Goal: Task Accomplishment & Management: Manage account settings

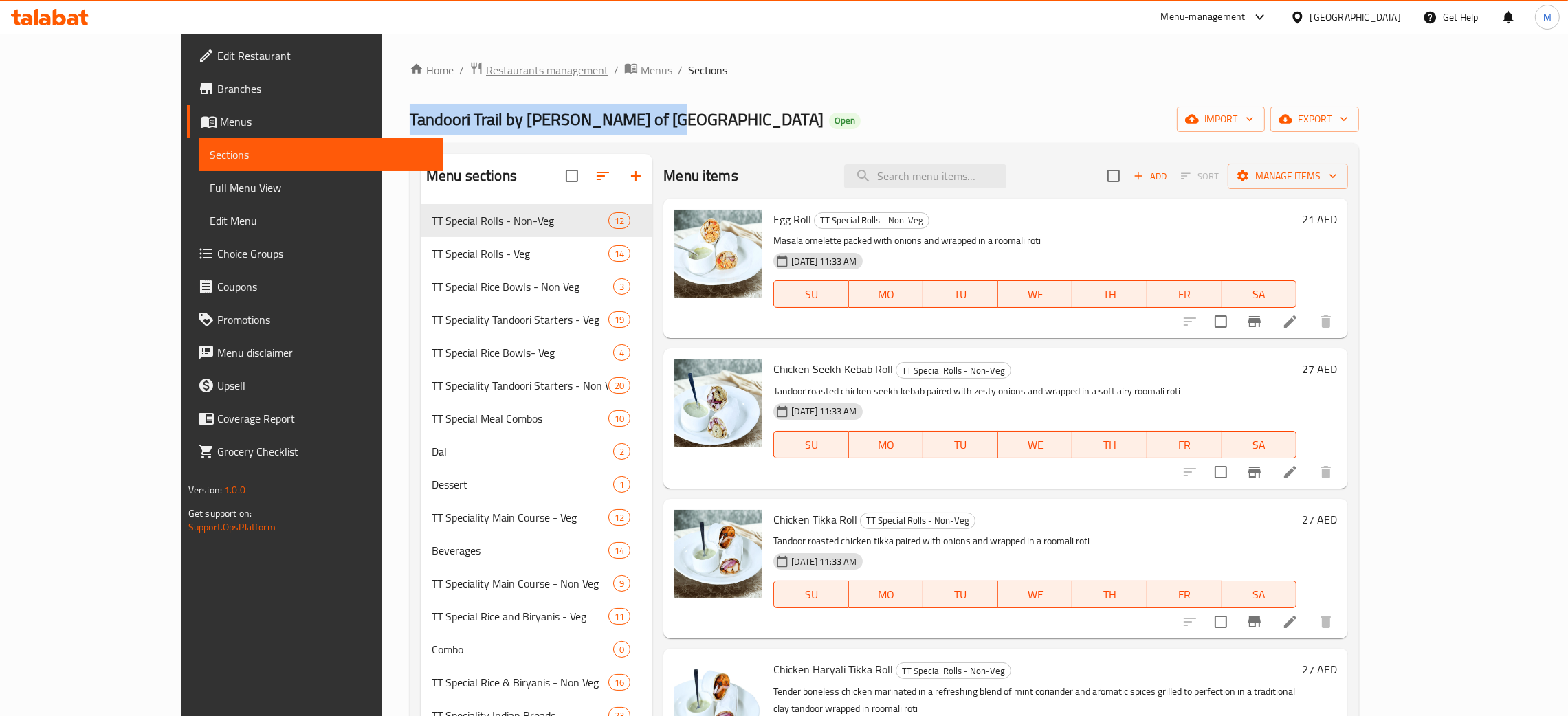
click at [486, 62] on span "Restaurants management" at bounding box center [547, 70] width 122 height 17
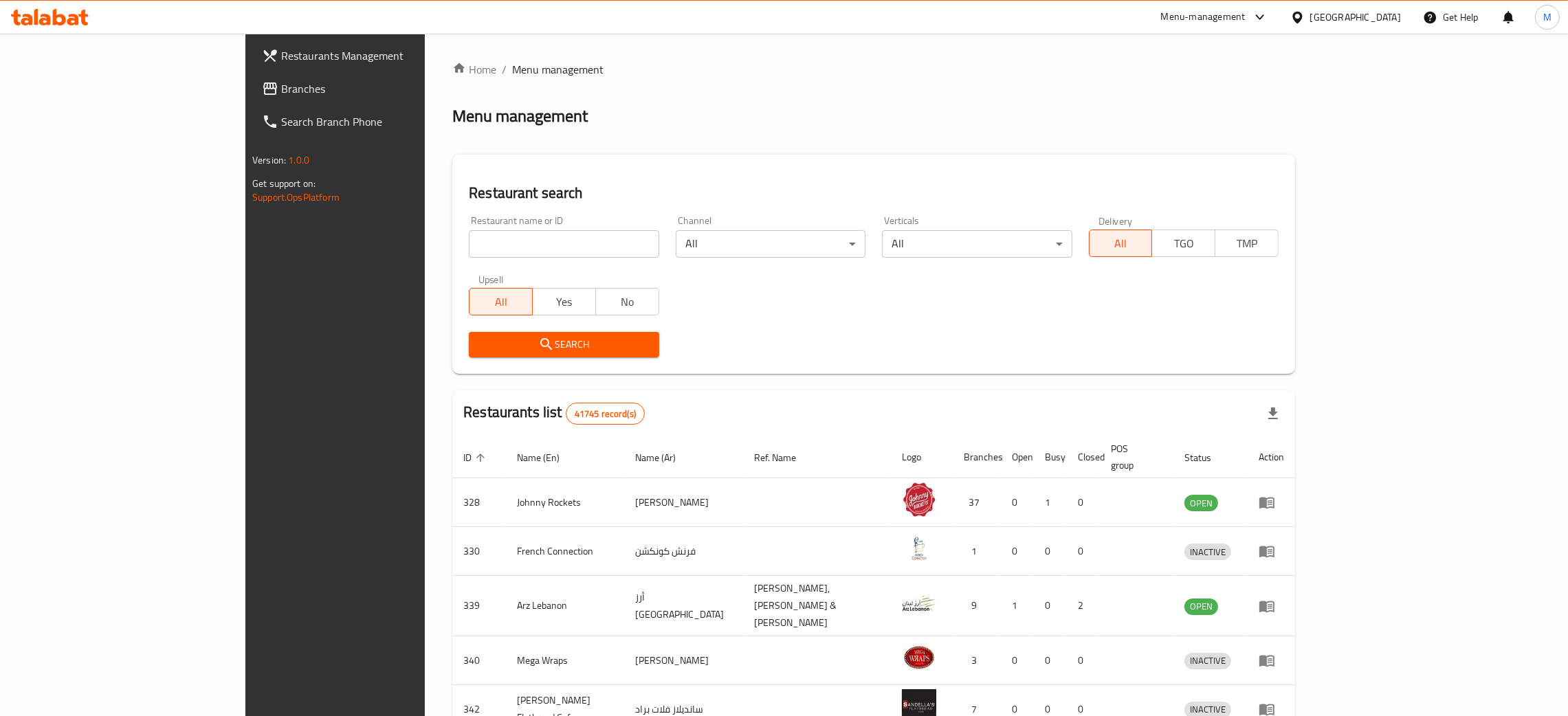
click at [468, 239] on input "search" at bounding box center [563, 244] width 189 height 28
paste input "Bait Lawal"
type input "Bait Lawal"
click button "Search" at bounding box center [563, 344] width 189 height 26
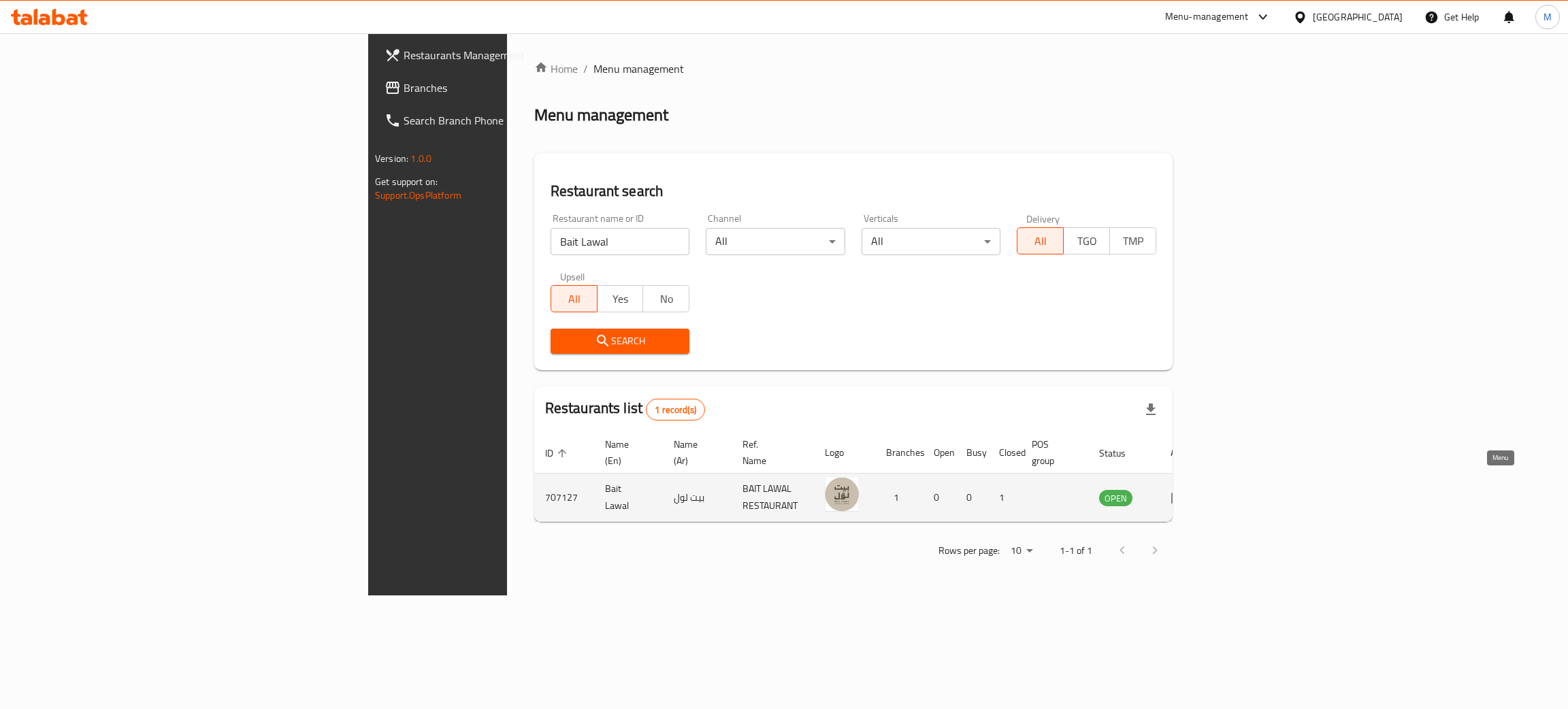
click at [1186, 493] on icon "enhanced table" at bounding box center [1179, 498] width 15 height 12
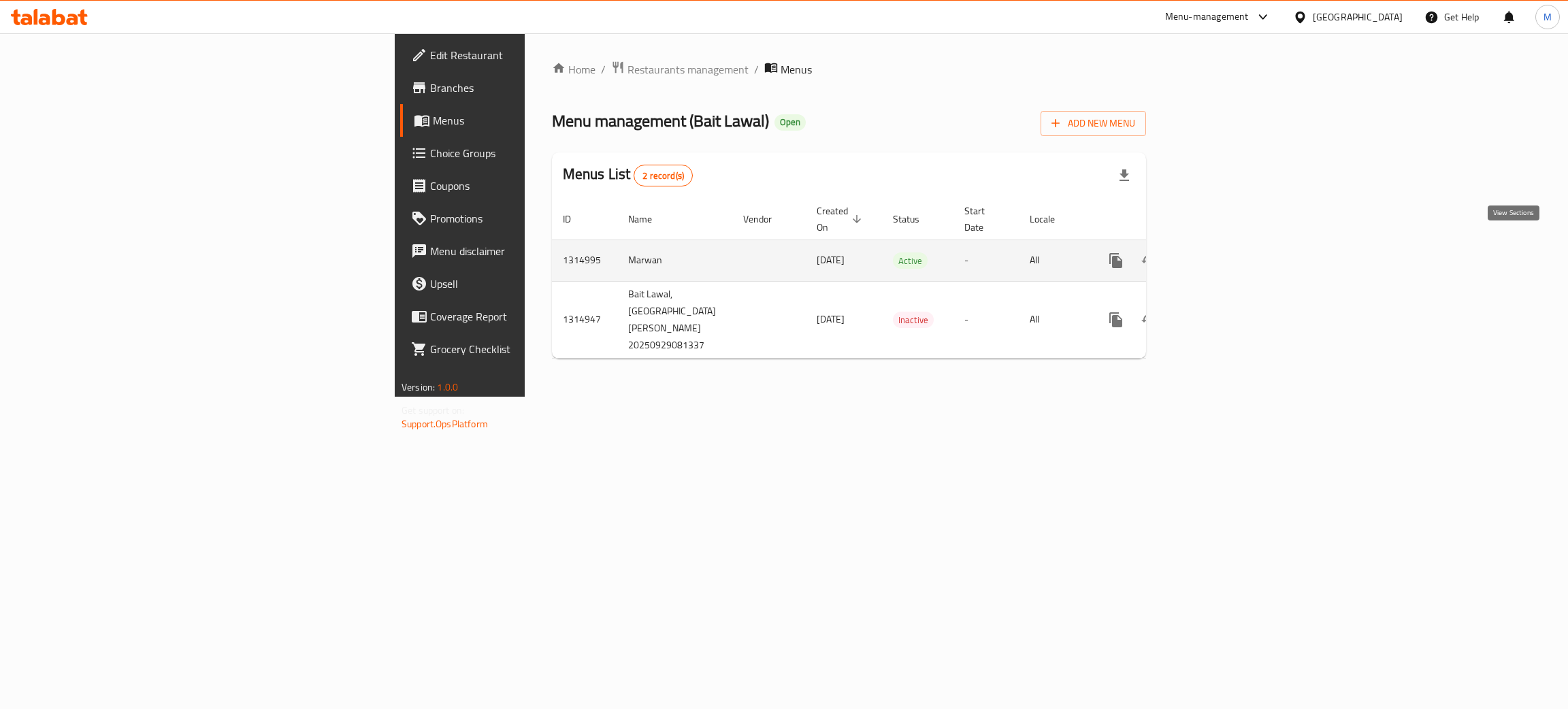
click at [1222, 253] on icon "enhanced table" at bounding box center [1214, 261] width 16 height 16
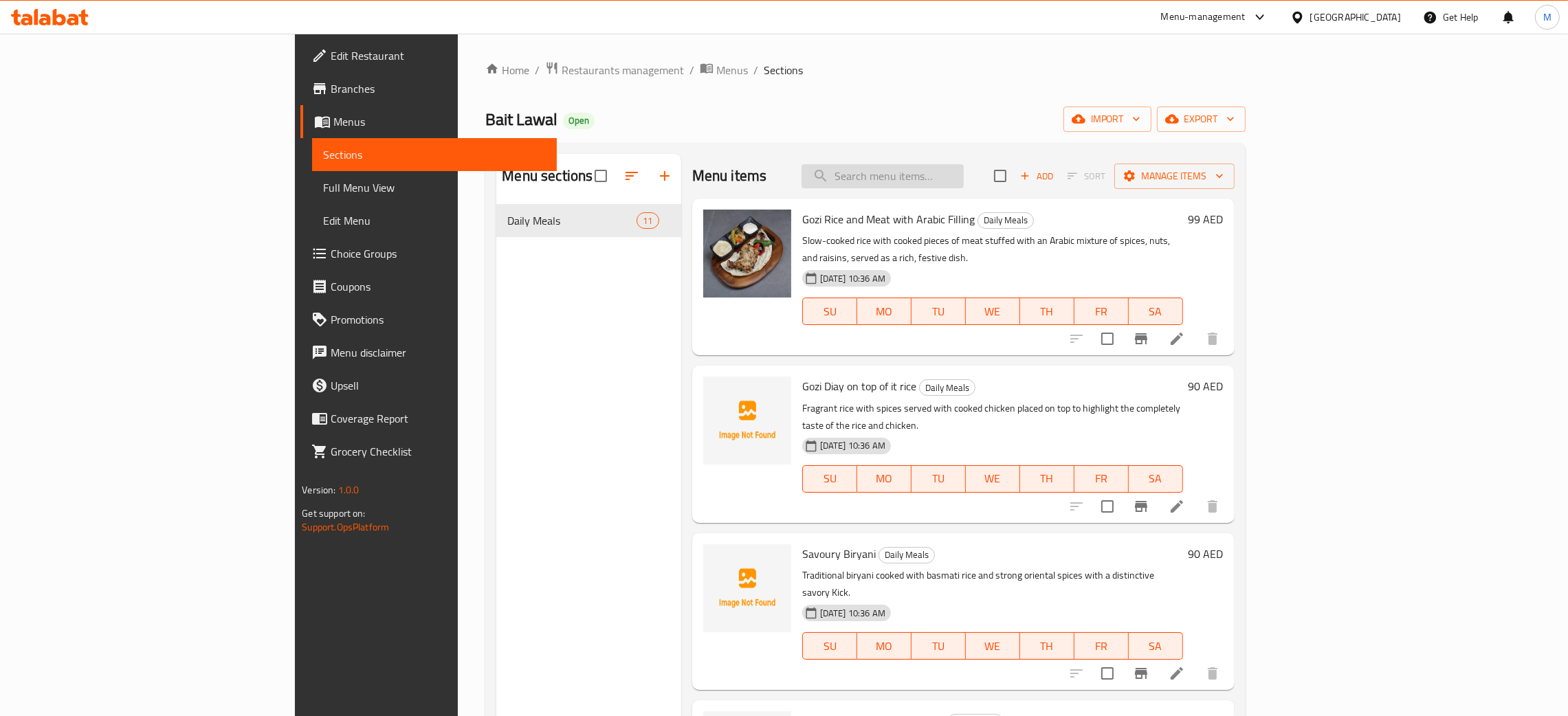
click at [948, 184] on input "search" at bounding box center [882, 176] width 163 height 24
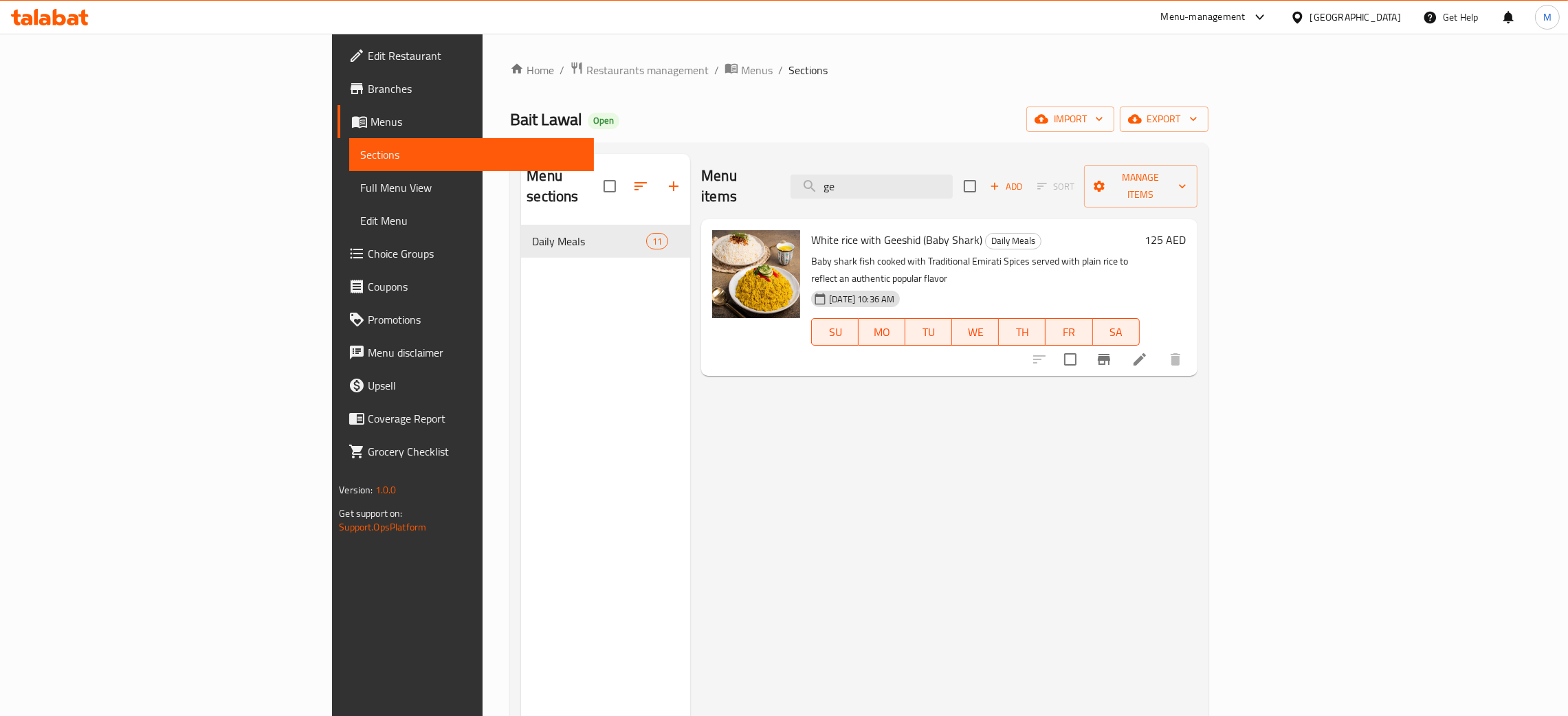
type input "g"
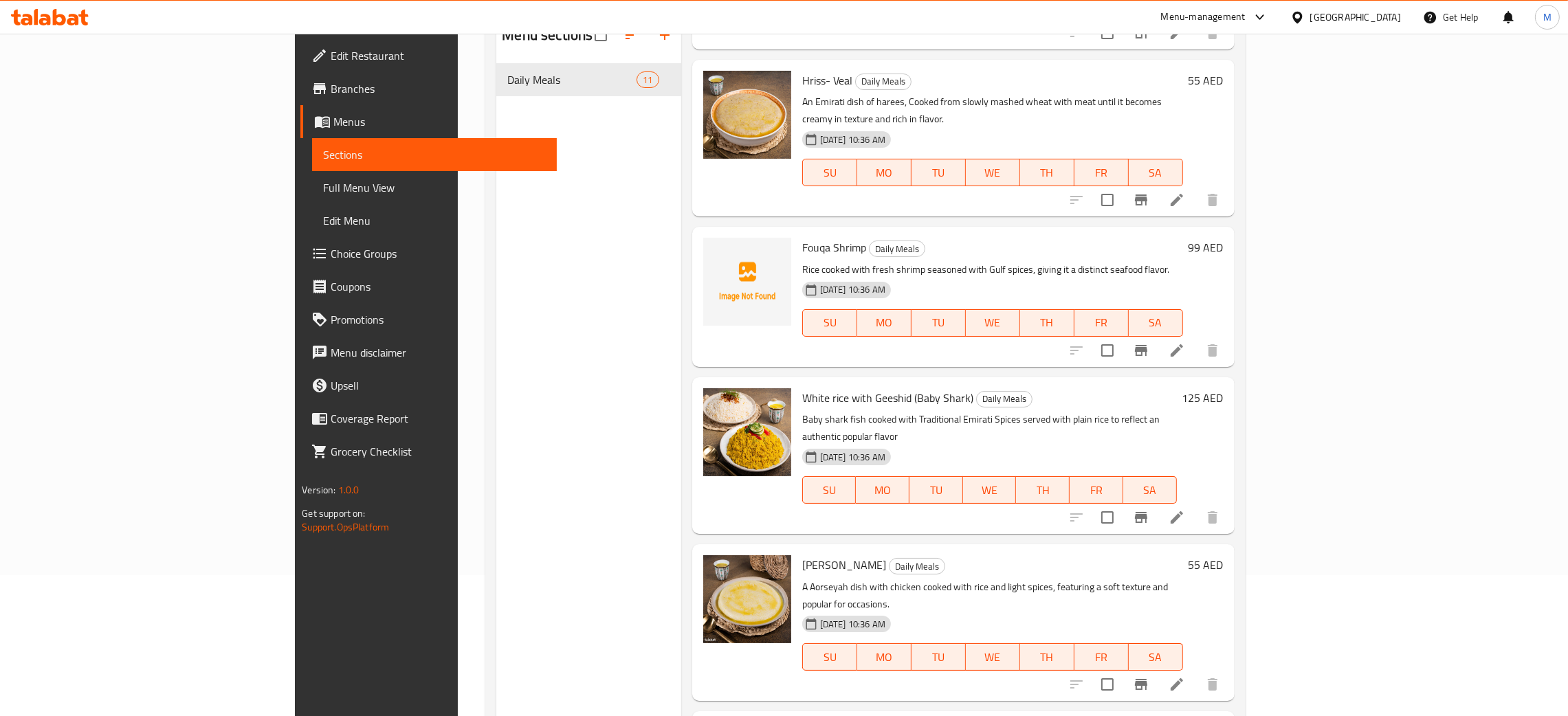
scroll to position [194, 0]
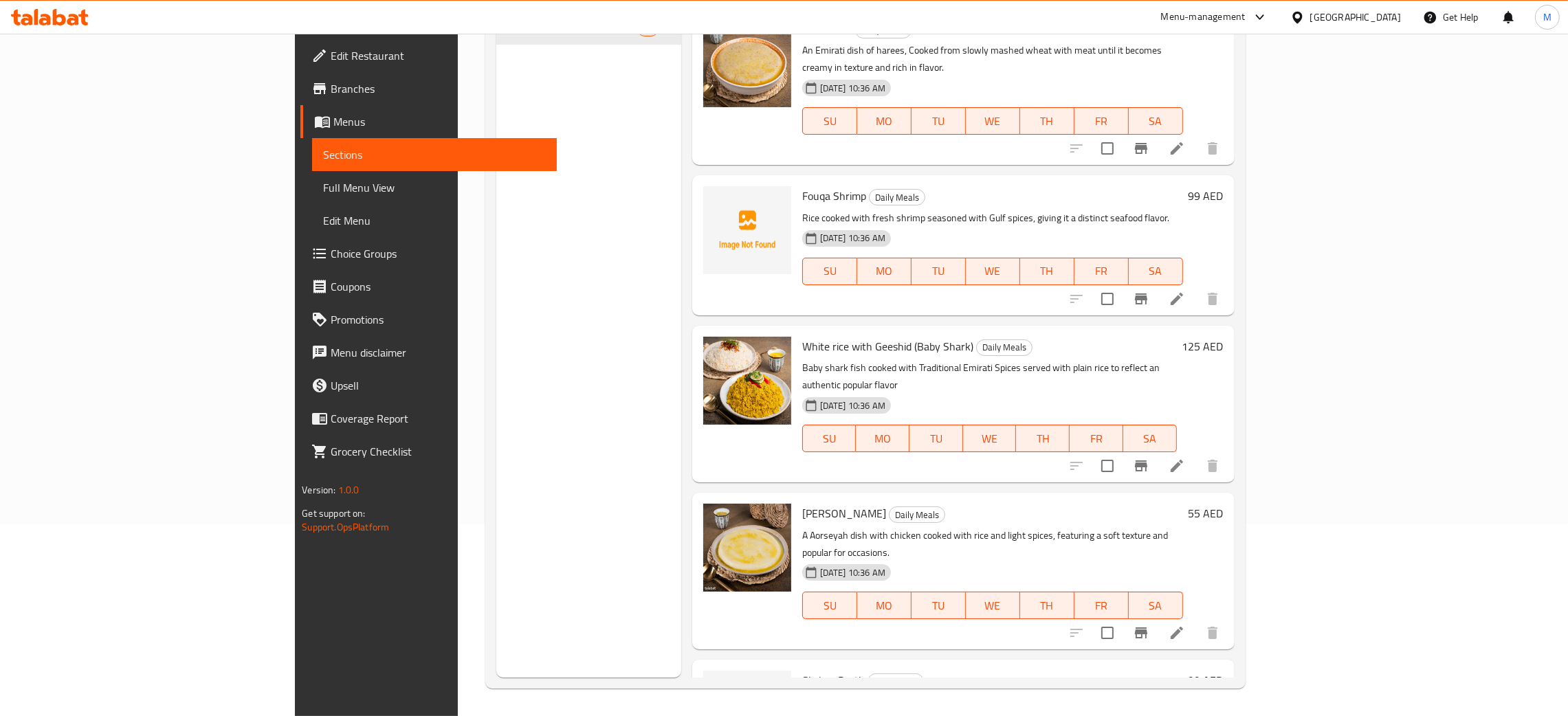
type input "ric"
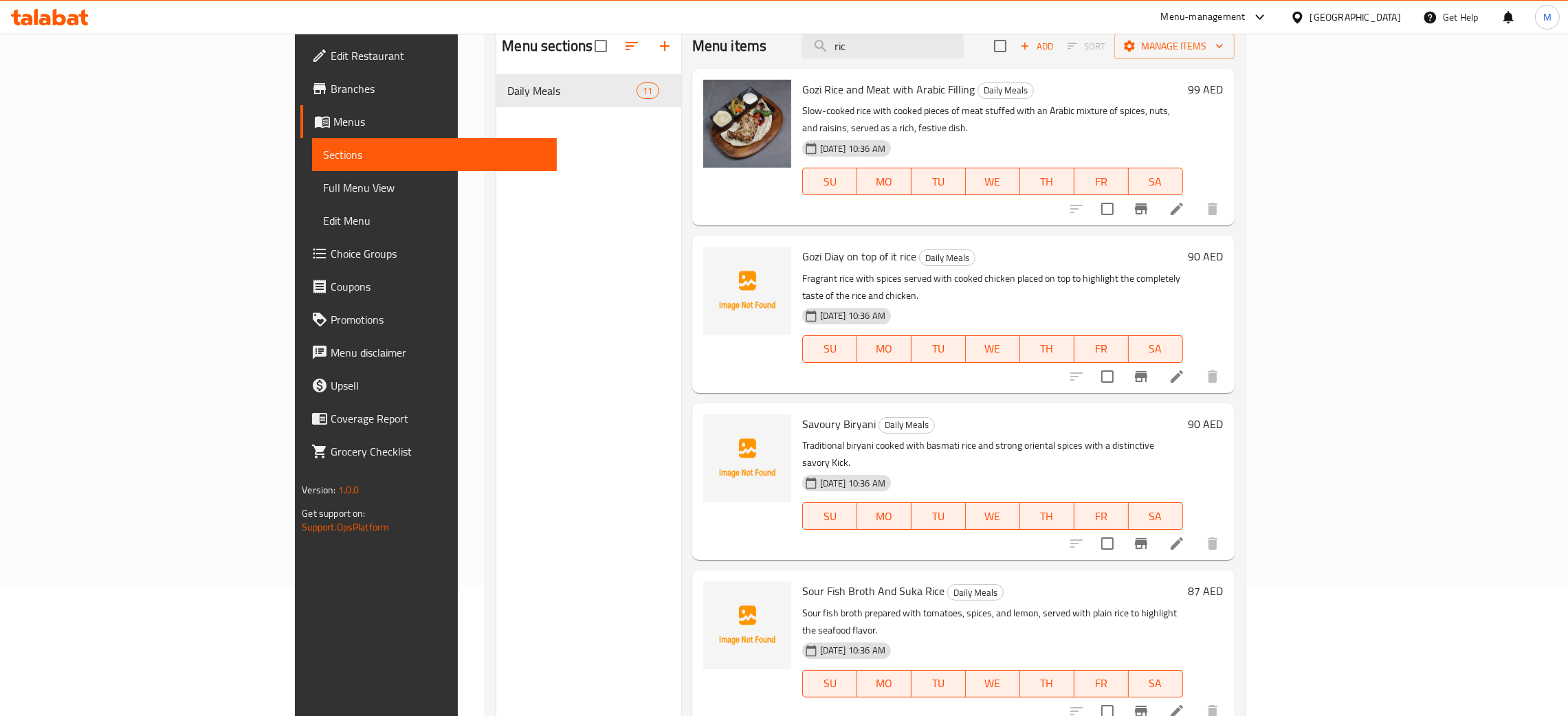
scroll to position [0, 0]
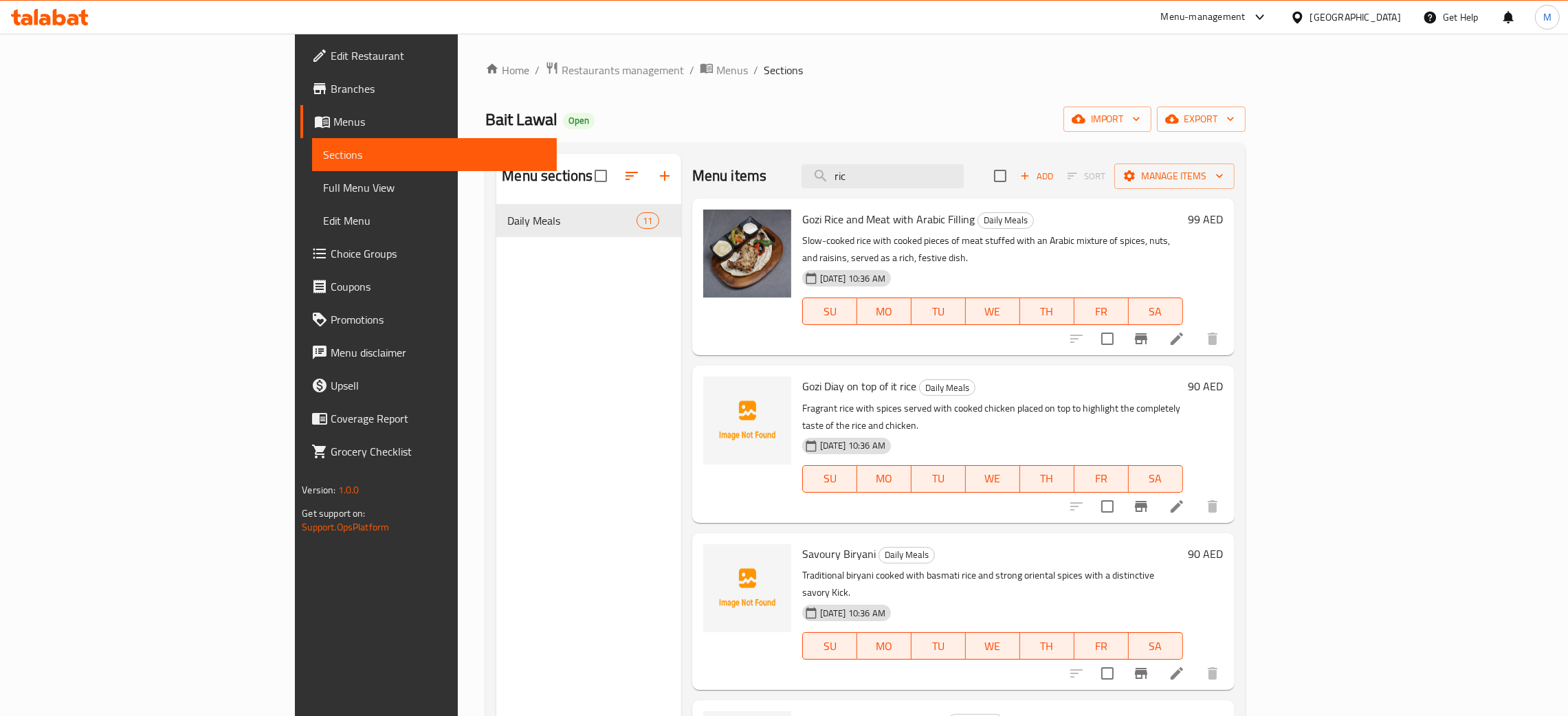
click at [549, 397] on div "Menu sections Daily Meals 11" at bounding box center [588, 512] width 185 height 716
drag, startPoint x: 362, startPoint y: 116, endPoint x: 283, endPoint y: 122, distance: 79.2
click at [457, 122] on div "Home / Restaurants management / Menus / Sections Bait Lawal Open import export …" at bounding box center [864, 471] width 815 height 874
copy span "Bait Lawal"
click at [323, 181] on span "Full Menu View" at bounding box center [434, 187] width 222 height 17
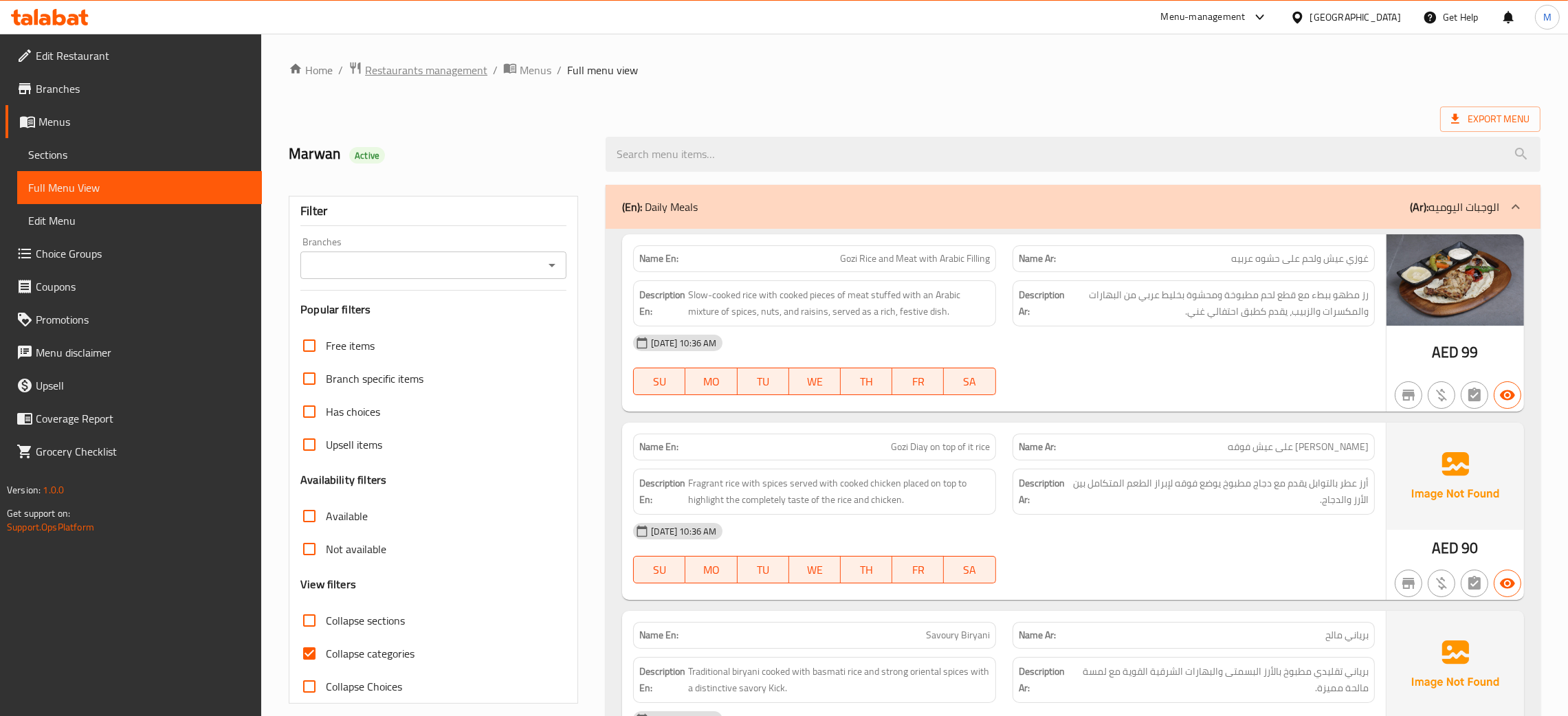
click at [394, 73] on span "Restaurants management" at bounding box center [425, 70] width 122 height 17
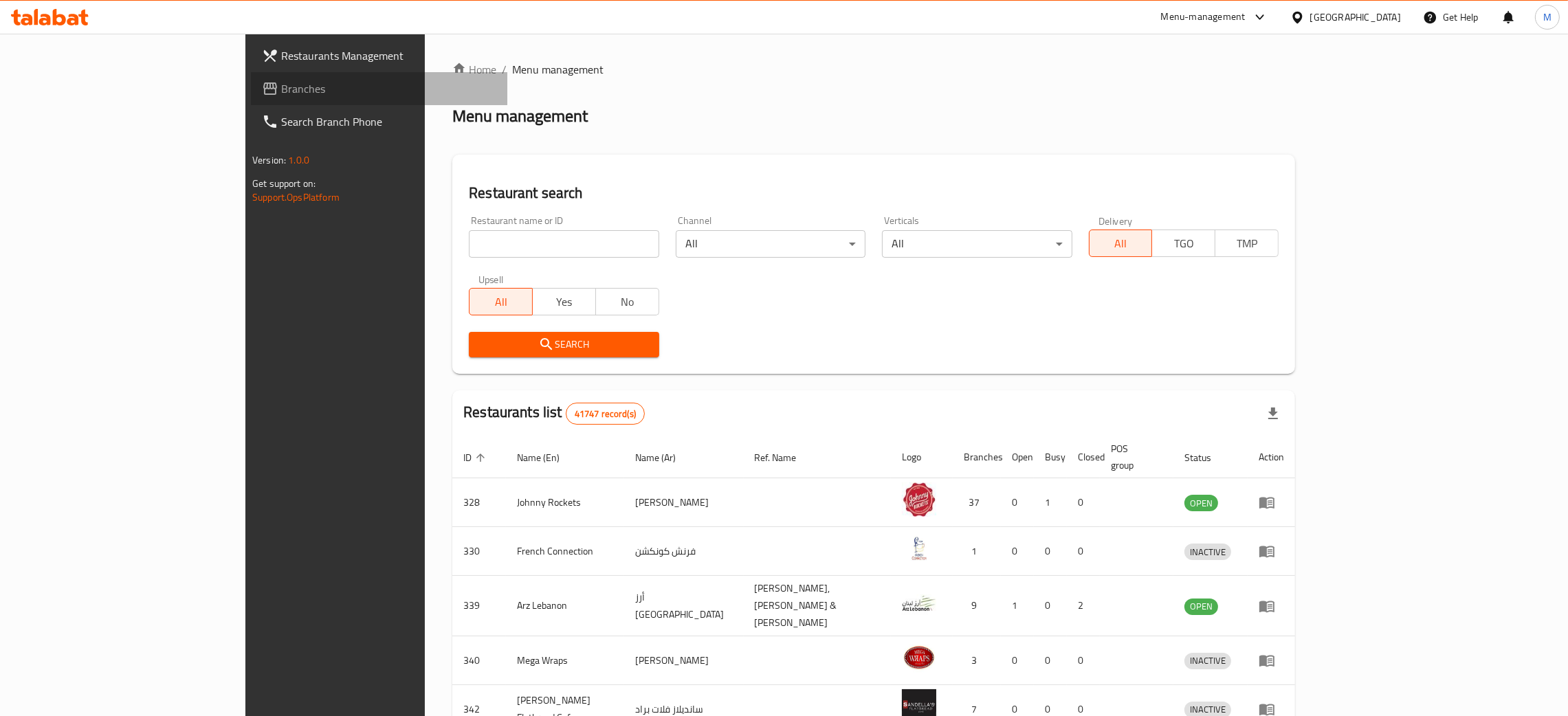
click at [281, 84] on span "Branches" at bounding box center [389, 89] width 215 height 17
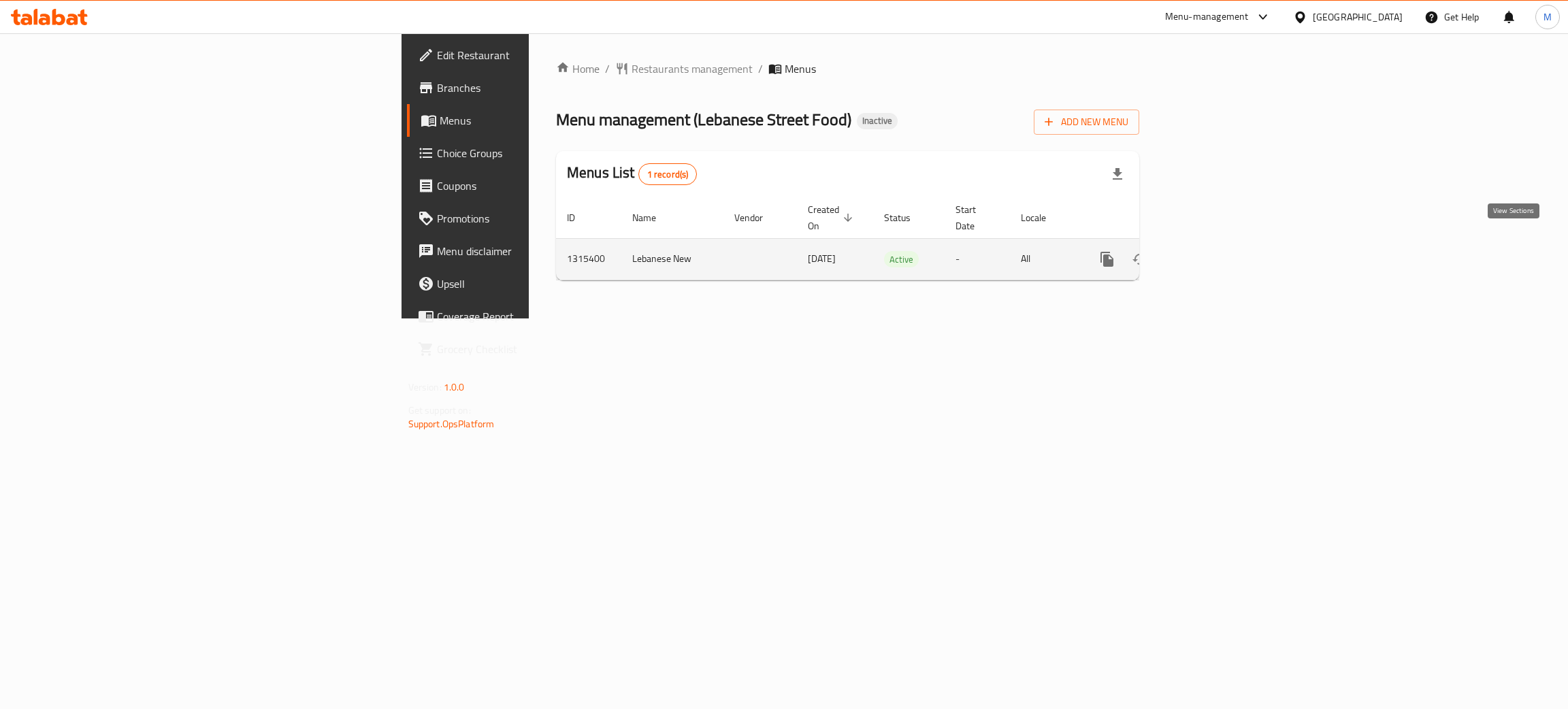
click at [1213, 251] on icon "enhanced table" at bounding box center [1205, 259] width 16 height 16
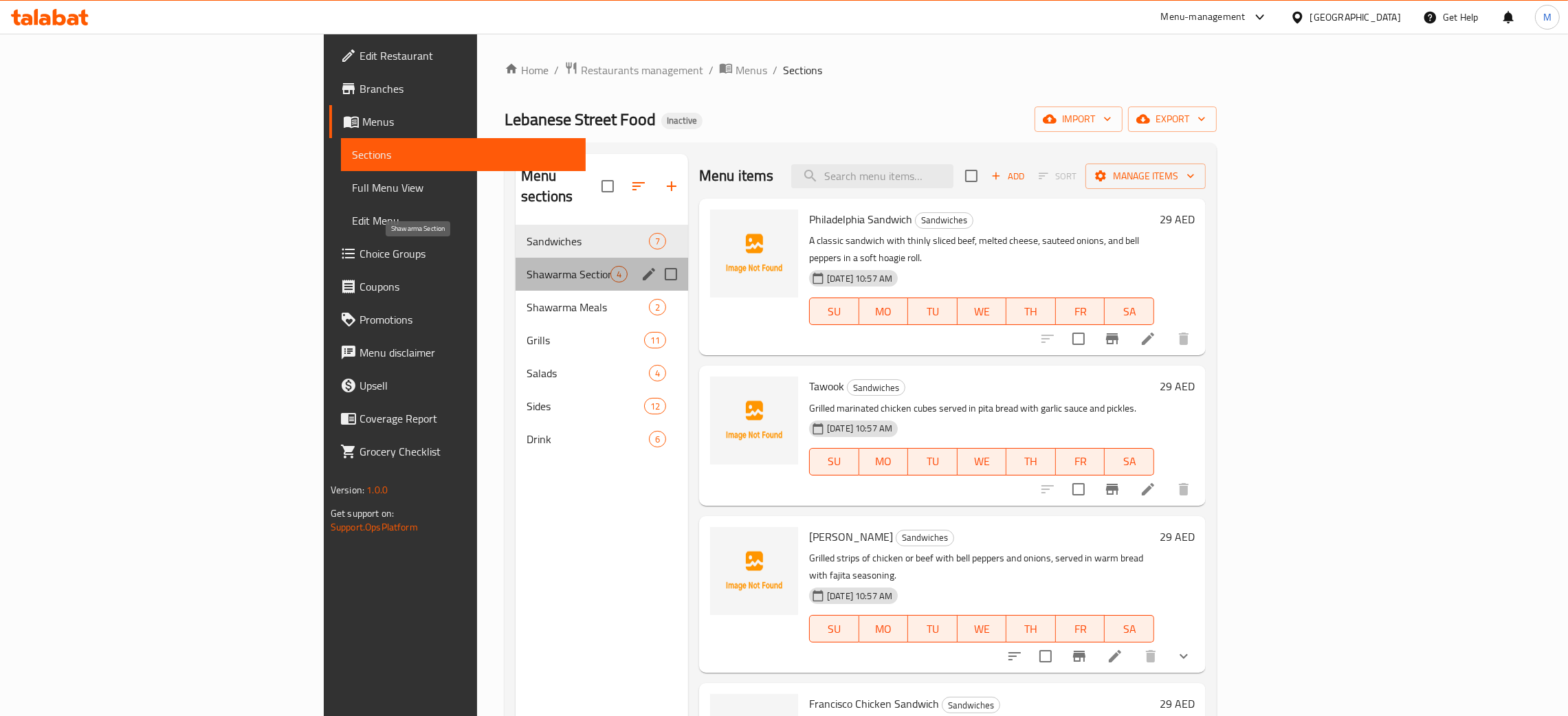
click at [526, 266] on span "Shawarma Section" at bounding box center [568, 274] width 84 height 17
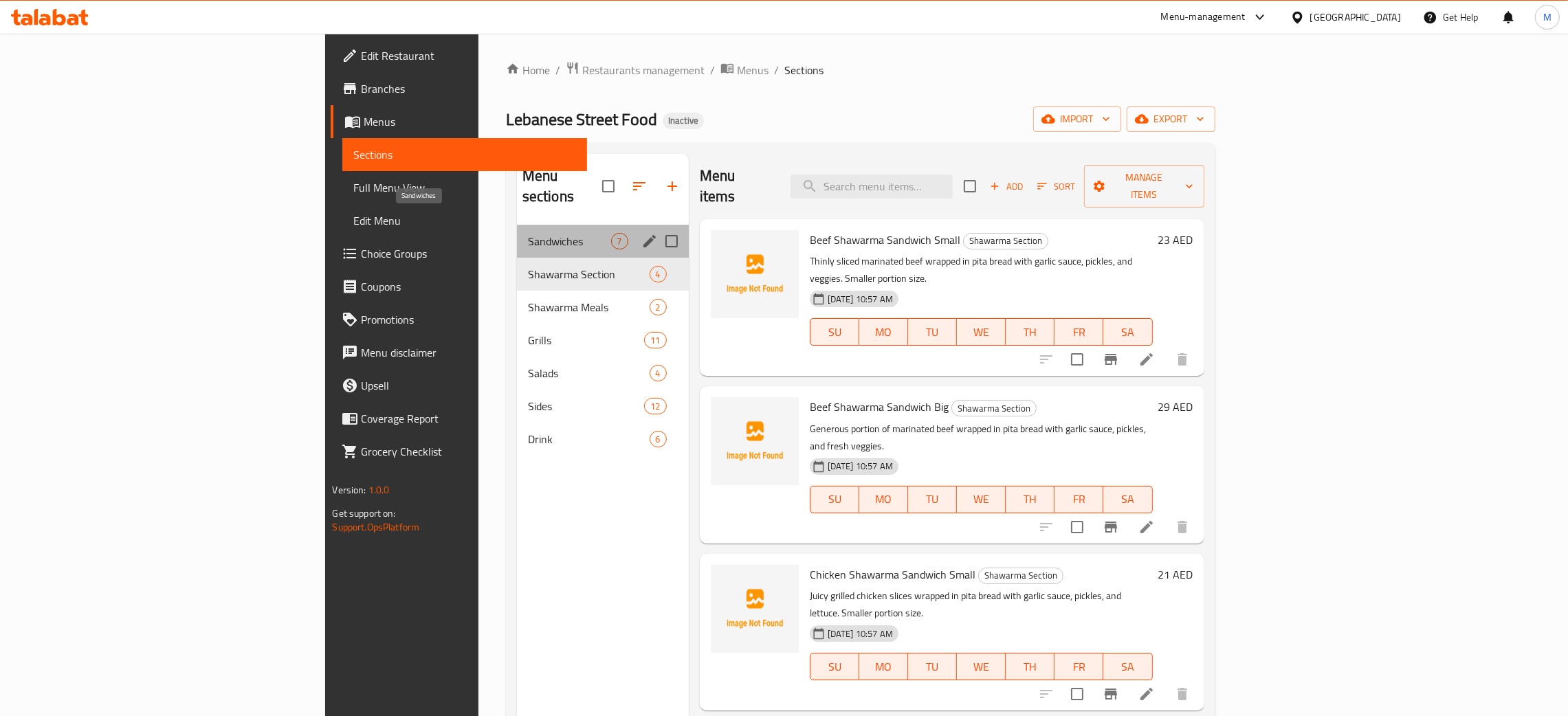
click at [528, 233] on span "Sandwiches" at bounding box center [570, 241] width 84 height 17
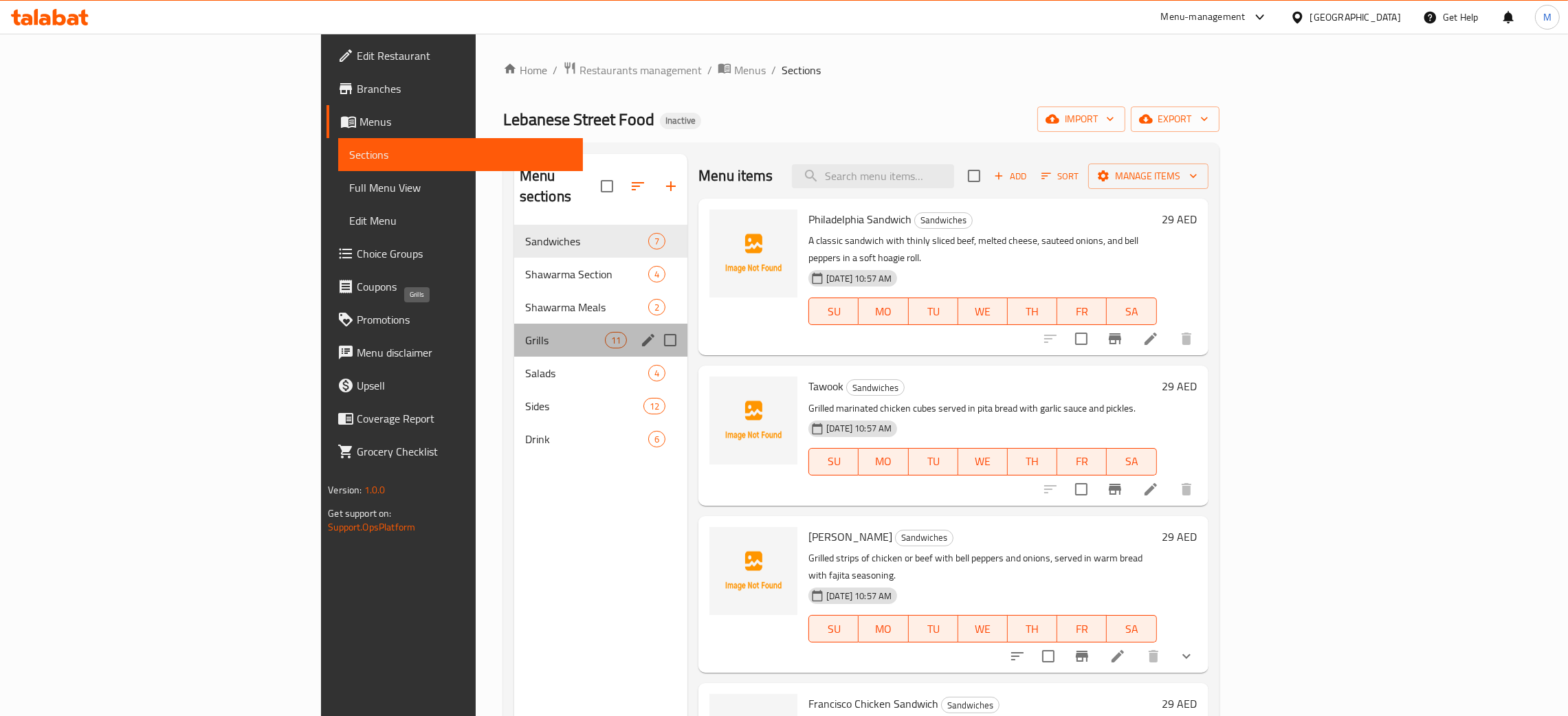
click at [525, 331] on span "Grills" at bounding box center [565, 340] width 80 height 17
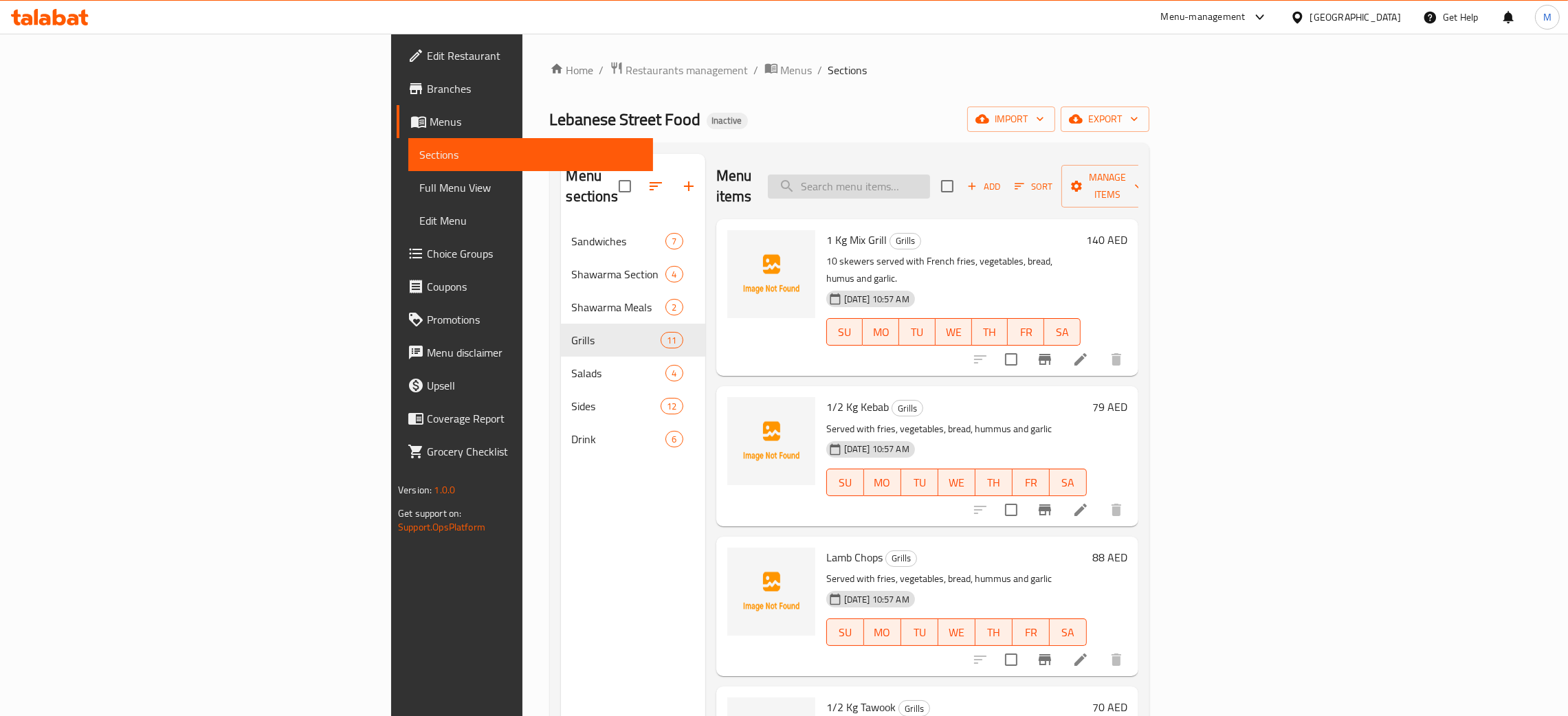
click at [930, 174] on input "search" at bounding box center [849, 186] width 163 height 24
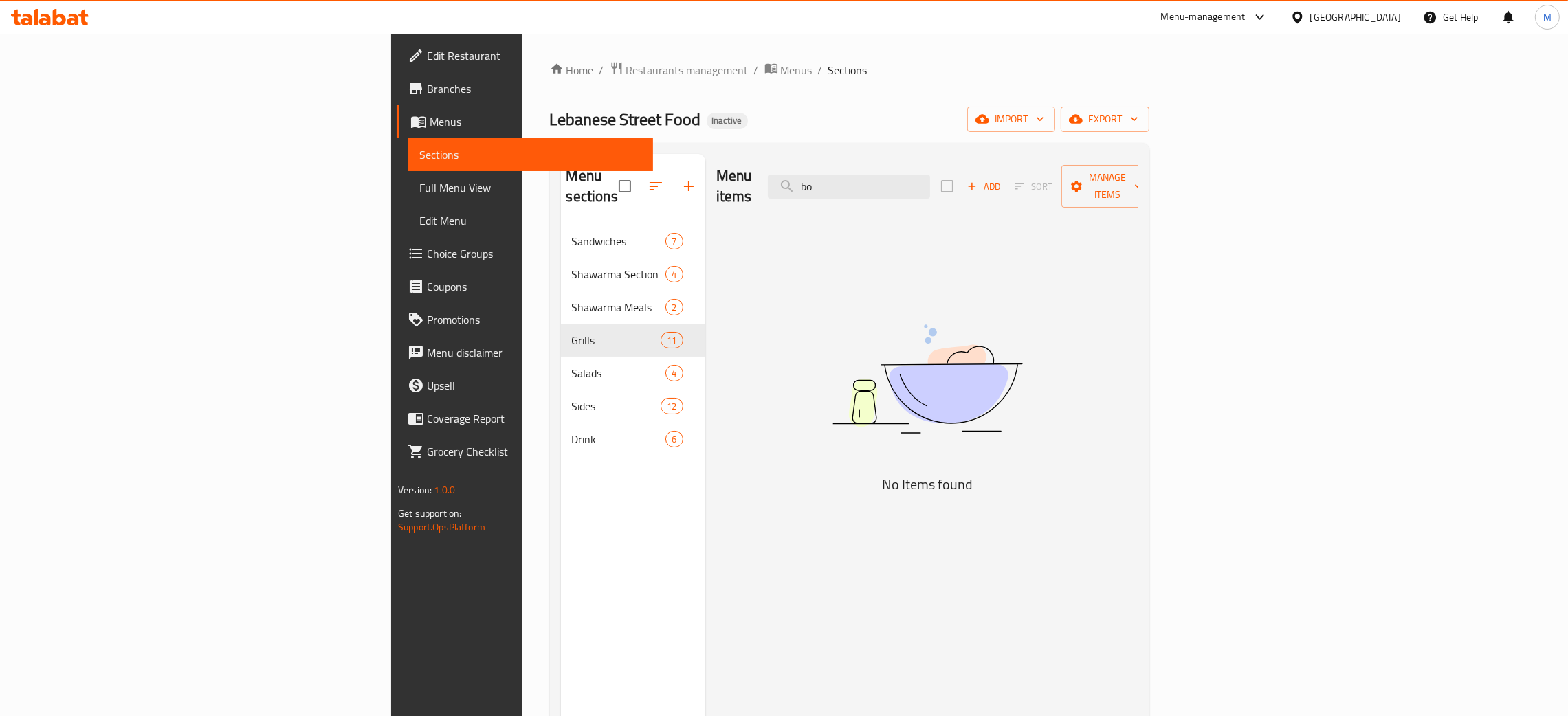
type input "b"
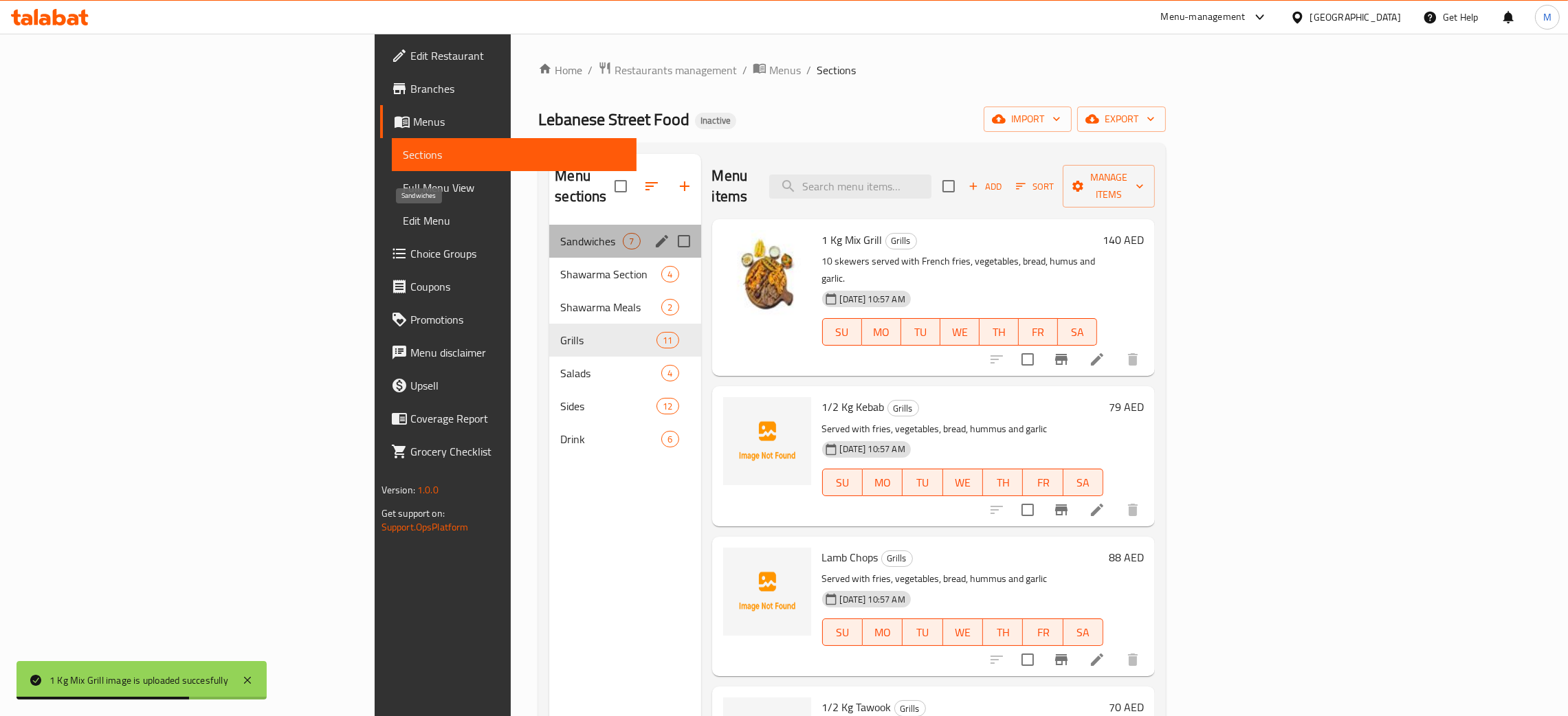
click at [560, 233] on span "Sandwiches" at bounding box center [592, 241] width 62 height 17
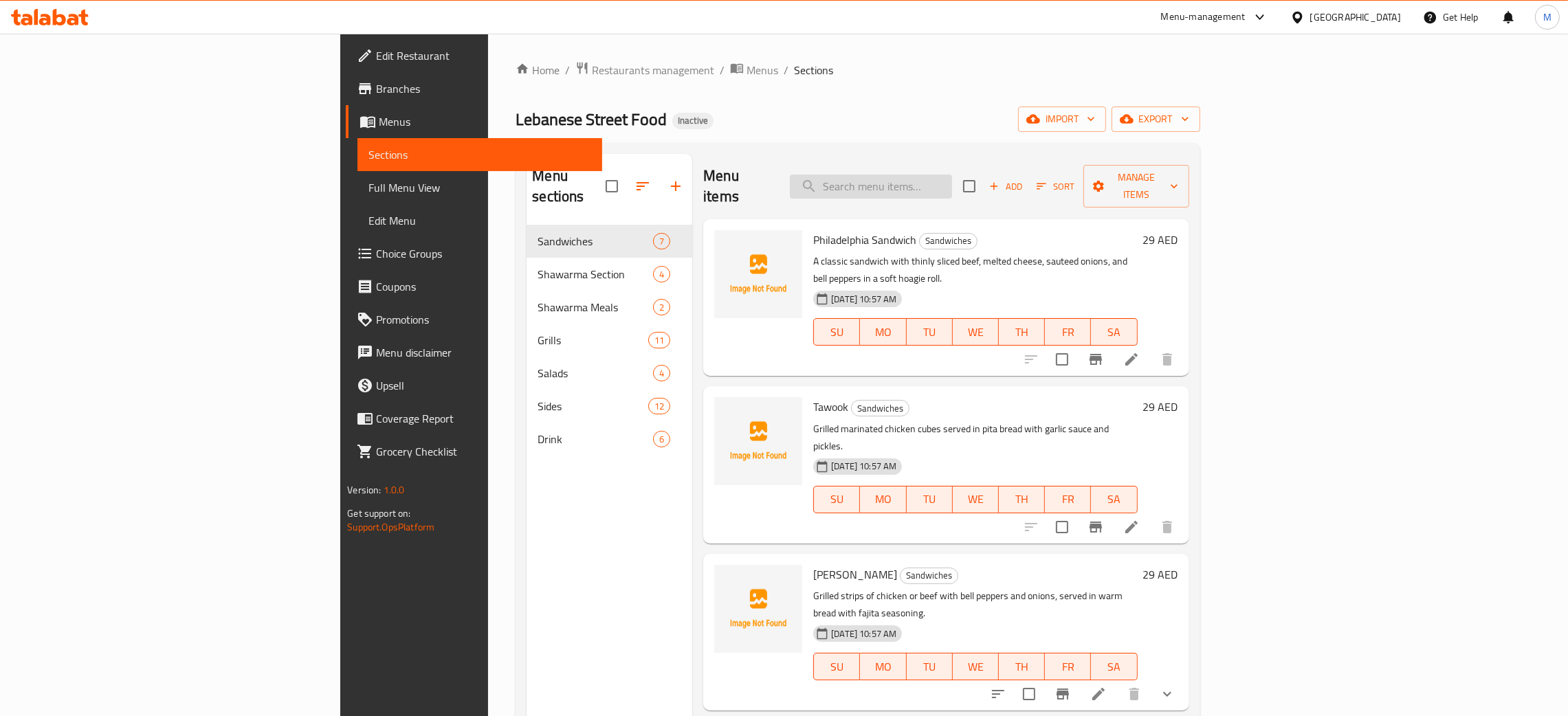
click at [952, 175] on input "search" at bounding box center [871, 186] width 163 height 24
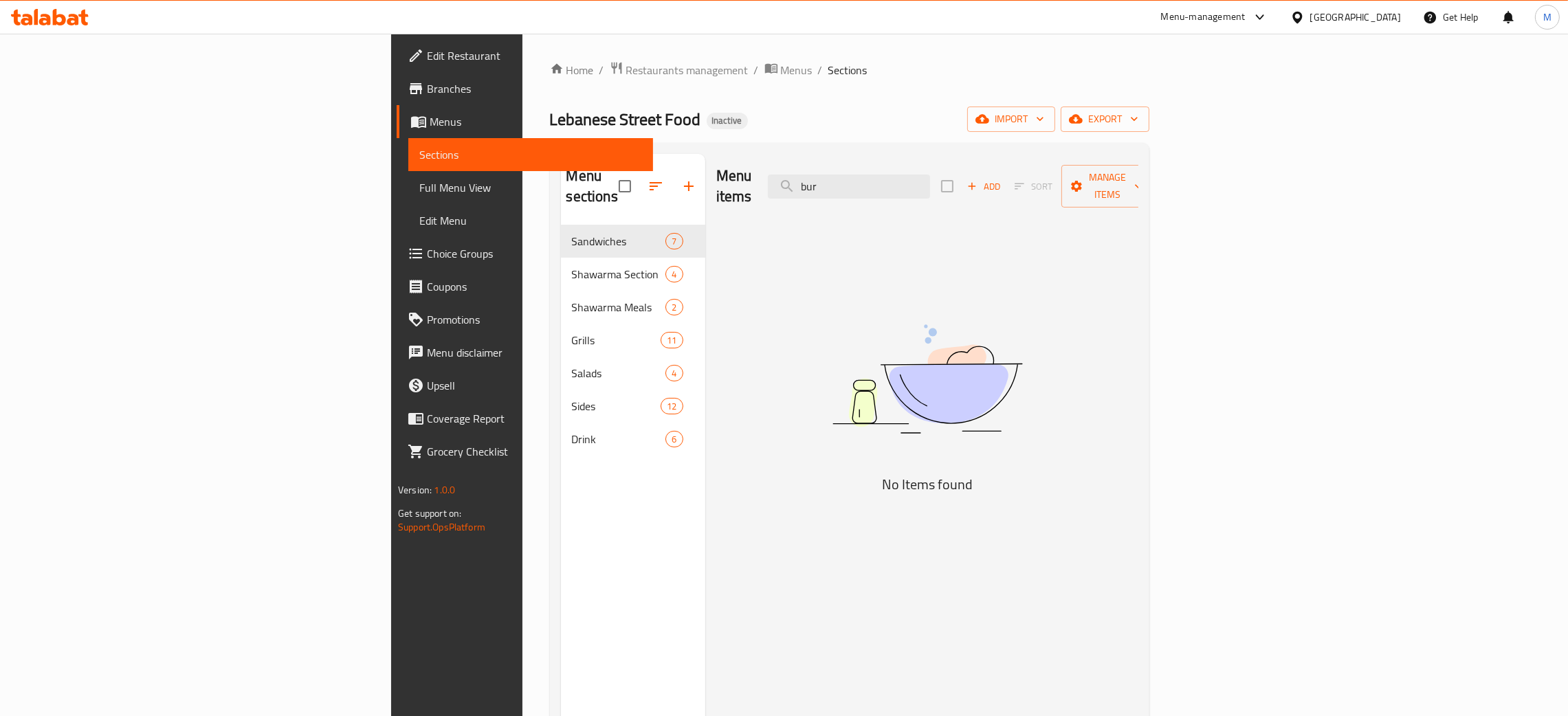
type input "bur"
click at [803, 351] on div "Menu items bur Add Sort Manage items No Items found" at bounding box center [921, 512] width 433 height 716
drag, startPoint x: 982, startPoint y: 184, endPoint x: 898, endPoint y: 182, distance: 84.0
click at [898, 182] on div "Menu items bur Add Sort Manage items" at bounding box center [927, 186] width 422 height 65
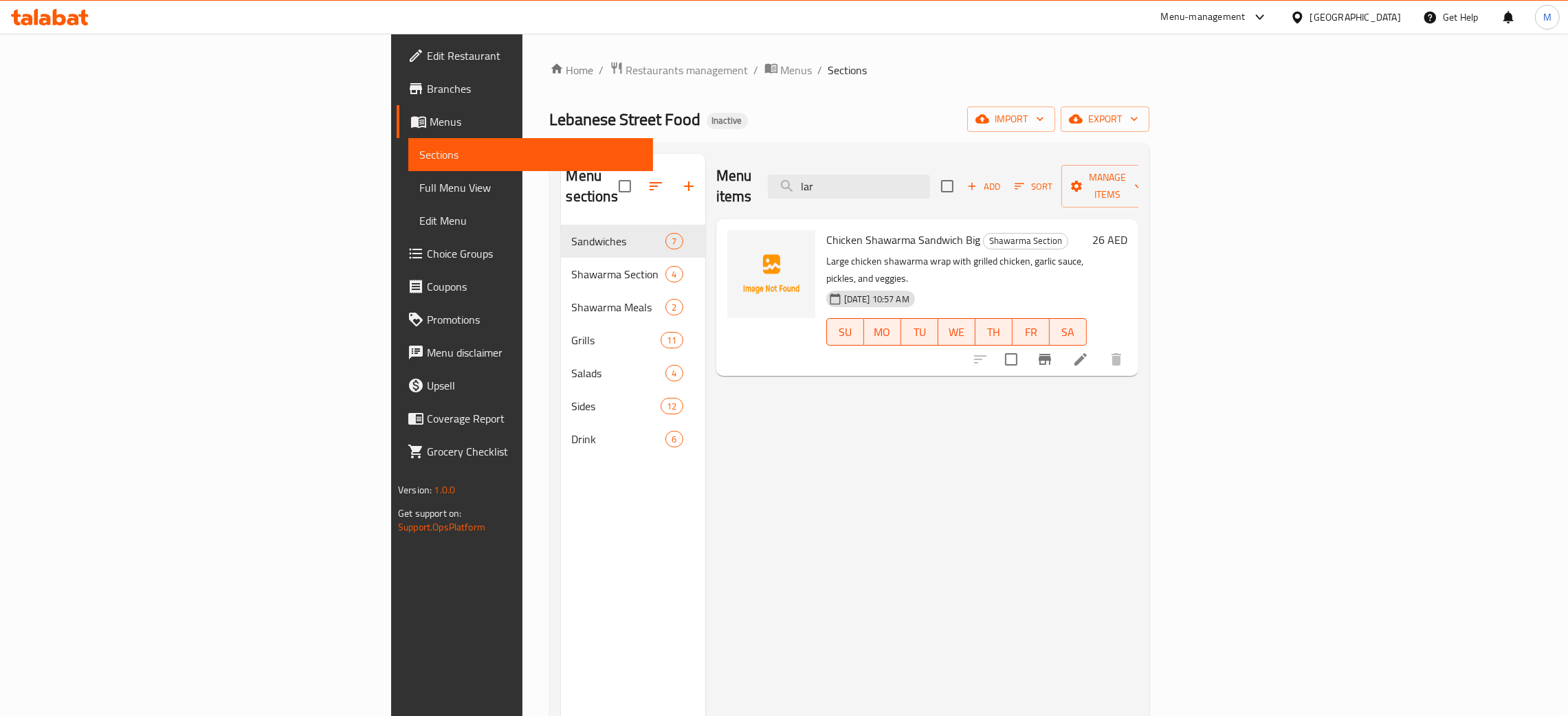
type input "lar"
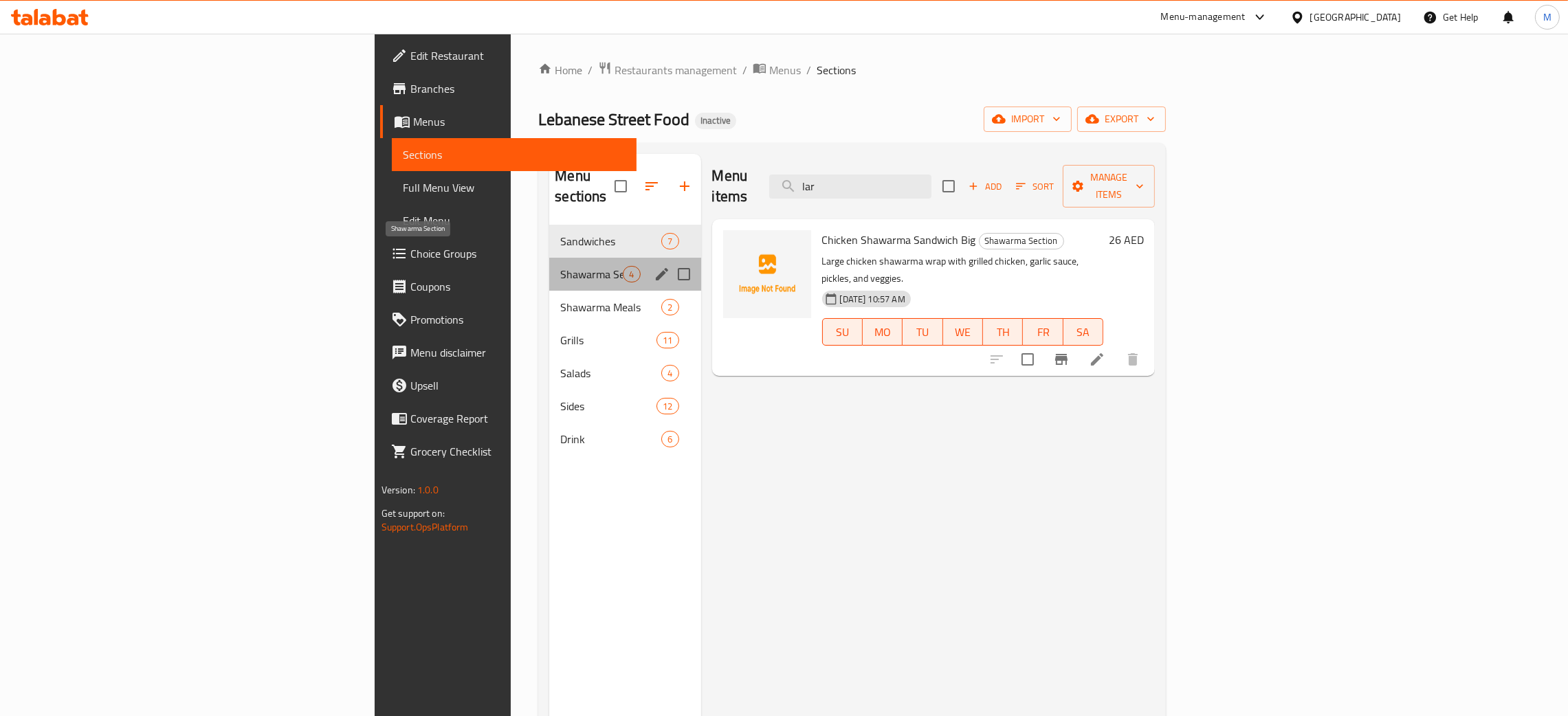
click at [560, 266] on span "Shawarma Section" at bounding box center [592, 274] width 62 height 17
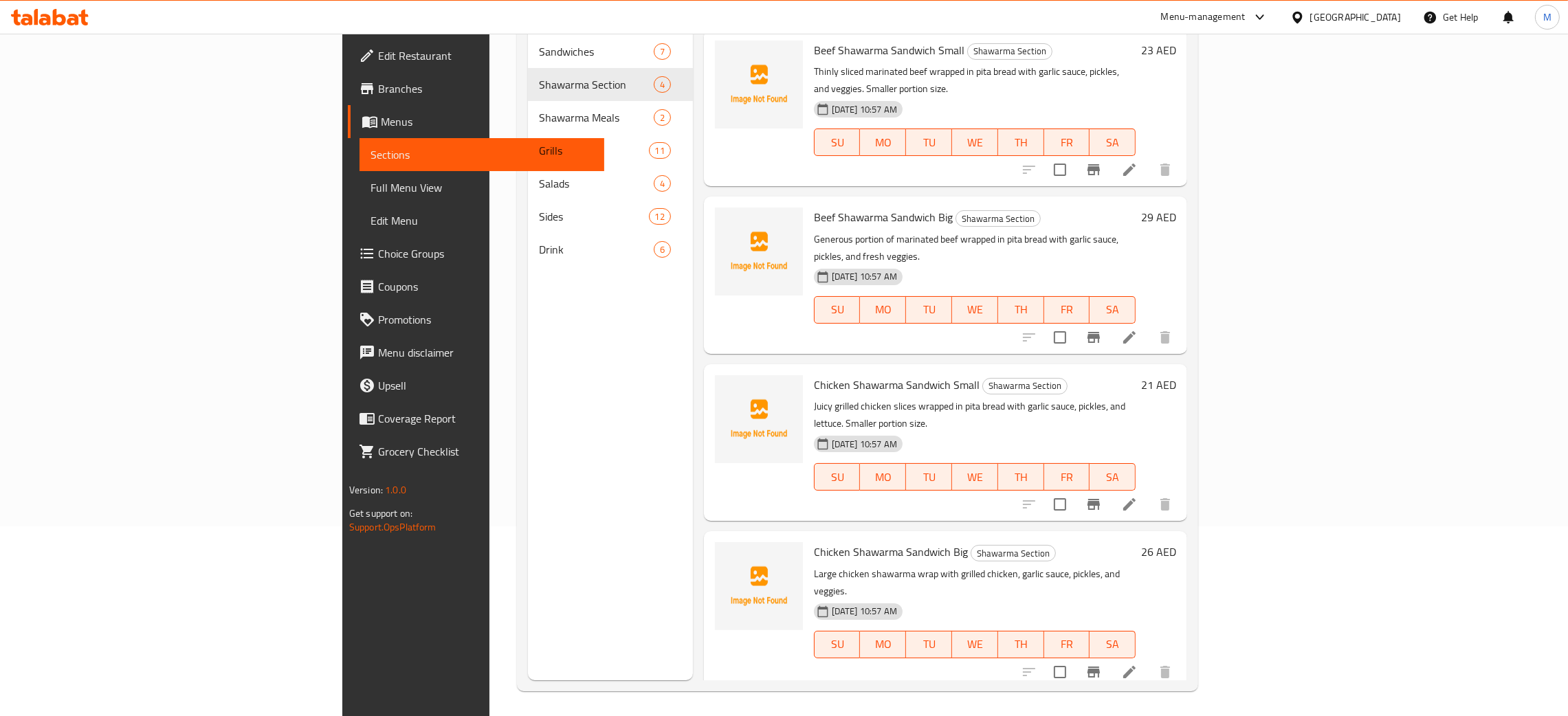
scroll to position [194, 0]
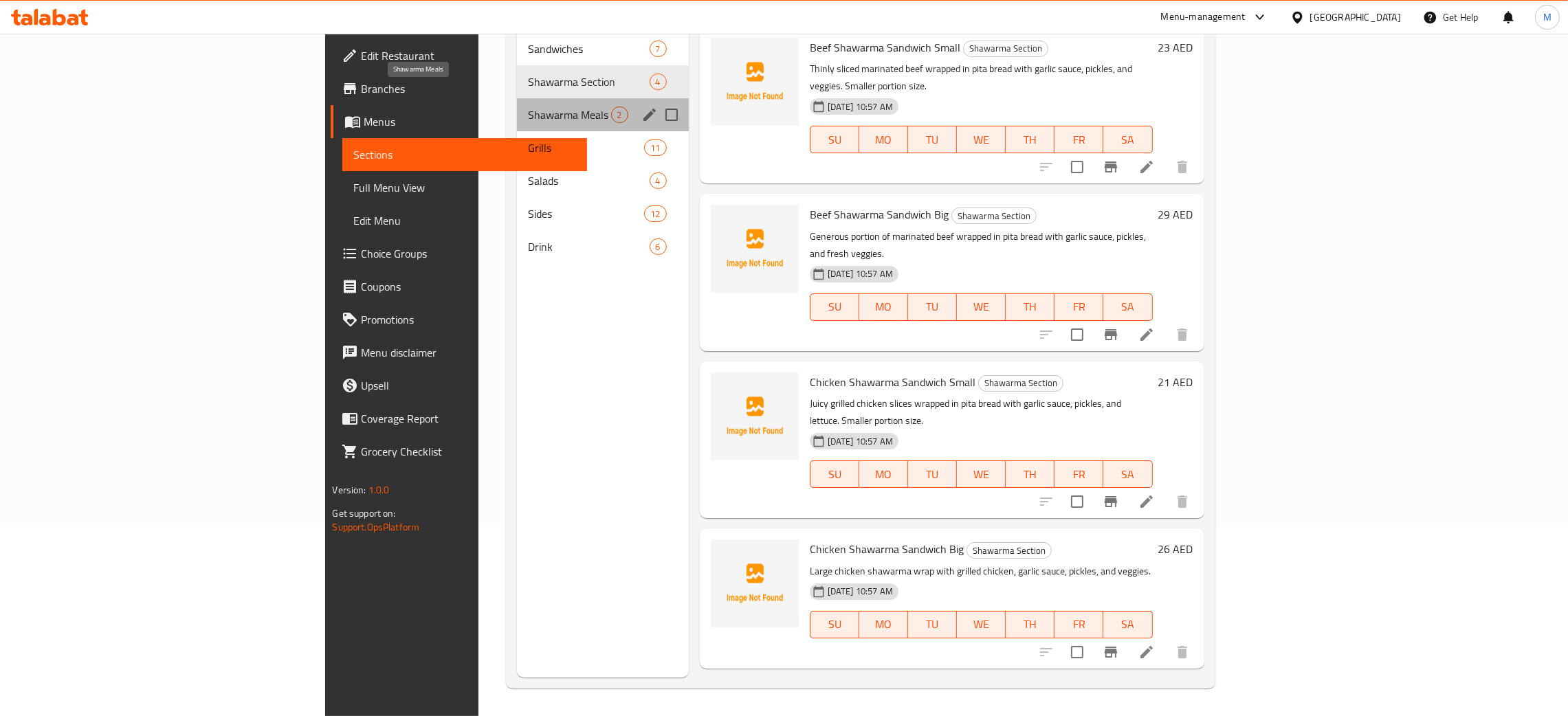
click at [528, 106] on span "Shawarma Meals" at bounding box center [570, 115] width 84 height 17
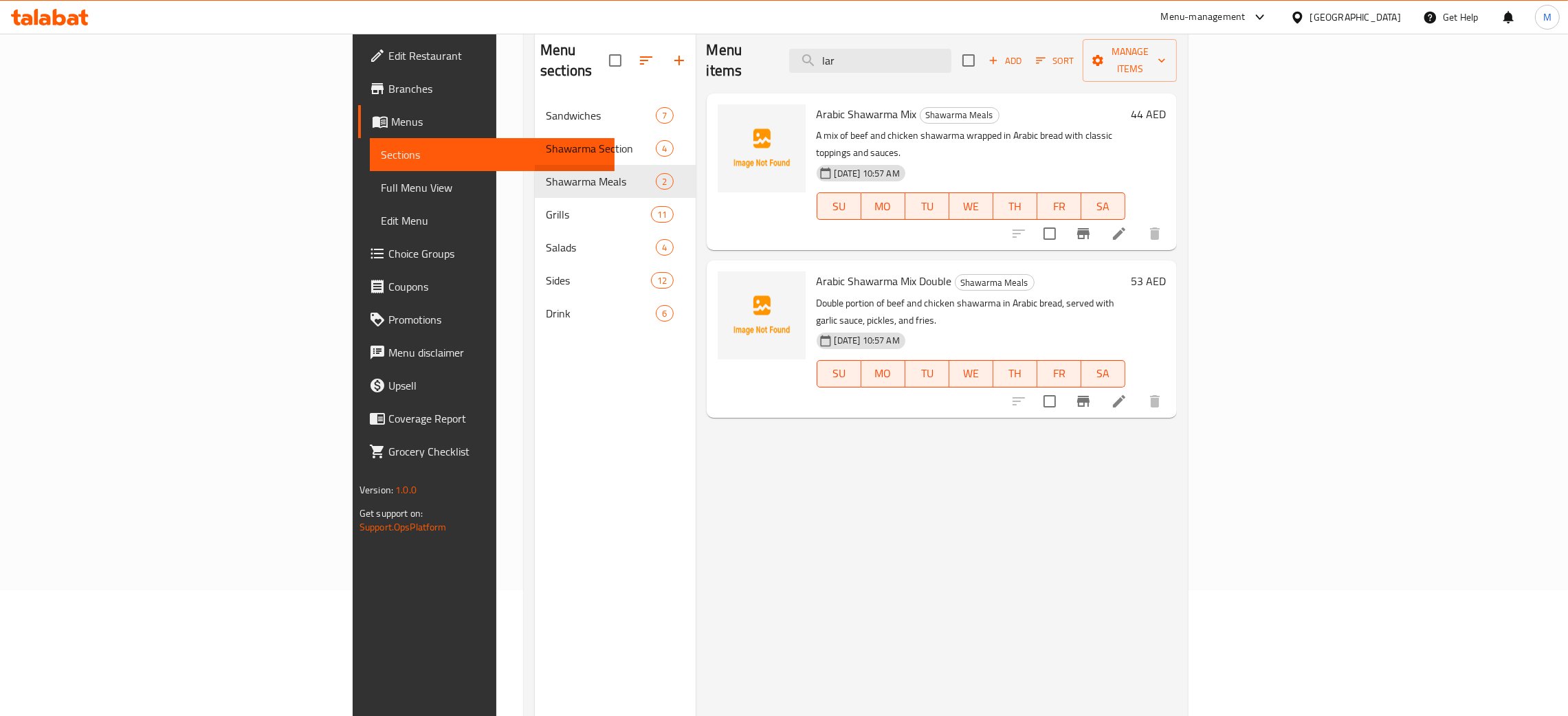
scroll to position [91, 0]
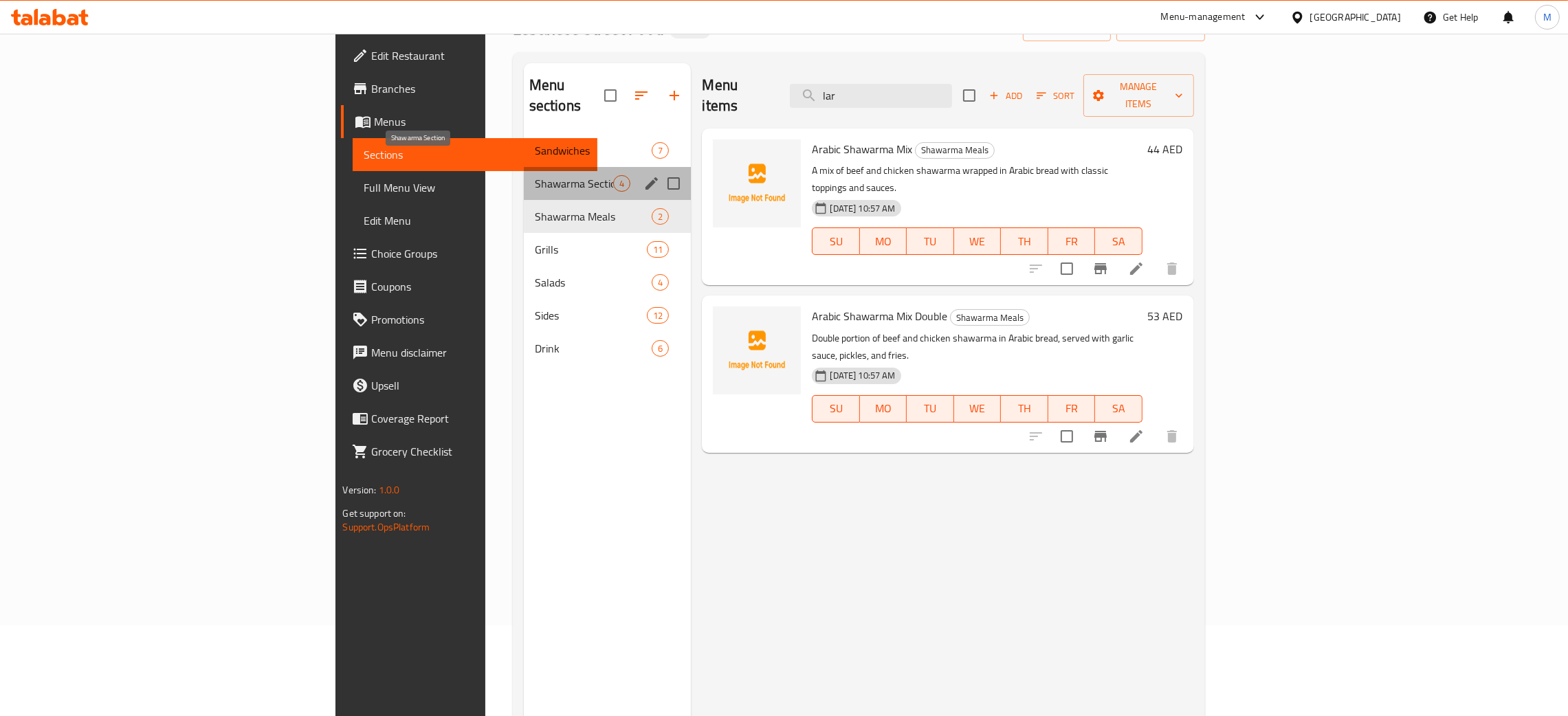
click at [535, 175] on span "Shawarma Section" at bounding box center [574, 184] width 79 height 17
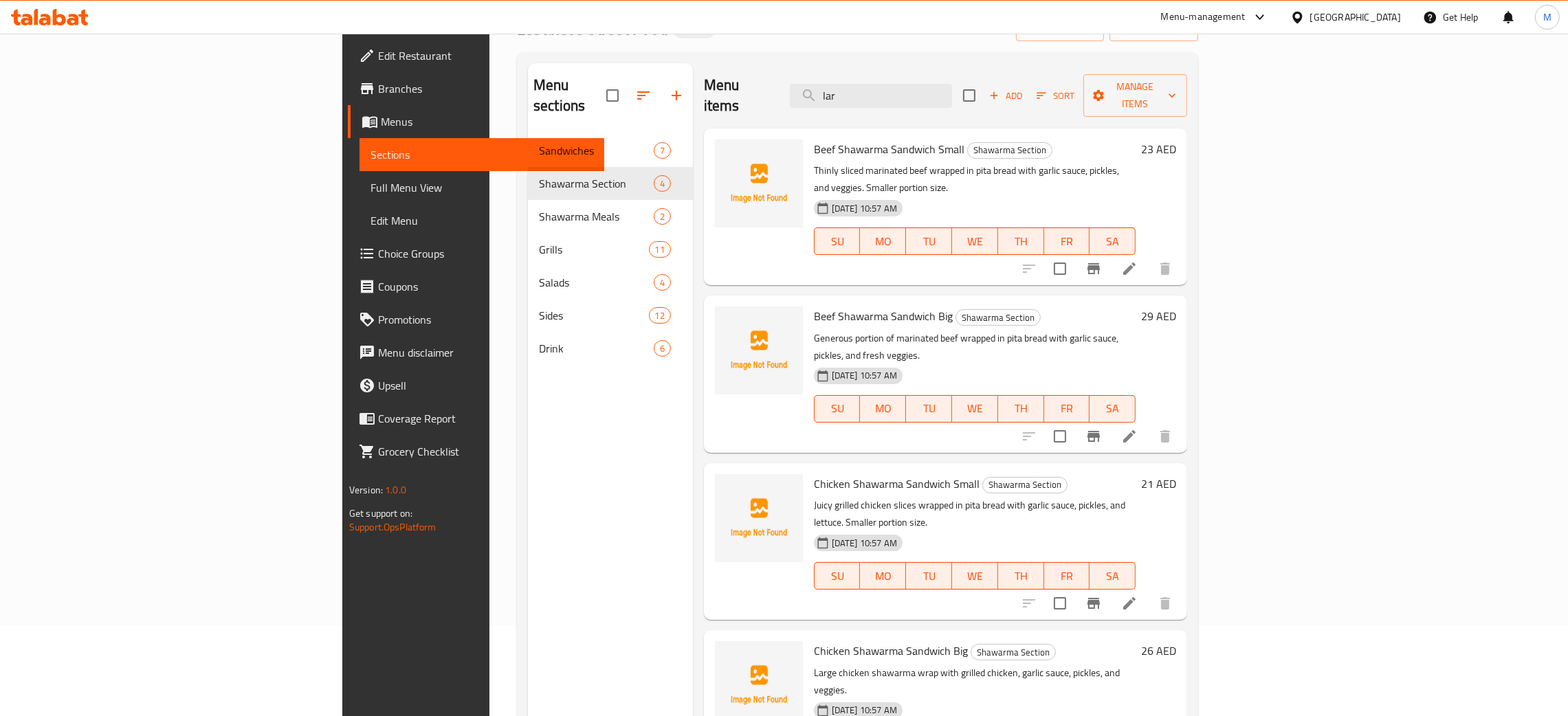
drag, startPoint x: 978, startPoint y: 84, endPoint x: 905, endPoint y: 70, distance: 74.3
click at [905, 70] on div "Menu items lar Add Sort Manage items" at bounding box center [945, 95] width 483 height 65
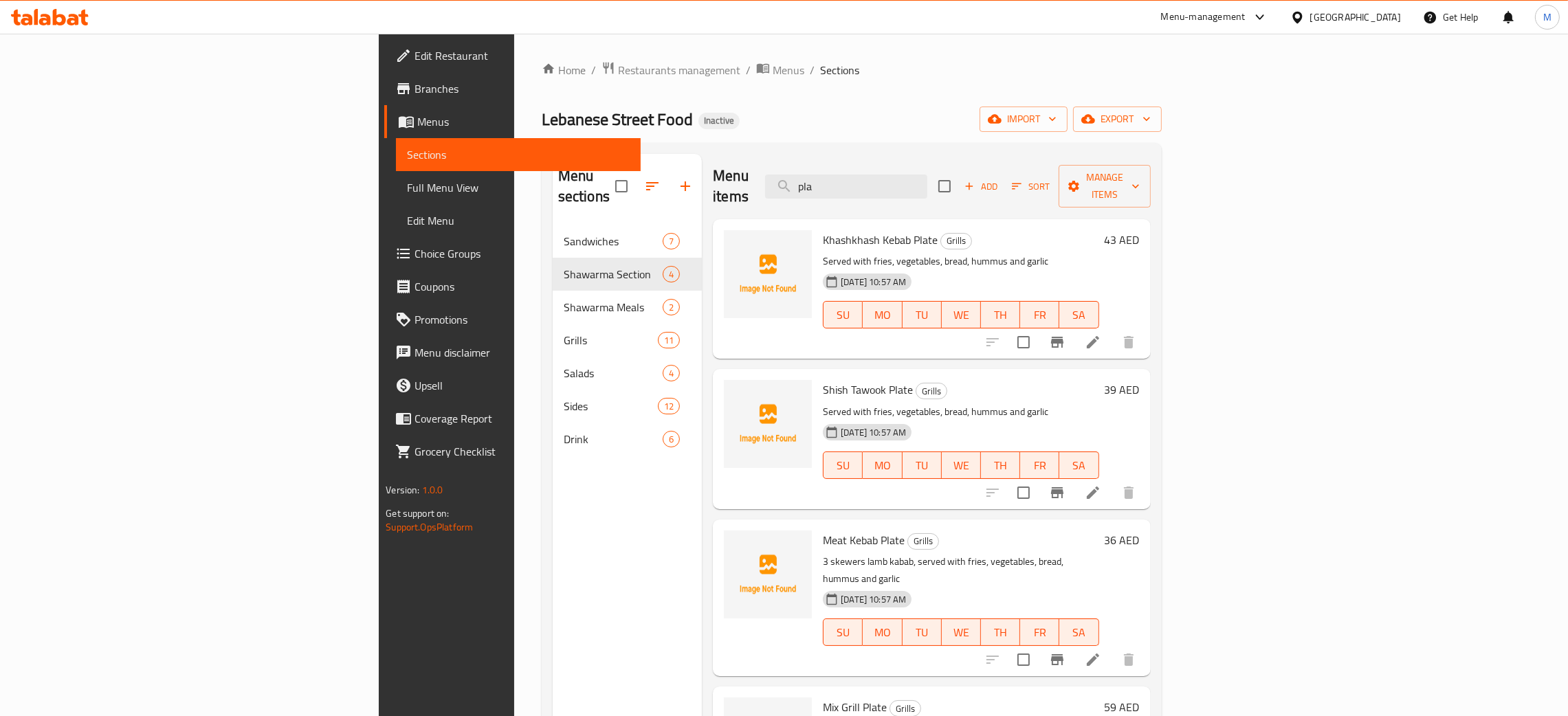
type input "pla"
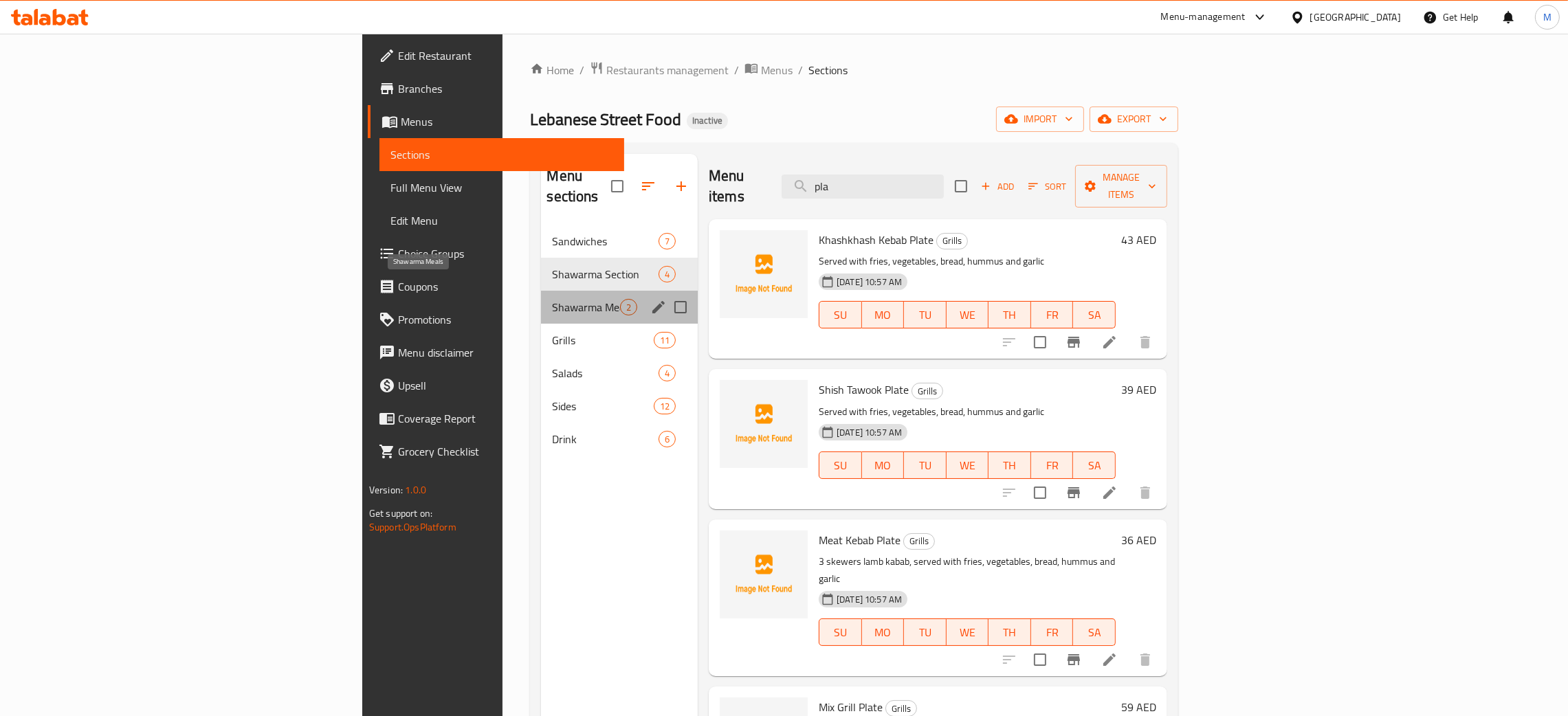
click at [552, 298] on span "Shawarma Meals" at bounding box center [586, 307] width 68 height 17
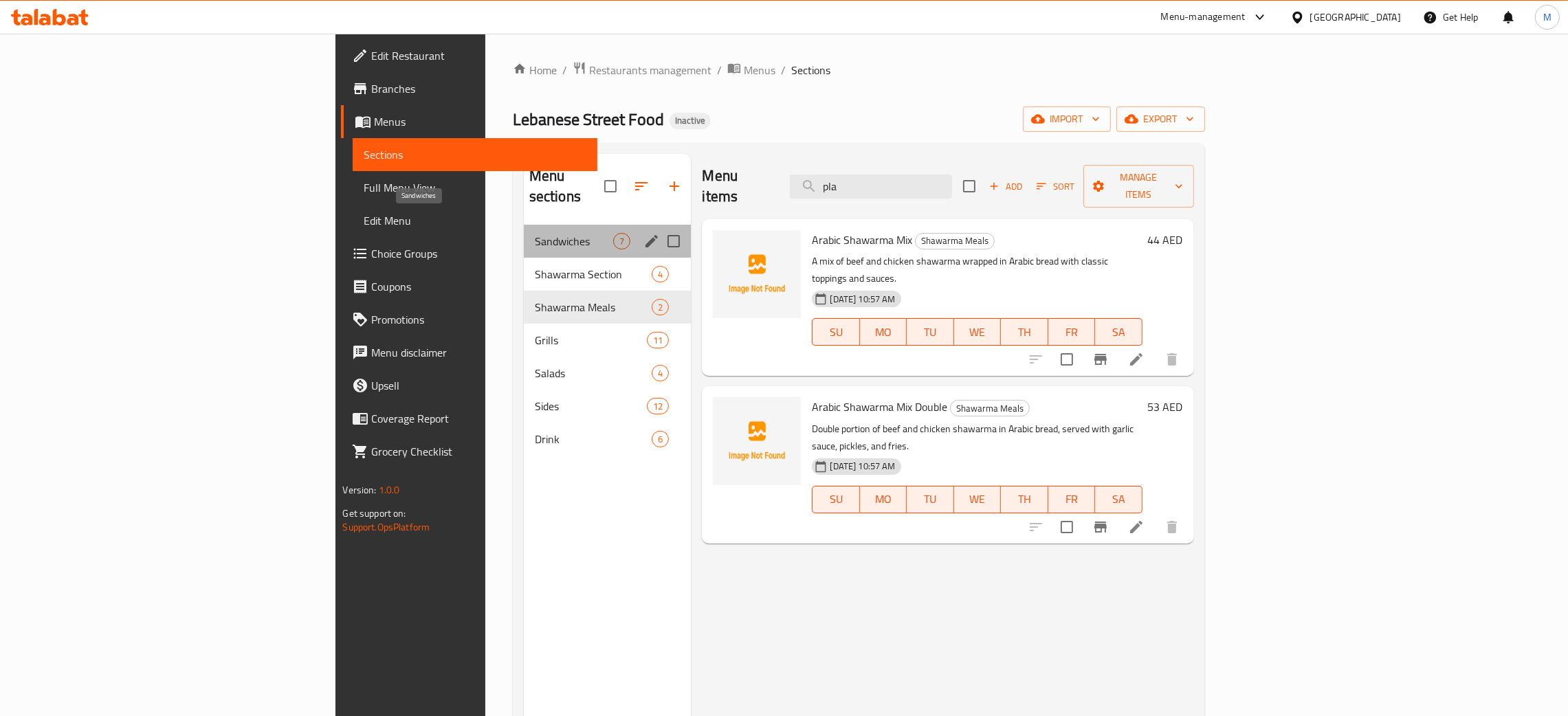
click at [535, 233] on span "Sandwiches" at bounding box center [574, 241] width 79 height 17
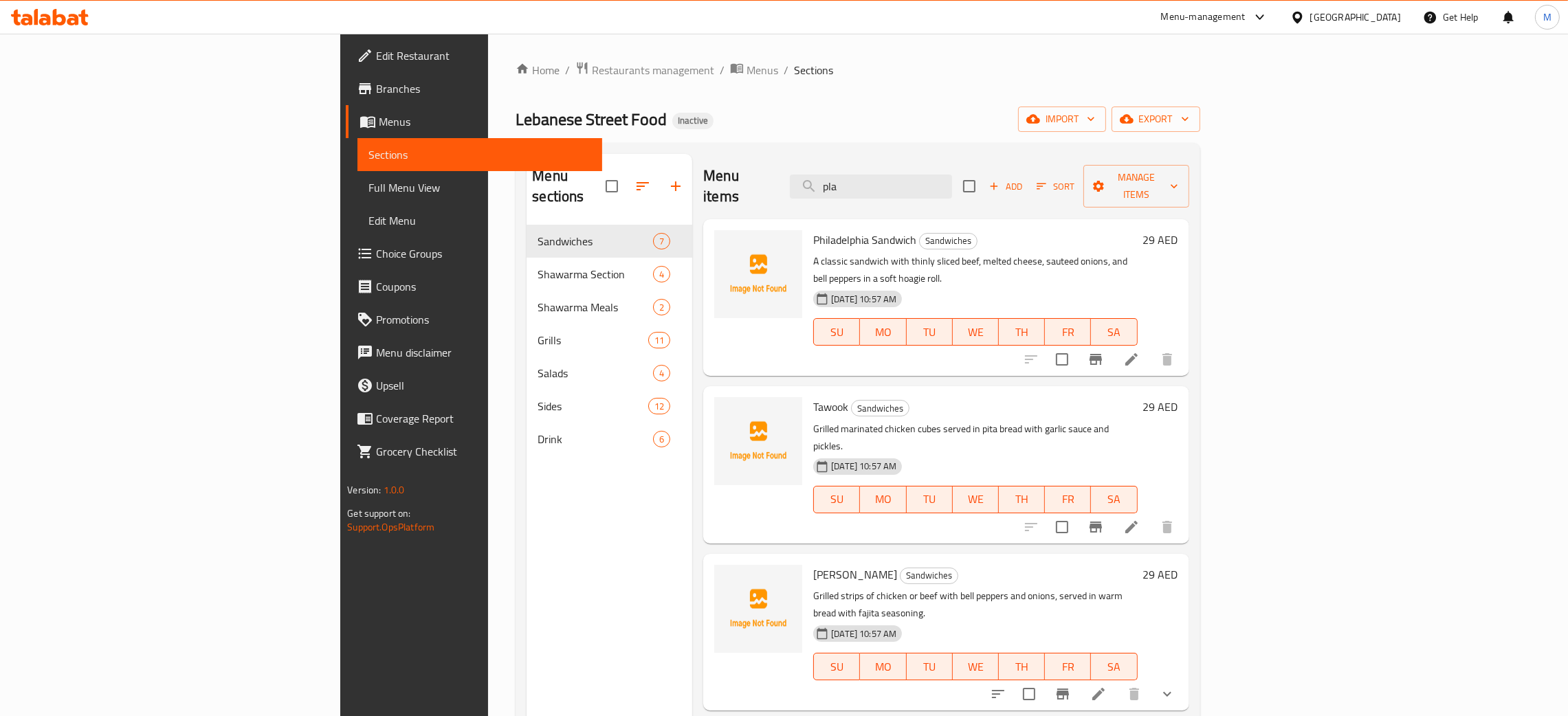
drag, startPoint x: 971, startPoint y: 179, endPoint x: 877, endPoint y: 176, distance: 94.0
click at [877, 176] on div "Menu items pla Add Sort Manage items" at bounding box center [945, 186] width 485 height 65
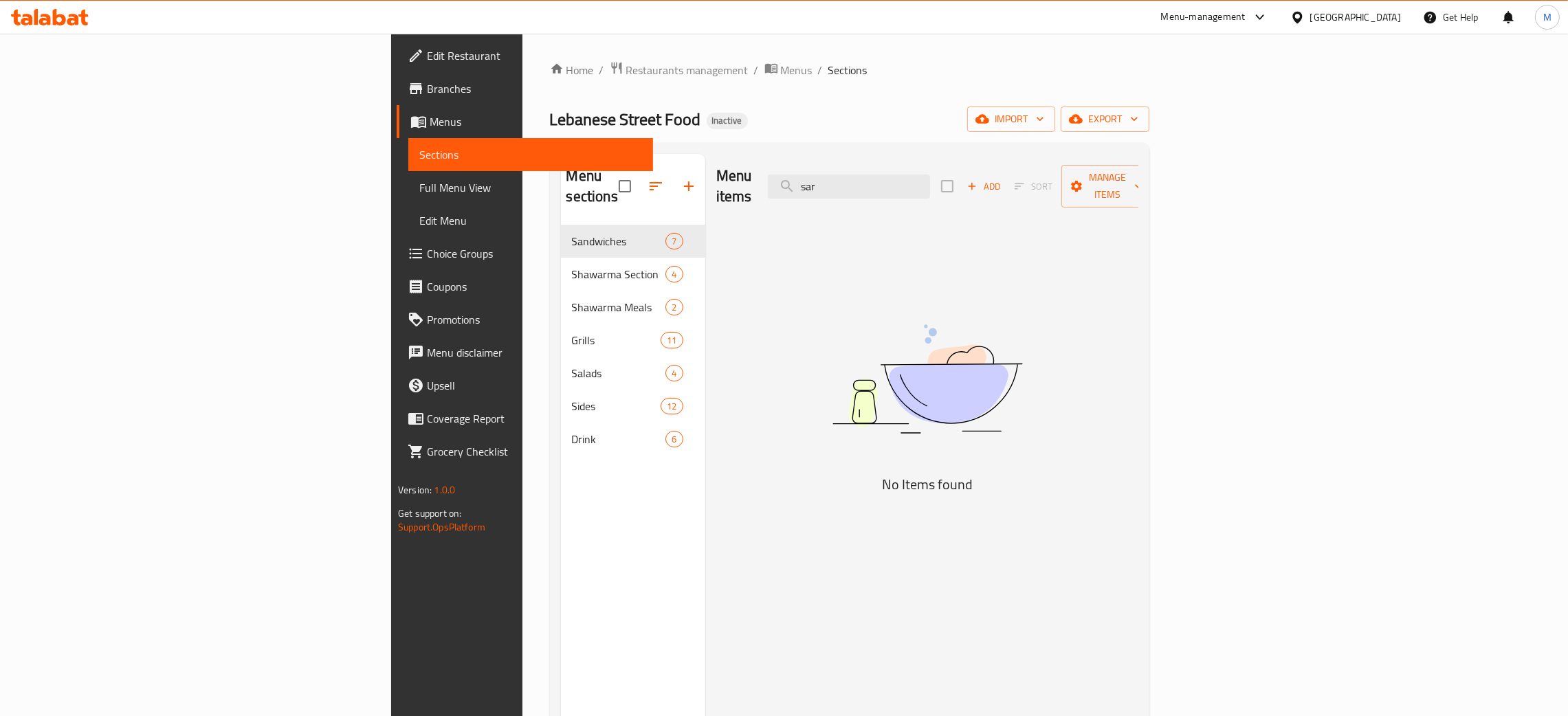
type input "sar"
click at [1043, 118] on span "import" at bounding box center [1011, 118] width 66 height 17
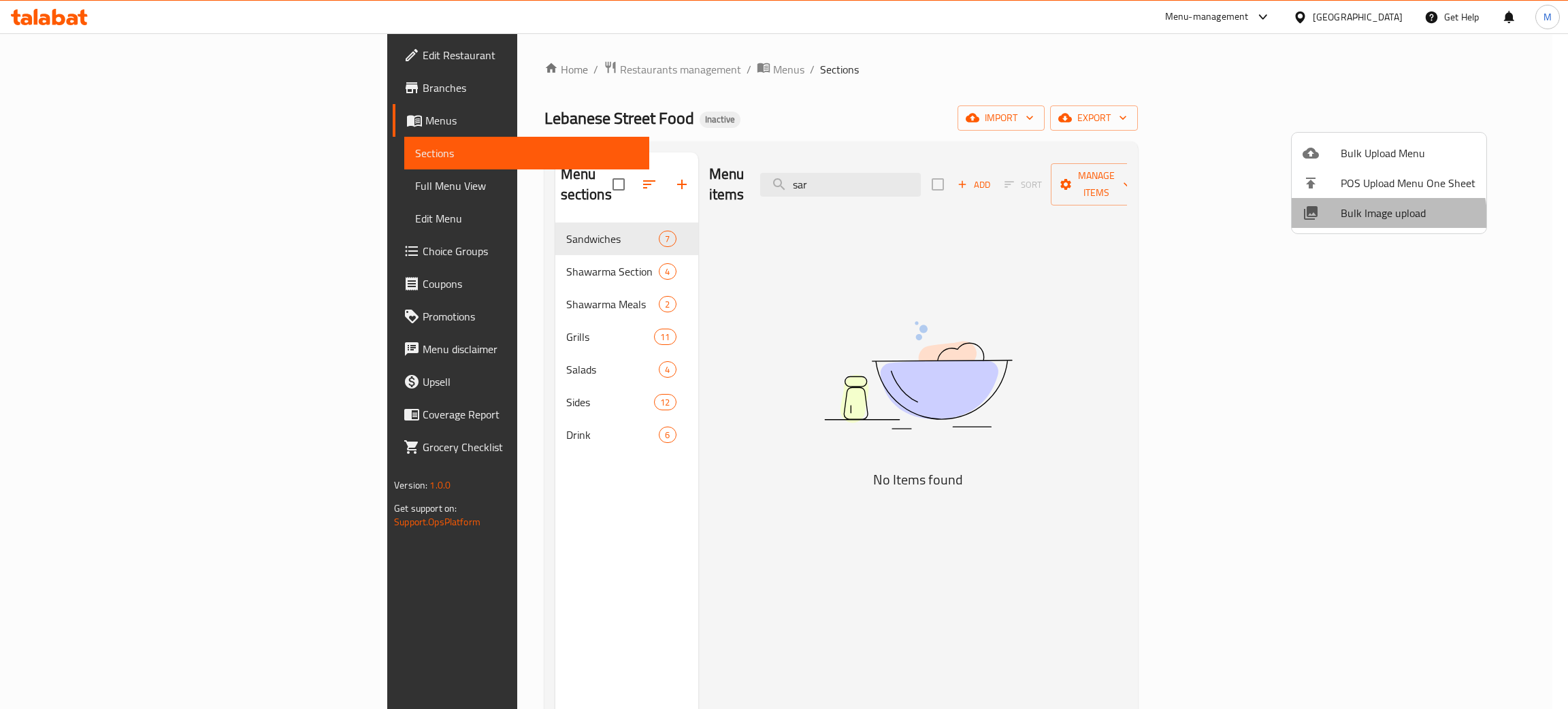
click at [1377, 217] on span "Bulk Image upload" at bounding box center [1408, 213] width 135 height 16
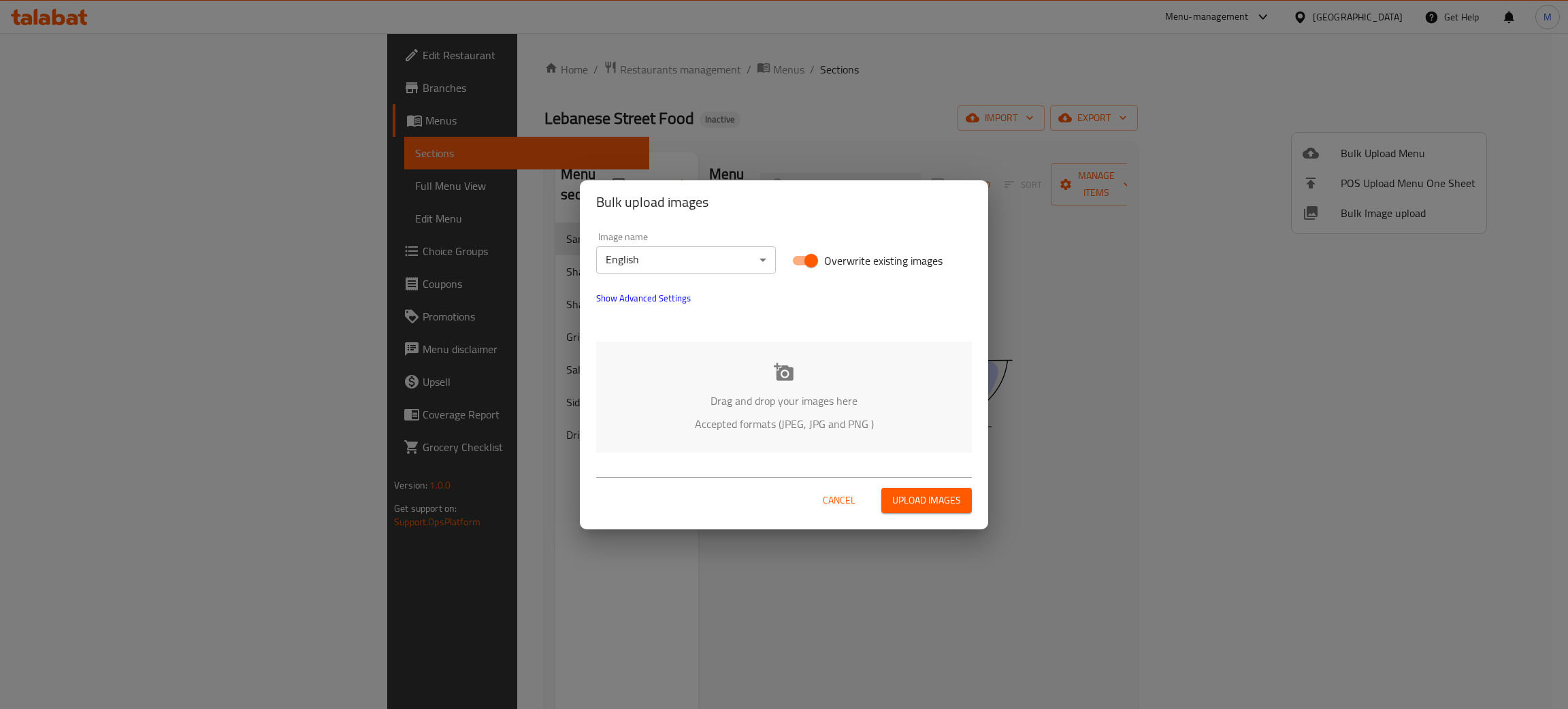
click at [948, 379] on div "Drag and drop your images here Accepted formats (JPEG, JPG and PNG )" at bounding box center [783, 397] width 376 height 111
click at [855, 412] on div "Drag and drop your images here Accepted formats (JPEG, JPG and PNG )" at bounding box center [783, 397] width 376 height 111
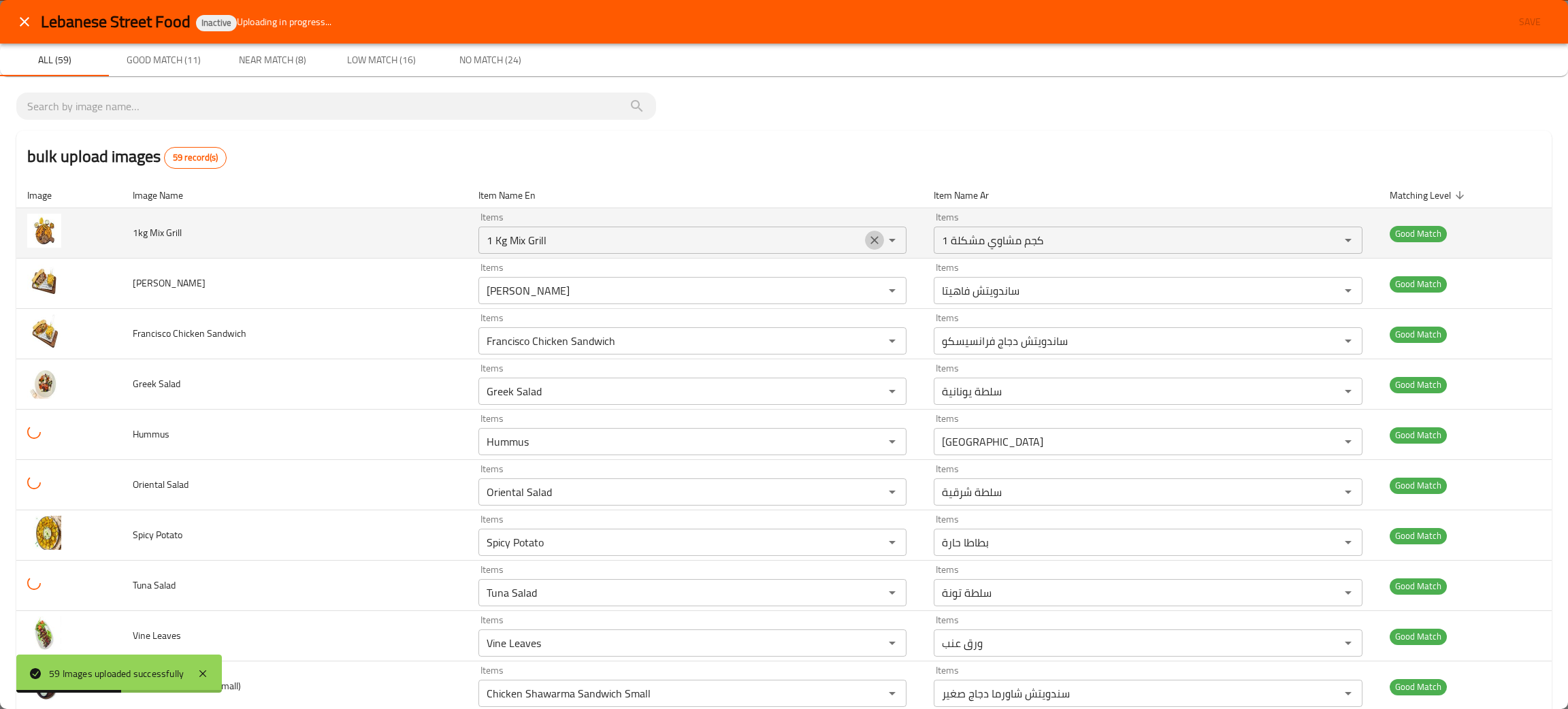
click at [868, 236] on icon "Clear" at bounding box center [874, 240] width 14 height 14
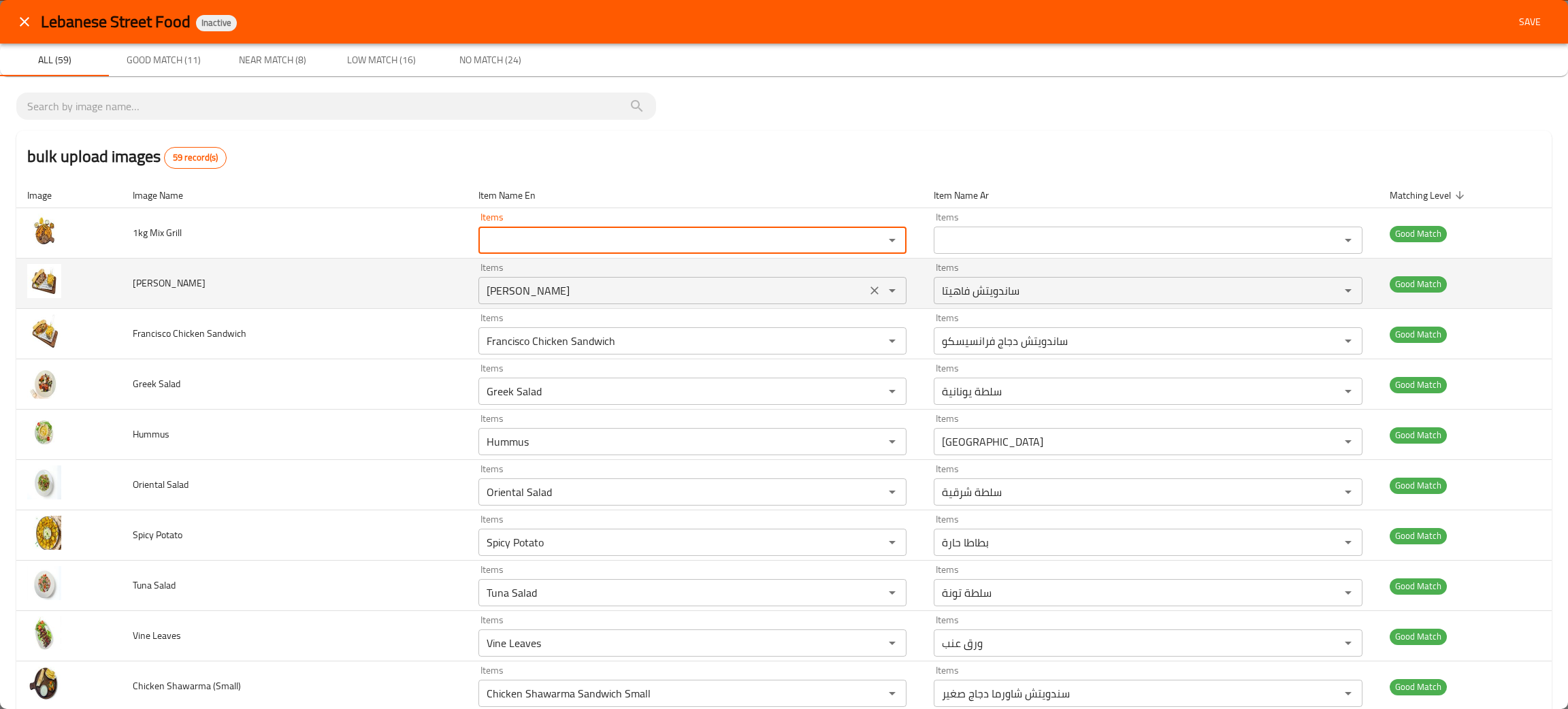
click at [870, 287] on icon "Clear" at bounding box center [874, 290] width 8 height 8
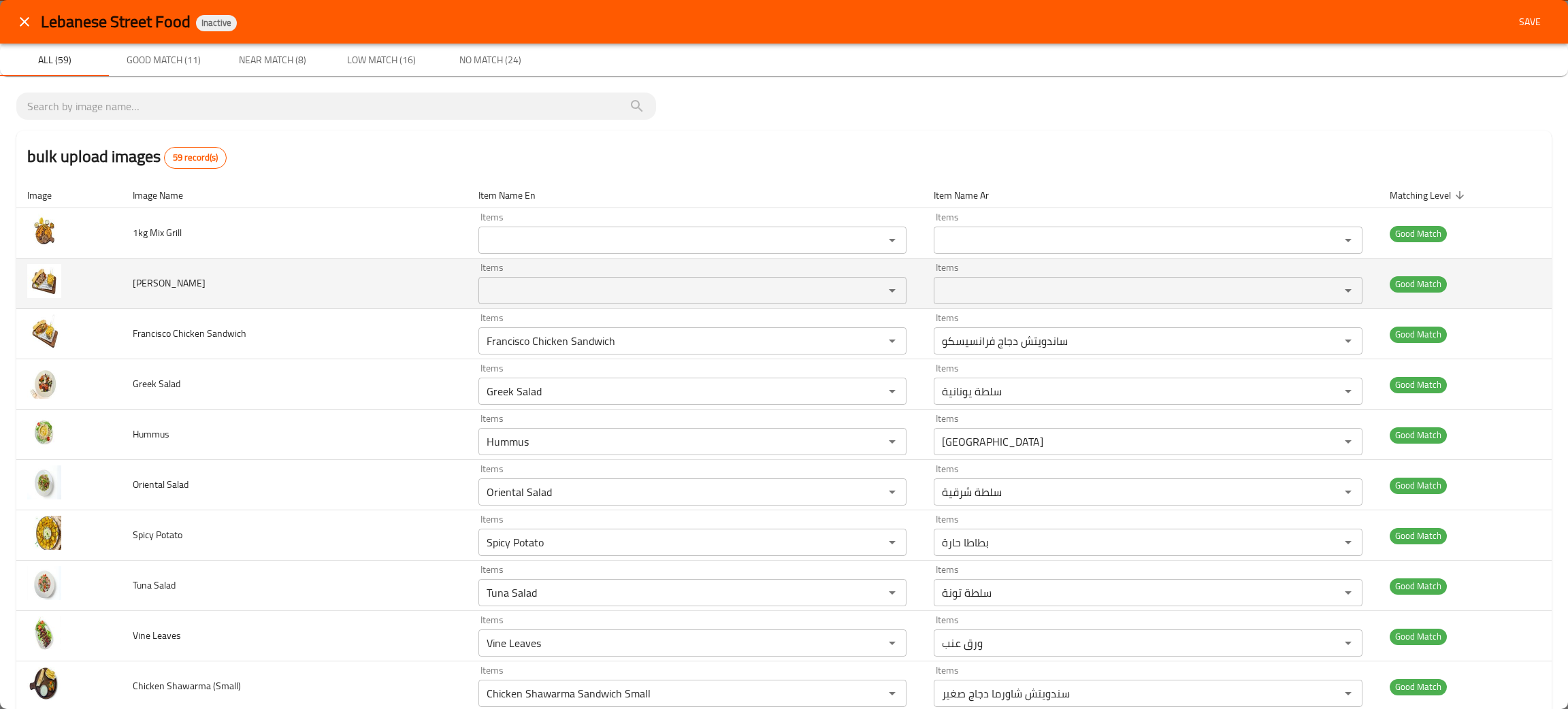
drag, startPoint x: 212, startPoint y: 285, endPoint x: 157, endPoint y: 269, distance: 57.3
click at [109, 285] on tr "Fajita Sandwich Items Items Items Items Good Match" at bounding box center [784, 283] width 1535 height 50
copy tr "Fajita Sandwich"
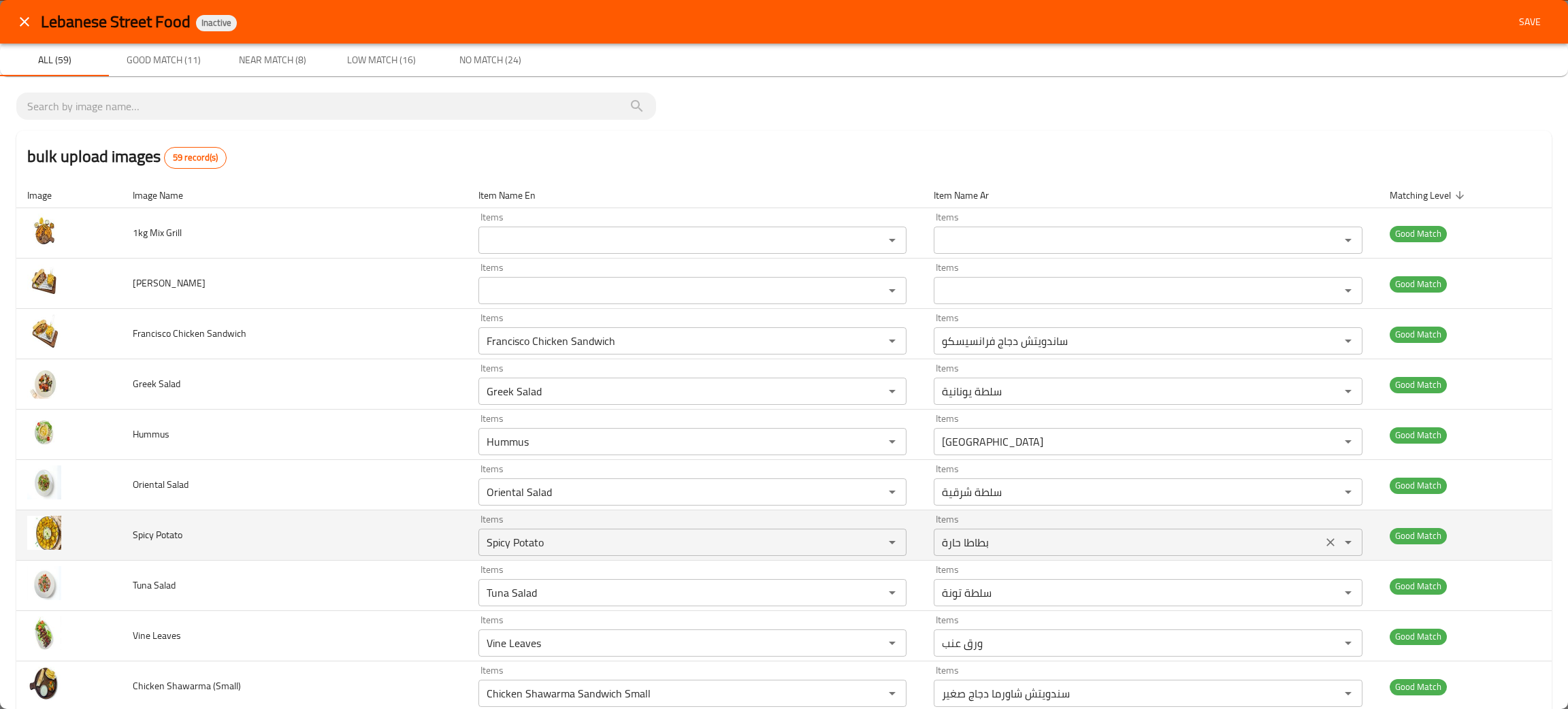
drag, startPoint x: 836, startPoint y: 339, endPoint x: 990, endPoint y: 528, distance: 243.8
click at [868, 339] on icon "Clear" at bounding box center [874, 340] width 14 height 14
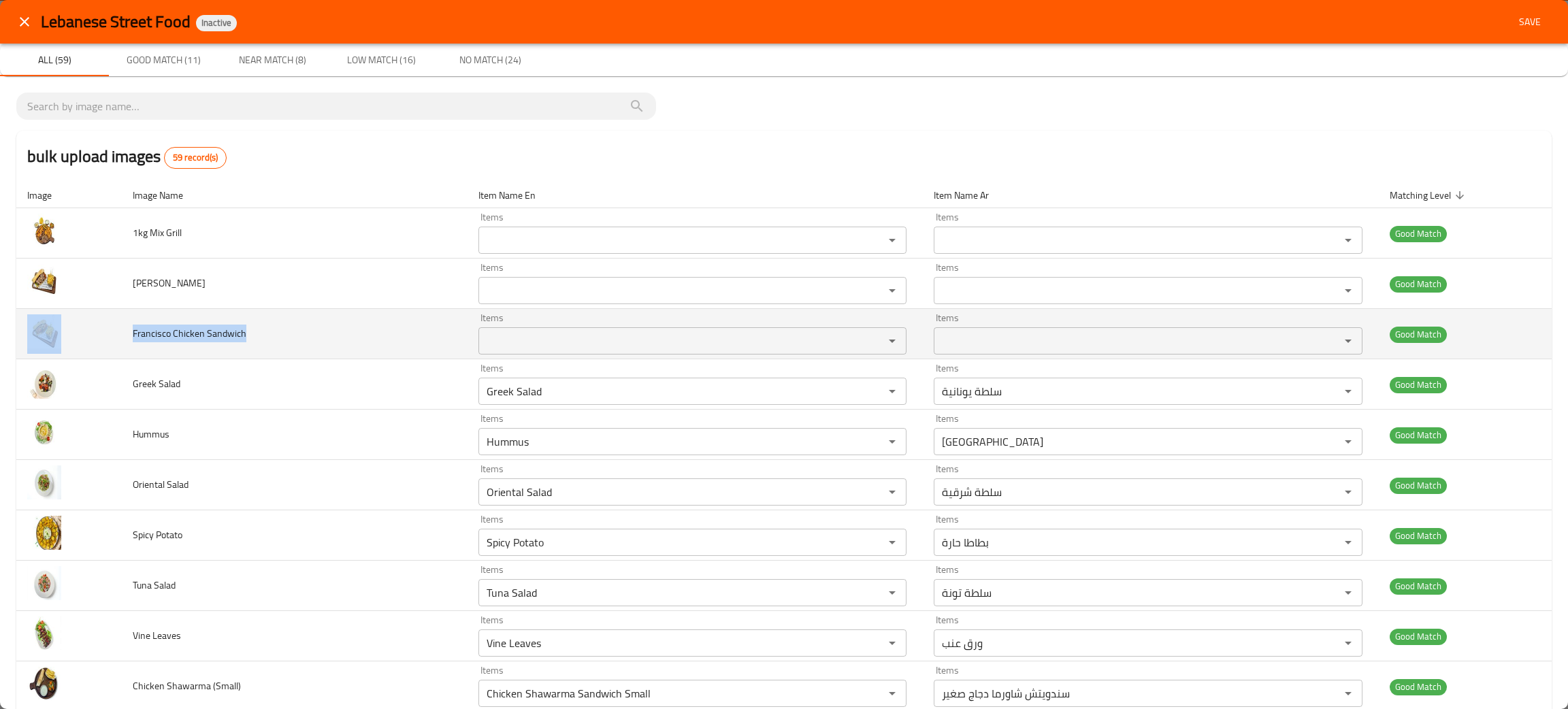
drag, startPoint x: 308, startPoint y: 336, endPoint x: 84, endPoint y: 328, distance: 224.1
click at [84, 328] on tr "Francisco Chicken Sandwich Items Items Items Items Good Match" at bounding box center [784, 334] width 1535 height 50
copy tr "Francisco Chicken Sandwich"
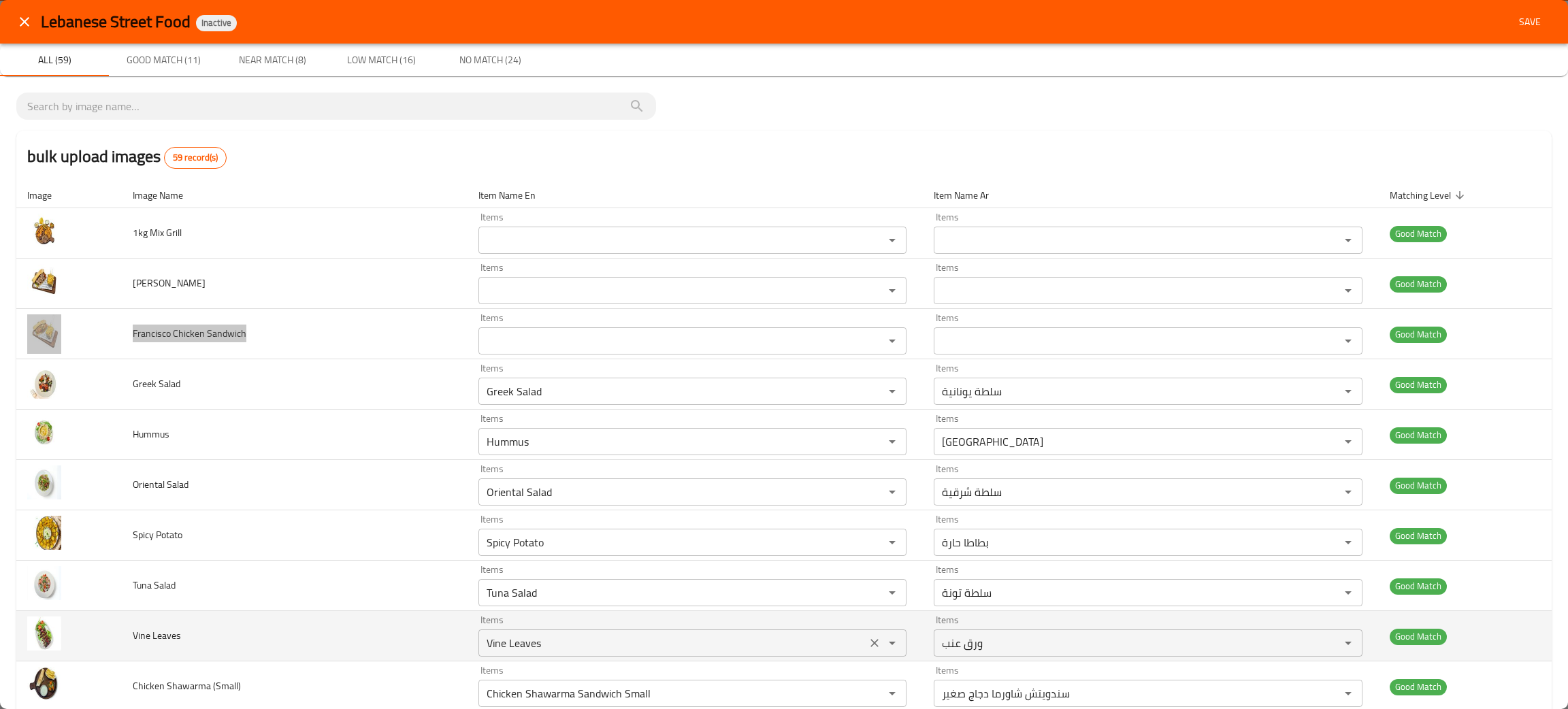
scroll to position [102, 0]
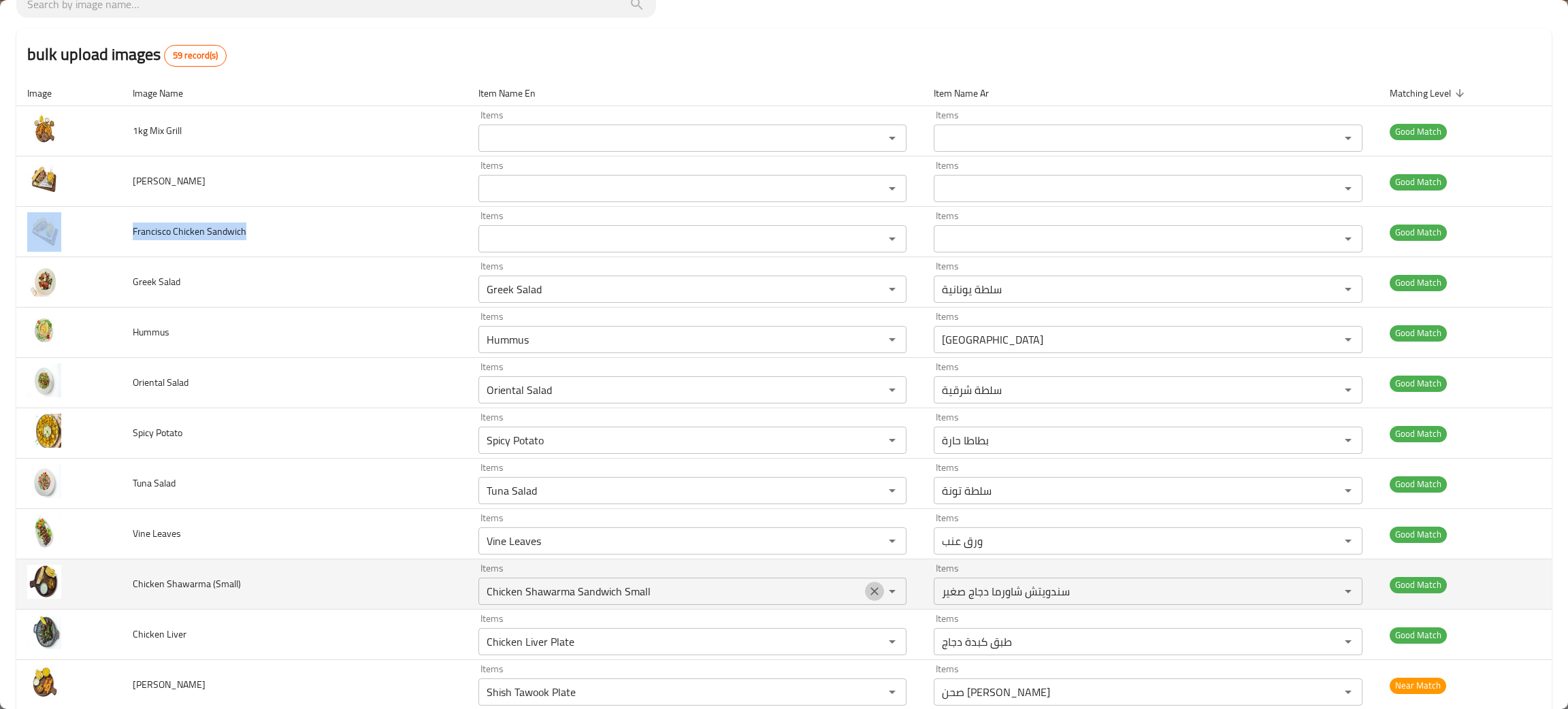
click at [868, 593] on icon "Clear" at bounding box center [874, 591] width 14 height 14
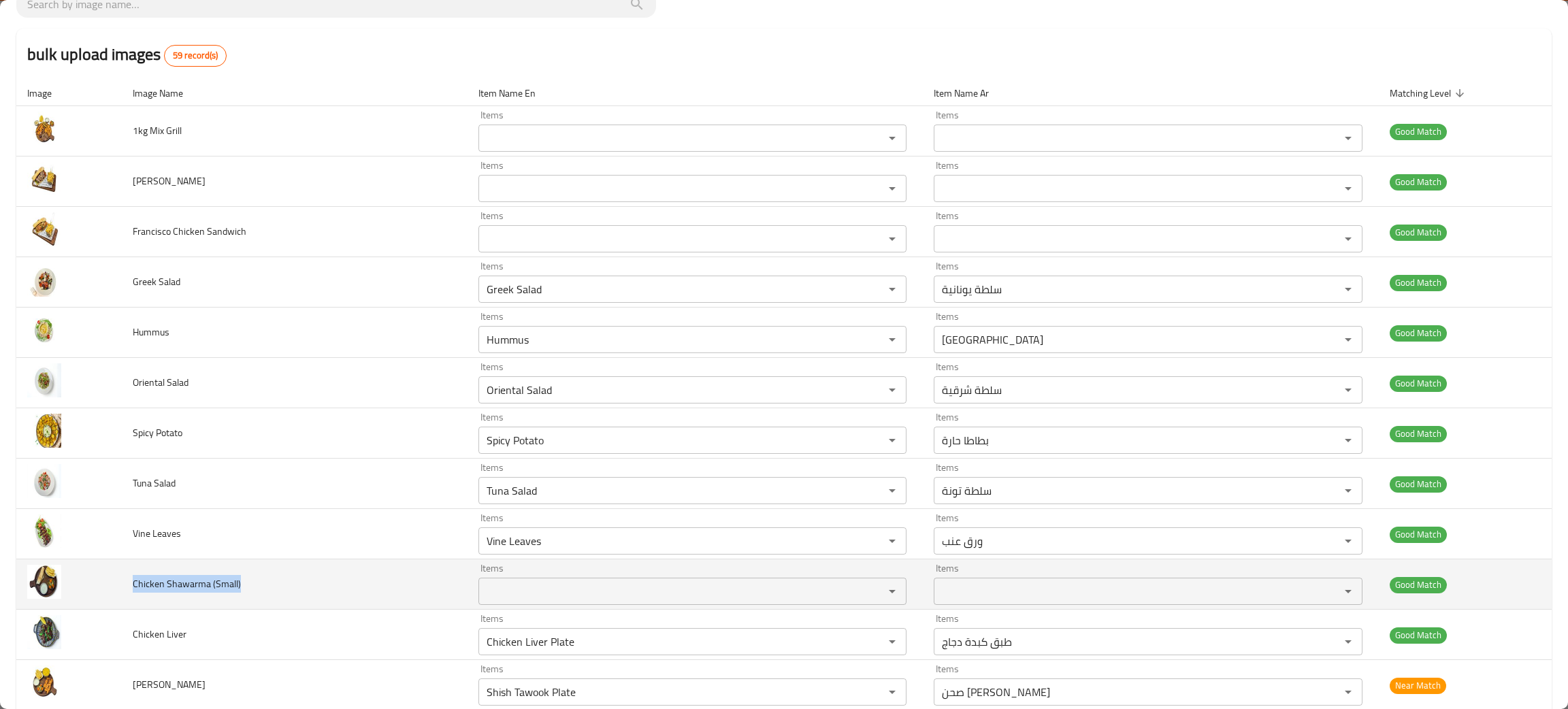
drag, startPoint x: 251, startPoint y: 589, endPoint x: 134, endPoint y: 597, distance: 117.3
click at [134, 597] on td "Chicken Shawarma (Small)" at bounding box center [295, 584] width 346 height 50
copy span "Chicken Shawarma (Small)"
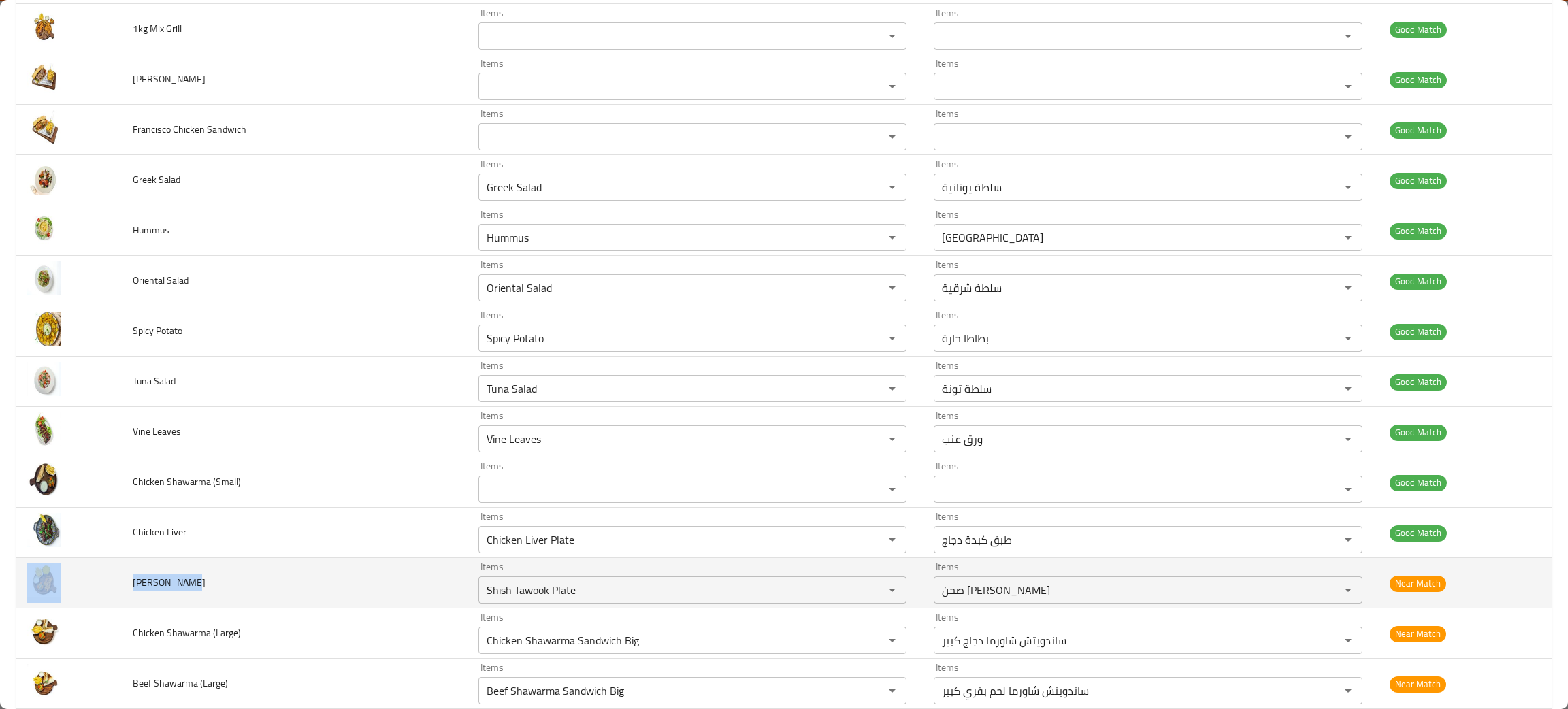
drag, startPoint x: 191, startPoint y: 595, endPoint x: 105, endPoint y: 594, distance: 86.0
click at [105, 594] on tr "Shish Tawook Items Shish Tawook Plate Items Items صحن شيش طاووق Items Near Match" at bounding box center [784, 583] width 1535 height 50
copy tr "[PERSON_NAME]"
click at [868, 596] on icon "Clear" at bounding box center [874, 589] width 14 height 14
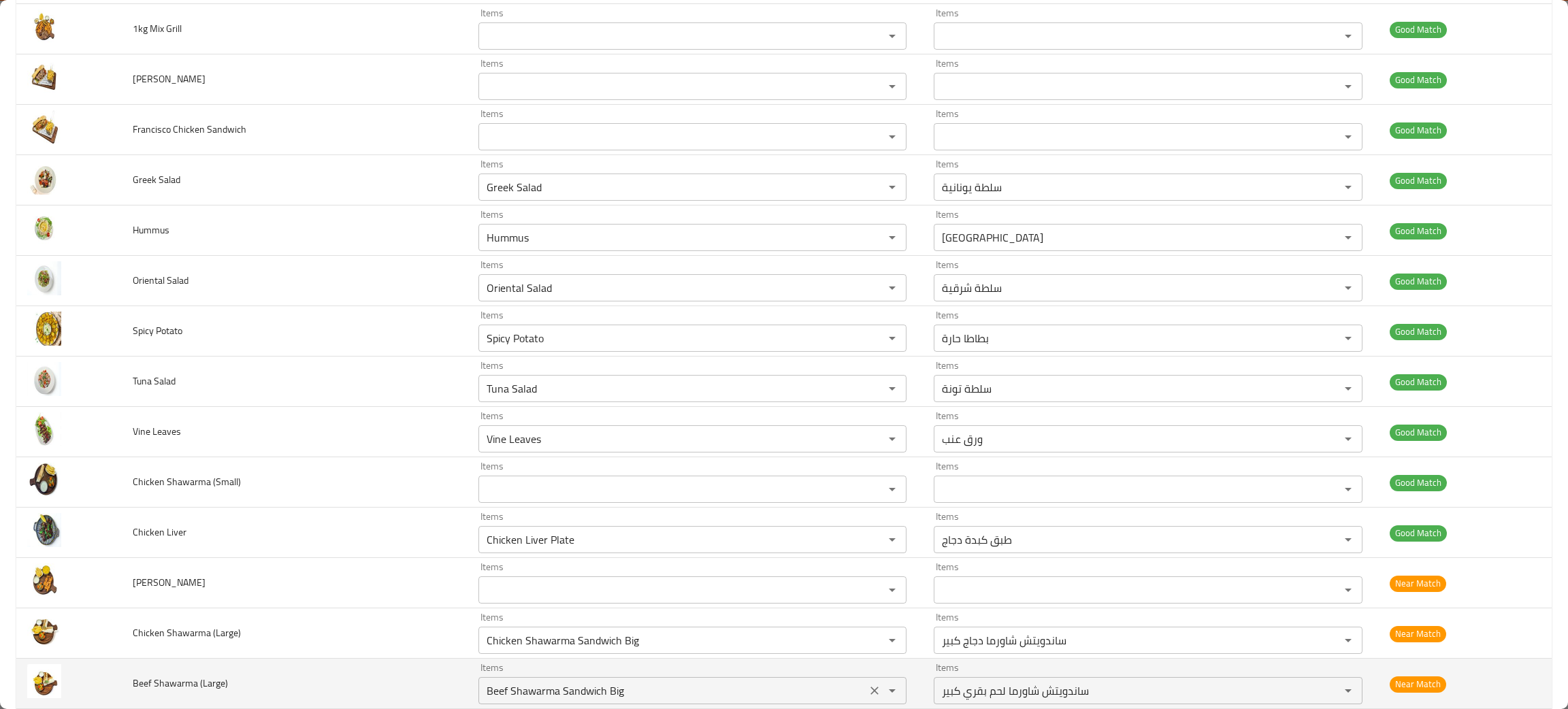
click at [870, 642] on icon "Clear" at bounding box center [874, 640] width 8 height 8
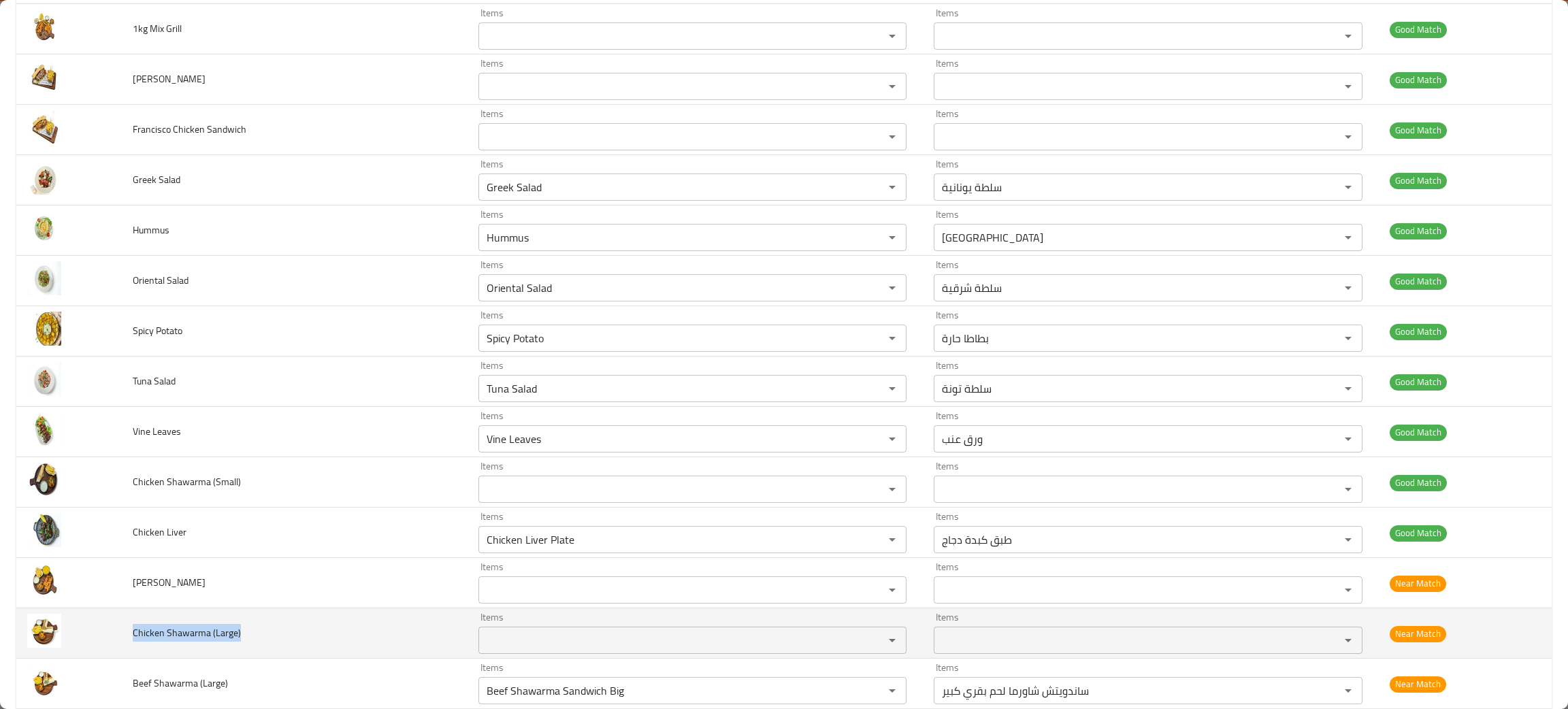
drag, startPoint x: 288, startPoint y: 634, endPoint x: 131, endPoint y: 631, distance: 157.0
click at [131, 631] on td "Chicken Shawarma (Large)" at bounding box center [295, 633] width 346 height 50
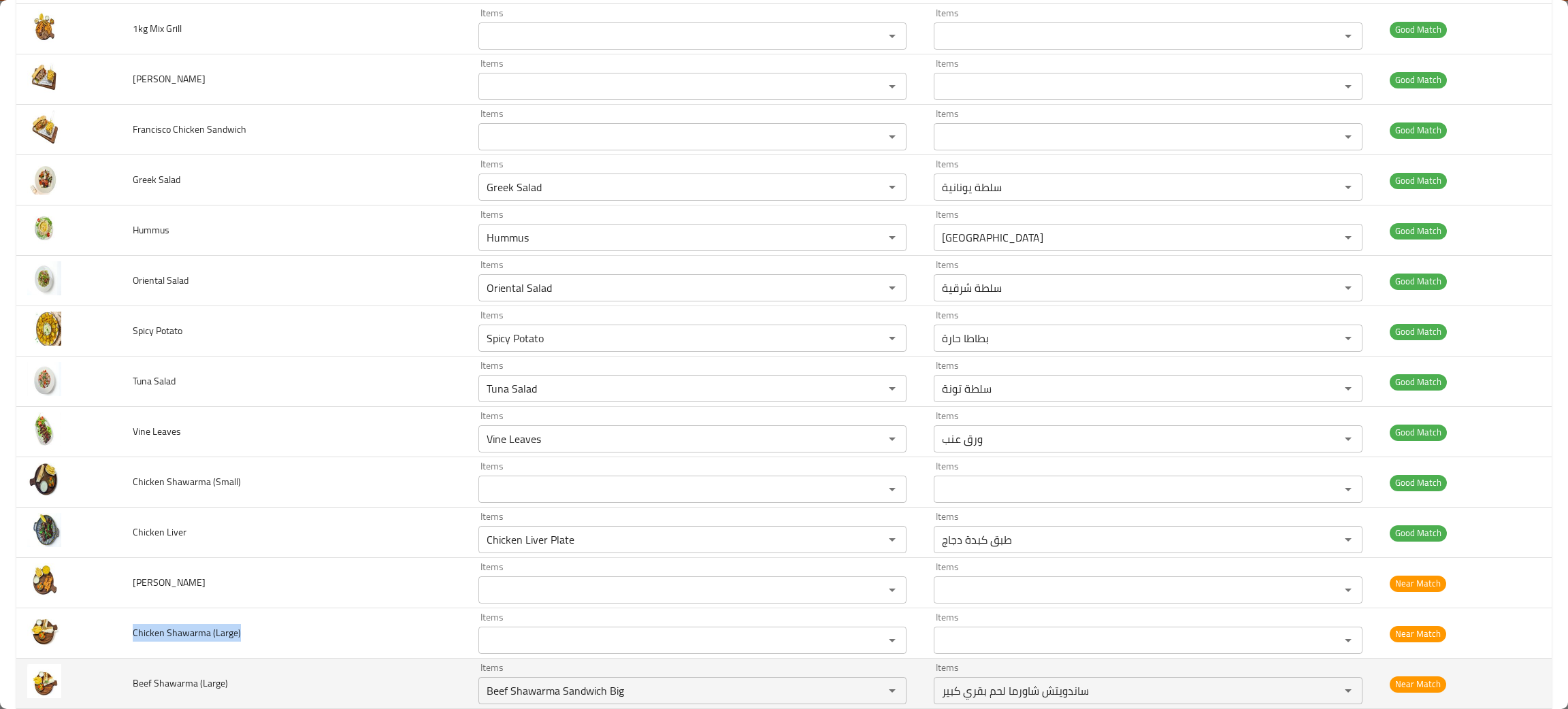
copy span "Chicken Shawarma (Large)"
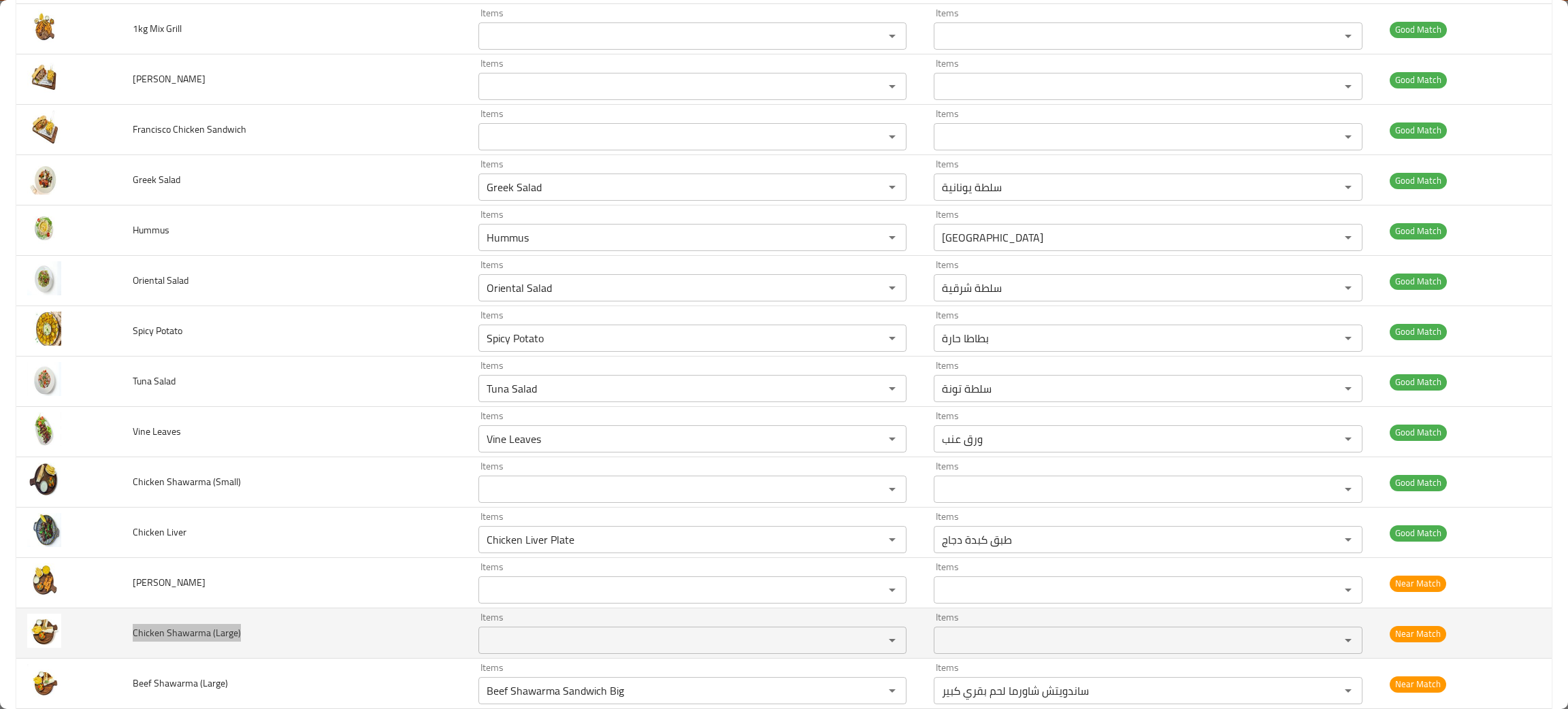
scroll to position [305, 0]
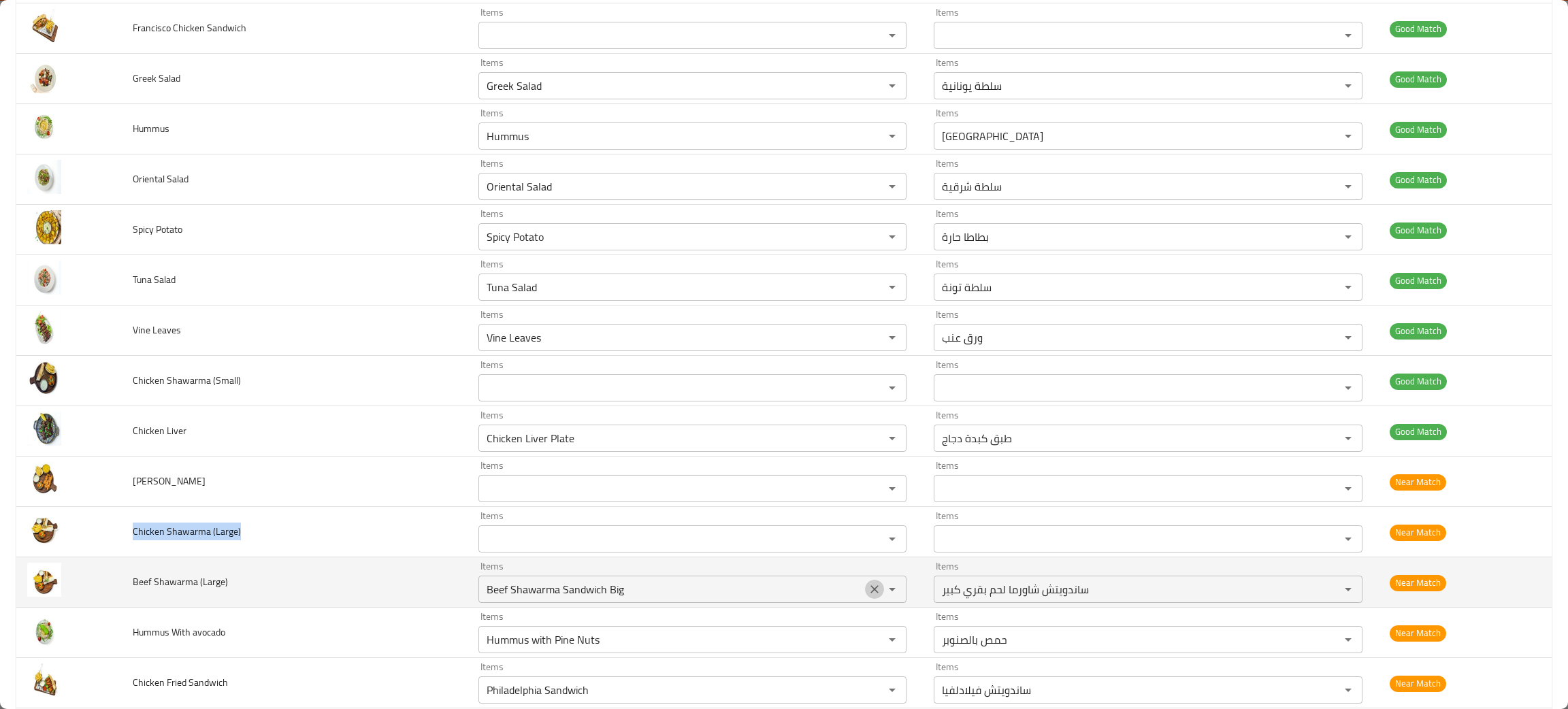
click at [865, 592] on button "Clear" at bounding box center [874, 588] width 19 height 19
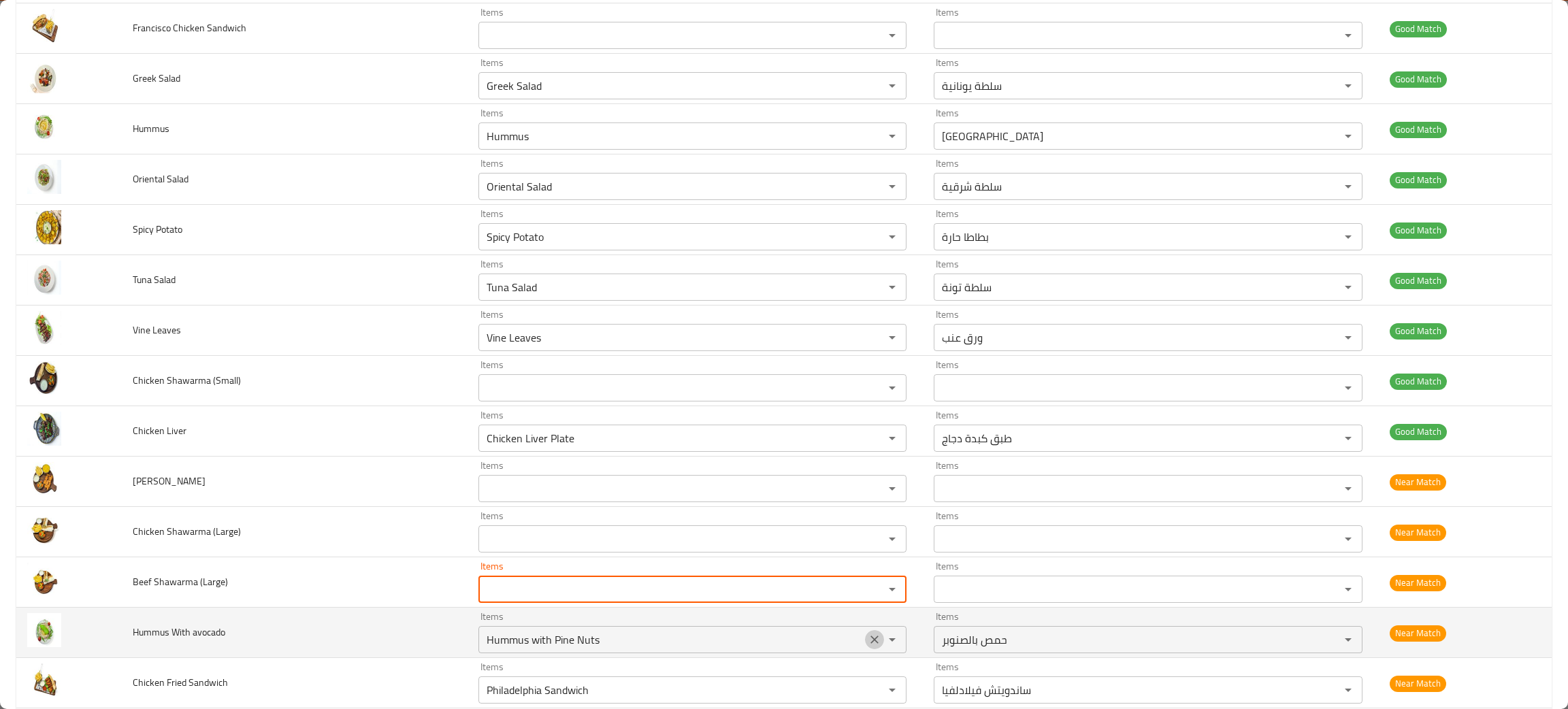
click at [868, 640] on icon "Clear" at bounding box center [874, 639] width 14 height 14
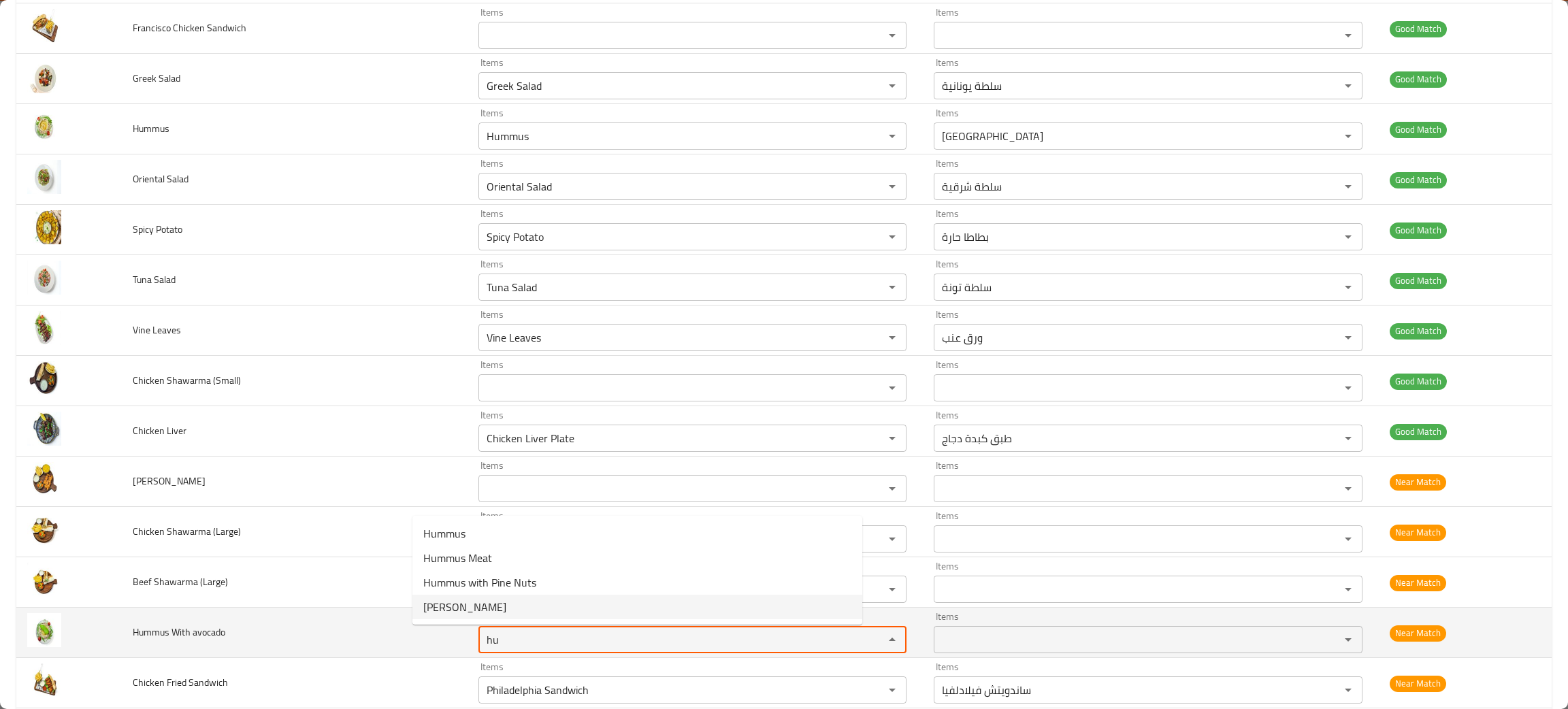
type avocado "hu"
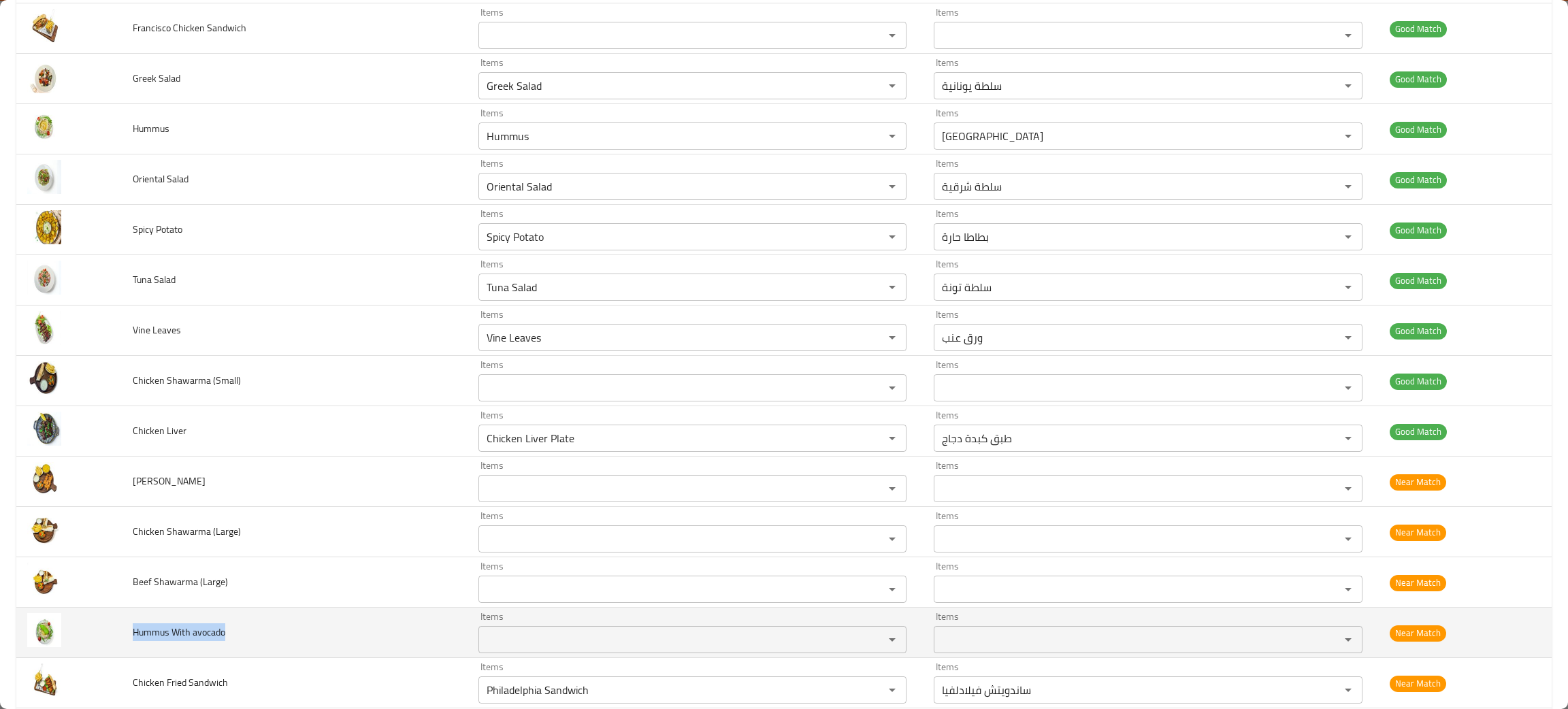
drag, startPoint x: 273, startPoint y: 636, endPoint x: 166, endPoint y: 636, distance: 107.0
click at [126, 636] on td "Hummus With avocado" at bounding box center [295, 632] width 346 height 50
copy span "Hummus With avocado"
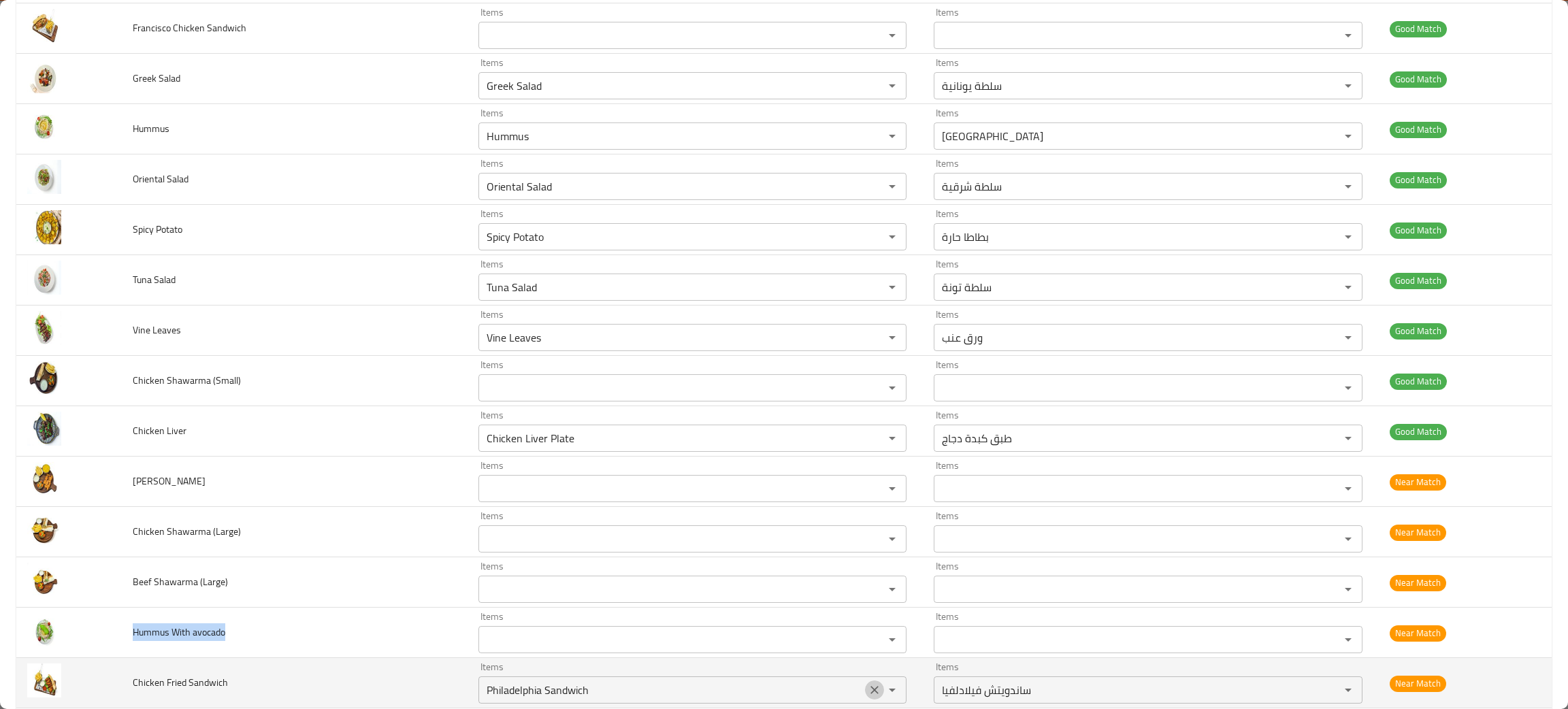
click at [870, 688] on icon "Clear" at bounding box center [874, 689] width 8 height 8
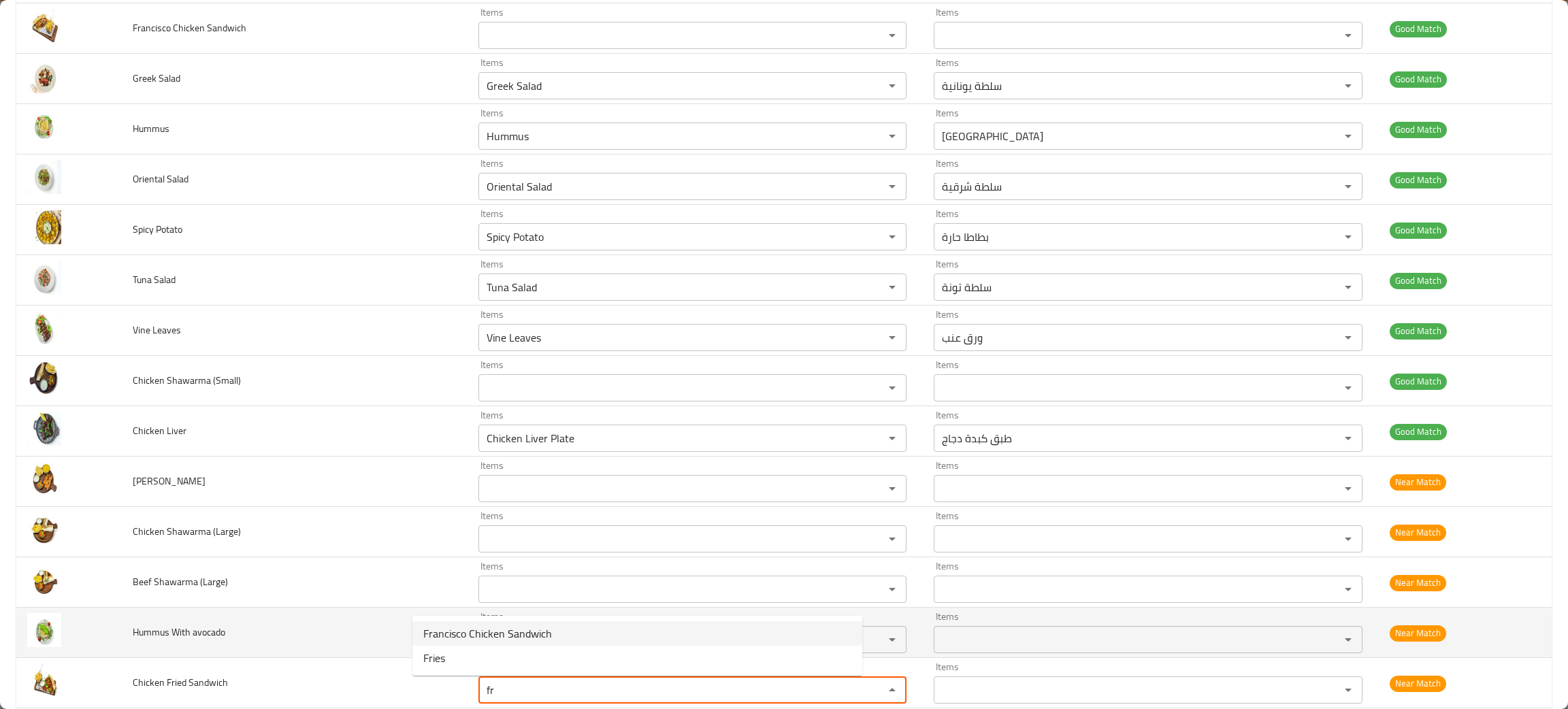
type Sandwich "f"
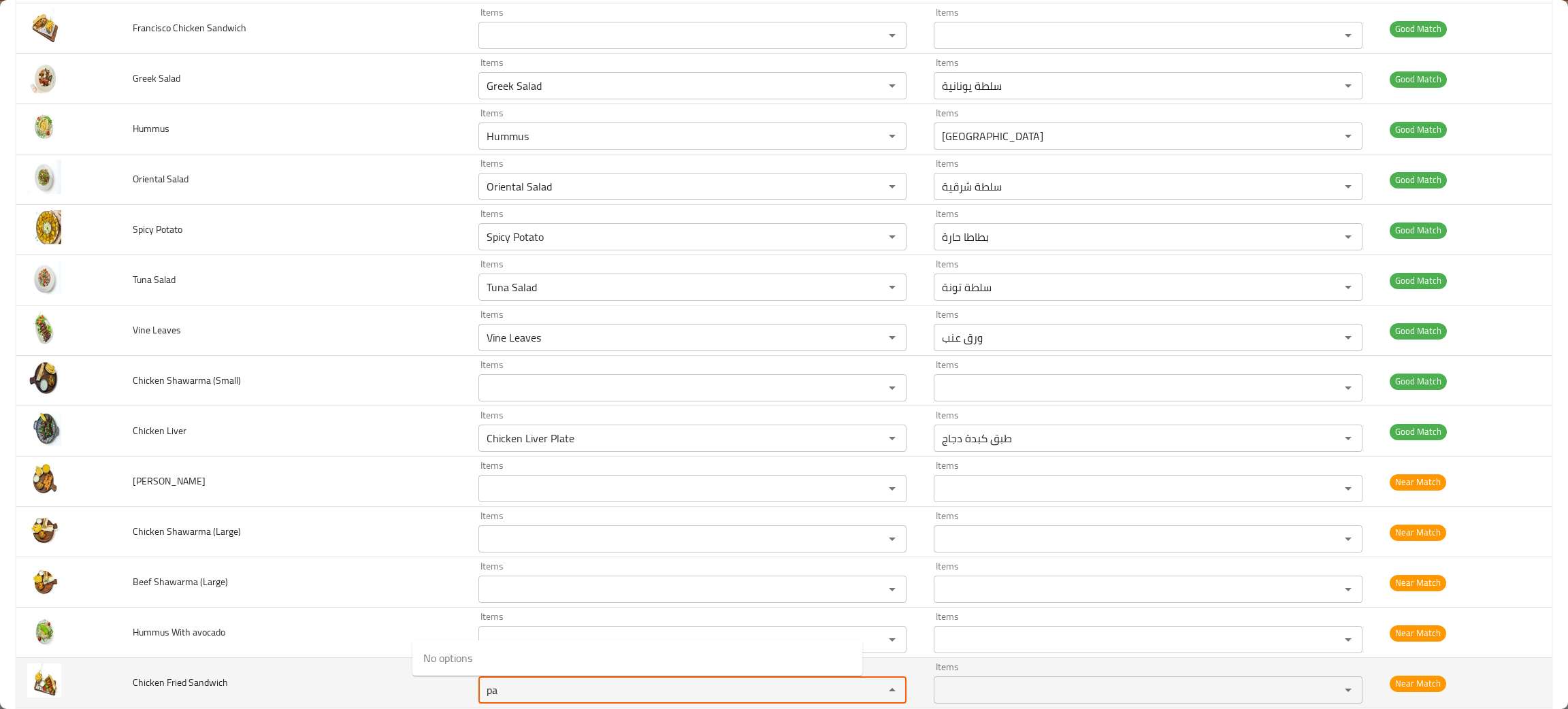
type Sandwich "pa"
drag, startPoint x: 240, startPoint y: 682, endPoint x: 126, endPoint y: 683, distance: 114.0
click at [126, 683] on td "Chicken Fried Sandwich" at bounding box center [295, 682] width 346 height 50
copy span "Chicken Fried Sandwich"
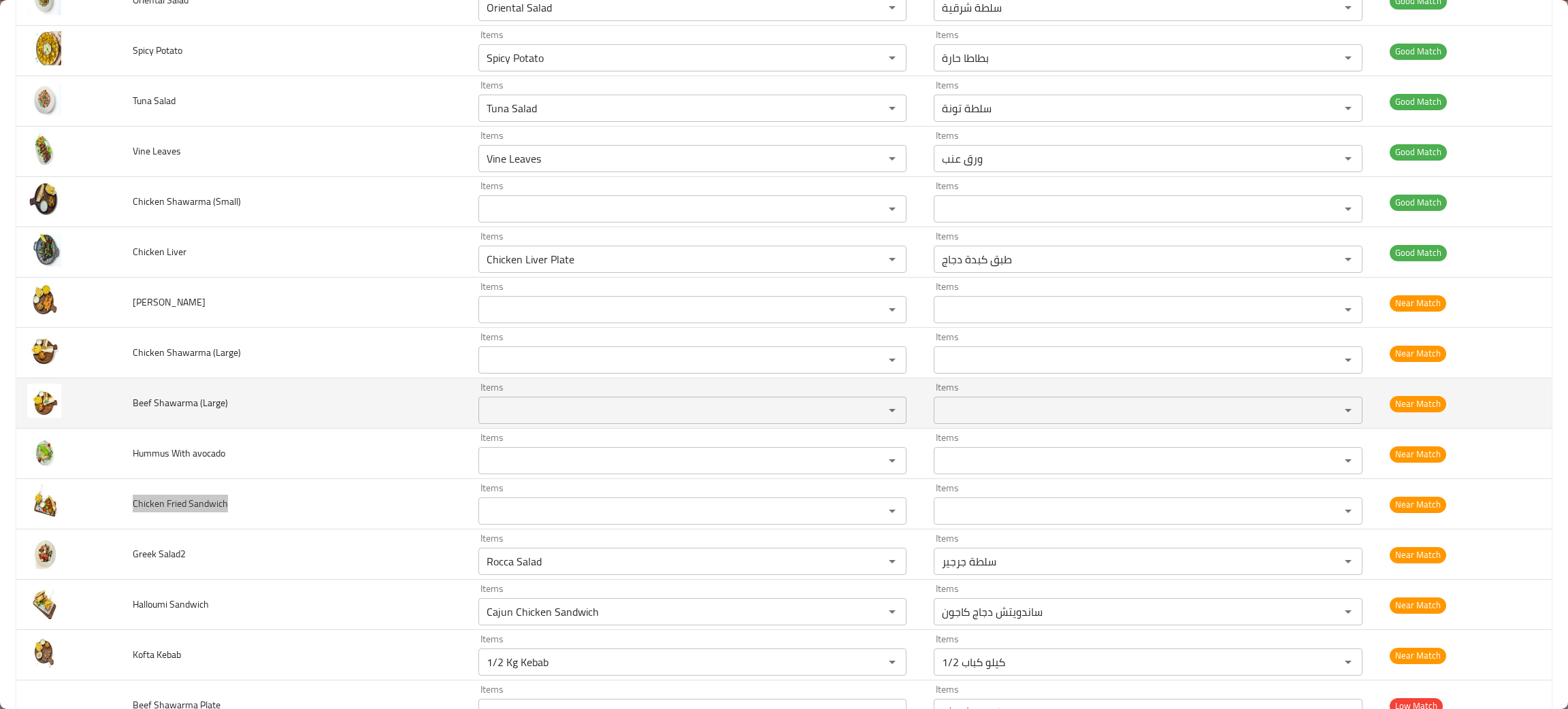
scroll to position [509, 0]
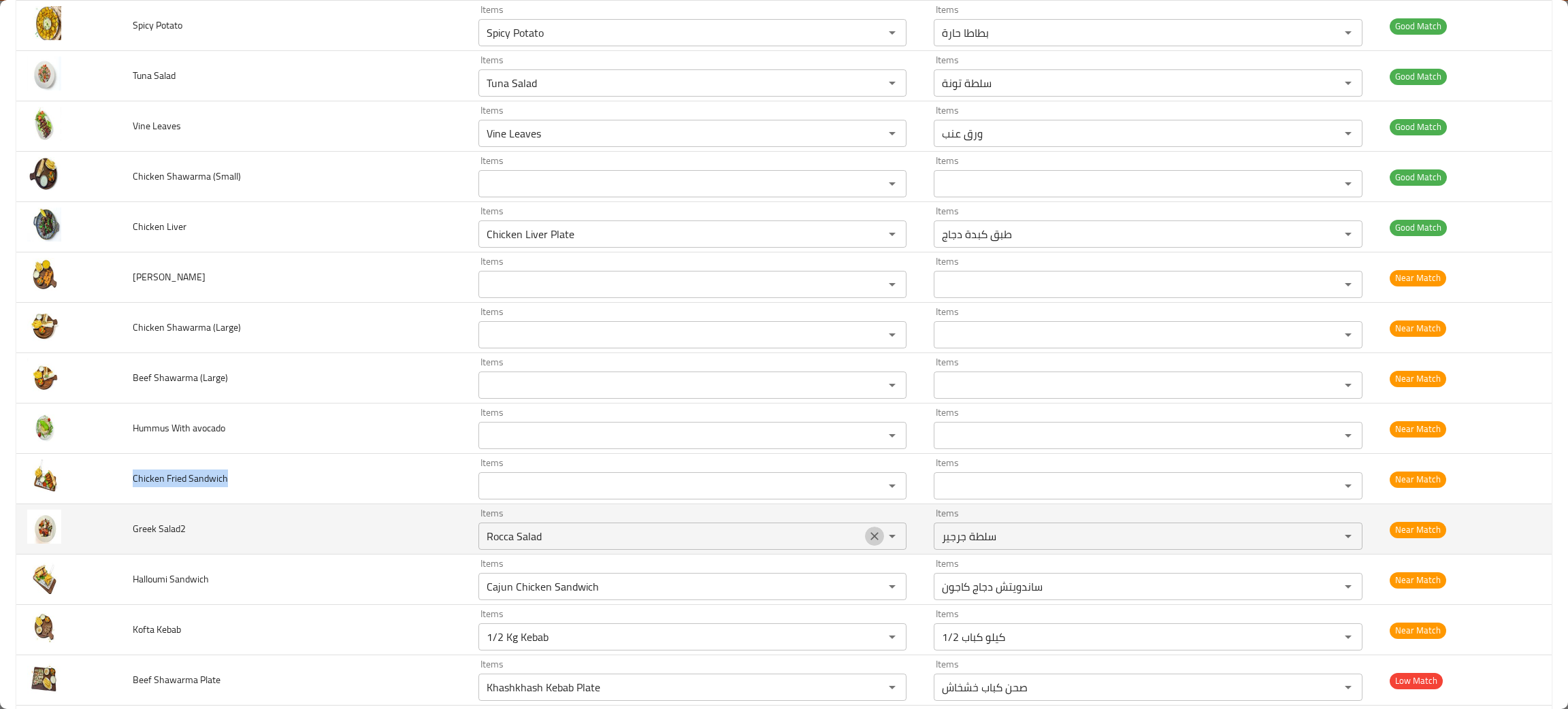
click at [868, 536] on icon "Clear" at bounding box center [874, 535] width 14 height 14
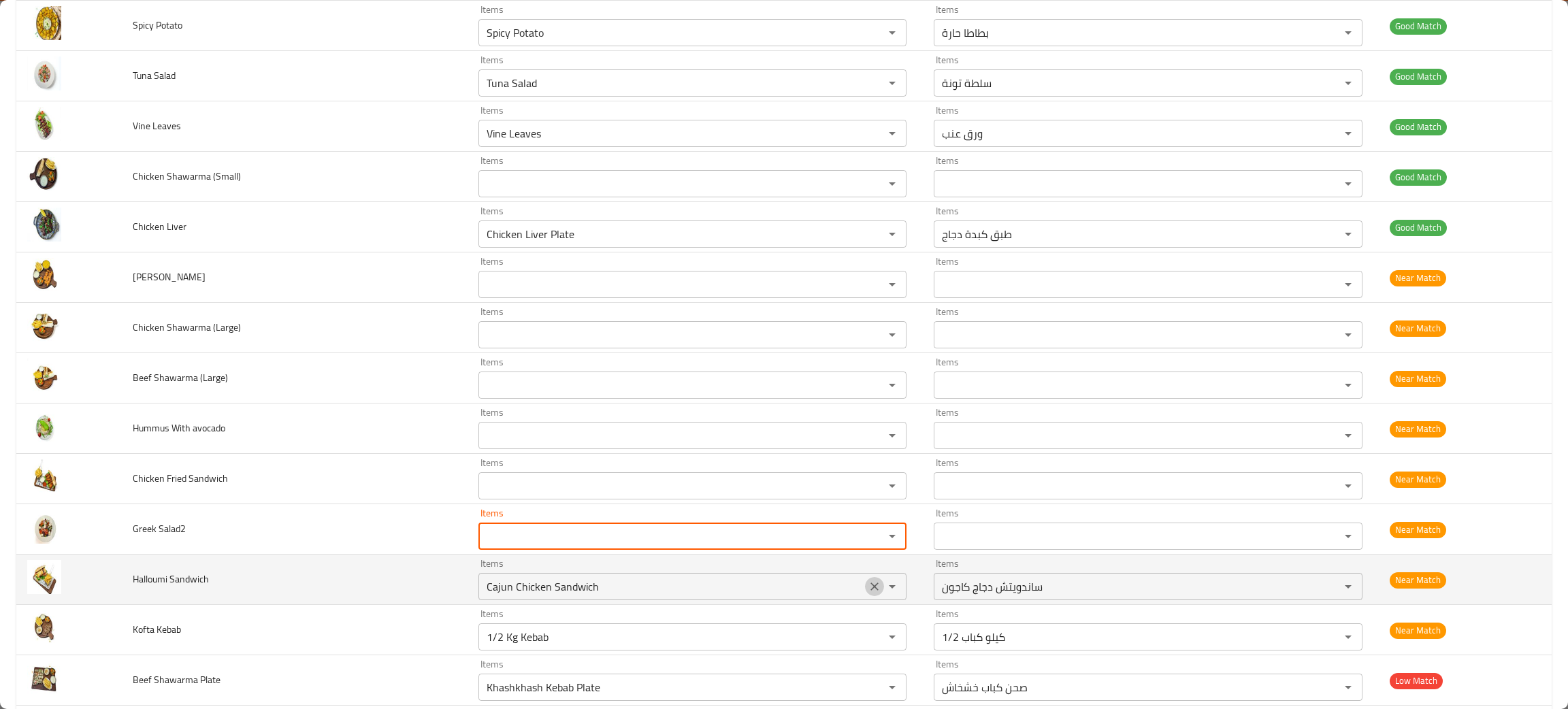
click at [868, 584] on icon "Clear" at bounding box center [874, 585] width 14 height 14
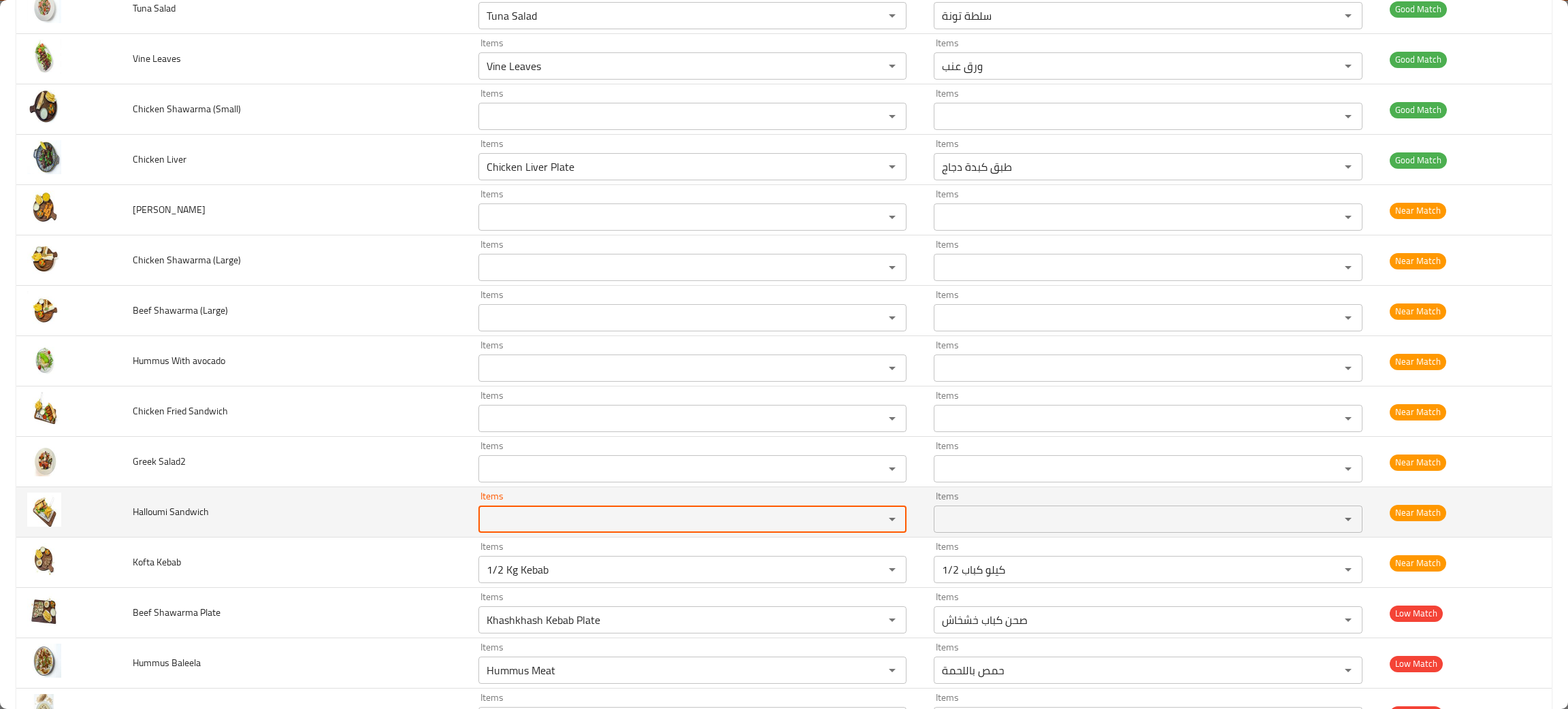
scroll to position [612, 0]
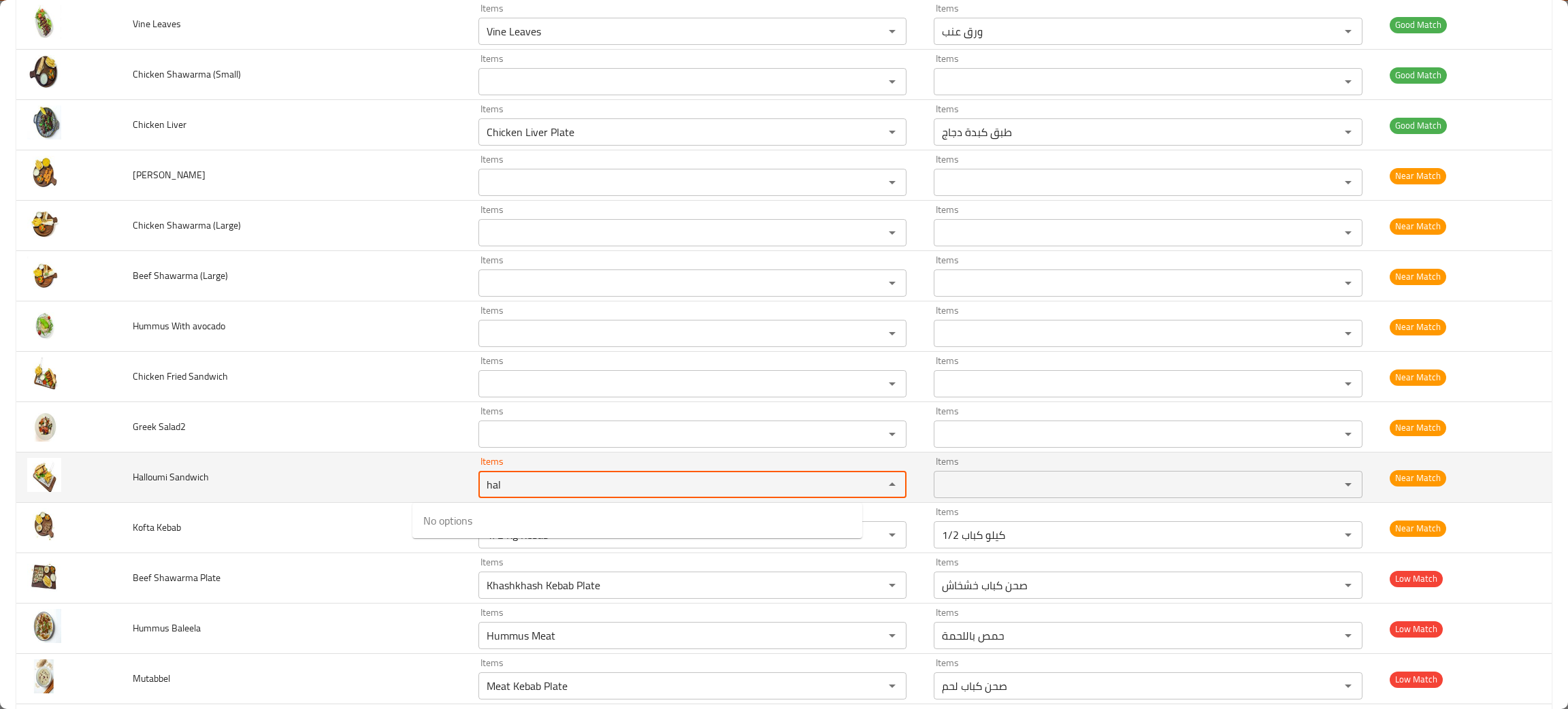
type Sandwich "hal"
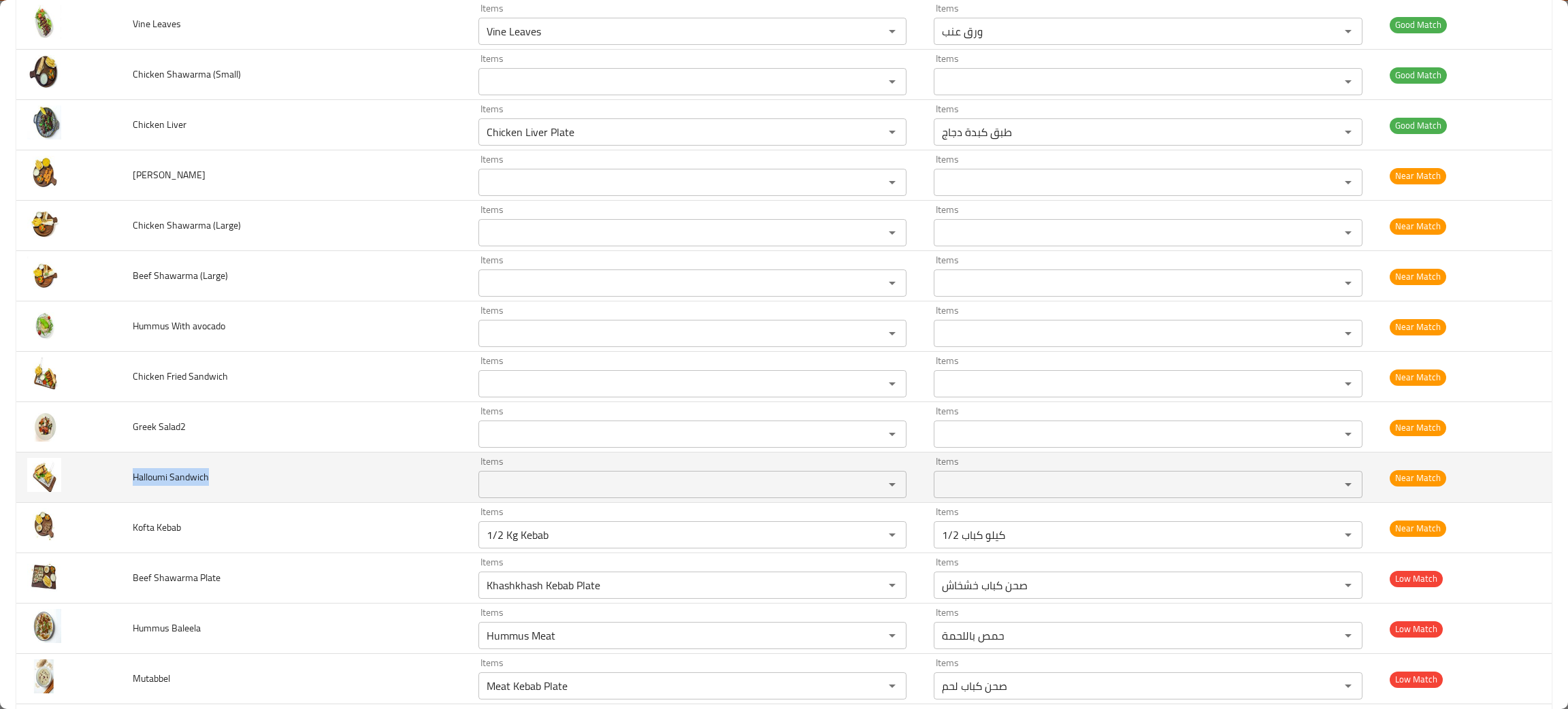
drag, startPoint x: 245, startPoint y: 491, endPoint x: 127, endPoint y: 475, distance: 119.1
click at [127, 475] on td "Halloumi Sandwich" at bounding box center [295, 477] width 346 height 50
copy span "Halloumi Sandwich"
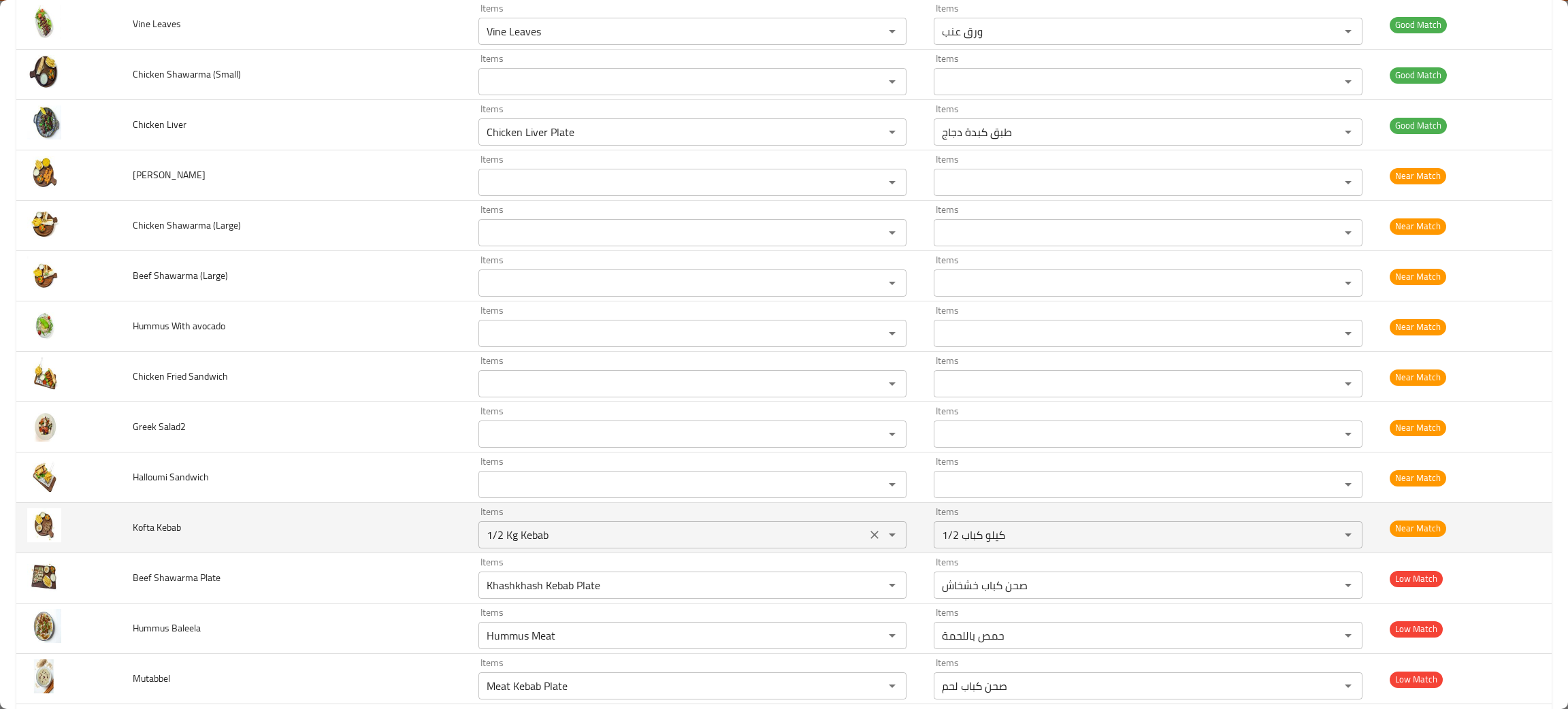
drag, startPoint x: 604, startPoint y: 537, endPoint x: 640, endPoint y: 543, distance: 36.5
click at [604, 537] on Kebab "1/2 Kg Kebab" at bounding box center [672, 534] width 380 height 19
click at [868, 531] on icon "Clear" at bounding box center [874, 534] width 14 height 14
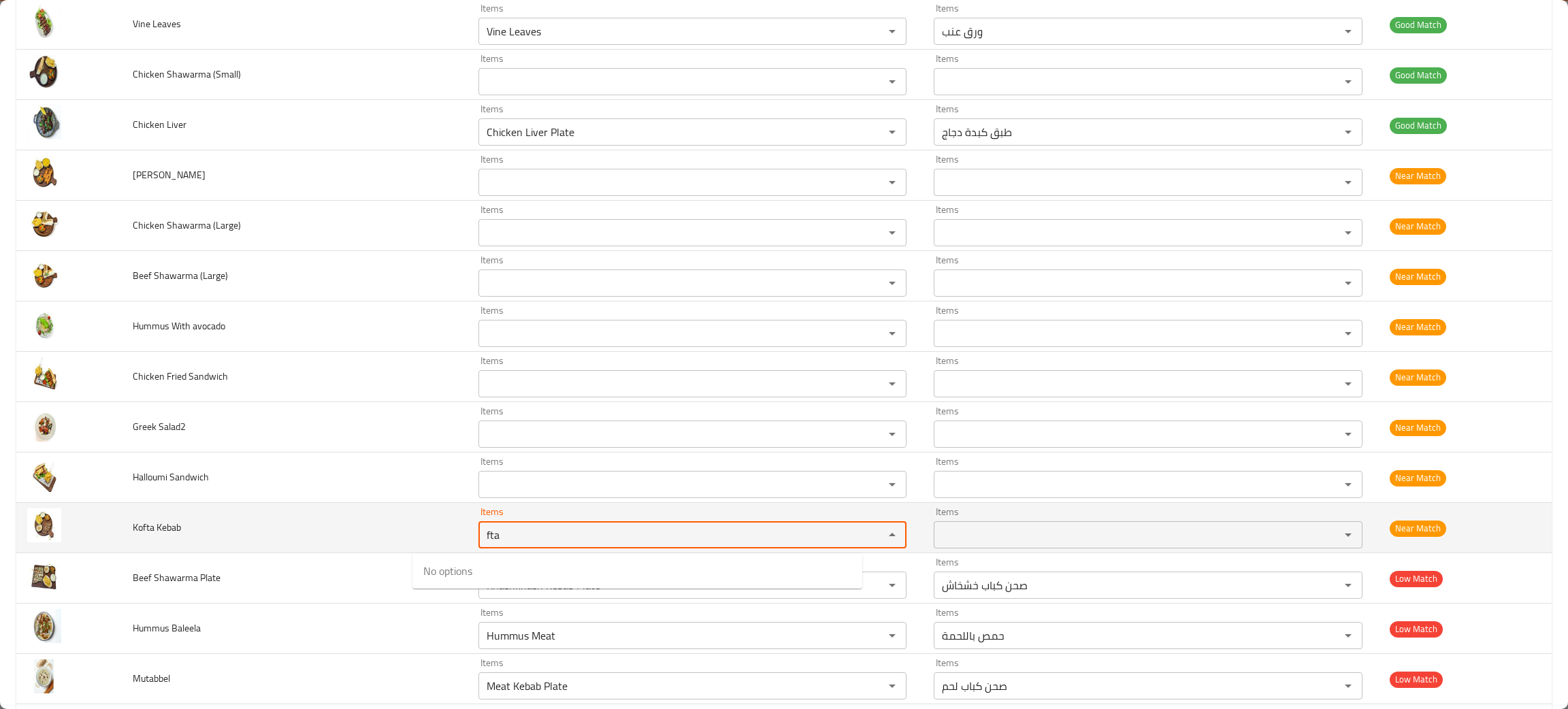
type Kebab "fta"
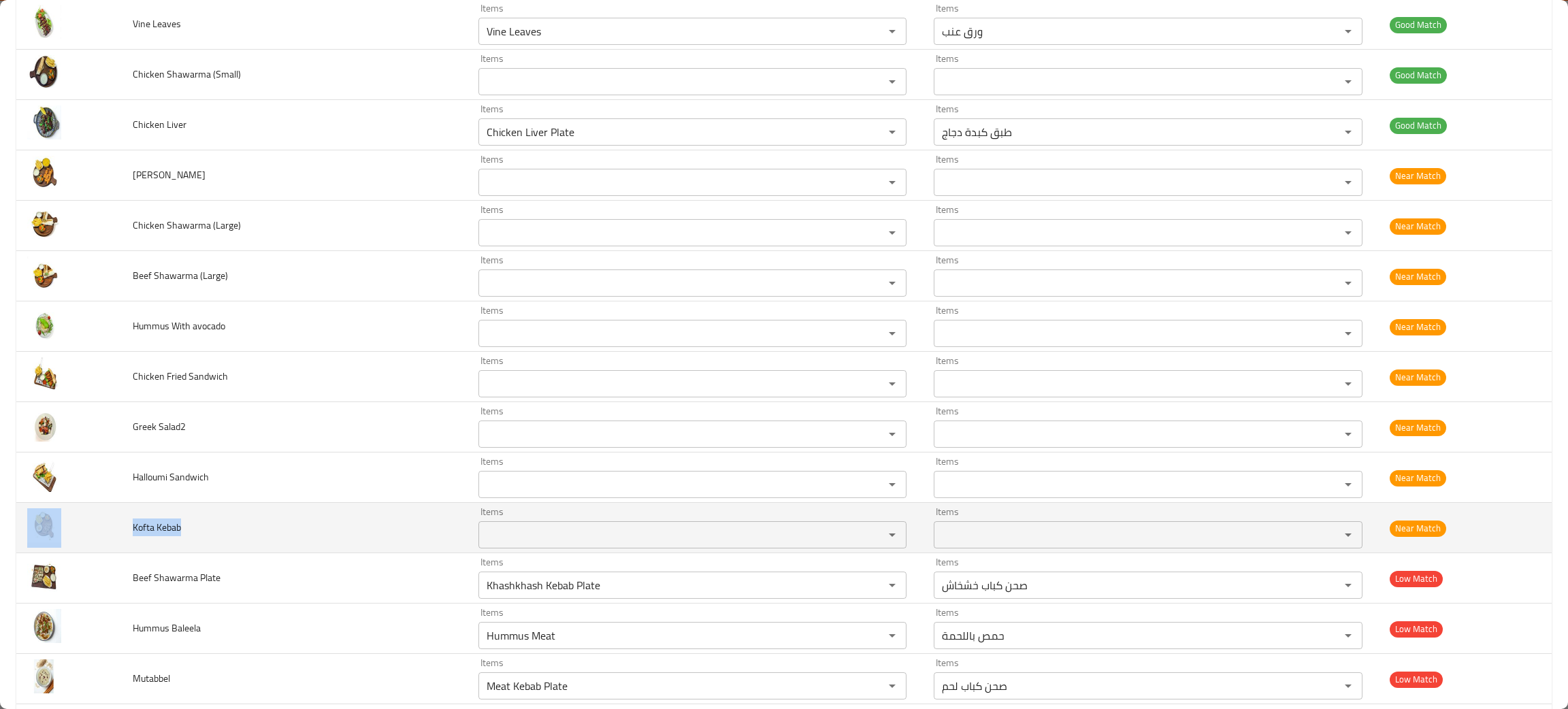
drag, startPoint x: 206, startPoint y: 533, endPoint x: 121, endPoint y: 540, distance: 85.3
click at [121, 540] on tr "Kofta Kebab Items Items Items Items Near Match" at bounding box center [784, 527] width 1535 height 50
copy tr "Kofta Kebab"
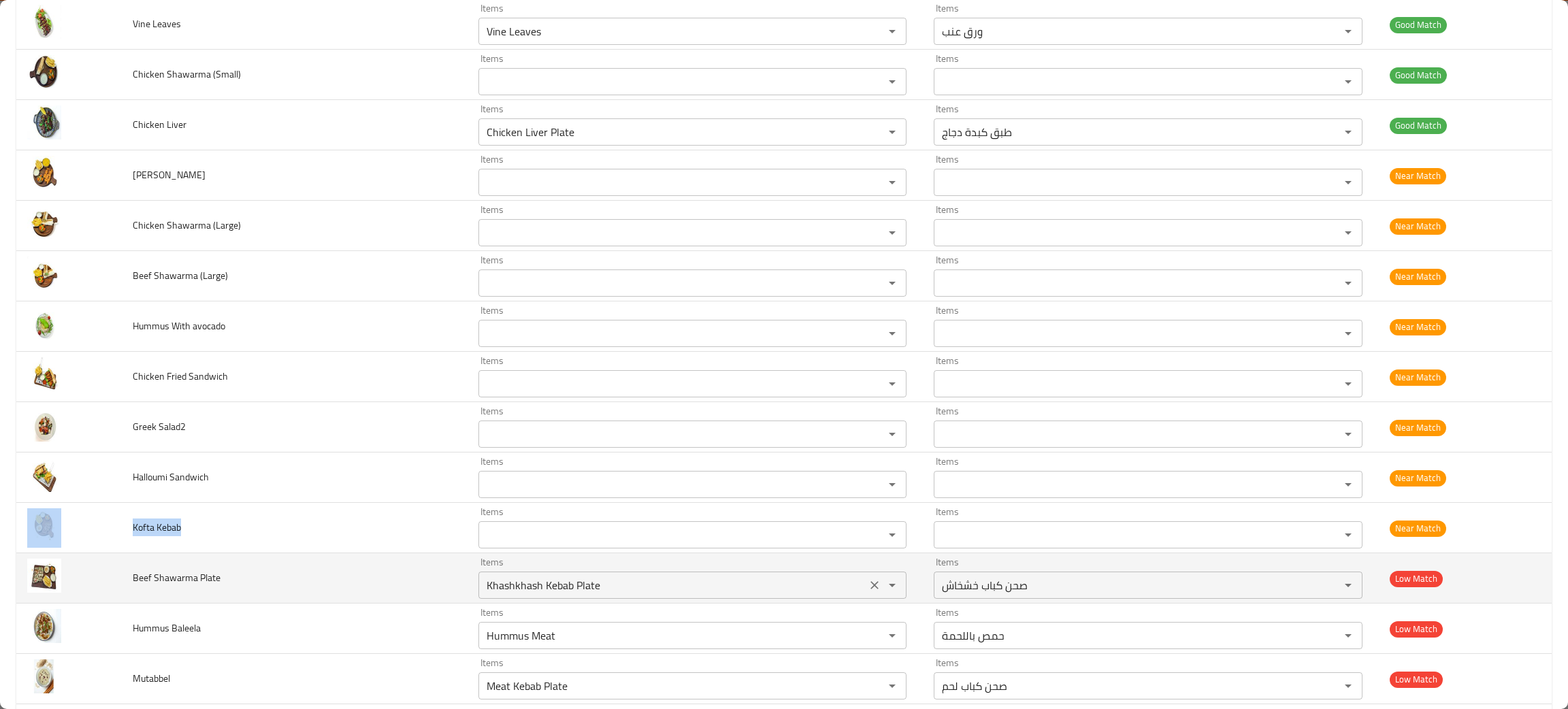
click at [865, 577] on div "enhanced table" at bounding box center [882, 584] width 35 height 19
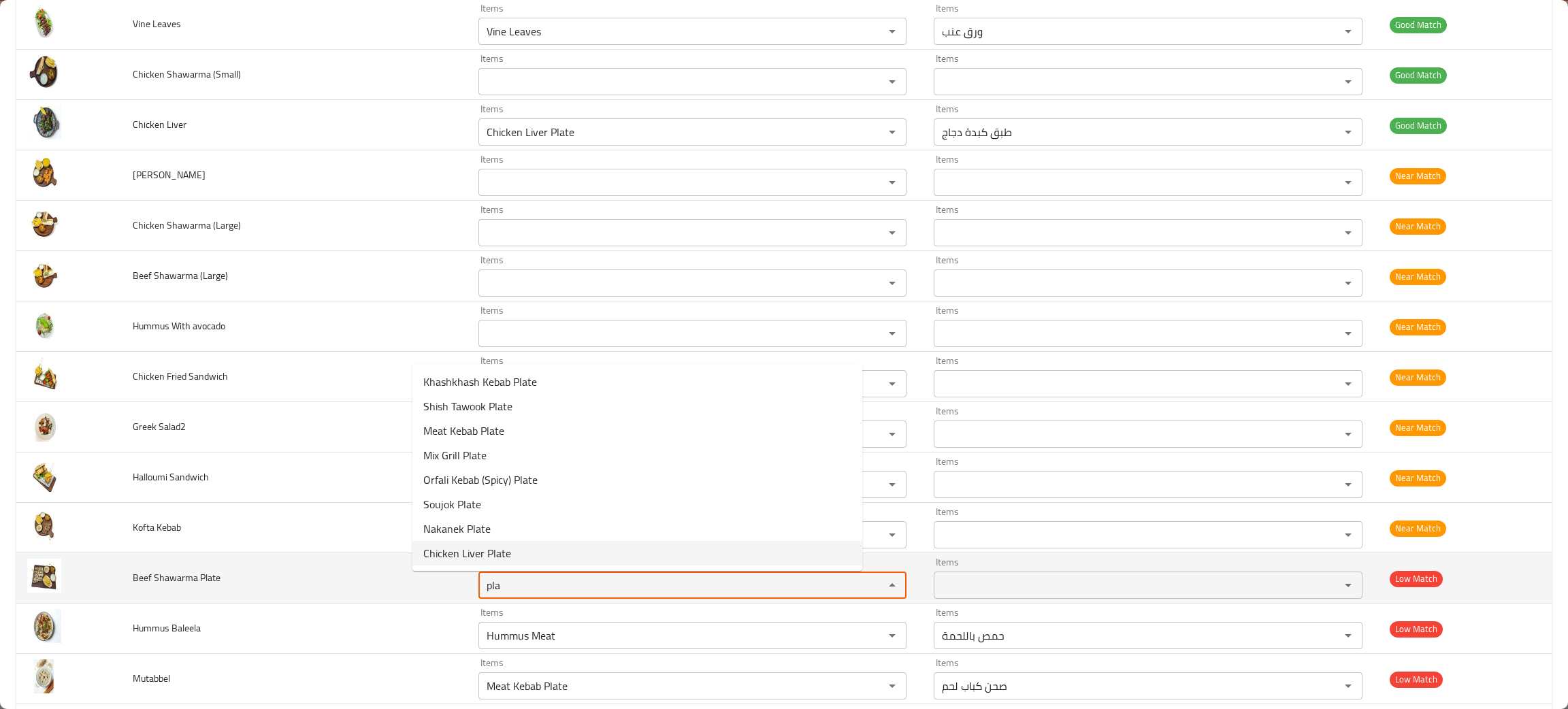
type Plate "pla"
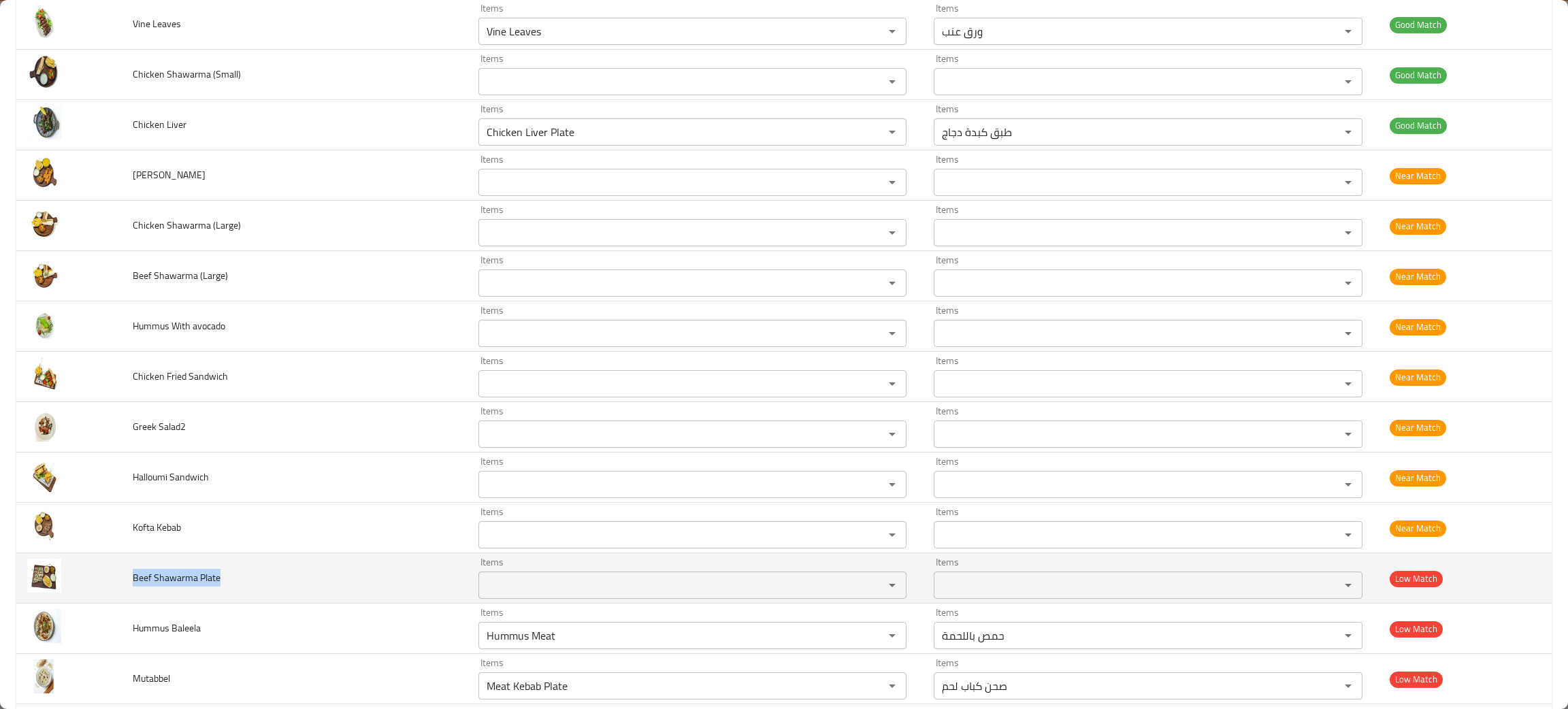
drag, startPoint x: 251, startPoint y: 589, endPoint x: 134, endPoint y: 590, distance: 117.0
click at [134, 590] on td "Beef Shawarma Plate" at bounding box center [295, 577] width 346 height 50
copy span "Beef Shawarma Plate"
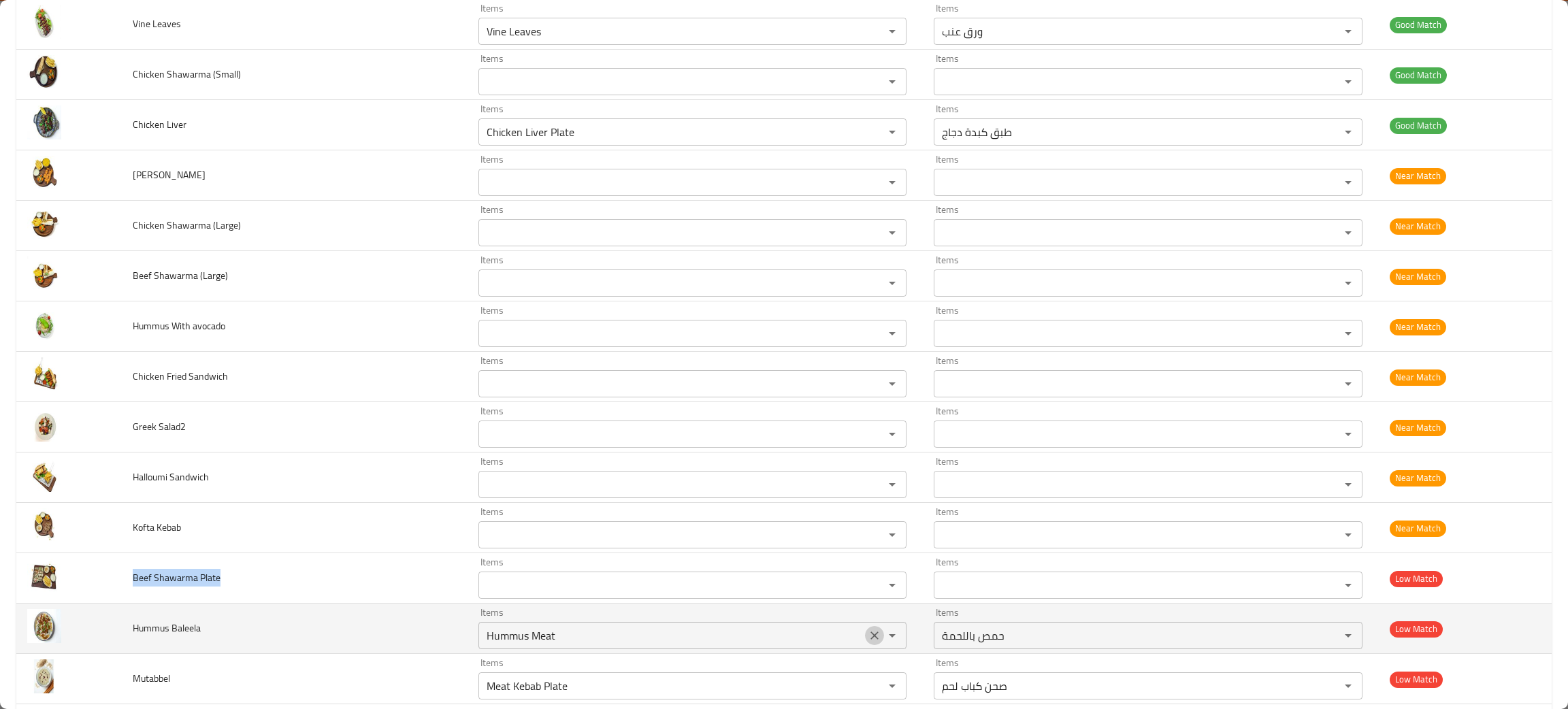
click at [870, 638] on icon "Clear" at bounding box center [874, 634] width 8 height 8
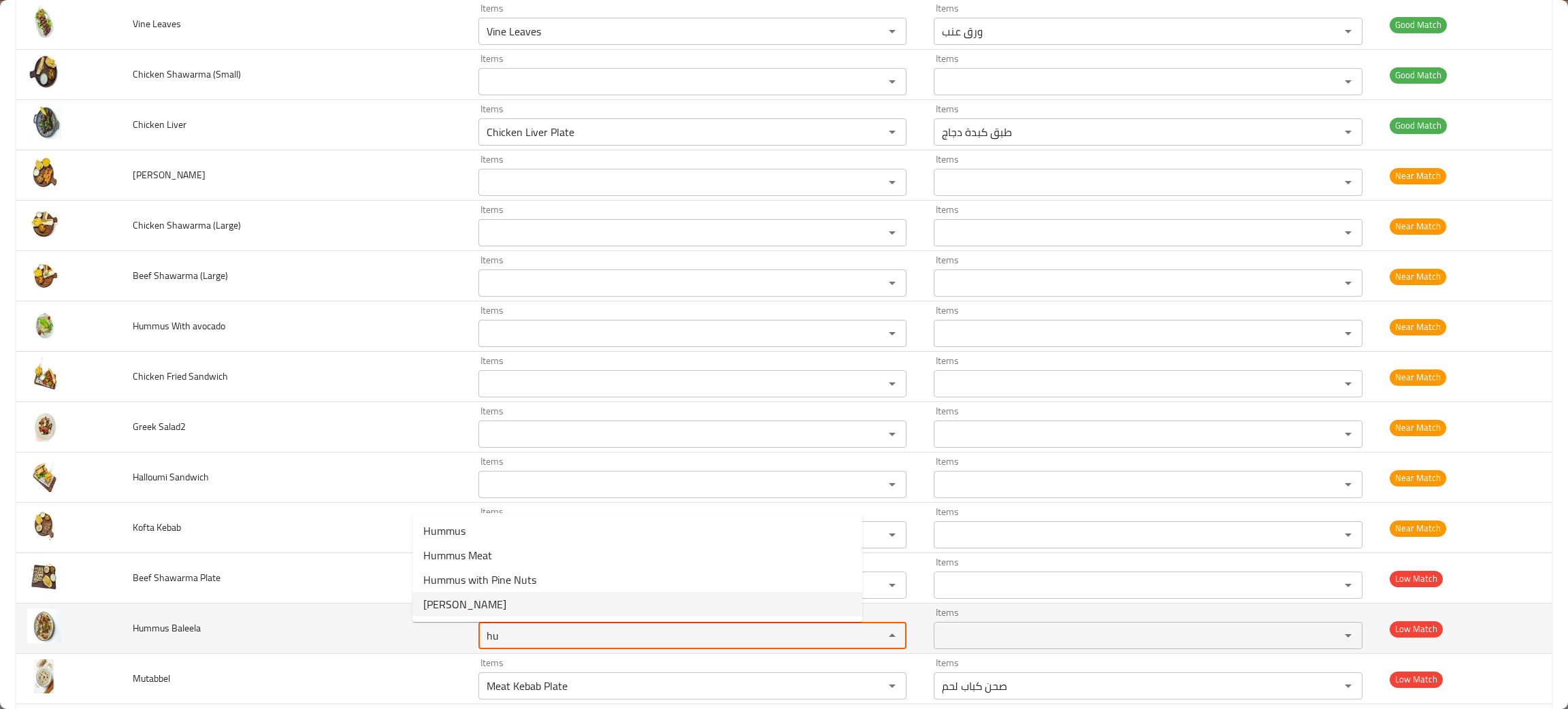
type Baleela "hu"
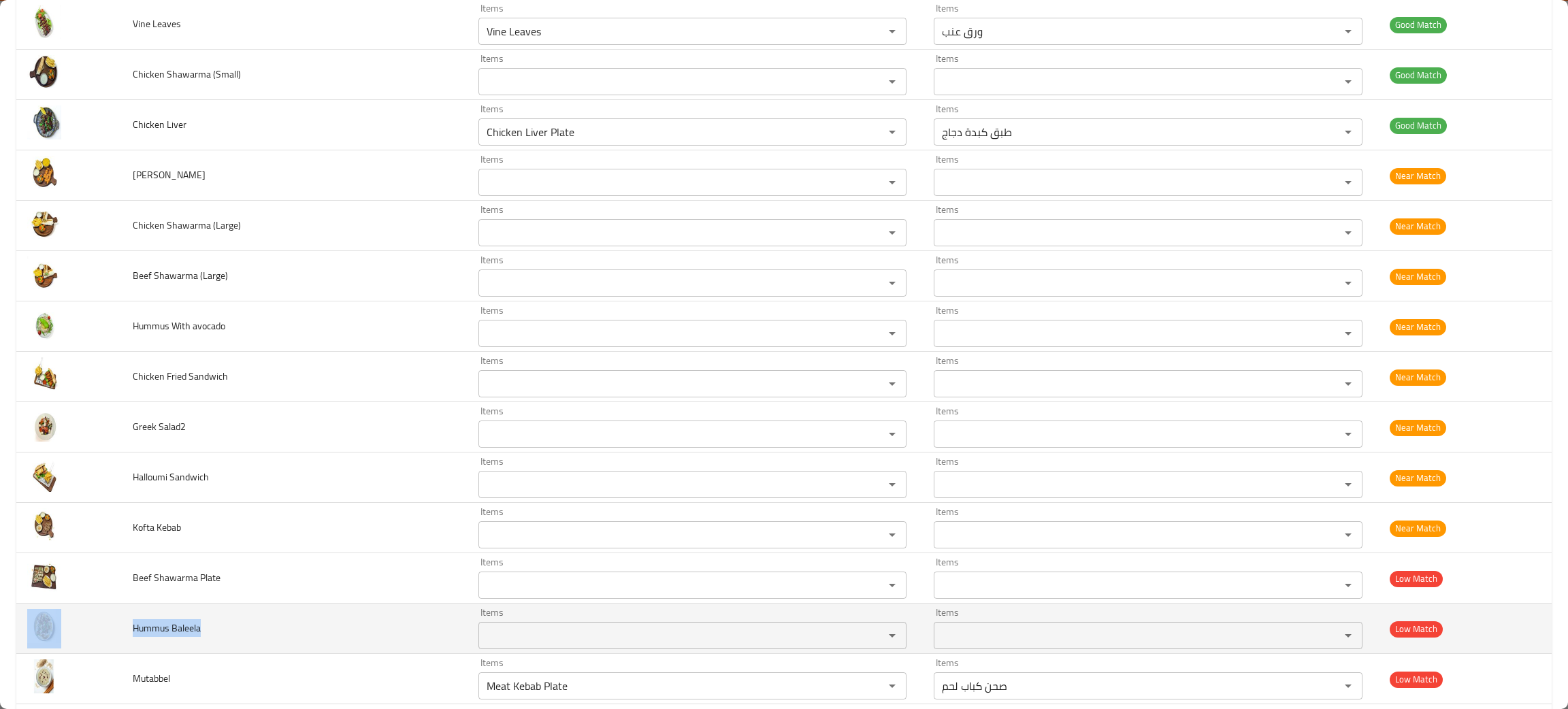
drag, startPoint x: 223, startPoint y: 628, endPoint x: 124, endPoint y: 618, distance: 99.5
click at [124, 618] on tr "Hummus Baleela Items Items Items Items Low Match" at bounding box center [784, 628] width 1535 height 50
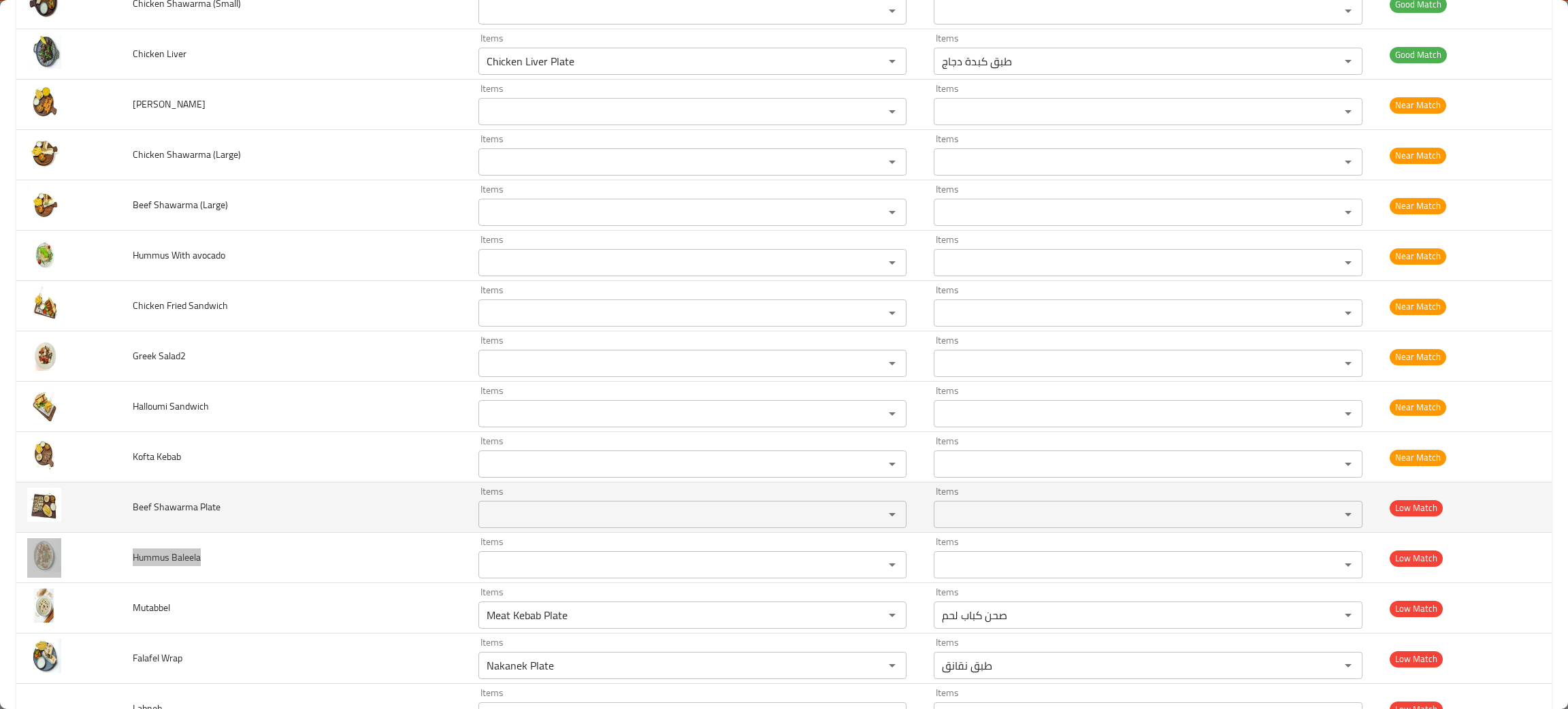
scroll to position [714, 0]
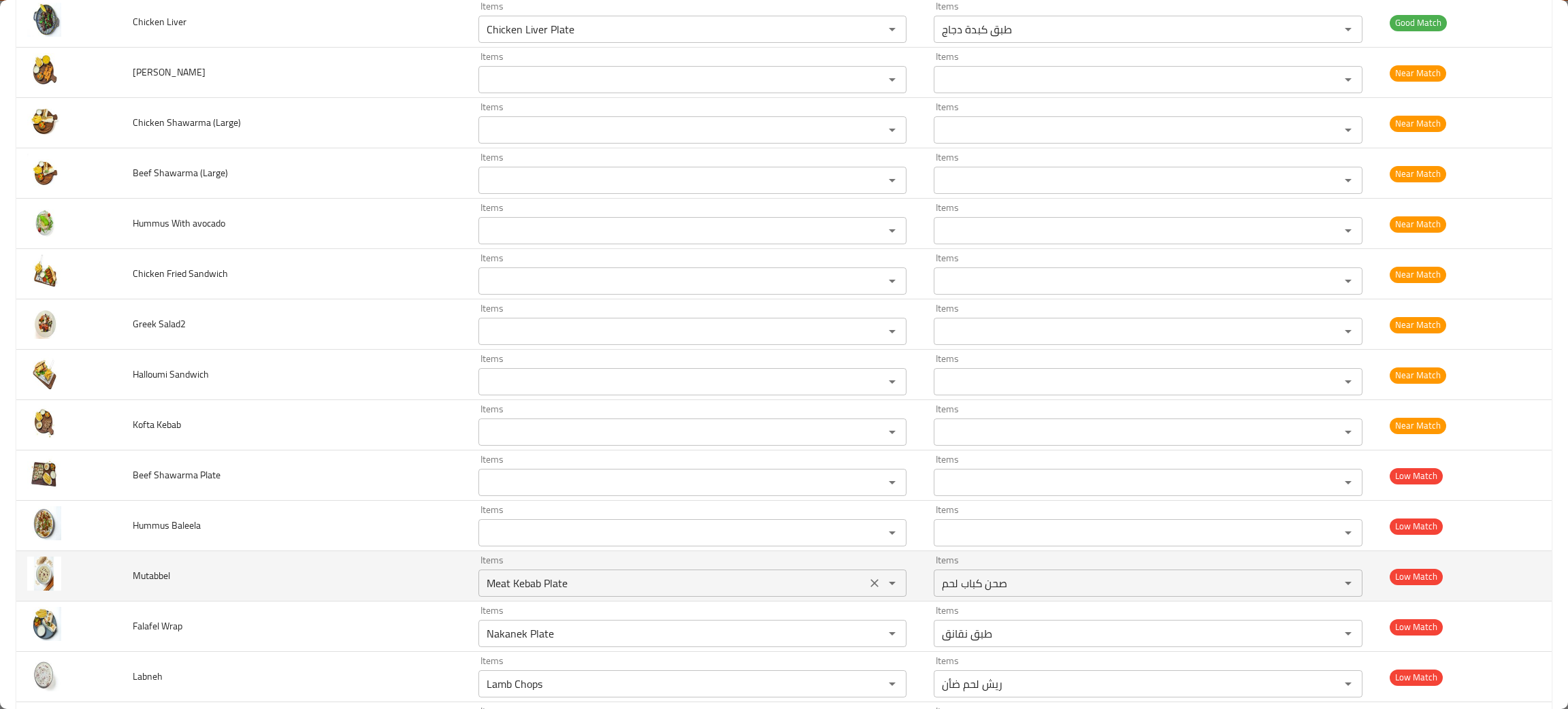
click at [482, 587] on input "Meat Kebab Plate" at bounding box center [672, 583] width 380 height 19
click at [868, 590] on icon "Clear" at bounding box center [874, 583] width 14 height 14
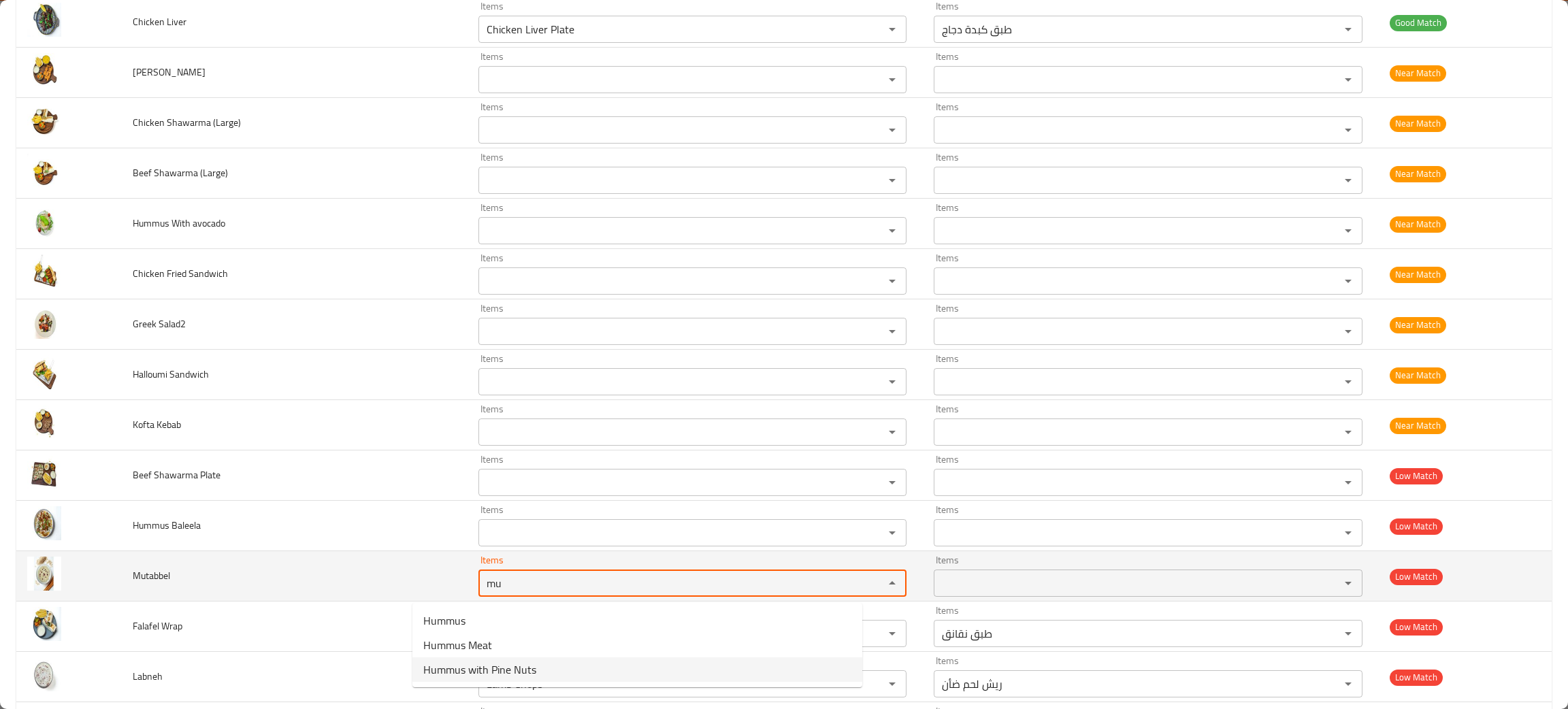
type input "mu"
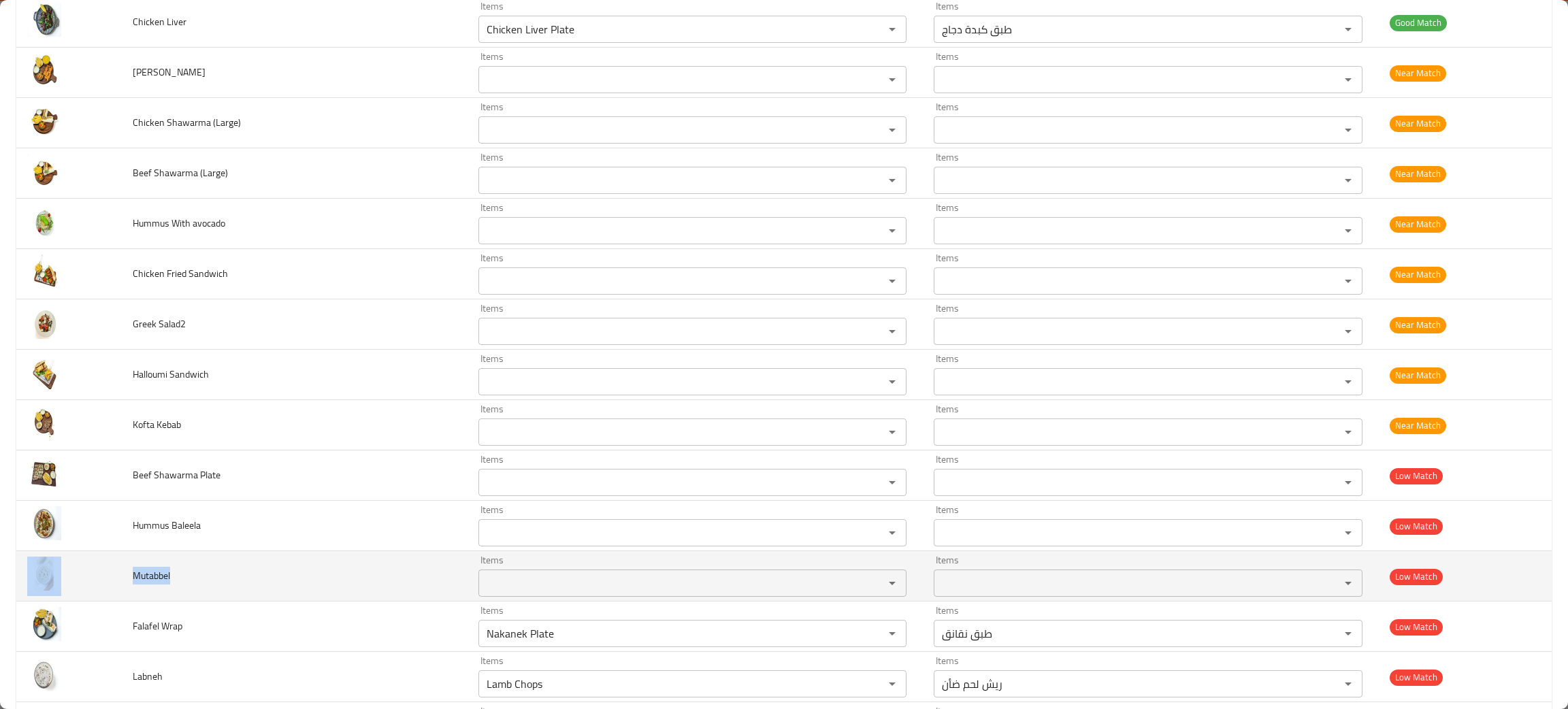
drag, startPoint x: 186, startPoint y: 582, endPoint x: 122, endPoint y: 581, distance: 64.0
click at [122, 581] on tr "Mutabbel Items Items Items Items Low Match" at bounding box center [784, 575] width 1535 height 50
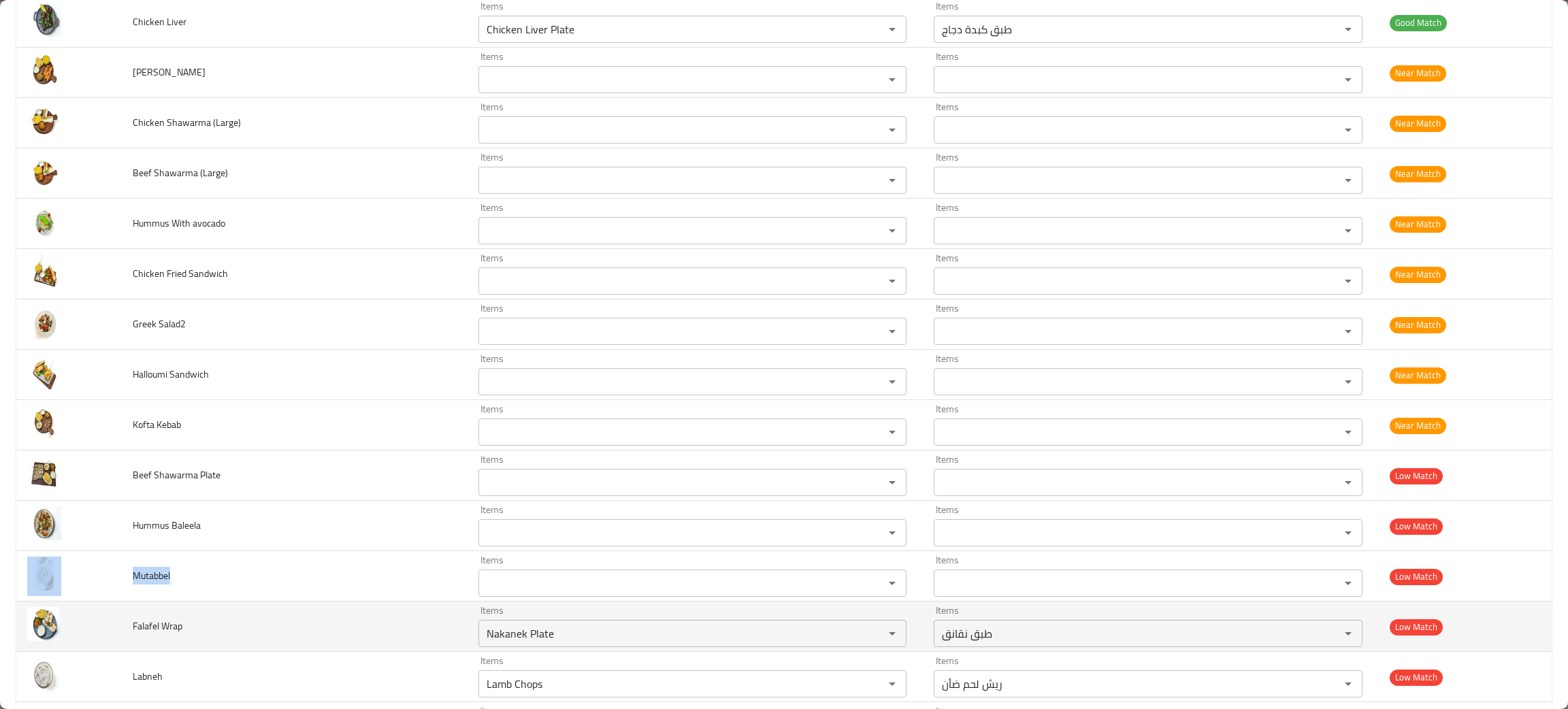
drag, startPoint x: 834, startPoint y: 639, endPoint x: 342, endPoint y: 612, distance: 492.7
click at [870, 637] on icon "Clear" at bounding box center [874, 633] width 8 height 8
drag, startPoint x: 228, startPoint y: 628, endPoint x: 122, endPoint y: 633, distance: 106.1
click at [120, 634] on tr "Falafel Wrap Items Items Items Items Low Match" at bounding box center [784, 625] width 1535 height 50
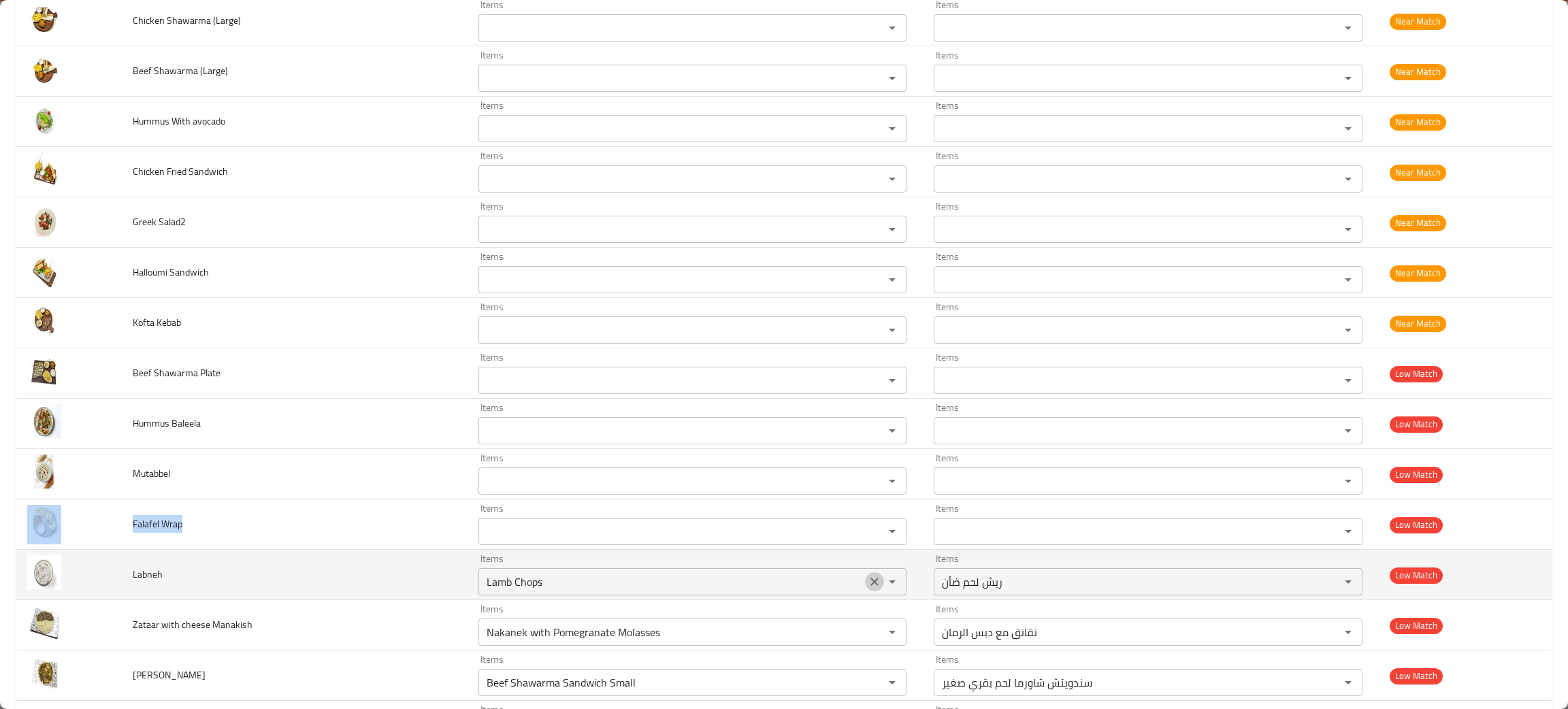
click at [870, 583] on icon "Clear" at bounding box center [874, 581] width 8 height 8
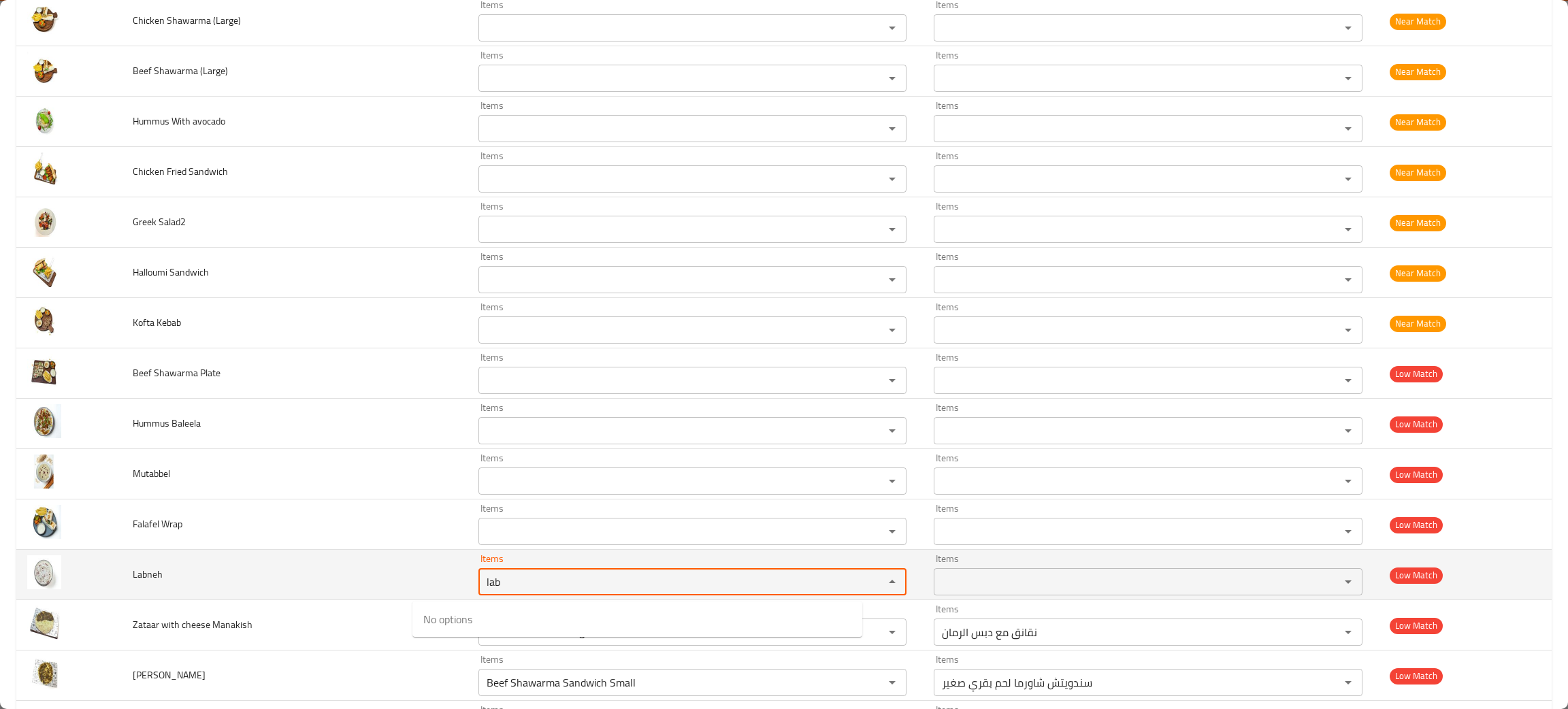
type input "lab"
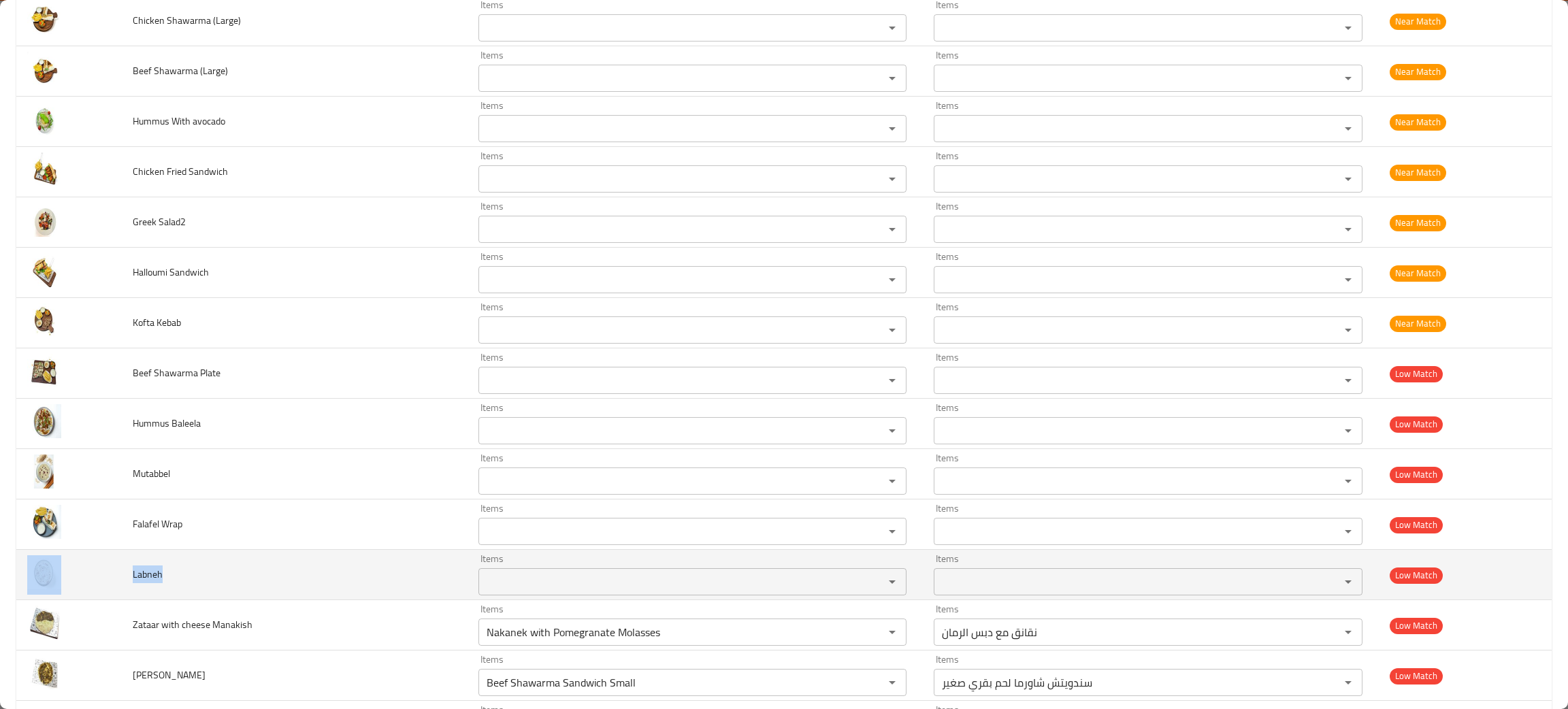
drag, startPoint x: 179, startPoint y: 579, endPoint x: 115, endPoint y: 574, distance: 64.2
click at [115, 574] on tr "Labneh Items Items Items Items Low Match" at bounding box center [784, 574] width 1535 height 50
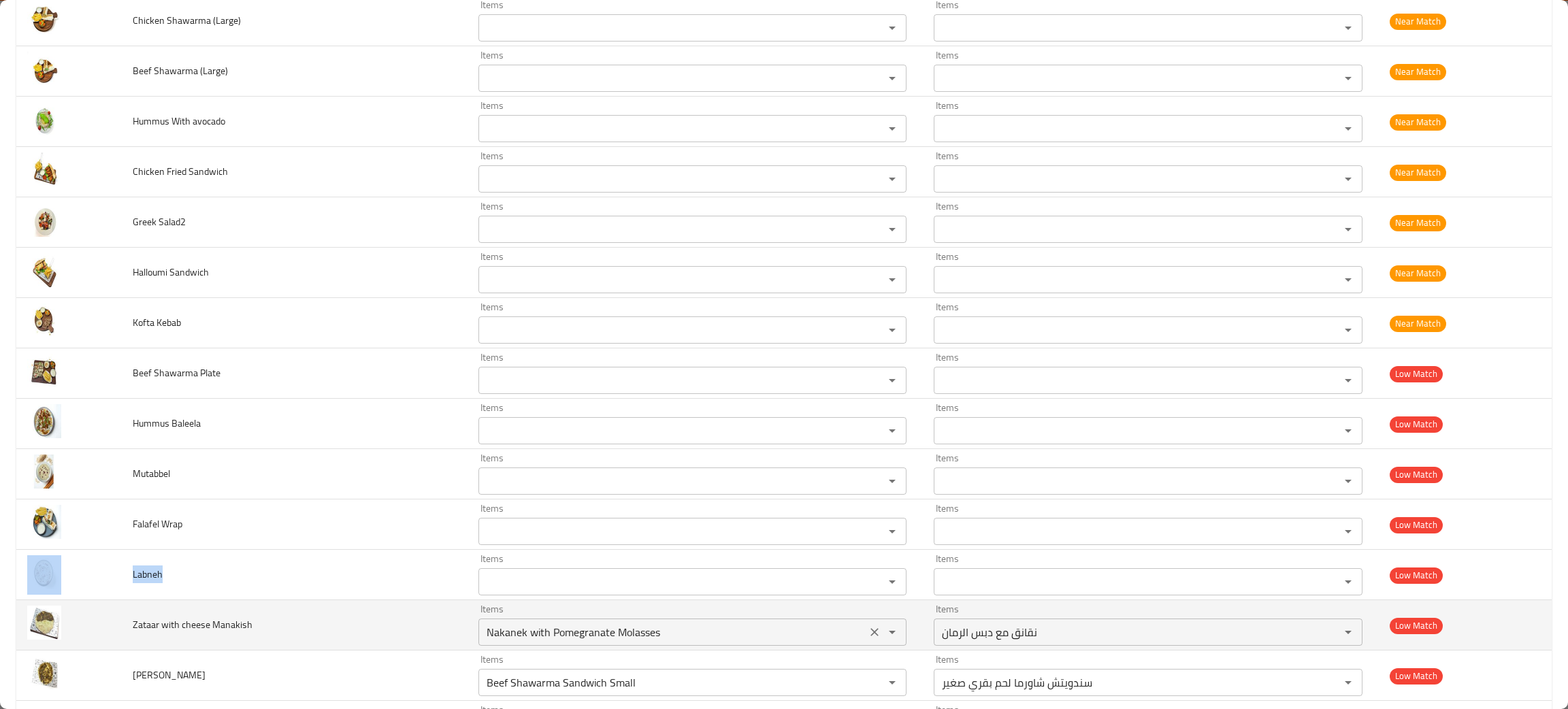
click at [868, 632] on icon "Clear" at bounding box center [874, 632] width 14 height 14
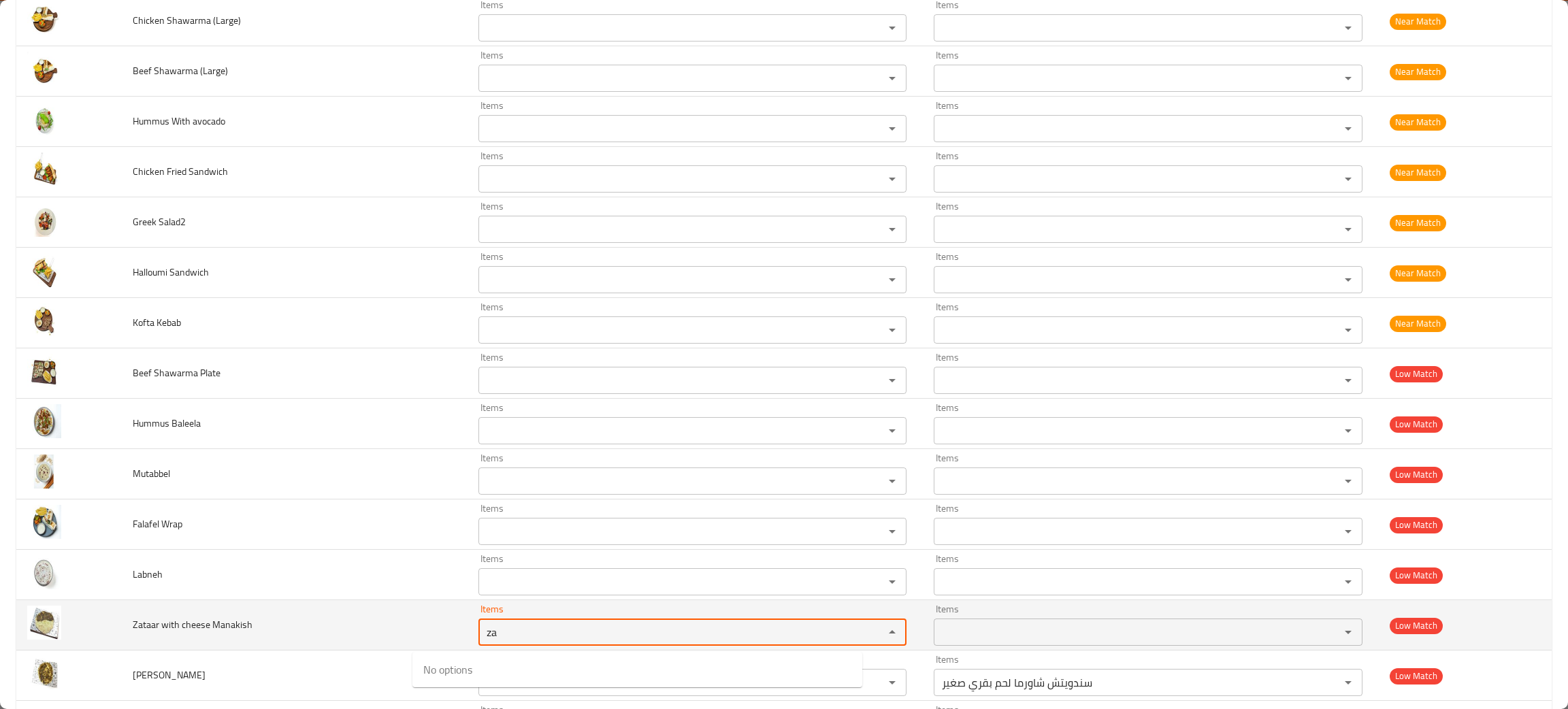
type Manakish "za"
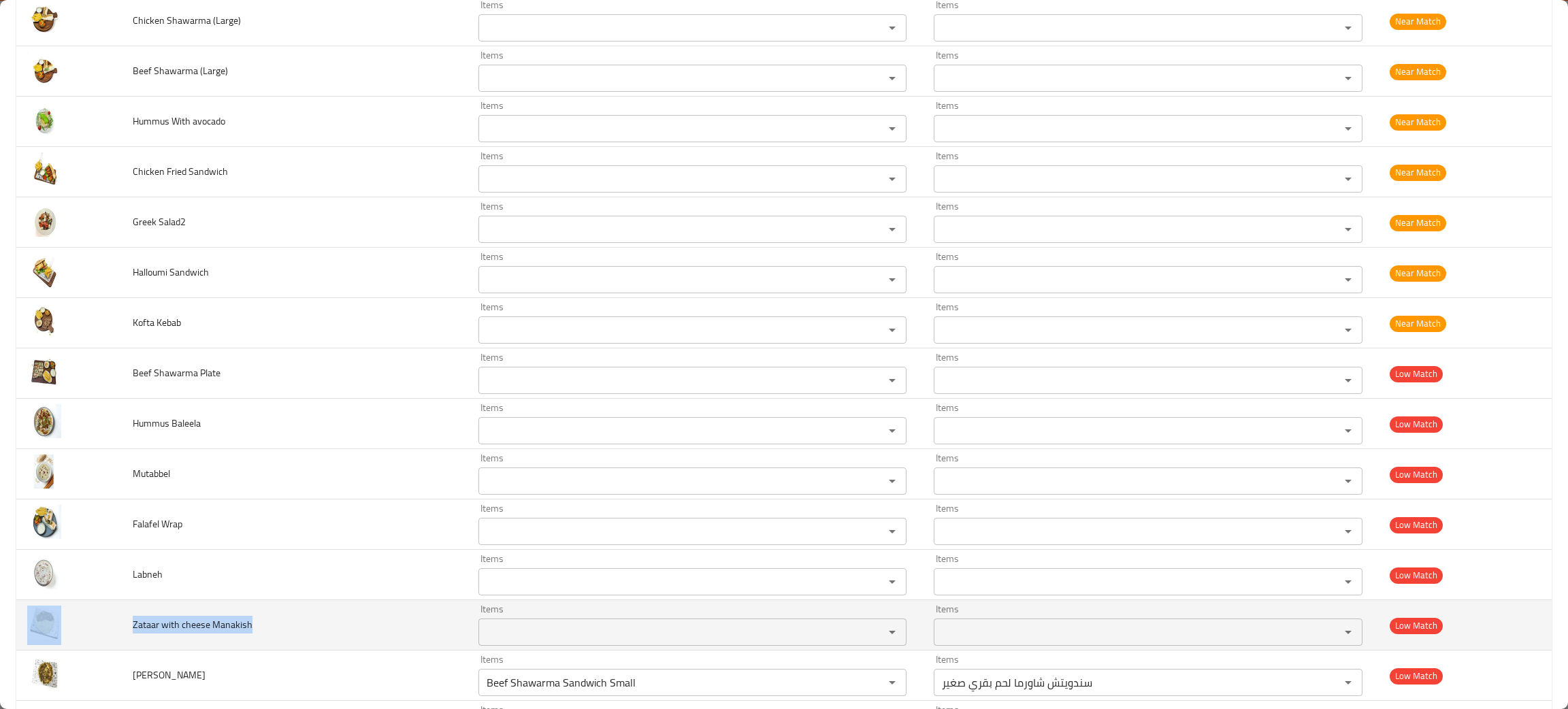
drag, startPoint x: 256, startPoint y: 631, endPoint x: 106, endPoint y: 630, distance: 150.0
click at [106, 630] on tr "Zataar with cheese Manakish Items Items Items Items Low Match" at bounding box center [784, 624] width 1535 height 50
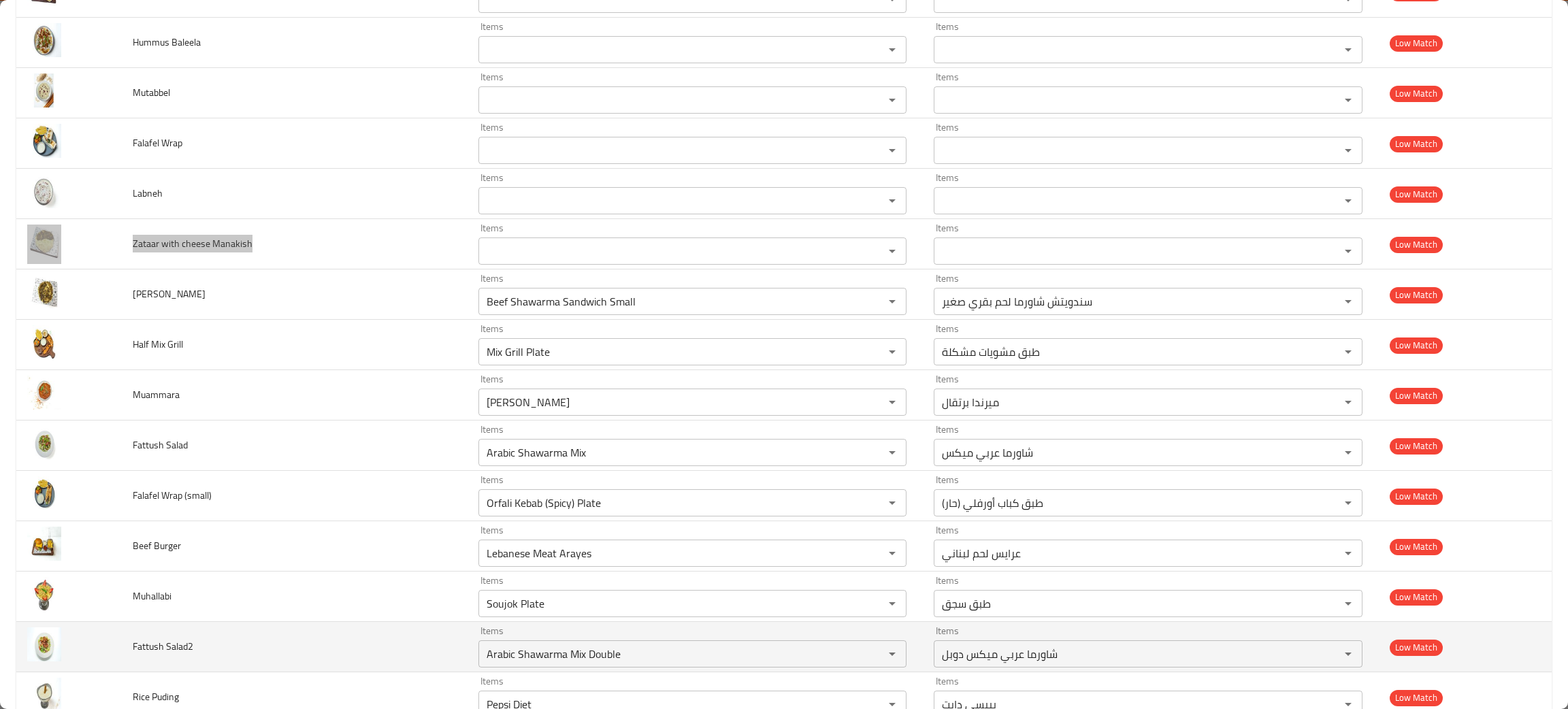
scroll to position [1075, 0]
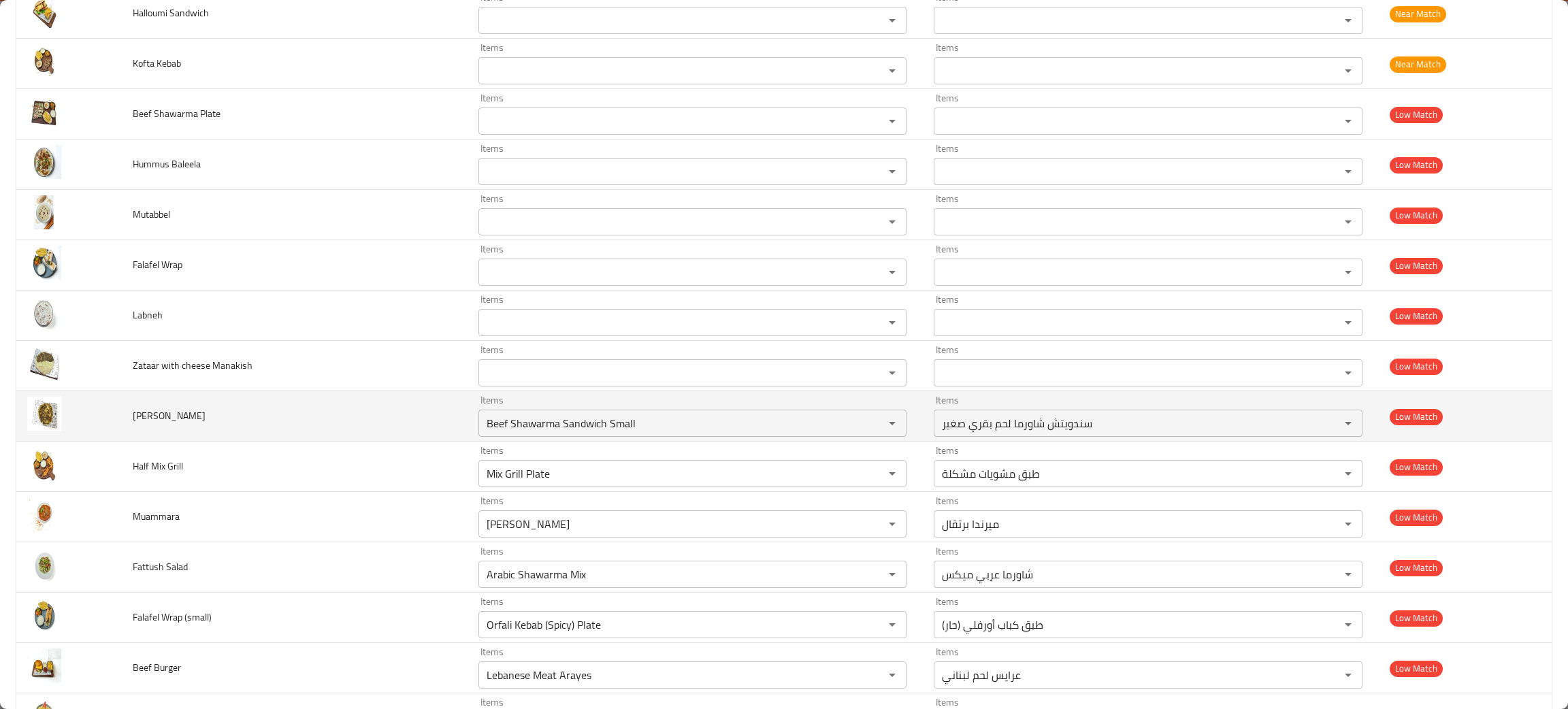
click at [283, 422] on td "Zaatar Manakish" at bounding box center [295, 415] width 346 height 50
click at [868, 422] on icon "Clear" at bounding box center [874, 423] width 14 height 14
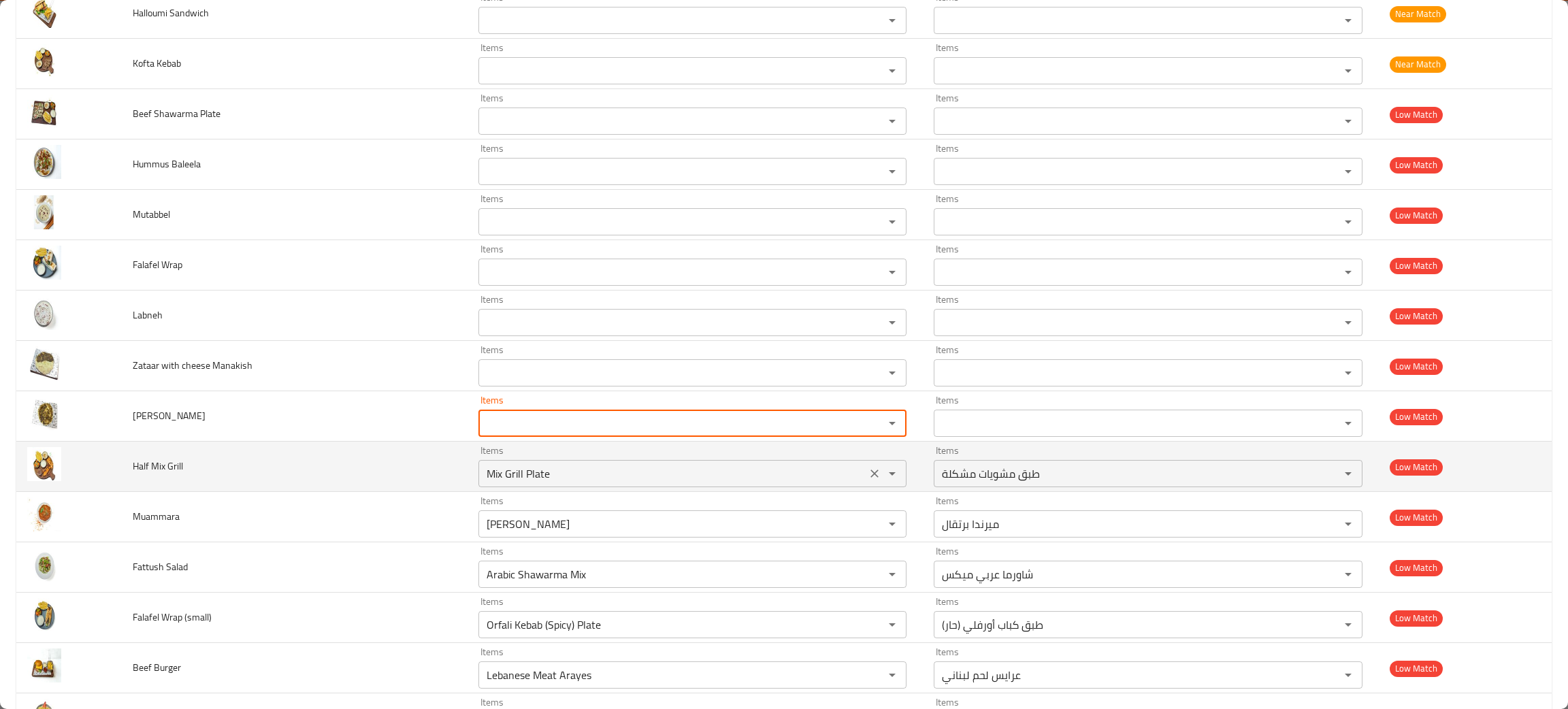
click at [868, 477] on icon "Clear" at bounding box center [874, 473] width 14 height 14
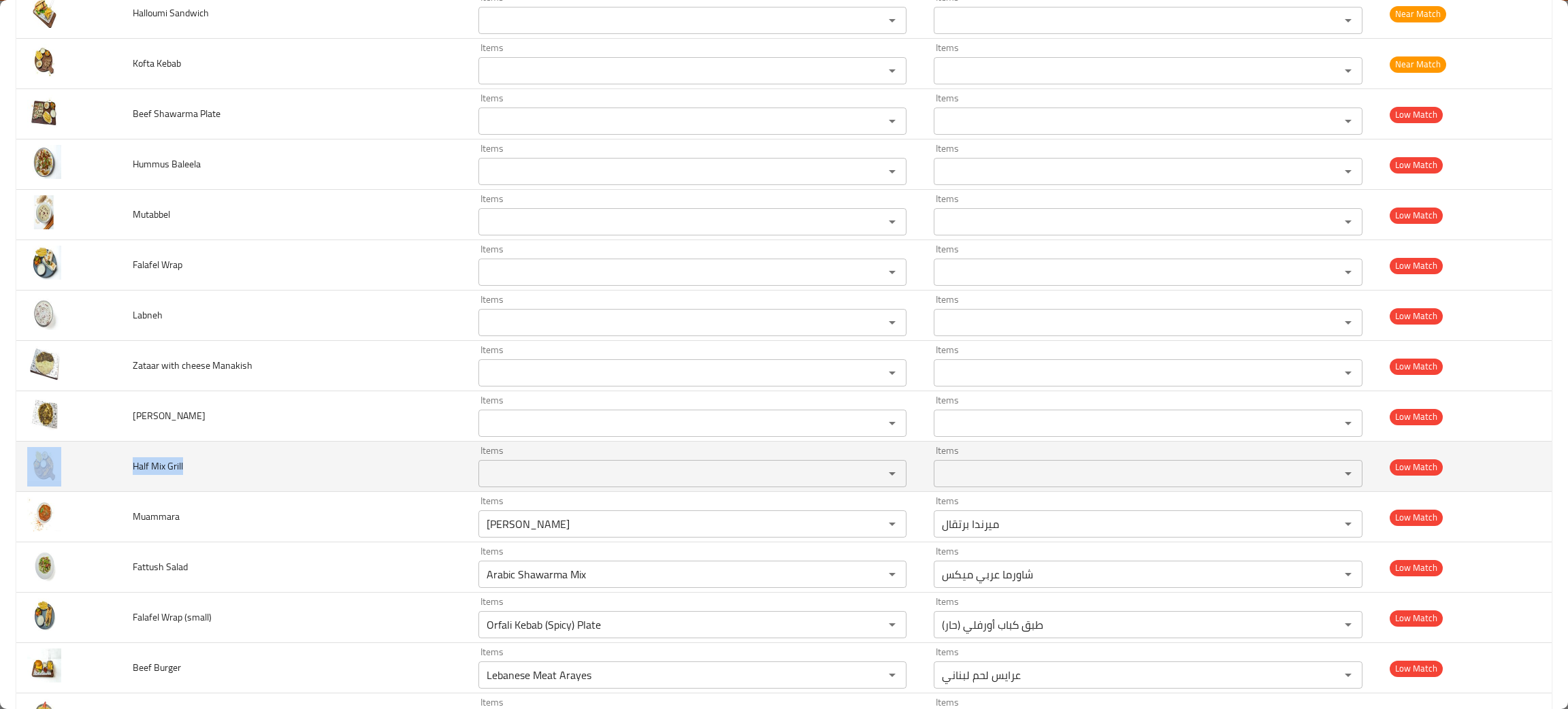
drag, startPoint x: 207, startPoint y: 469, endPoint x: 119, endPoint y: 471, distance: 88.0
click at [119, 471] on tr "Half Mix Grill Items Items Items Items Low Match" at bounding box center [784, 466] width 1535 height 50
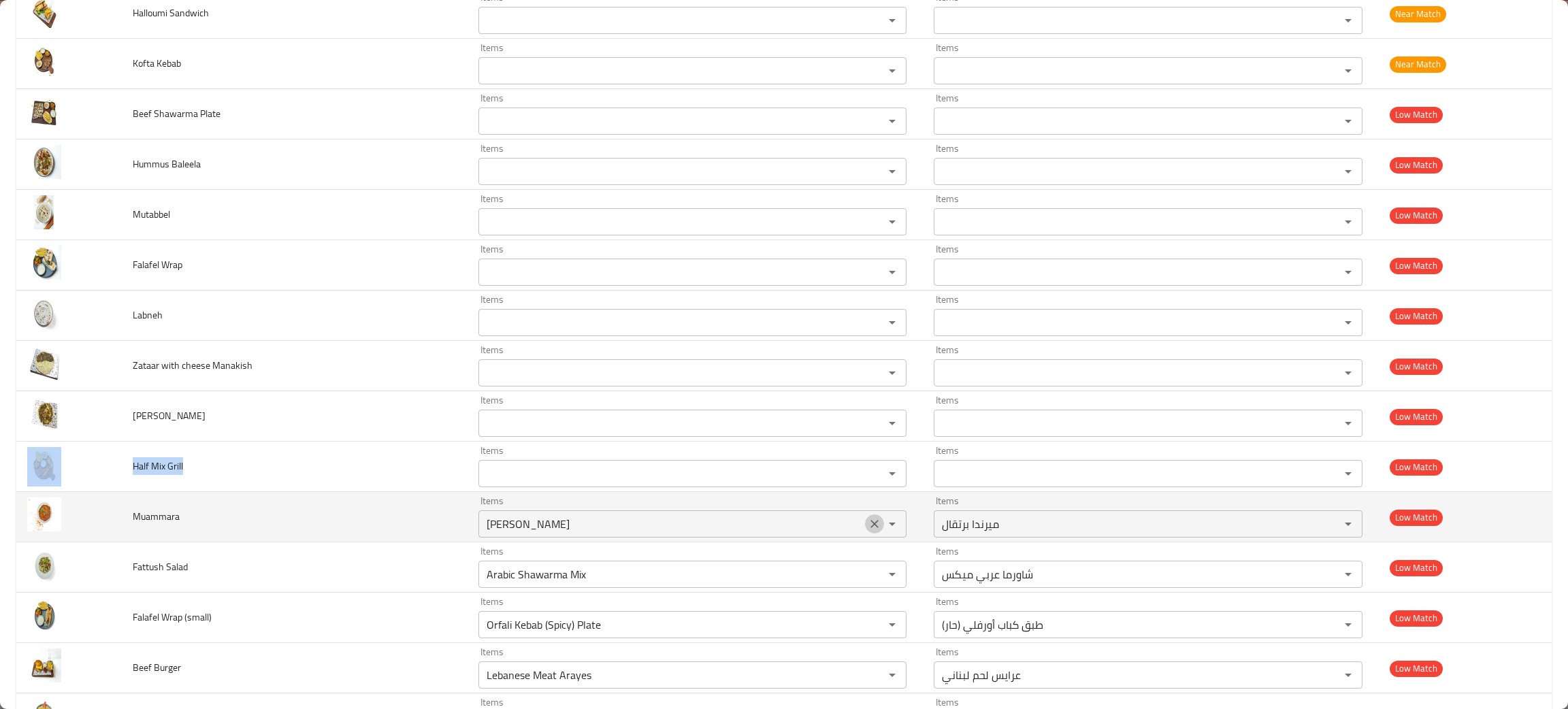
click at [868, 528] on icon "Clear" at bounding box center [874, 524] width 14 height 14
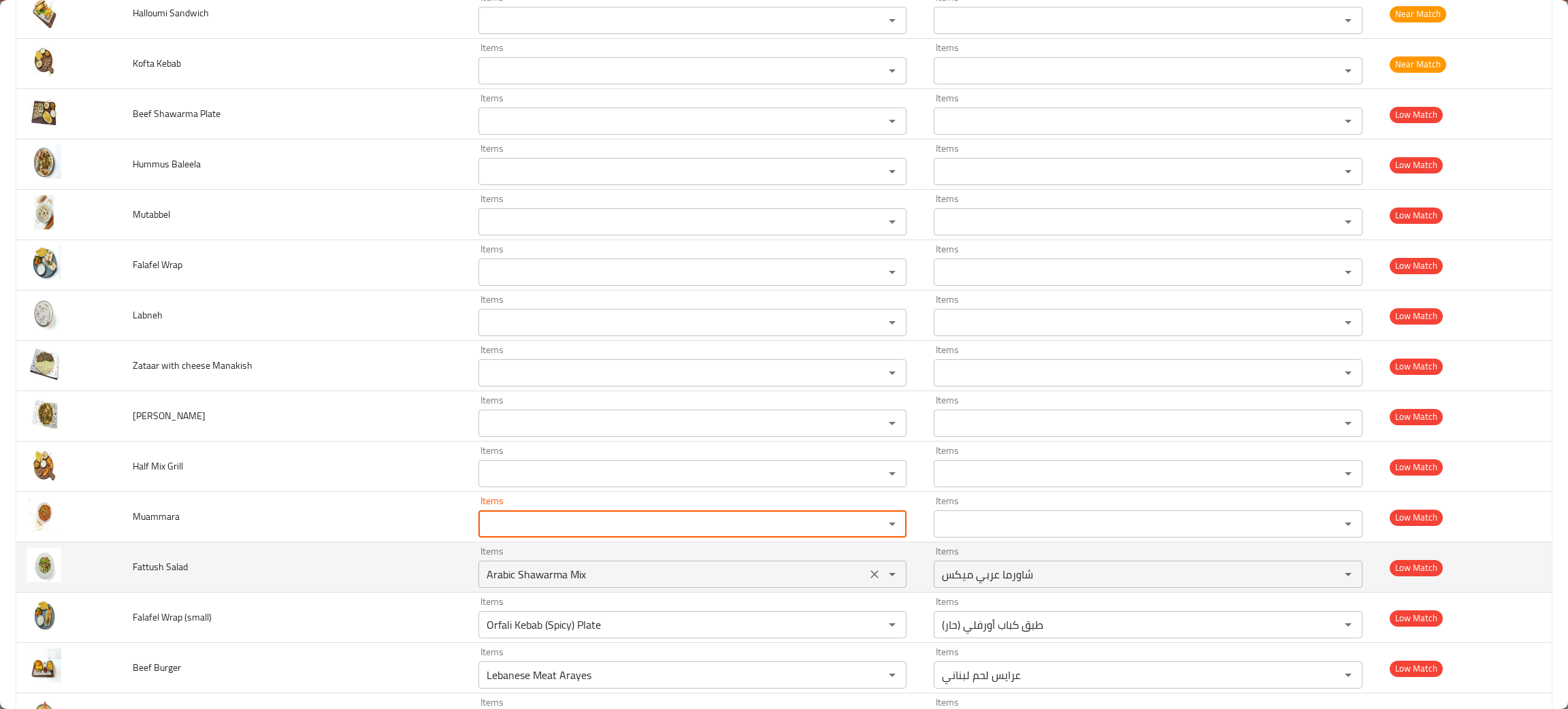
click at [868, 574] on icon "Clear" at bounding box center [874, 574] width 14 height 14
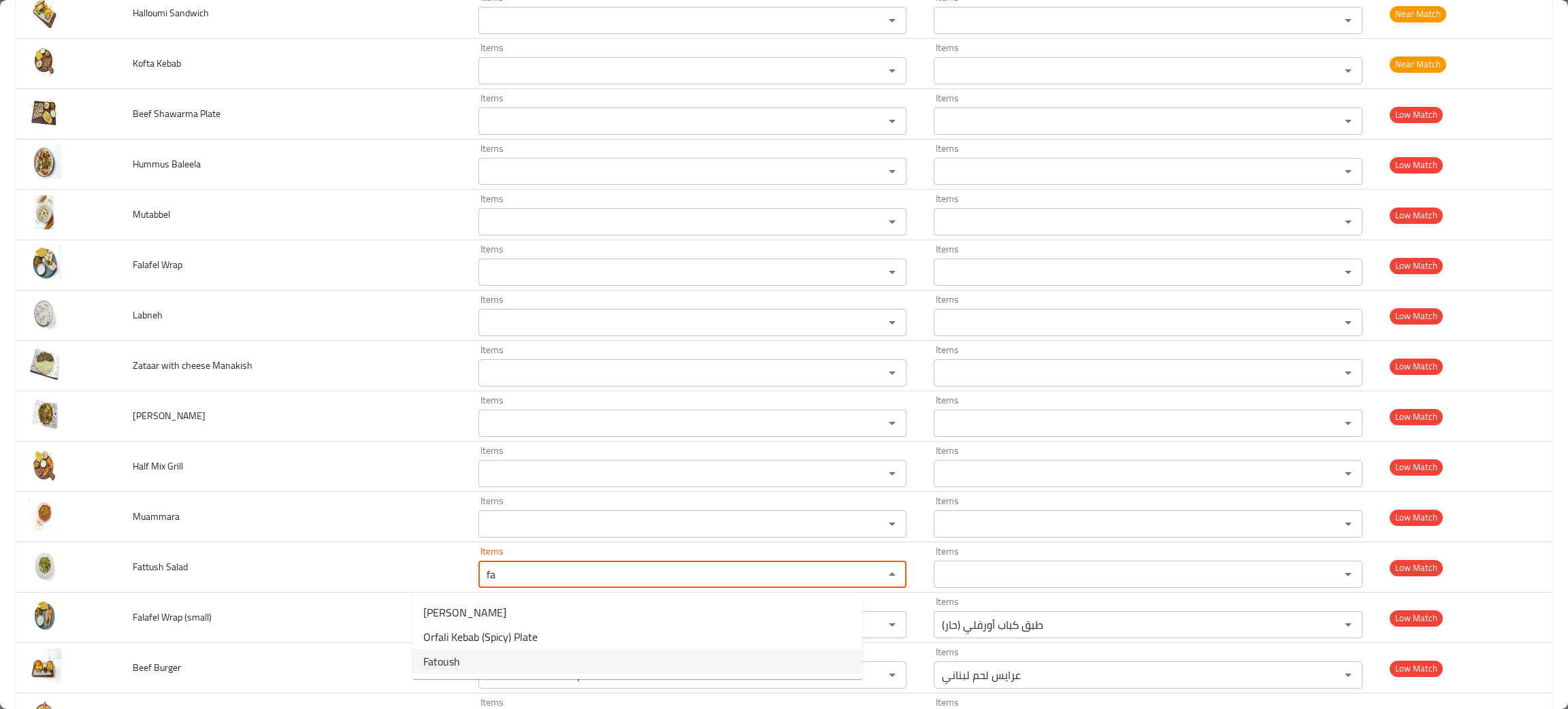
click at [450, 660] on span "Fatoush" at bounding box center [441, 661] width 36 height 16
type Salad "Fatoush"
type Salad-ar "فتوش"
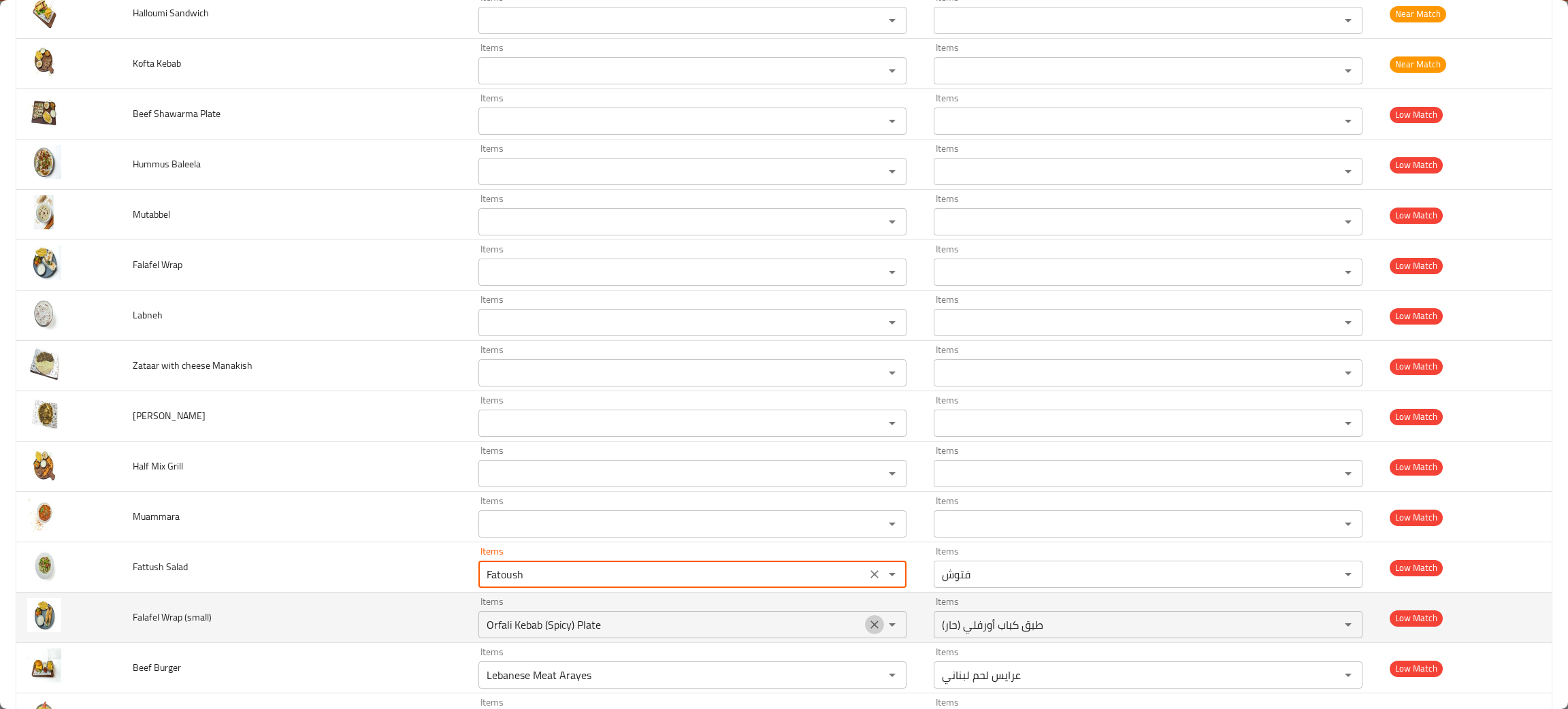
click at [868, 623] on icon "Clear" at bounding box center [874, 624] width 14 height 14
type Salad "Fatoush"
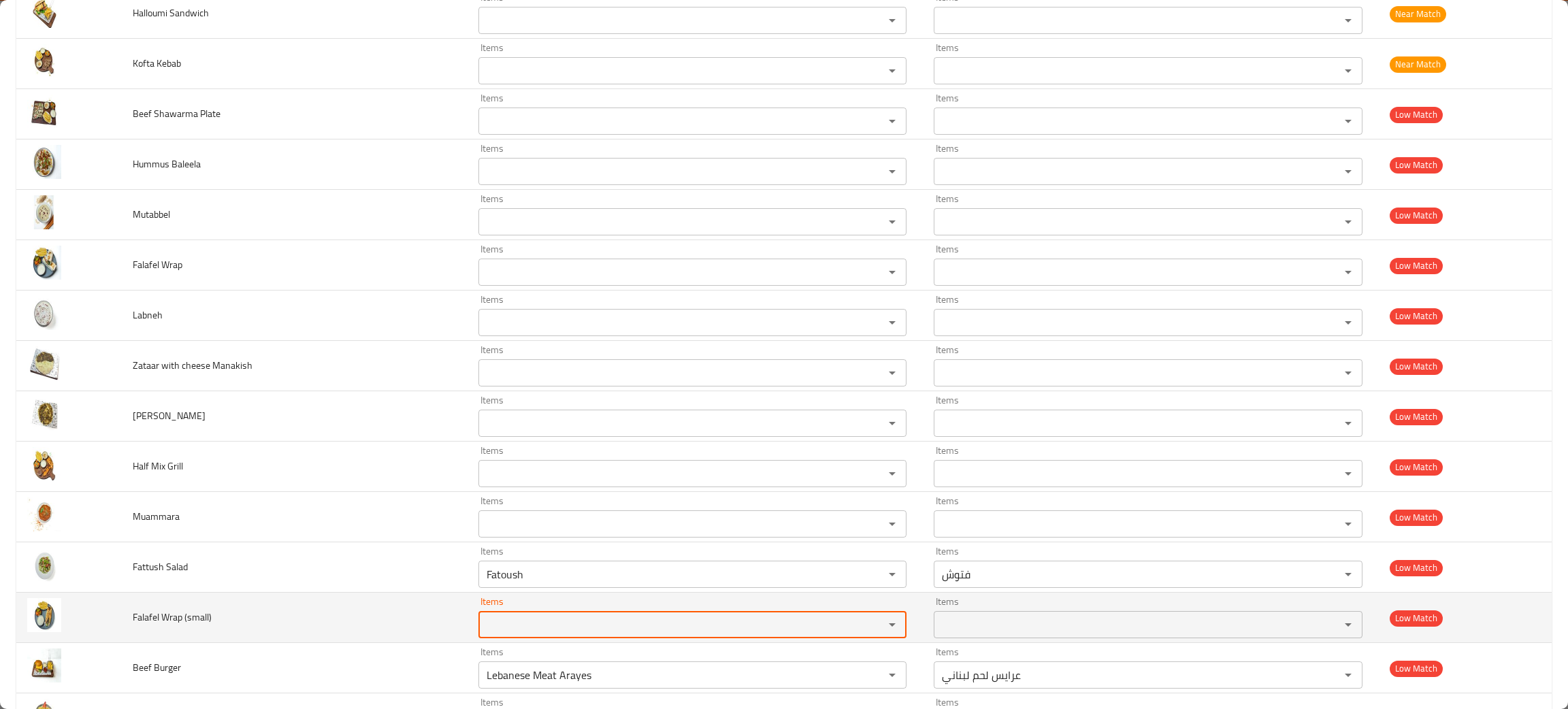
scroll to position [1177, 0]
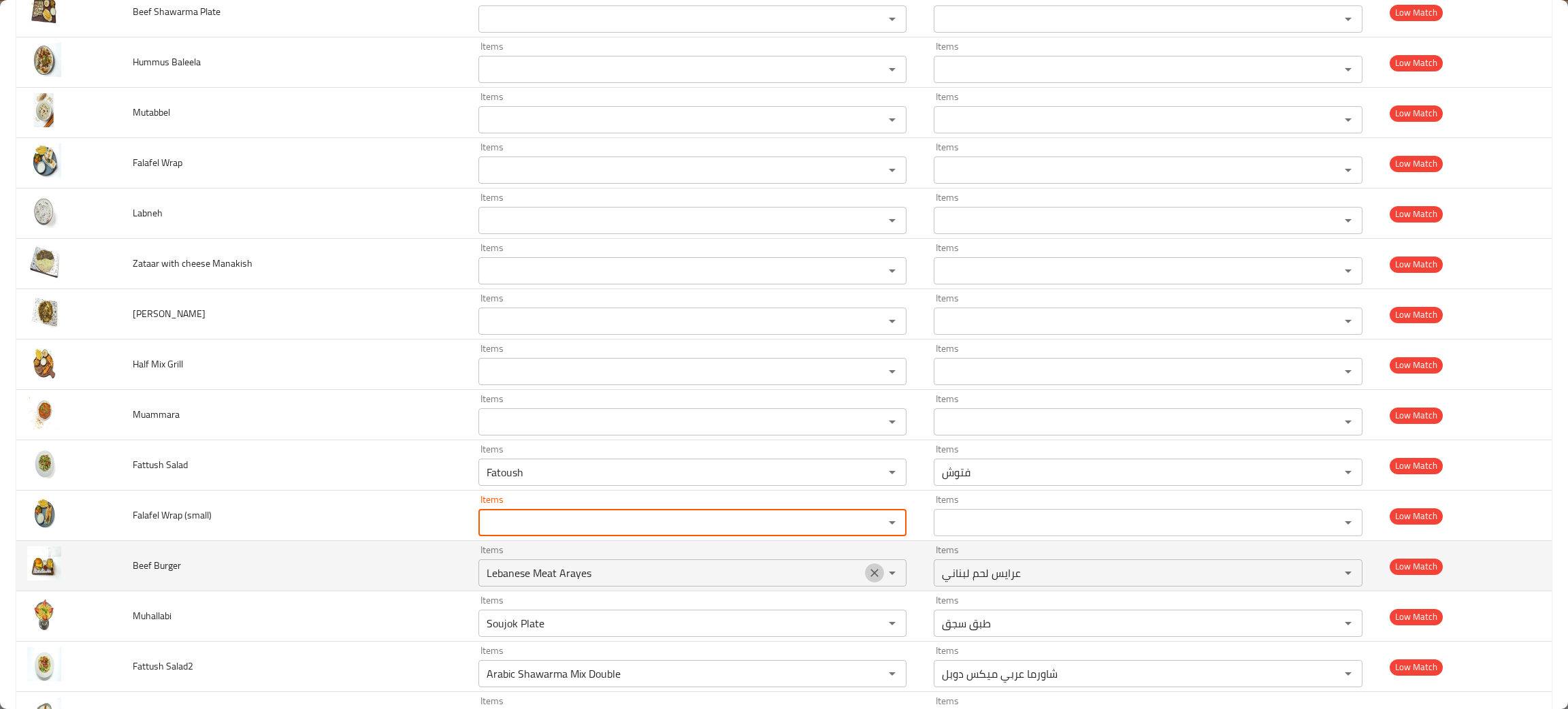
click at [868, 574] on icon "Clear" at bounding box center [874, 572] width 14 height 14
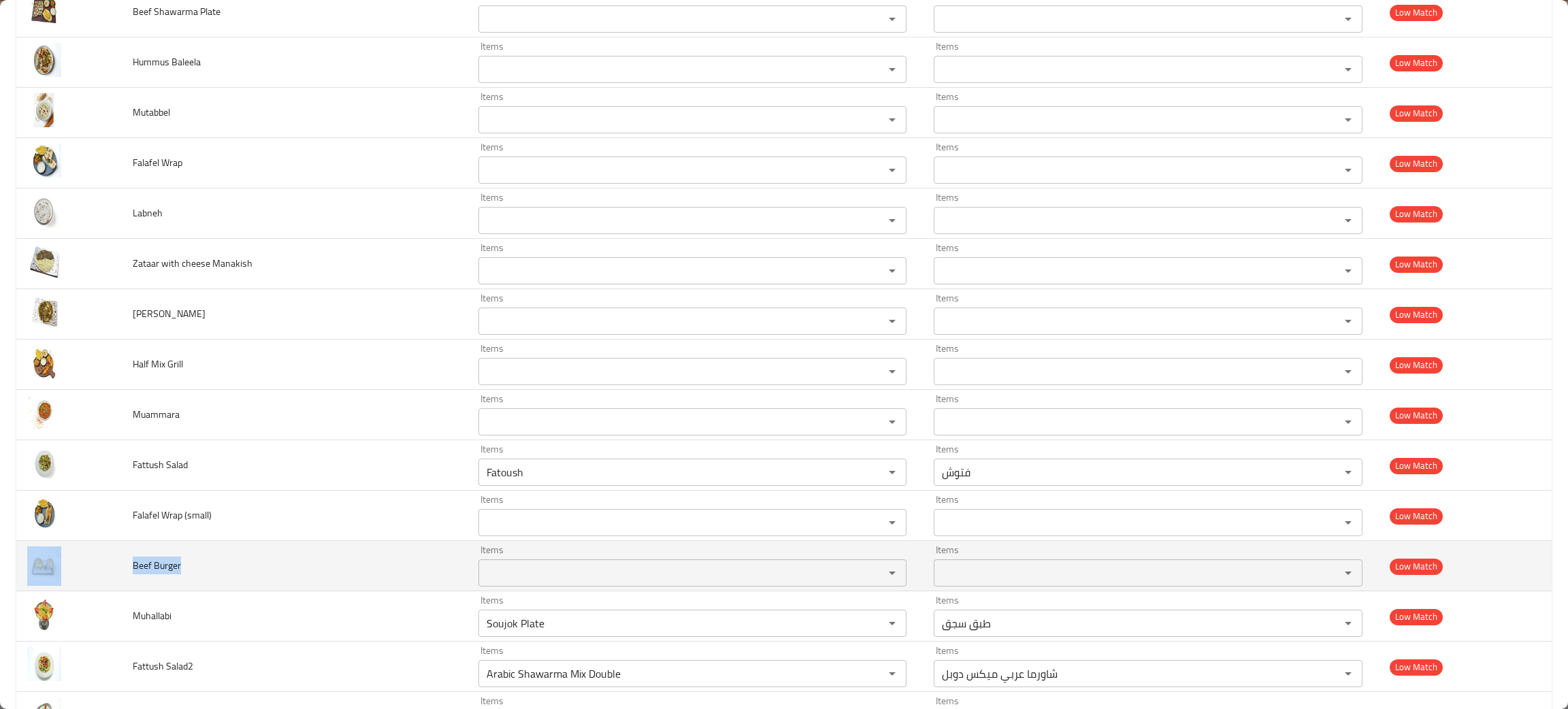
drag, startPoint x: 201, startPoint y: 567, endPoint x: 125, endPoint y: 567, distance: 76.0
click at [125, 567] on tr "Beef Burger Items Items Items Items Low Match" at bounding box center [784, 565] width 1535 height 50
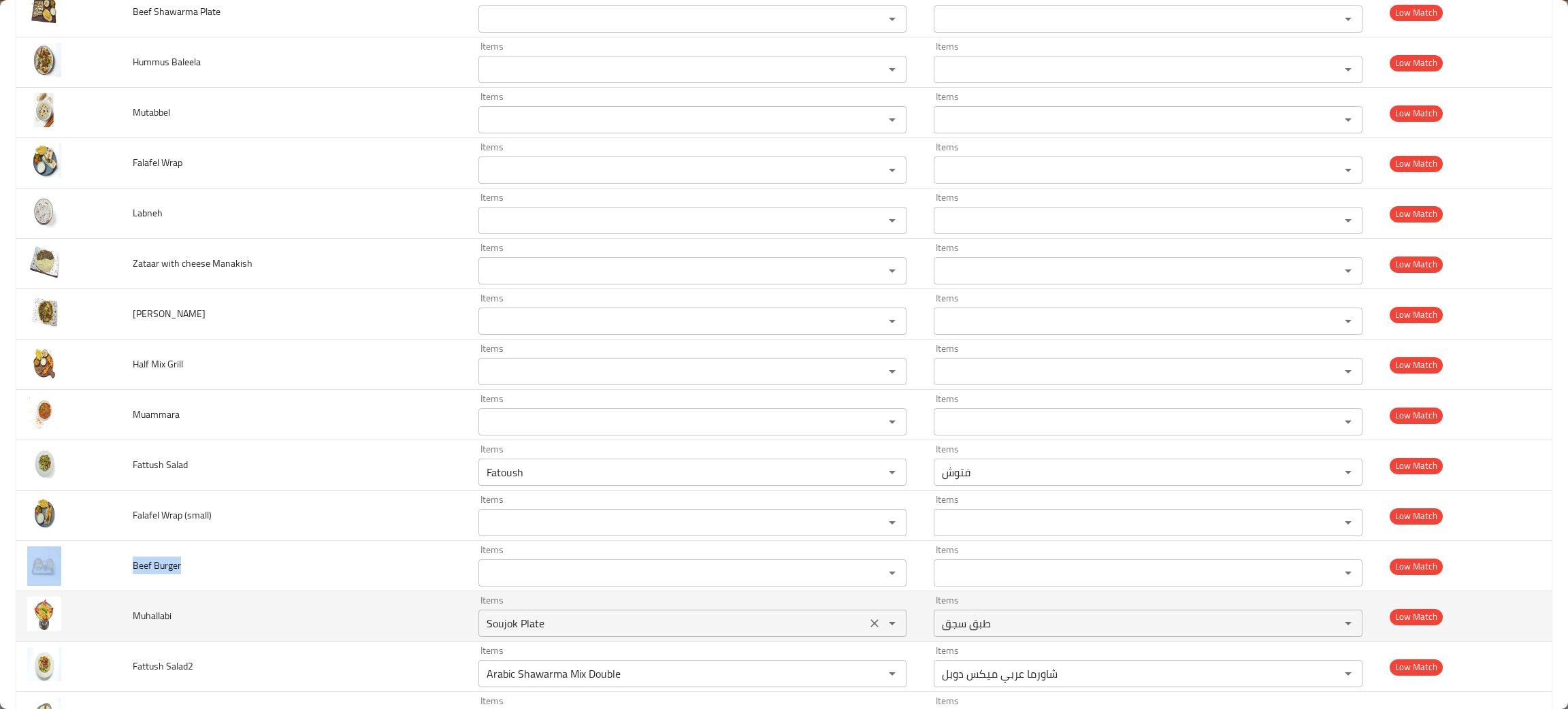
click at [870, 627] on icon "Clear" at bounding box center [874, 623] width 8 height 8
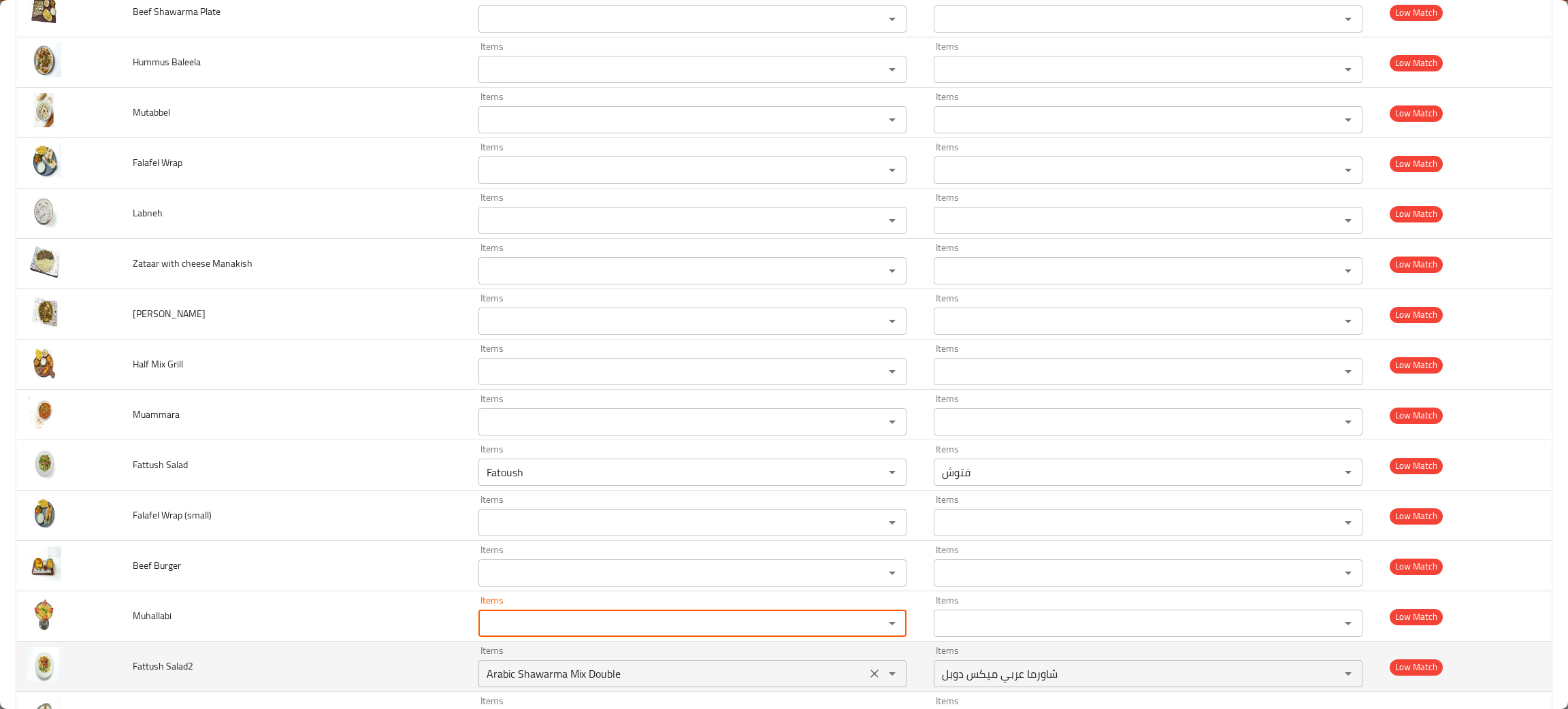
click at [870, 677] on icon "Clear" at bounding box center [874, 673] width 8 height 8
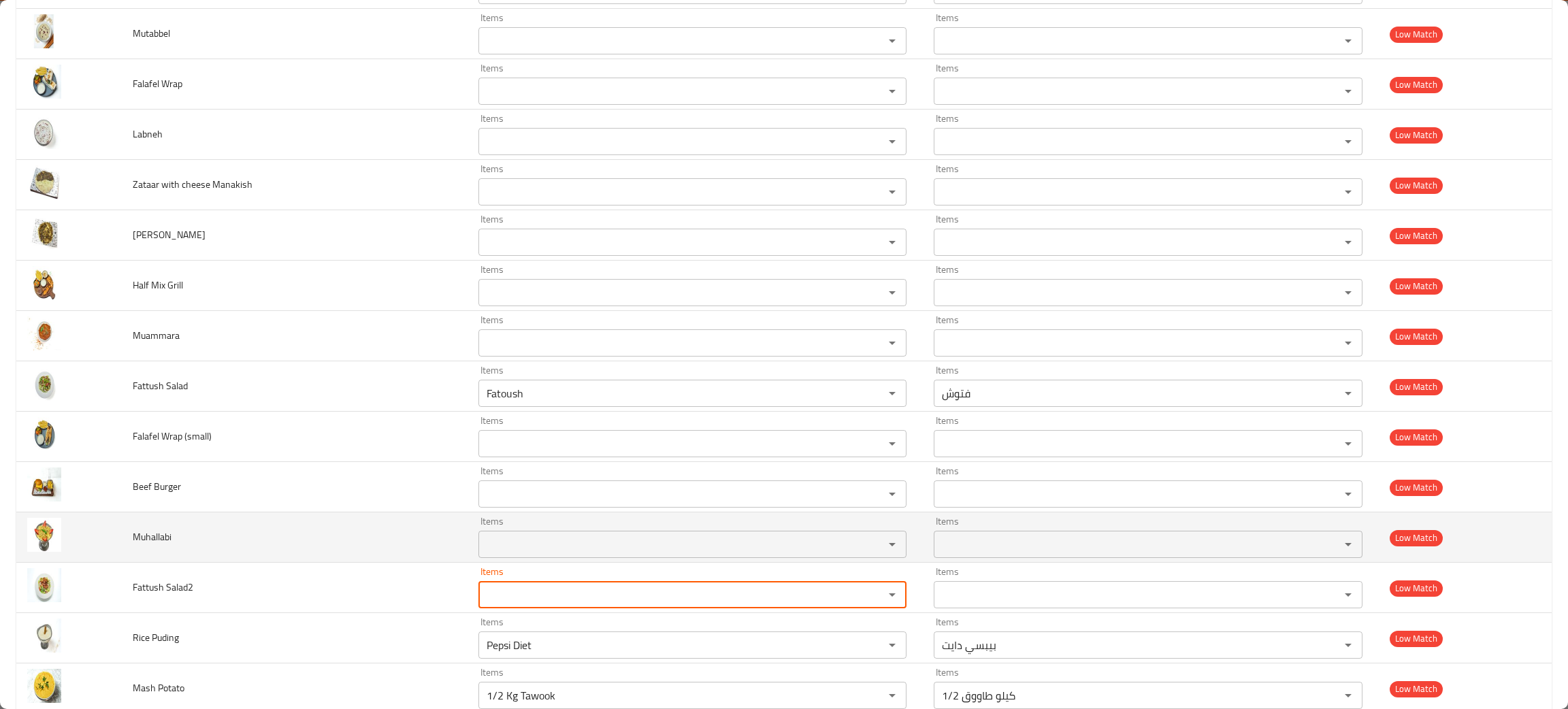
scroll to position [1279, 0]
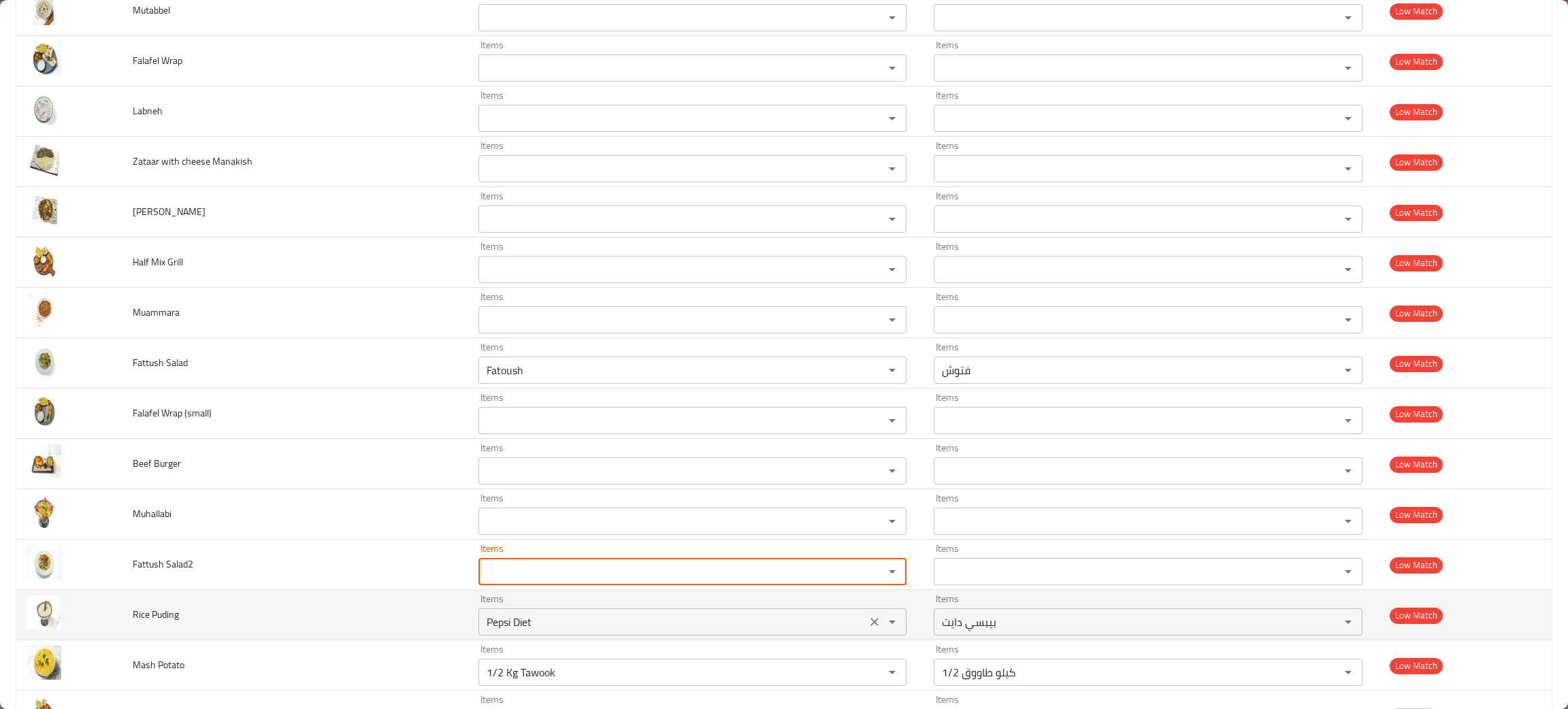
click at [868, 620] on icon "Clear" at bounding box center [874, 621] width 14 height 14
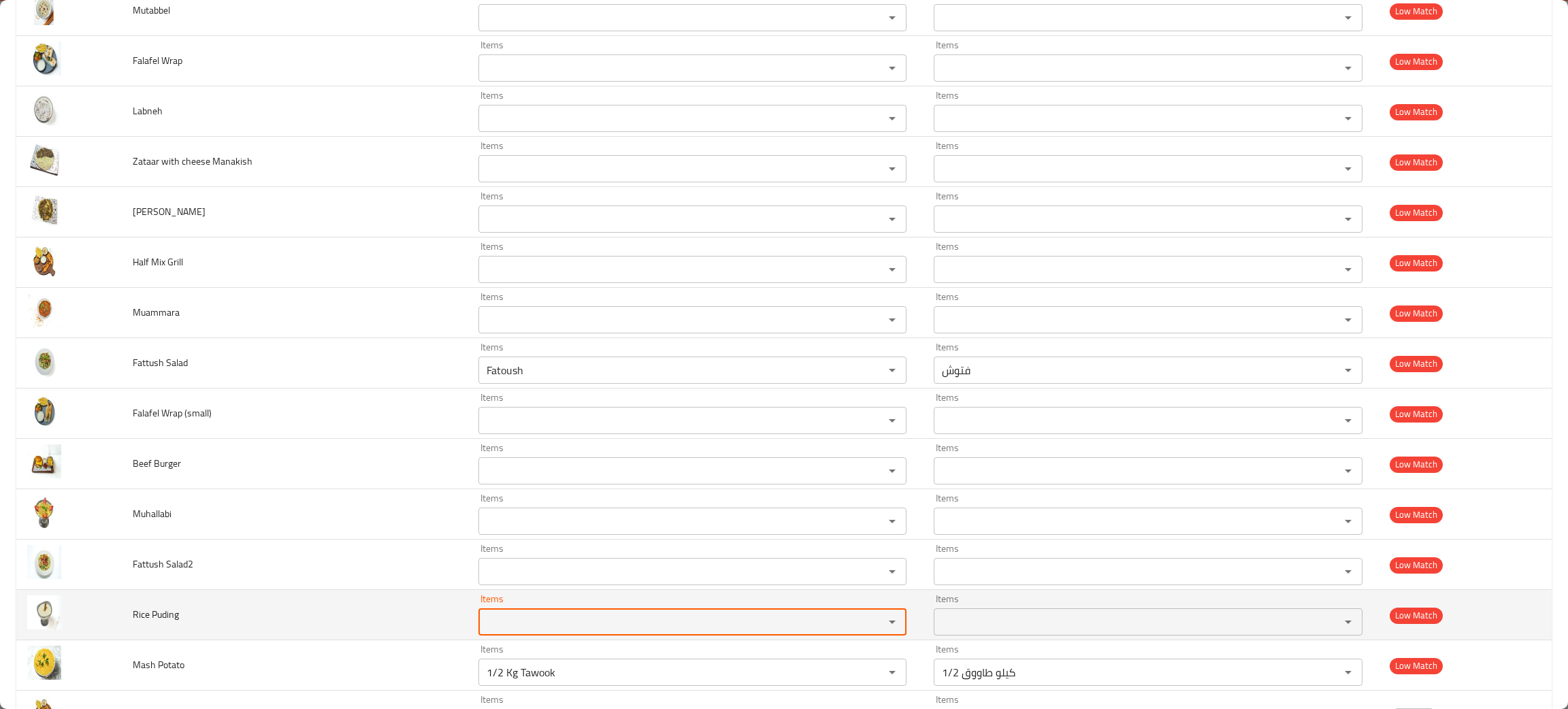
scroll to position [1382, 0]
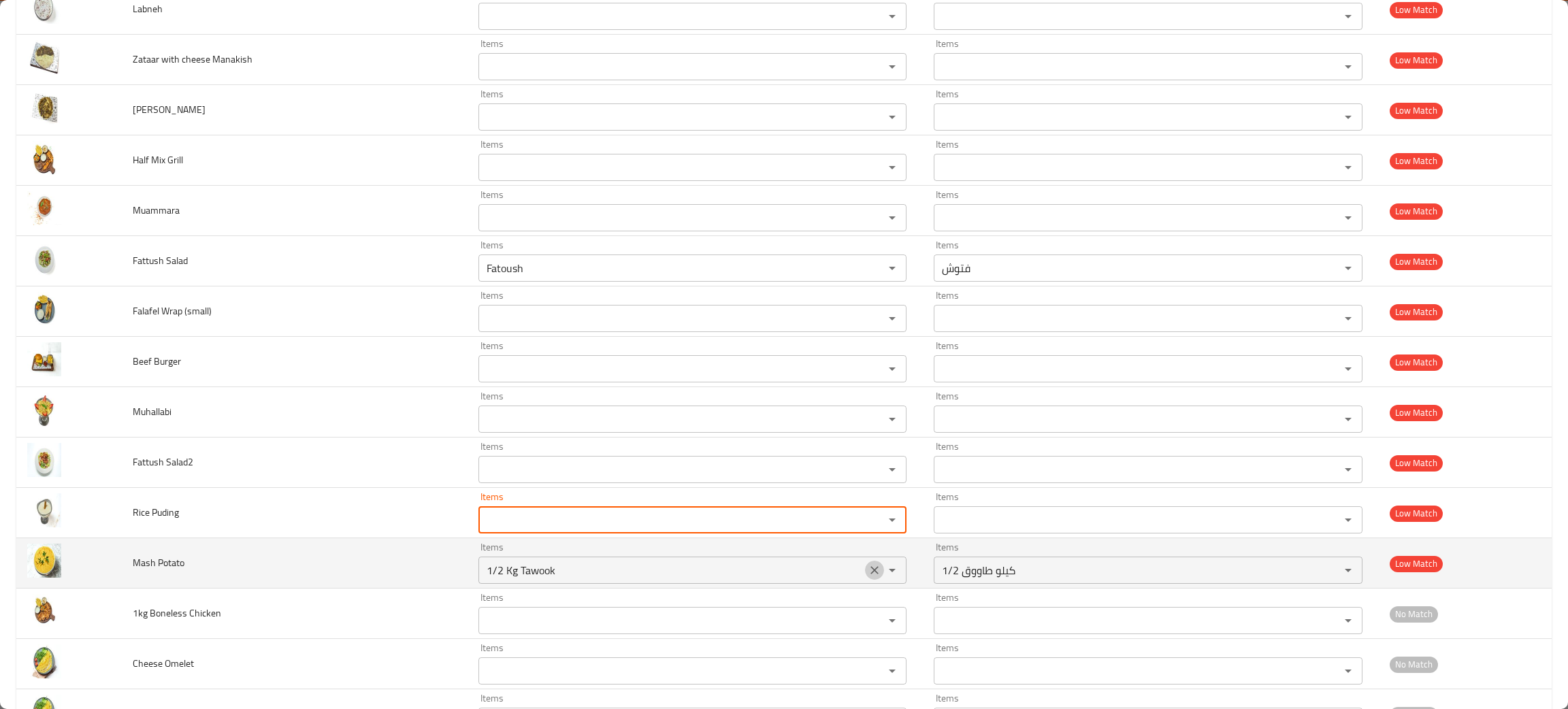
click at [868, 574] on icon "Clear" at bounding box center [874, 569] width 14 height 14
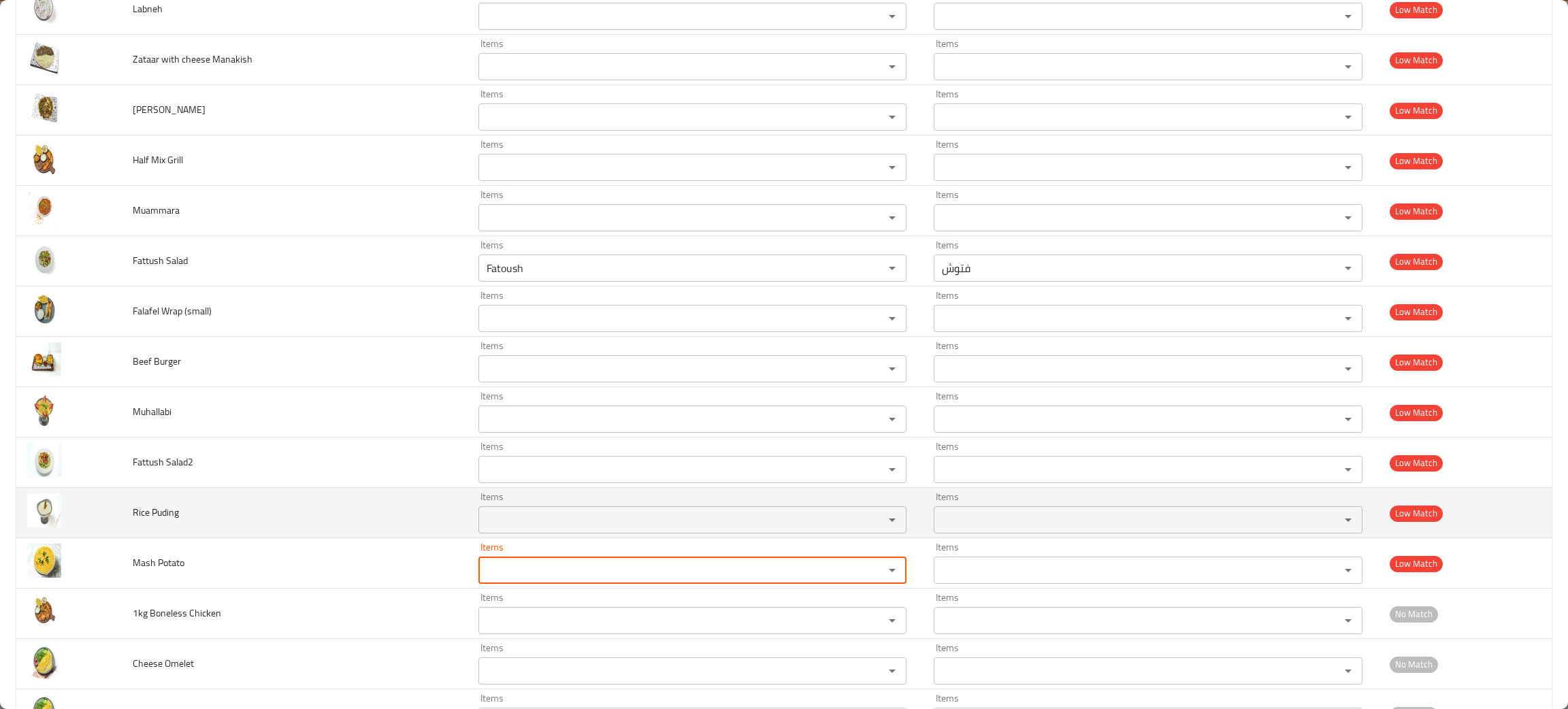
click at [512, 525] on Puding "Items" at bounding box center [672, 519] width 380 height 19
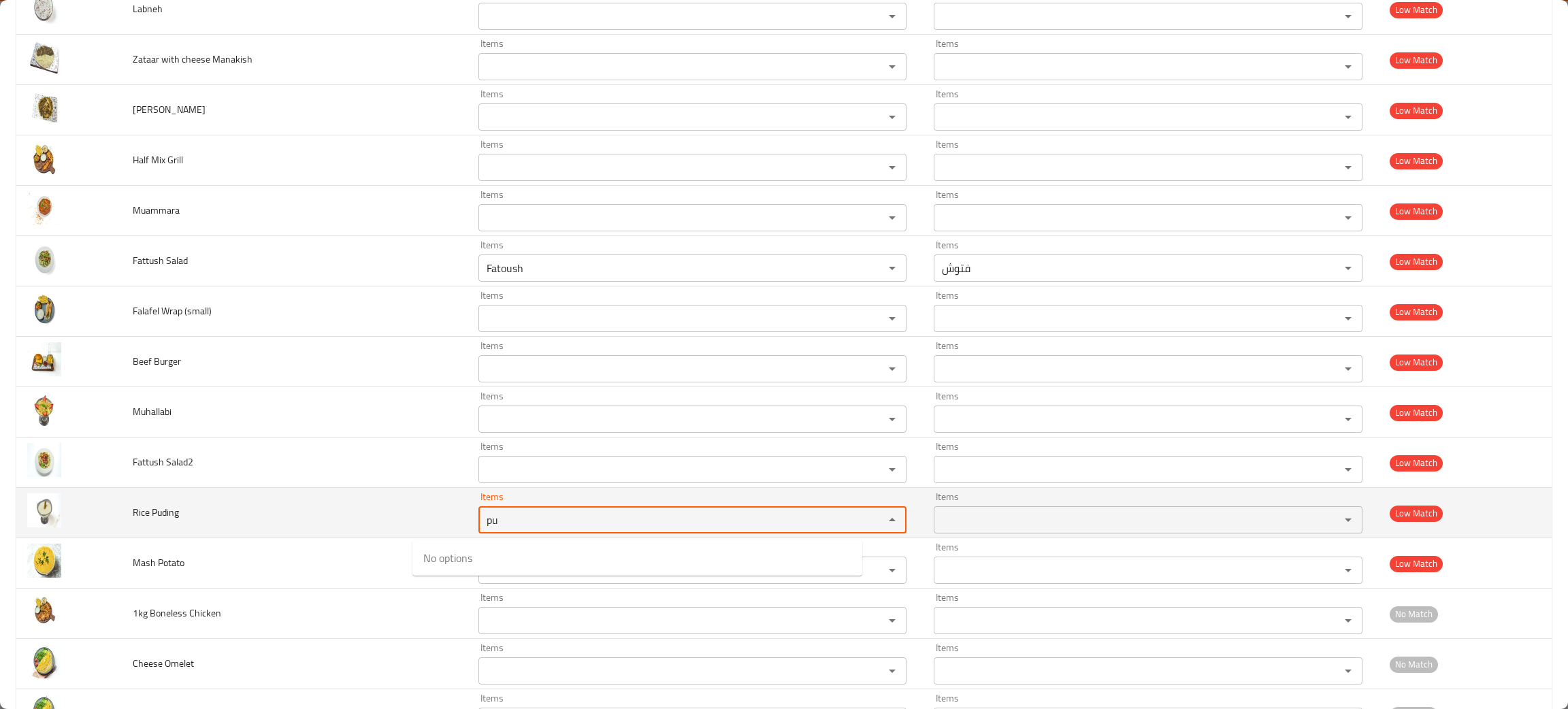
type Puding "p"
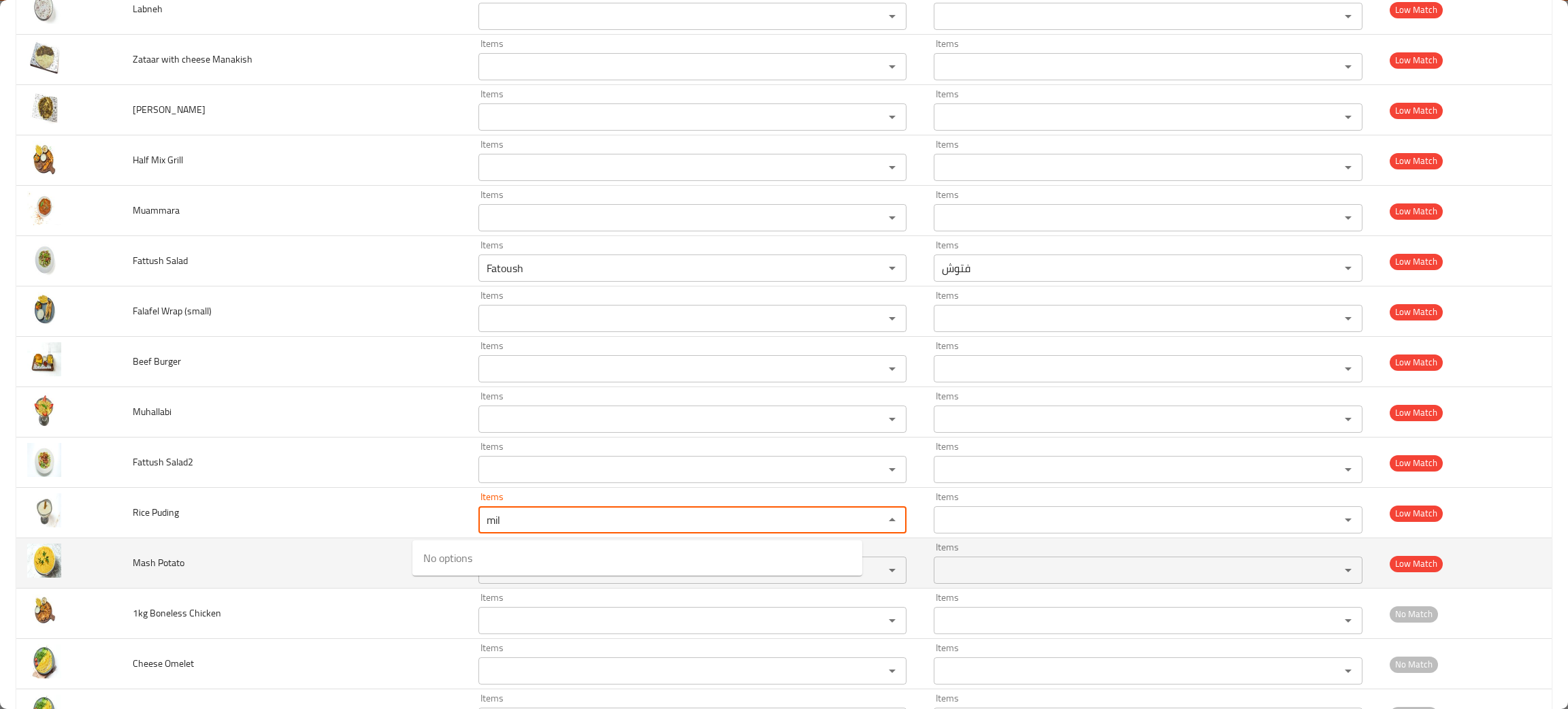
type Puding "mil"
click at [297, 556] on td "Mash Potato" at bounding box center [295, 563] width 346 height 50
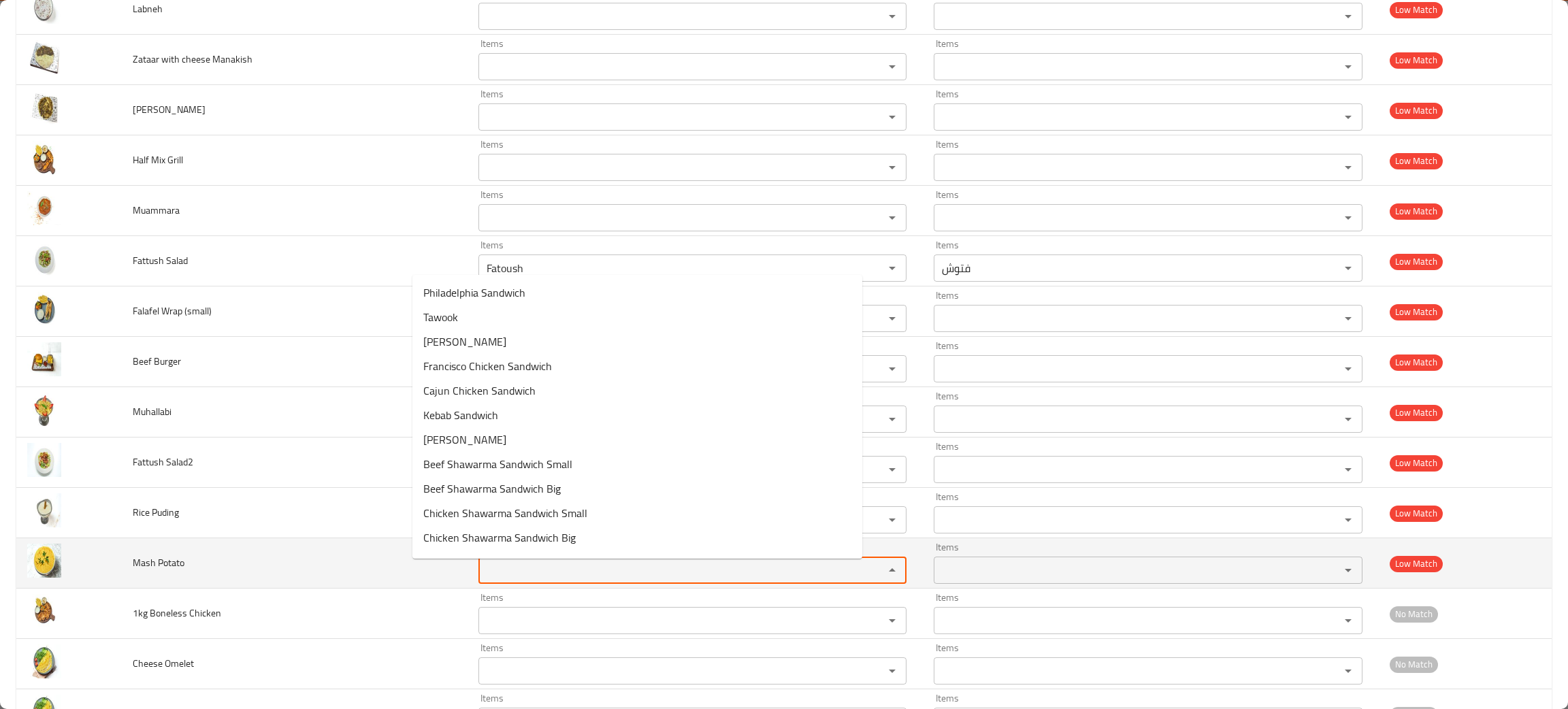
click at [482, 574] on Potato "Items" at bounding box center [672, 570] width 380 height 19
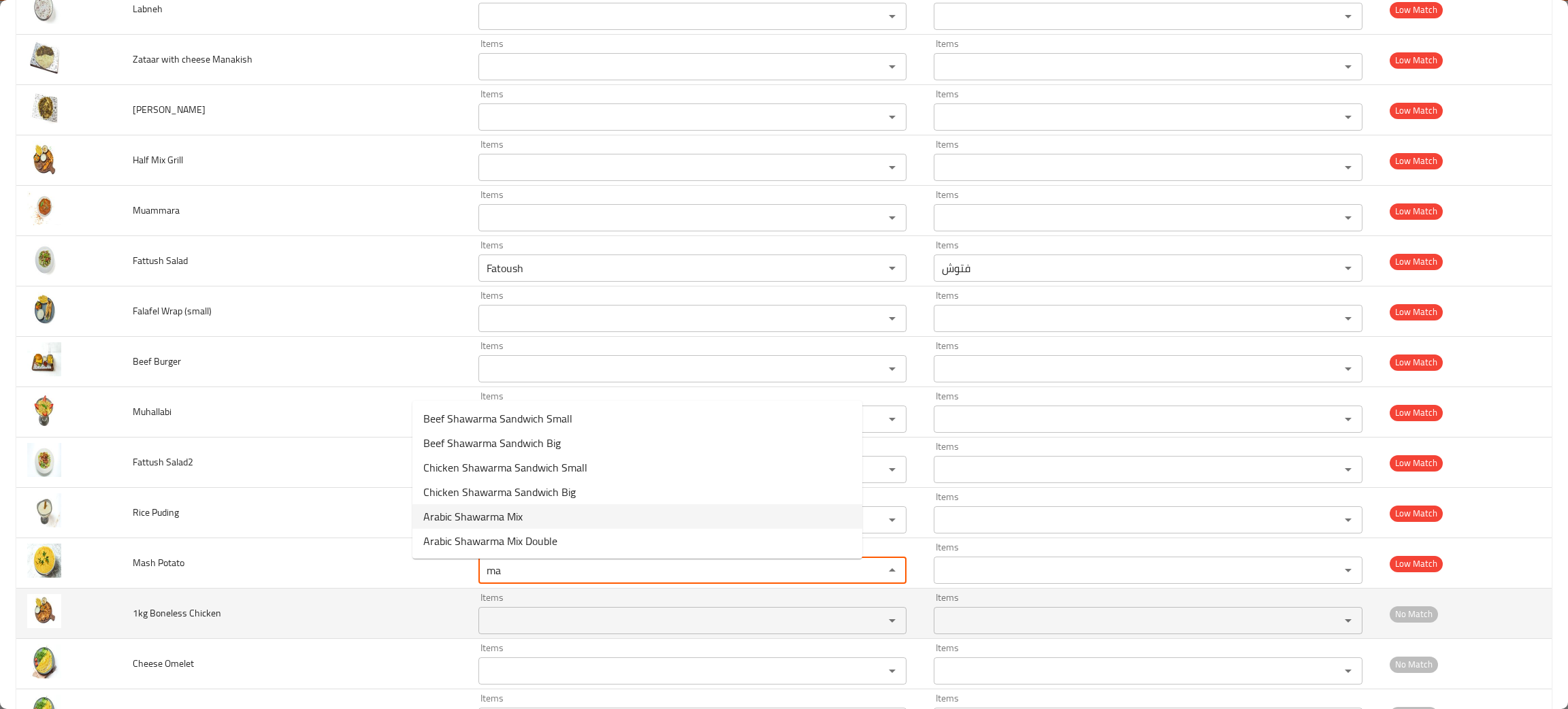
type Potato "ma"
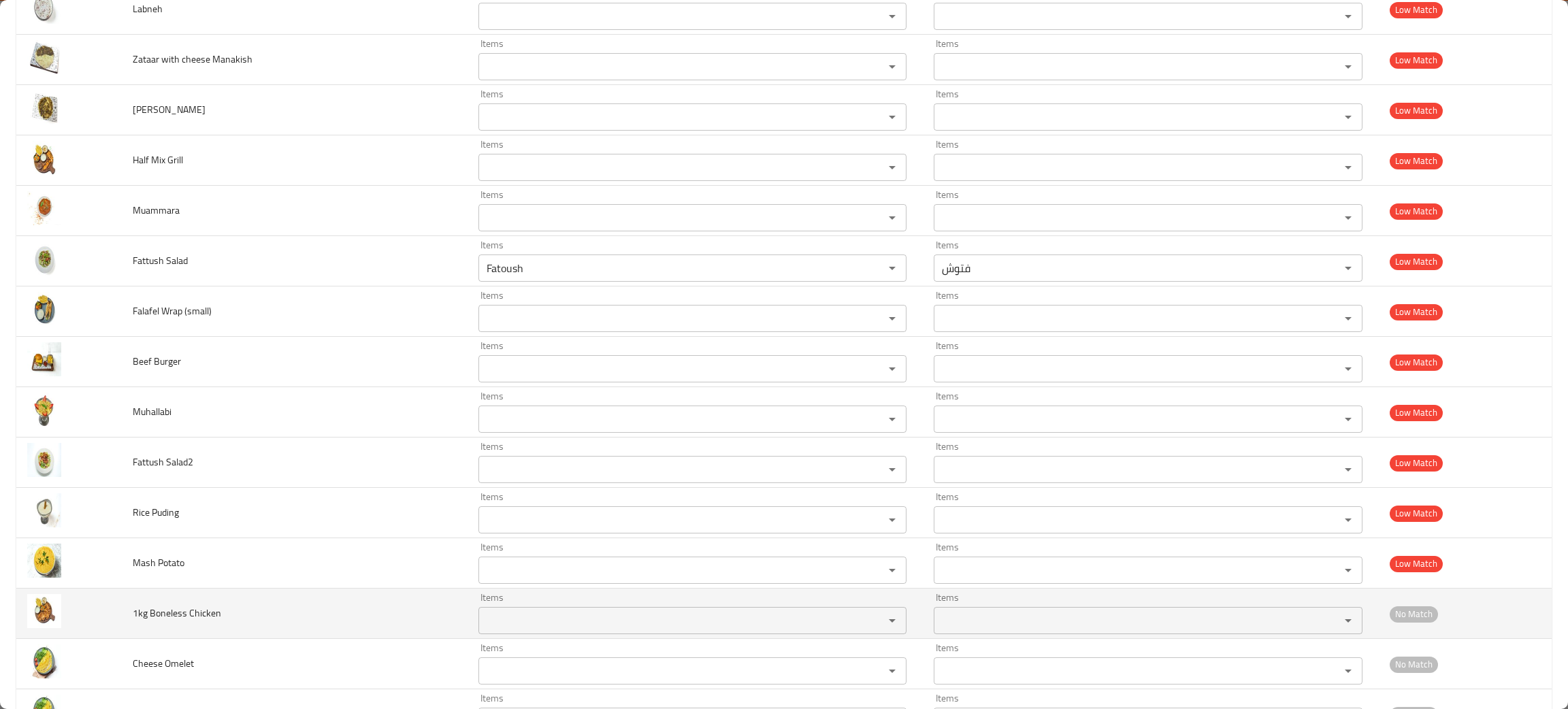
click at [242, 631] on td "1kg Boneless Chicken" at bounding box center [295, 613] width 346 height 50
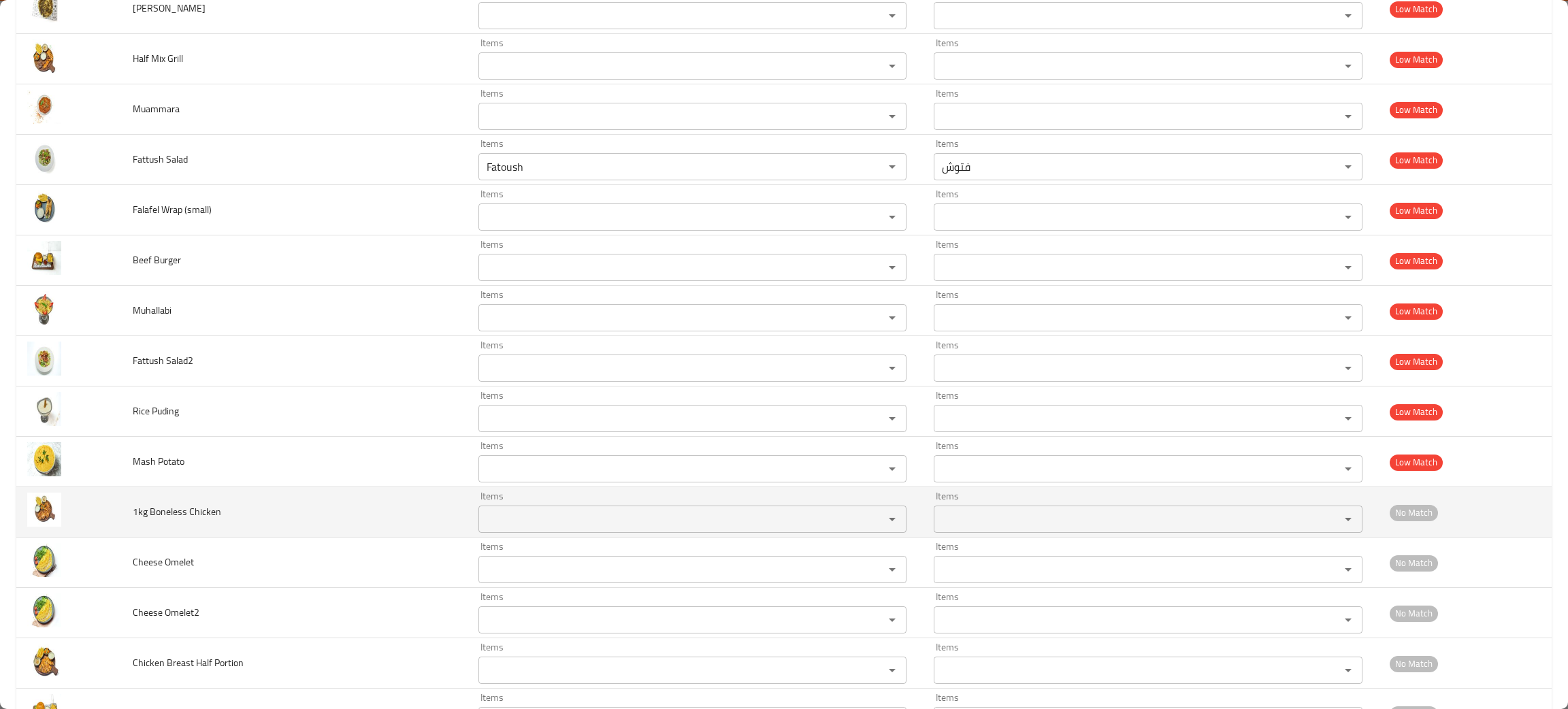
scroll to position [1483, 0]
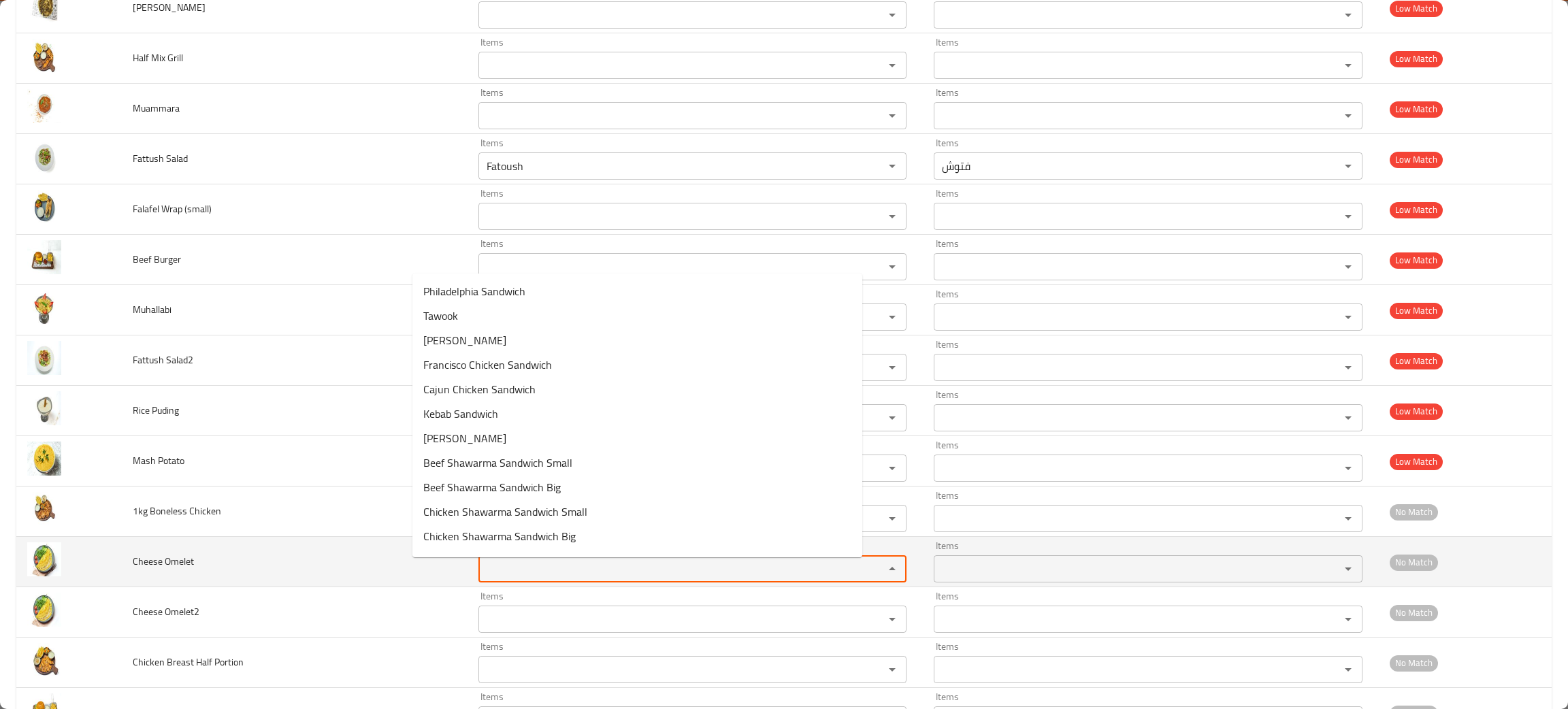
click at [482, 578] on Omelet "Items" at bounding box center [672, 568] width 380 height 19
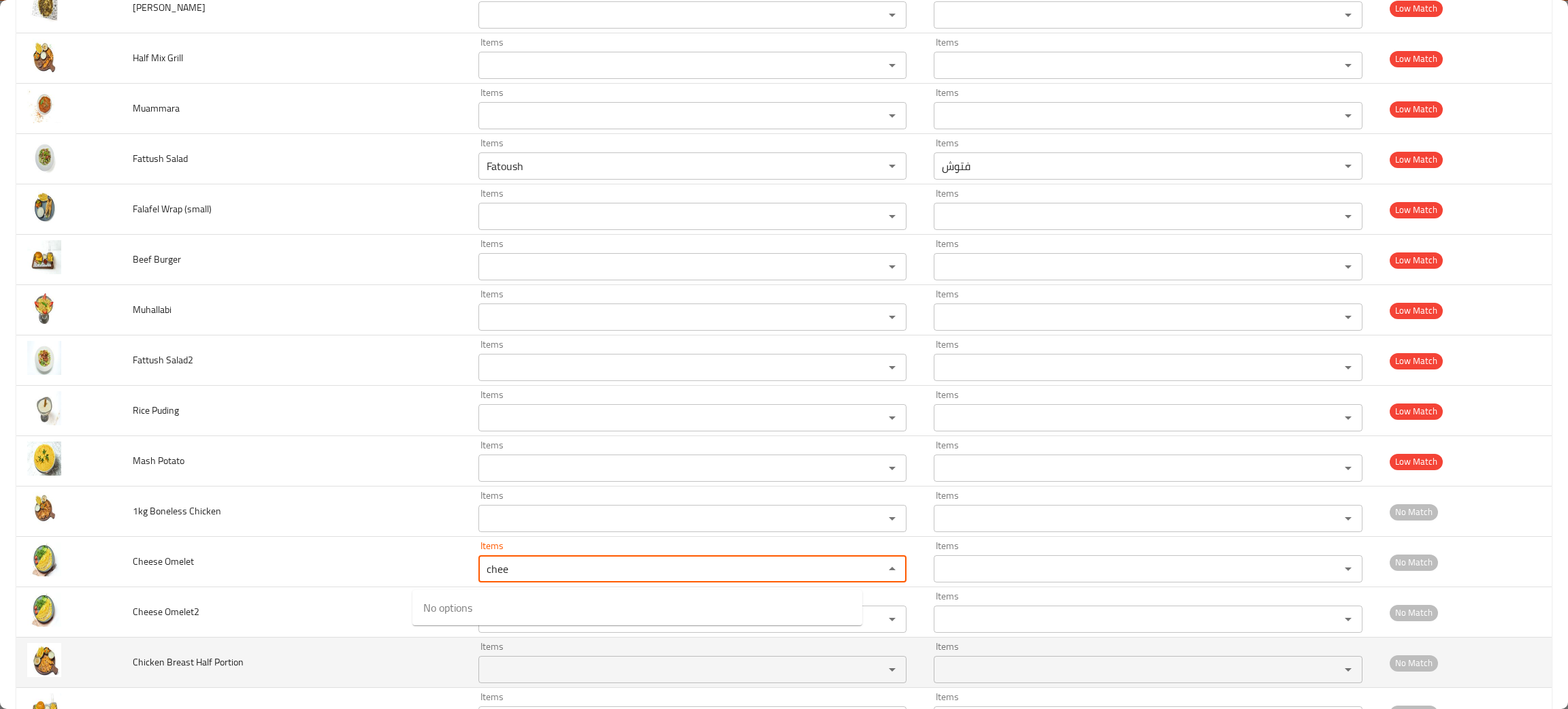
type Omelet "chee"
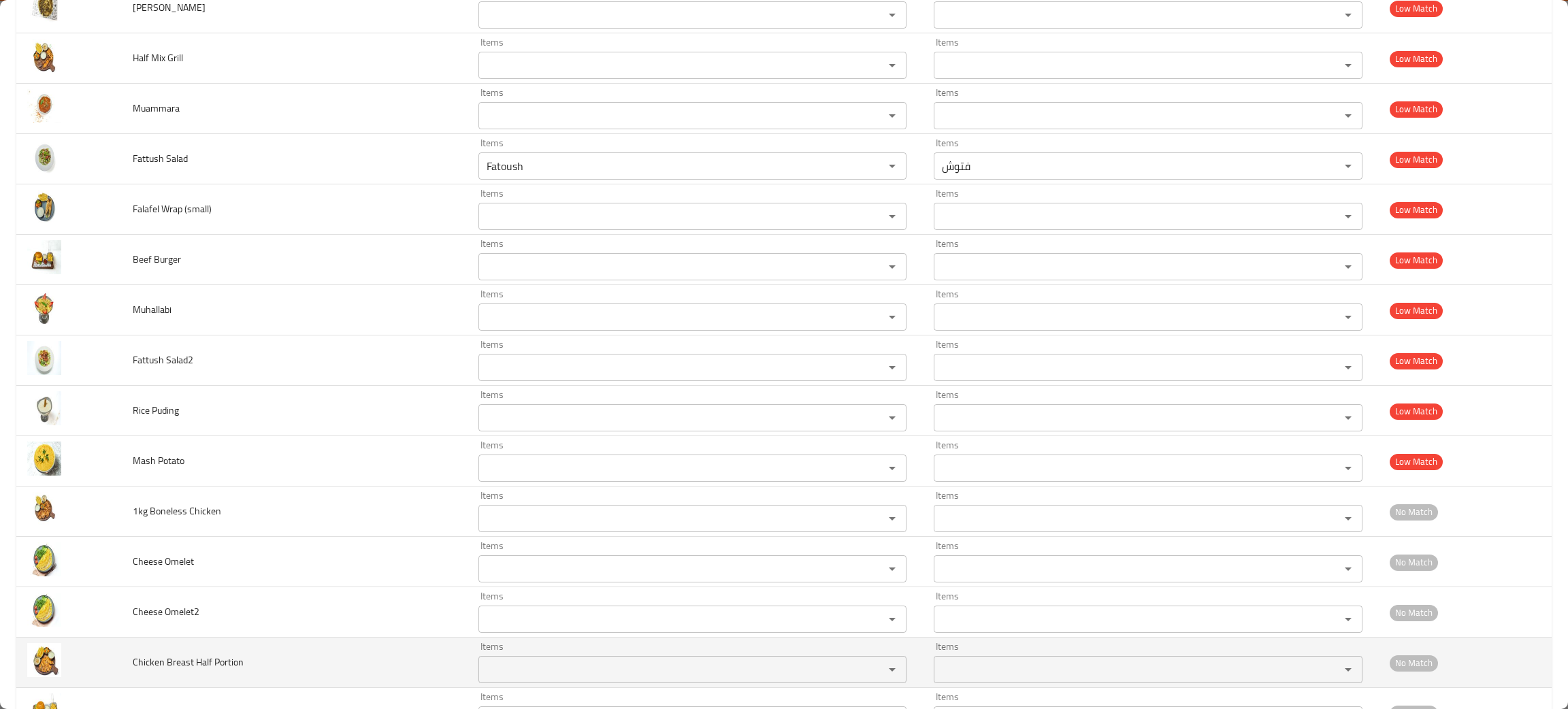
click at [285, 680] on td "Chicken Breast Half Portion" at bounding box center [295, 662] width 346 height 50
click at [482, 679] on Portion "Items" at bounding box center [672, 669] width 380 height 19
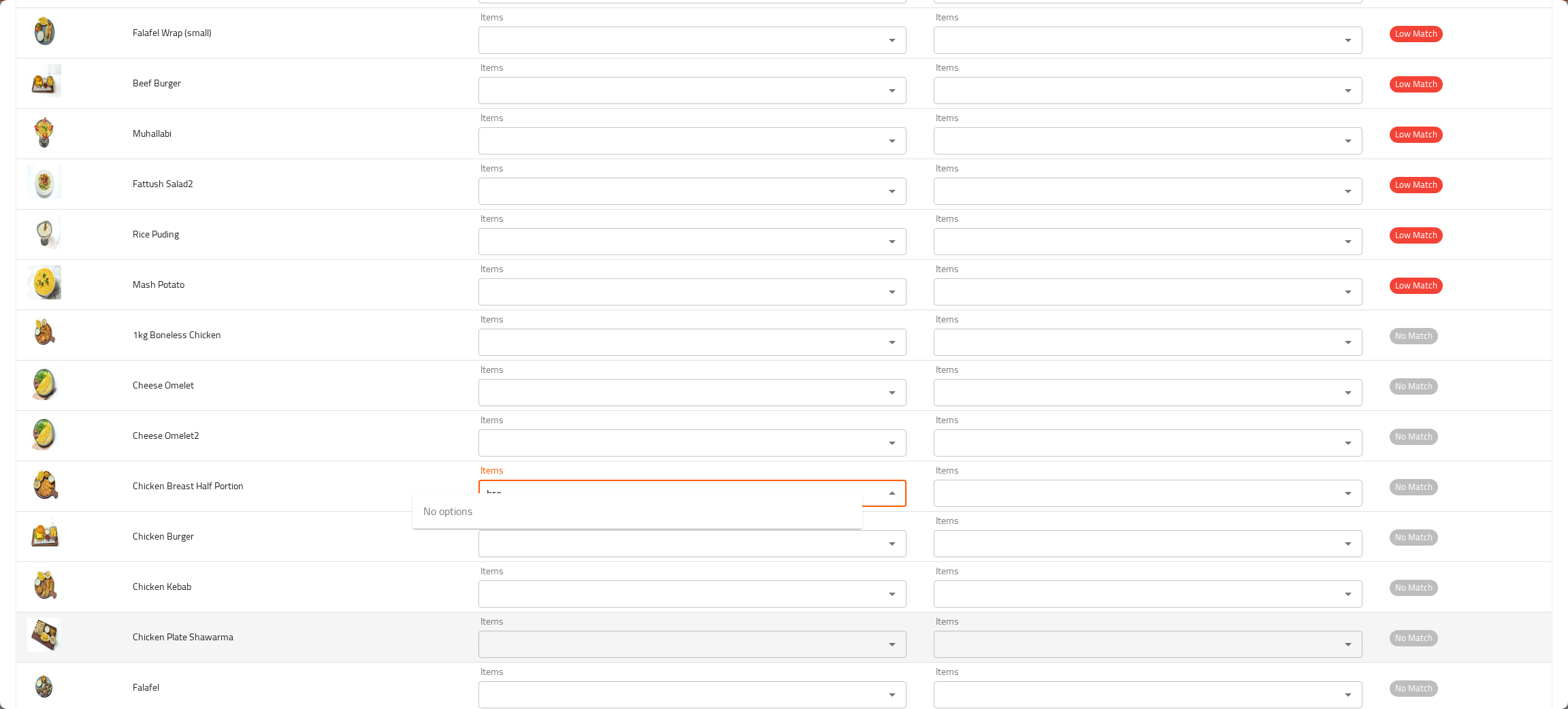
scroll to position [1687, 0]
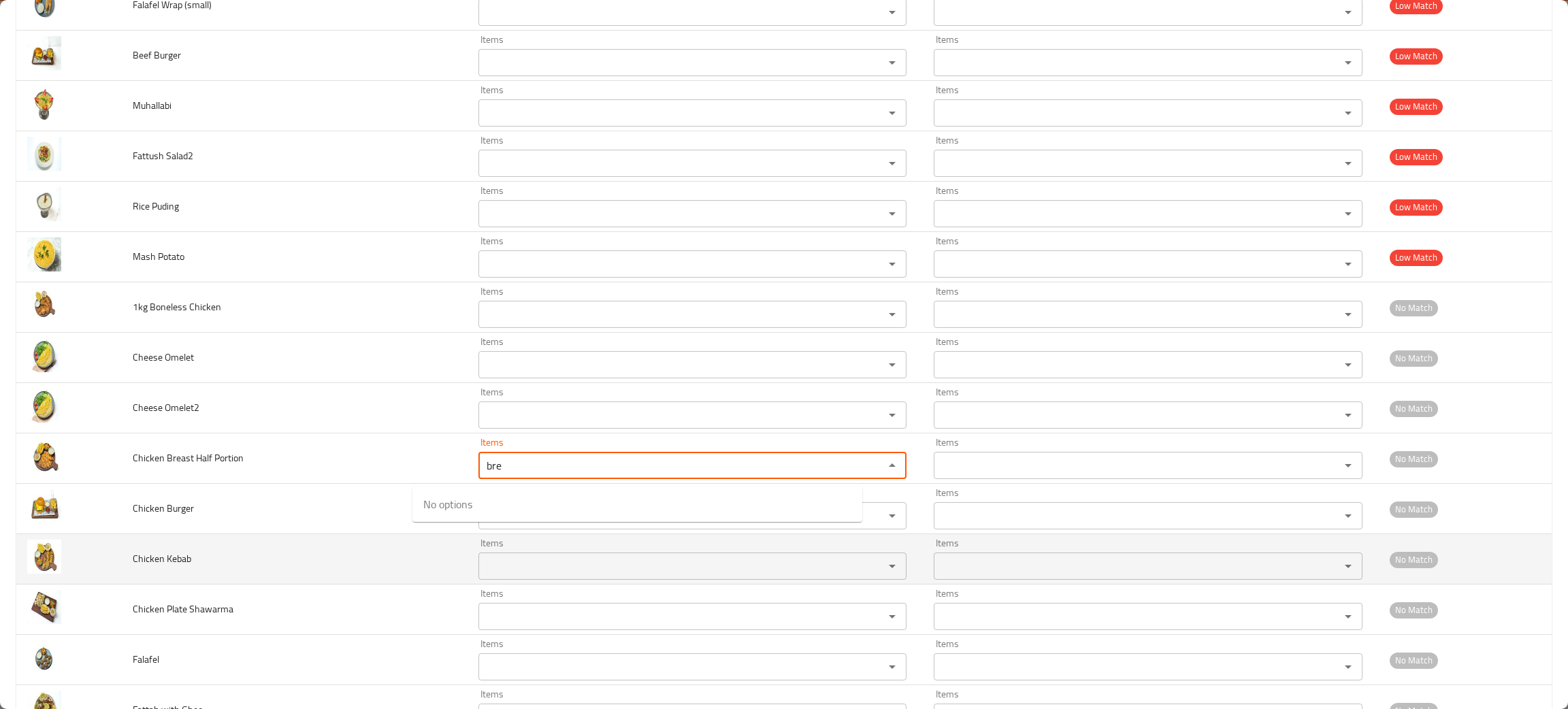
type Portion "bre"
click at [325, 562] on td "Chicken Kebab" at bounding box center [295, 558] width 346 height 50
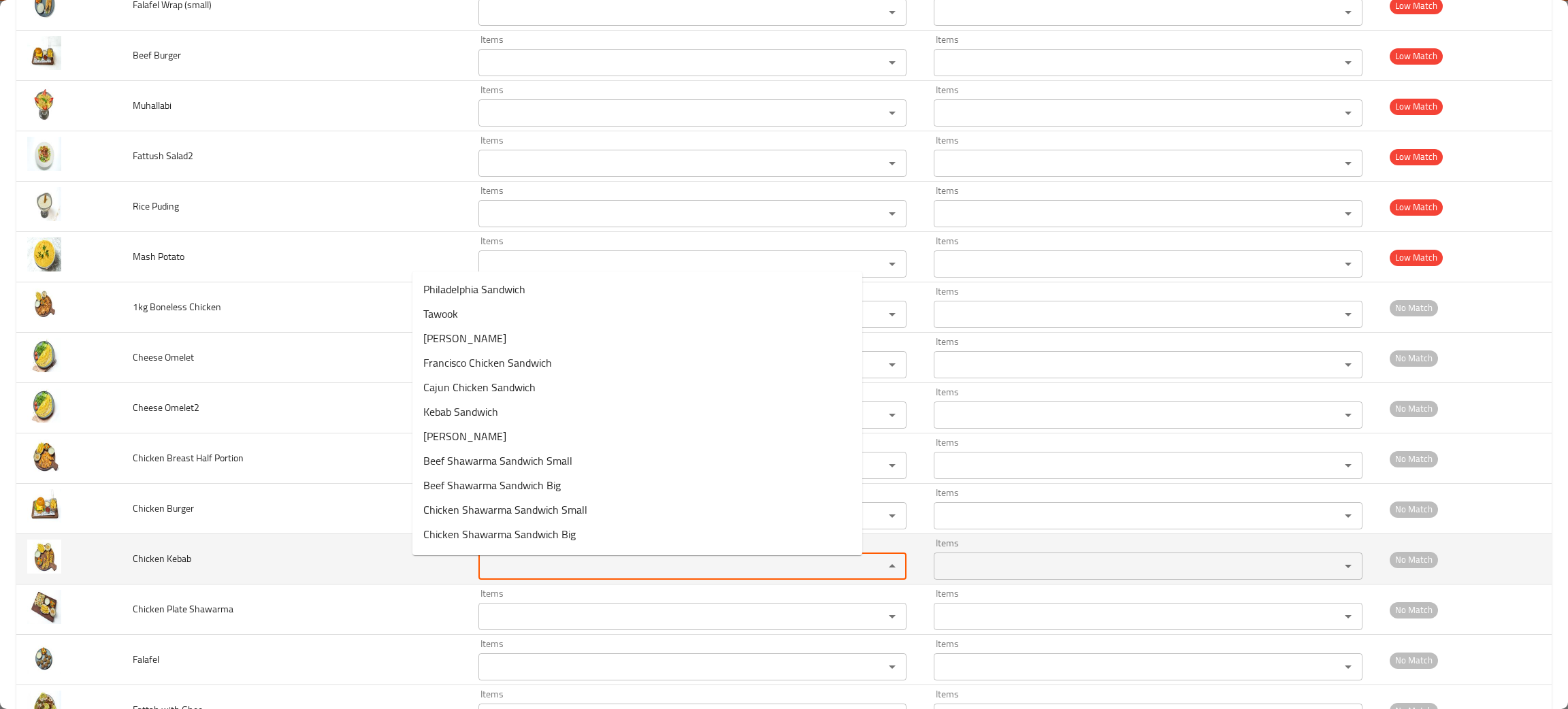
click at [541, 575] on Kebab "Items" at bounding box center [672, 565] width 380 height 19
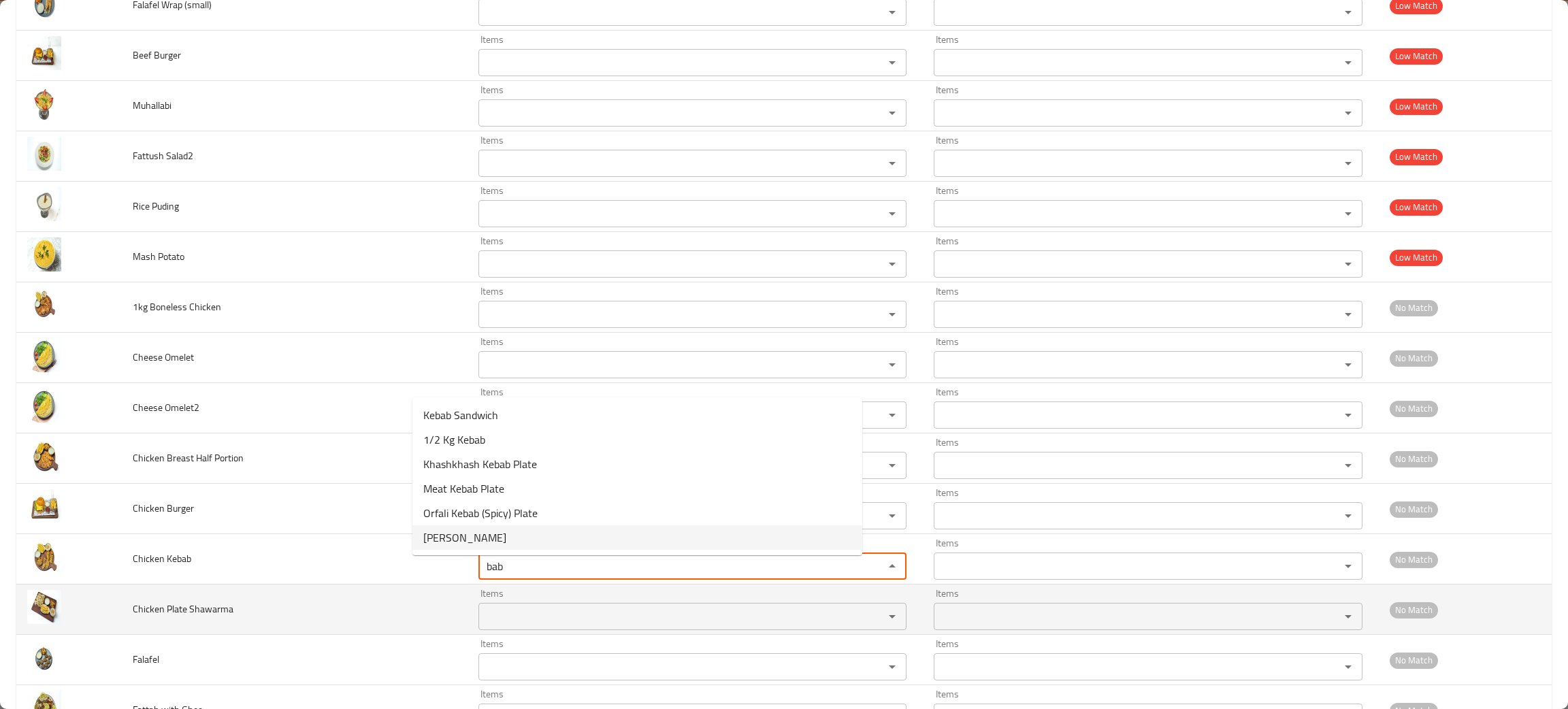
type Kebab "bab"
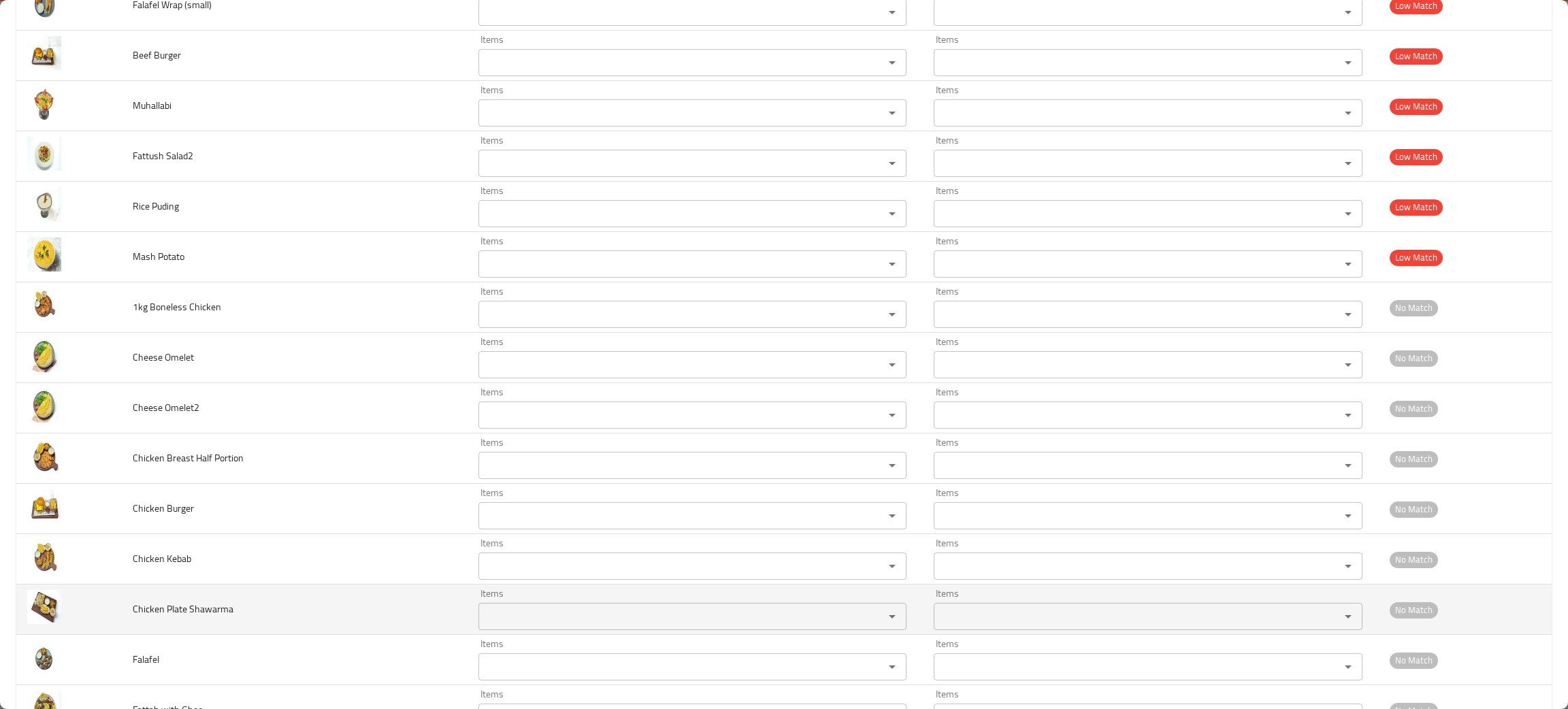
click at [298, 626] on td "Chicken Plate Shawarma" at bounding box center [295, 609] width 346 height 50
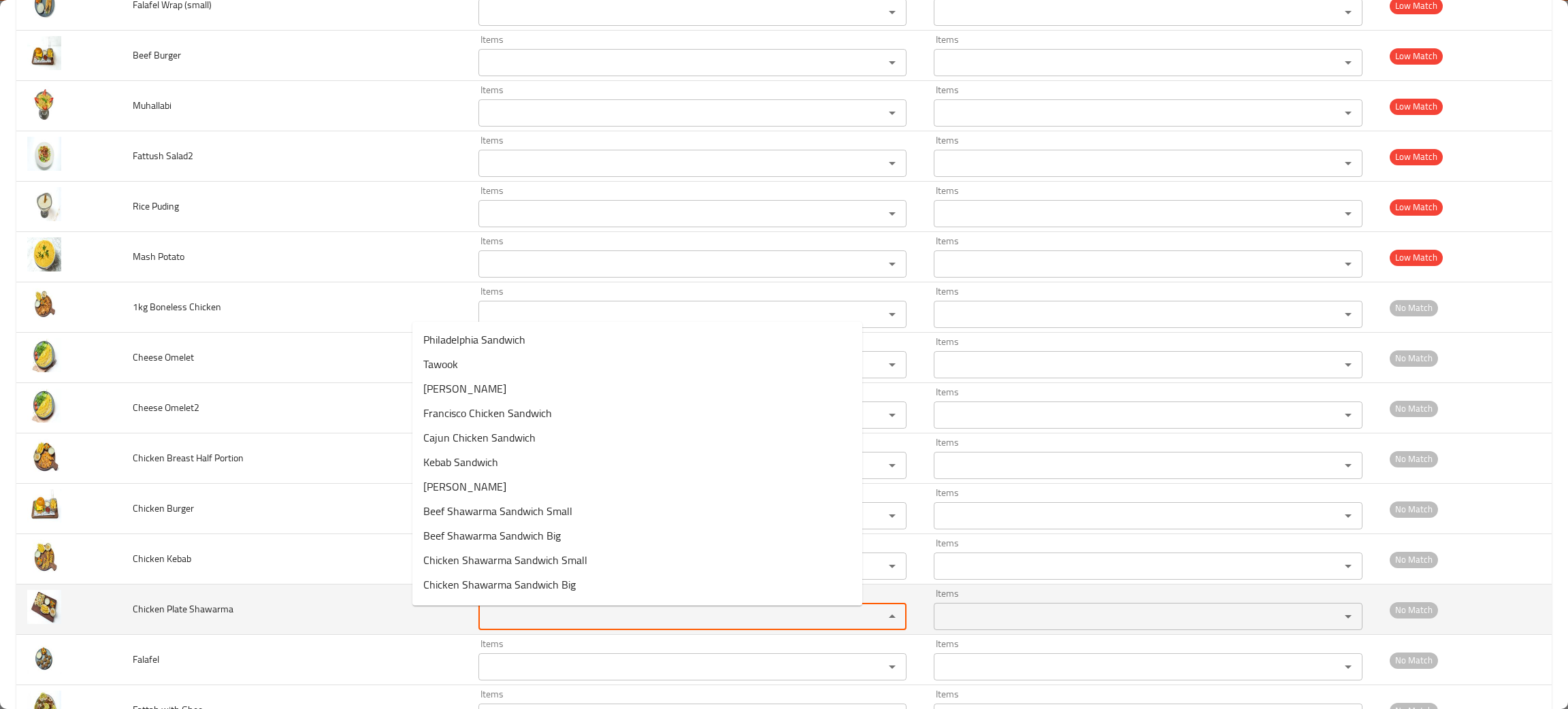
click at [482, 616] on Shawarma "Items" at bounding box center [672, 615] width 380 height 19
type Shawarma "pl"
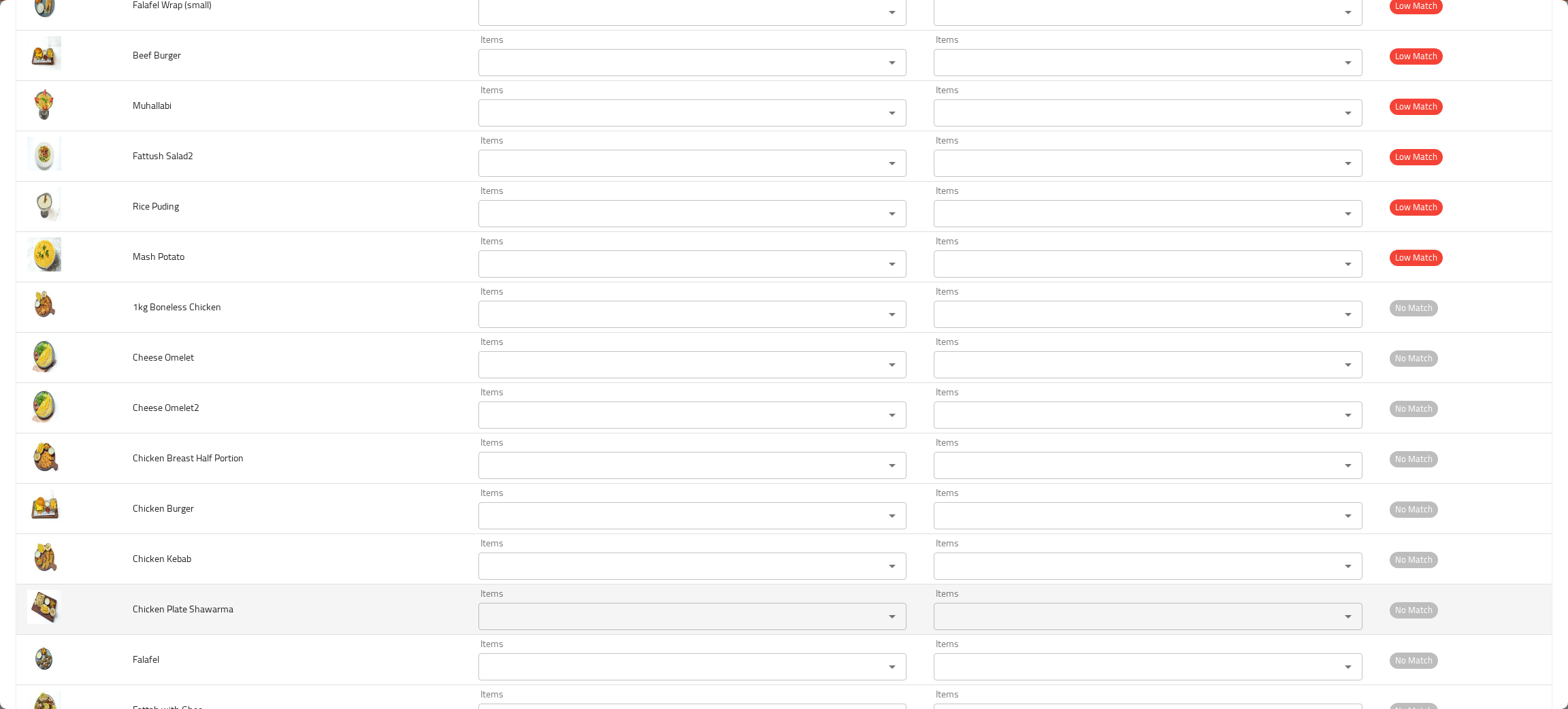
click at [276, 634] on td "Chicken Plate Shawarma" at bounding box center [295, 609] width 346 height 50
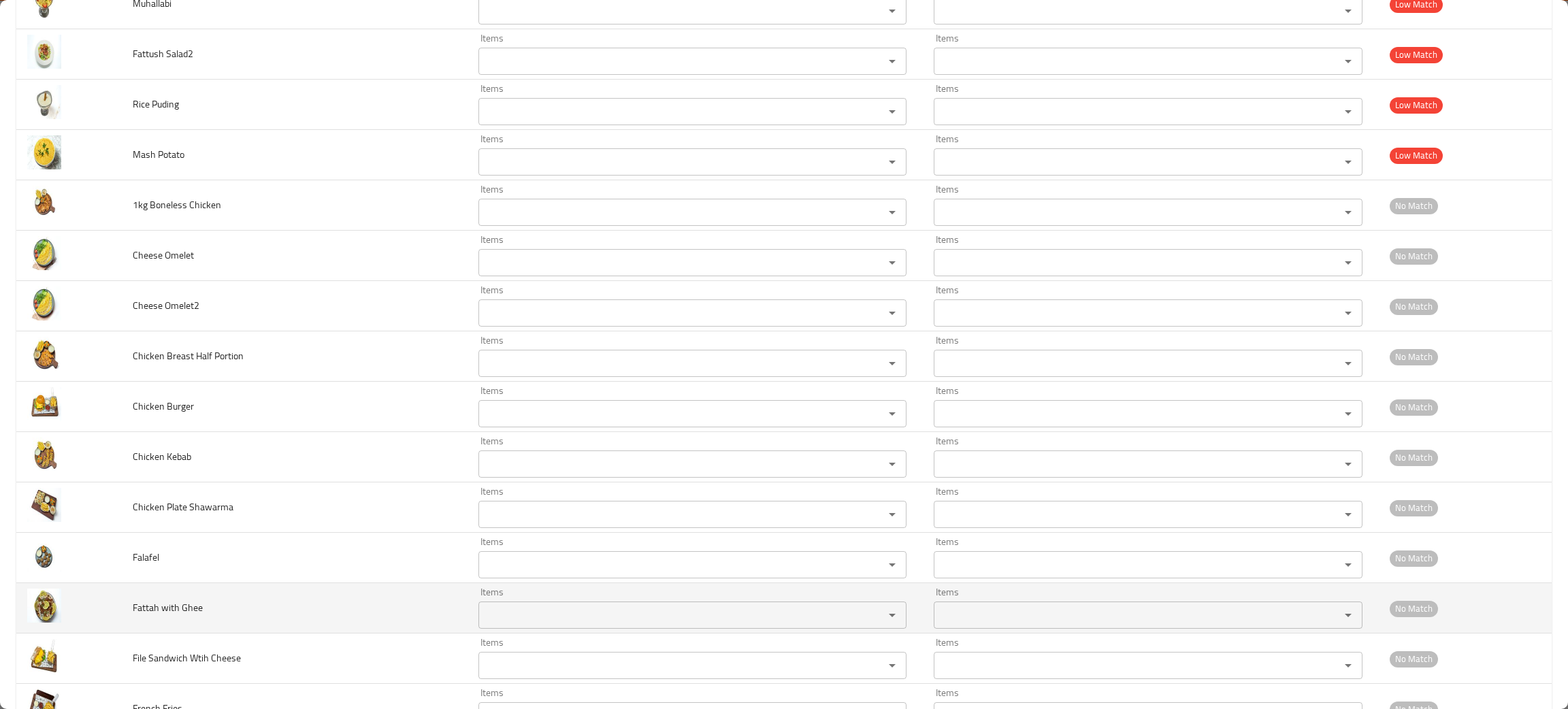
scroll to position [1892, 0]
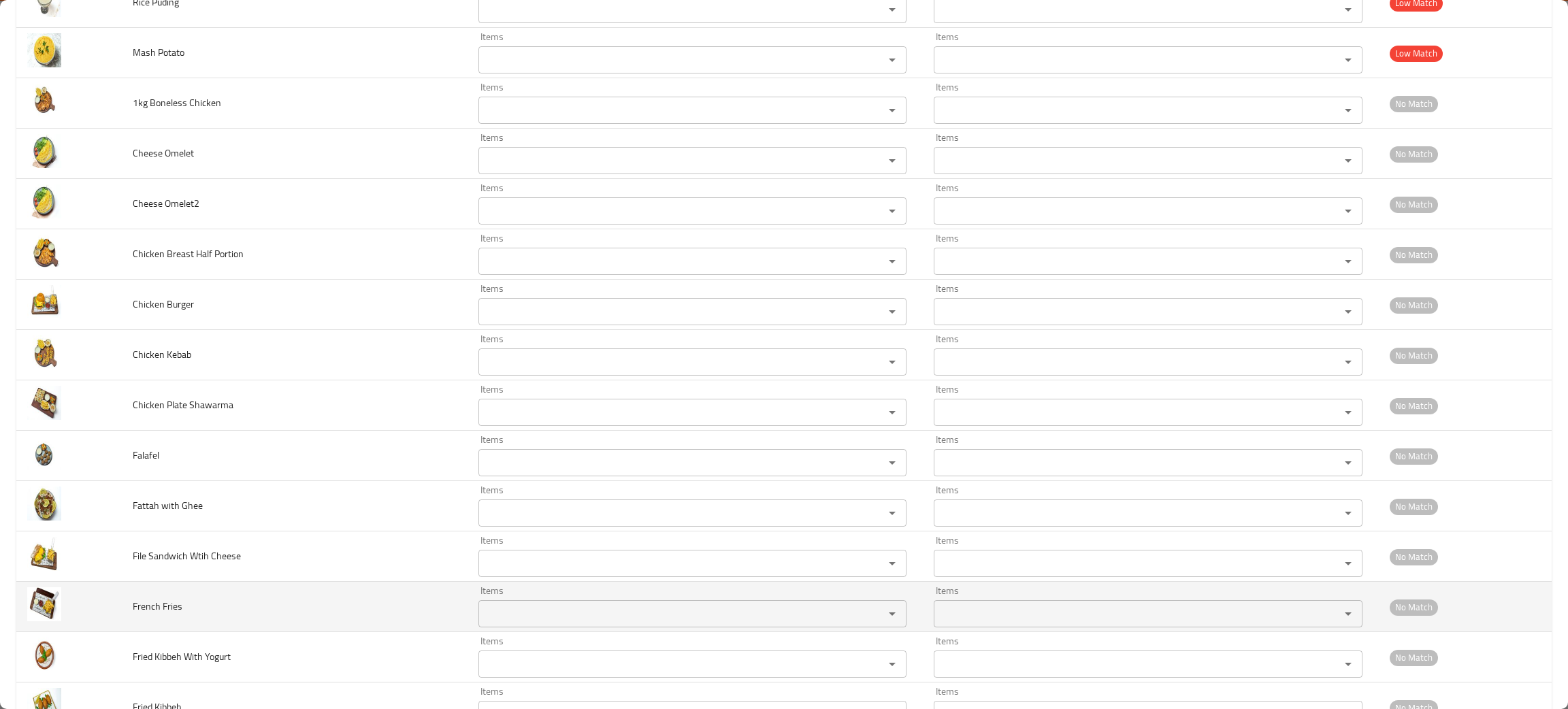
click at [508, 610] on Fries "Items" at bounding box center [672, 613] width 380 height 19
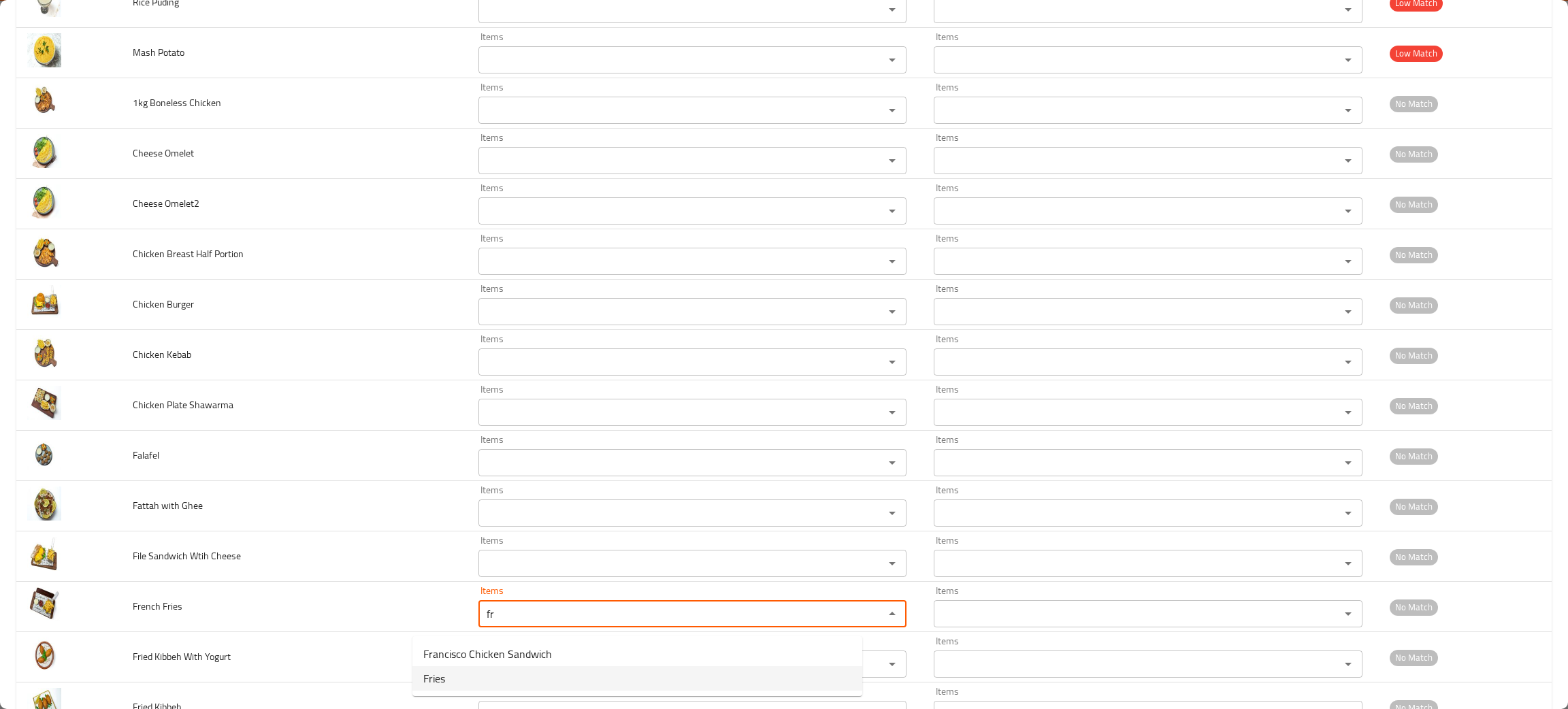
click at [444, 666] on Fries-option-1 "Fries" at bounding box center [637, 677] width 450 height 25
type Fries "Fries"
type Fries-ar "البطاطس المقلية"
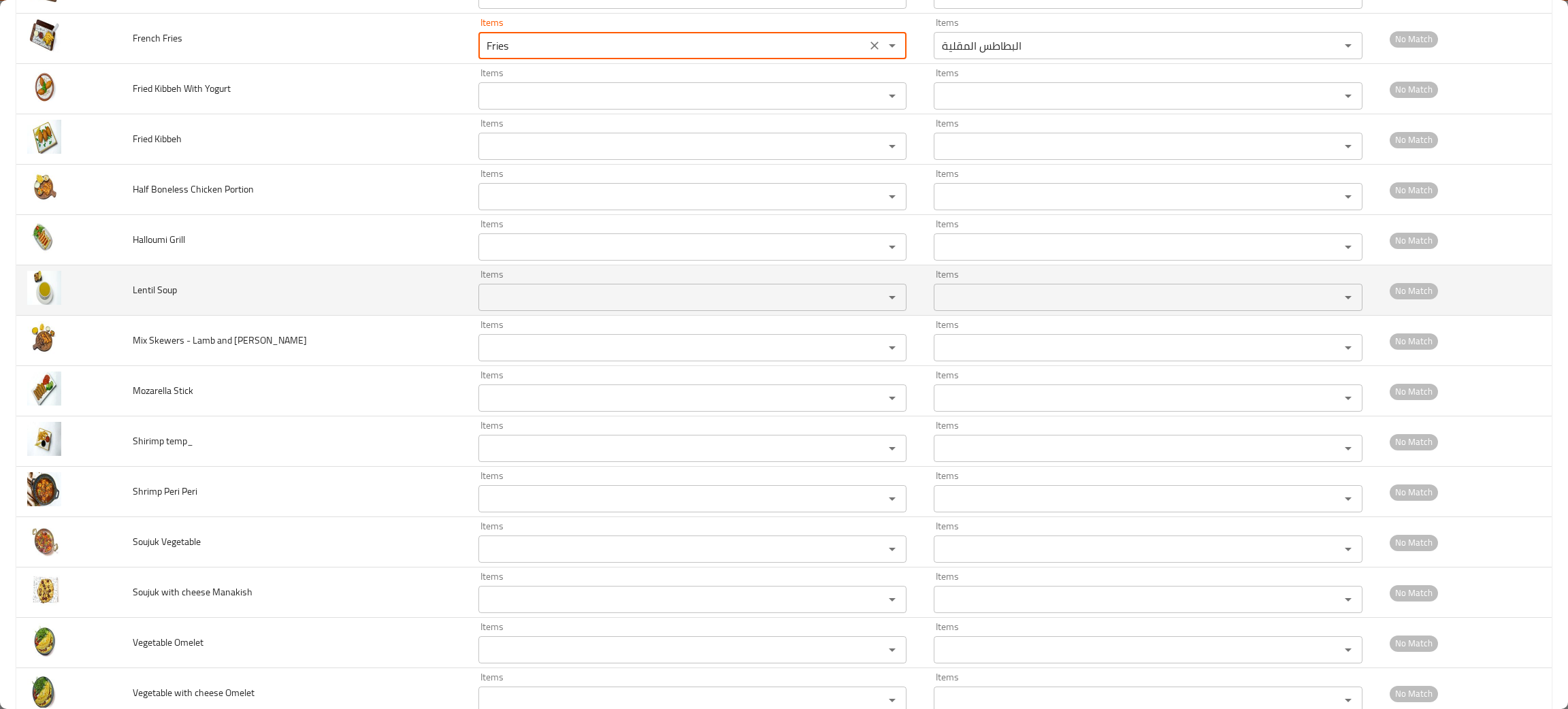
scroll to position [2503, 0]
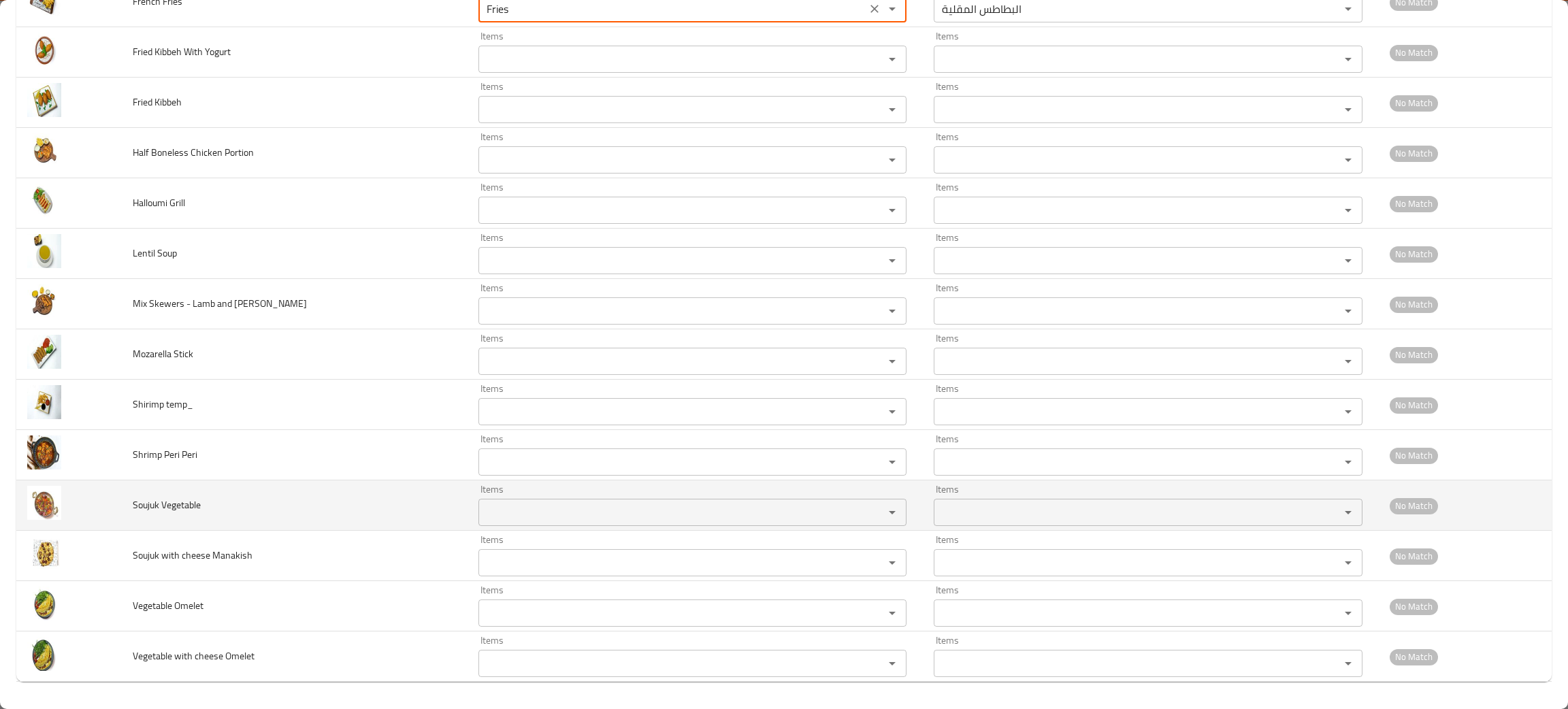
type Fries "Fries"
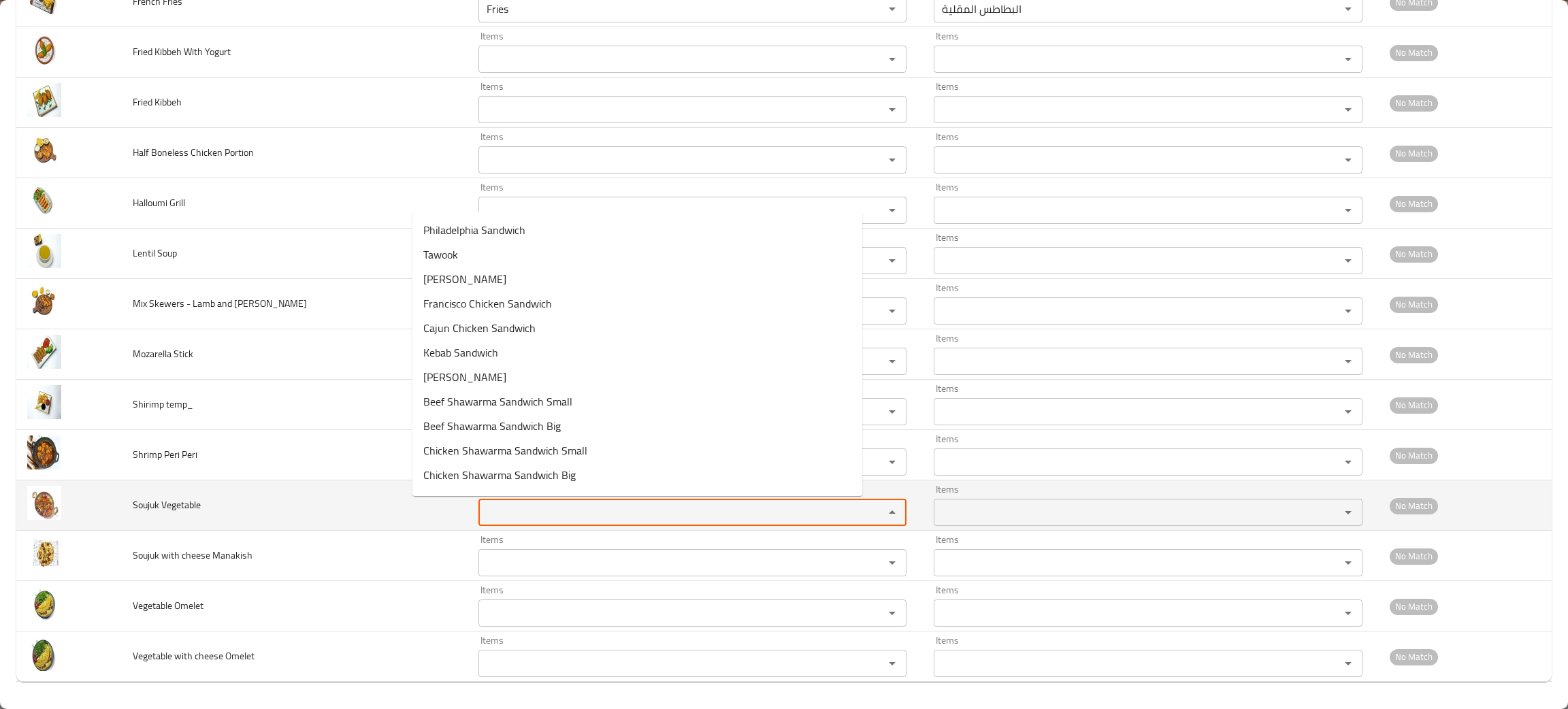
click at [484, 510] on Vegetable "Items" at bounding box center [672, 512] width 380 height 19
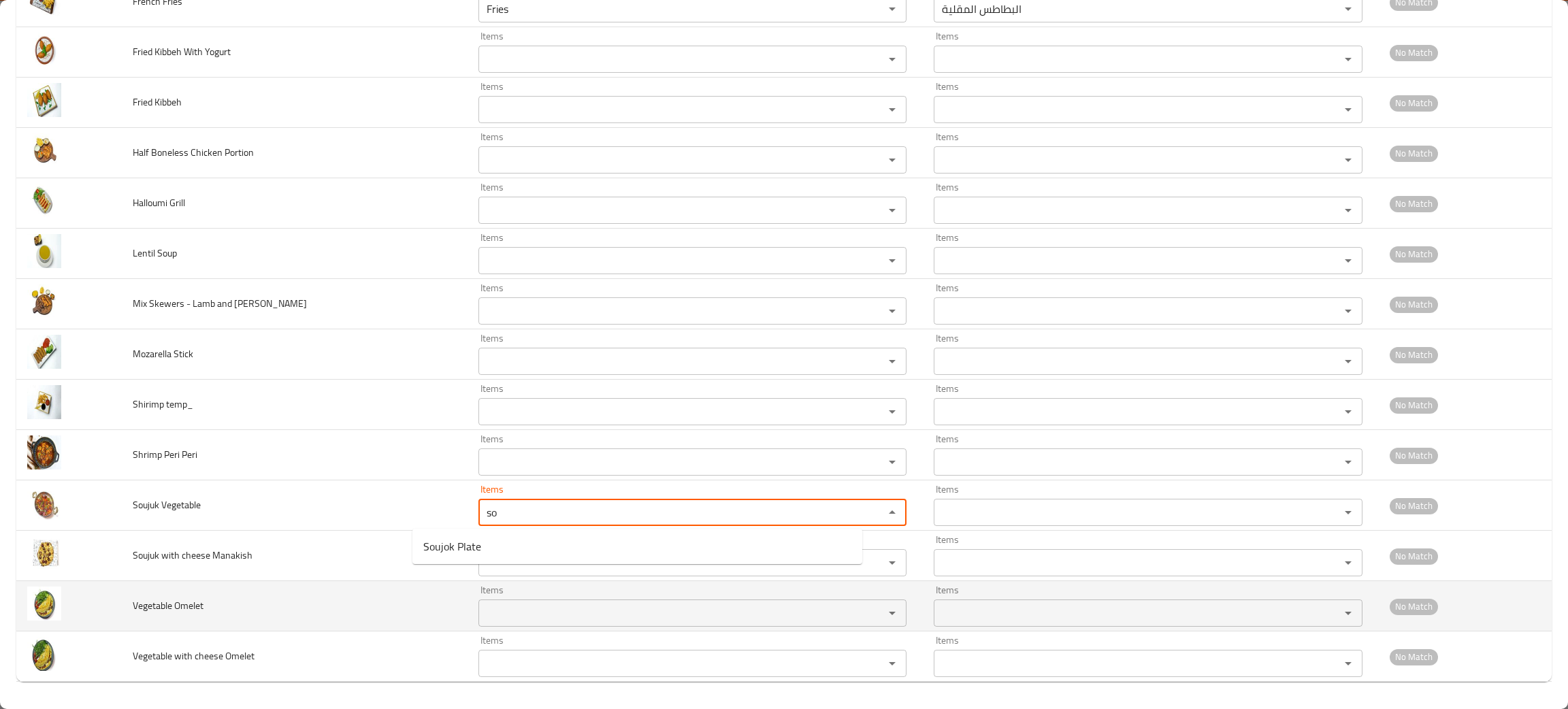
type Vegetable "so"
click at [206, 617] on td "Vegetable Omelet" at bounding box center [295, 605] width 346 height 50
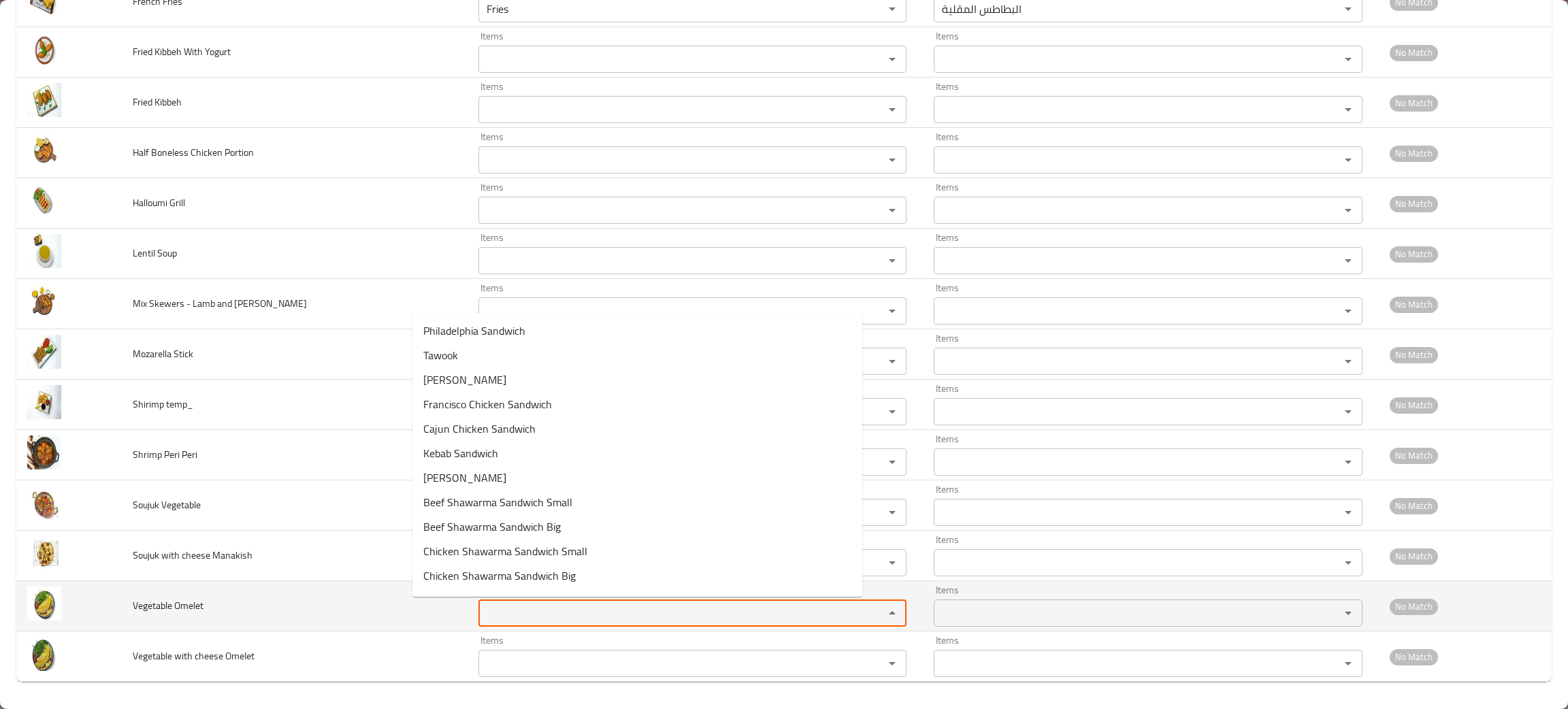
click at [482, 615] on Omelet "Items" at bounding box center [672, 613] width 380 height 19
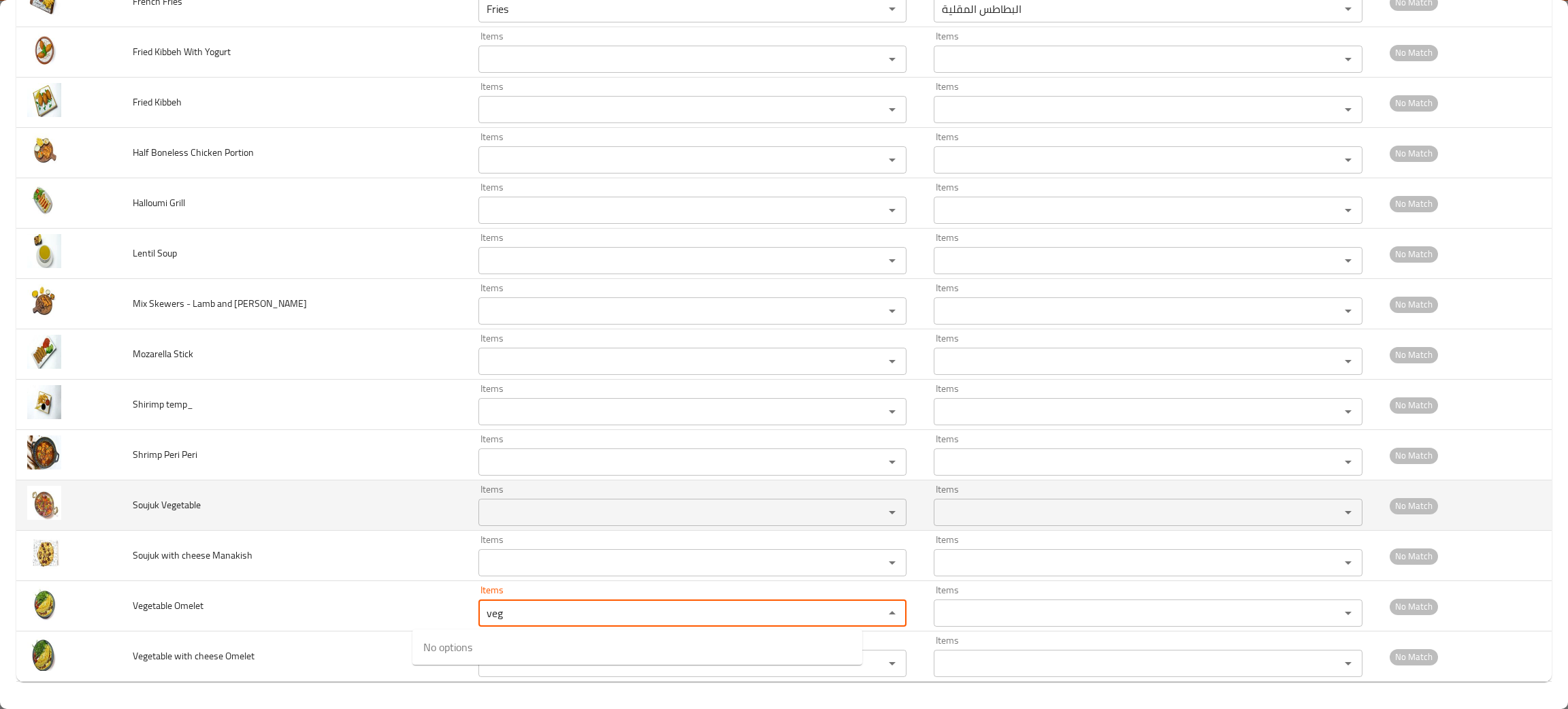
type Omelet "veg"
click at [292, 526] on td "Soujuk Vegetable" at bounding box center [295, 504] width 346 height 50
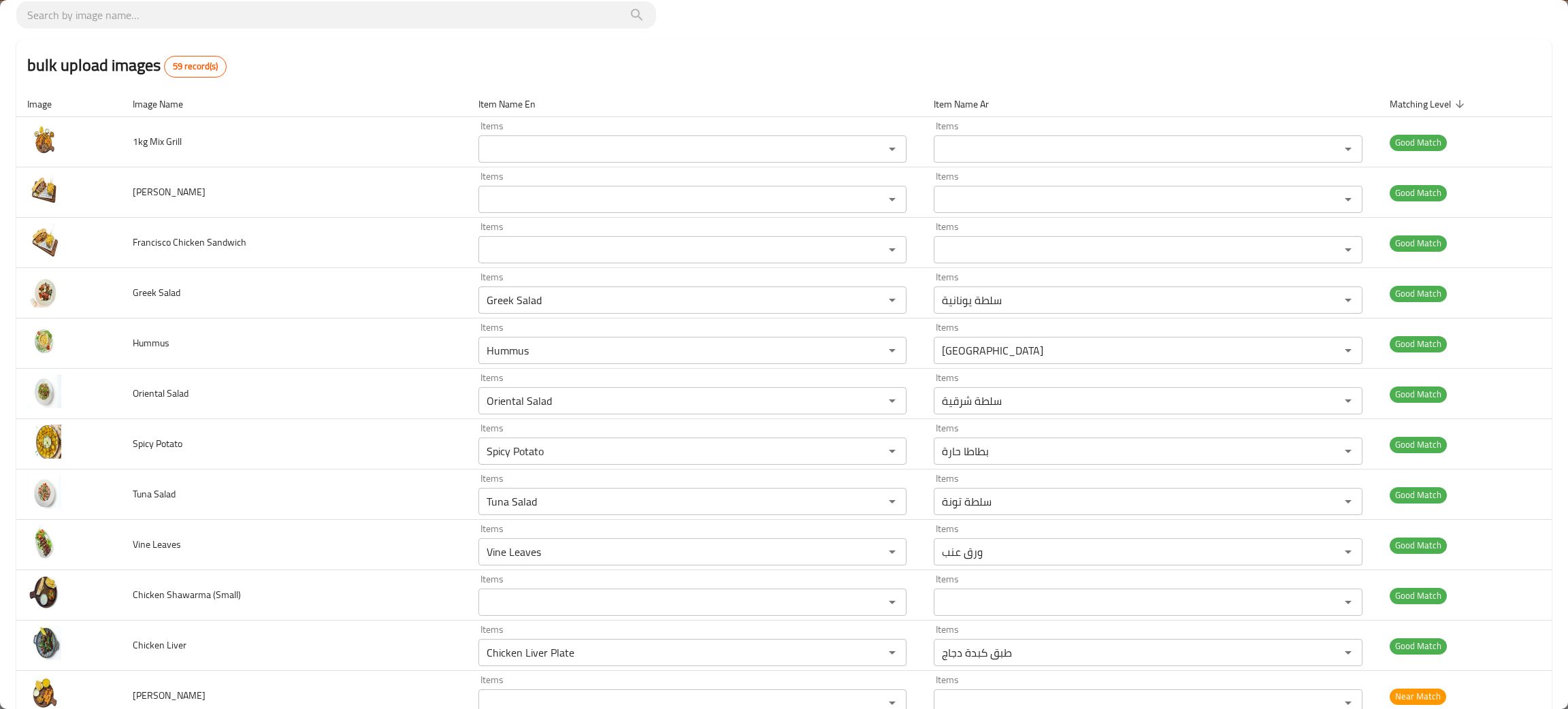
scroll to position [0, 0]
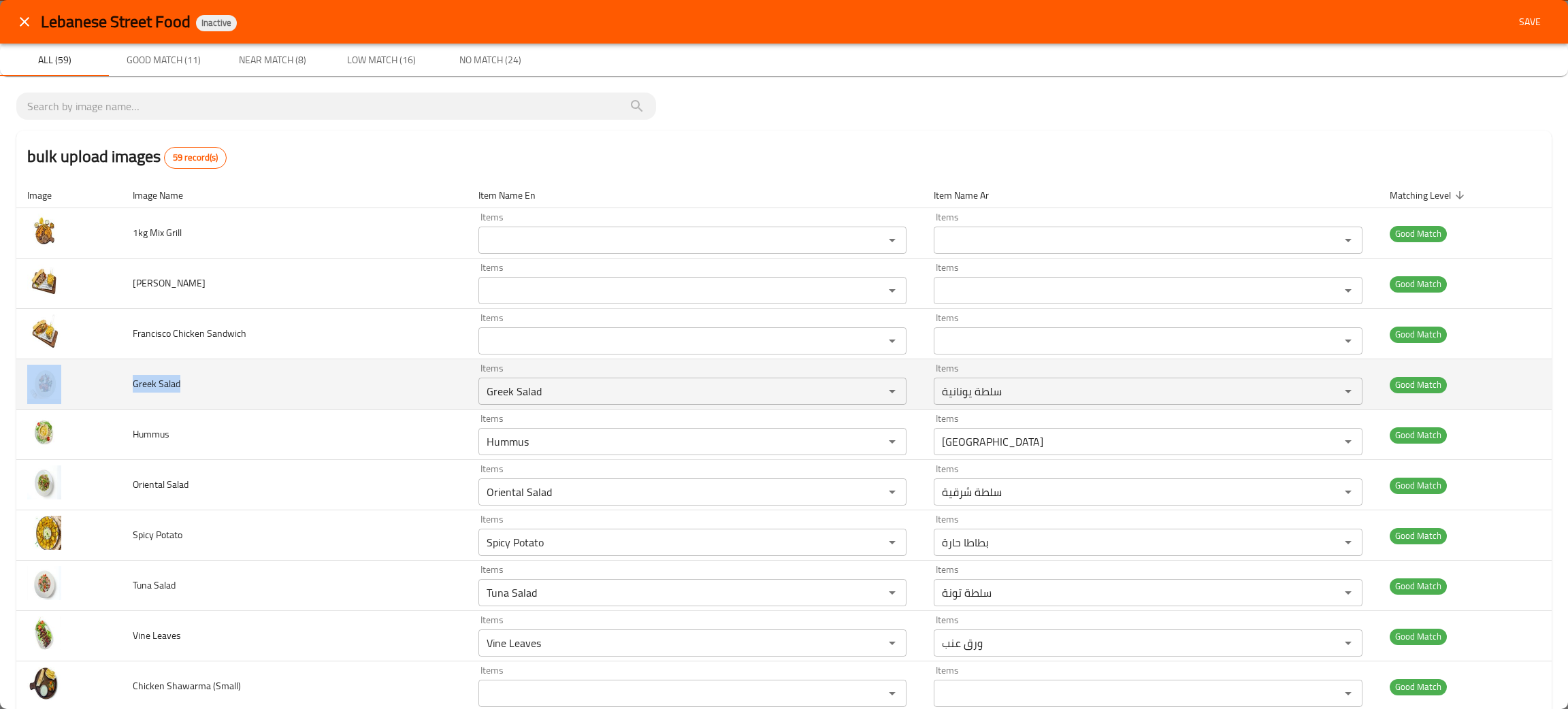
drag, startPoint x: 190, startPoint y: 390, endPoint x: 124, endPoint y: 384, distance: 66.3
click at [124, 384] on tr "Greek Salad Items Greek Salad Items Items سلطة يونانية Items Good Match" at bounding box center [784, 384] width 1535 height 50
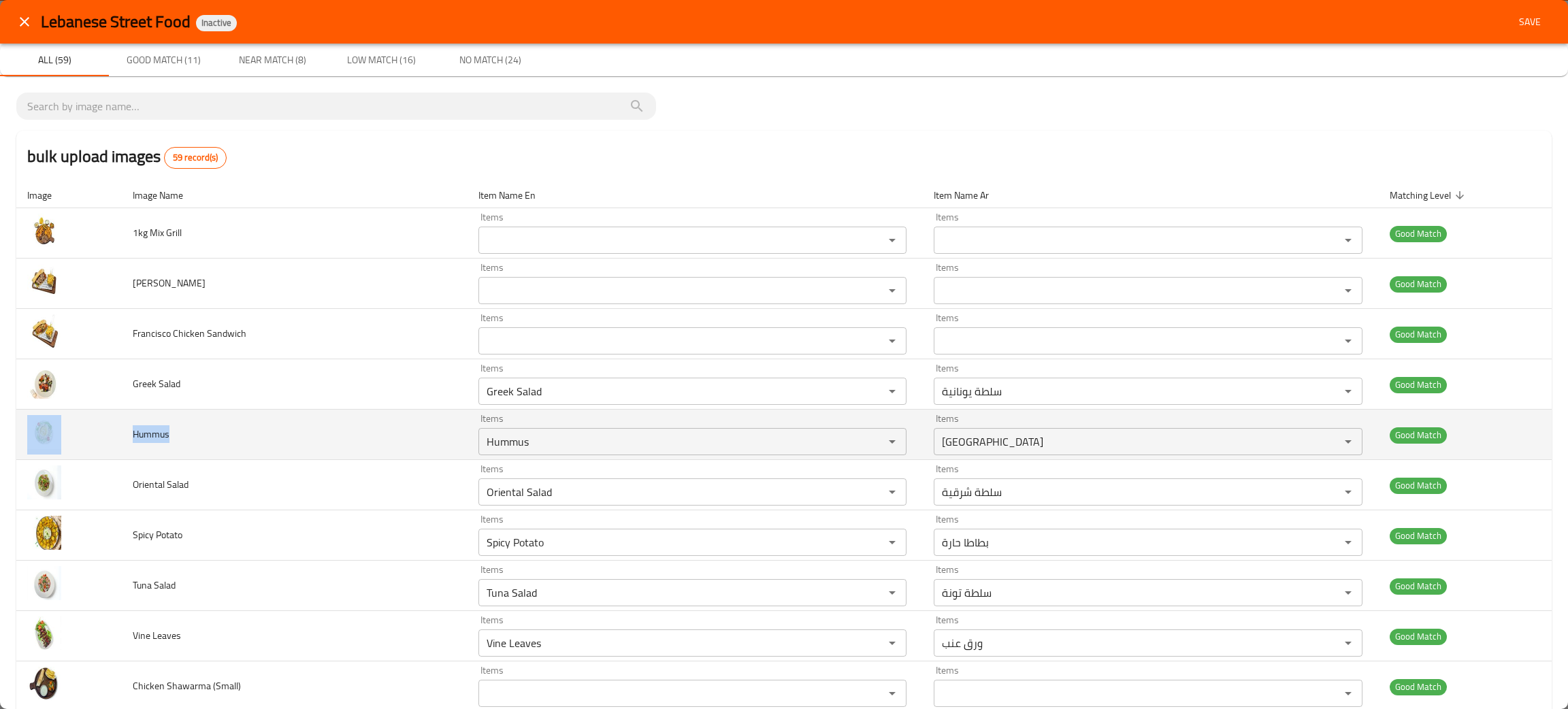
drag, startPoint x: 198, startPoint y: 438, endPoint x: 109, endPoint y: 431, distance: 89.3
click at [109, 431] on tr "Hummus Items Hummus Items Items حمص Items Good Match" at bounding box center [784, 434] width 1535 height 50
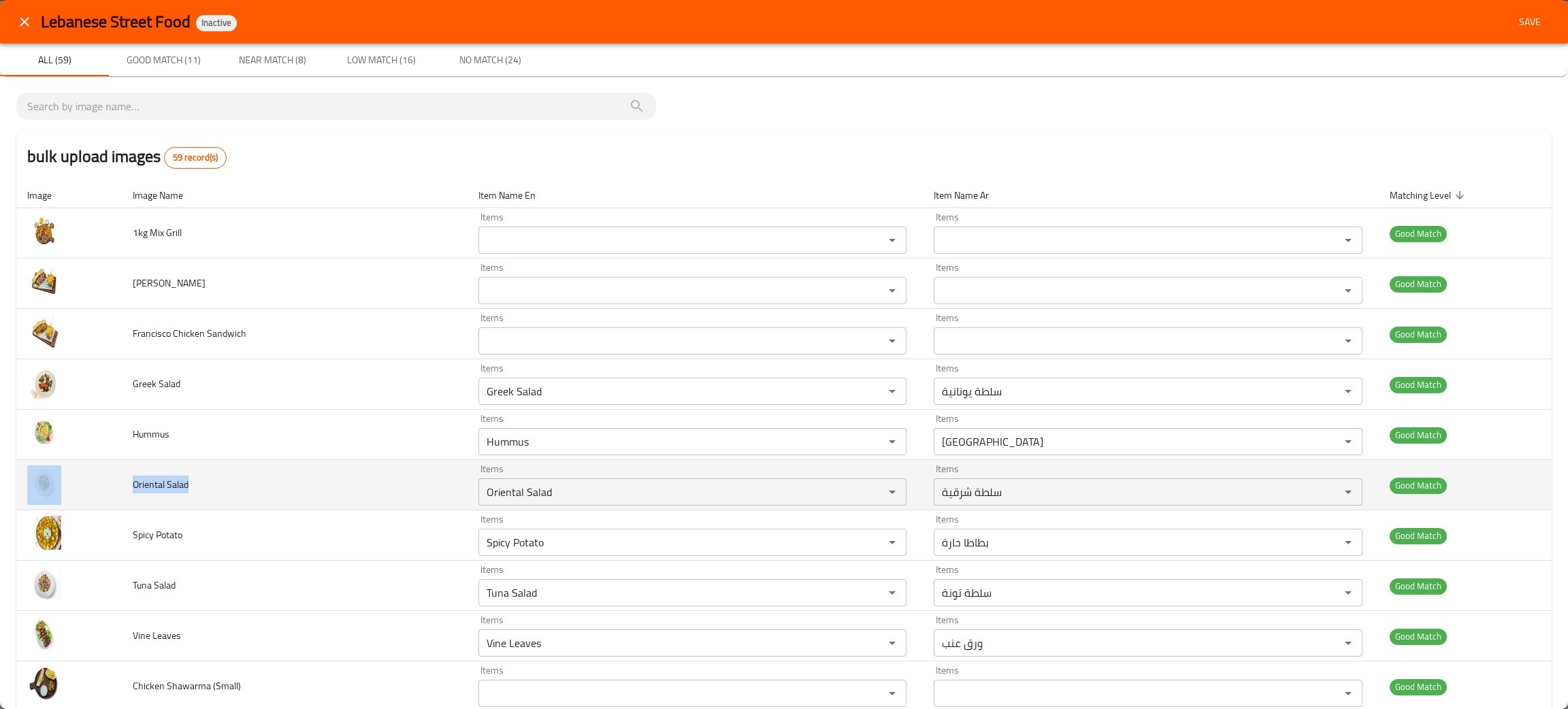
drag, startPoint x: 226, startPoint y: 487, endPoint x: 114, endPoint y: 496, distance: 112.4
click at [109, 495] on tr "Oriental Salad Items Oriental Salad Items Items سلطة شرقية Items Good Match" at bounding box center [784, 484] width 1535 height 50
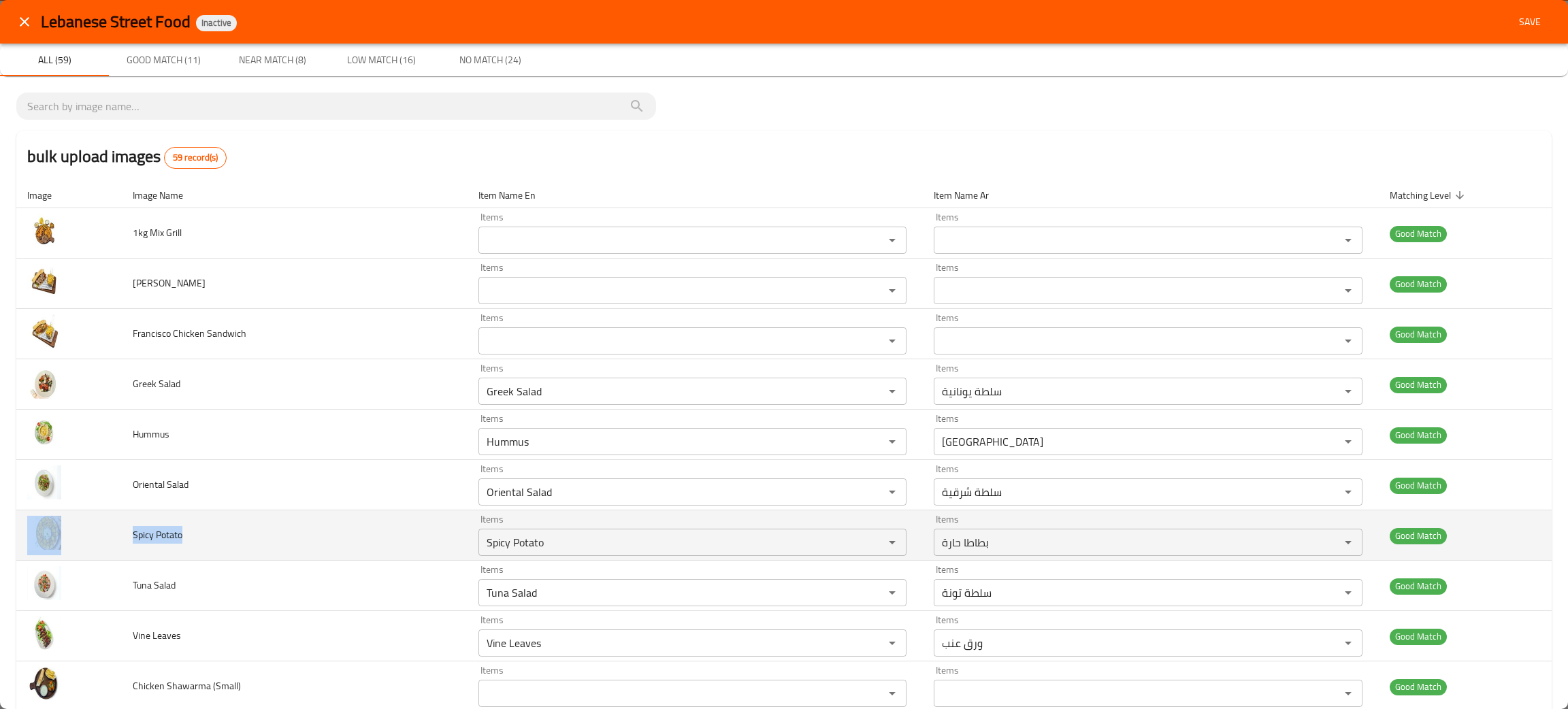
drag, startPoint x: 221, startPoint y: 534, endPoint x: 100, endPoint y: 544, distance: 121.4
click at [100, 544] on tr "Spicy Potato Items Spicy Potato Items Items بطاطا حارة Items Good Match" at bounding box center [784, 534] width 1535 height 50
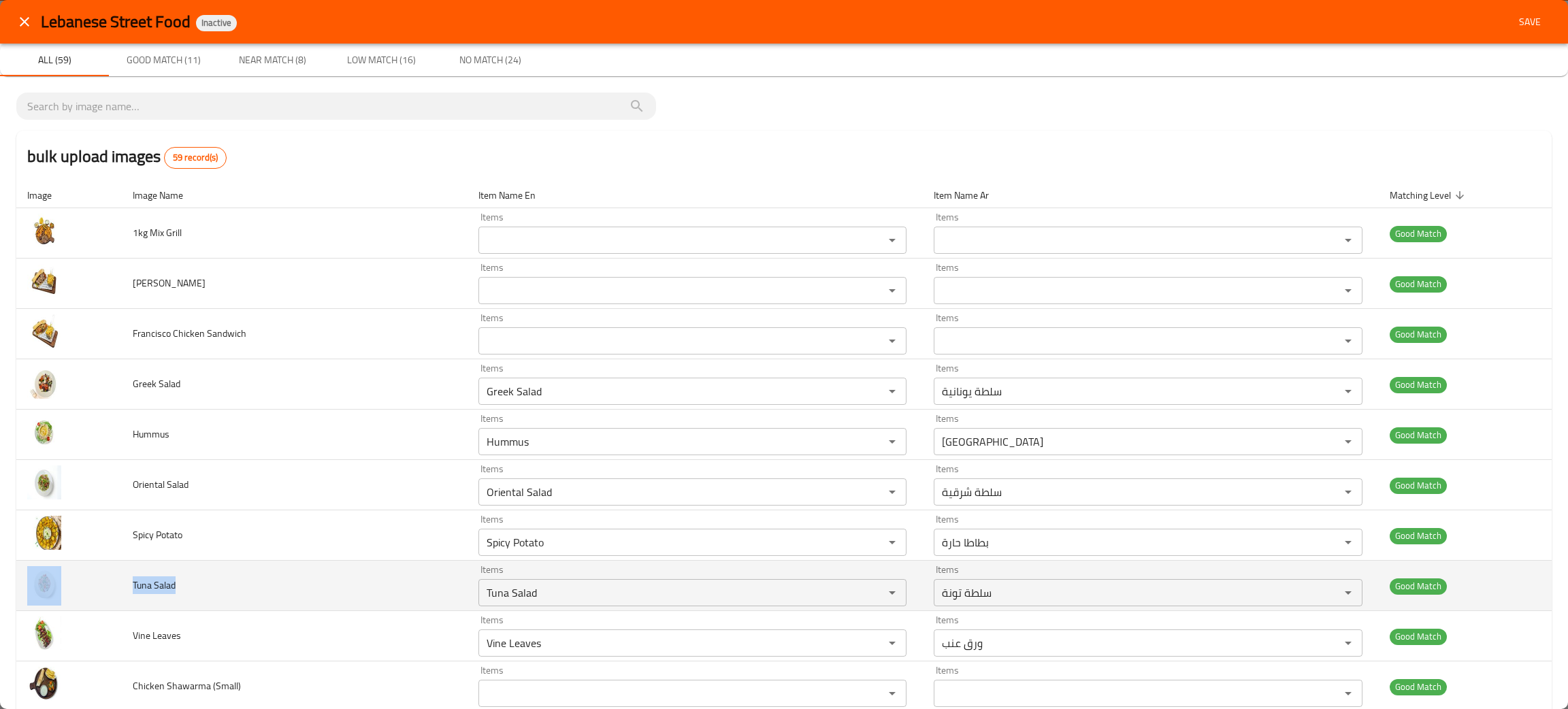
drag, startPoint x: 199, startPoint y: 594, endPoint x: 75, endPoint y: 584, distance: 124.4
click at [75, 584] on tr "Tuna Salad Items Tuna Salad Items Items سلطة تونة Items Good Match" at bounding box center [784, 585] width 1535 height 50
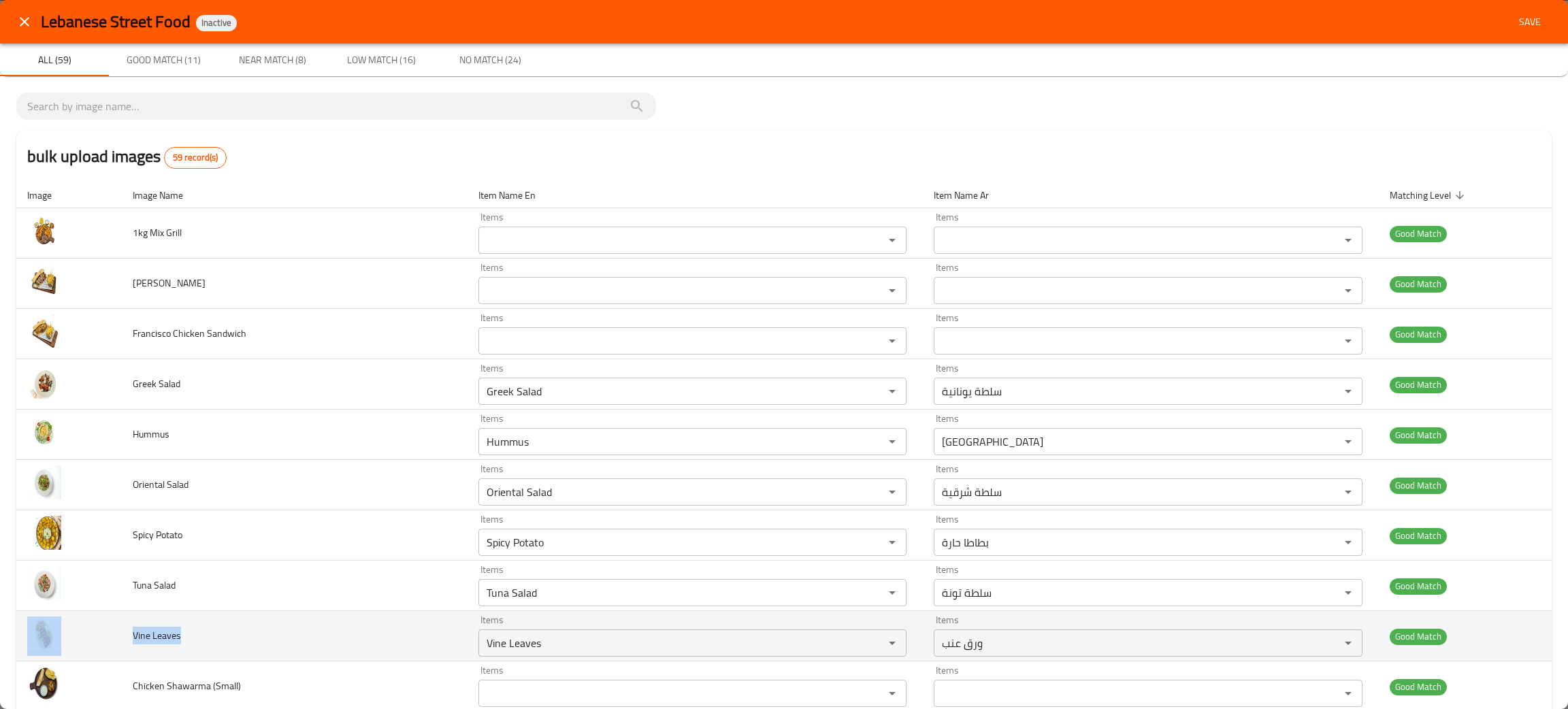
drag, startPoint x: 196, startPoint y: 638, endPoint x: 96, endPoint y: 617, distance: 102.2
click at [96, 617] on tr "Vine Leaves Items Vine Leaves Items Items ورق عنب Items Good Match" at bounding box center [784, 635] width 1535 height 50
click at [193, 630] on td "Vine Leaves" at bounding box center [295, 635] width 346 height 50
click at [141, 626] on td "Vine Leaves" at bounding box center [295, 635] width 346 height 50
drag, startPoint x: 196, startPoint y: 641, endPoint x: 134, endPoint y: 636, distance: 62.2
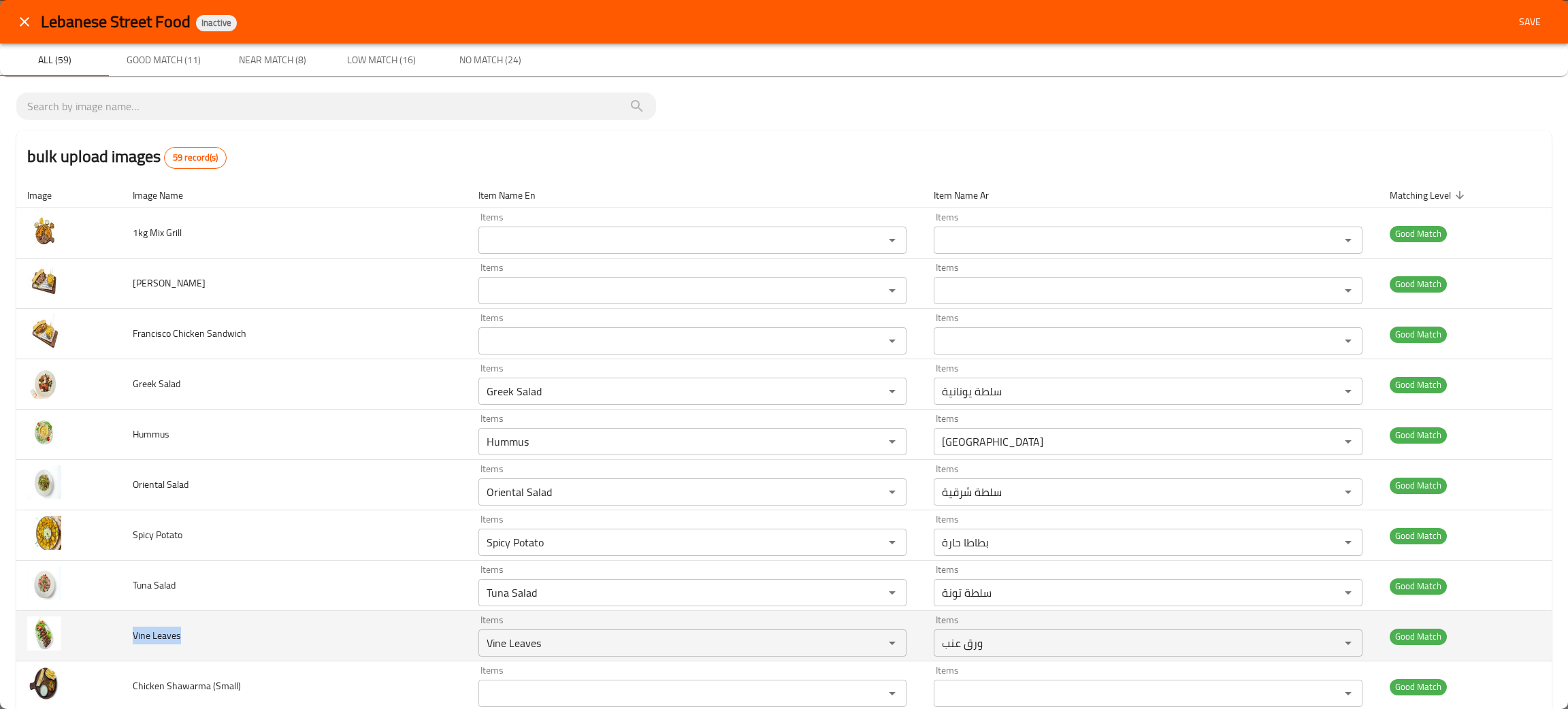
click at [134, 636] on td "Vine Leaves" at bounding box center [295, 635] width 346 height 50
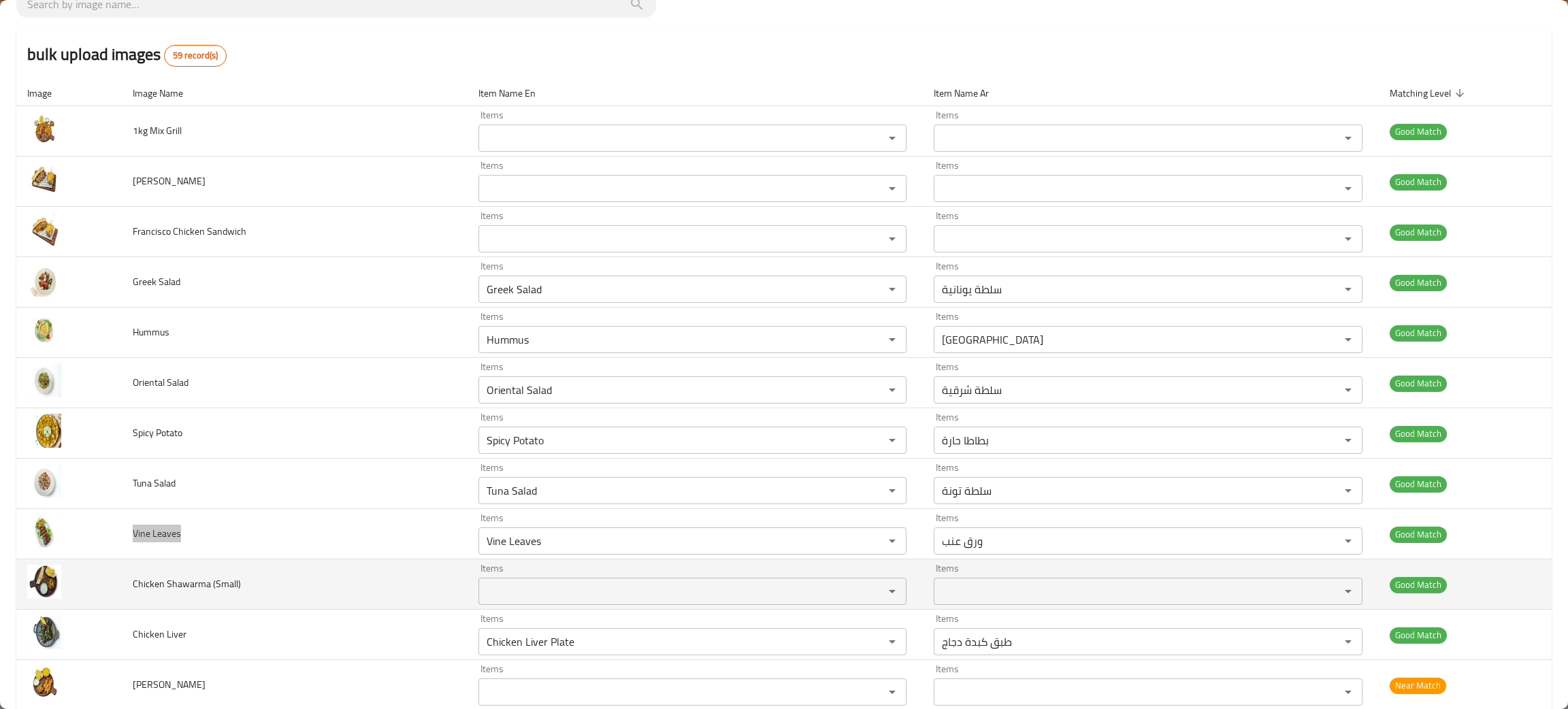
scroll to position [204, 0]
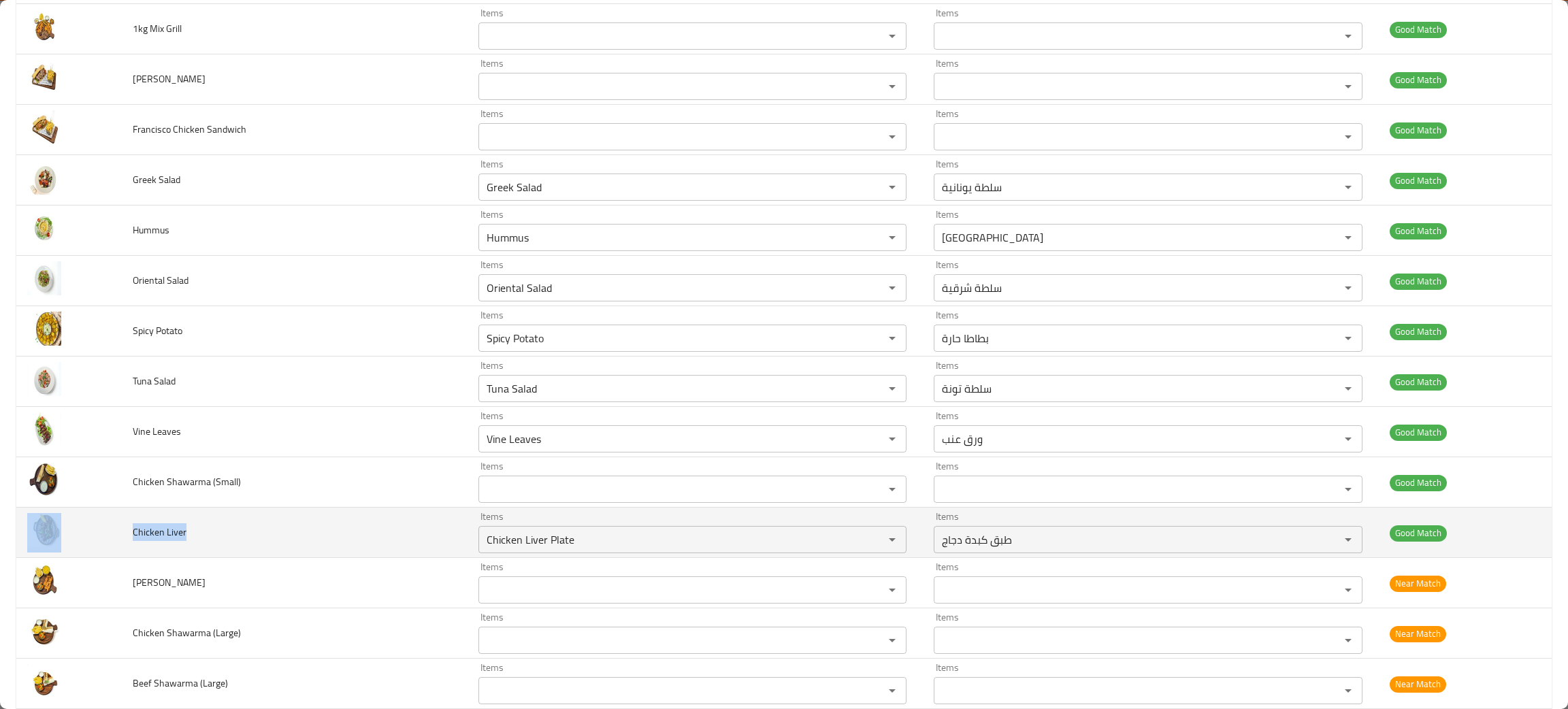
drag, startPoint x: 209, startPoint y: 541, endPoint x: 161, endPoint y: 544, distance: 48.1
click at [125, 548] on tr "Chicken Liver Items Chicken Liver Plate Items Items طبق كبدة دجاج Items Good Ma…" at bounding box center [784, 532] width 1535 height 50
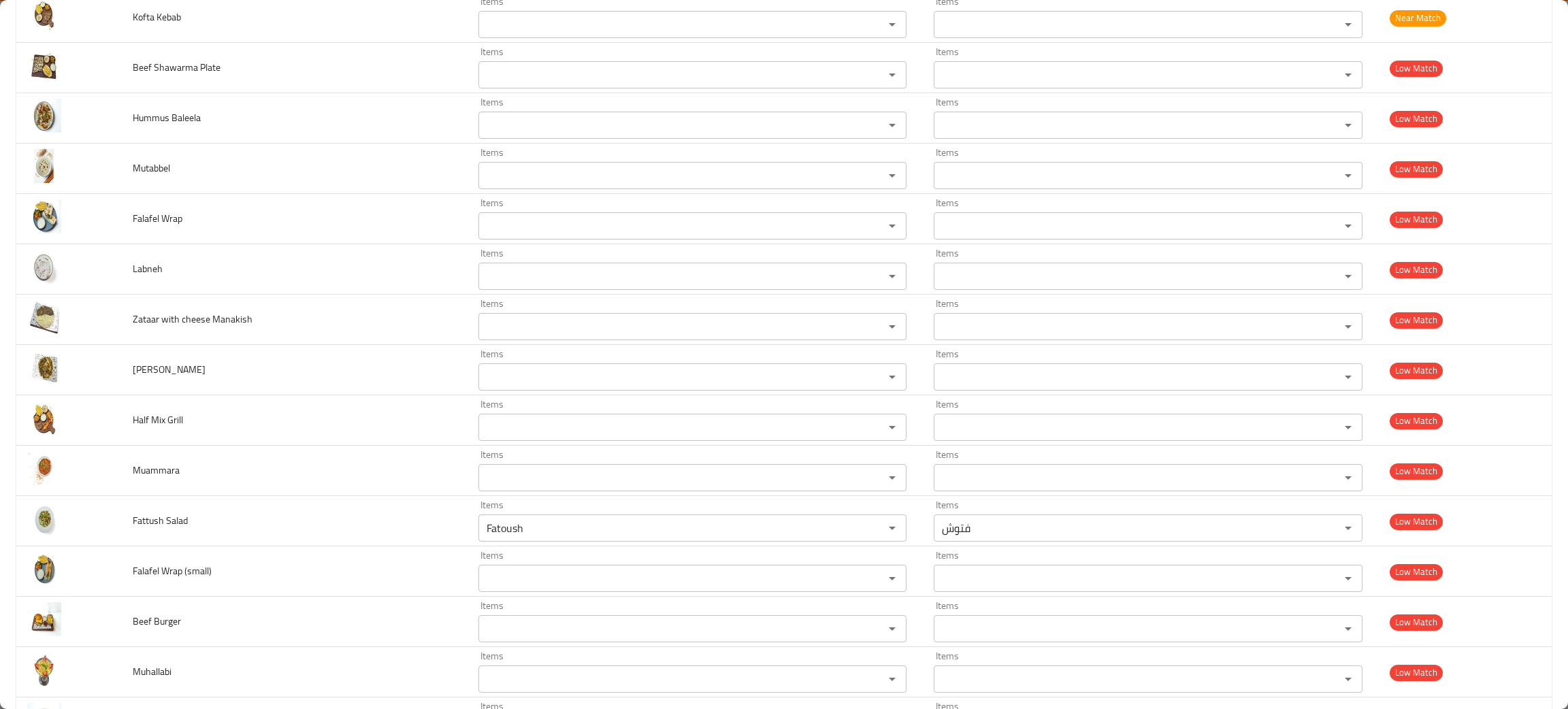
scroll to position [1223, 0]
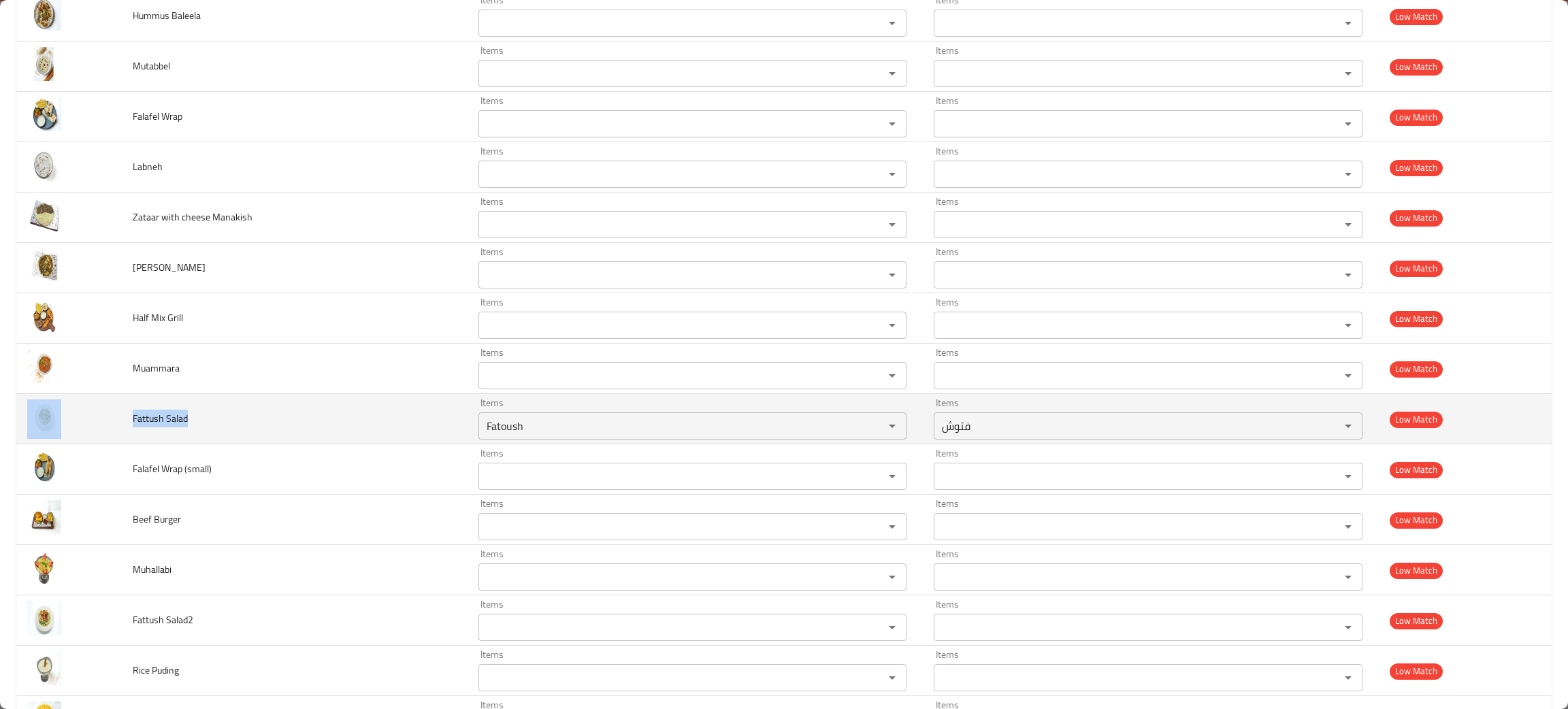
drag, startPoint x: 226, startPoint y: 420, endPoint x: 129, endPoint y: 427, distance: 97.3
click at [123, 414] on tr "Fattush Salad Items Fatoush Items Items فتوش Items Low Match" at bounding box center [784, 418] width 1535 height 50
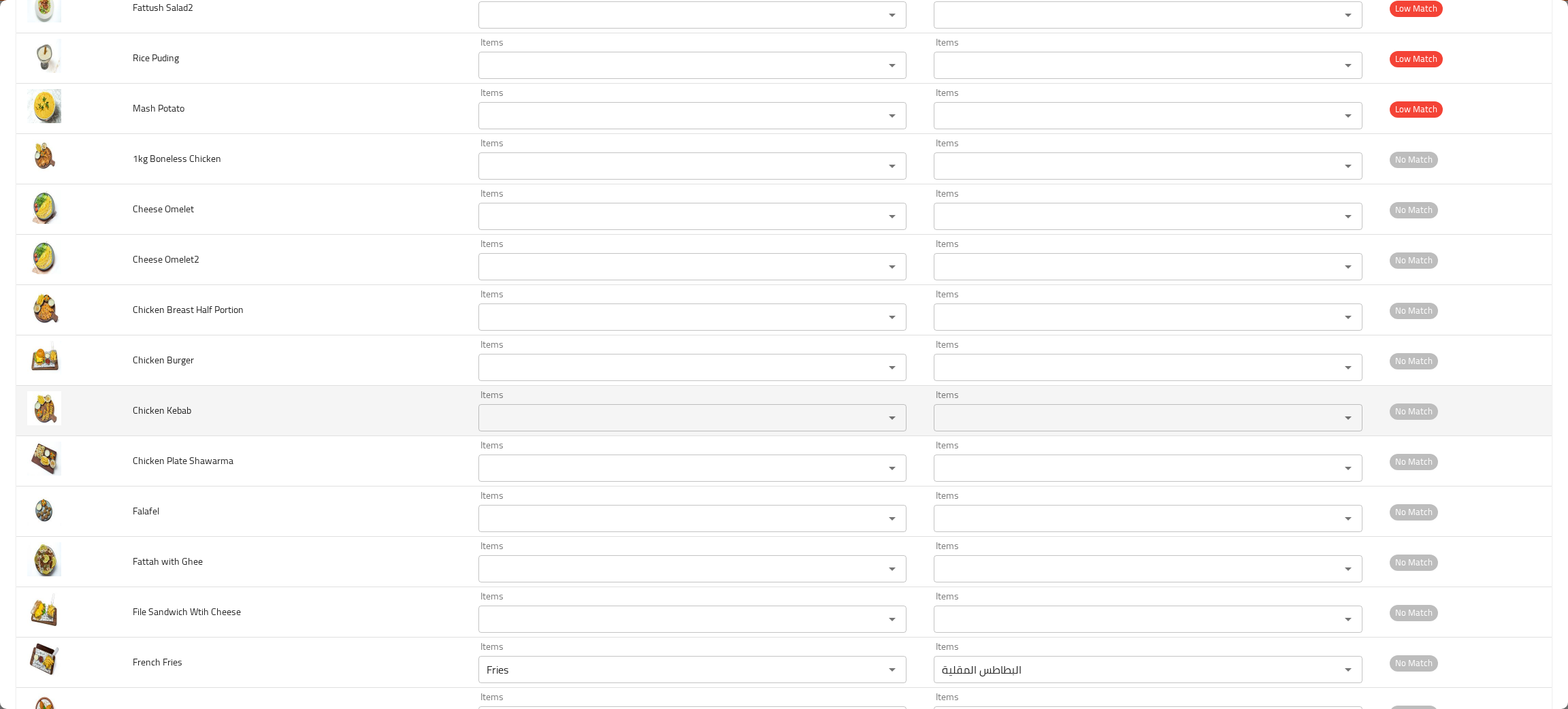
scroll to position [1938, 0]
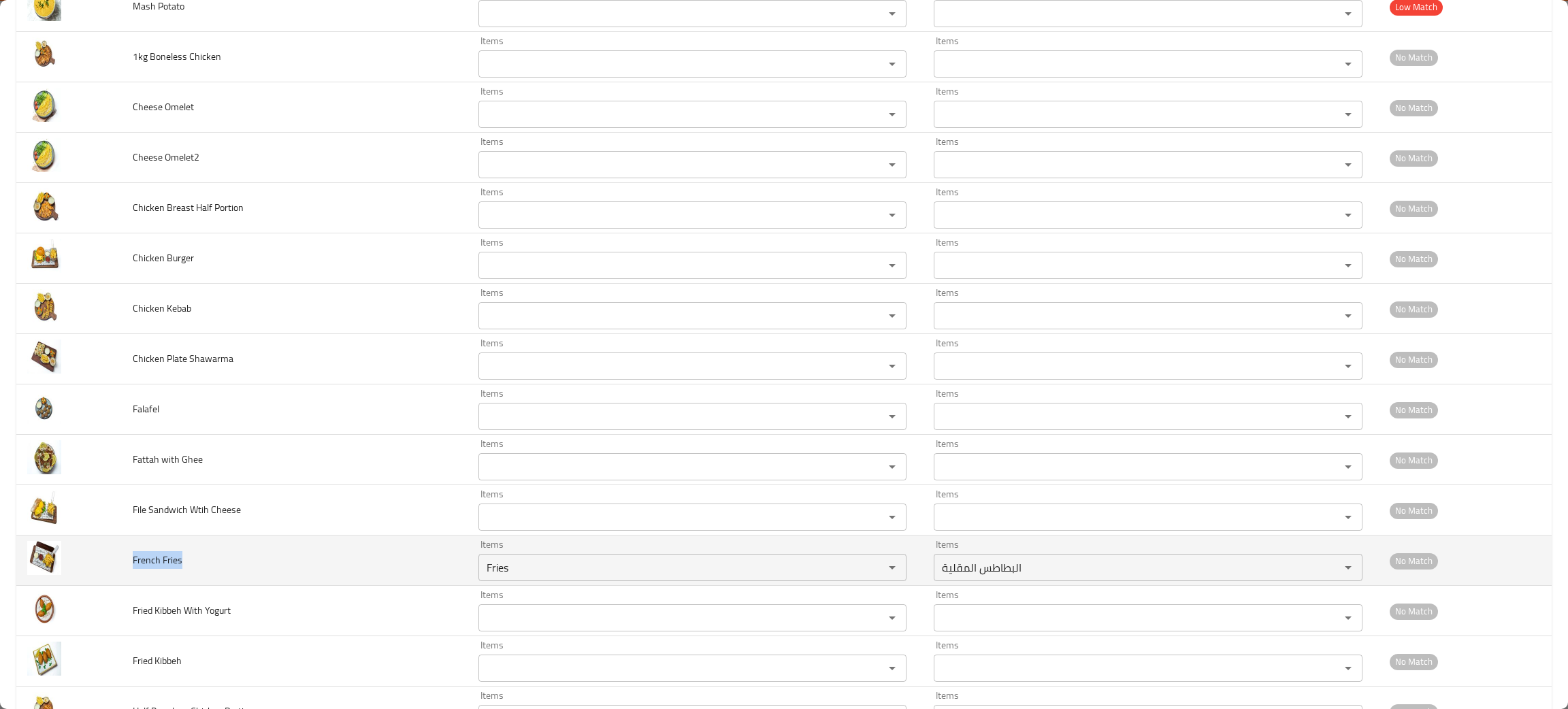
drag, startPoint x: 255, startPoint y: 565, endPoint x: 130, endPoint y: 564, distance: 125.0
click at [130, 564] on td "French Fries" at bounding box center [295, 560] width 346 height 50
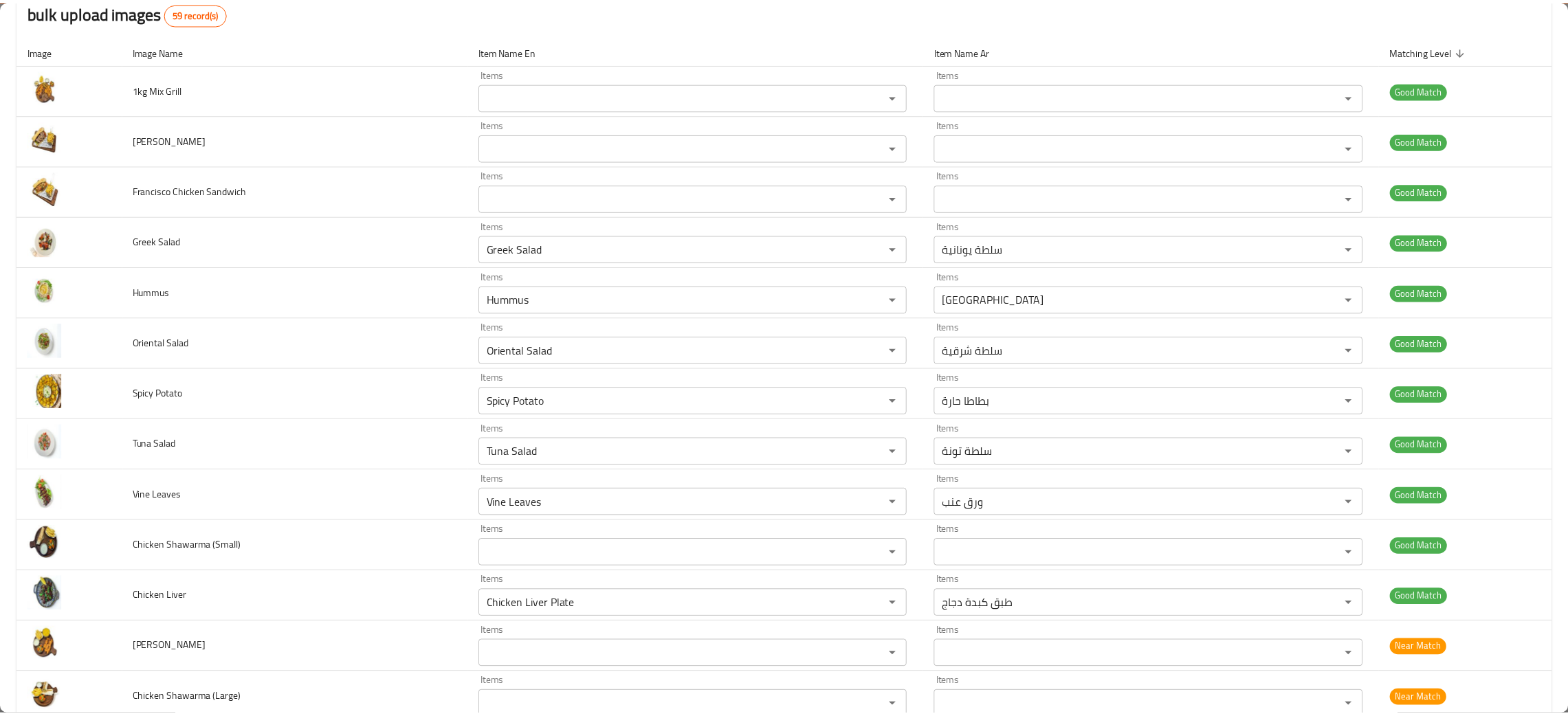
scroll to position [0, 0]
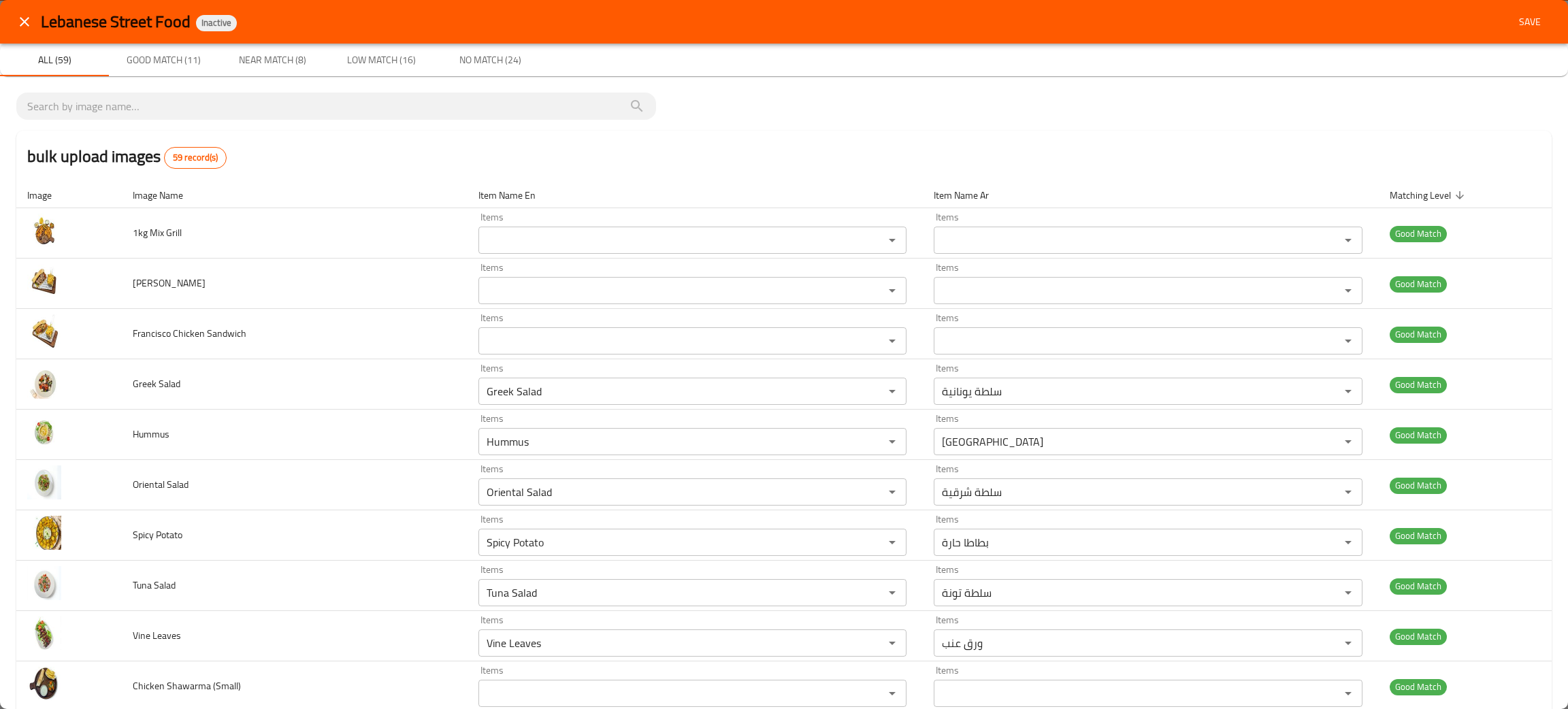
click at [1518, 20] on span "Save" at bounding box center [1530, 22] width 33 height 17
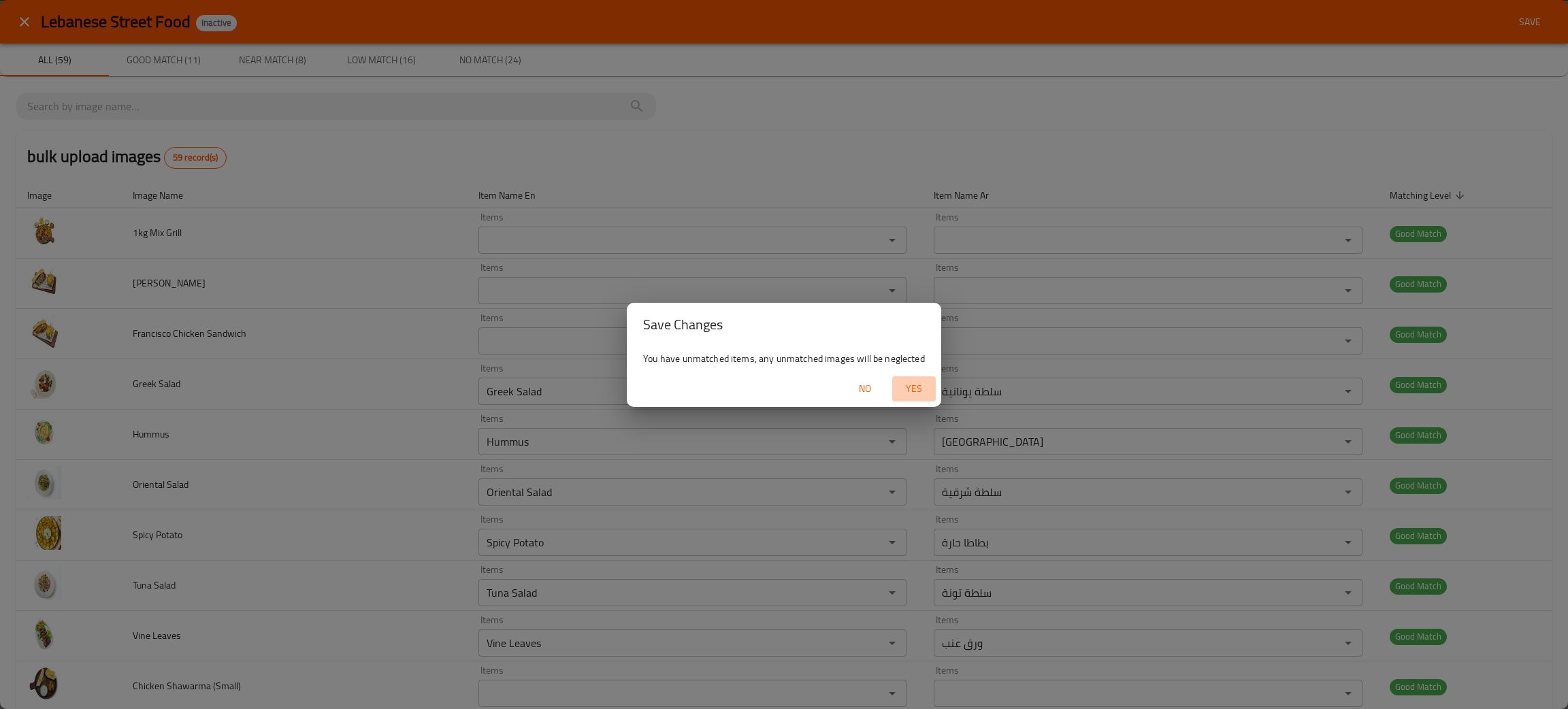
click at [912, 387] on span "Yes" at bounding box center [914, 388] width 33 height 17
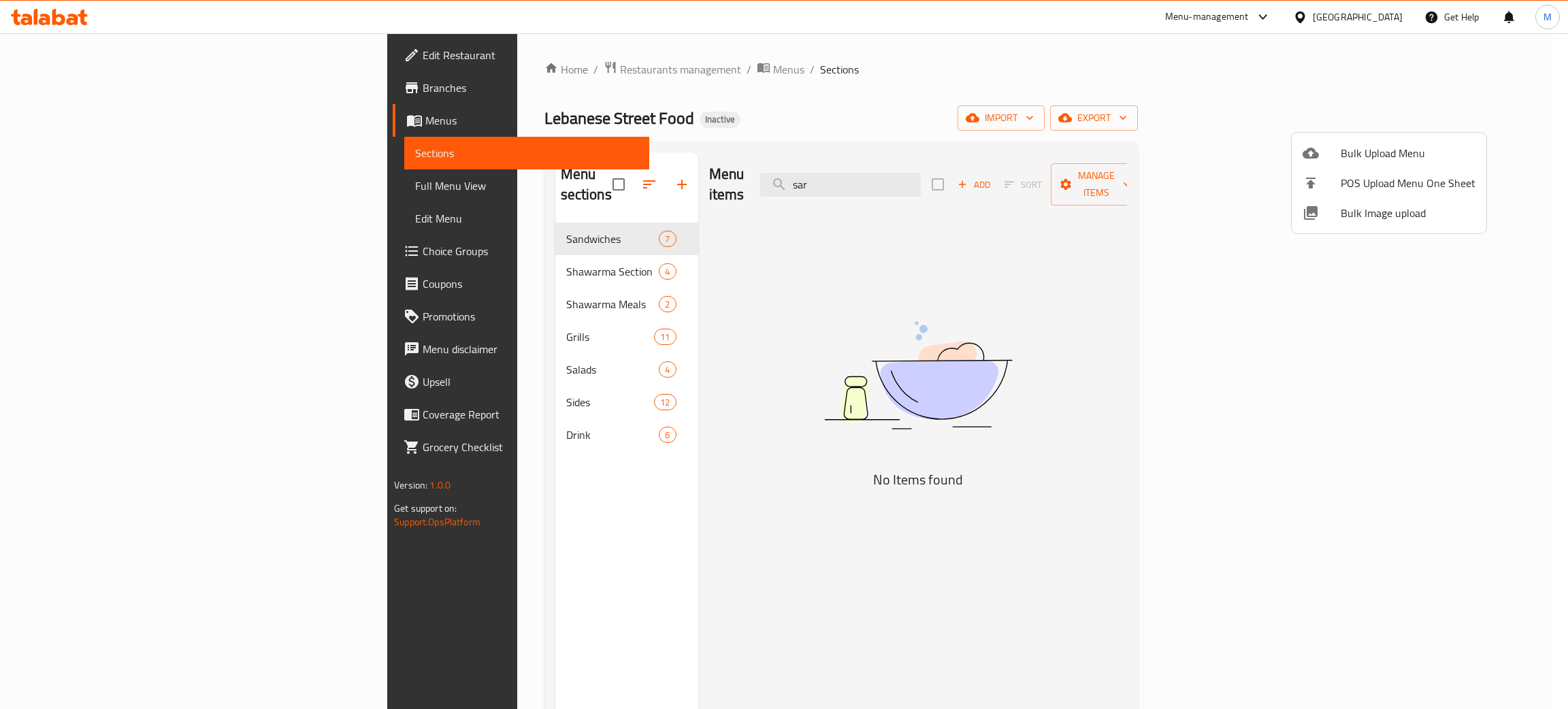
click at [345, 246] on div at bounding box center [784, 354] width 1568 height 709
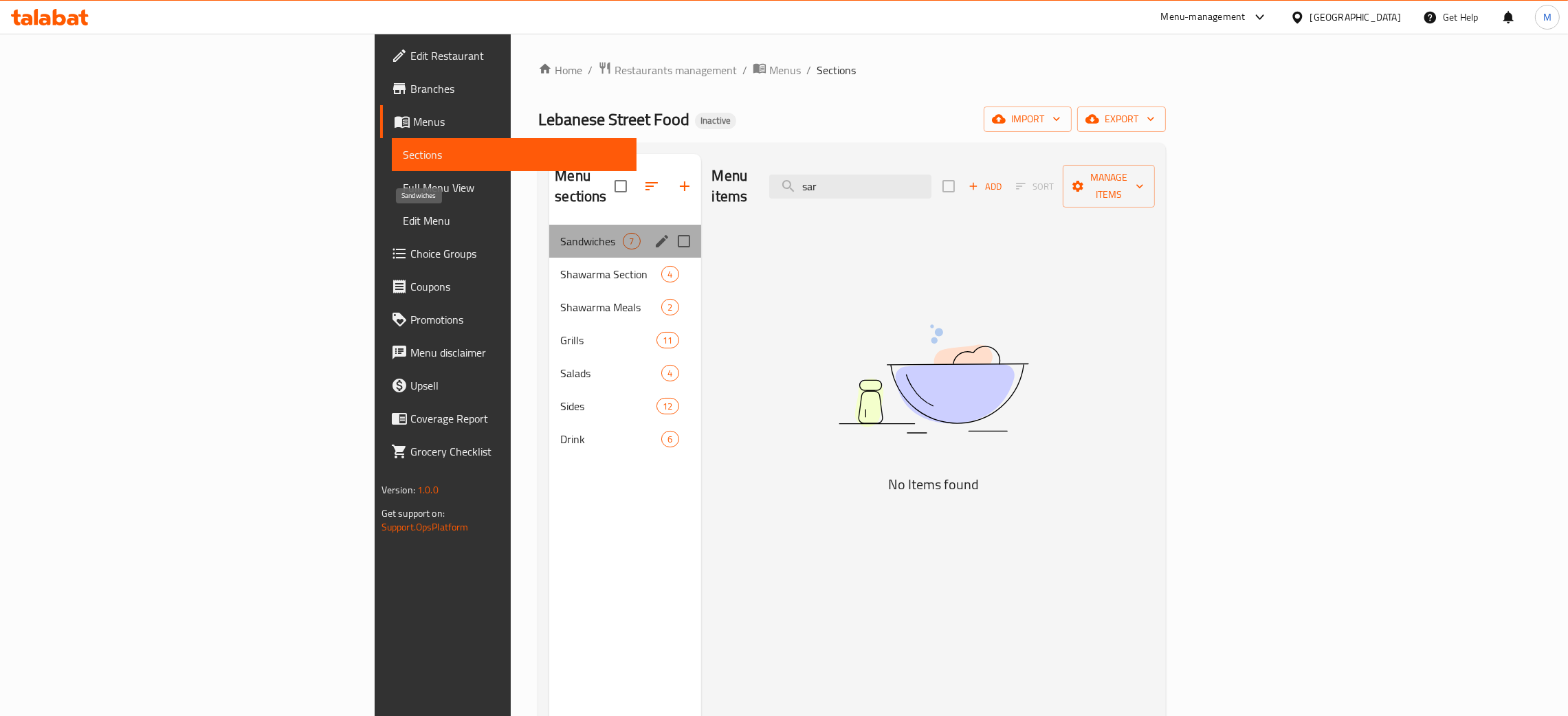
click at [560, 233] on span "Sandwiches" at bounding box center [592, 241] width 62 height 17
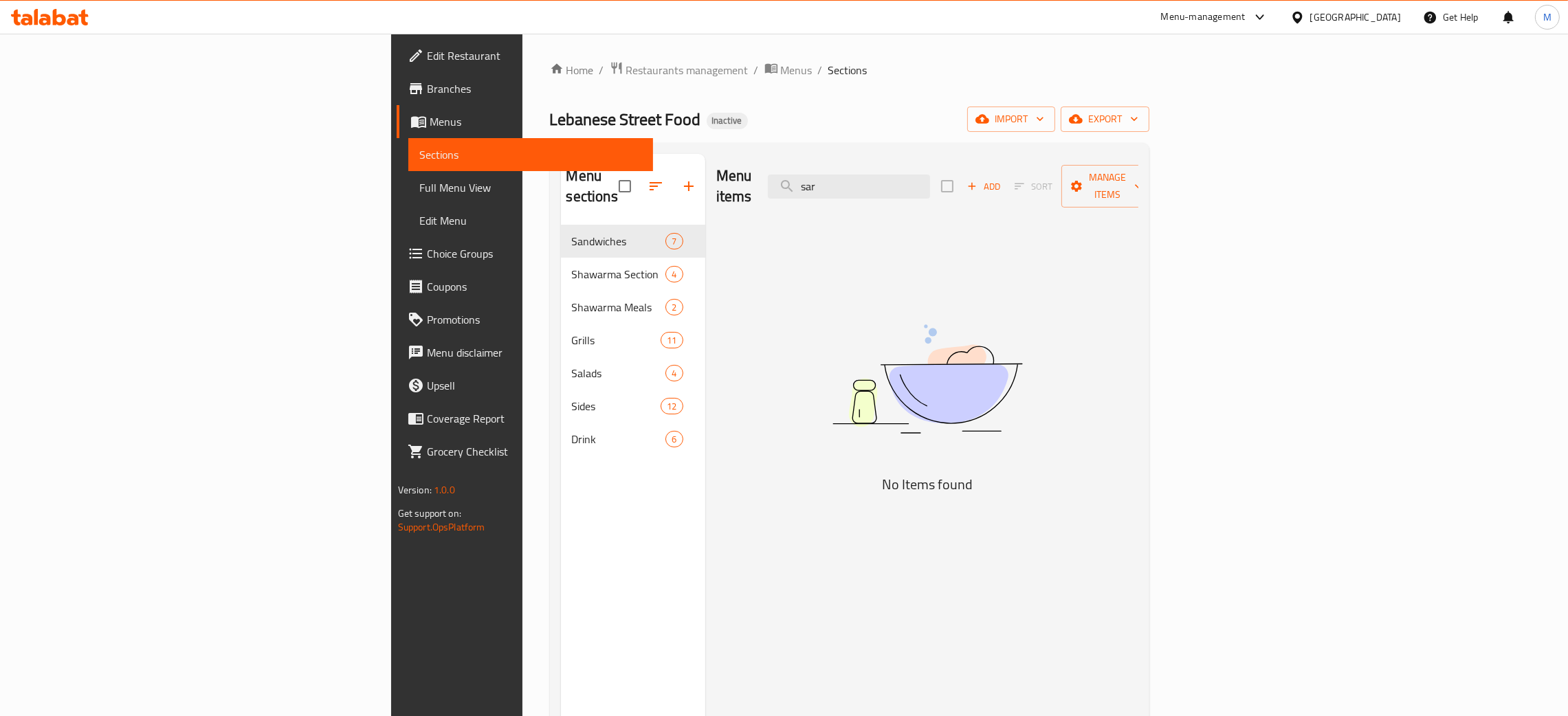
drag, startPoint x: 1023, startPoint y: 184, endPoint x: 877, endPoint y: 151, distance: 149.7
click at [863, 151] on div "Menu sections Sandwiches 7 Shawarma Section 4 Shawarma Meals 2 Grills 11 Salads…" at bounding box center [850, 512] width 599 height 738
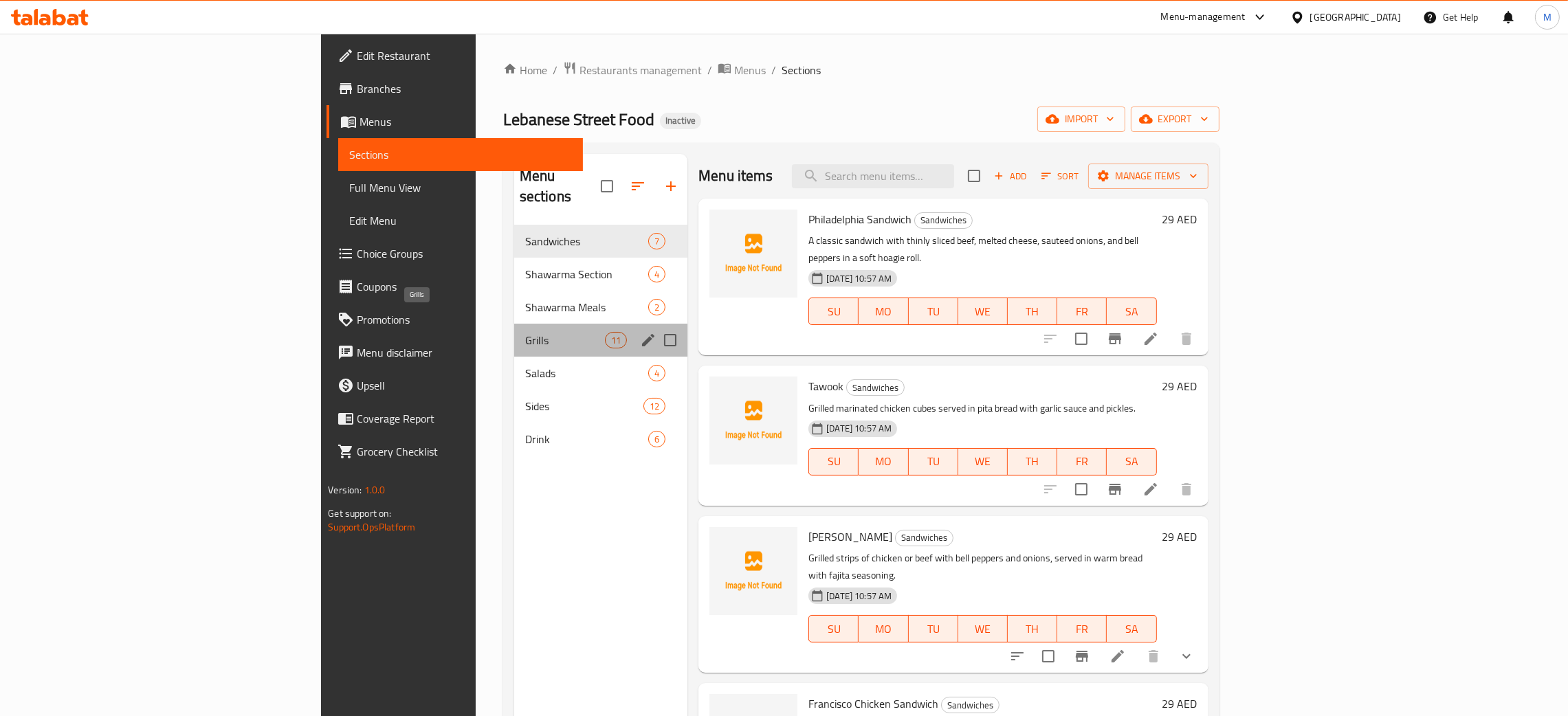
click at [525, 331] on span "Grills" at bounding box center [565, 340] width 80 height 17
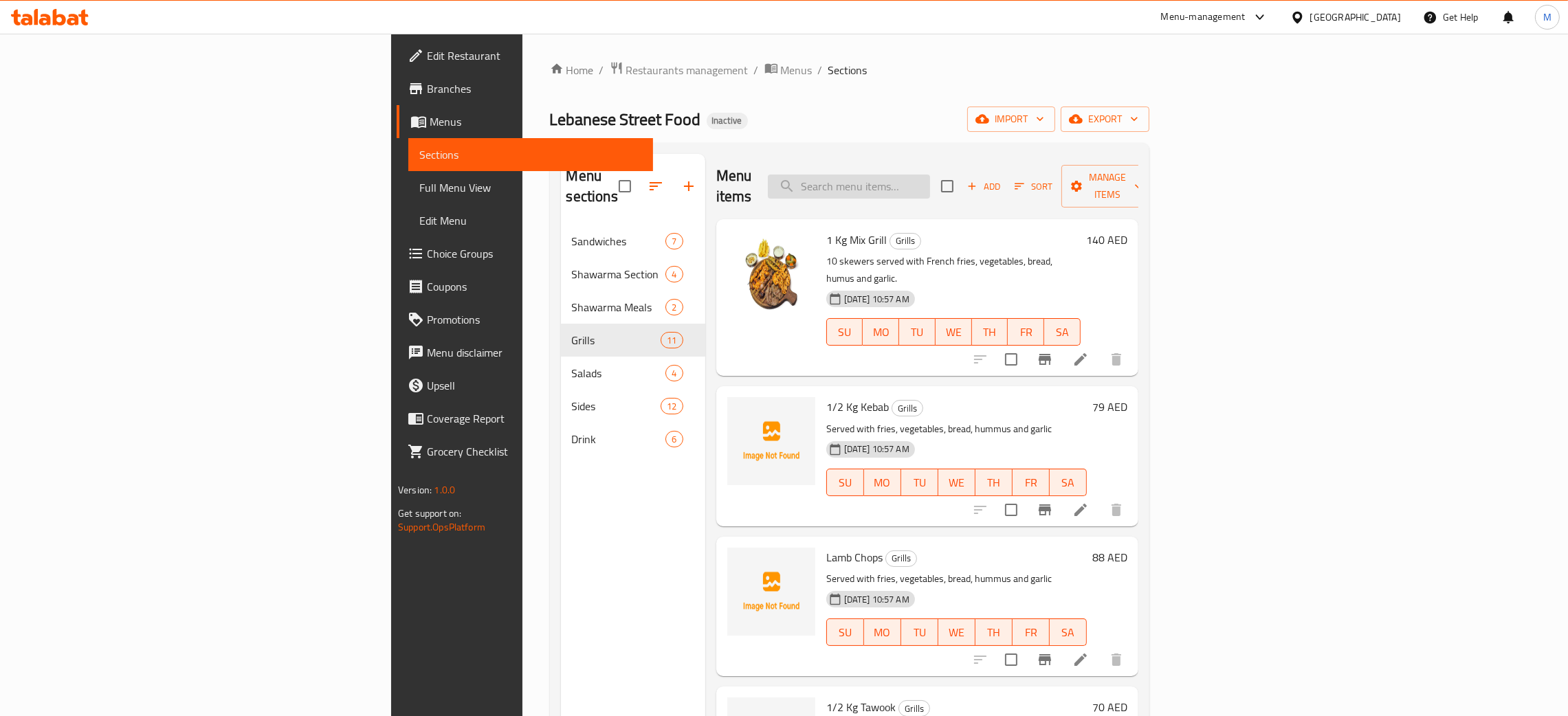
click at [930, 174] on input "search" at bounding box center [849, 186] width 163 height 24
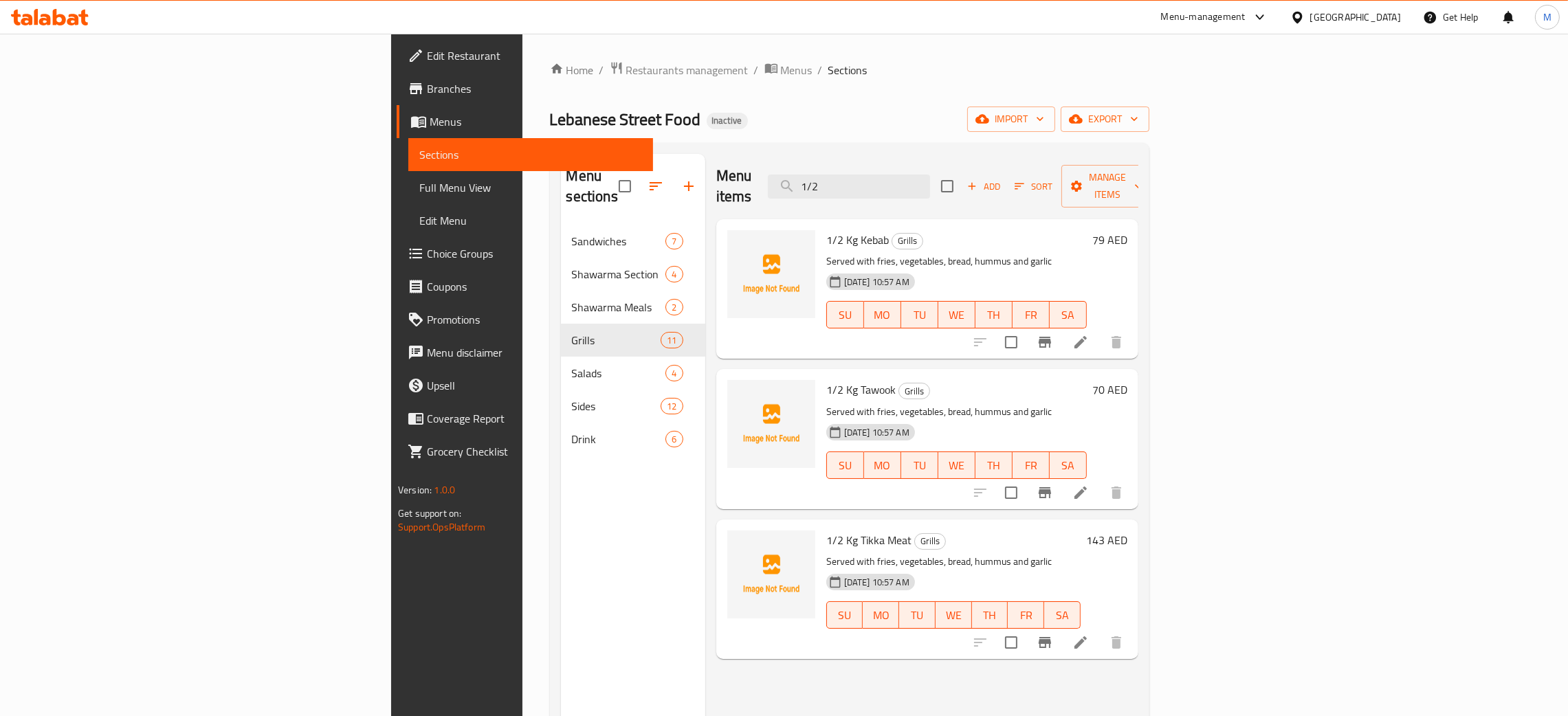
type input "1/2"
drag, startPoint x: 970, startPoint y: 179, endPoint x: 840, endPoint y: 152, distance: 132.8
click at [840, 152] on div "Menu sections Sandwiches 7 Shawarma Section 4 Shawarma Meals 2 Grills 11 Salads…" at bounding box center [850, 512] width 599 height 738
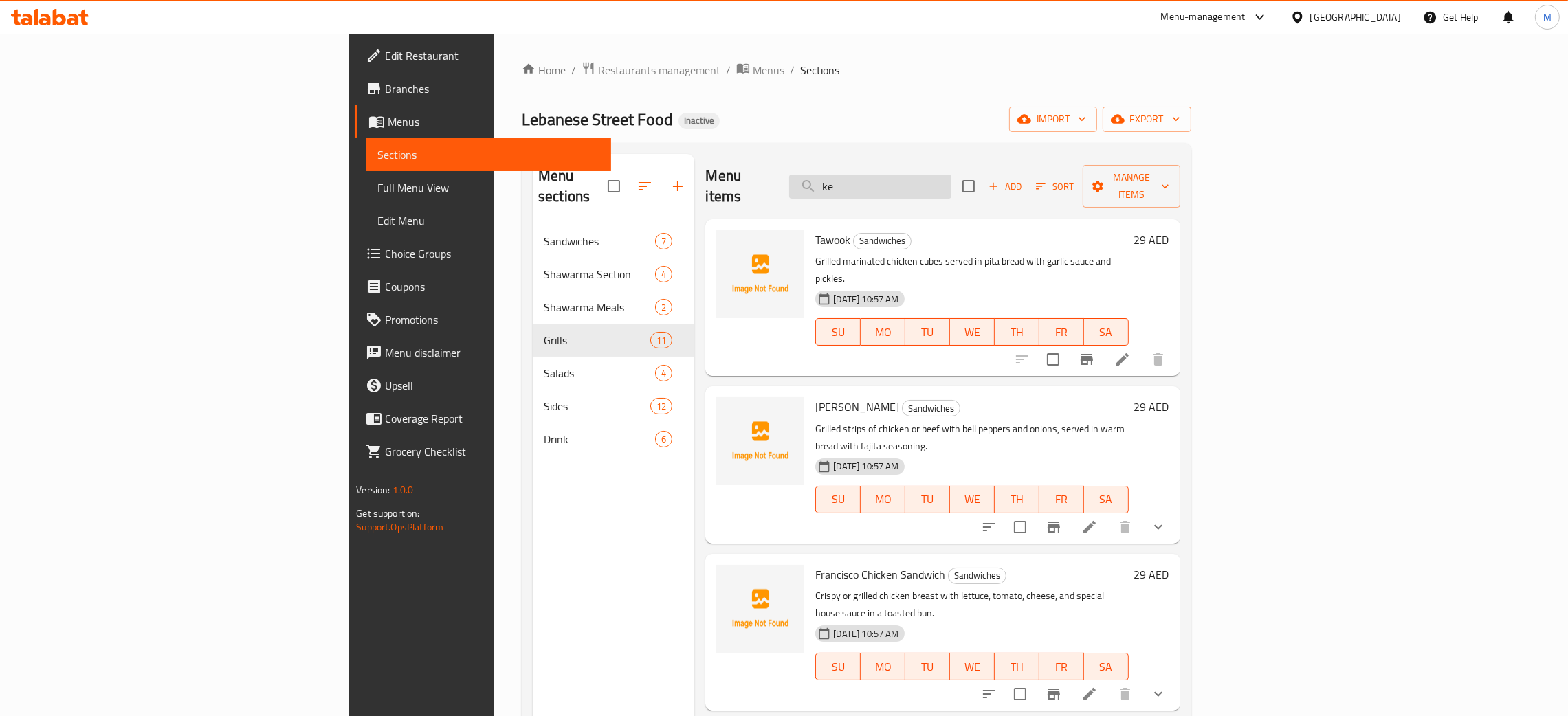
click at [951, 174] on input "ke" at bounding box center [870, 186] width 163 height 24
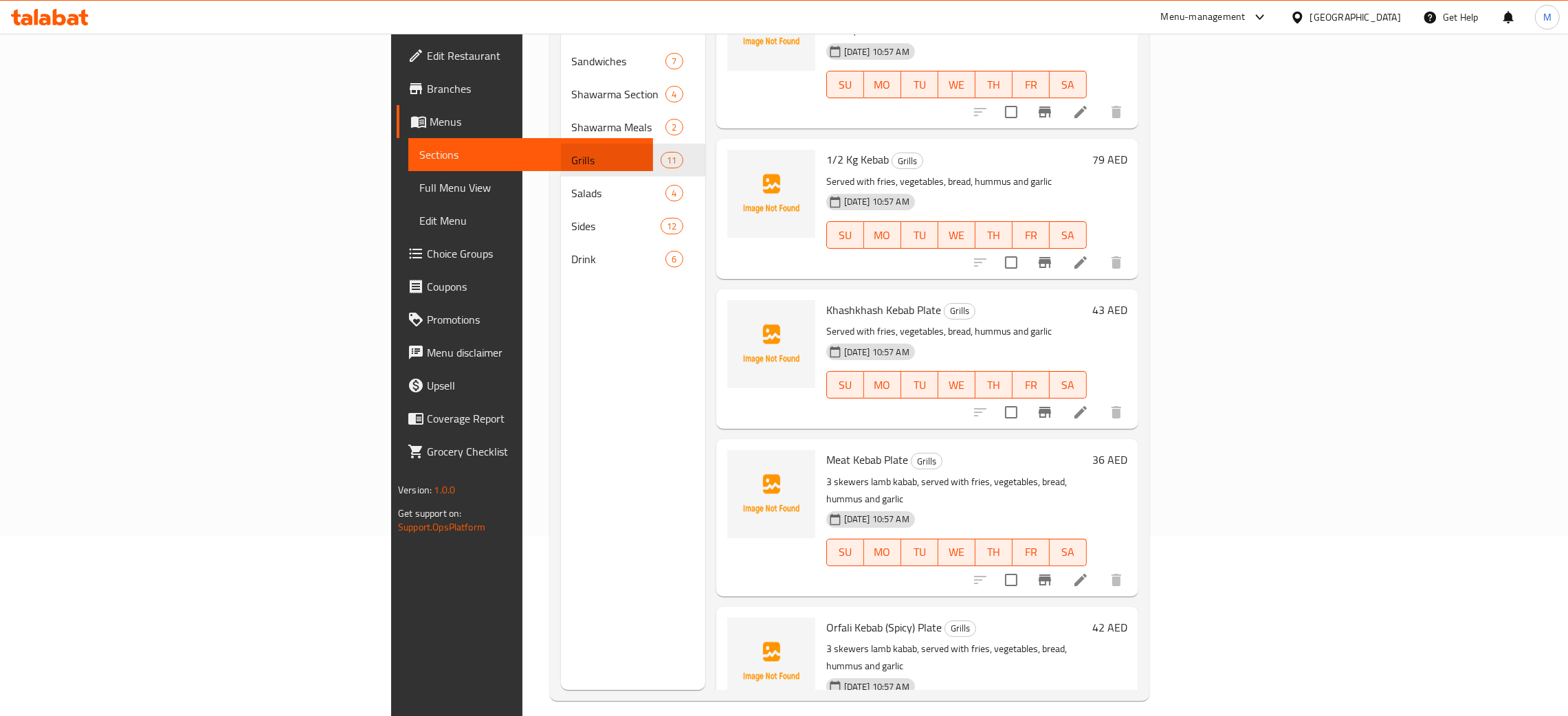
scroll to position [194, 0]
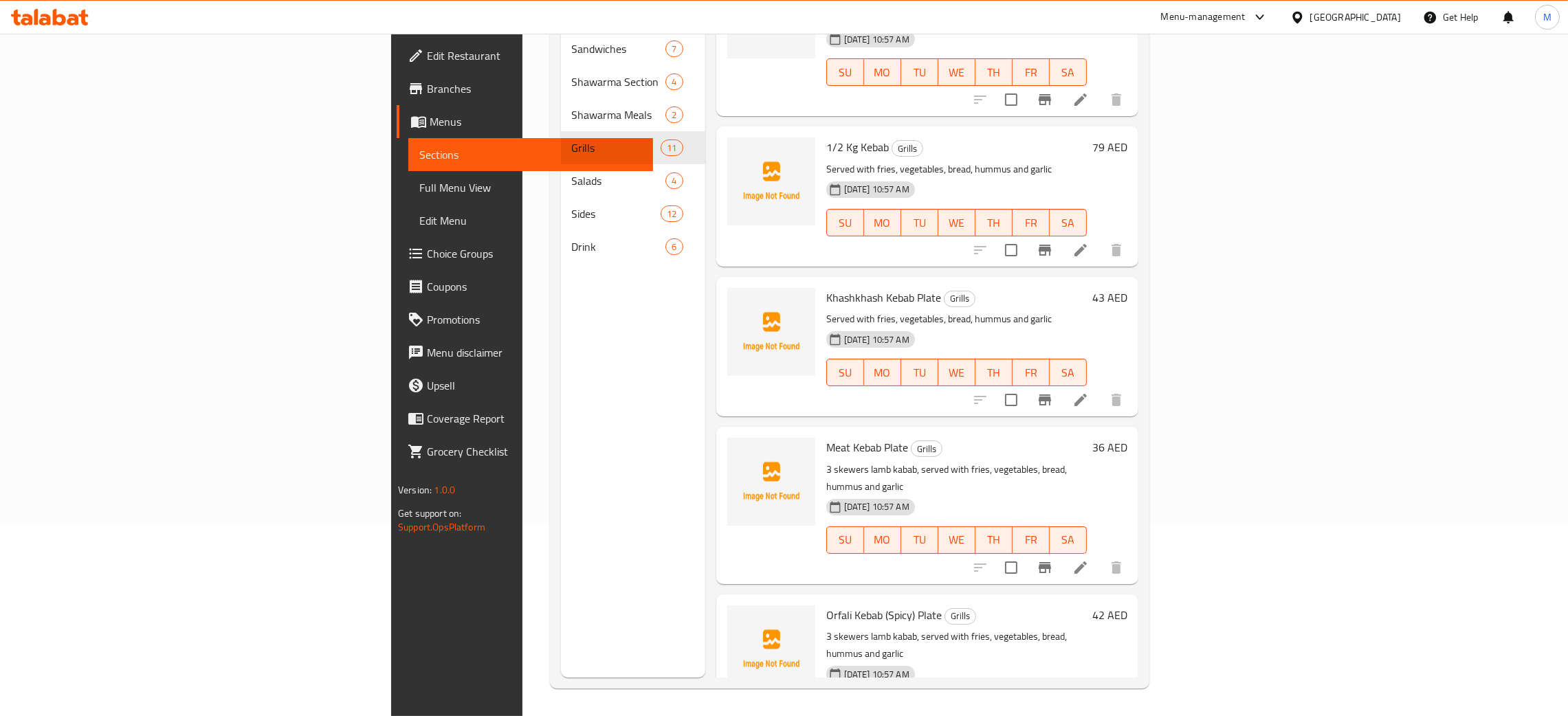
type input "keb"
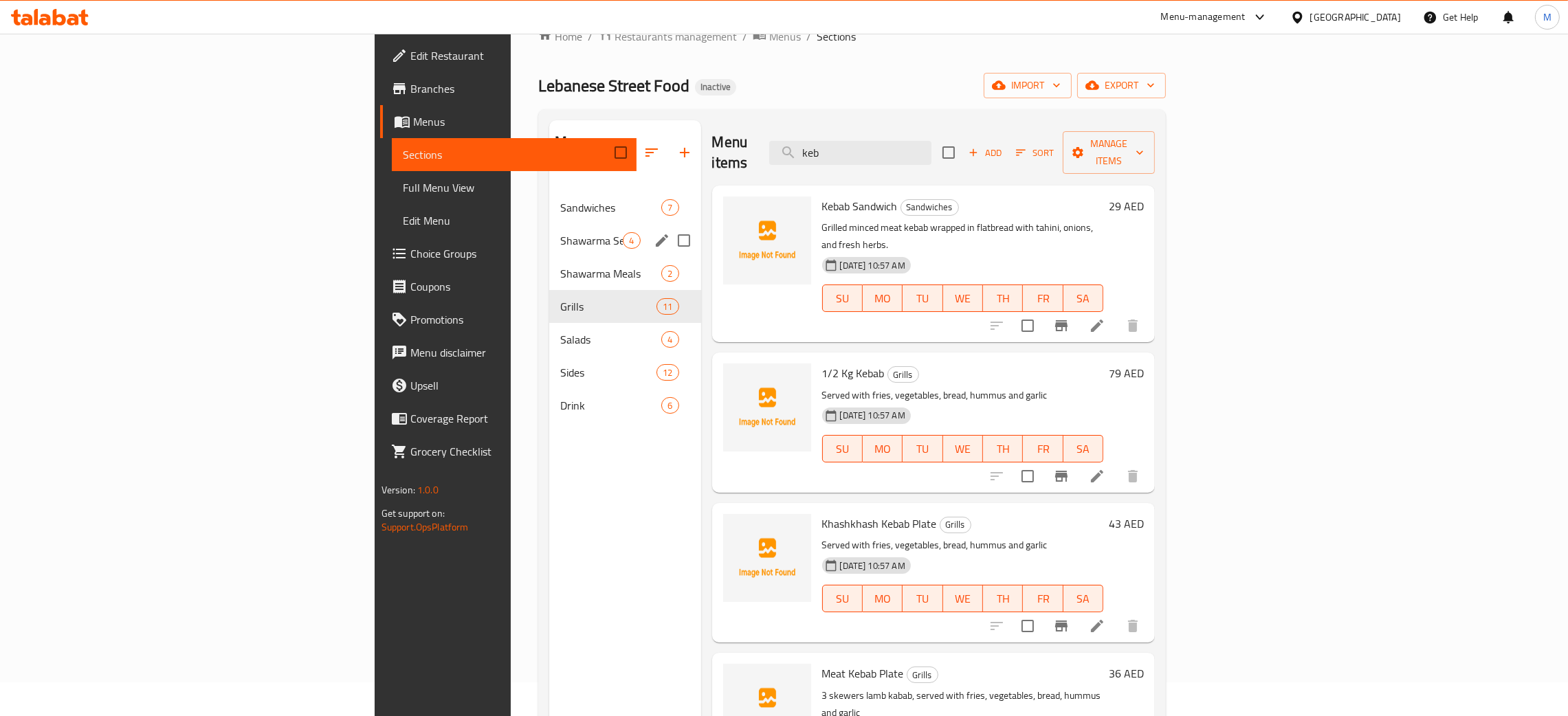
scroll to position [0, 0]
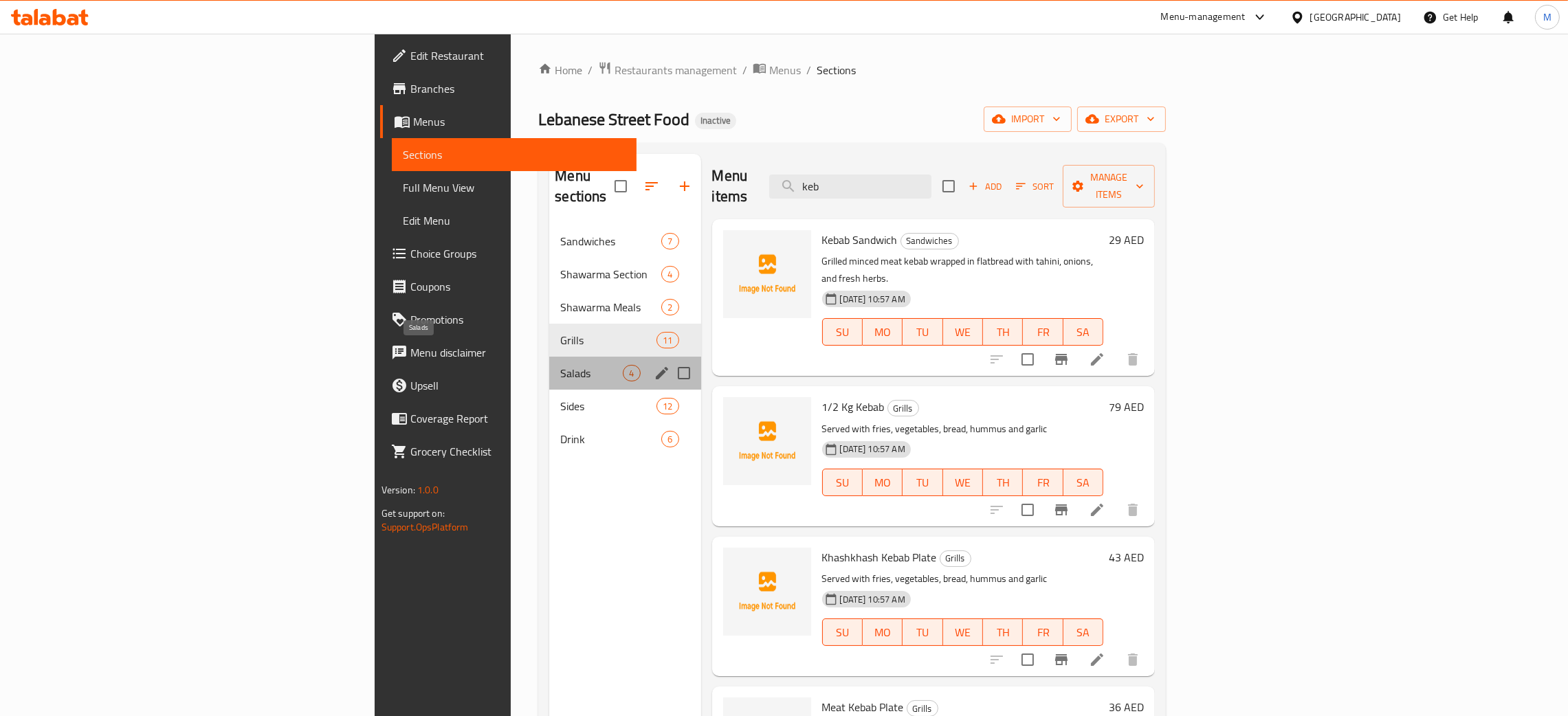
click at [549, 356] on div "Salads 4" at bounding box center [625, 373] width 152 height 33
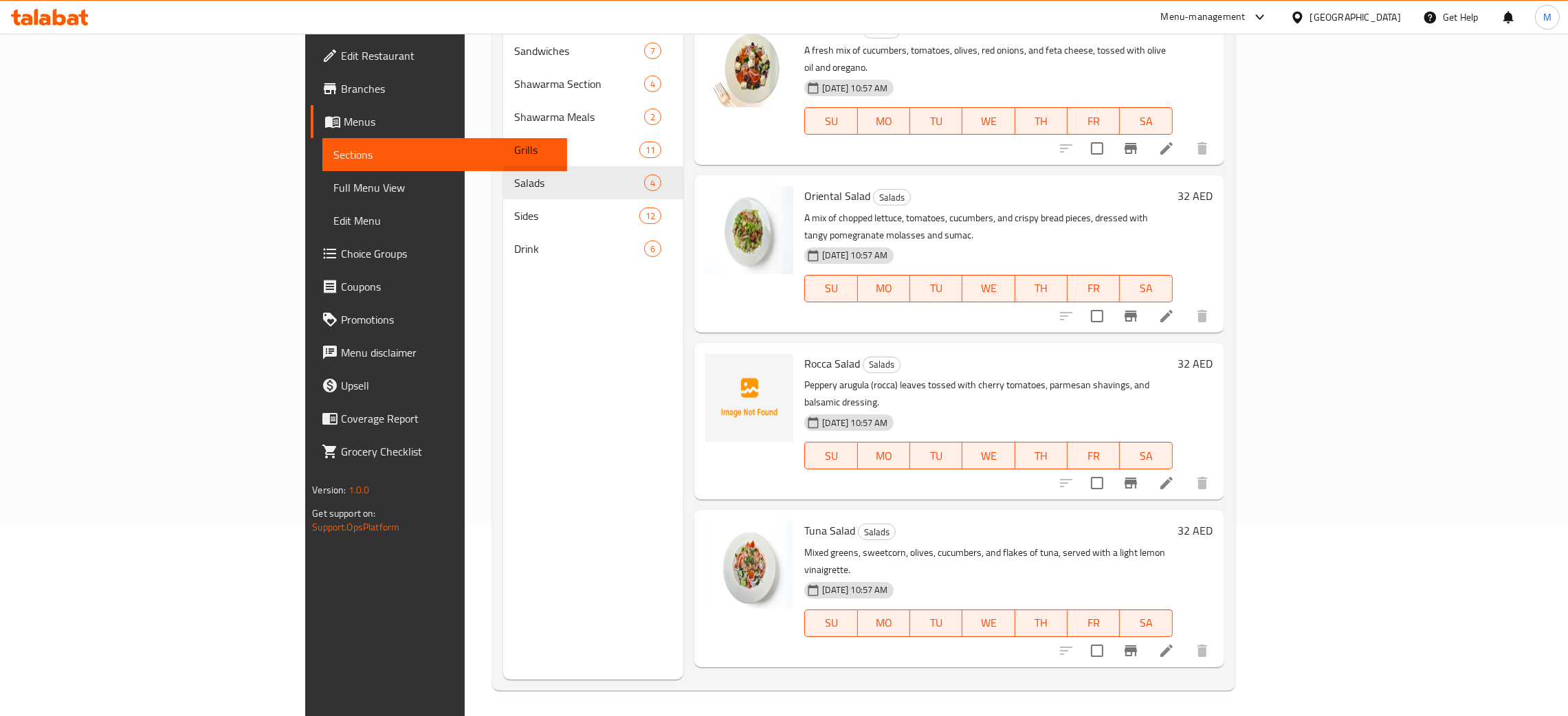
scroll to position [194, 0]
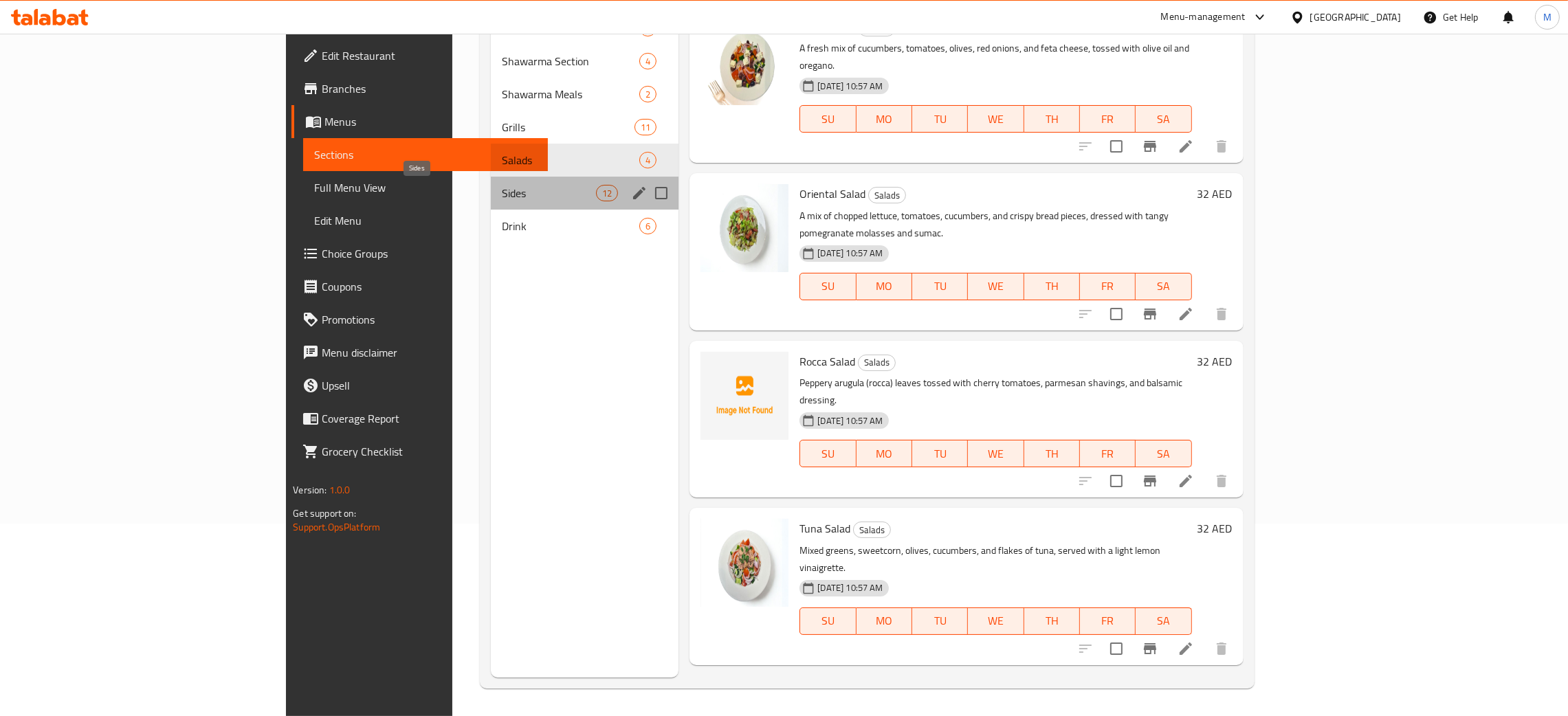
click at [502, 199] on span "Sides" at bounding box center [548, 193] width 95 height 17
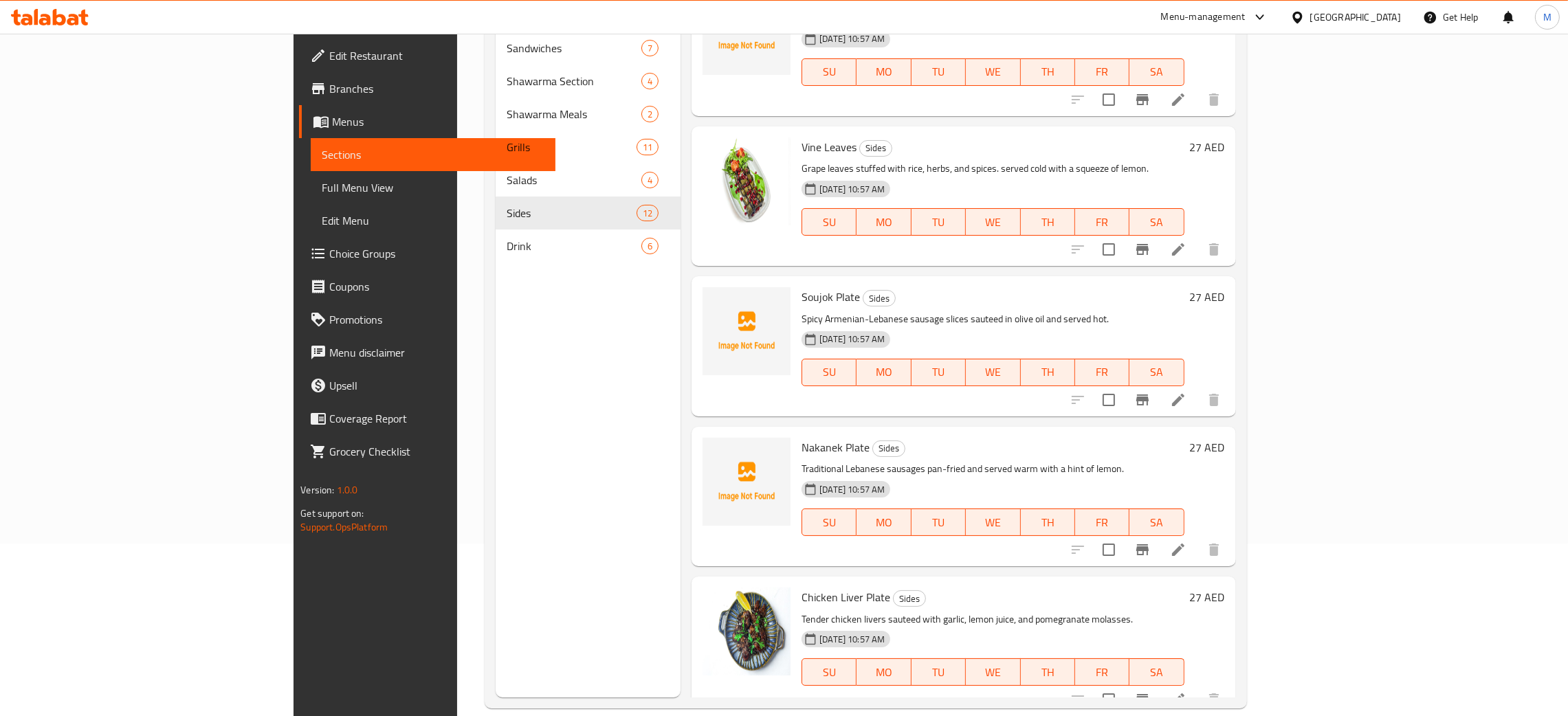
scroll to position [194, 0]
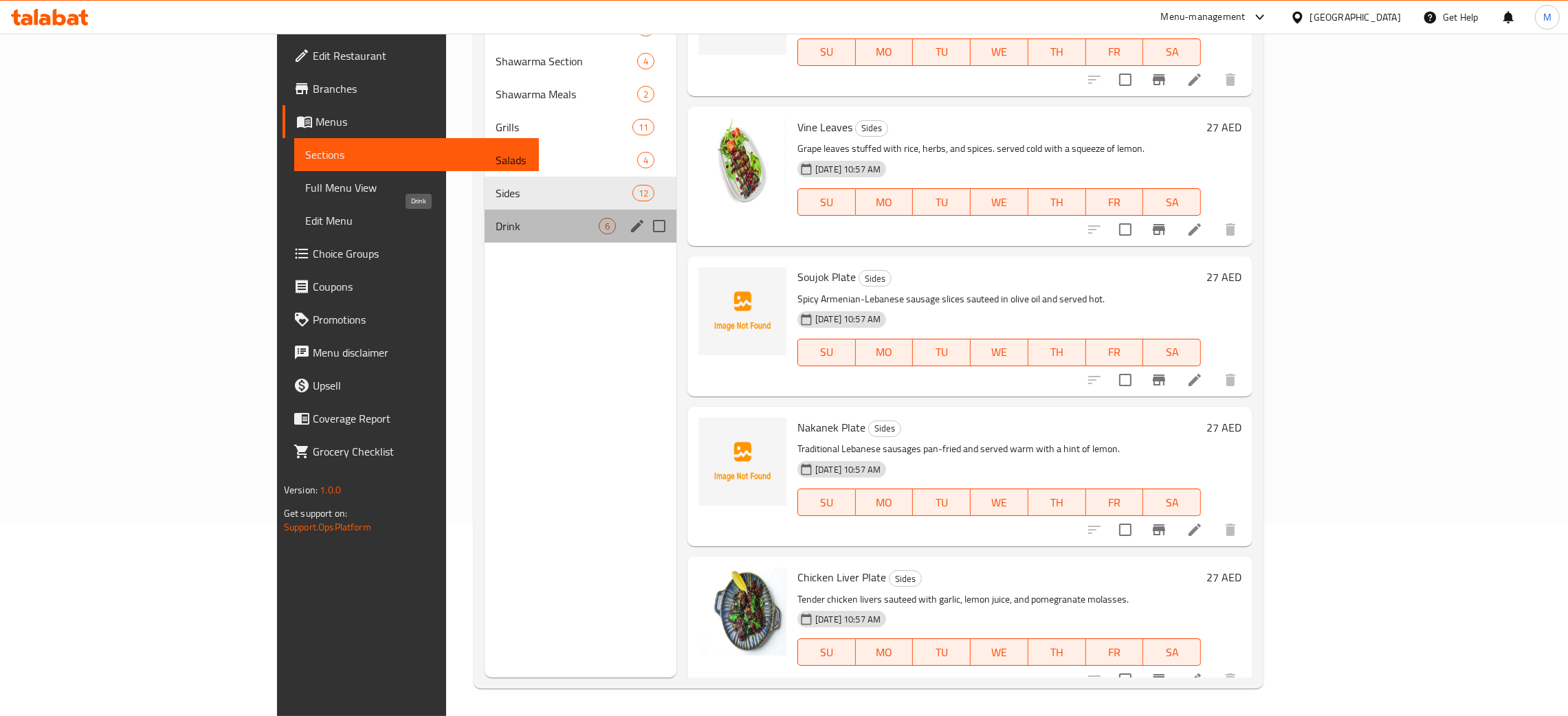
click at [495, 230] on span "Drink" at bounding box center [547, 226] width 103 height 17
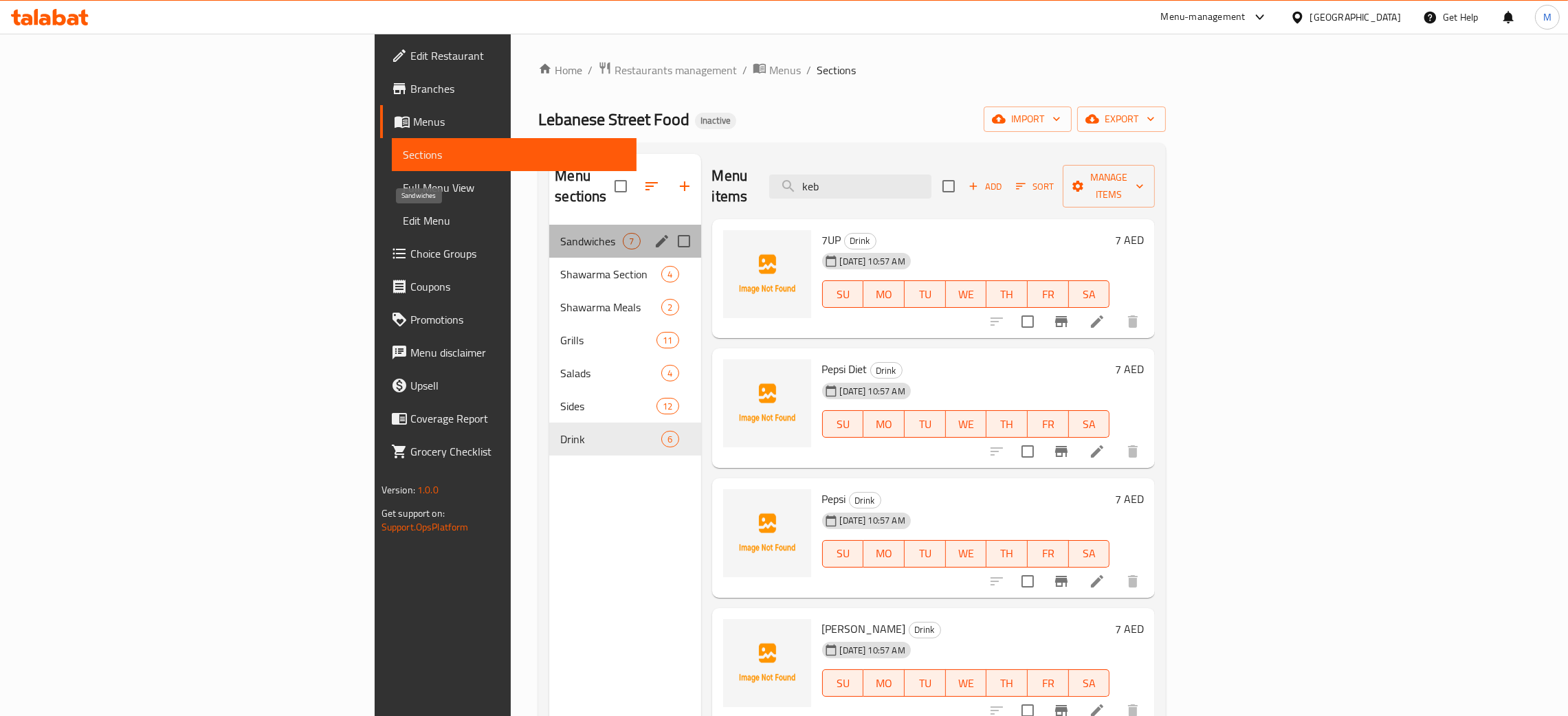
click at [560, 233] on span "Sandwiches" at bounding box center [592, 241] width 62 height 17
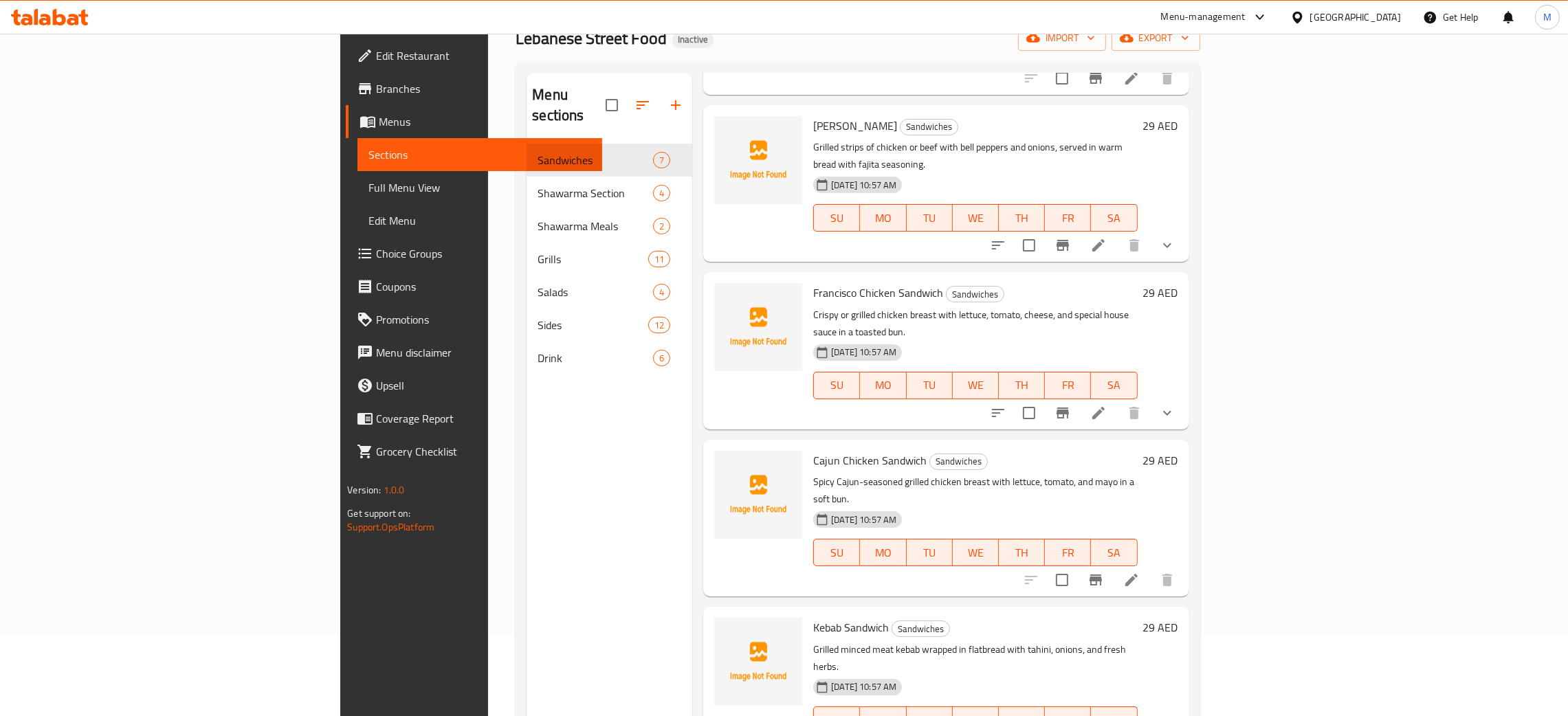
scroll to position [194, 0]
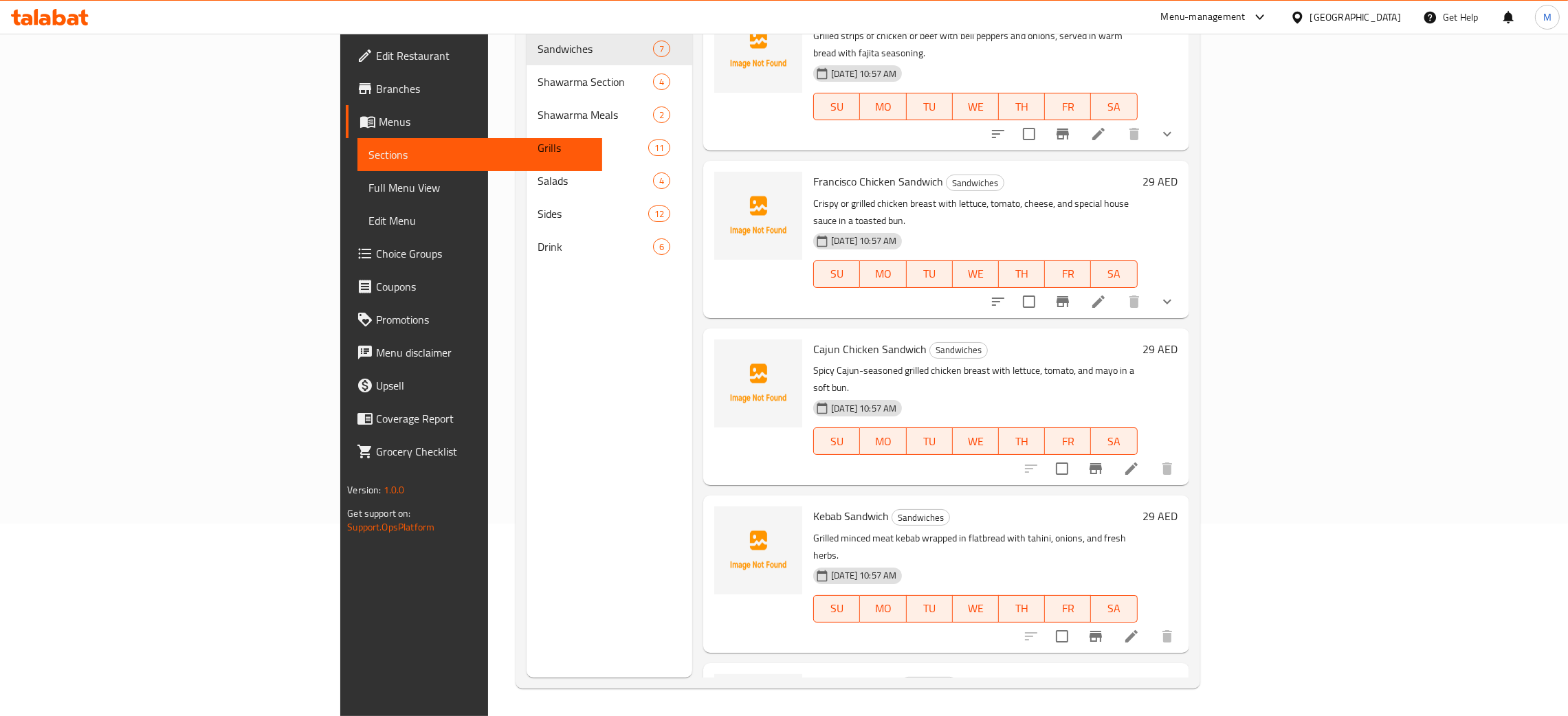
click at [526, 364] on div "Menu sections Sandwiches 7 Shawarma Section 4 Shawarma Meals 2 Grills 11 Salads…" at bounding box center [609, 319] width 165 height 716
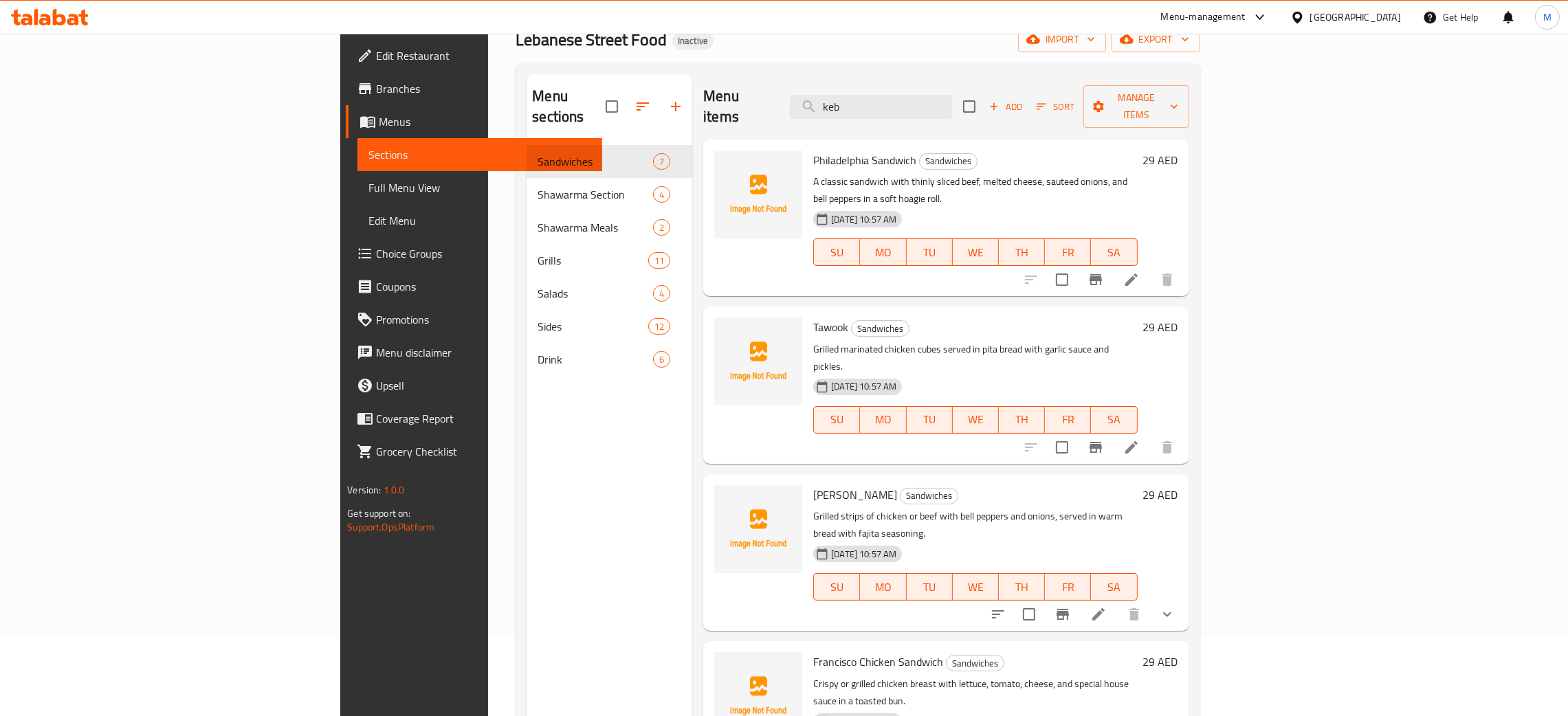
scroll to position [0, 0]
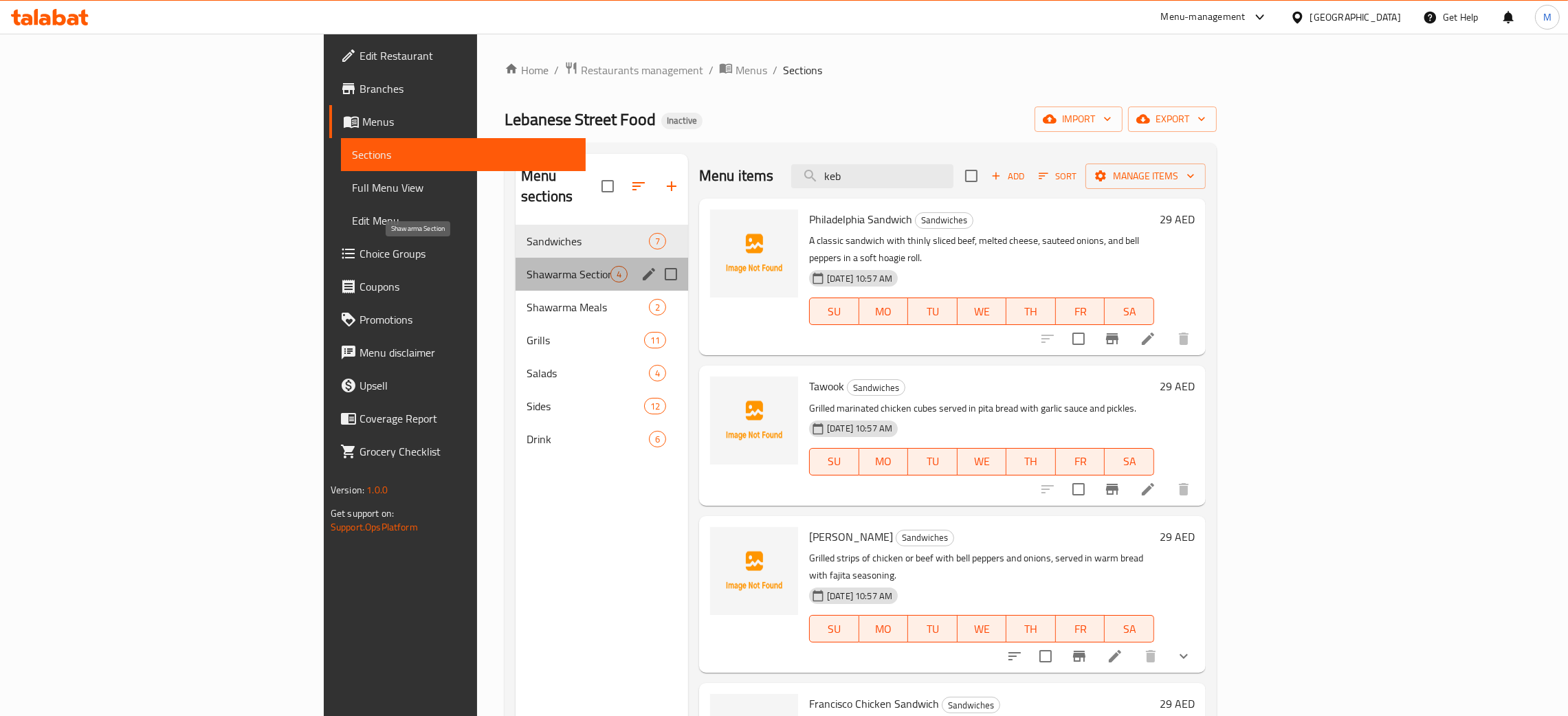
click at [526, 266] on span "Shawarma Section" at bounding box center [568, 274] width 84 height 17
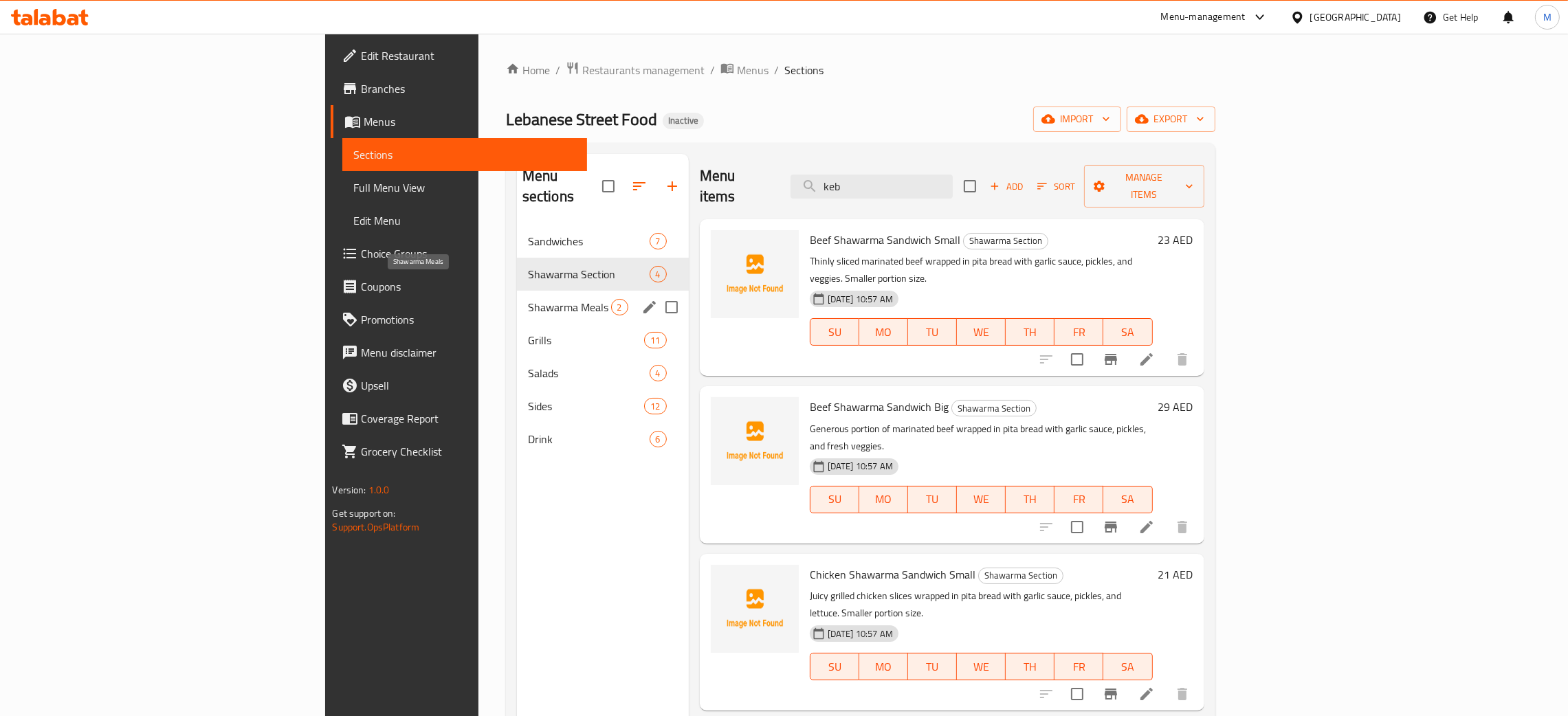
click at [528, 298] on span "Shawarma Meals" at bounding box center [570, 307] width 84 height 17
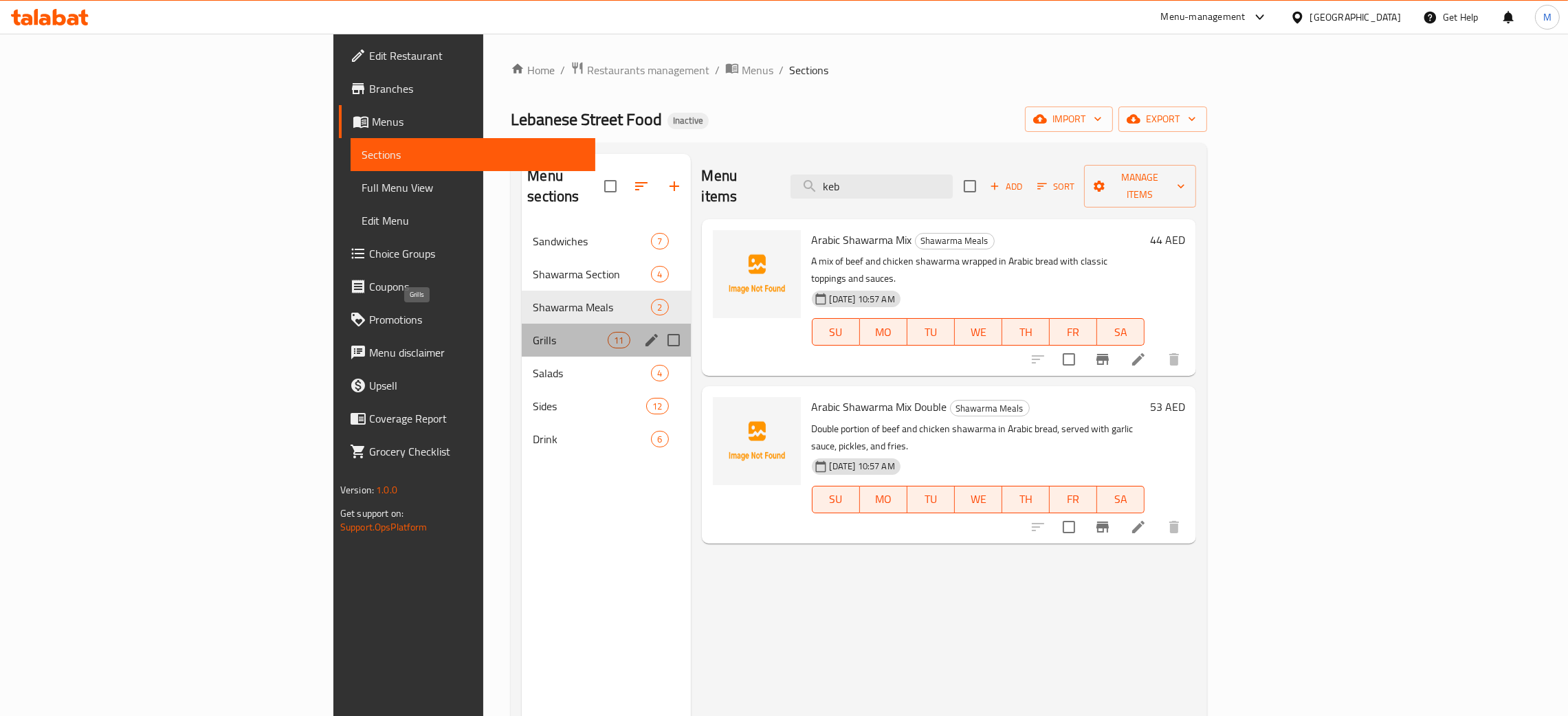
click at [533, 331] on span "Grills" at bounding box center [570, 340] width 75 height 17
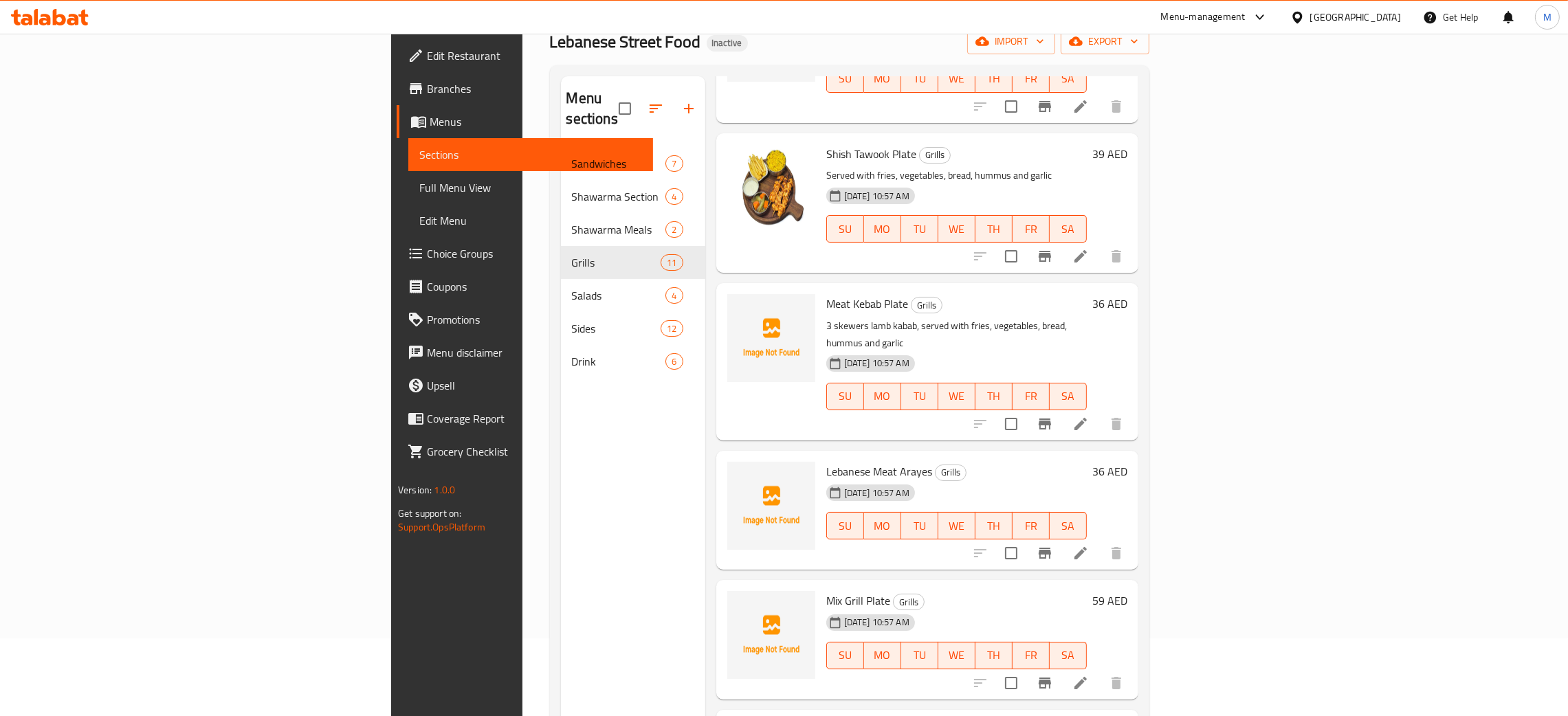
scroll to position [194, 0]
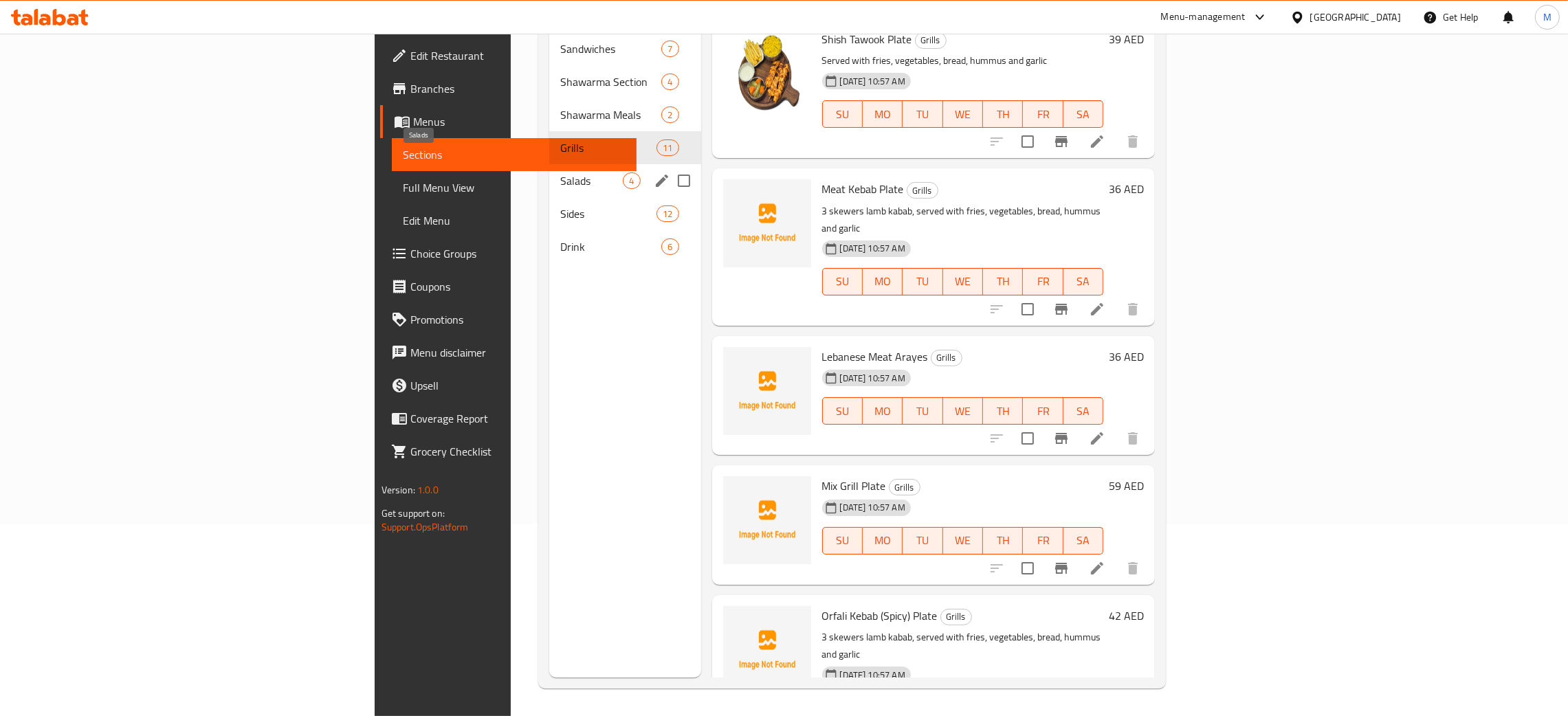
click at [560, 173] on span "Salads" at bounding box center [592, 181] width 62 height 17
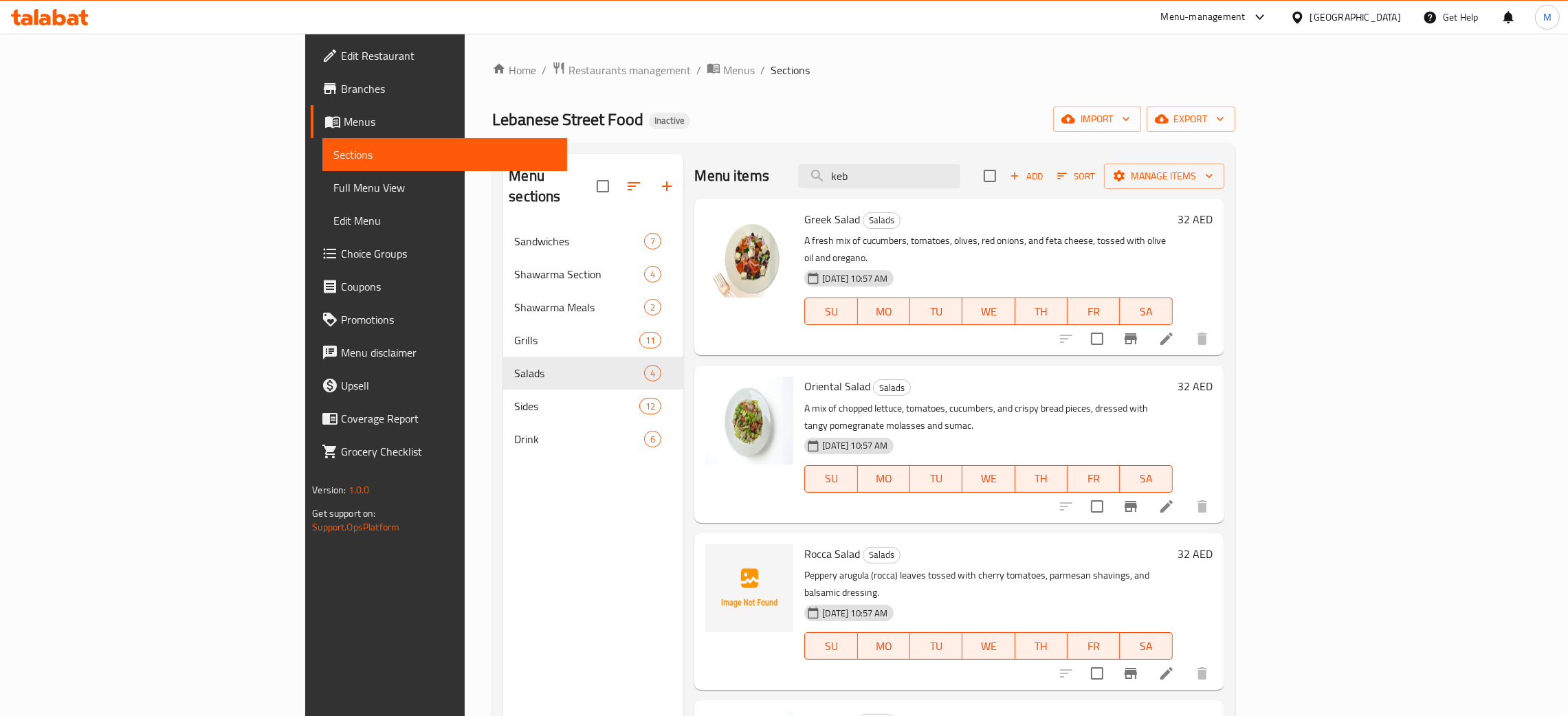
click at [333, 189] on span "Full Menu View" at bounding box center [445, 187] width 222 height 17
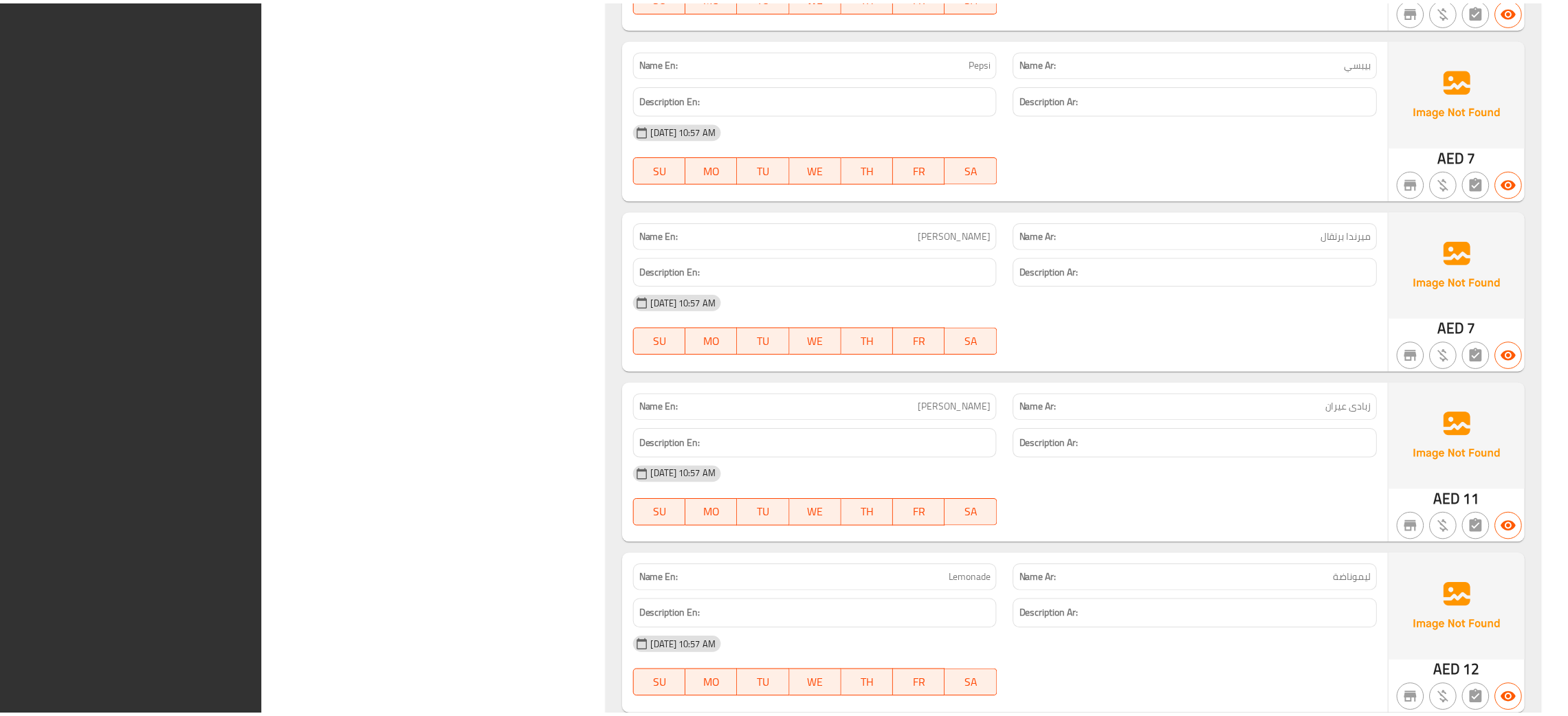
scroll to position [8724, 0]
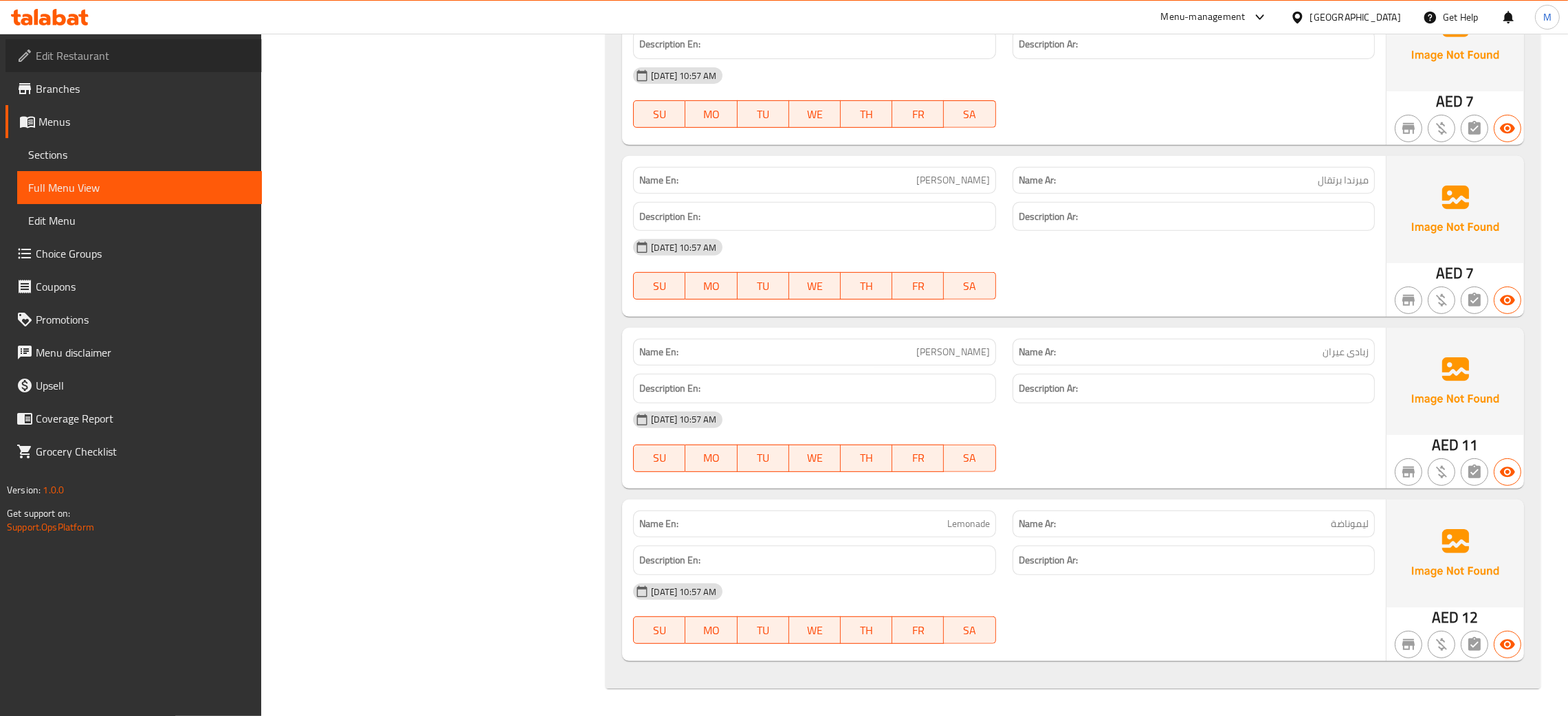
click at [90, 53] on span "Edit Restaurant" at bounding box center [143, 56] width 215 height 17
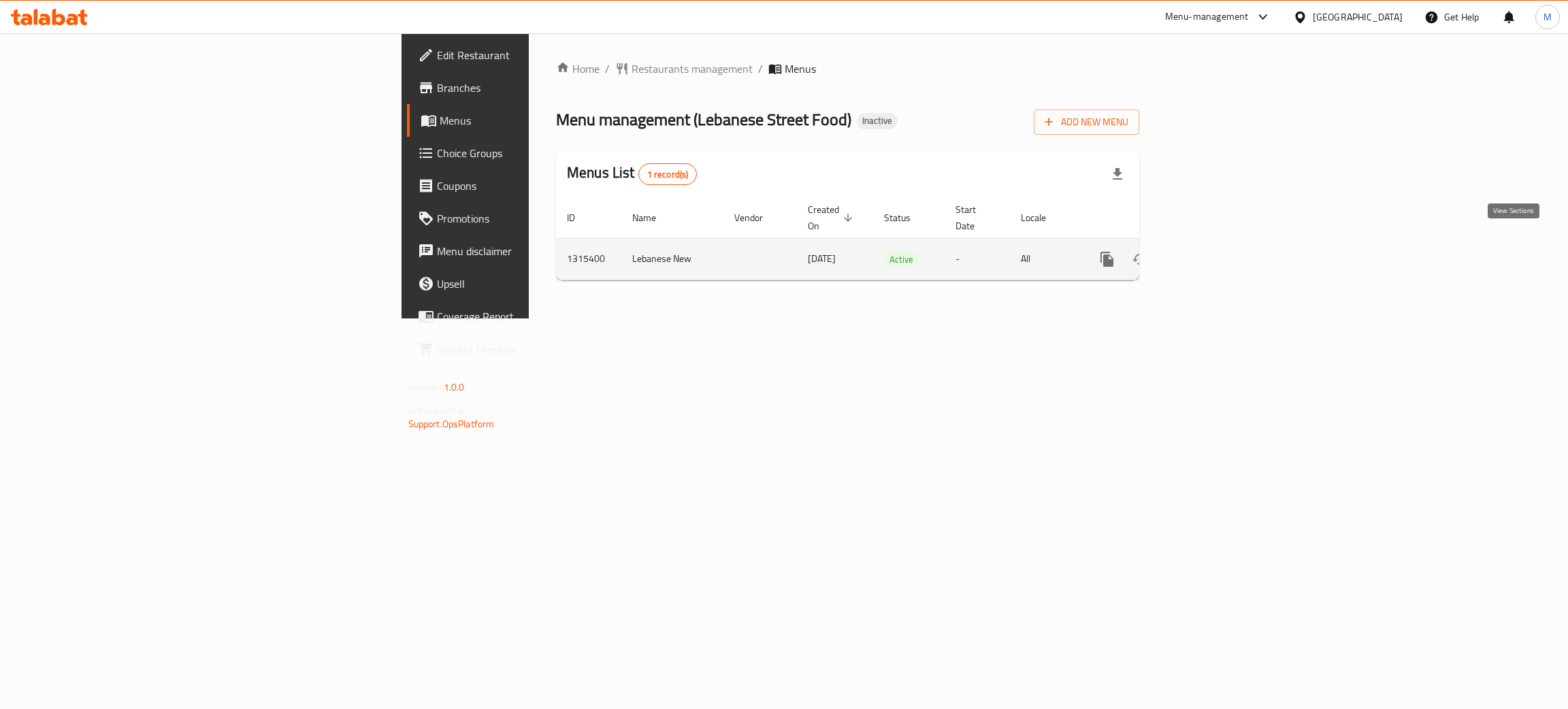
click at [1211, 253] on icon "enhanced table" at bounding box center [1204, 258] width 12 height 12
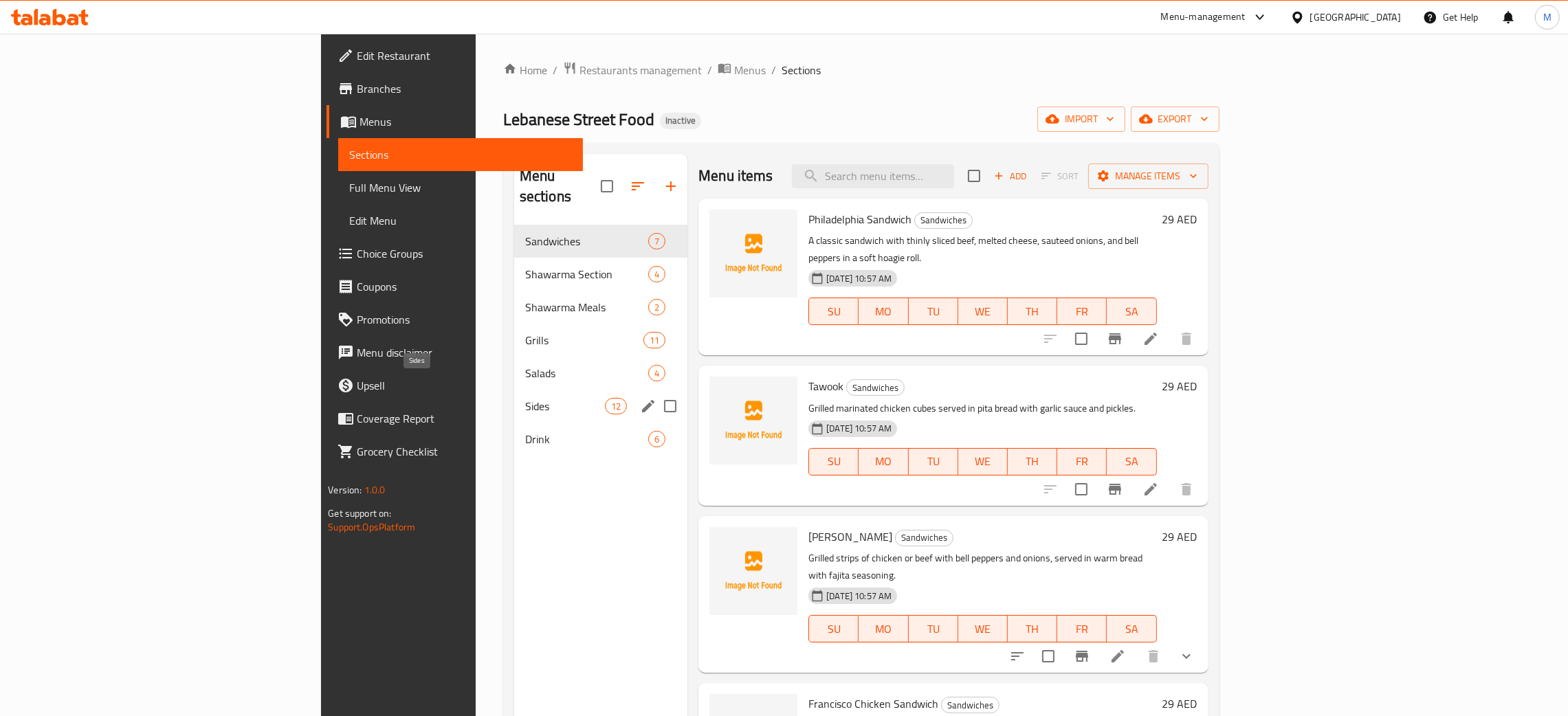
click at [525, 397] on span "Sides" at bounding box center [565, 406] width 80 height 17
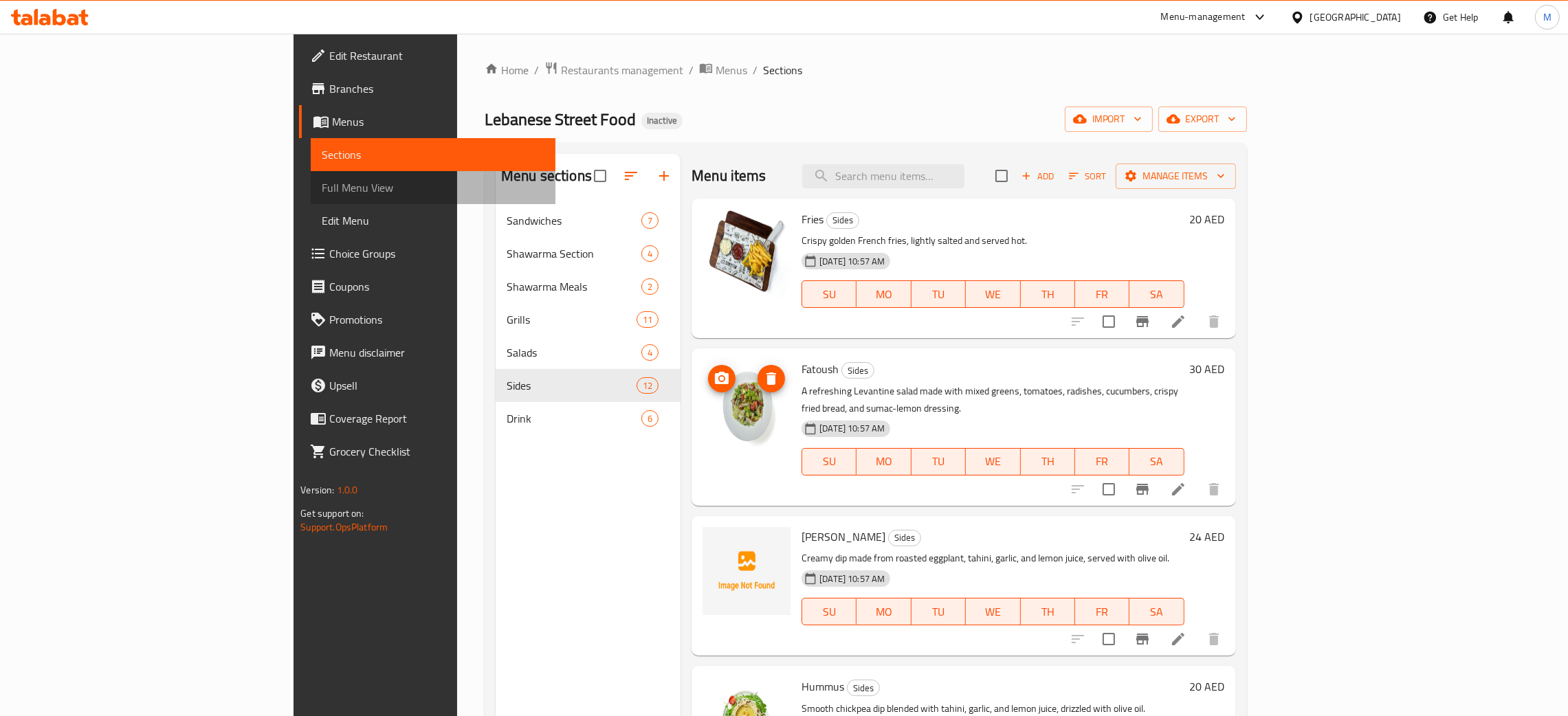
click at [321, 192] on span "Full Menu View" at bounding box center [433, 187] width 222 height 17
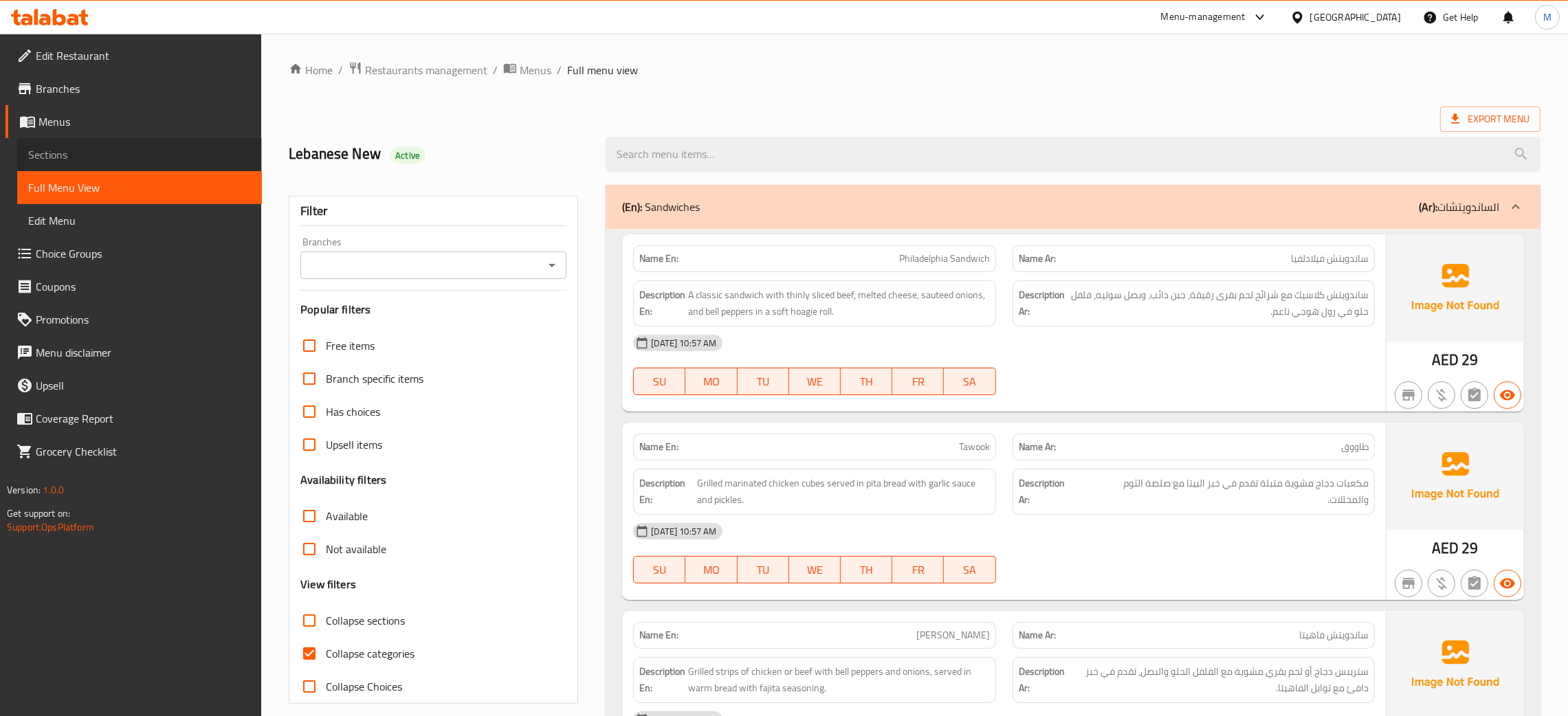
click at [56, 146] on span "Sections" at bounding box center [140, 154] width 222 height 17
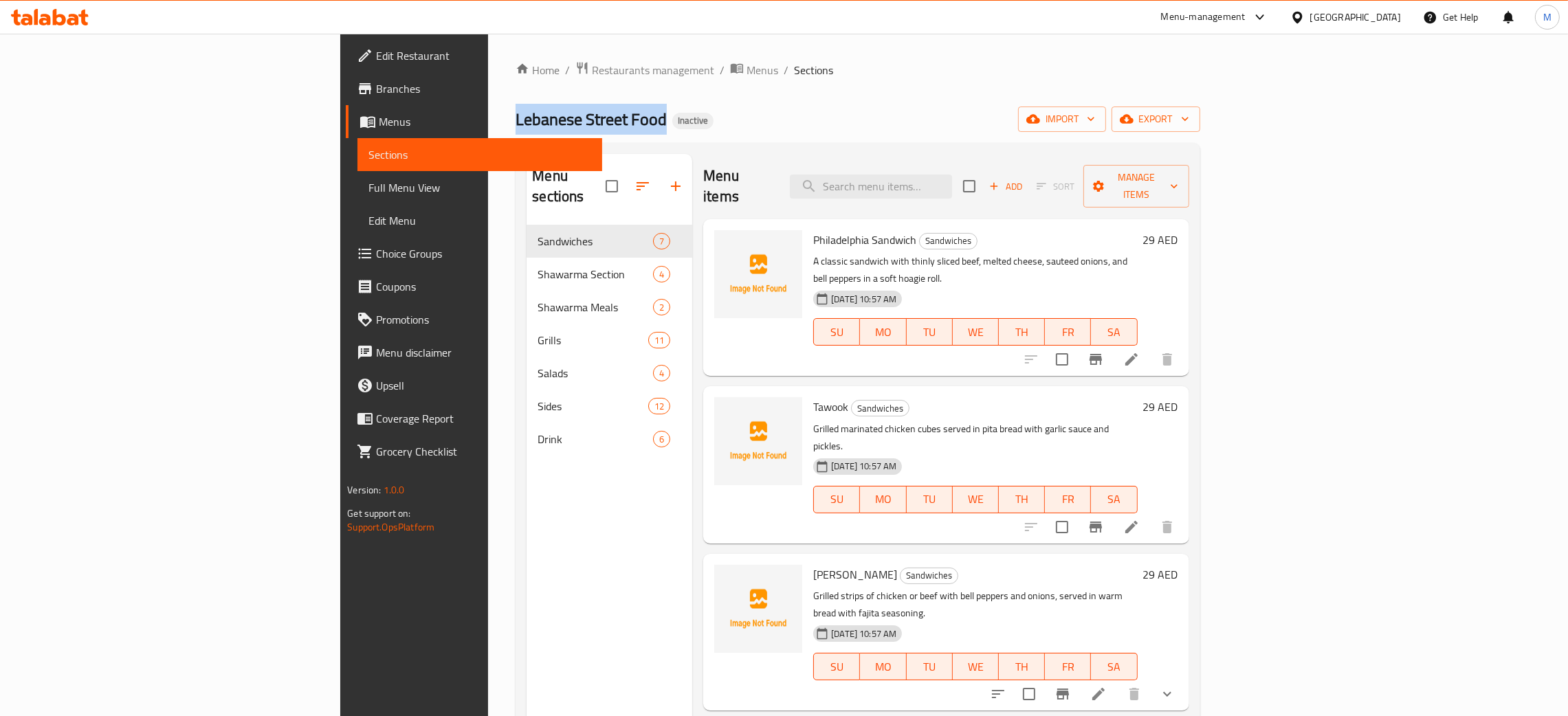
drag, startPoint x: 442, startPoint y: 118, endPoint x: 285, endPoint y: 121, distance: 157.0
click at [488, 121] on div "Home / Restaurants management / Menus / Sections Lebanese Street Food Inactive …" at bounding box center [857, 471] width 739 height 874
copy span "Lebanese Street Food"
click at [1318, 10] on div "[GEOGRAPHIC_DATA]" at bounding box center [1355, 17] width 91 height 15
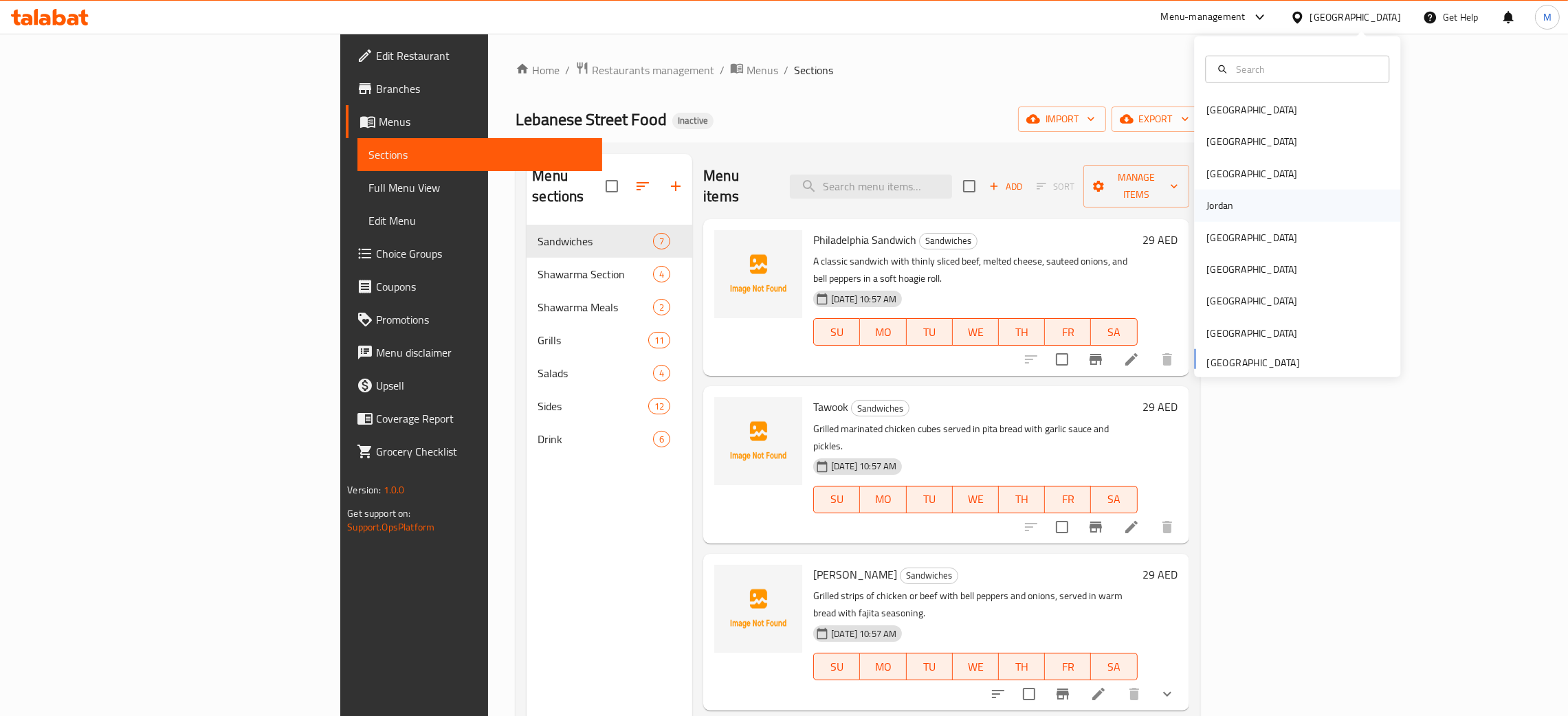
click at [1206, 197] on div "Jordan" at bounding box center [1219, 205] width 27 height 15
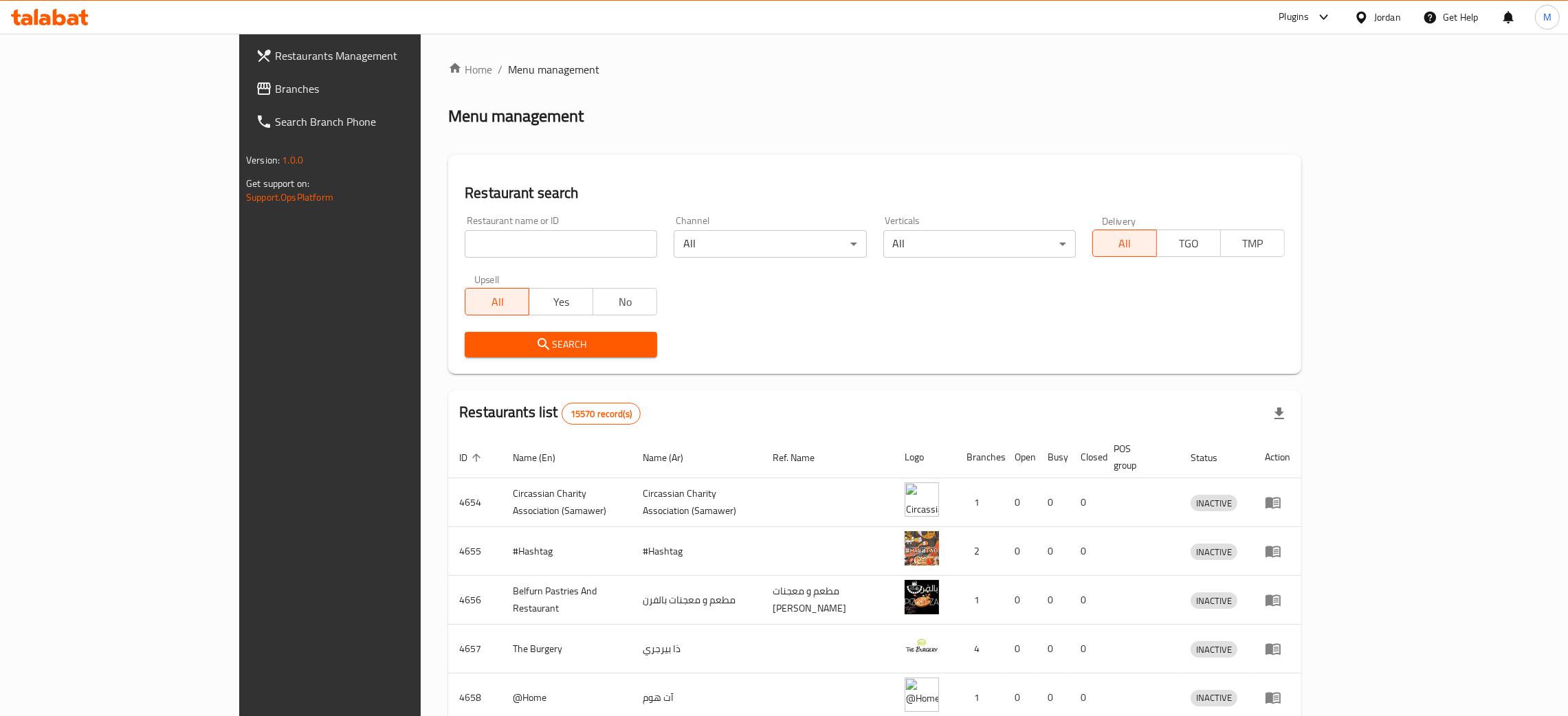
click at [275, 88] on span "Branches" at bounding box center [382, 89] width 215 height 17
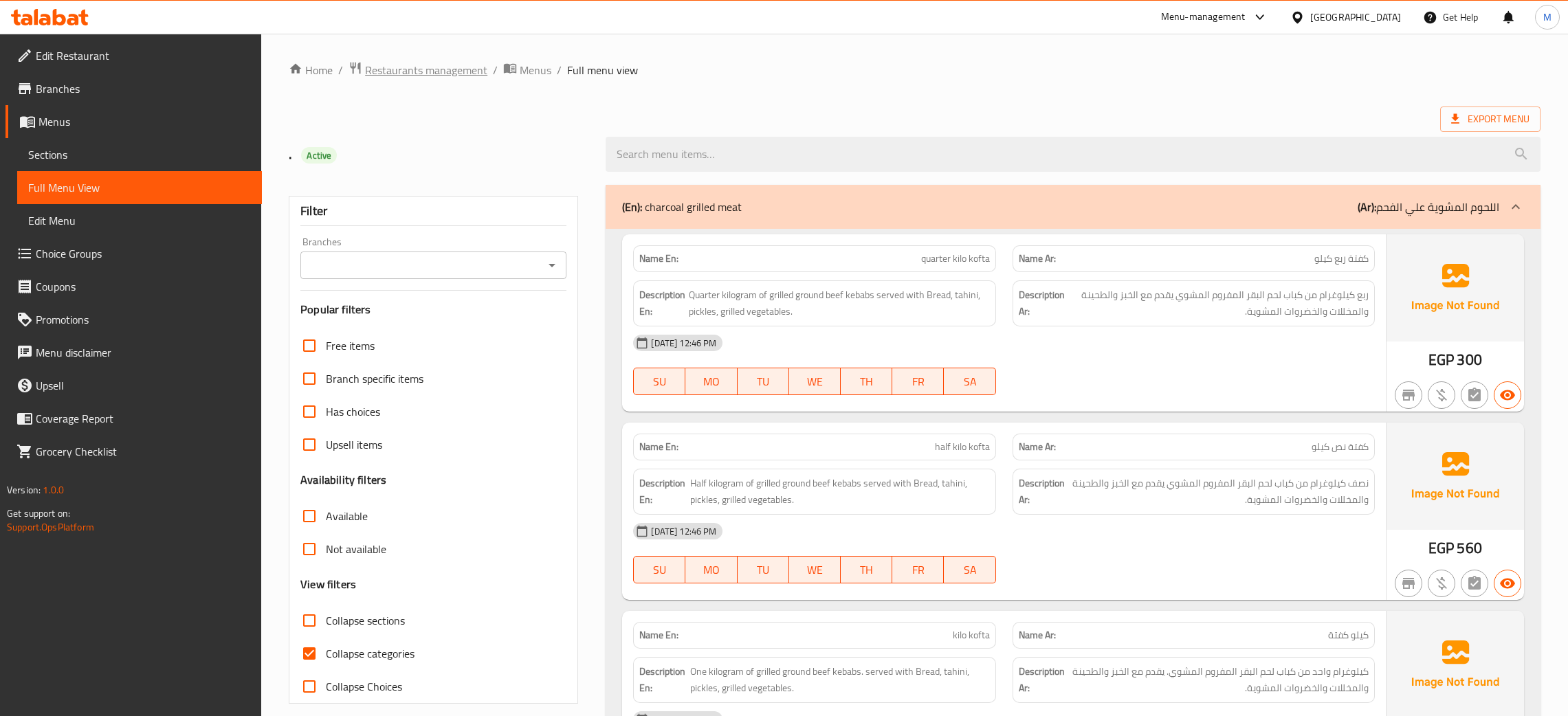
drag, startPoint x: 0, startPoint y: 0, endPoint x: 395, endPoint y: 63, distance: 400.0
click at [395, 63] on span "Restaurants management" at bounding box center [425, 70] width 122 height 17
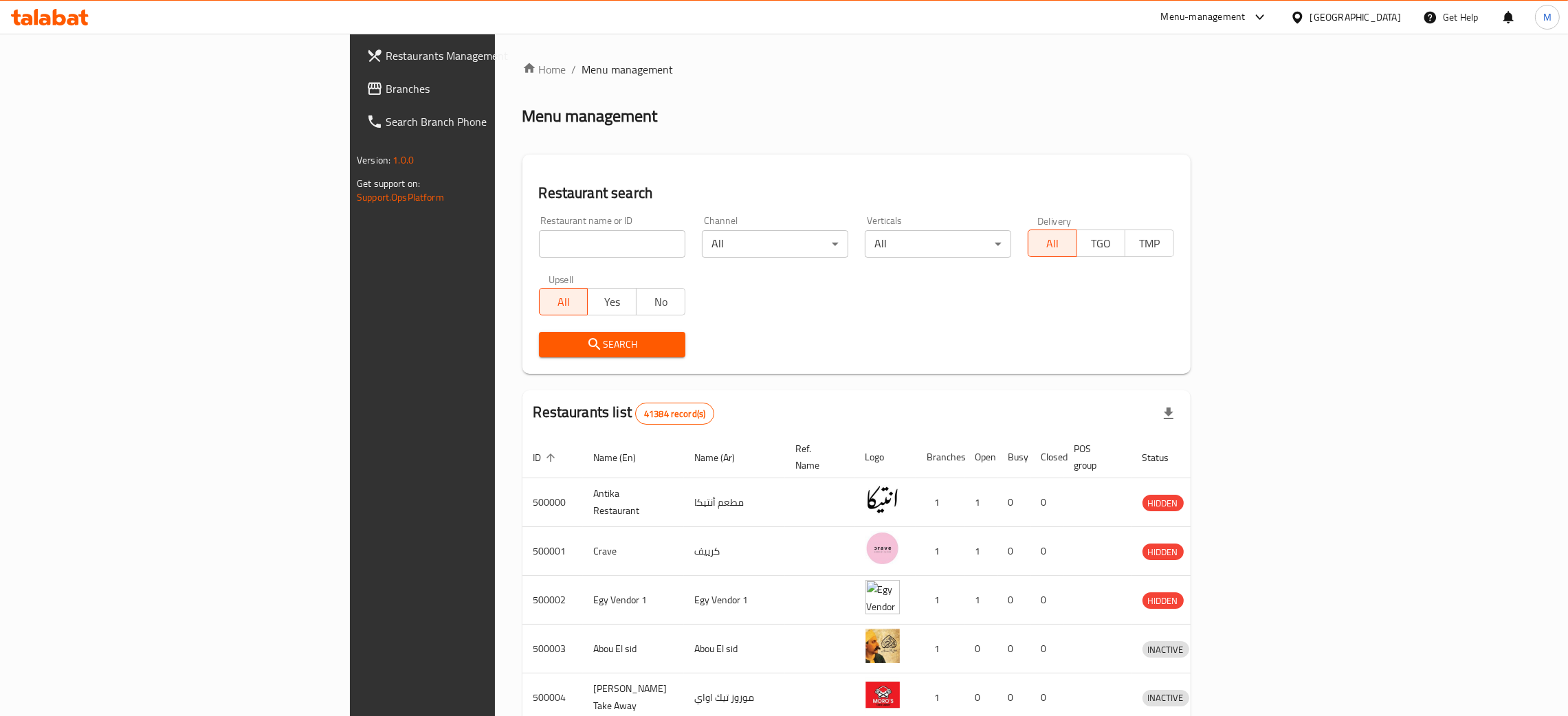
click at [539, 246] on input "search" at bounding box center [612, 244] width 146 height 28
paste input "707094"
type input "707094"
click button "Search" at bounding box center [612, 344] width 146 height 26
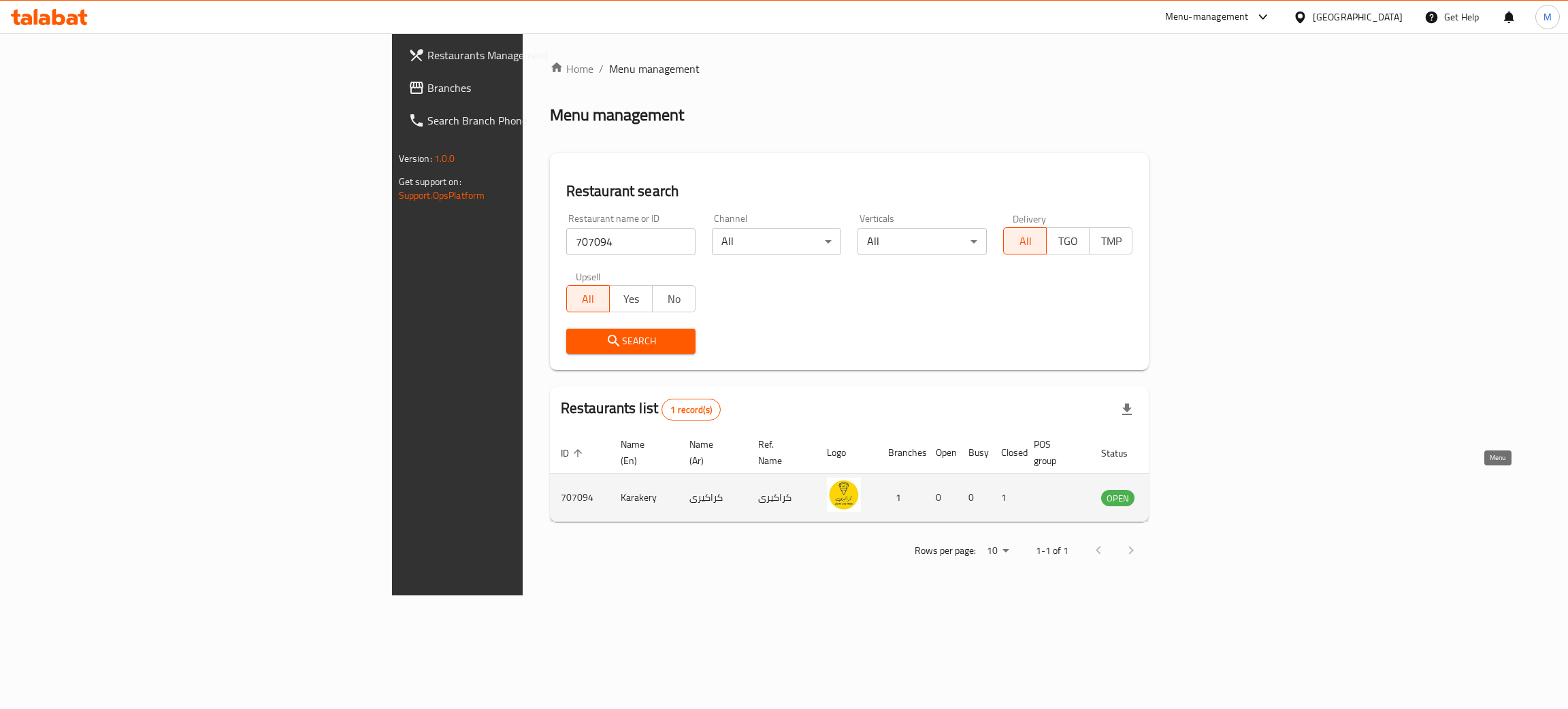
click at [1189, 489] on icon "enhanced table" at bounding box center [1181, 497] width 16 height 16
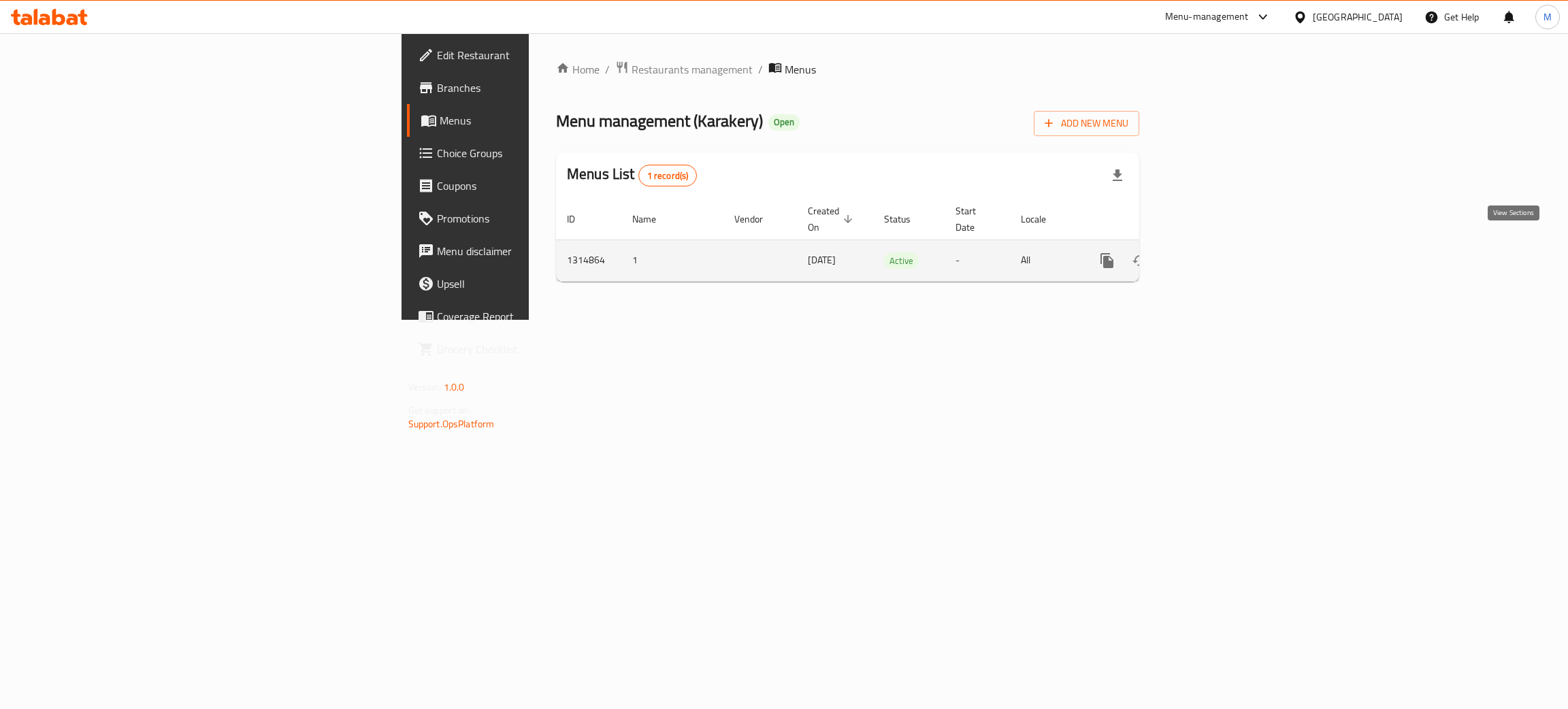
click at [1213, 253] on icon "enhanced table" at bounding box center [1205, 261] width 16 height 16
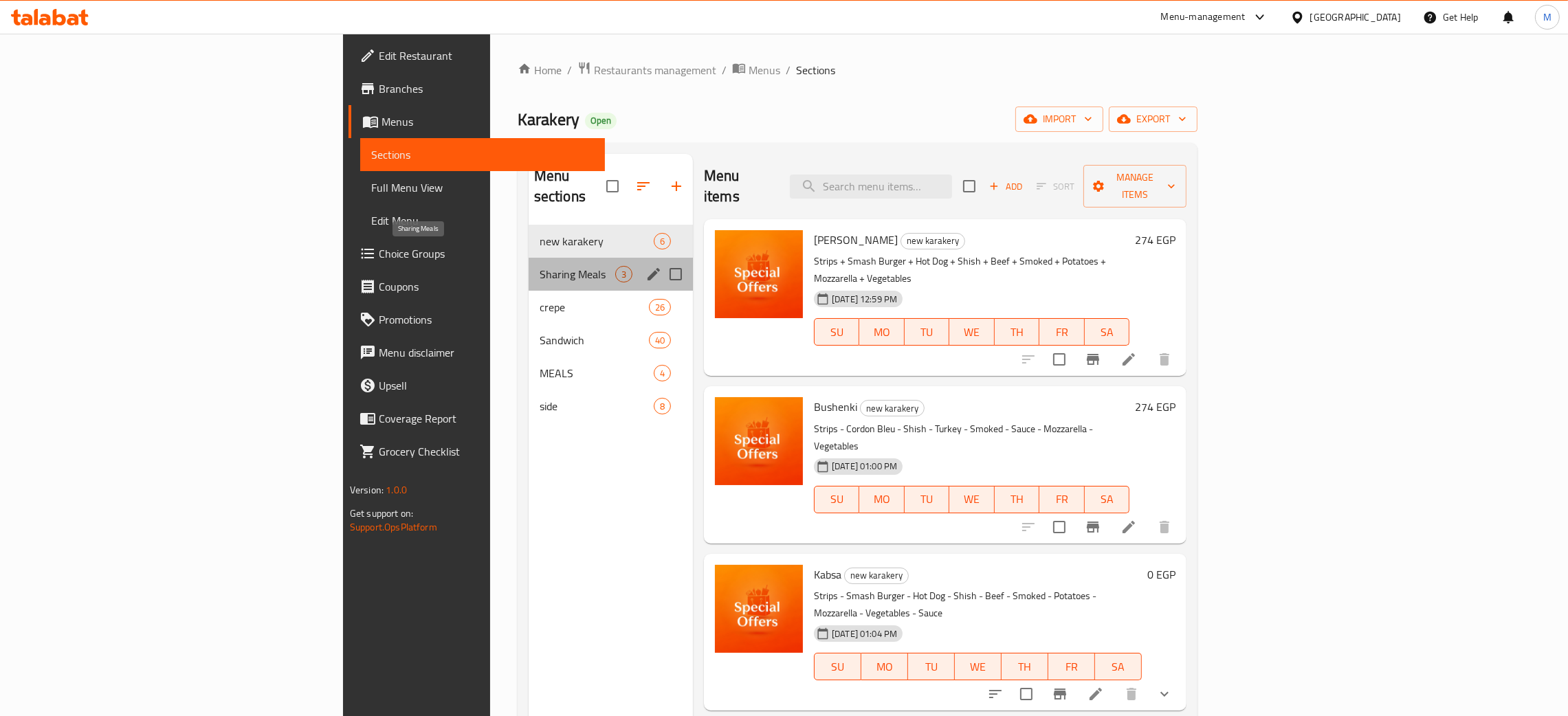
click at [539, 266] on span "Sharing Meals" at bounding box center [577, 274] width 75 height 17
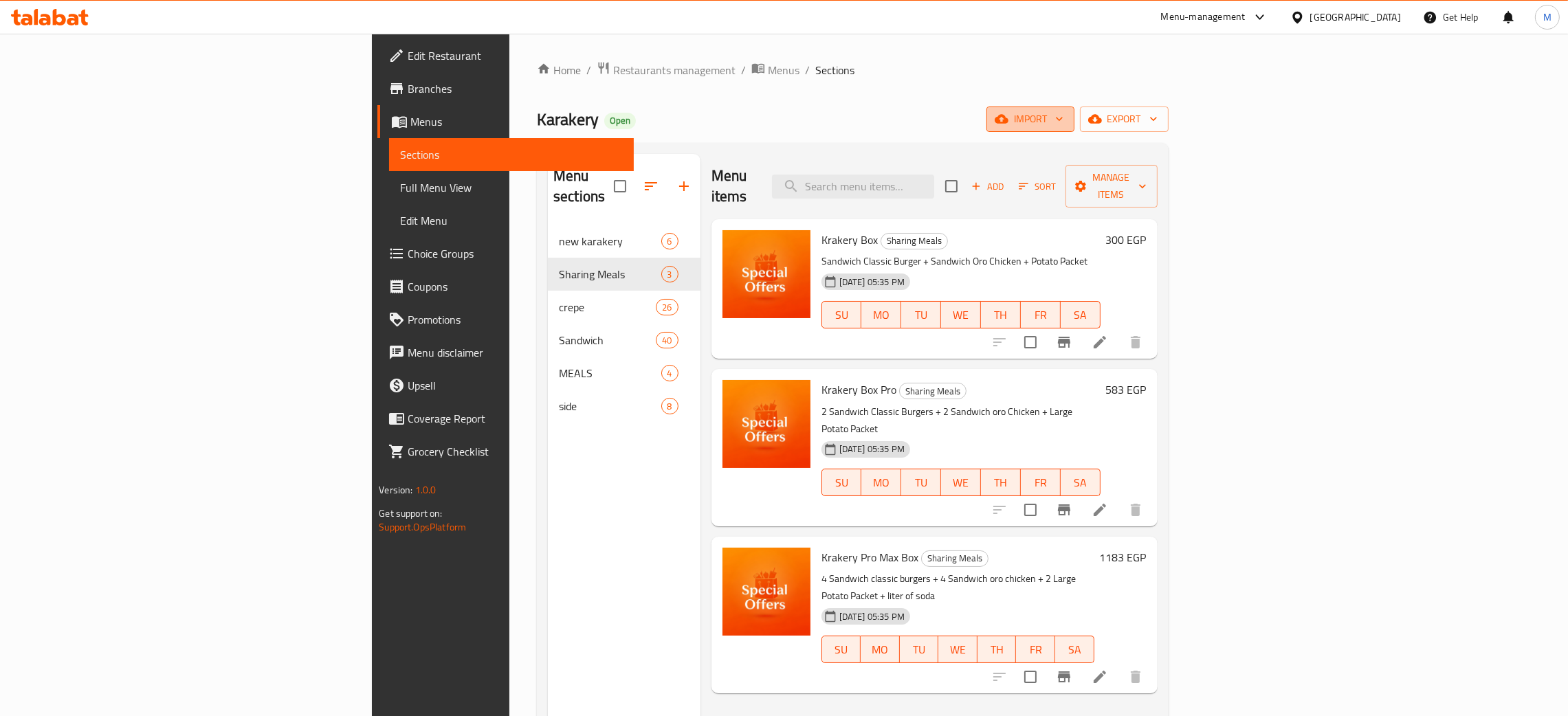
click at [1063, 114] on span "import" at bounding box center [1031, 118] width 66 height 17
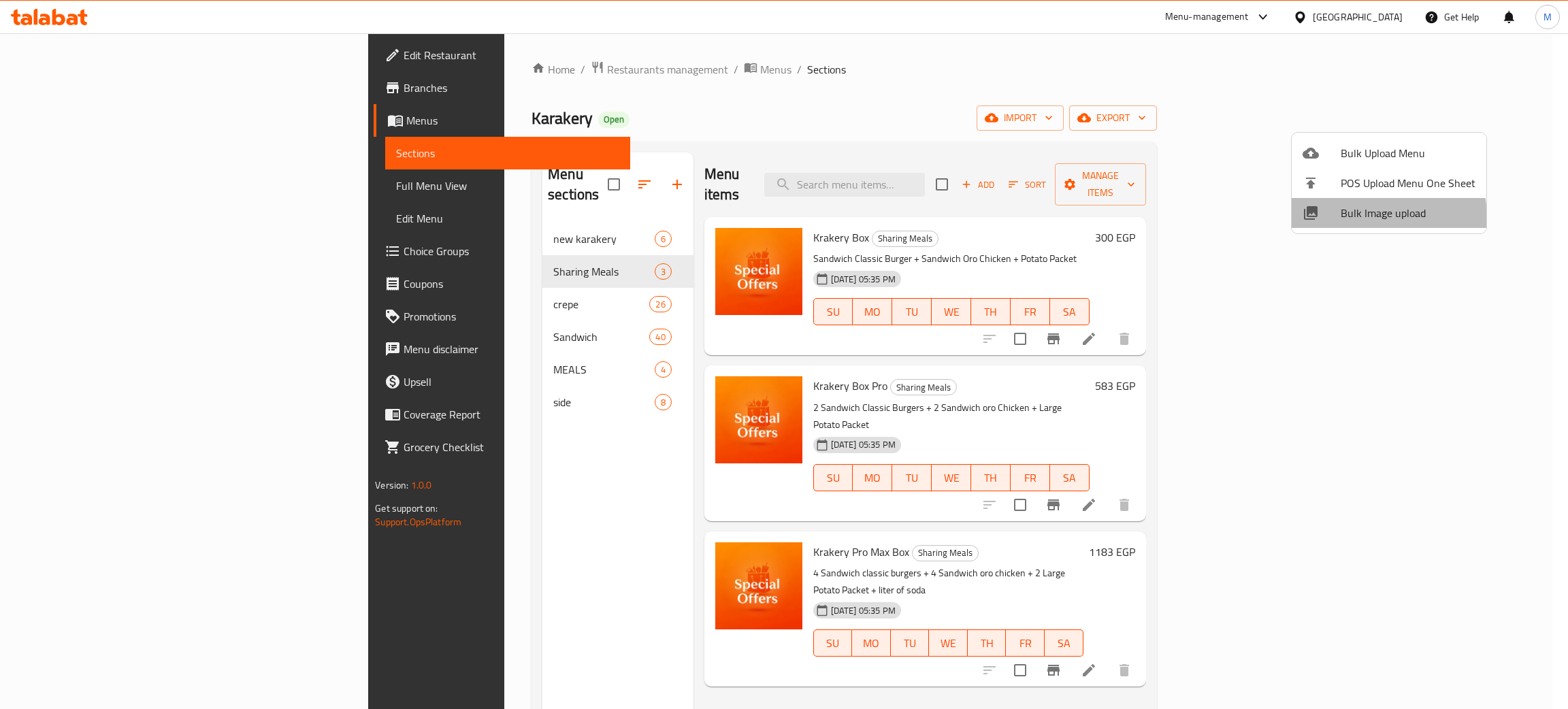
click at [1361, 218] on span "Bulk Image upload" at bounding box center [1408, 213] width 135 height 16
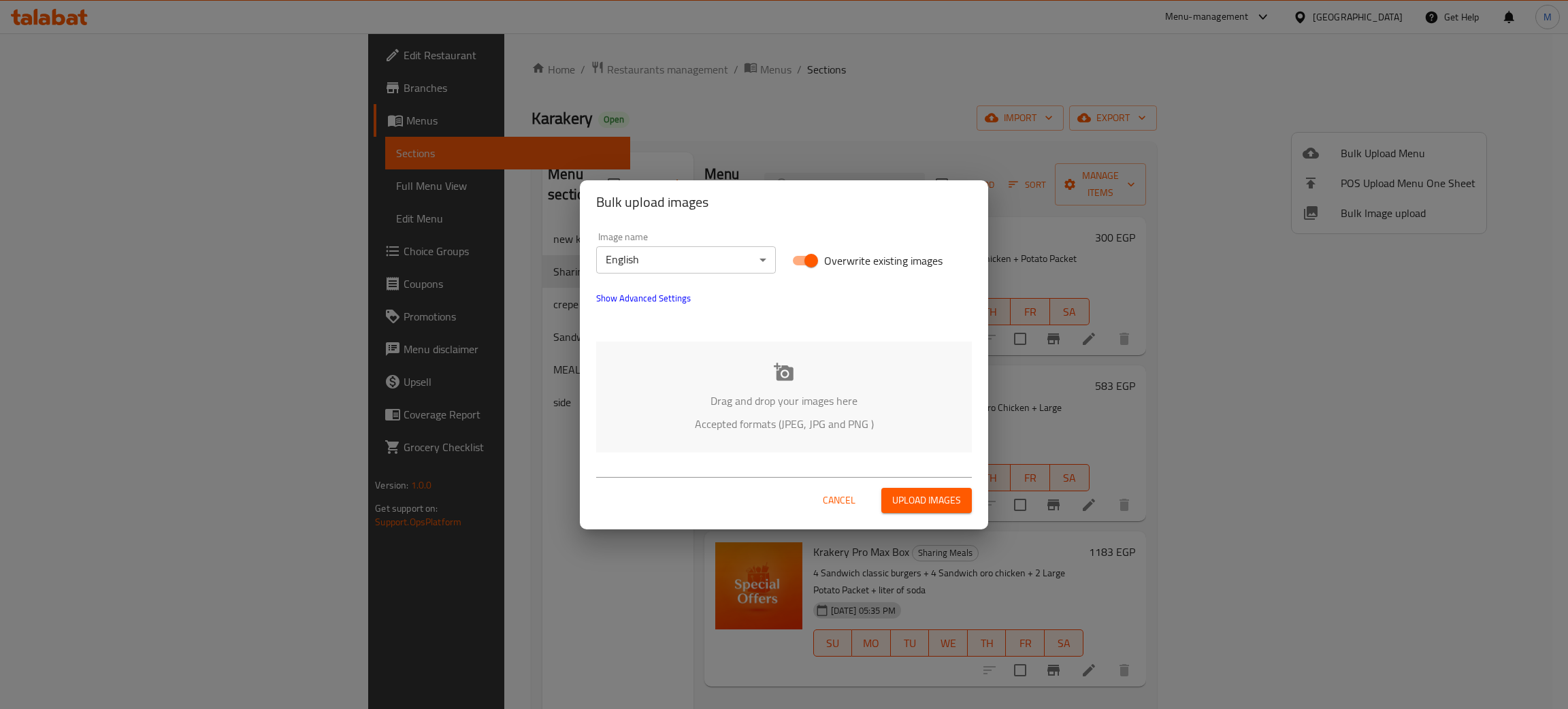
click at [693, 432] on div "Drag and drop your images here Accepted formats (JPEG, JPG and PNG )" at bounding box center [783, 397] width 376 height 111
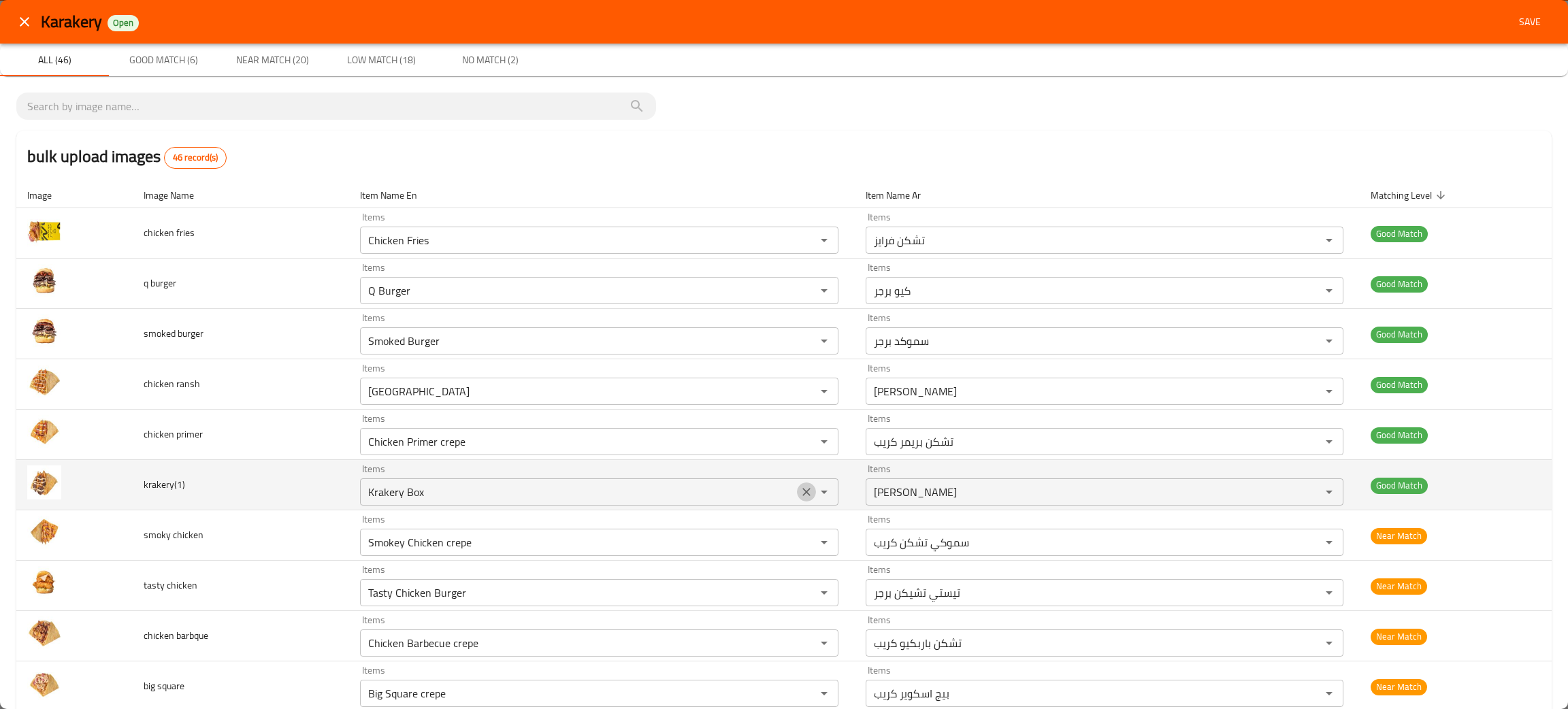
click at [799, 495] on icon "Clear" at bounding box center [806, 491] width 14 height 14
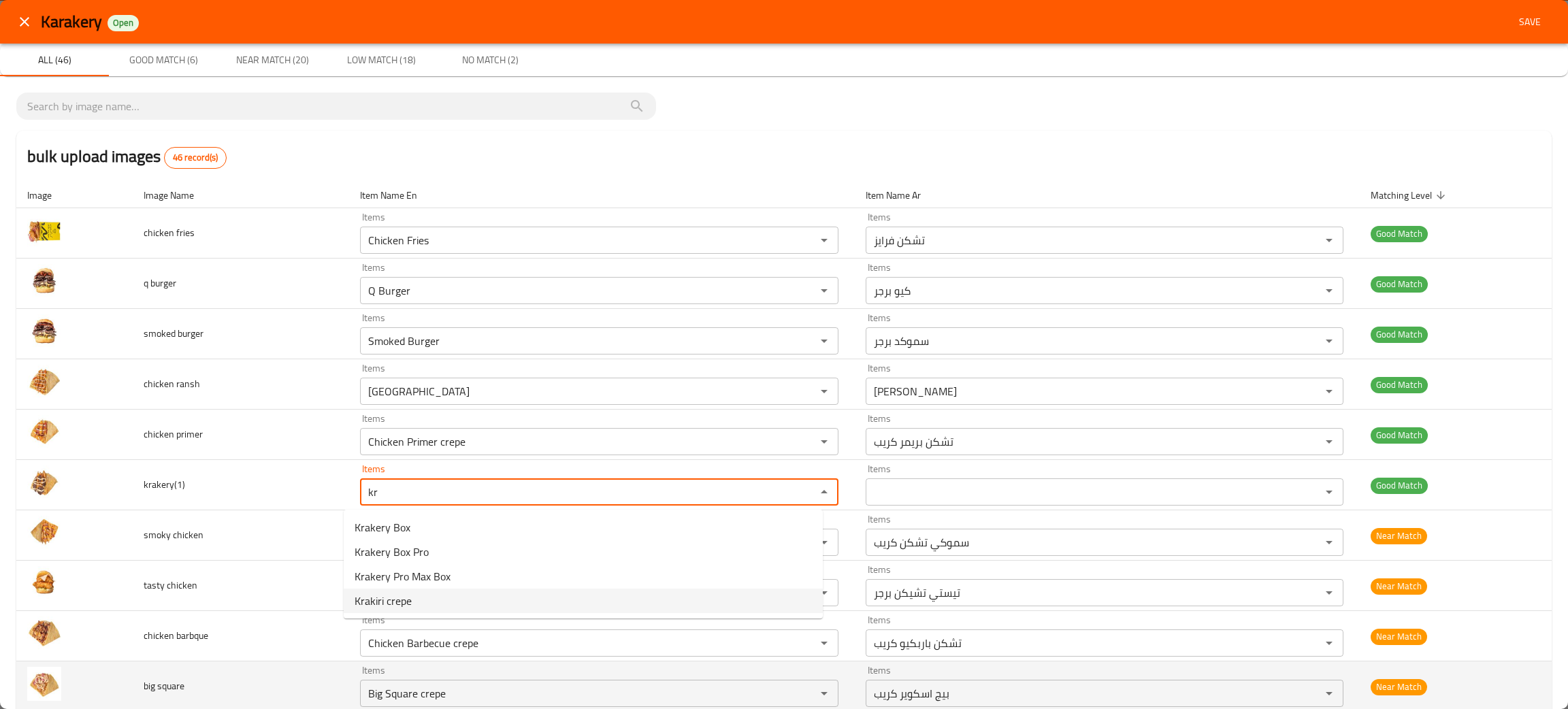
type input "kr"
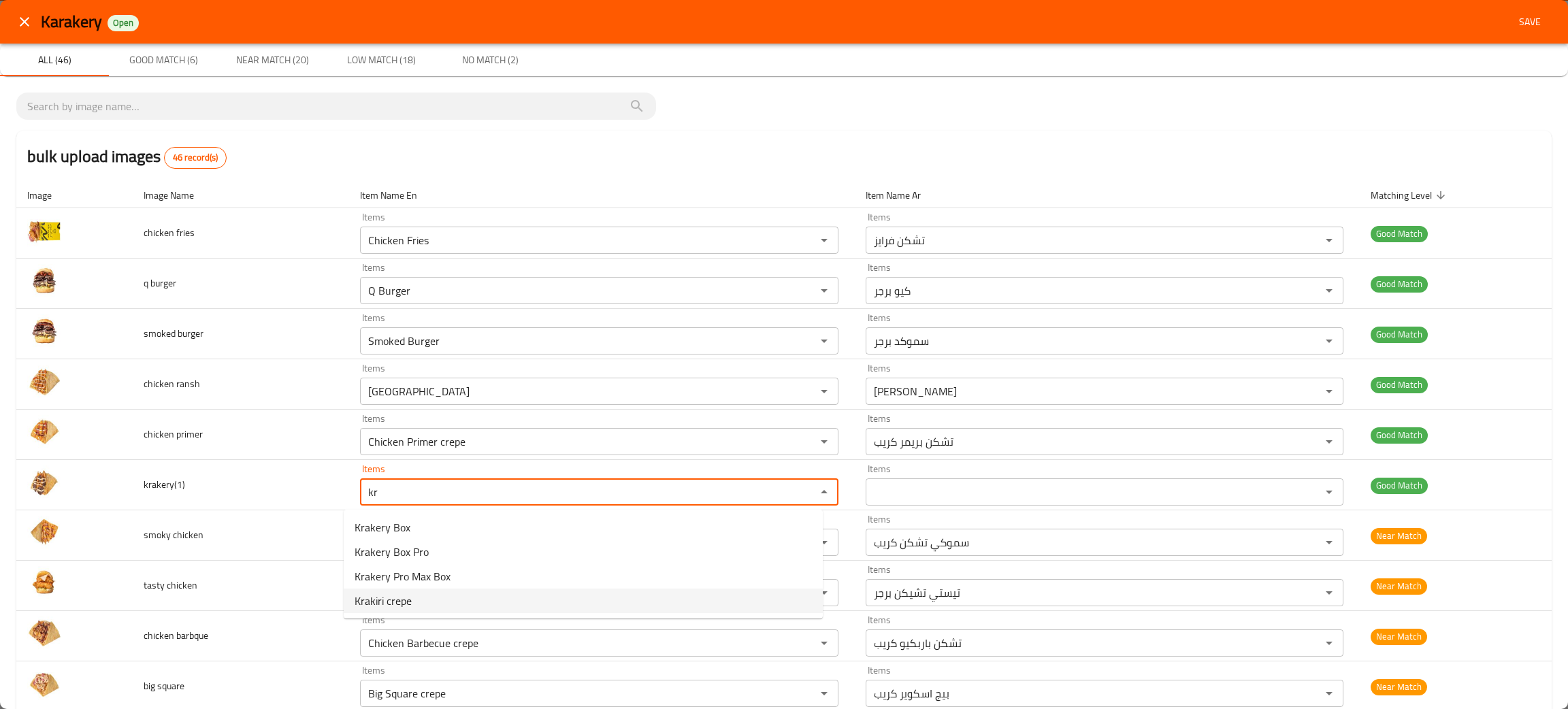
click at [378, 609] on span "Krakiri crepe" at bounding box center [383, 601] width 57 height 16
type input "Krakiri crepe"
type input "كراكيري كريب"
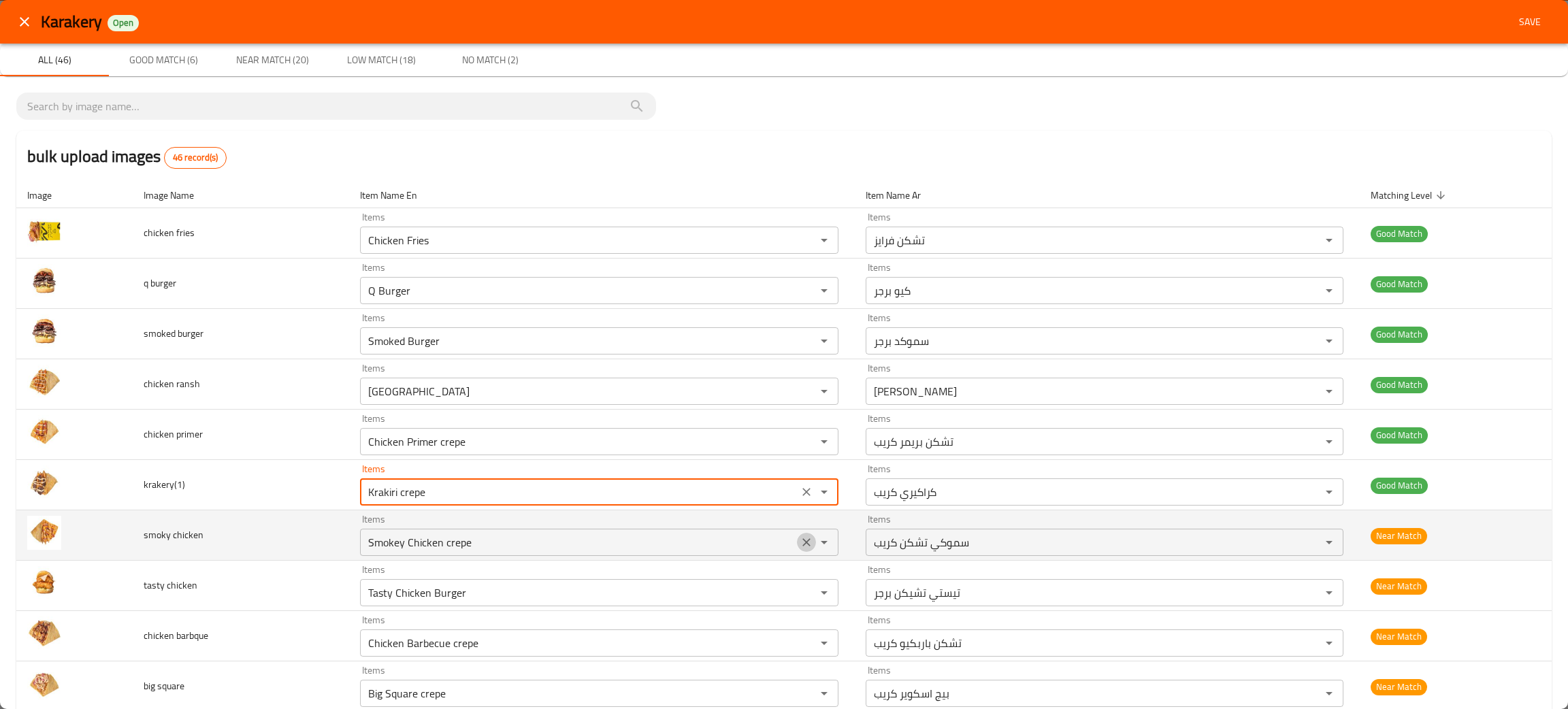
click at [799, 539] on icon "Clear" at bounding box center [806, 542] width 14 height 14
type input "Krakiri crepe"
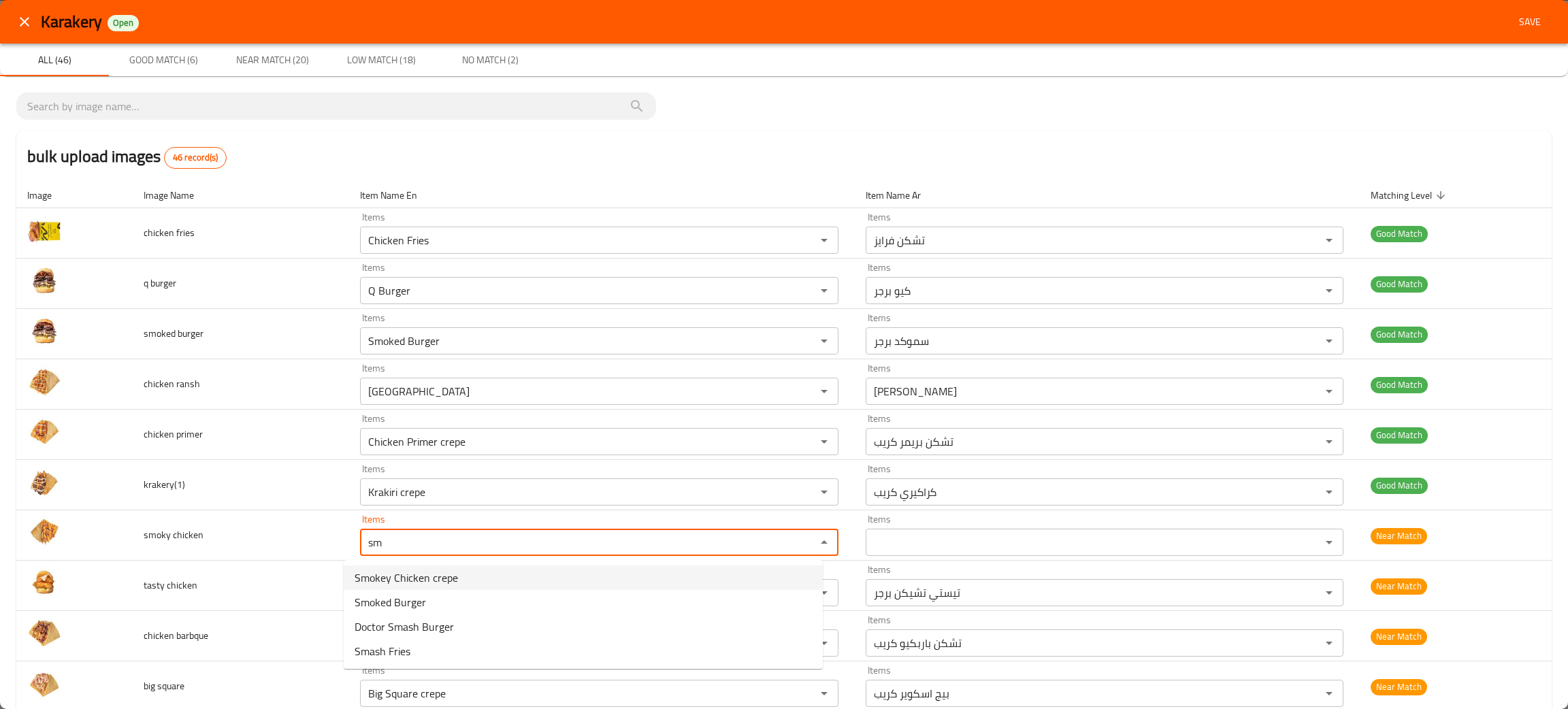
click at [397, 574] on span "Smokey Chicken crepe" at bounding box center [407, 577] width 104 height 16
type chicken "Smokey Chicken crepe"
type chicken-ar "سموكي تشكن كريب"
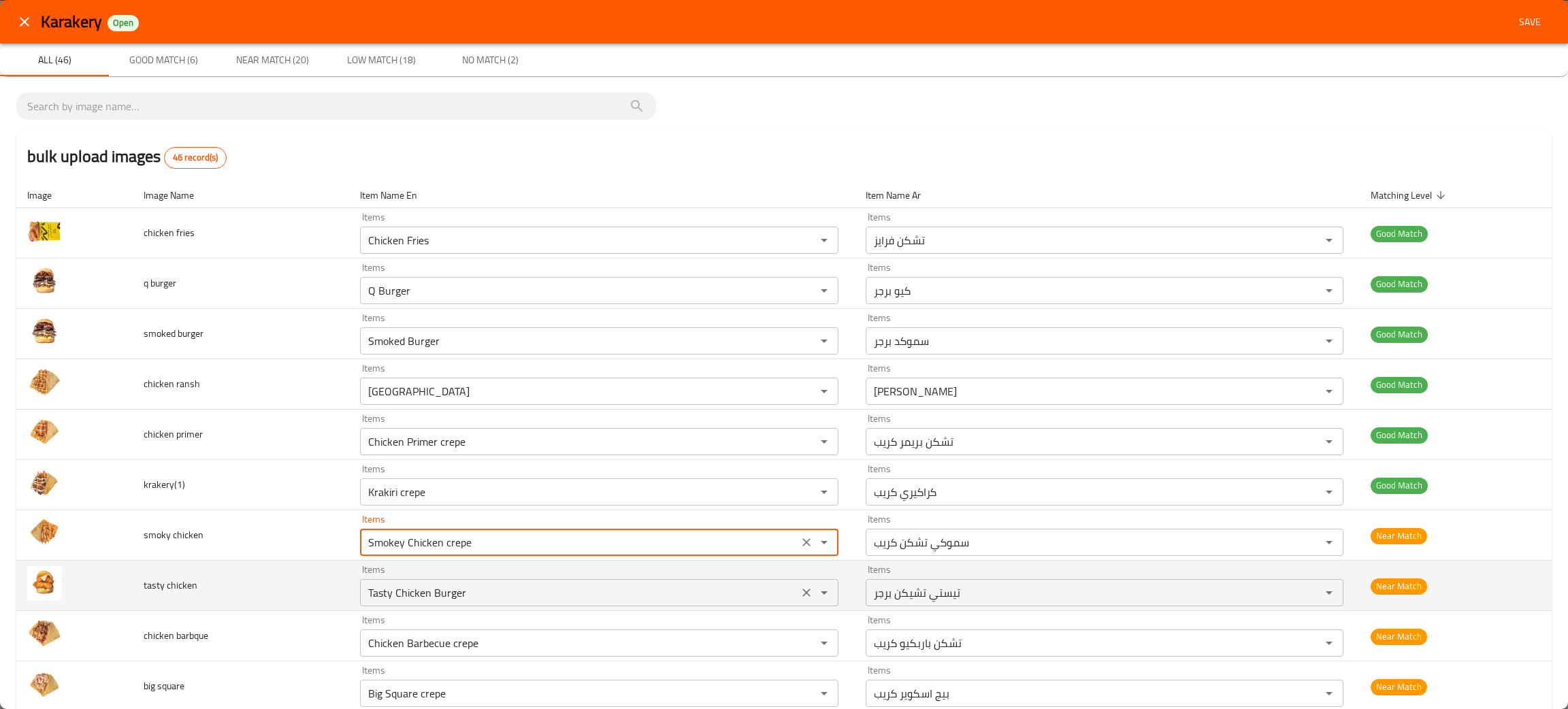
type chicken "Smokey Chicken crepe"
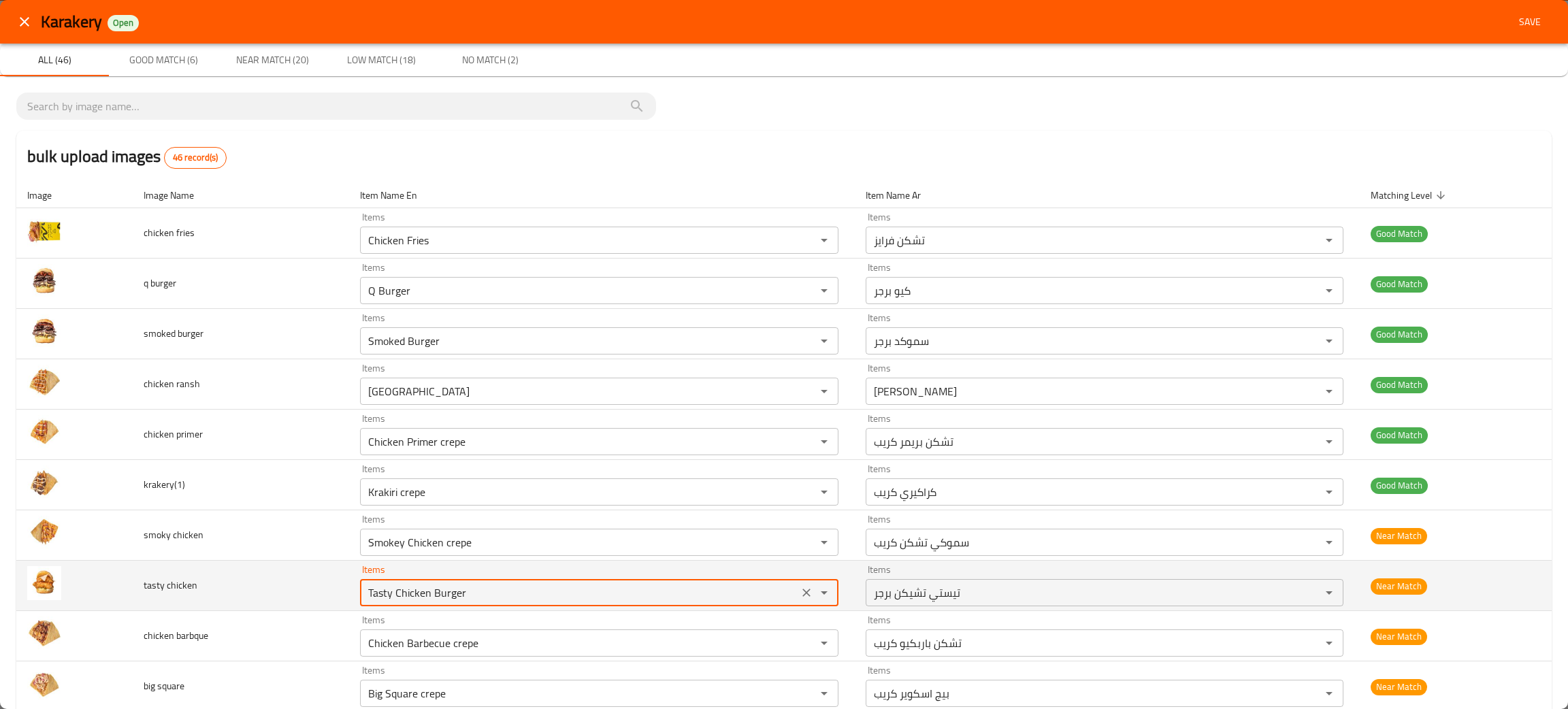
click at [467, 595] on chicken "Tasty Chicken Burger" at bounding box center [578, 592] width 429 height 19
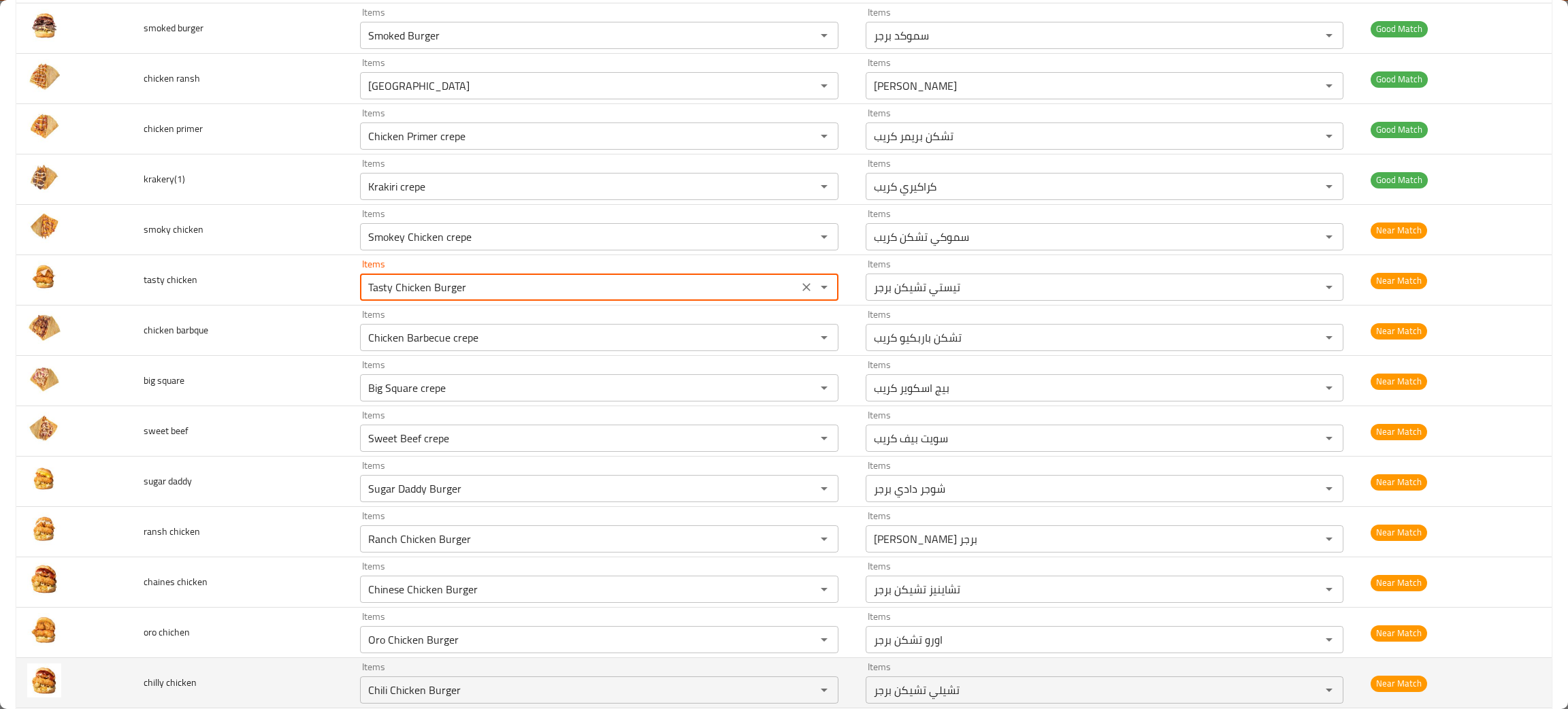
scroll to position [408, 0]
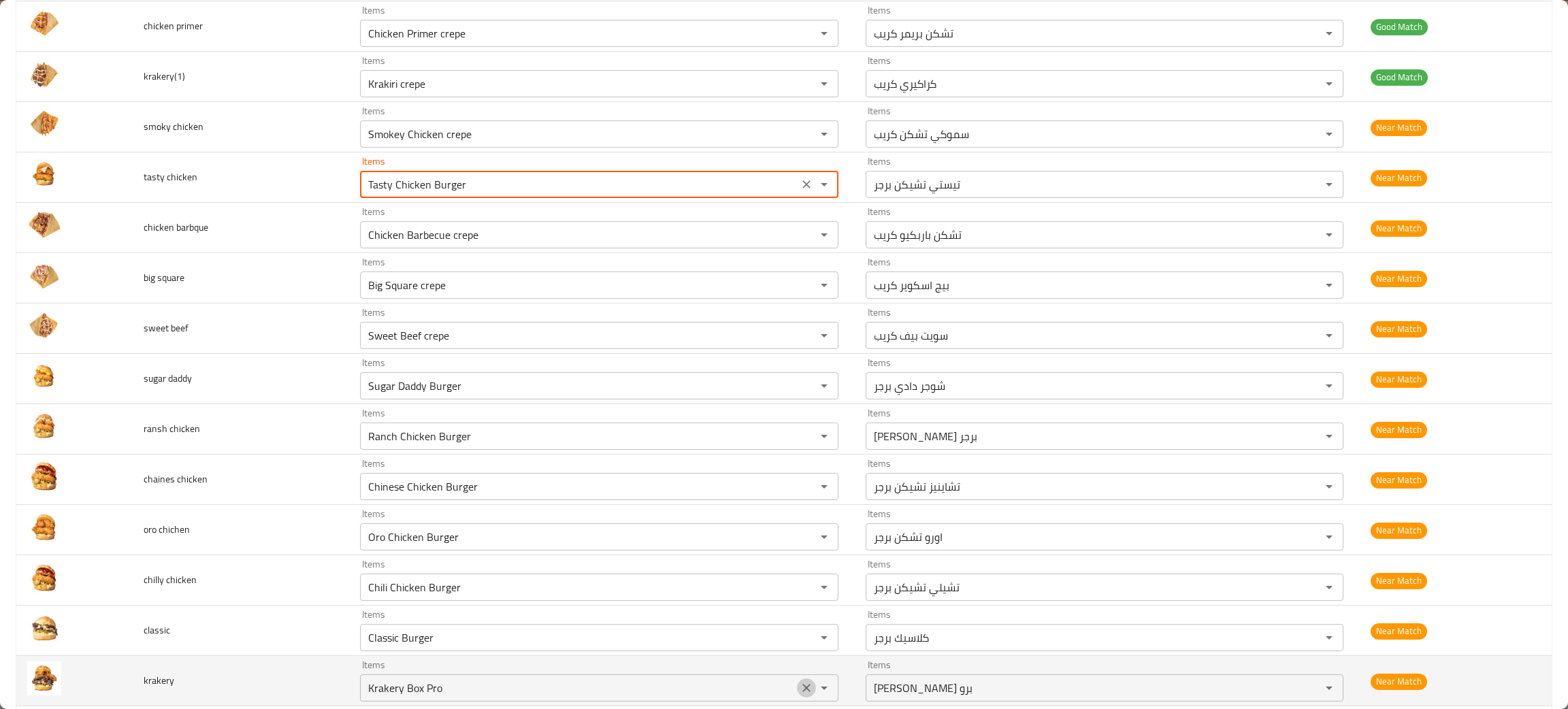
click at [799, 684] on icon "Clear" at bounding box center [806, 687] width 14 height 14
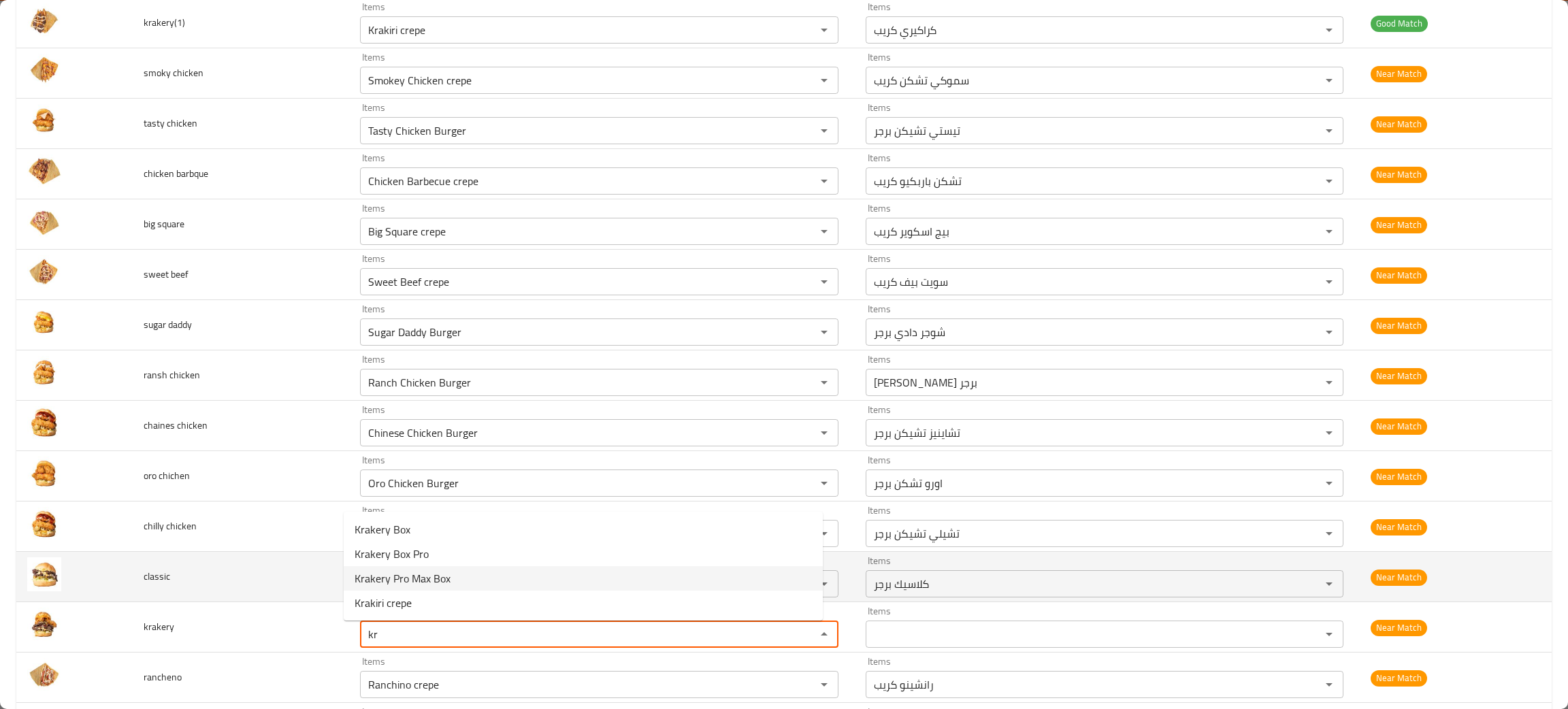
scroll to position [509, 0]
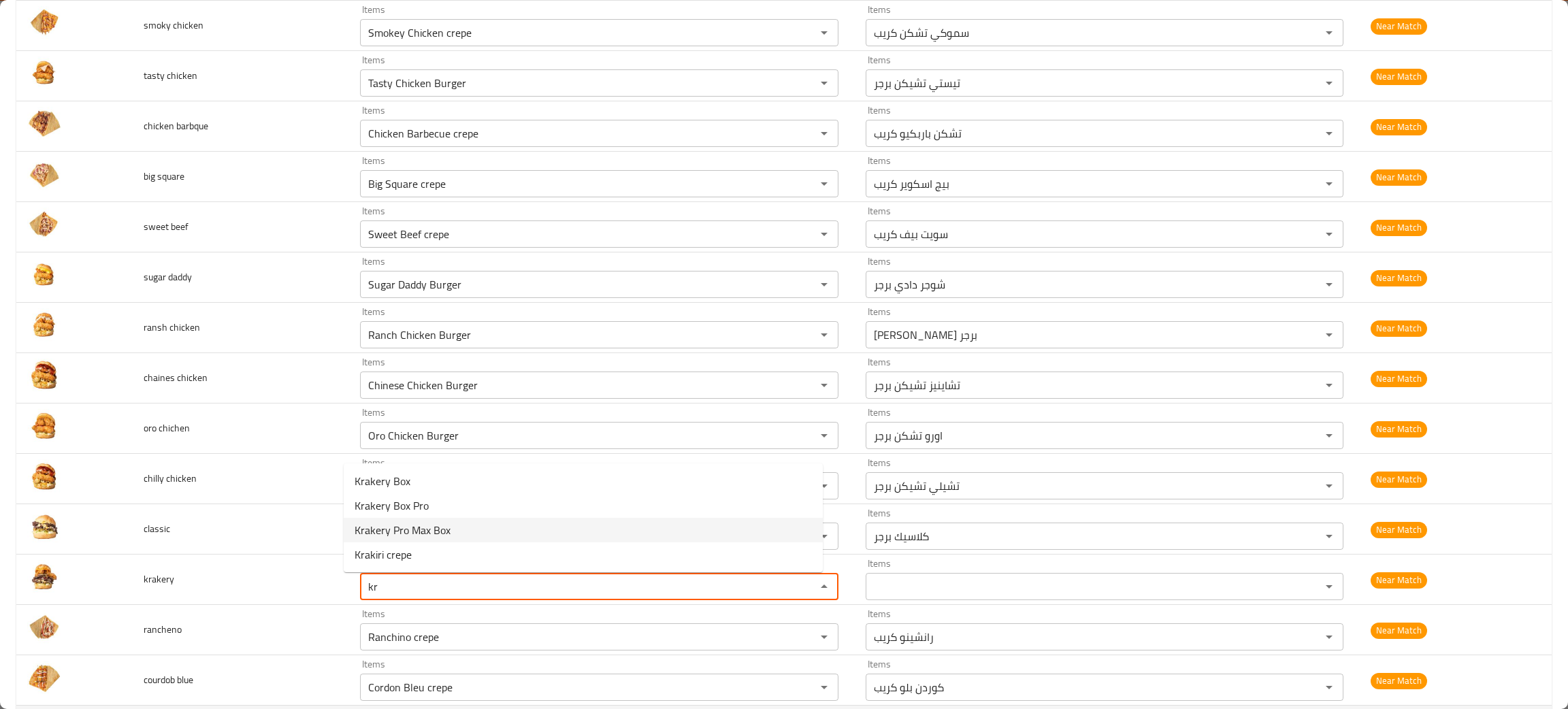
type input "kr"
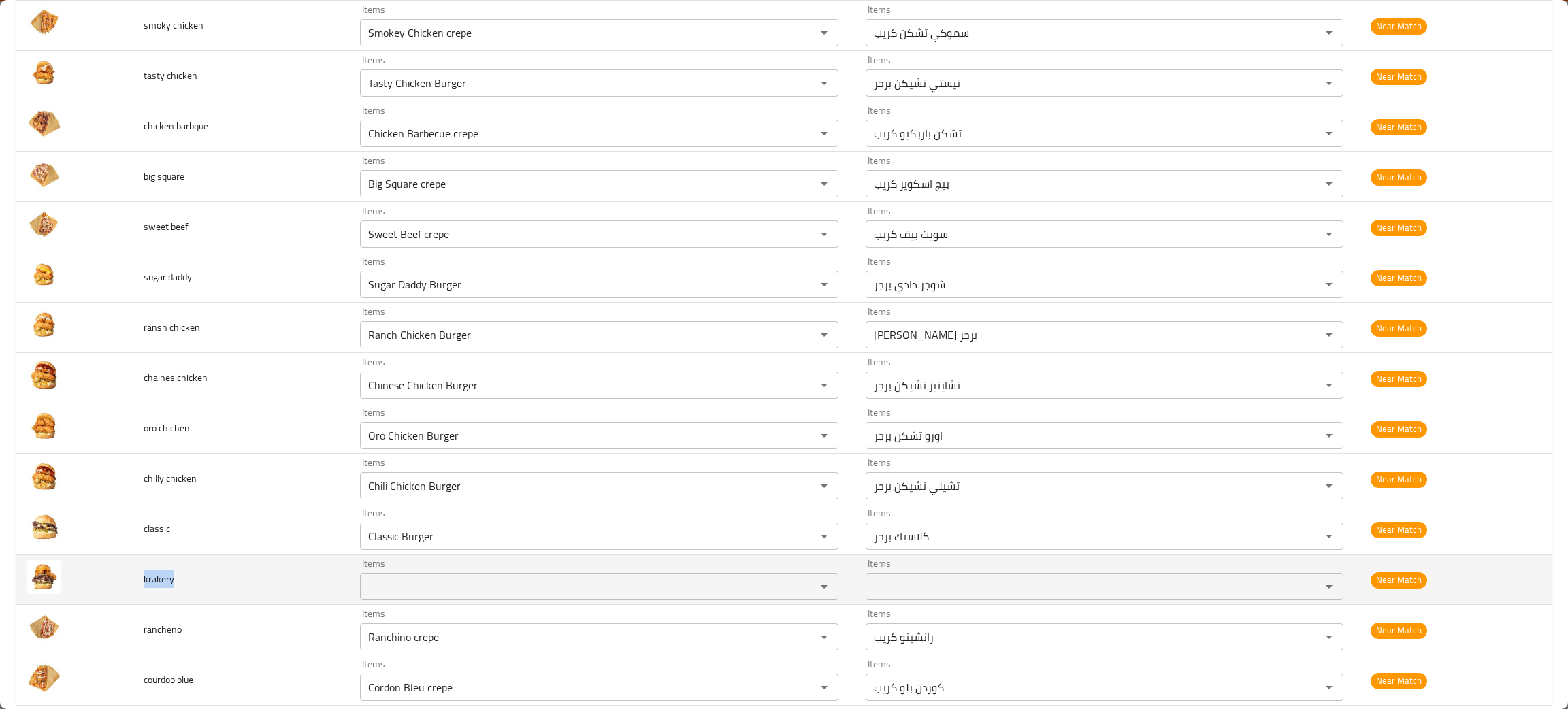
drag, startPoint x: 183, startPoint y: 589, endPoint x: 141, endPoint y: 594, distance: 42.3
click at [141, 594] on td "krakery" at bounding box center [241, 579] width 216 height 50
copy span "krakery"
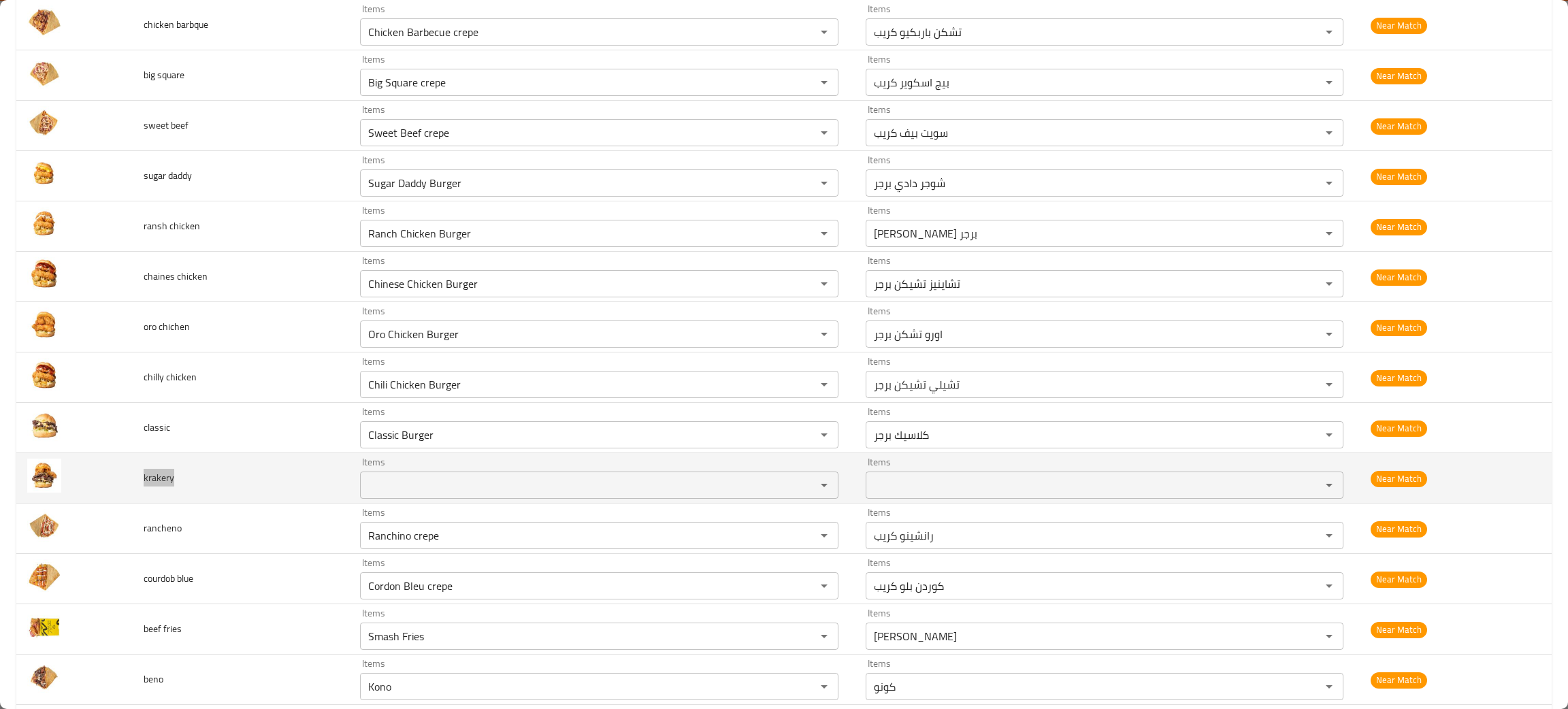
scroll to position [612, 0]
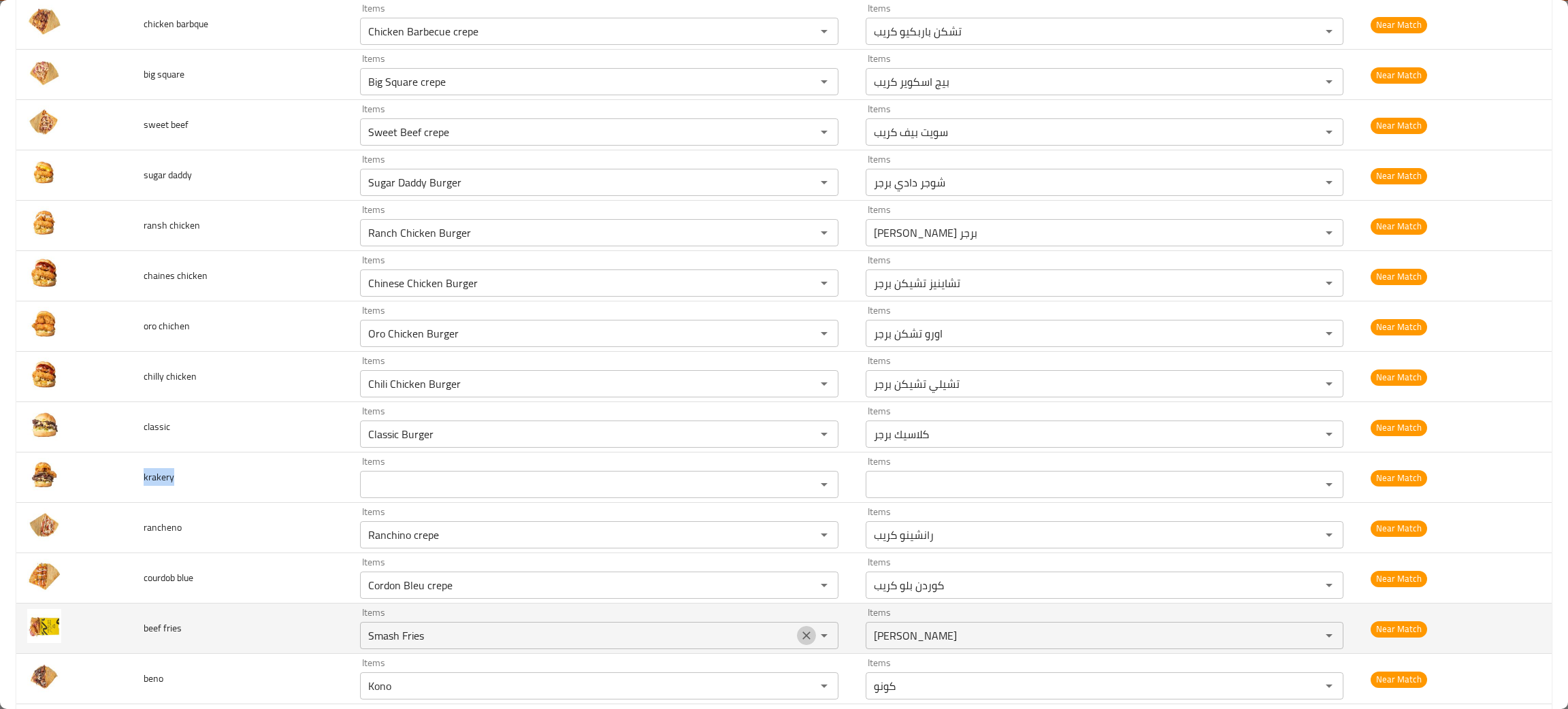
click at [799, 639] on icon "Clear" at bounding box center [806, 634] width 14 height 14
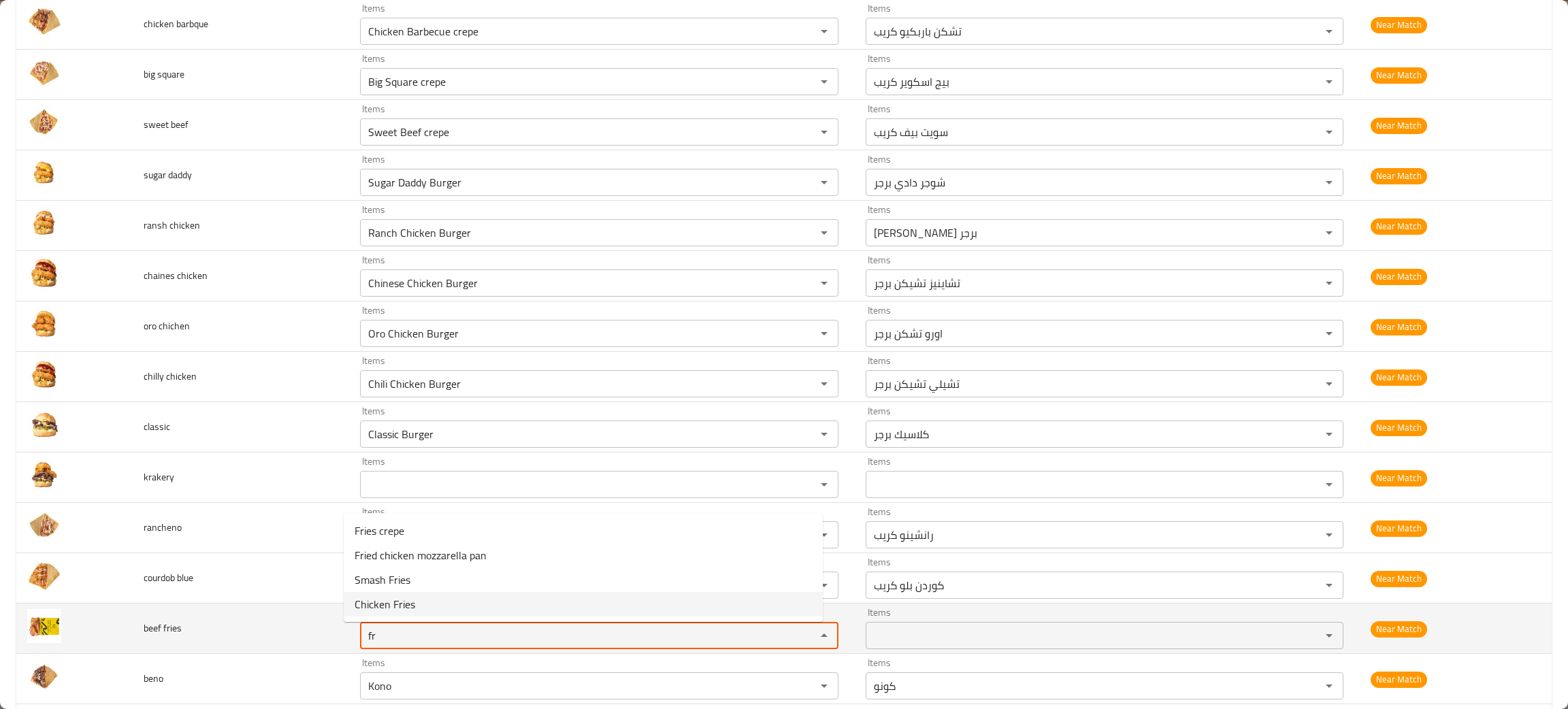
type fries "fr"
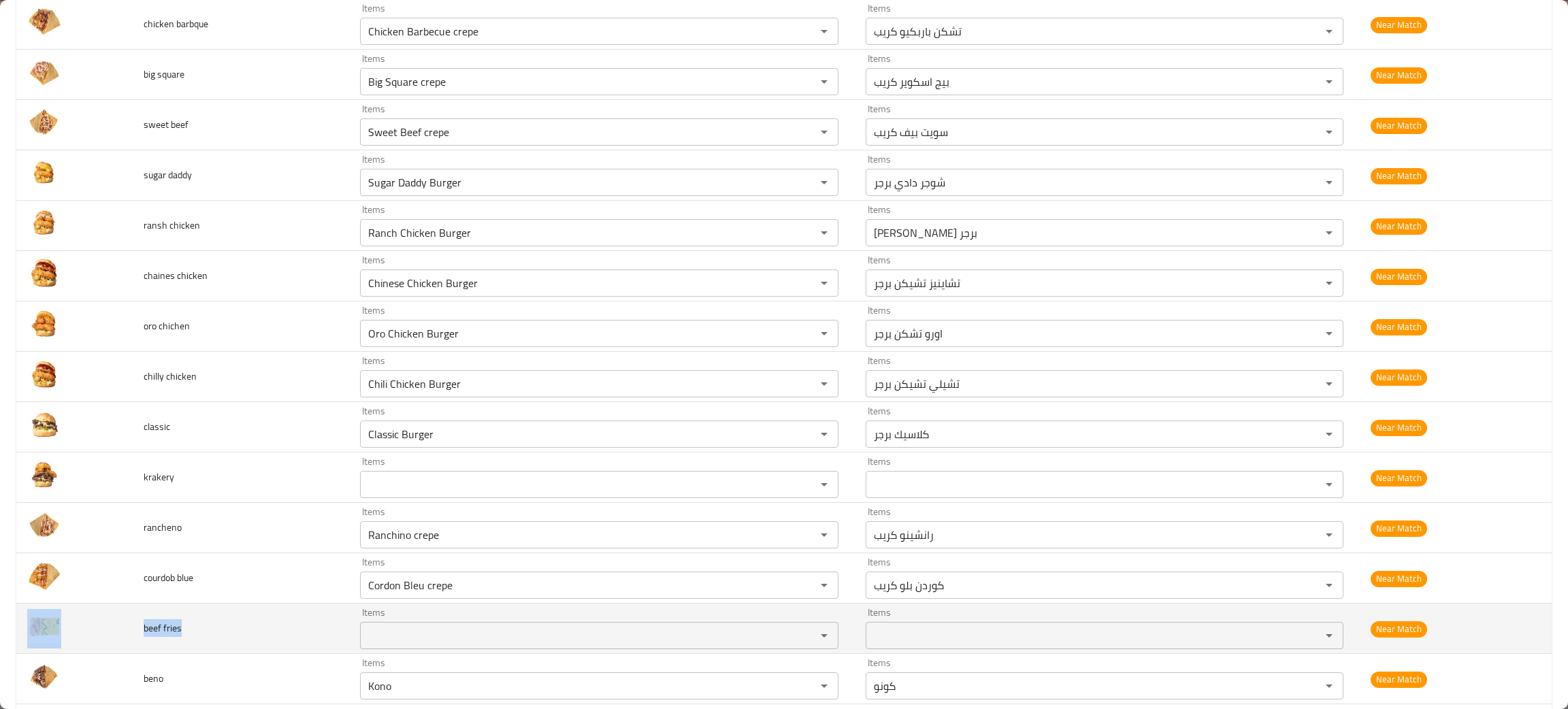
drag, startPoint x: 201, startPoint y: 639, endPoint x: 126, endPoint y: 644, distance: 75.2
click at [126, 644] on tr "beef fries Items Items Items Items Near Match" at bounding box center [784, 628] width 1535 height 50
copy tr "beef fries"
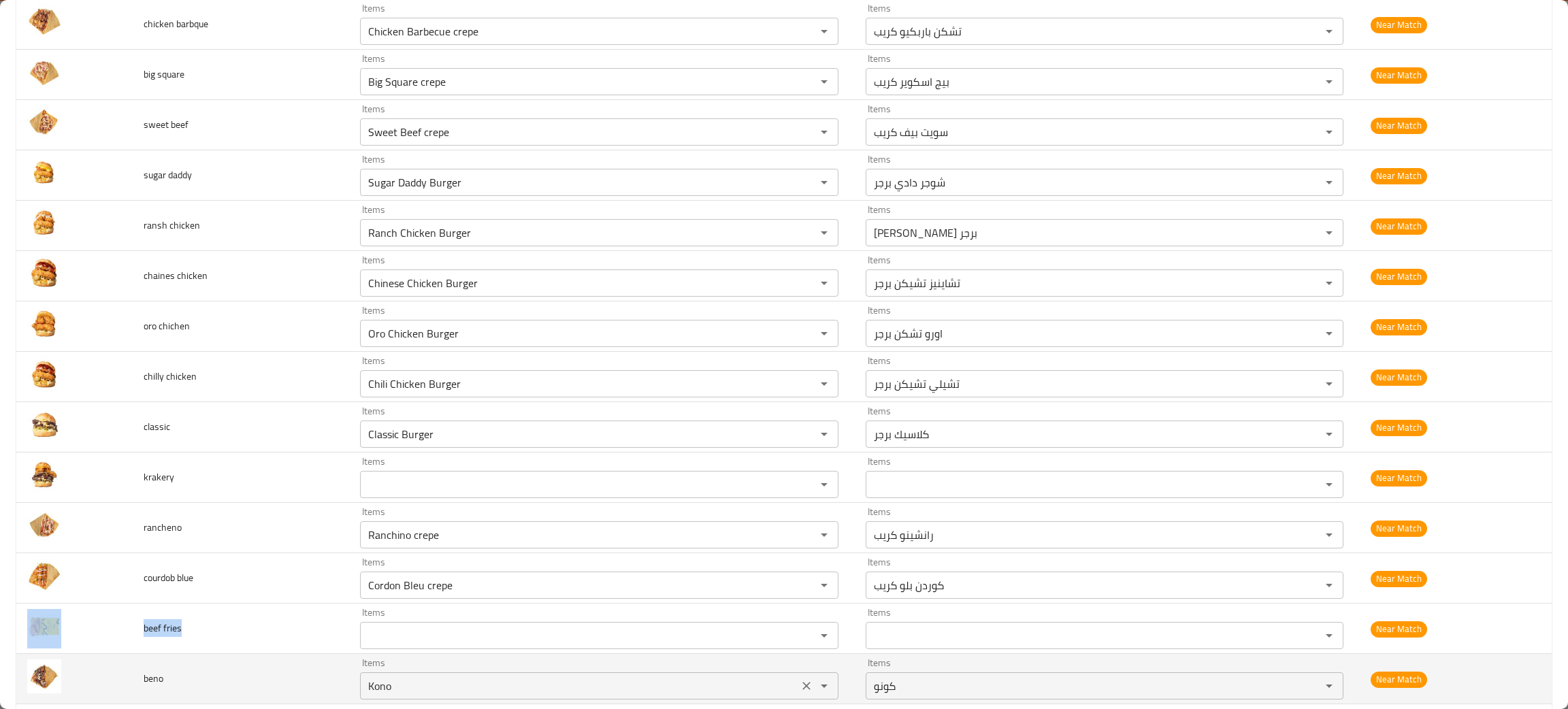
click at [389, 684] on input "Kono" at bounding box center [578, 685] width 429 height 19
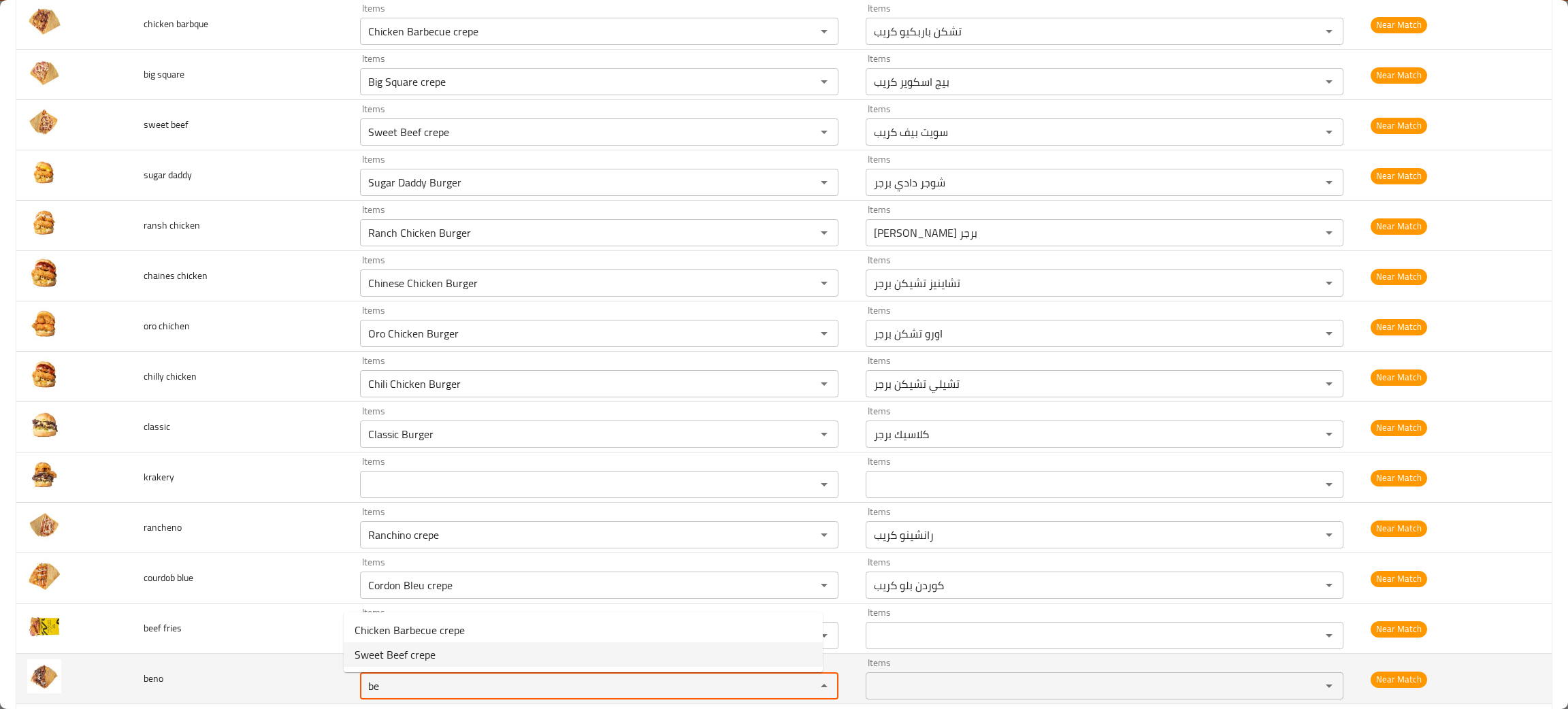
type input "be"
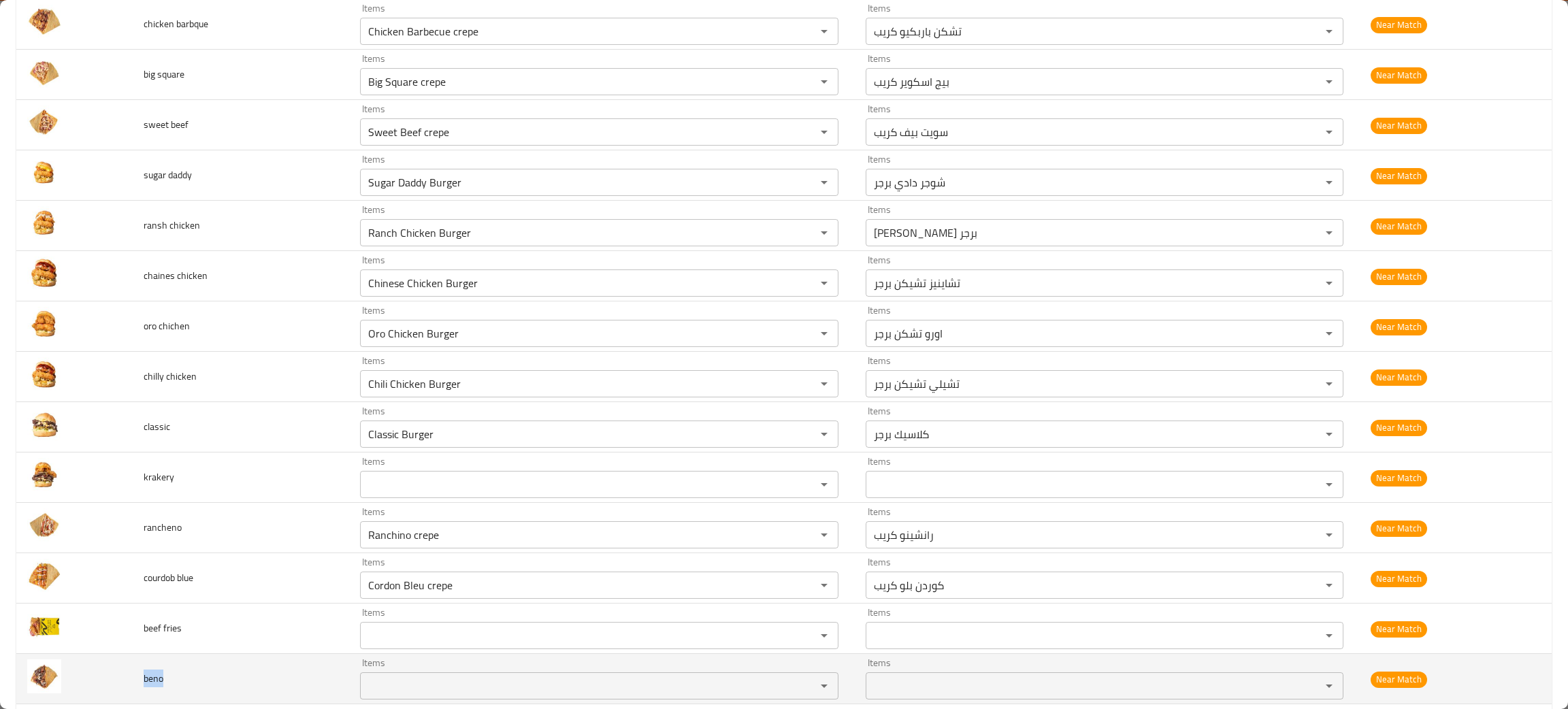
drag, startPoint x: 165, startPoint y: 682, endPoint x: 142, endPoint y: 677, distance: 23.5
click at [142, 677] on td "beno" at bounding box center [241, 678] width 216 height 50
copy span "beno"
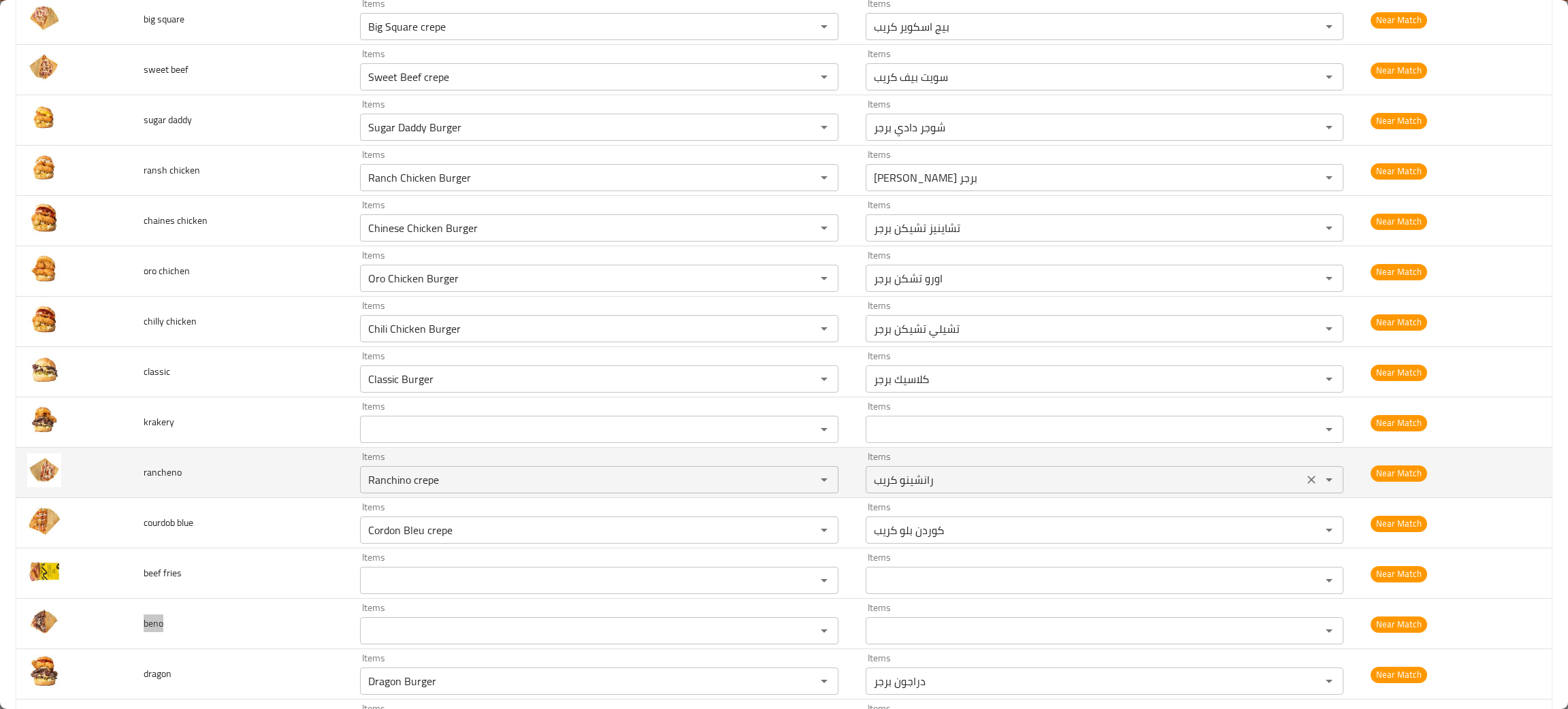
scroll to position [816, 0]
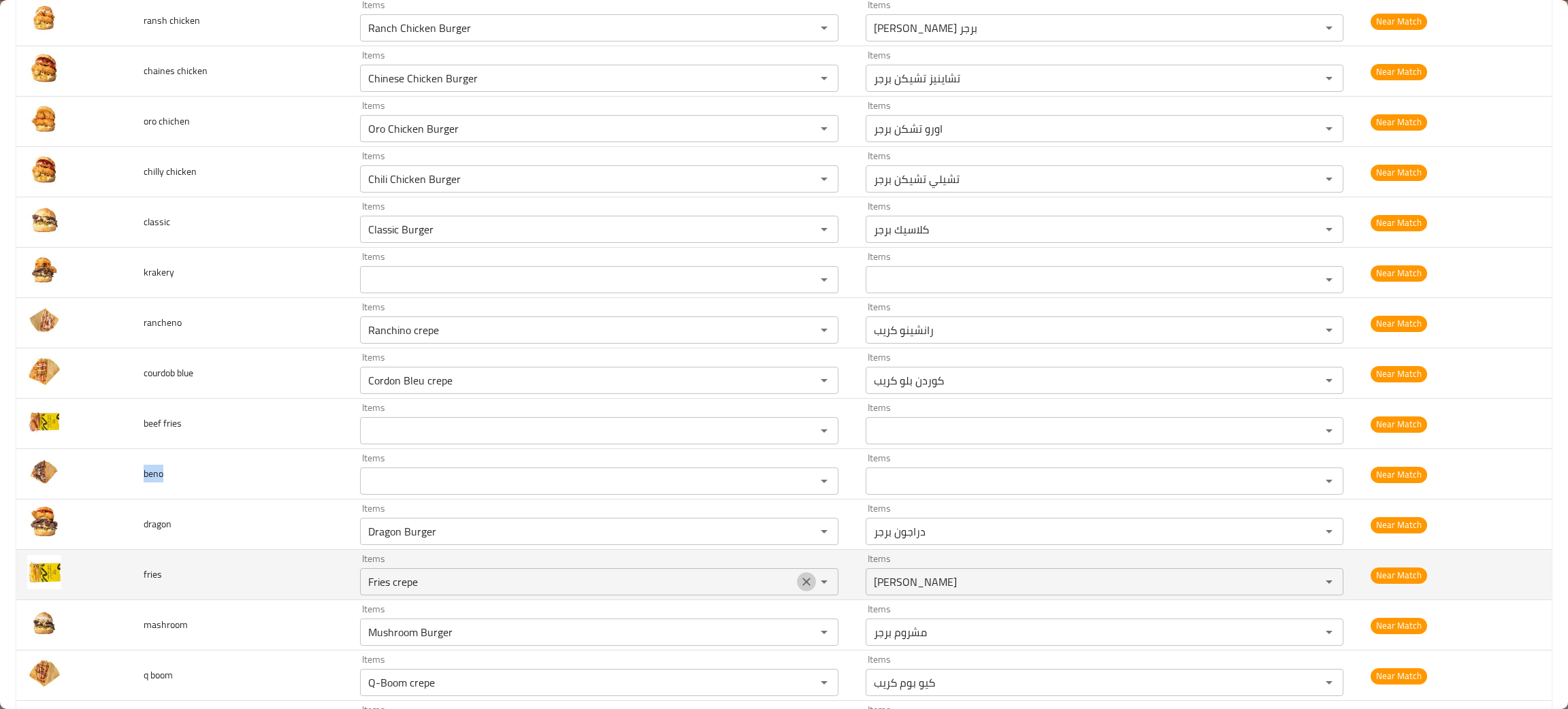
click at [799, 584] on icon "Clear" at bounding box center [806, 581] width 14 height 14
type input "fr"
drag, startPoint x: 186, startPoint y: 584, endPoint x: 136, endPoint y: 582, distance: 50.0
click at [136, 582] on td "fries" at bounding box center [241, 574] width 216 height 50
copy span "fries"
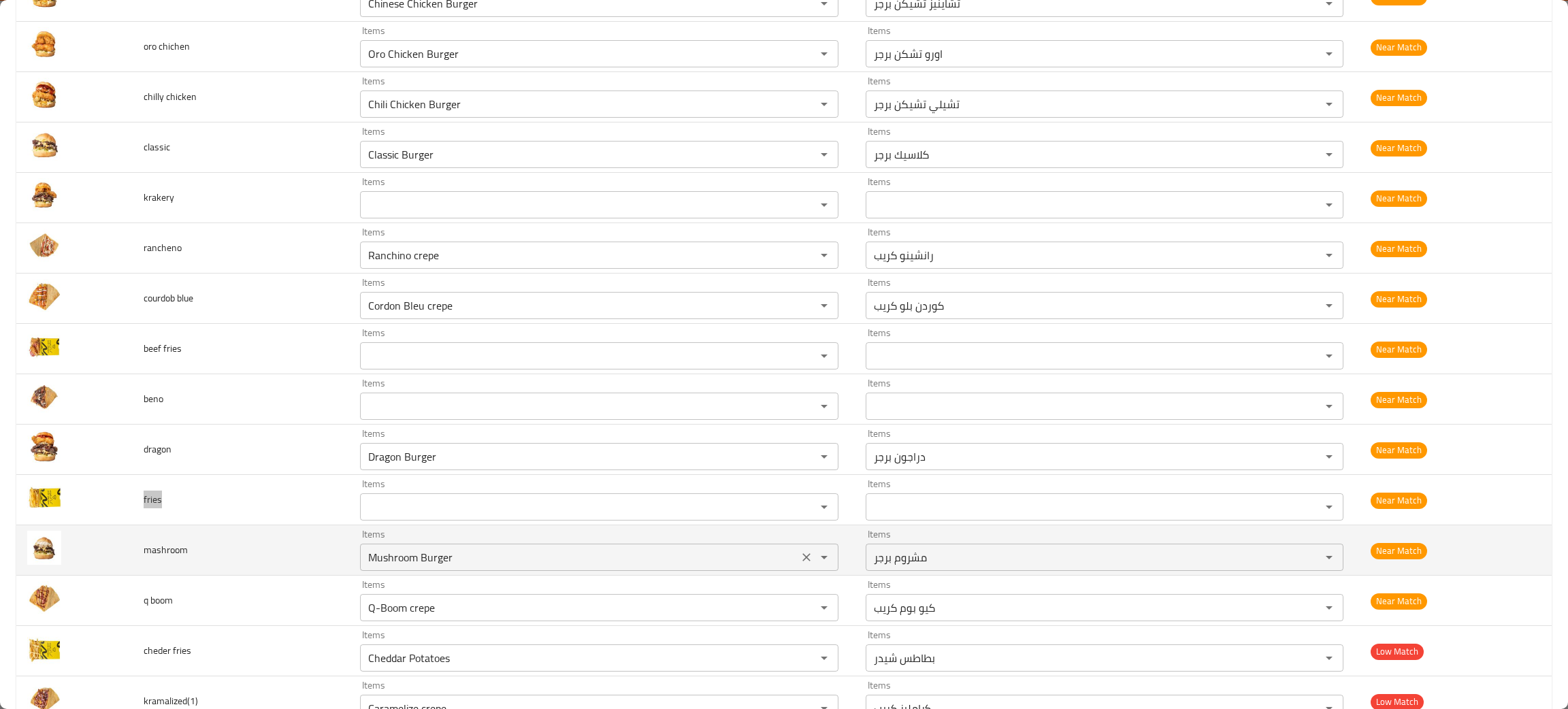
scroll to position [917, 0]
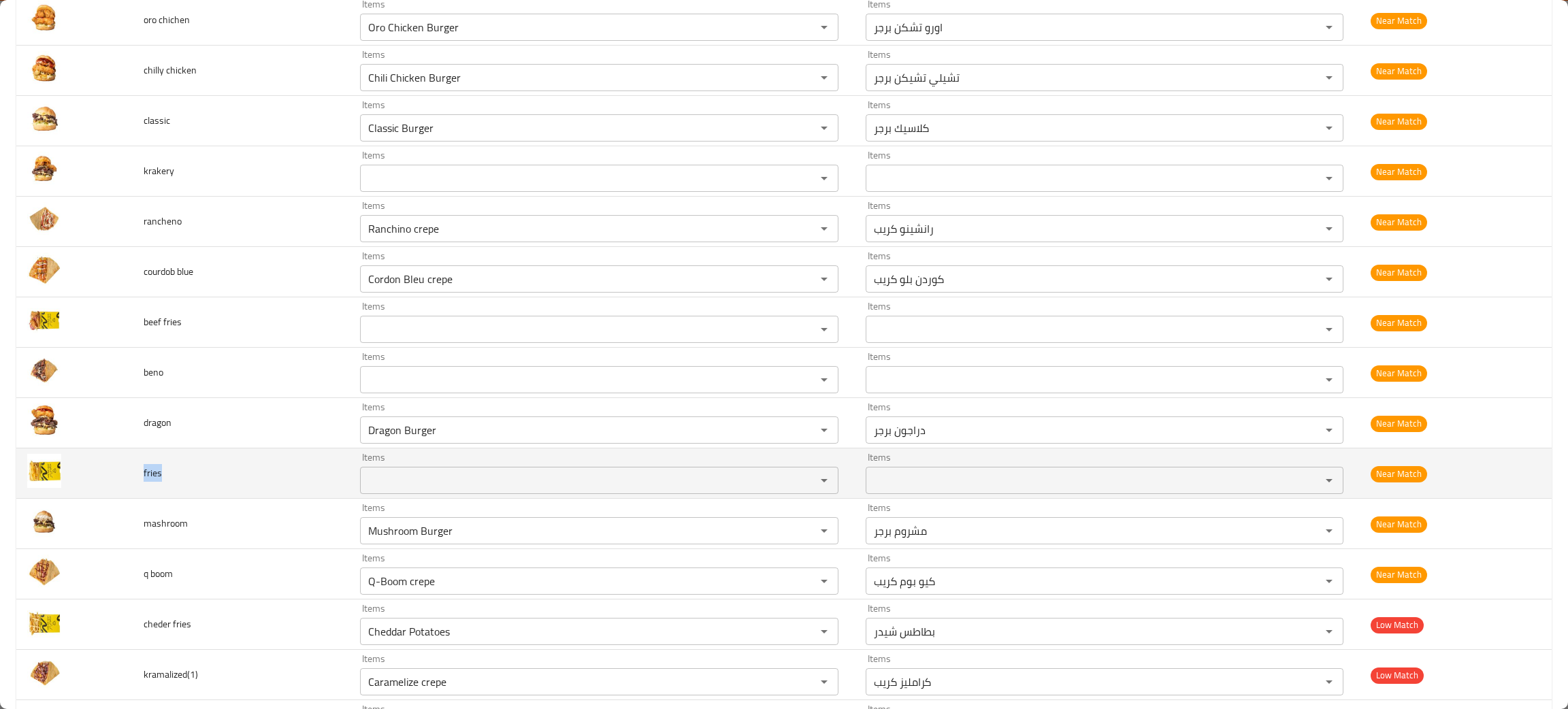
click at [409, 483] on input "Items" at bounding box center [578, 480] width 429 height 19
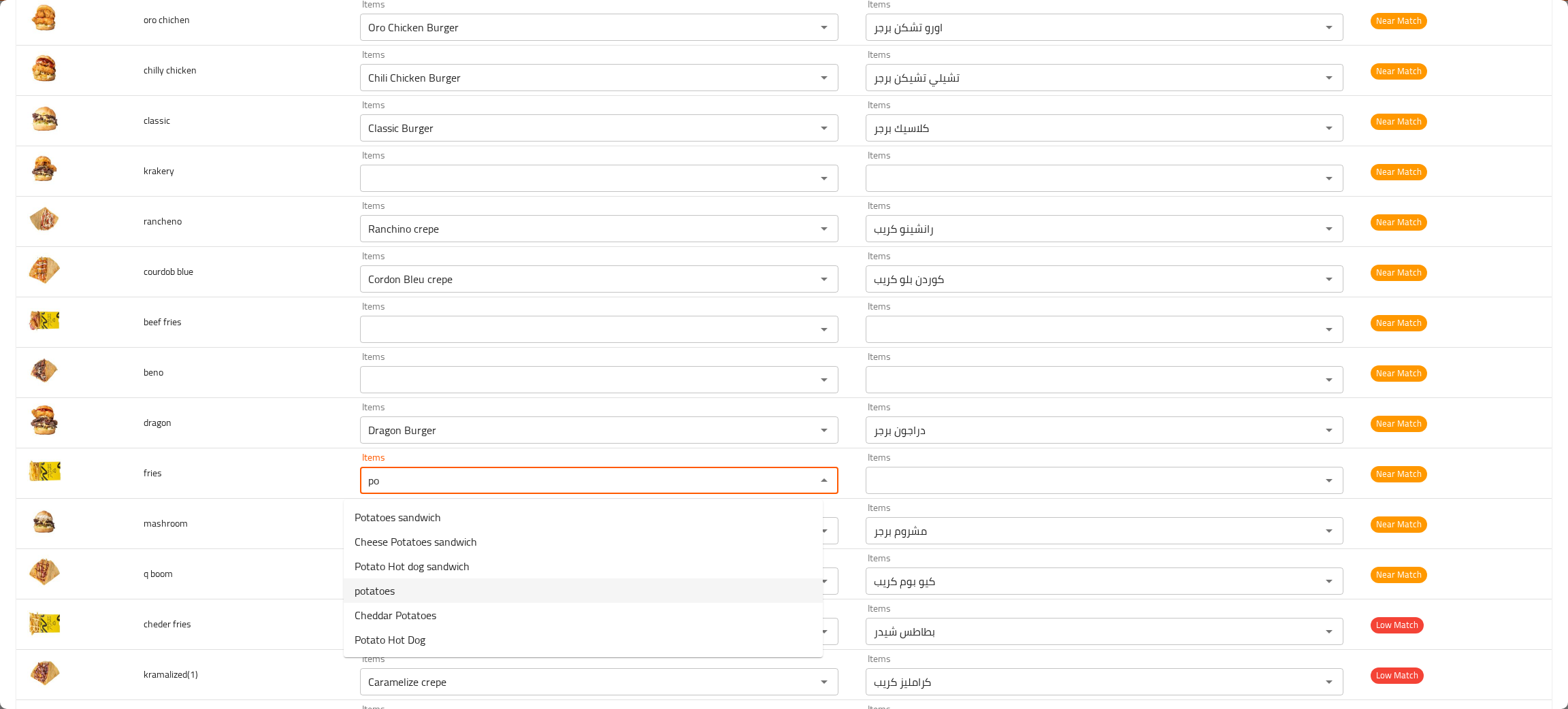
click at [399, 584] on li "potatoes" at bounding box center [583, 590] width 479 height 25
type input "potatoes"
type input "بطاطس"
type input "potatoes"
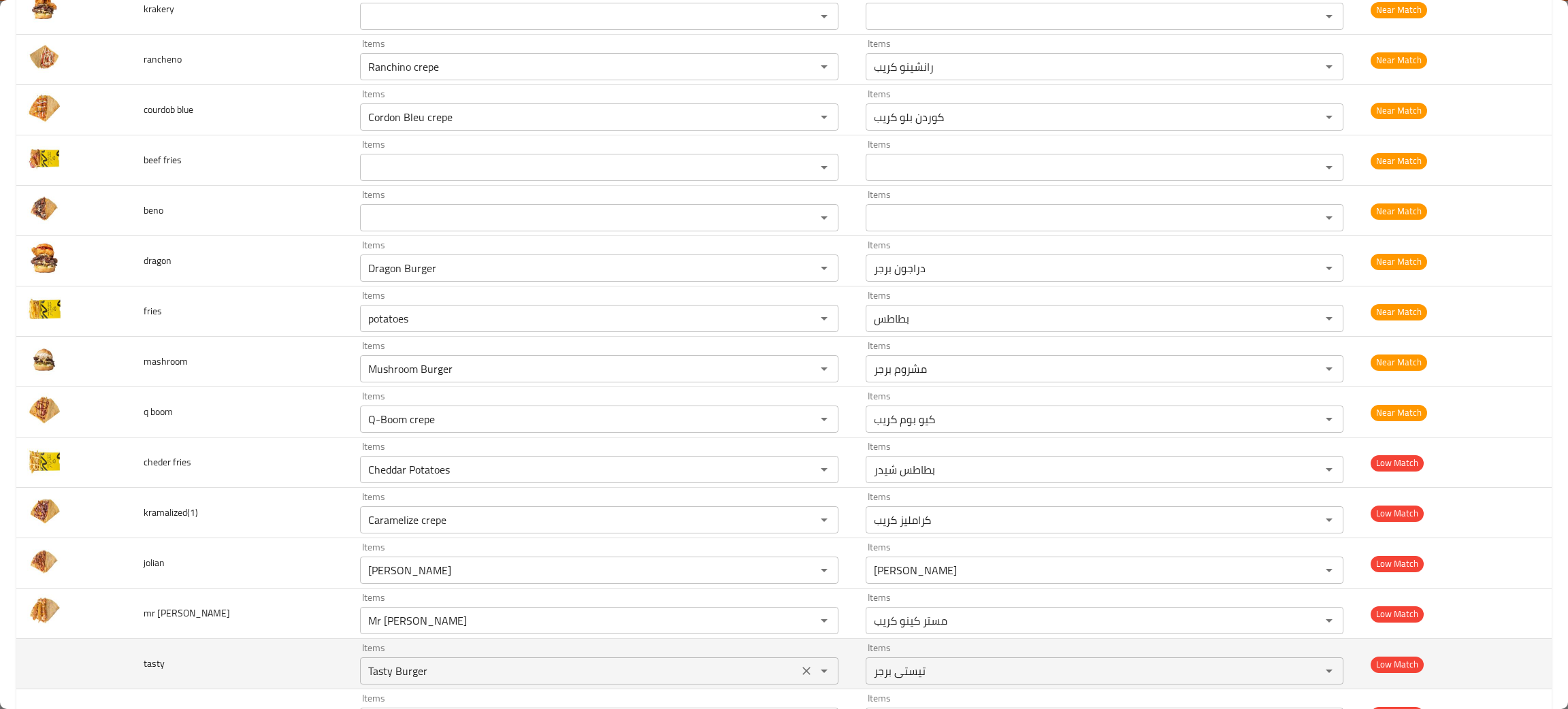
scroll to position [1122, 0]
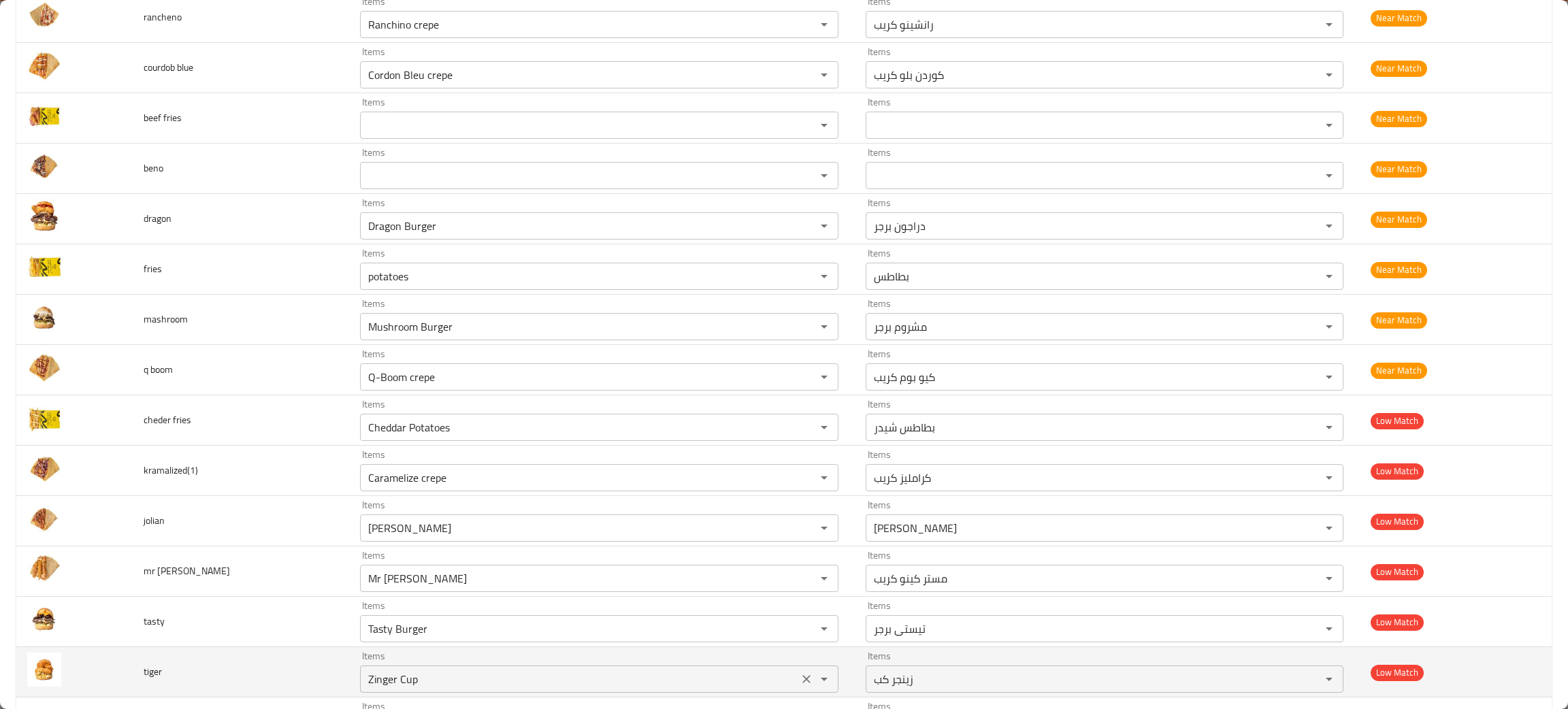
click at [799, 681] on icon "Clear" at bounding box center [806, 678] width 14 height 14
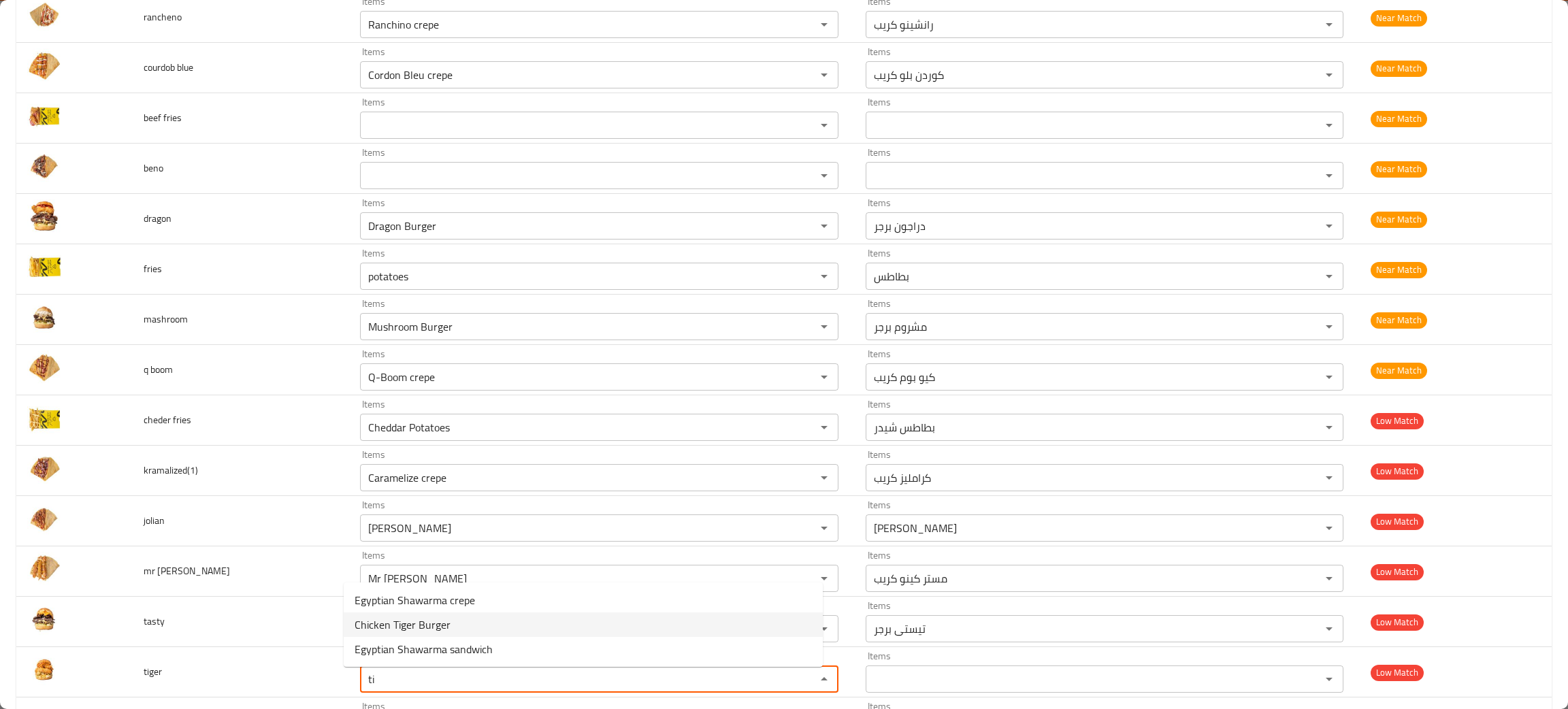
click at [417, 623] on span "Chicken Tiger Burger" at bounding box center [402, 624] width 95 height 16
type input "Chicken Tiger Burger"
type input "تشيكن تايجر برجر"
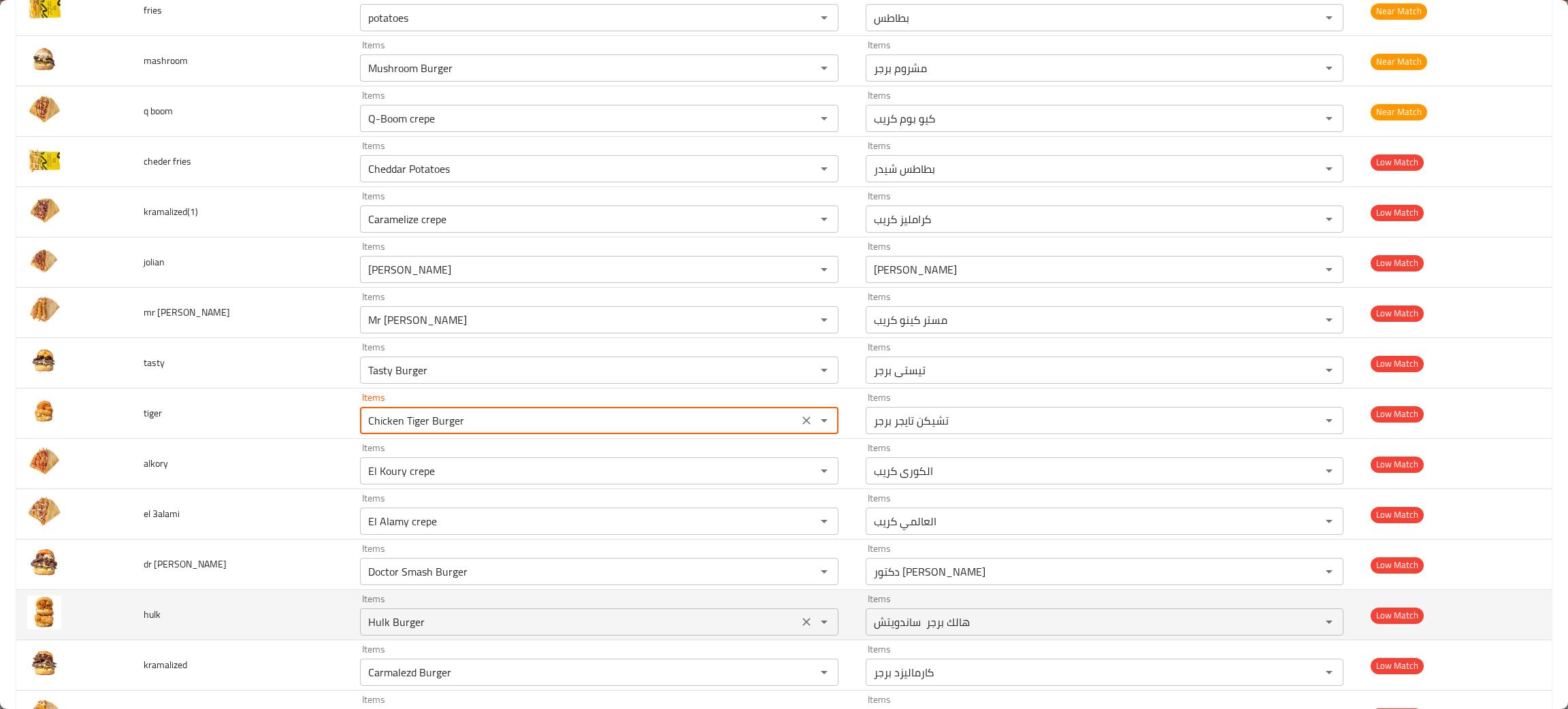
scroll to position [1428, 0]
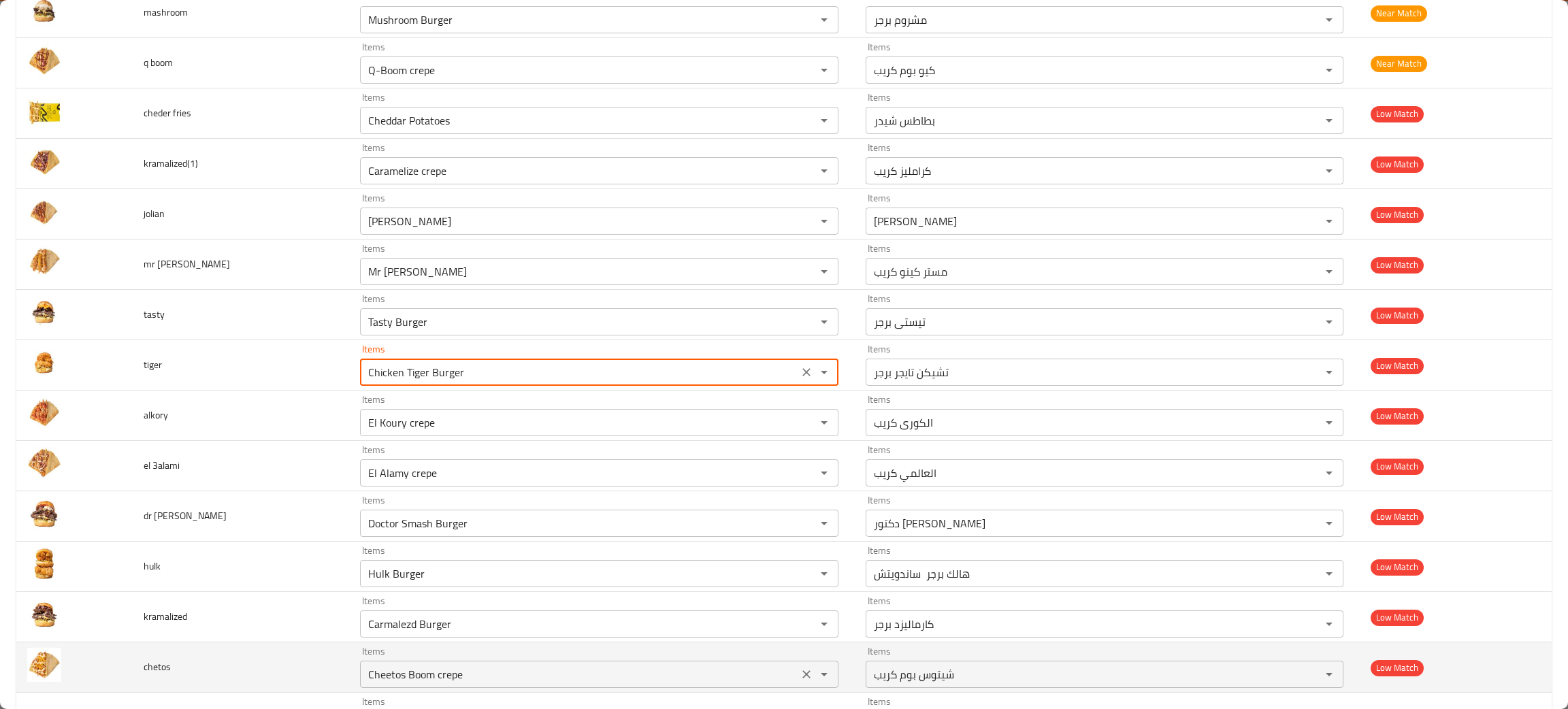
click at [799, 675] on icon "Clear" at bounding box center [806, 674] width 14 height 14
type input "Chicken Tiger Burger"
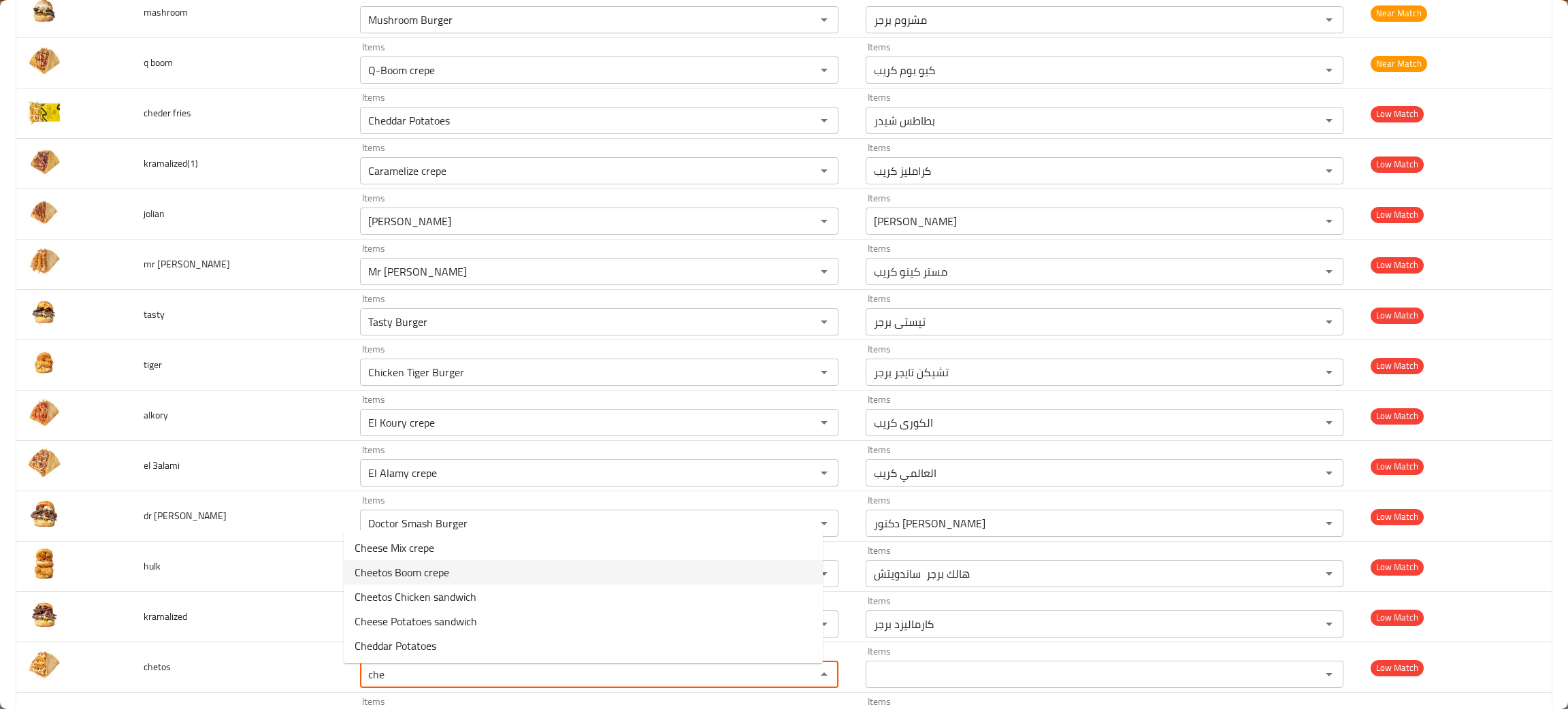
click at [440, 565] on span "Cheetos Boom crepe" at bounding box center [402, 572] width 95 height 16
type input "Cheetos Boom crepe"
type input "شيتوس بوم كريب"
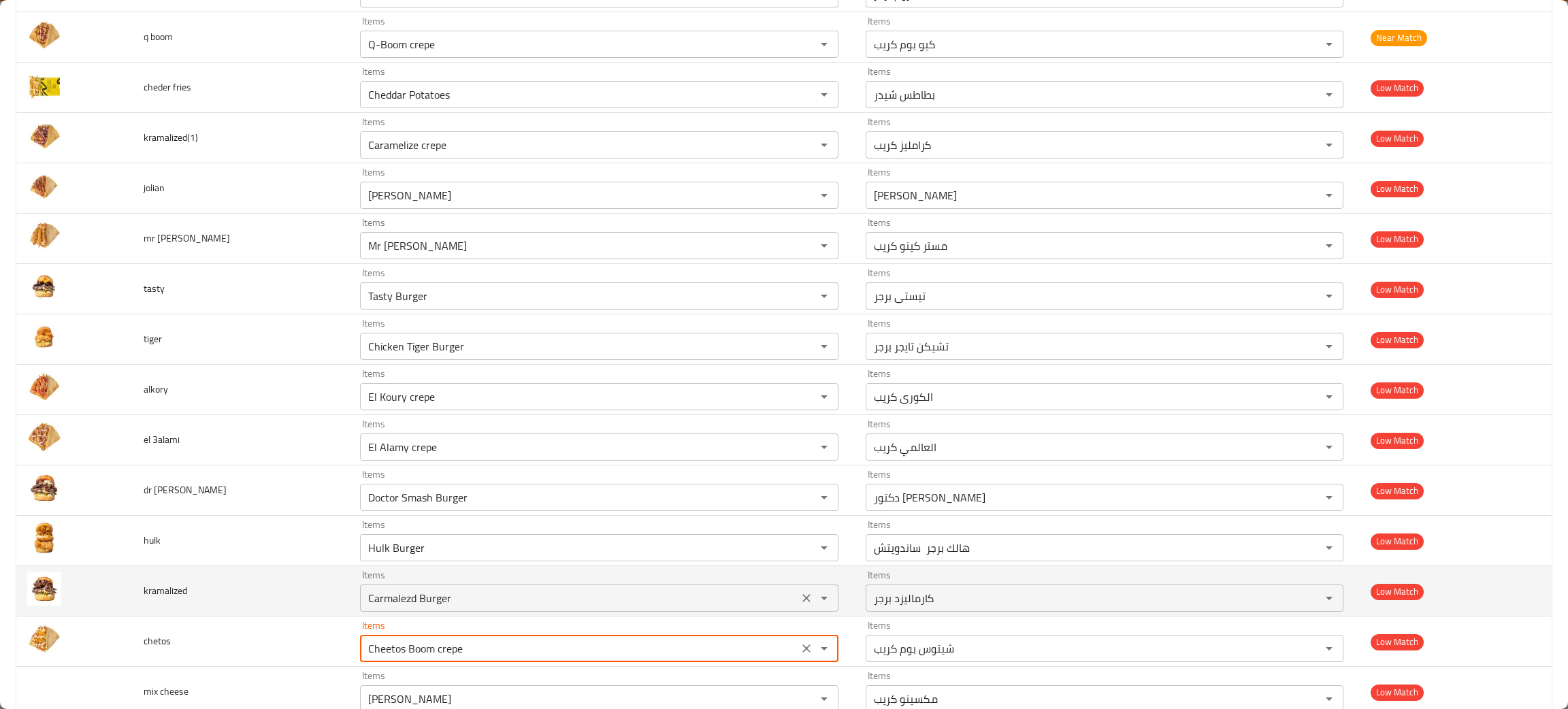
scroll to position [1530, 0]
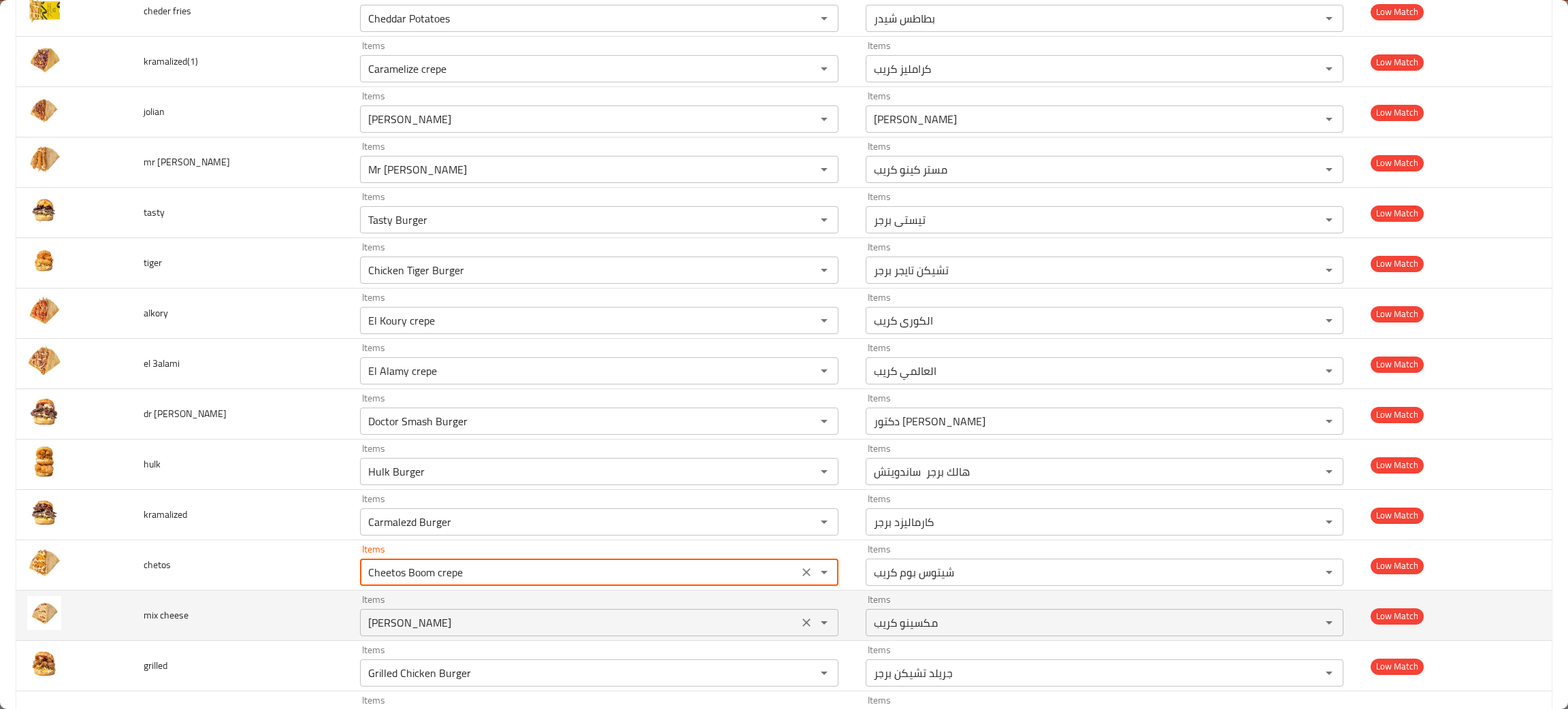
click at [799, 620] on icon "Clear" at bounding box center [806, 622] width 14 height 14
type input "Cheetos Boom crepe"
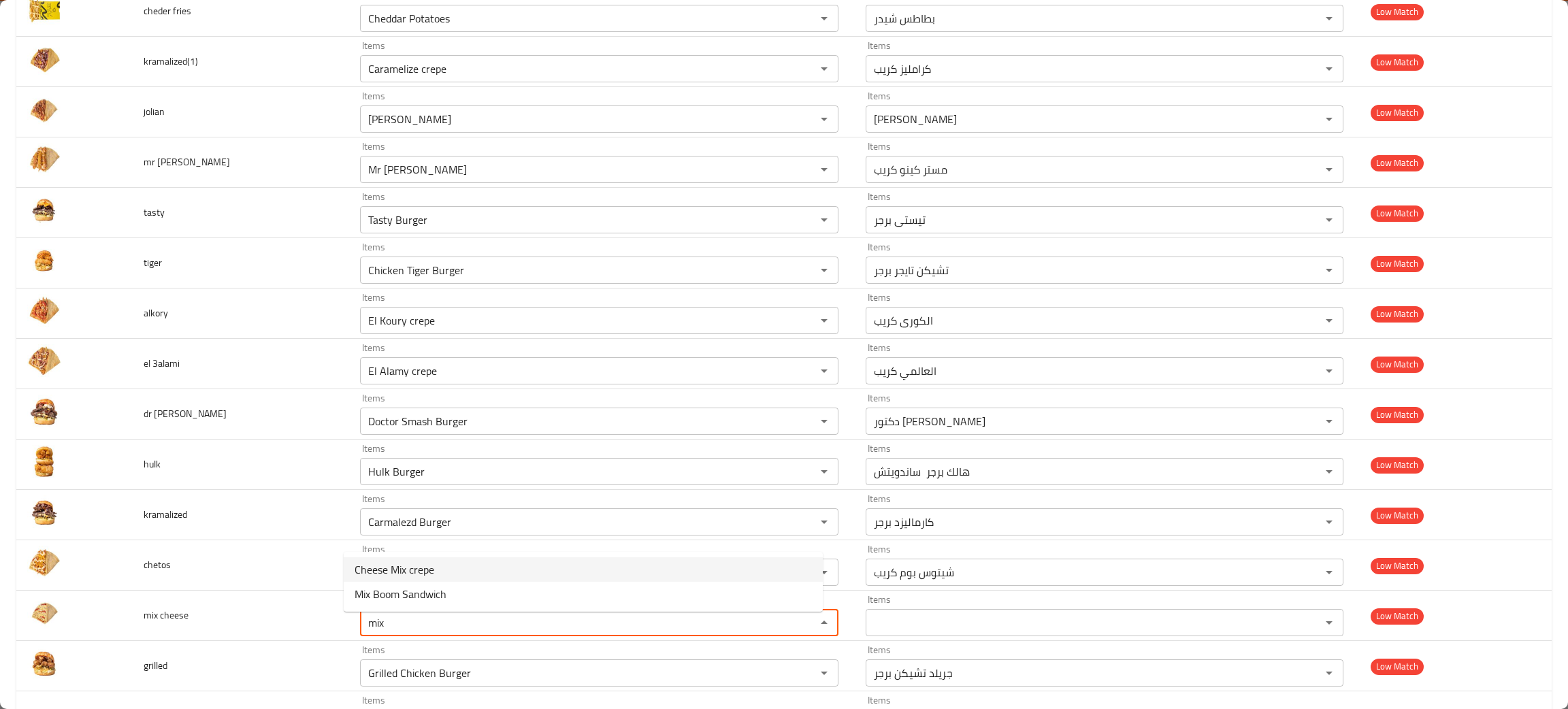
click at [402, 564] on span "Cheese Mix crepe" at bounding box center [395, 569] width 80 height 16
type cheese "Cheese Mix crepe"
type cheese-ar "مكس جبن كريب"
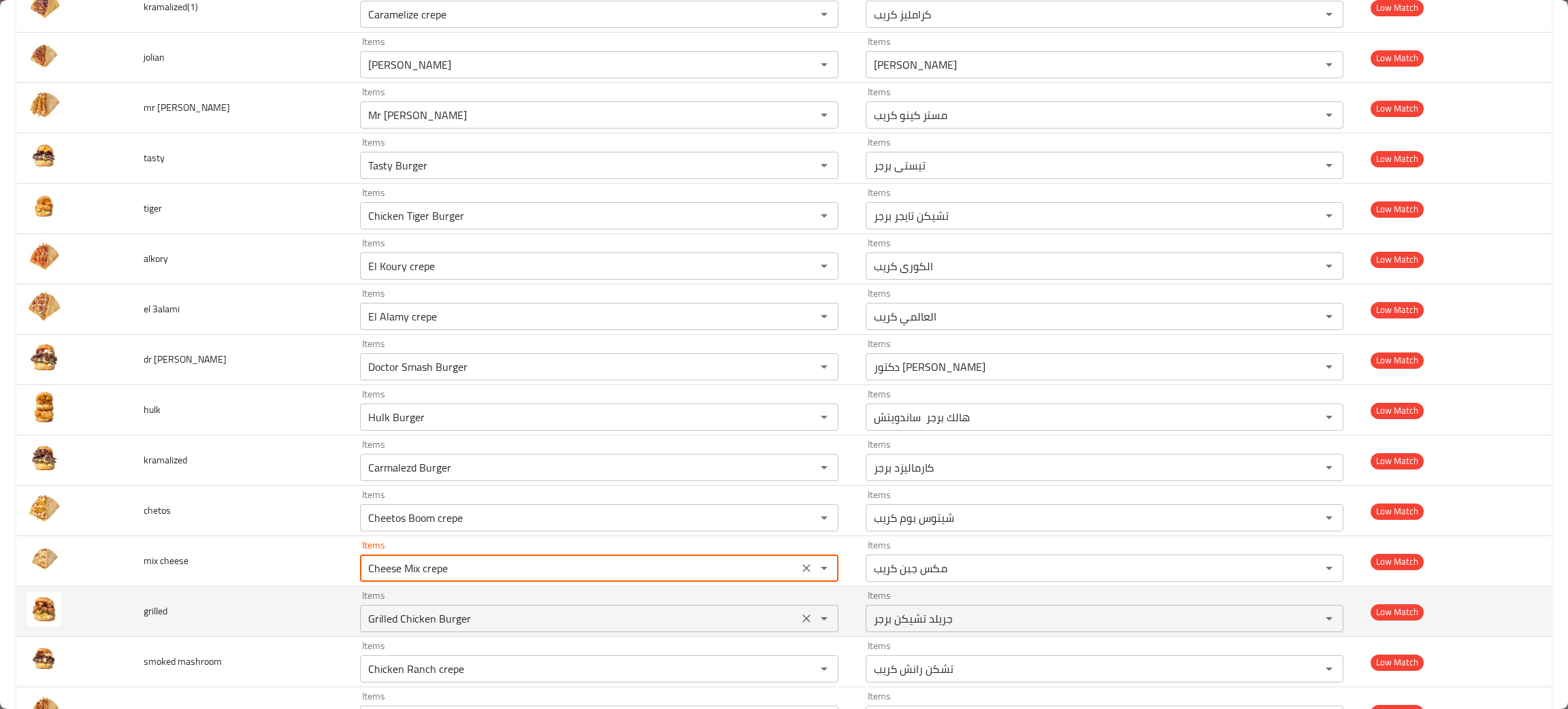
scroll to position [1633, 0]
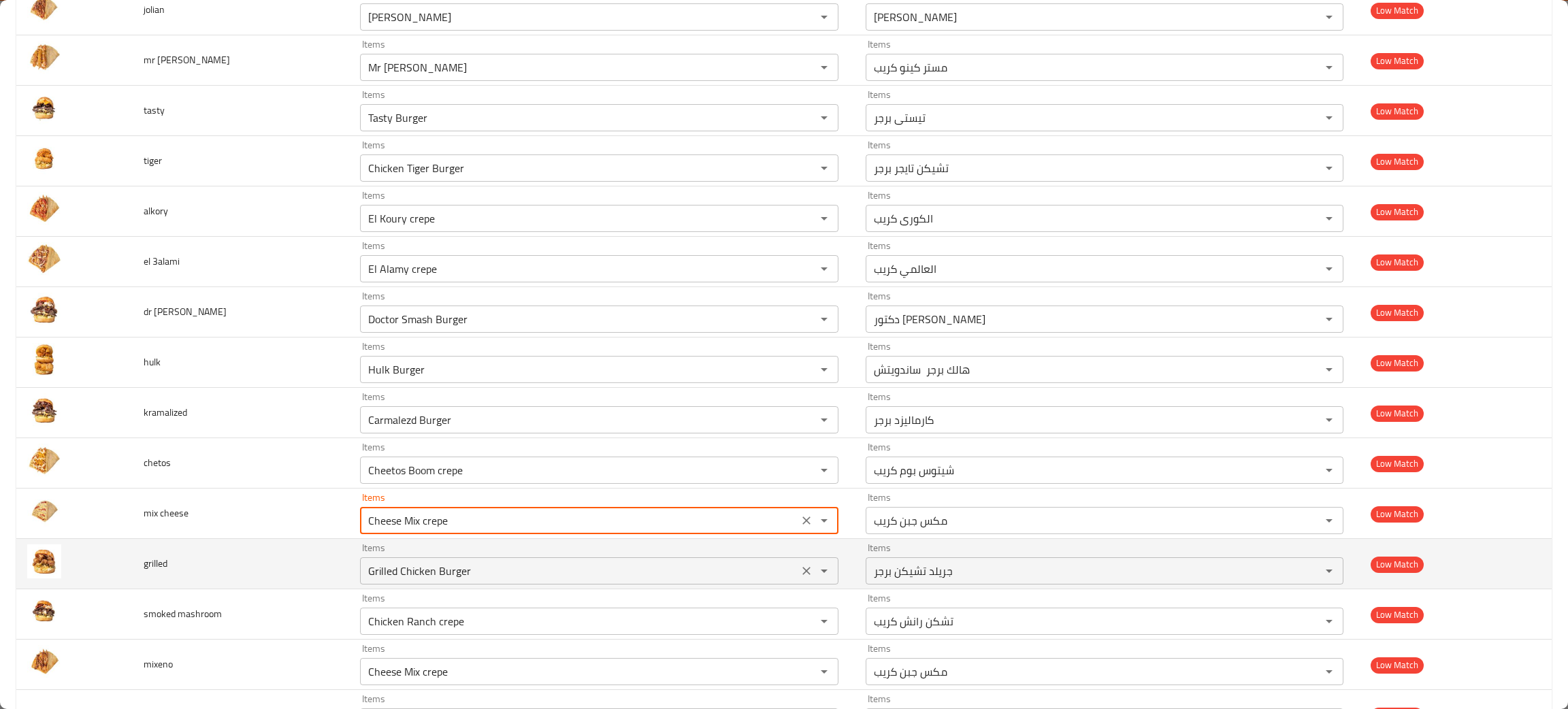
click at [802, 574] on icon "Clear" at bounding box center [806, 570] width 8 height 8
type cheese "Cheese Mix crepe"
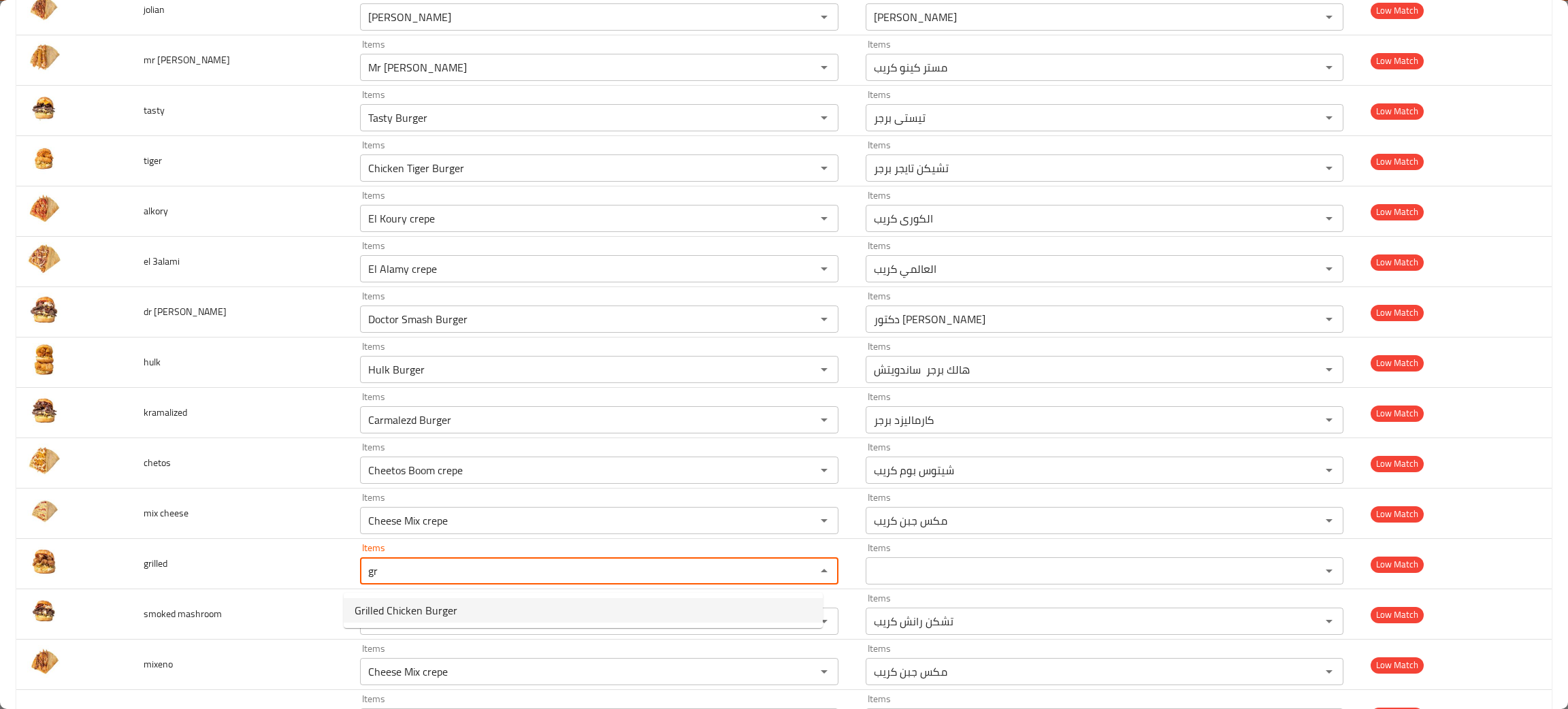
click at [421, 611] on span "Grilled Chicken Burger" at bounding box center [406, 610] width 103 height 16
type input "Grilled Chicken Burger"
type input "جريلد تشيكن برجر"
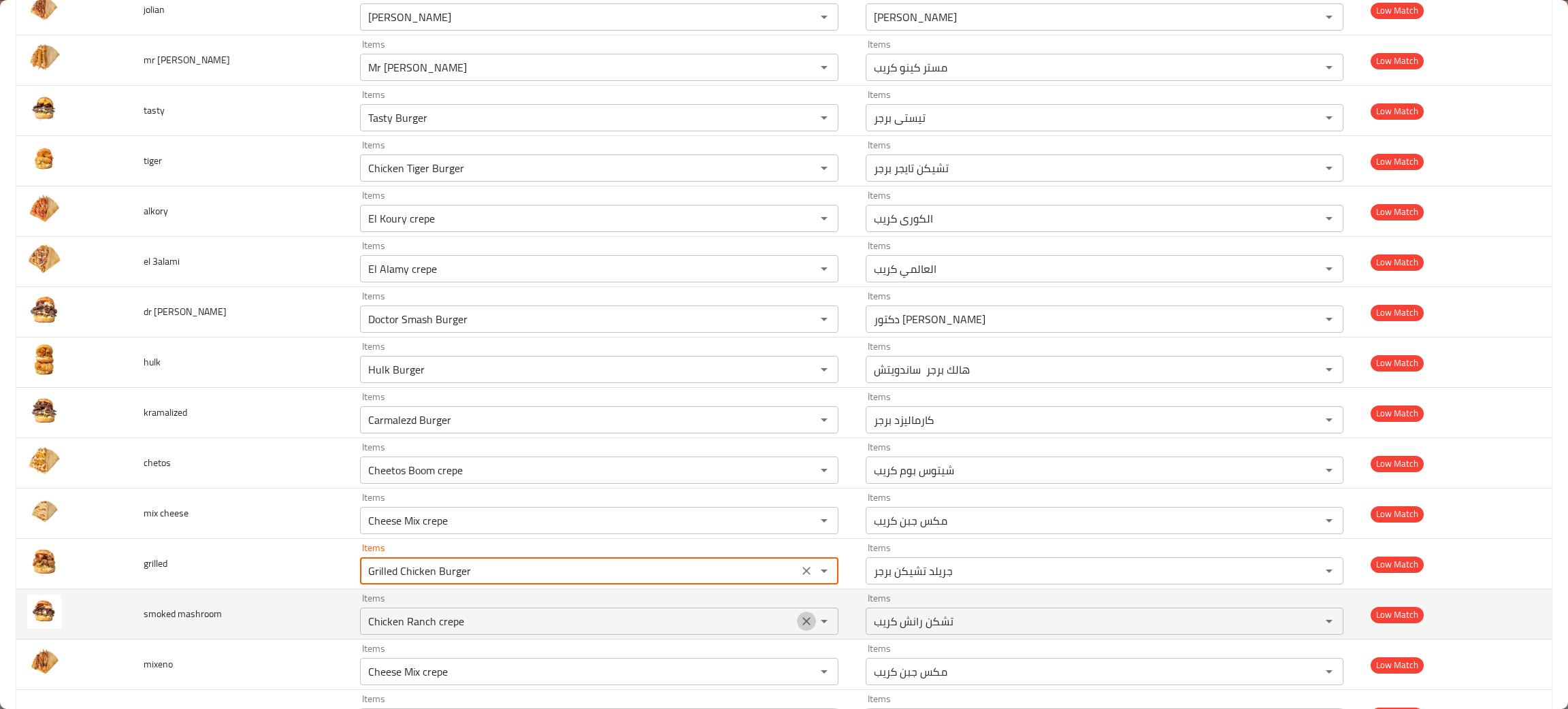
click at [799, 620] on icon "Clear" at bounding box center [806, 621] width 14 height 14
type input "Grilled Chicken Burger"
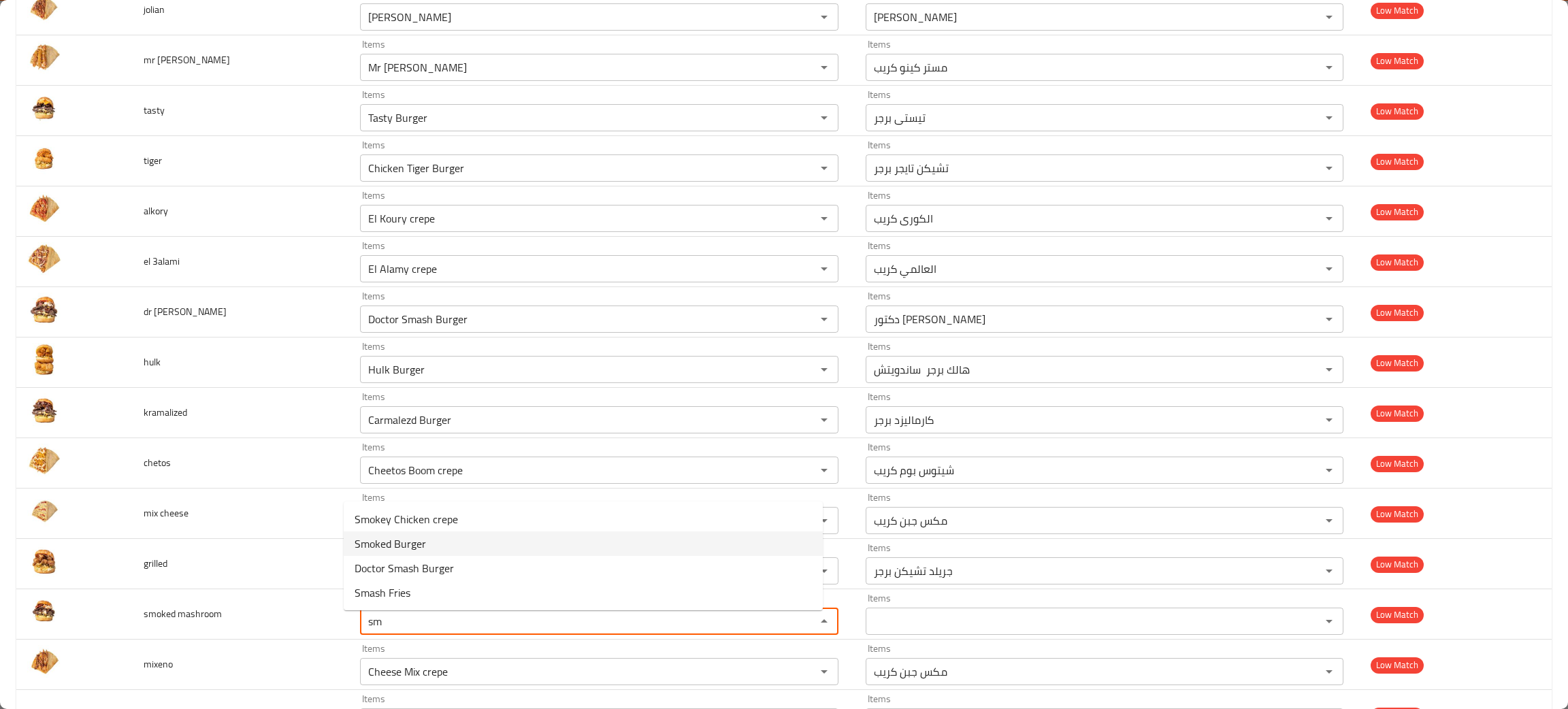
click at [393, 541] on span "Smoked Burger" at bounding box center [390, 544] width 72 height 16
type mashroom "Smoked Burger"
type mashroom-ar "سموكد برجر"
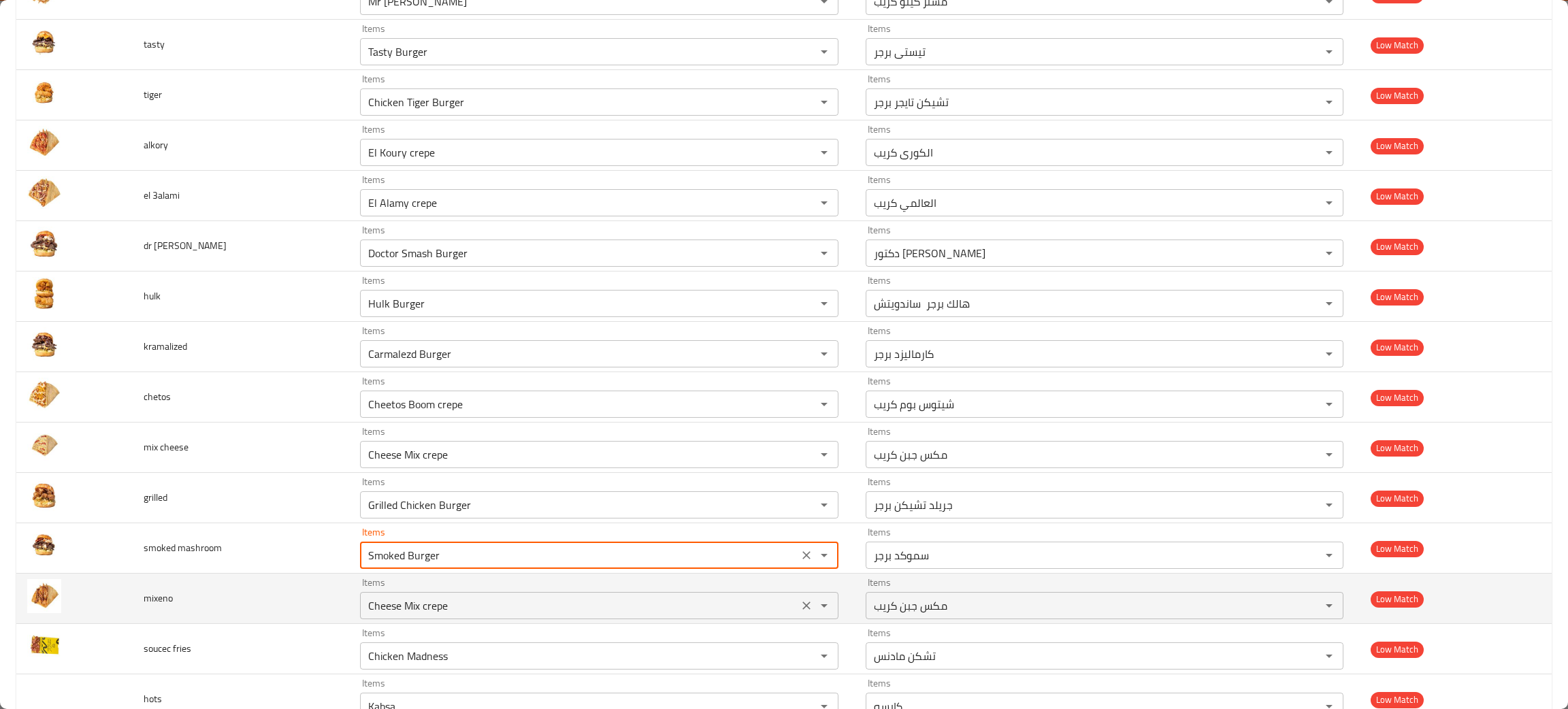
scroll to position [1734, 0]
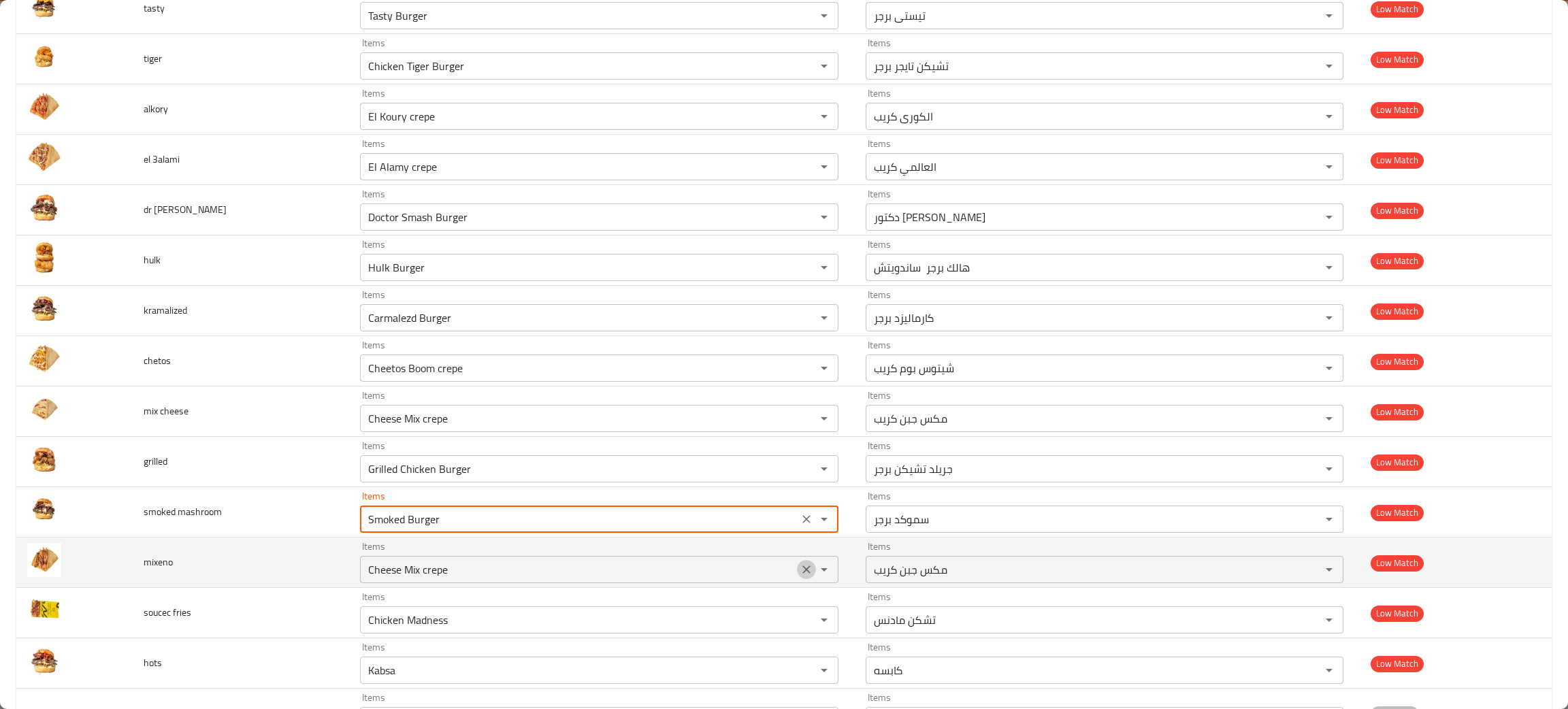
click at [799, 574] on icon "Clear" at bounding box center [806, 569] width 14 height 14
type mashroom "Smoked Burger"
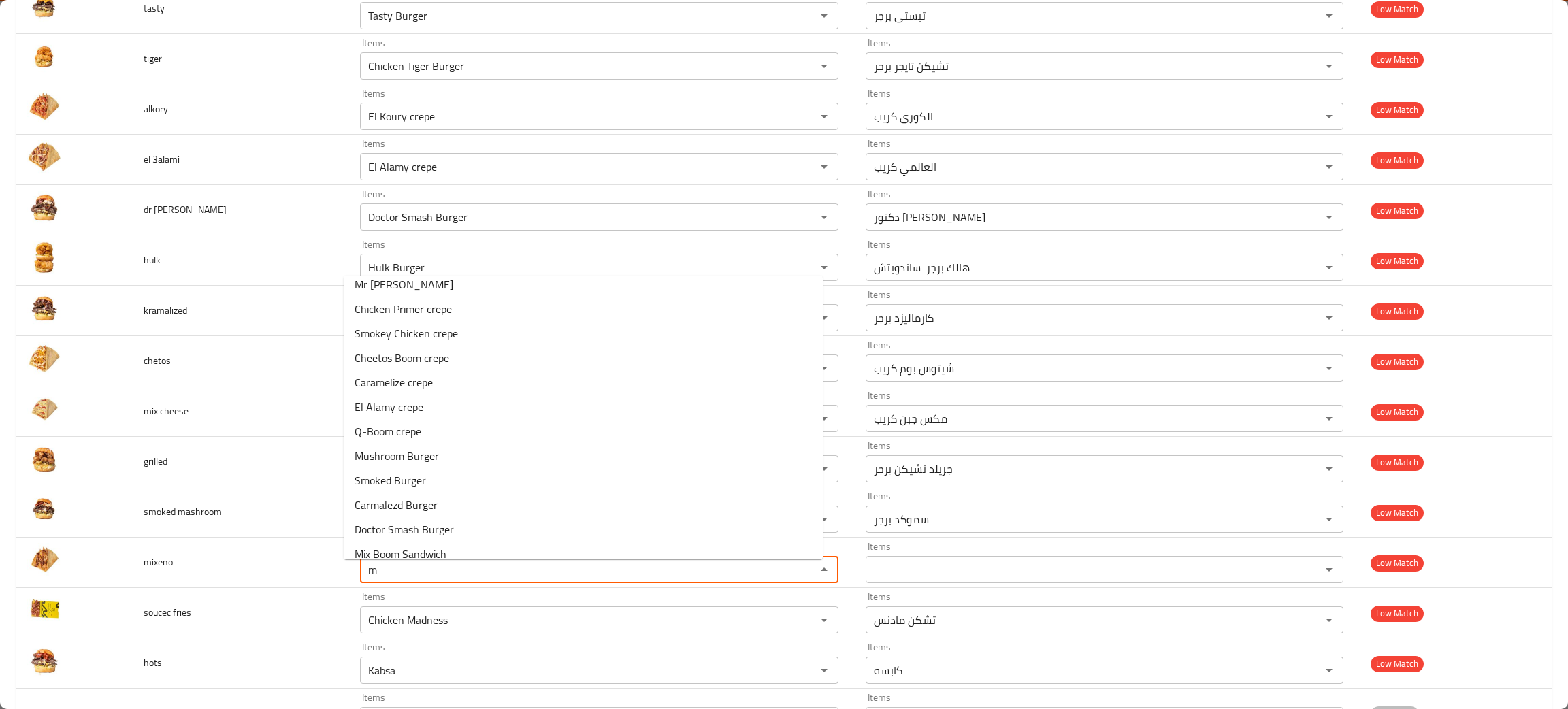
scroll to position [0, 0]
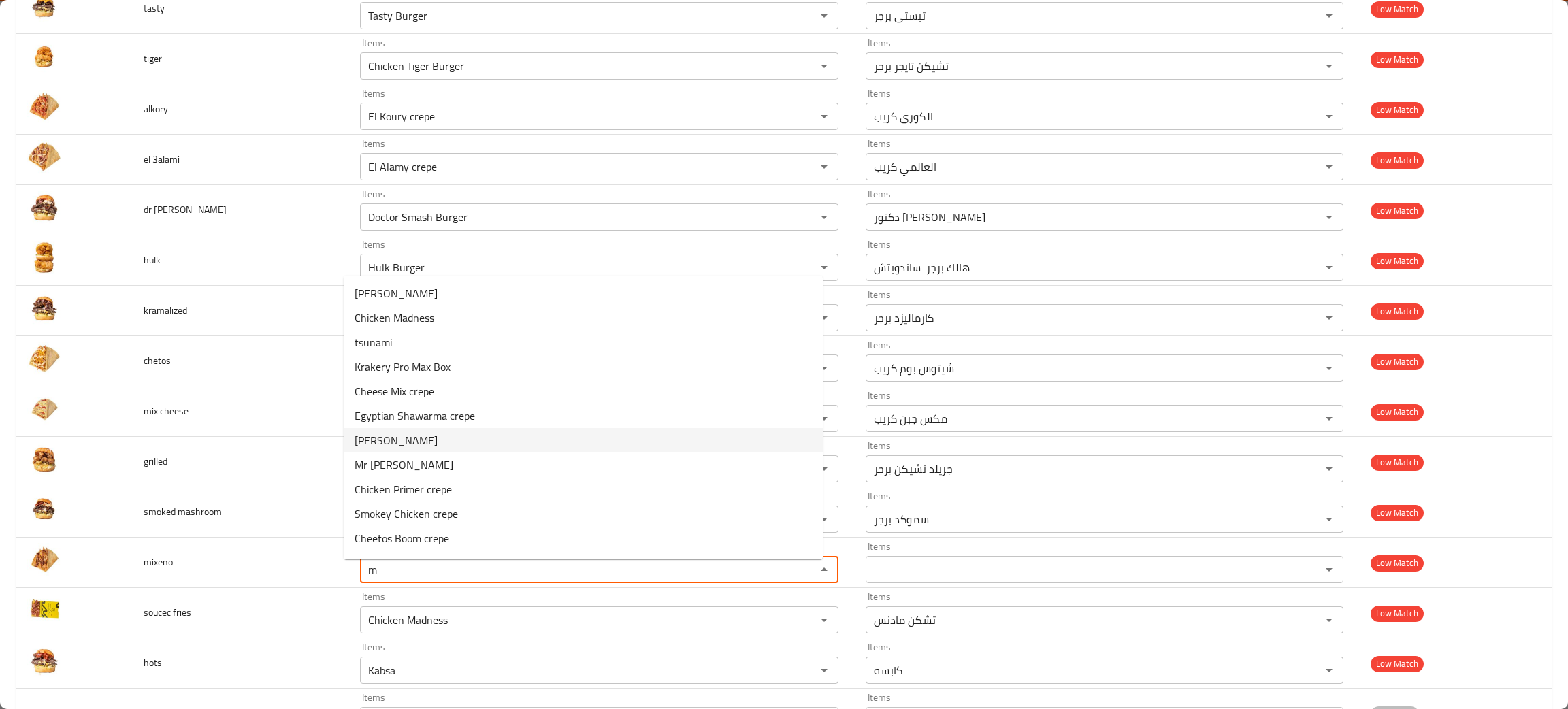
click at [395, 441] on span "Maxino crepe" at bounding box center [396, 440] width 83 height 16
type input "Maxino crepe"
type input "مكسينو كريب"
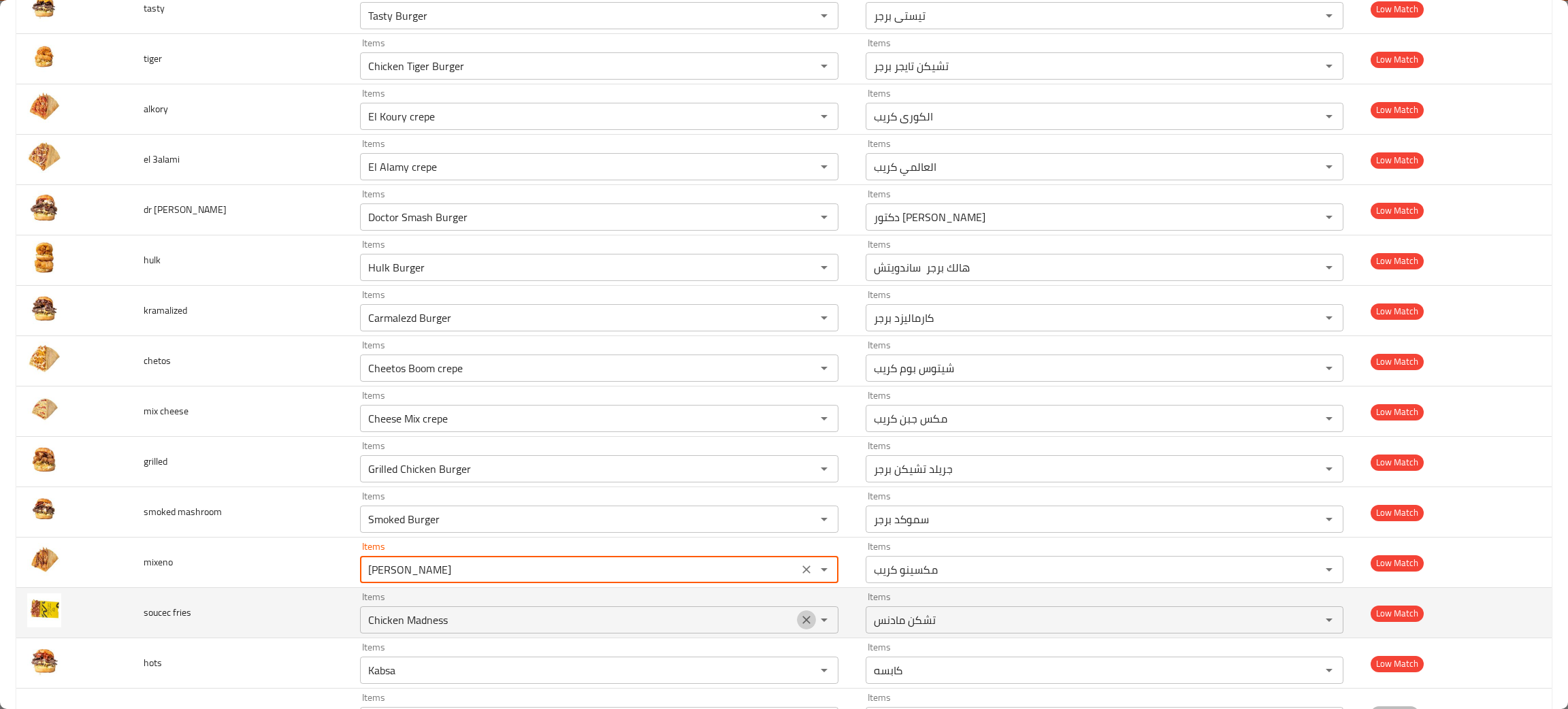
click at [799, 626] on icon "Clear" at bounding box center [806, 619] width 14 height 14
type input "Maxino crepe"
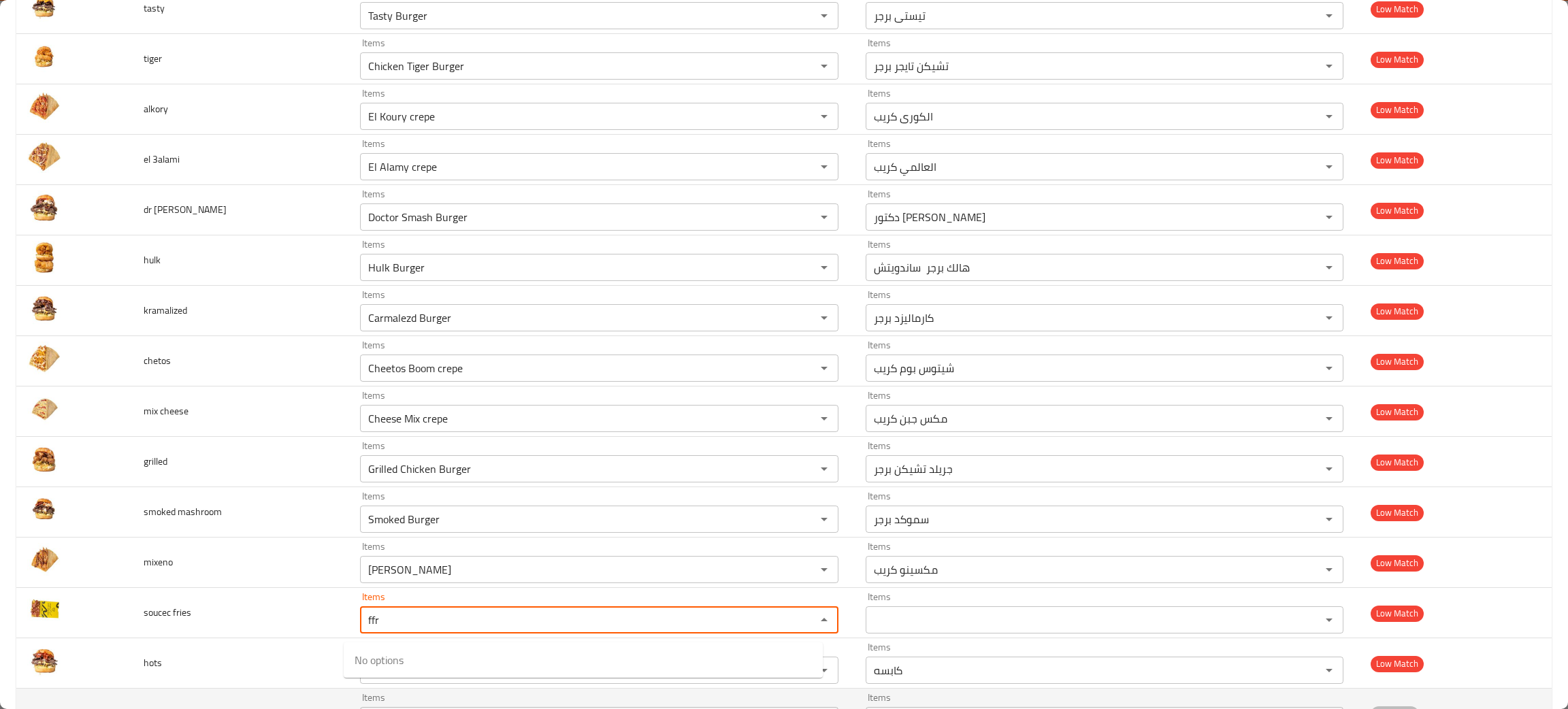
type fries "fr"
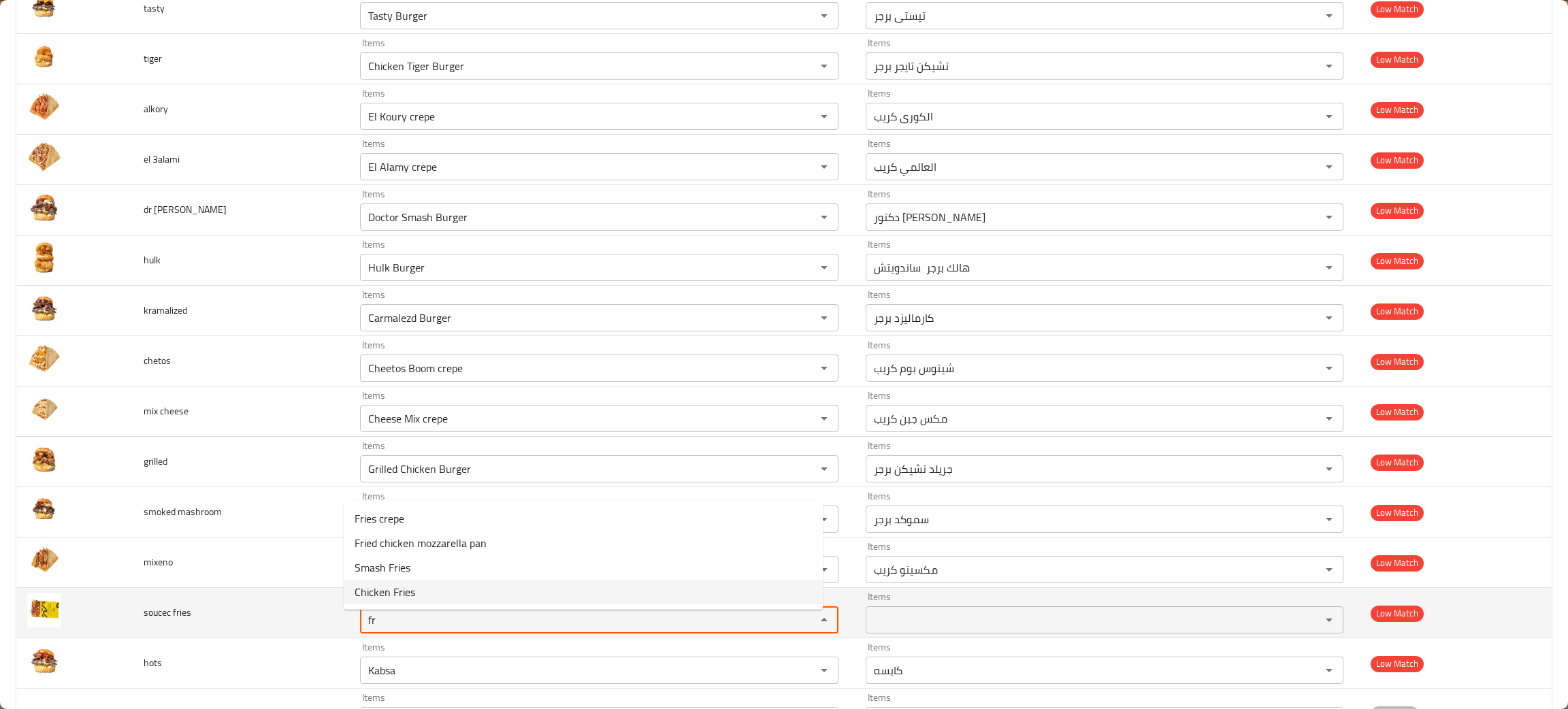
drag, startPoint x: 380, startPoint y: 619, endPoint x: 346, endPoint y: 626, distance: 34.7
click at [360, 626] on div "fr Items" at bounding box center [598, 620] width 477 height 27
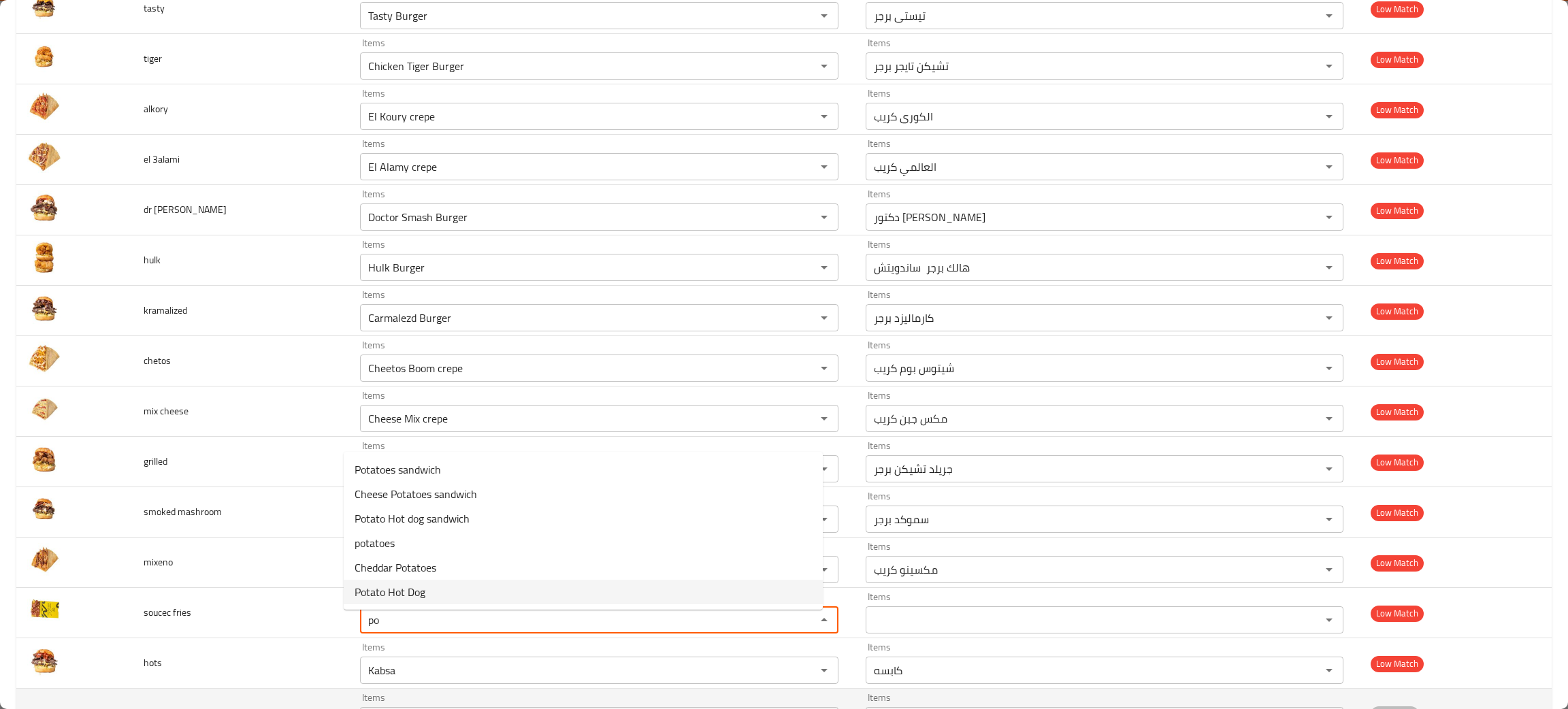
type fries "po"
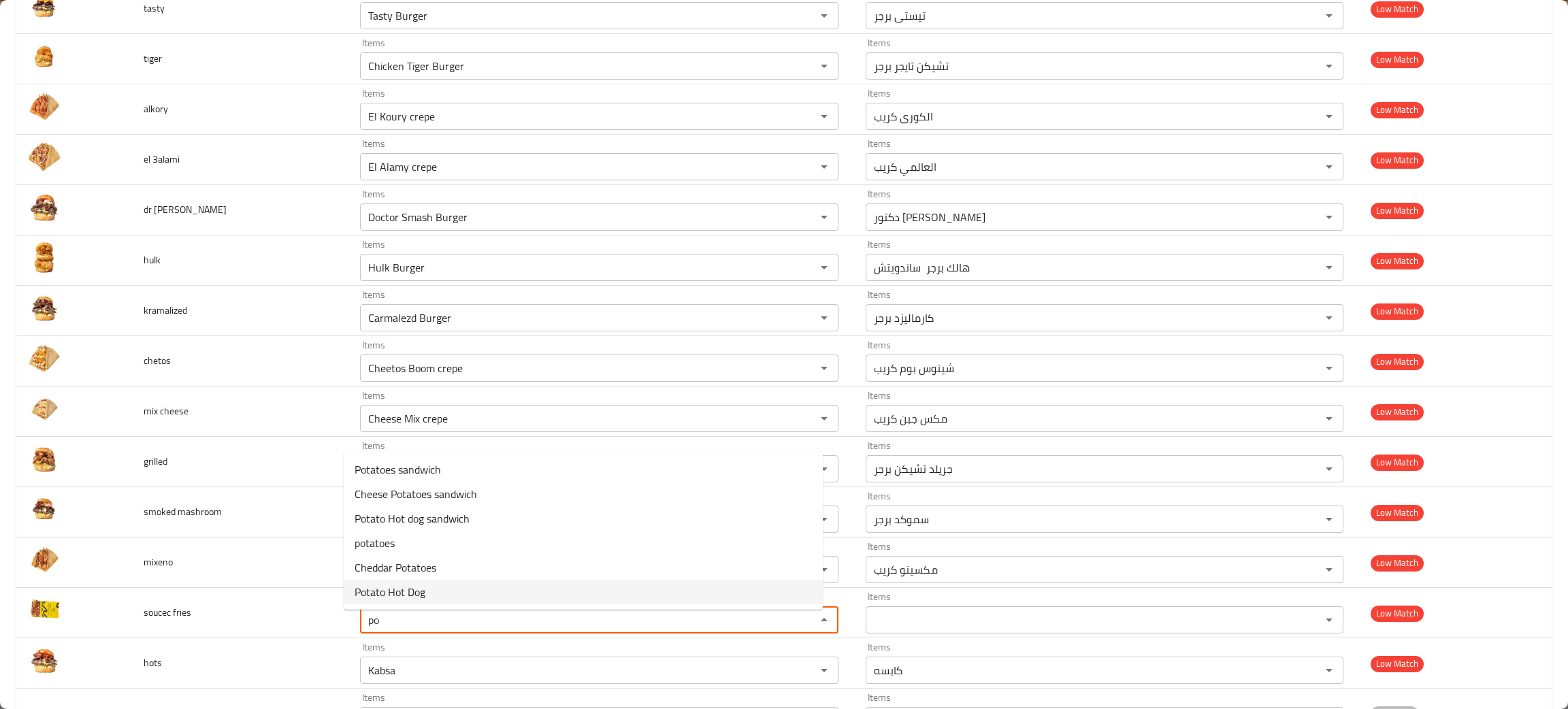
click at [403, 584] on span "Potato Hot Dog" at bounding box center [390, 592] width 71 height 16
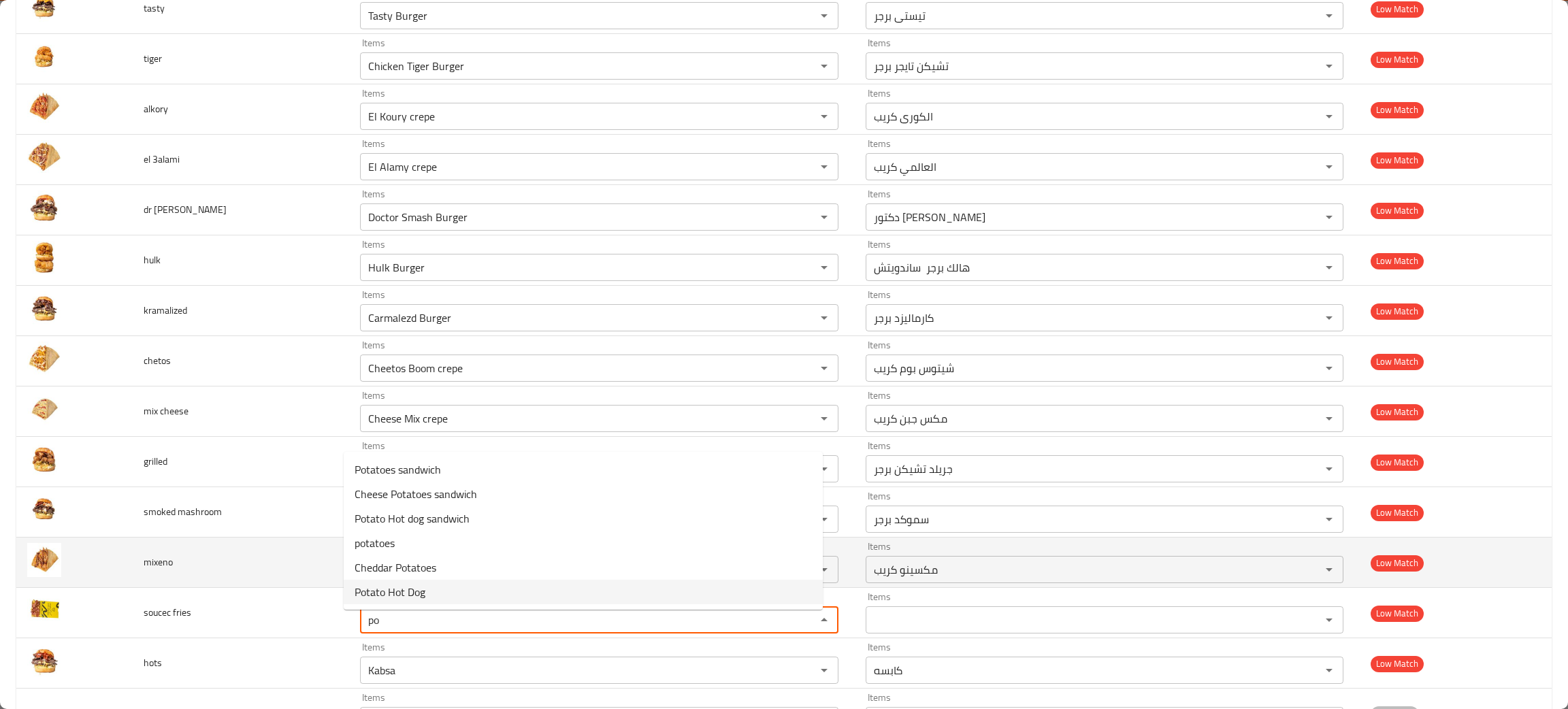
type fries "Potato Hot Dog"
type fries-ar "بطاطس سوسيس"
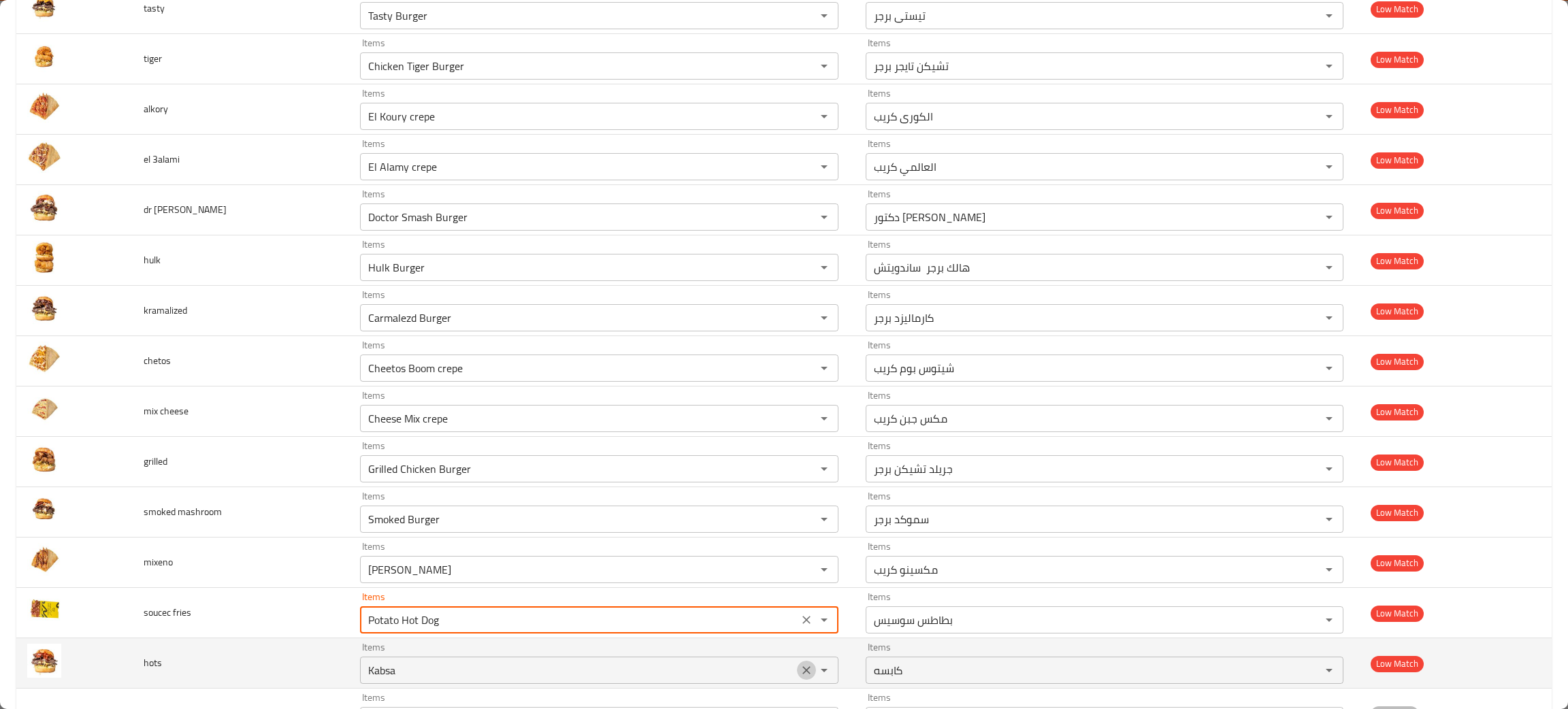
click at [799, 676] on icon "Clear" at bounding box center [806, 669] width 14 height 14
type fries "Potato Hot Dog"
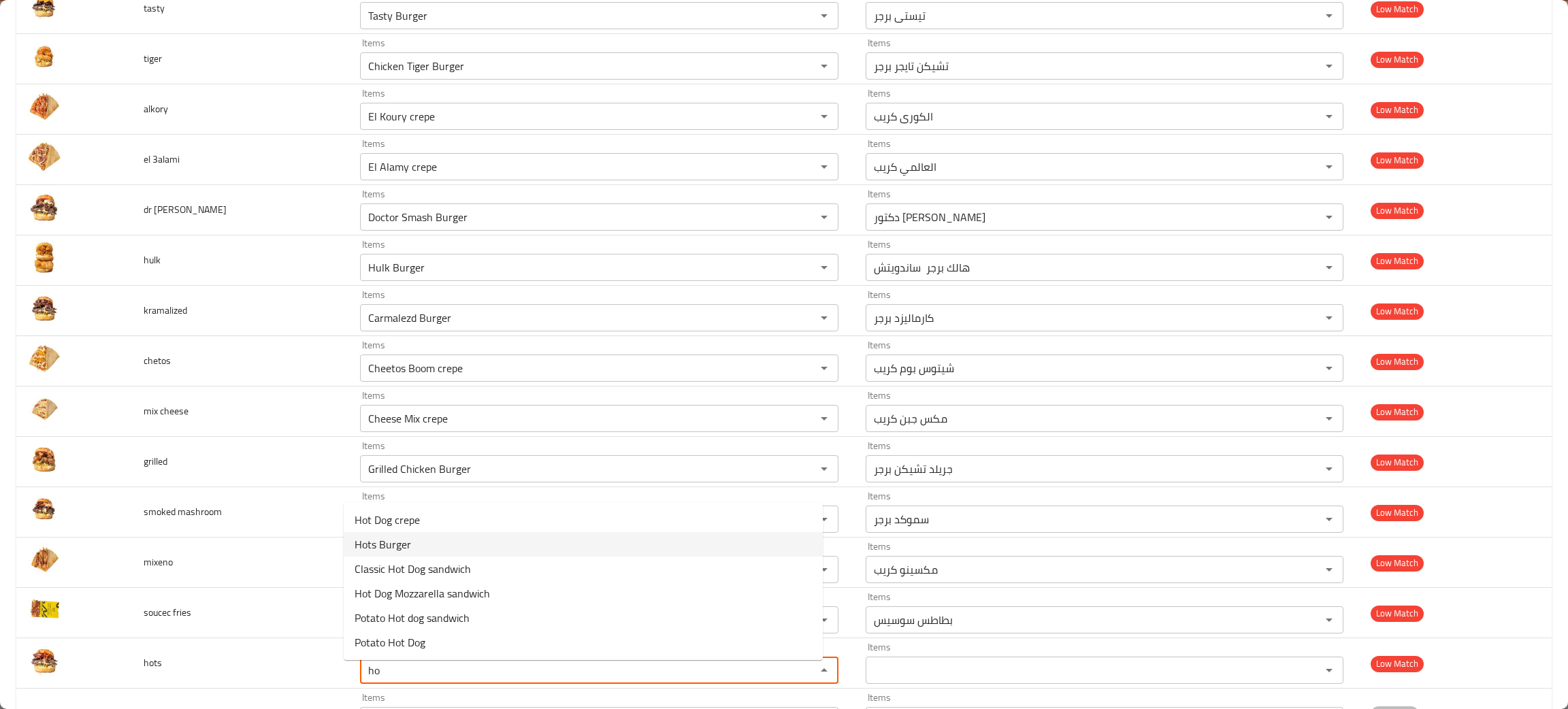
click at [393, 548] on span "Hots Burger" at bounding box center [383, 544] width 56 height 16
type input "Hots Burger"
type input "هوتس برجر"
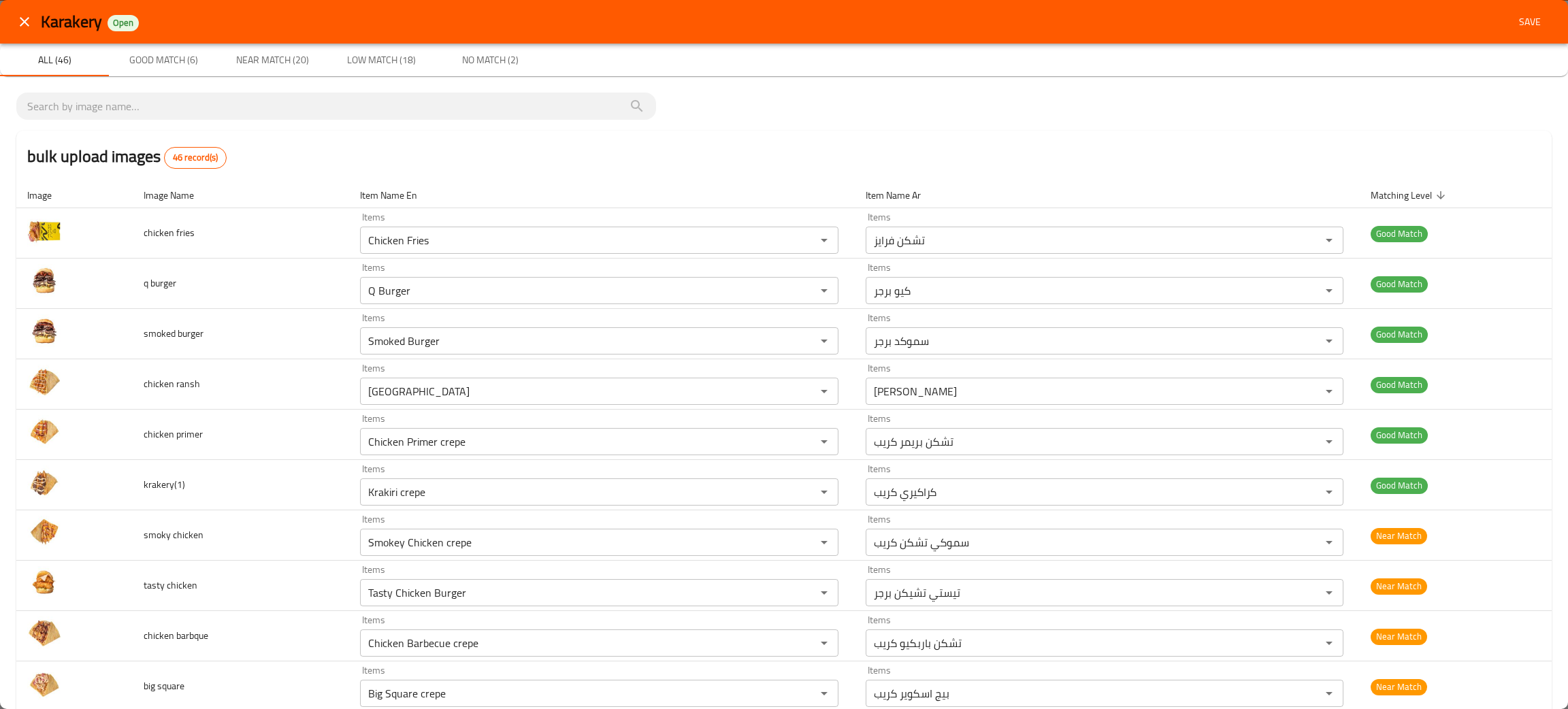
type input "Hots Burger"
click at [1513, 23] on span "Save" at bounding box center [1530, 22] width 33 height 17
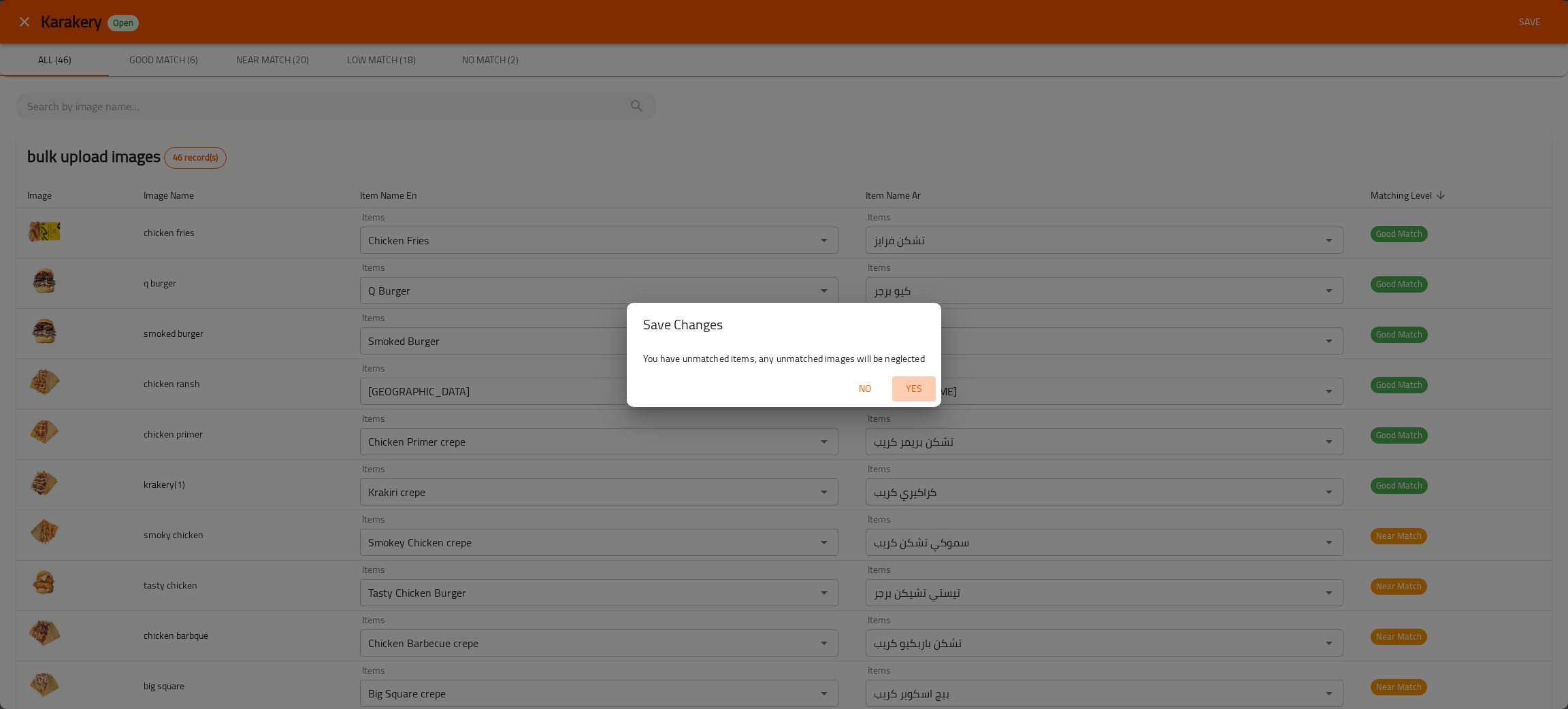
click at [906, 387] on span "Yes" at bounding box center [914, 388] width 33 height 17
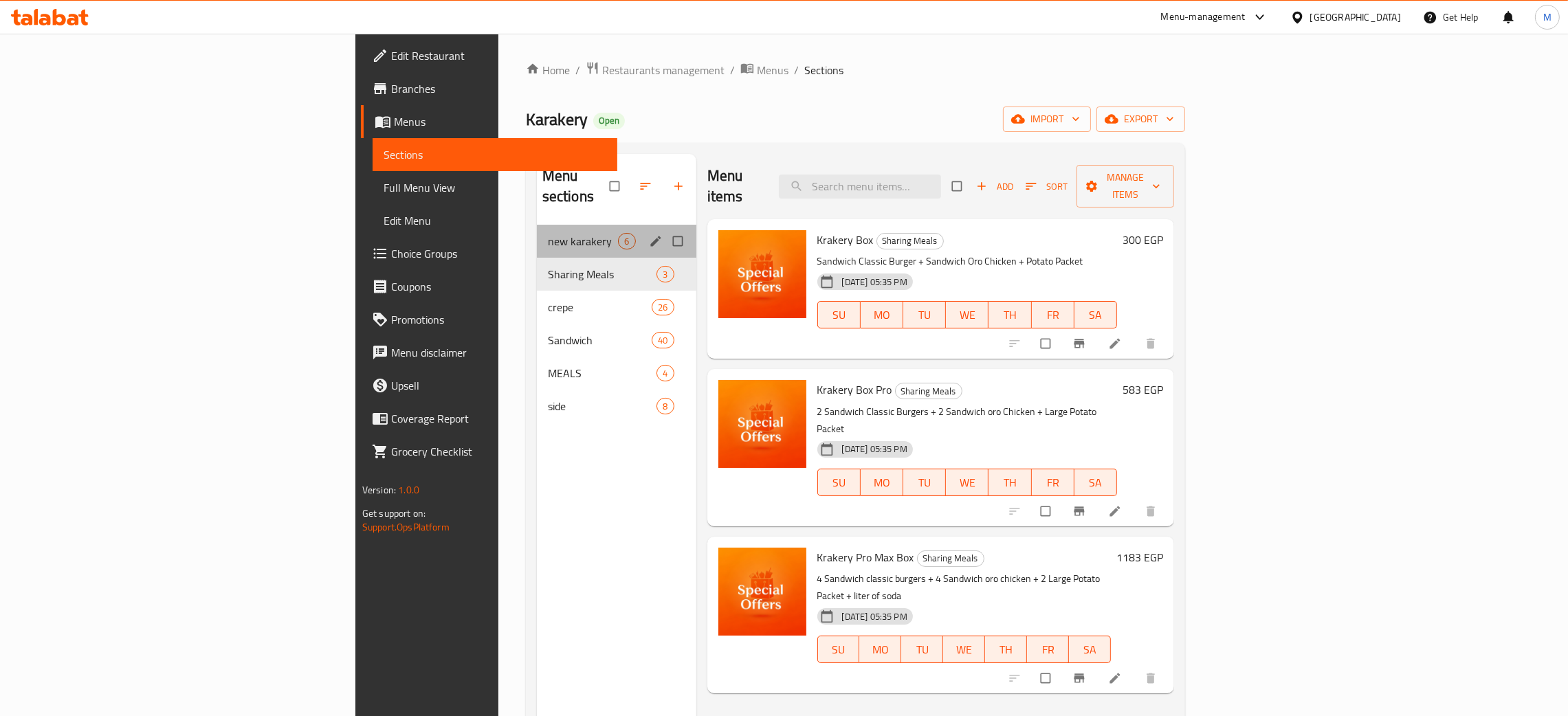
click at [536, 225] on div "new karakery 6" at bounding box center [616, 241] width 160 height 33
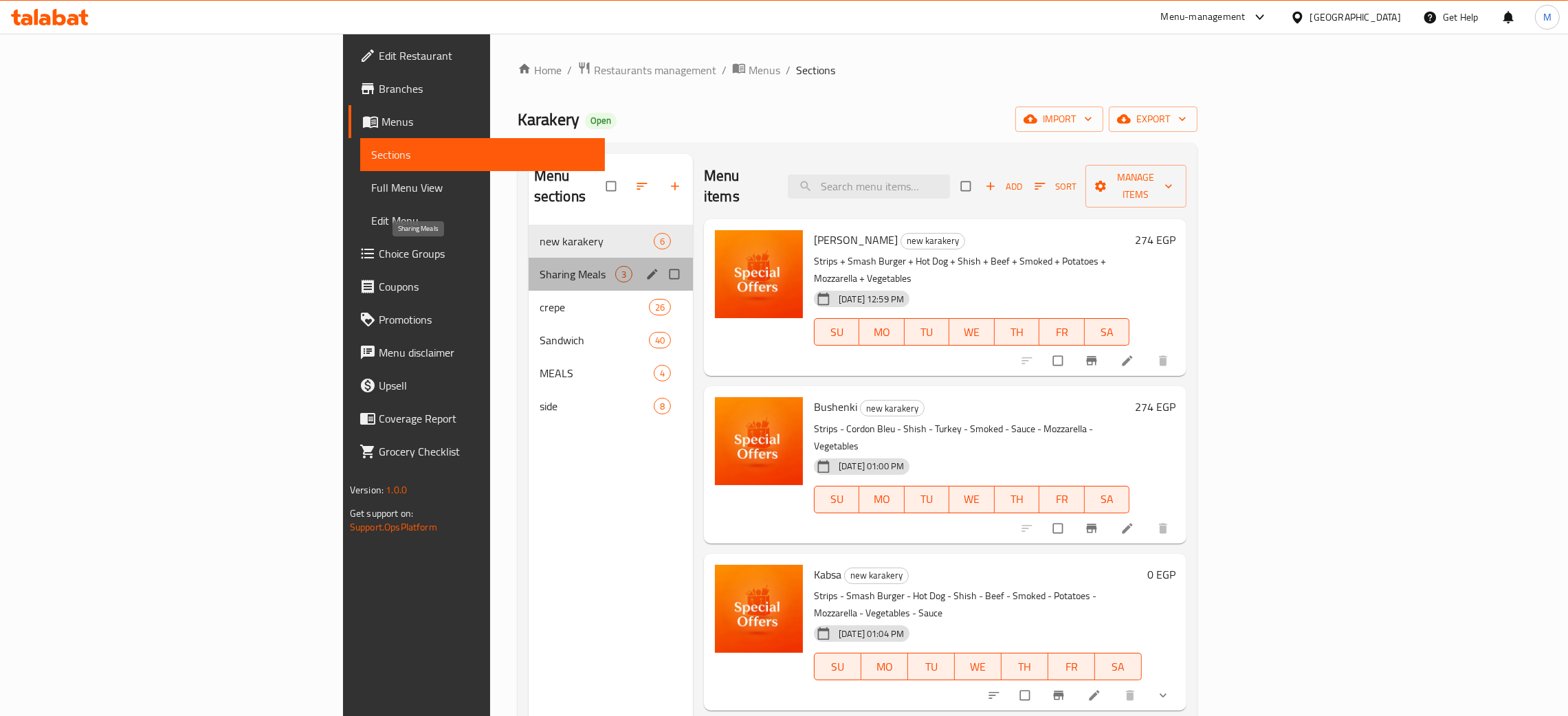
click at [539, 266] on span "Sharing Meals" at bounding box center [577, 274] width 75 height 17
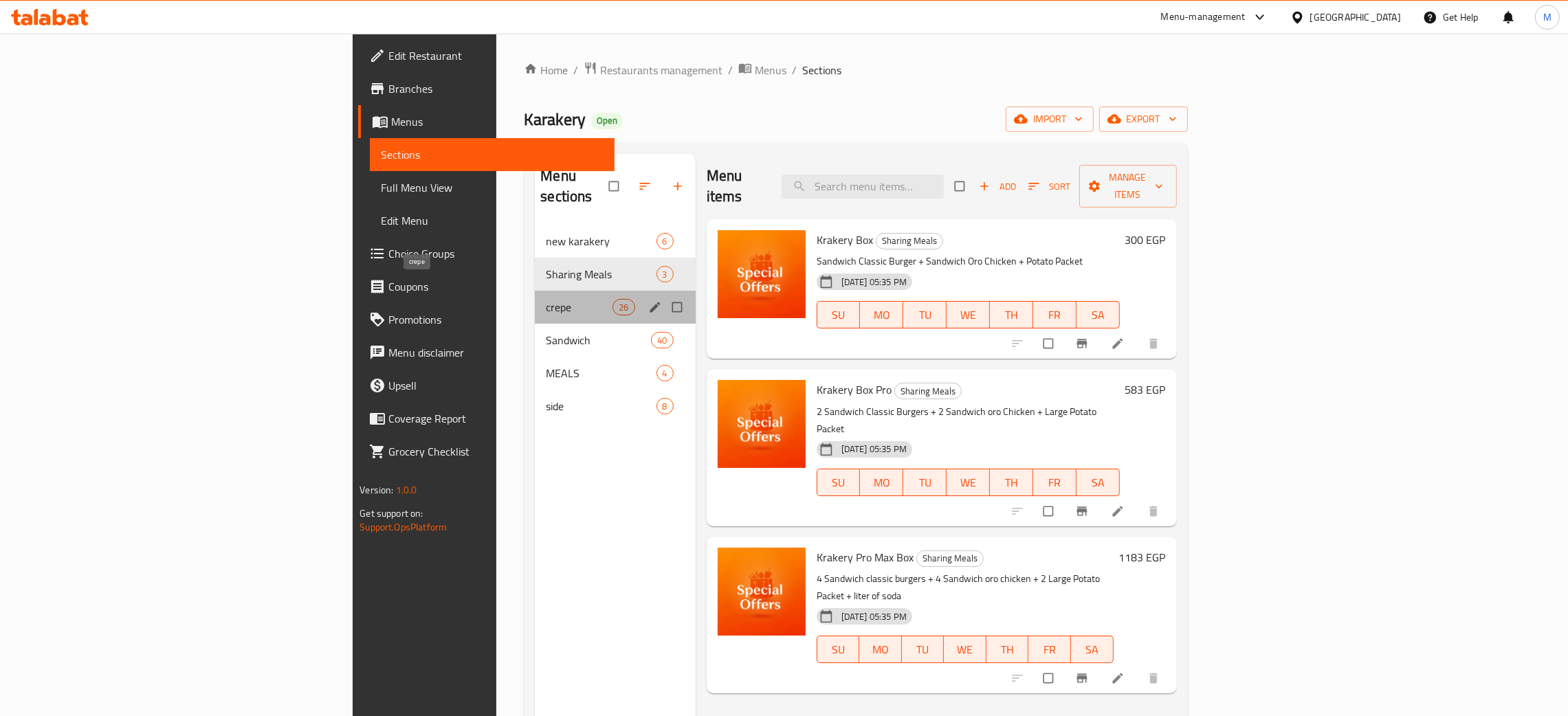
click at [546, 298] on span "crepe" at bounding box center [579, 307] width 67 height 17
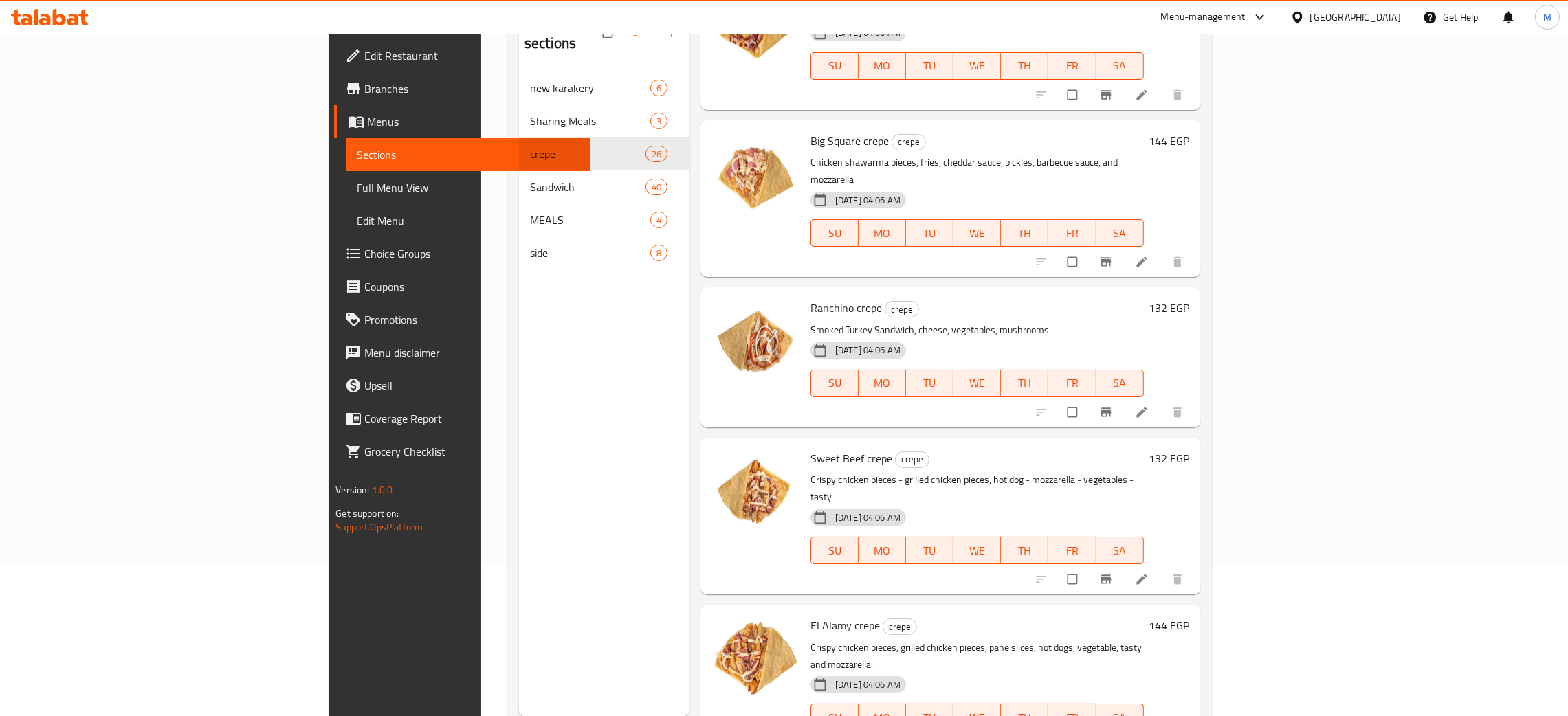
scroll to position [194, 0]
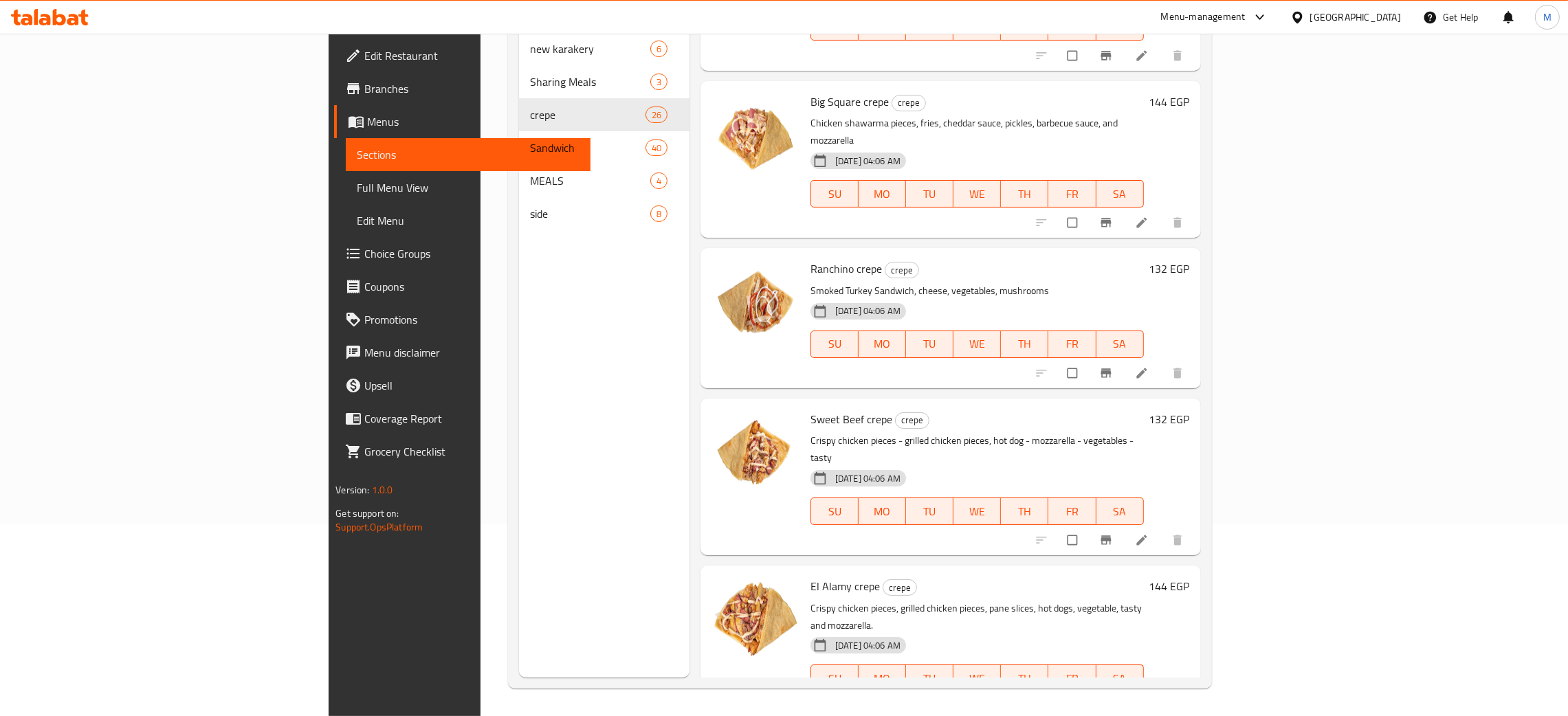
click at [519, 421] on div "Menu sections new karakery 6 Sharing Meals 3 crepe 26 Sandwich 40 MEALS 4 side 8" at bounding box center [604, 319] width 171 height 716
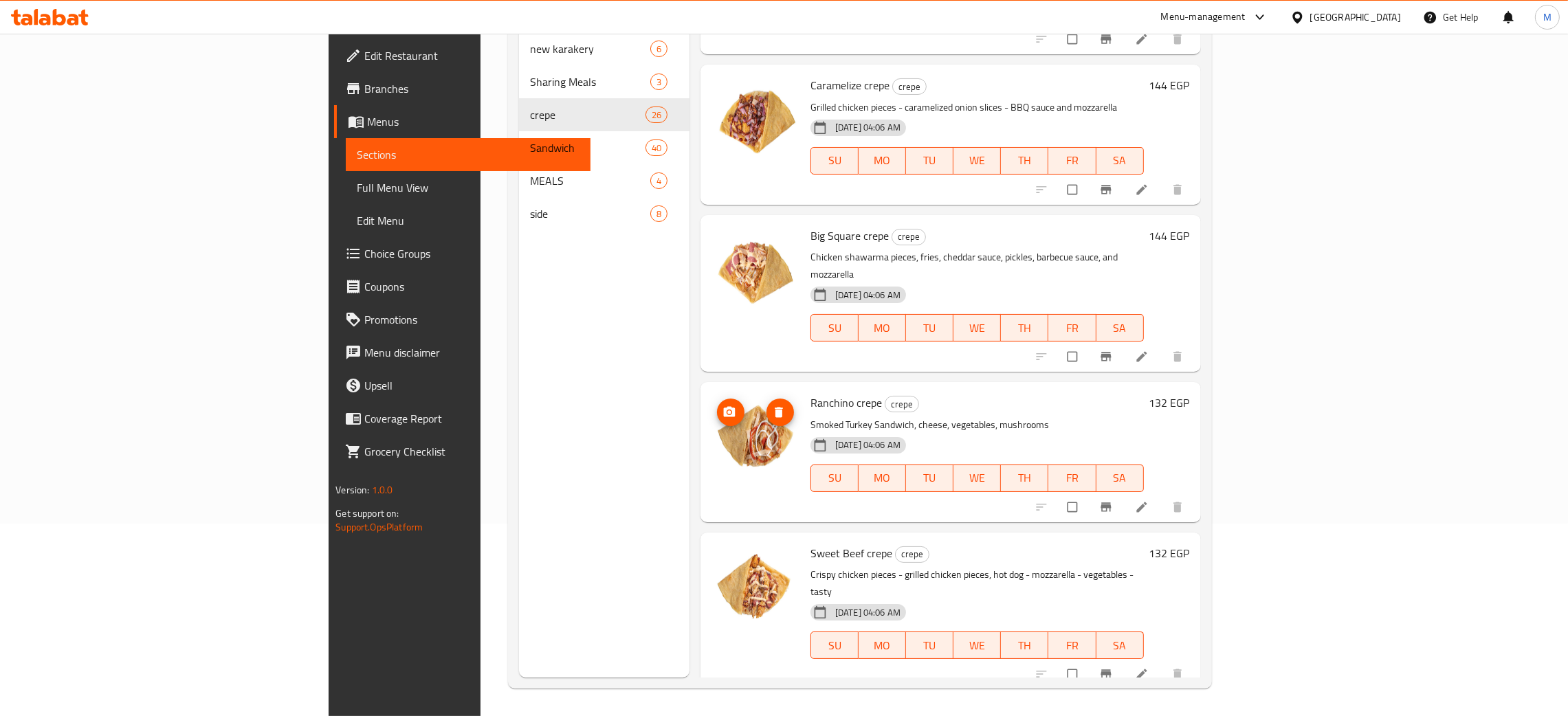
scroll to position [2908, 0]
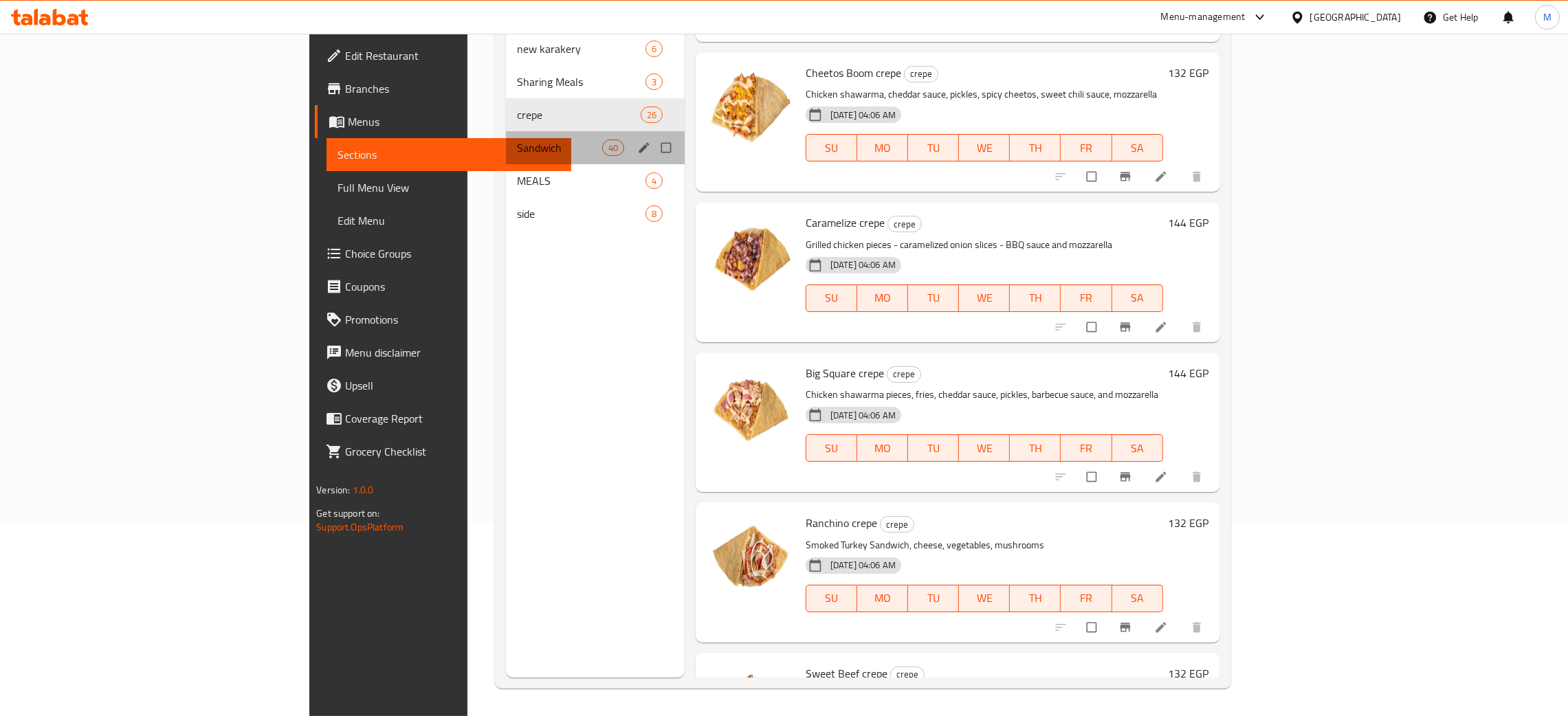
click at [506, 131] on div "Sandwich 40" at bounding box center [595, 148] width 179 height 33
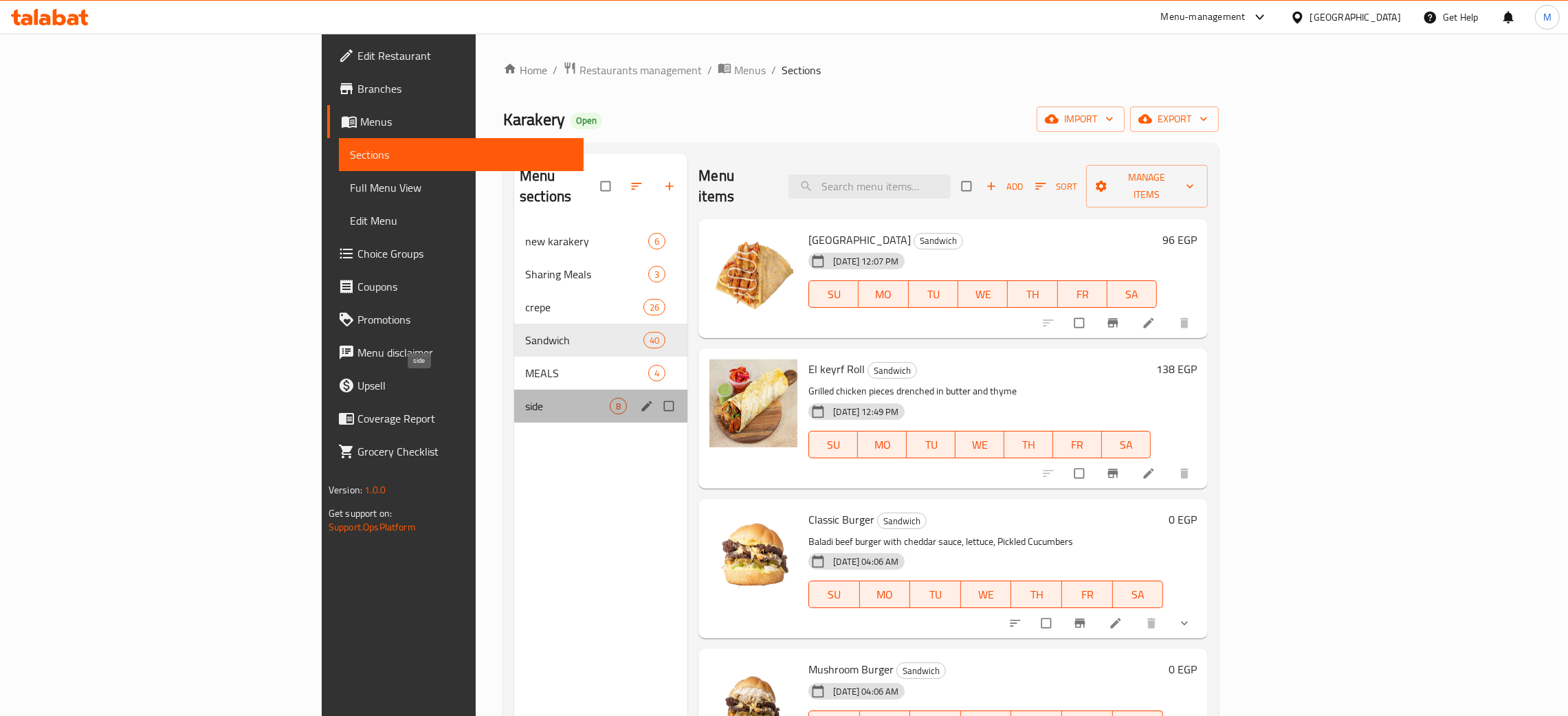
click at [525, 397] on span "side" at bounding box center [568, 406] width 85 height 17
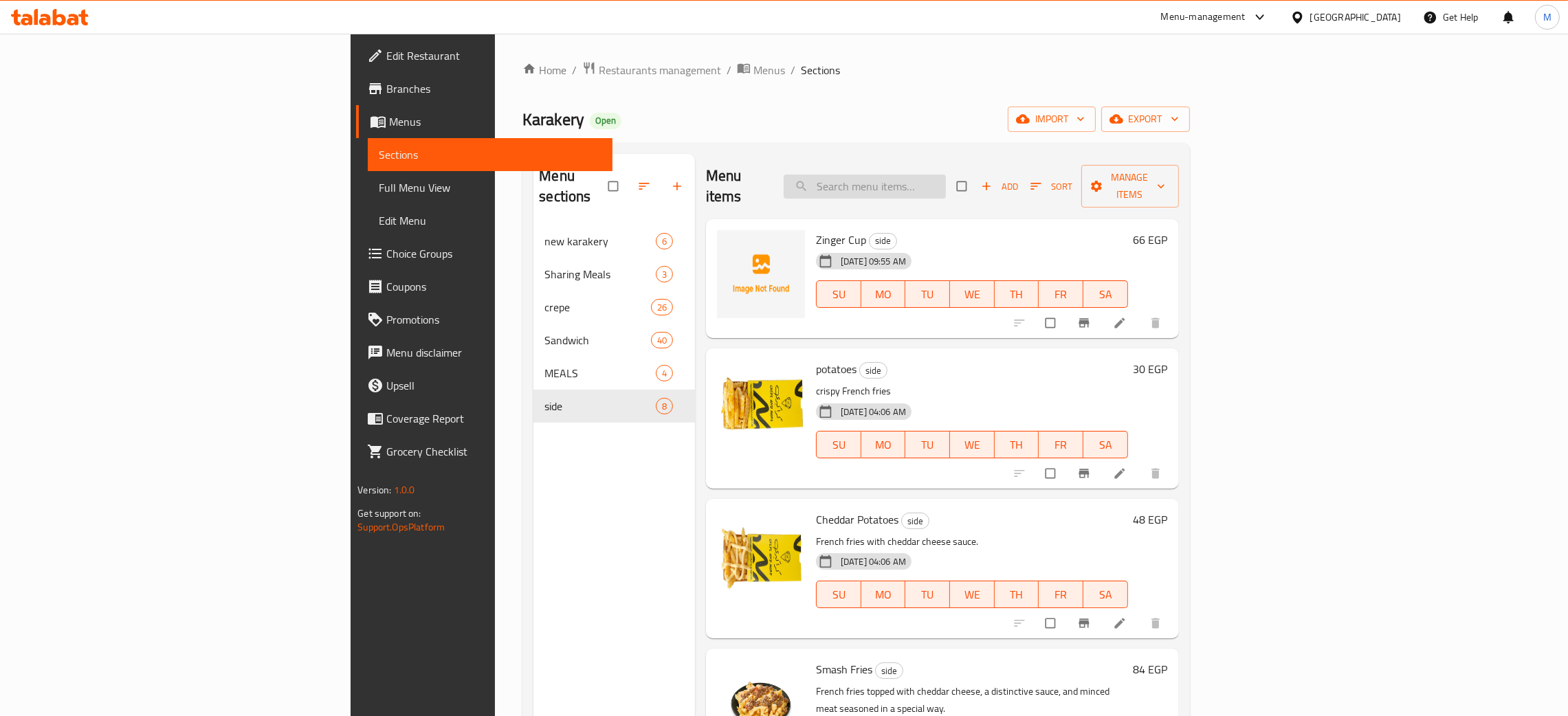
click at [946, 185] on input "search" at bounding box center [864, 186] width 163 height 24
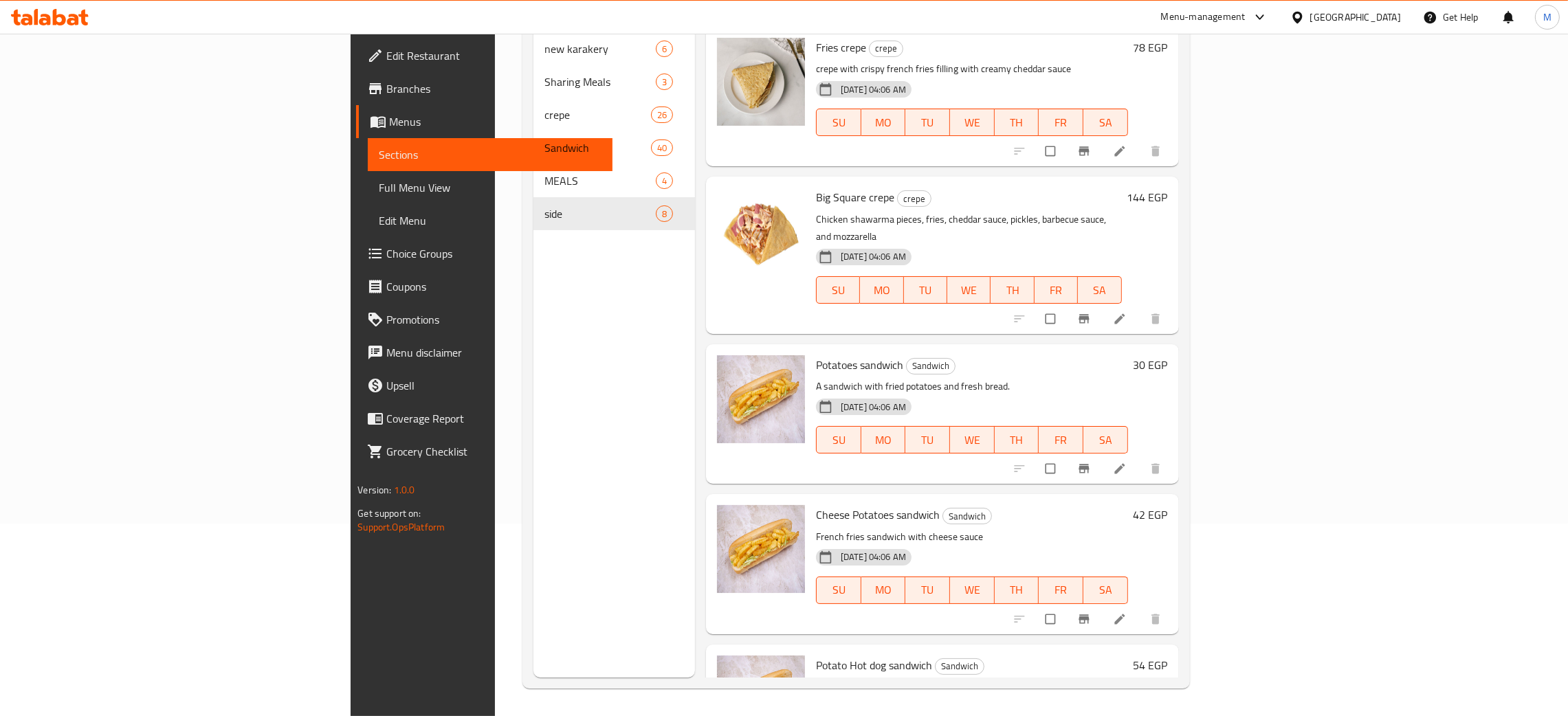
type input "fri"
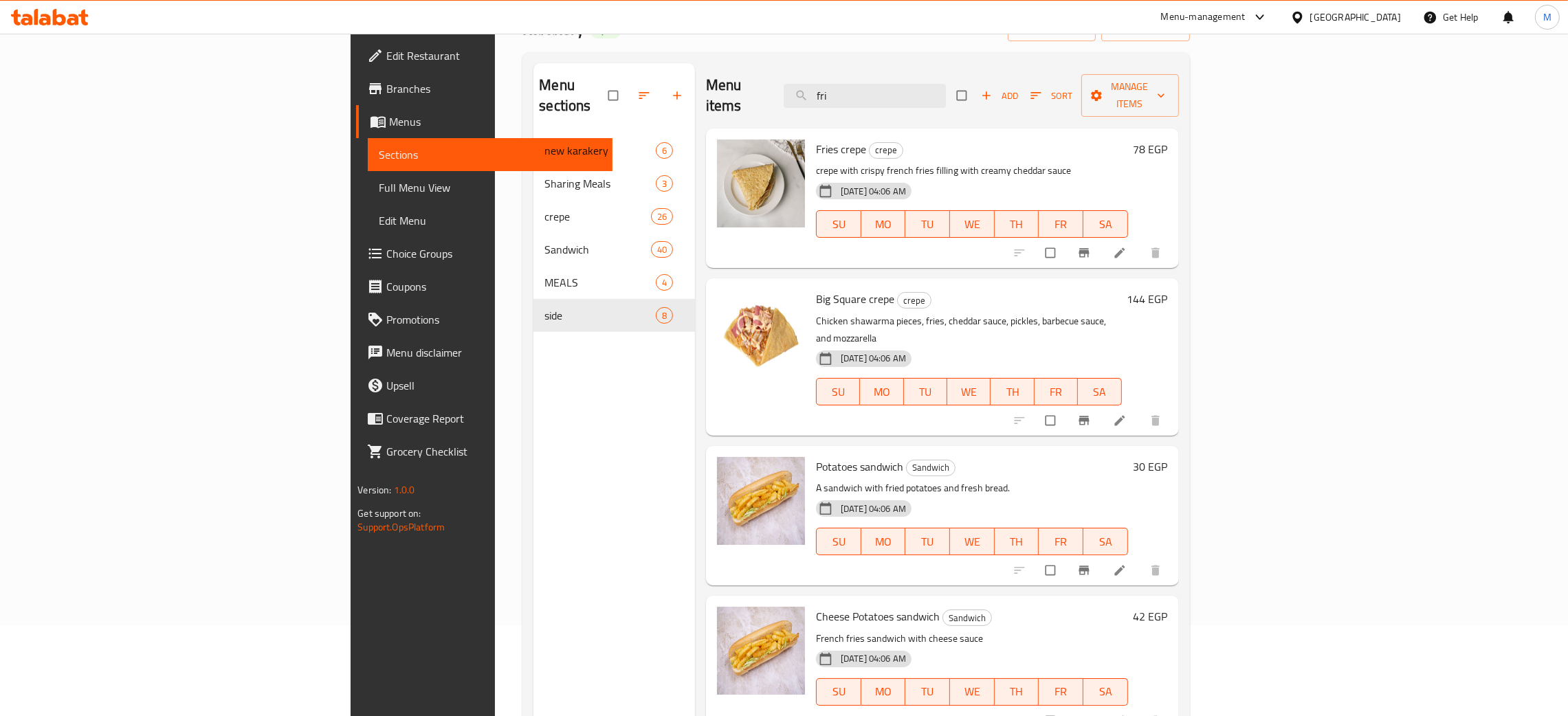
click at [378, 189] on span "Full Menu View" at bounding box center [490, 187] width 222 height 17
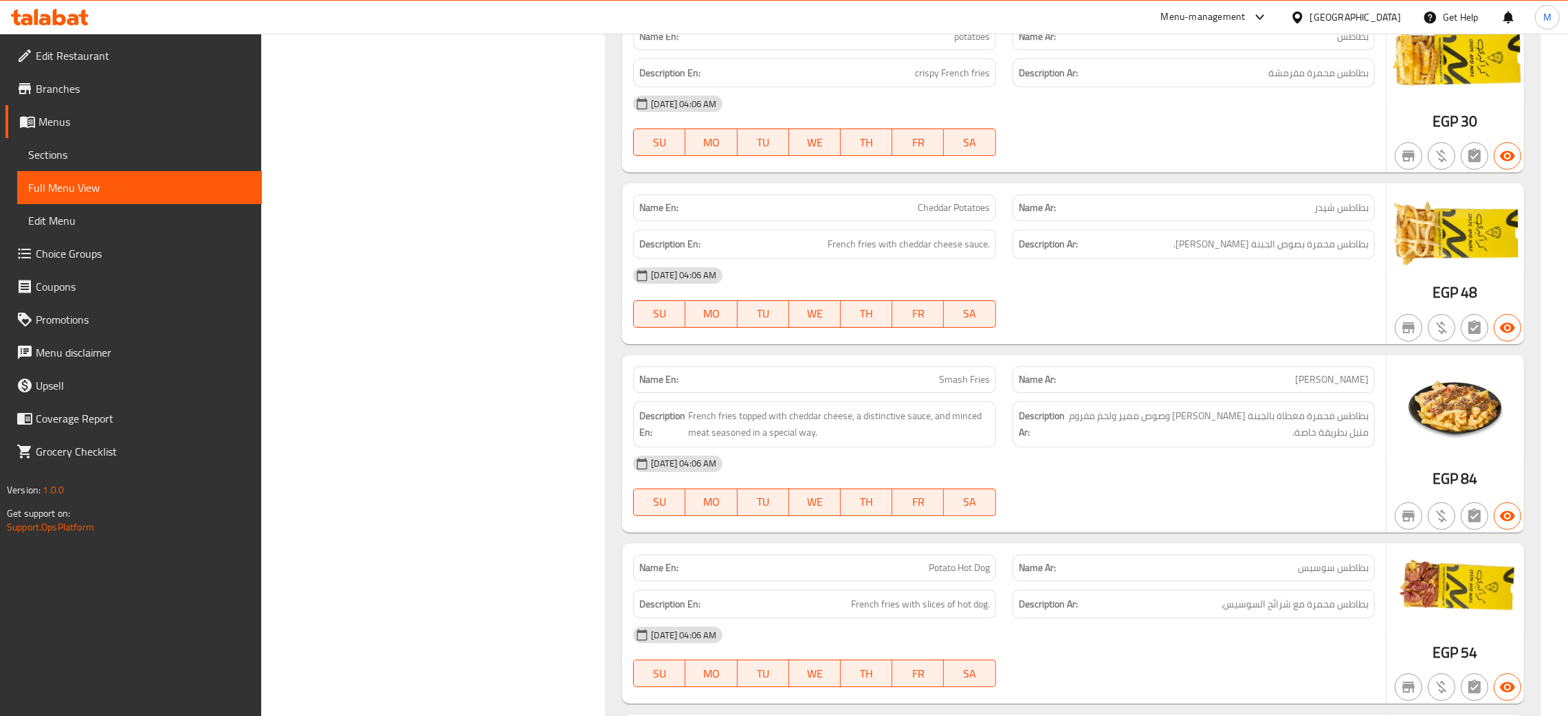
scroll to position [15850, 0]
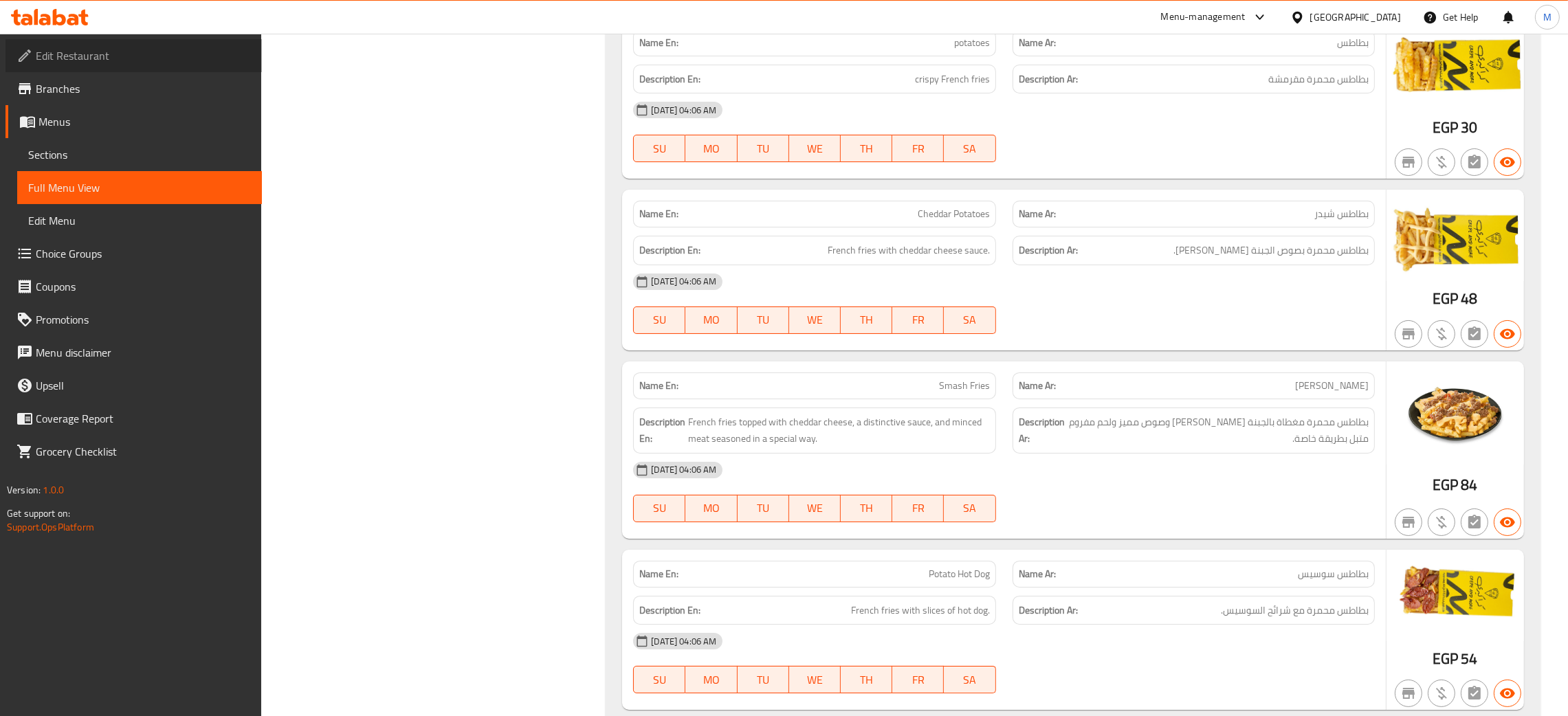
click at [86, 48] on span "Edit Restaurant" at bounding box center [143, 56] width 215 height 17
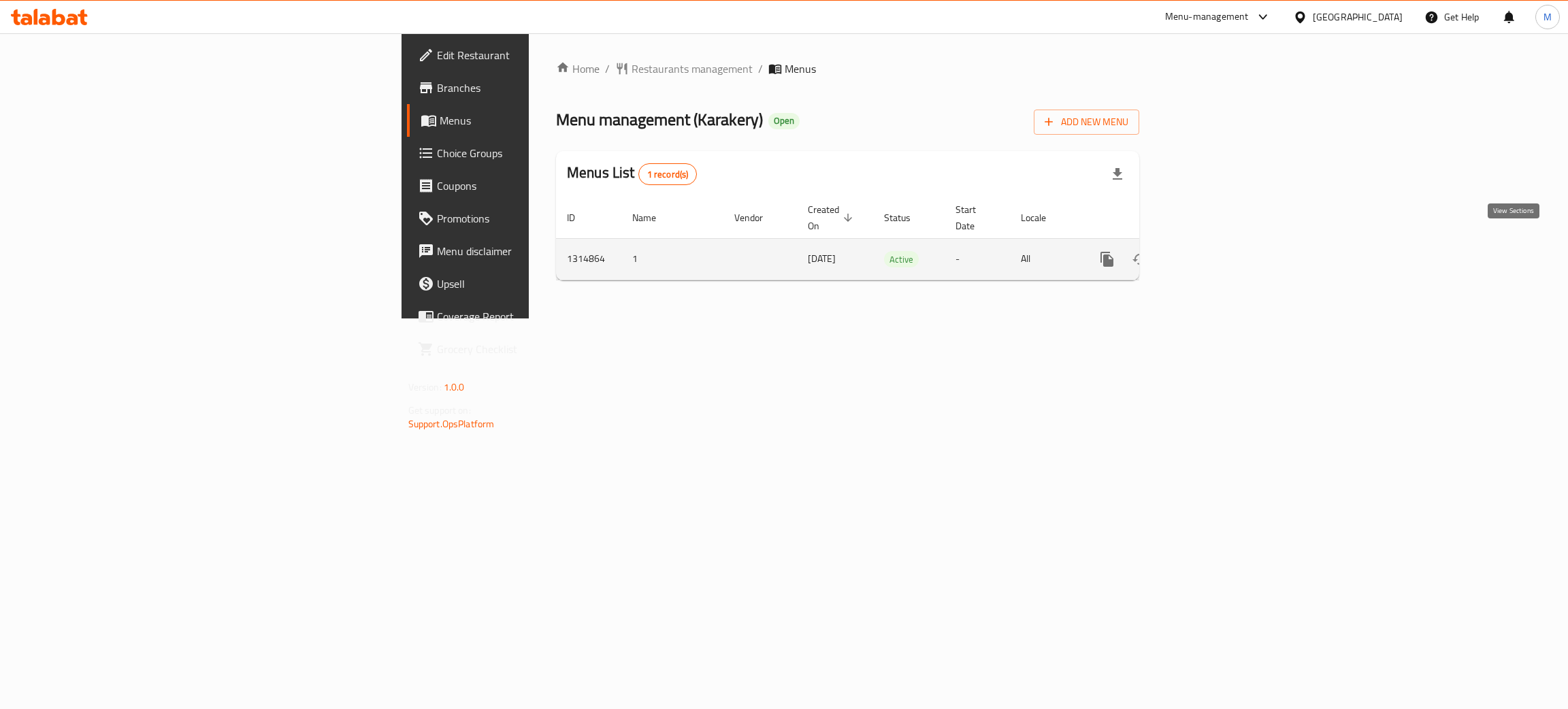
click at [1213, 251] on icon "enhanced table" at bounding box center [1205, 259] width 16 height 16
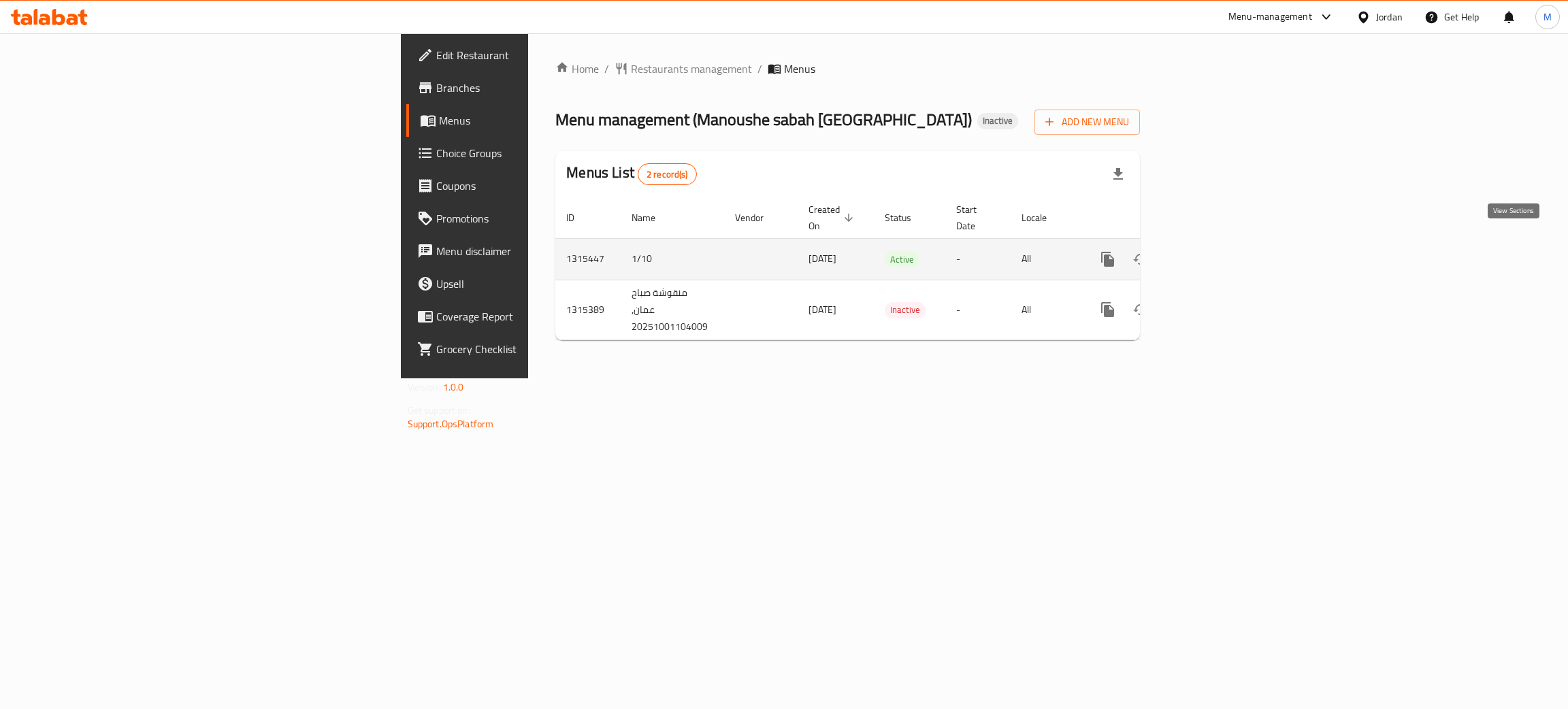
click at [1214, 251] on icon "enhanced table" at bounding box center [1206, 259] width 16 height 16
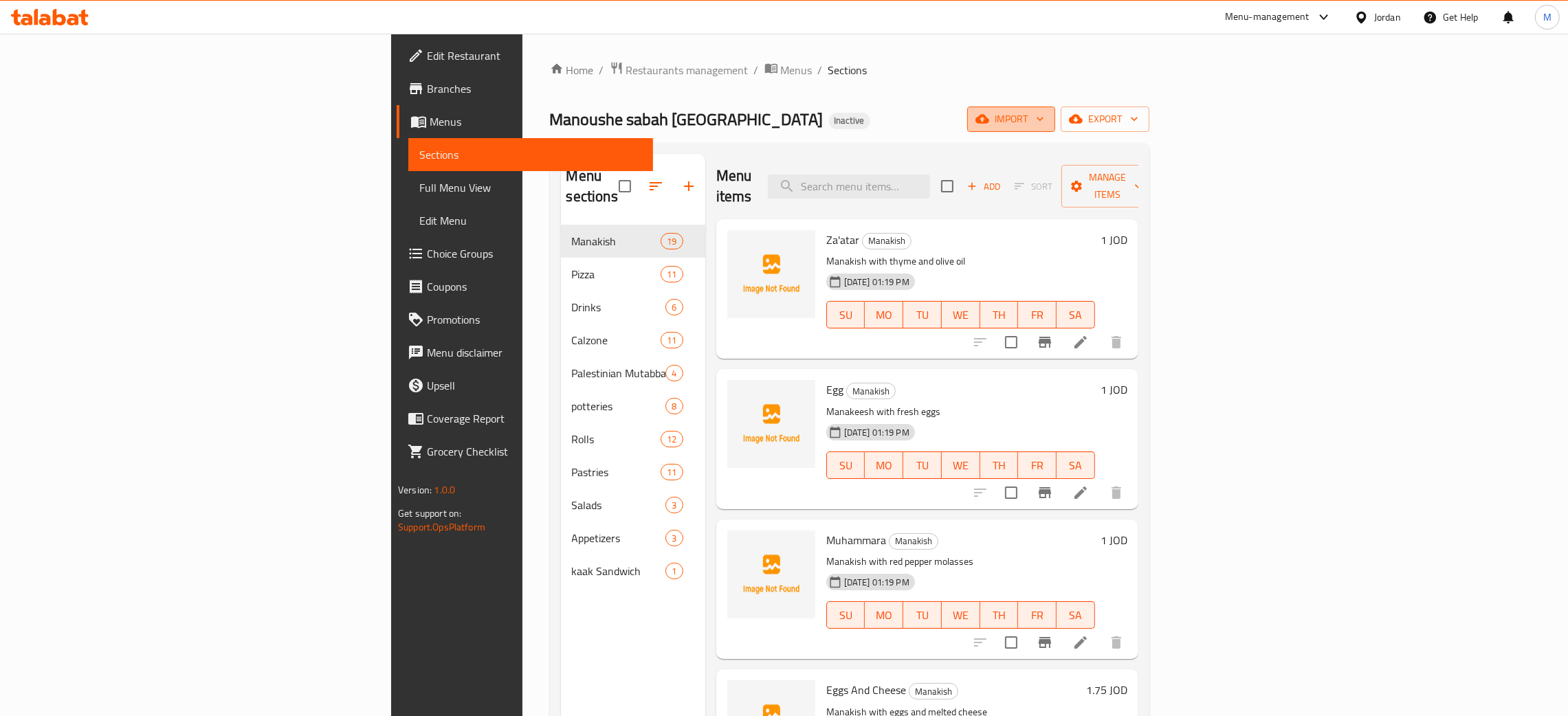
click at [989, 115] on icon "button" at bounding box center [982, 118] width 14 height 14
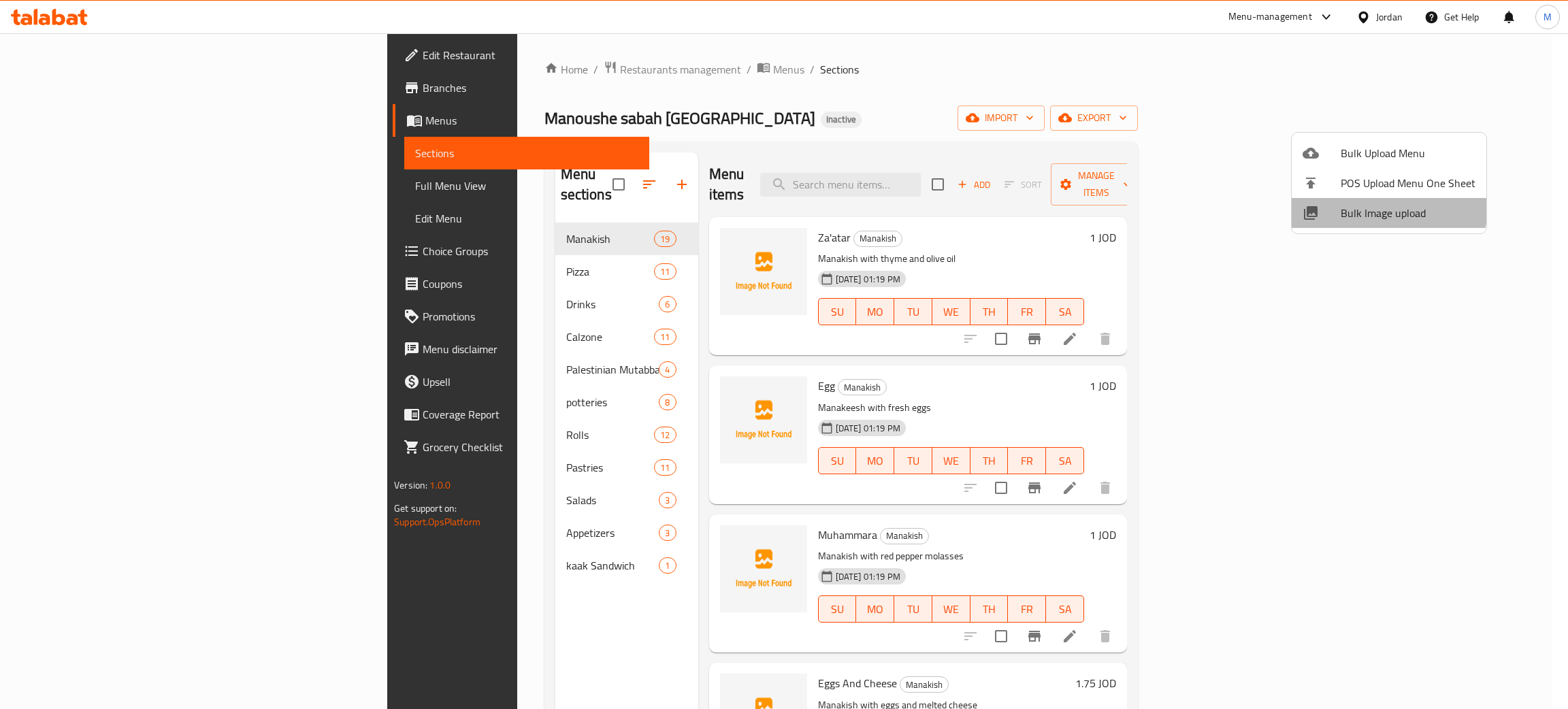
click at [1357, 200] on li "Bulk Image upload" at bounding box center [1389, 213] width 195 height 30
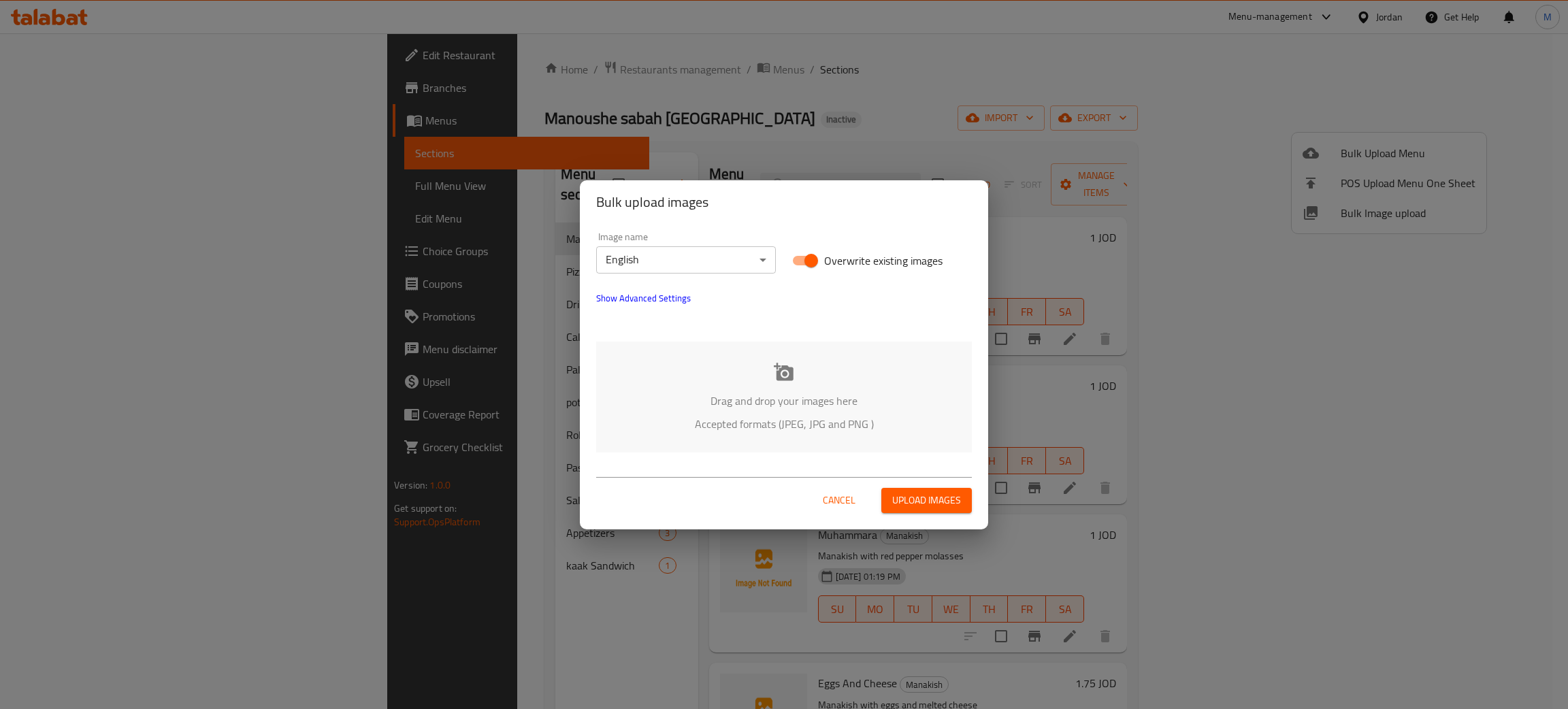
click at [806, 389] on div "Drag and drop your images here Accepted formats (JPEG, JPG and PNG )" at bounding box center [783, 397] width 376 height 111
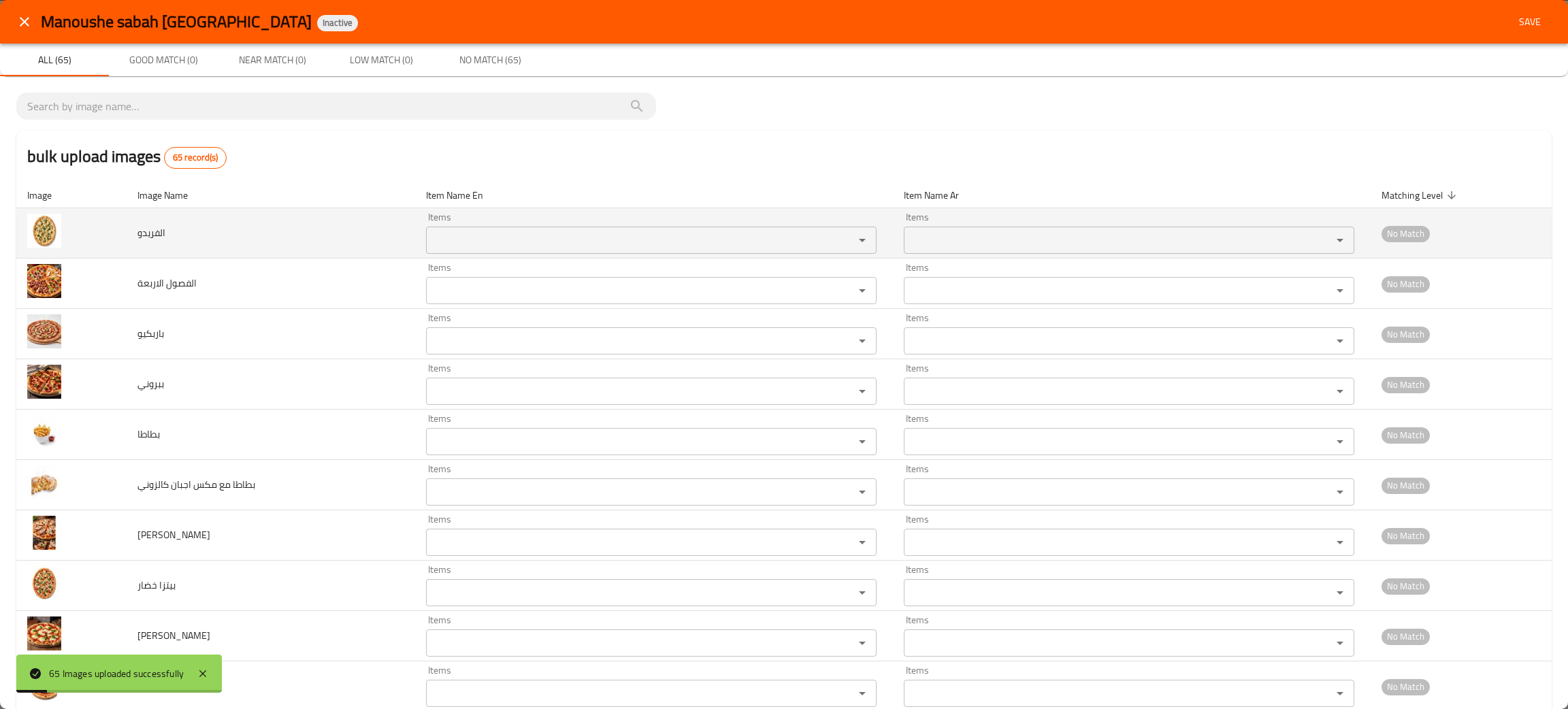
click at [432, 243] on input "Items" at bounding box center [631, 240] width 402 height 19
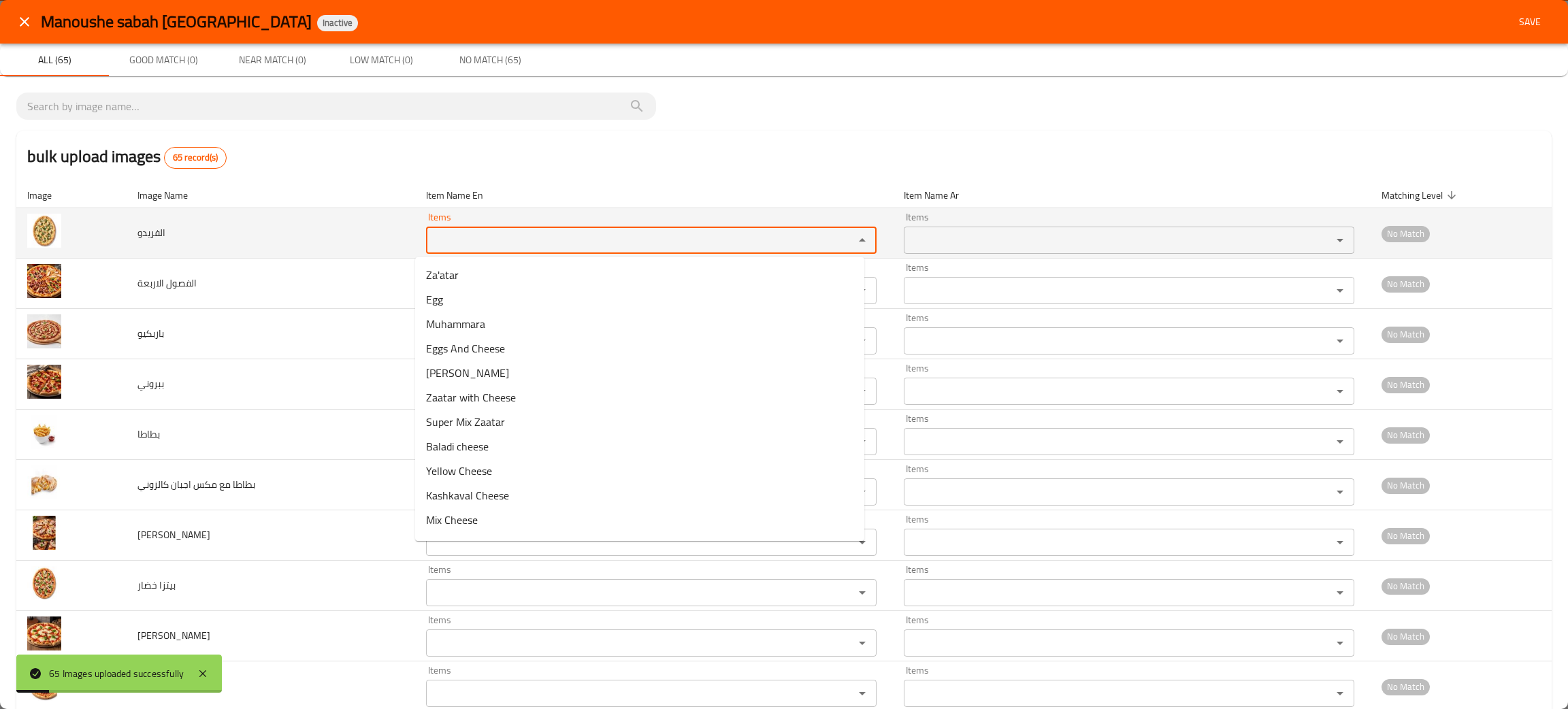
click at [432, 243] on input "Items" at bounding box center [631, 240] width 402 height 19
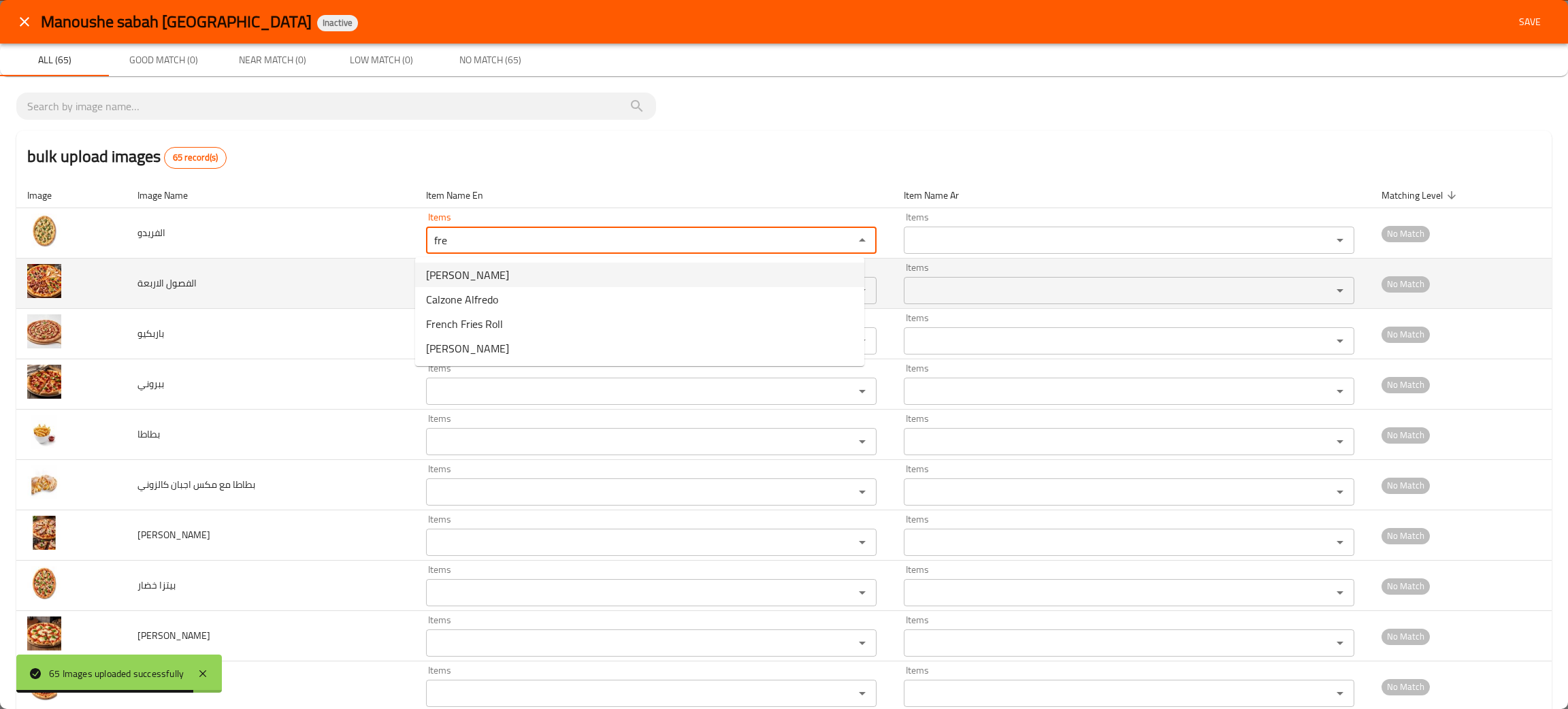
click at [456, 271] on span "[PERSON_NAME]" at bounding box center [467, 275] width 83 height 16
type input "[PERSON_NAME]"
type input "الفريدو"
click at [456, 279] on div "Items" at bounding box center [650, 291] width 450 height 27
type input "[PERSON_NAME]"
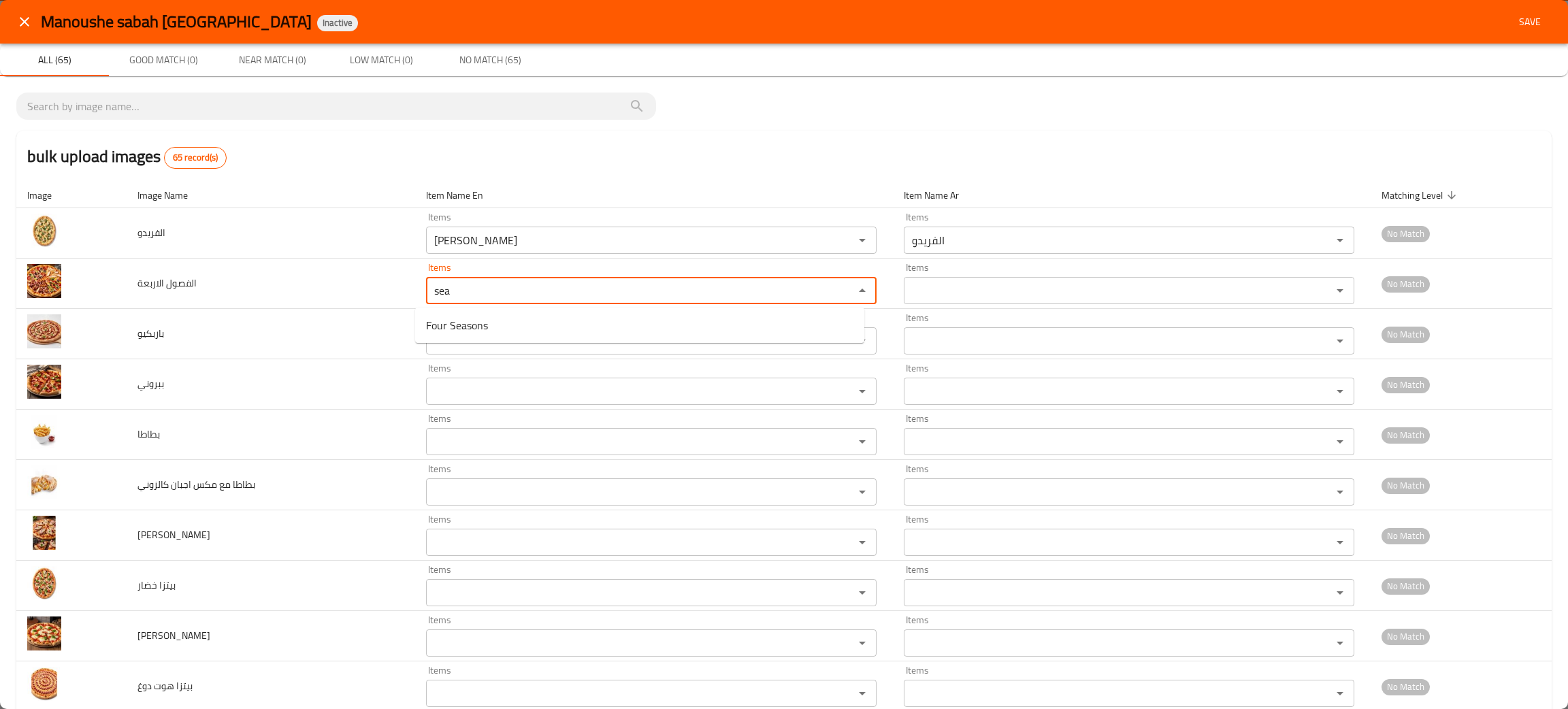
click at [465, 310] on الاربعة-popup "Four Seasons" at bounding box center [639, 325] width 449 height 35
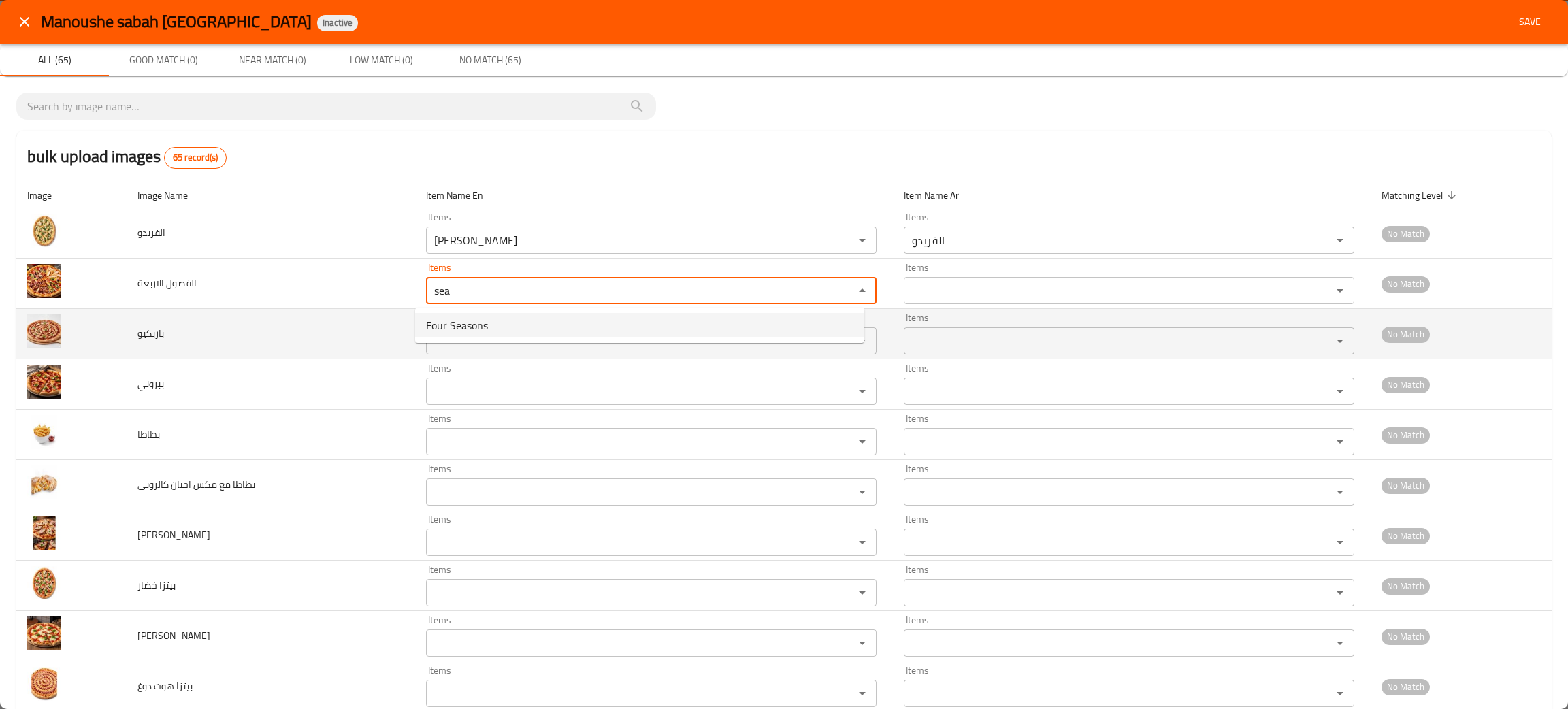
click at [474, 320] on span "Four Seasons" at bounding box center [457, 325] width 62 height 16
type الاربعة "Four Seasons"
type الاربعة-ar "الفصول الأربعة"
type الاربعة "Four Seasons"
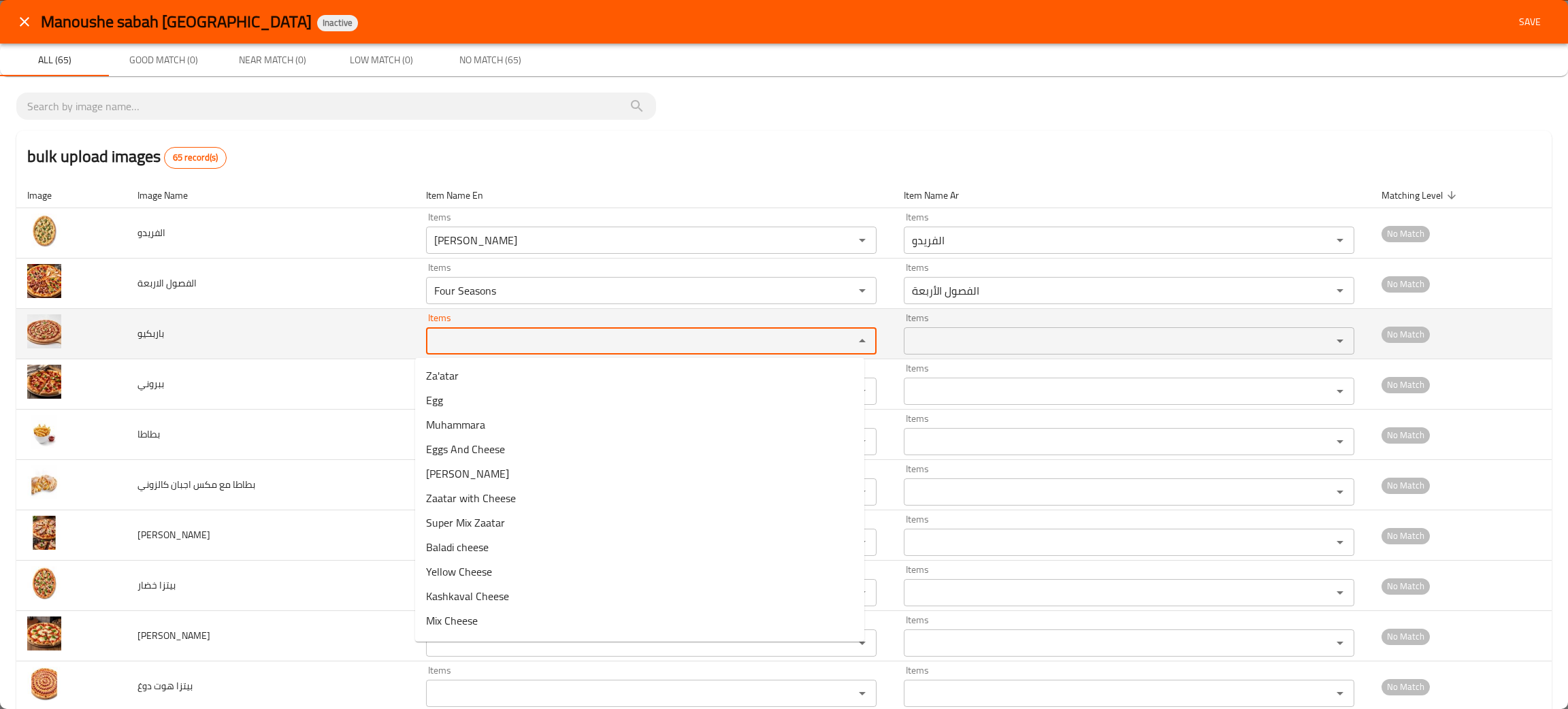
click at [470, 333] on input "Items" at bounding box center [631, 340] width 402 height 19
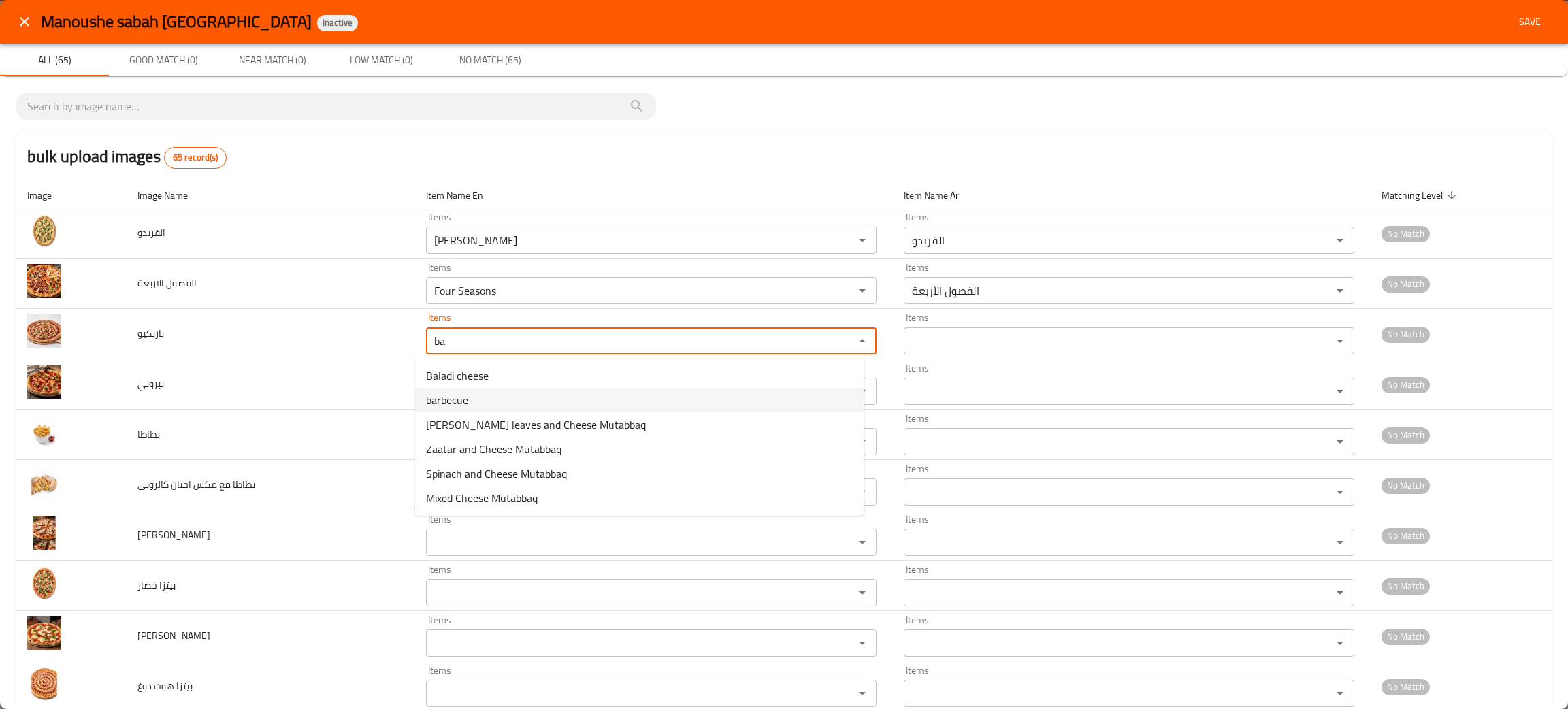
click at [439, 395] on span "barbecue" at bounding box center [447, 400] width 42 height 16
type input "barbecue"
type input "باربكيو"
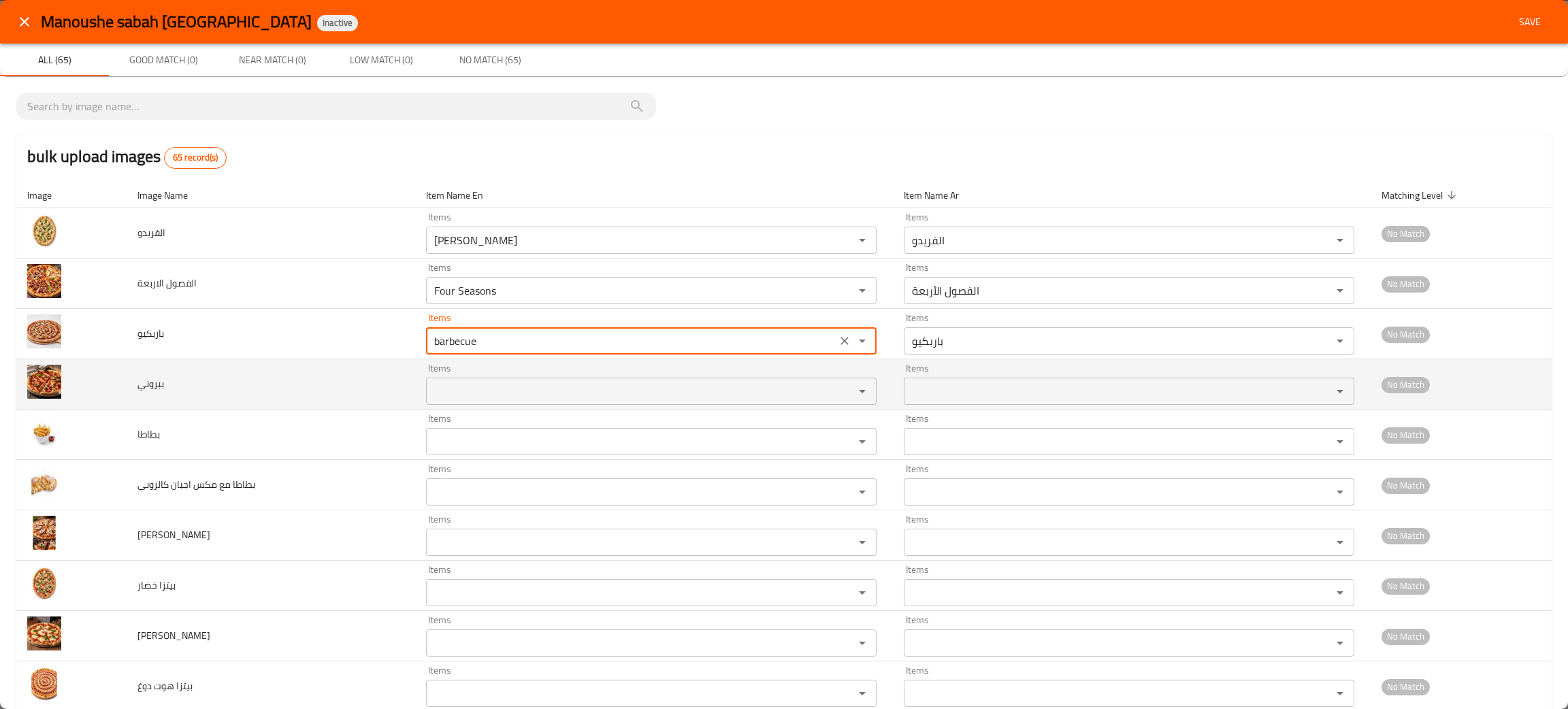
type input "barbecue"
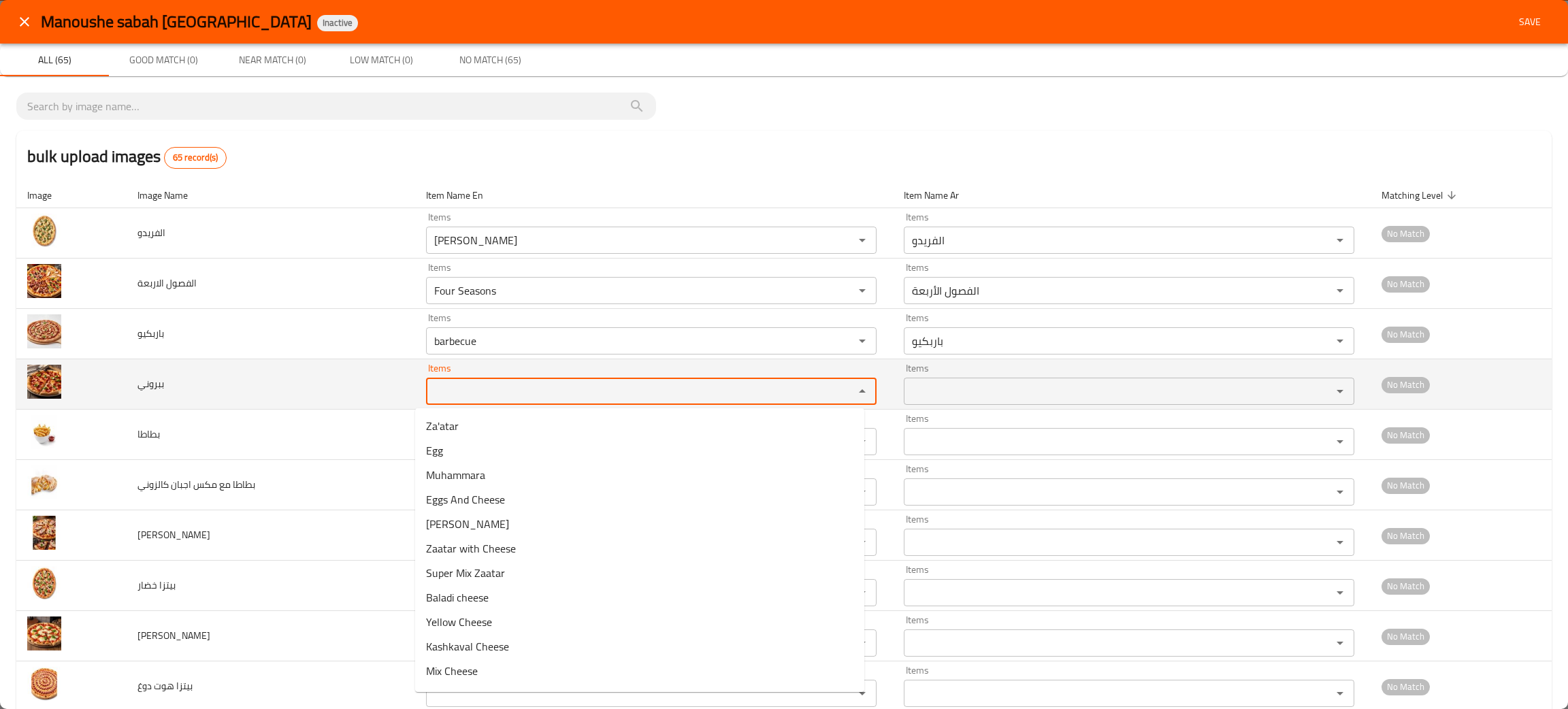
click at [439, 395] on input "Items" at bounding box center [631, 391] width 402 height 19
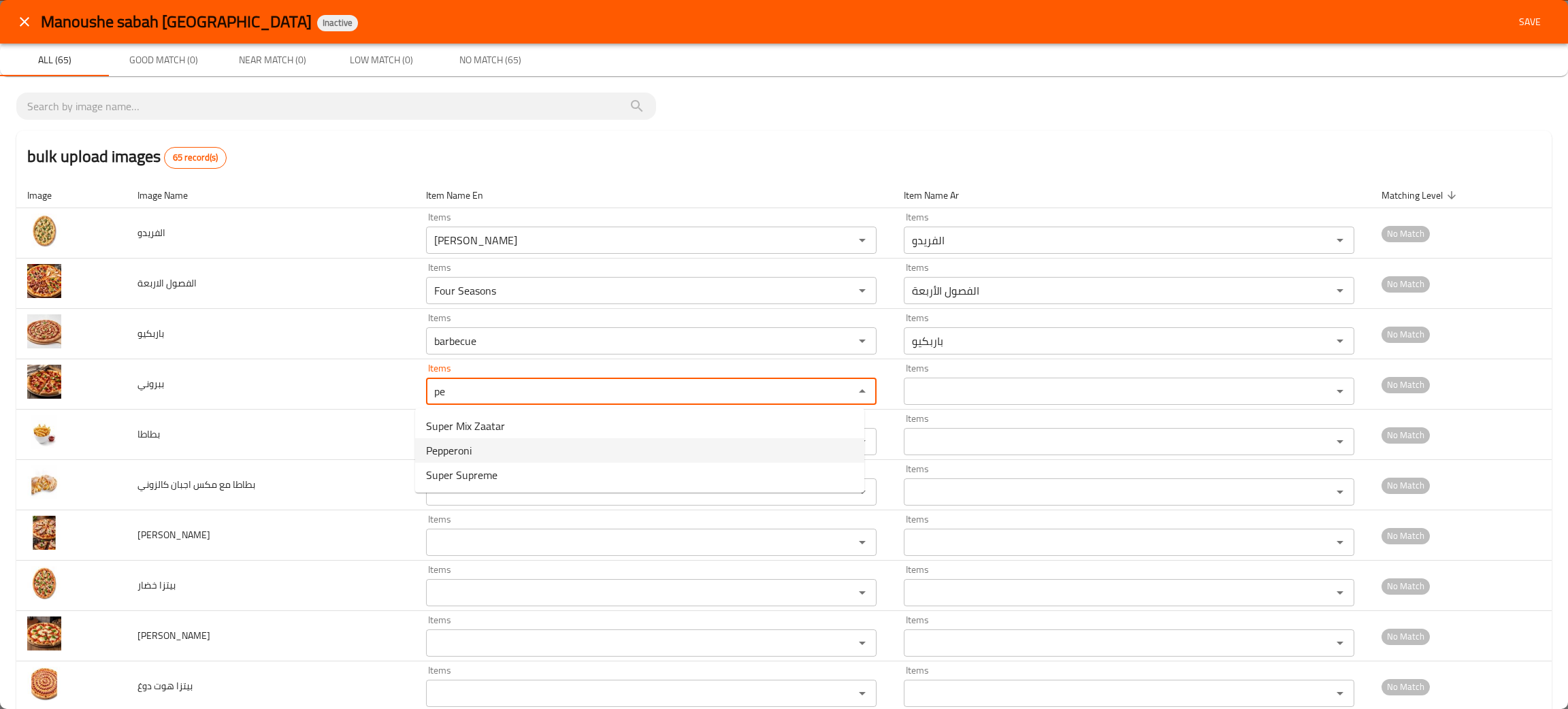
click at [459, 442] on span "Pepperoni" at bounding box center [448, 450] width 45 height 16
type input "Pepperoni"
type input "ببروني"
type input "Pepperoni"
click at [459, 441] on "Items" at bounding box center [631, 441] width 402 height 19
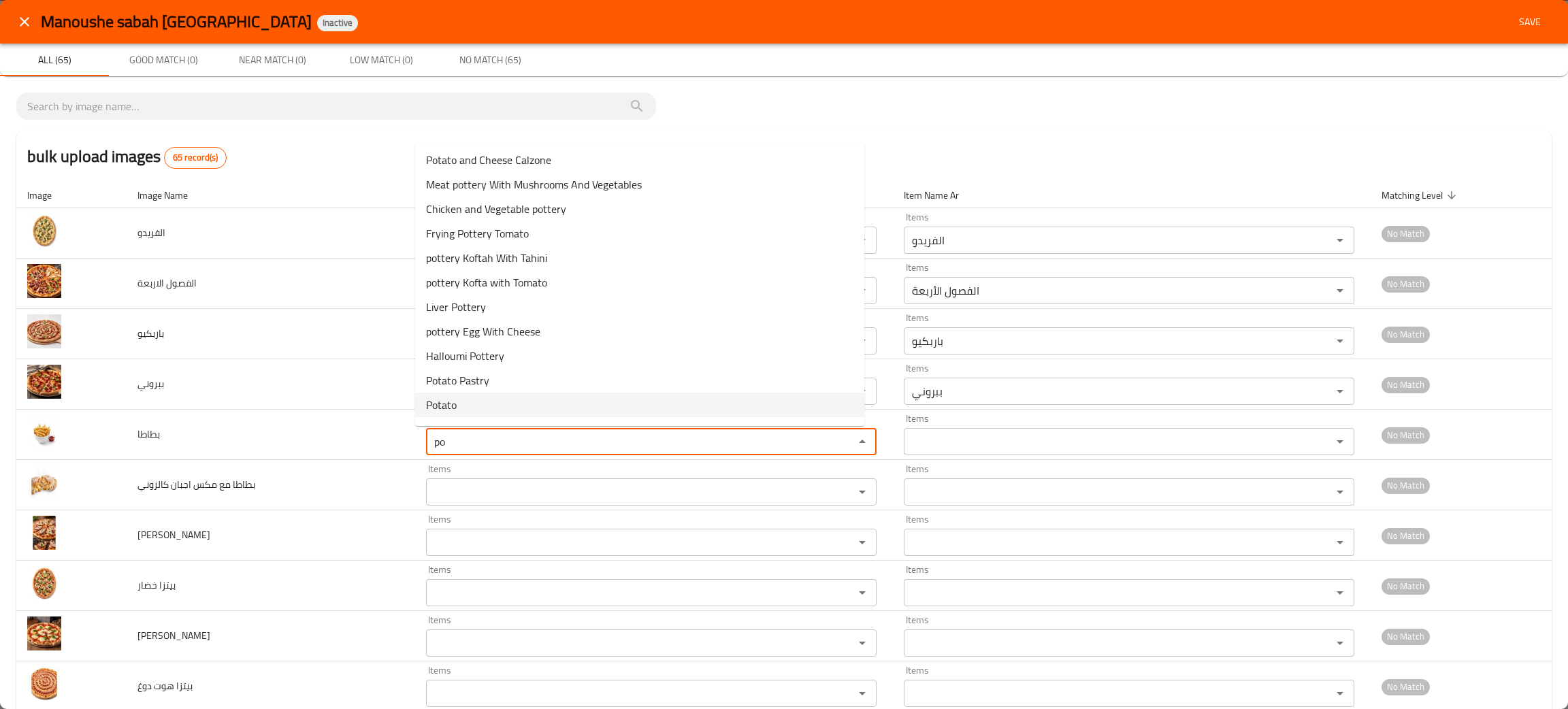
click at [438, 399] on span "Potato" at bounding box center [441, 404] width 31 height 16
type "Potato"
type -ar "بطاطا"
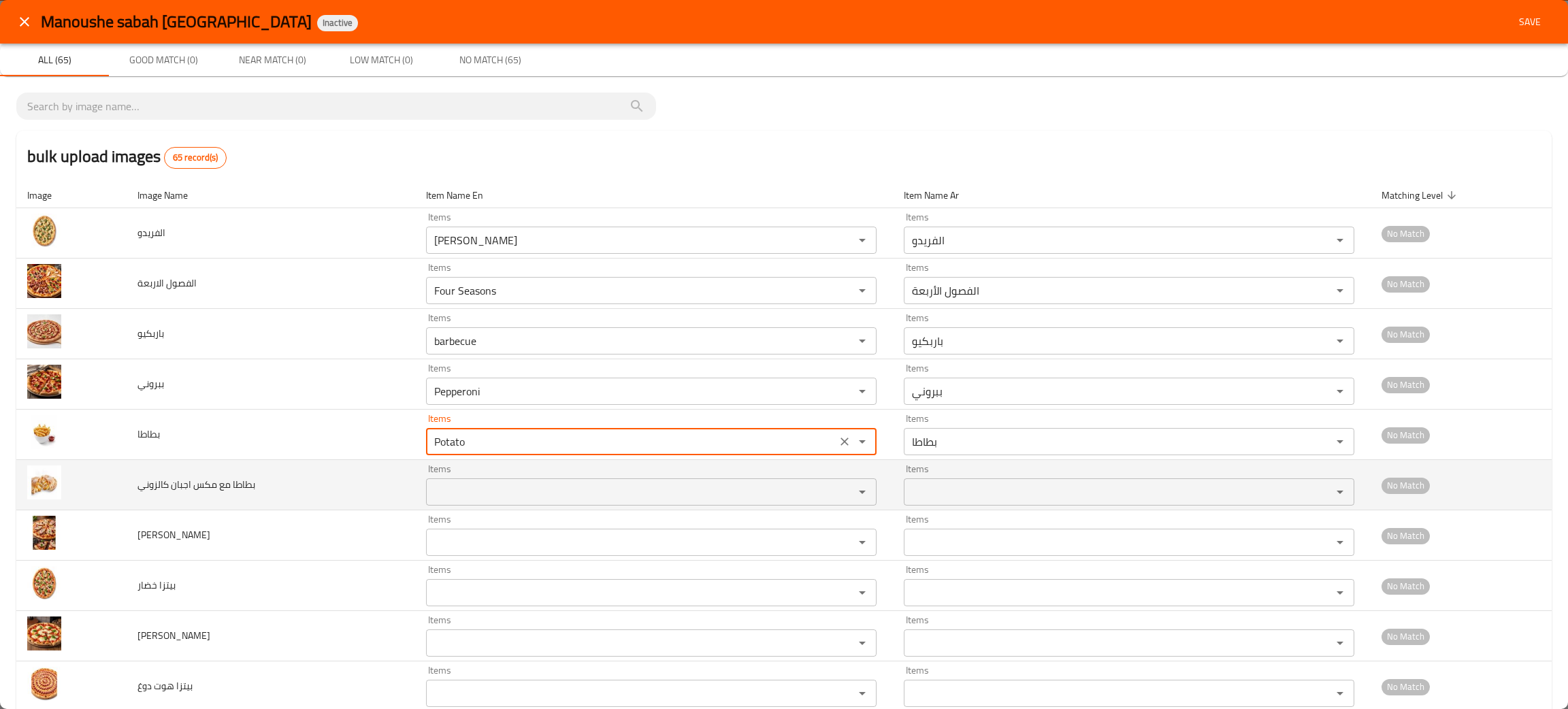
click at [445, 479] on div "Items" at bounding box center [650, 492] width 450 height 27
type "Potato"
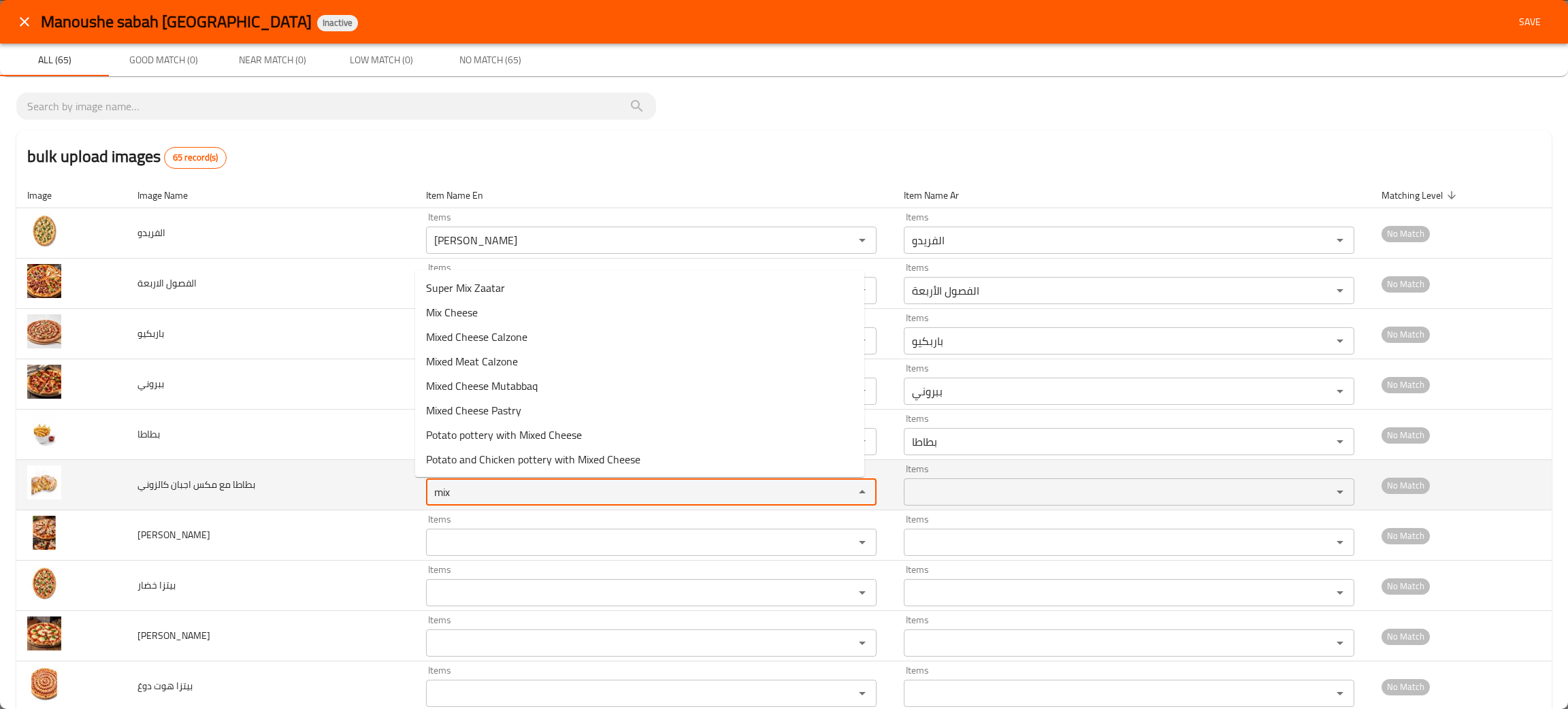
type كالزوني "mix"
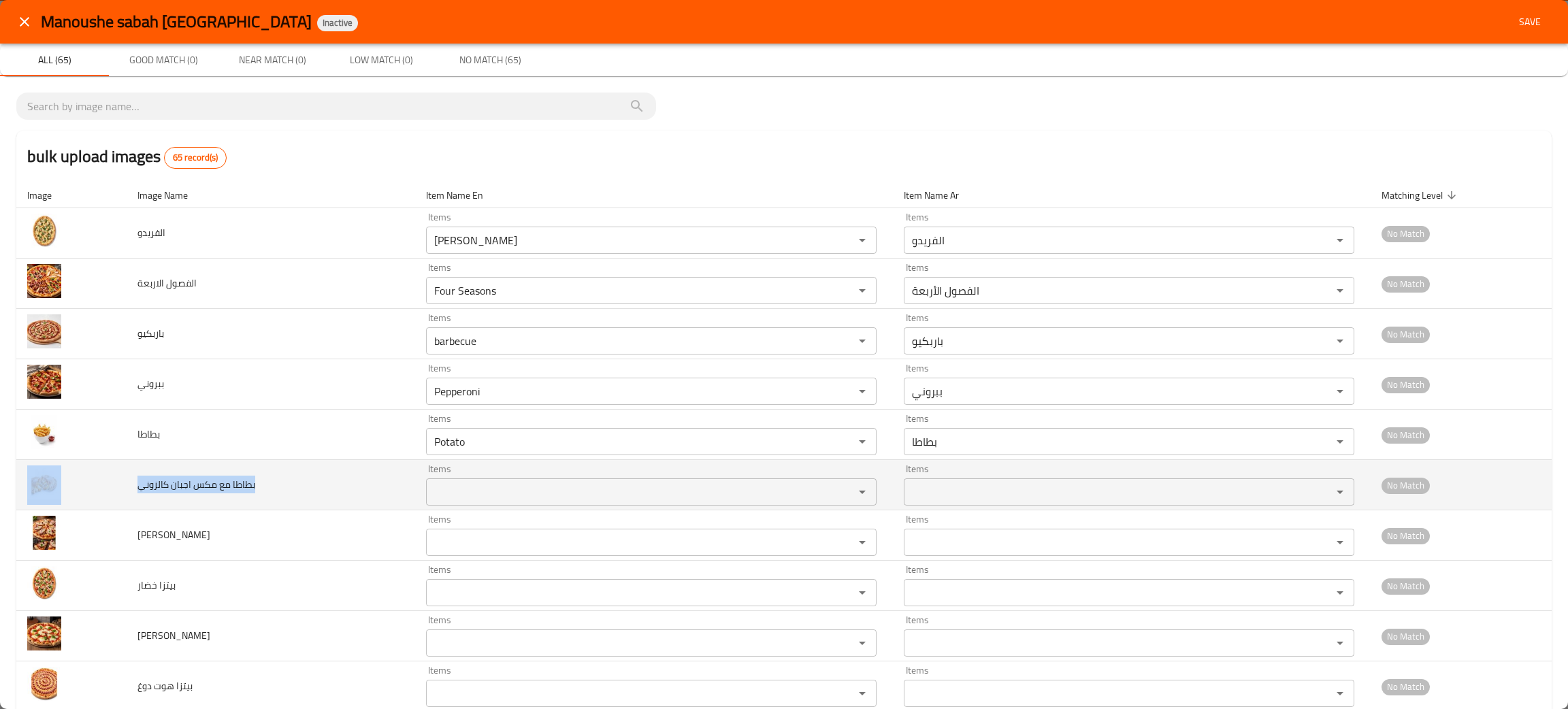
drag, startPoint x: 261, startPoint y: 490, endPoint x: 121, endPoint y: 480, distance: 140.4
click at [121, 480] on tr "بطاطا مع مكس اجبان كالزوني Items Items Items Items No Match" at bounding box center [784, 484] width 1535 height 50
copy tr "بطاطا مع مكس اجبان كالزوني"
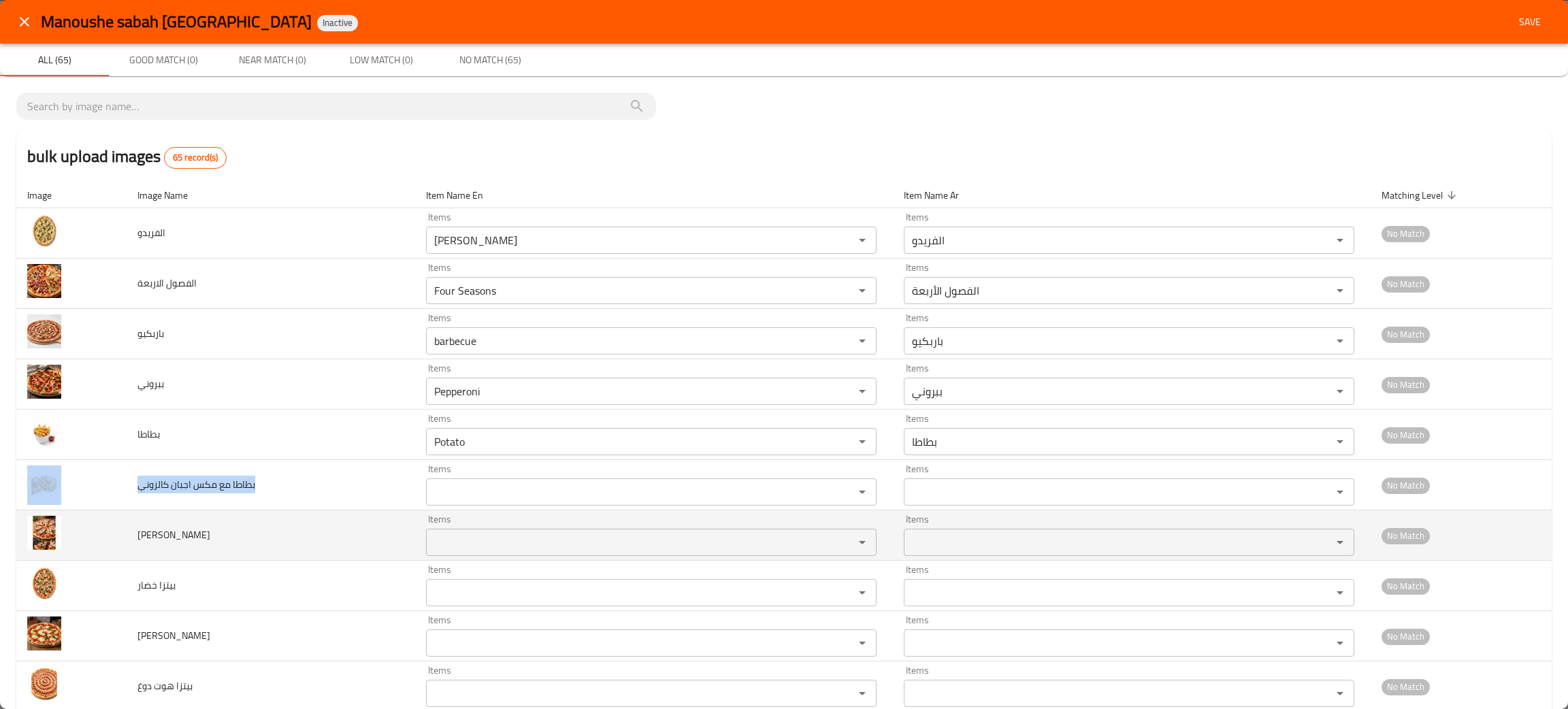
click at [567, 523] on div "Items Items" at bounding box center [650, 535] width 450 height 42
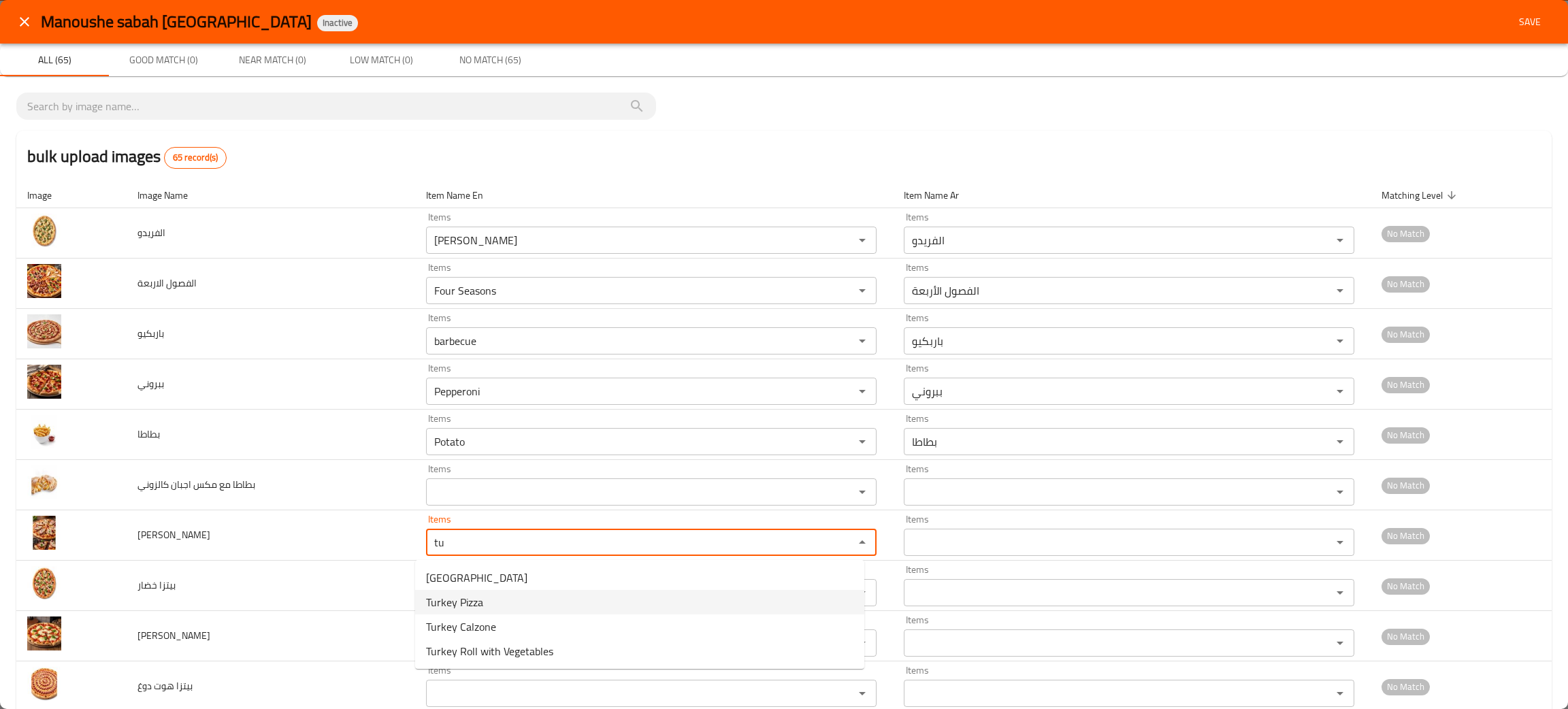
click at [493, 602] on تيركي-option-1 "Turkey Pizza" at bounding box center [639, 602] width 449 height 25
type تيركي "Turkey Pizza"
type تيركي-ar "بيتزا تيركي"
type تيركي "Turkey Pizza"
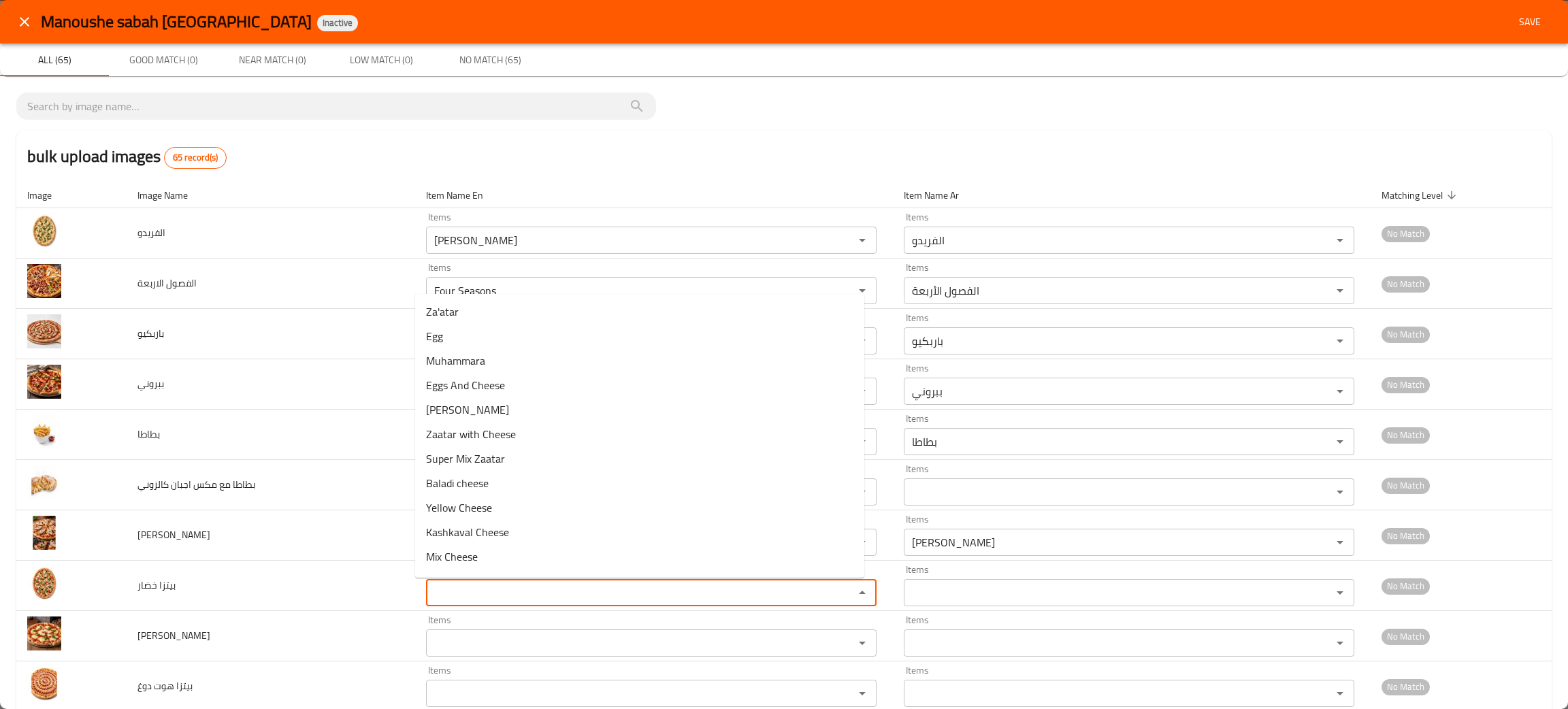
click at [493, 602] on خضار "Items" at bounding box center [631, 592] width 402 height 19
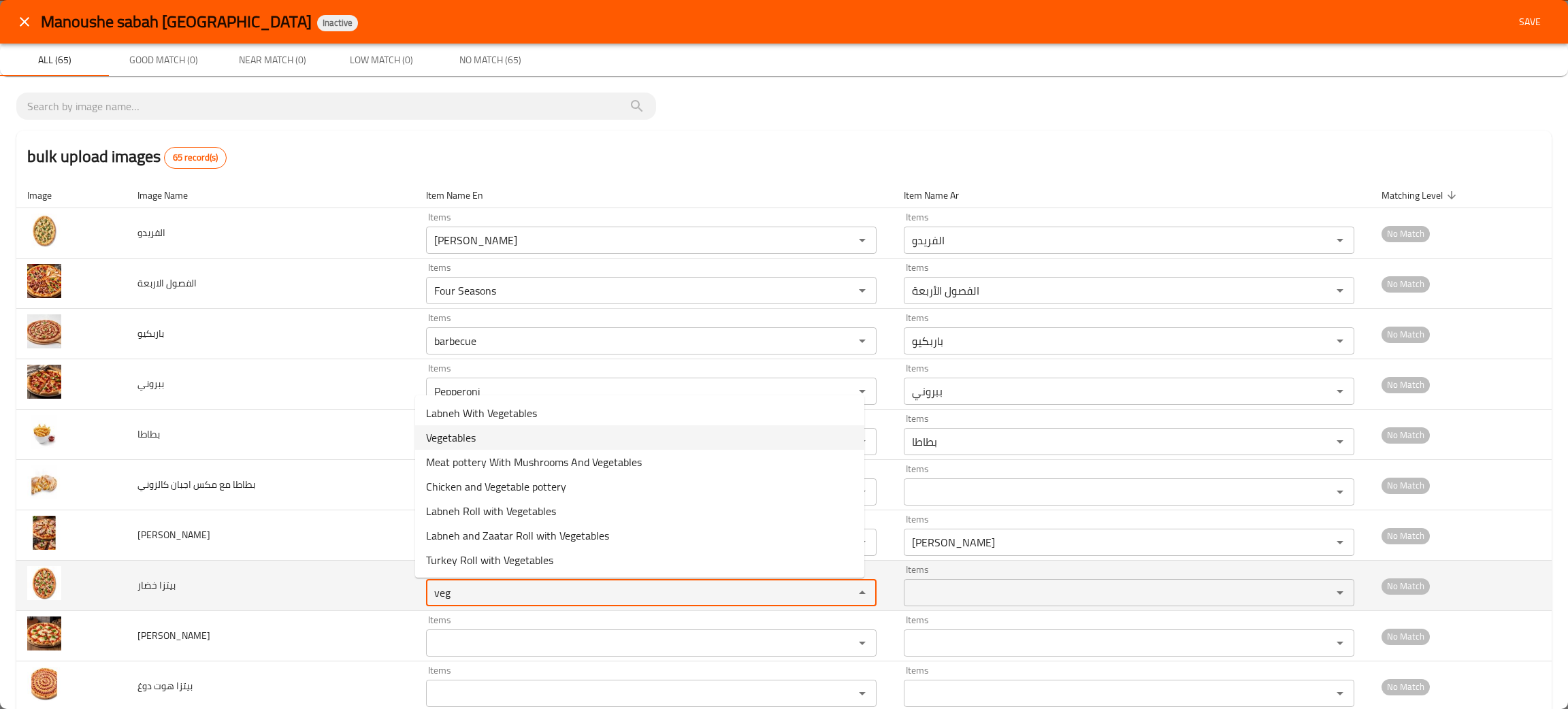
type خضار "veg"
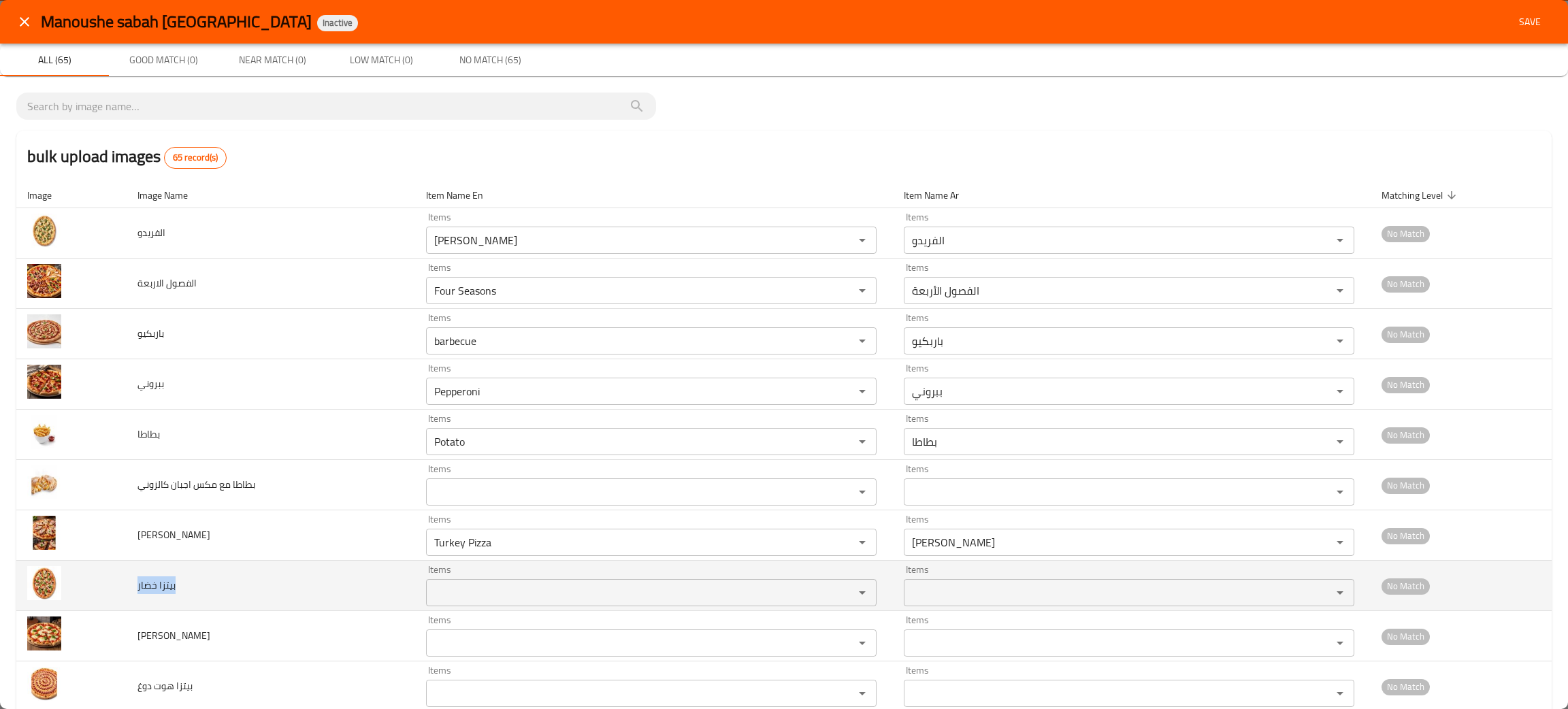
drag, startPoint x: 191, startPoint y: 585, endPoint x: 133, endPoint y: 584, distance: 58.0
click at [133, 584] on td "بيتزا خضار" at bounding box center [271, 585] width 289 height 50
copy span "بيتزا خضار"
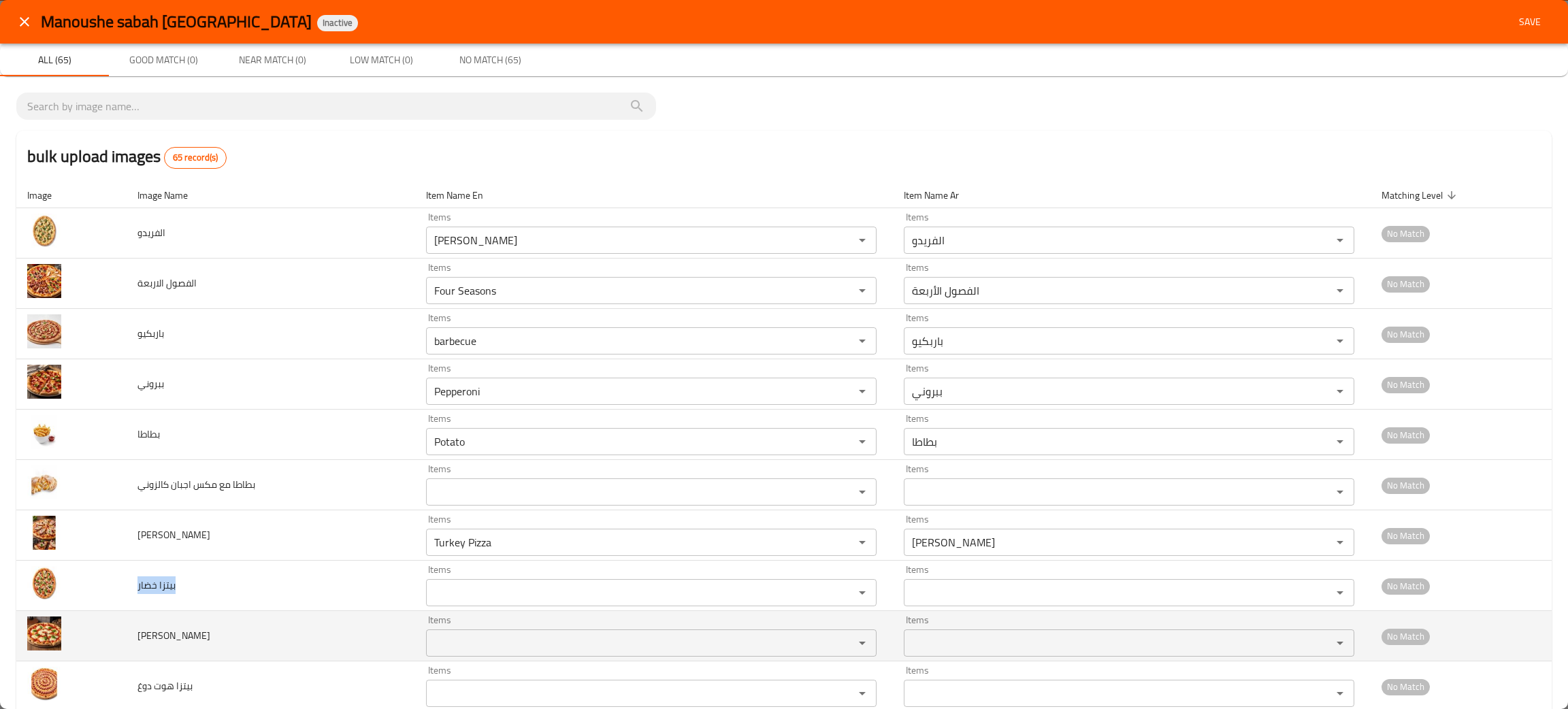
click at [471, 652] on مارغريتا "Items" at bounding box center [631, 643] width 402 height 19
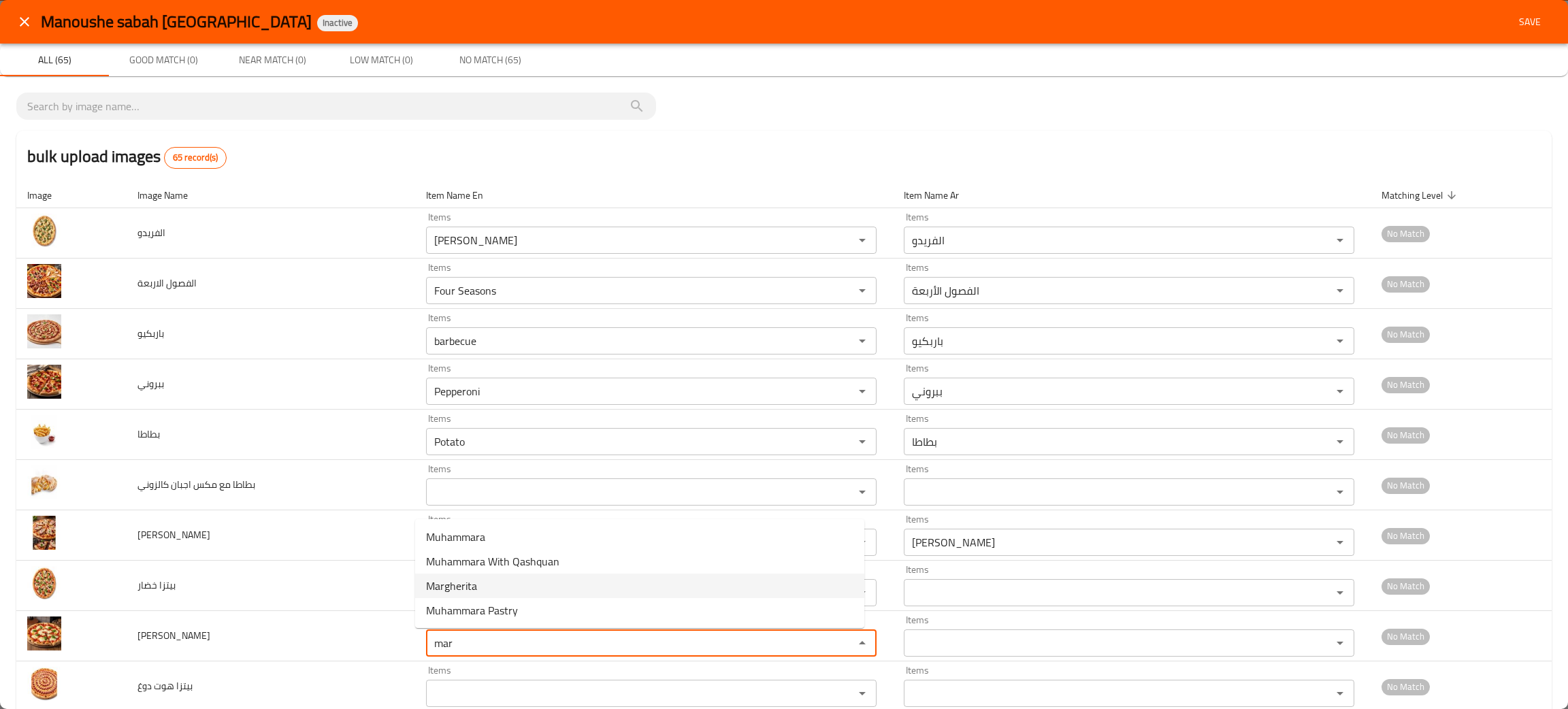
click at [453, 581] on span "Margherita" at bounding box center [451, 585] width 51 height 16
type مارغريتا "Margherita"
type مارغريتا-ar "مارغريتا"
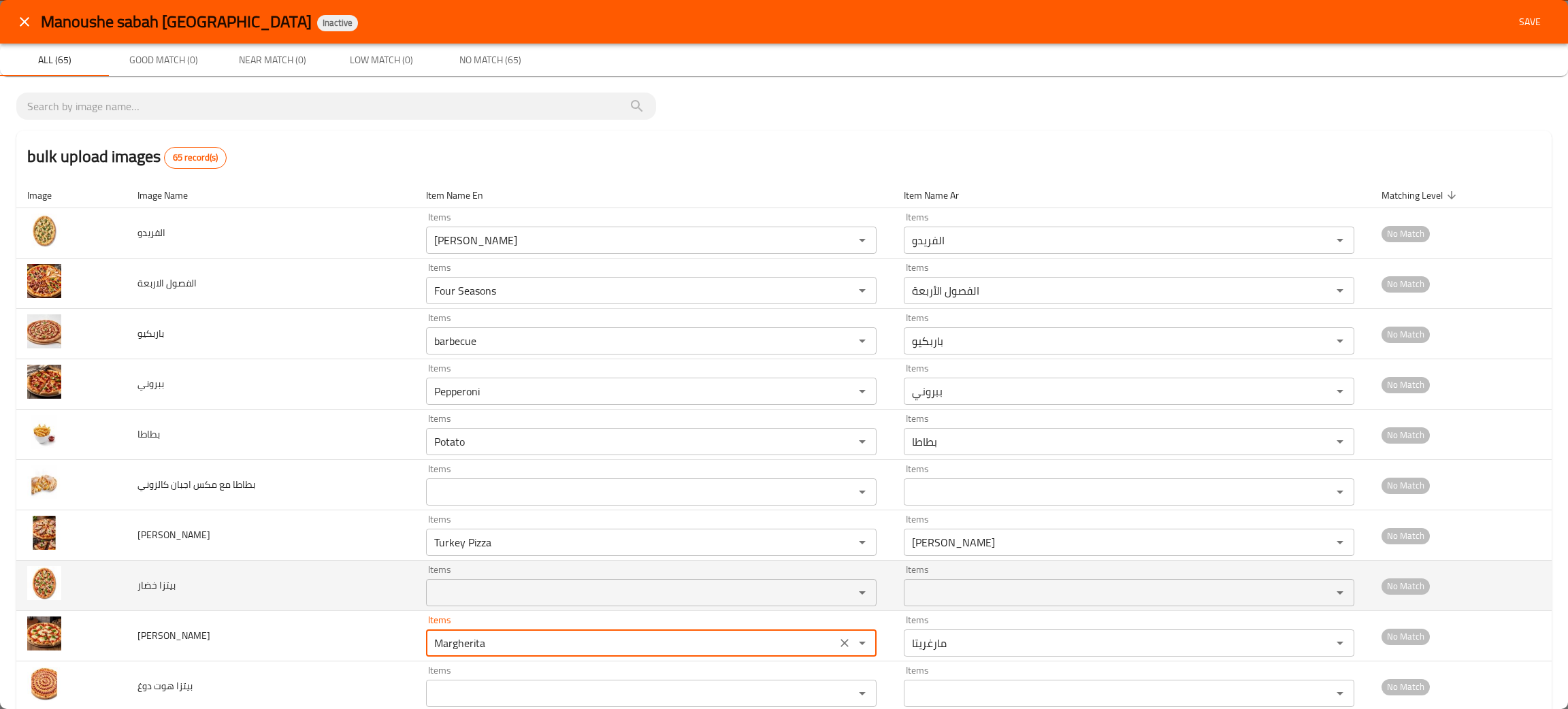
type مارغريتا "Margherita"
click at [458, 598] on خضار "Items" at bounding box center [631, 592] width 402 height 19
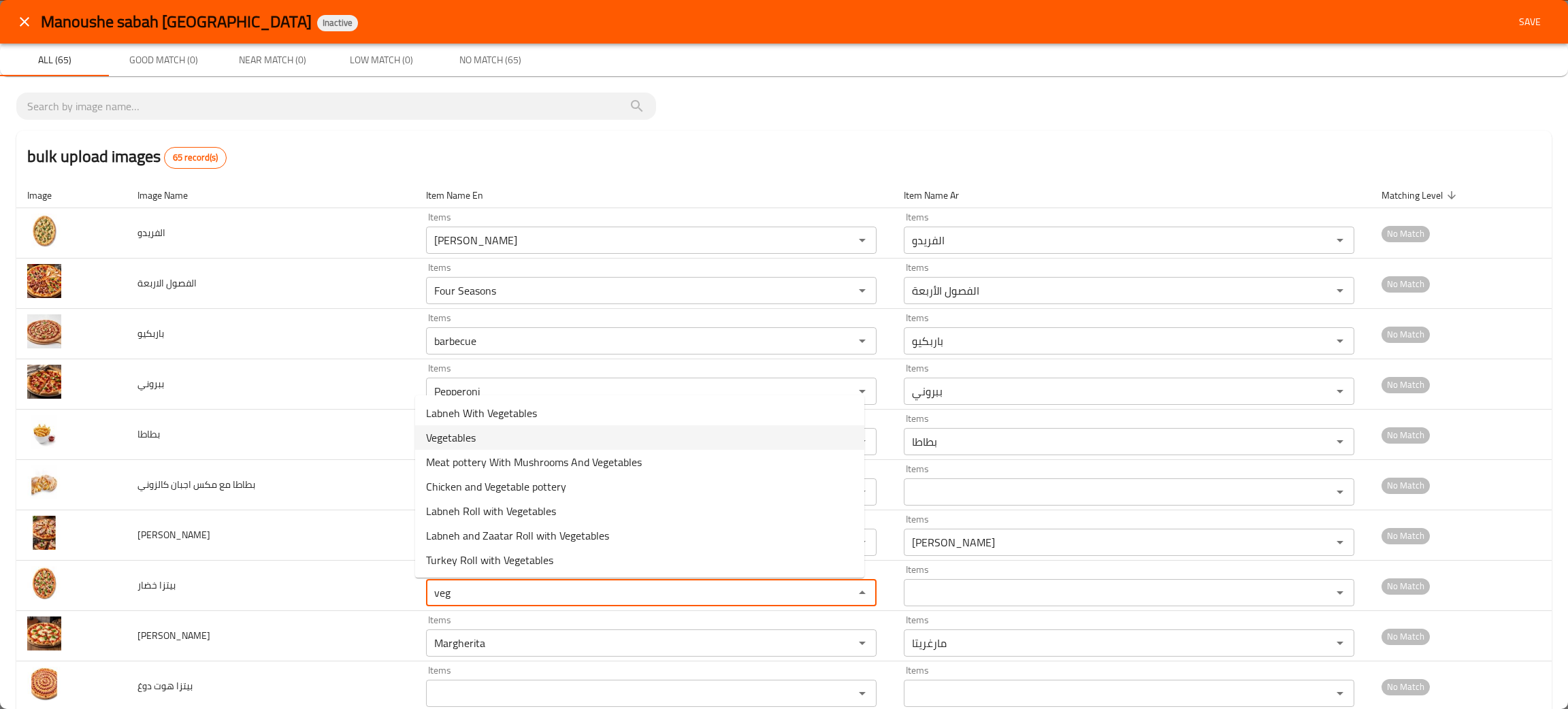
click at [454, 429] on span "Vegetables" at bounding box center [450, 437] width 50 height 16
type خضار "Vegetables"
type خضار-ar "خضار"
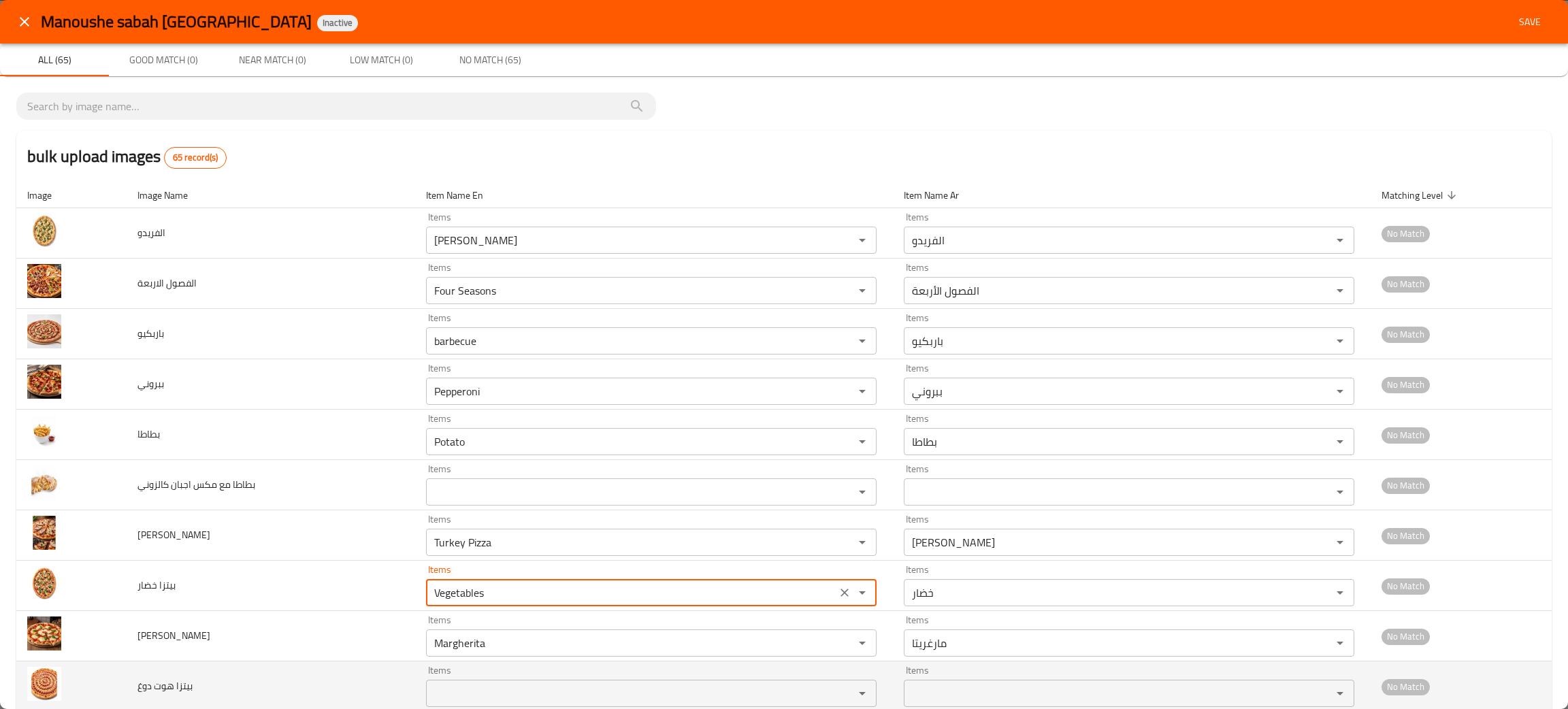
type خضار "Vegetables"
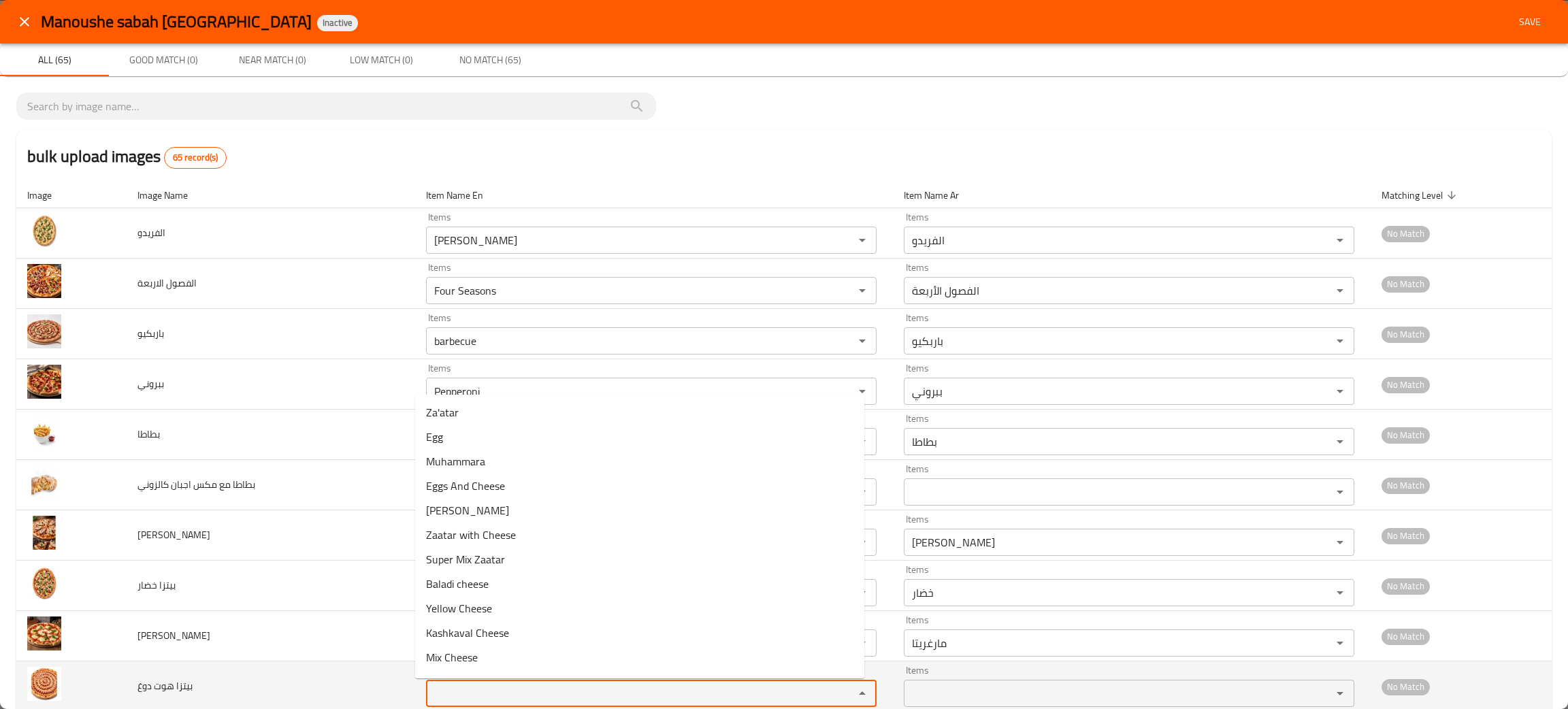
click at [512, 690] on دوغ "Items" at bounding box center [631, 693] width 402 height 19
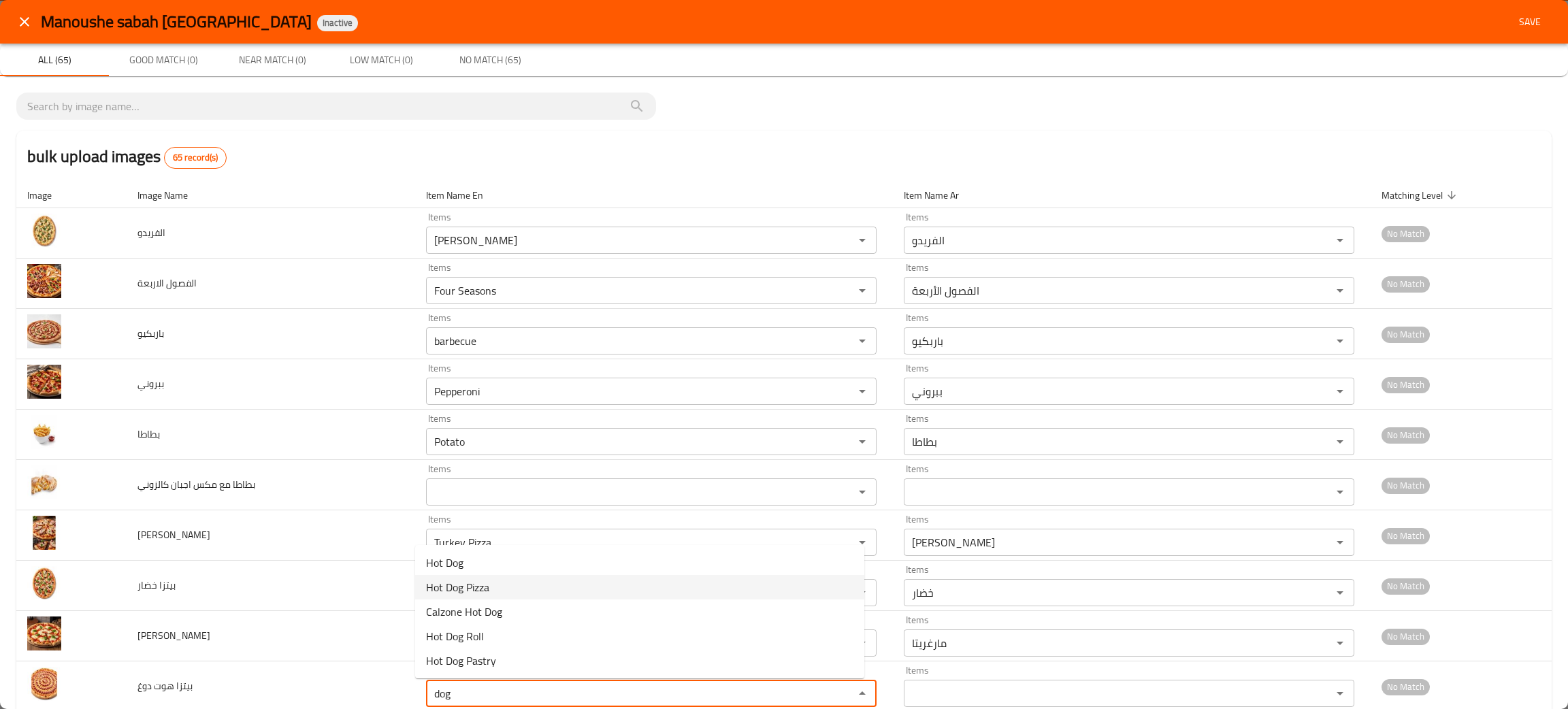
click at [471, 581] on span "Hot Dog Pizza" at bounding box center [457, 587] width 64 height 16
type دوغ "Hot Dog Pizza"
type دوغ-ar "بيتزا هوت دوغ"
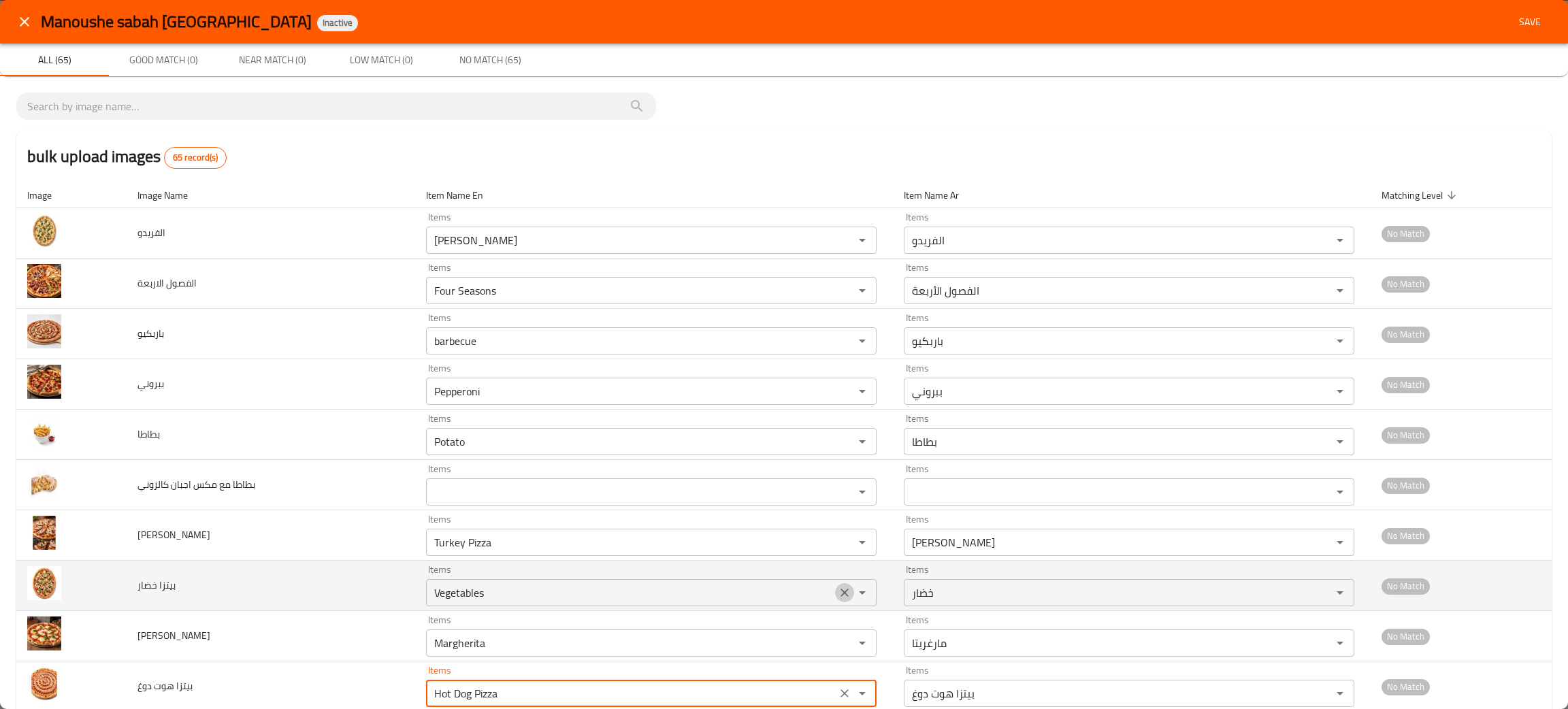
click at [840, 595] on icon "Clear" at bounding box center [844, 592] width 8 height 8
type دوغ "Hot Dog Pizza"
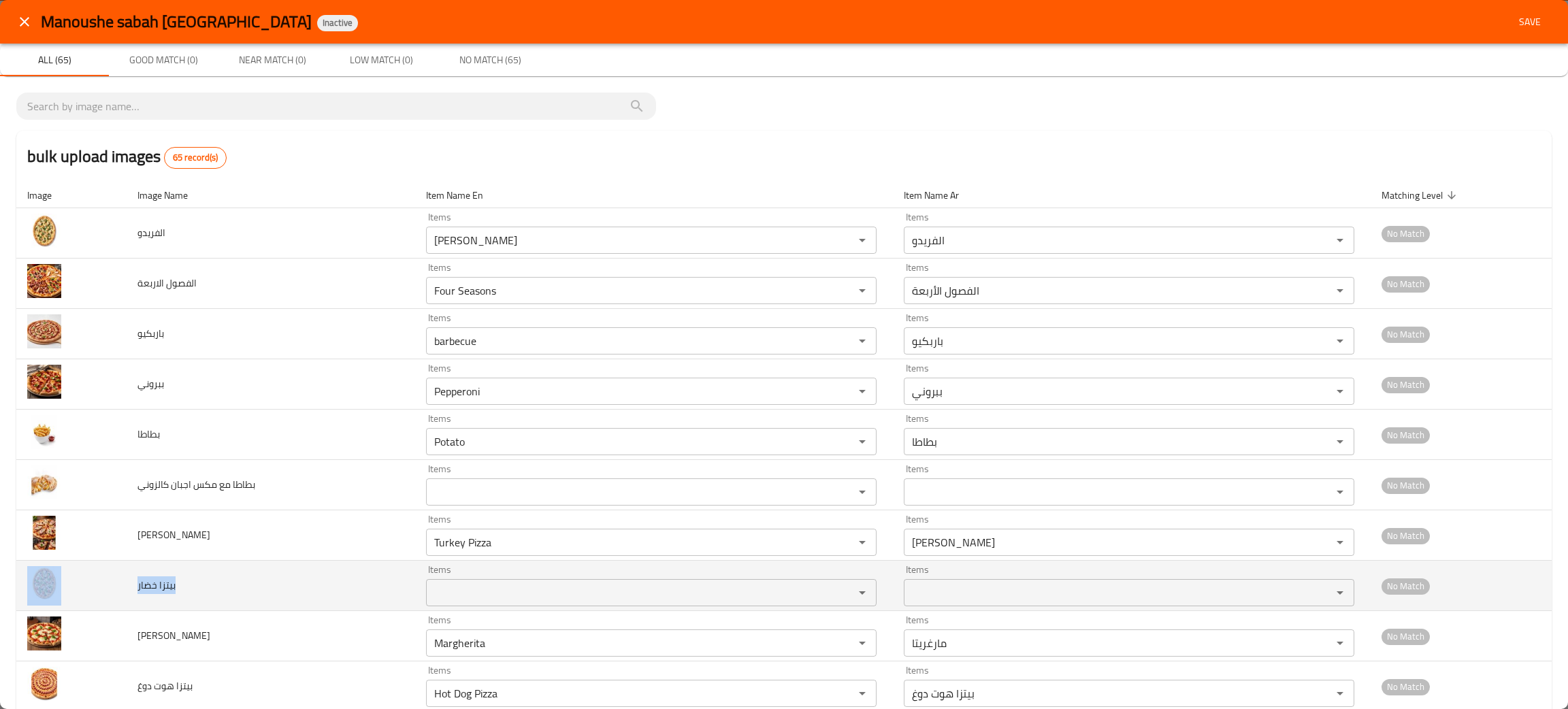
drag, startPoint x: 189, startPoint y: 594, endPoint x: 119, endPoint y: 578, distance: 71.8
click at [119, 578] on tr "بيتزا خضار Items Items Items Items No Match" at bounding box center [784, 585] width 1535 height 50
copy tr "بيتزا خضار"
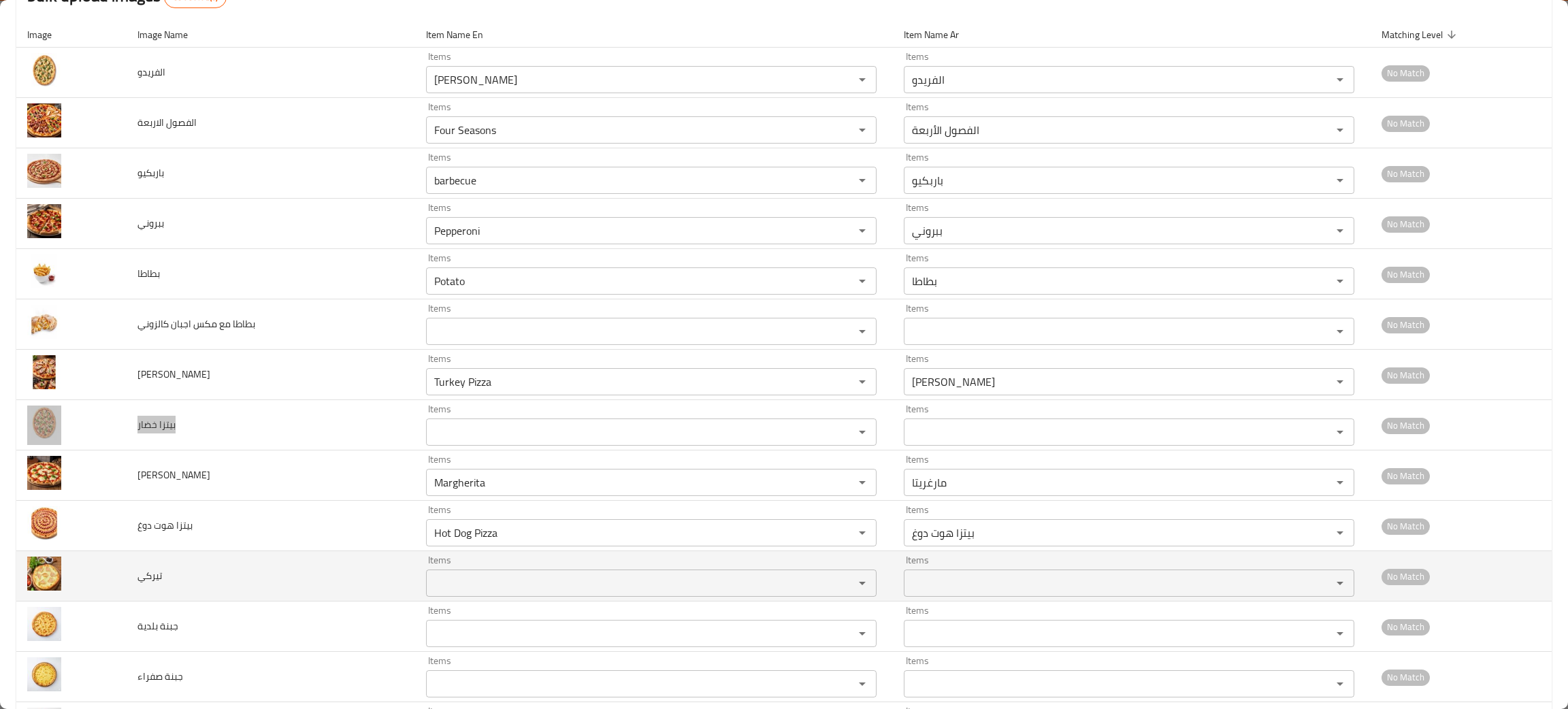
scroll to position [204, 0]
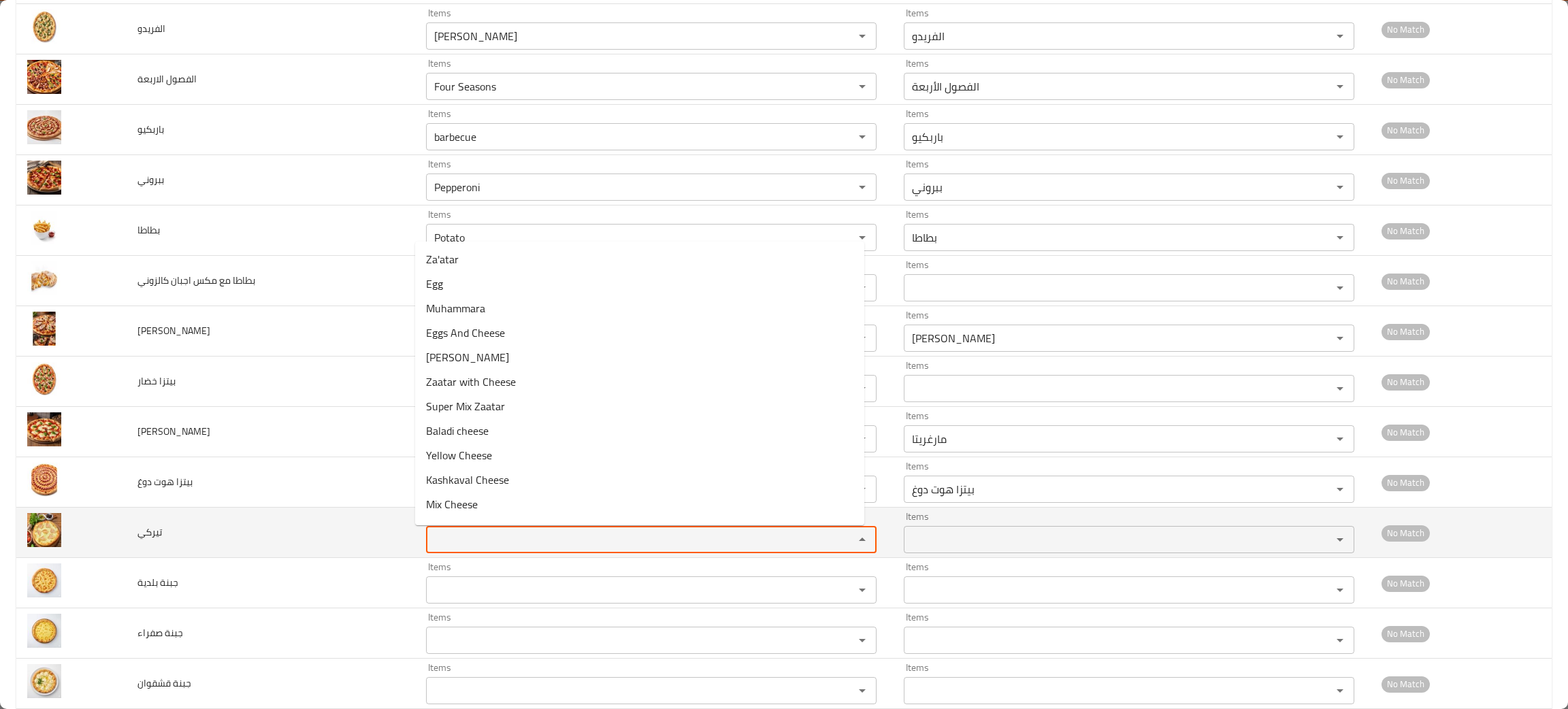
click at [442, 542] on input "Items" at bounding box center [631, 539] width 402 height 19
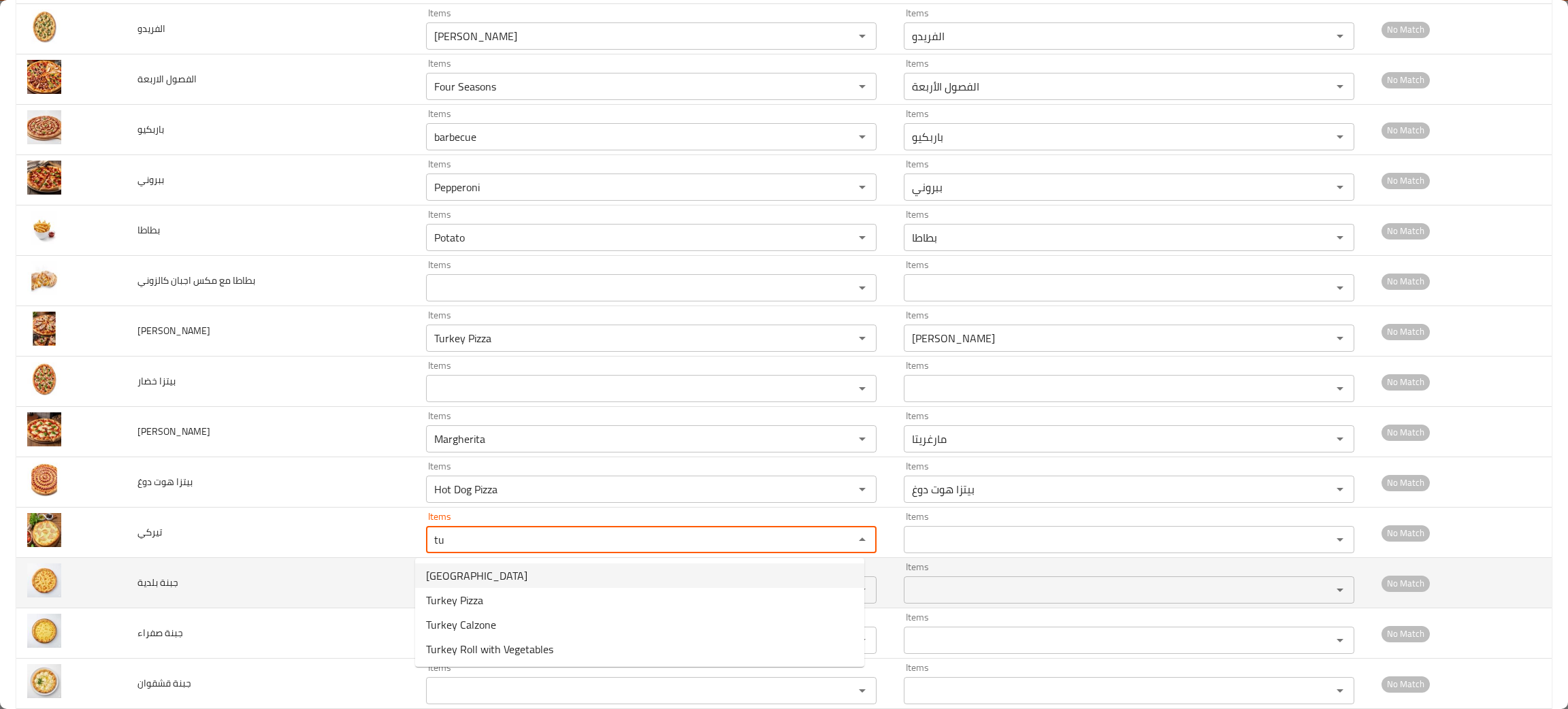
click at [447, 574] on span "Turkey" at bounding box center [476, 575] width 101 height 16
type input "Turkey"
type input "تيركي"
type input "Turkey"
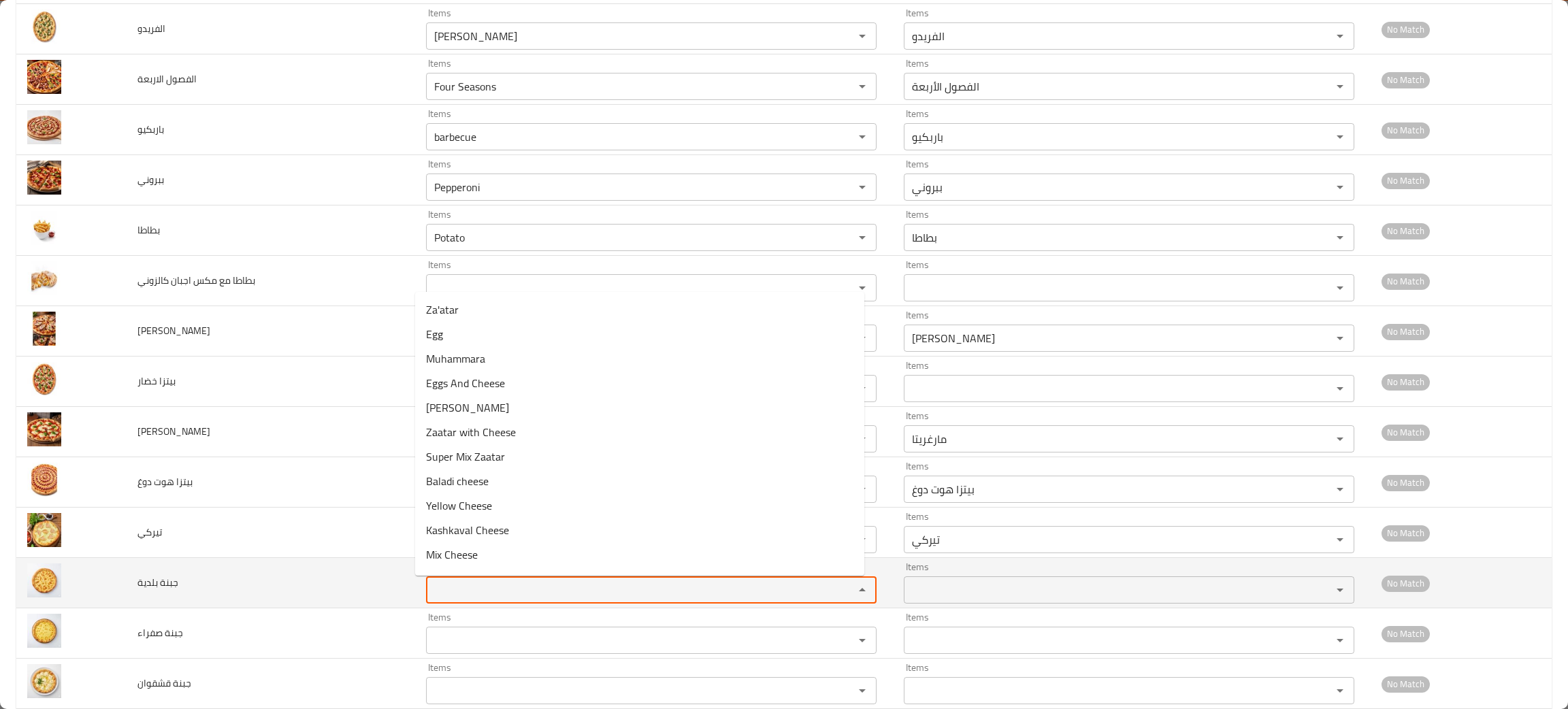
click at [447, 590] on بلدية "Items" at bounding box center [631, 589] width 402 height 19
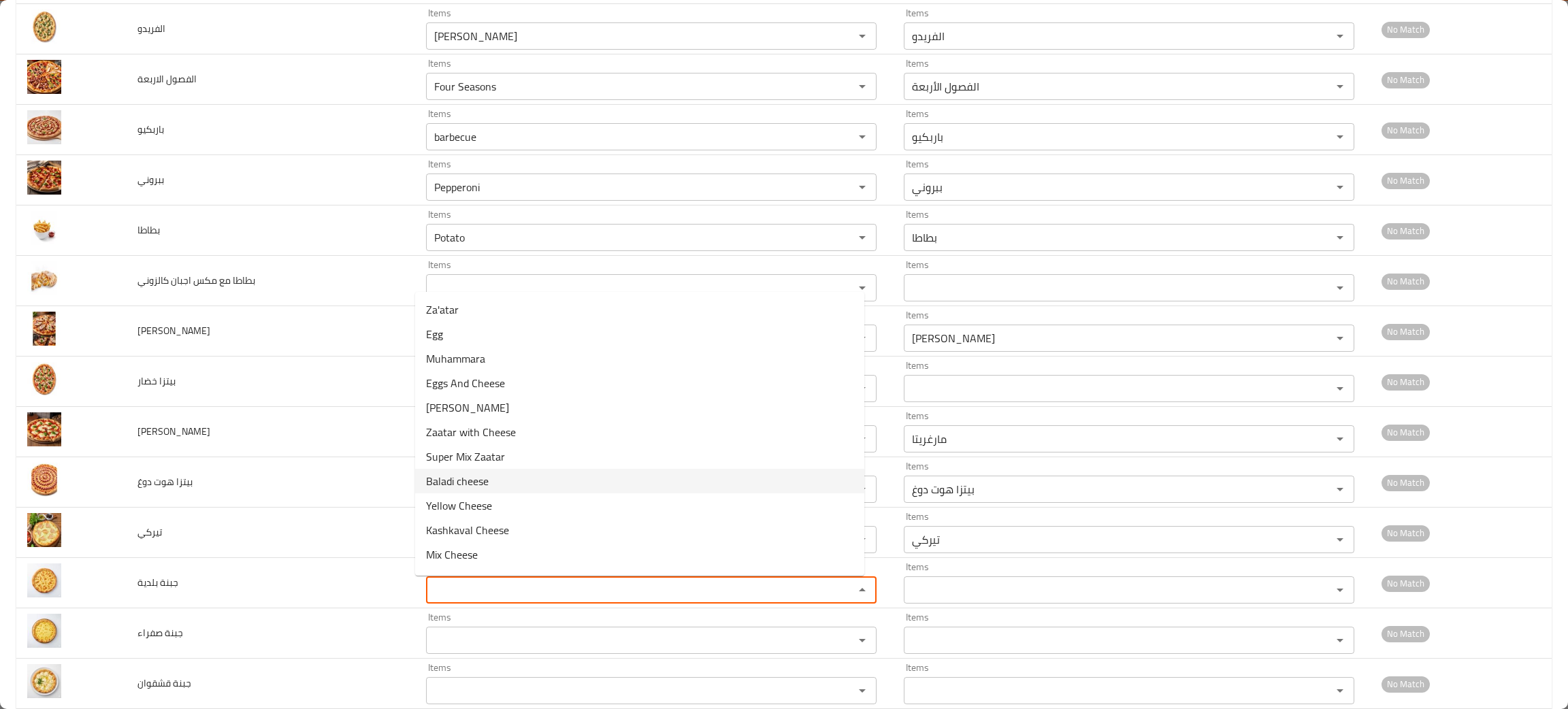
click at [458, 473] on span "Baladi cheese" at bounding box center [457, 481] width 63 height 16
type بلدية "Baladi cheese"
type بلدية-ar "جبنة بلدية"
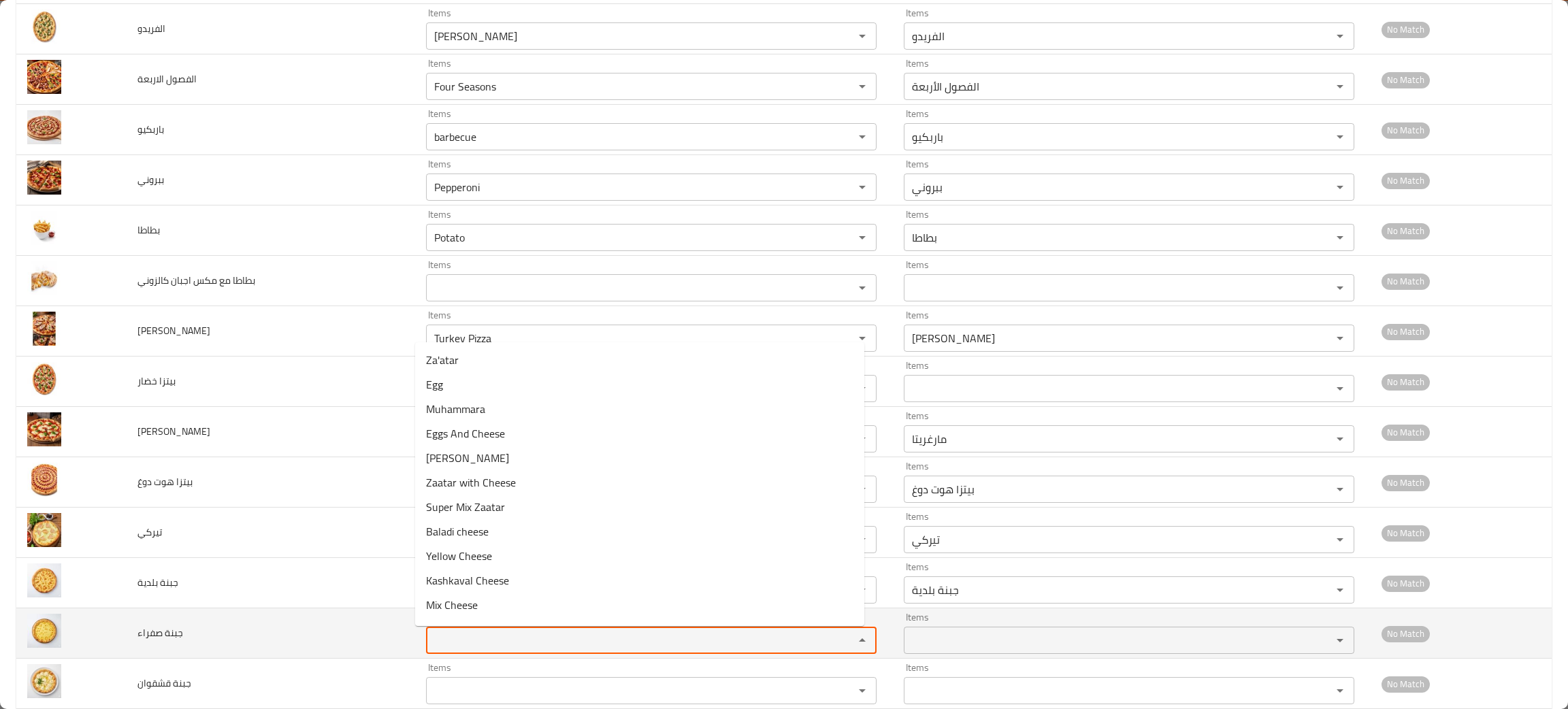
click at [430, 643] on صفراء "Items" at bounding box center [631, 640] width 402 height 19
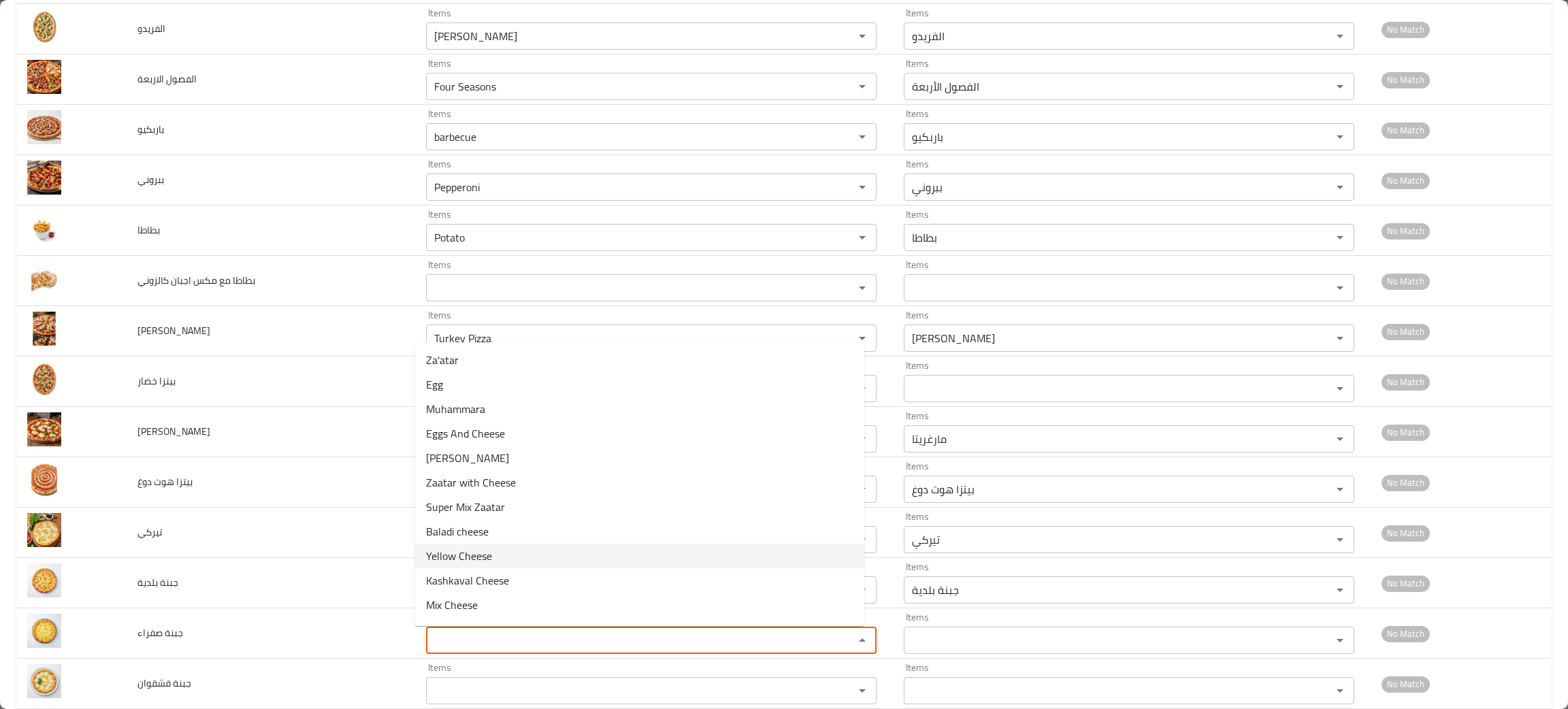
click at [440, 544] on صفراء-option-8 "Yellow Cheese" at bounding box center [639, 555] width 449 height 25
type صفراء "Yellow Cheese"
type صفراء-ar "جبنة صفراء"
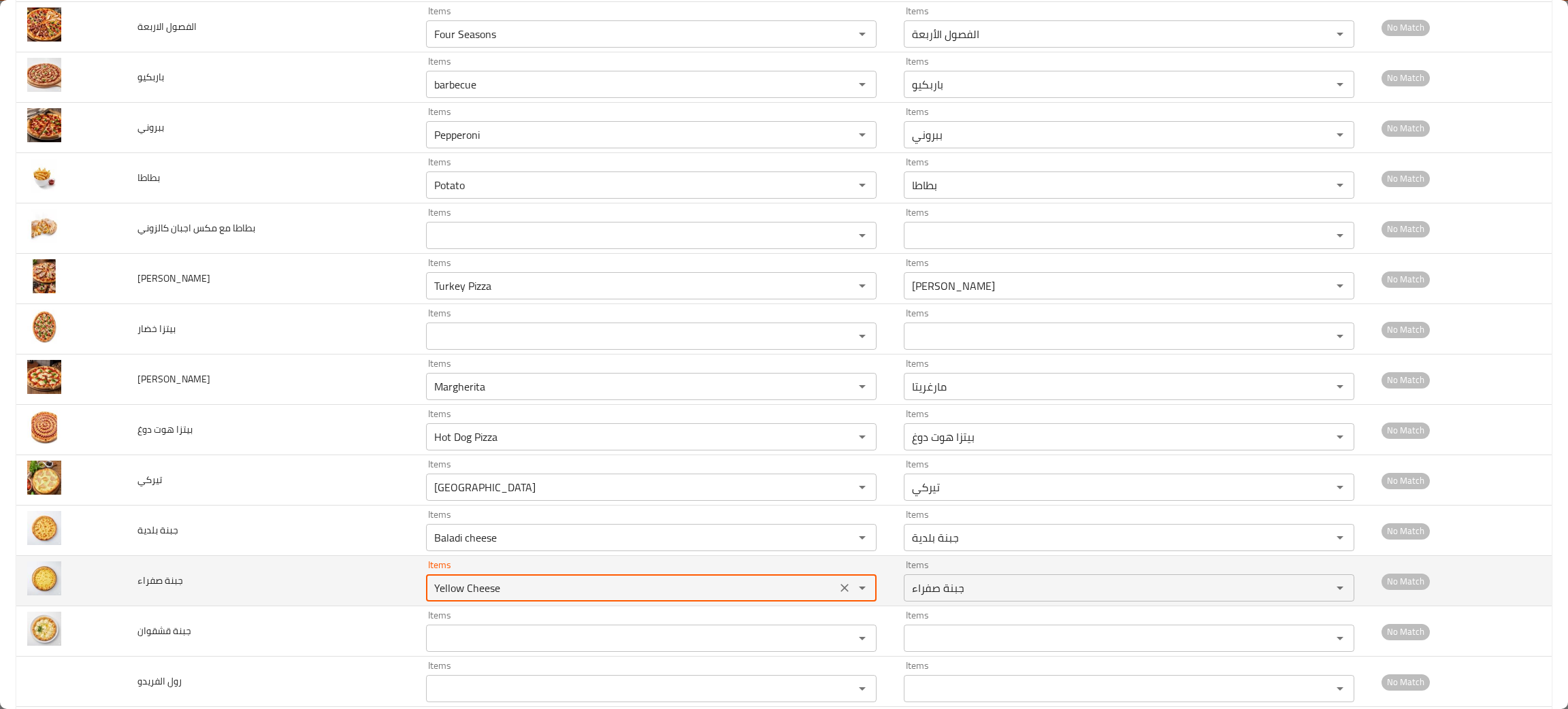
scroll to position [305, 0]
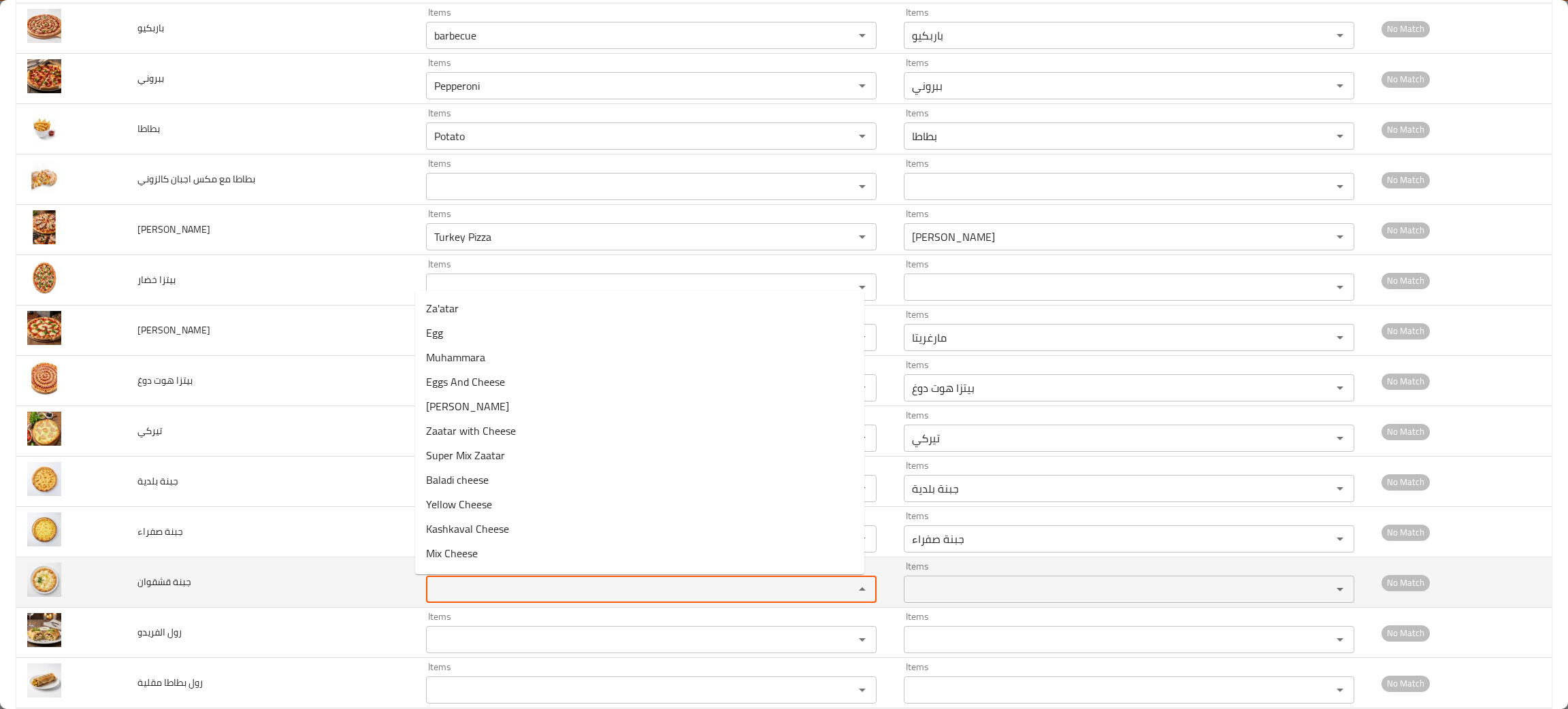
click at [458, 594] on قشقوان "Items" at bounding box center [631, 588] width 402 height 19
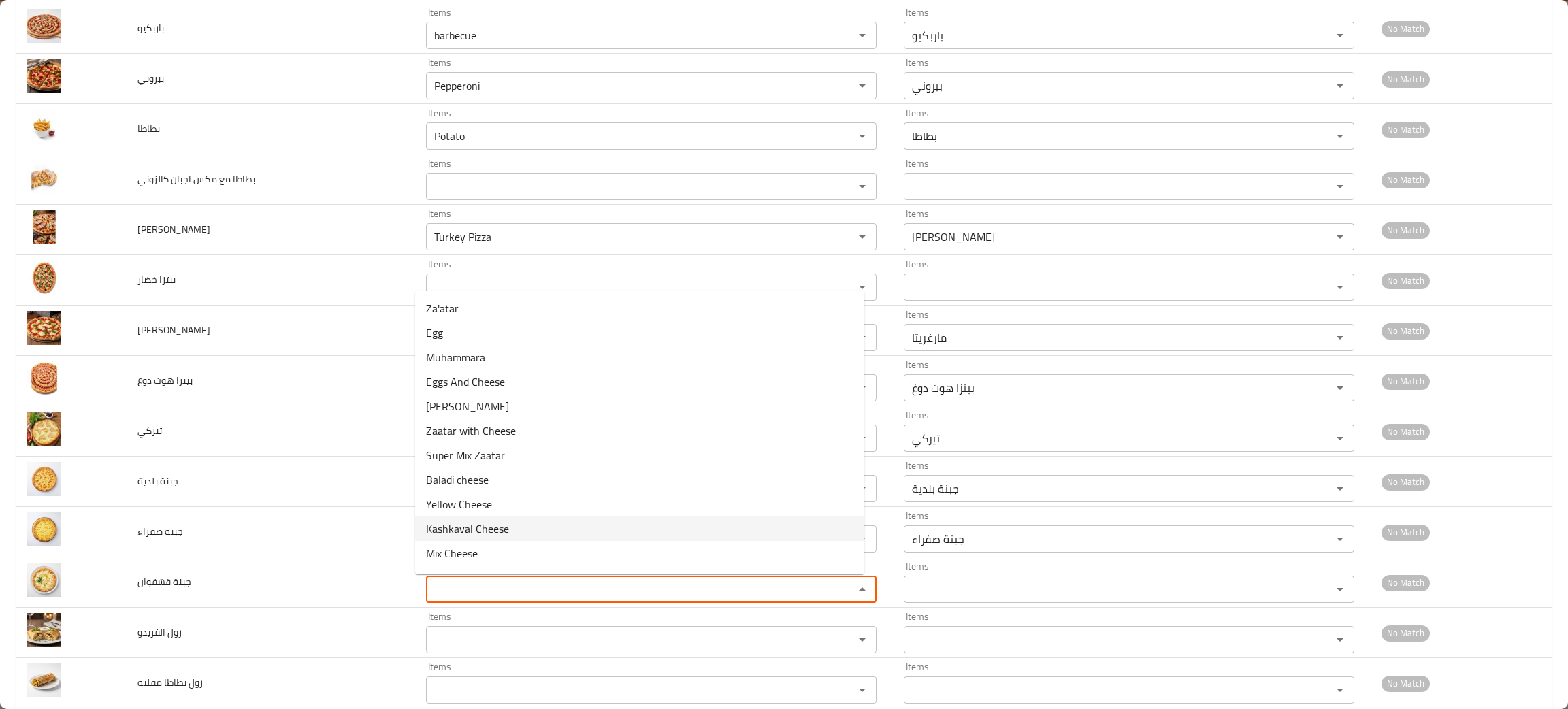
click at [482, 521] on span "Kashkaval Cheese" at bounding box center [467, 528] width 83 height 16
type قشقوان "Kashkaval Cheese"
type قشقوان-ar "جبنة قشقوان"
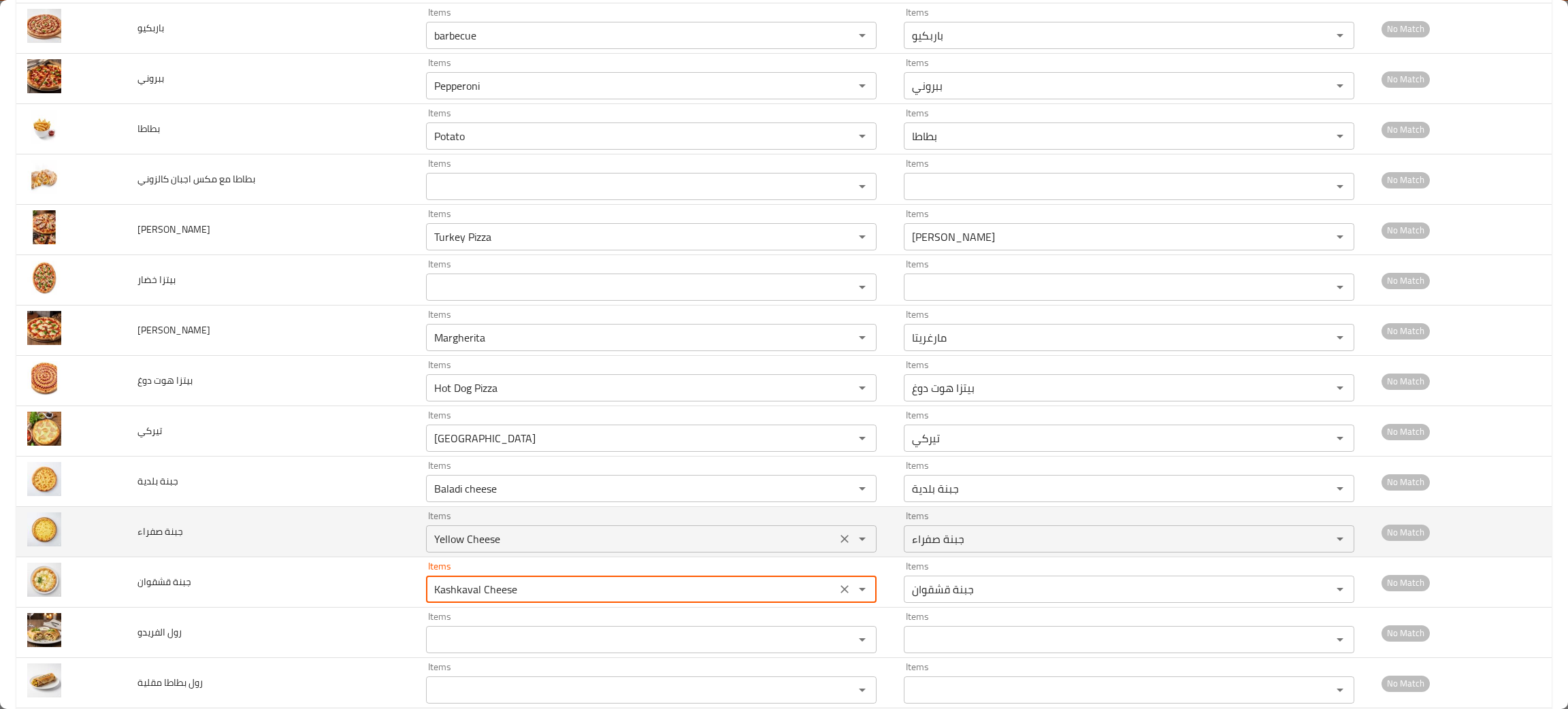
scroll to position [408, 0]
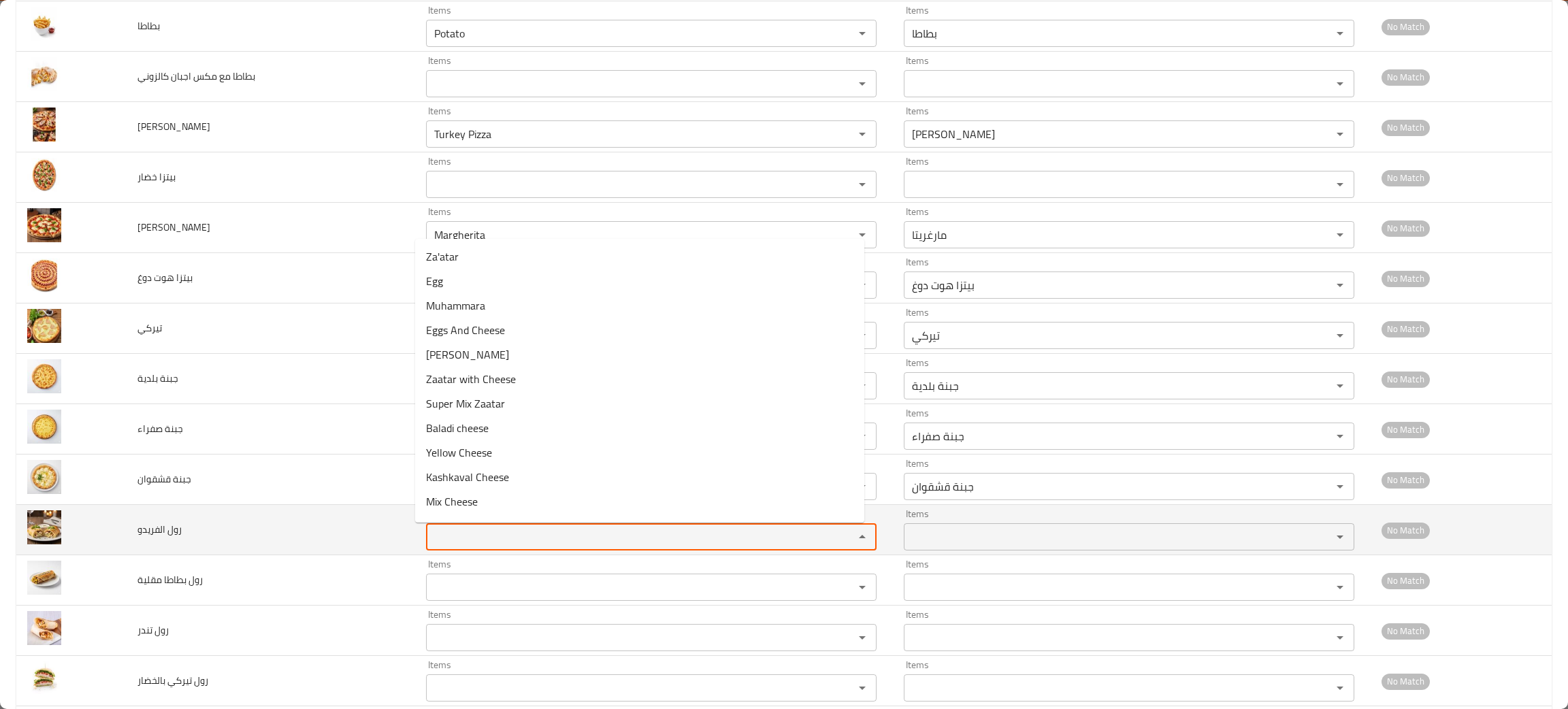
click at [470, 540] on الفريدو "Items" at bounding box center [631, 536] width 402 height 19
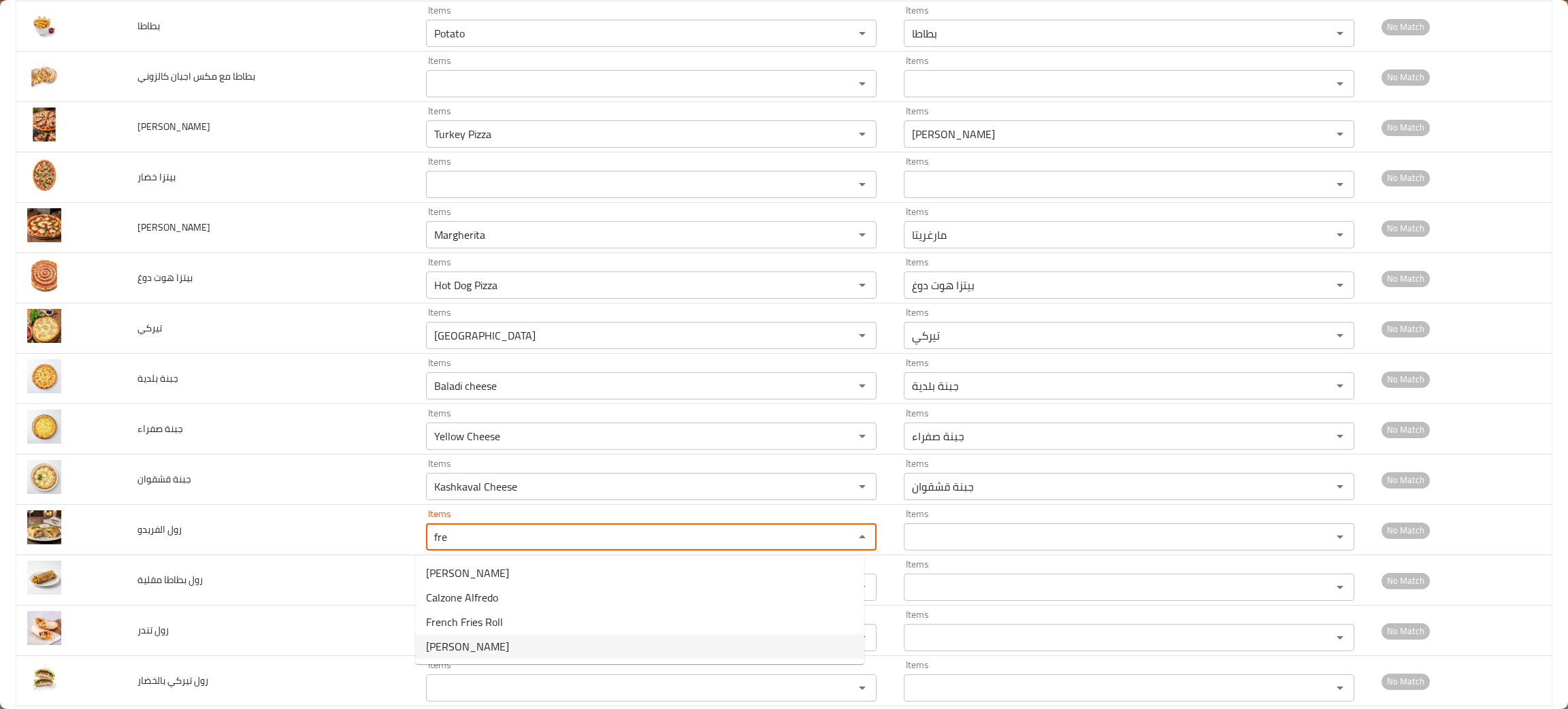
click at [459, 643] on span "Alfredo Roll" at bounding box center [467, 646] width 83 height 16
type الفريدو "Alfredo Roll"
type الفريدو-ar "رول الفريدو"
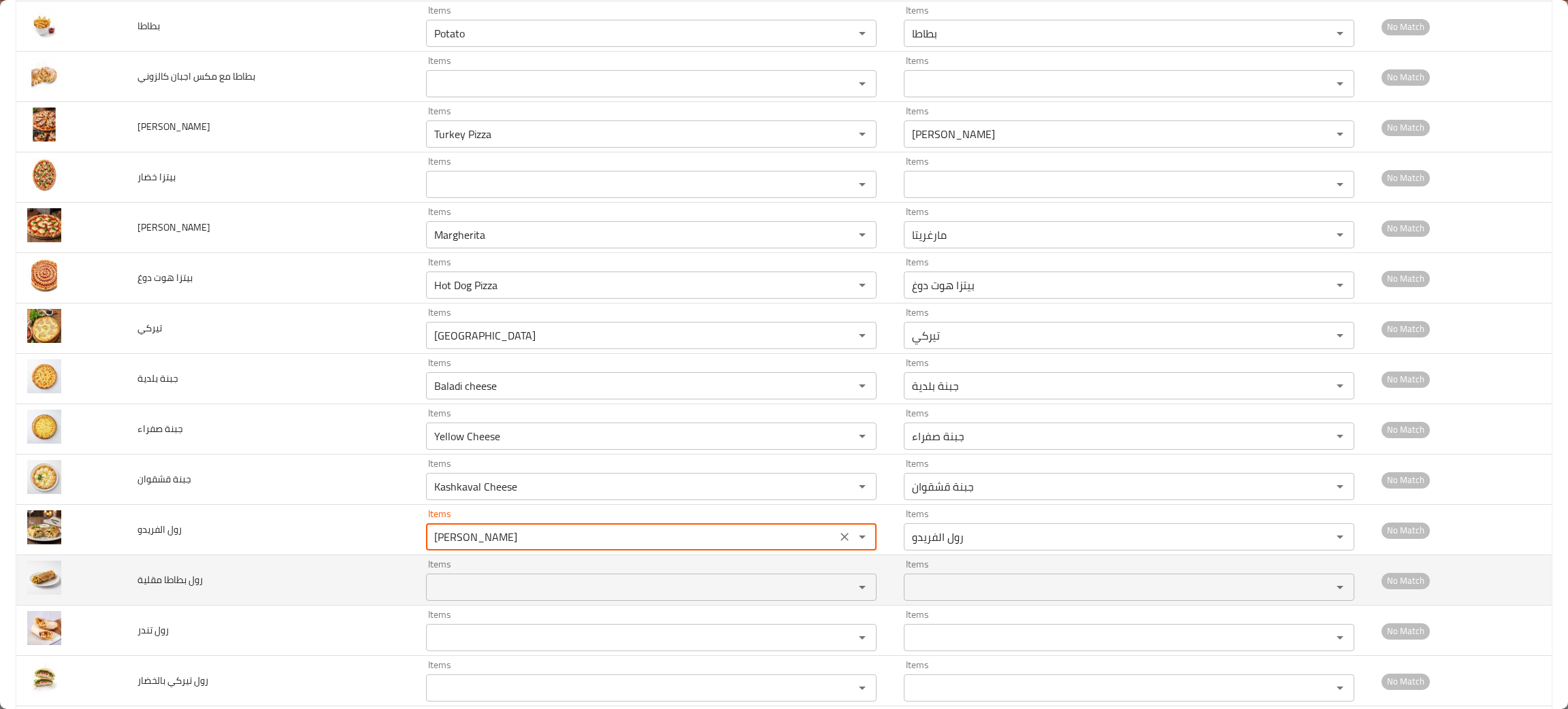
type الفريدو "Alfredo Roll"
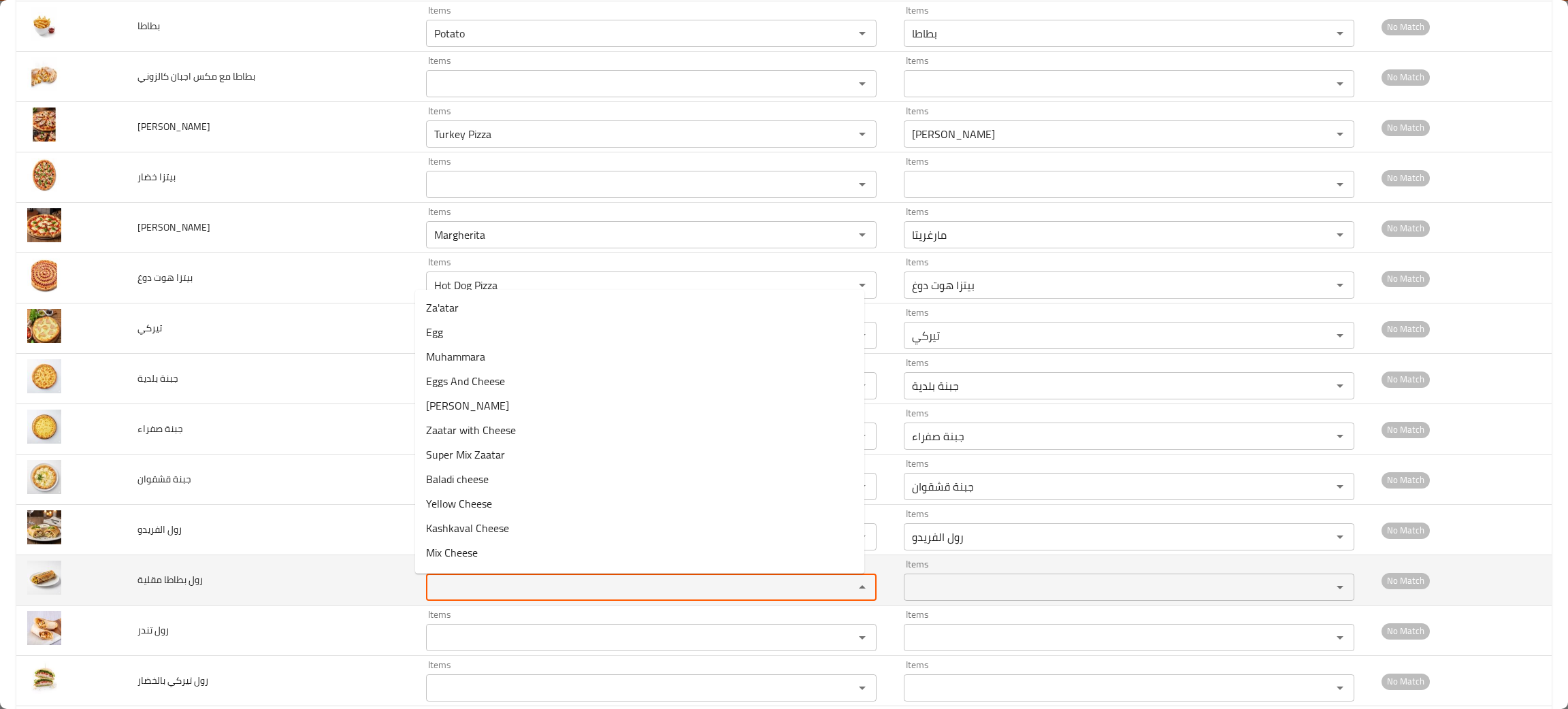
click at [447, 594] on مقلية "Items" at bounding box center [631, 586] width 402 height 19
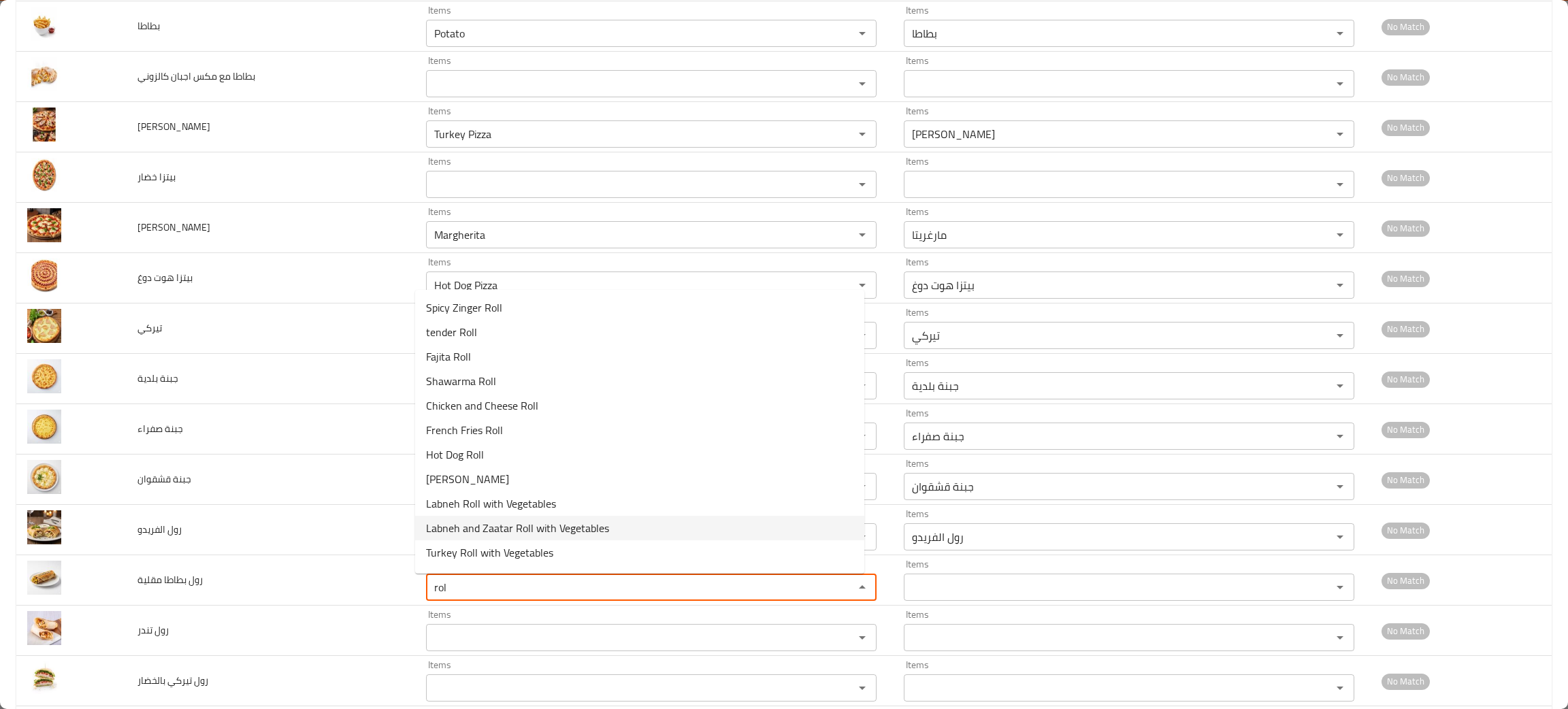
scroll to position [20, 0]
click at [477, 406] on span "French Fries Roll" at bounding box center [464, 410] width 77 height 16
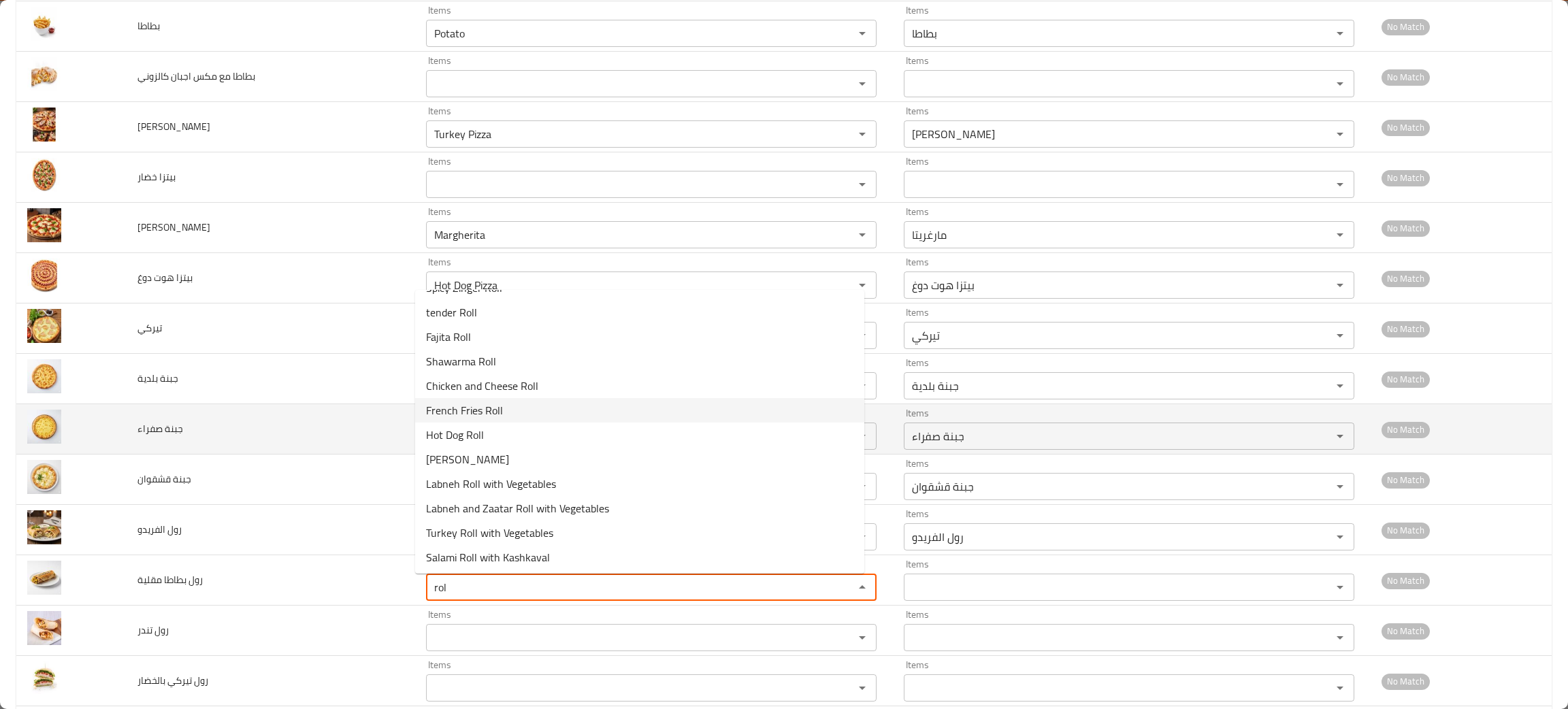
type مقلية "French Fries Roll"
type مقلية-ar "رول بطاطا مقلية"
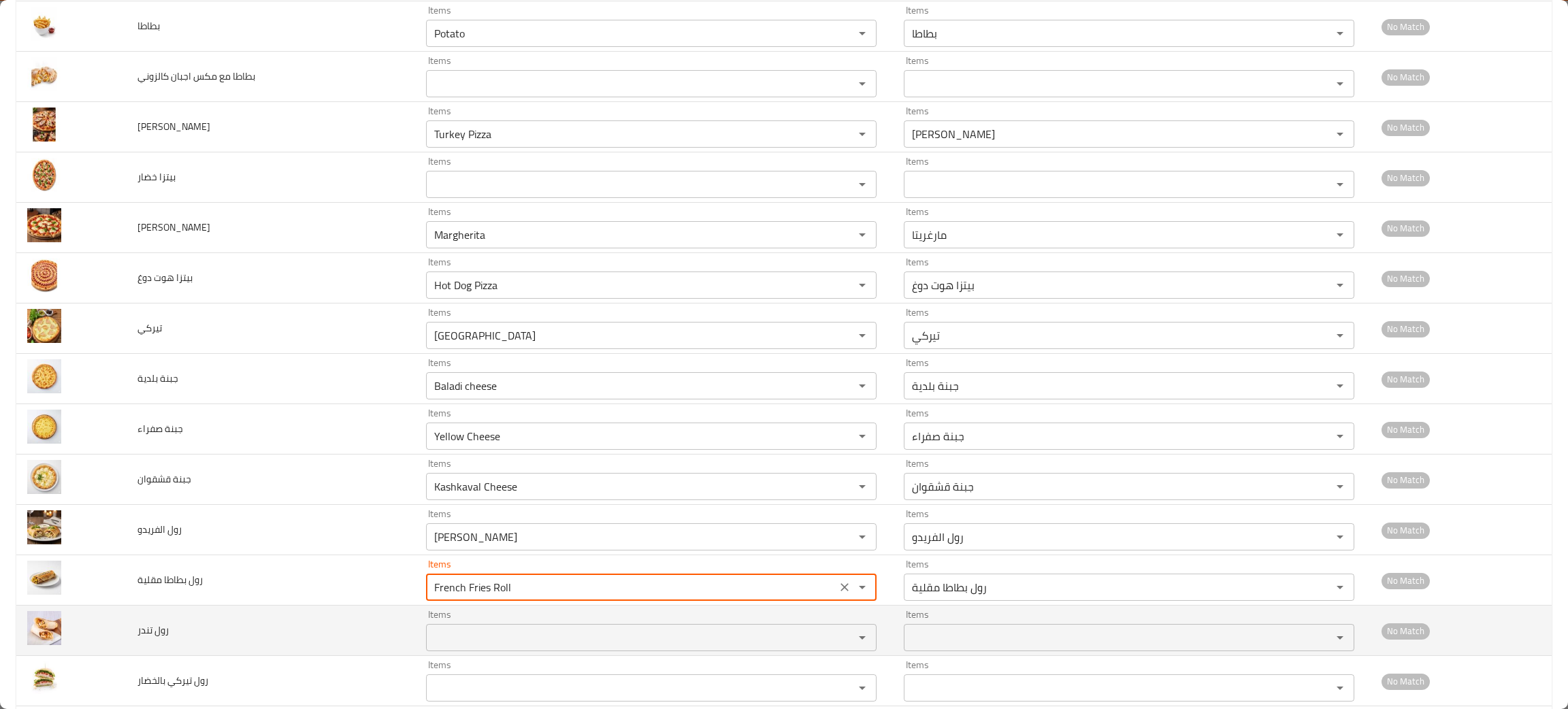
type مقلية "French Fries Roll"
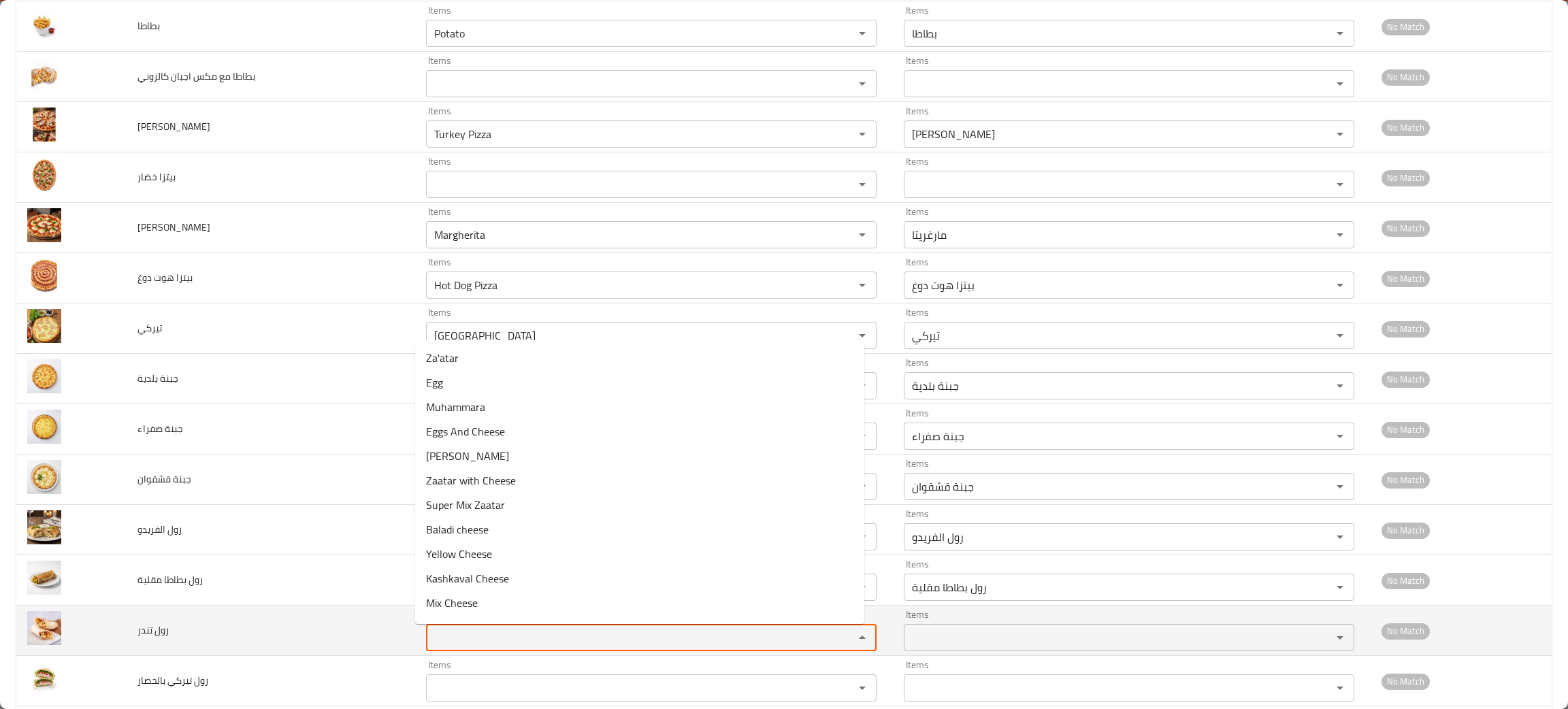
click at [497, 638] on تندر "Items" at bounding box center [631, 637] width 402 height 19
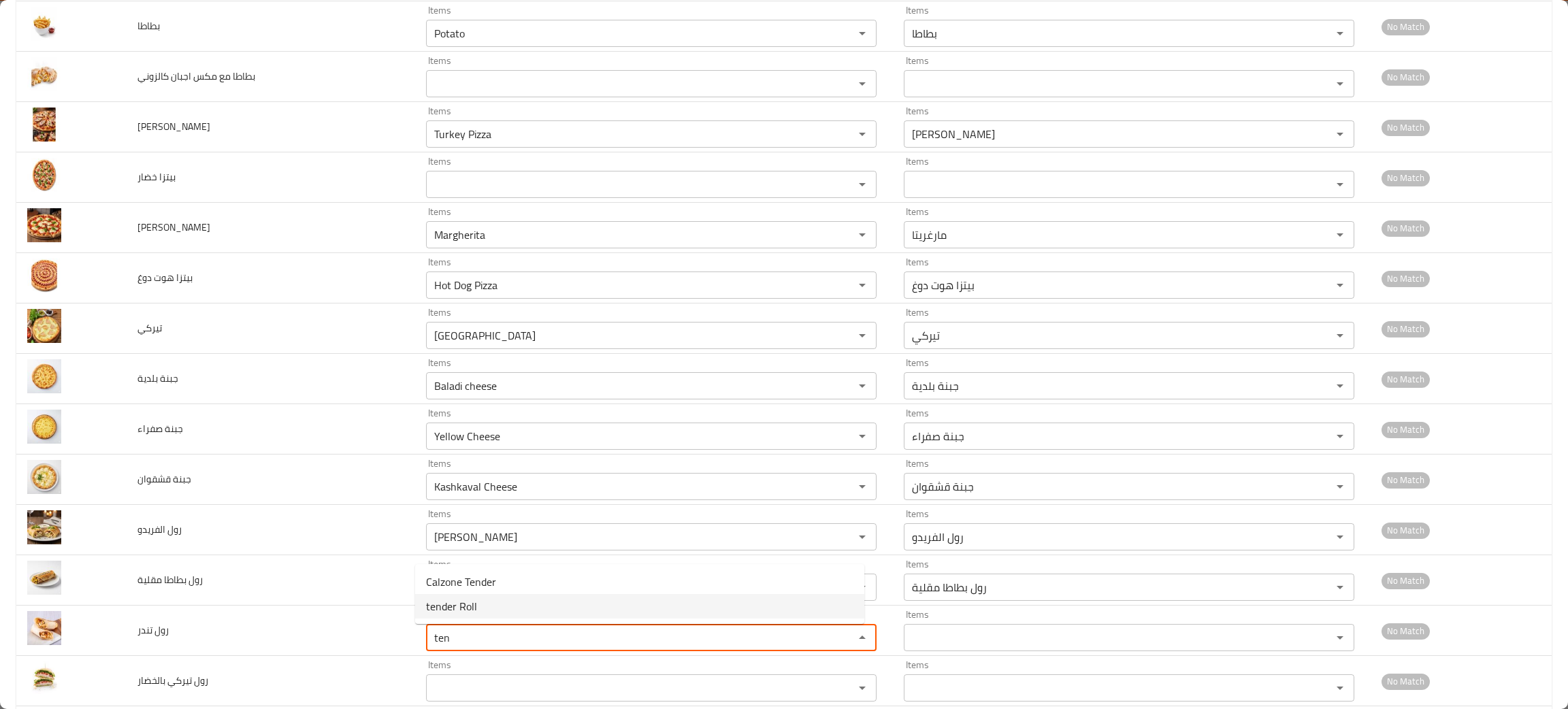
click at [457, 606] on span "tender Roll" at bounding box center [451, 606] width 51 height 16
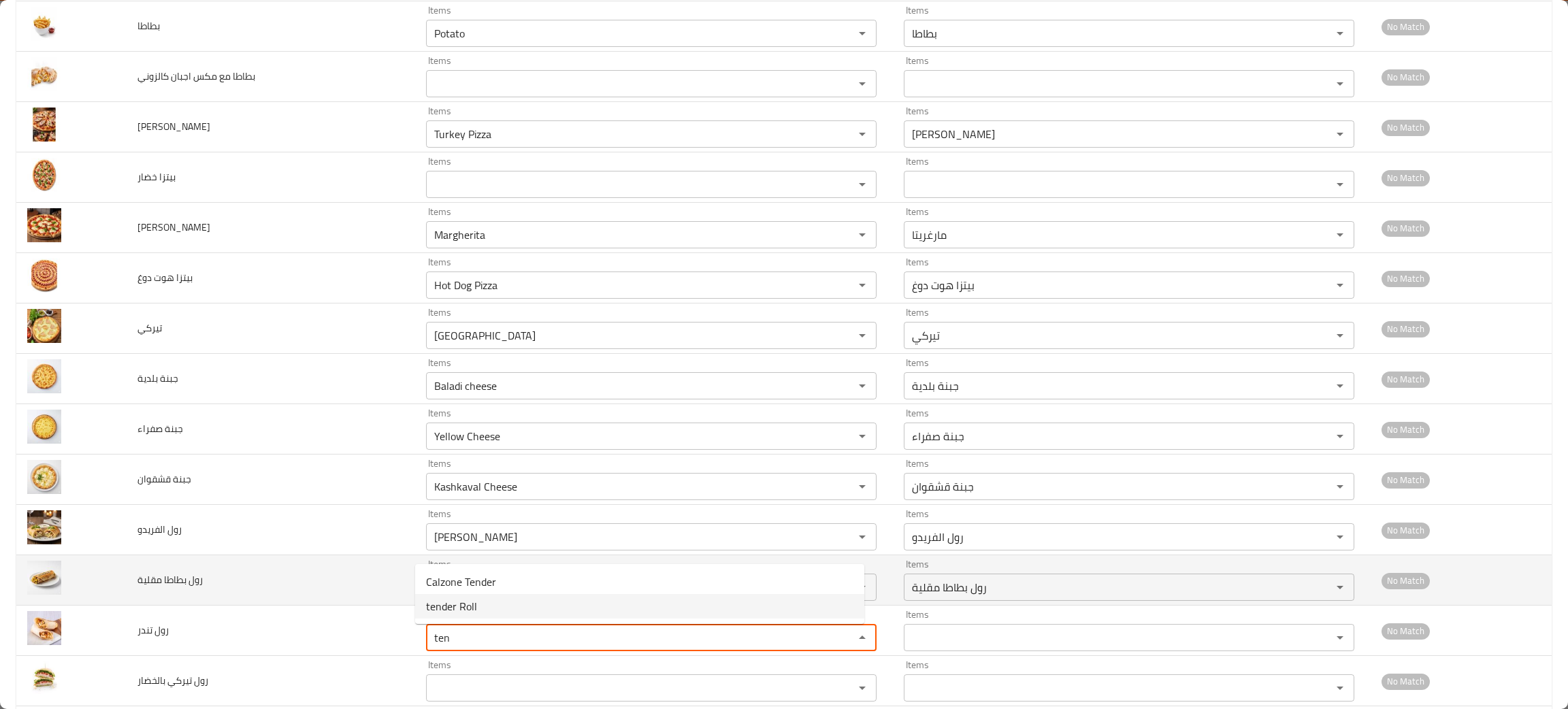
type تندر "tender Roll"
type تندر-ar "رول تندر"
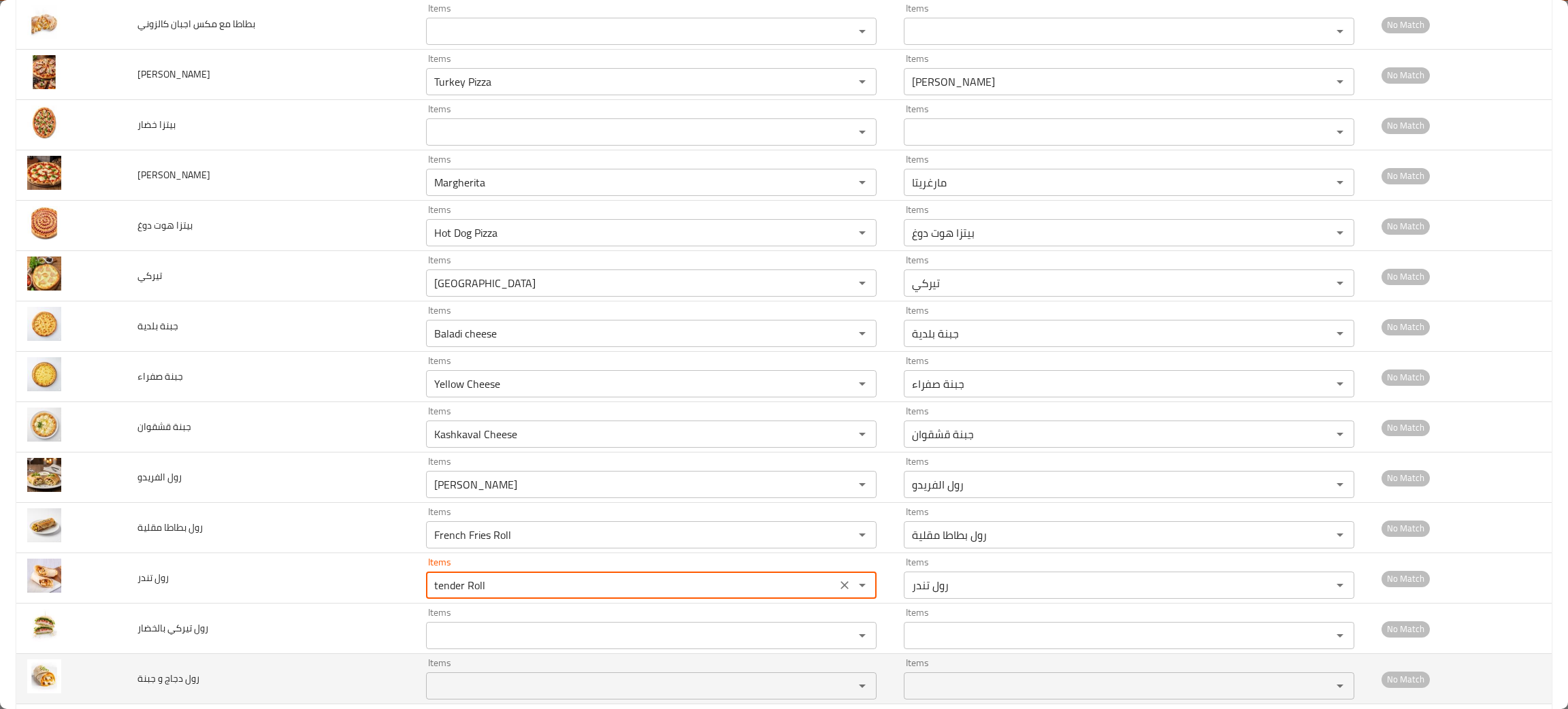
scroll to position [509, 0]
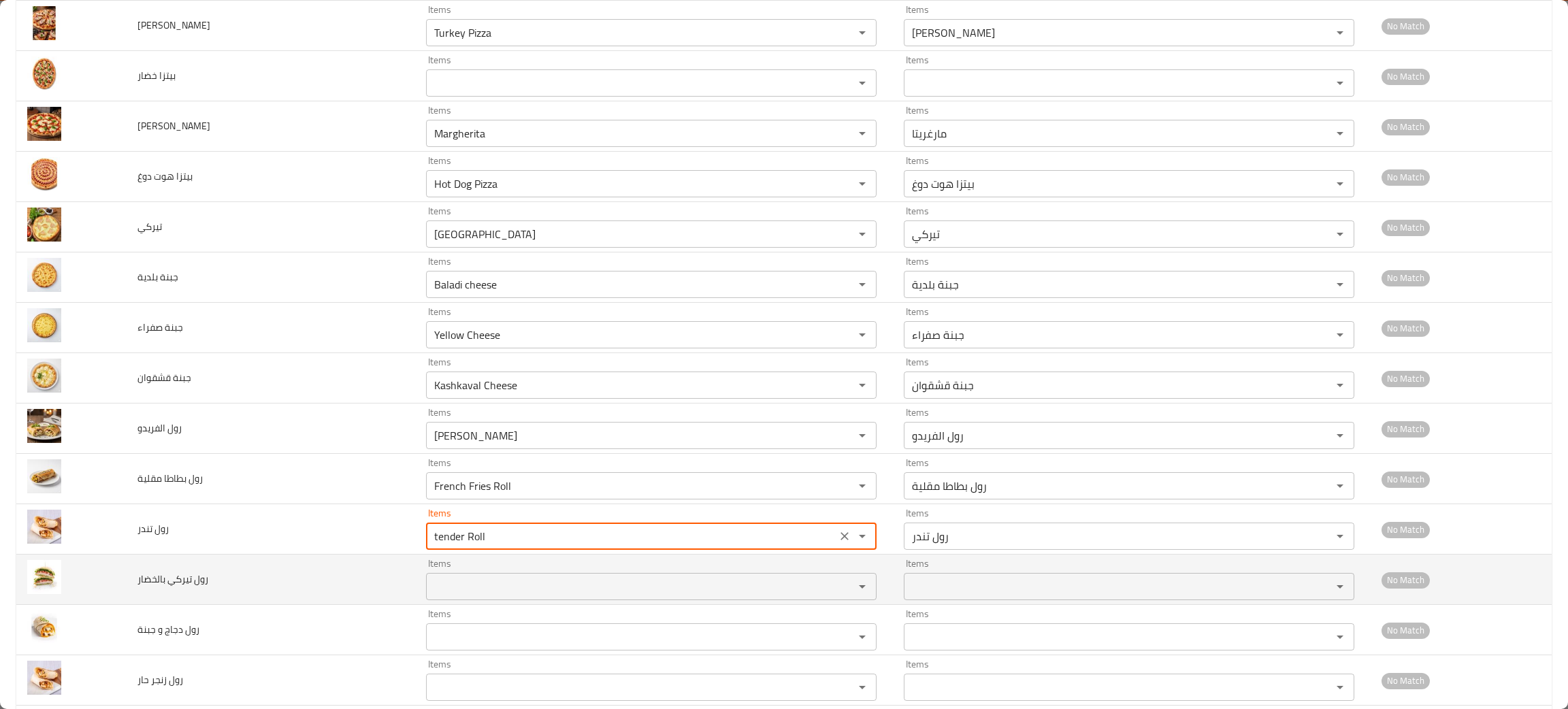
type تندر "tender Roll"
click at [485, 589] on بالخضار "Items" at bounding box center [631, 585] width 402 height 19
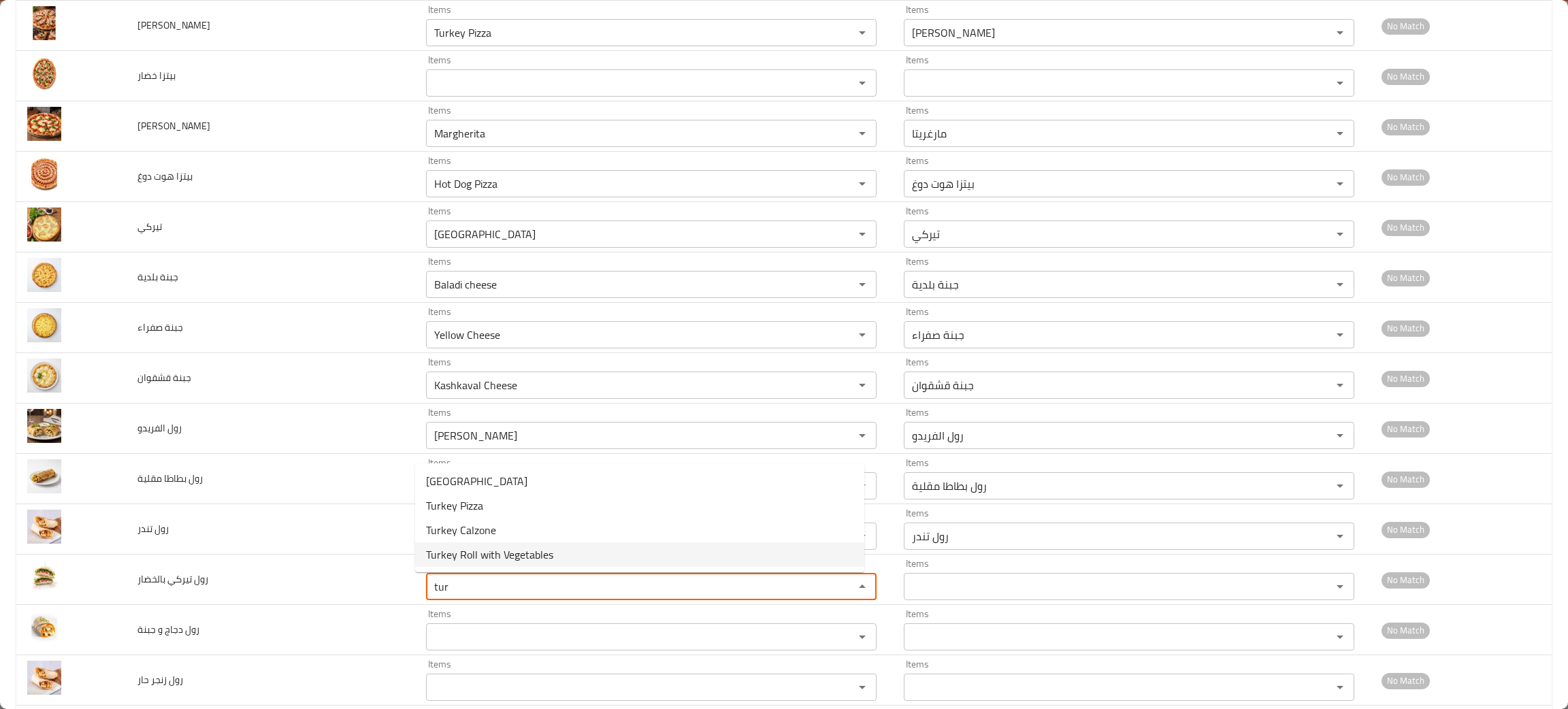
click at [482, 553] on span "Turkey Roll with Vegetables" at bounding box center [489, 554] width 127 height 16
type بالخضار "Turkey Roll with Vegetables"
type بالخضار-ar "رول تيركي بالخضار"
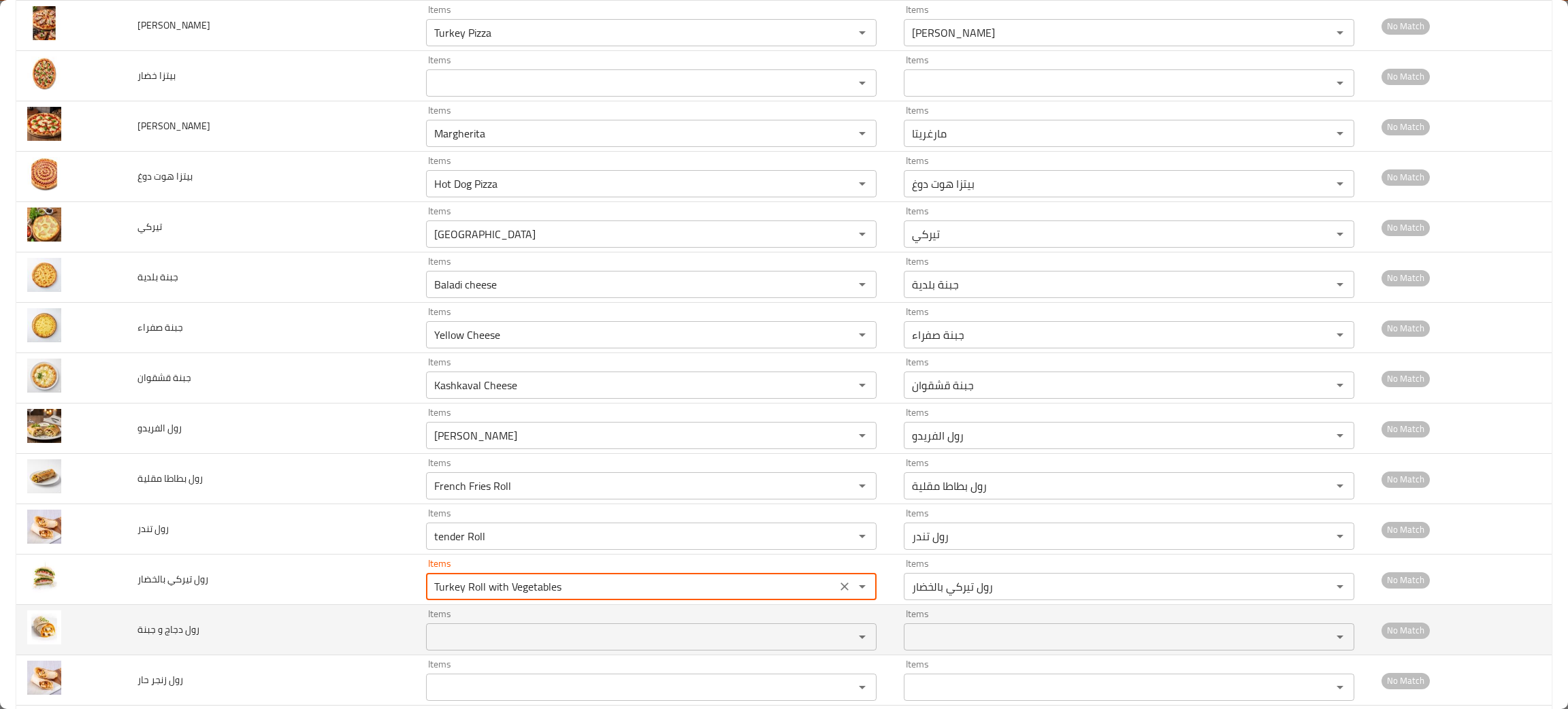
type بالخضار "Turkey Roll with Vegetables"
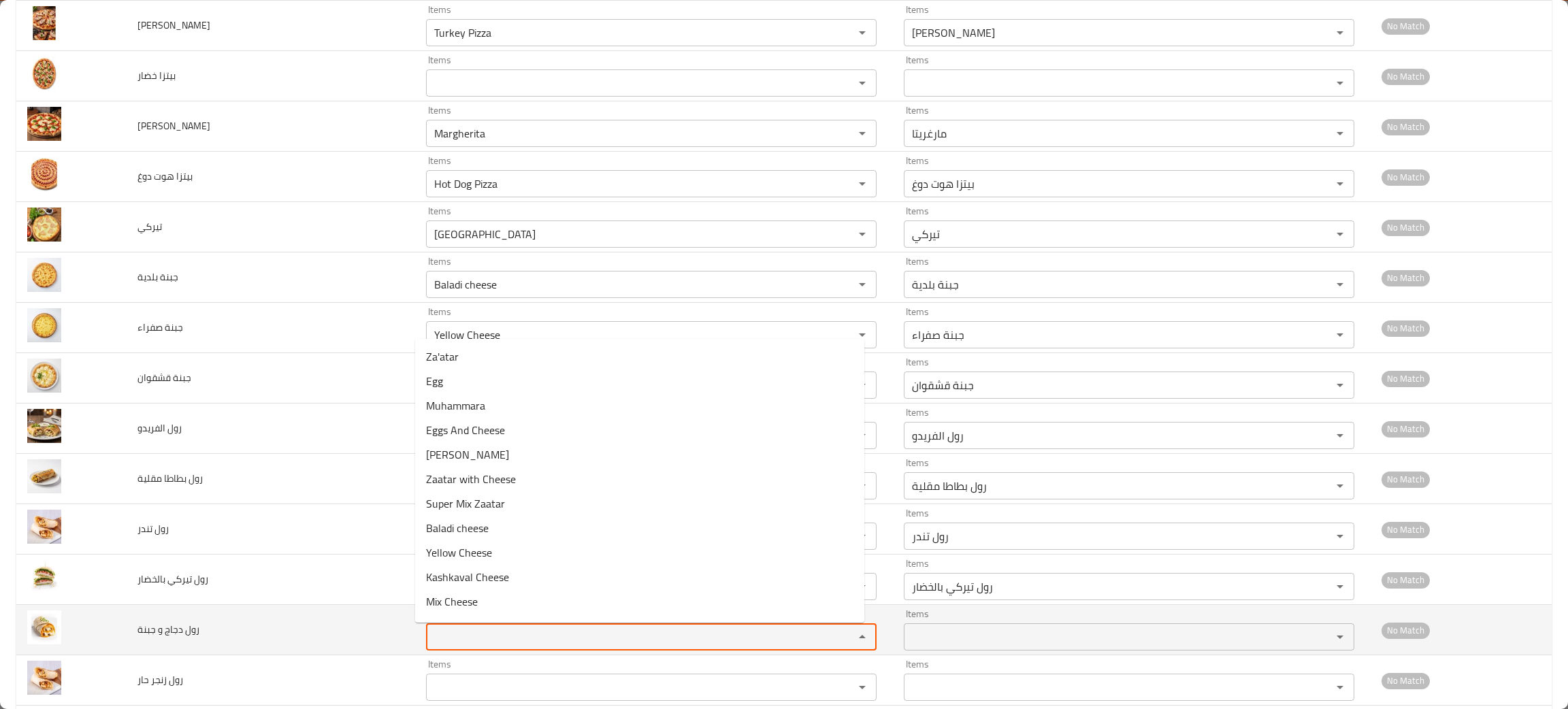
click at [460, 633] on جبنة "Items" at bounding box center [631, 636] width 402 height 19
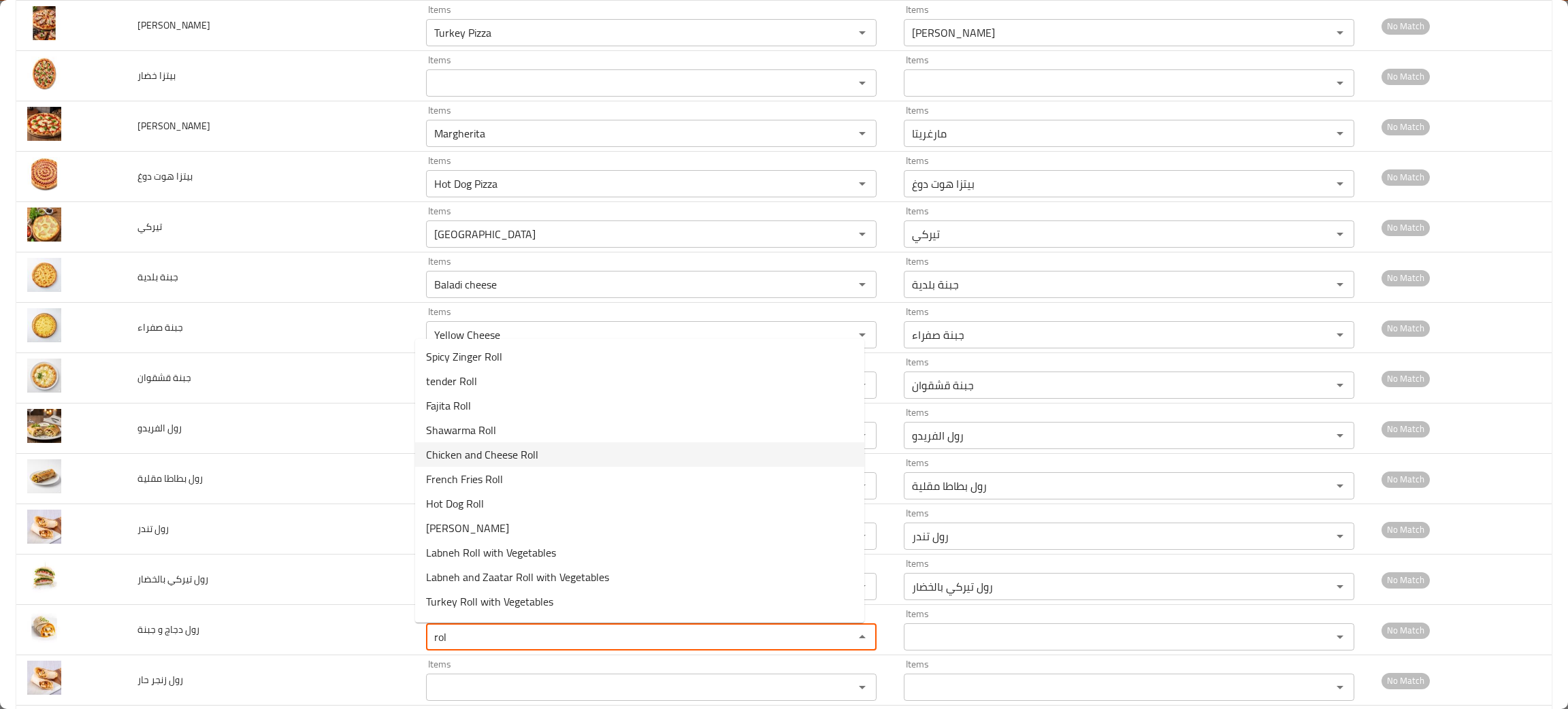
click at [511, 446] on span "Chicken and Cheese Roll" at bounding box center [481, 454] width 112 height 16
type جبنة "Chicken and Cheese Roll"
type جبنة-ar "رول دجاج و جبنة"
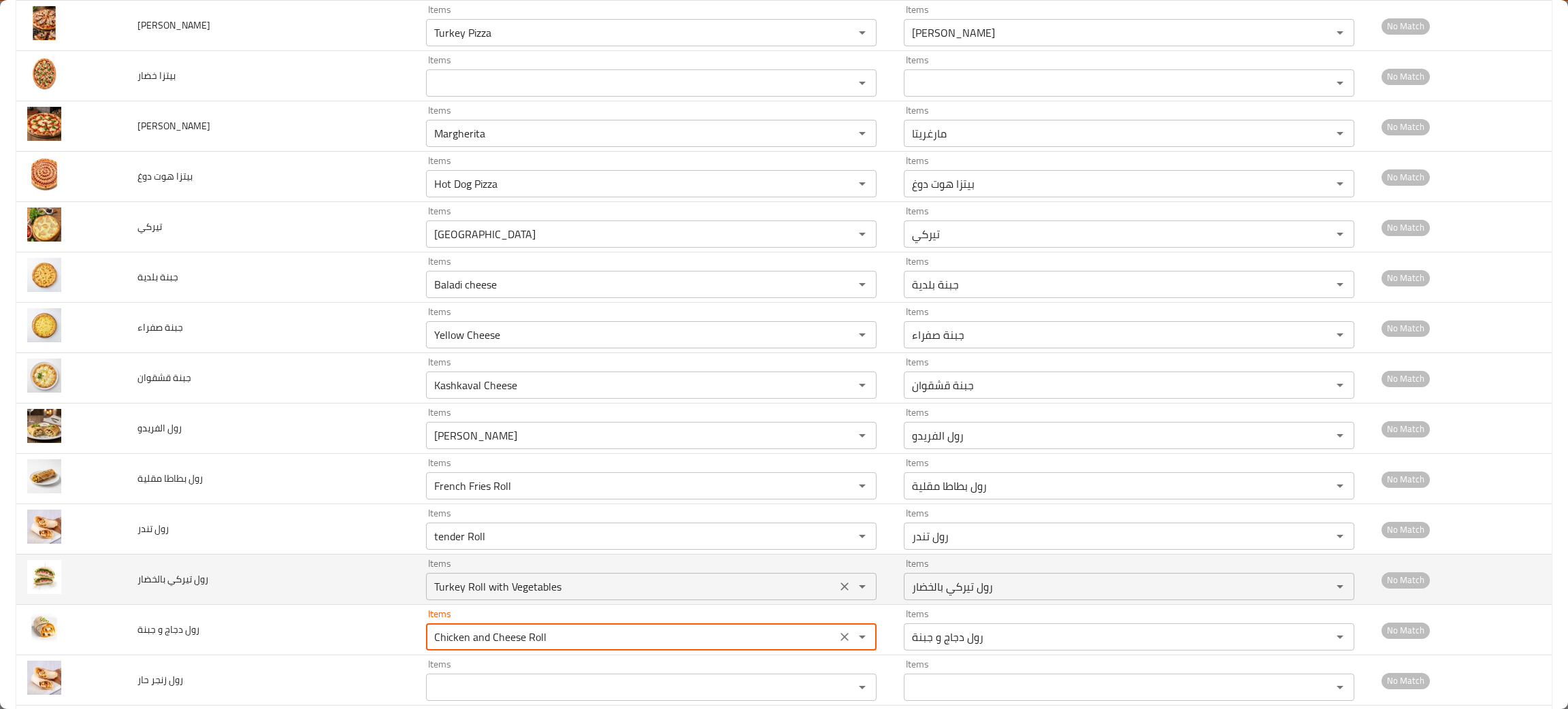
scroll to position [612, 0]
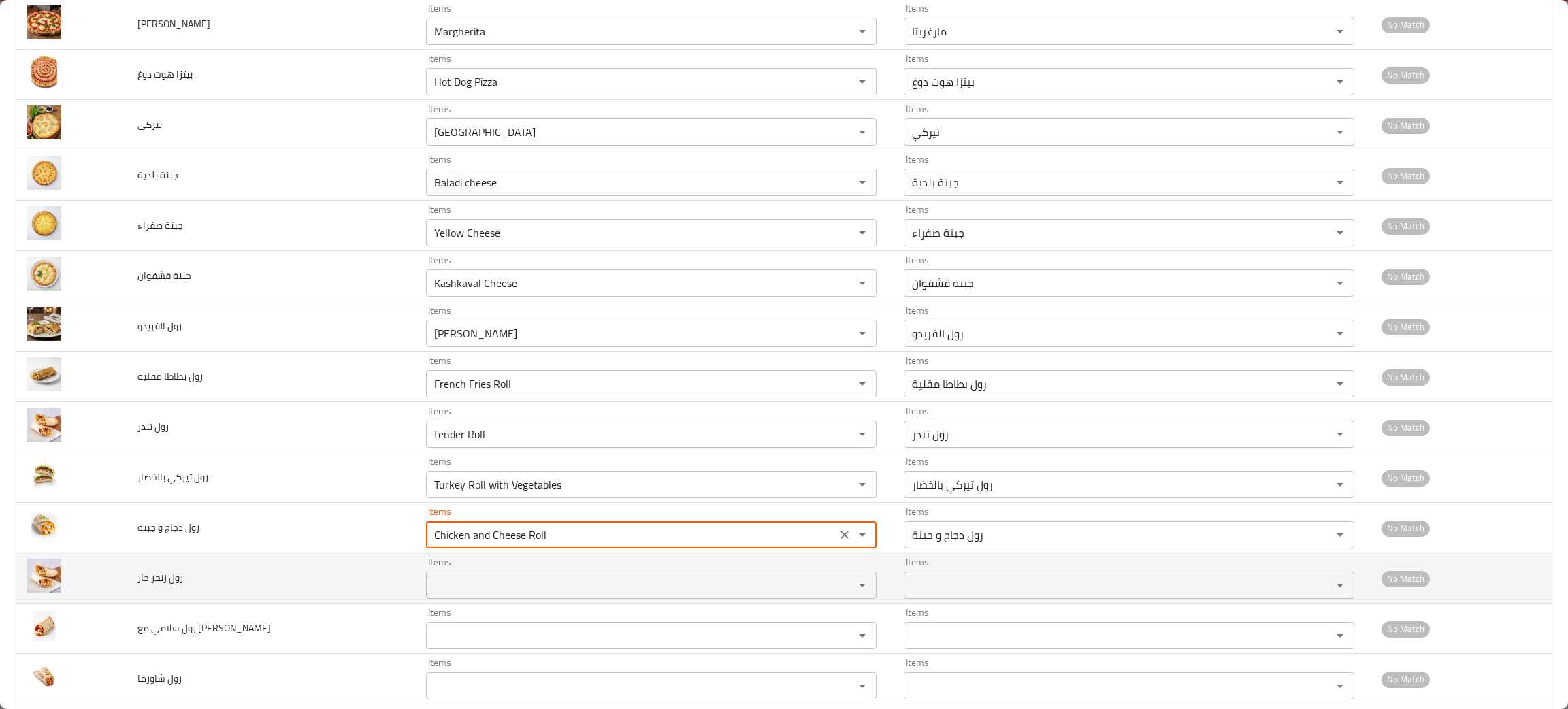
type جبنة "Chicken and Cheese Roll"
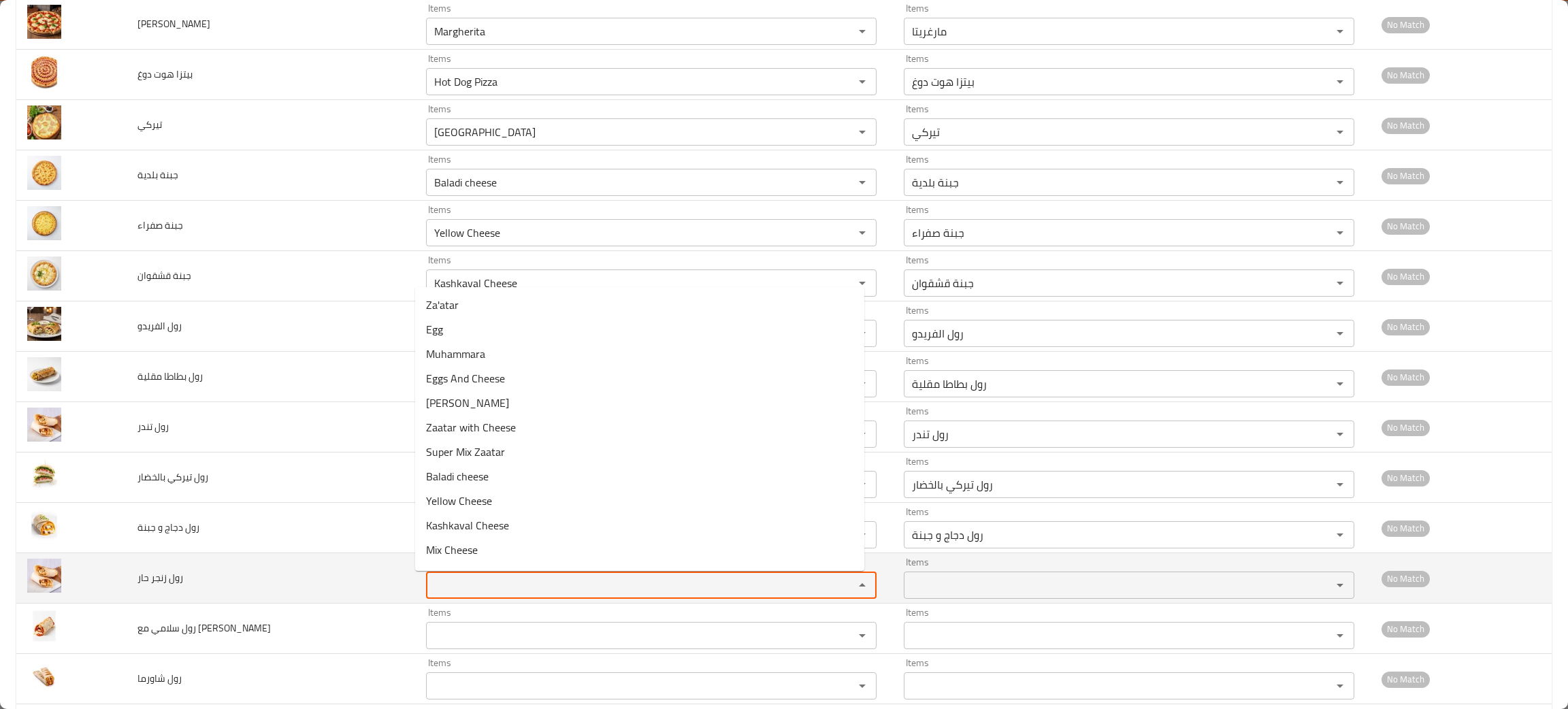
click at [468, 583] on حار "Items" at bounding box center [631, 584] width 402 height 19
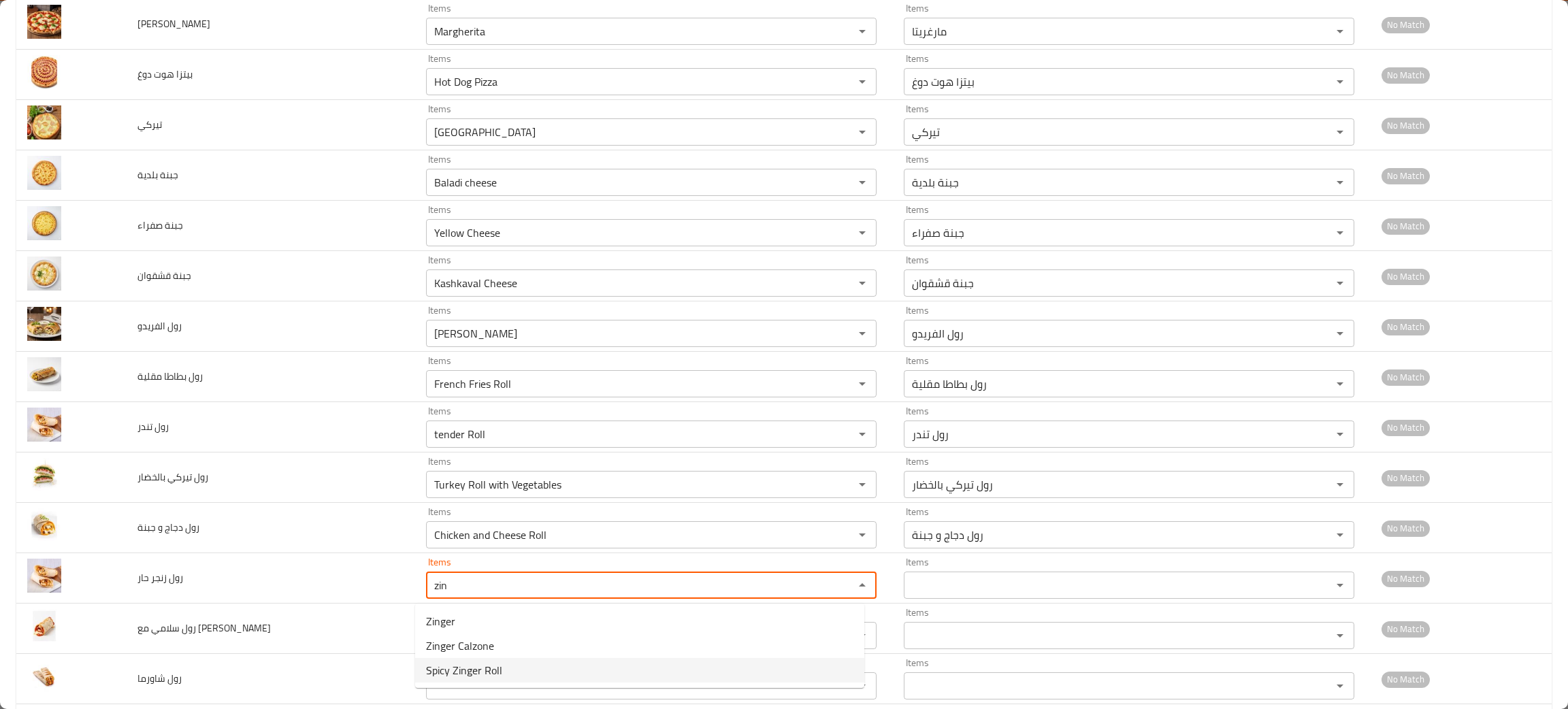
click at [460, 671] on span "Spicy Zinger Roll" at bounding box center [464, 670] width 76 height 16
type حار "Spicy Zinger Roll"
type حار-ar "رول زنجر حار"
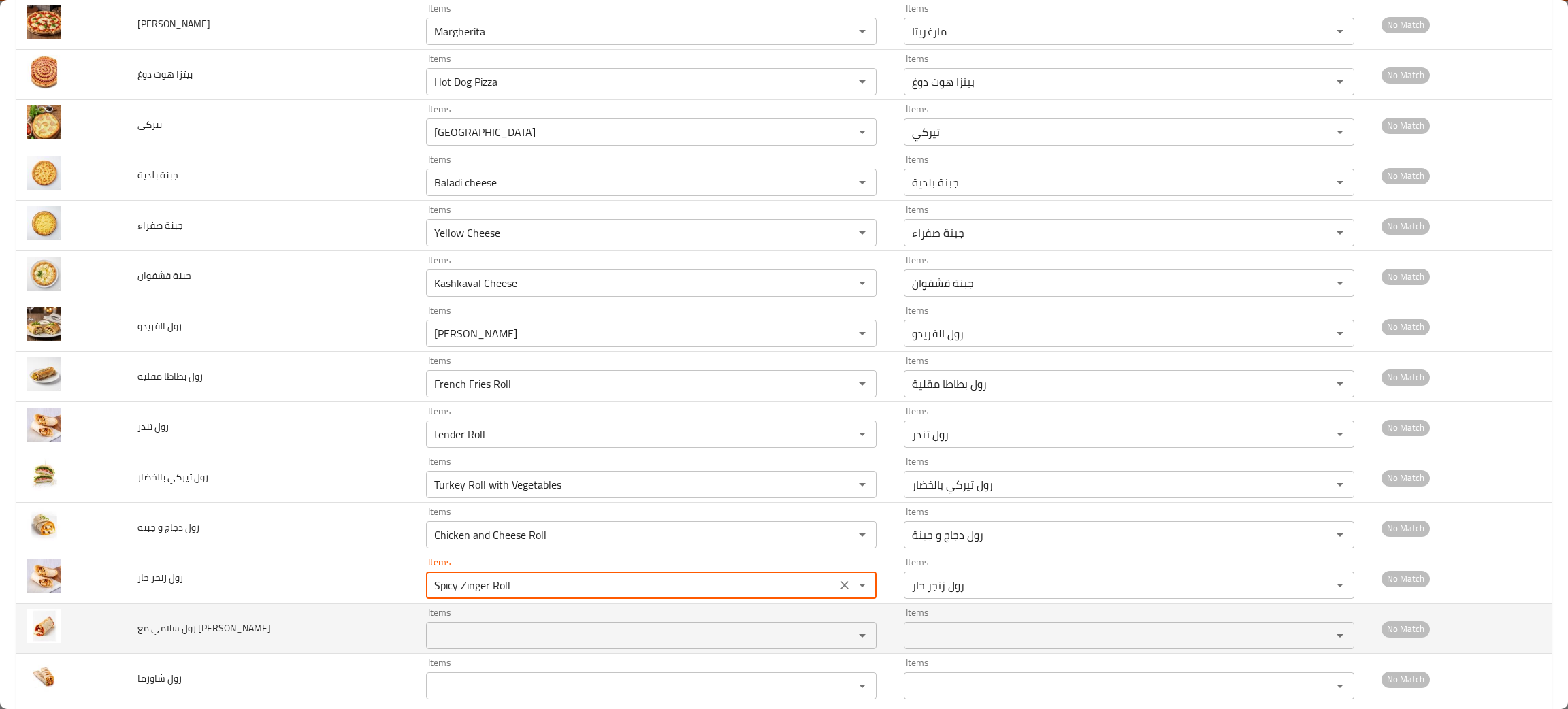
type حار "Spicy Zinger Roll"
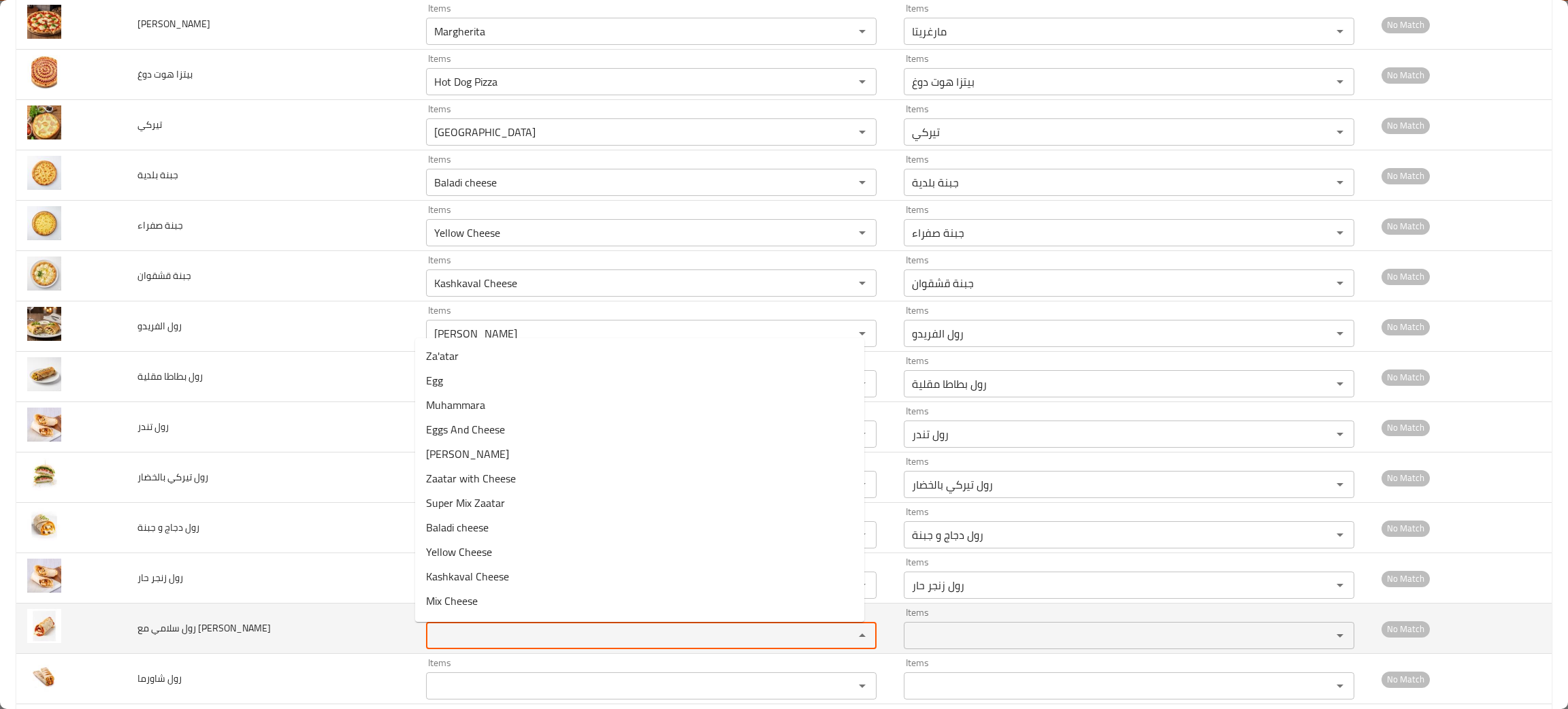
click at [471, 634] on قشقوان "Items" at bounding box center [631, 634] width 402 height 19
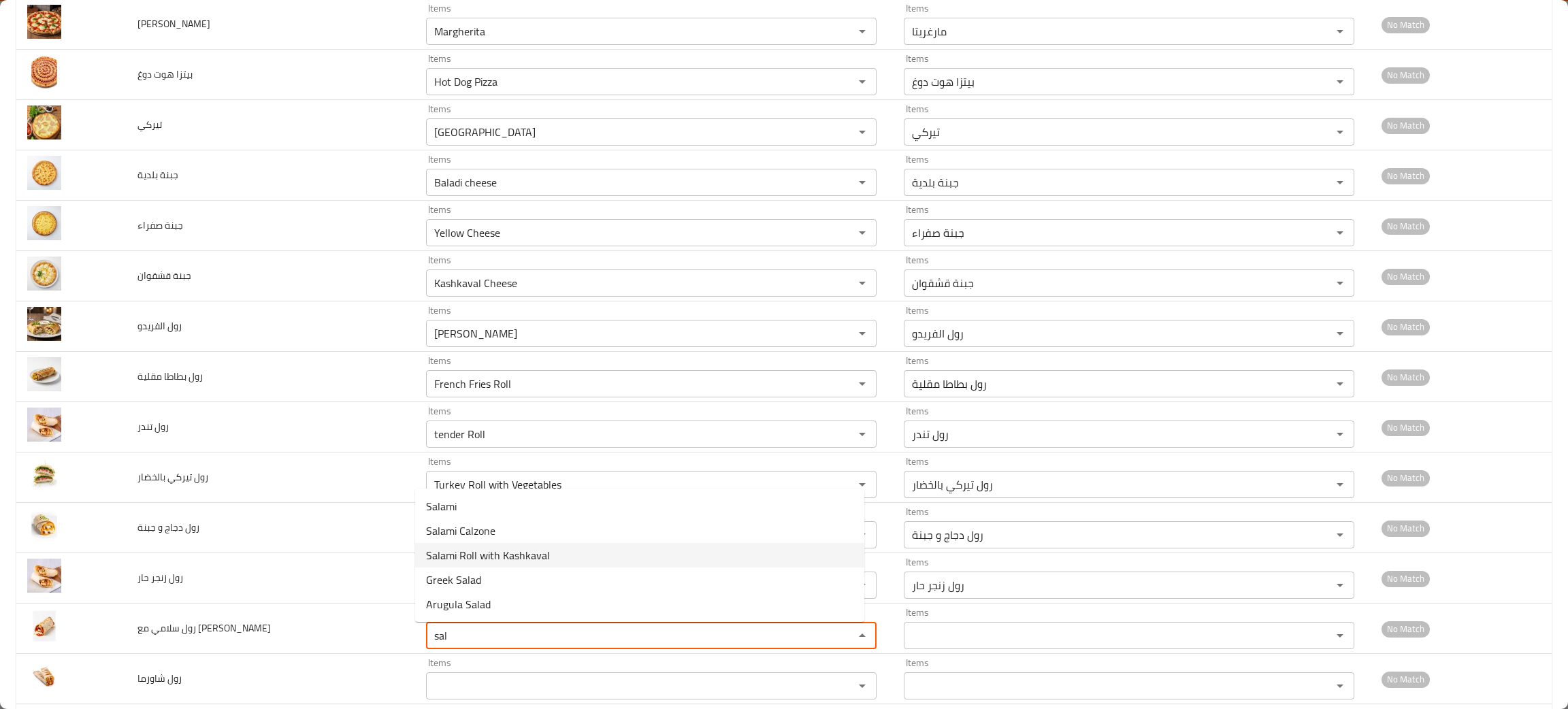
click at [478, 550] on span "Salami Roll with Kashkaval" at bounding box center [487, 555] width 124 height 16
type قشقوان "Salami Roll with Kashkaval"
type قشقوان-ar "رول سلامي مع قشقوان"
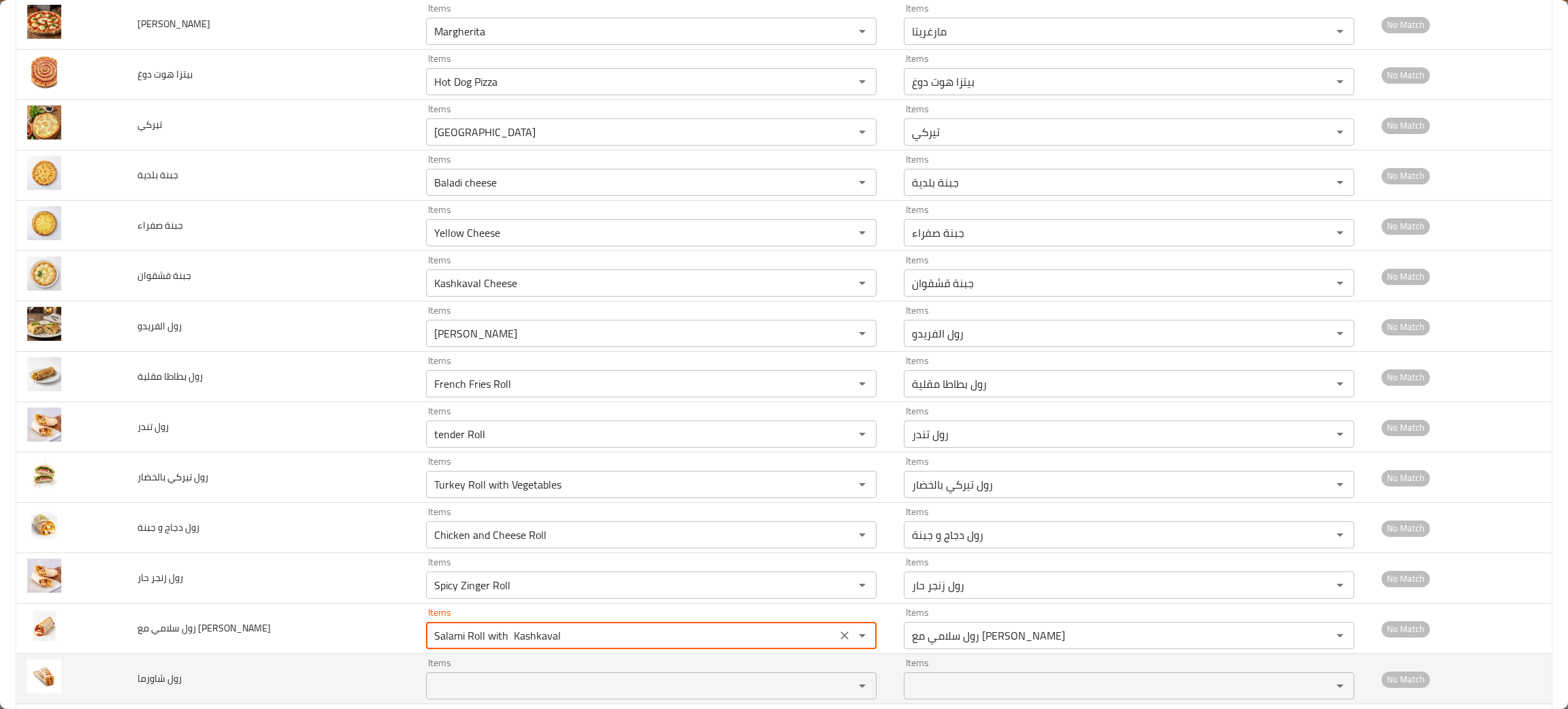
type قشقوان "Salami Roll with Kashkaval"
click at [485, 693] on شاورما "Items" at bounding box center [631, 685] width 402 height 19
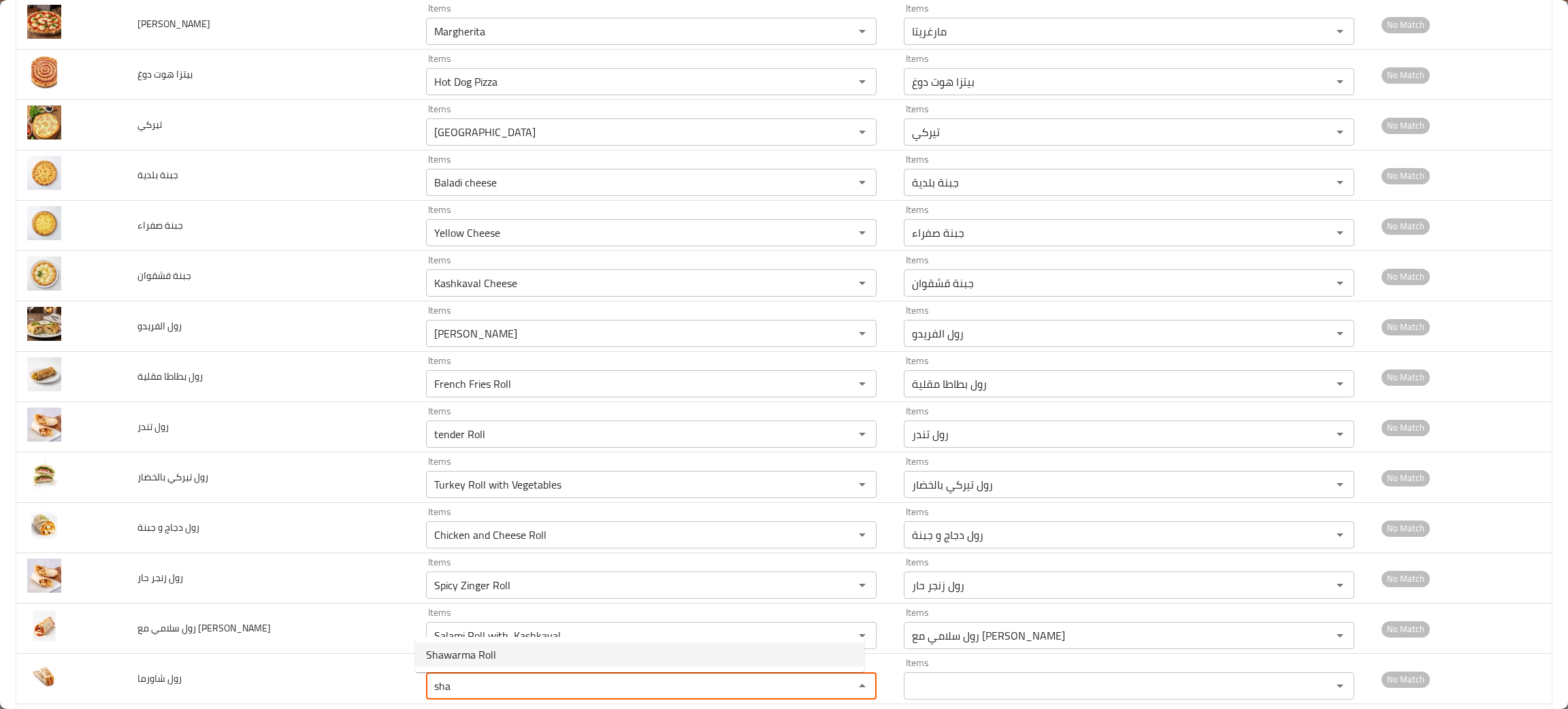
click at [481, 652] on span "Shawarma Roll" at bounding box center [460, 654] width 70 height 16
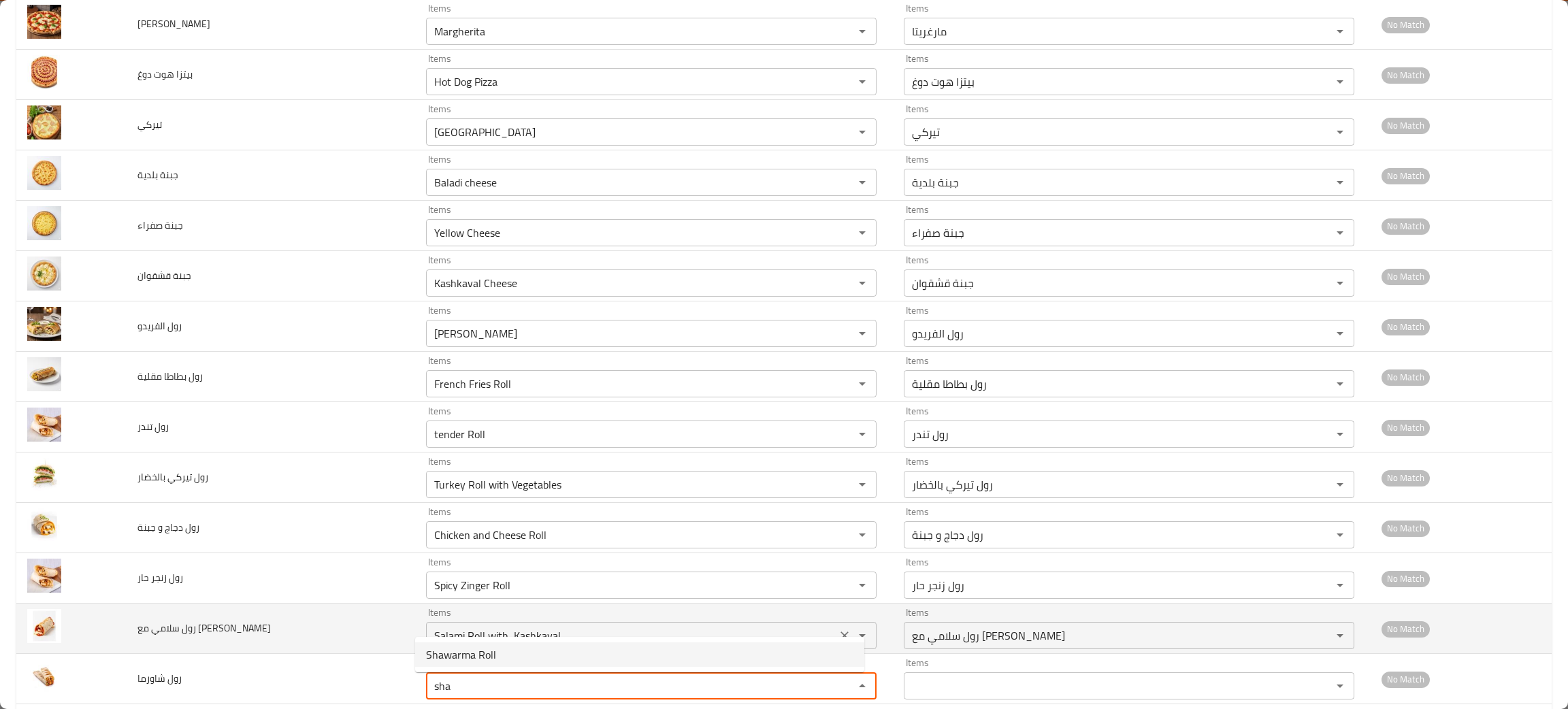
type شاورما "Shawarma Roll"
type شاورما-ar "رول شاورما"
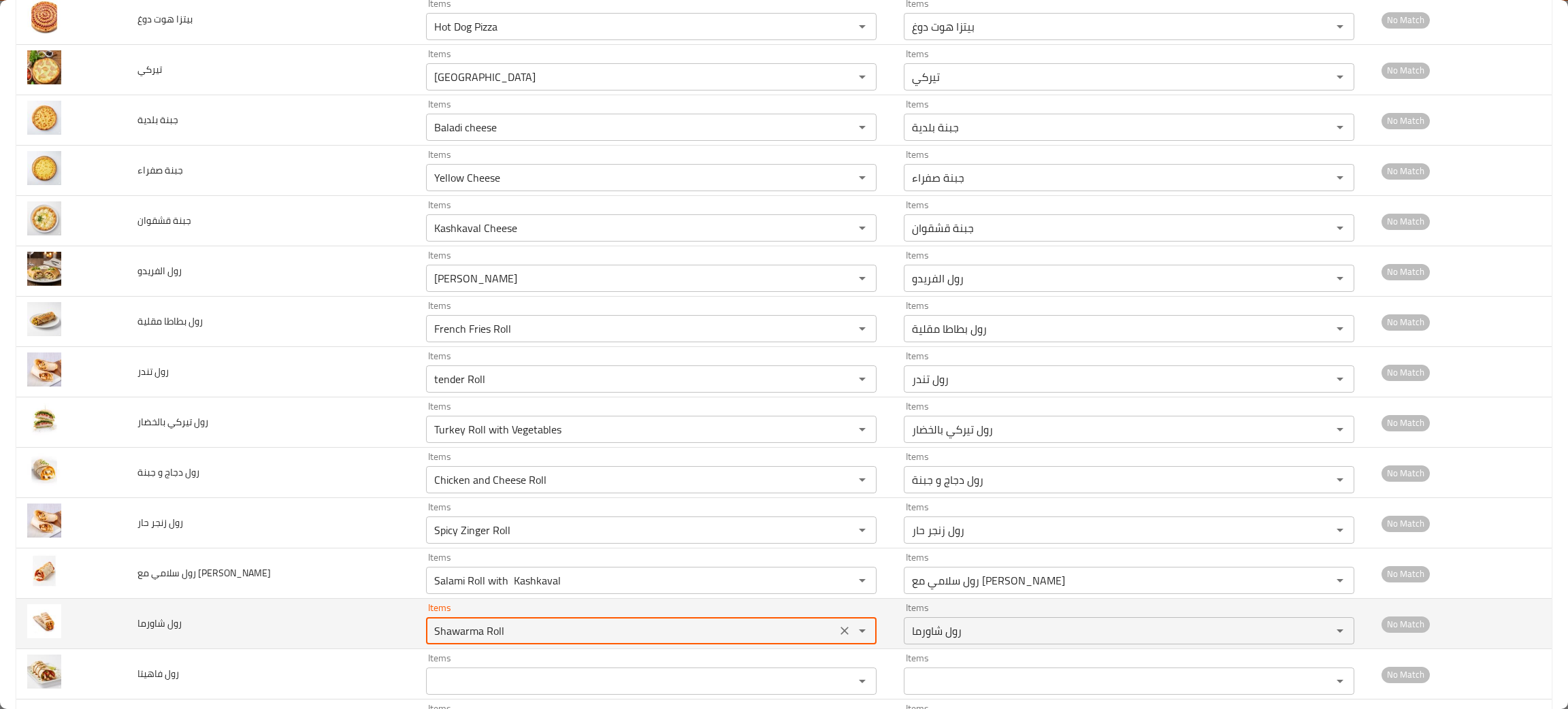
scroll to position [714, 0]
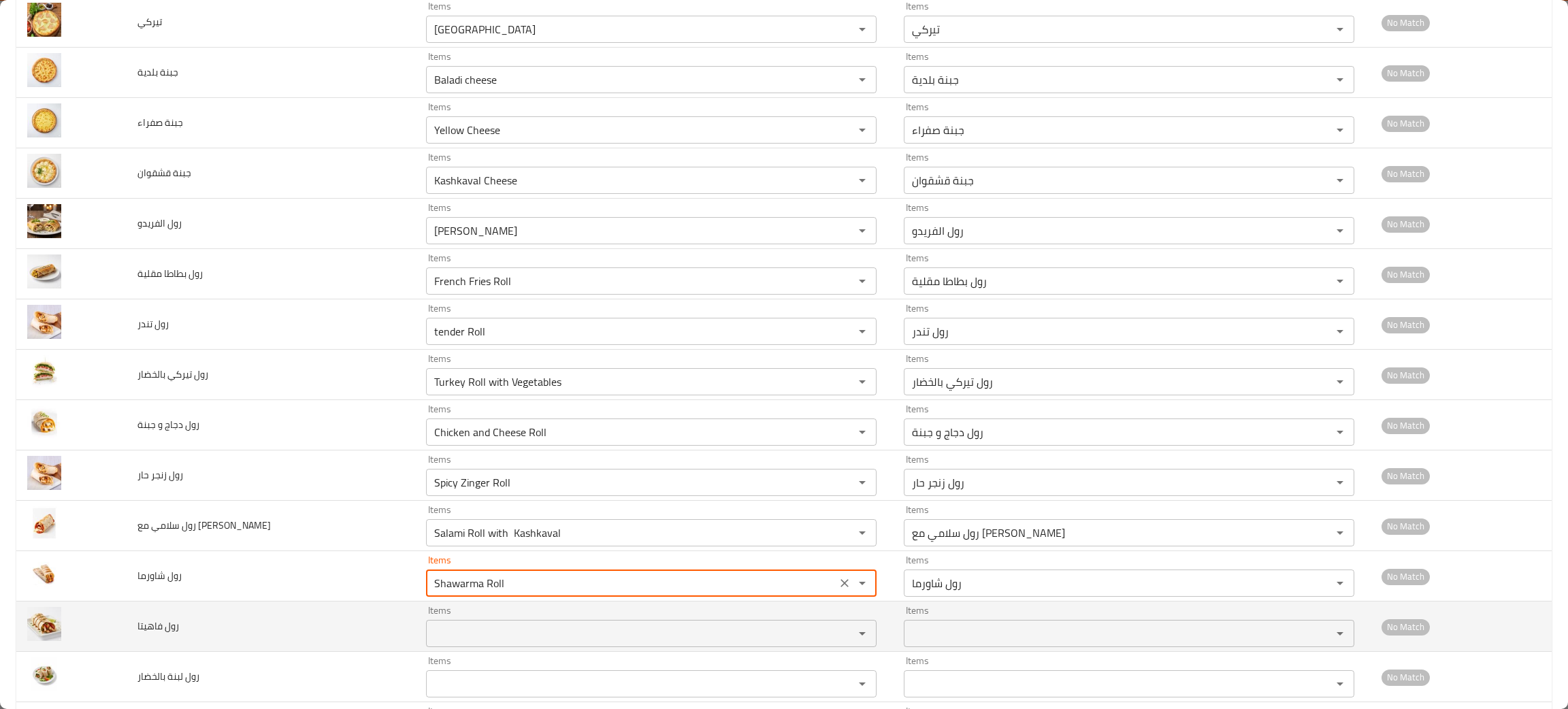
type شاورما "Shawarma Roll"
click at [487, 633] on فاهيتا "Items" at bounding box center [631, 633] width 402 height 19
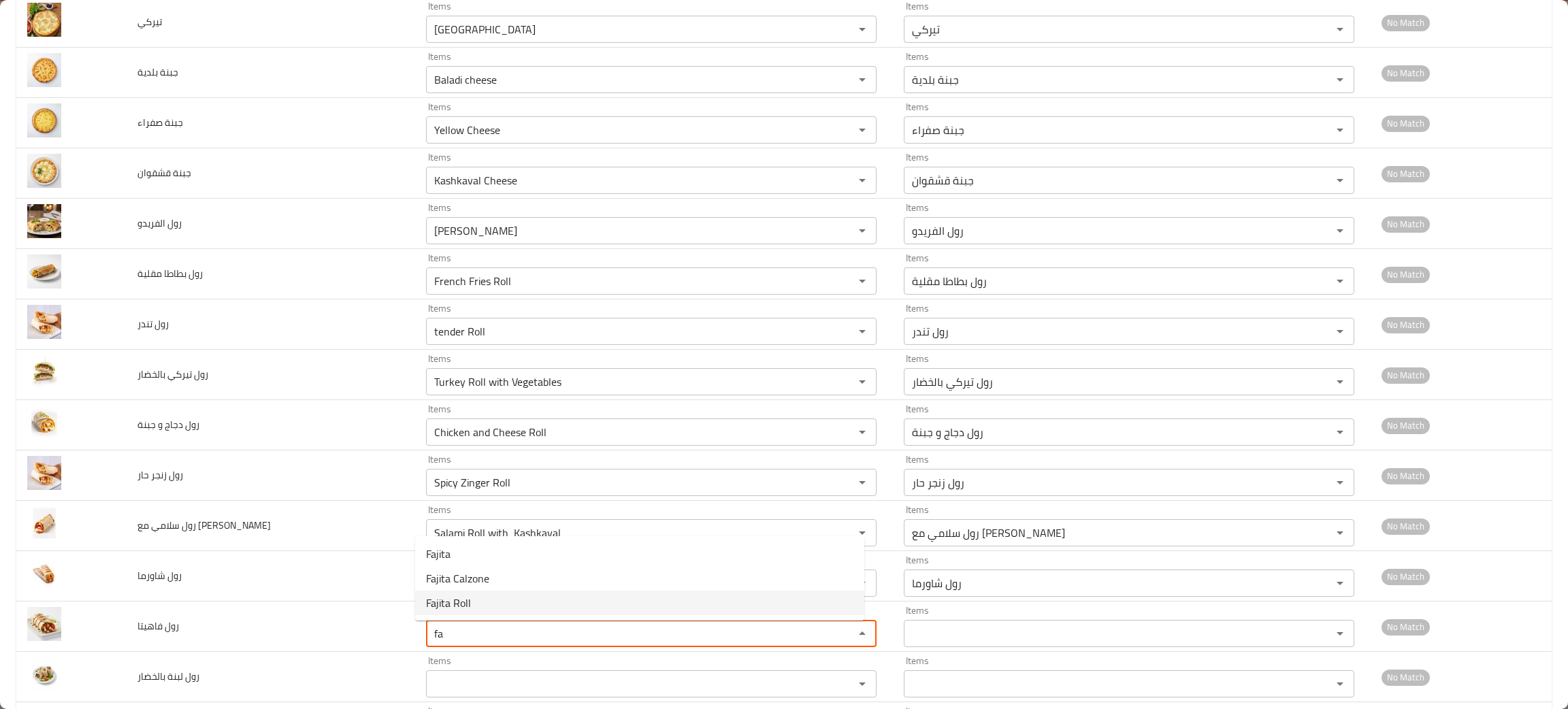
click at [456, 604] on span "Fajita Roll" at bounding box center [447, 603] width 45 height 16
type فاهيتا "Fajita Roll"
type فاهيتا-ar "رول فاهيتا"
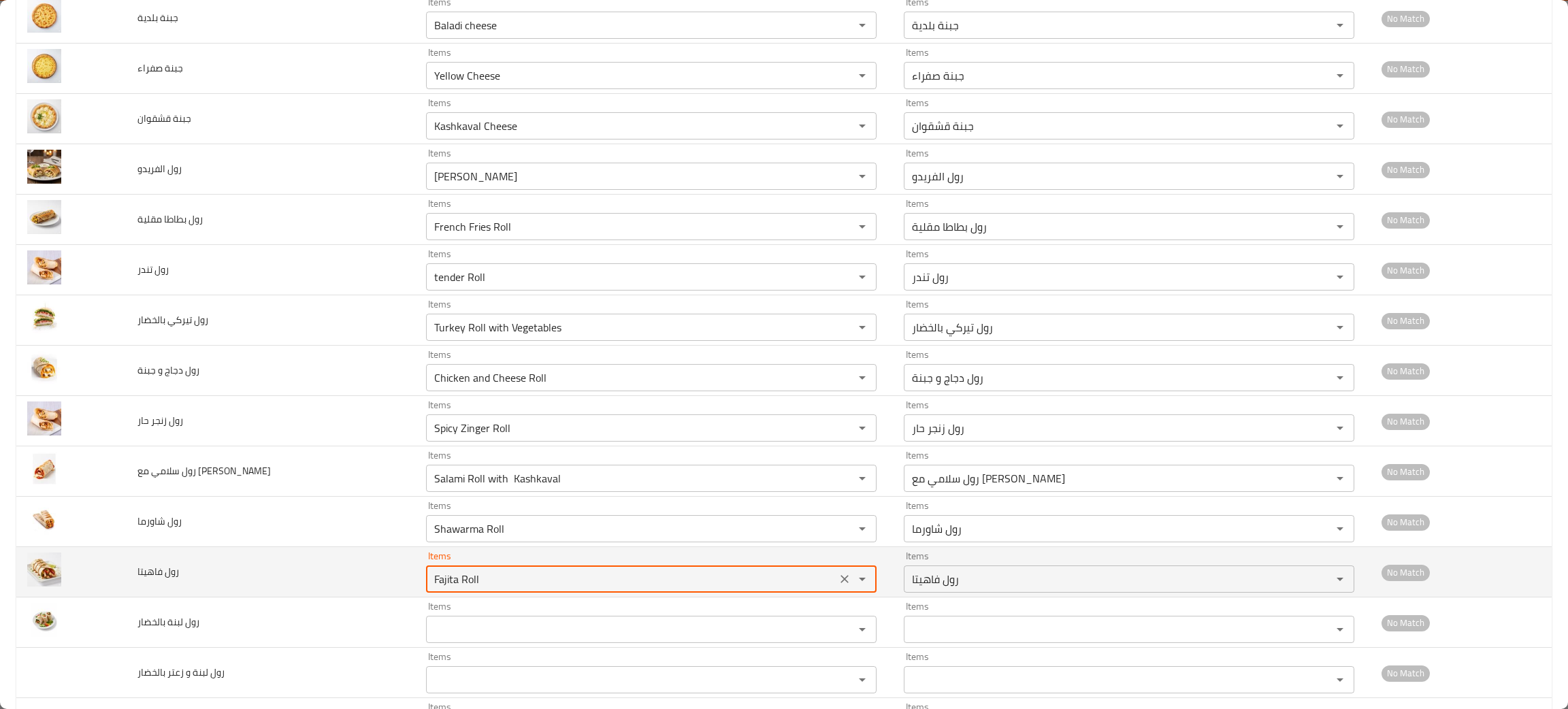
scroll to position [816, 0]
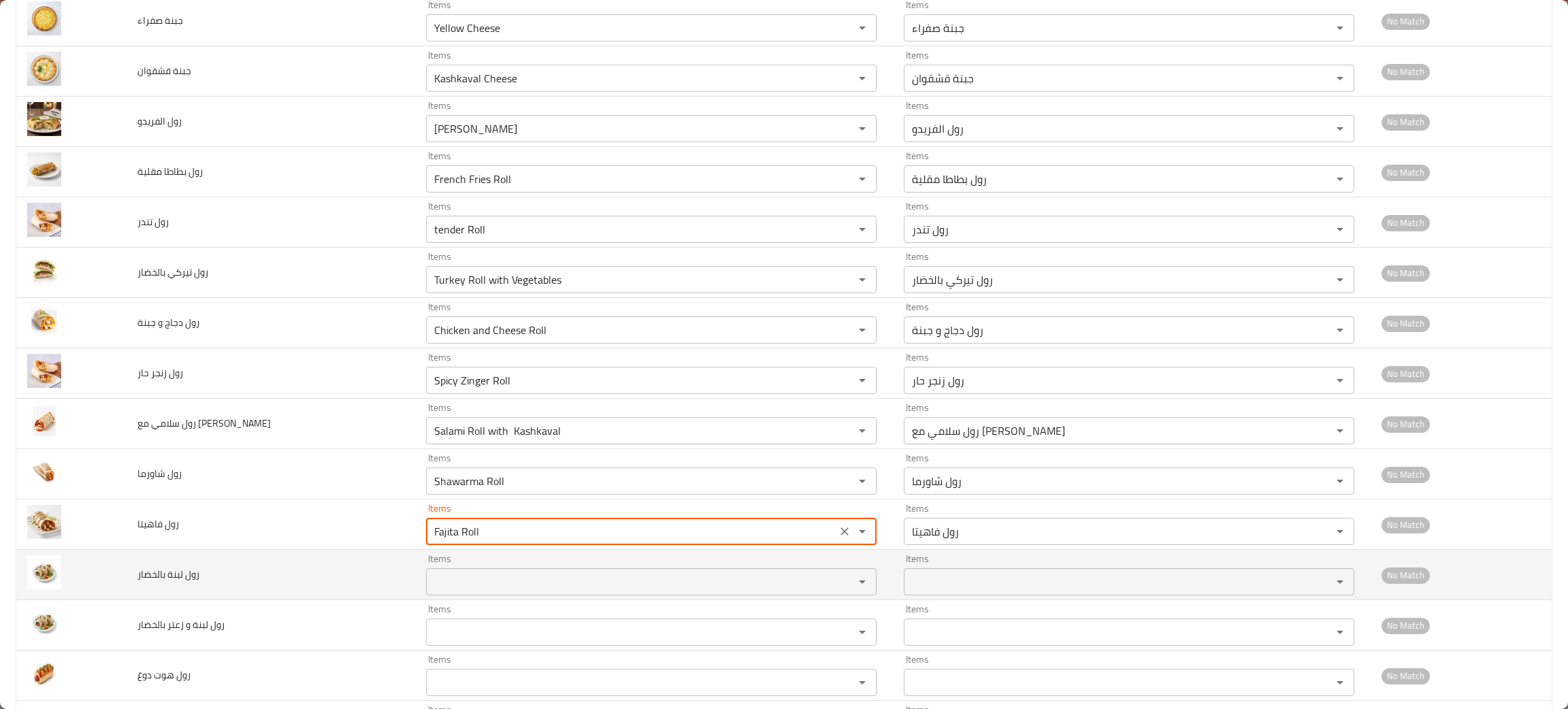
type فاهيتا "Fajita Roll"
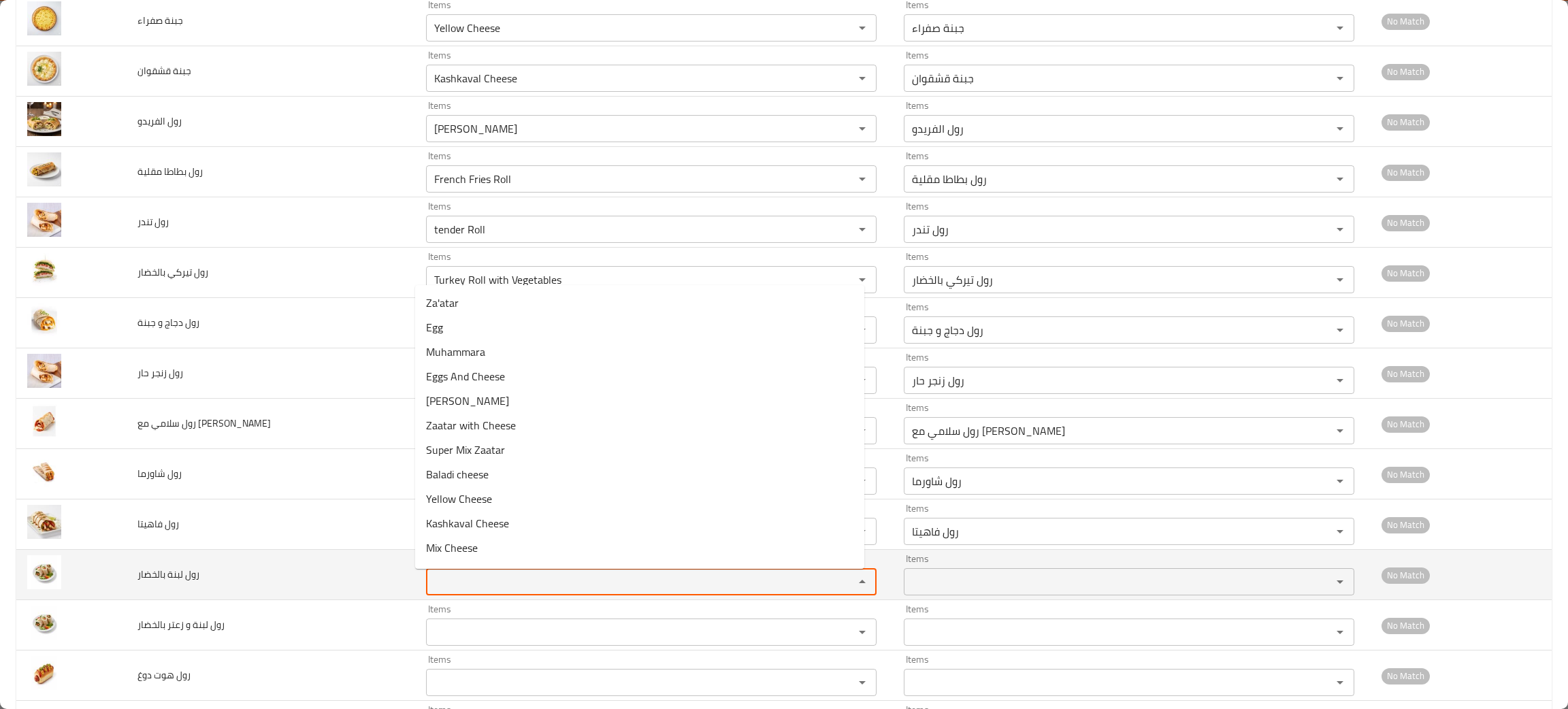
click at [446, 585] on بالخضار "Items" at bounding box center [631, 581] width 402 height 19
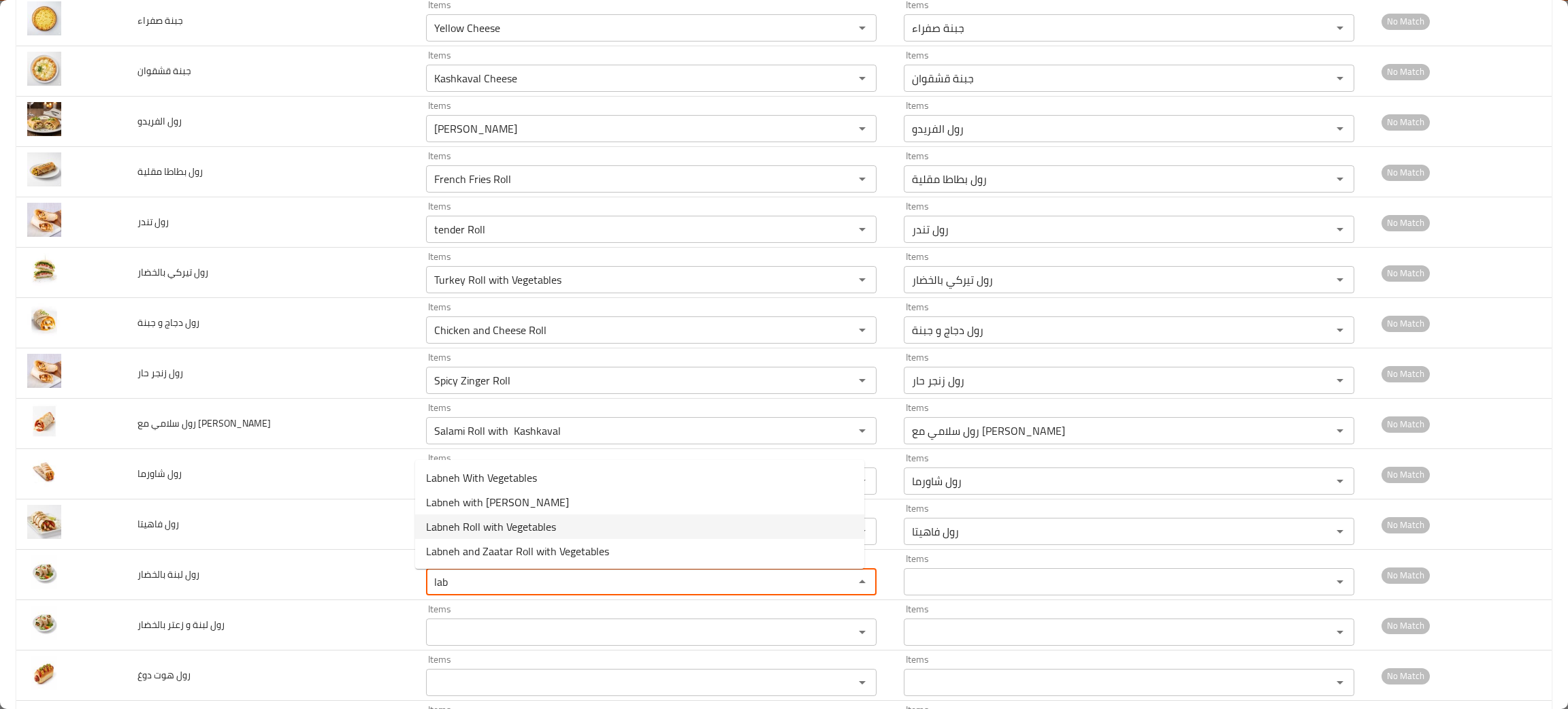
click at [490, 518] on span "Labneh Roll with Vegetables" at bounding box center [490, 526] width 130 height 16
type بالخضار "Labneh Roll with Vegetables"
type بالخضار-ar "رول لبنة بالخضار"
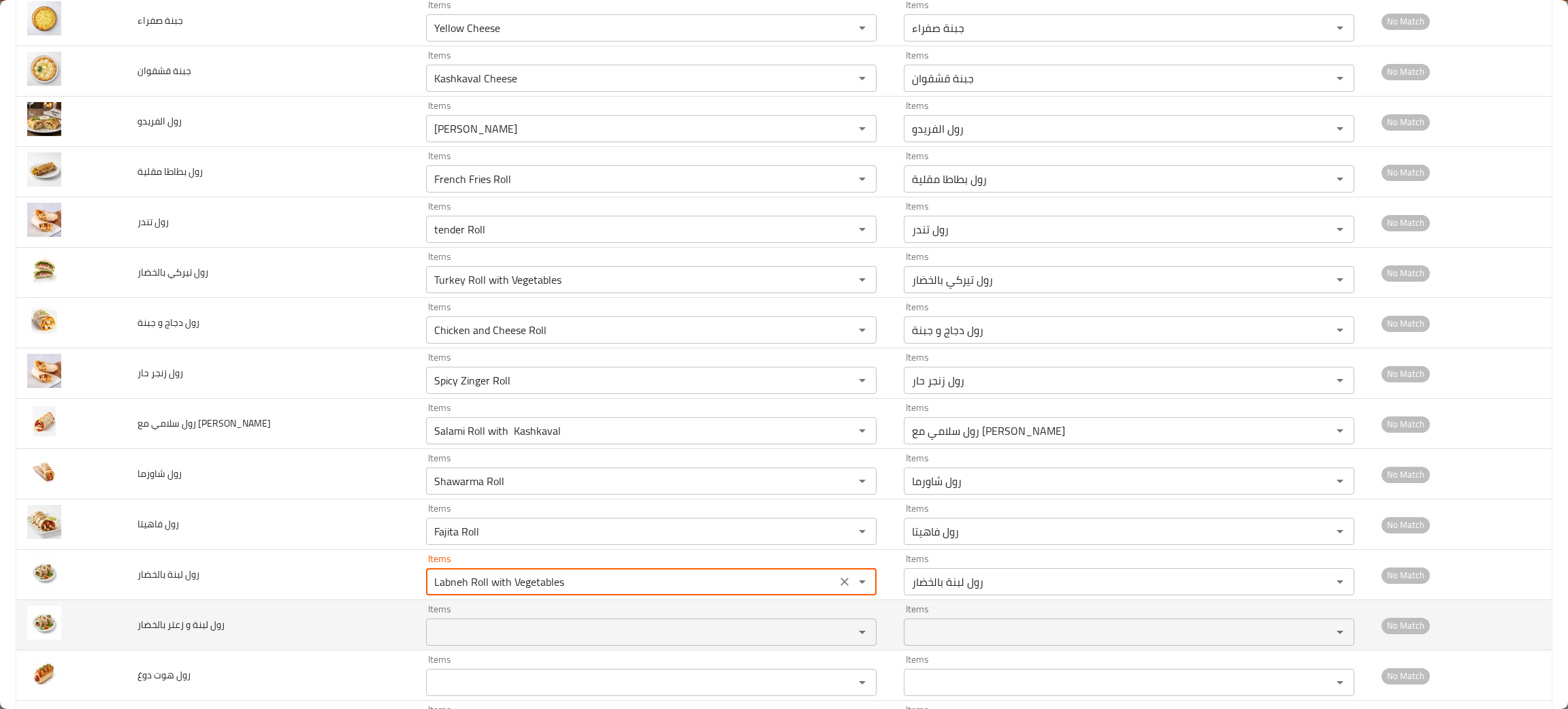
scroll to position [917, 0]
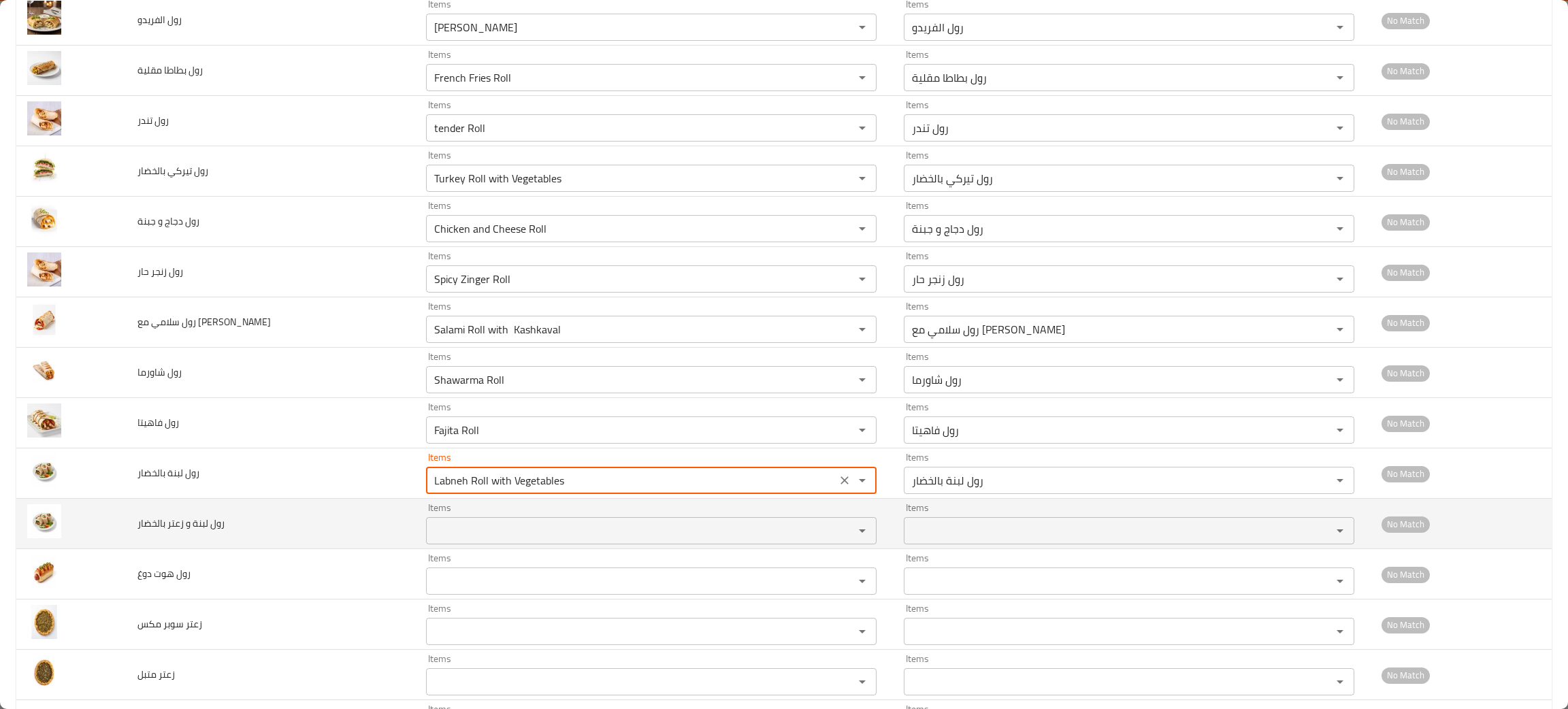
type بالخضار "Labneh Roll with Vegetables"
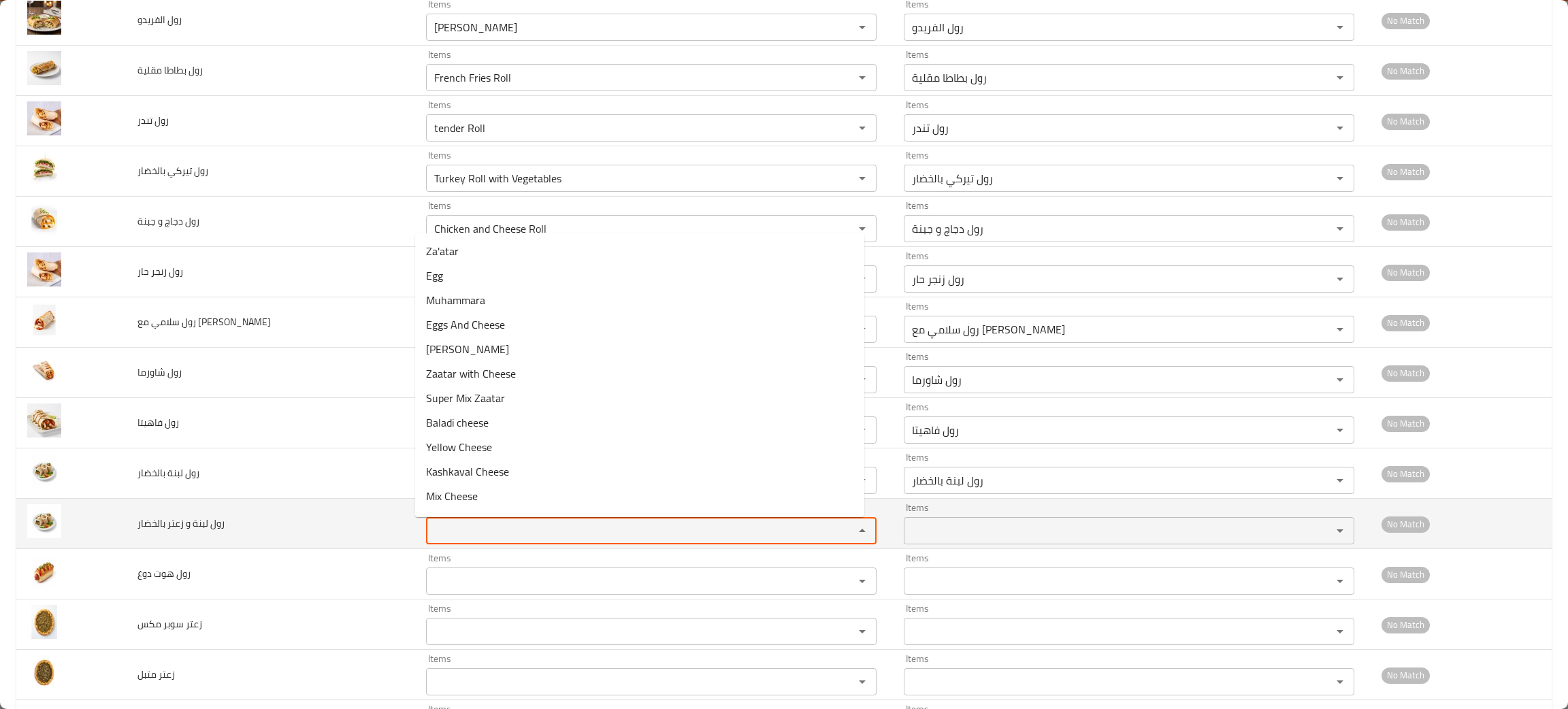
click at [445, 536] on بالخضار "Items" at bounding box center [631, 530] width 402 height 19
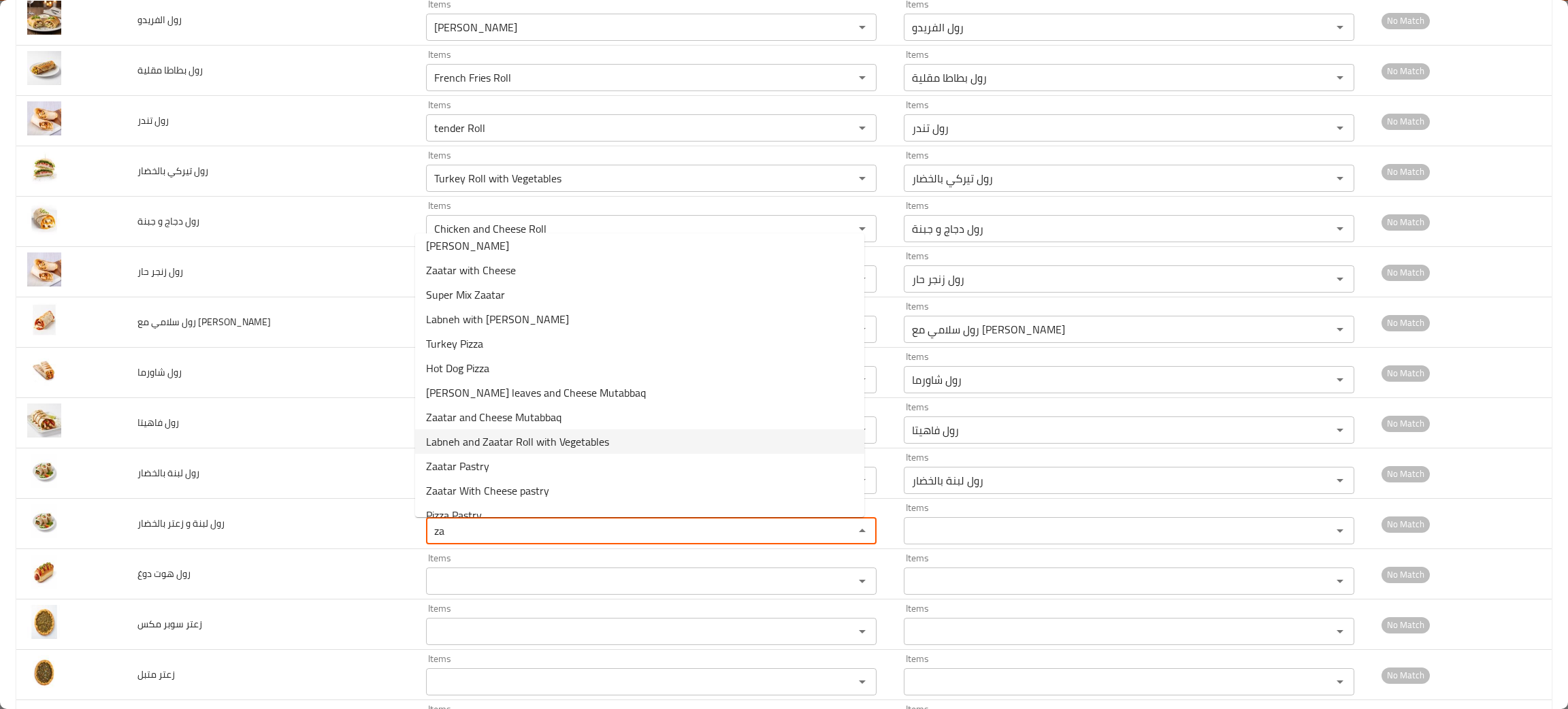
scroll to position [45, 0]
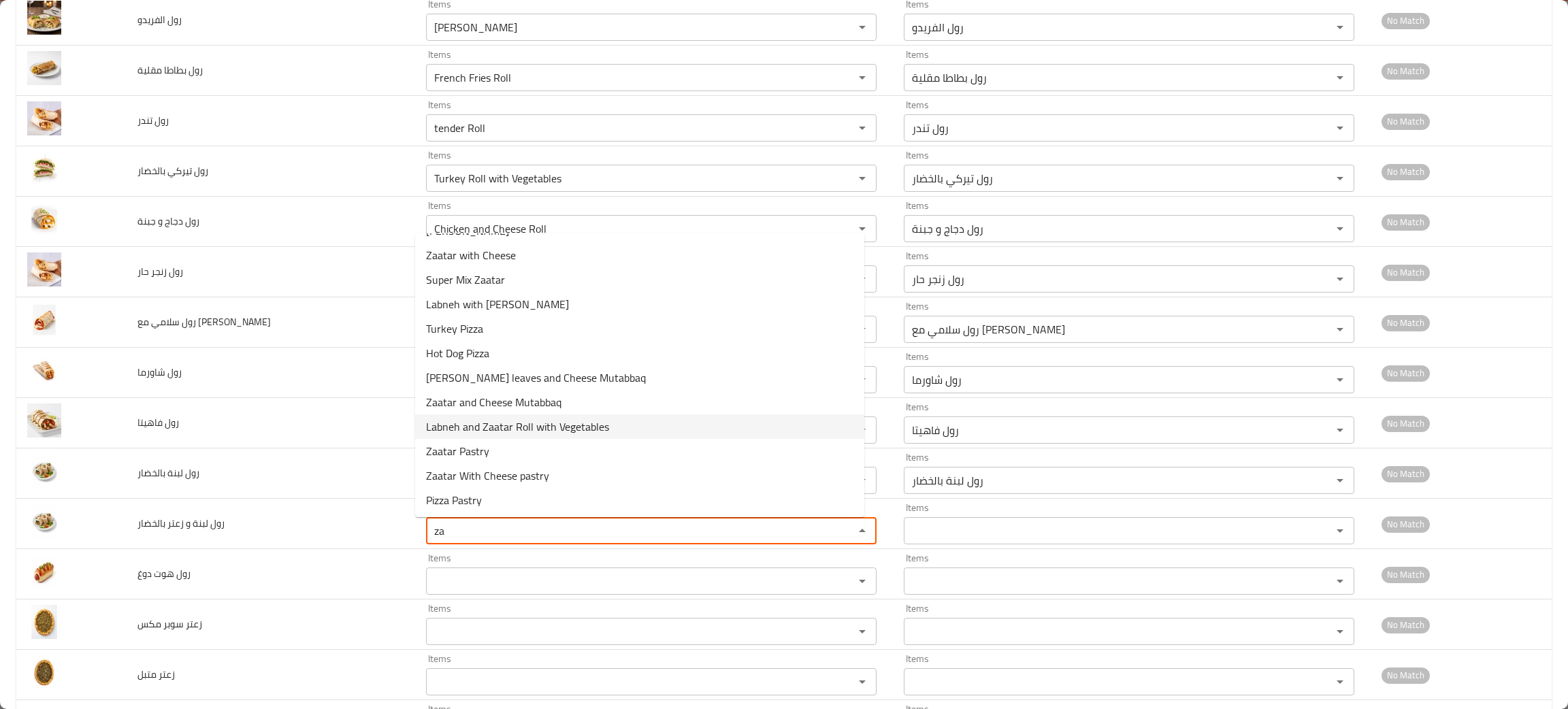
click at [508, 428] on span "Labneh and Zaatar Roll with Vegetables" at bounding box center [517, 426] width 183 height 16
type بالخضار "Labneh and Zaatar Roll with Vegetables"
type بالخضار-ar "رول لبنة و زعتر بالخضار"
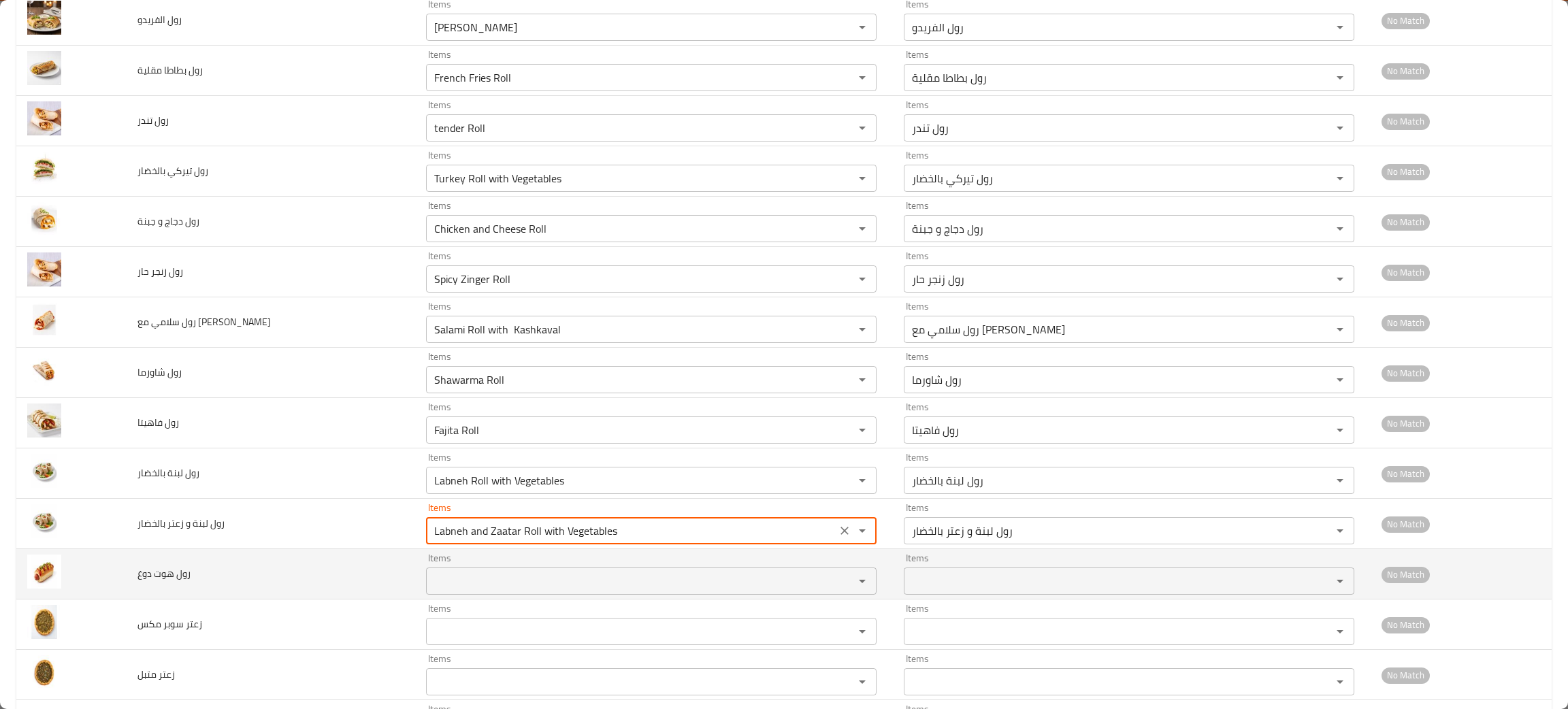
type بالخضار "Labneh and Zaatar Roll with Vegetables"
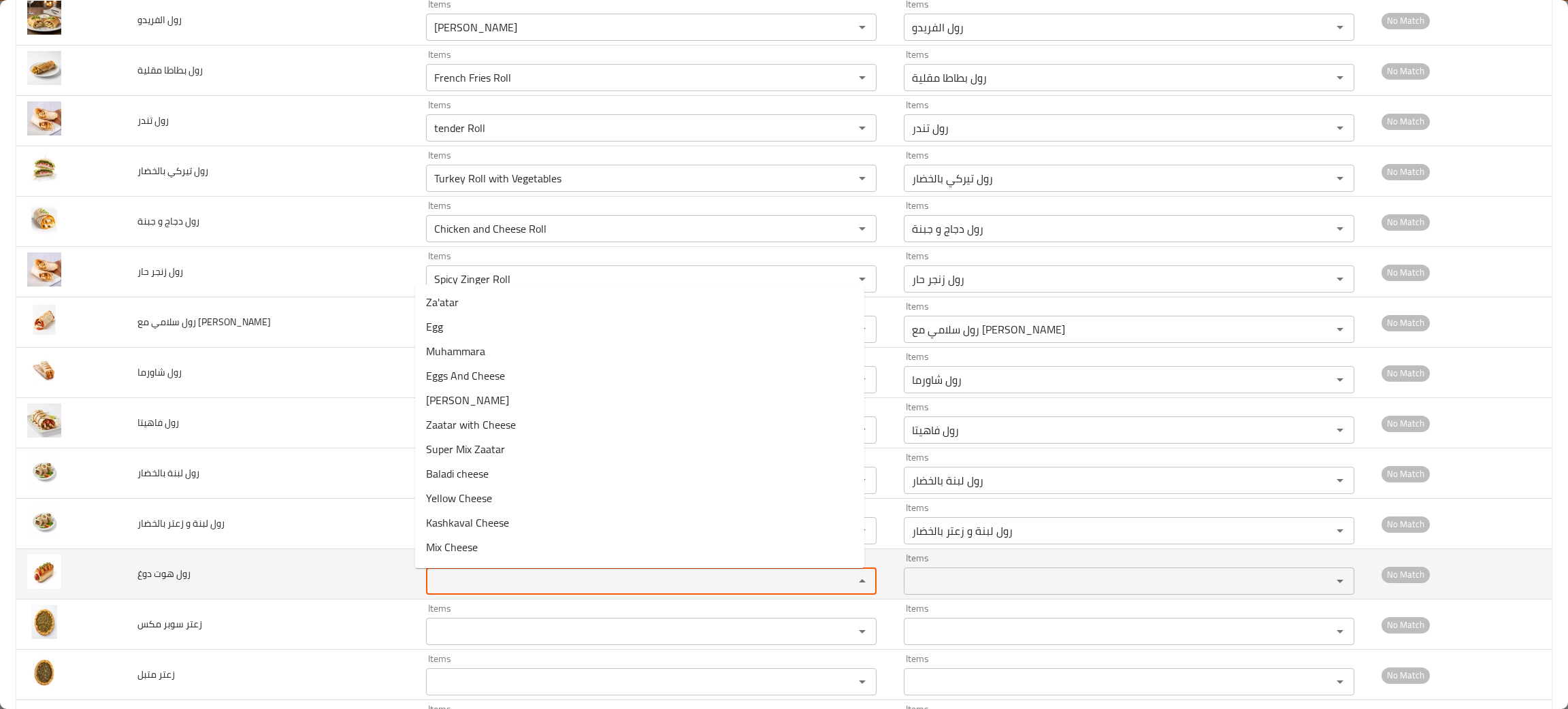
click at [462, 584] on دوغ "Items" at bounding box center [631, 580] width 402 height 19
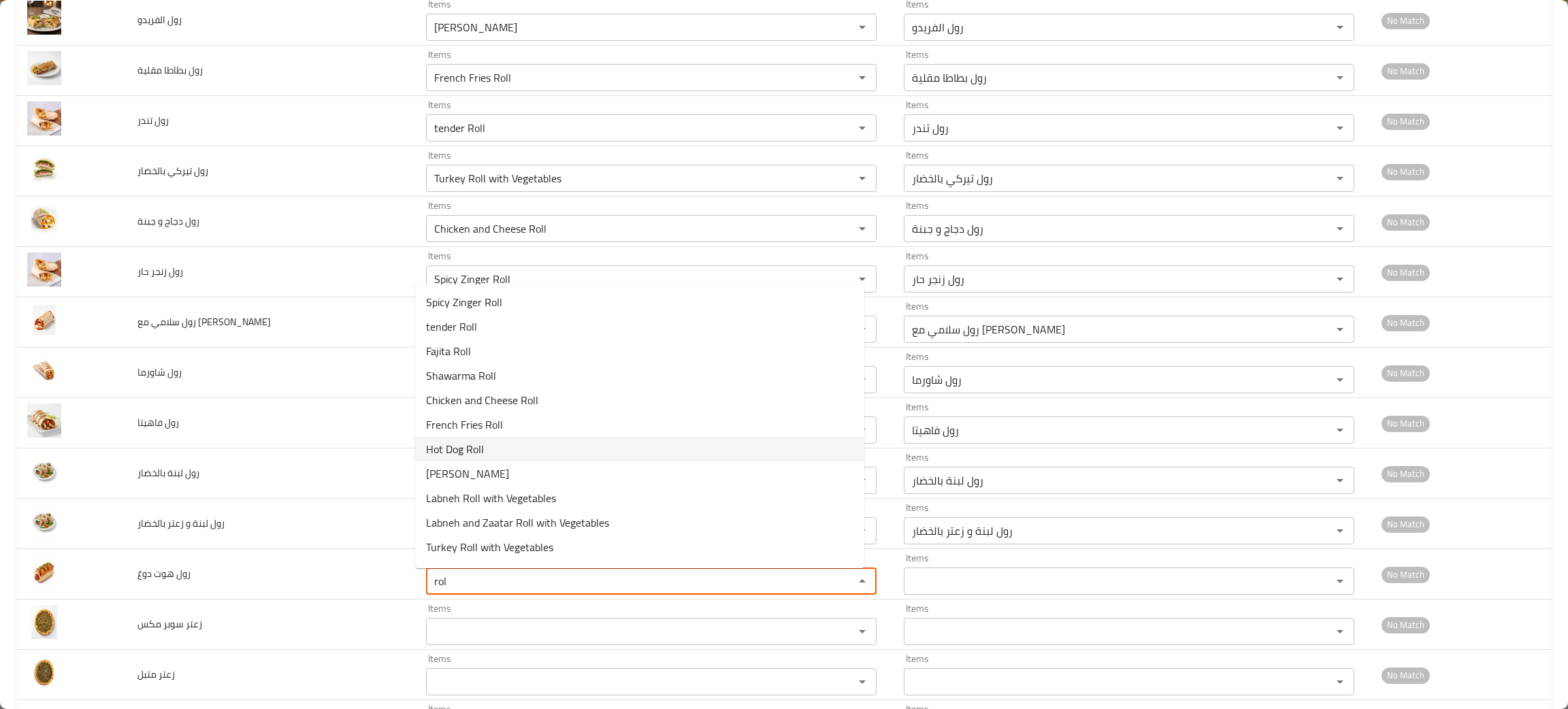
click at [432, 442] on span "Hot Dog Roll" at bounding box center [455, 449] width 58 height 16
type دوغ "Hot Dog Roll"
type دوغ-ar "رول هوت دوغ"
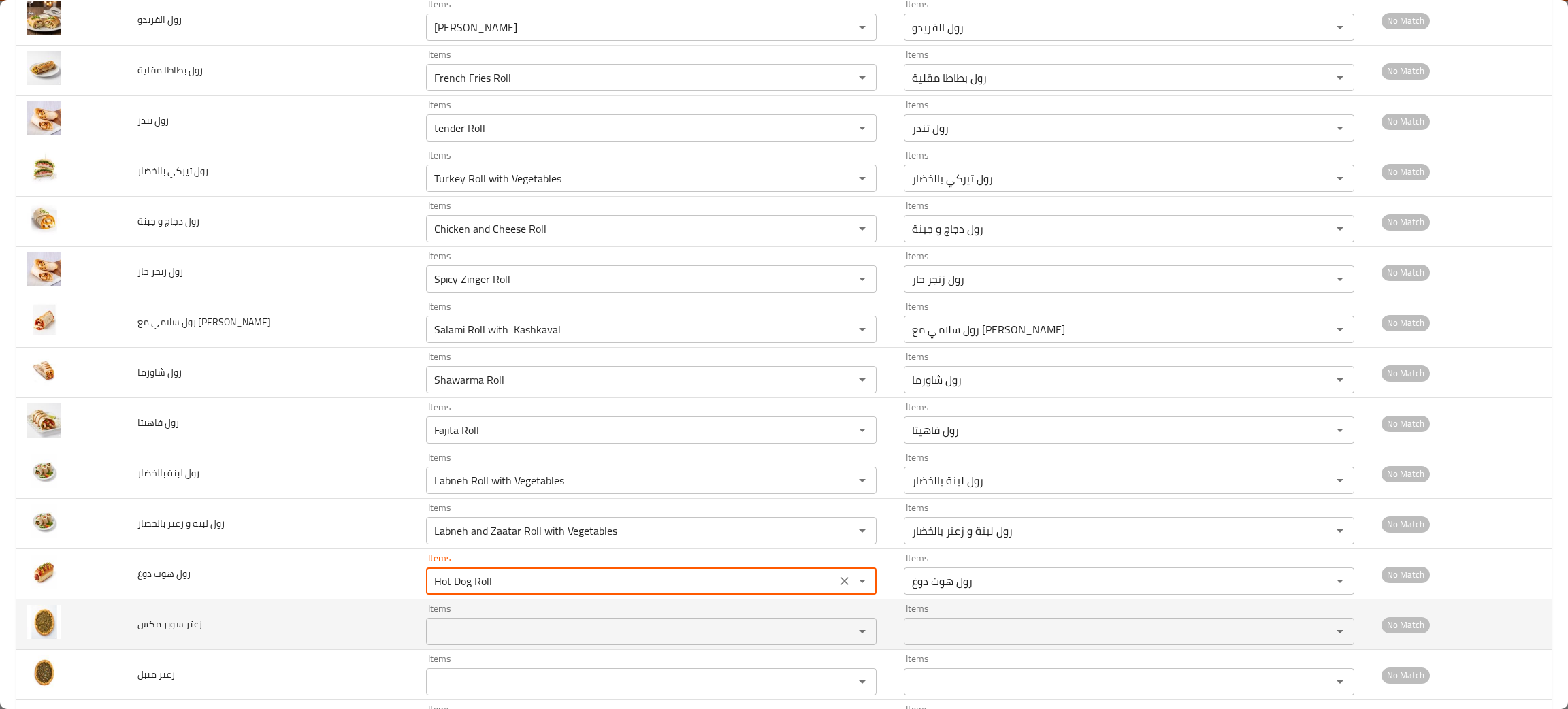
type دوغ "Hot Dog Roll"
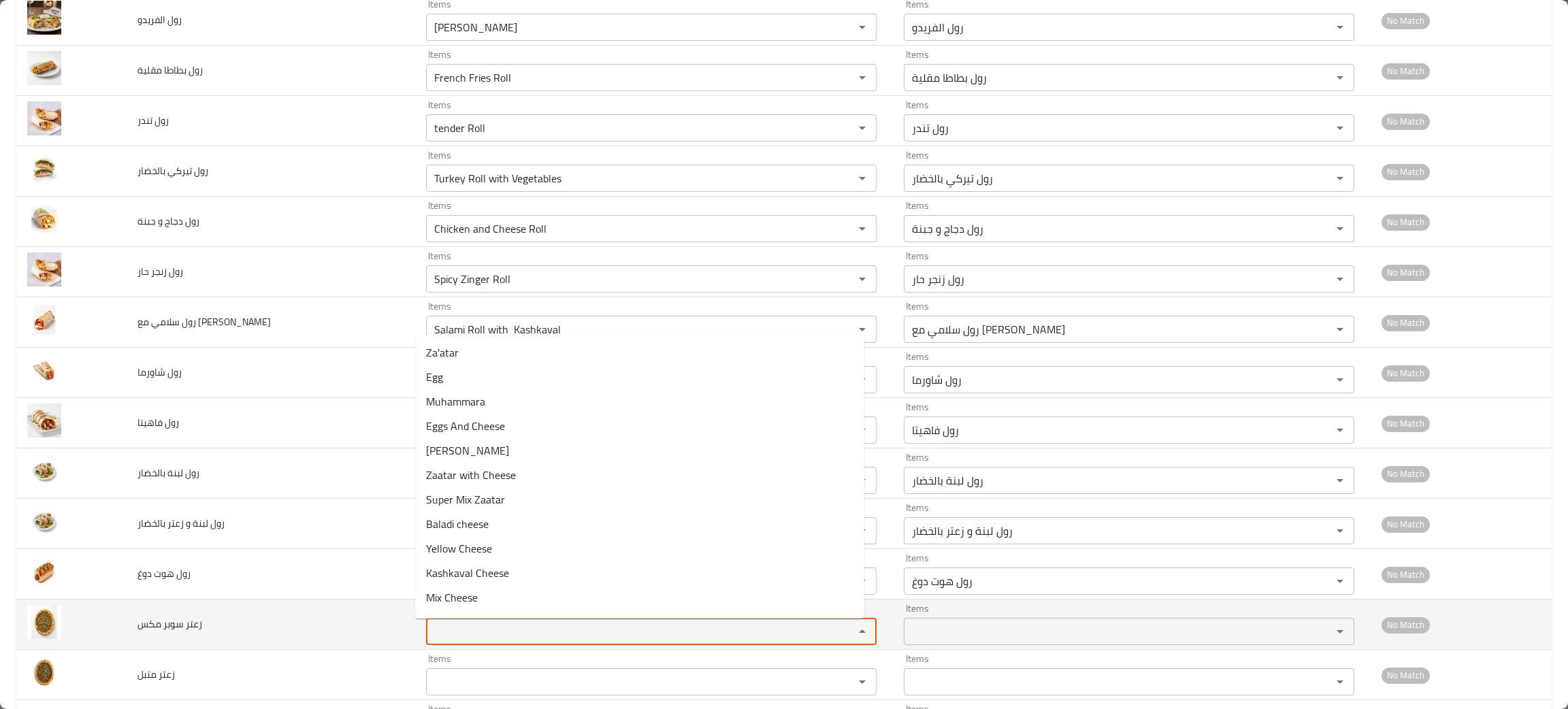
click at [473, 632] on مكس "Items" at bounding box center [631, 631] width 402 height 19
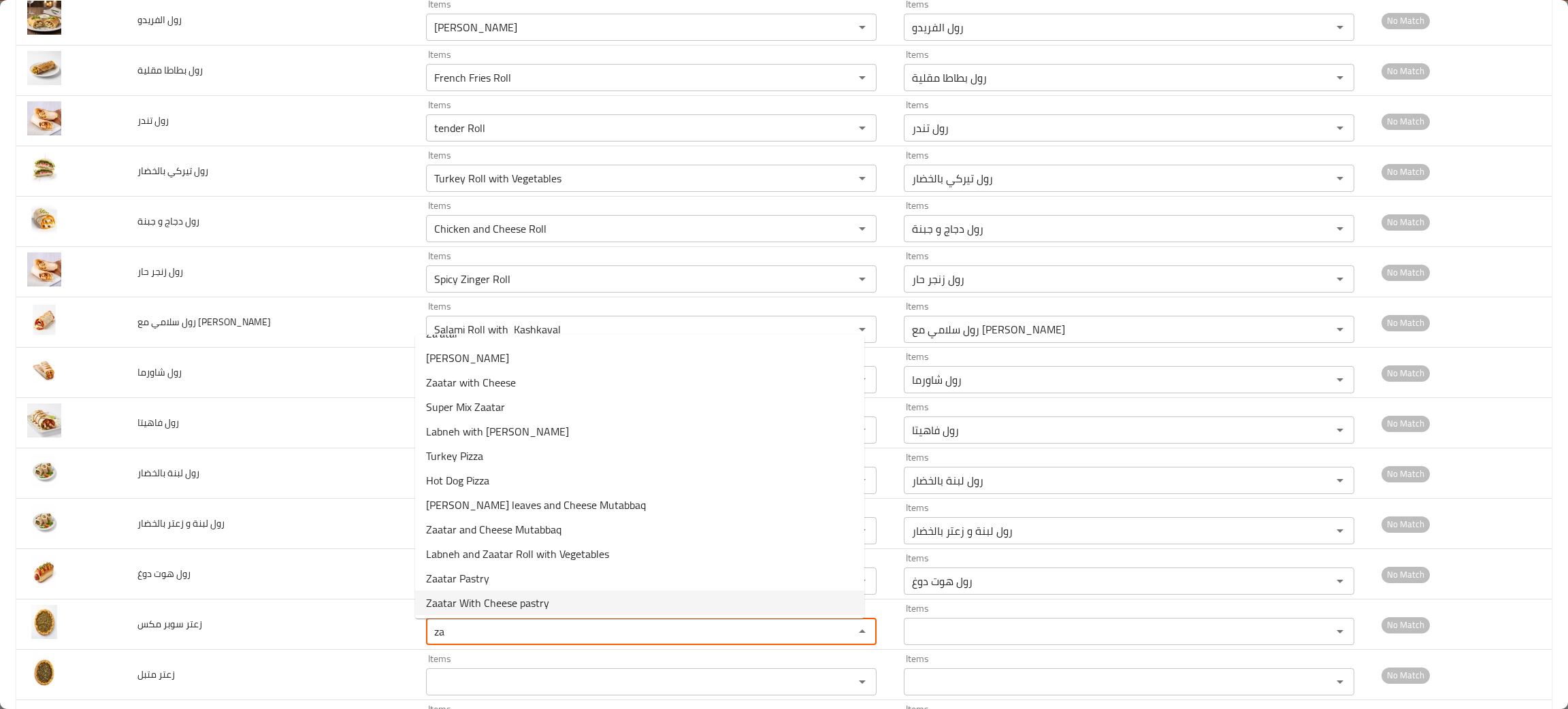
scroll to position [0, 0]
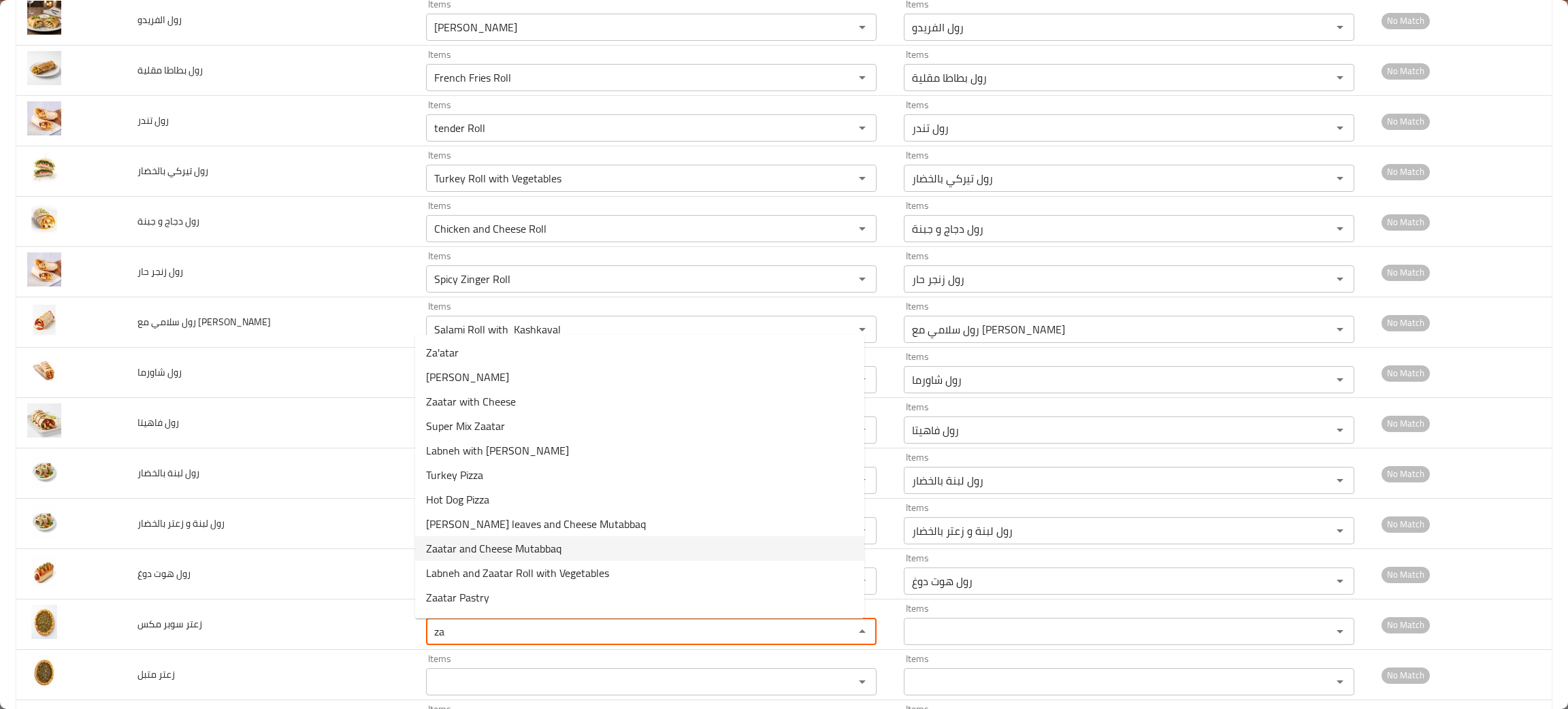
type مكس "z"
click at [506, 571] on مكس-option-0 "Super Mix Zaatar" at bounding box center [639, 575] width 449 height 25
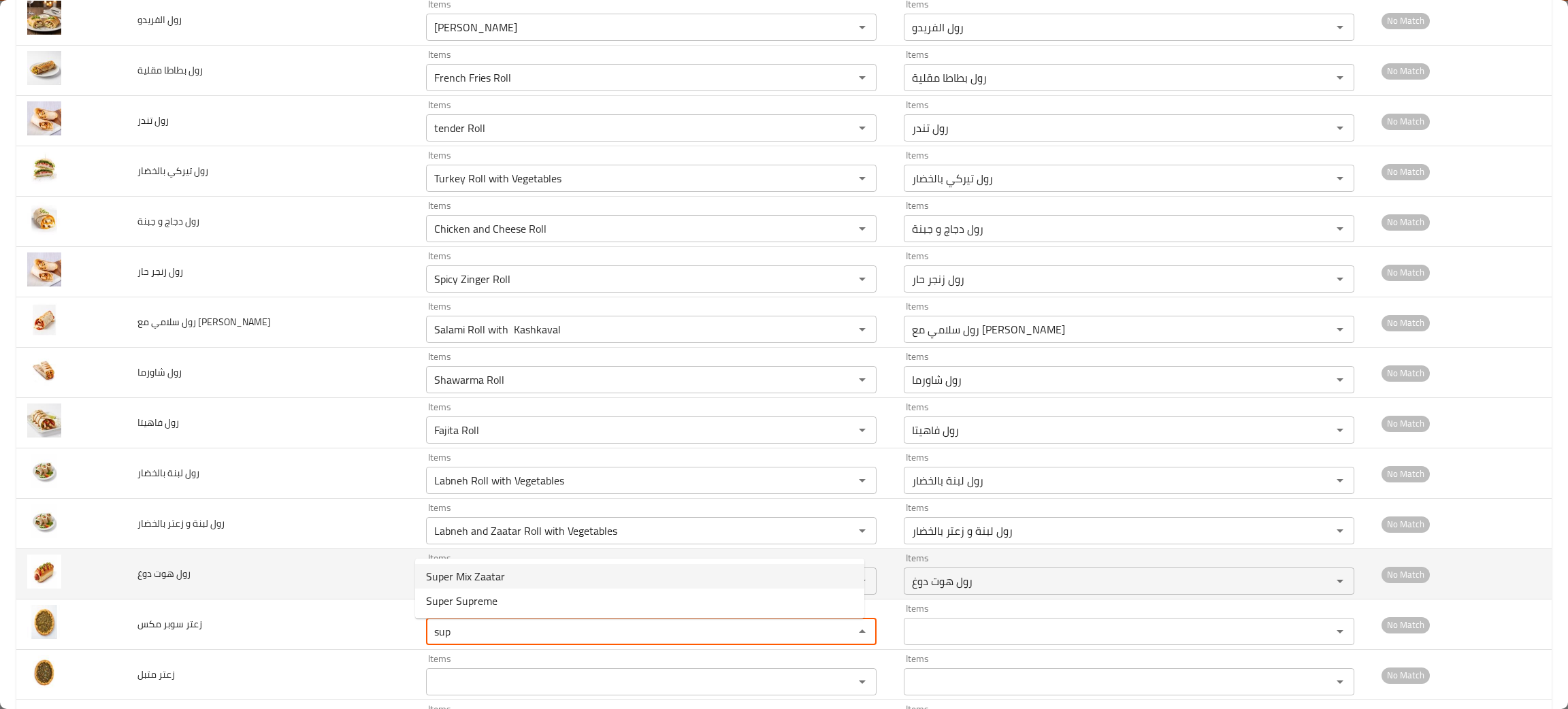
type مكس "Super Mix Zaatar"
type مكس-ar "زعتر سوبر مكس"
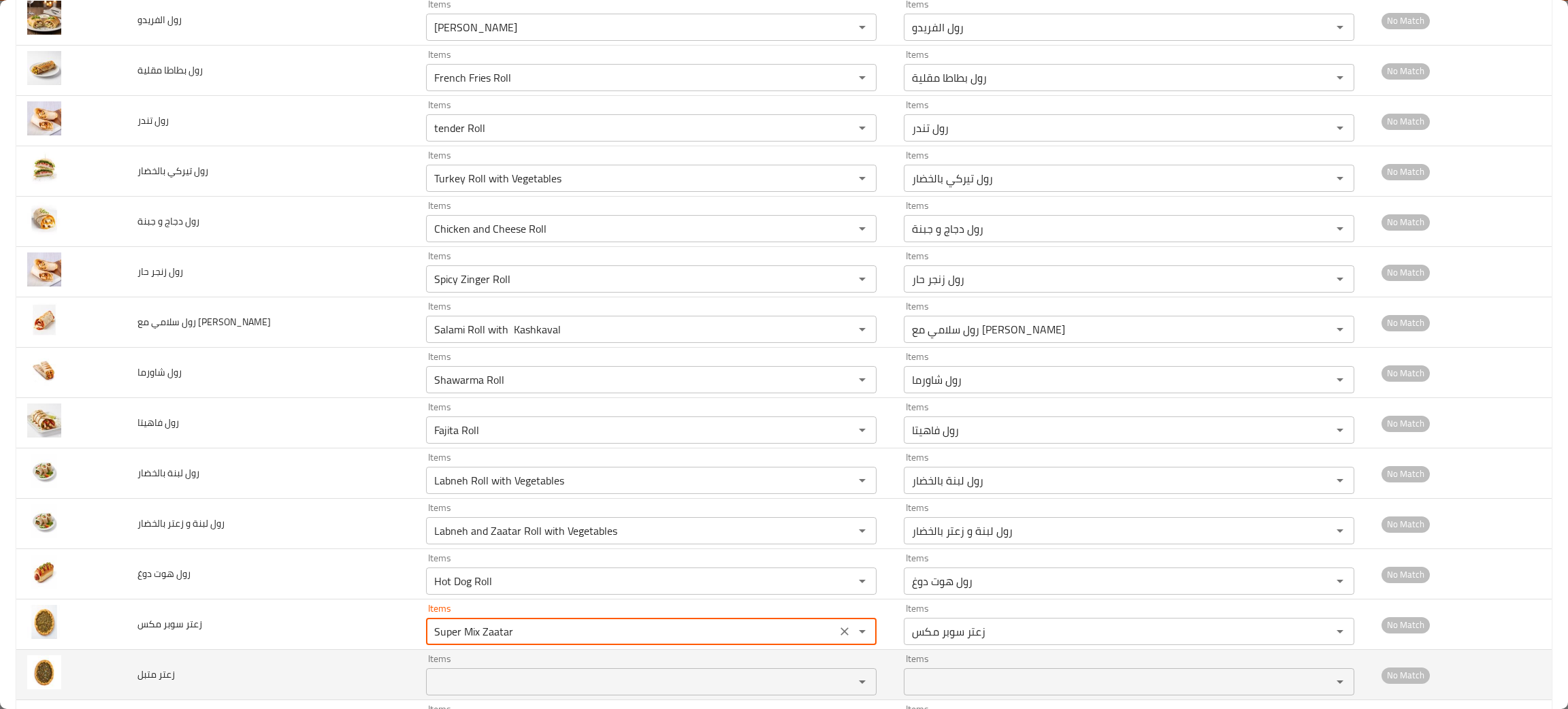
type مكس "Super Mix Zaatar"
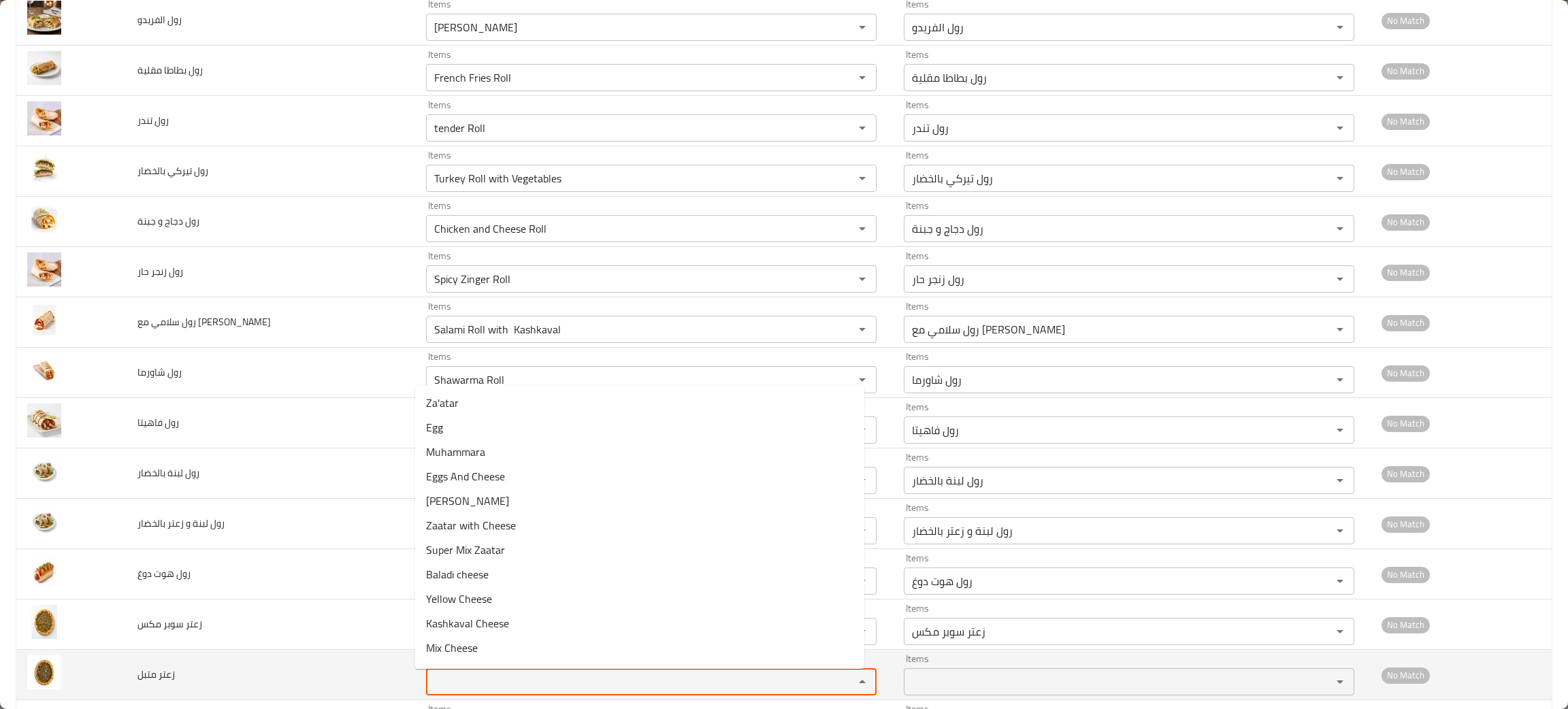
click at [439, 684] on متبل "Items" at bounding box center [631, 681] width 402 height 19
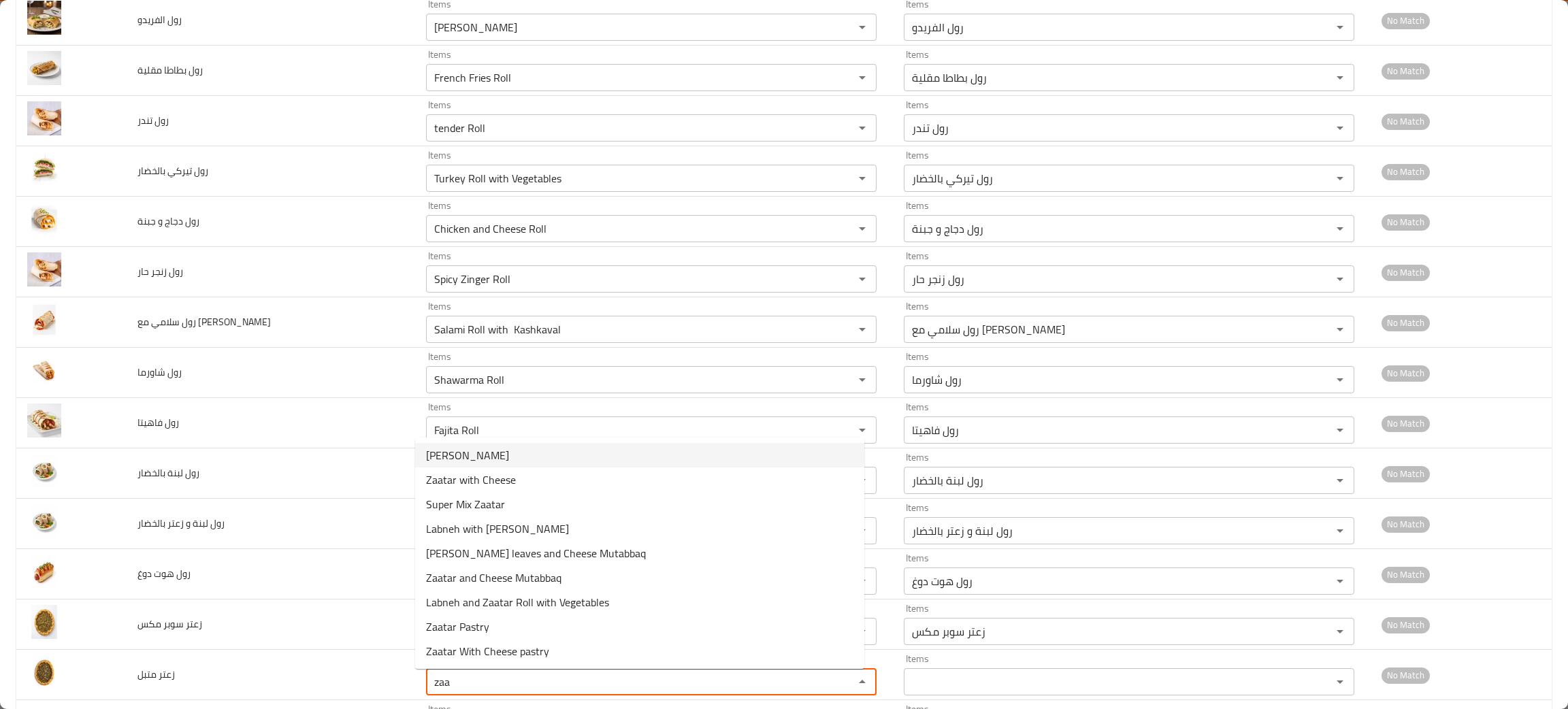
click at [485, 455] on span "Spiced Zaatar" at bounding box center [467, 455] width 83 height 16
type متبل "Spiced Zaatar"
type متبل-ar "زعتر متبل"
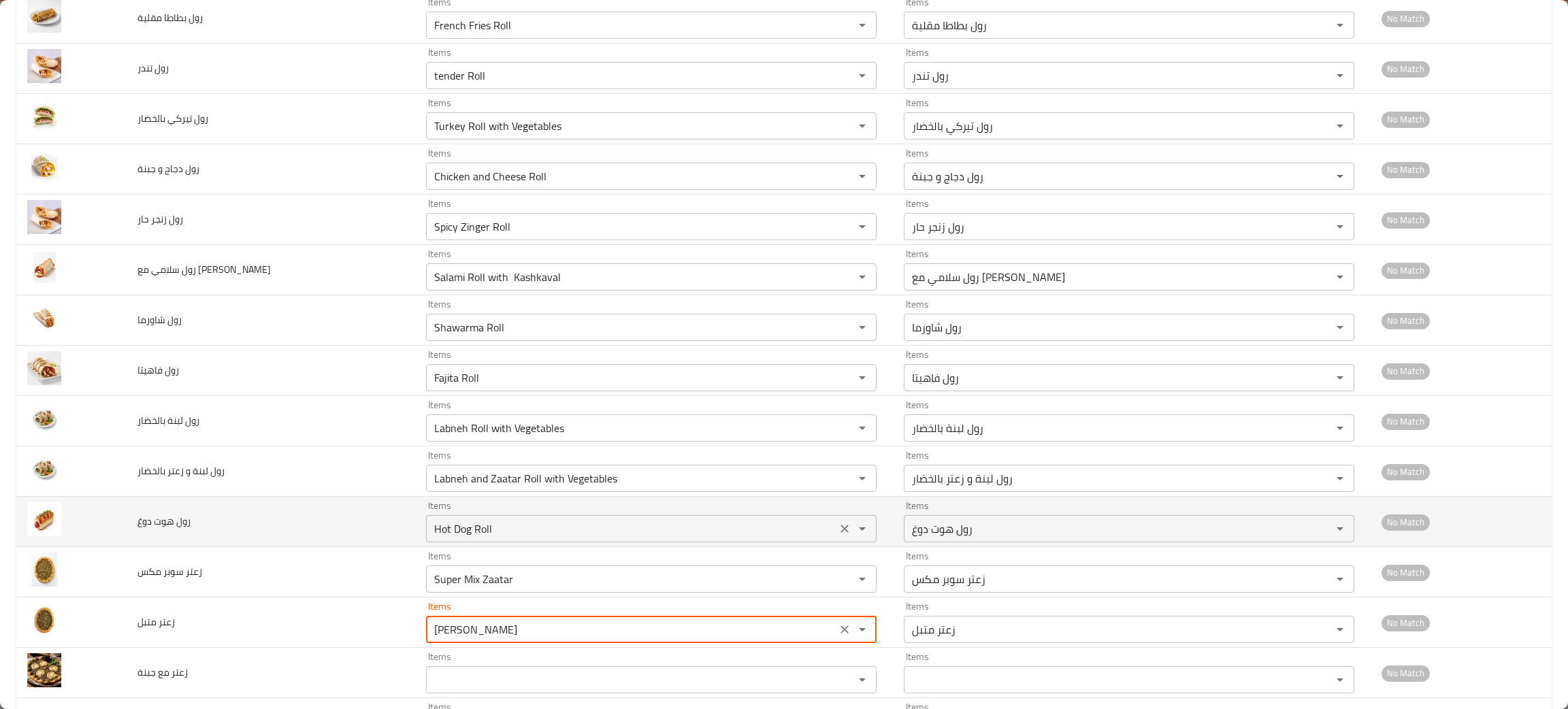
scroll to position [1020, 0]
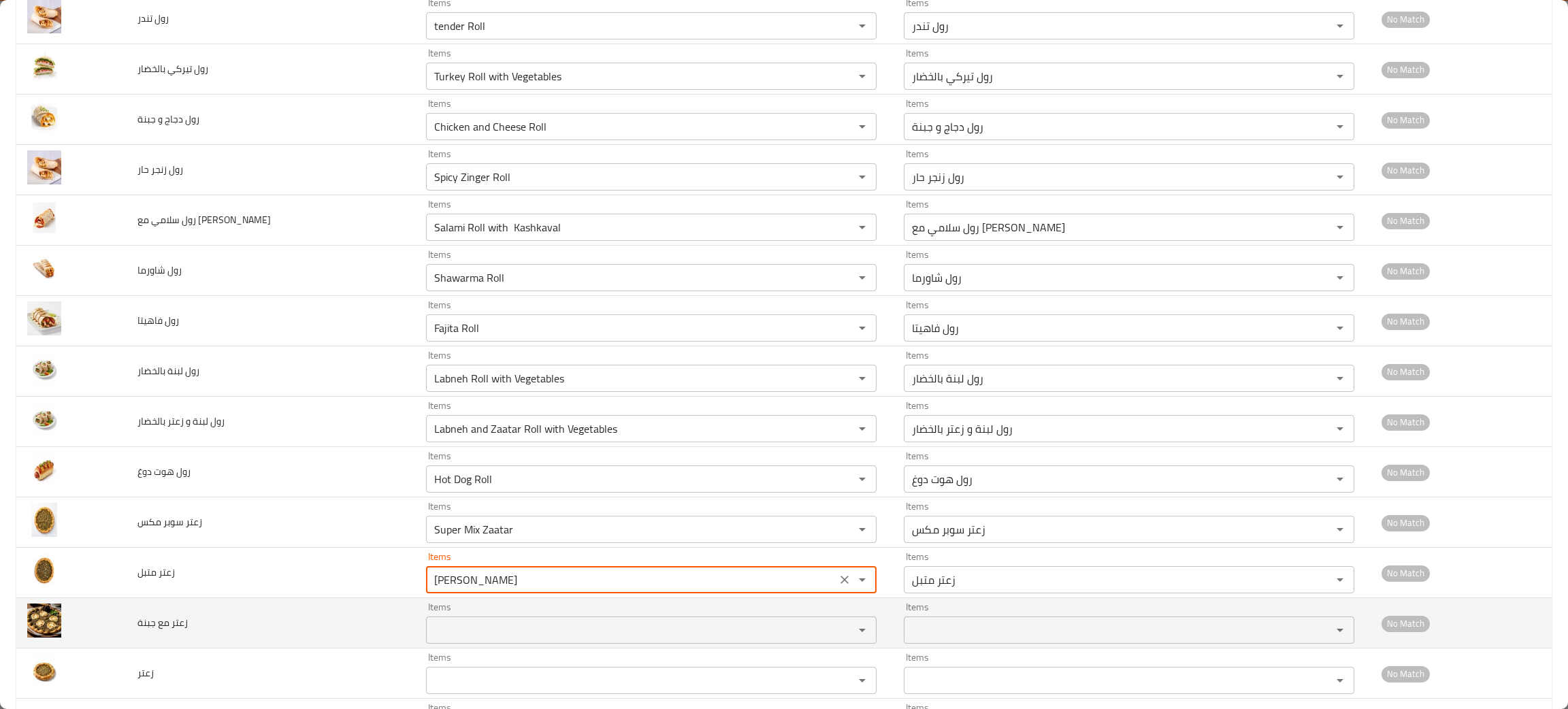
type متبل "Spiced Zaatar"
click at [495, 636] on جبنة "Items" at bounding box center [631, 629] width 402 height 19
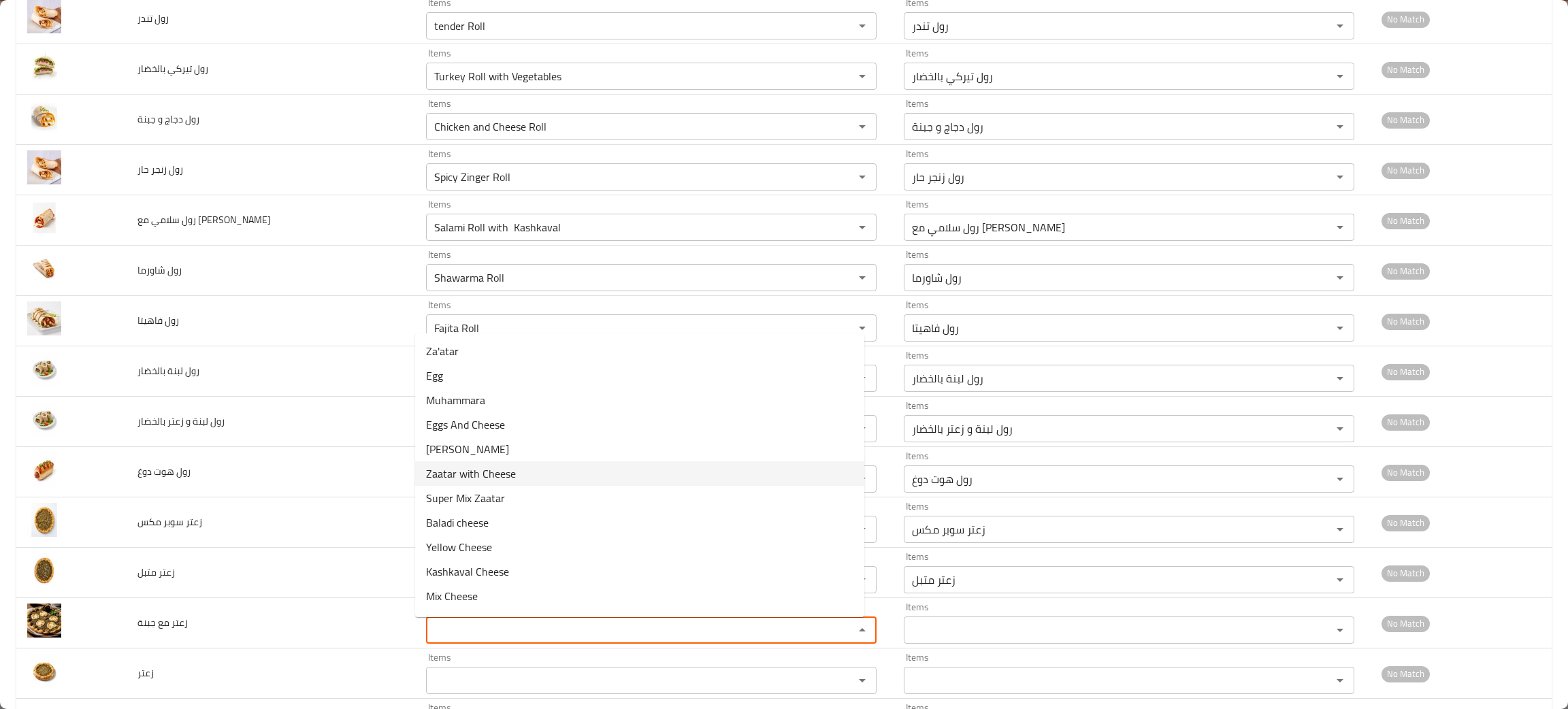
click at [467, 469] on span "Zaatar with Cheese" at bounding box center [470, 474] width 90 height 16
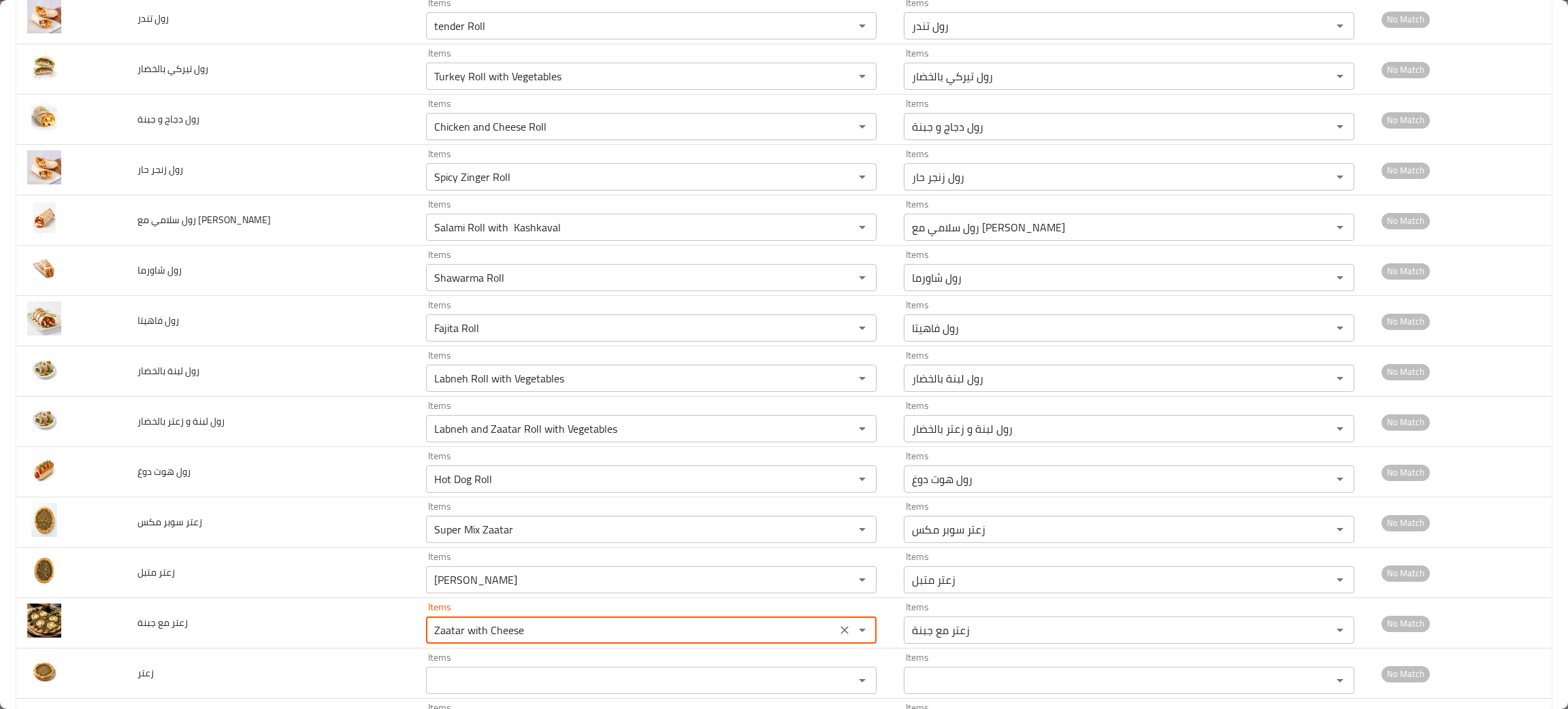
type جبنة "Zaatar with Cheese"
type جبنة-ar "زعتر مع جبنة"
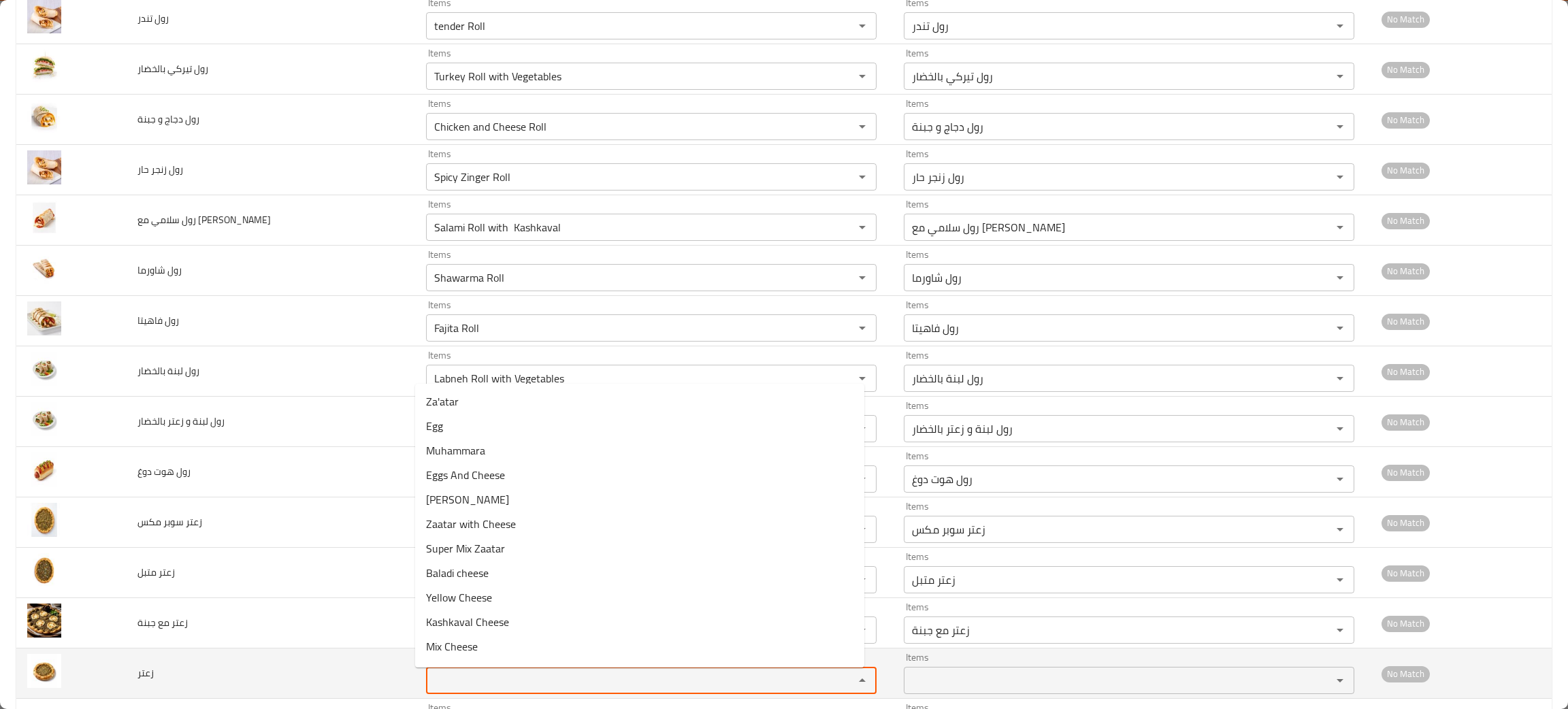
click at [485, 676] on input "Items" at bounding box center [631, 680] width 402 height 19
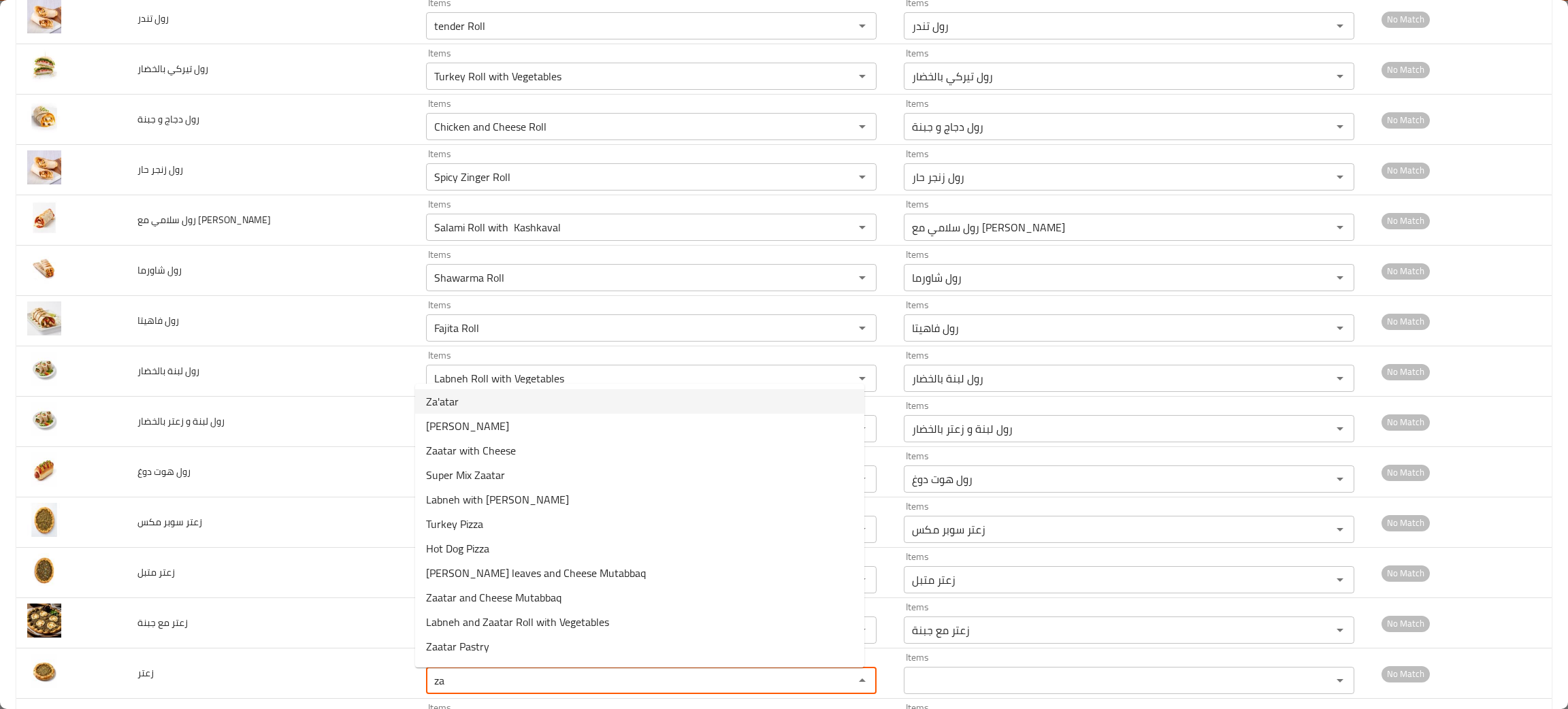
click at [463, 398] on li "Za'atar" at bounding box center [639, 401] width 449 height 25
type input "Za'atar"
type input "زعتر"
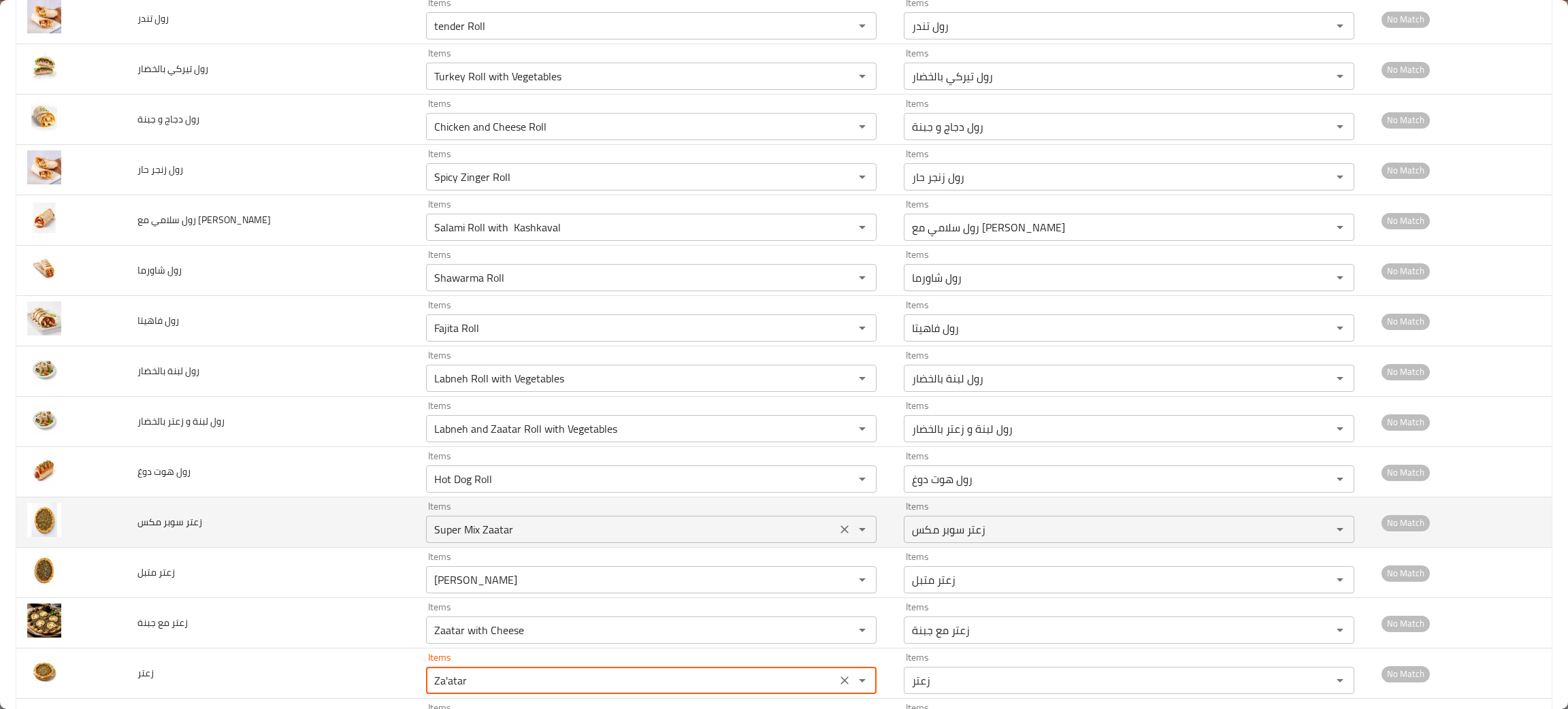
scroll to position [1122, 0]
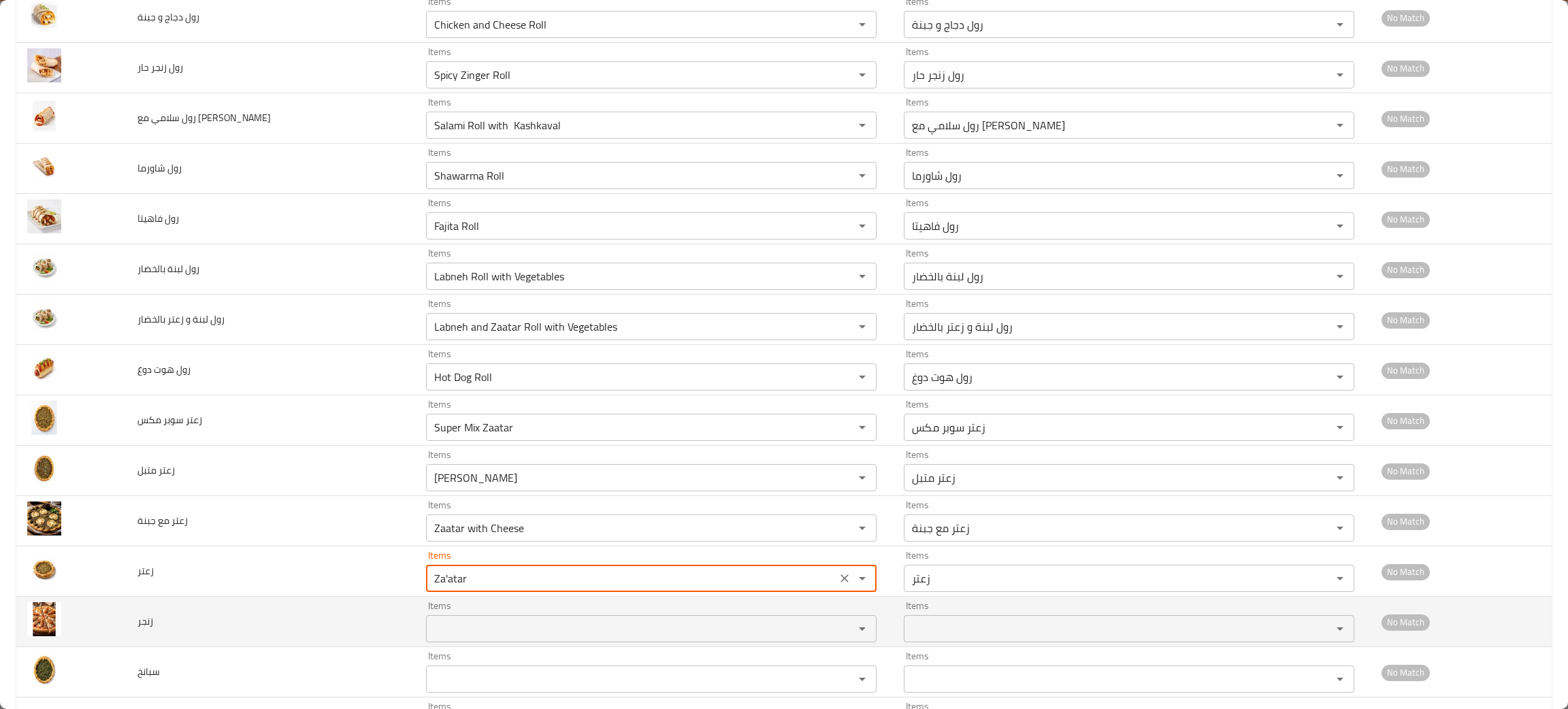
type input "Za'atar"
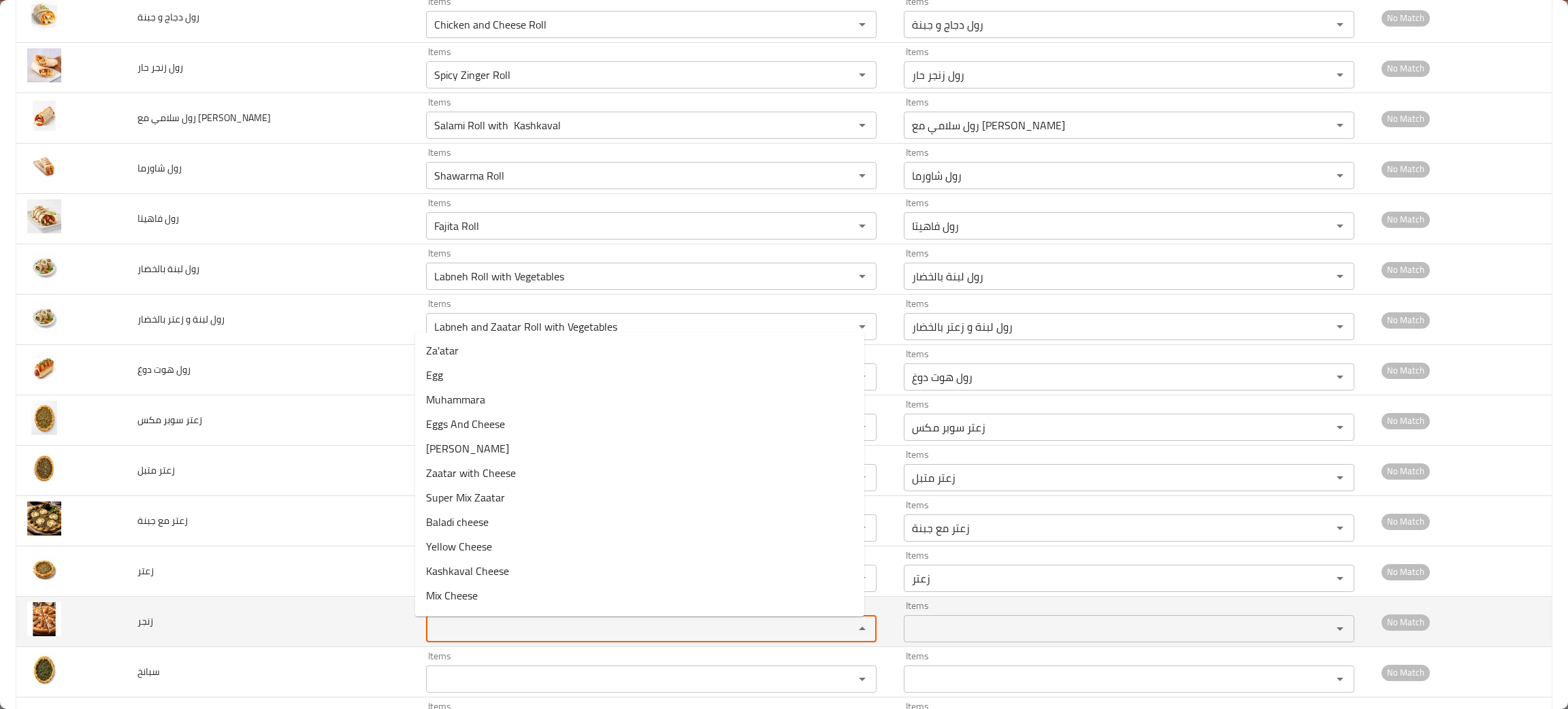
click at [464, 624] on input "Items" at bounding box center [631, 628] width 402 height 19
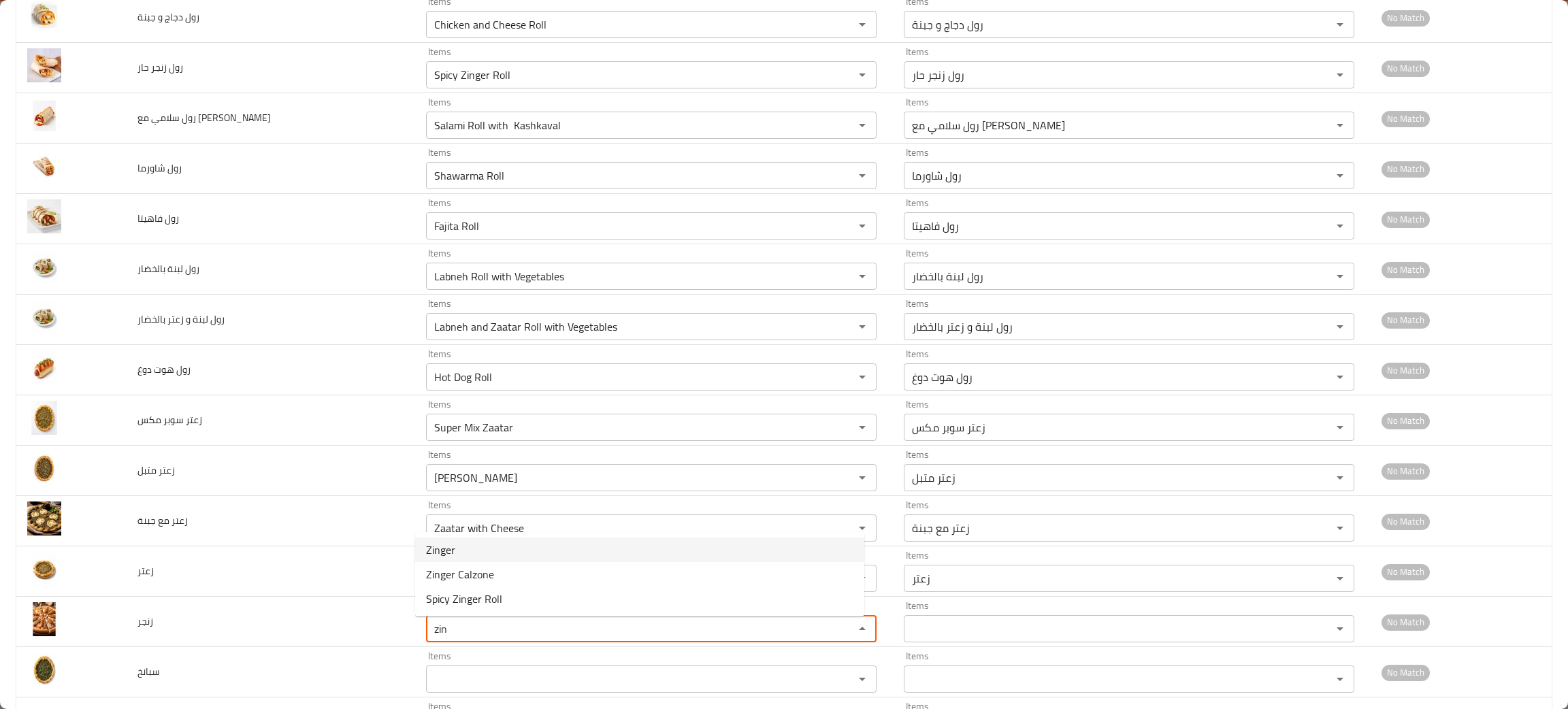
click at [450, 550] on span "Zinger" at bounding box center [440, 550] width 29 height 16
type input "Zinger"
type input "زنجر"
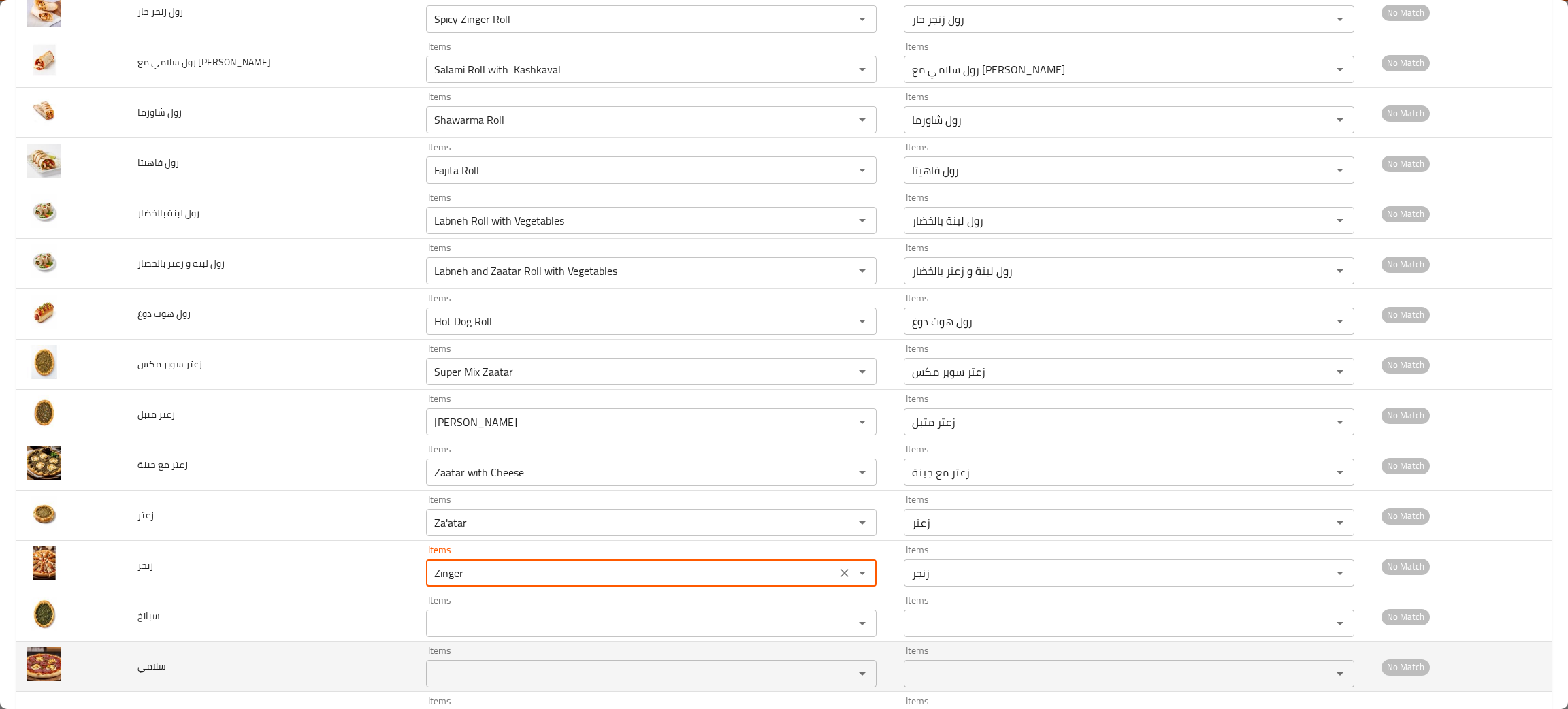
scroll to position [1223, 0]
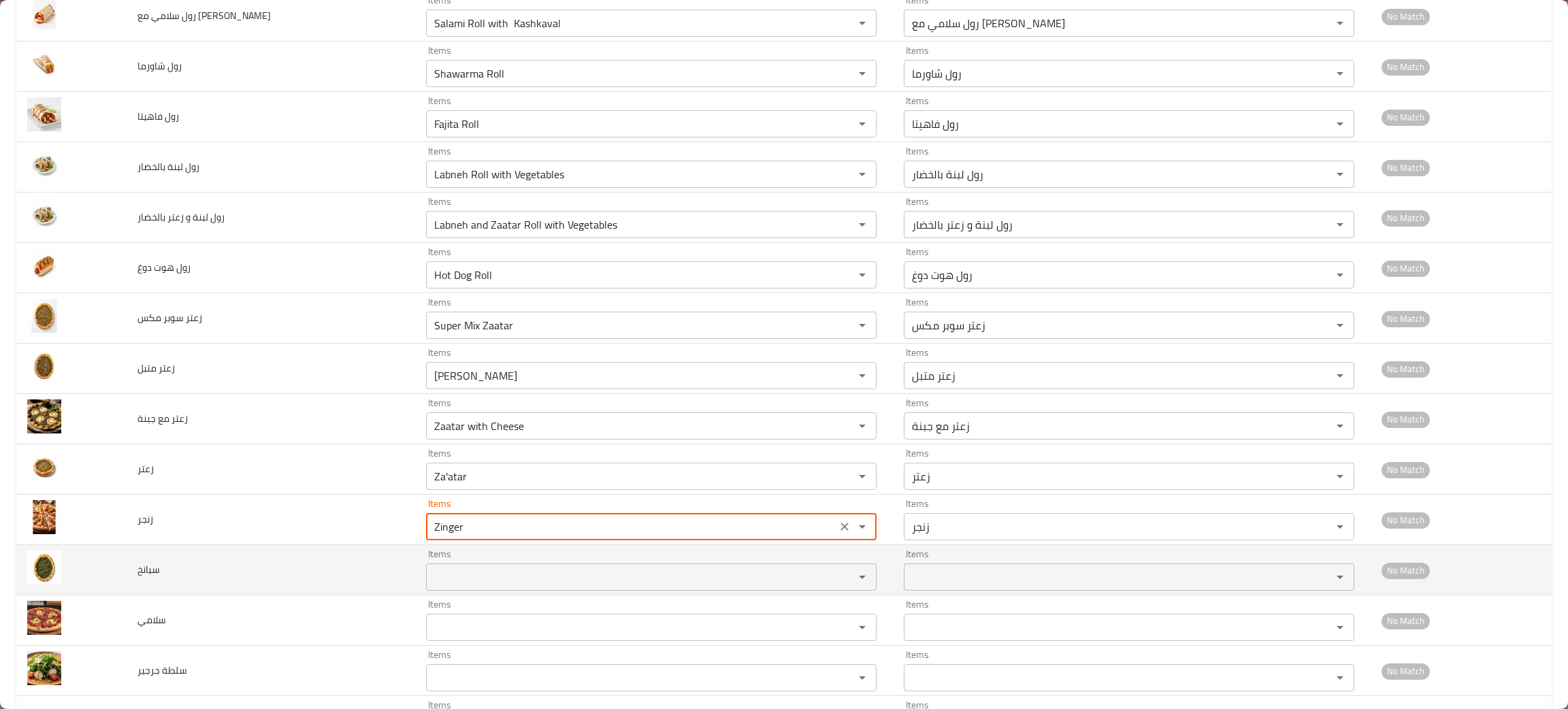
type input "Zinger"
click at [464, 579] on input "Items" at bounding box center [631, 576] width 402 height 19
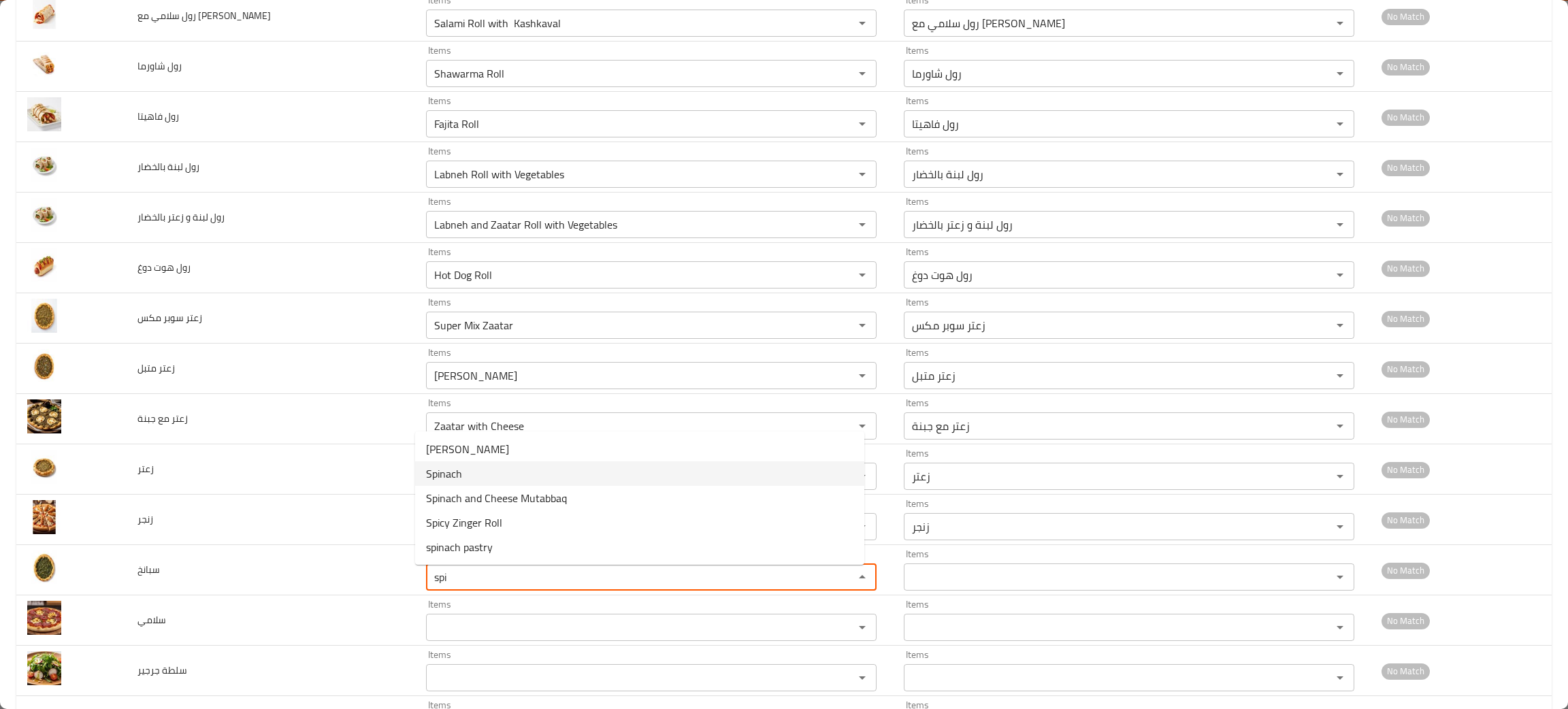
click at [474, 465] on li "Spinach" at bounding box center [639, 473] width 449 height 25
type input "Spinach"
type input "سبانخ"
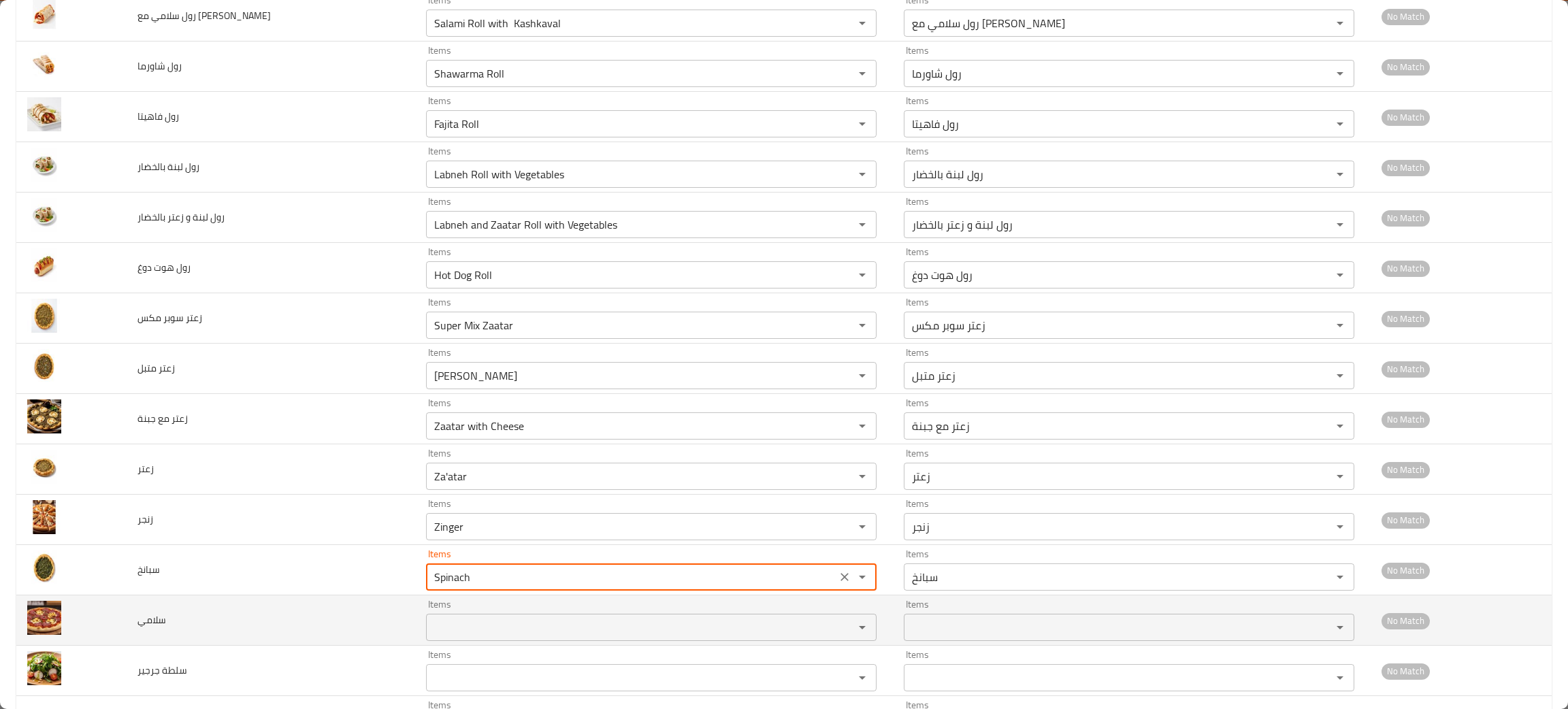
type input "Spinach"
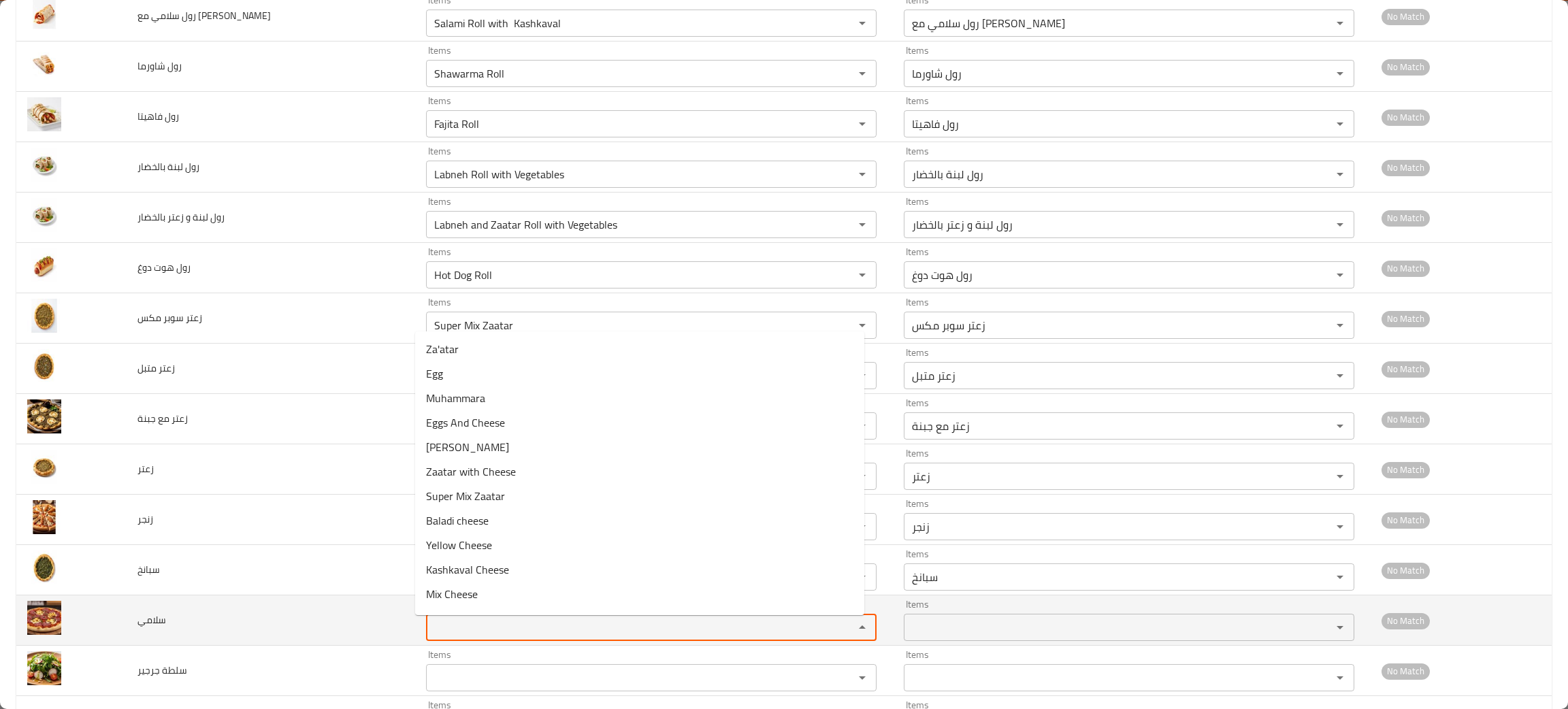
click at [452, 634] on input "Items" at bounding box center [631, 626] width 402 height 19
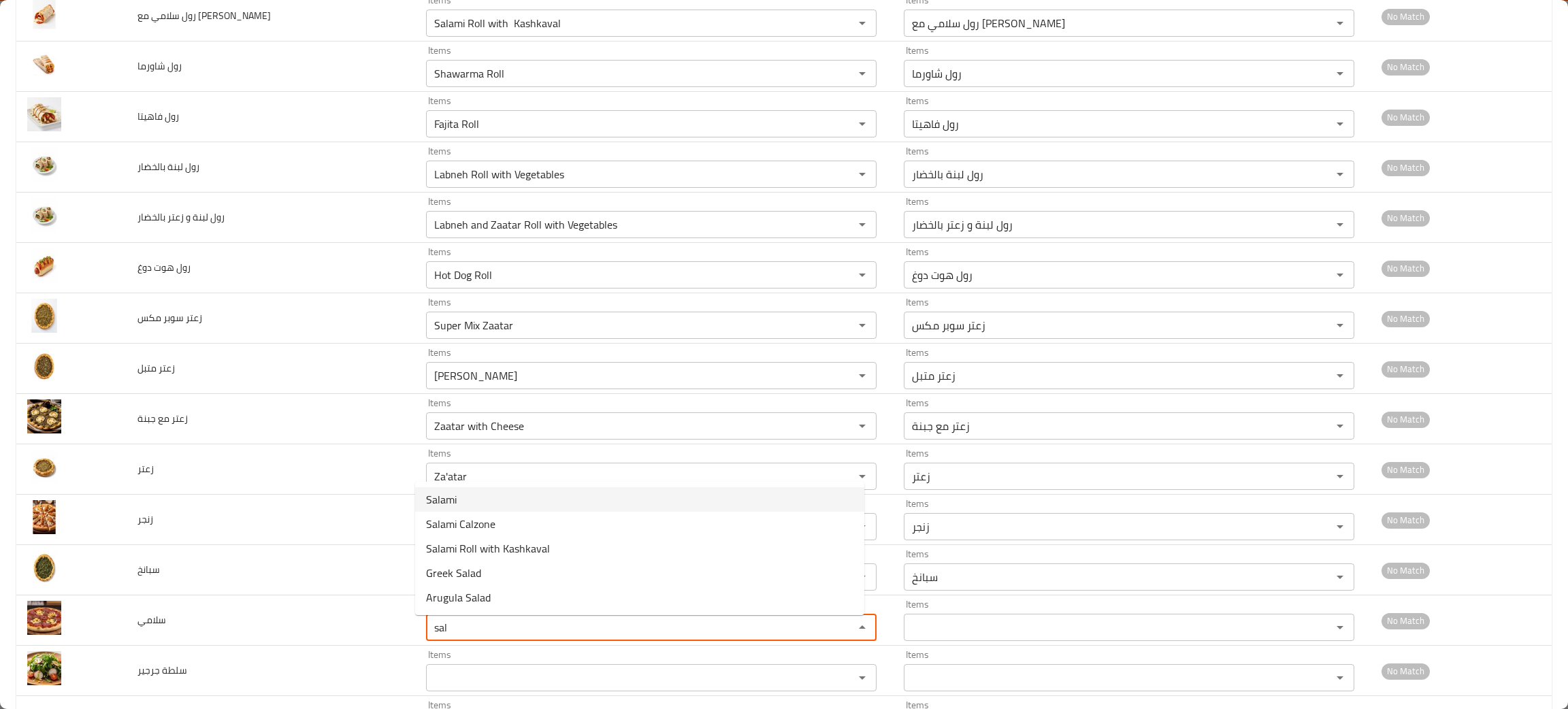
click at [460, 487] on li "Salami" at bounding box center [639, 499] width 449 height 25
type input "Salami"
type input "سلامي"
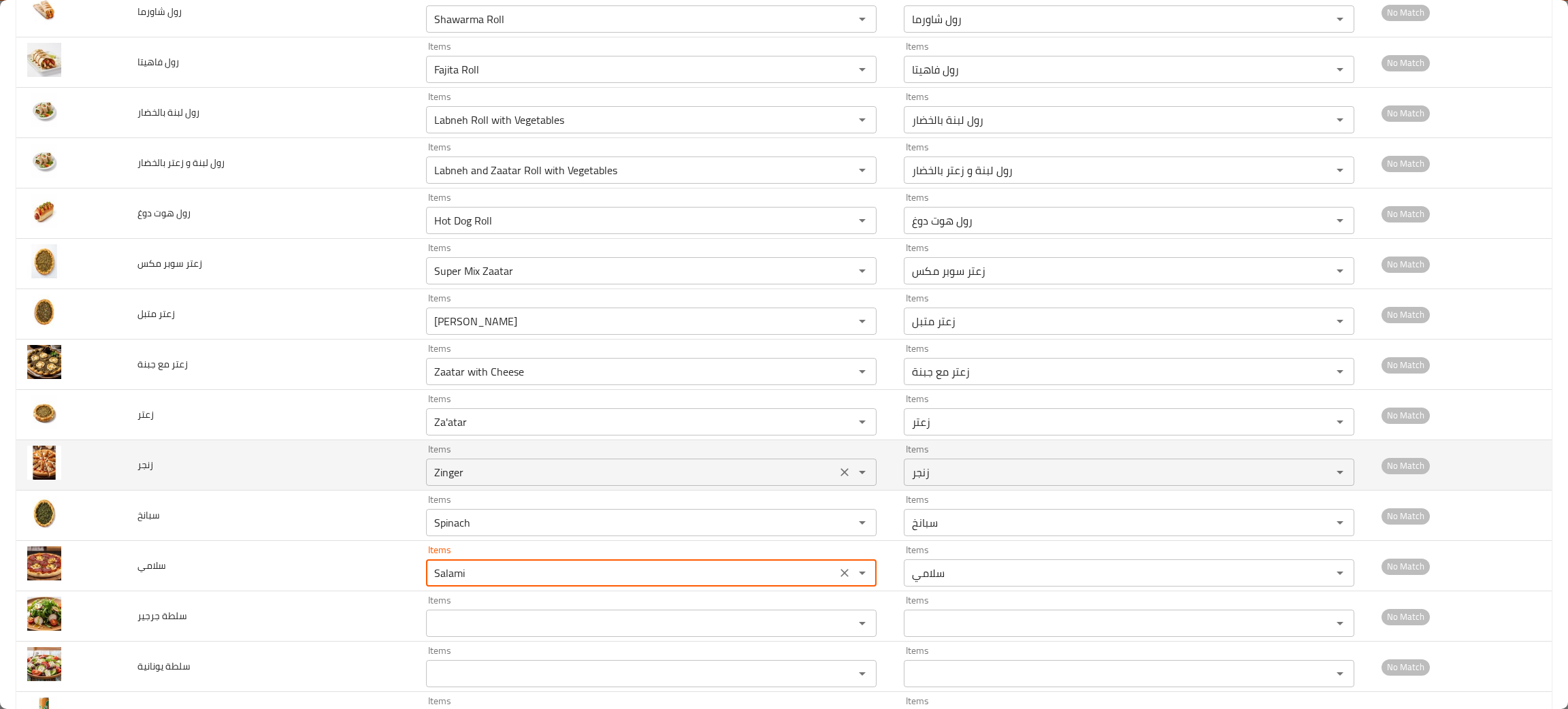
scroll to position [1325, 0]
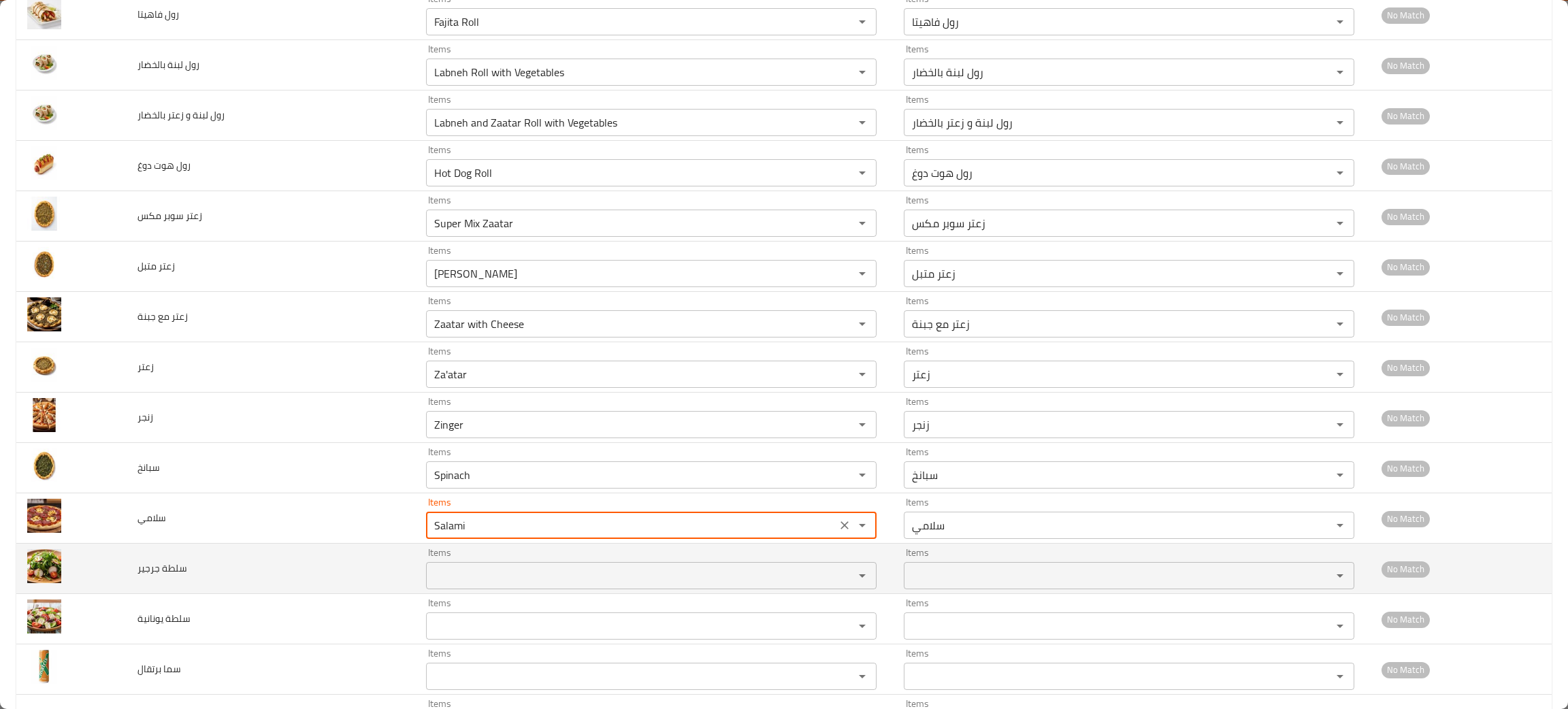
type input "Salami"
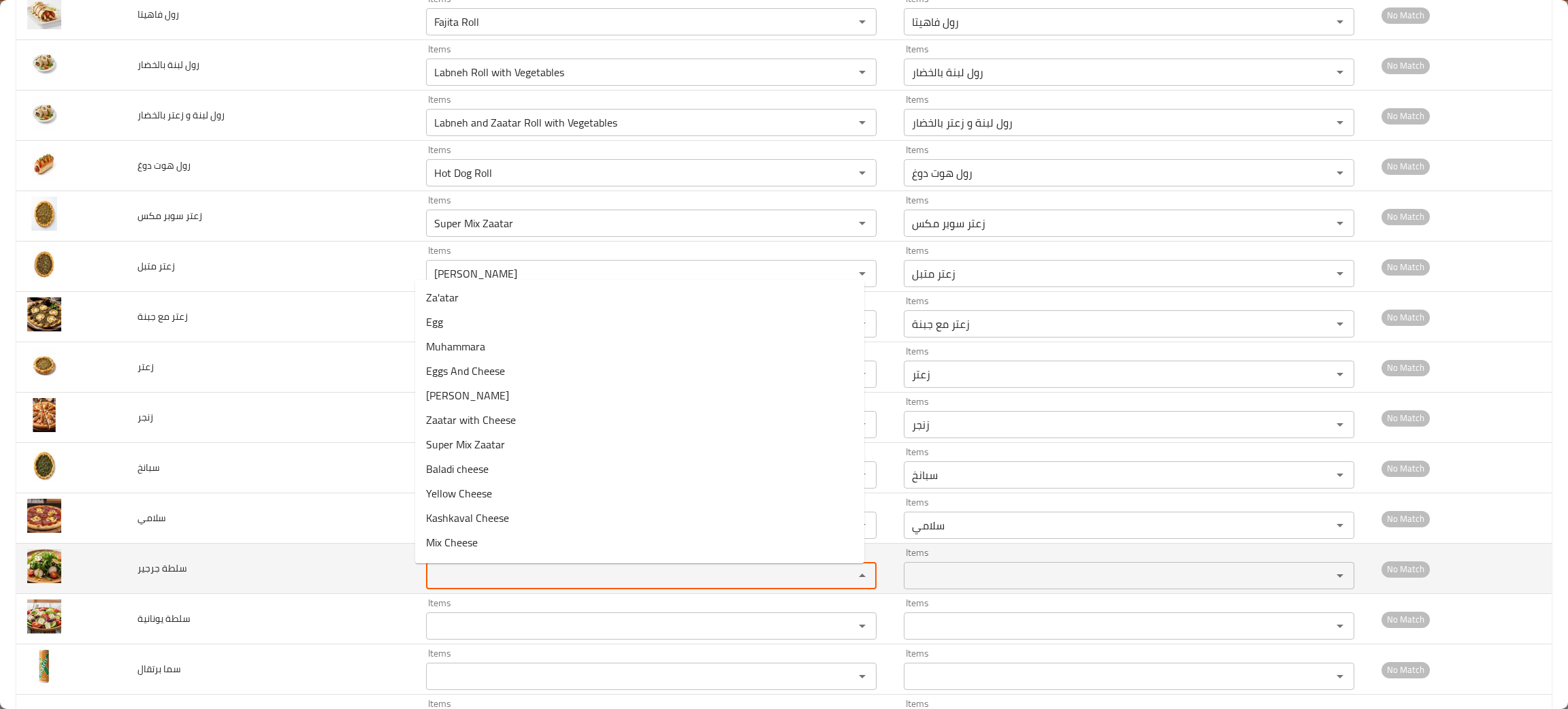
click at [459, 584] on جرجير "Items" at bounding box center [631, 574] width 402 height 19
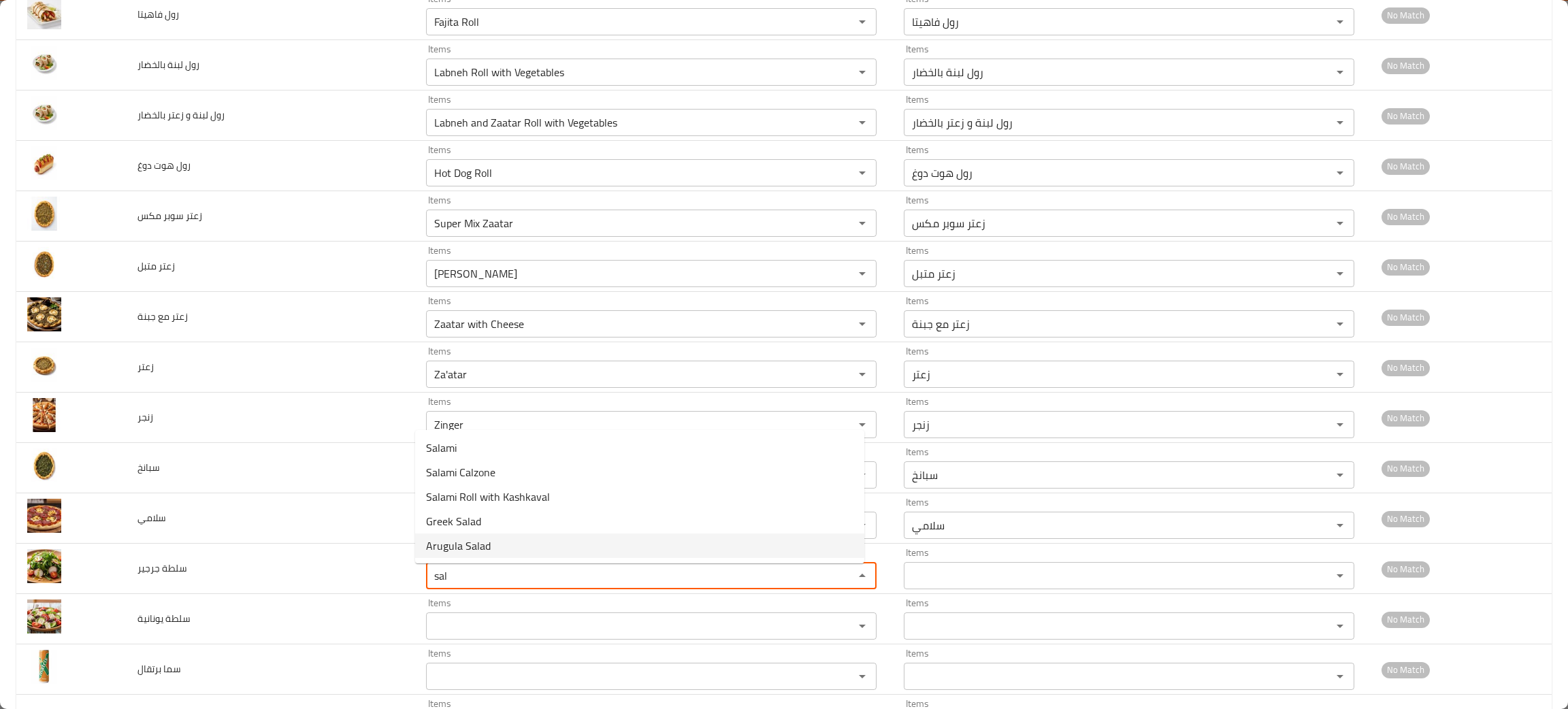
click at [447, 545] on span "Arugula Salad" at bounding box center [457, 545] width 65 height 16
type جرجير "Arugula Salad"
type جرجير-ar "سلطة جرجير"
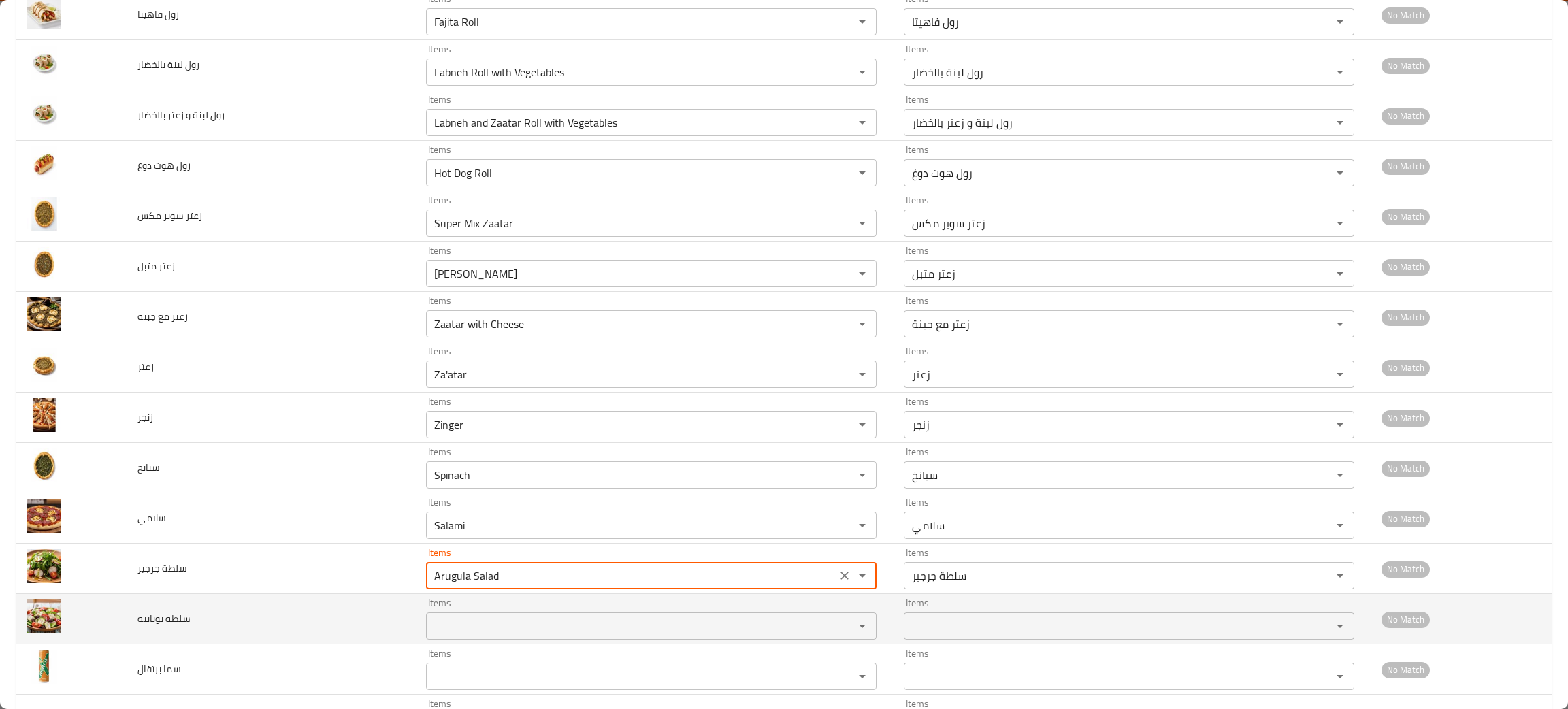
type جرجير "Arugula Salad"
click at [442, 624] on يونانية "Items" at bounding box center [631, 625] width 402 height 19
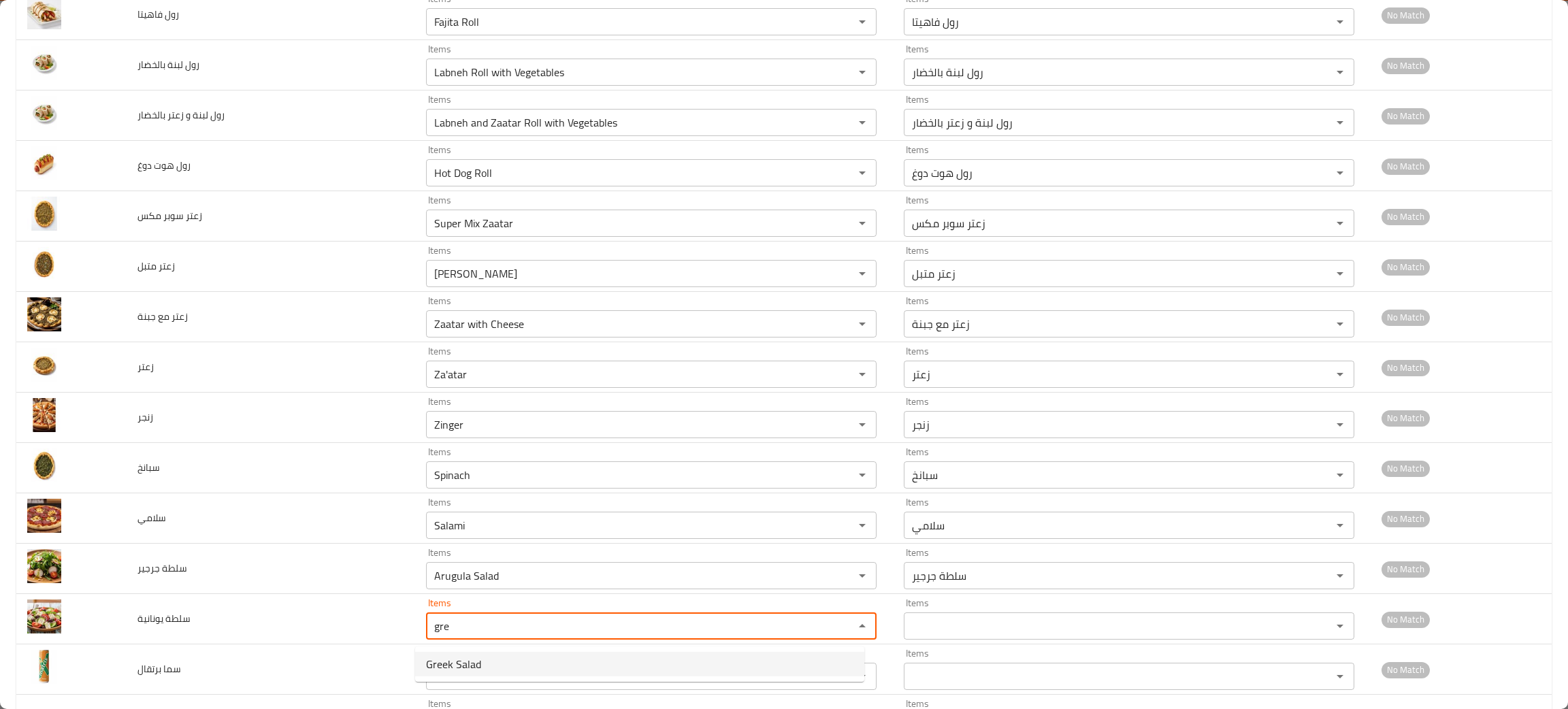
click at [446, 667] on span "Greek Salad" at bounding box center [453, 664] width 55 height 16
type يونانية "Greek Salad"
type يونانية-ar "سلطة يونانية"
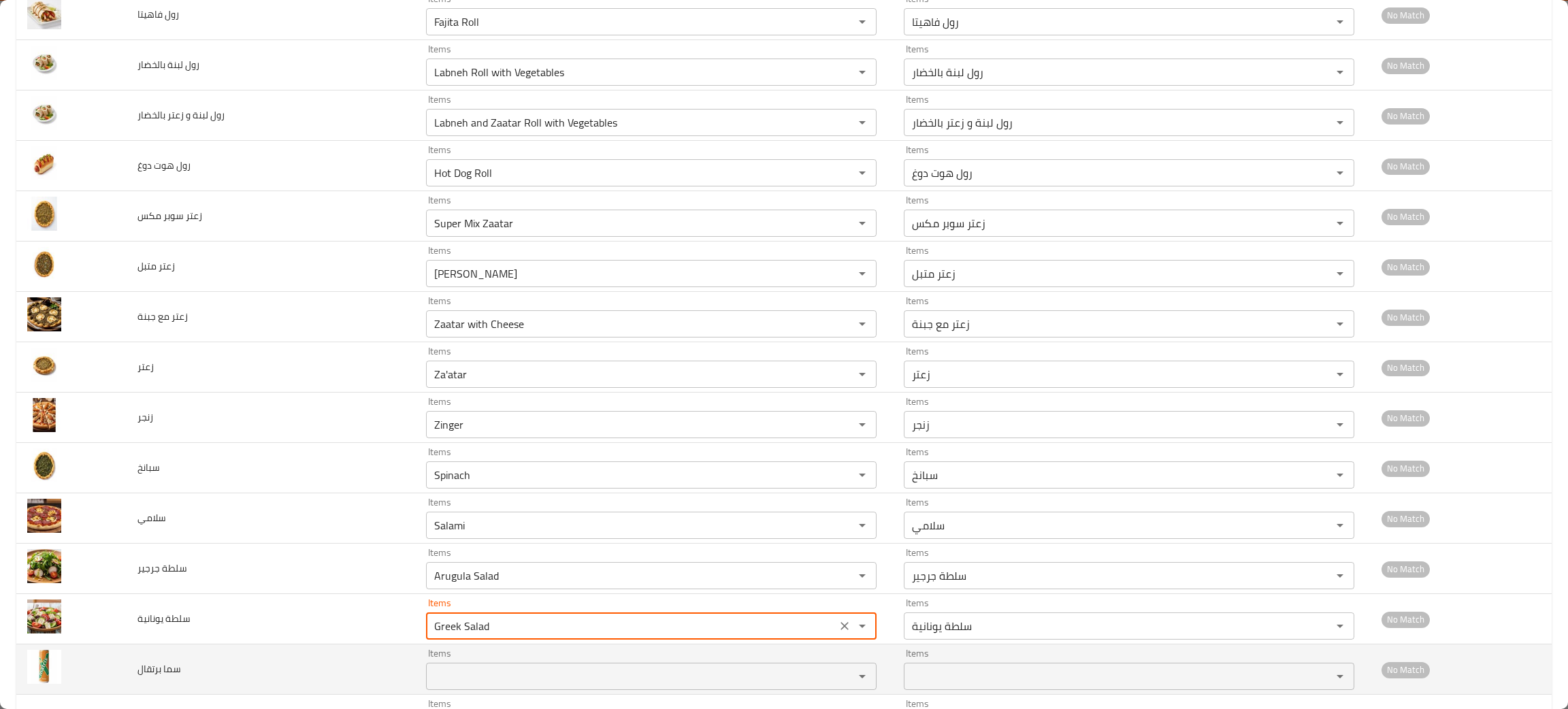
type يونانية "Greek Salad"
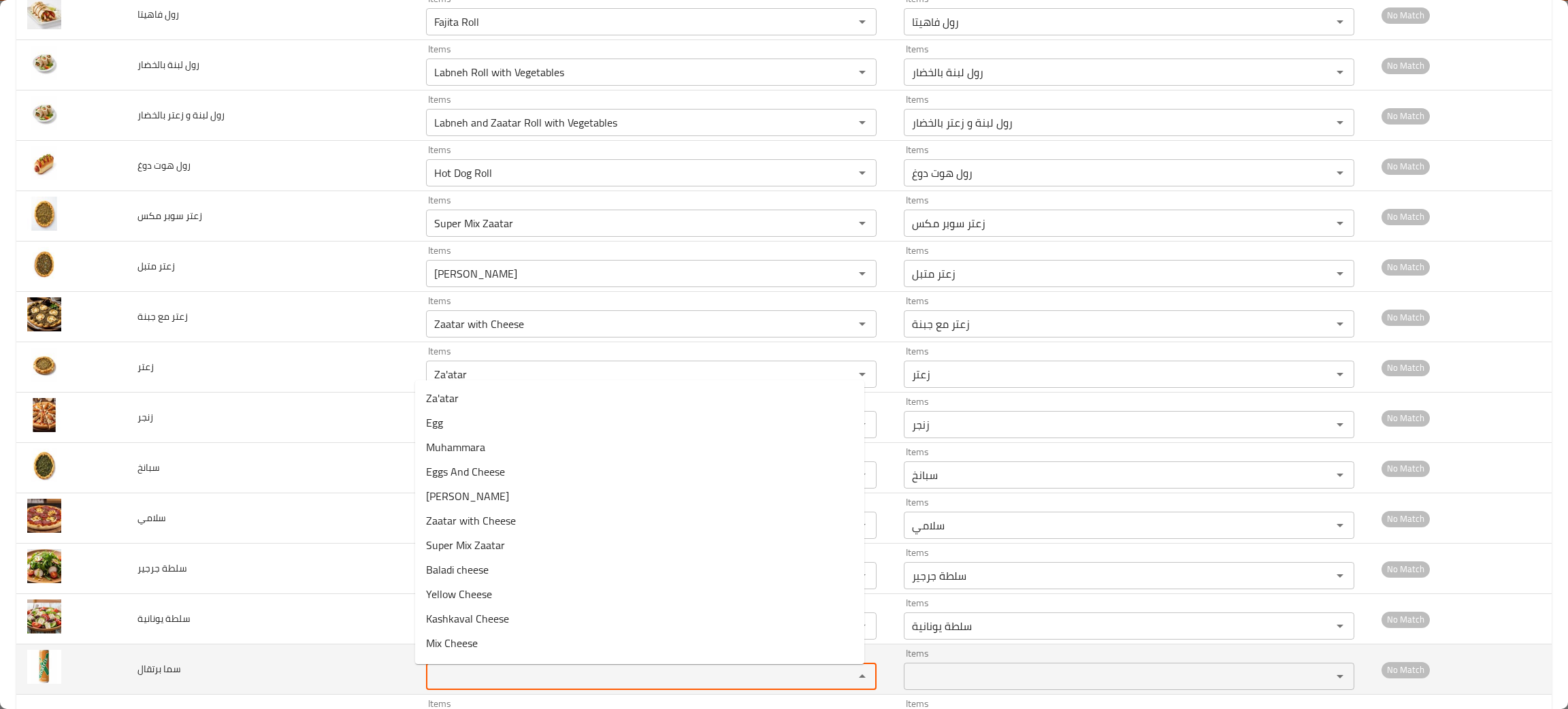
click at [452, 681] on برتقال "Items" at bounding box center [631, 675] width 402 height 19
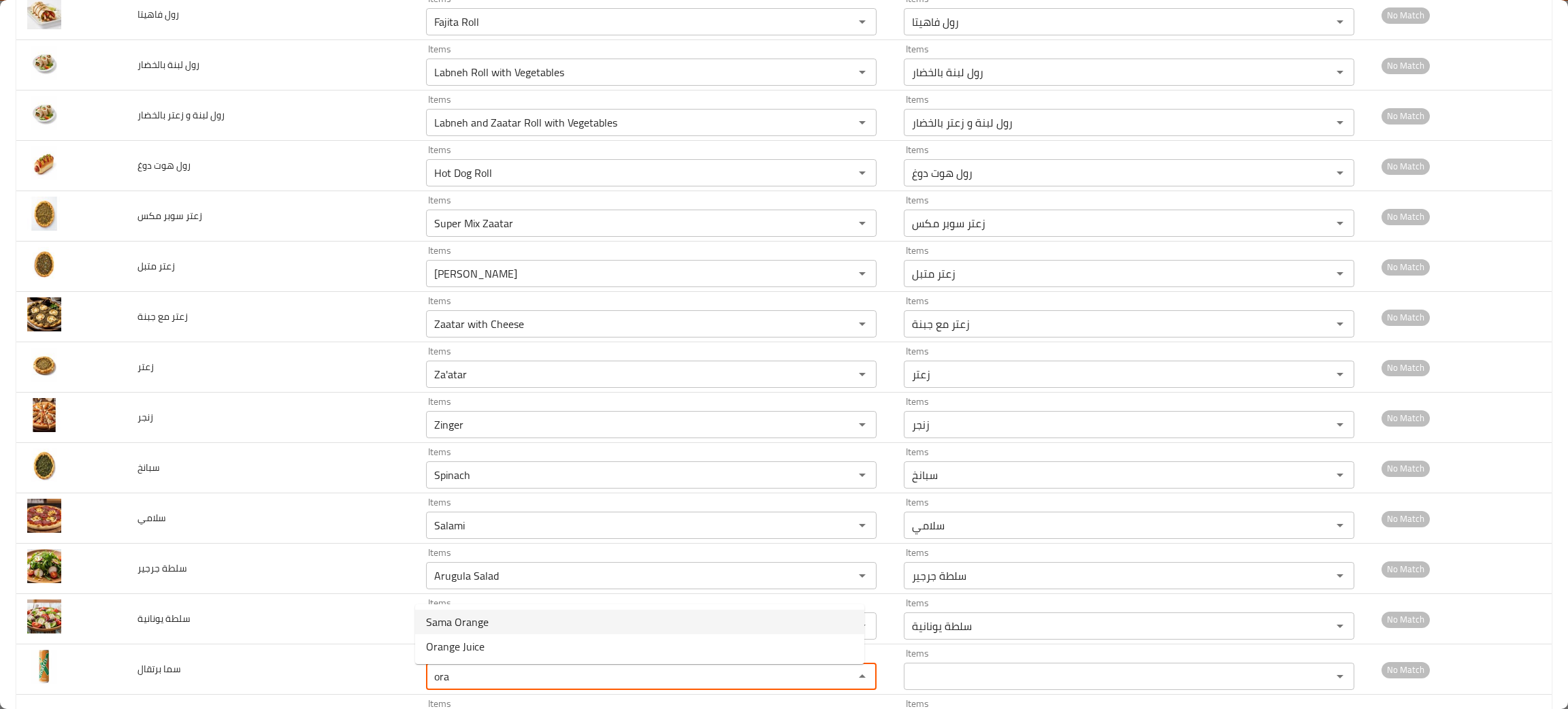
click at [462, 627] on span "Sama Orange" at bounding box center [457, 622] width 63 height 16
type برتقال "Sama Orange"
type برتقال-ar "سما برتقال"
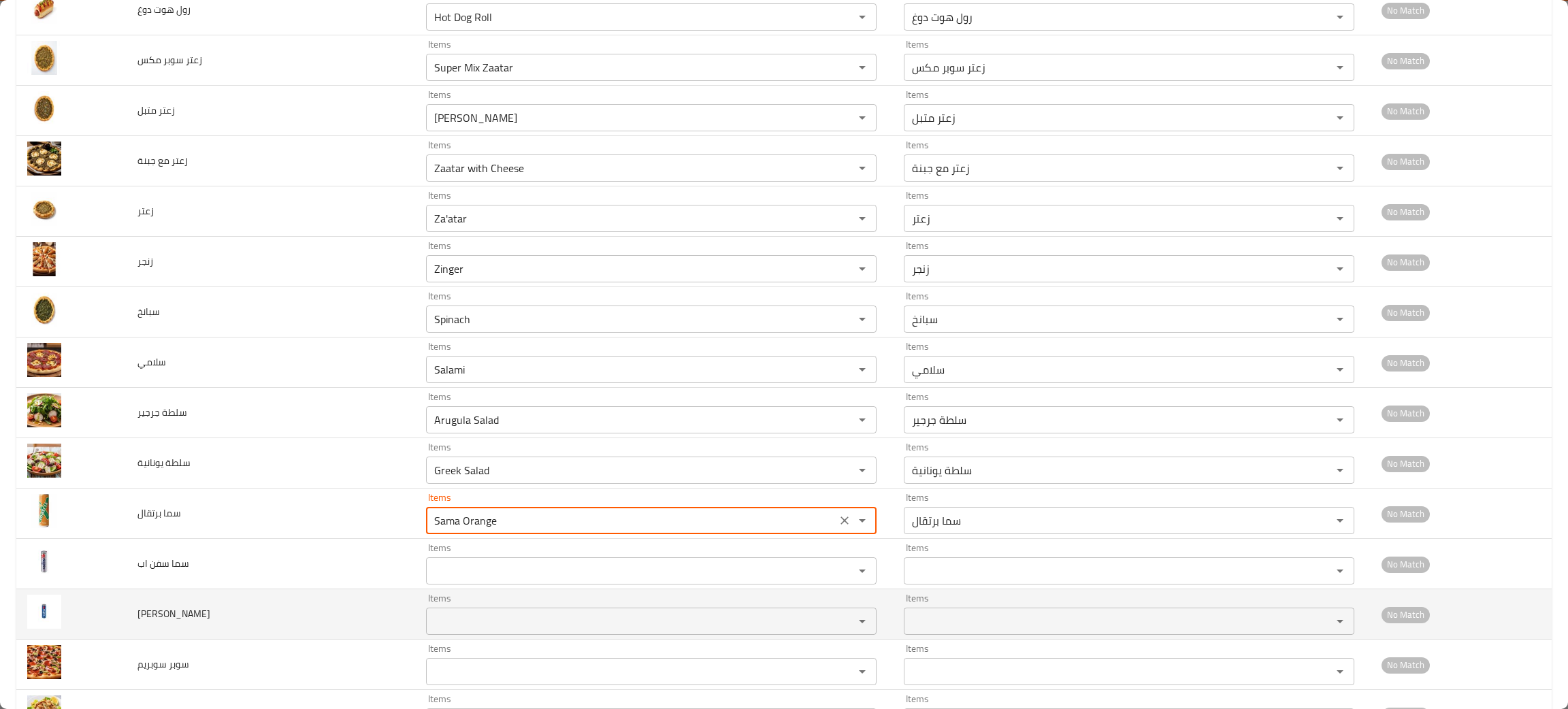
scroll to position [1530, 0]
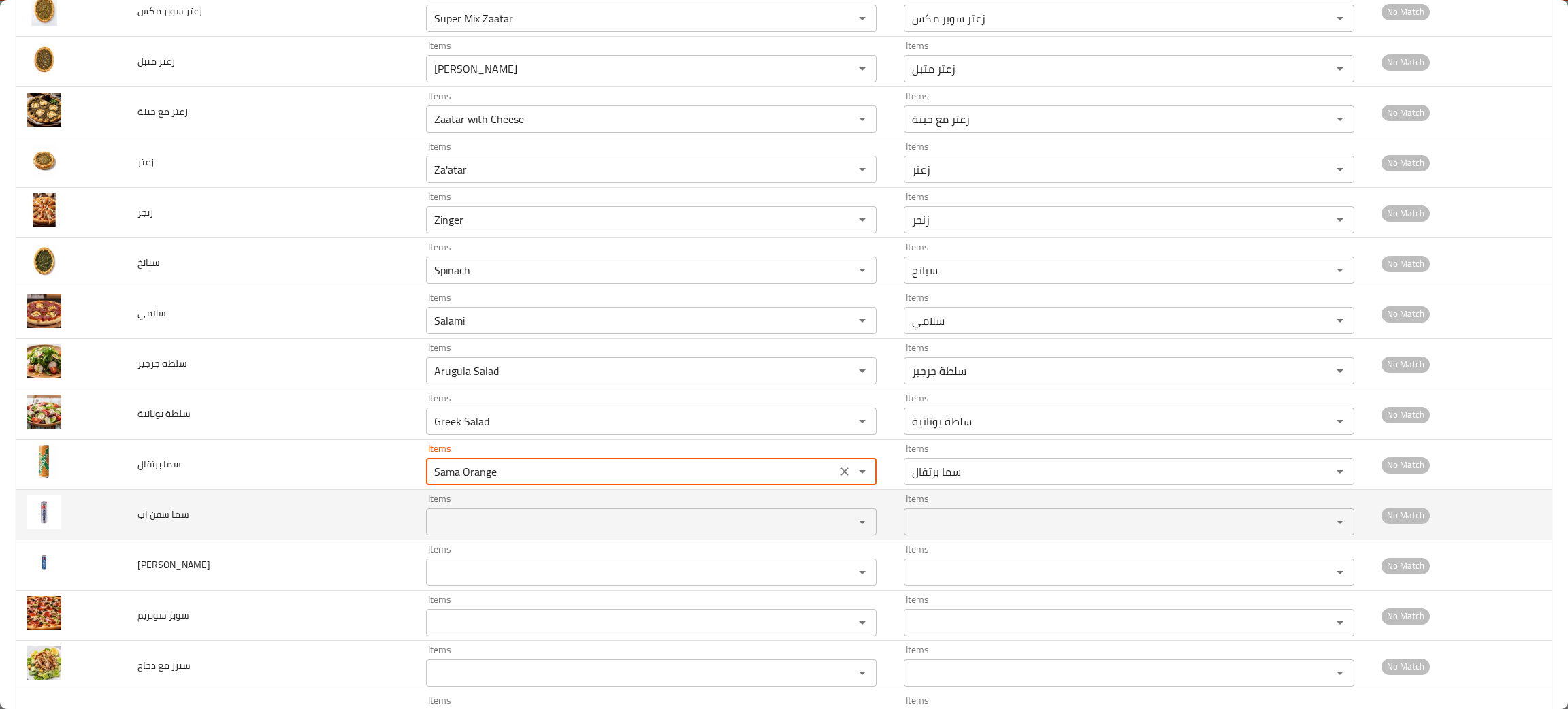
type برتقال "Sama Orange"
click at [437, 528] on اب "Items" at bounding box center [631, 521] width 402 height 19
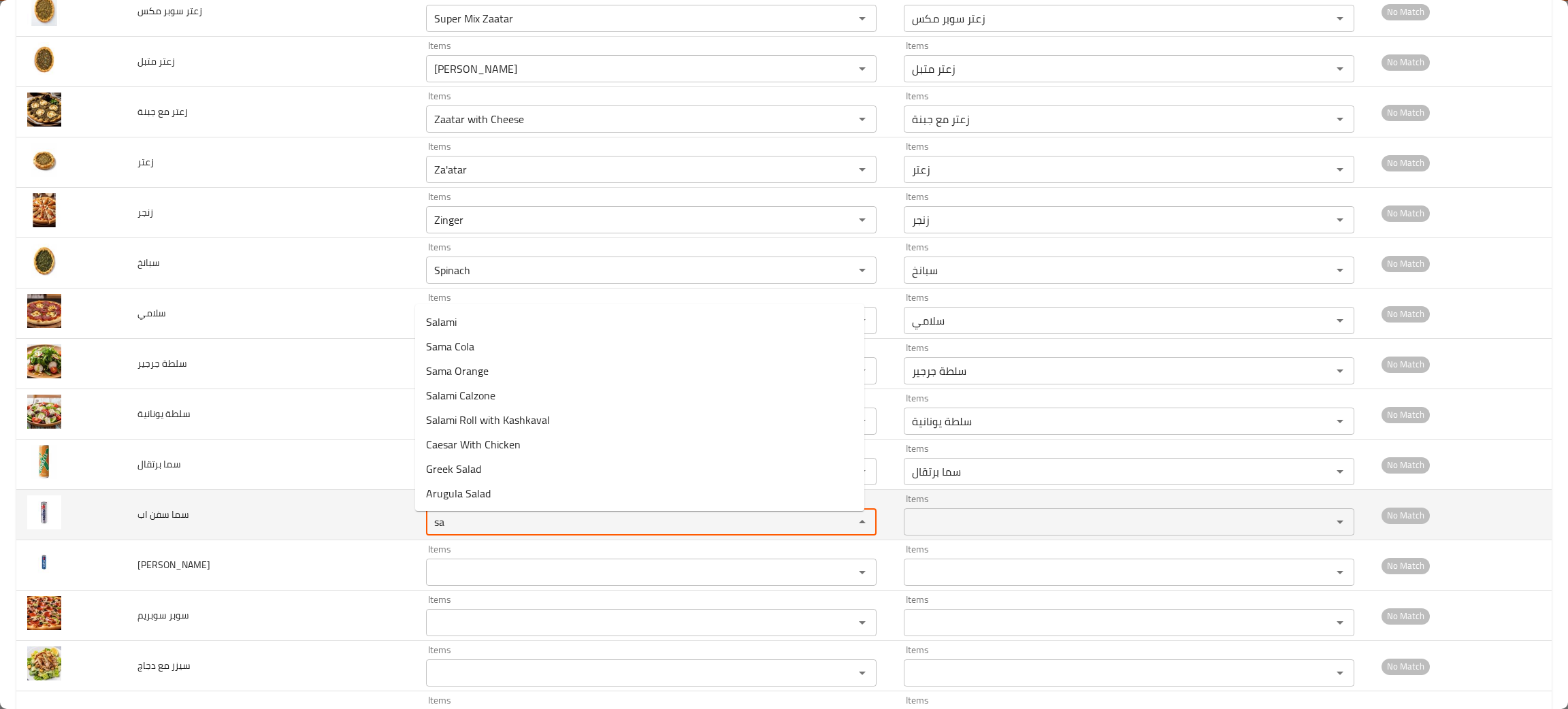
type اب "sam"
drag, startPoint x: 459, startPoint y: 526, endPoint x: 348, endPoint y: 505, distance: 113.0
click at [348, 505] on tr "سما سفن اب Items sam Items Items Items No Match" at bounding box center [784, 514] width 1535 height 50
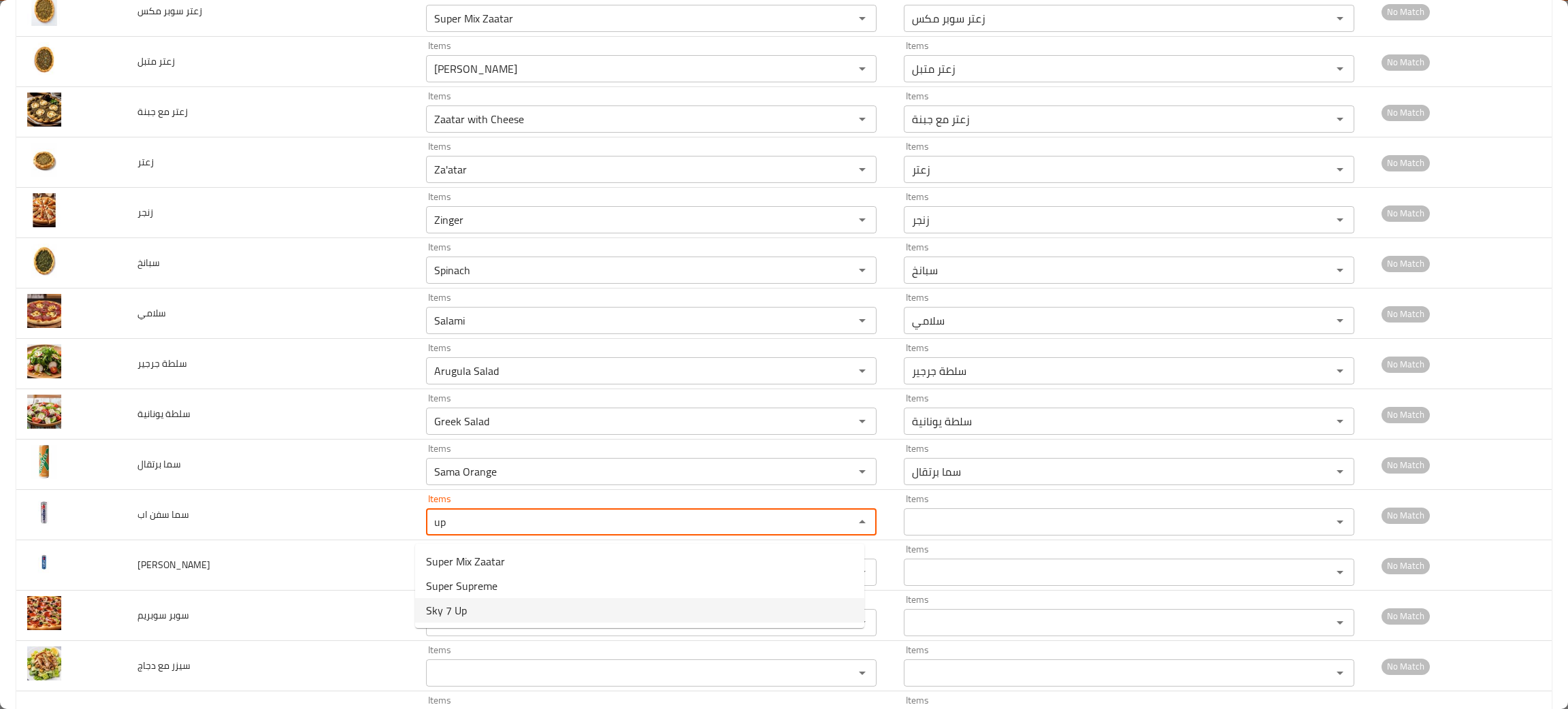
click at [438, 603] on span "Sky 7 Up" at bounding box center [446, 610] width 41 height 16
type اب "Sky 7 Up"
type اب-ar "سما سفن أب"
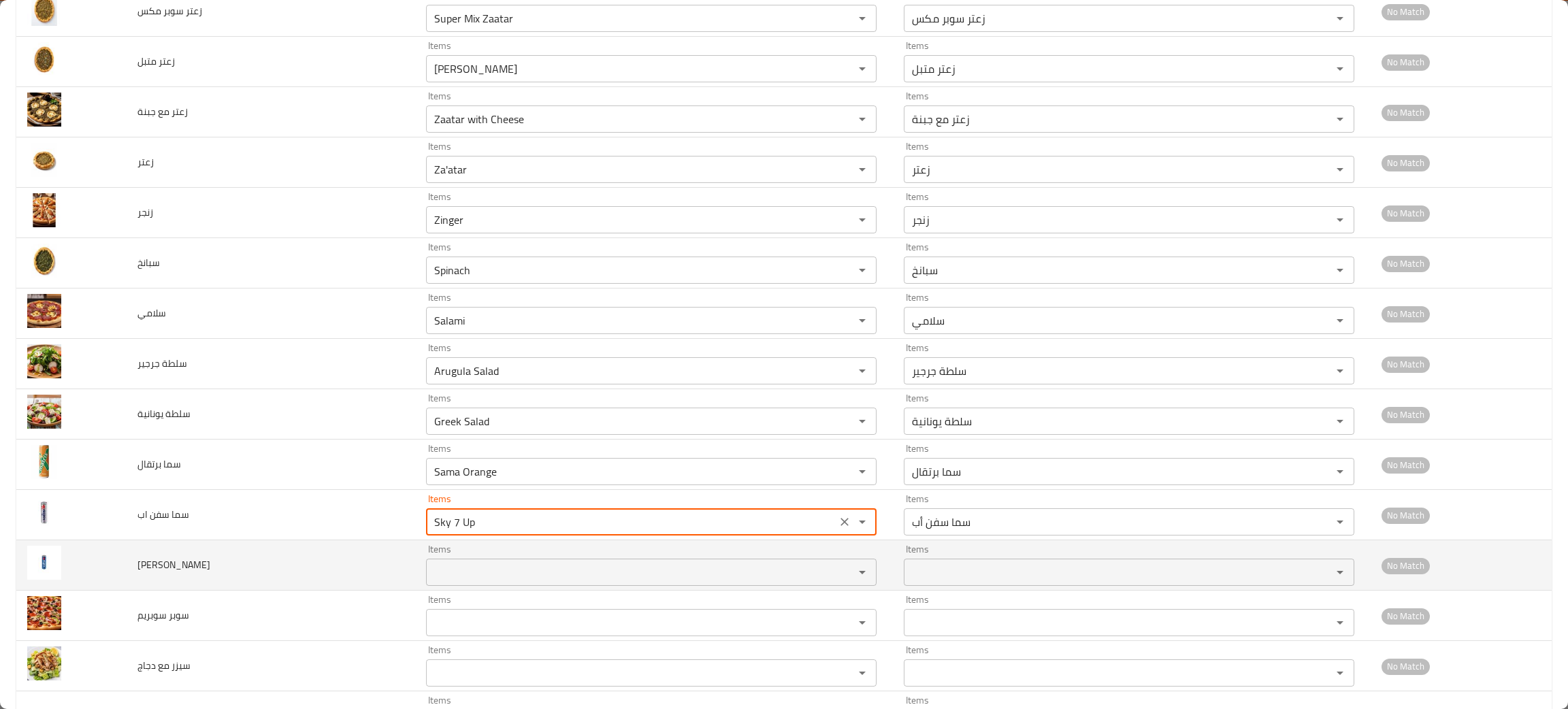
type اب "Sky 7 Up"
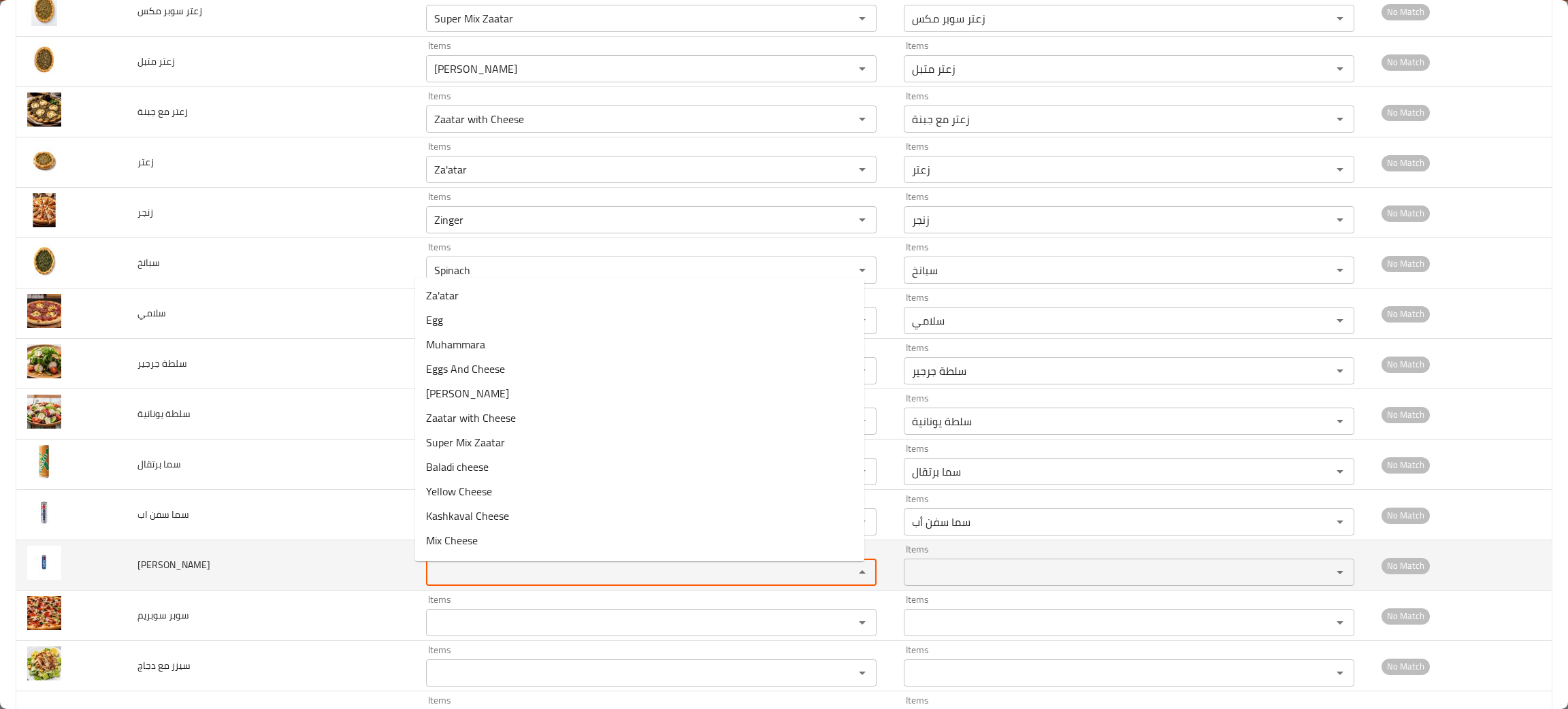
click at [450, 574] on كولا "Items" at bounding box center [631, 572] width 402 height 19
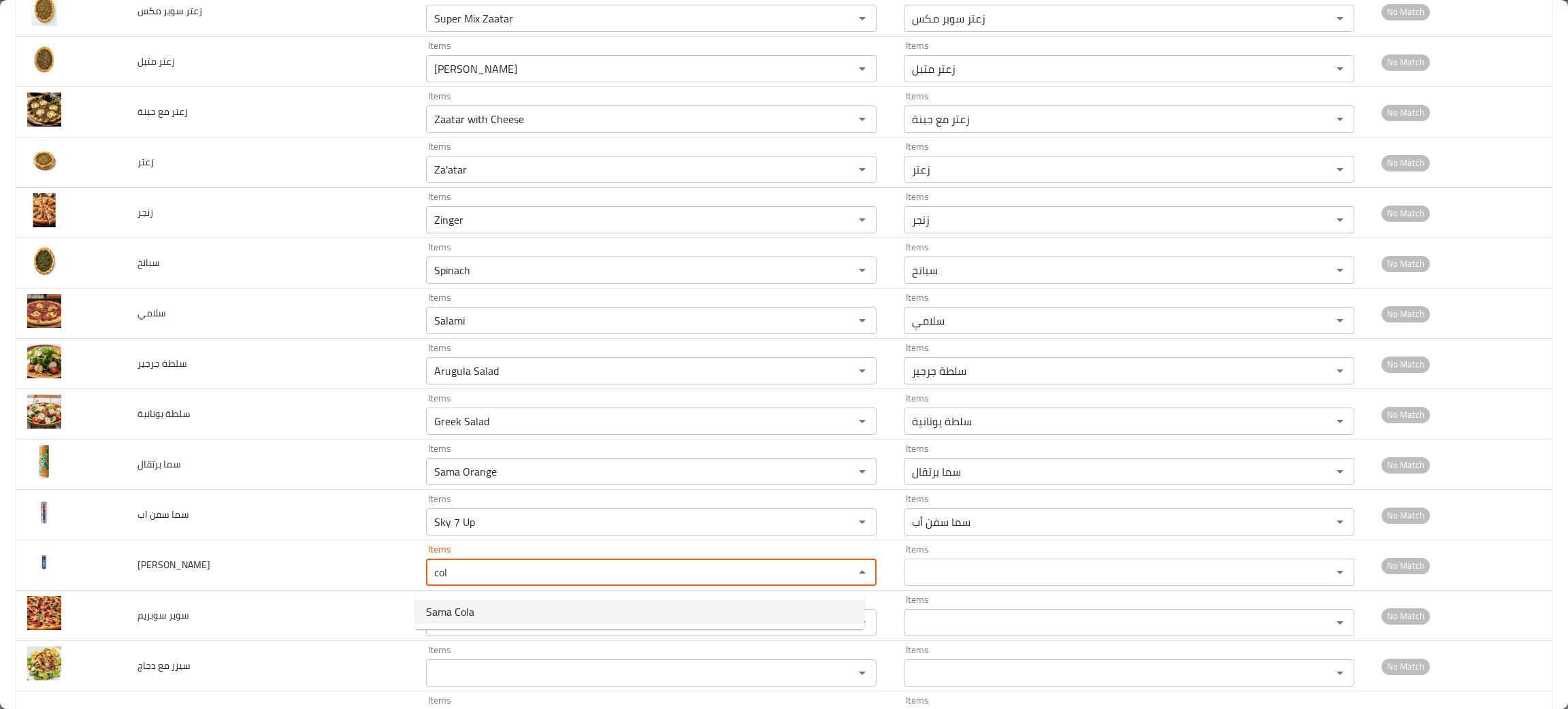
click at [459, 606] on span "Sama Cola" at bounding box center [449, 612] width 48 height 16
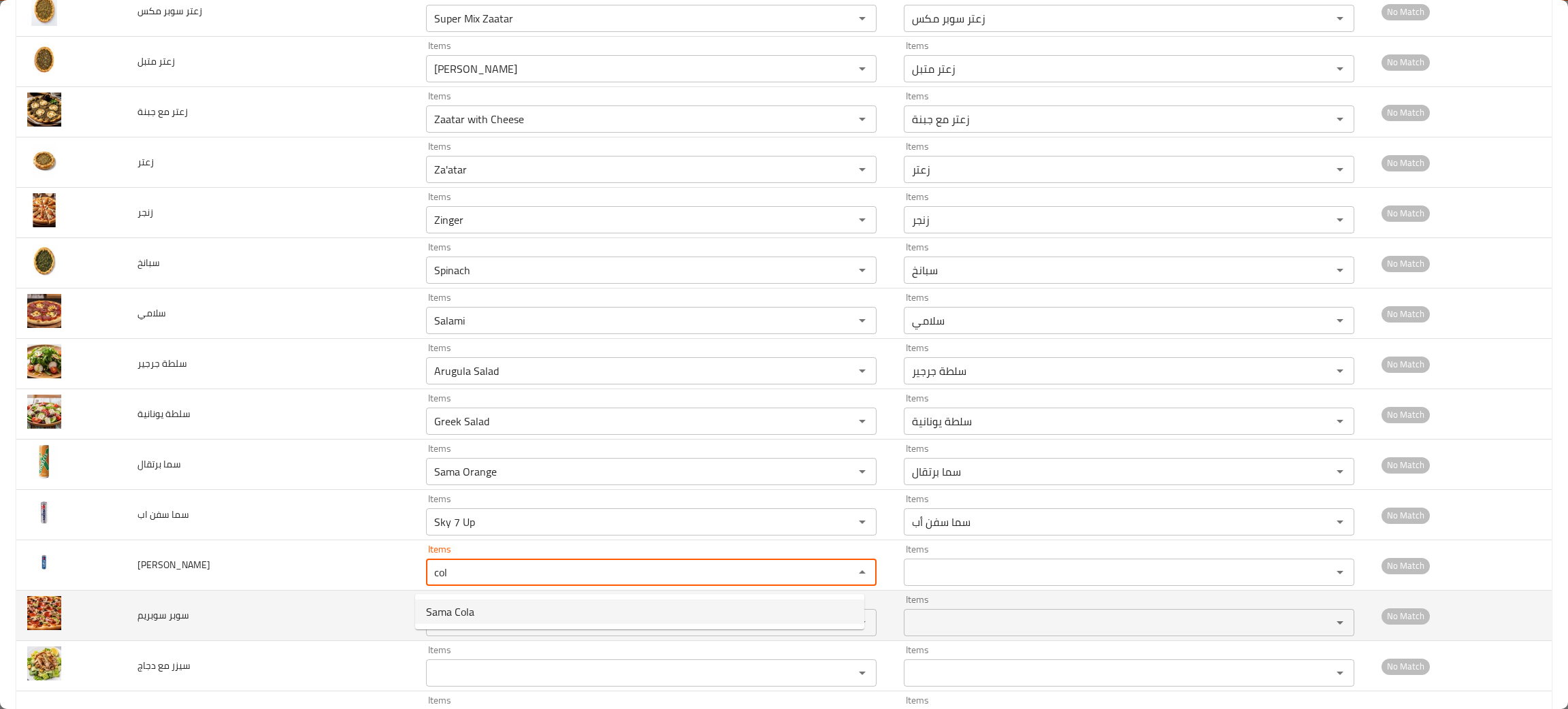
type كولا "Sama Cola"
type كولا-ar "سما كولا"
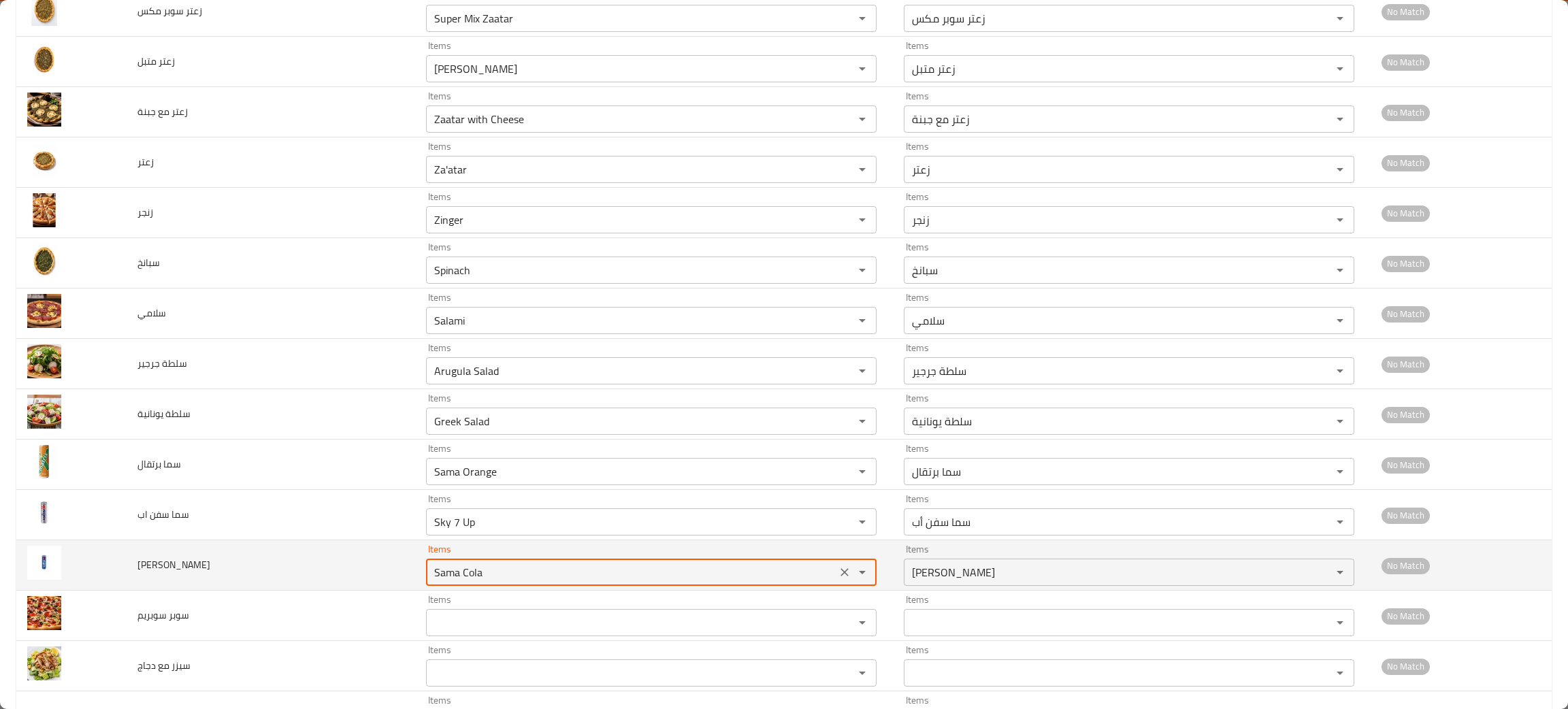
scroll to position [1633, 0]
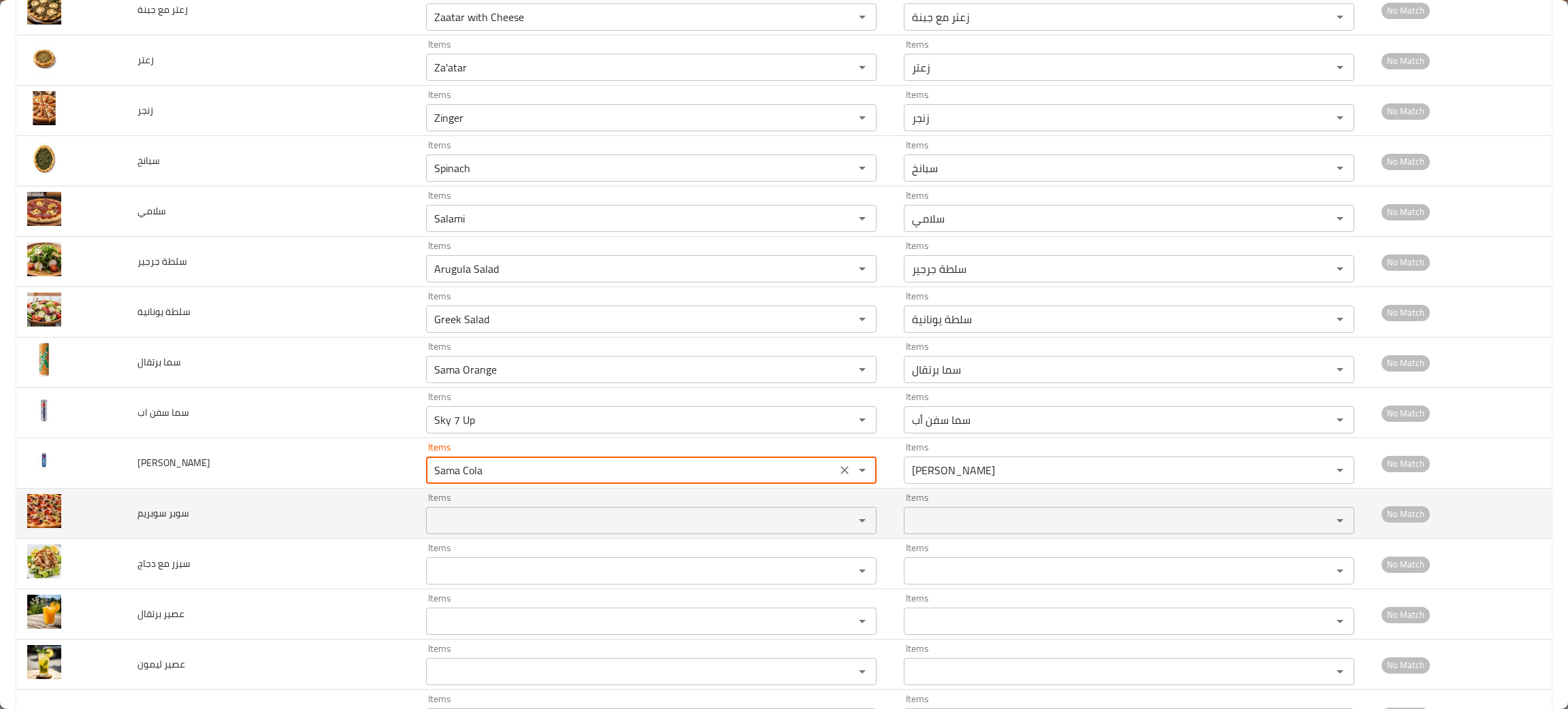
type كولا "Sama Cola"
click at [478, 521] on سوبريم "Items" at bounding box center [631, 520] width 402 height 19
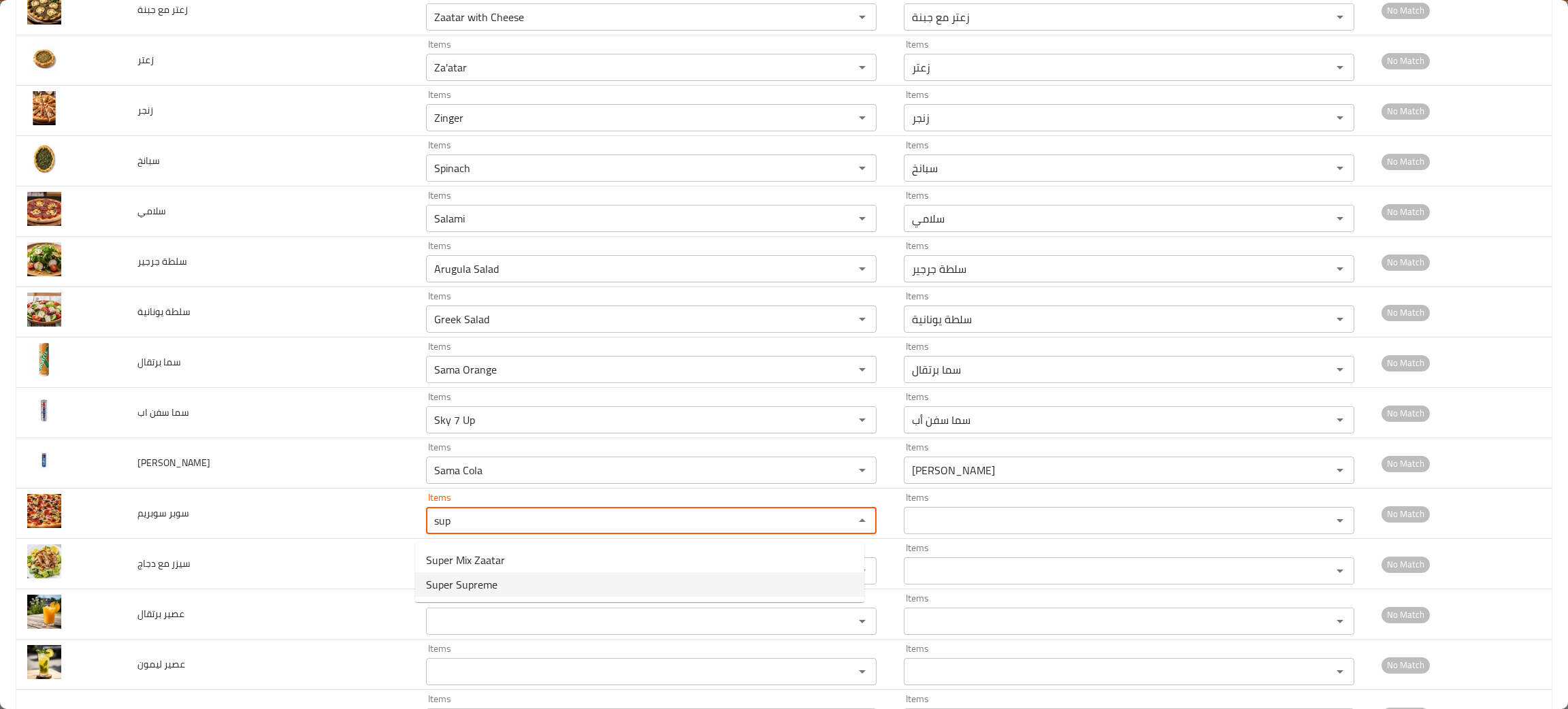
click at [467, 576] on span "Super Supreme" at bounding box center [461, 584] width 72 height 16
type سوبريم "Super Supreme"
type سوبريم-ar "سوبر سوبريم"
type سوبريم "Super Supreme"
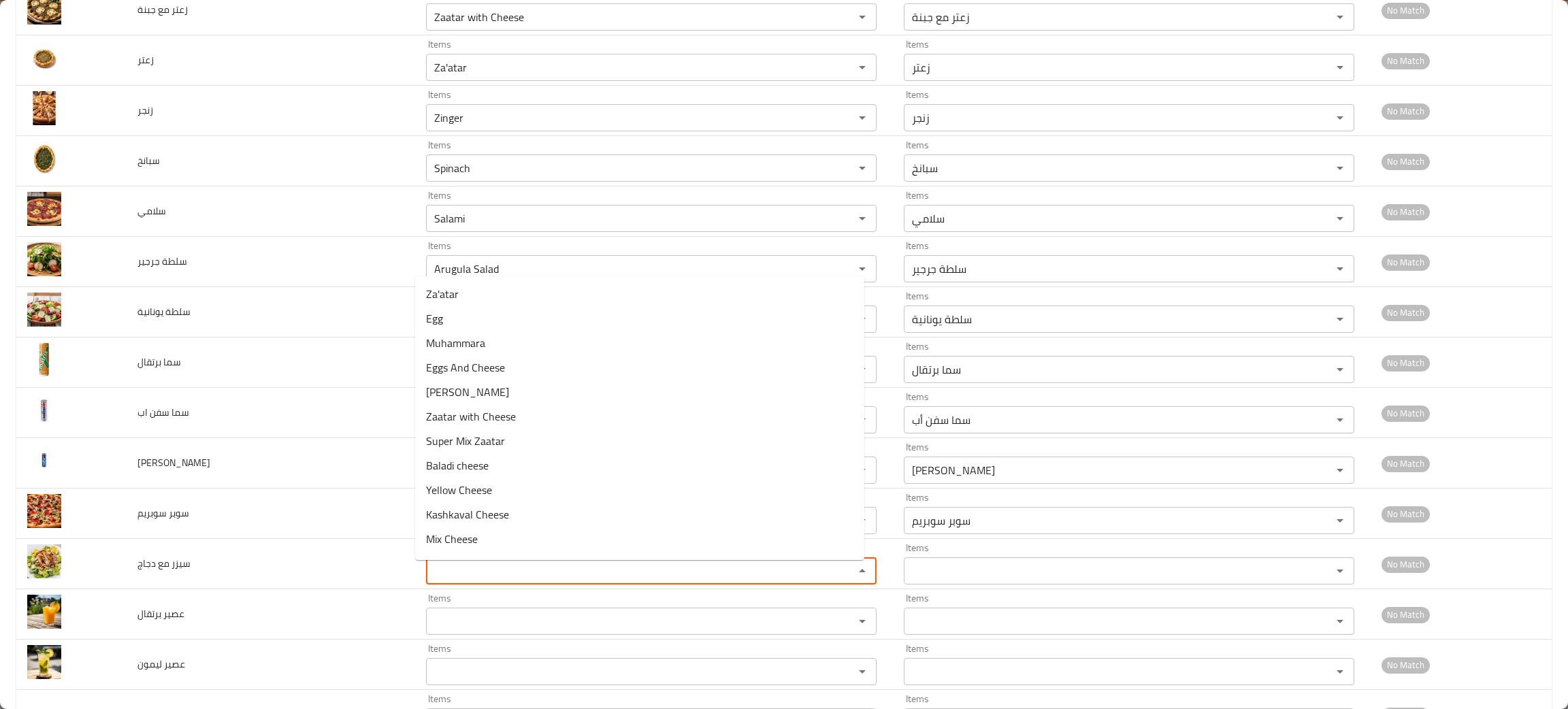
click at [467, 574] on دجاج "Items" at bounding box center [631, 570] width 402 height 19
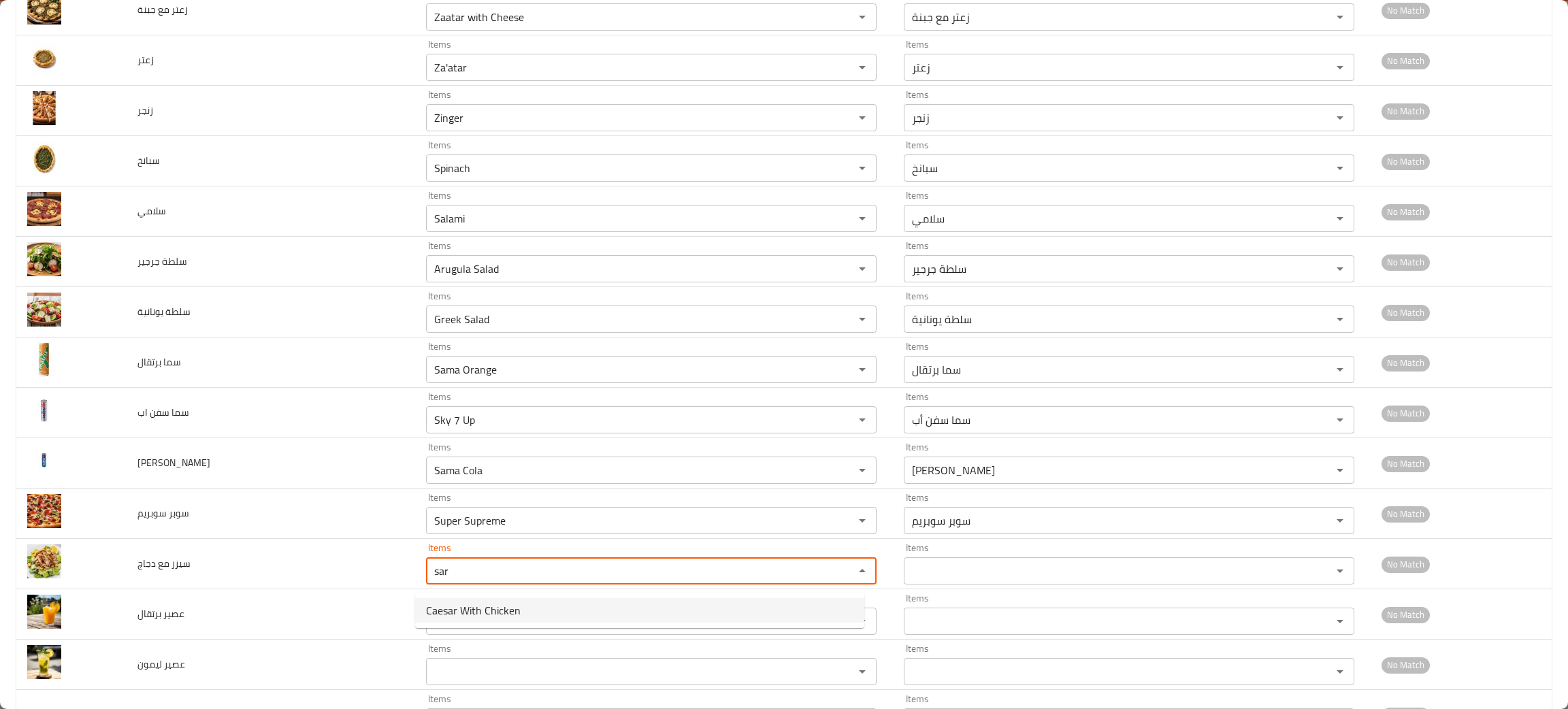
click at [489, 608] on span "Caesar With Chicken" at bounding box center [473, 610] width 95 height 16
type دجاج "Caesar With Chicken"
type دجاج-ar "سيزر مع دجاج"
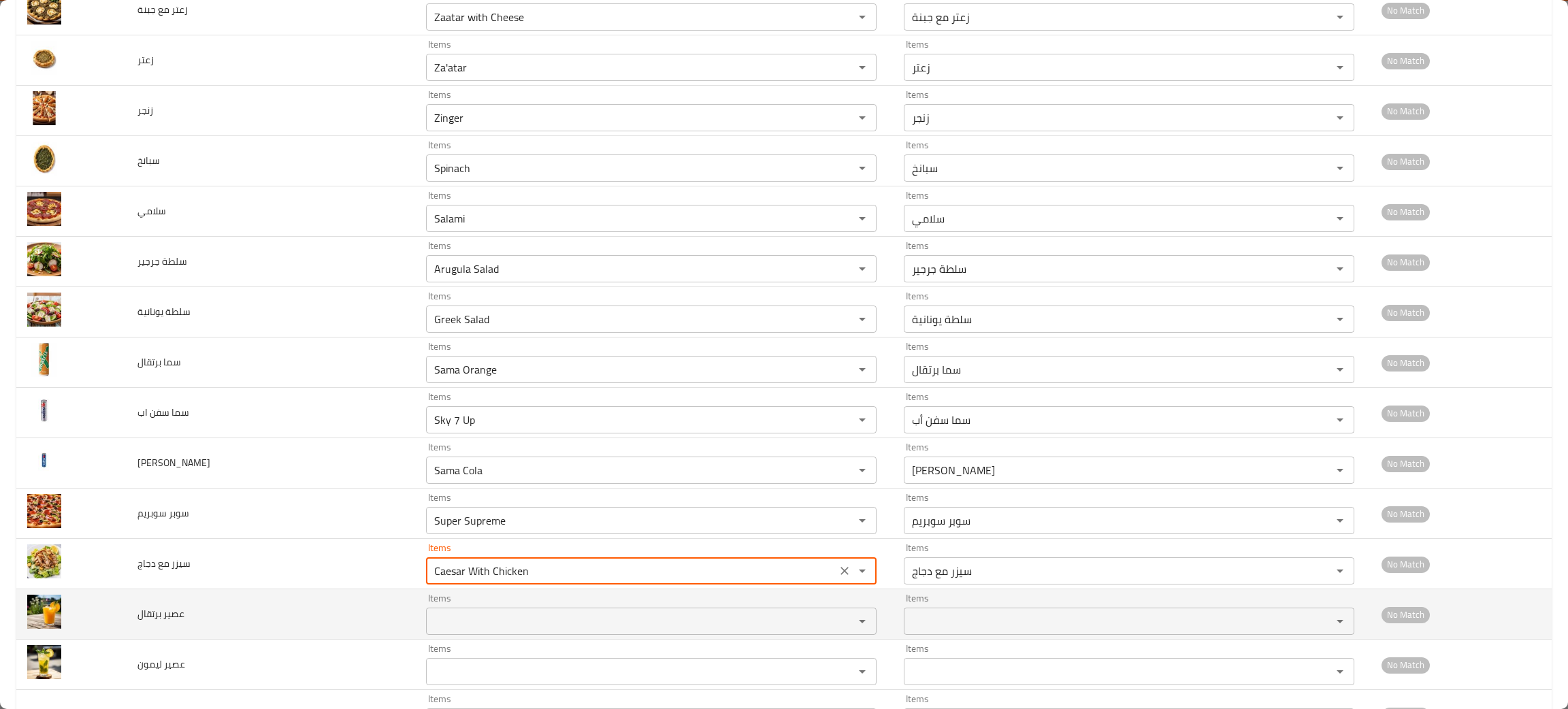
type دجاج "Caesar With Chicken"
click at [473, 625] on برتقال "Items" at bounding box center [631, 621] width 402 height 19
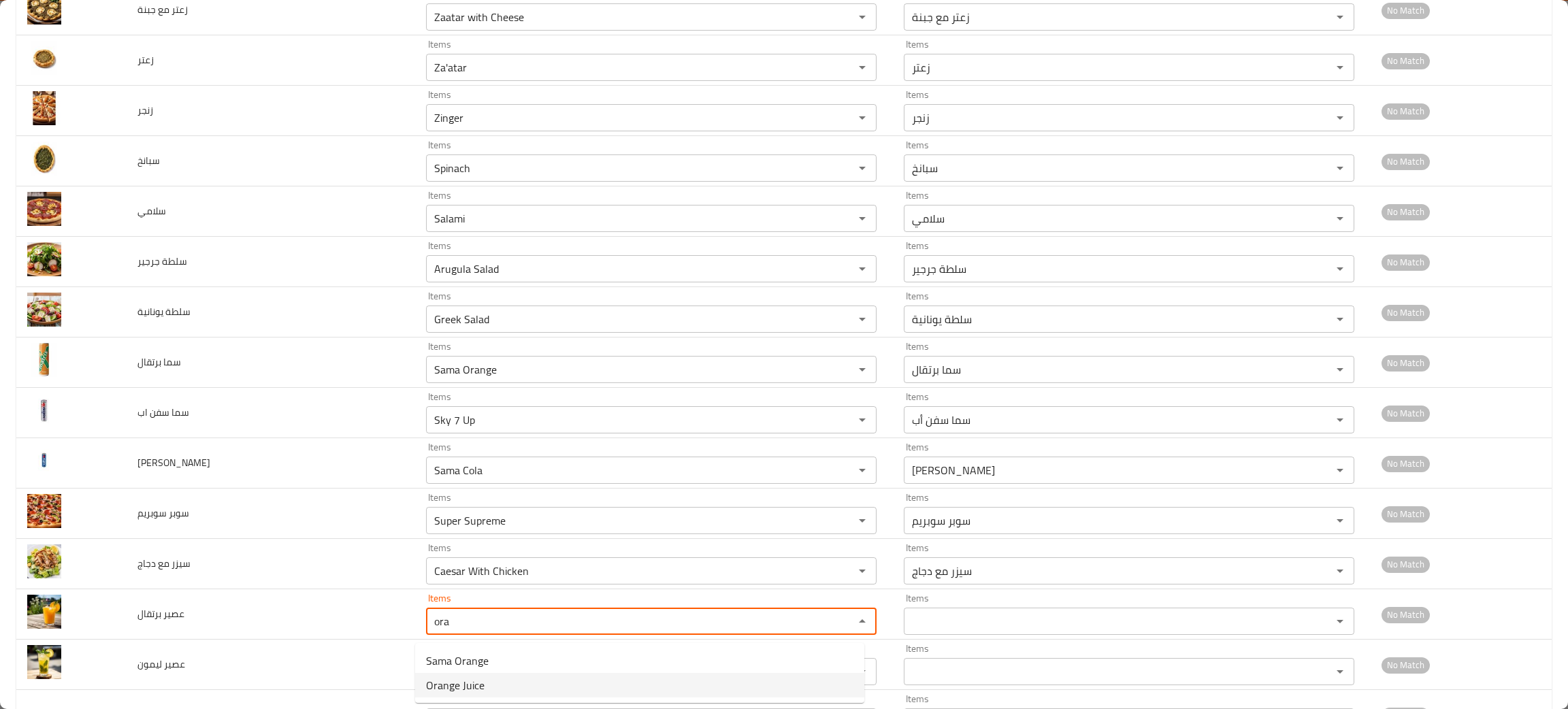
click at [442, 681] on span "Orange Juice" at bounding box center [455, 684] width 58 height 16
type برتقال "Orange Juice"
type برتقال-ar "عصير برتقال"
type برتقال "Orange Juice"
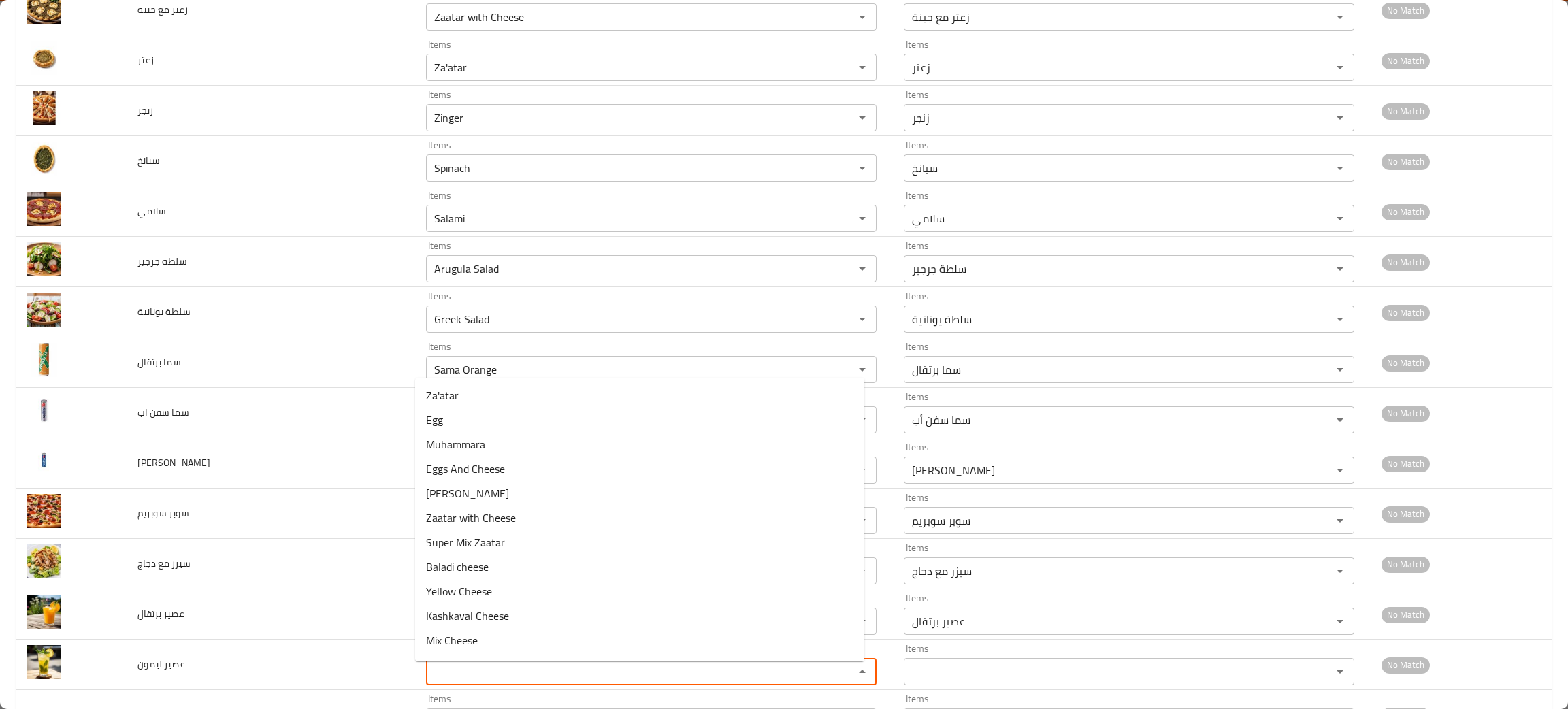
click at [442, 681] on ليمون "Items" at bounding box center [631, 671] width 402 height 19
click at [447, 646] on span "Lemon Juice" at bounding box center [453, 644] width 55 height 16
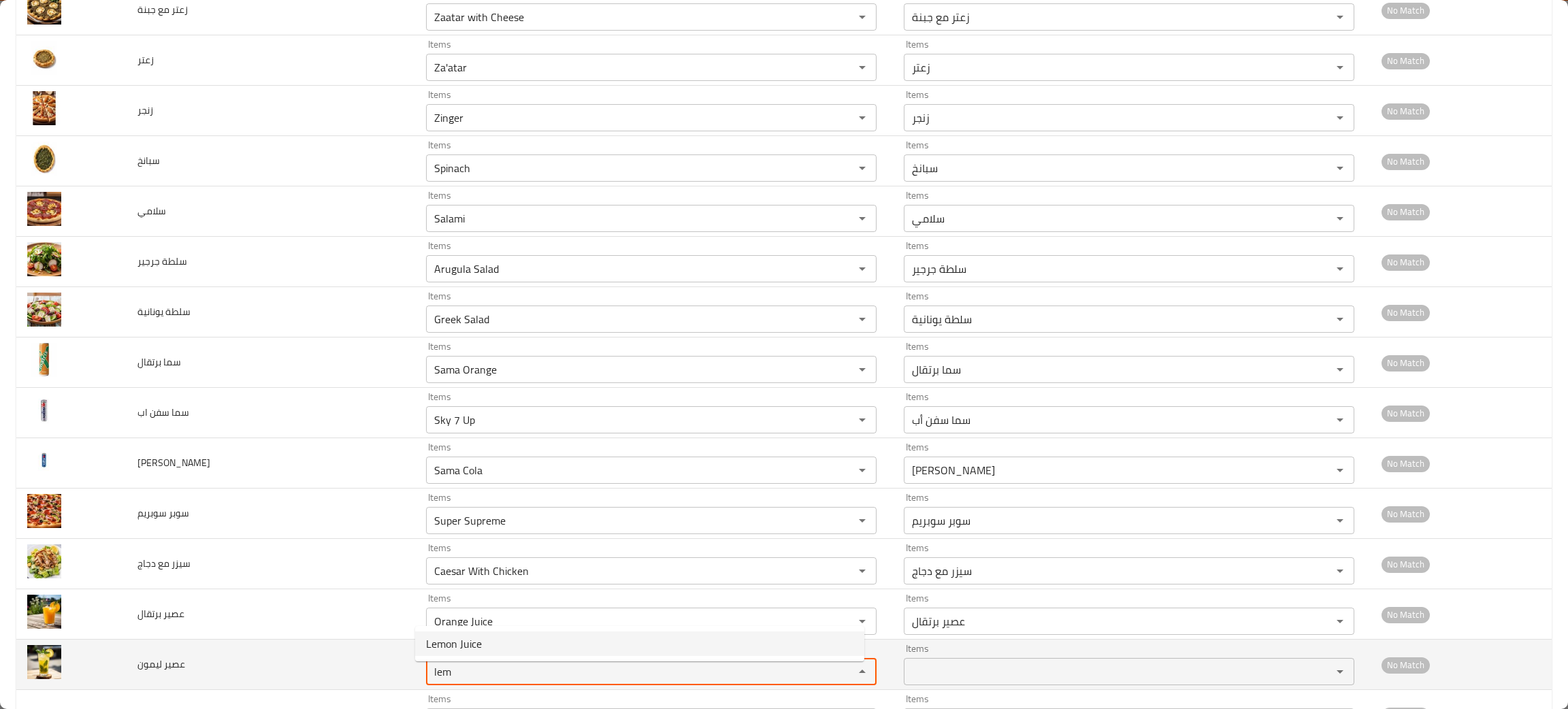
type ليمون "Lemon Juice"
type ليمون-ar "عصير ليمون"
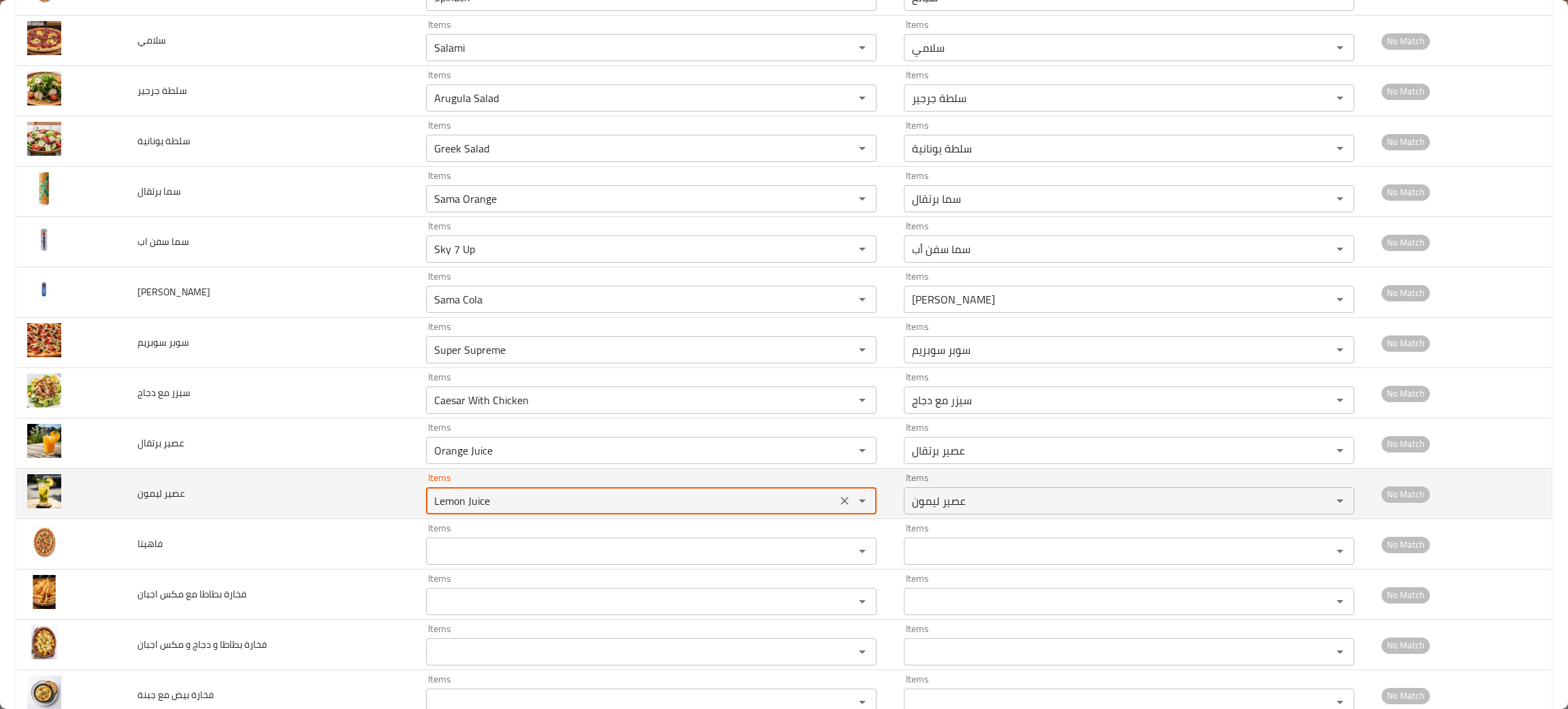
scroll to position [1835, 0]
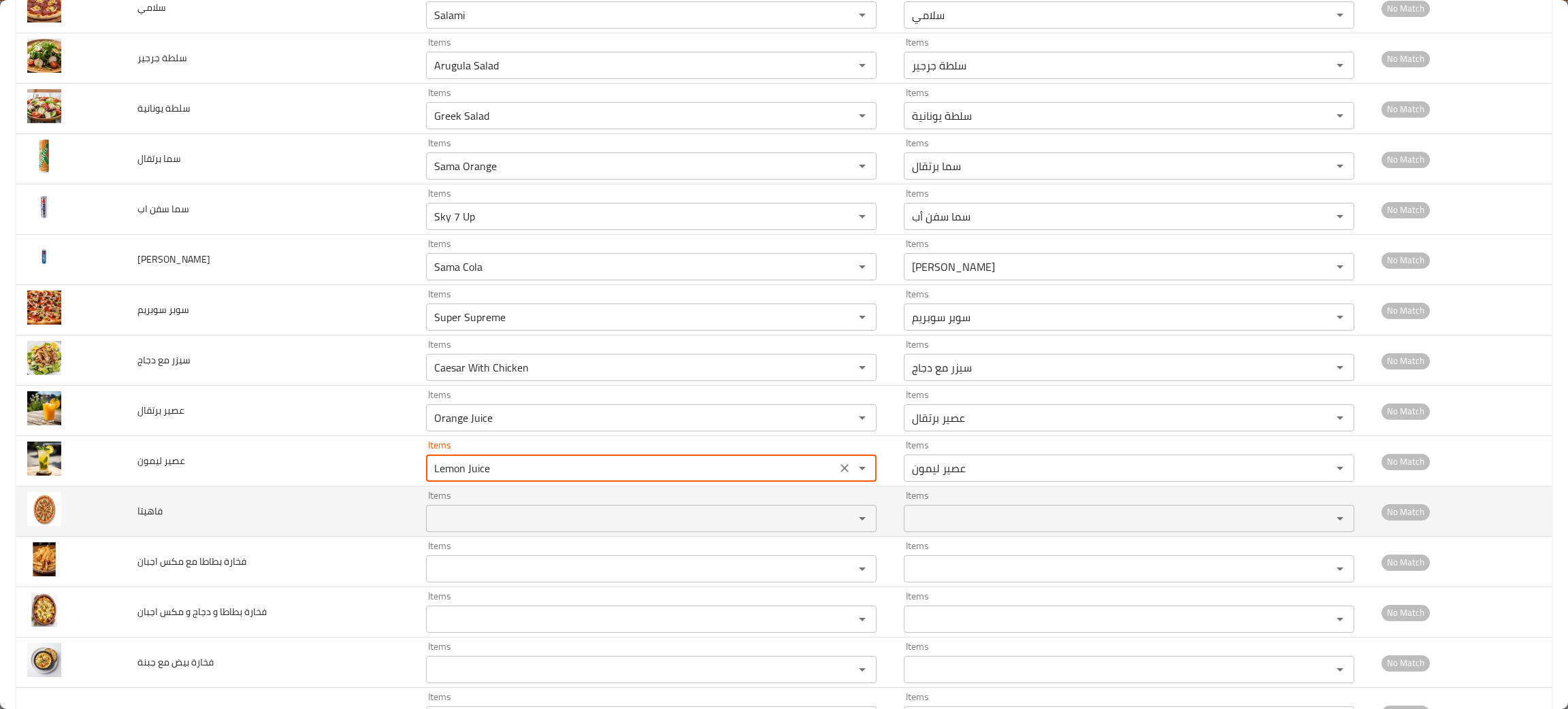
type ليمون "Lemon Juice"
click at [480, 523] on input "Items" at bounding box center [631, 518] width 402 height 19
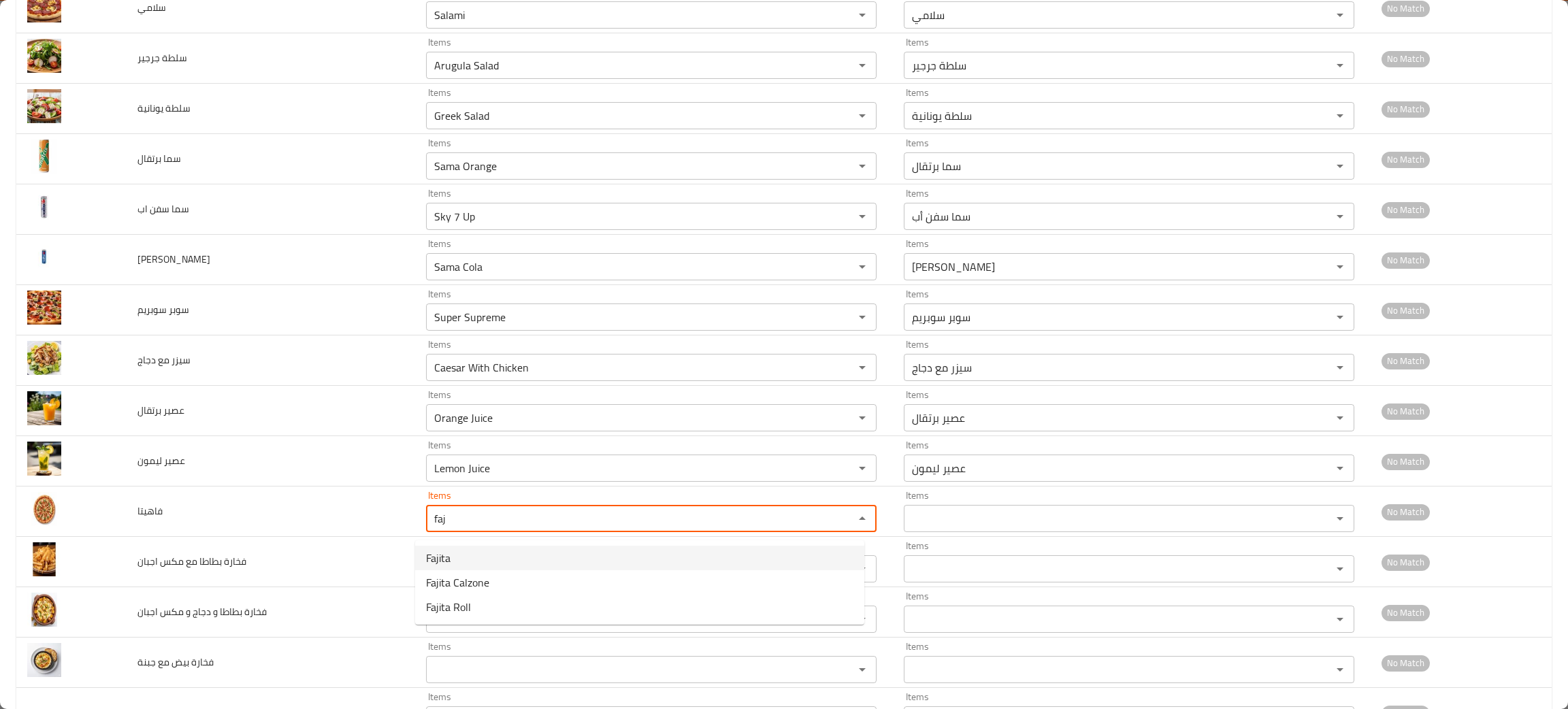
click at [447, 545] on li "Fajita" at bounding box center [639, 557] width 449 height 25
type input "Fajita"
type input "فاهيتا"
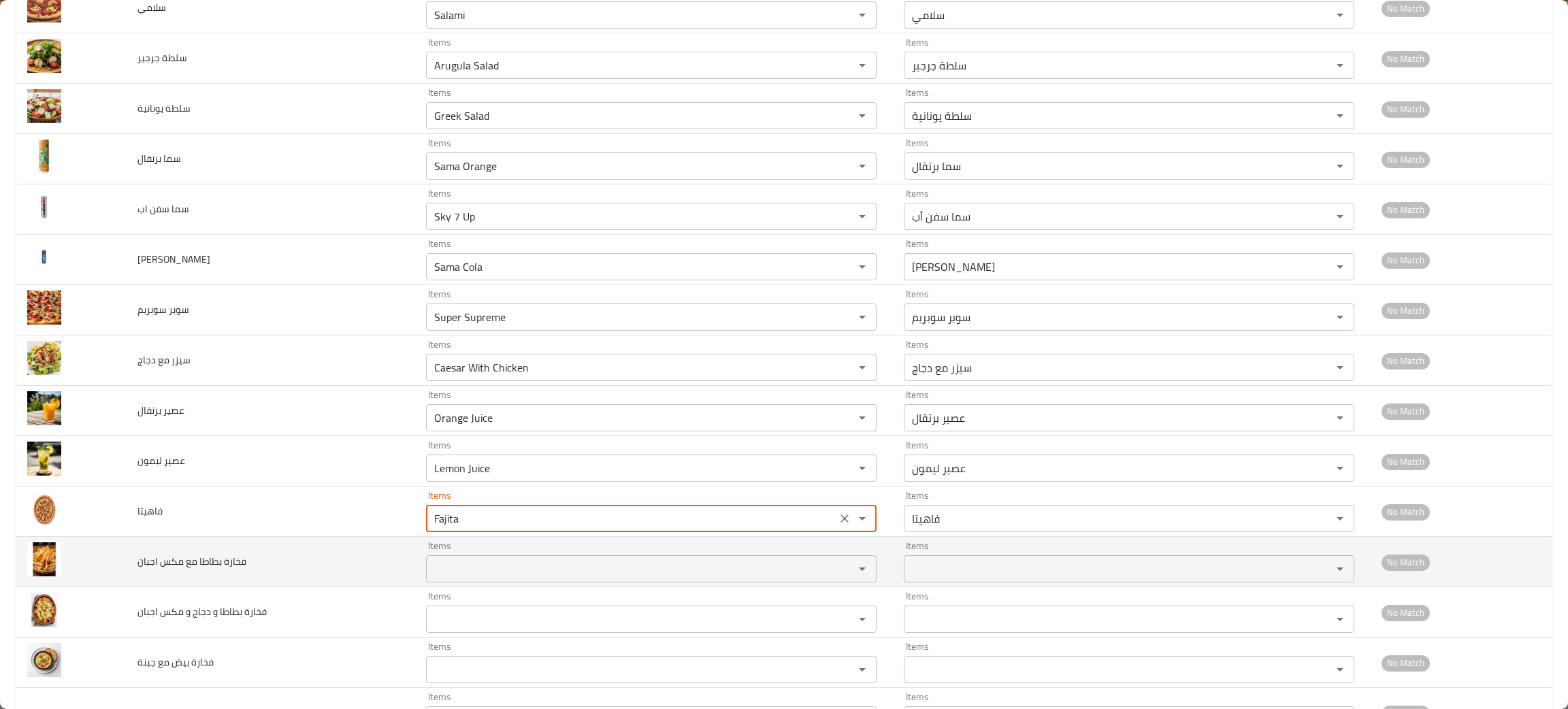
type input "Fajita"
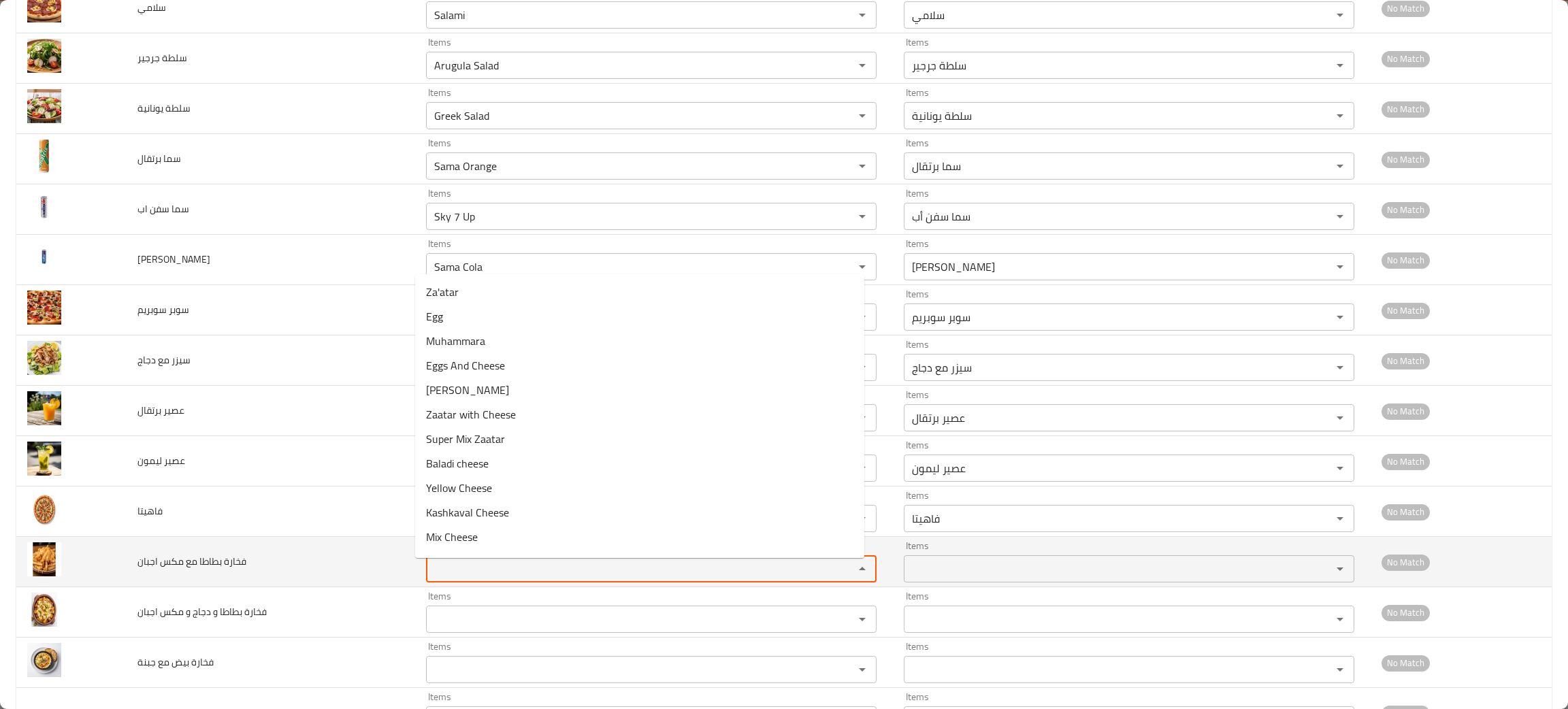
click at [440, 574] on اجبان "Items" at bounding box center [631, 568] width 402 height 19
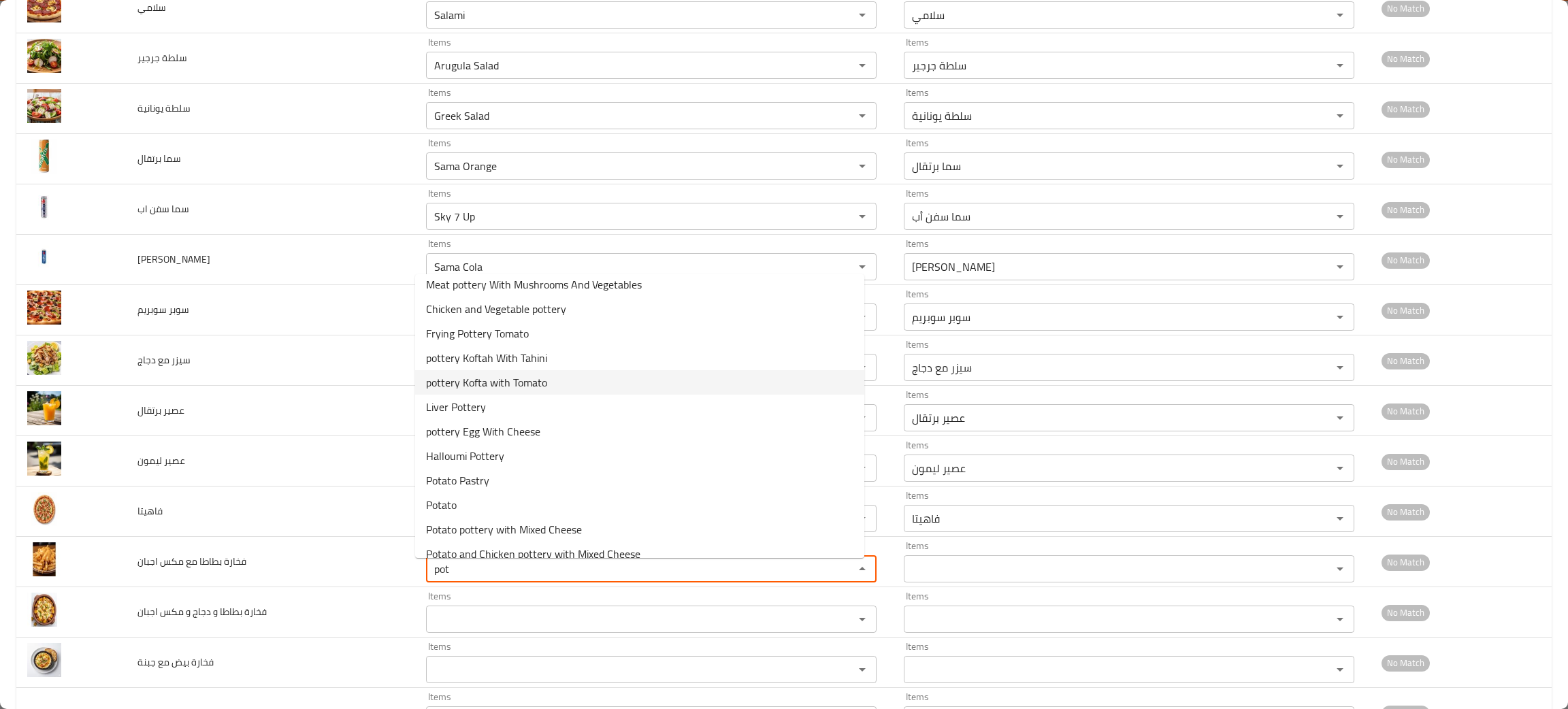
scroll to position [45, 0]
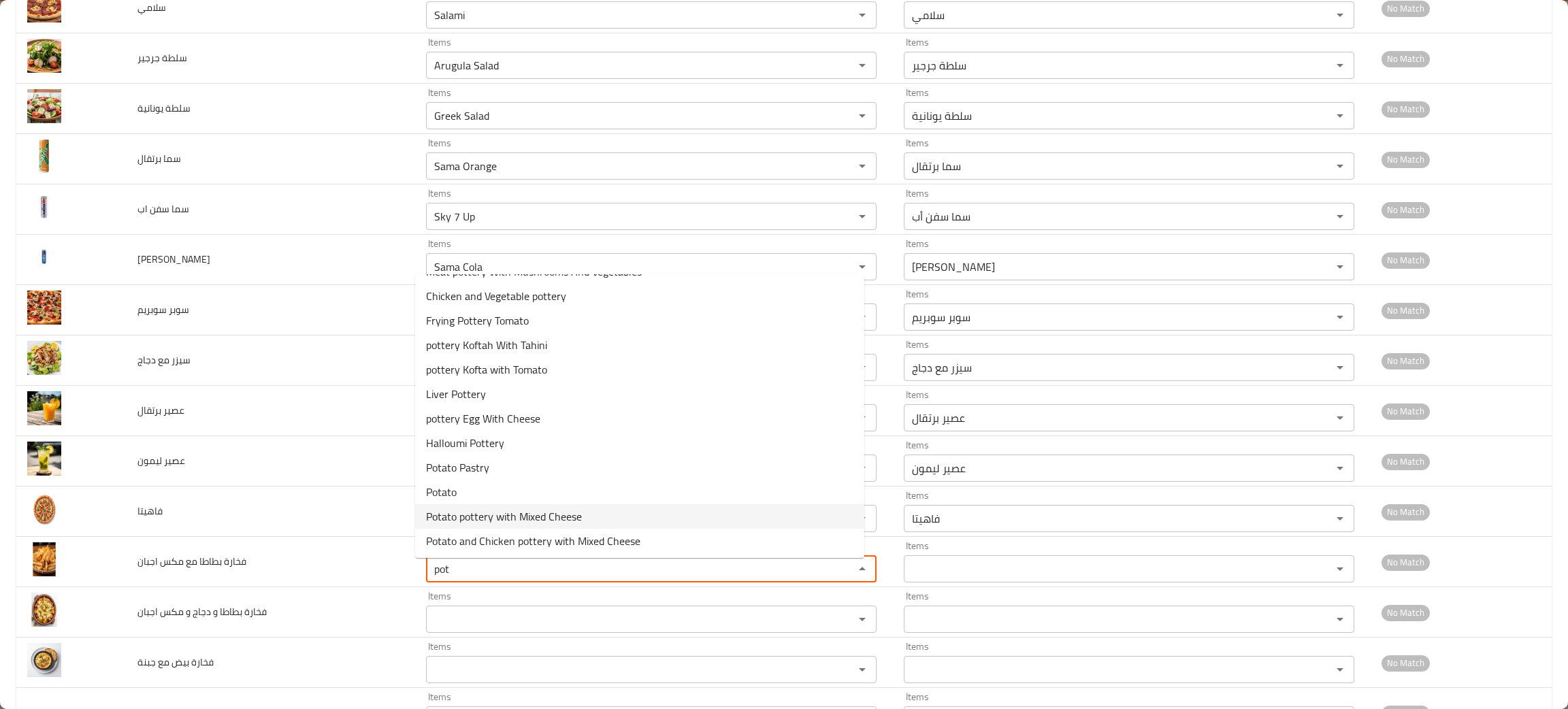
click at [512, 514] on span "Potato pottery with Mixed Cheese" at bounding box center [503, 516] width 156 height 16
type اجبان "Potato pottery with Mixed Cheese"
type اجبان-ar "فخارة بطاطا مع مكس أجبان"
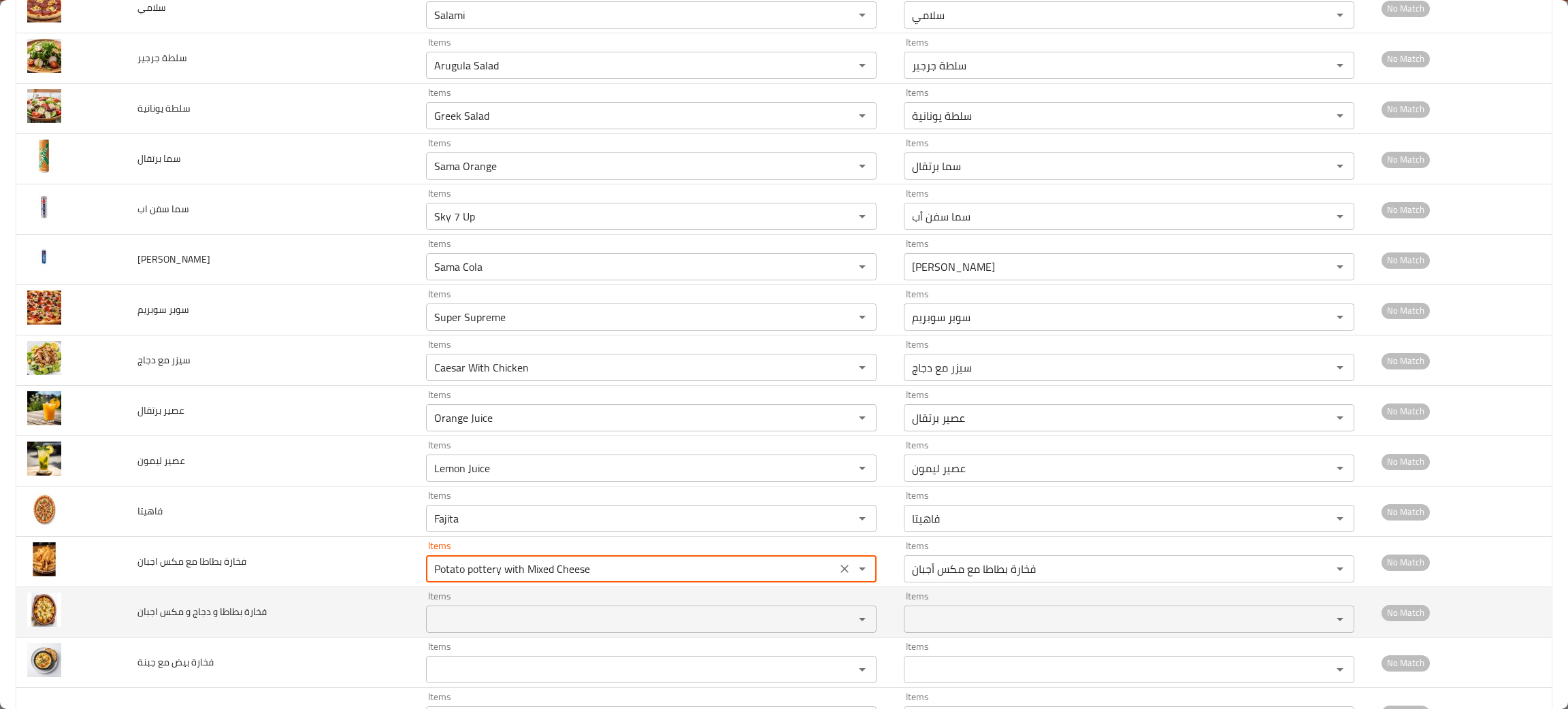
type اجبان "Potato pottery with Mixed Cheese"
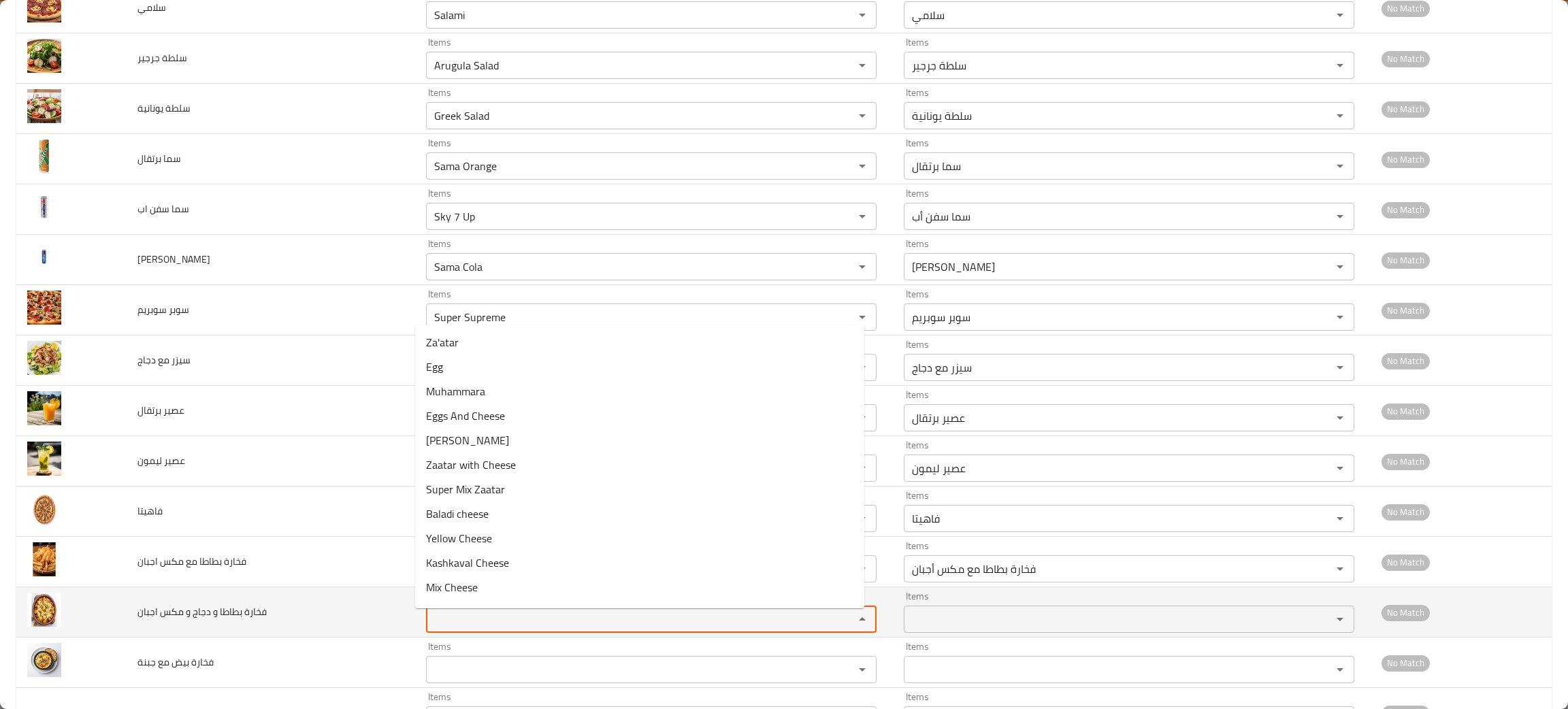
click at [447, 620] on اجبان "Items" at bounding box center [631, 618] width 402 height 19
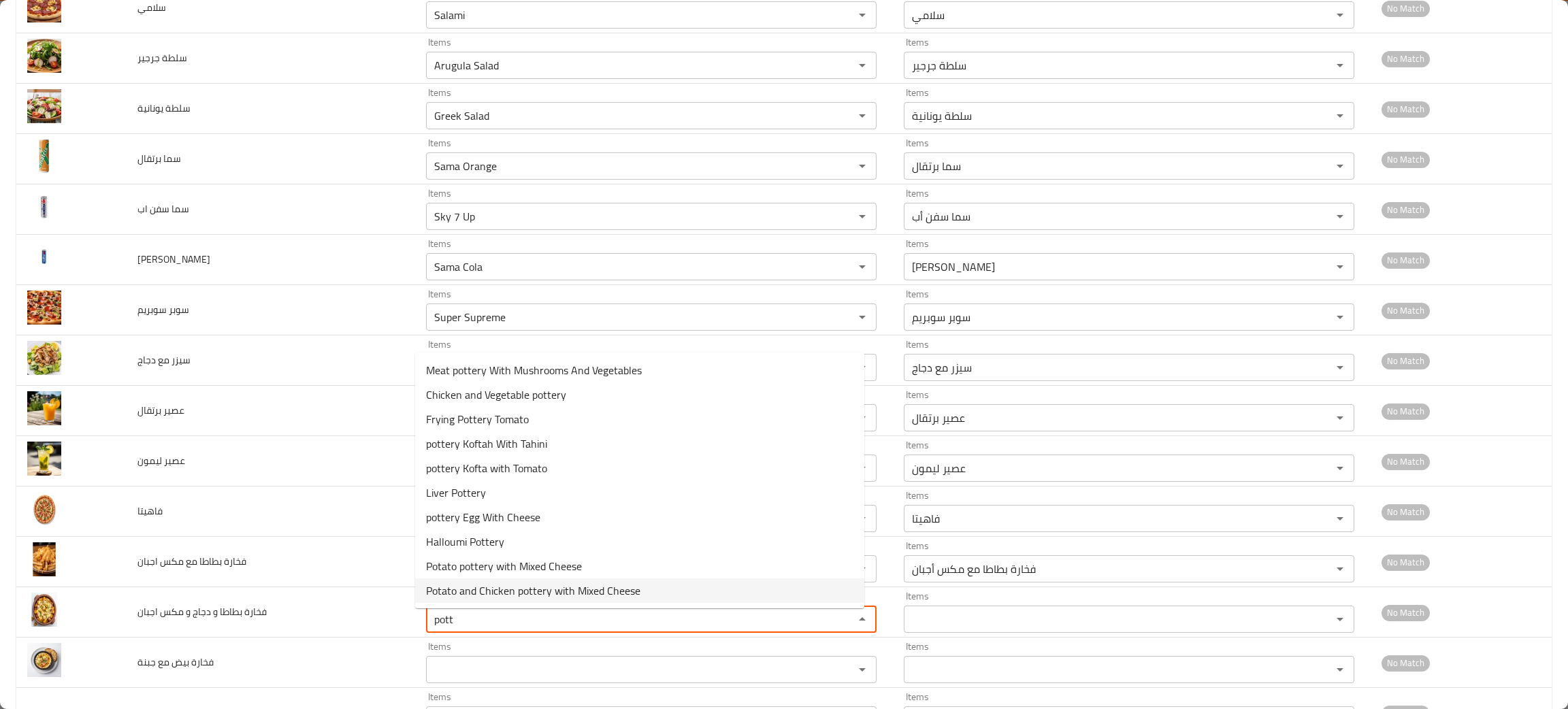
click at [509, 594] on span "Potato and Chicken pottery with Mixed Cheese" at bounding box center [533, 590] width 215 height 16
type اجبان "Potato and Chicken pottery with Mixed Cheese"
type اجبان-ar "فخارة بطاطا ودجاج مع مكس أجبان"
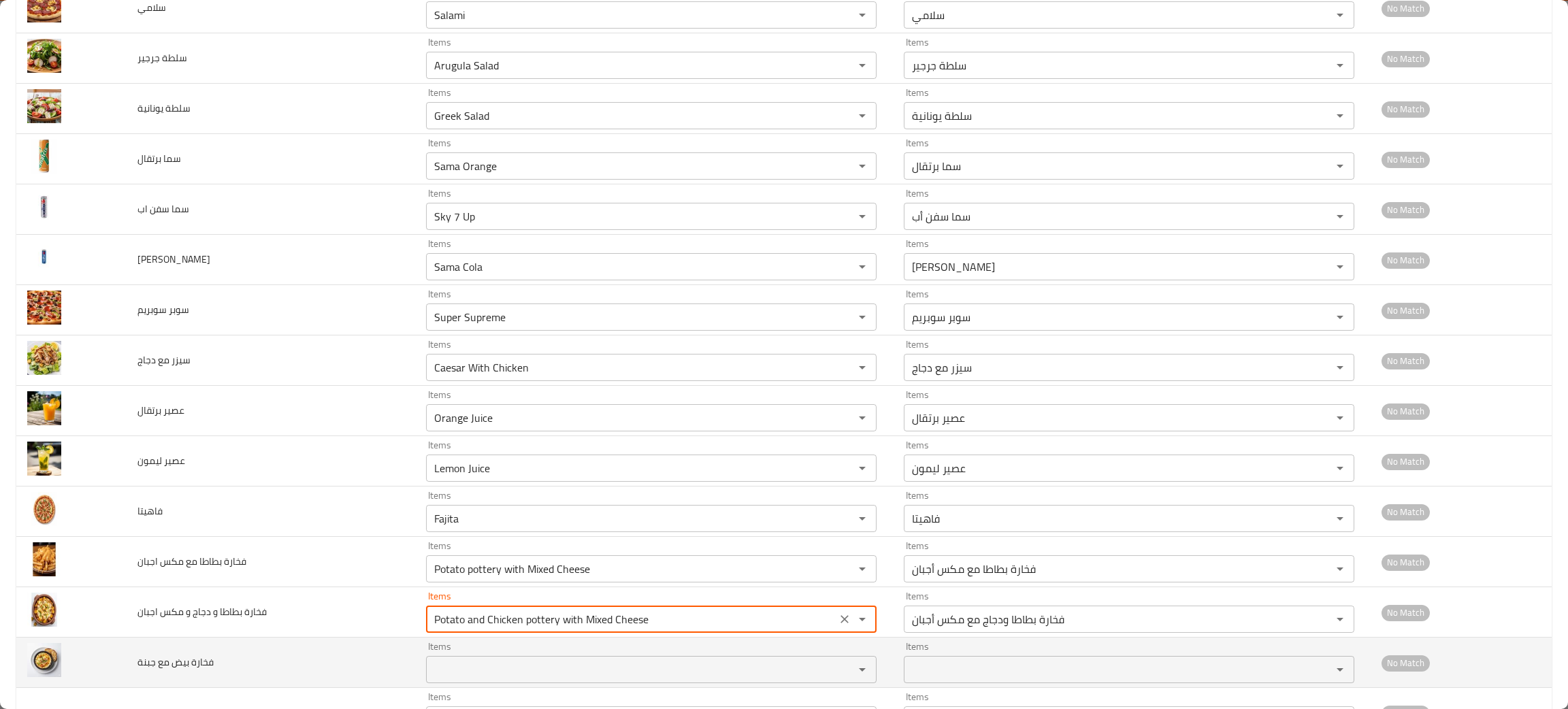
click at [468, 661] on div "Items" at bounding box center [650, 669] width 450 height 27
type اجبان "Potato and Chicken pottery with Mixed Cheese"
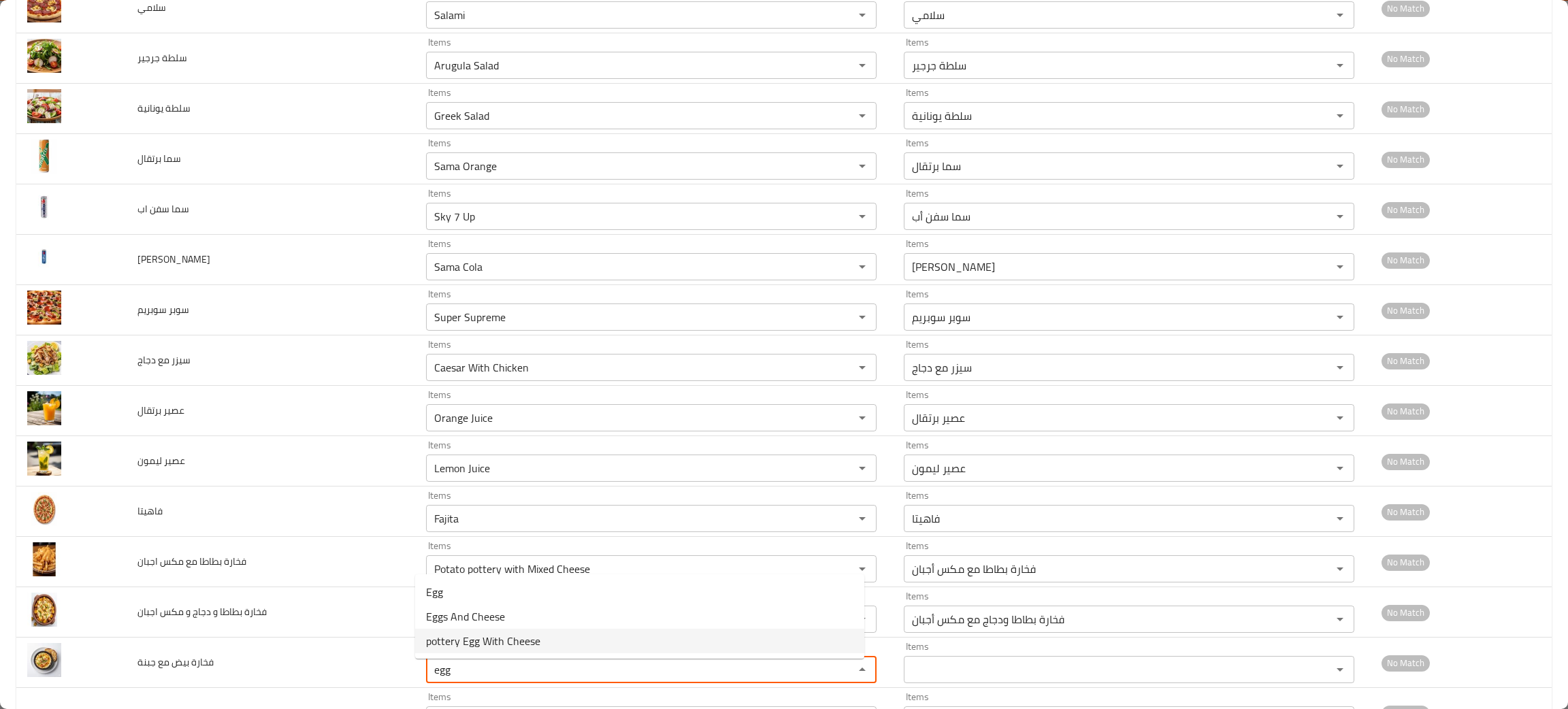
click at [500, 634] on span "pottery Egg With Cheese" at bounding box center [483, 641] width 115 height 16
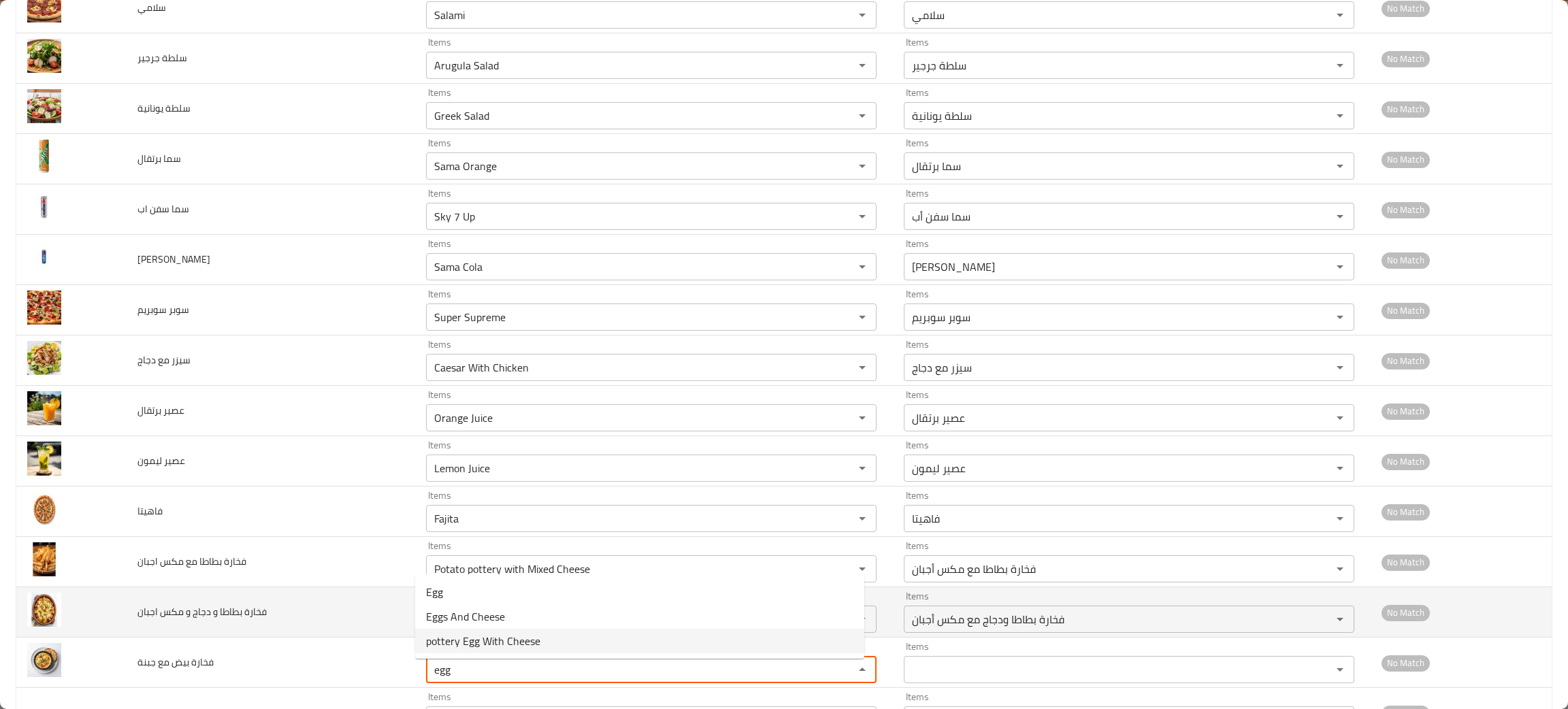
type جبنة "pottery Egg With Cheese"
type جبنة-ar "فخارة بيض مع جبنة"
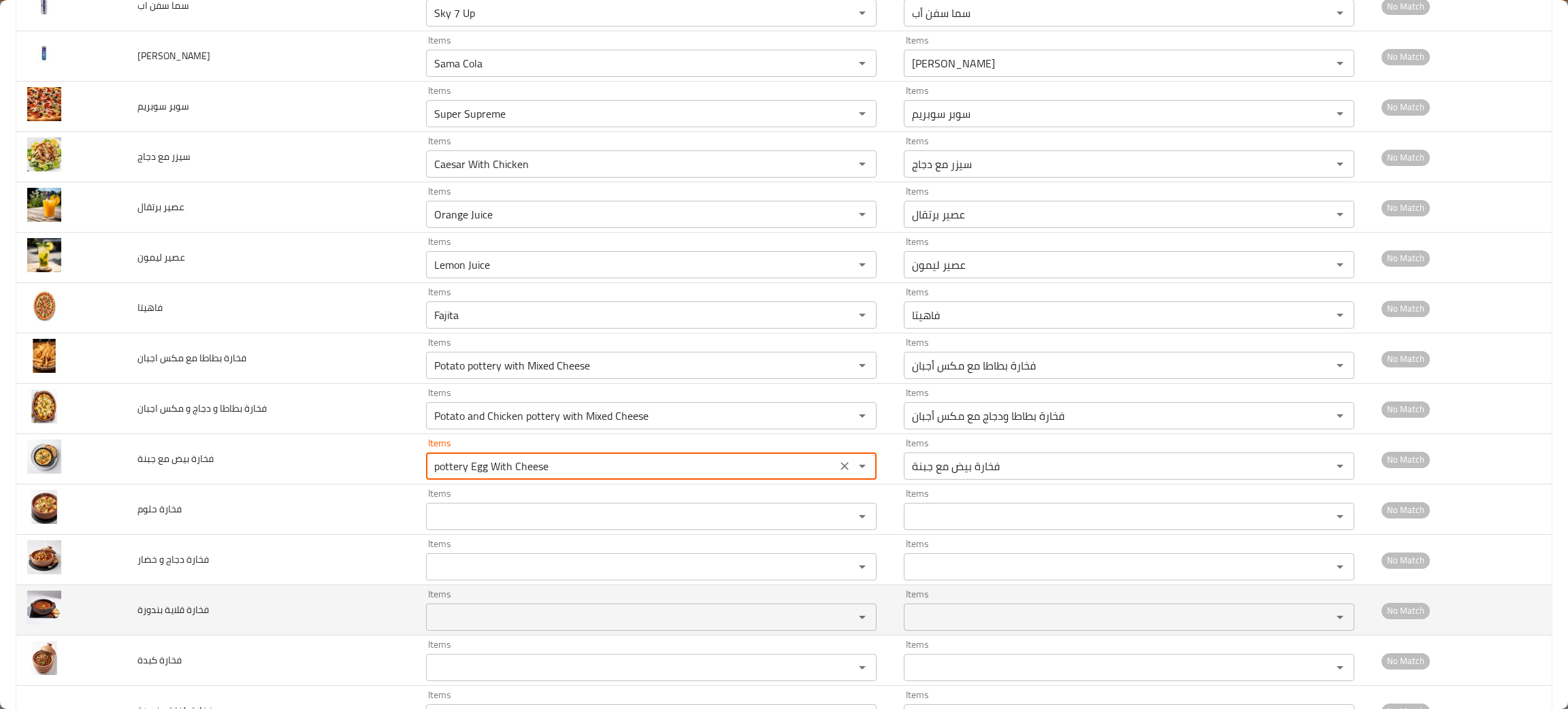
scroll to position [2040, 0]
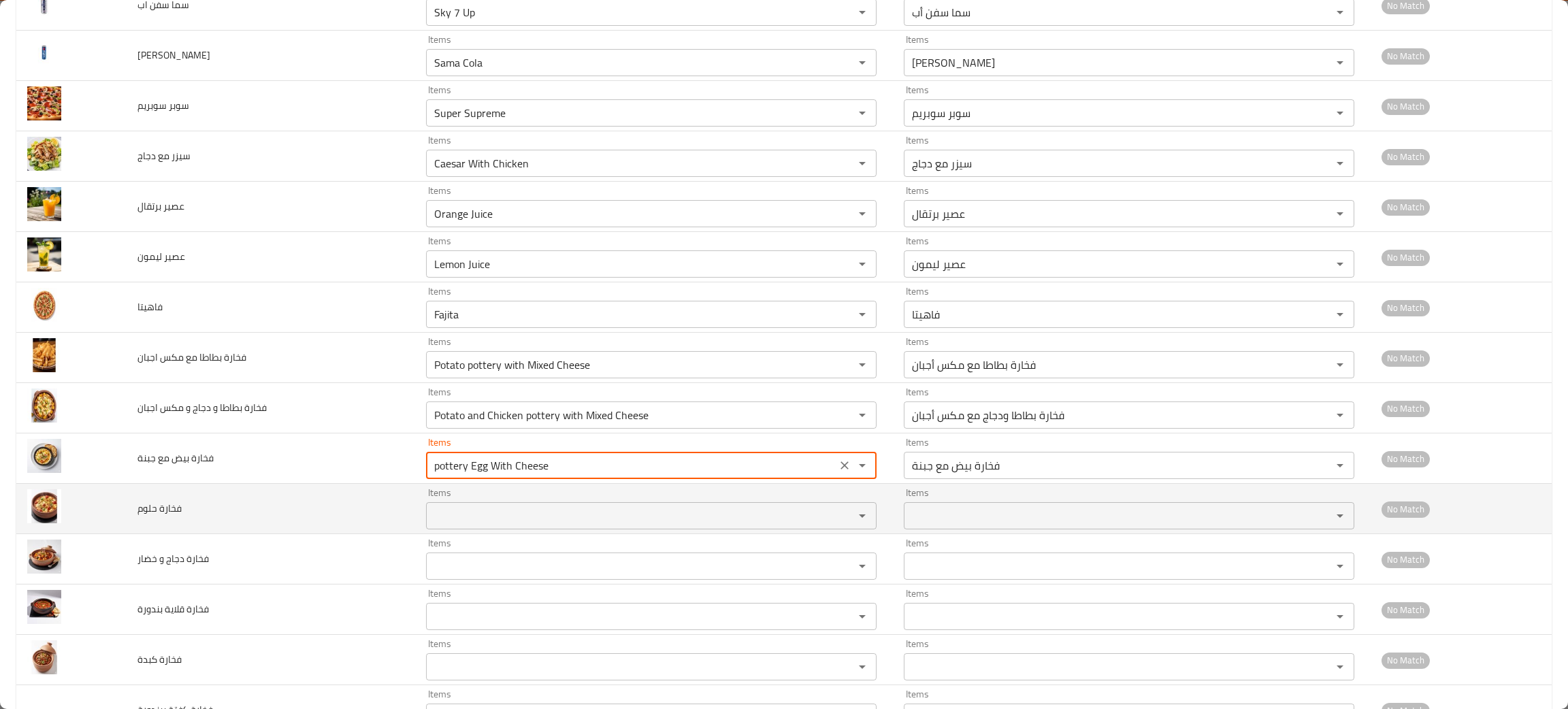
type جبنة "pottery Egg With Cheese"
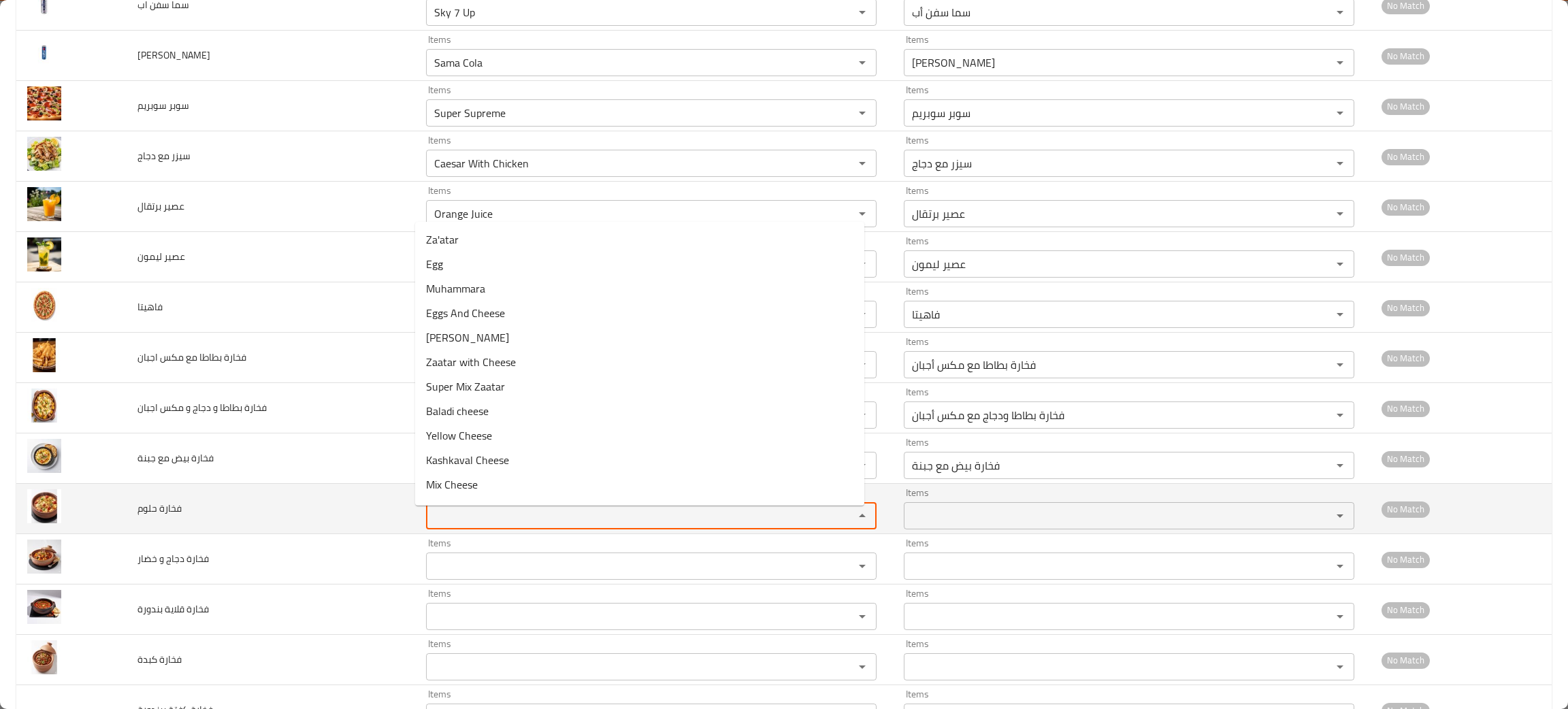
click at [496, 525] on حلوم "Items" at bounding box center [631, 515] width 402 height 19
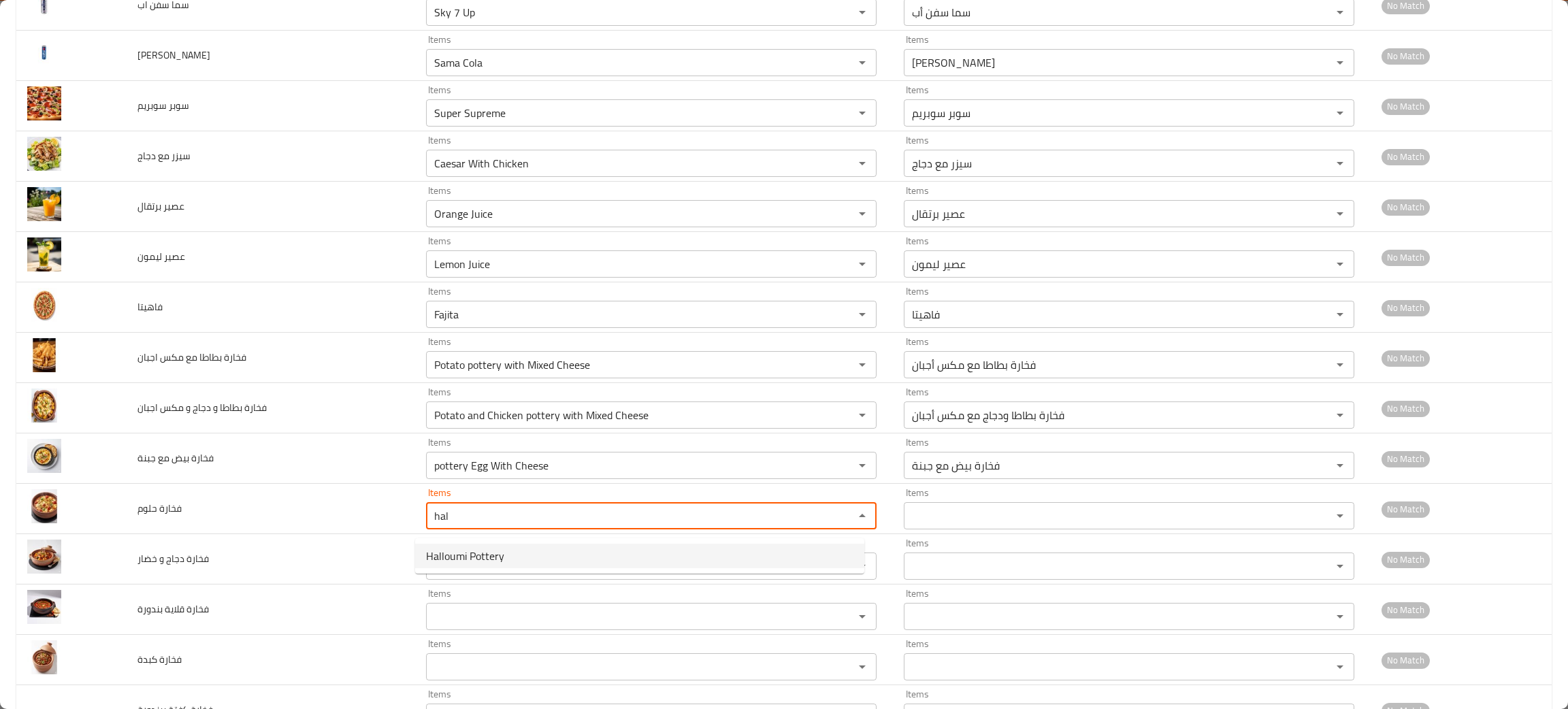
click at [488, 550] on span "Halloumi Pottery" at bounding box center [465, 555] width 78 height 16
type حلوم "Halloumi Pottery"
type حلوم-ar "فخارة حلوم"
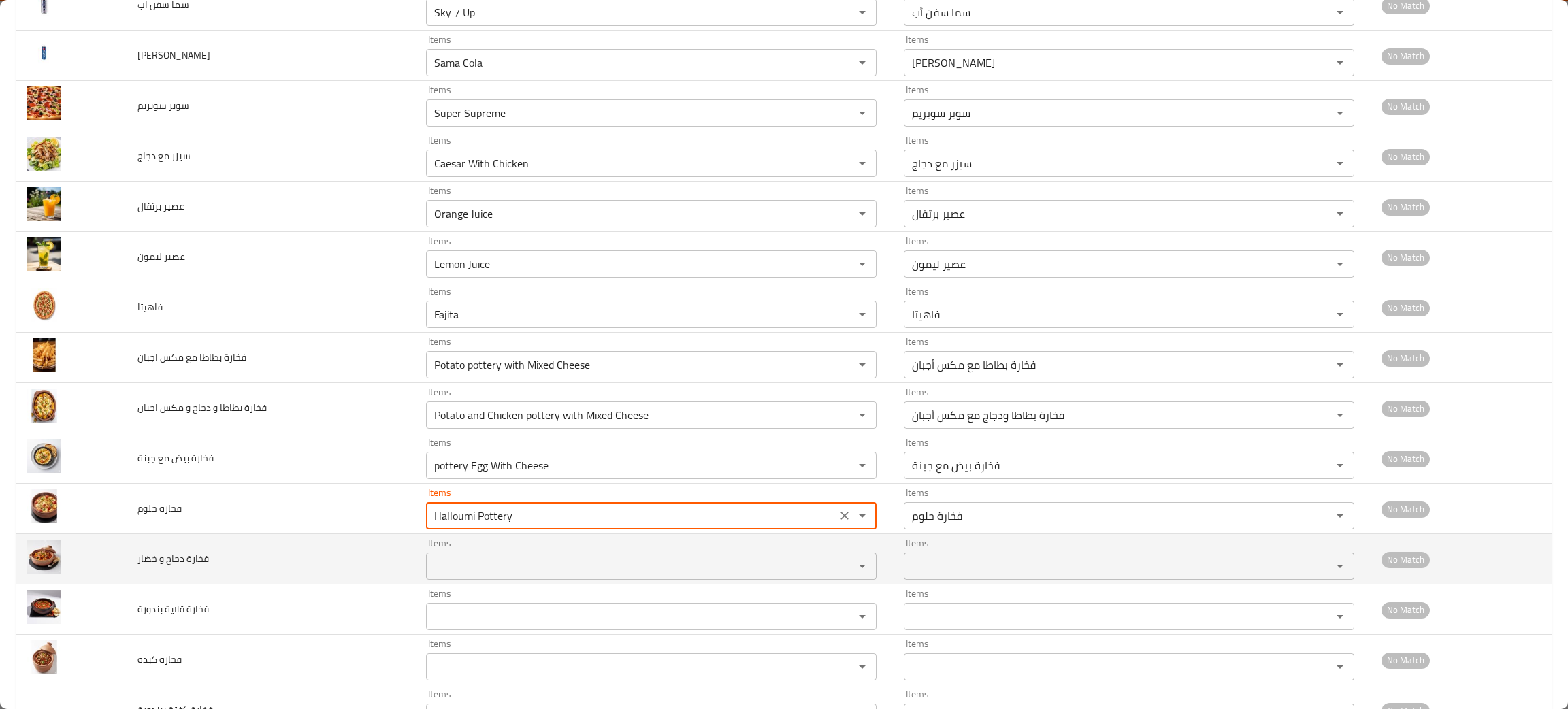
type حلوم "Halloumi Pottery"
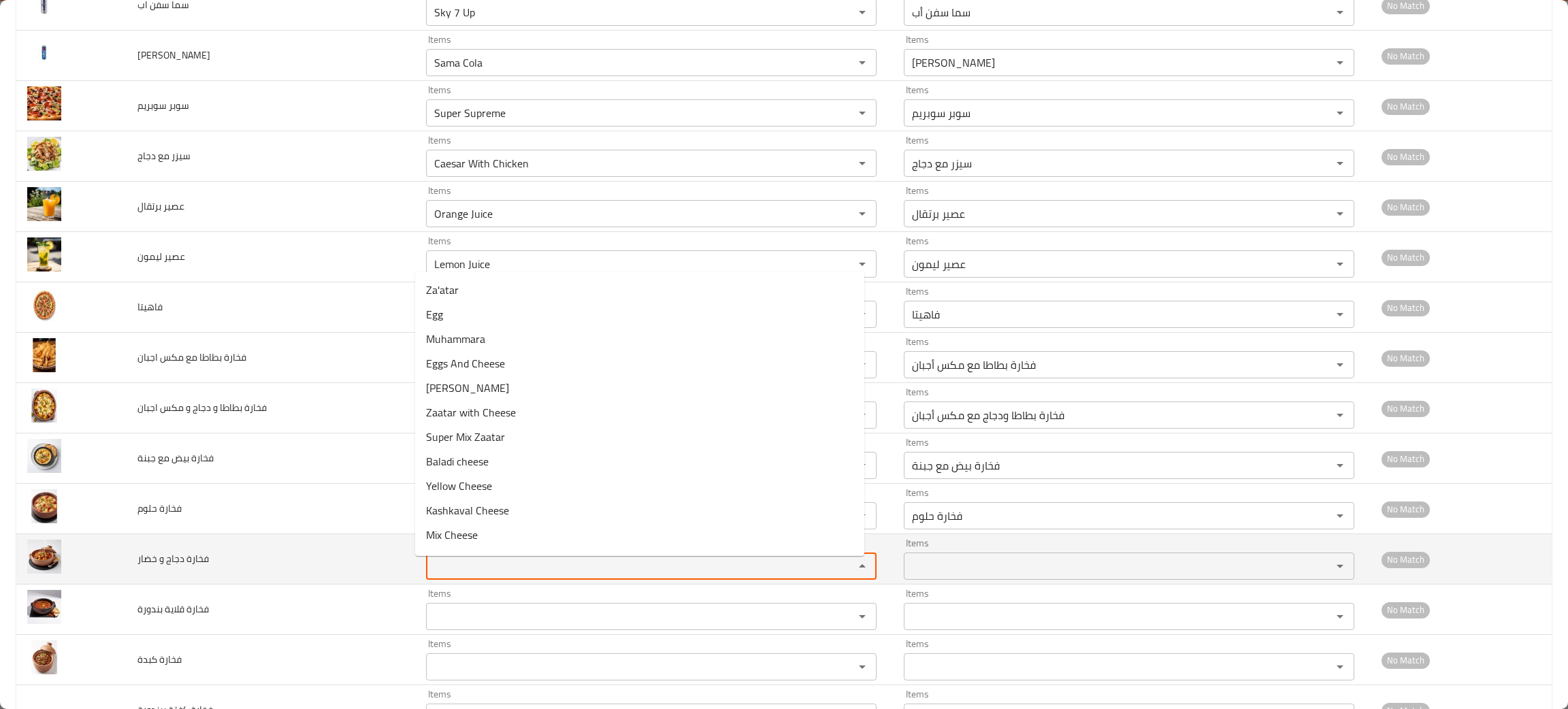
click at [475, 563] on خضار "Items" at bounding box center [631, 565] width 402 height 19
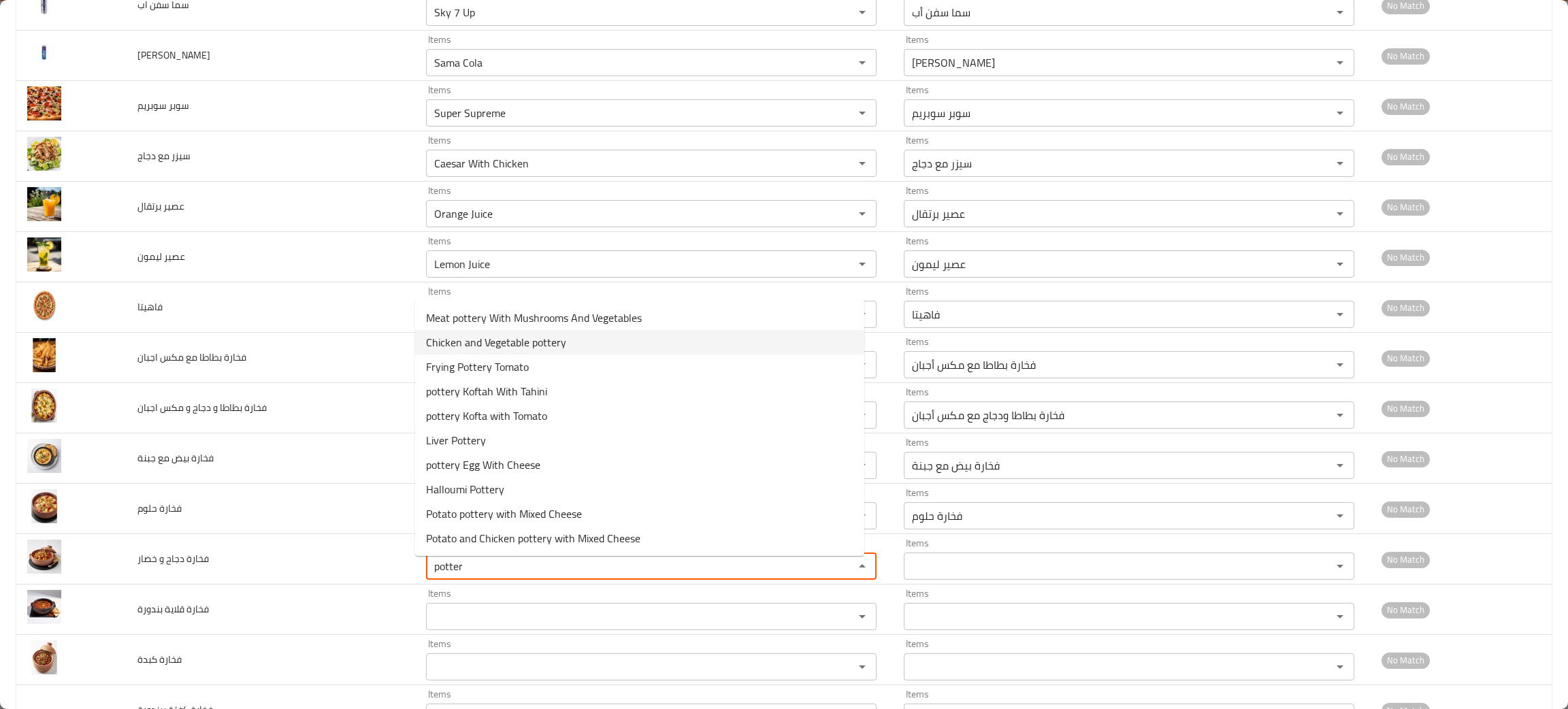
click at [532, 342] on span "Chicken and Vegetable pottery" at bounding box center [496, 342] width 140 height 16
type خضار "Chicken and Vegetable pottery"
type خضار-ar "فخارة دجاج و خضار"
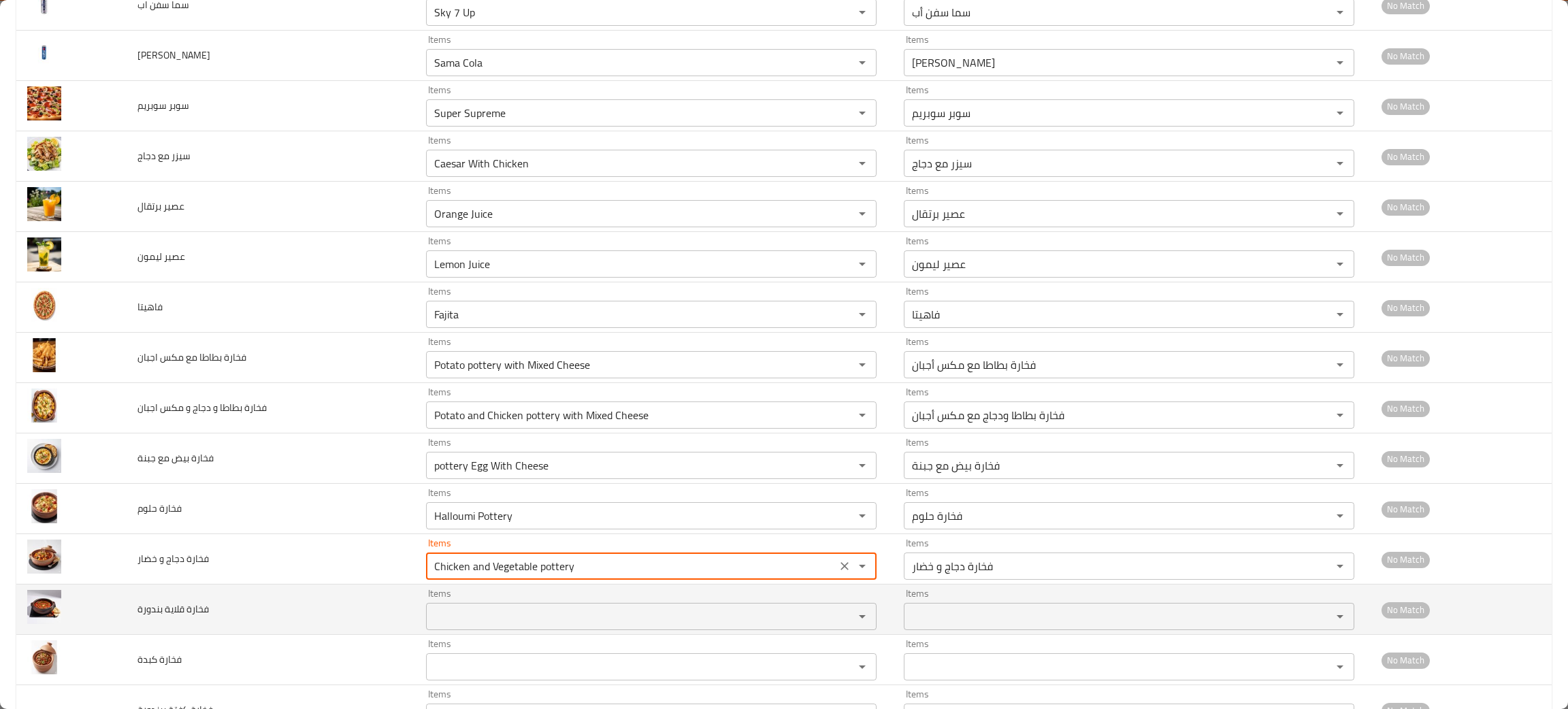
click at [460, 610] on div "Items" at bounding box center [650, 616] width 450 height 27
type خضار "Chicken and Vegetable pottery"
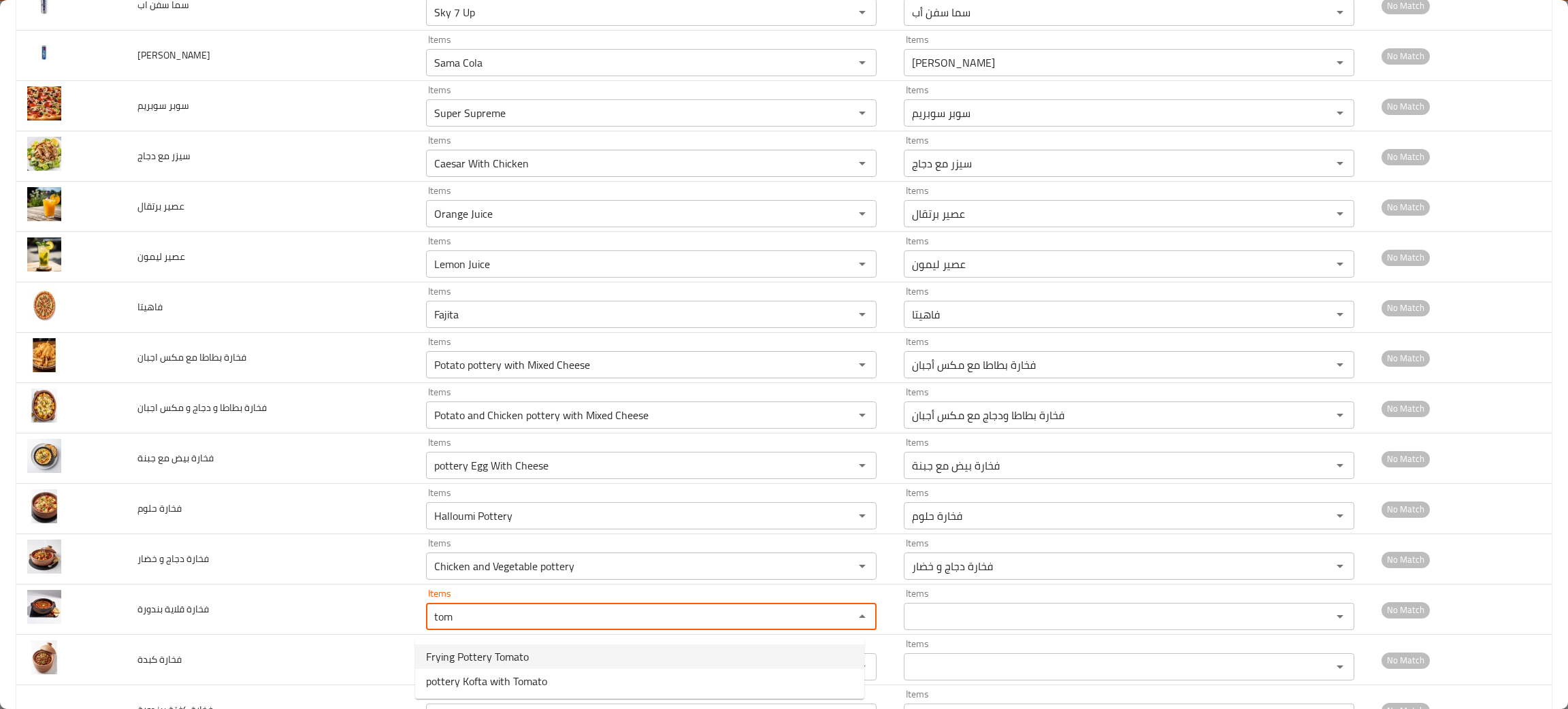
click at [500, 654] on span "Frying Pottery Tomato" at bounding box center [477, 656] width 103 height 16
type بندورة "Frying Pottery Tomato"
type بندورة-ar "فخارة قلاية بندورة"
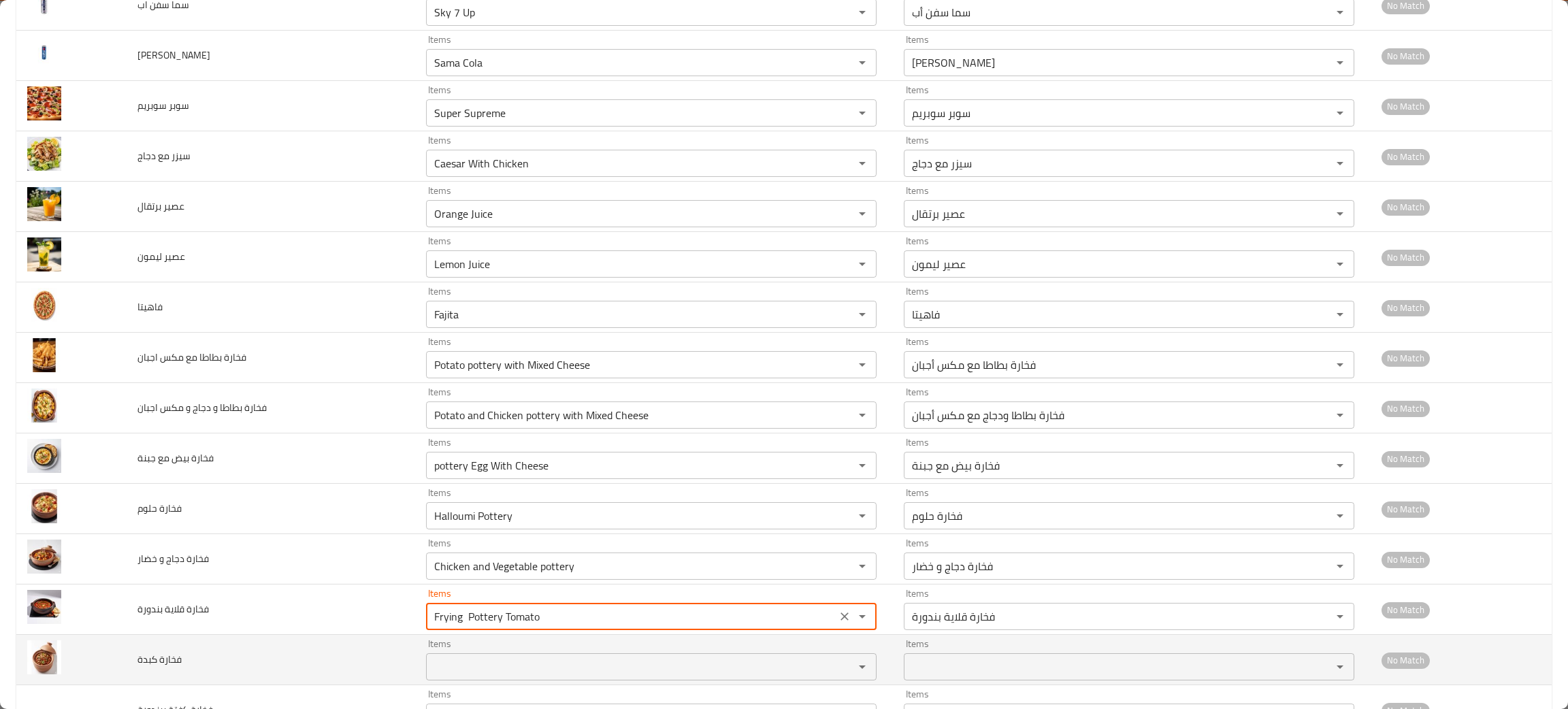
type بندورة "Frying Pottery Tomato"
click at [430, 671] on كبدة "Items" at bounding box center [631, 666] width 402 height 19
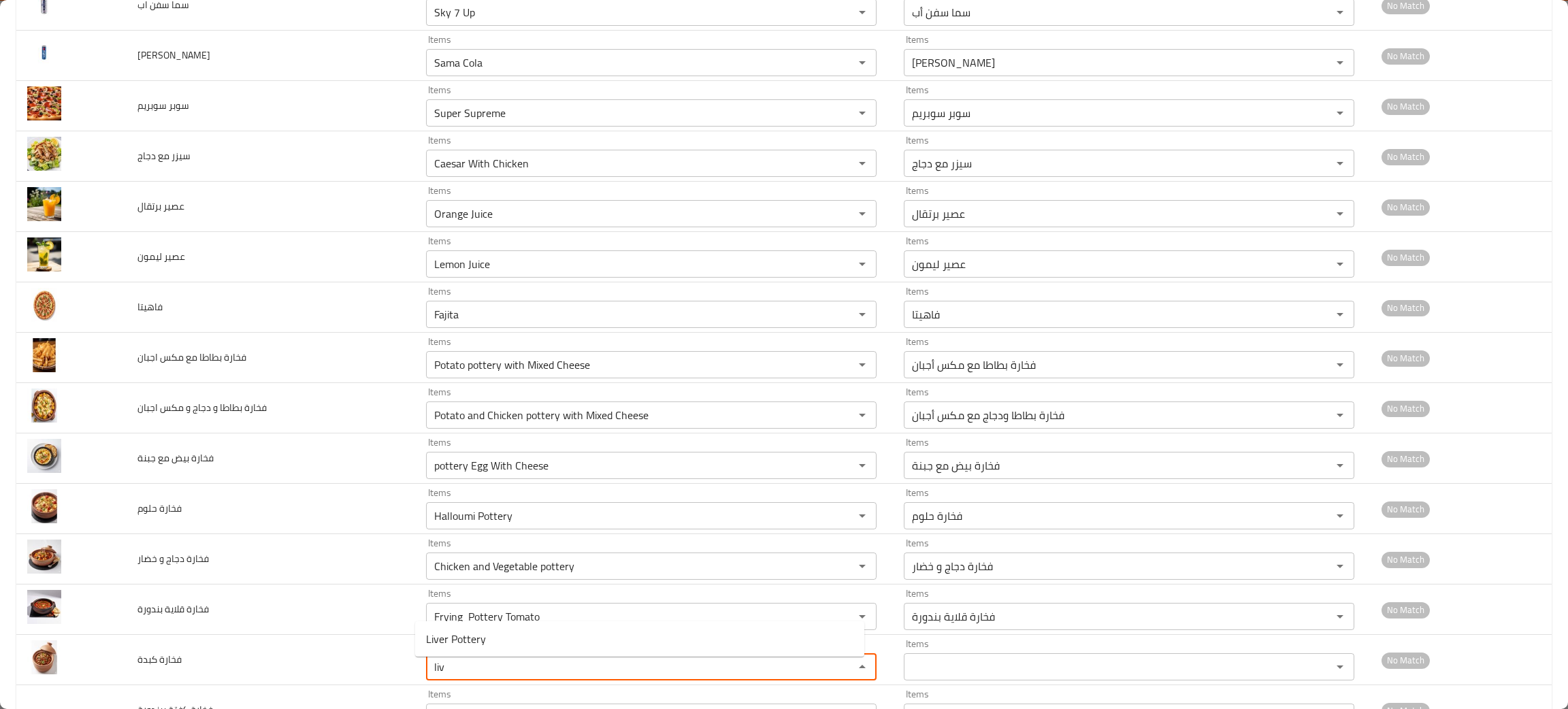
click at [465, 644] on span "Liver Pottery" at bounding box center [456, 639] width 60 height 16
type كبدة "Liver Pottery"
type كبدة-ar "فخارة كبدة"
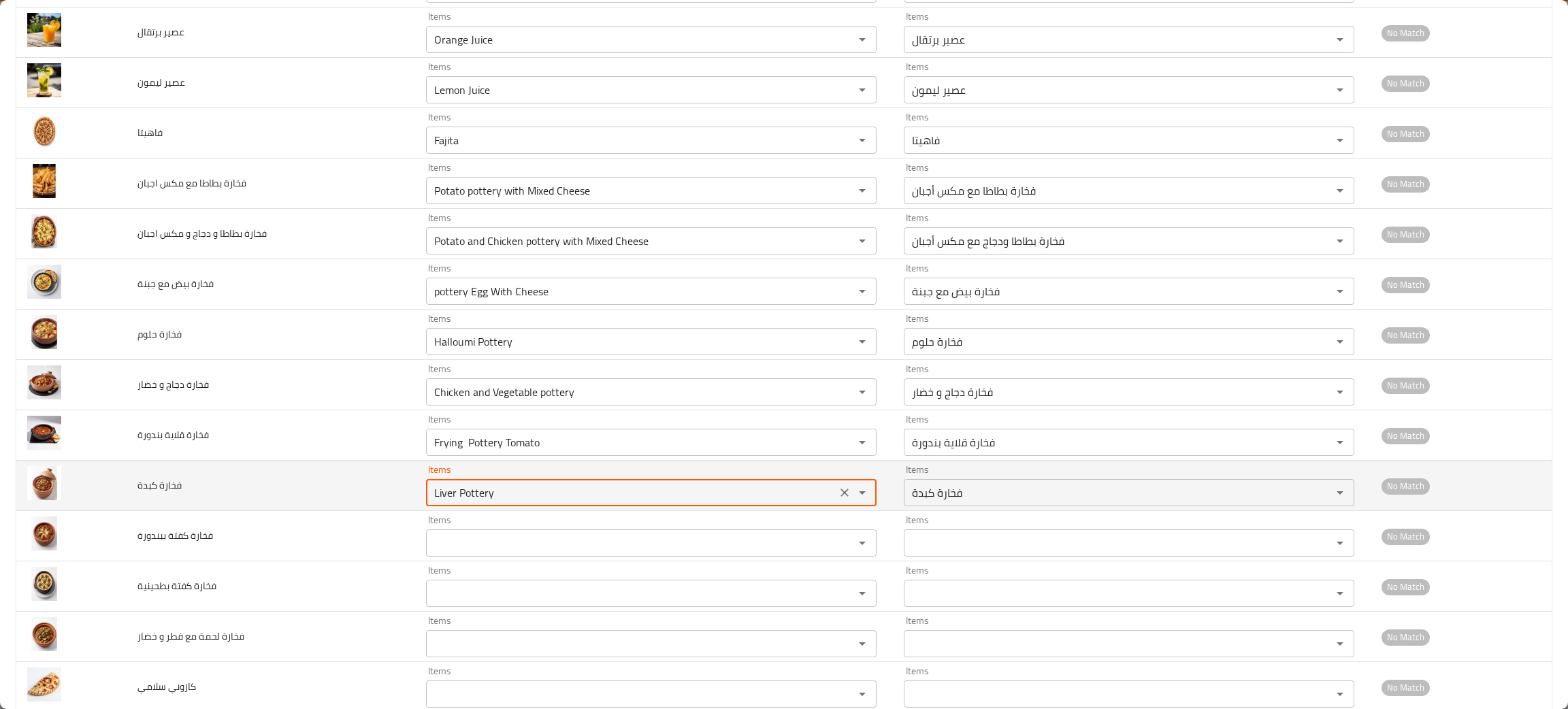
scroll to position [2243, 0]
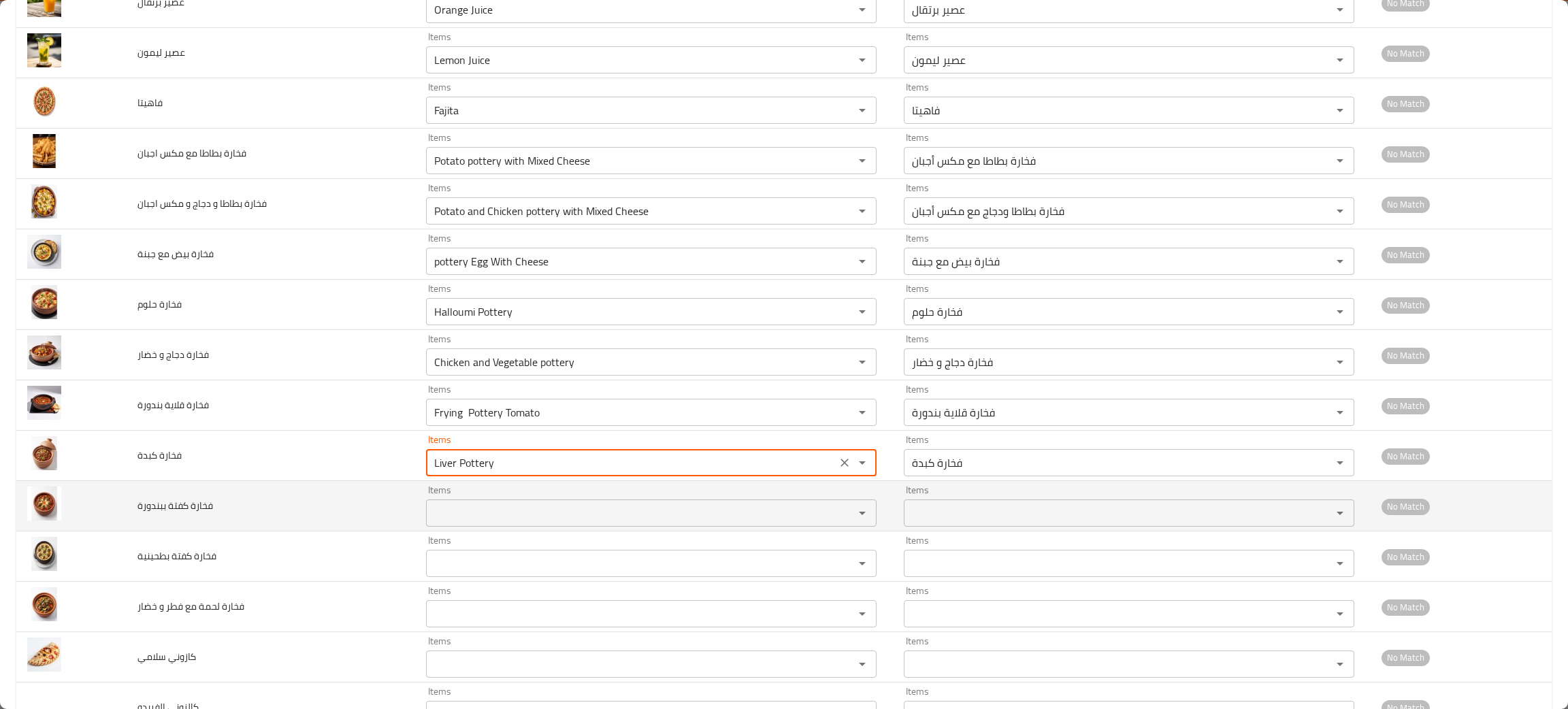
type كبدة "Liver Pottery"
click at [470, 517] on ببندورة "Items" at bounding box center [631, 513] width 402 height 19
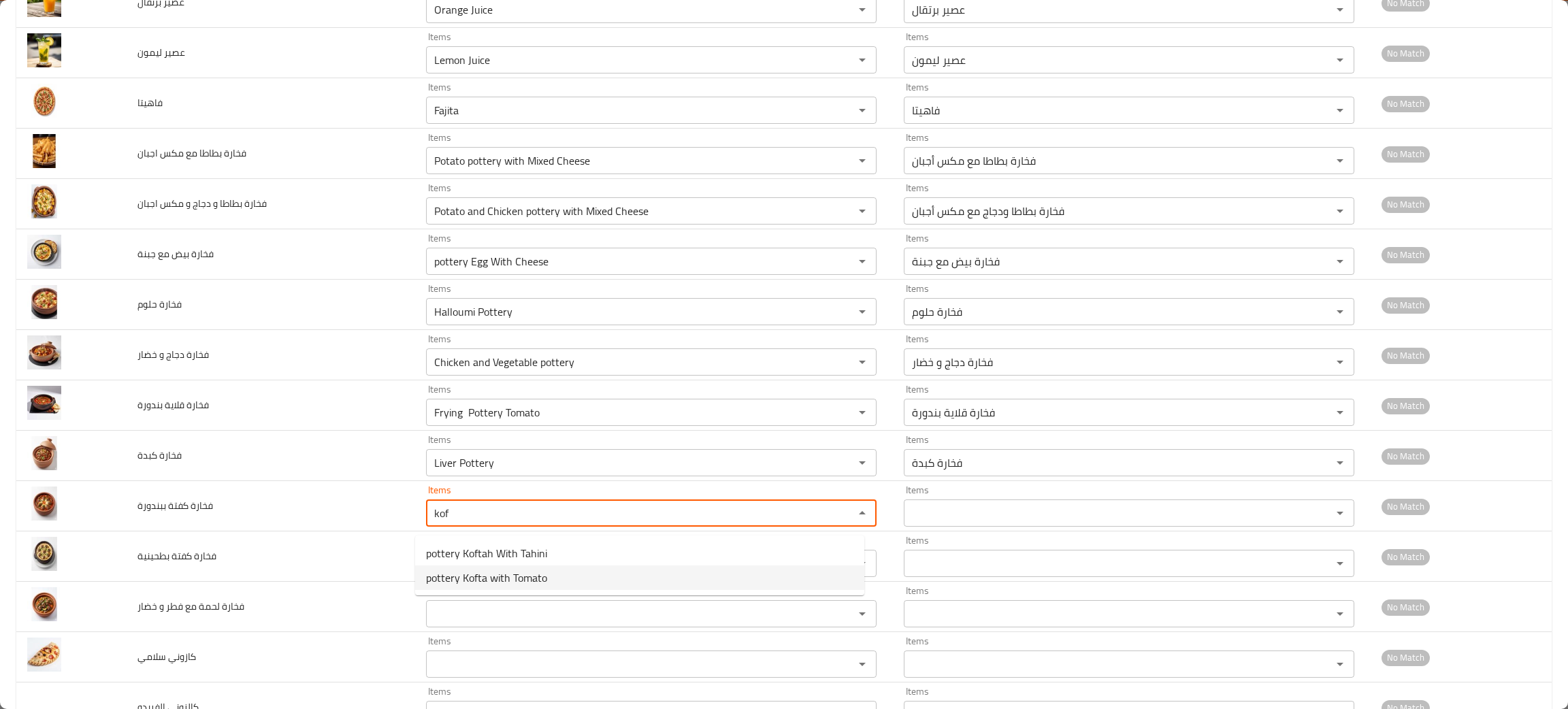
click at [477, 576] on span "pottery Kofta with Tomato" at bounding box center [486, 577] width 121 height 16
type ببندورة "pottery Kofta with Tomato"
type ببندورة-ar "فخارة كفتة ببندورة"
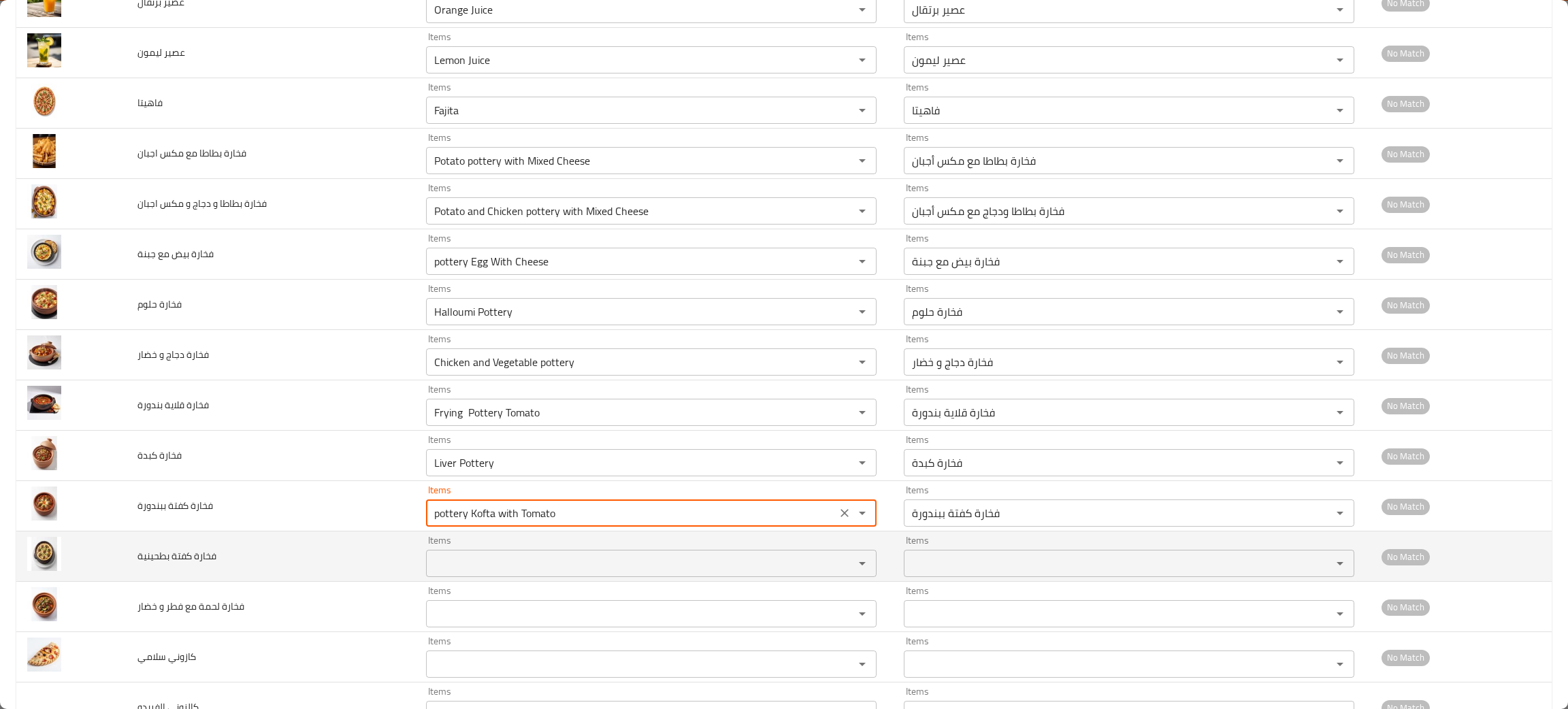
type ببندورة "pottery Kofta with Tomato"
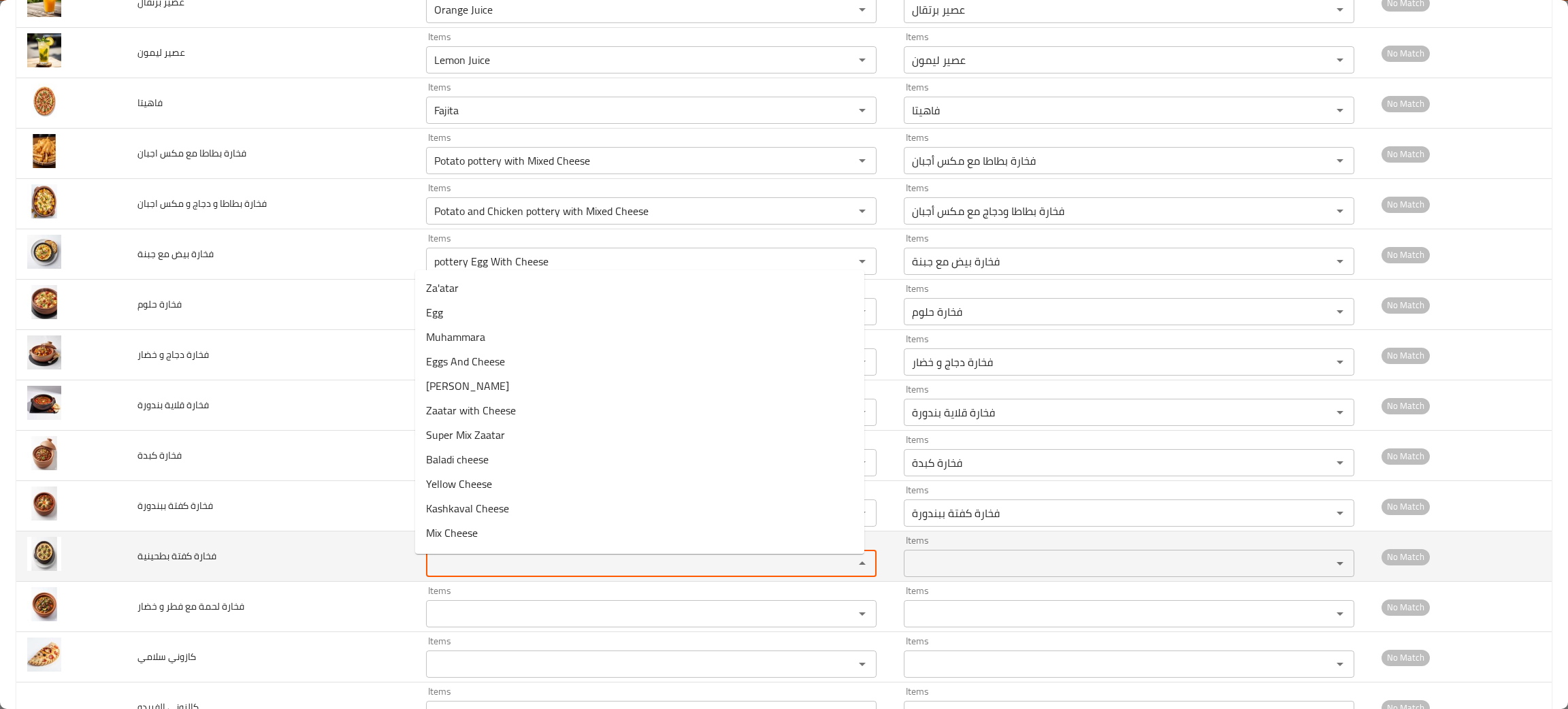
click at [477, 573] on بطحينية "Items" at bounding box center [631, 563] width 402 height 19
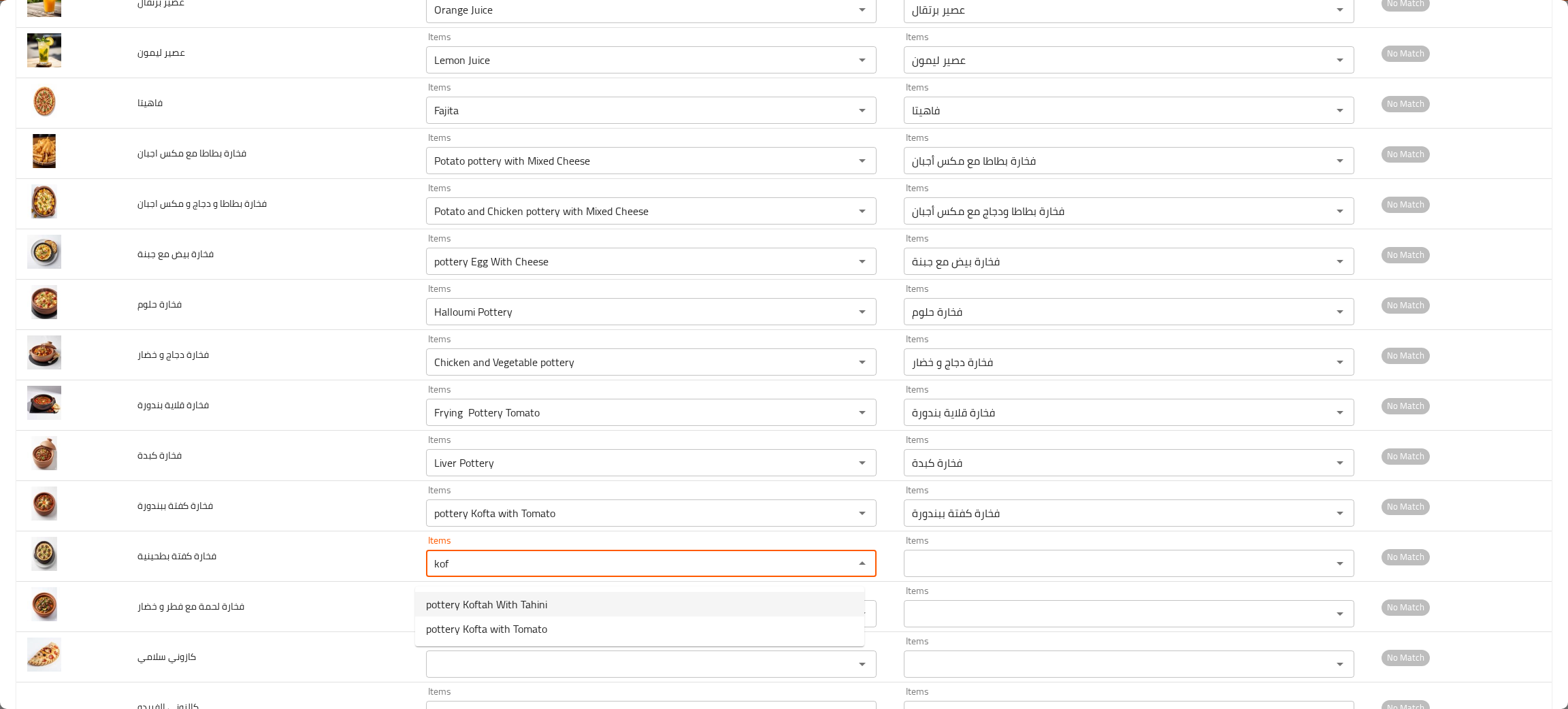
click at [507, 598] on span "pottery Koftah With Tahini" at bounding box center [486, 604] width 121 height 16
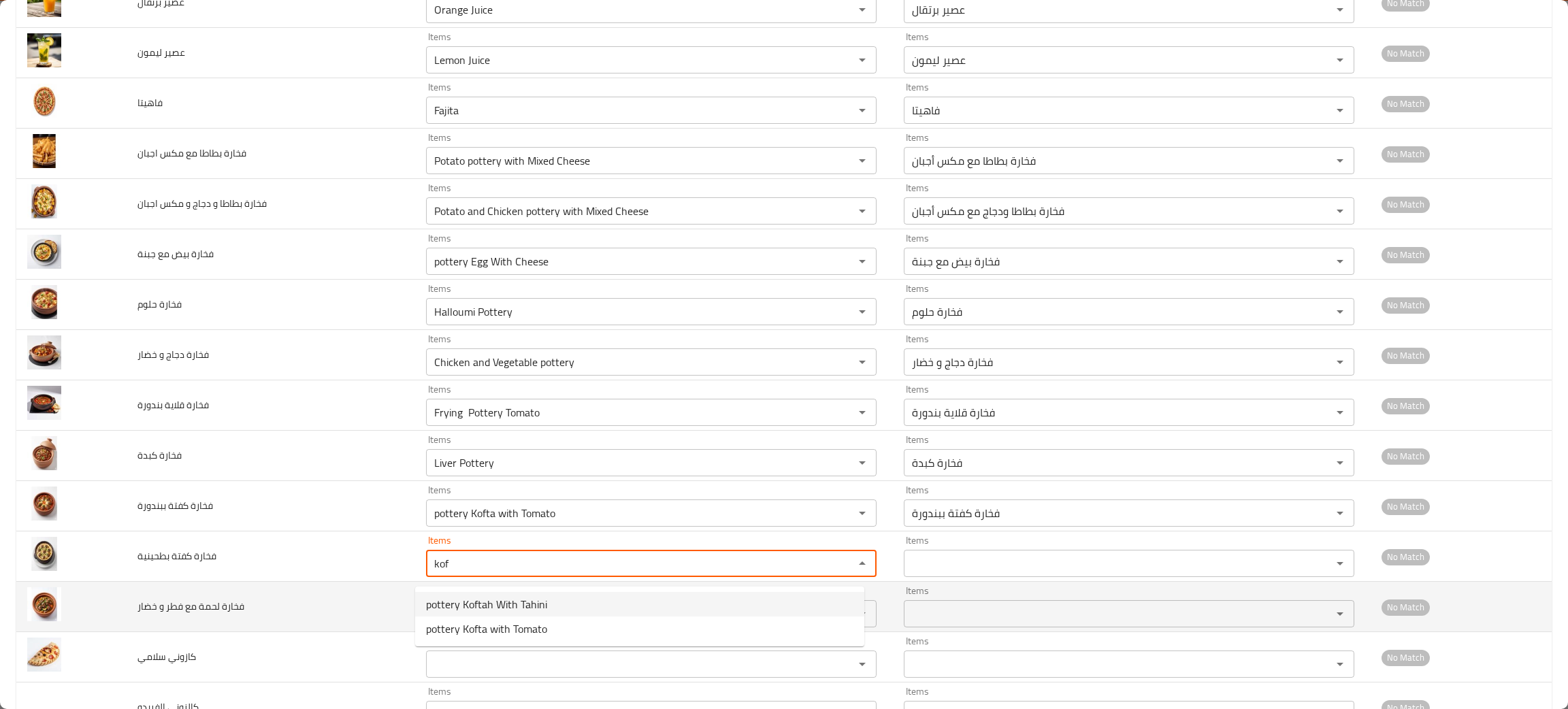
type بطحينية "pottery Koftah With Tahini"
type بطحينية-ar "فخارة كفتة بطحينية"
type بطحينية "pottery Koftah With Tahini"
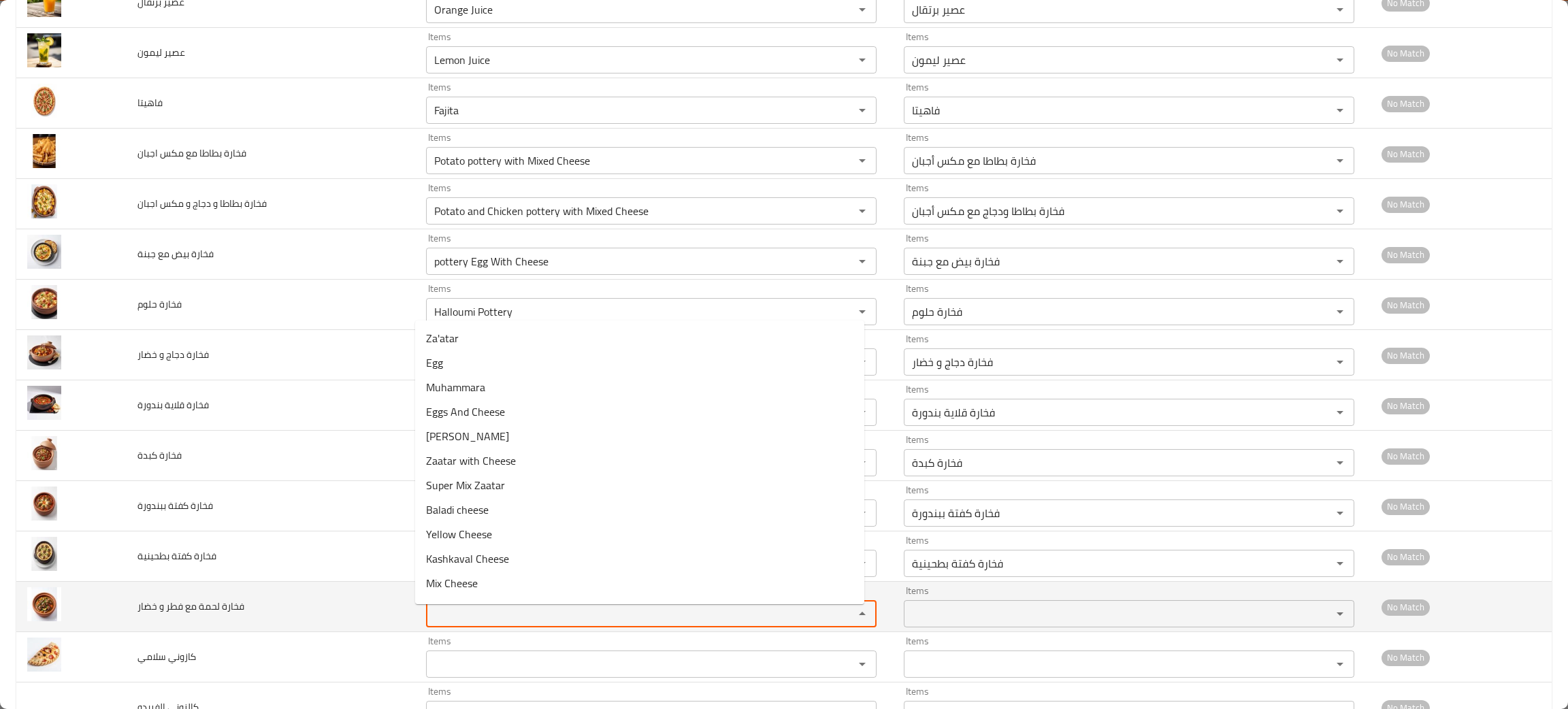
click at [465, 623] on خضار "Items" at bounding box center [631, 613] width 402 height 19
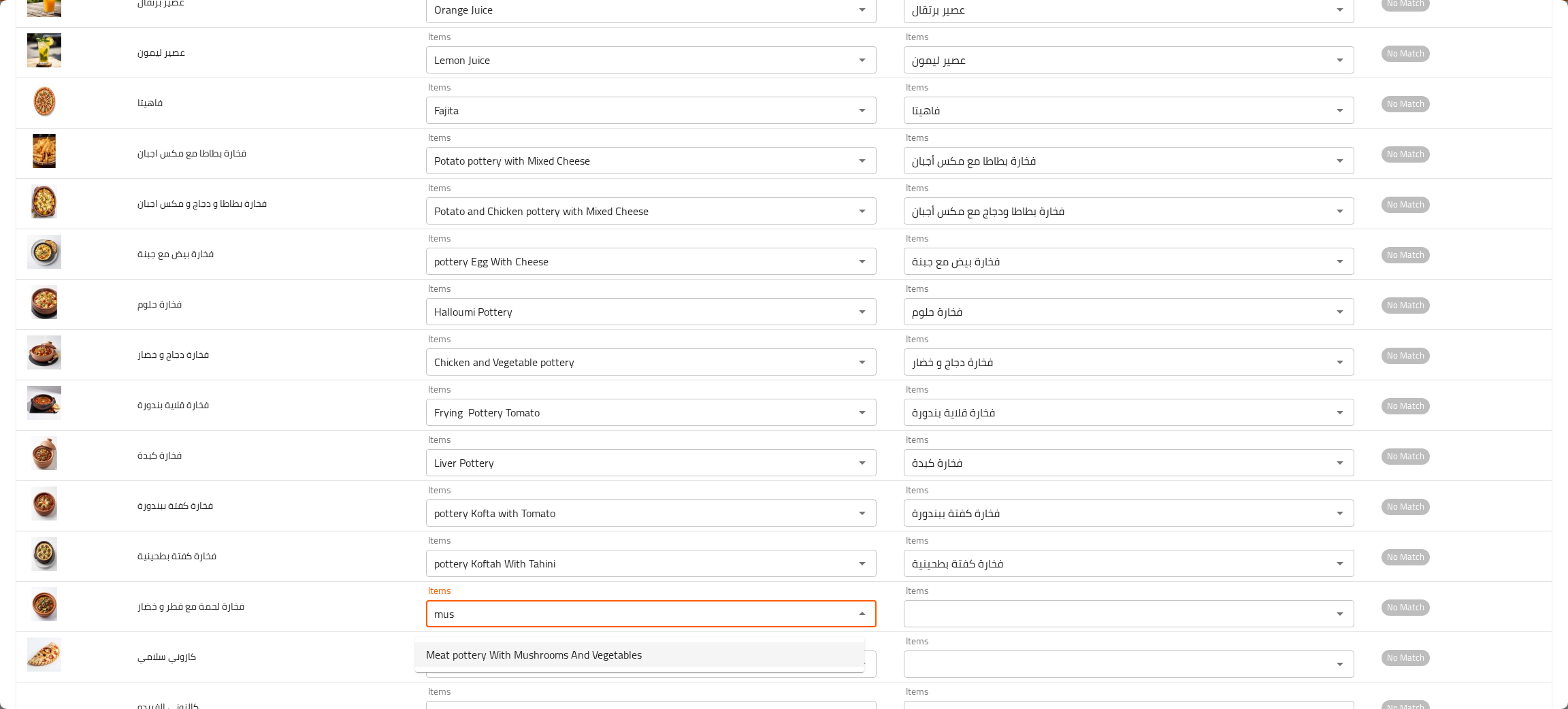
click at [515, 649] on span "Meat pottery With Mushrooms And Vegetables" at bounding box center [533, 654] width 216 height 16
type خضار "Meat pottery With Mushrooms And Vegetables"
type خضار-ar "فخارة لحمة مع فطر و خضار"
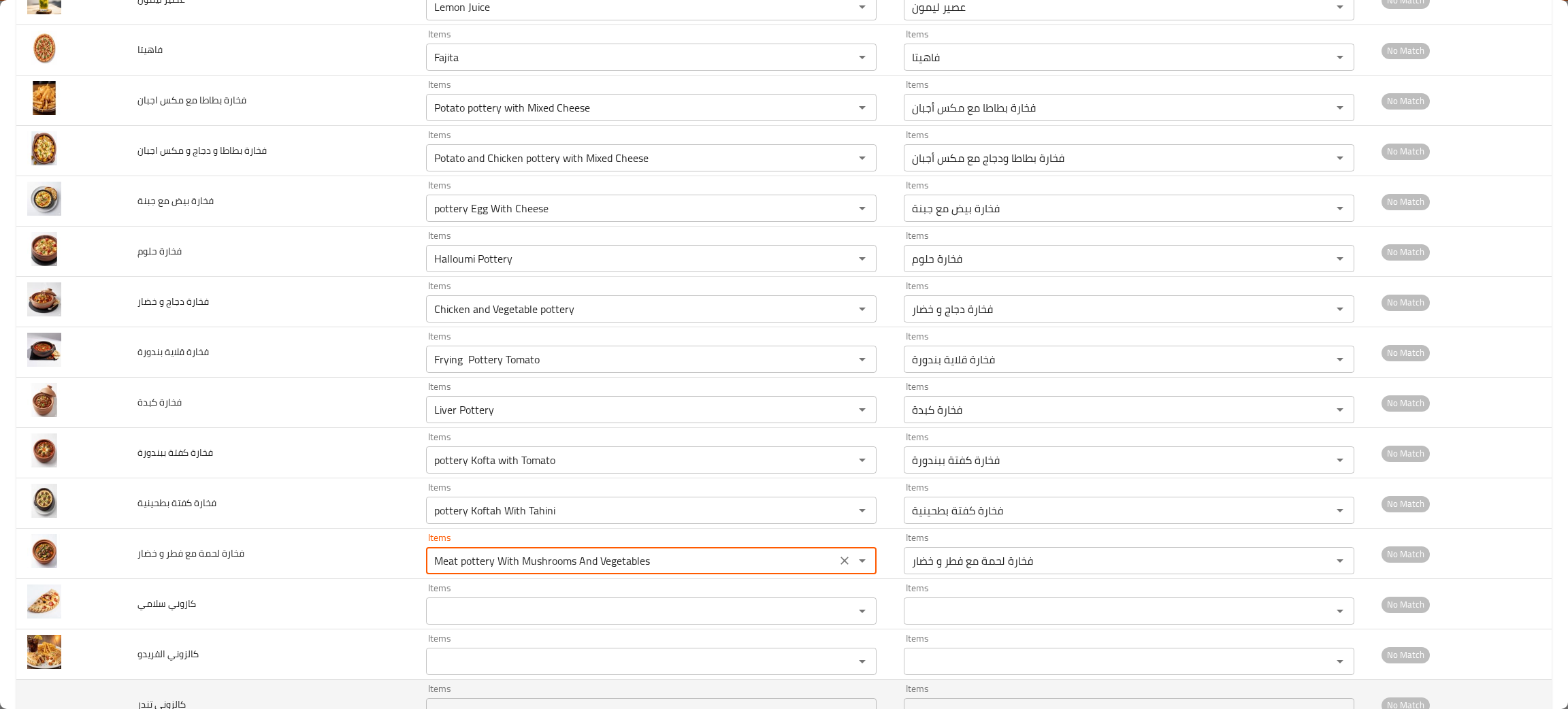
scroll to position [2345, 0]
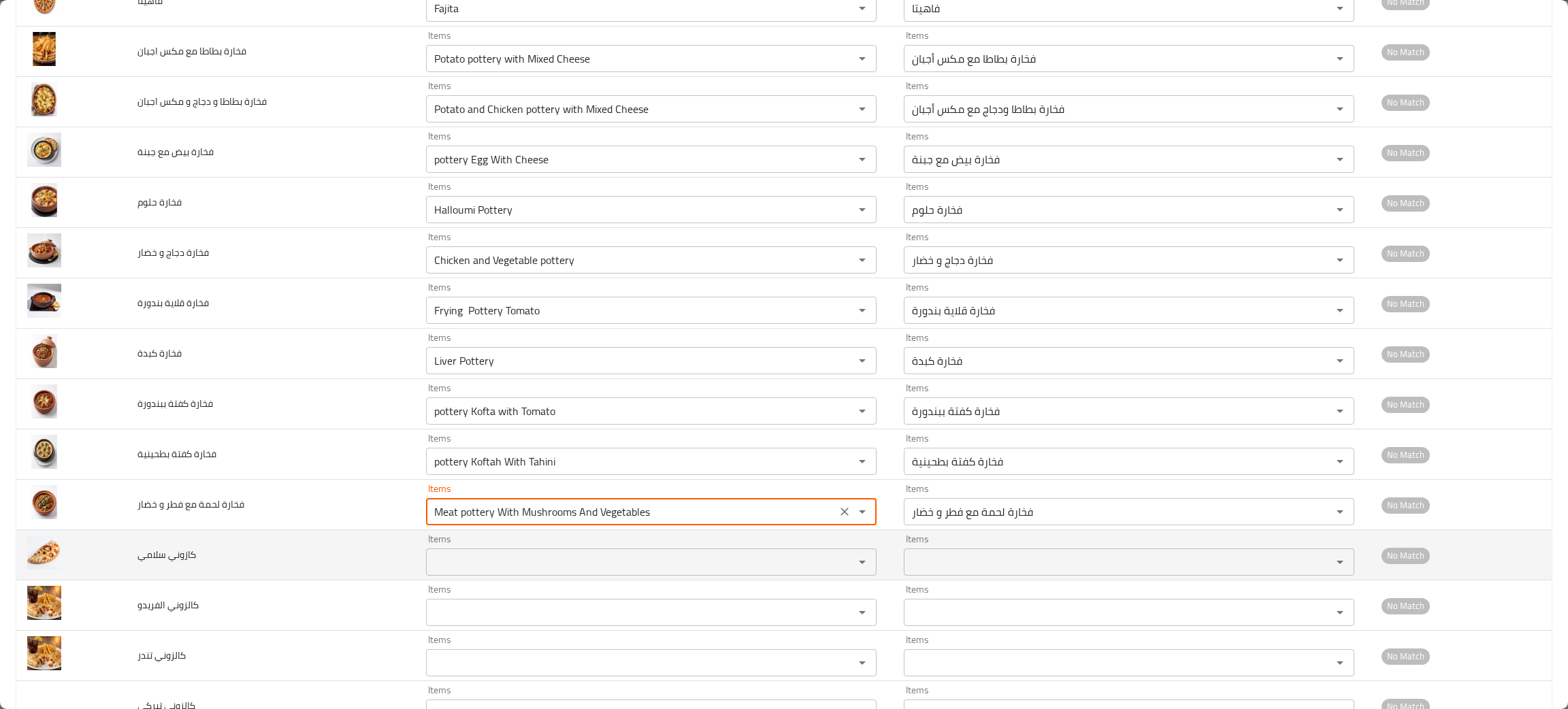
type خضار "Meat pottery With Mushrooms And Vegetables"
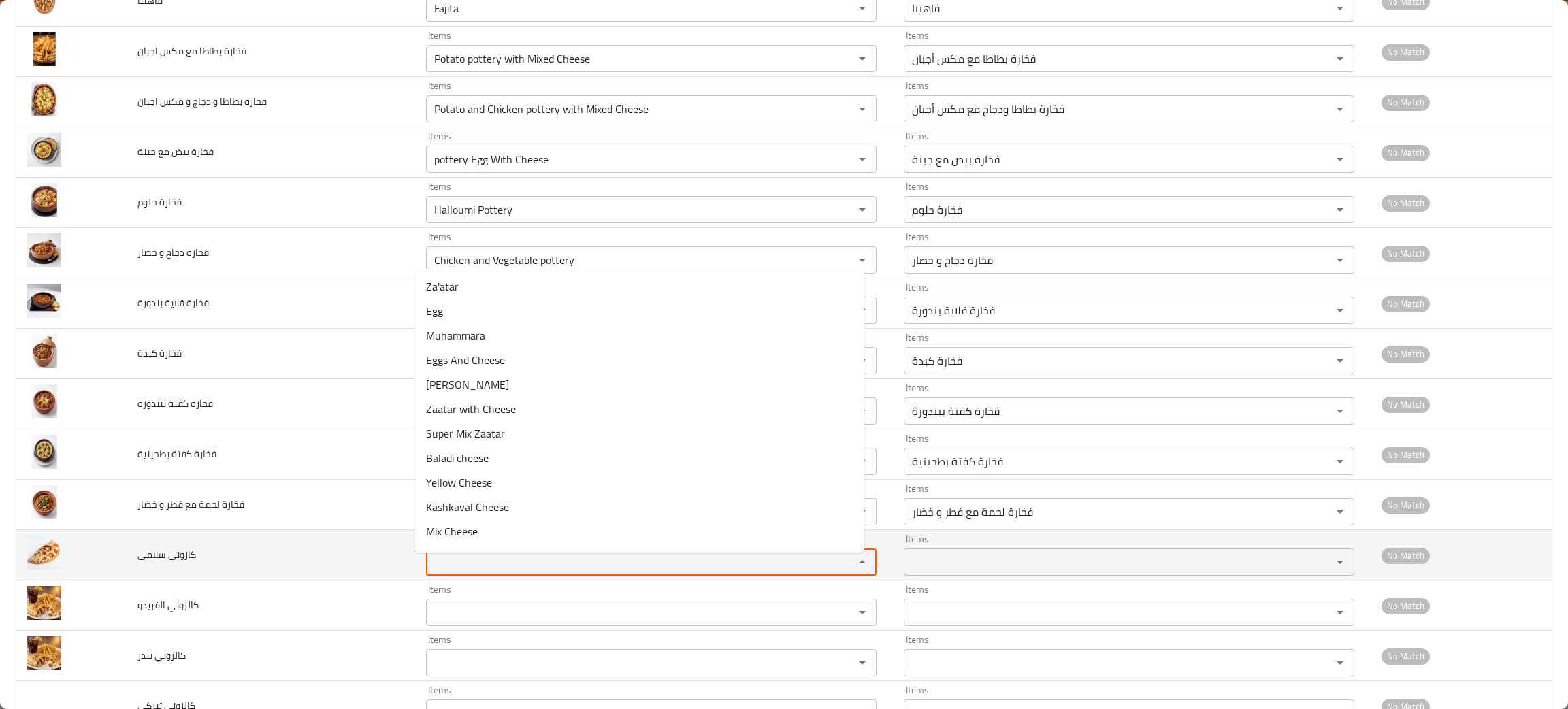
click at [478, 571] on سلامي "Items" at bounding box center [631, 562] width 402 height 19
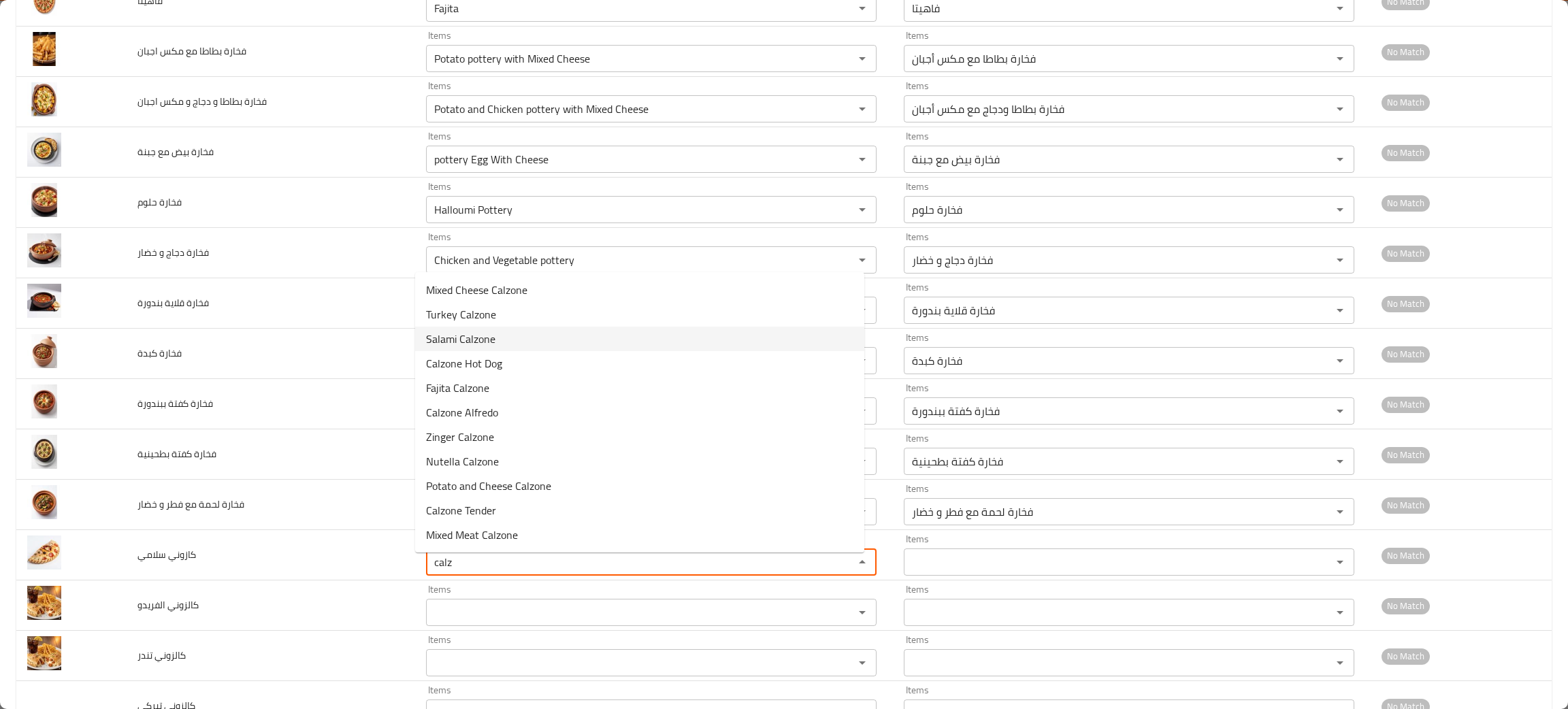
click at [476, 335] on span "Salami Calzone" at bounding box center [460, 339] width 69 height 16
type سلامي "Salami Calzone"
type سلامي-ar "كالزوني سلامي"
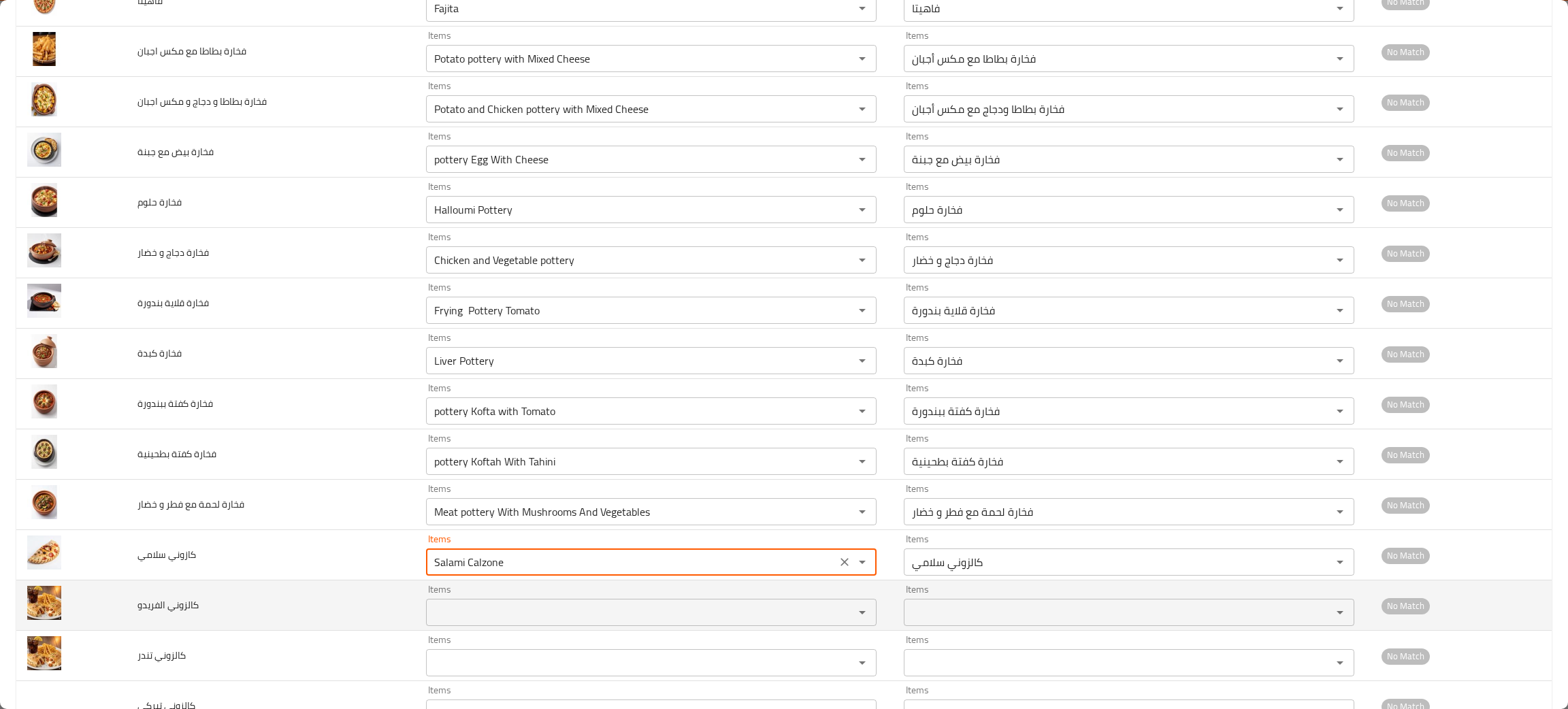
type سلامي "Salami Calzone"
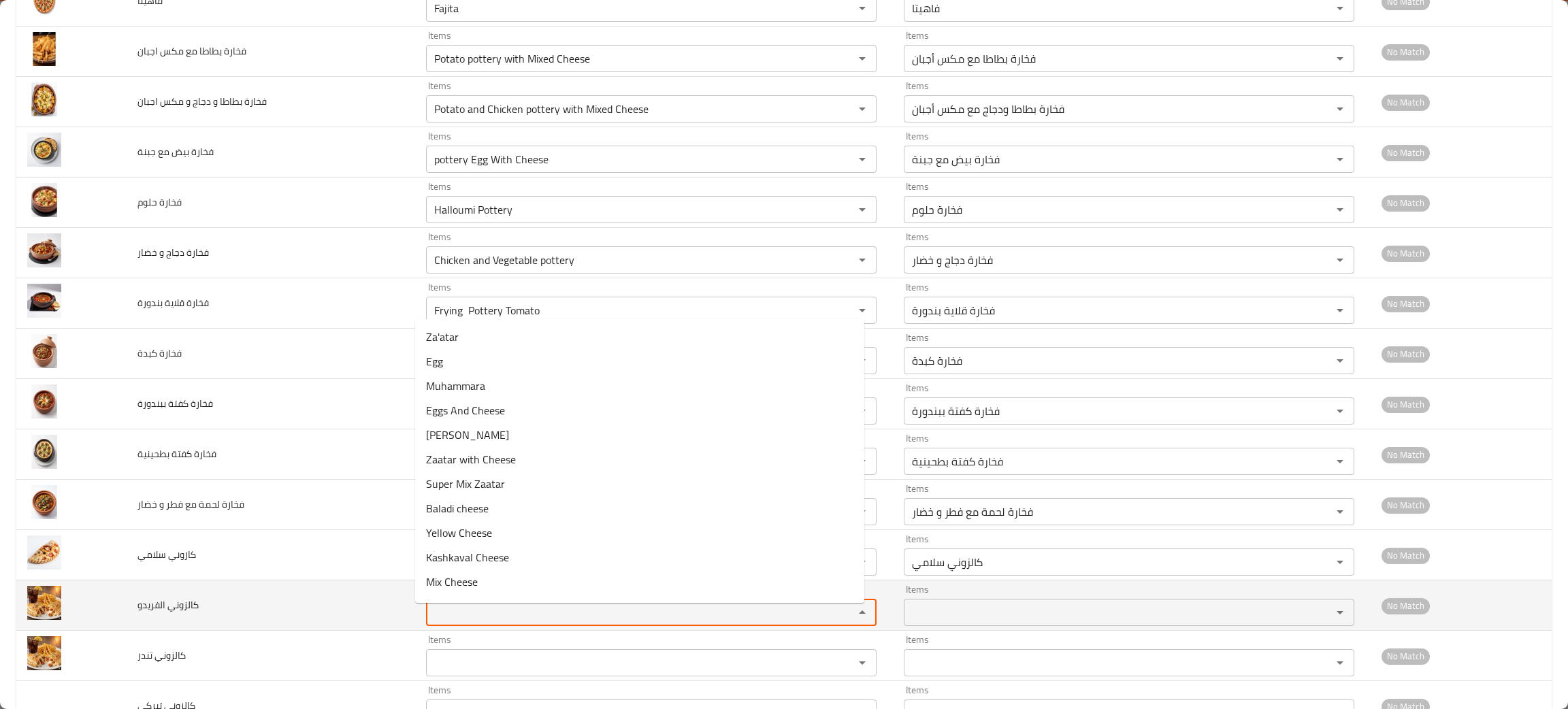
click at [473, 617] on الفريدو "Items" at bounding box center [631, 612] width 402 height 19
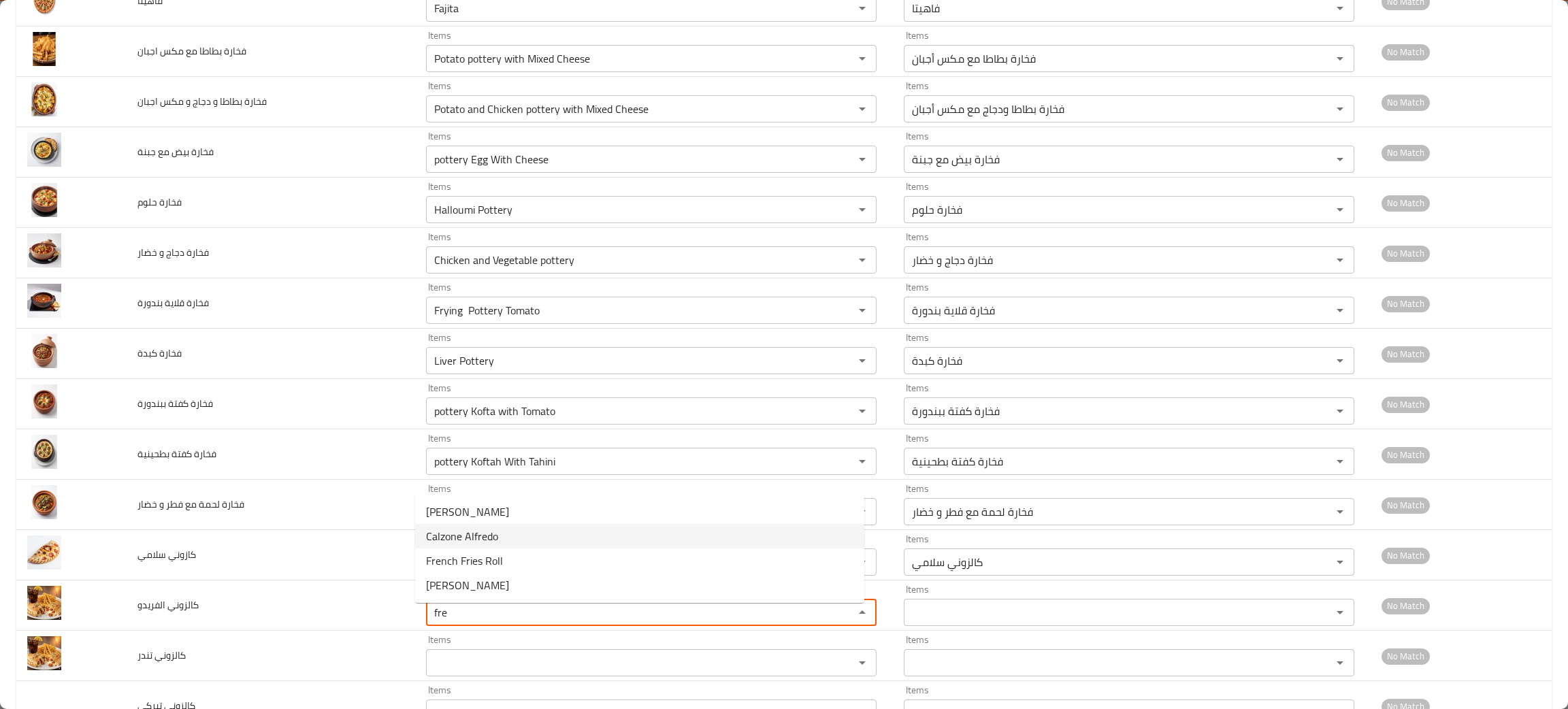
click at [461, 531] on span "Calzone Alfredo" at bounding box center [461, 536] width 72 height 16
type الفريدو "Calzone Alfredo"
type الفريدو-ar "كالزوني الفريدو"
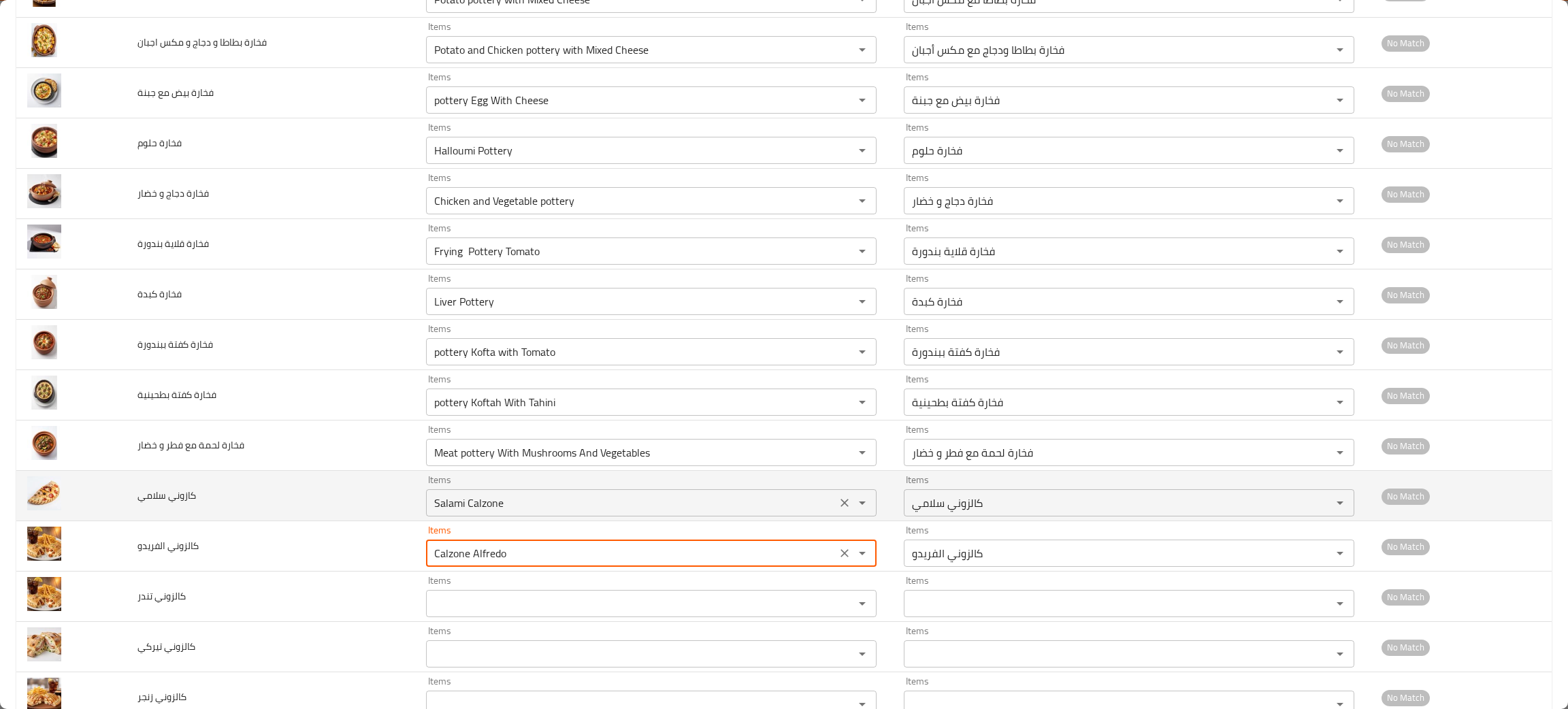
scroll to position [2448, 0]
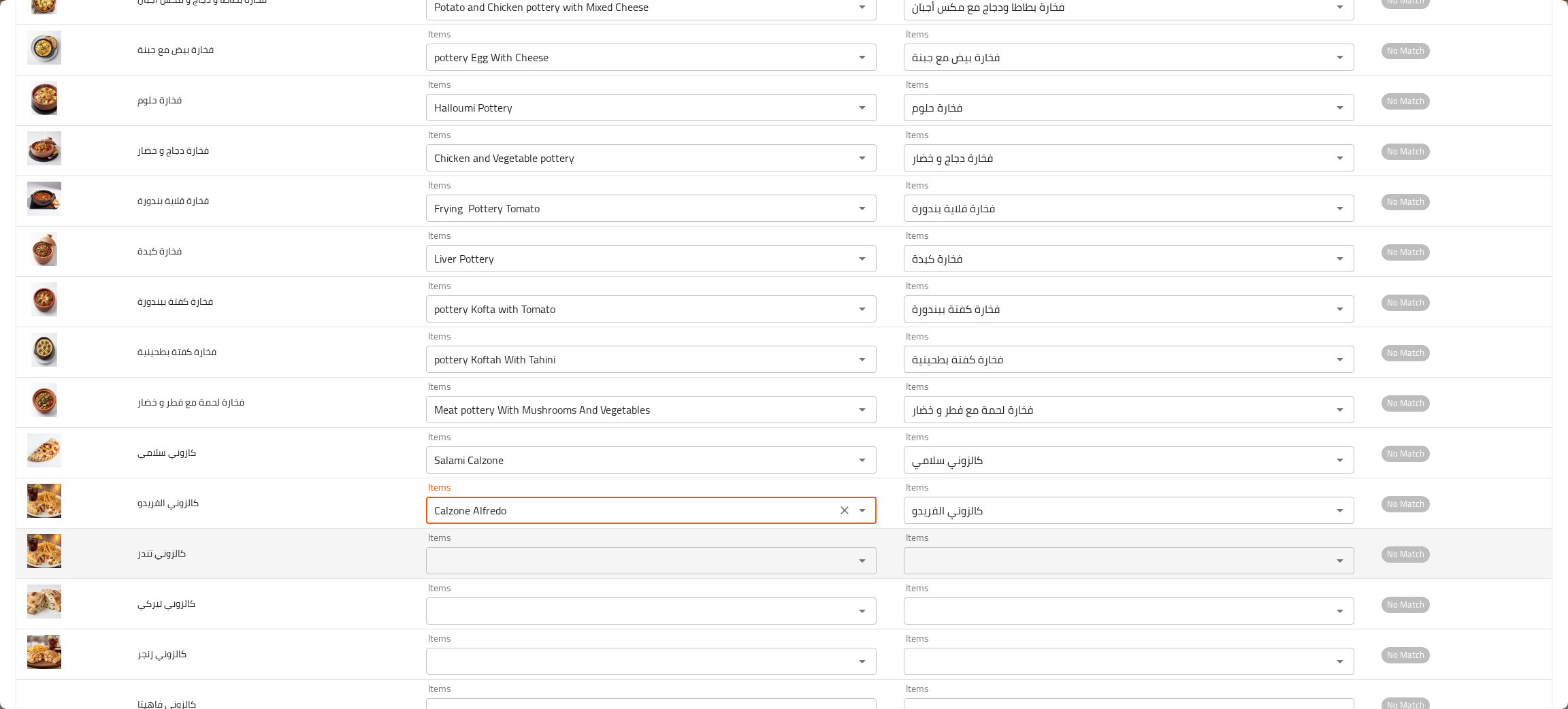
type الفريدو "Calzone Alfredo"
click at [496, 563] on "Items" at bounding box center [631, 560] width 402 height 19
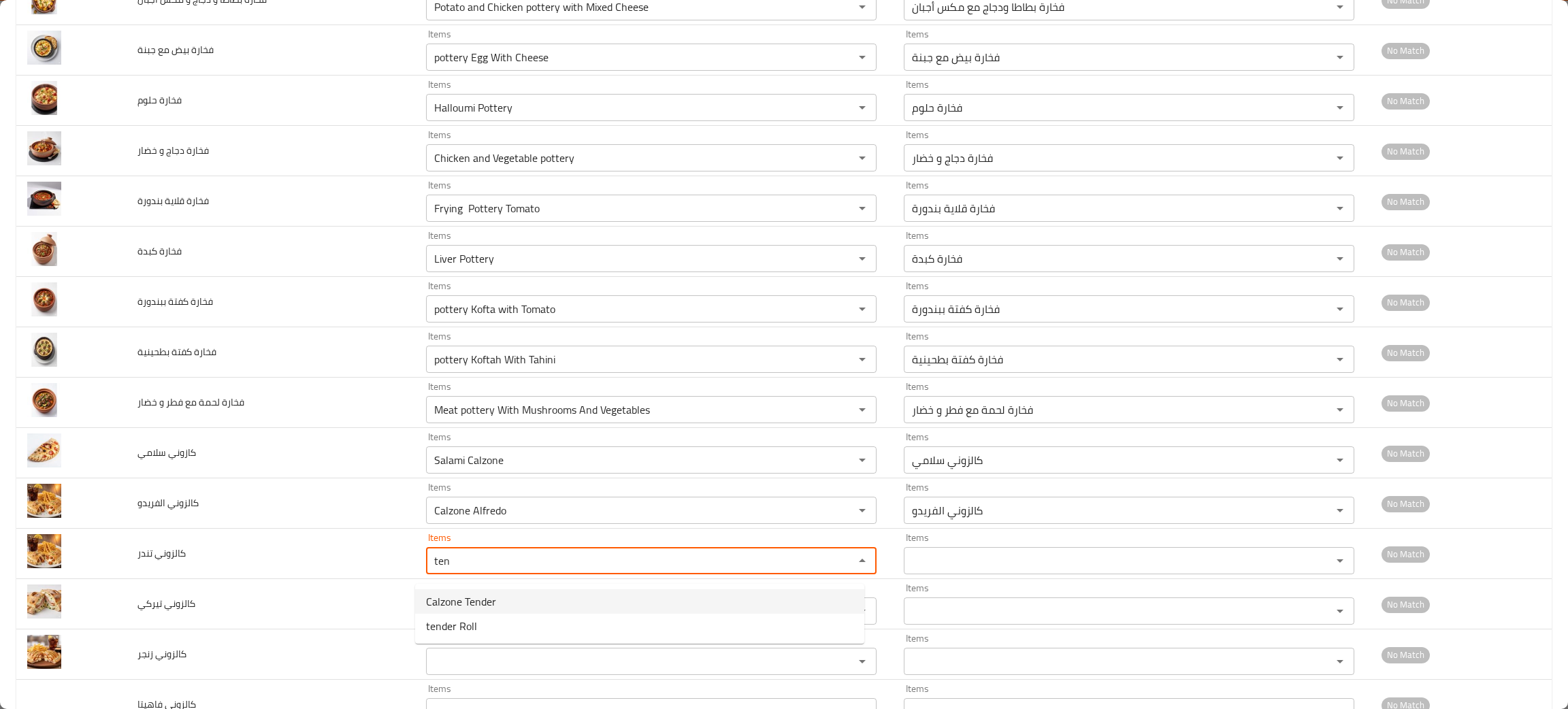
click at [490, 607] on span "Calzone Tender" at bounding box center [460, 601] width 70 height 16
type "Calzone Tender"
type -ar "كالزوني تندر"
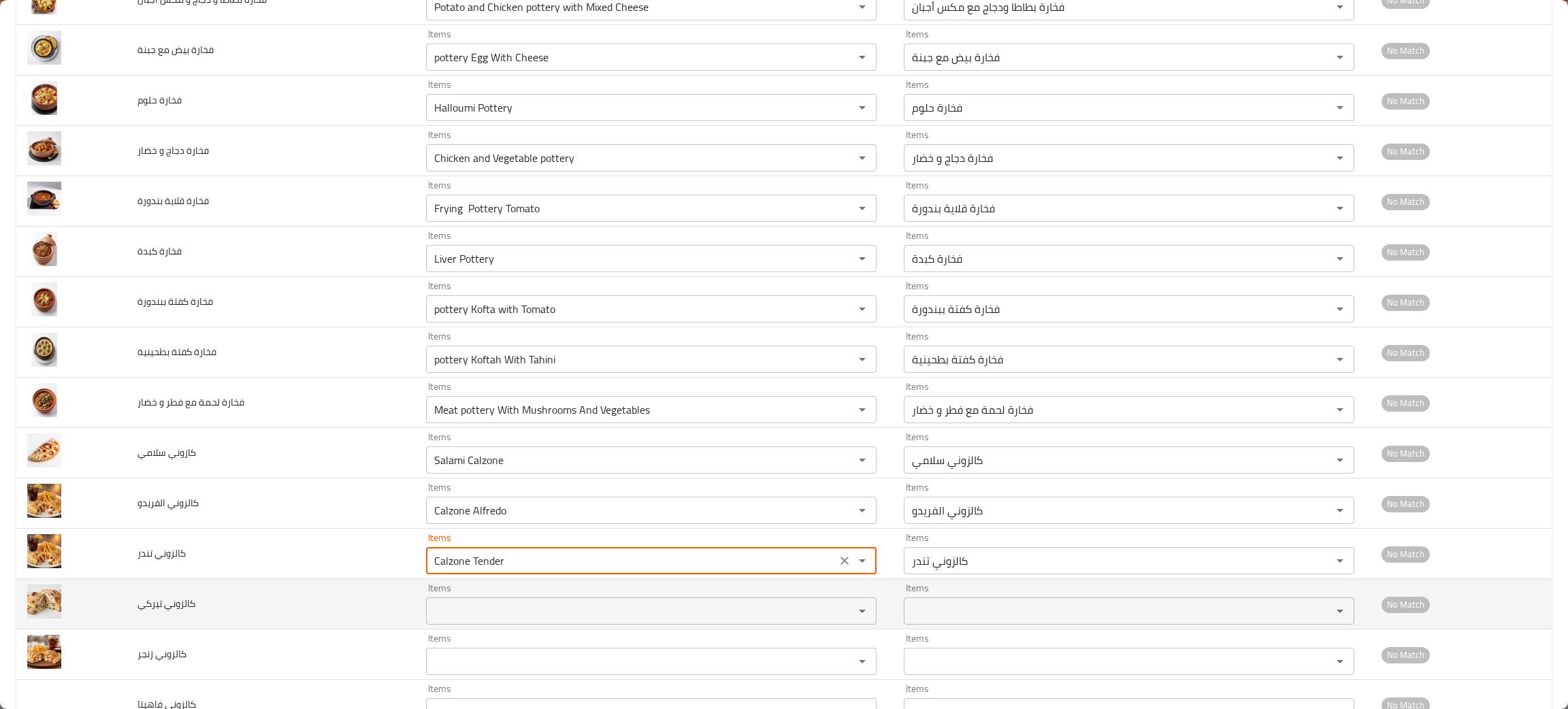
scroll to position [2550, 0]
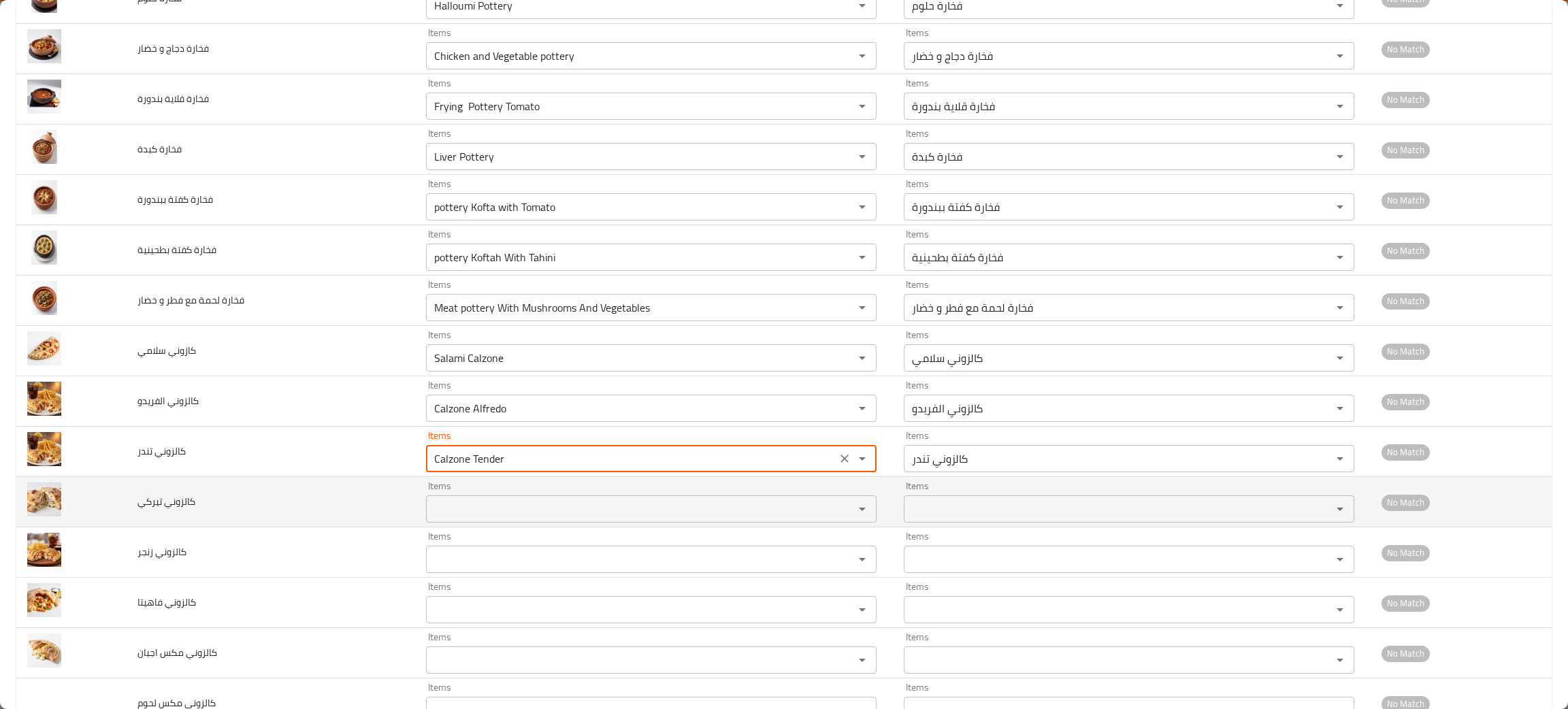
type "Calzone Tender"
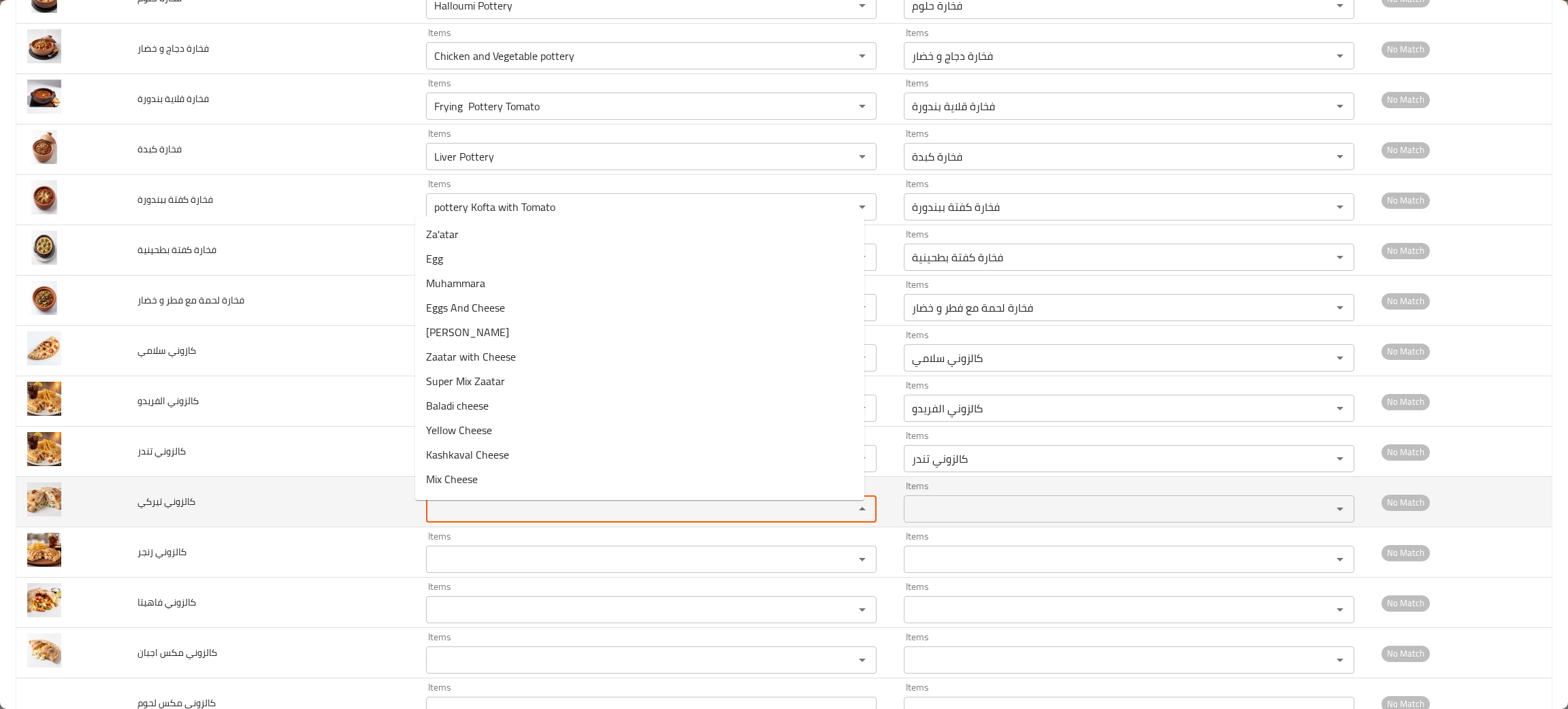
click at [467, 518] on تيركي "Items" at bounding box center [631, 508] width 402 height 19
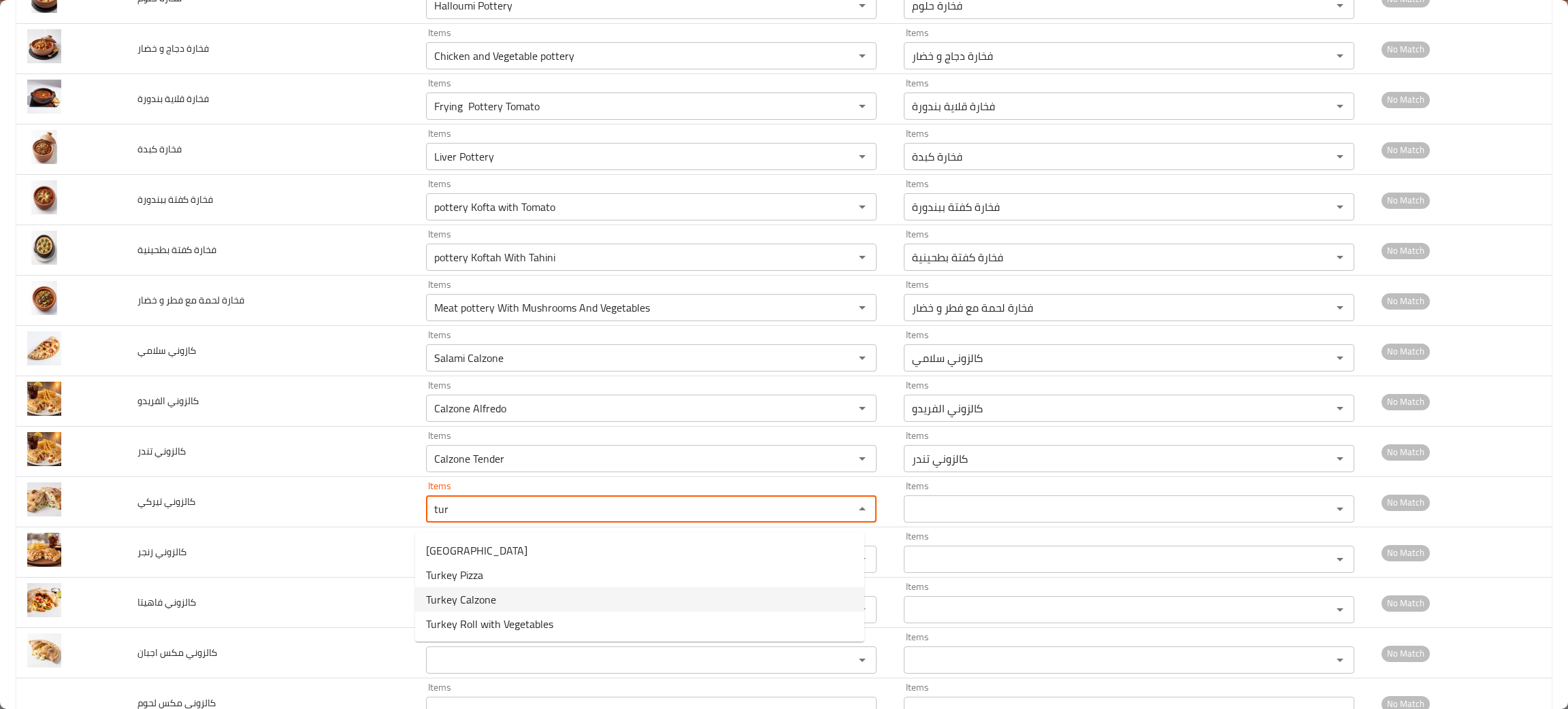
click at [467, 595] on span "Turkey Calzone" at bounding box center [460, 599] width 70 height 16
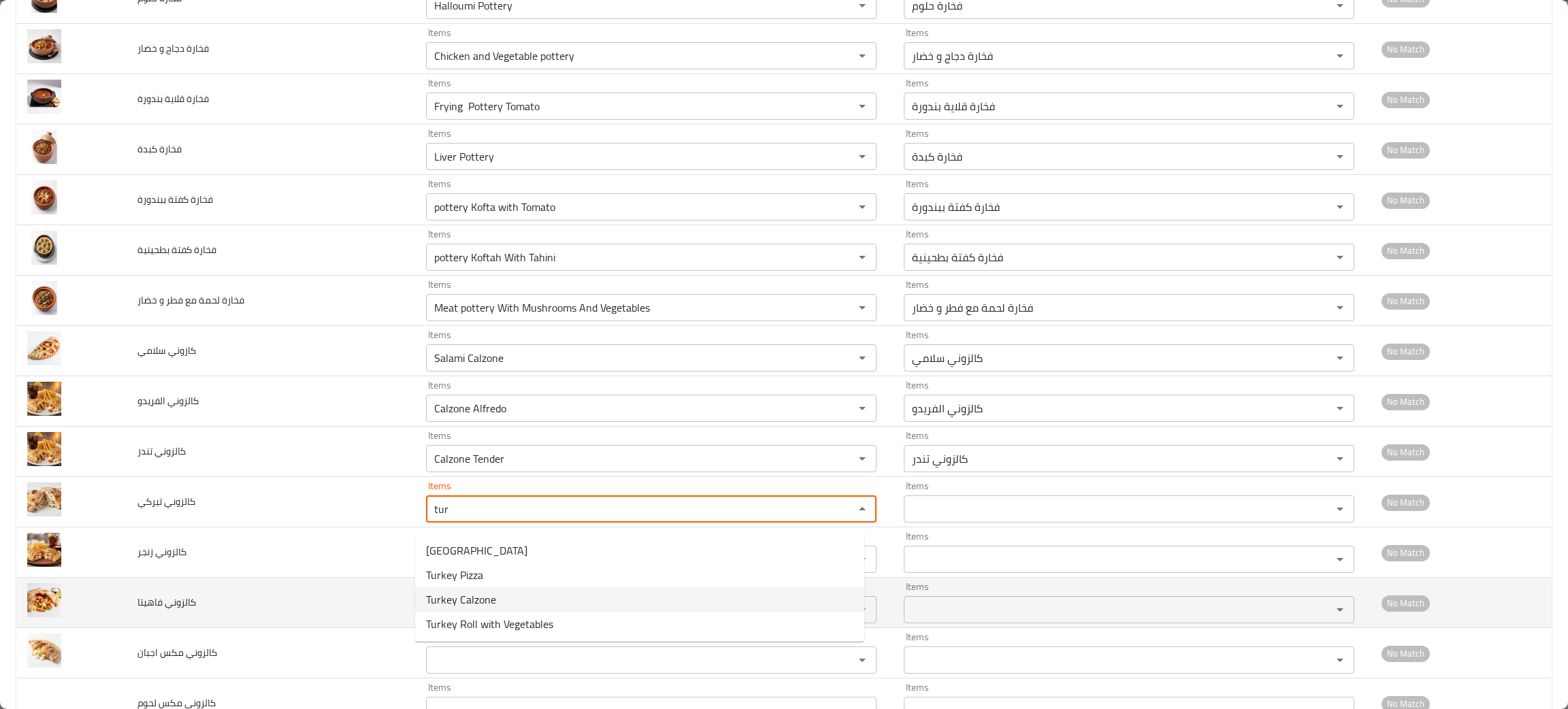
type تيركي "Turkey Calzone"
type تيركي-ar "كالزوني تيركي"
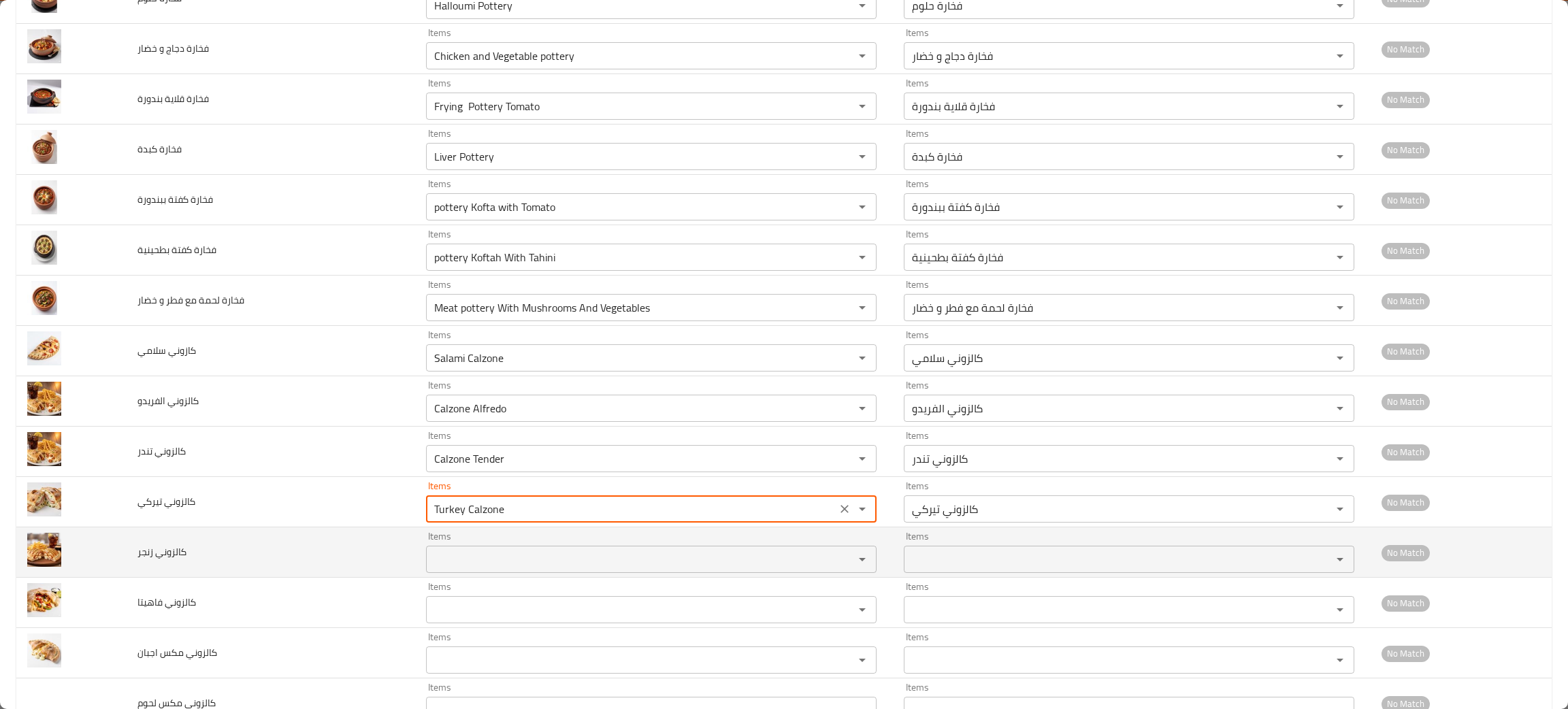
type تيركي "Turkey Calzone"
click at [482, 568] on زنجر "Items" at bounding box center [631, 559] width 402 height 19
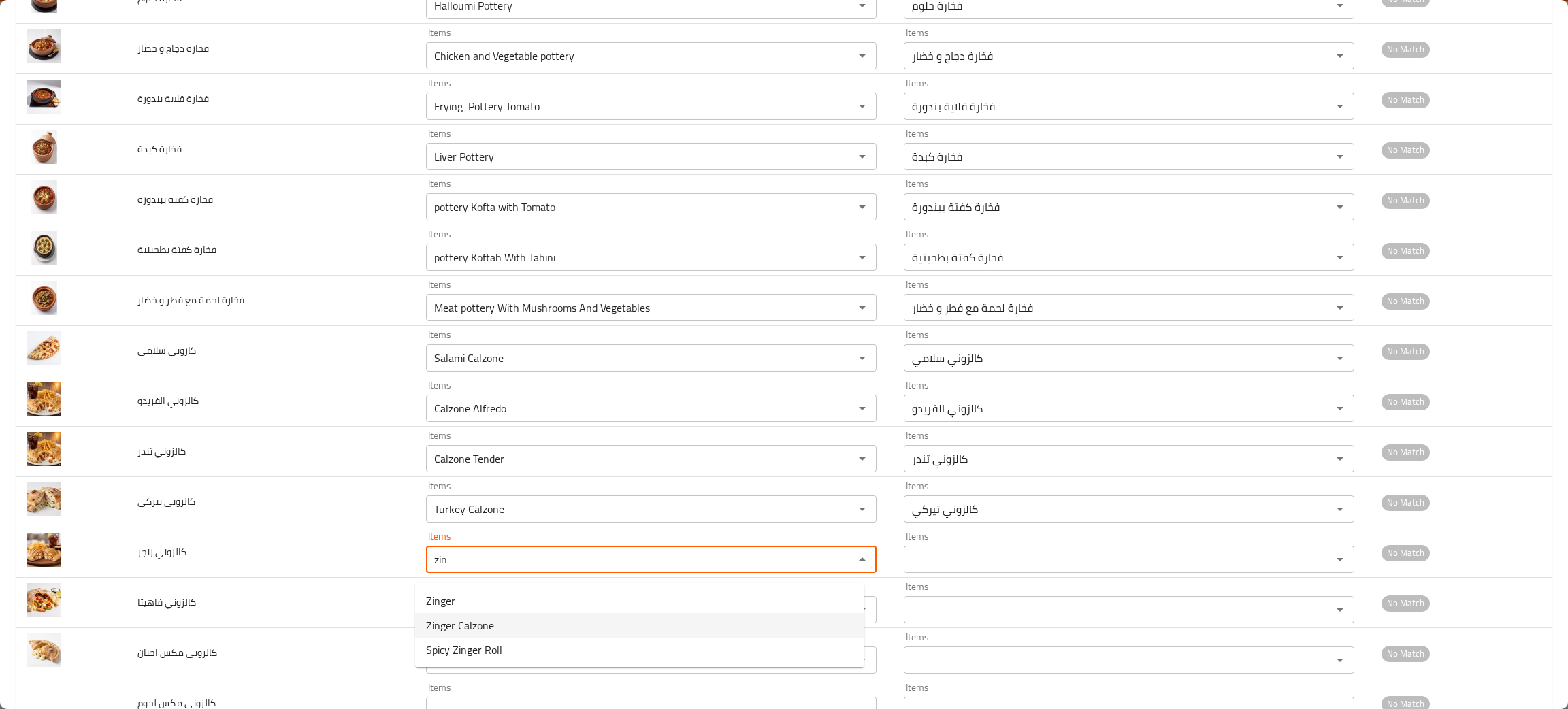
click at [476, 617] on span "Zinger Calzone" at bounding box center [459, 625] width 68 height 16
type زنجر "Zinger Calzone"
type زنجر-ar "كالزوني زنجر"
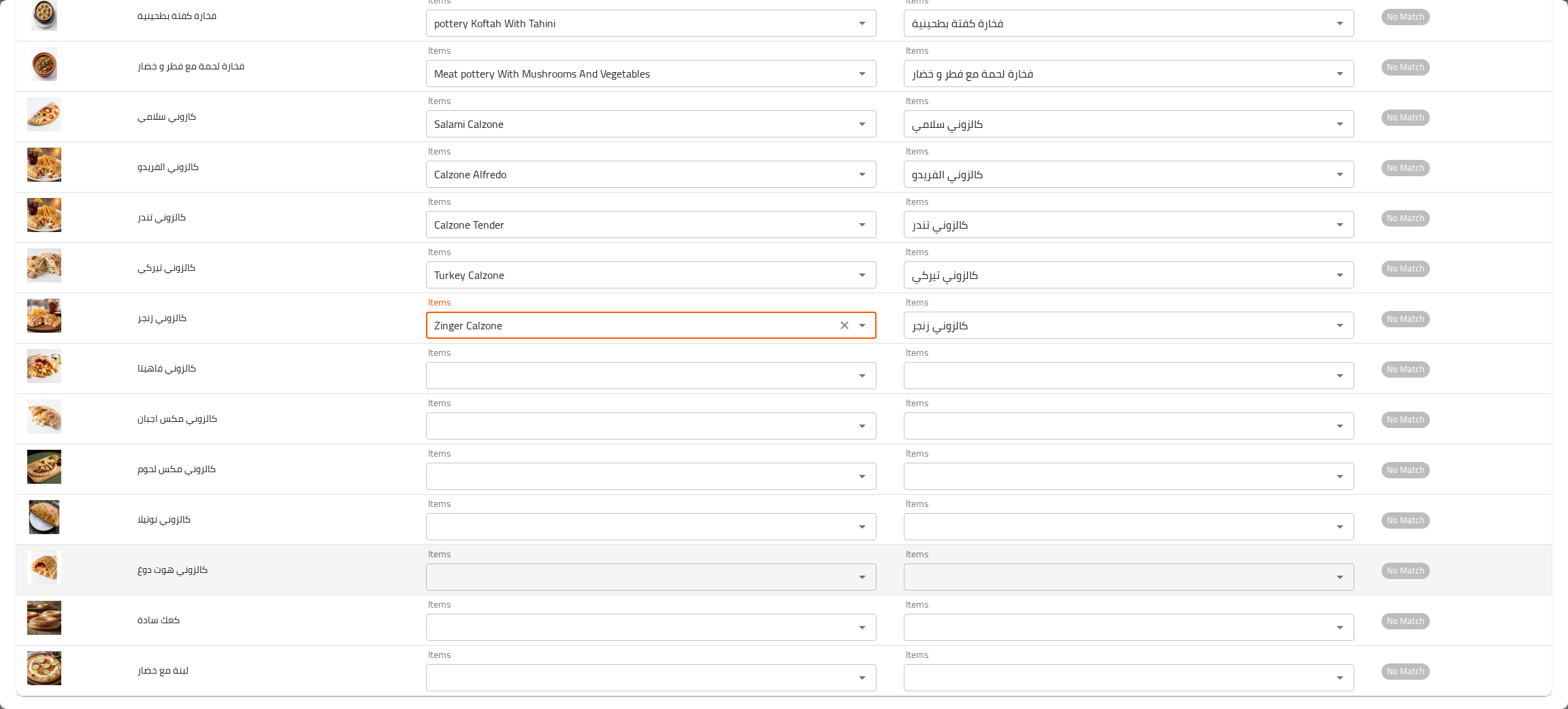
scroll to position [2806, 0]
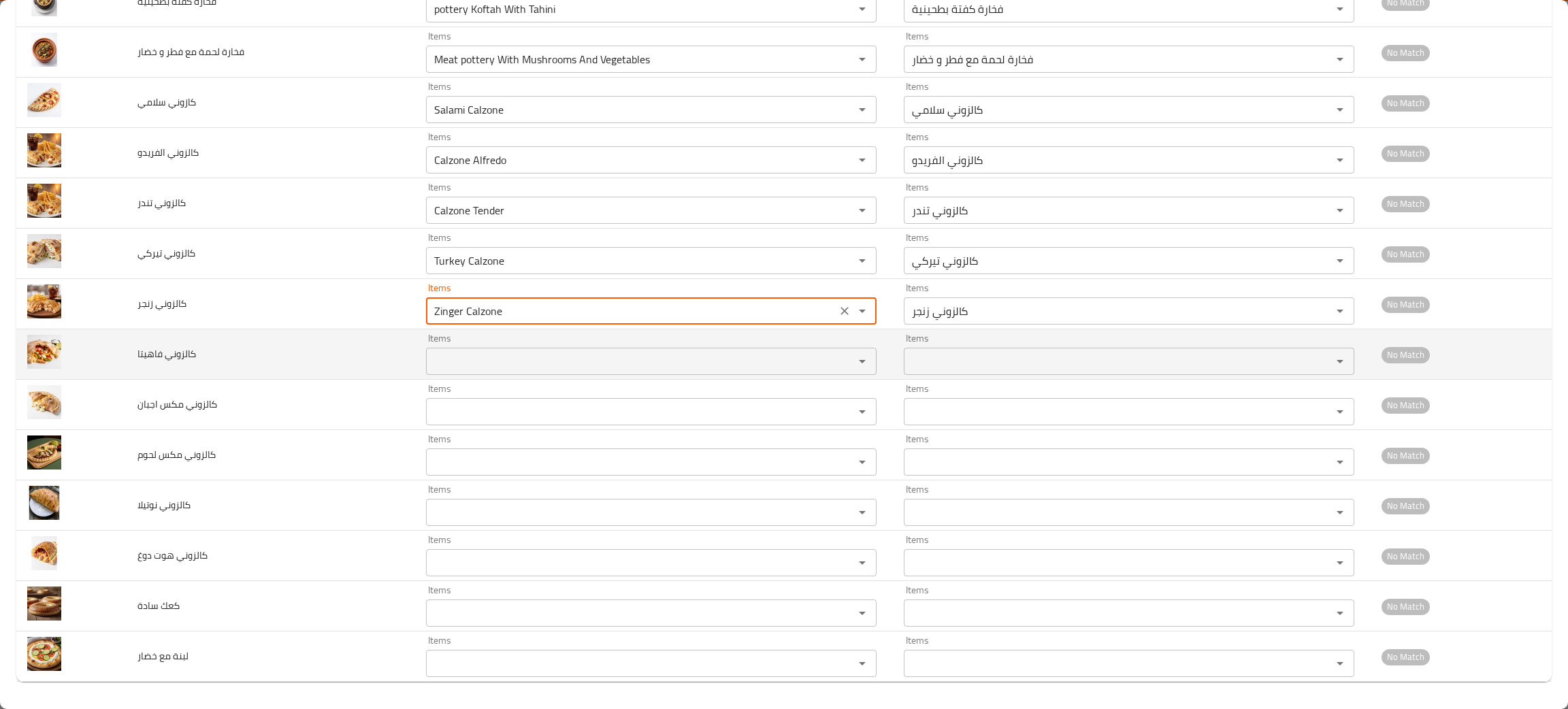
type زنجر "Zinger Calzone"
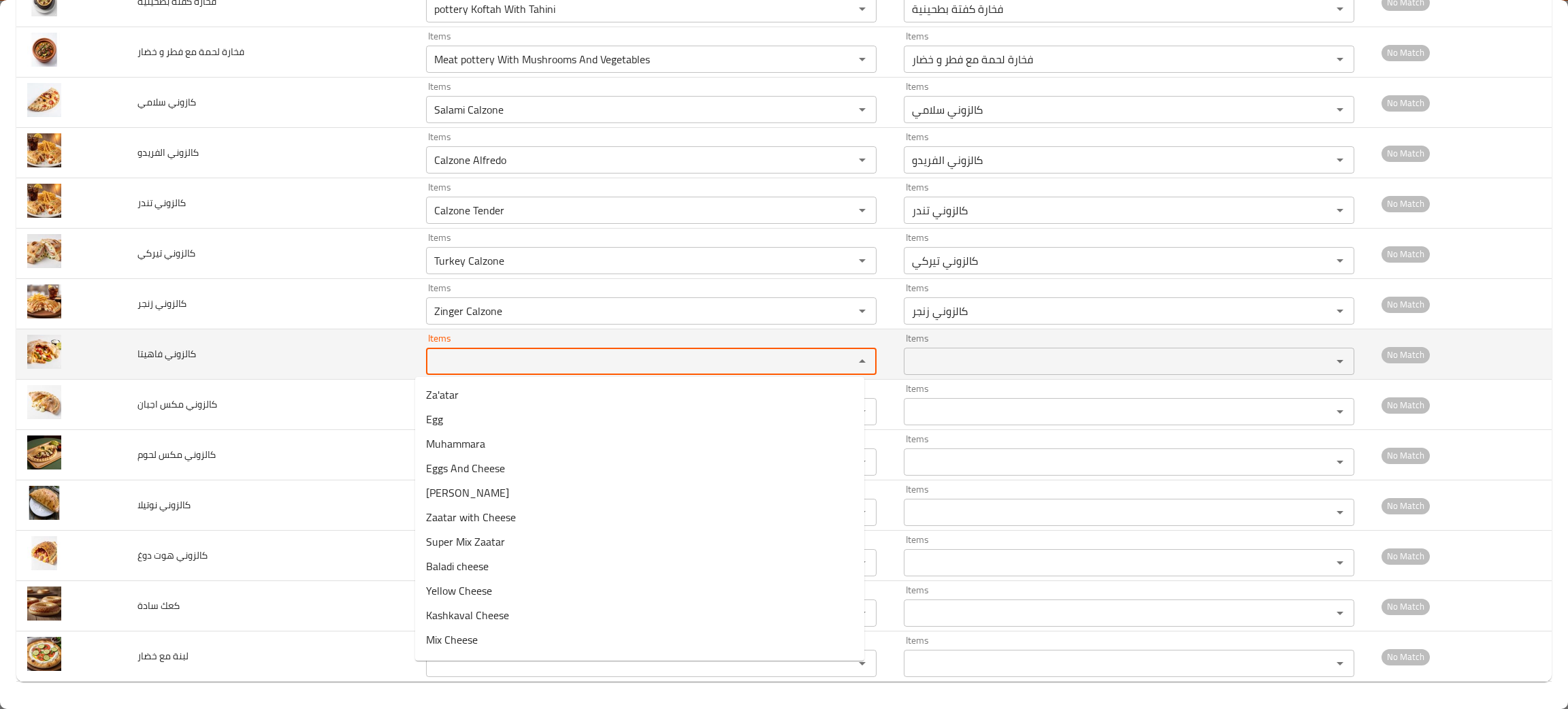
click at [518, 359] on فاهيتا "Items" at bounding box center [631, 361] width 402 height 19
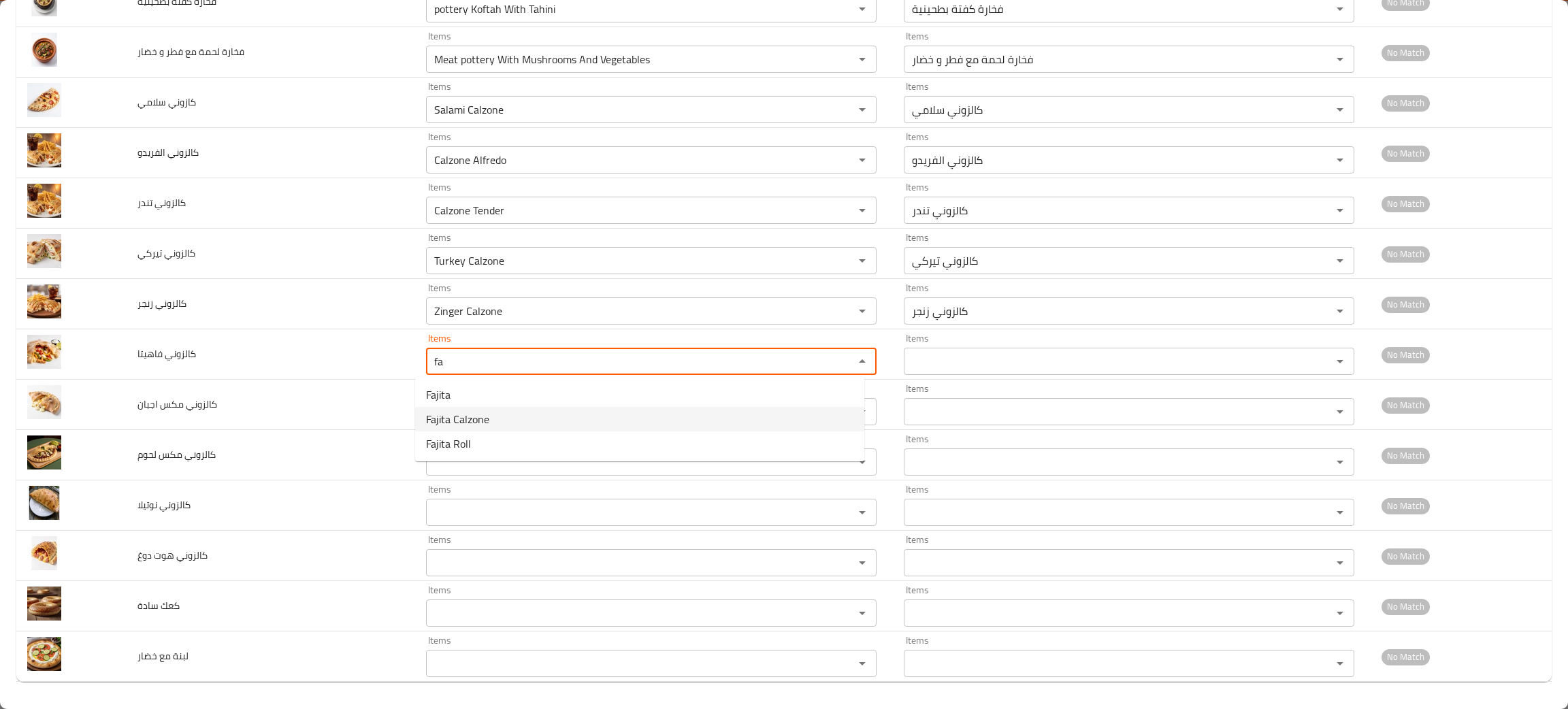
click at [477, 412] on span "Fajita Calzone" at bounding box center [457, 419] width 64 height 16
type فاهيتا "Fajita Calzone"
type فاهيتا-ar "كالزوني فاهيتا"
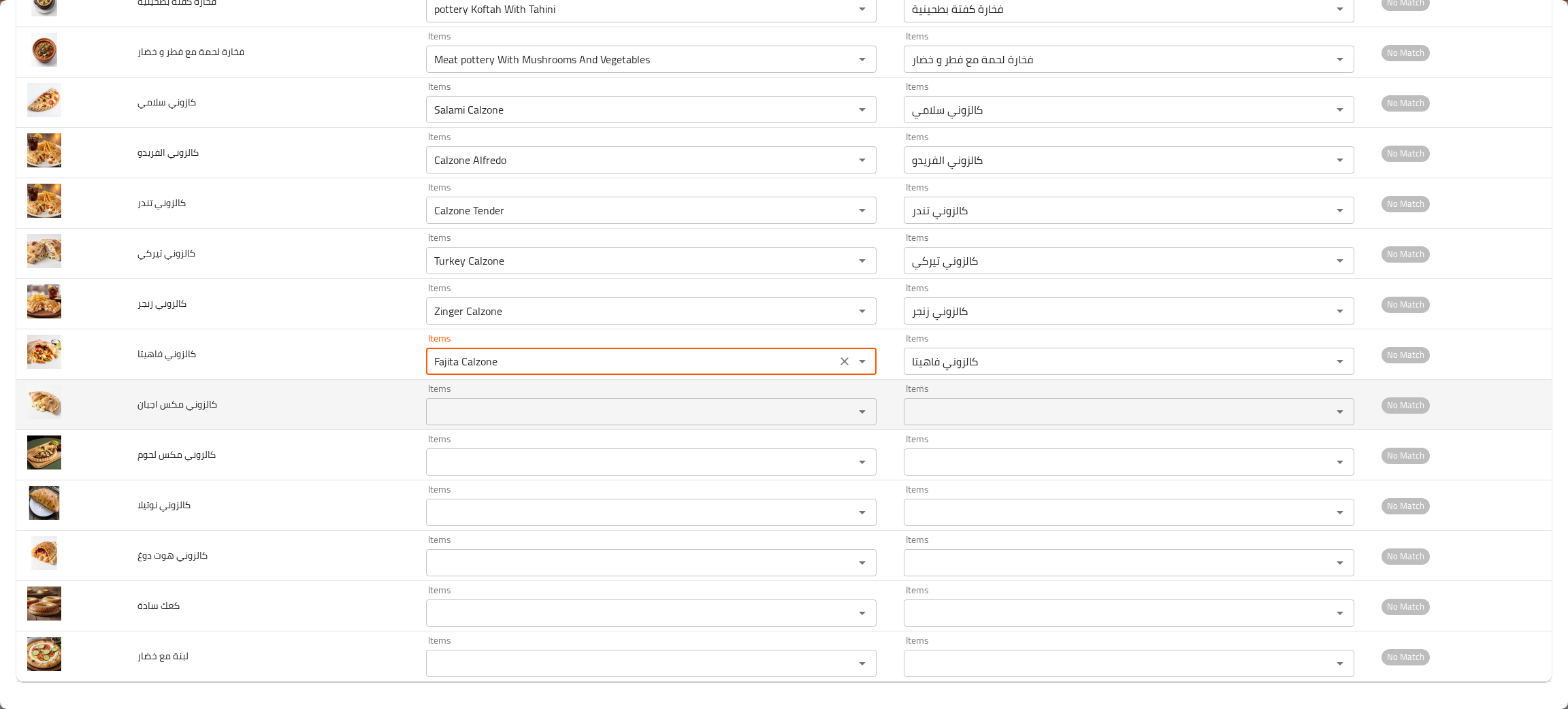
type فاهيتا "Fajita Calzone"
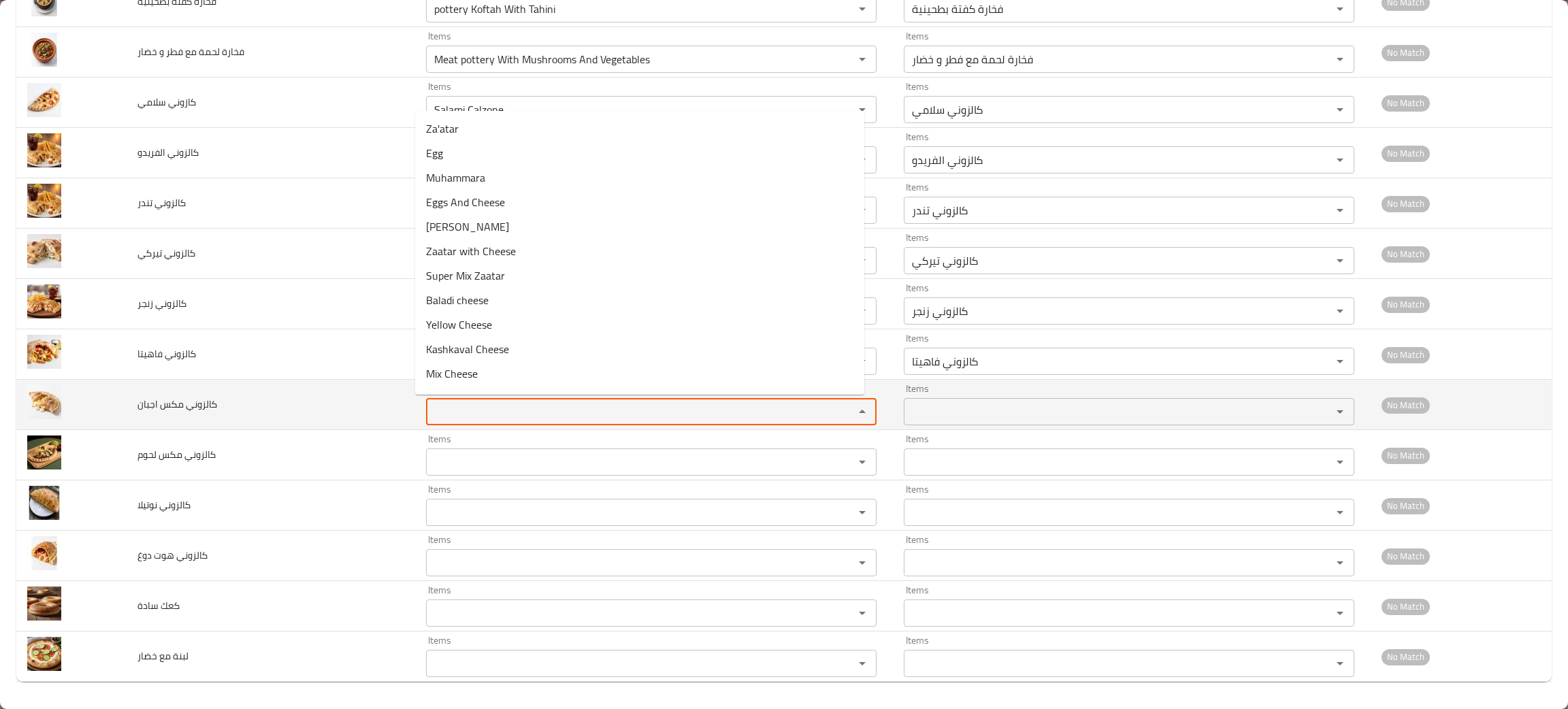
click at [473, 412] on اجبان "Items" at bounding box center [631, 411] width 402 height 19
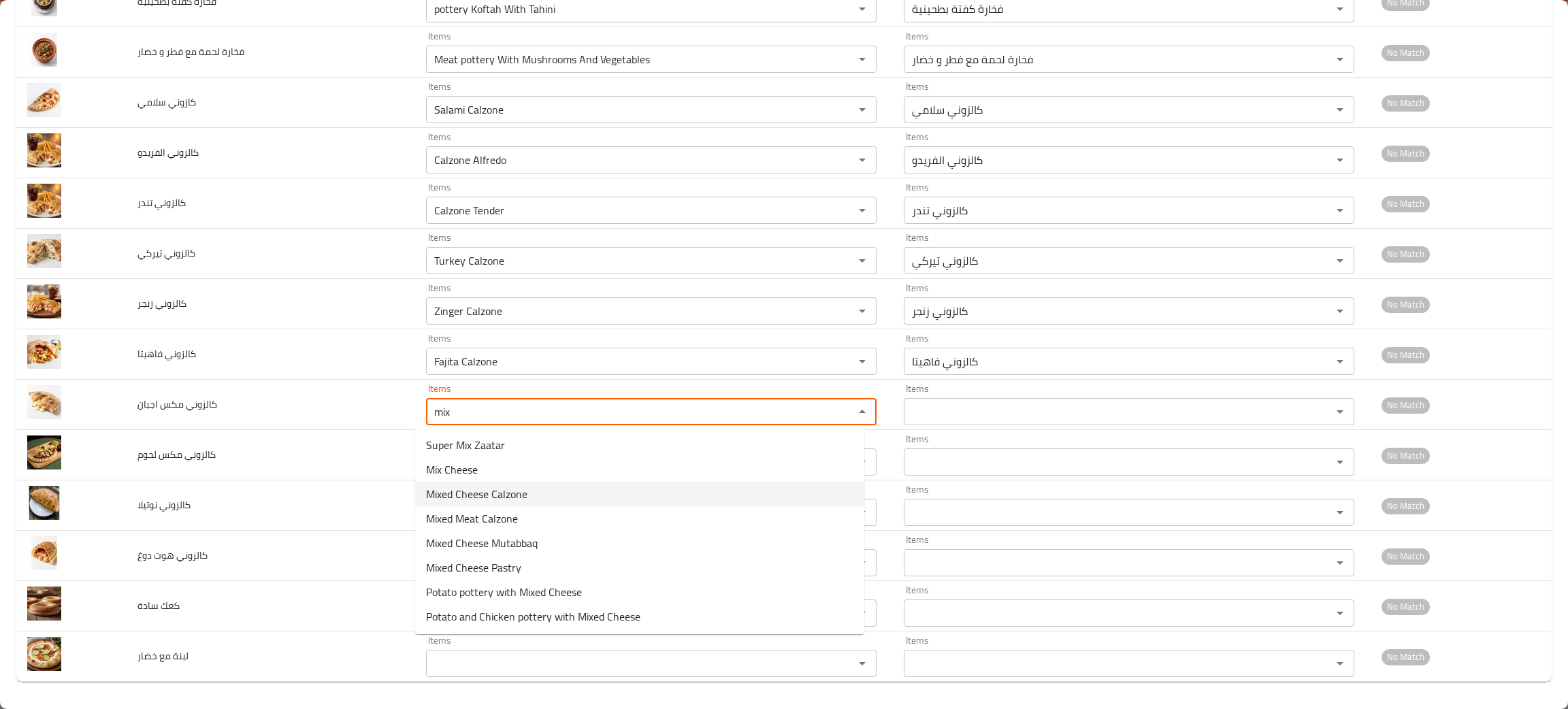
click at [482, 489] on span "Mixed Cheese Calzone" at bounding box center [476, 494] width 101 height 16
type اجبان "Mixed Cheese Calzone"
type اجبان-ar "كالزوني مكس أجبان"
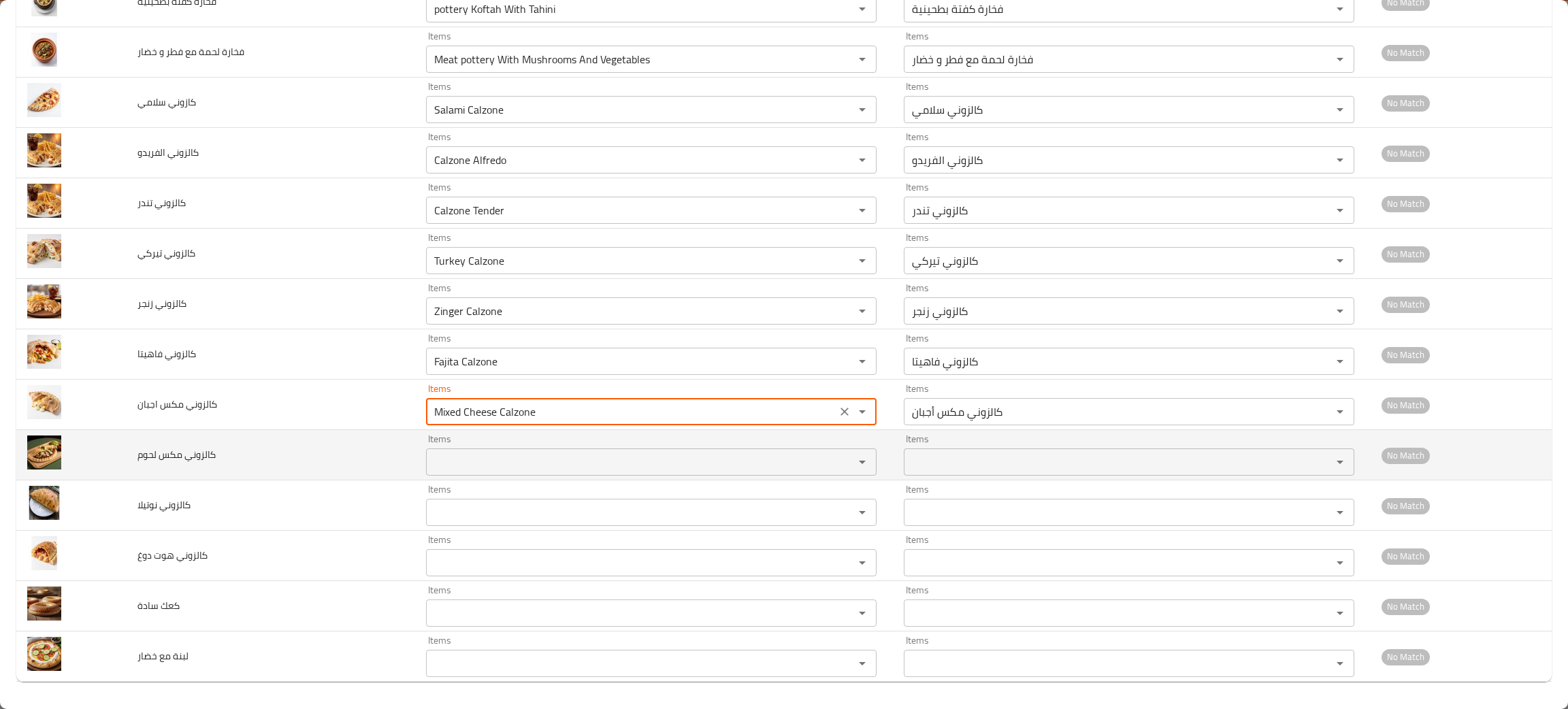
type اجبان "Mixed Cheese Calzone"
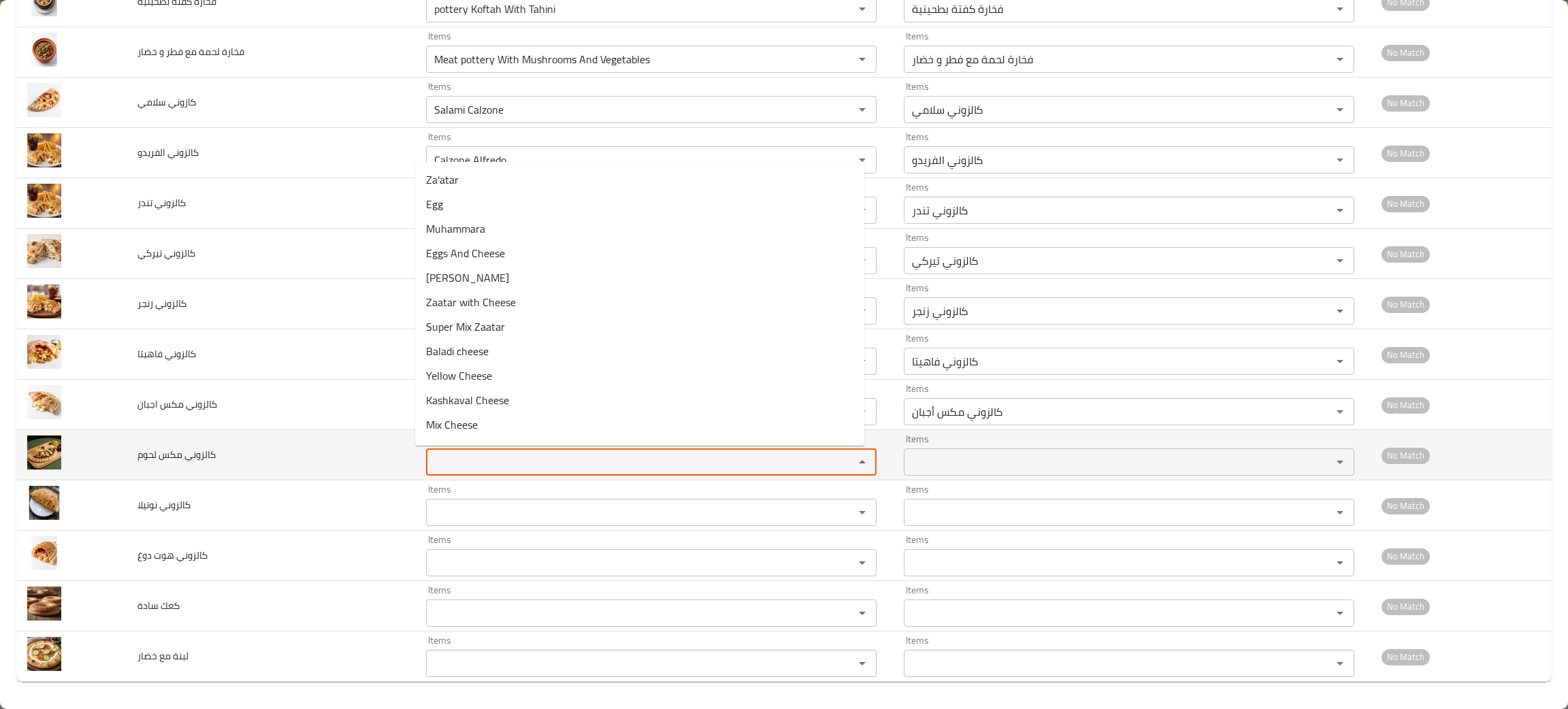
click at [467, 464] on لحوم "Items" at bounding box center [631, 462] width 402 height 19
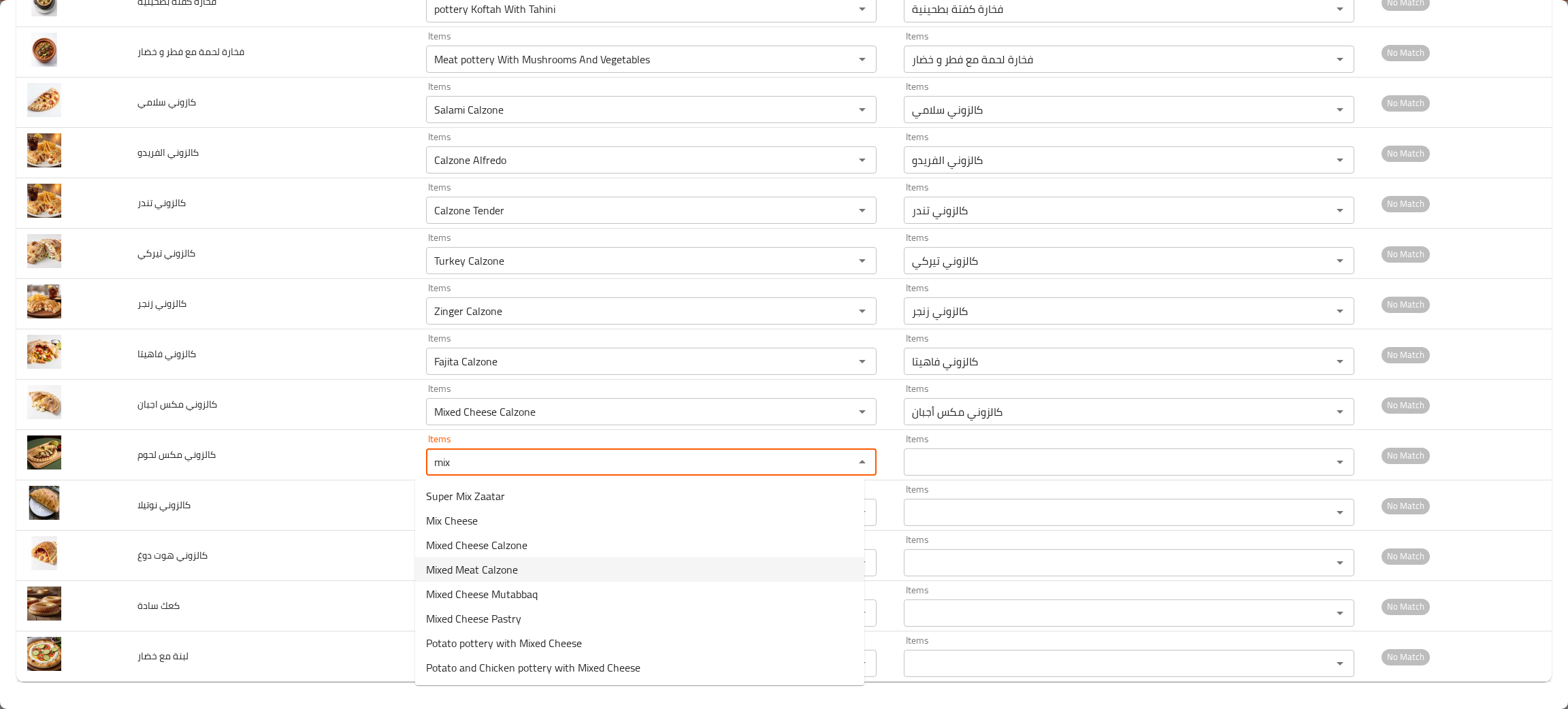
click at [467, 561] on span "Mixed Meat Calzone" at bounding box center [471, 569] width 92 height 16
type لحوم "Mixed Meat Calzone"
type لحوم-ar "كالزوني مكس لحوم"
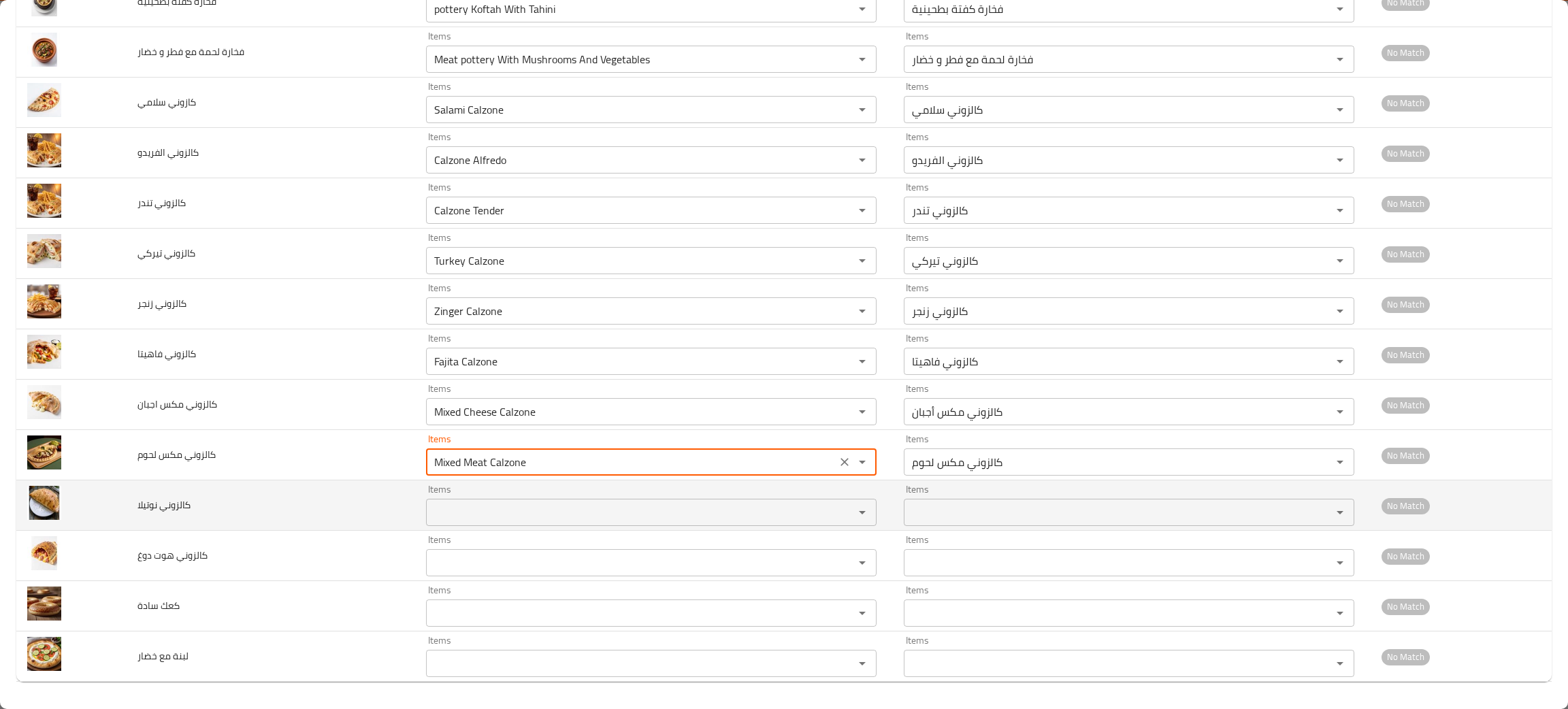
type لحوم "Mixed Meat Calzone"
click at [465, 514] on نوتيلا "Items" at bounding box center [631, 512] width 402 height 19
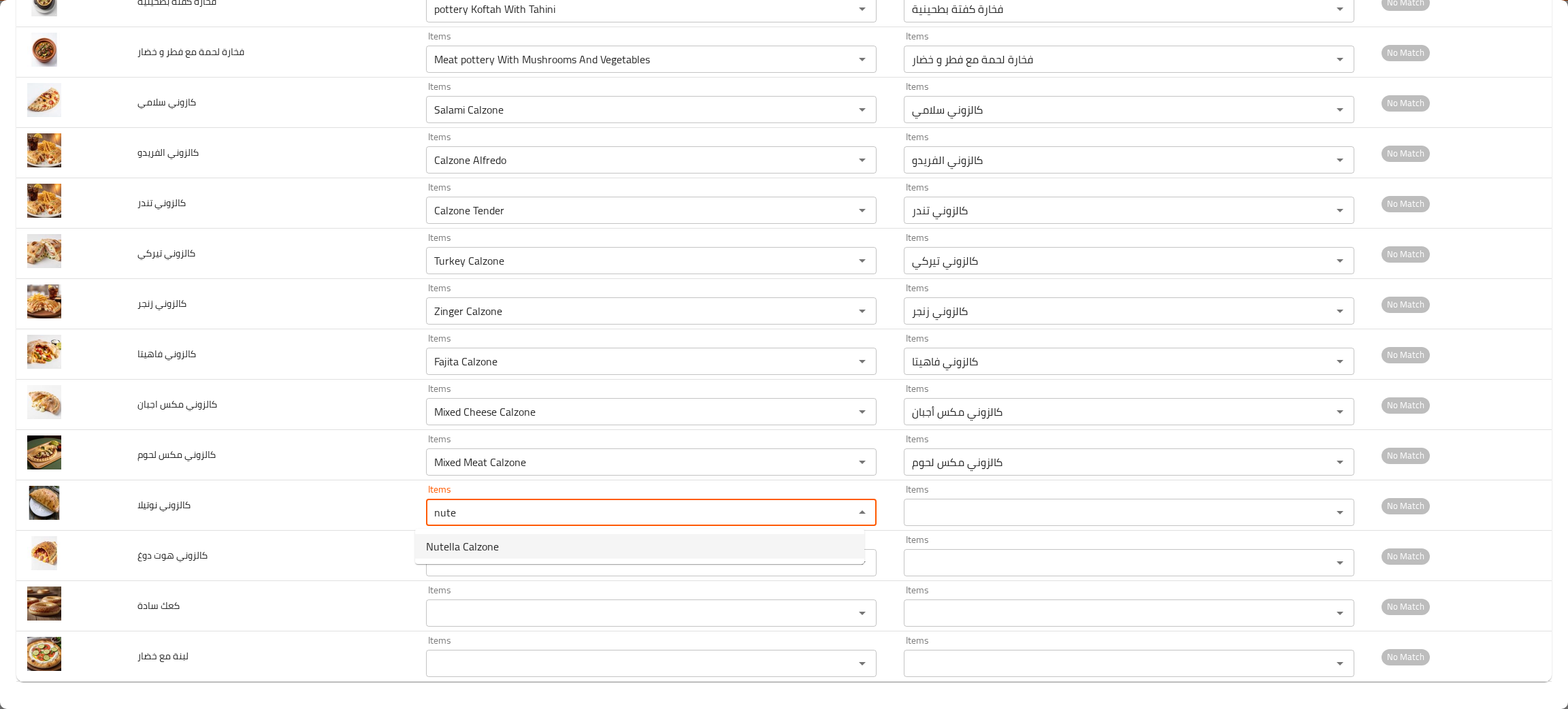
click at [475, 545] on span "Nutella Calzone" at bounding box center [462, 546] width 73 height 16
type نوتيلا "Nutella Calzone"
type نوتيلا-ar "كالزوني نوتيلا"
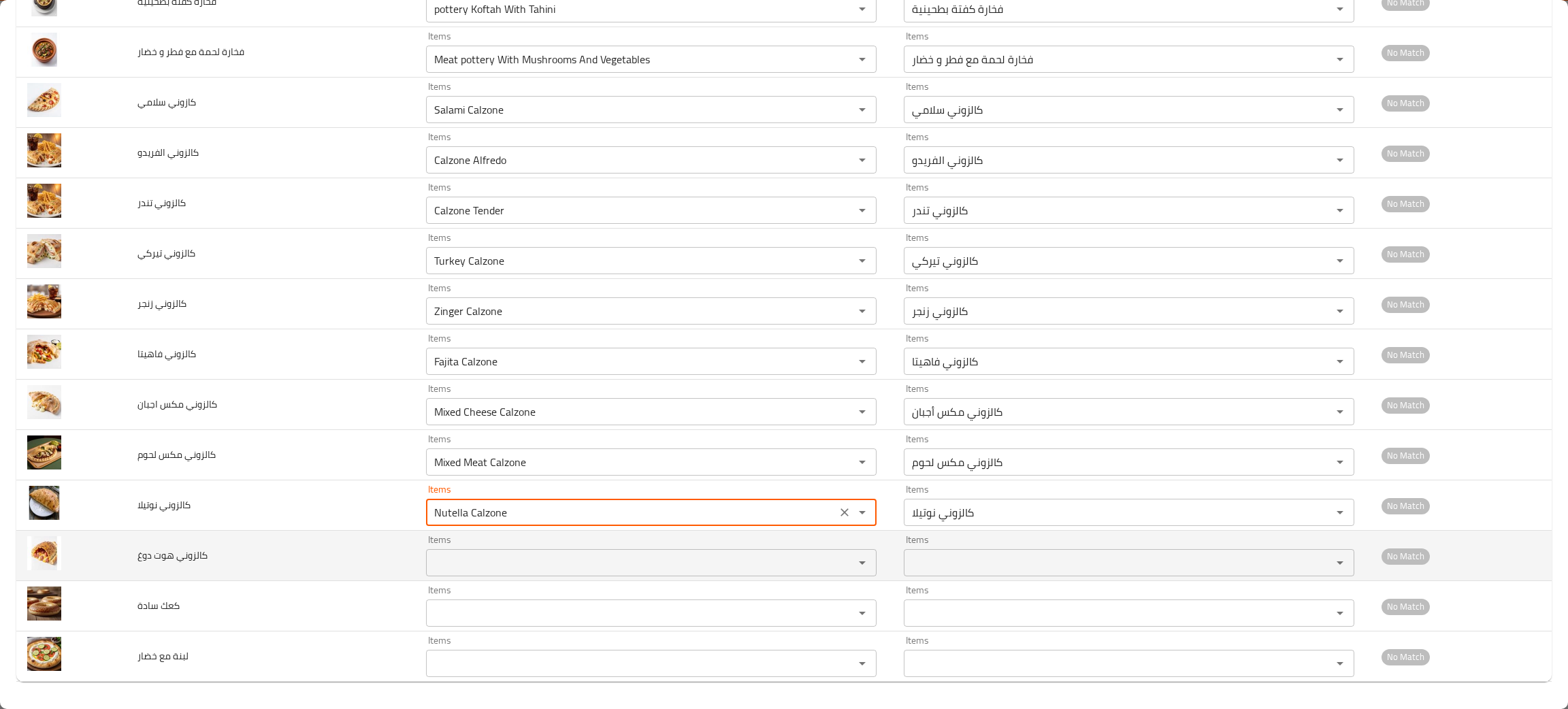
type نوتيلا "Nutella Calzone"
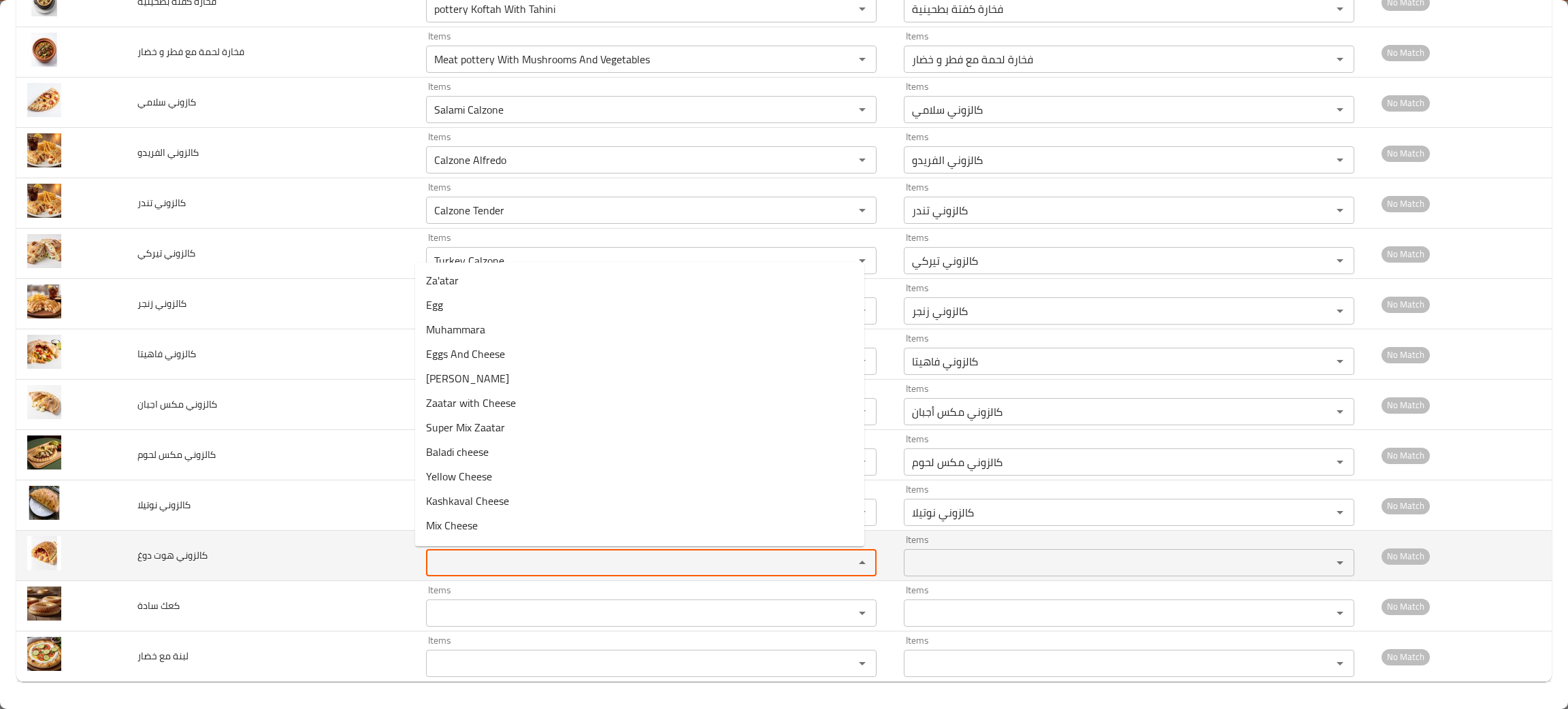
click at [468, 566] on دوغ "Items" at bounding box center [631, 562] width 402 height 19
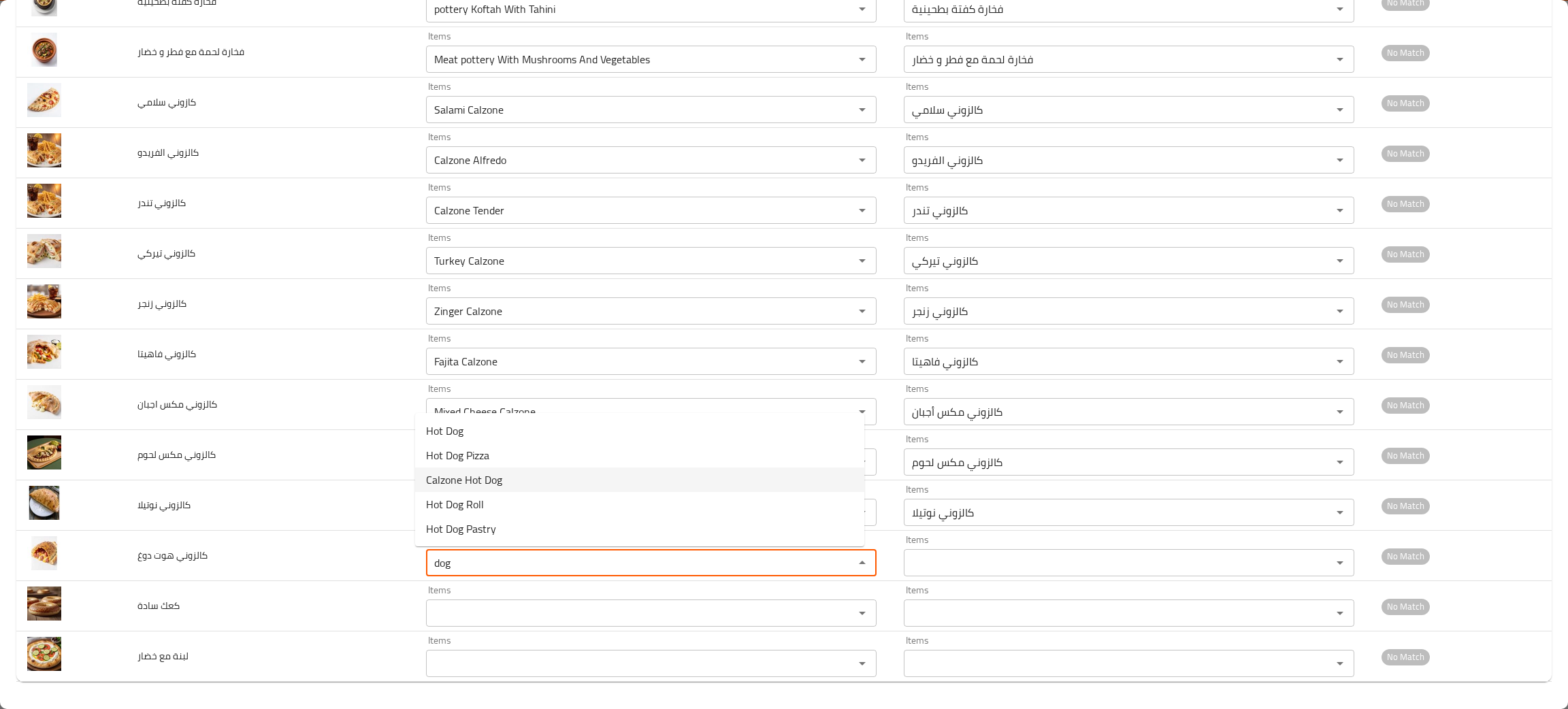
click at [487, 480] on span "Calzone Hot Dog" at bounding box center [464, 479] width 76 height 16
type دوغ "Calzone Hot Dog"
type دوغ-ar "كالزوني هوت دوغ"
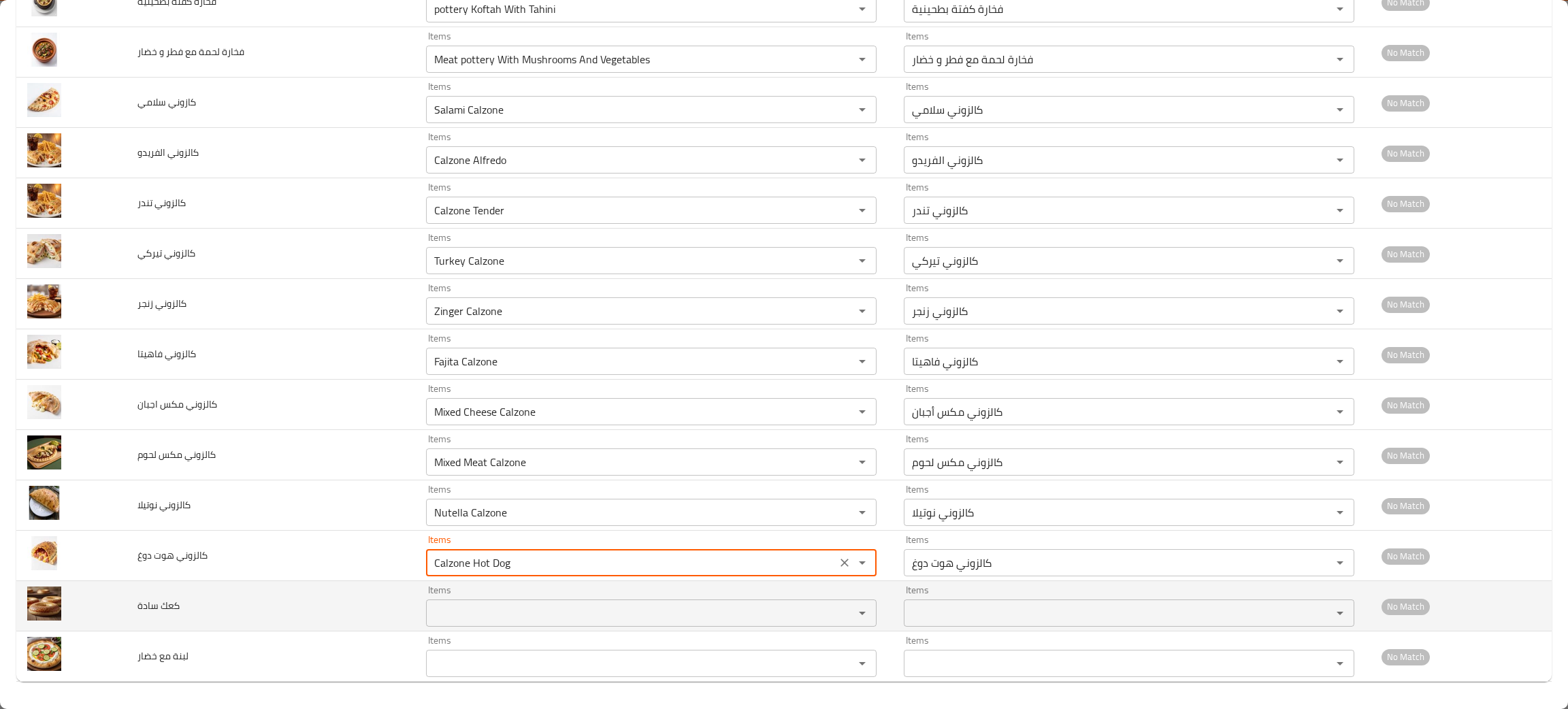
type دوغ "Calzone Hot Dog"
click at [487, 605] on سادة "Items" at bounding box center [631, 613] width 402 height 19
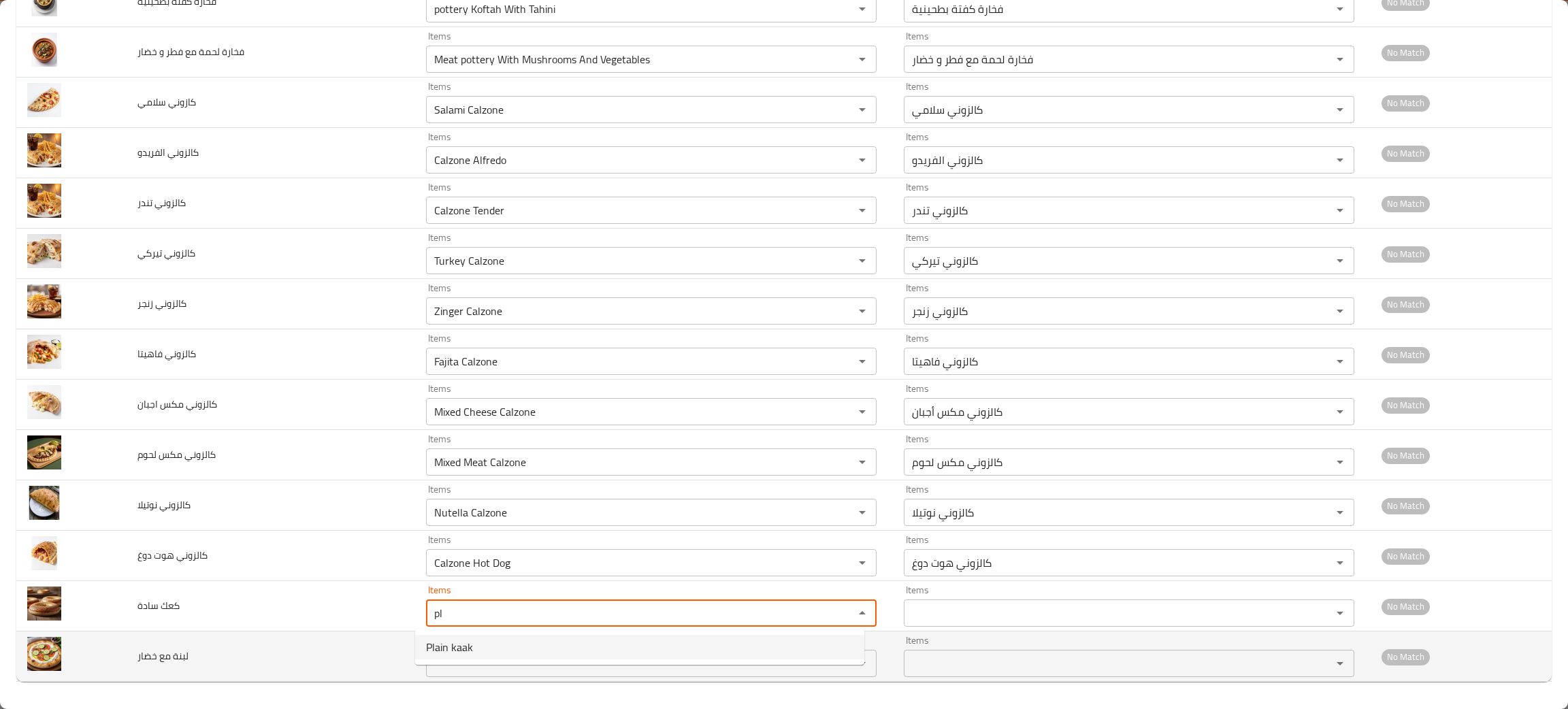
click at [482, 644] on سادة-option-0 "Plain kaak" at bounding box center [639, 646] width 449 height 25
type سادة "Plain kaak"
type سادة-ar "كعك سادة"
type سادة "Plain kaak"
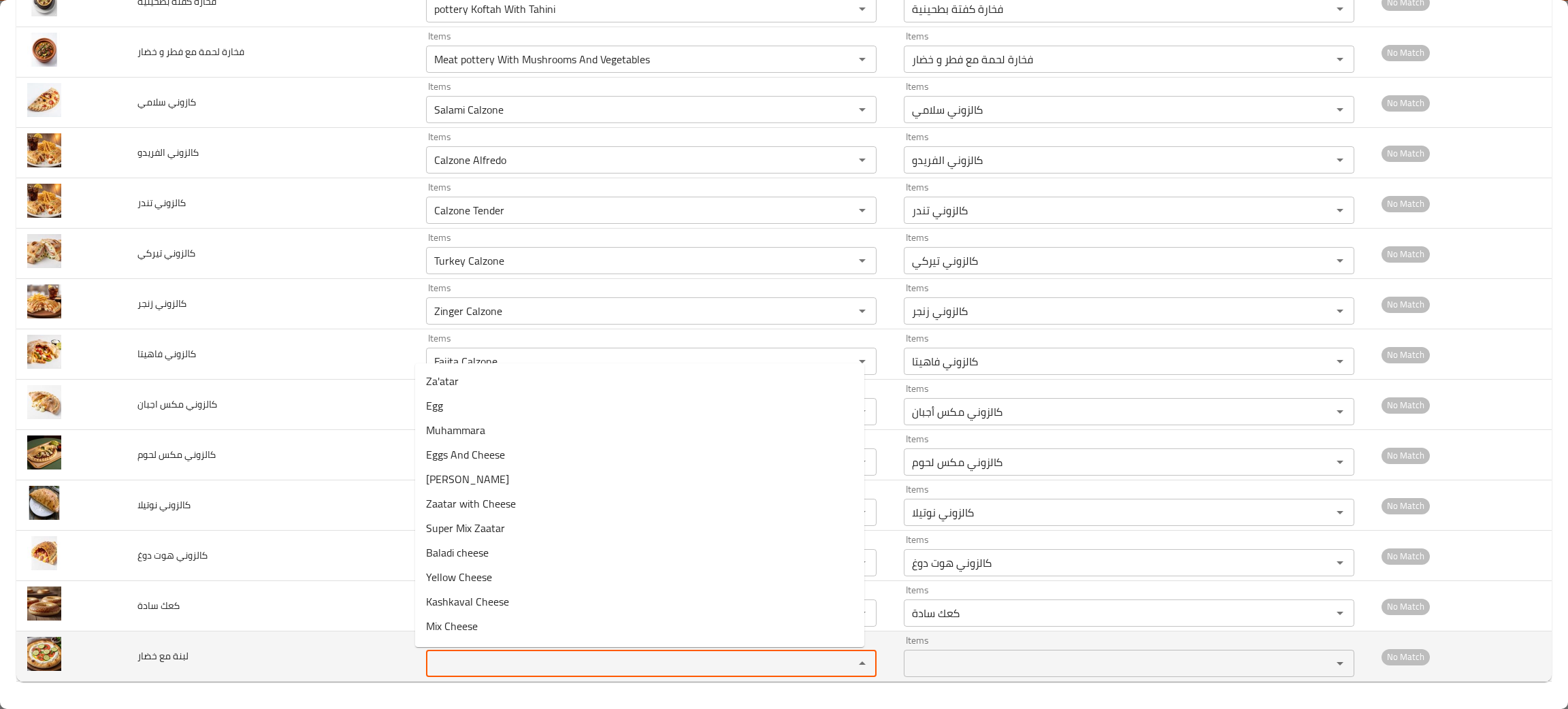
click at [464, 655] on خضار "Items" at bounding box center [631, 663] width 402 height 19
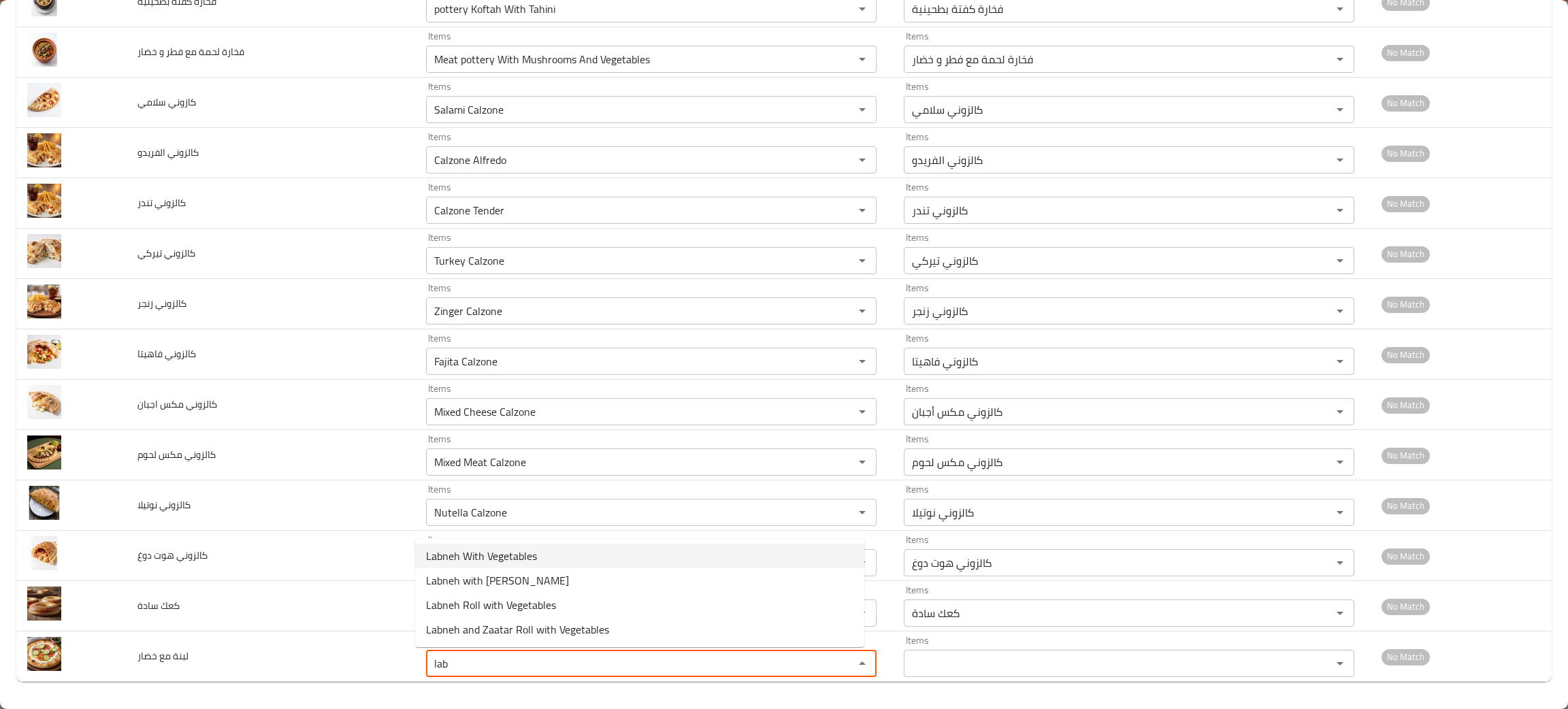
click at [485, 548] on span "Labneh With Vegetables" at bounding box center [481, 555] width 111 height 16
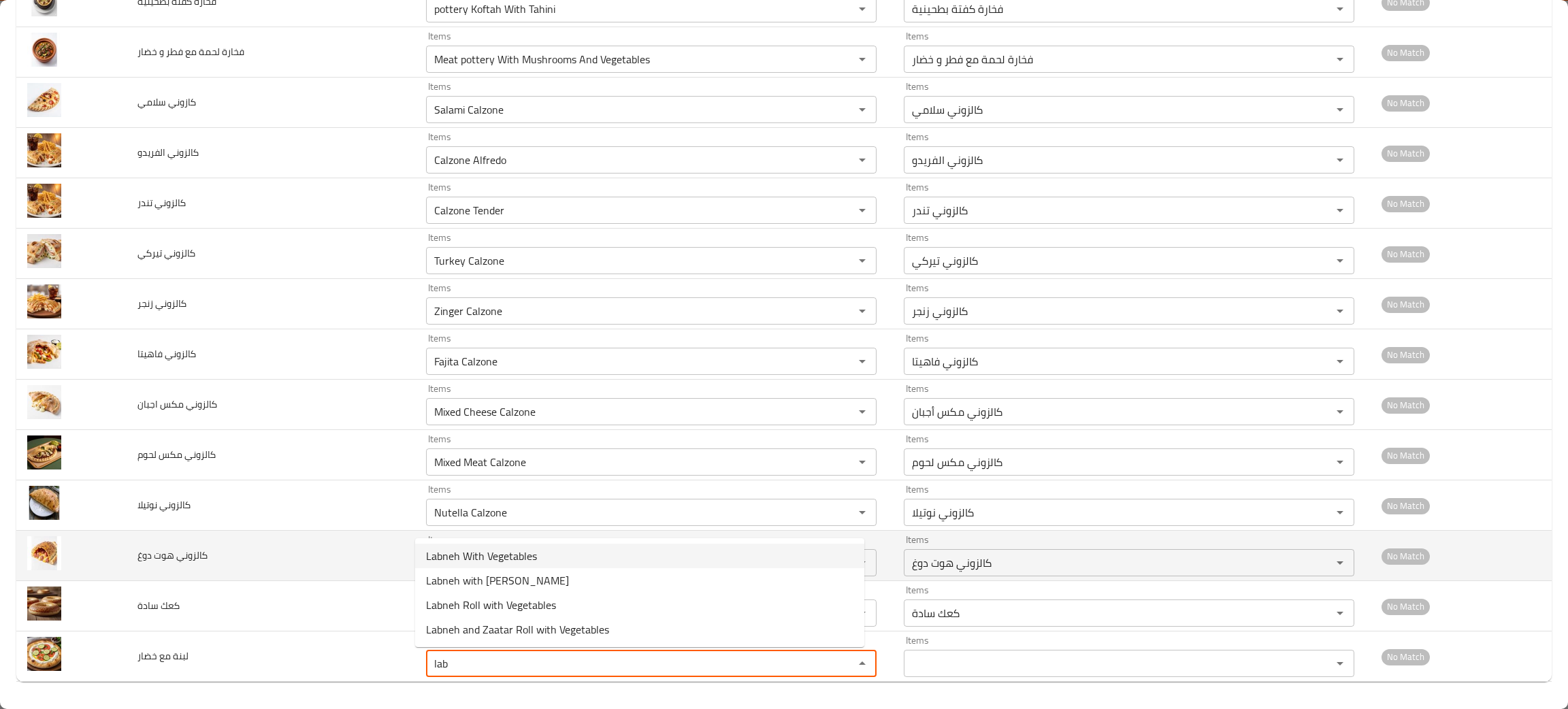
type خضار "Labneh With Vegetables"
type خضار-ar "لبنة مع خضار"
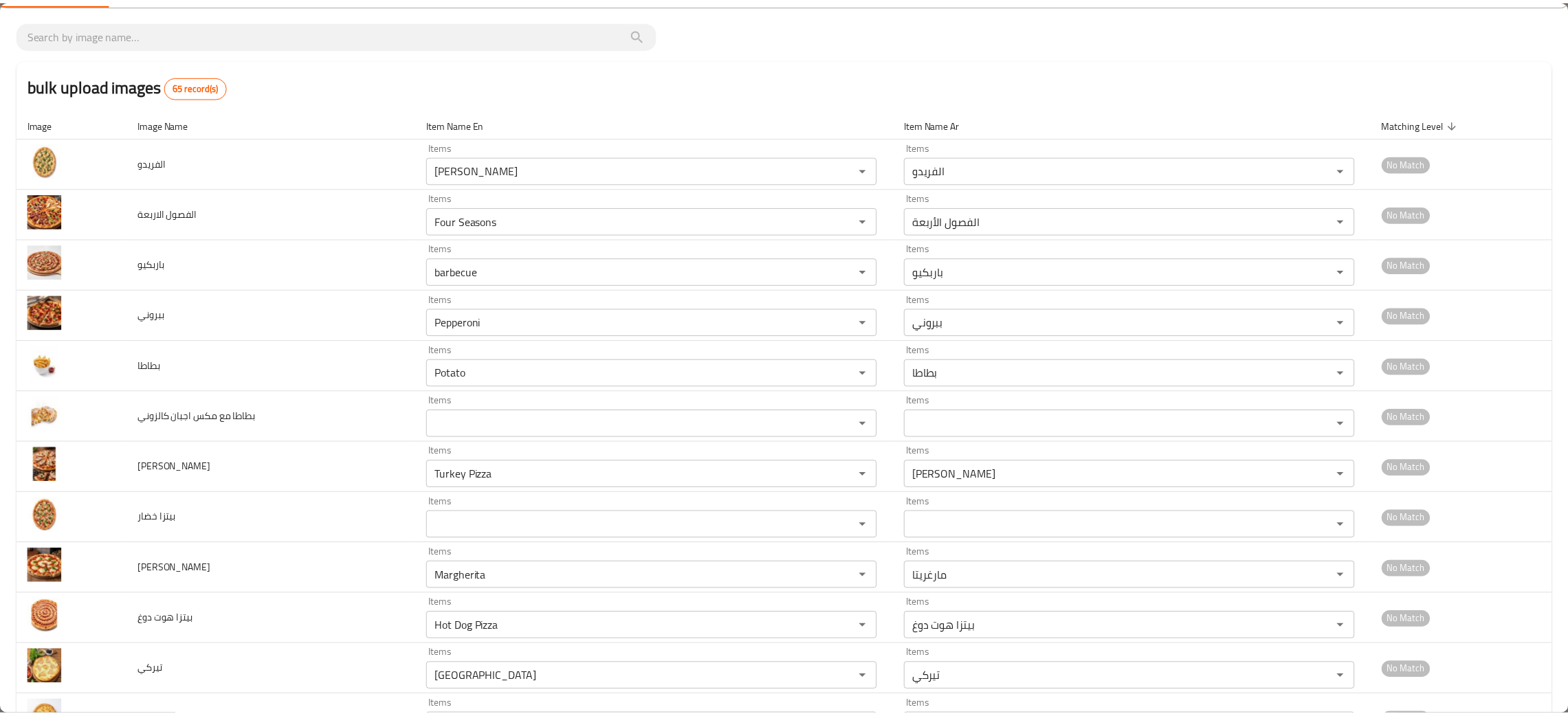
scroll to position [0, 0]
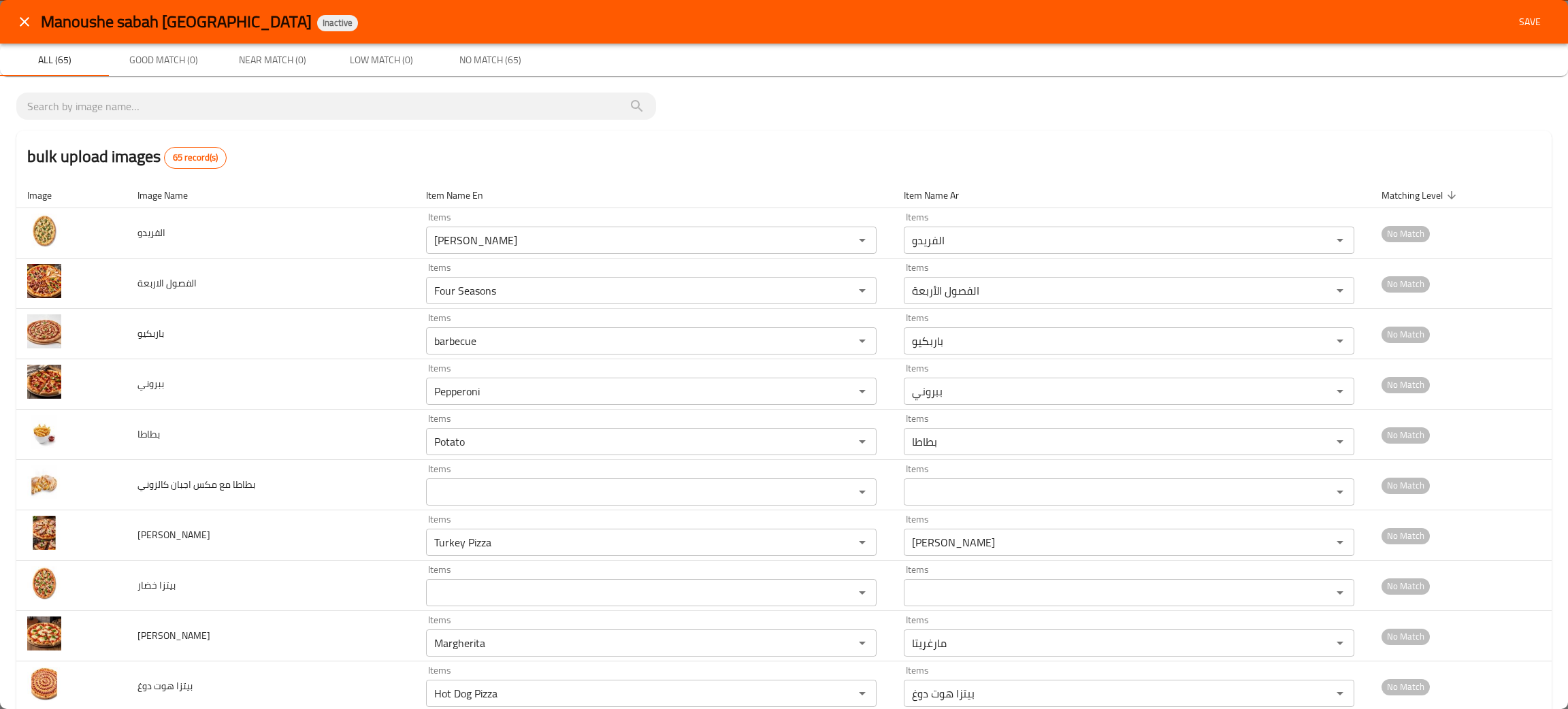
type خضار "Labneh With Vegetables"
click at [1513, 15] on span "Save" at bounding box center [1530, 22] width 33 height 17
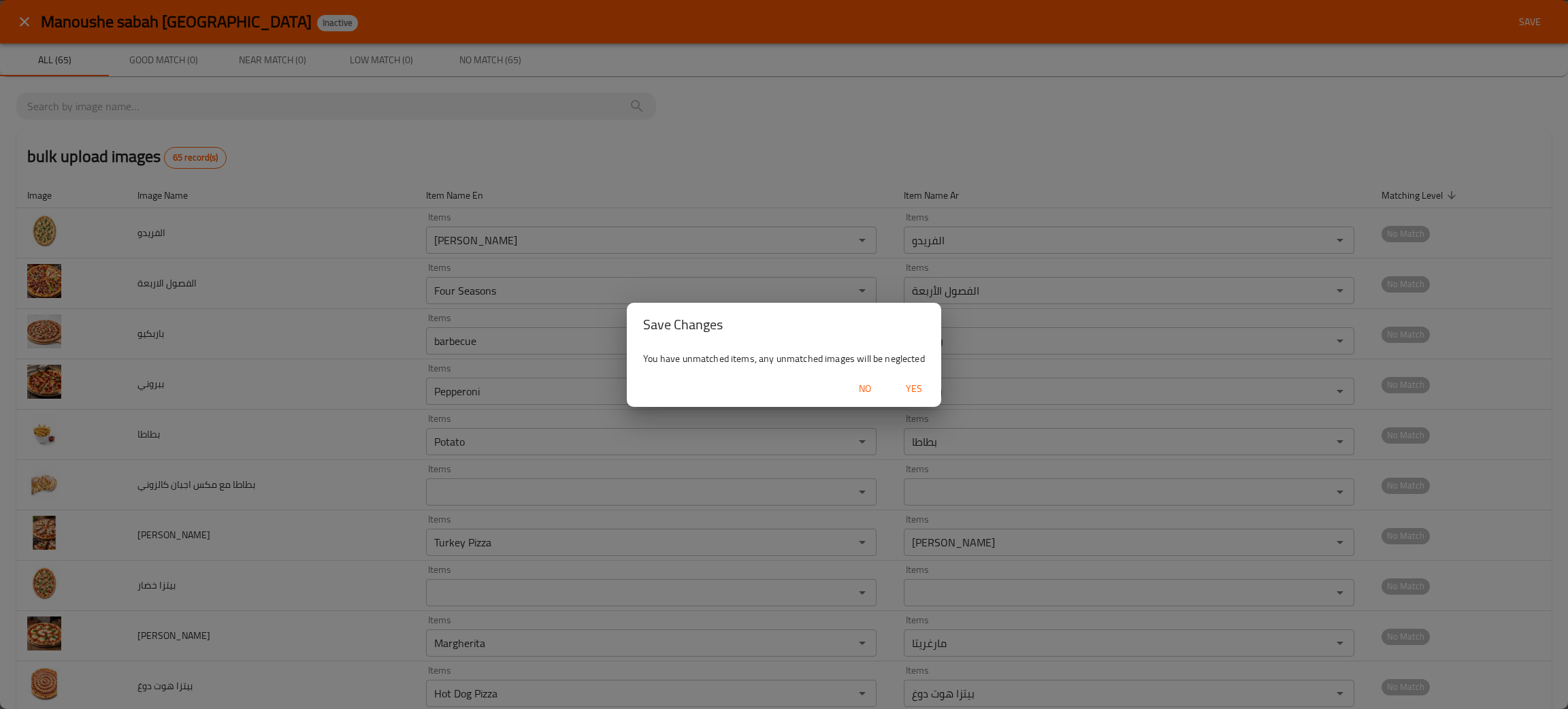
click at [920, 381] on span "Yes" at bounding box center [914, 388] width 33 height 17
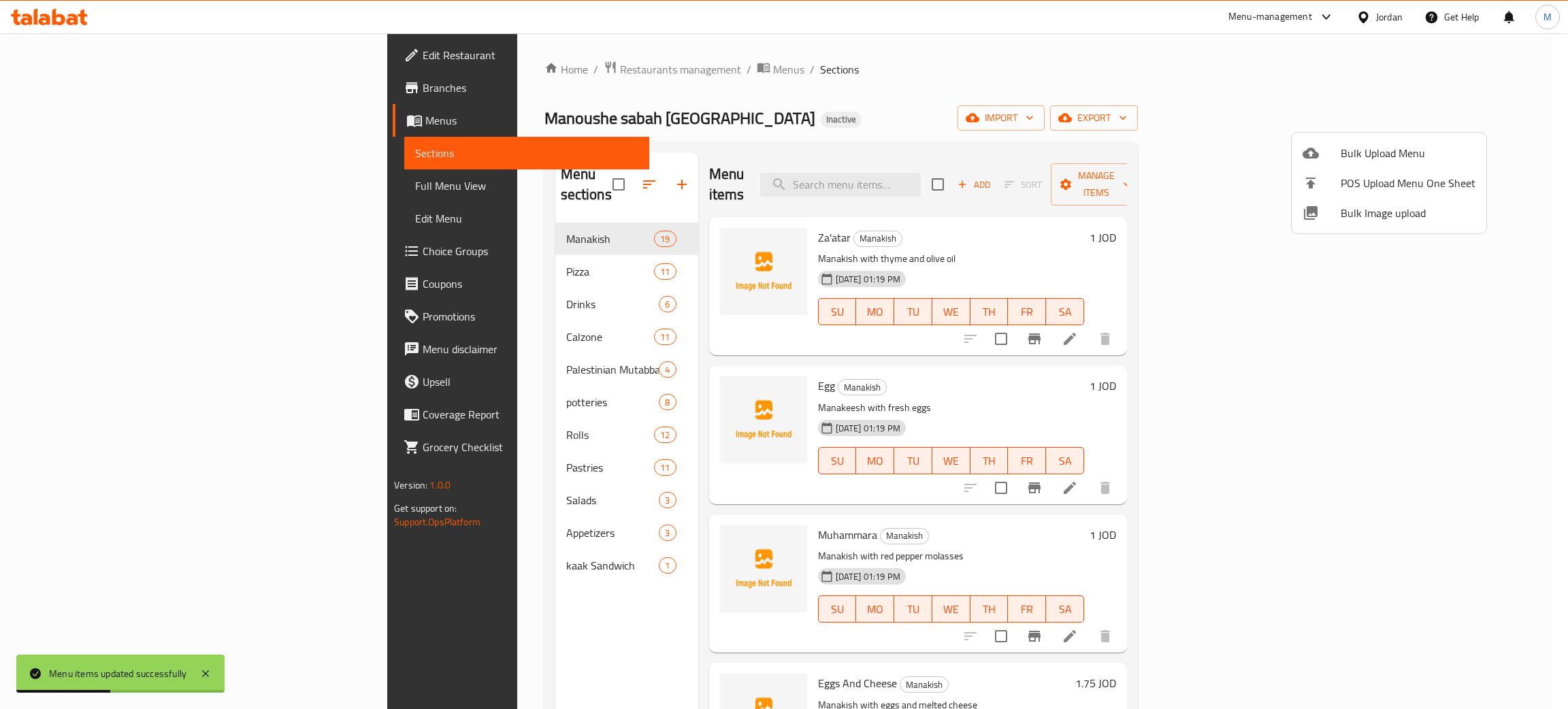
click at [306, 253] on div at bounding box center [784, 354] width 1568 height 709
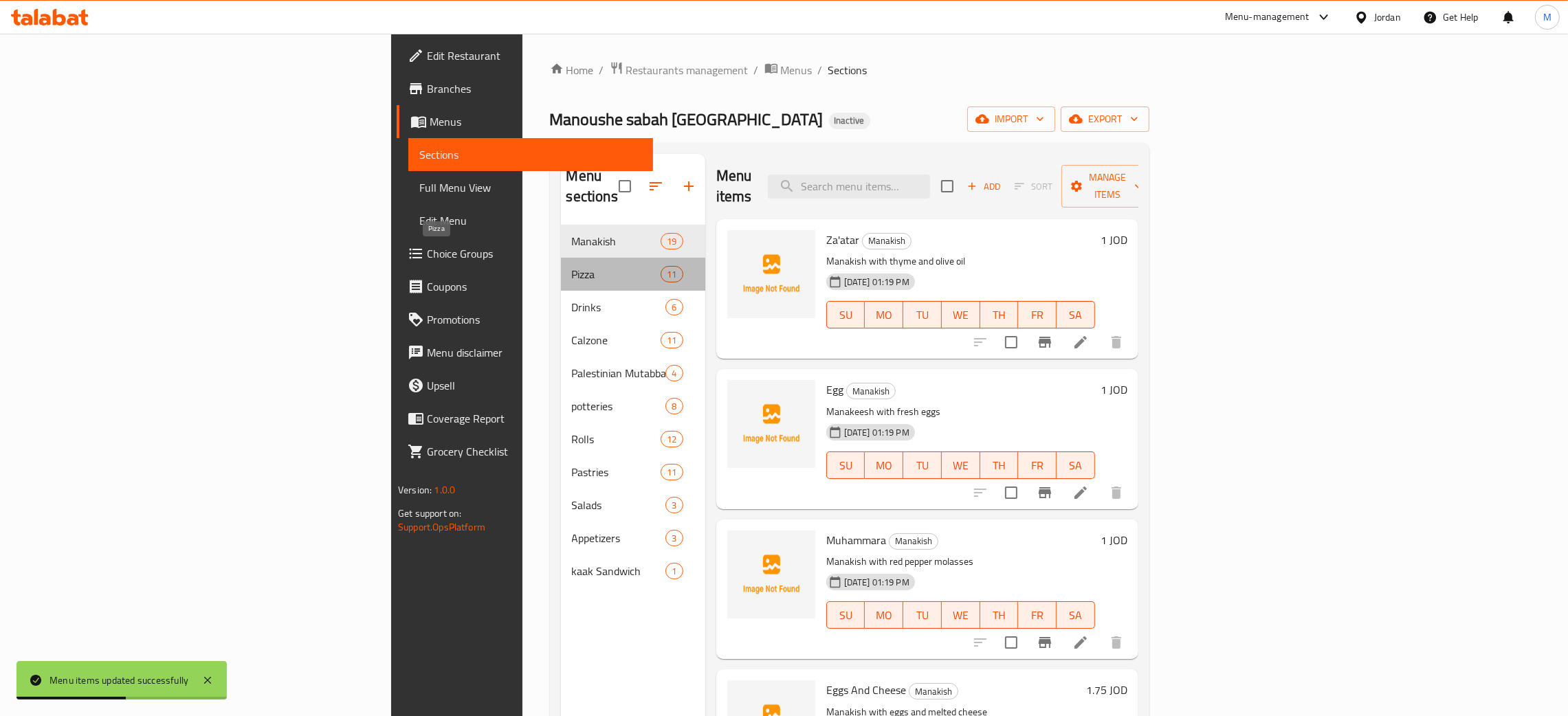
click at [571, 266] on span "Pizza" at bounding box center [615, 274] width 89 height 17
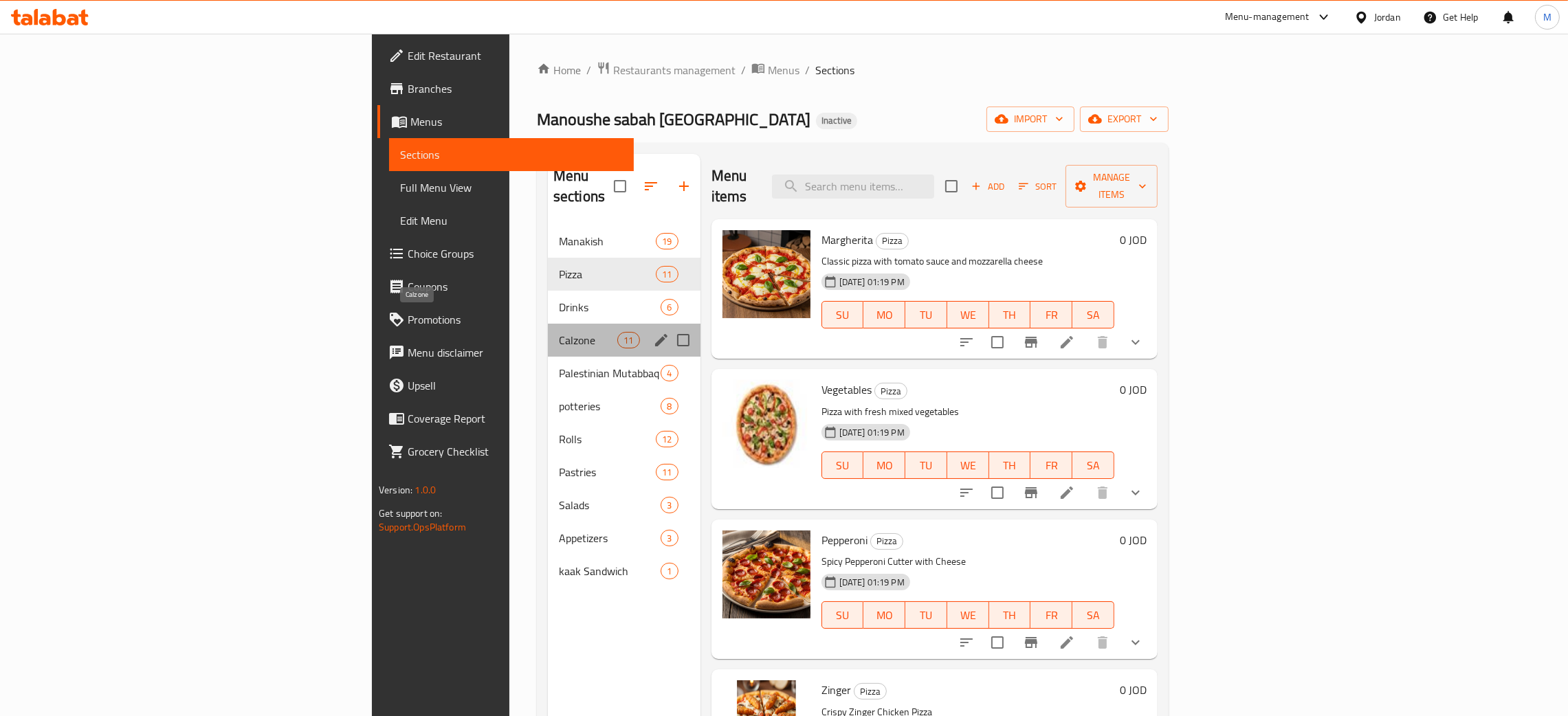
click at [558, 331] on span "Calzone" at bounding box center [588, 340] width 59 height 17
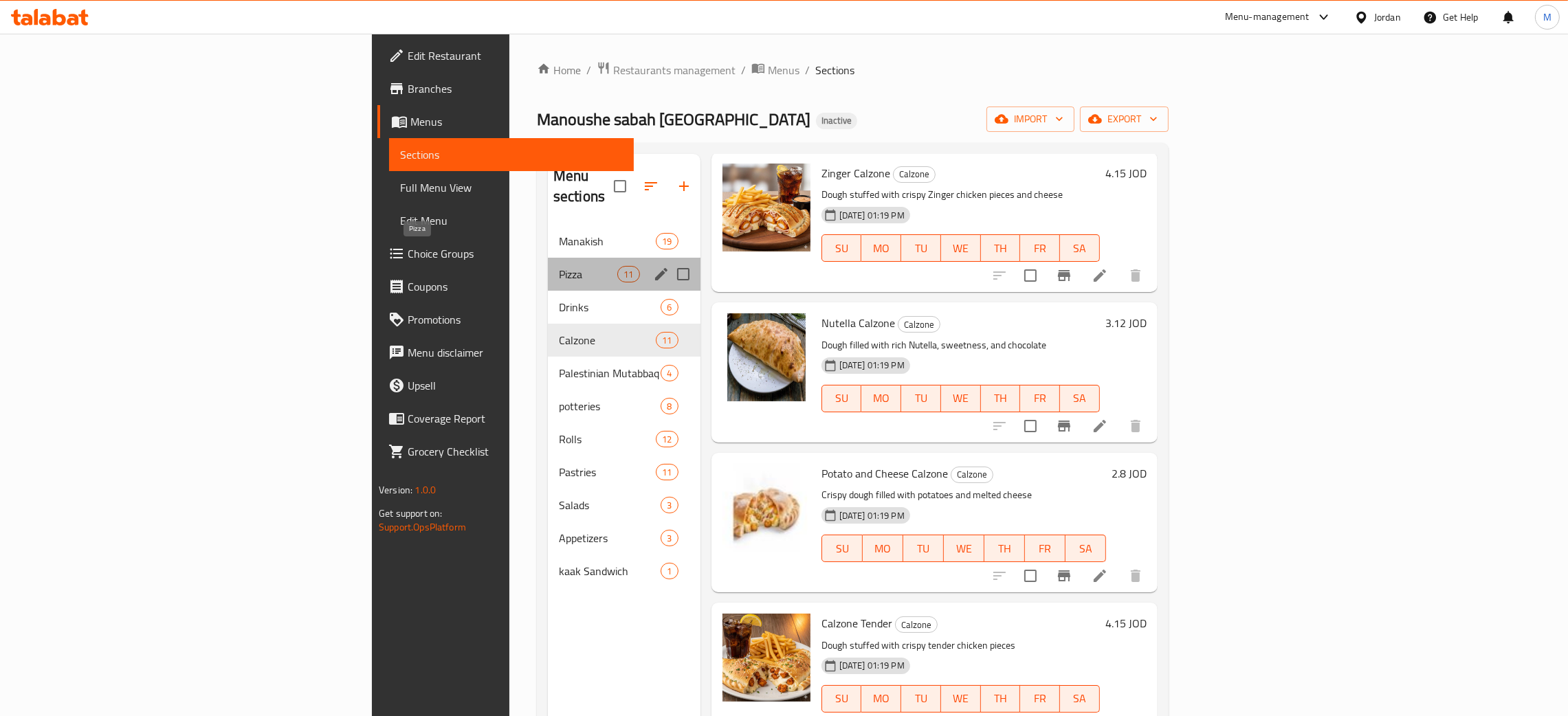
click at [558, 266] on span "Pizza" at bounding box center [588, 274] width 59 height 17
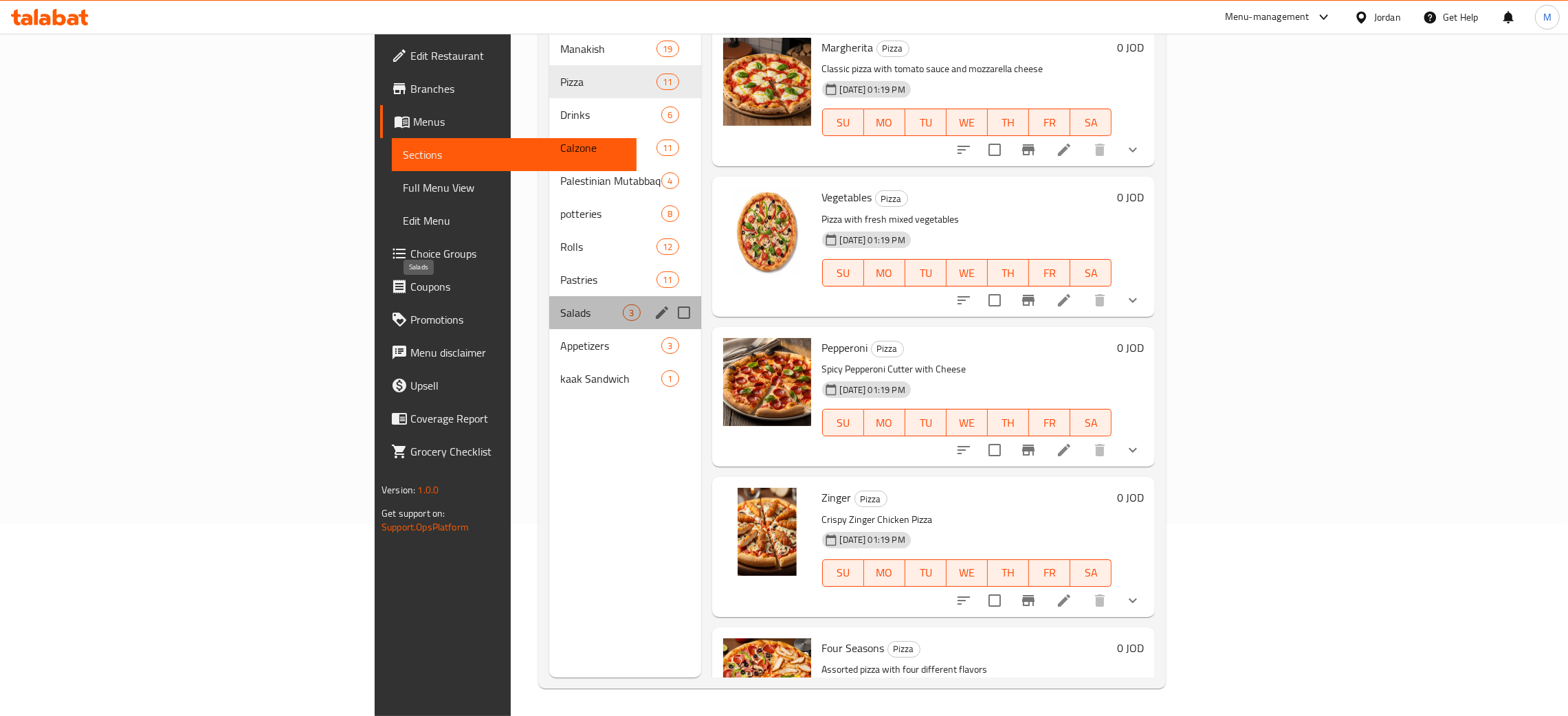
click at [560, 304] on span "Salads" at bounding box center [592, 312] width 62 height 17
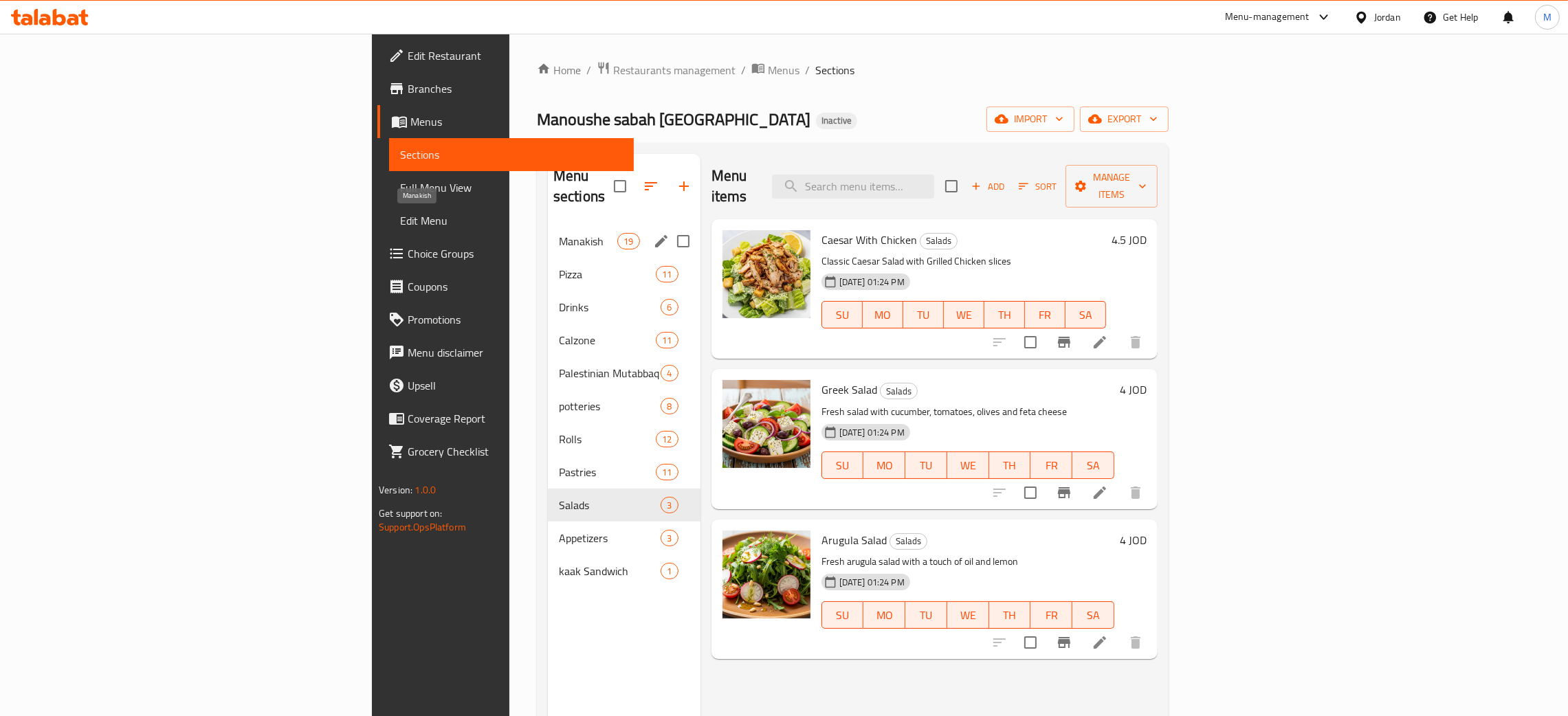
click at [558, 233] on span "Manakish" at bounding box center [588, 241] width 59 height 17
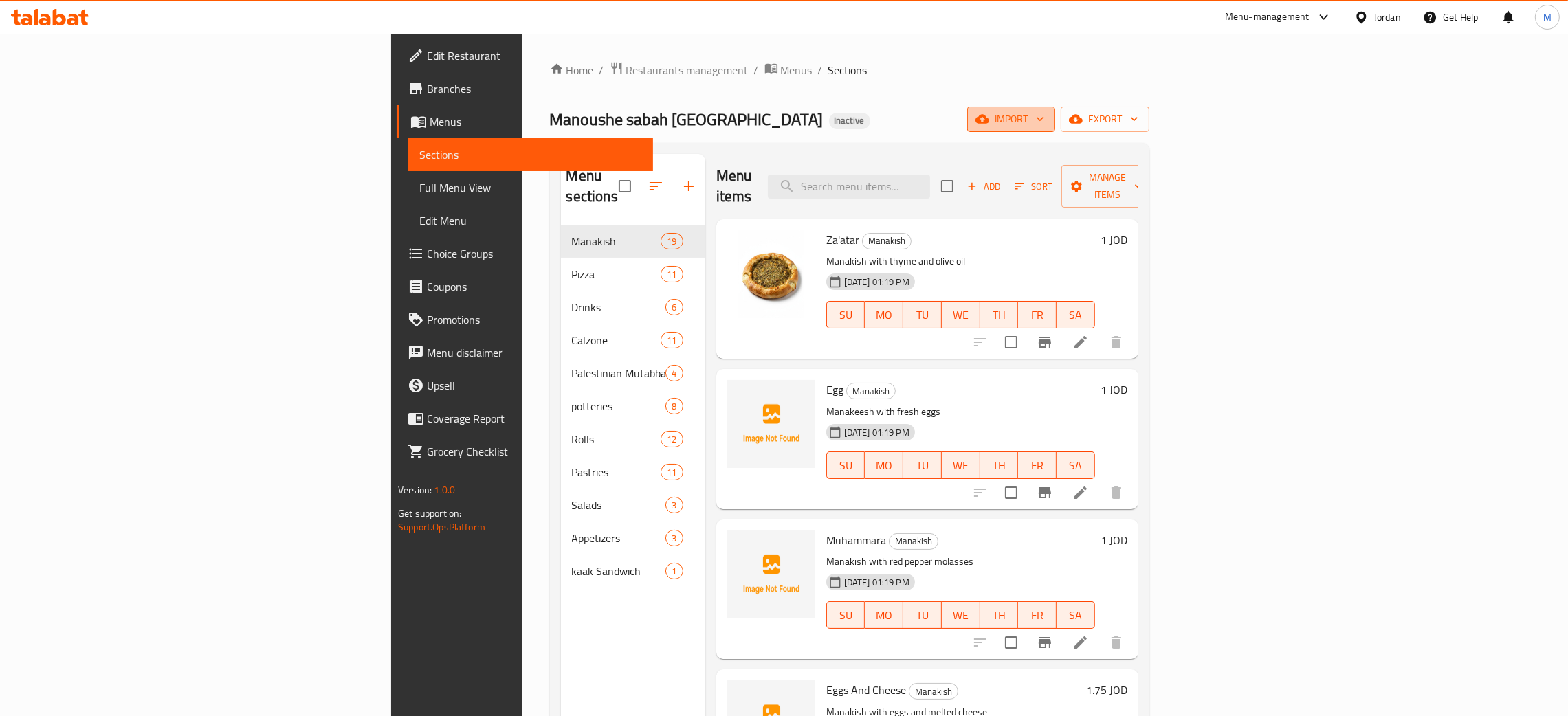
click at [1043, 111] on span "import" at bounding box center [1011, 118] width 66 height 17
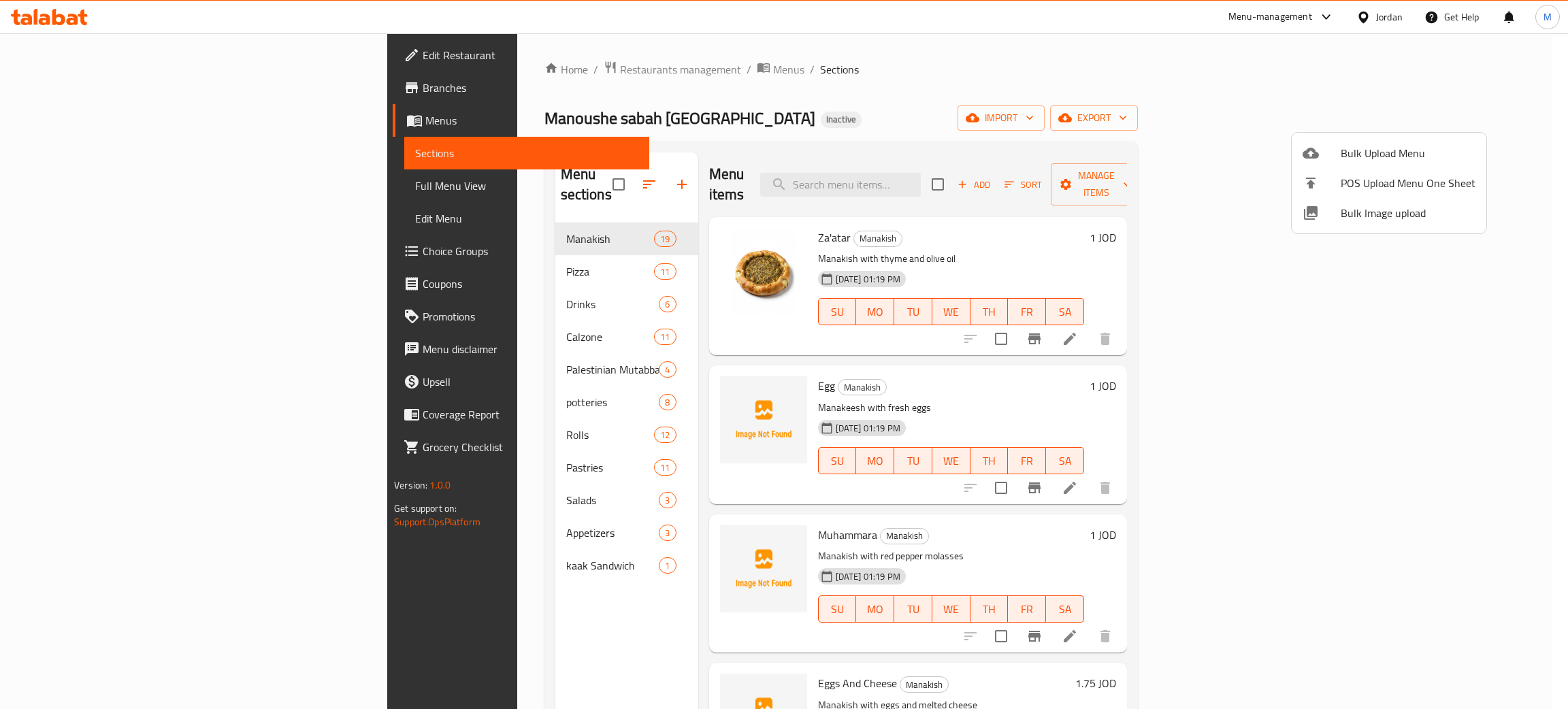
click at [1356, 211] on span "Bulk Image upload" at bounding box center [1408, 213] width 135 height 16
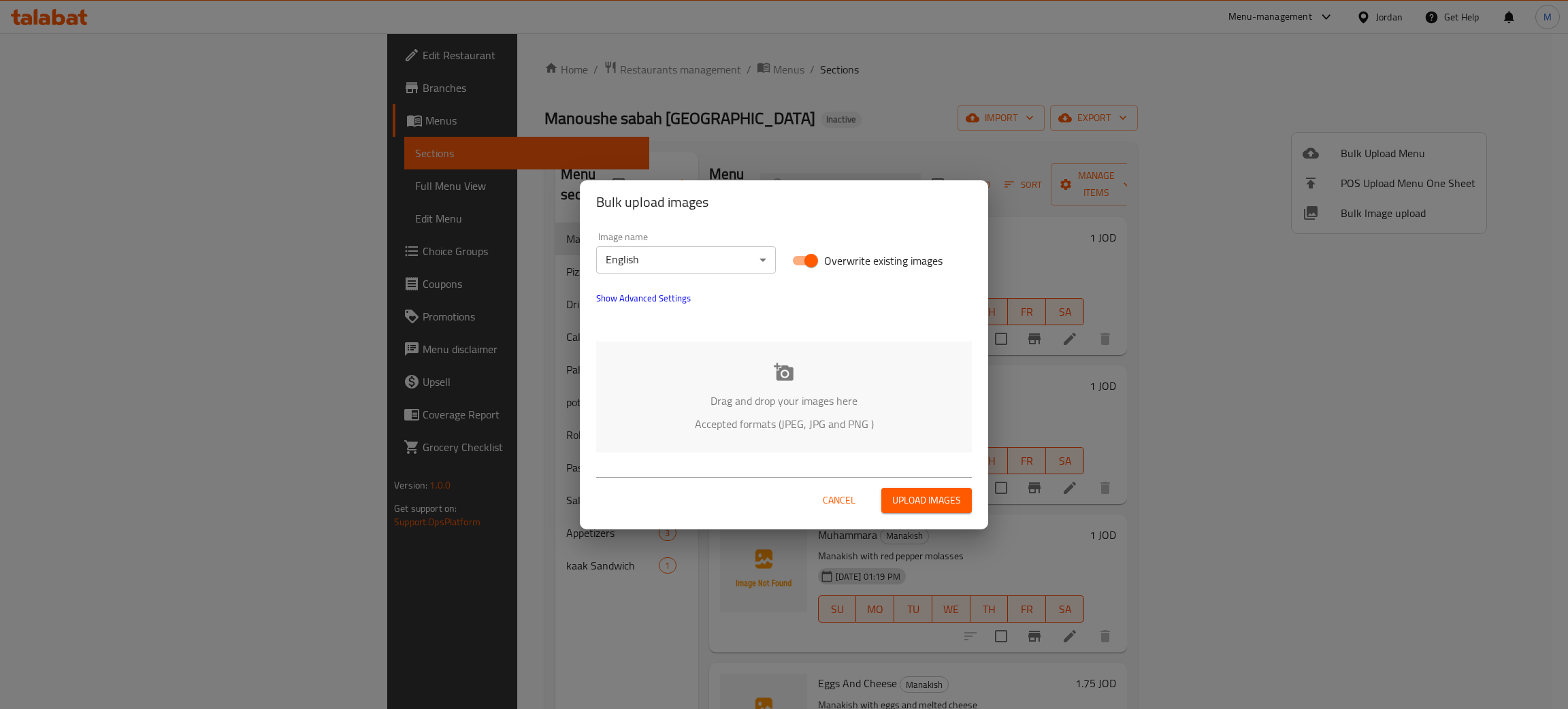
click at [807, 411] on div "Drag and drop your images here Accepted formats (JPEG, JPG and PNG )" at bounding box center [783, 397] width 376 height 111
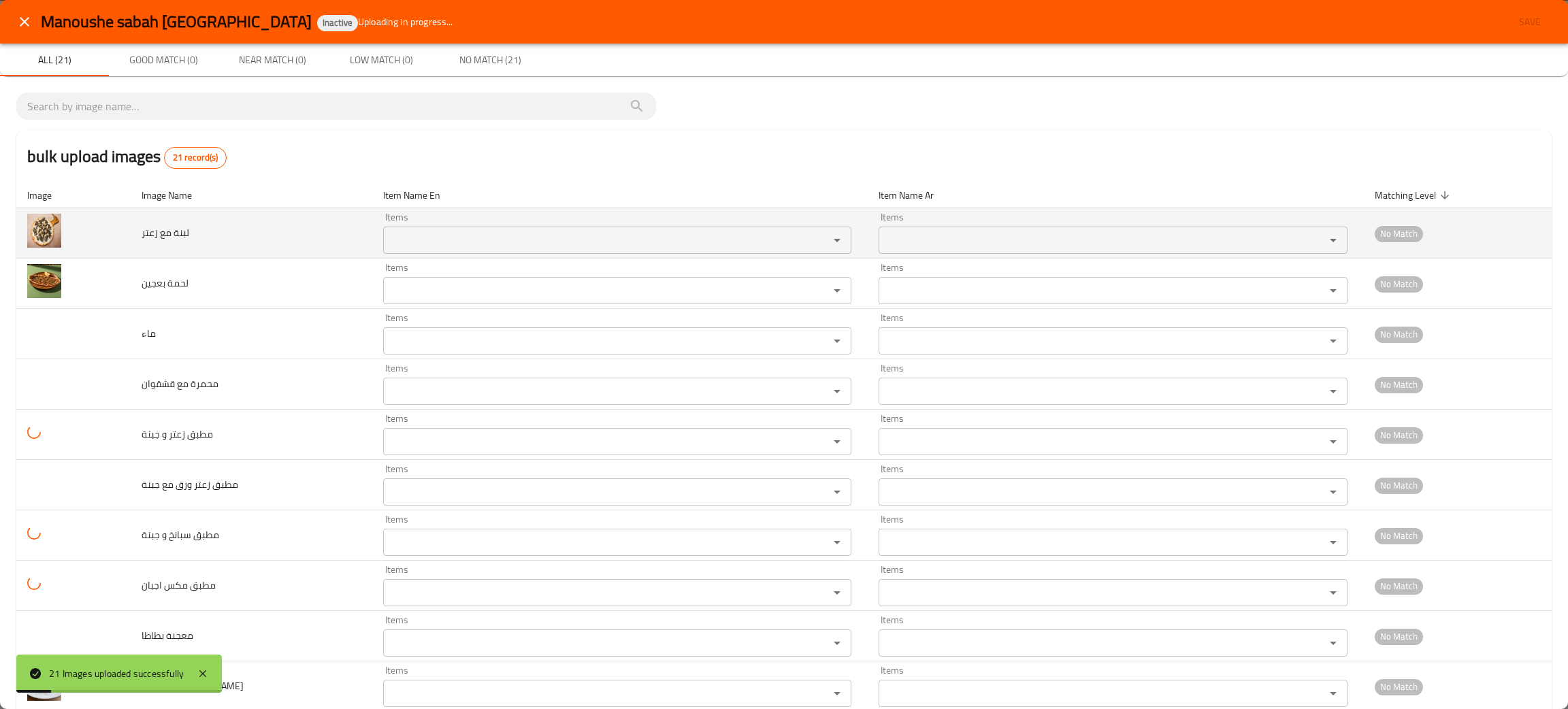
click at [454, 236] on زعتر "Items" at bounding box center [598, 240] width 420 height 19
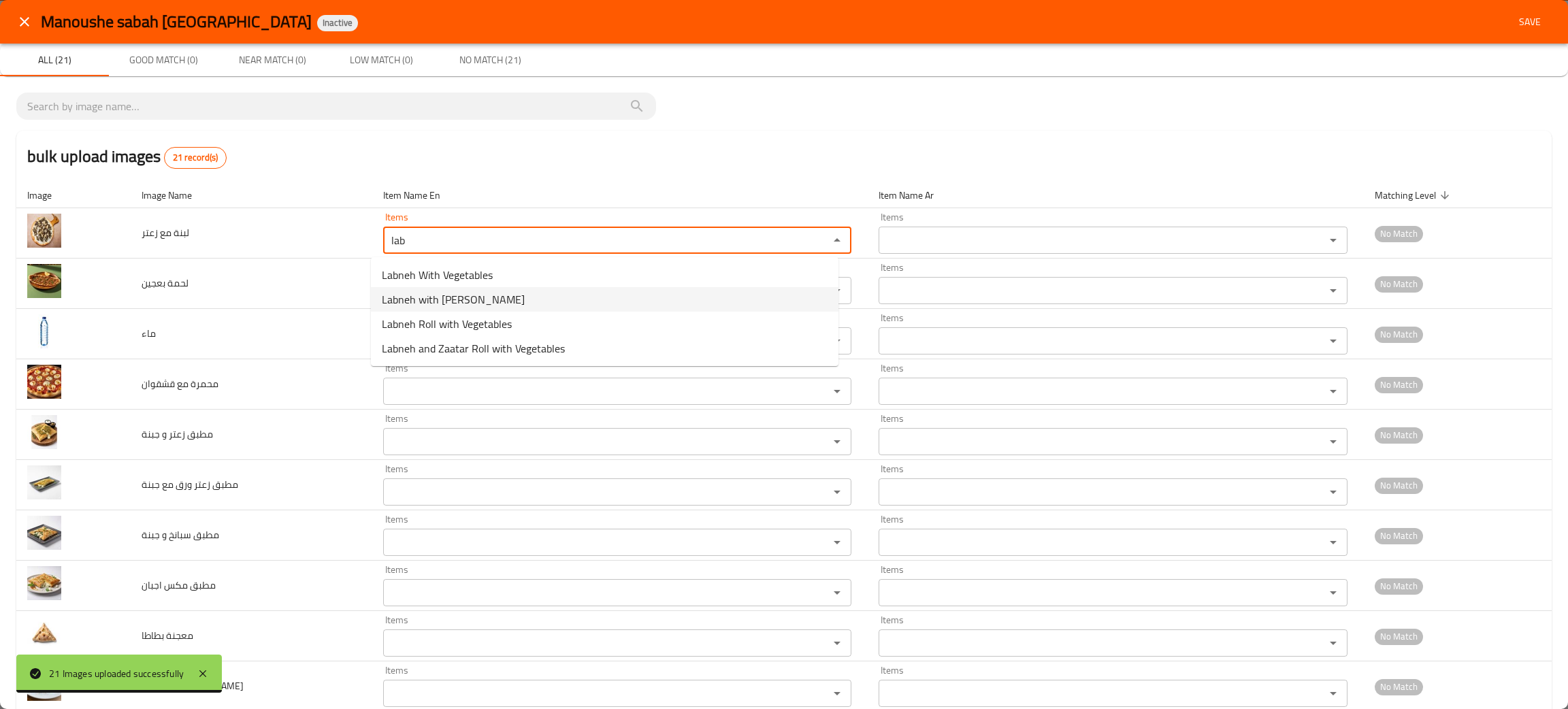
click at [436, 296] on span "Labneh with Zaatar" at bounding box center [453, 299] width 143 height 16
type زعتر "Labneh with Zaatar"
type زعتر-ar "لبنة مع زعتر"
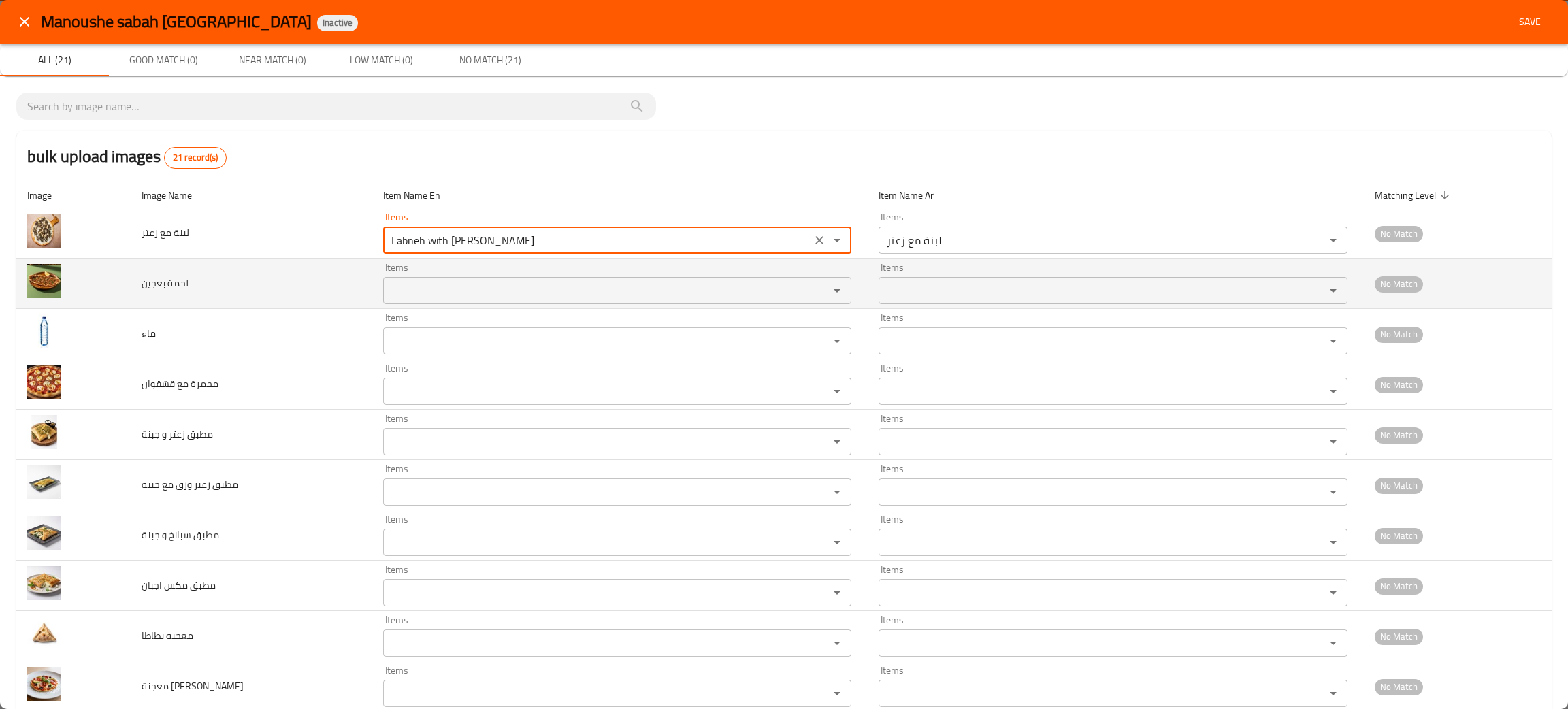
type زعتر "Labneh with Zaatar"
click at [414, 293] on بعجين "Items" at bounding box center [598, 290] width 420 height 19
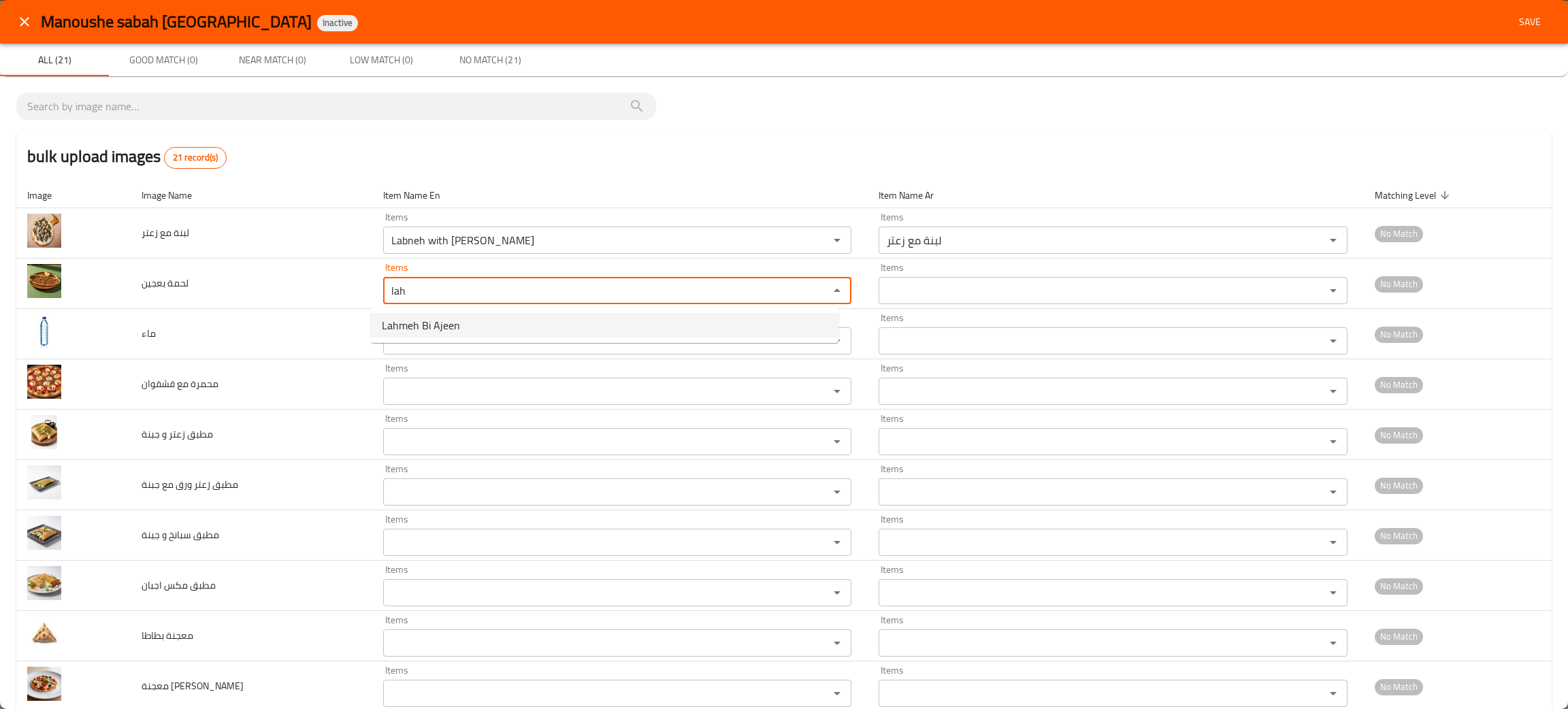
click at [431, 320] on span "Lahmeh Bi Ajeen" at bounding box center [421, 325] width 78 height 16
type بعجين "Lahmeh Bi Ajeen"
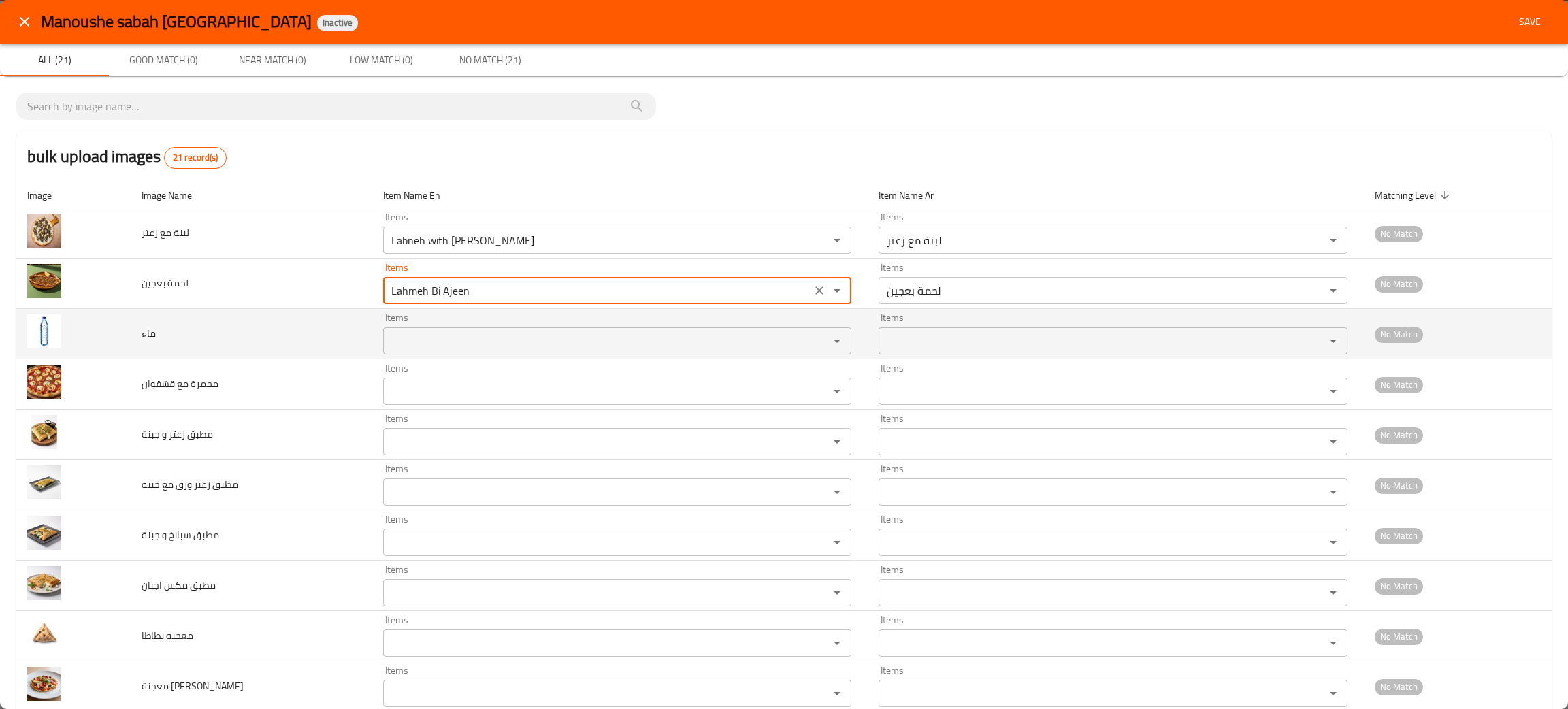
click at [423, 330] on div "Items" at bounding box center [617, 341] width 468 height 27
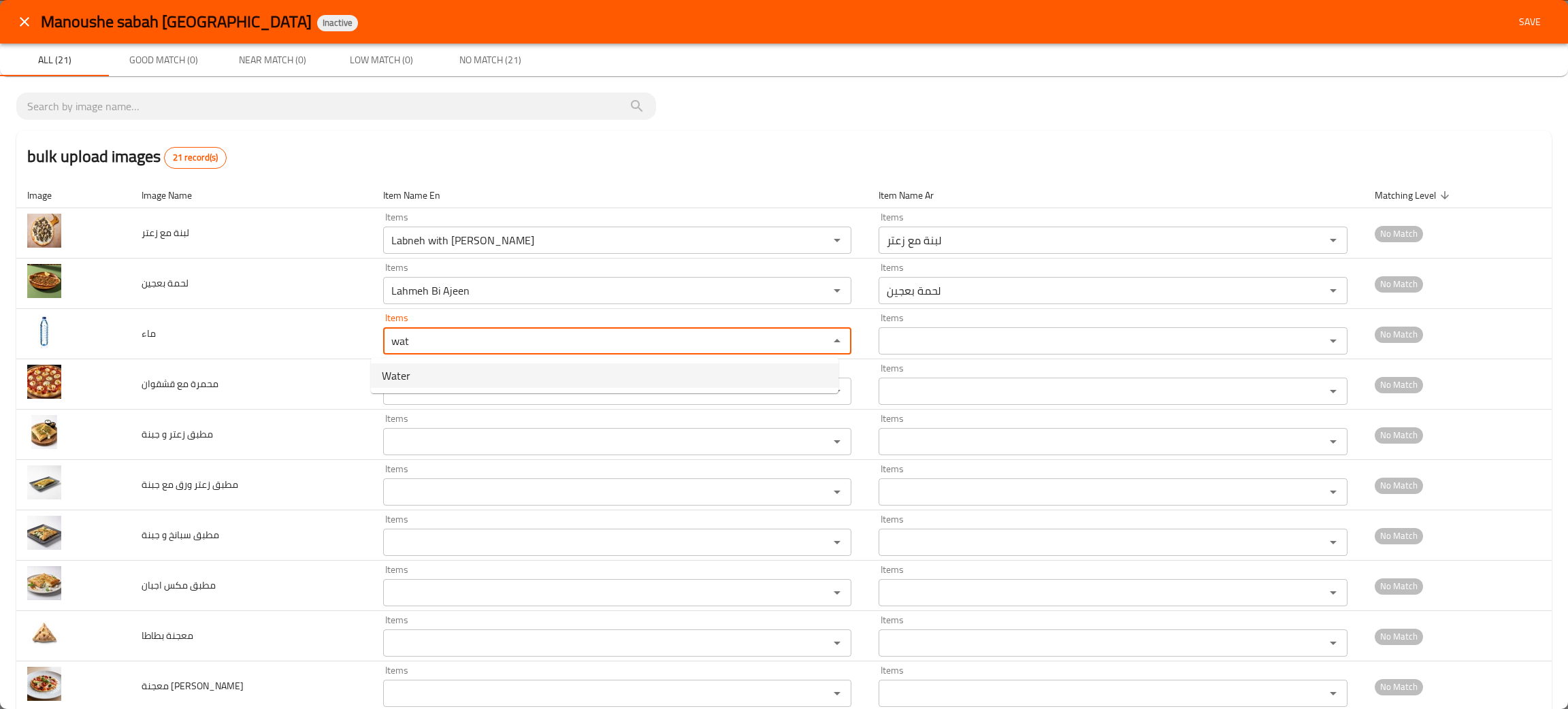
click at [407, 369] on span "Water" at bounding box center [396, 375] width 28 height 16
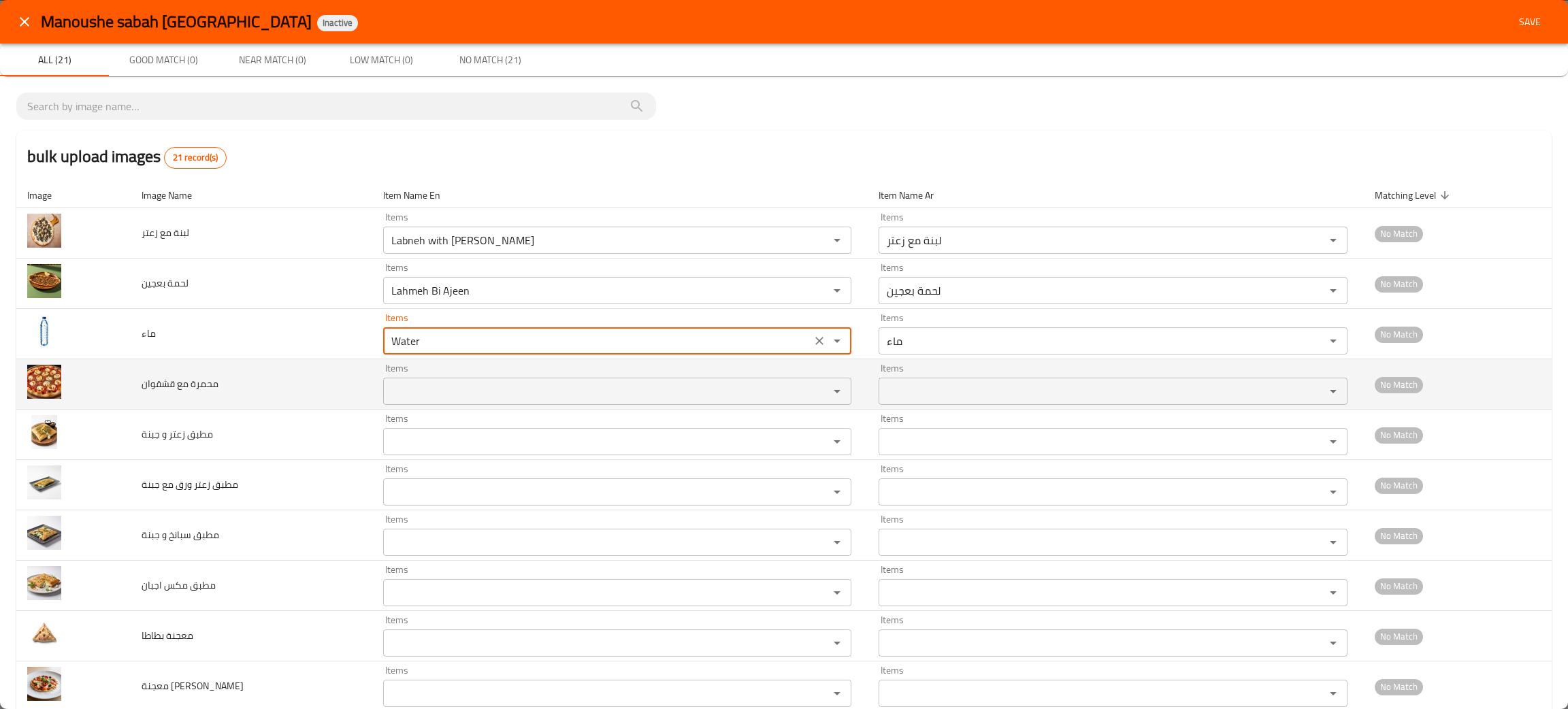
click at [397, 389] on قشقوان "Items" at bounding box center [598, 391] width 420 height 19
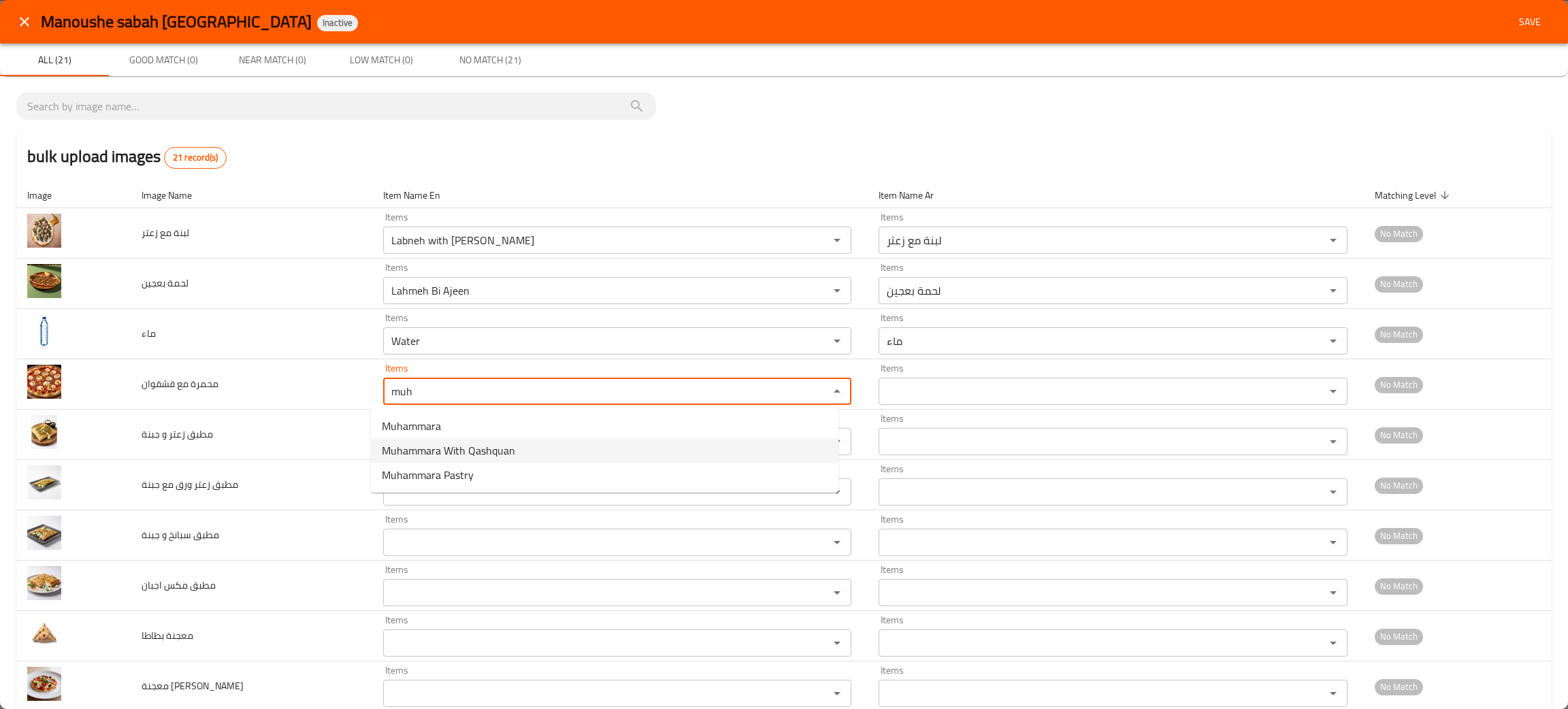
click at [468, 446] on span "Muhammara With Qashquan" at bounding box center [448, 450] width 134 height 16
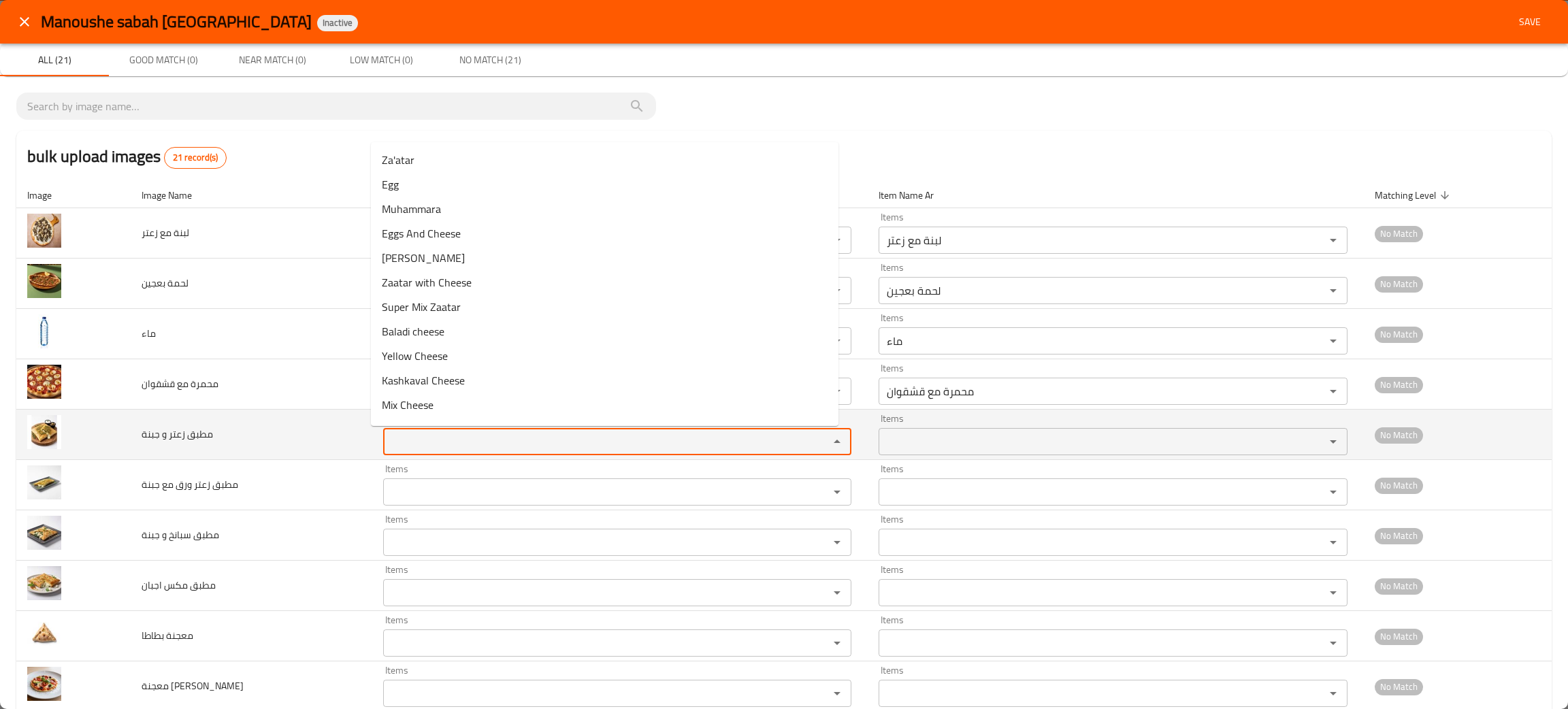
click at [442, 450] on جبنة "Items" at bounding box center [598, 441] width 420 height 19
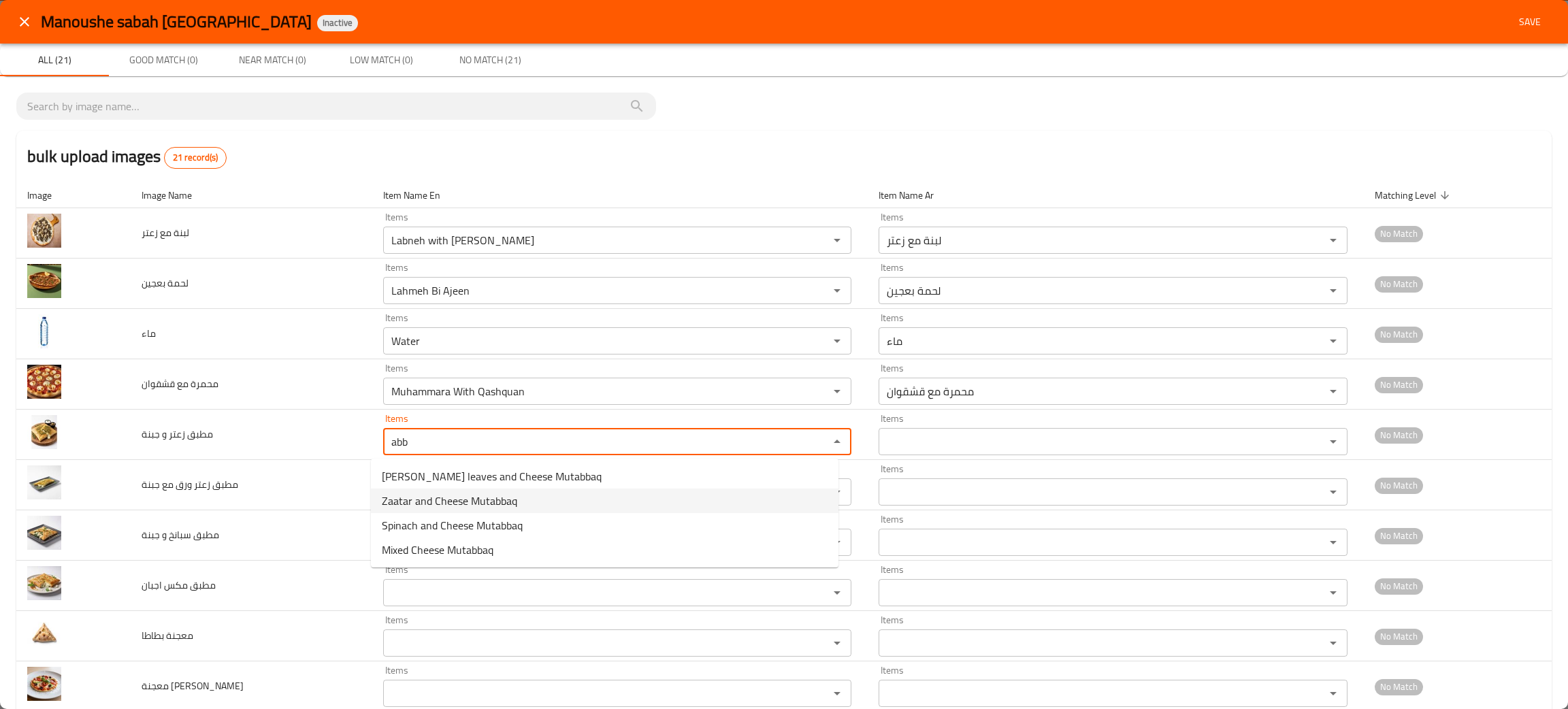
click at [467, 504] on span "Zaatar and Cheese Mutabbaq" at bounding box center [449, 501] width 136 height 16
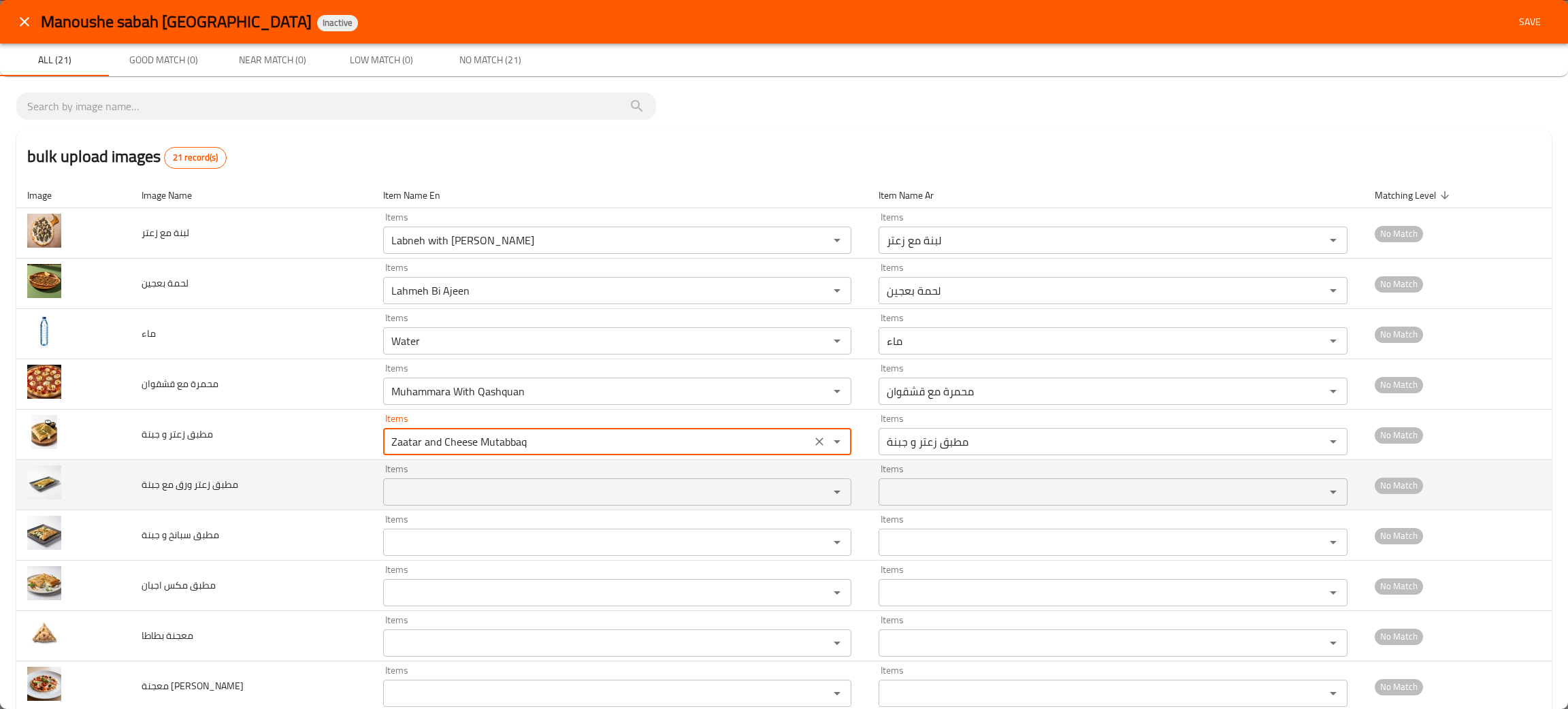
click at [439, 504] on div "Items" at bounding box center [617, 492] width 468 height 27
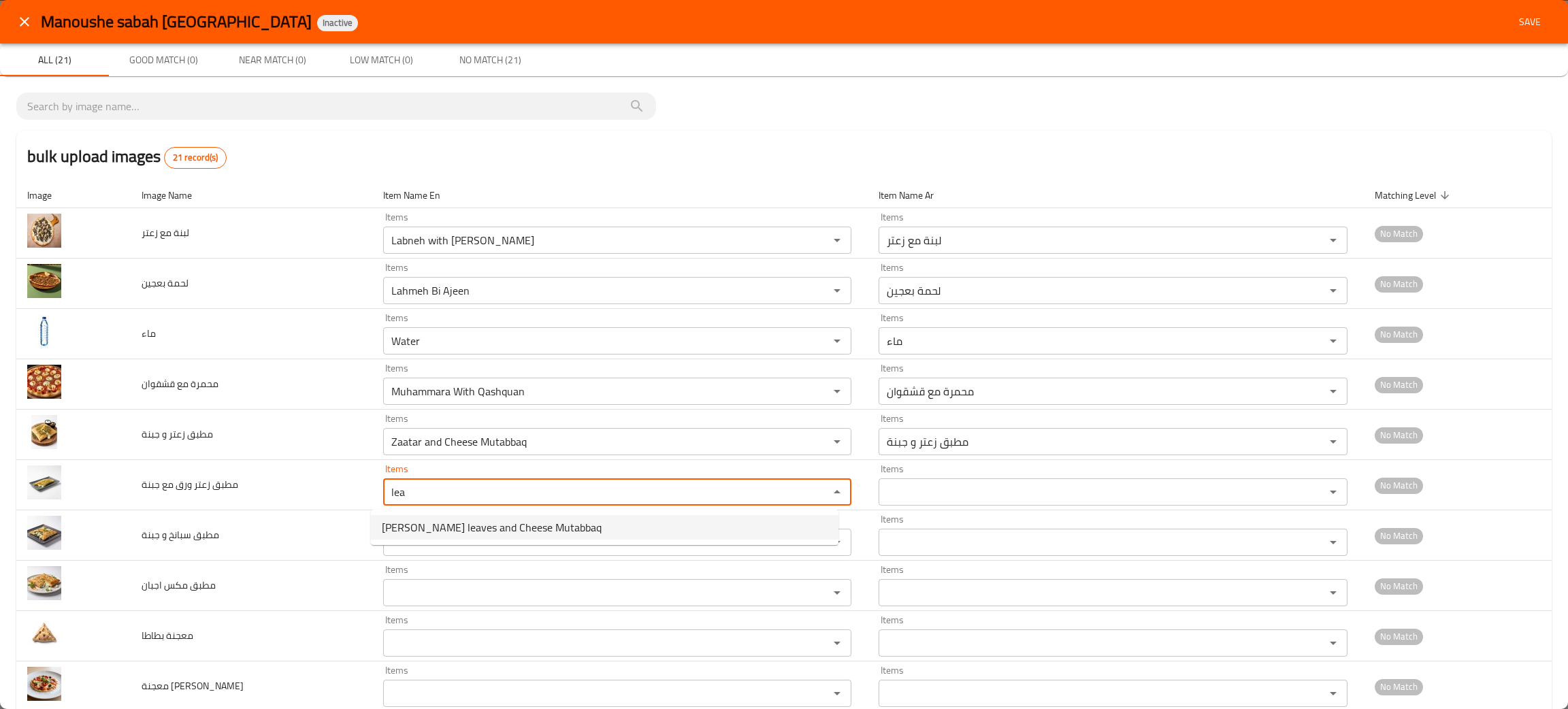
click at [452, 528] on span "Zaatar leaves and Cheese Mutabbaq" at bounding box center [492, 527] width 220 height 16
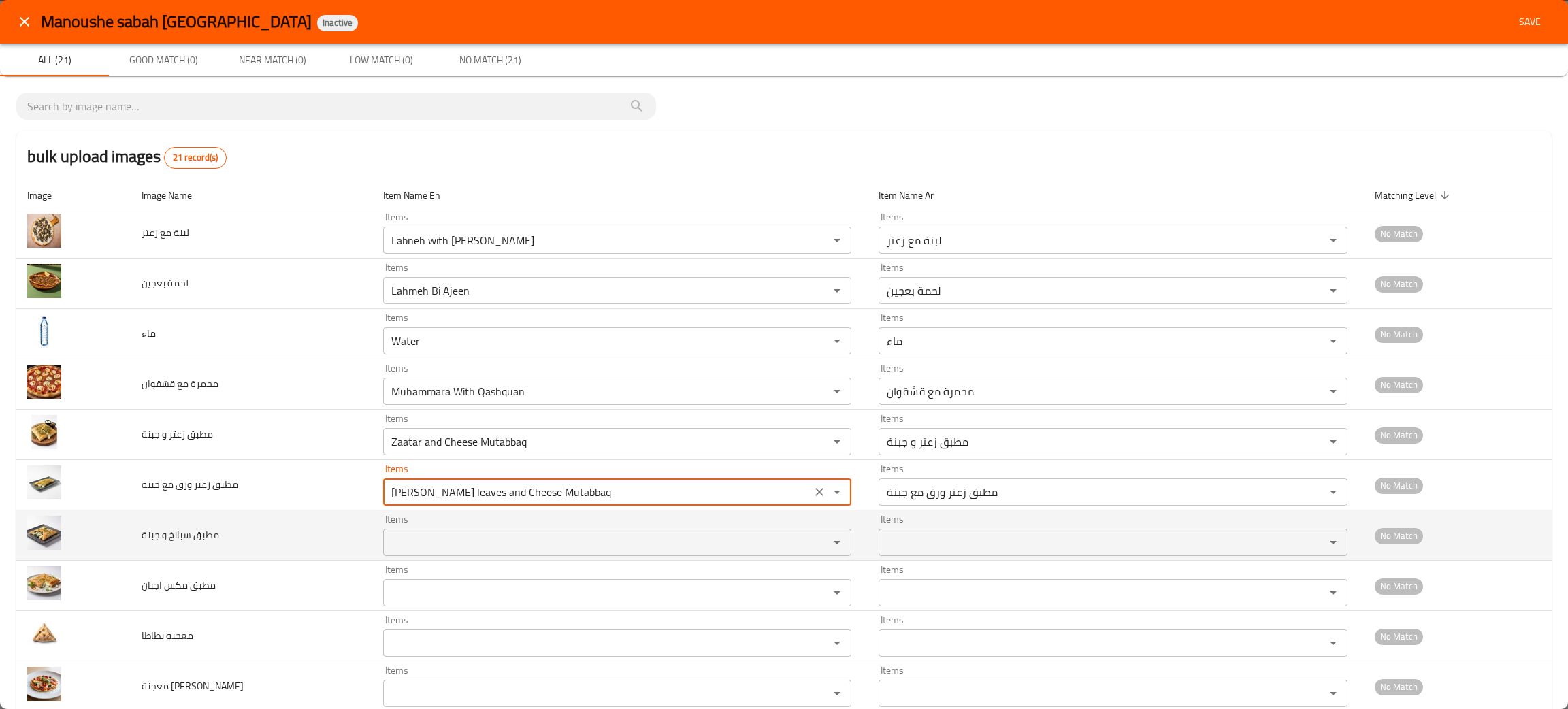
click at [437, 544] on جبنة "Items" at bounding box center [598, 542] width 420 height 19
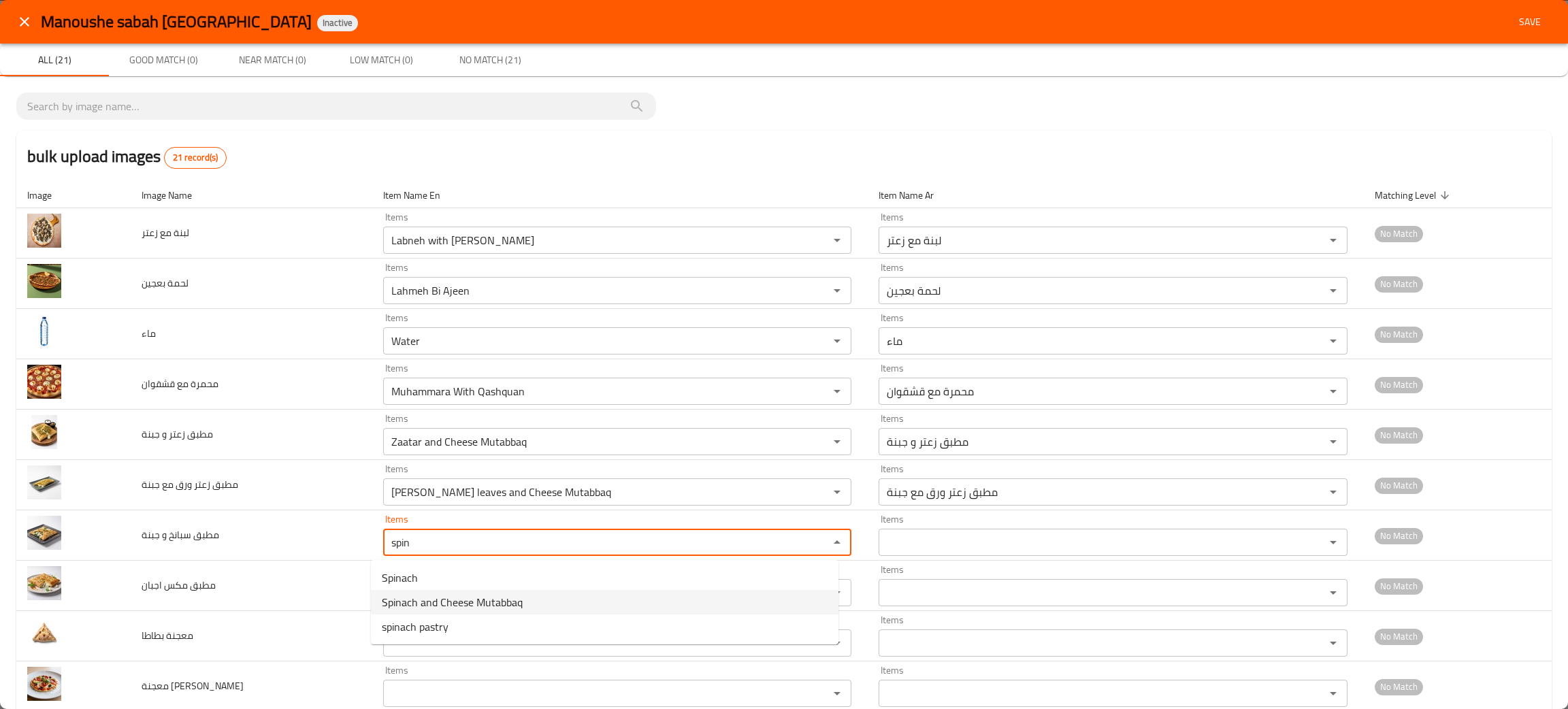
click at [456, 594] on span "Spinach and Cheese Mutabbaq" at bounding box center [452, 602] width 141 height 16
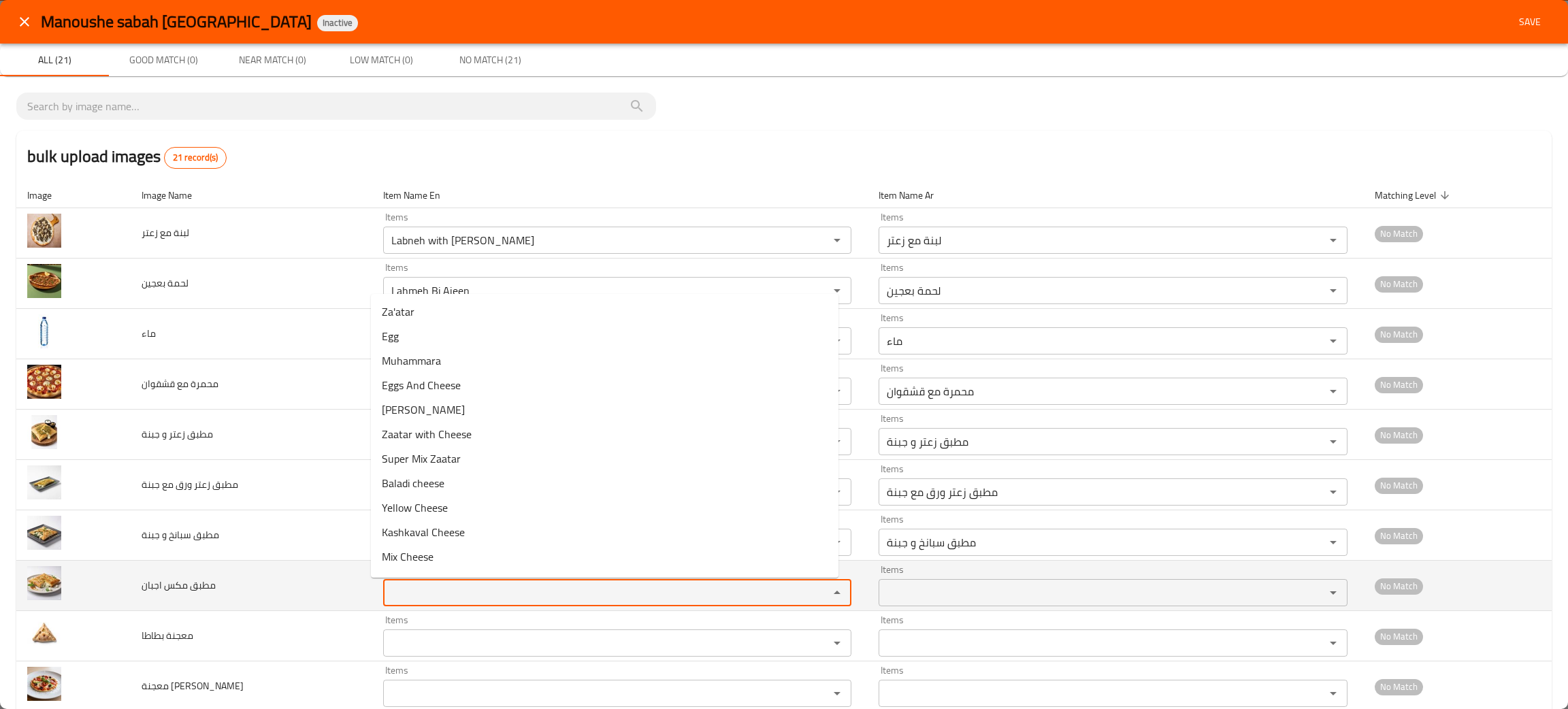
click at [445, 594] on اجبان "Items" at bounding box center [598, 592] width 420 height 19
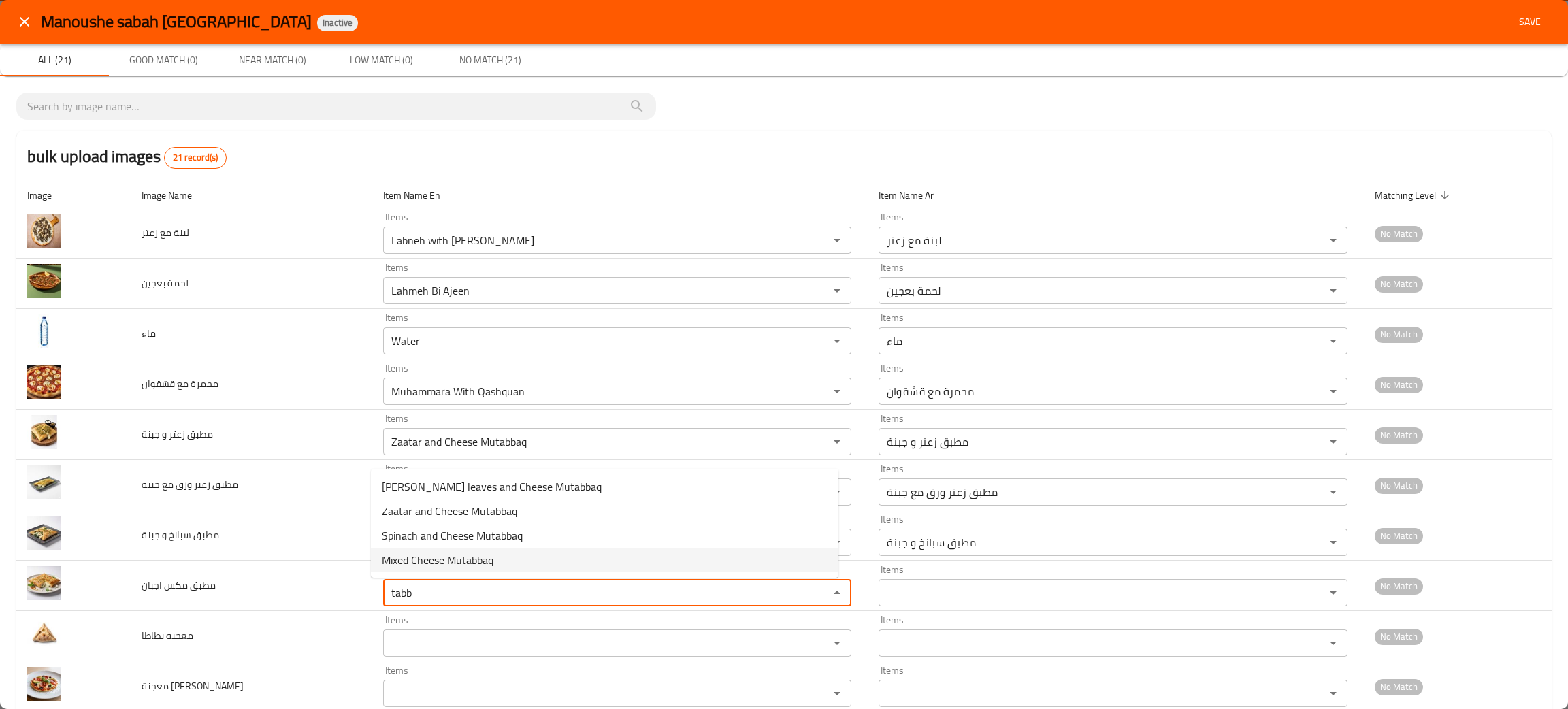
click at [454, 554] on span "Mixed Cheese Mutabbaq" at bounding box center [437, 560] width 112 height 16
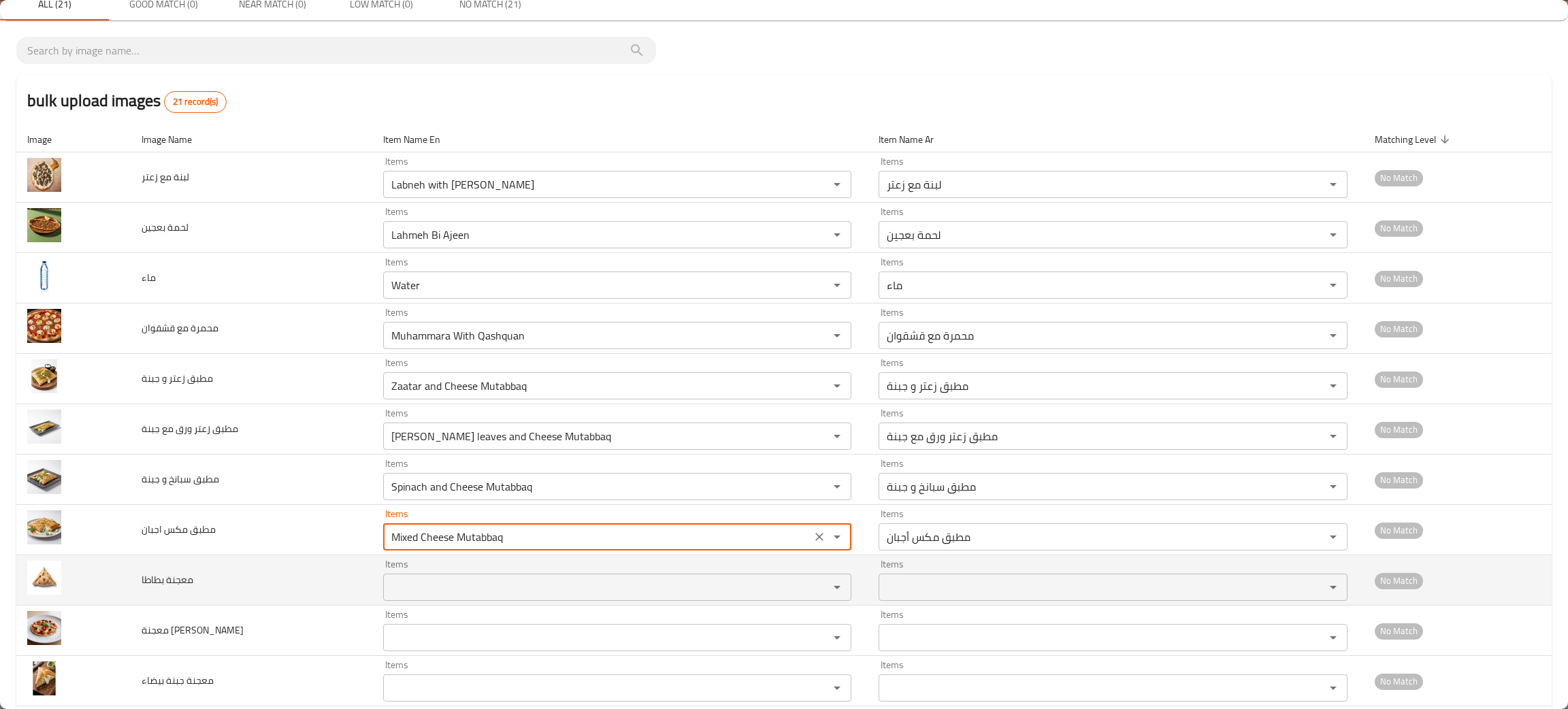
scroll to position [102, 0]
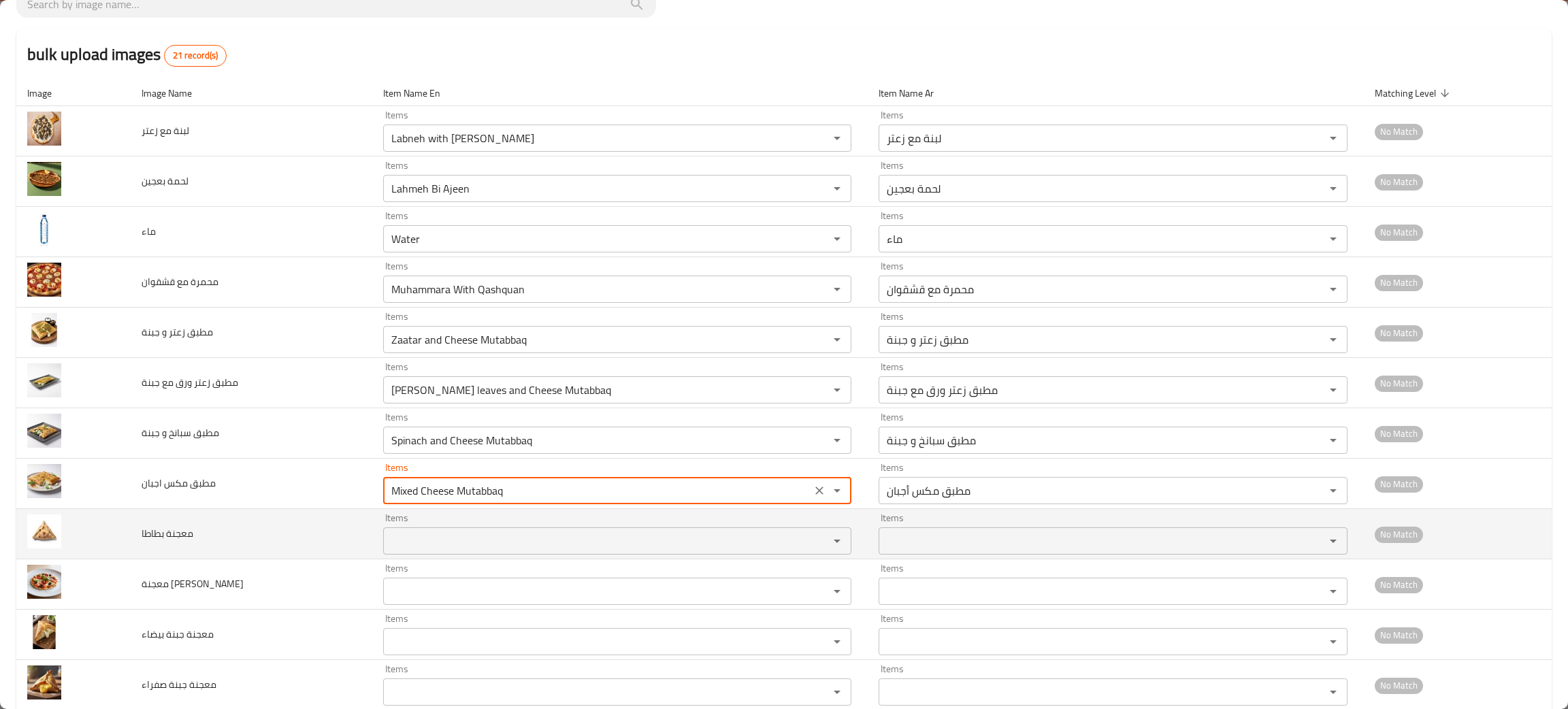
click at [412, 546] on بطاطا "Items" at bounding box center [598, 540] width 420 height 19
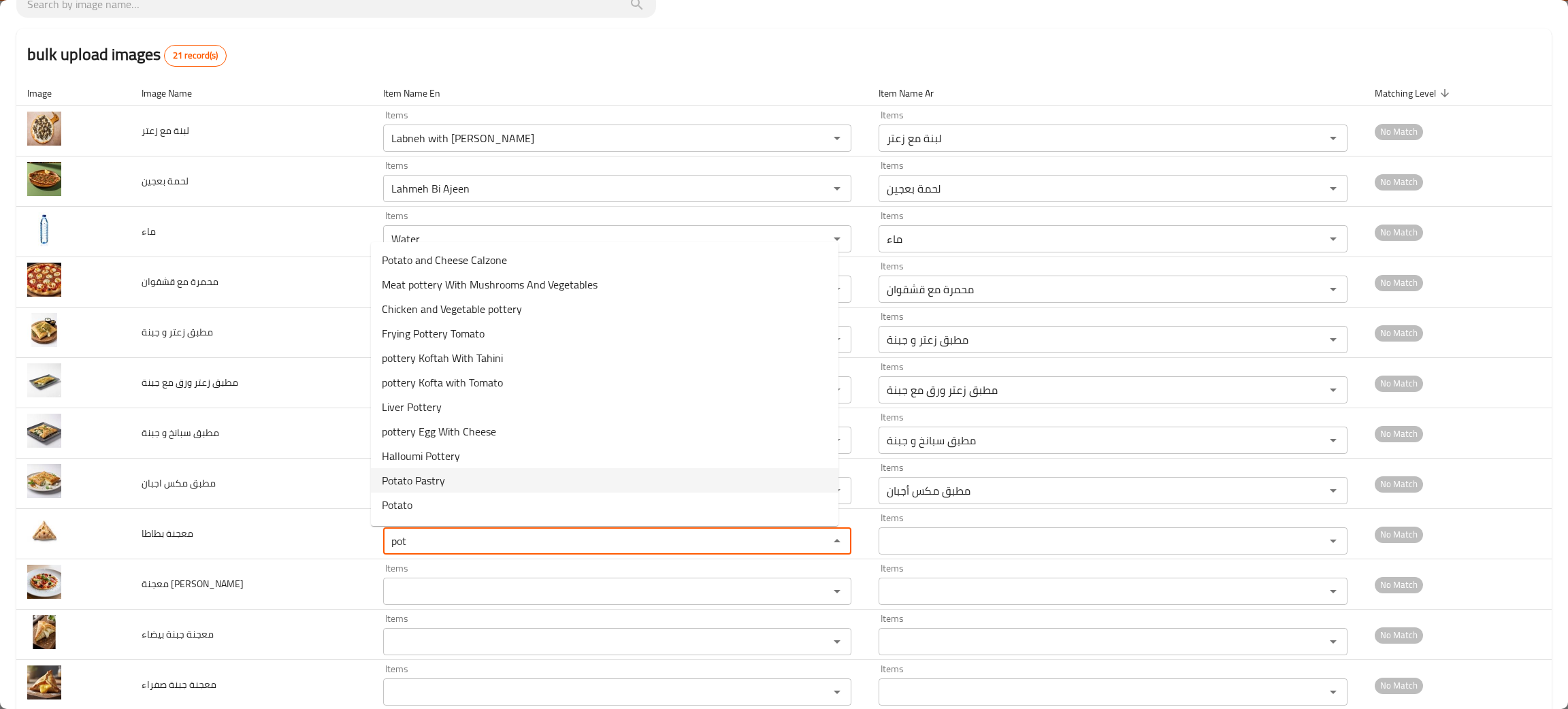
click at [411, 473] on span "Potato Pastry" at bounding box center [414, 480] width 64 height 16
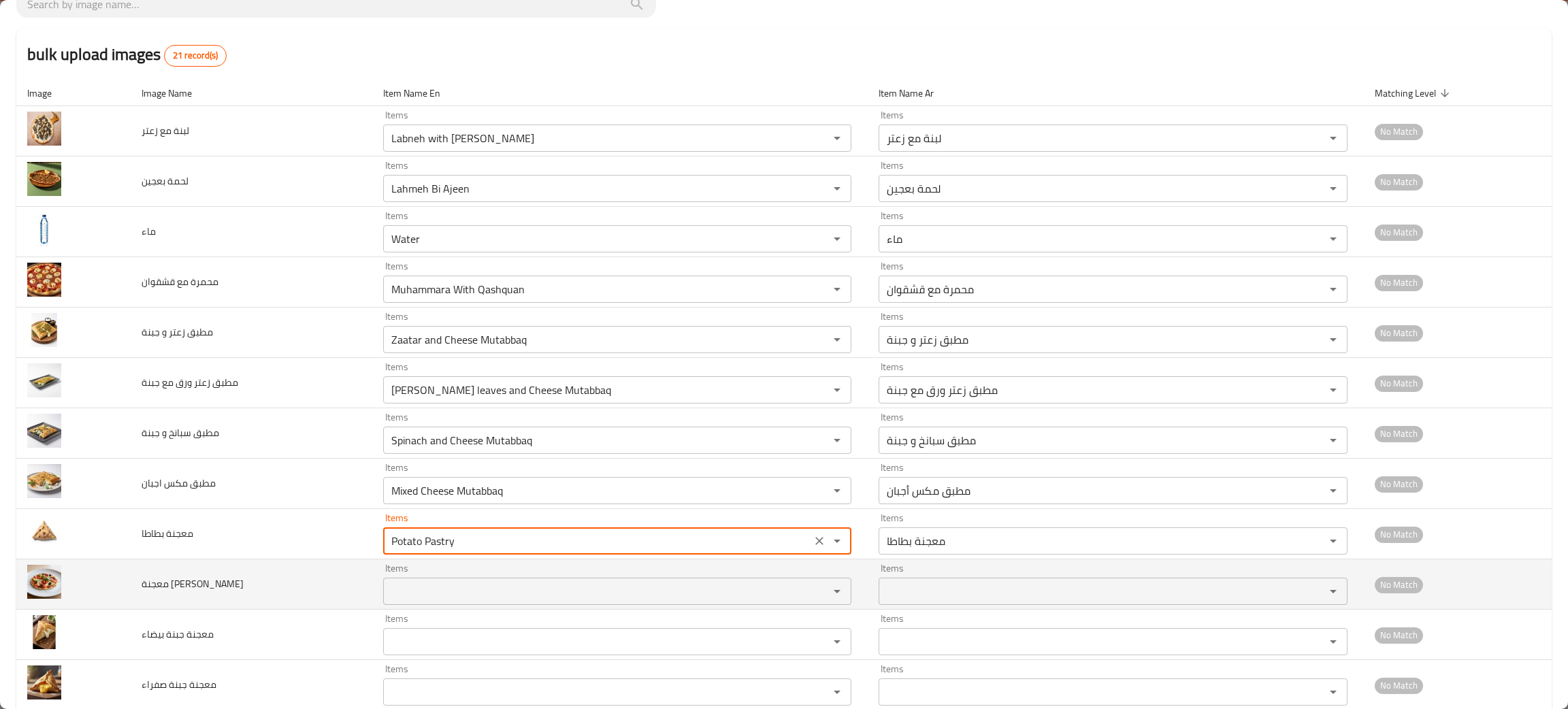
click at [407, 587] on بيتزا "Items" at bounding box center [598, 591] width 420 height 19
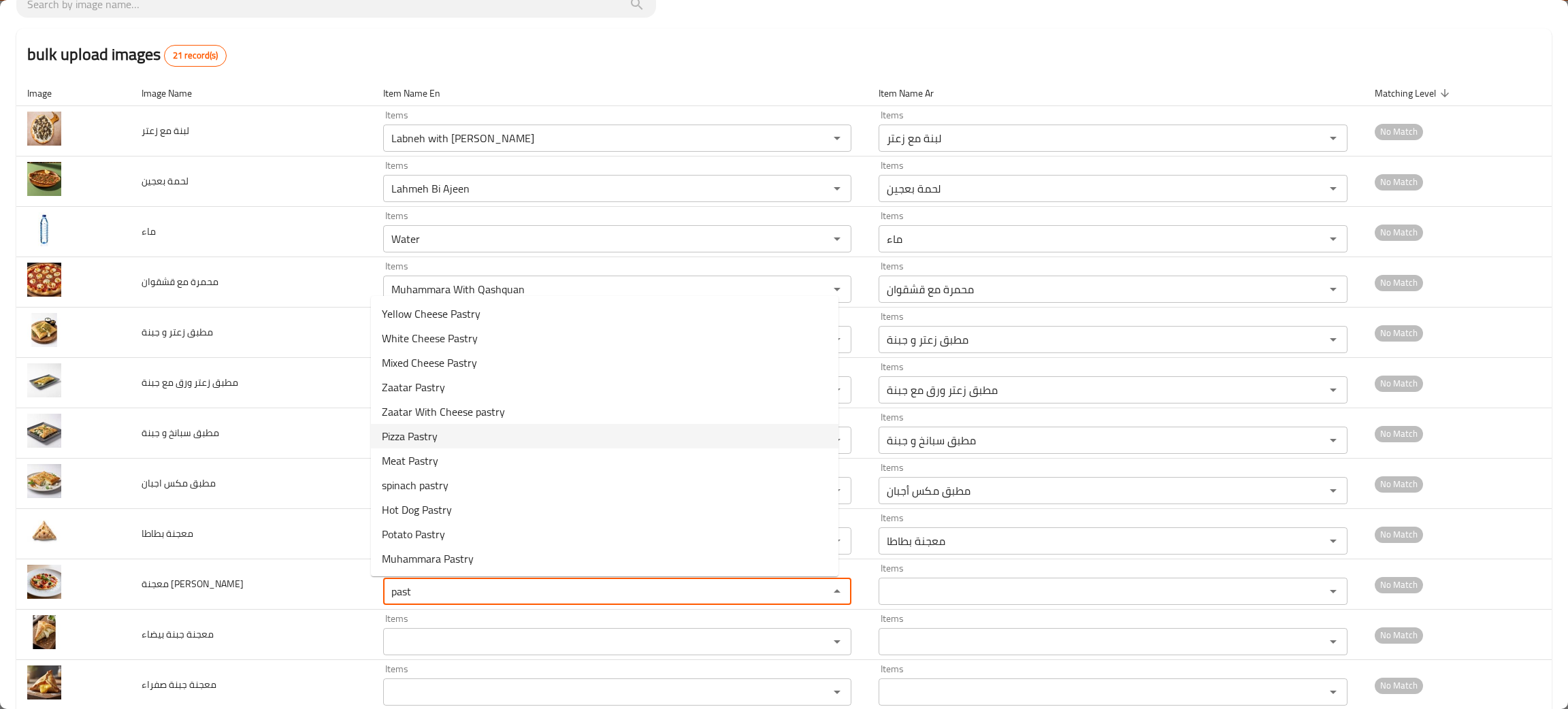
click at [422, 434] on span "Pizza Pastry" at bounding box center [409, 436] width 55 height 16
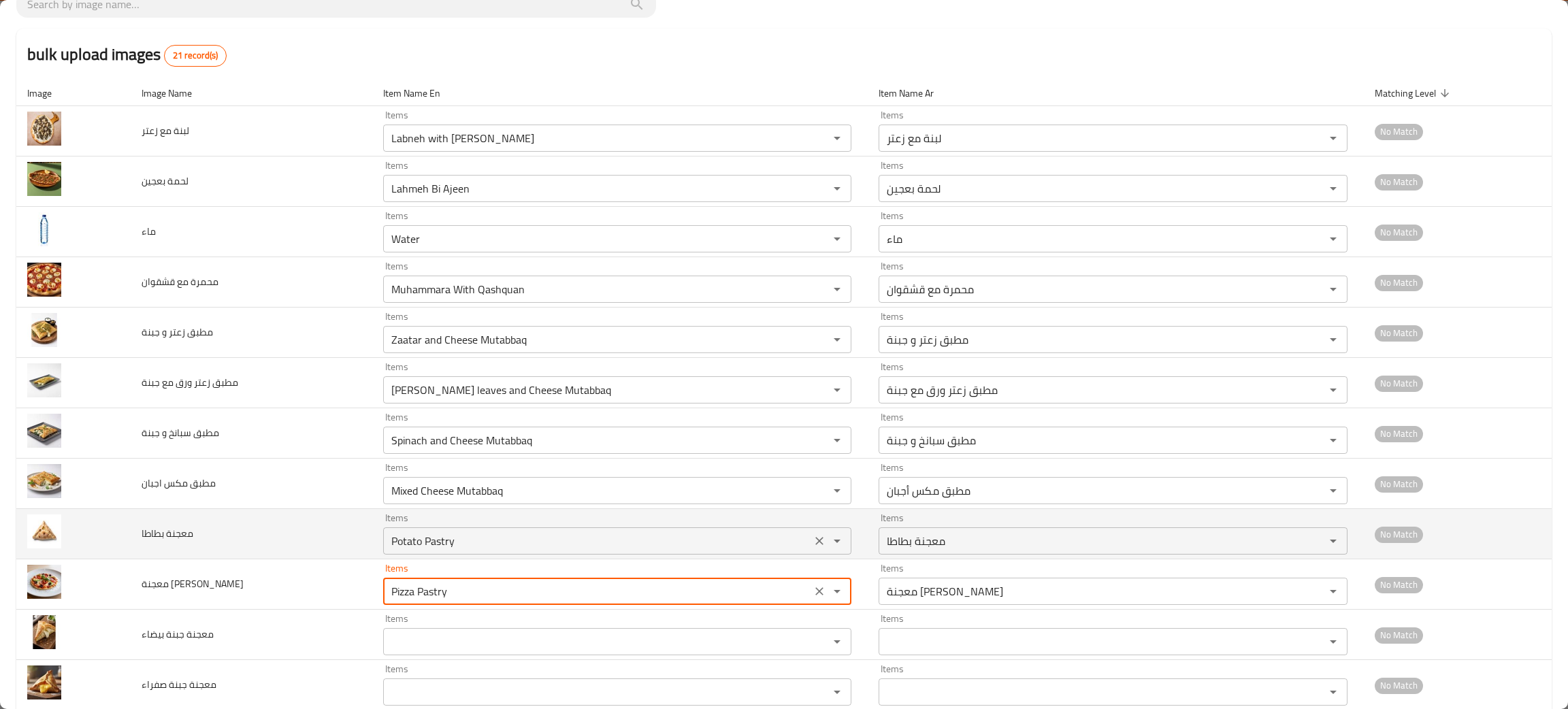
scroll to position [204, 0]
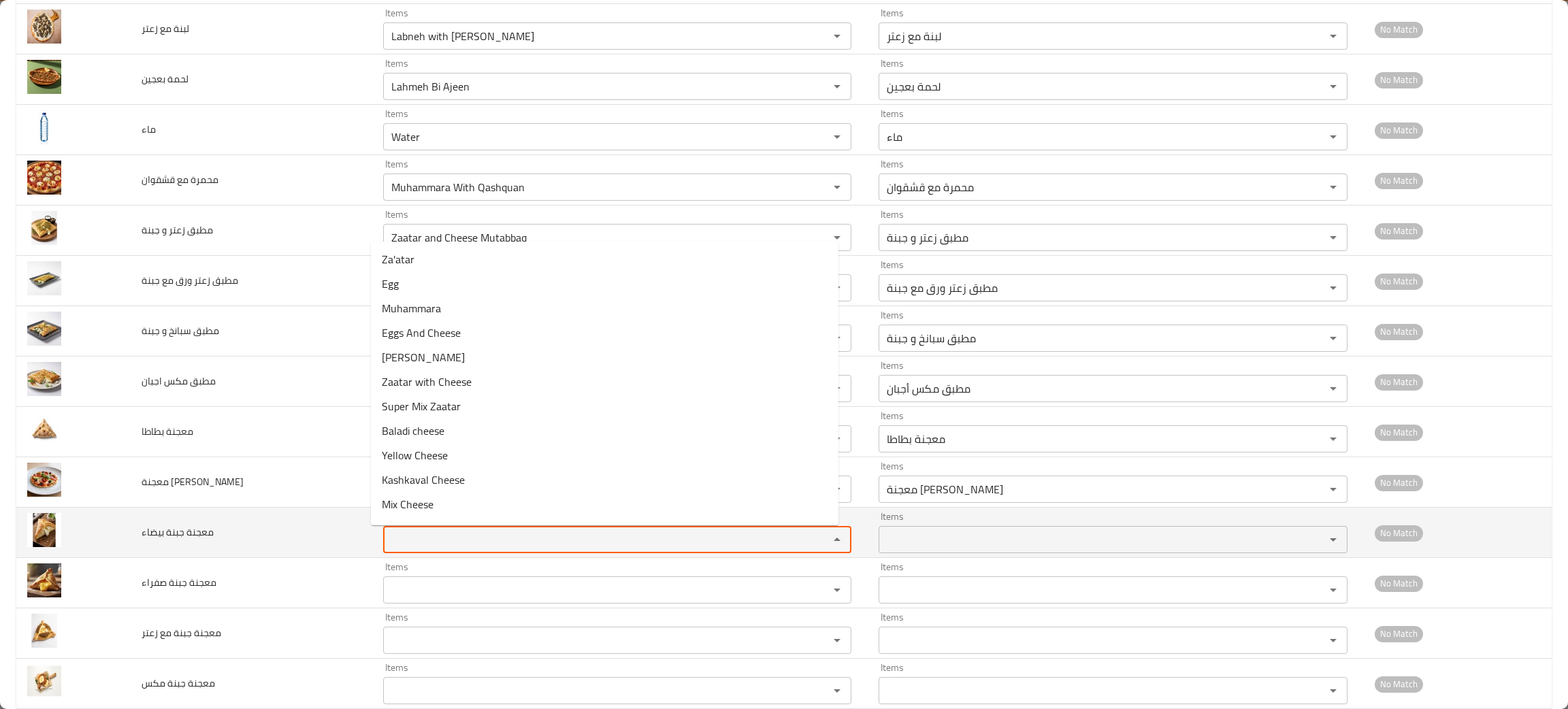
click at [417, 543] on بيضاء "Items" at bounding box center [598, 539] width 420 height 19
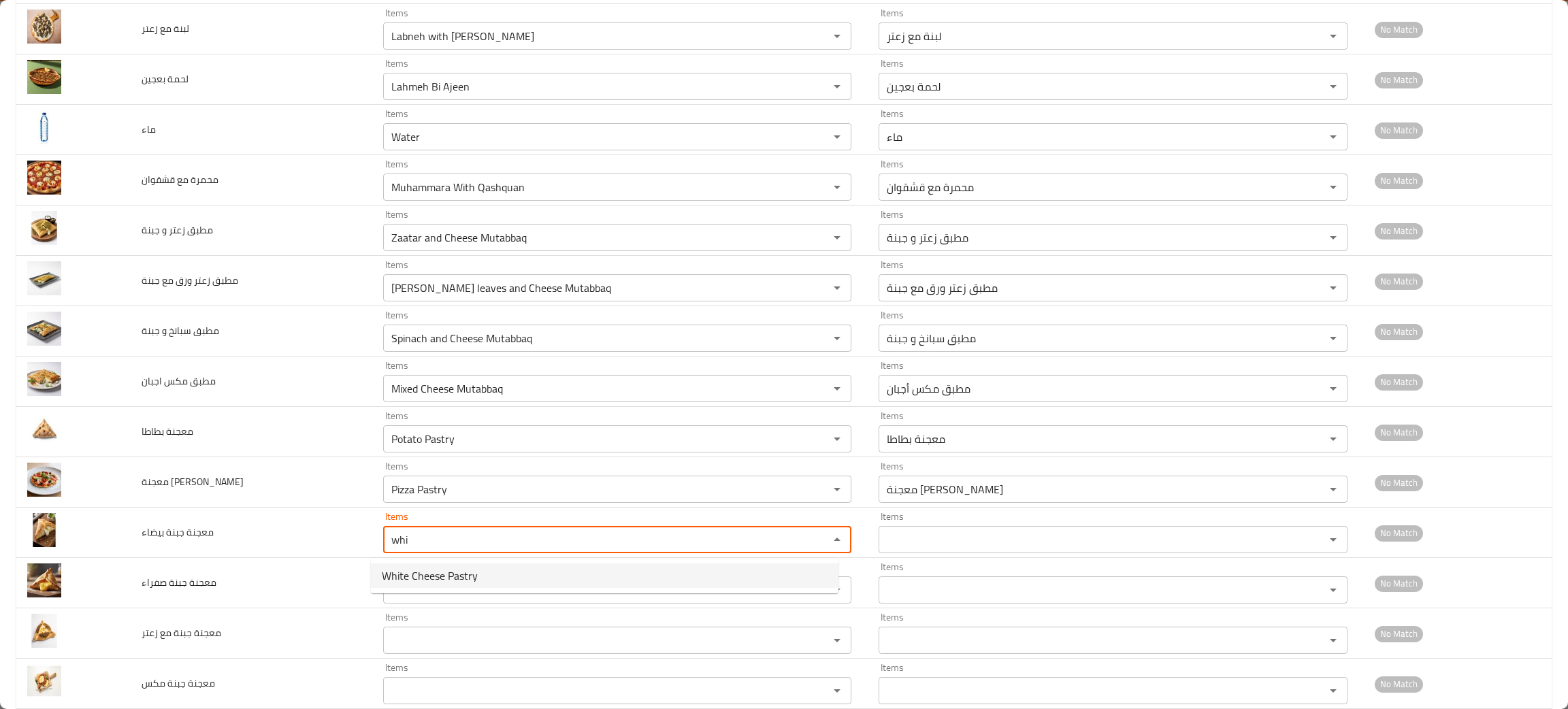
click at [418, 571] on span "White Cheese Pastry" at bounding box center [429, 575] width 95 height 16
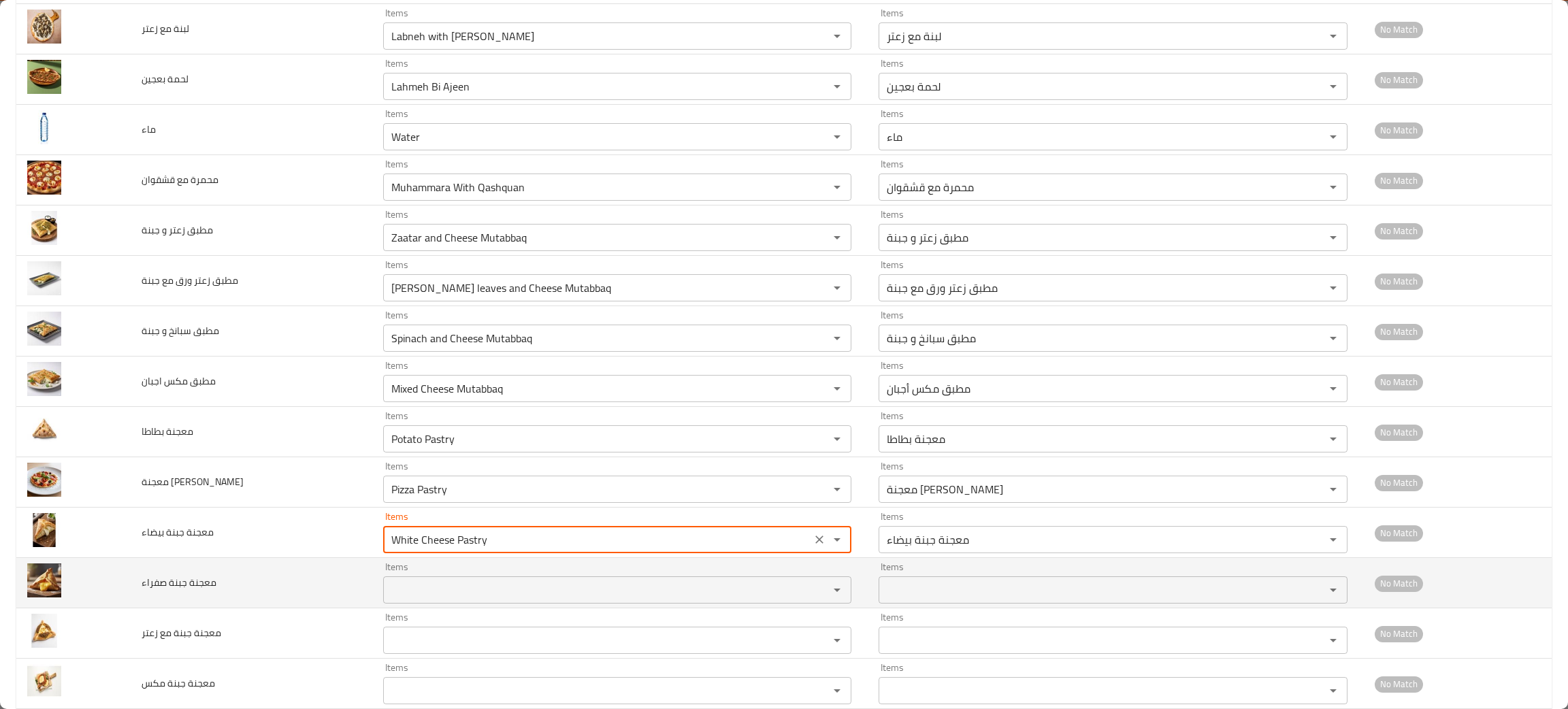
click at [410, 598] on صفراء "Items" at bounding box center [598, 589] width 420 height 19
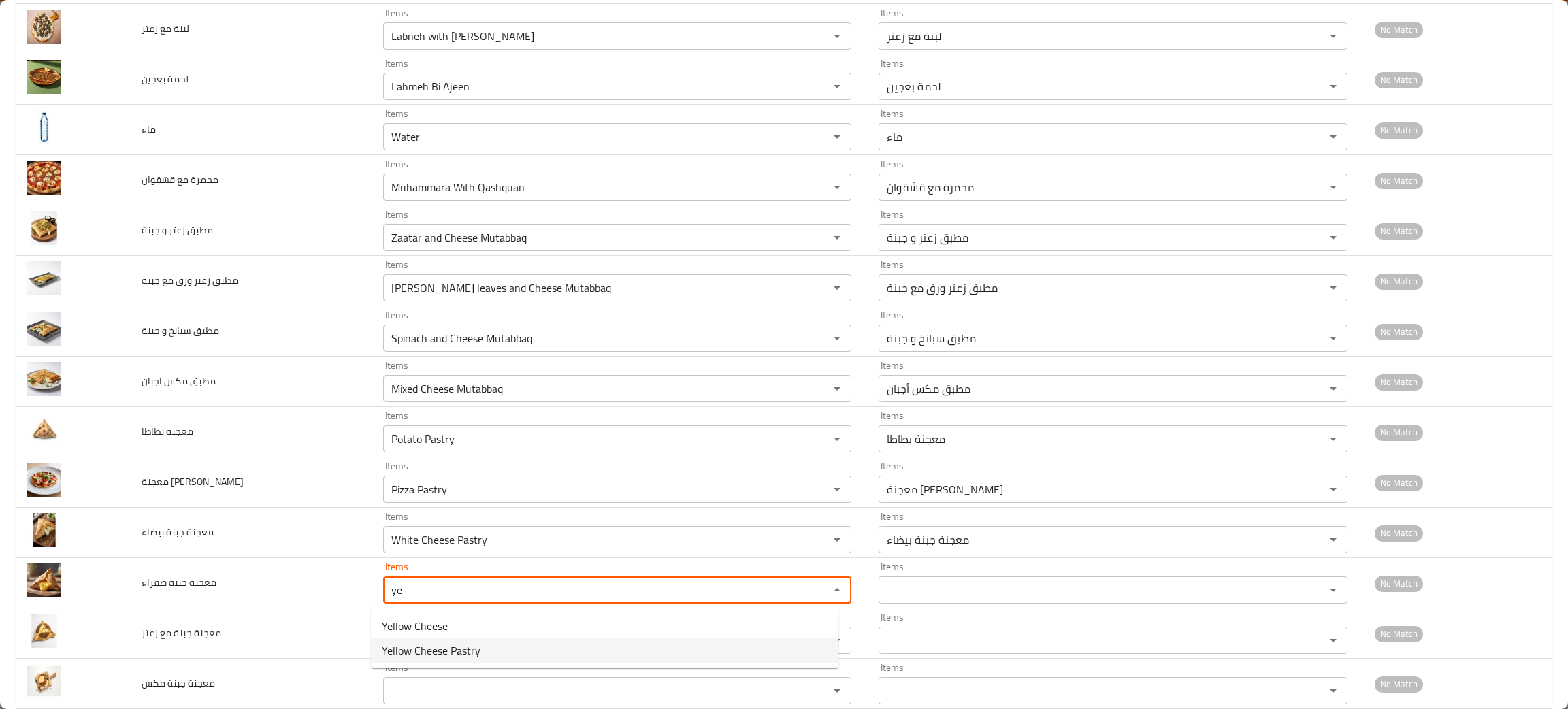
click at [438, 642] on span "Yellow Cheese Pastry" at bounding box center [431, 650] width 98 height 16
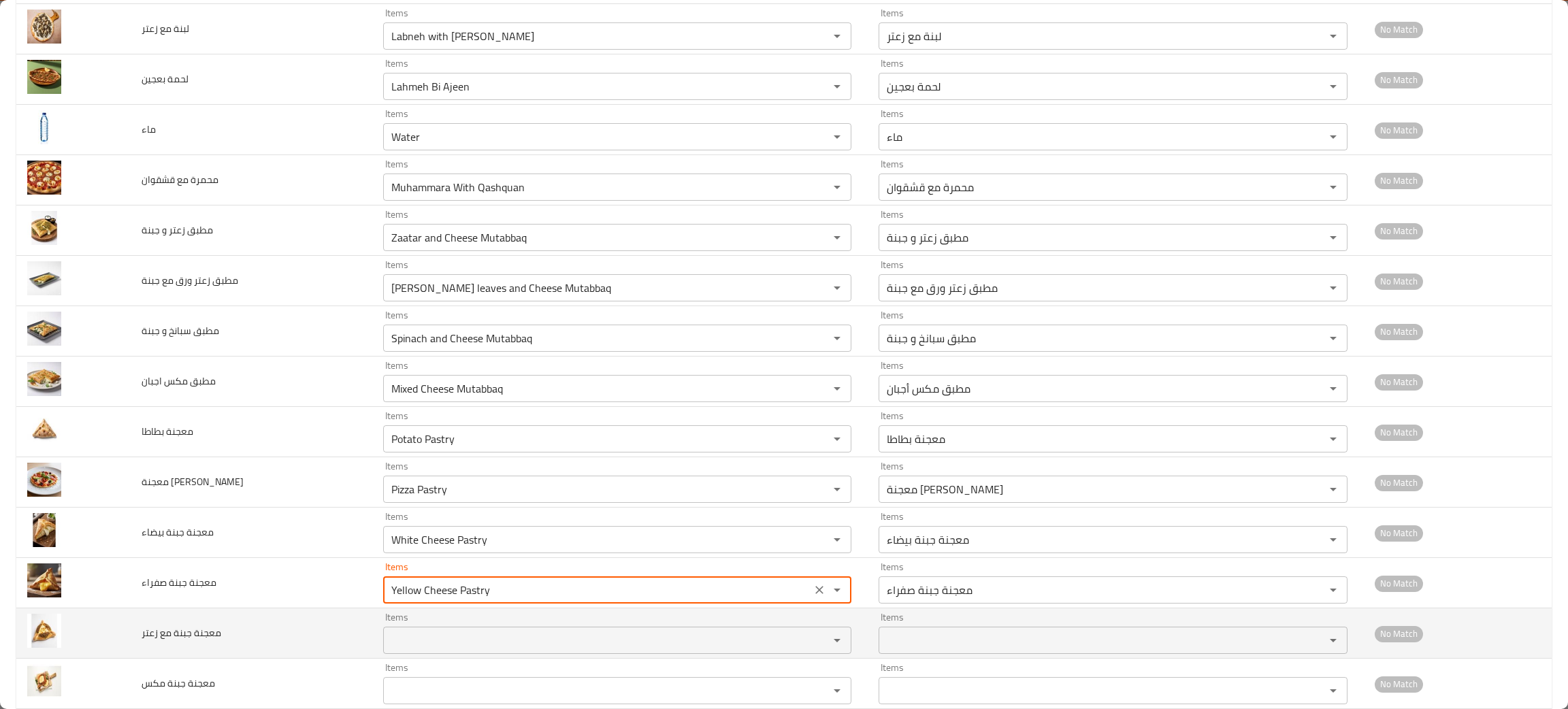
click at [450, 641] on زعتر "Items" at bounding box center [598, 640] width 420 height 19
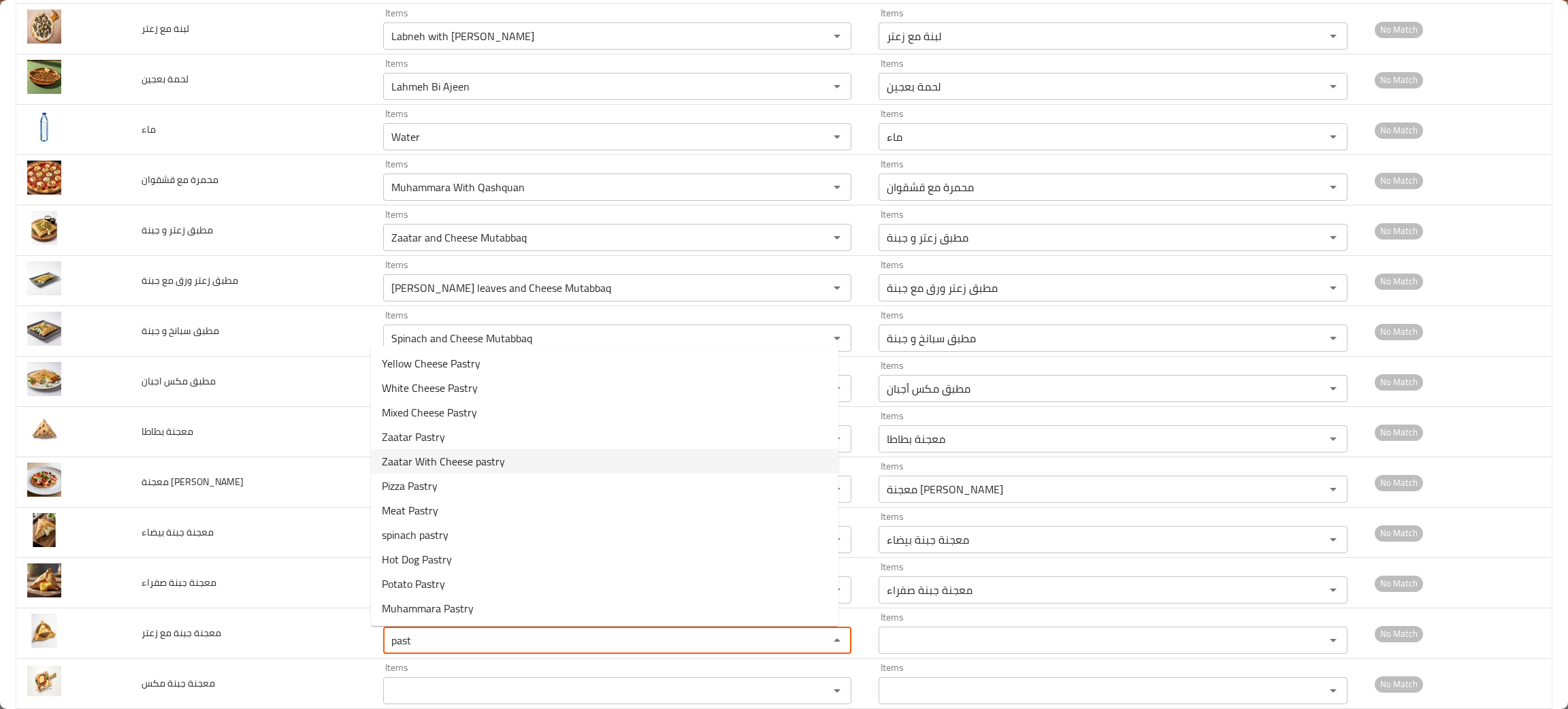
click at [467, 455] on span "Zaatar With Cheese pastry" at bounding box center [443, 461] width 123 height 16
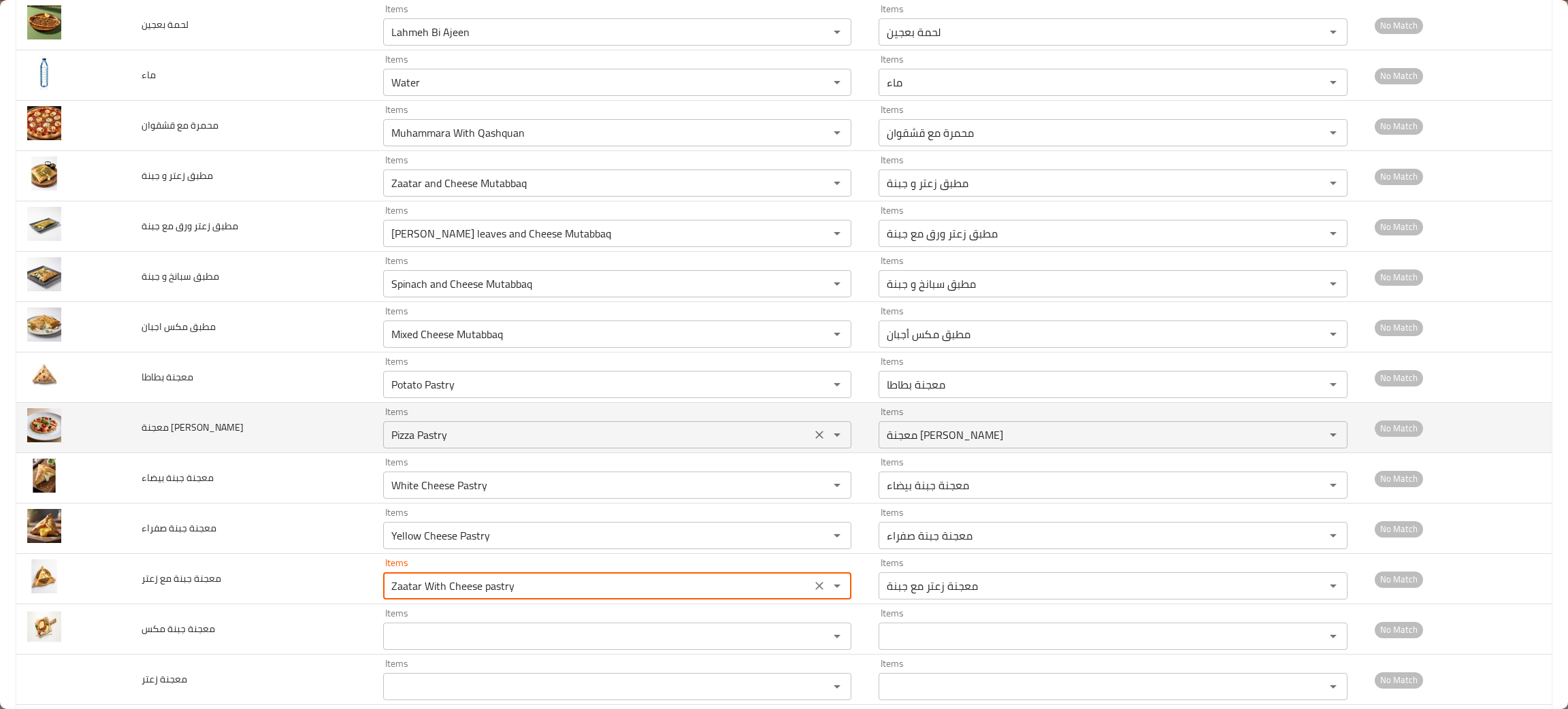
scroll to position [305, 0]
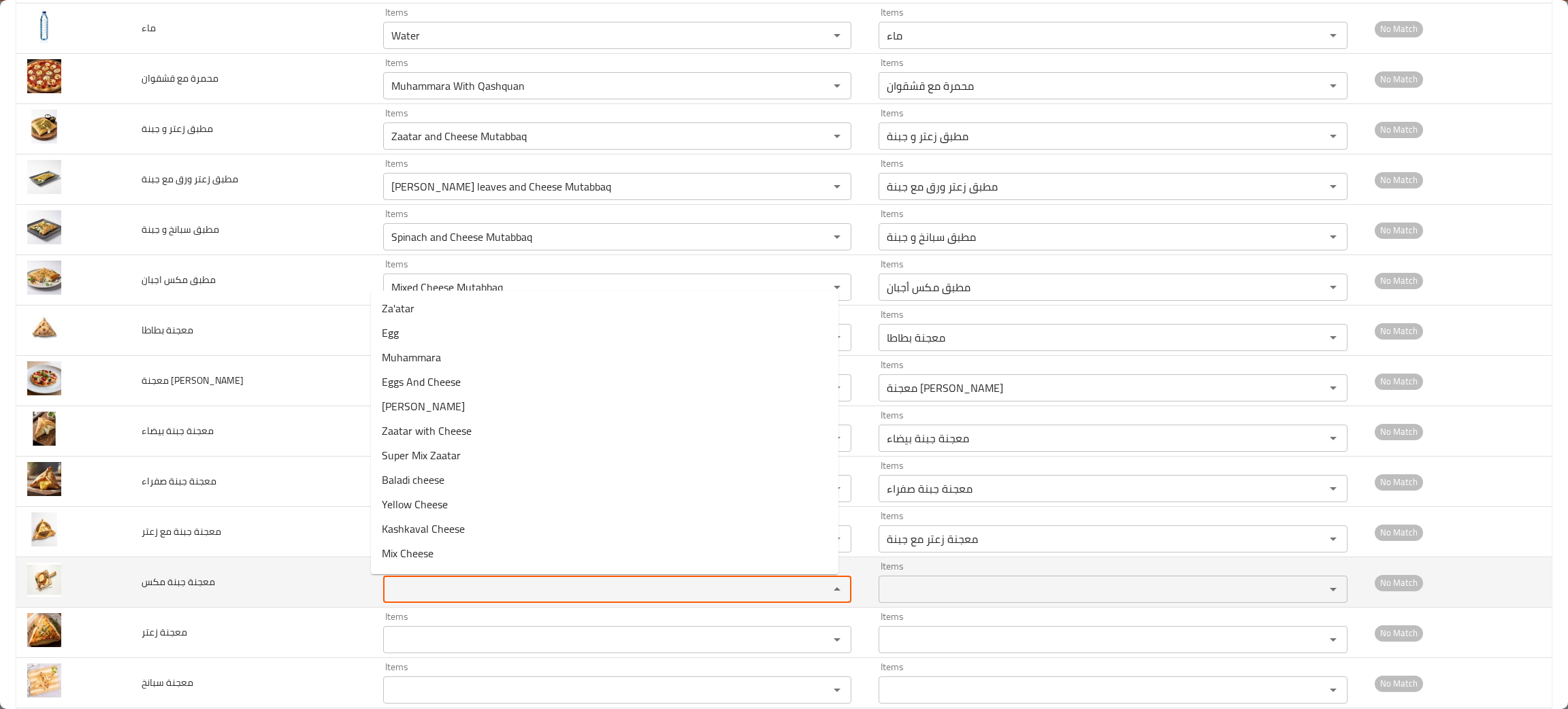
click at [437, 594] on مكس "Items" at bounding box center [598, 588] width 420 height 19
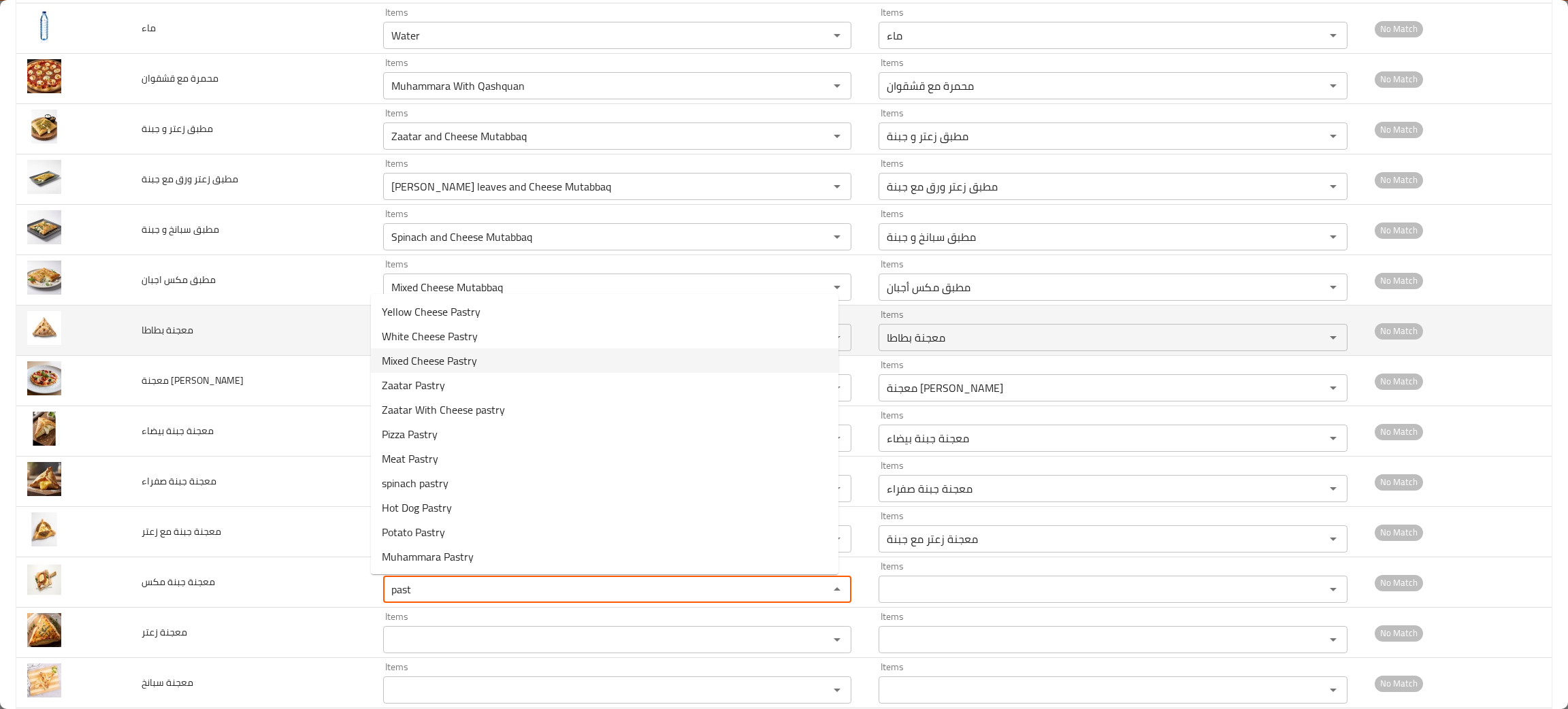
click at [444, 348] on مكس-option-2 "Mixed Cheese Pastry" at bounding box center [605, 360] width 467 height 25
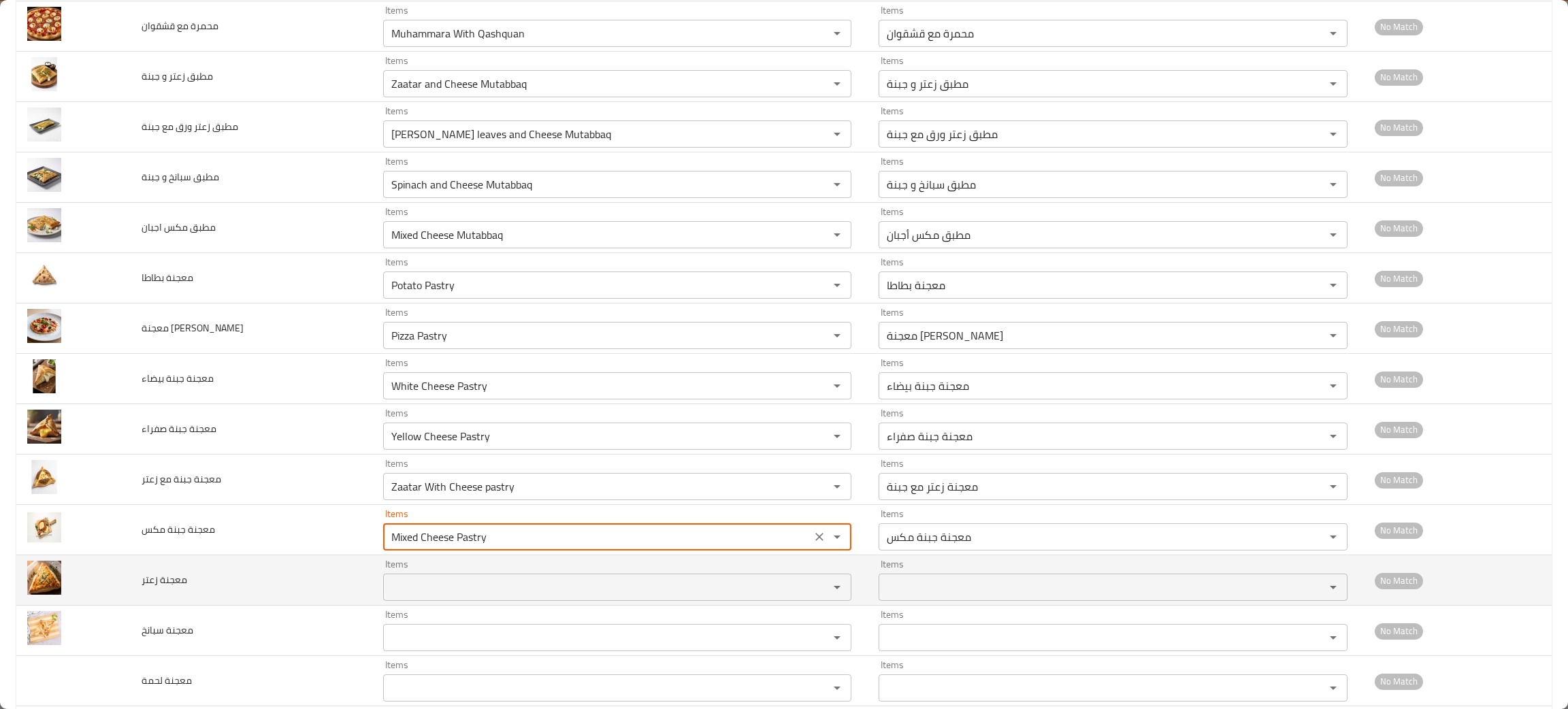
scroll to position [408, 0]
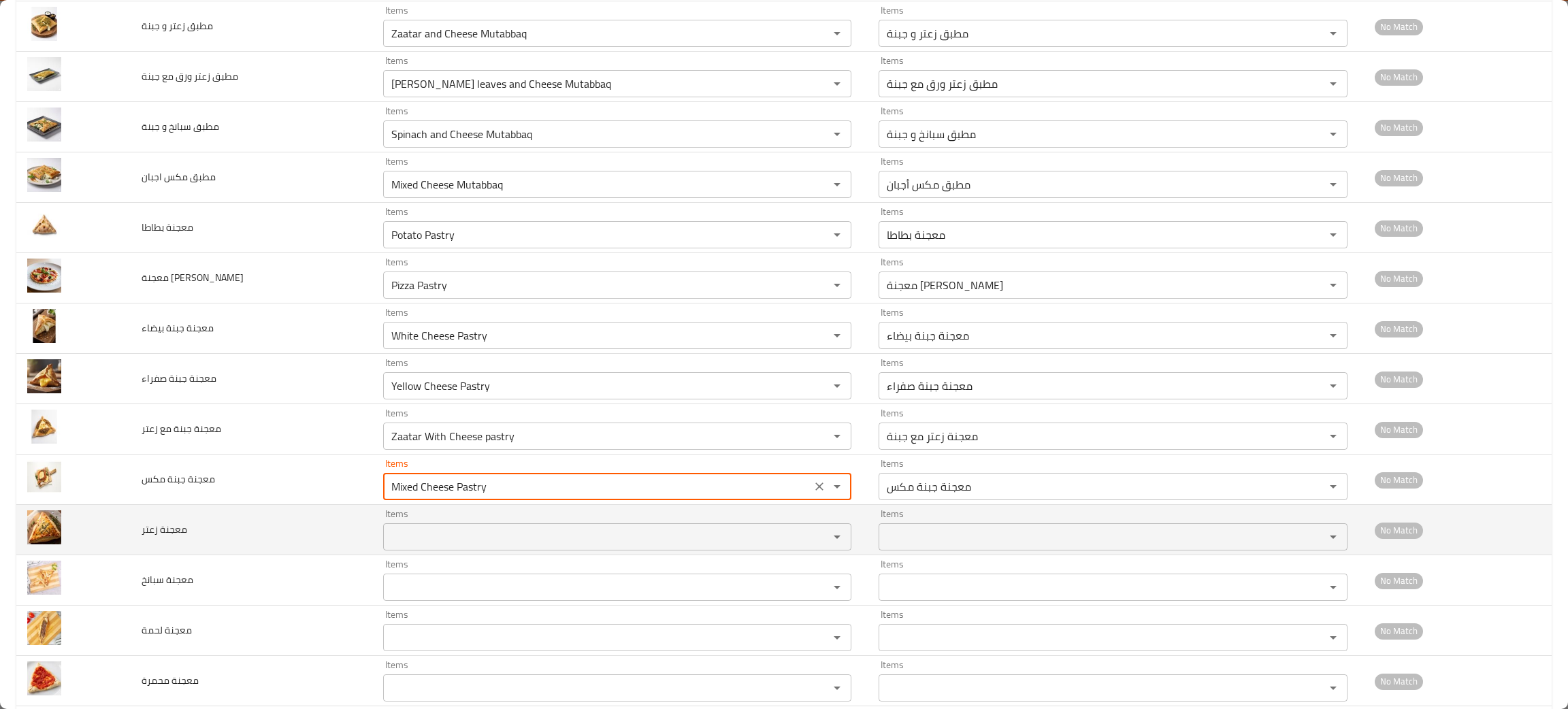
click at [427, 534] on زعتر "Items" at bounding box center [598, 536] width 420 height 19
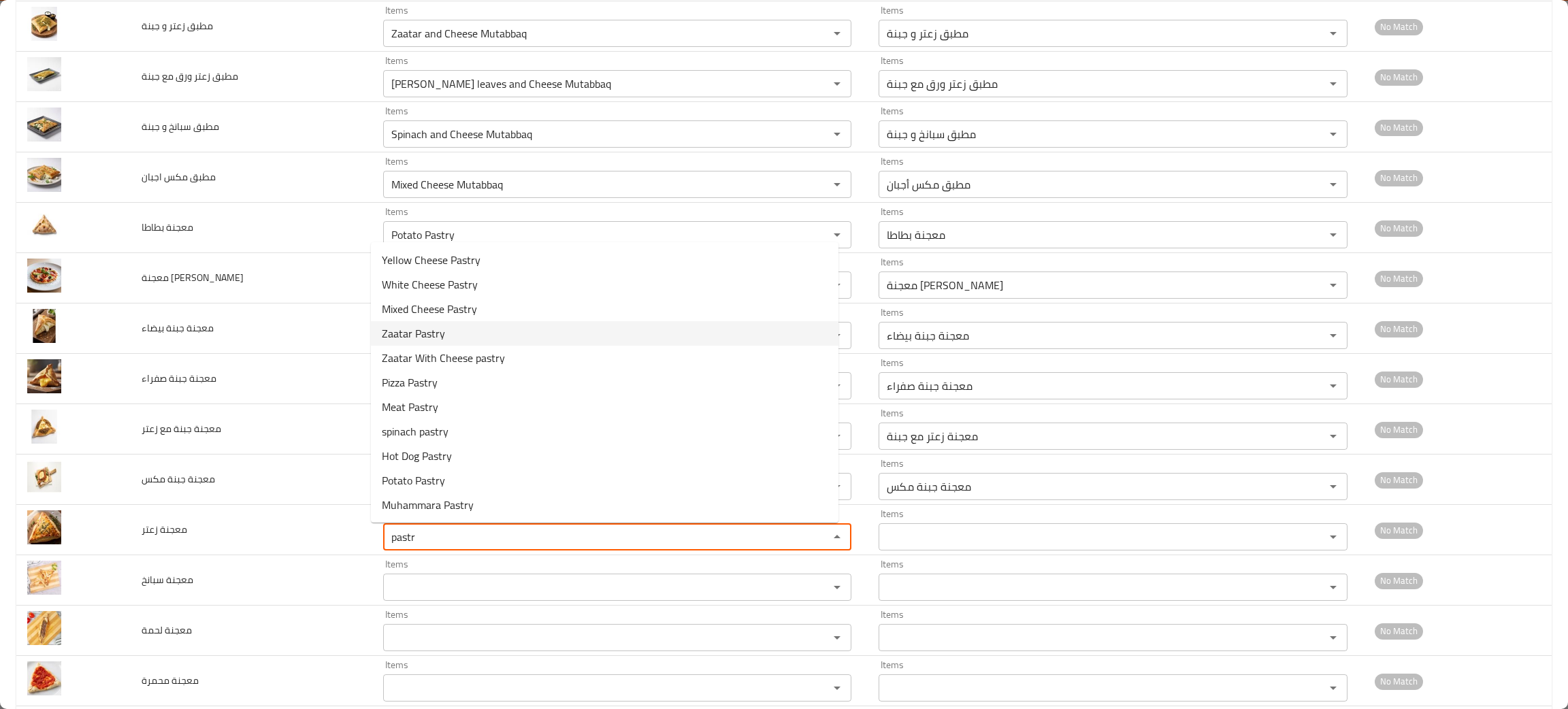
click at [404, 333] on span "Zaatar Pastry" at bounding box center [414, 334] width 64 height 16
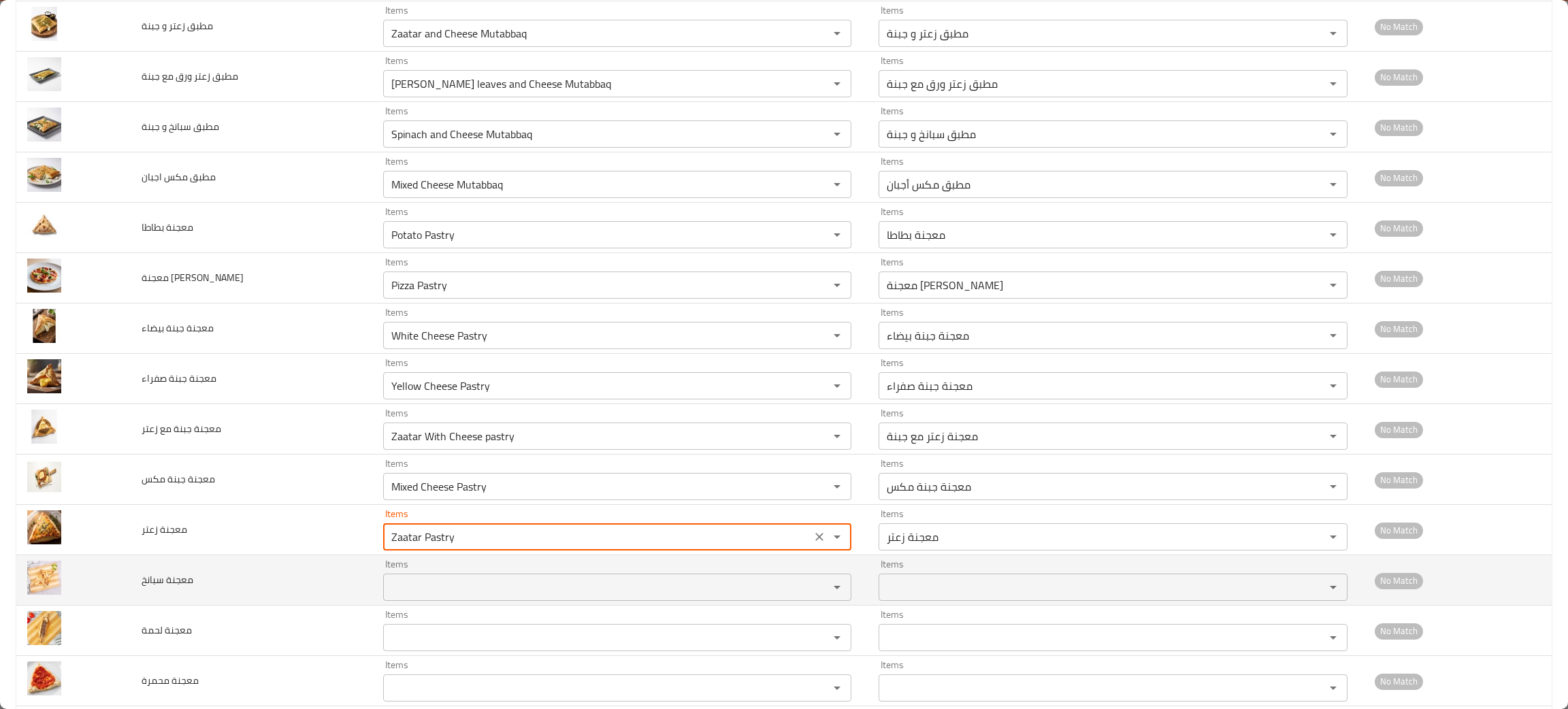
click at [419, 587] on سبانخ "Items" at bounding box center [598, 586] width 420 height 19
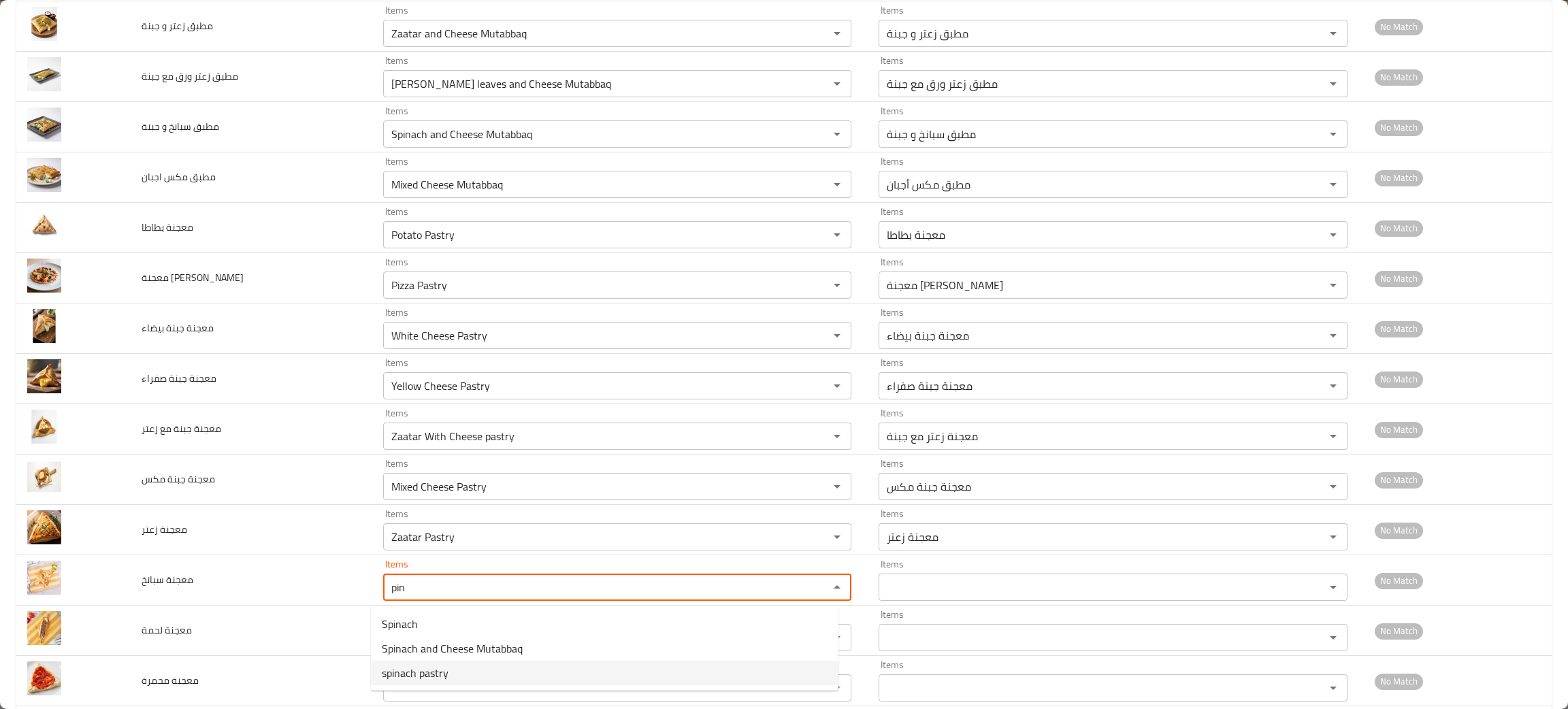
click at [413, 673] on span "spinach pastry" at bounding box center [415, 673] width 66 height 16
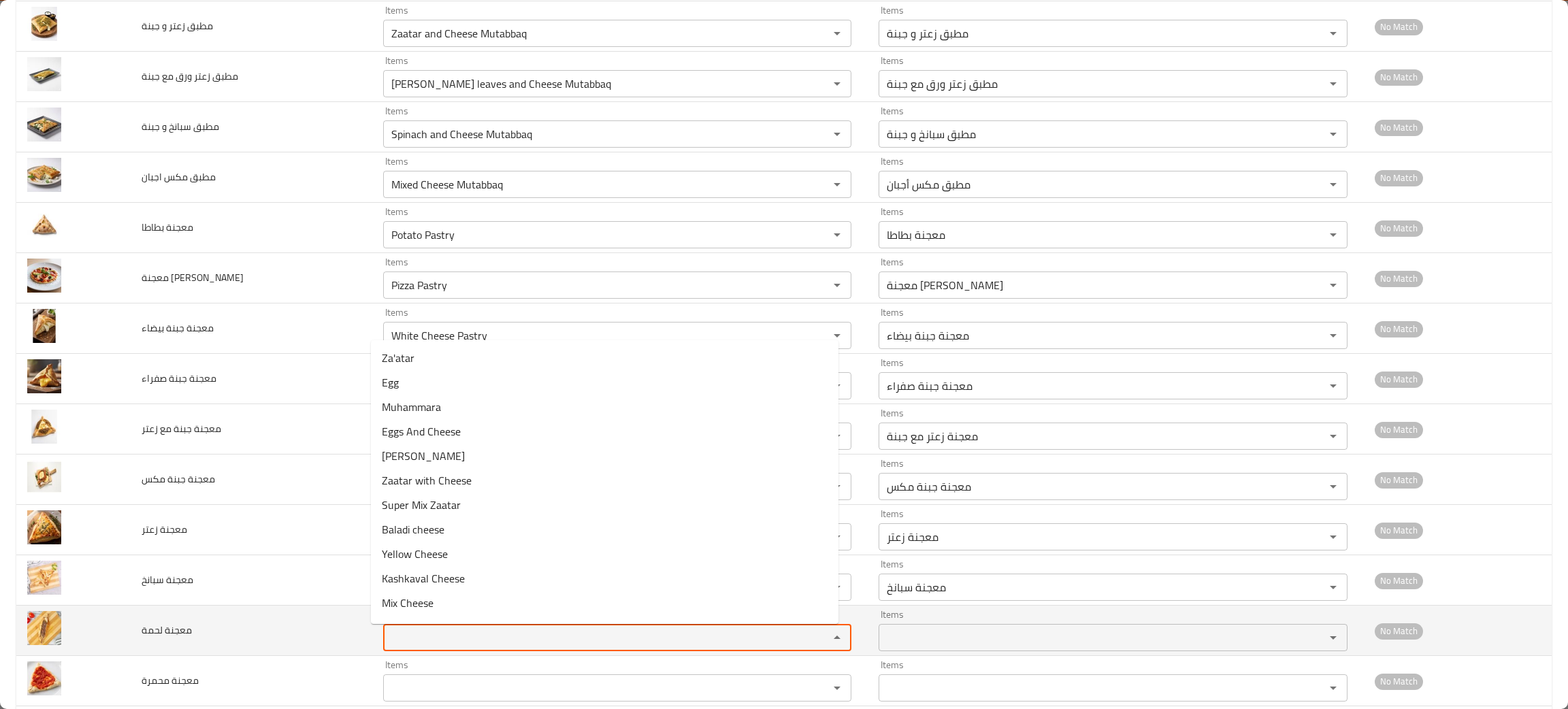
click at [417, 635] on لحمة "Items" at bounding box center [598, 637] width 420 height 19
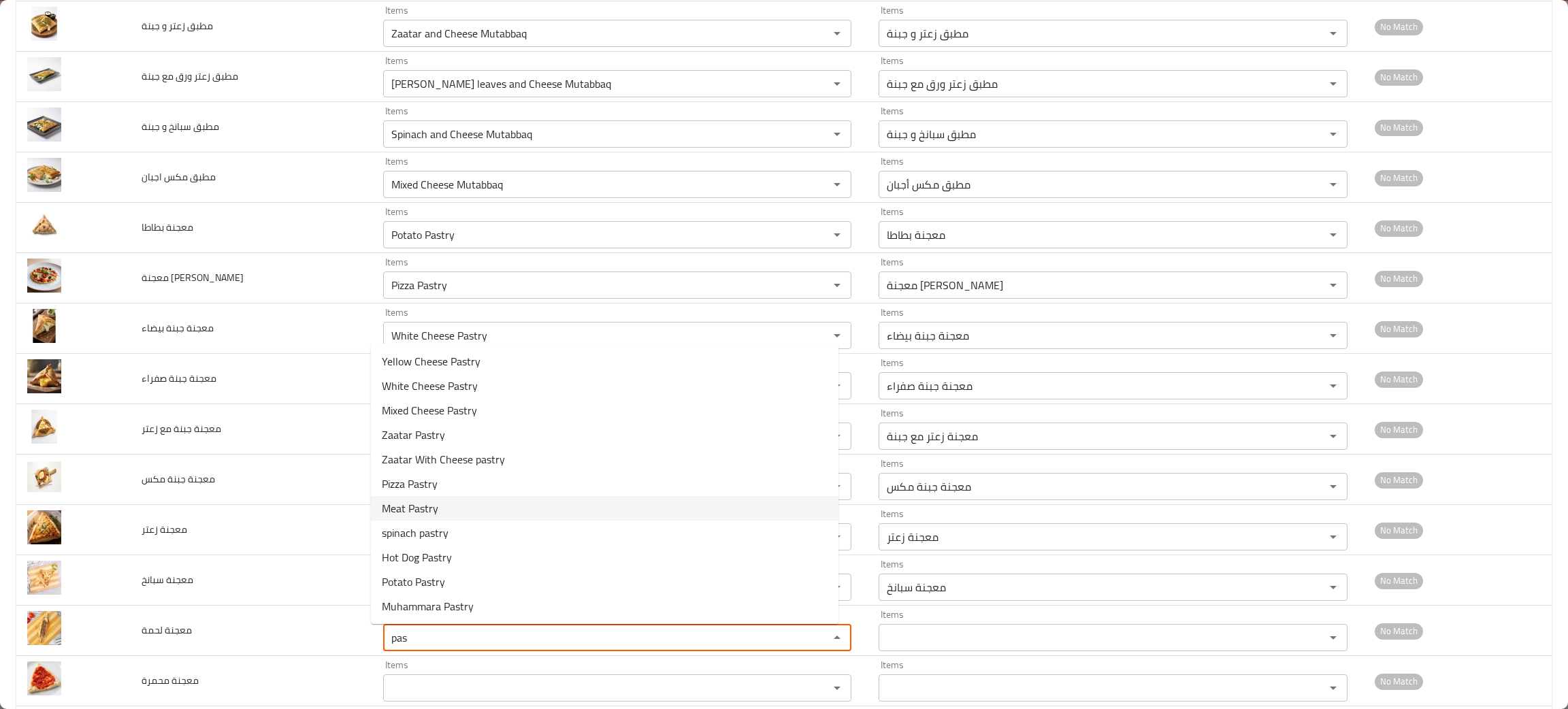
click at [411, 500] on span "Meat Pastry" at bounding box center [410, 508] width 56 height 16
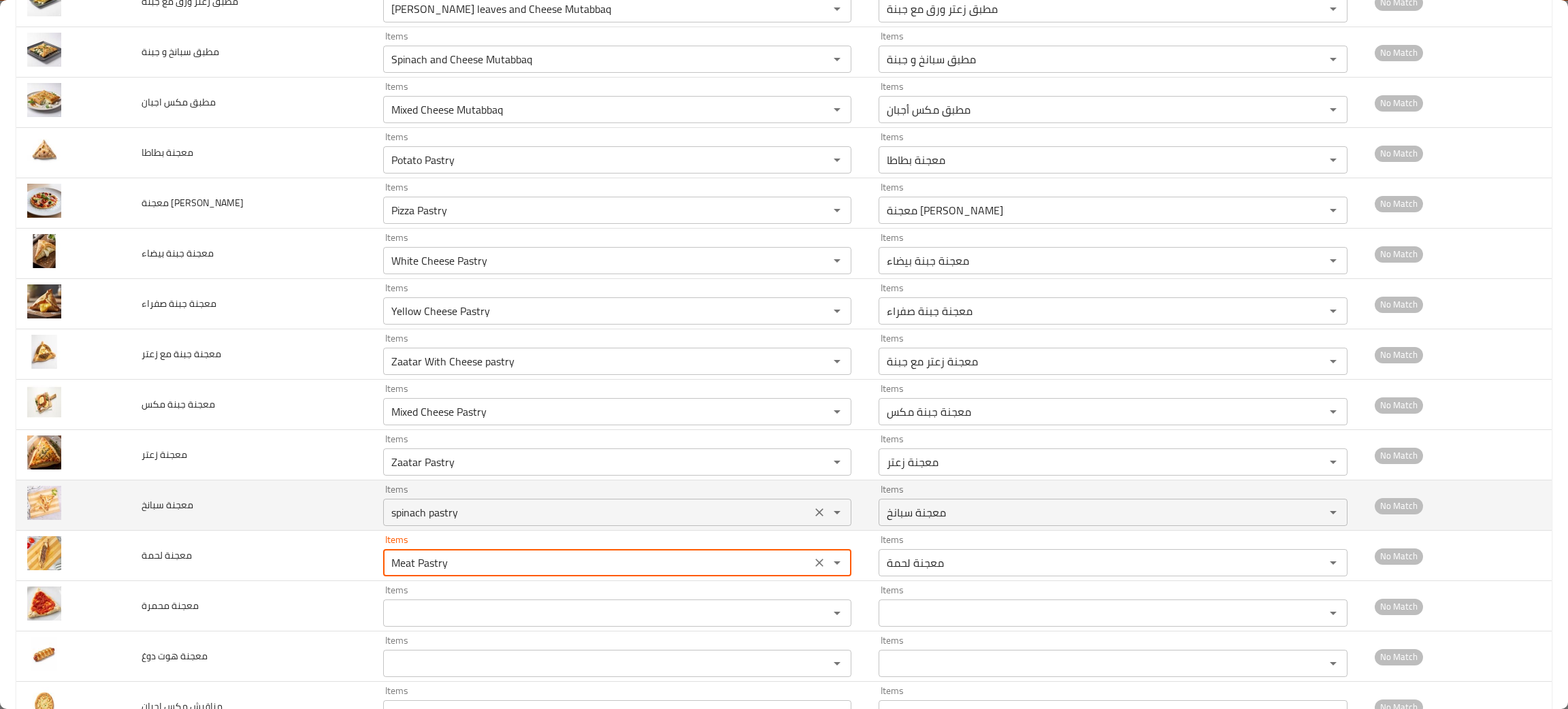
scroll to position [585, 0]
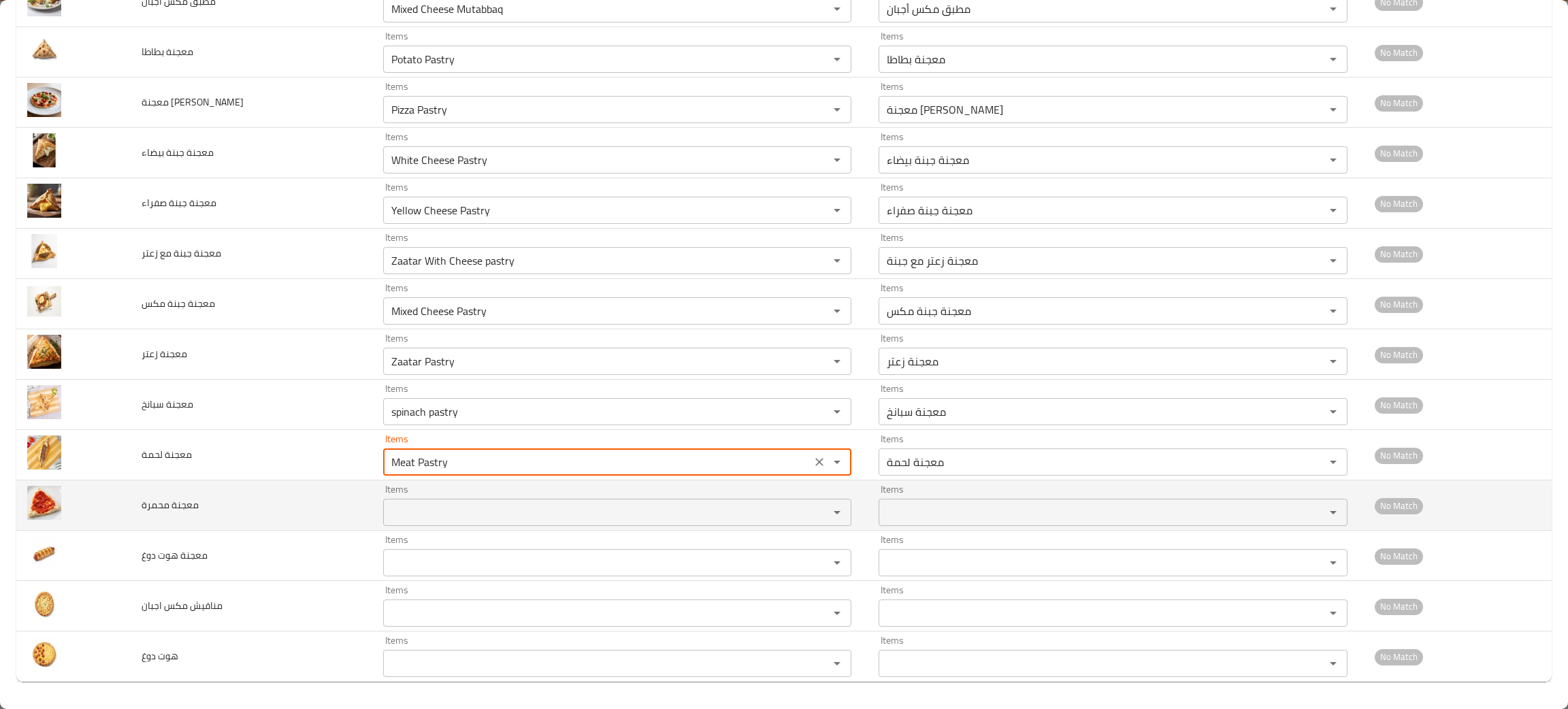
click at [438, 508] on محمرة "Items" at bounding box center [598, 512] width 420 height 19
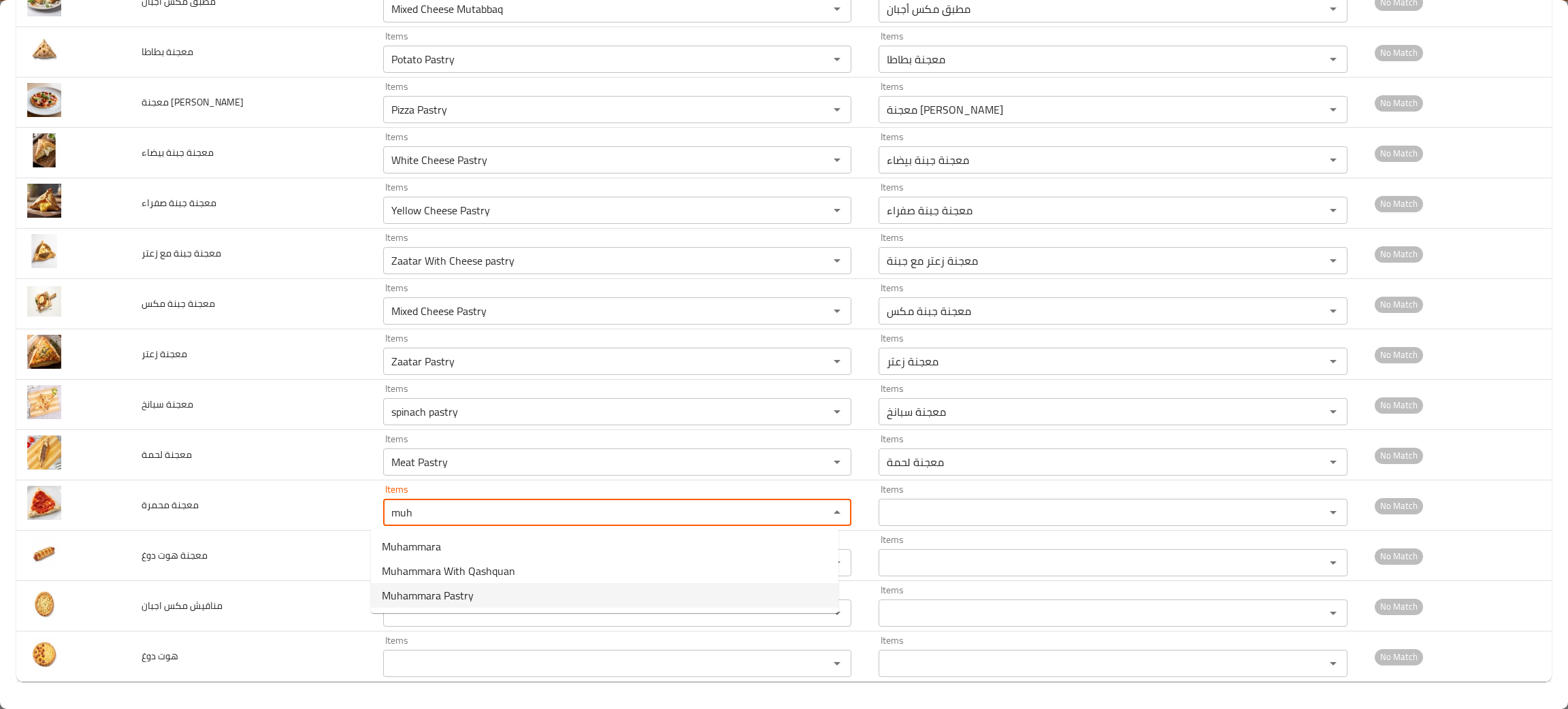
click at [437, 593] on span "Muhammara Pastry" at bounding box center [427, 595] width 92 height 16
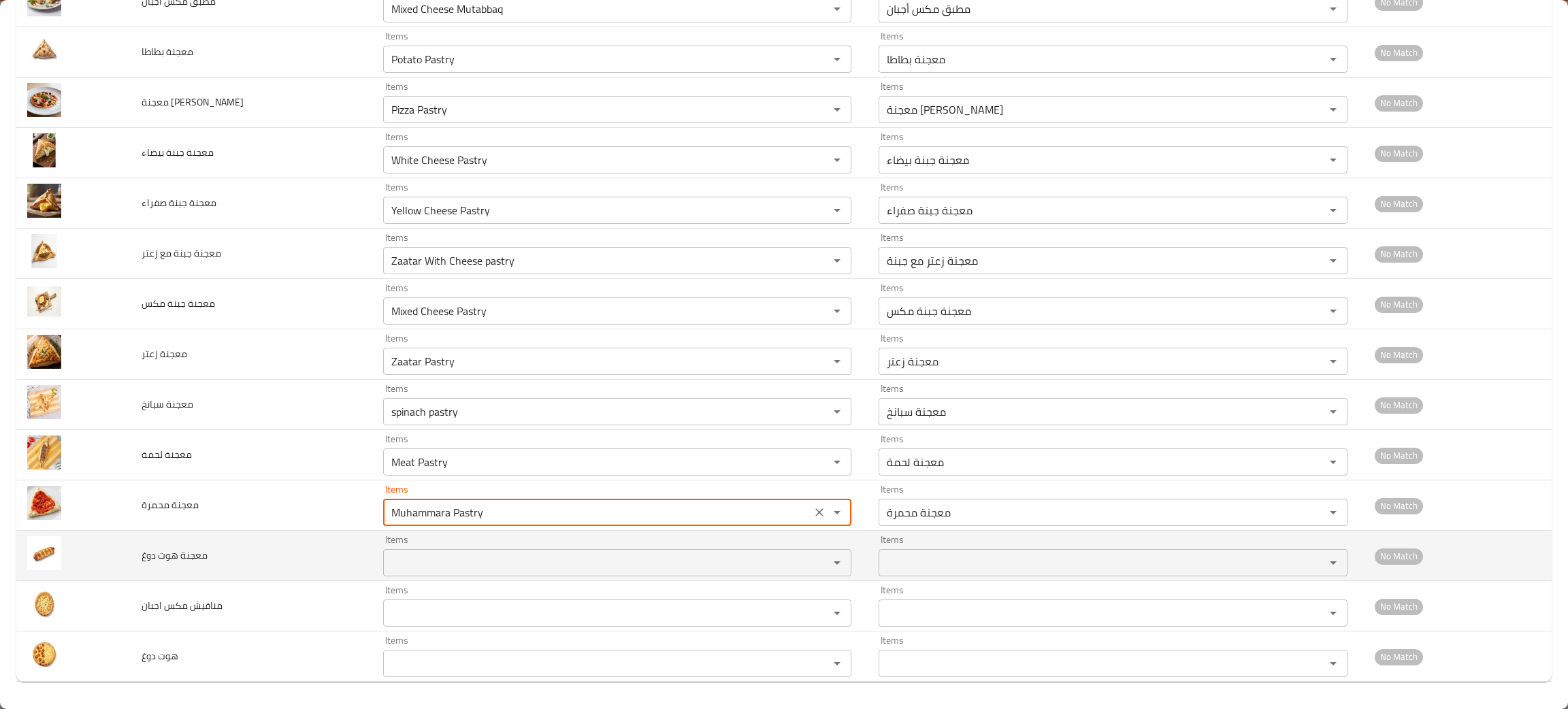
click at [427, 562] on دوغ "Items" at bounding box center [598, 562] width 420 height 19
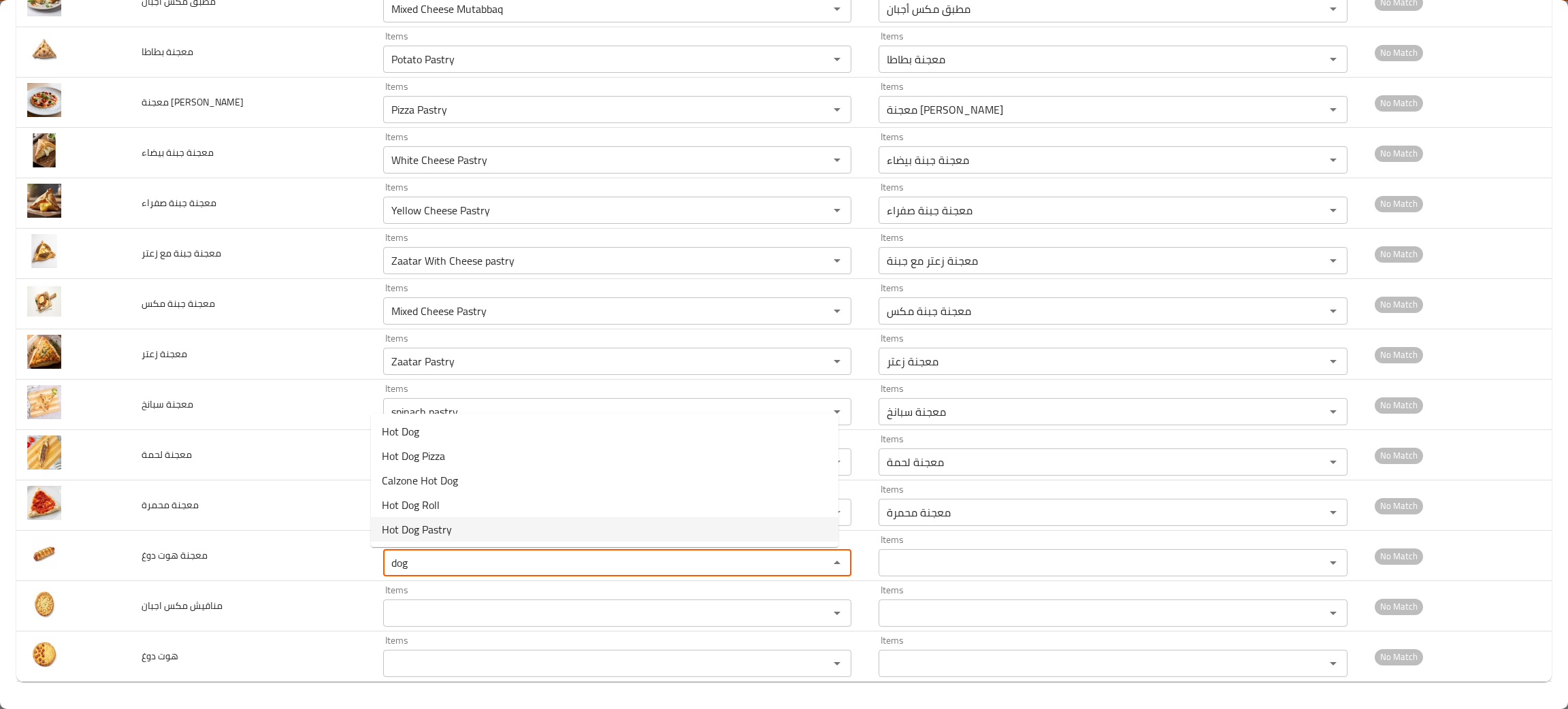
drag, startPoint x: 447, startPoint y: 522, endPoint x: 451, endPoint y: 512, distance: 10.8
click at [436, 553] on body "​ Menu-management Jordan Get Help M Edit Restaurant Branches Menus Sections Ful…" at bounding box center [784, 371] width 1568 height 675
click at [440, 524] on span "Hot Dog Pastry" at bounding box center [417, 529] width 70 height 16
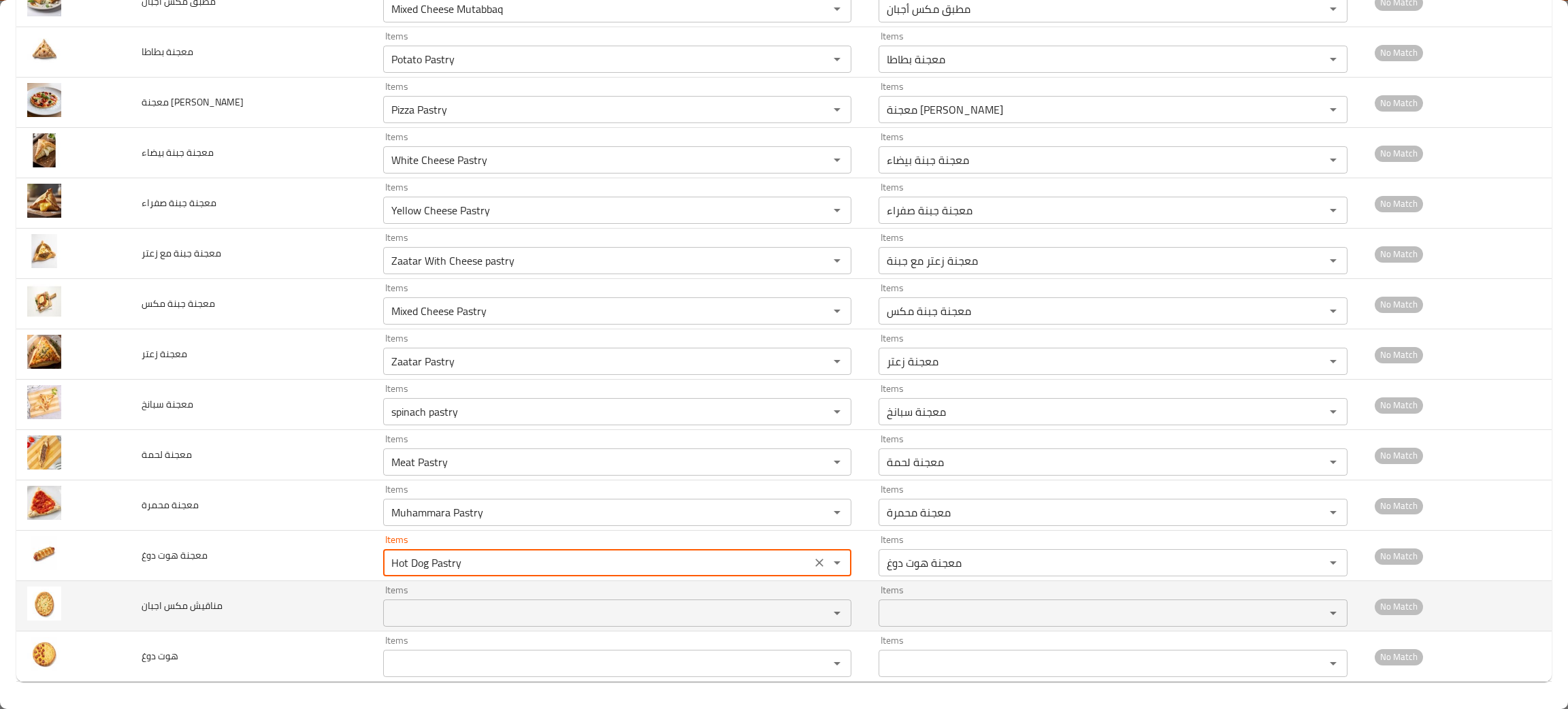
click at [415, 608] on اجبان "Items" at bounding box center [598, 613] width 420 height 19
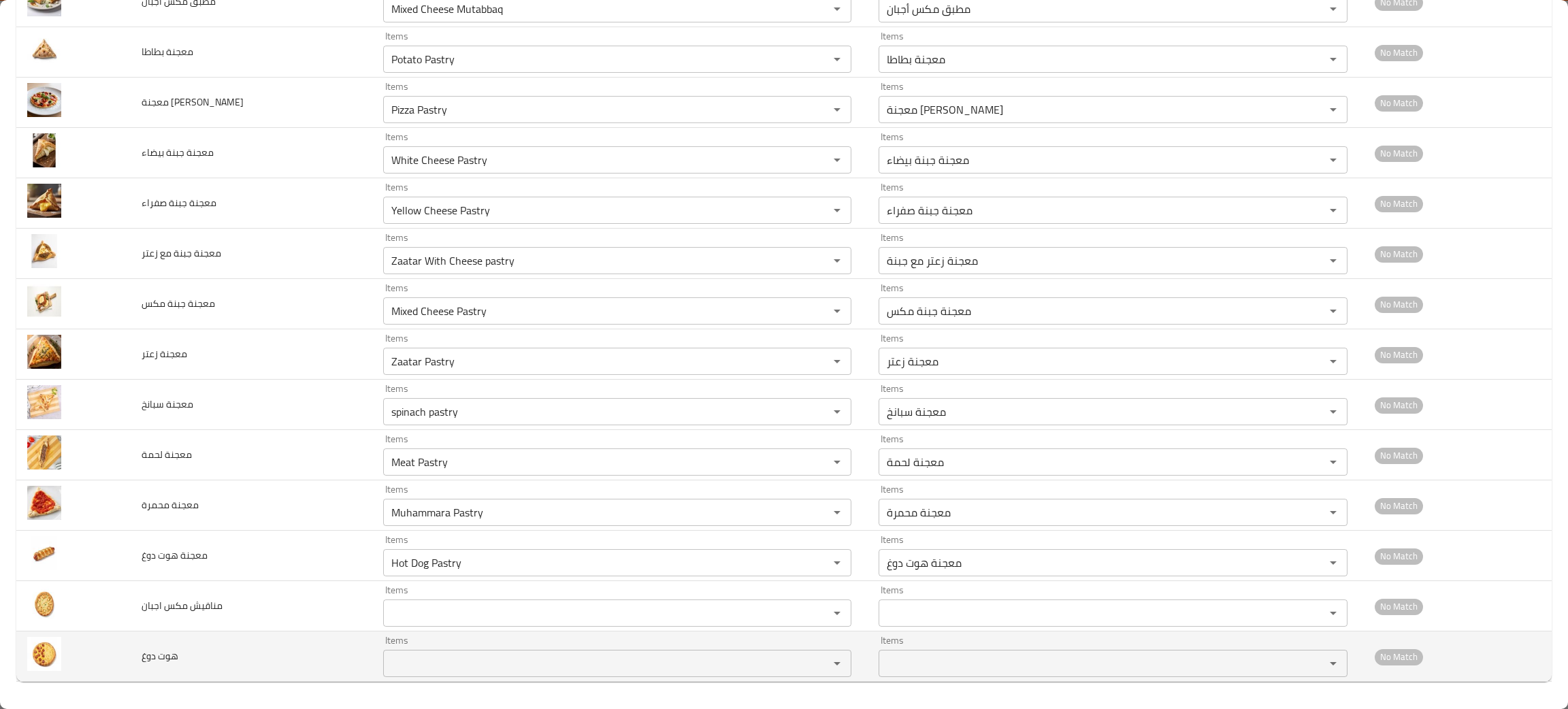
click at [230, 664] on td "هوت دوغ" at bounding box center [252, 655] width 242 height 50
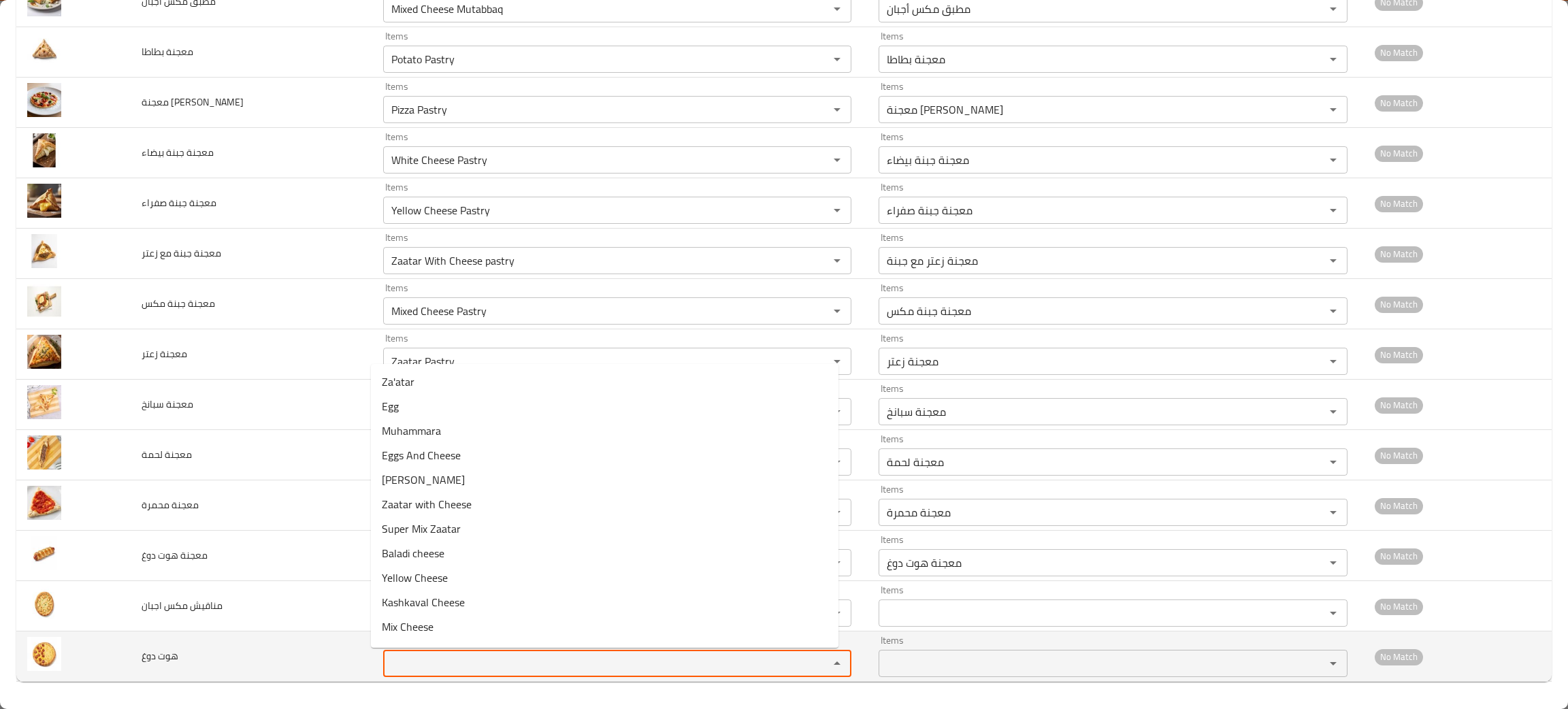
click at [391, 658] on دوغ "Items" at bounding box center [598, 663] width 420 height 19
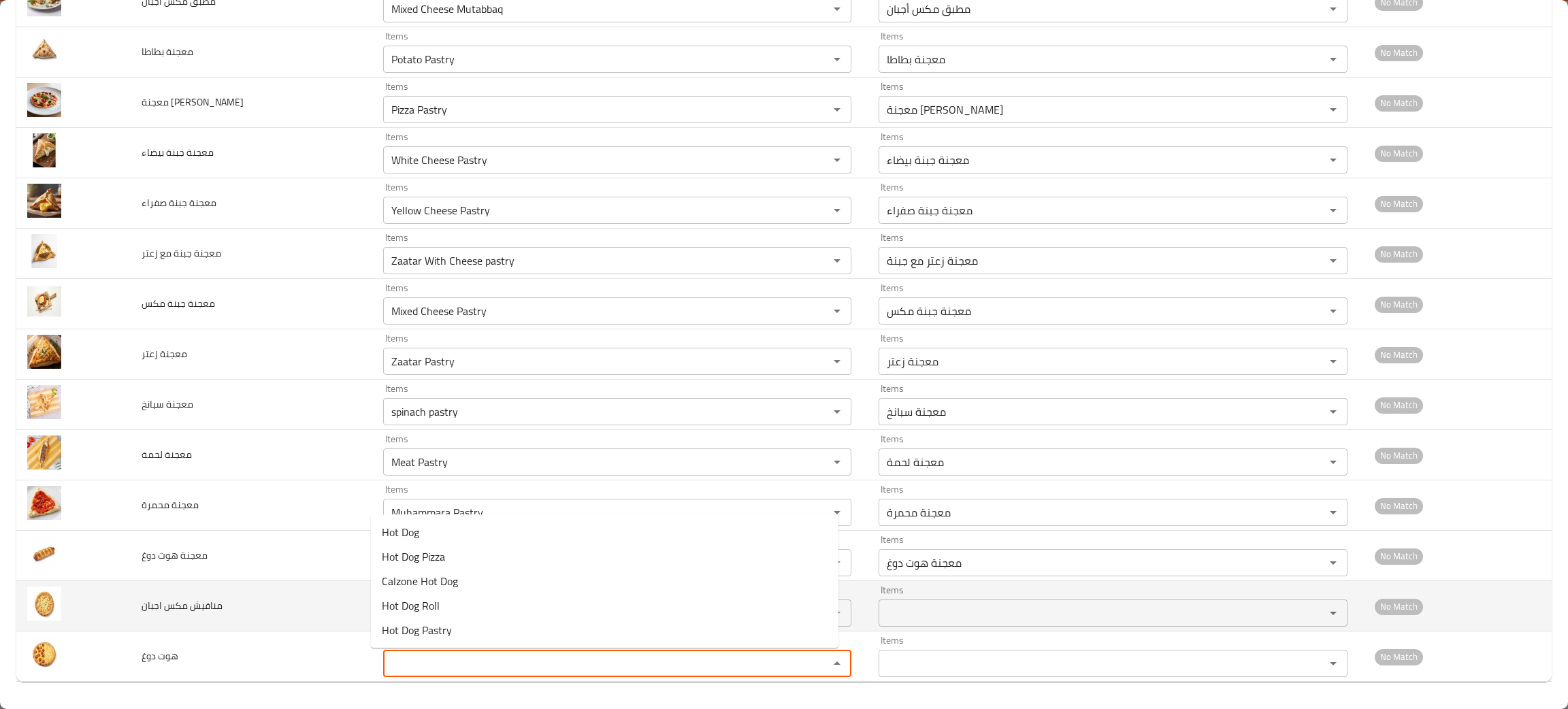
click at [260, 625] on td "مناقيش مكس اجبان" at bounding box center [252, 605] width 242 height 50
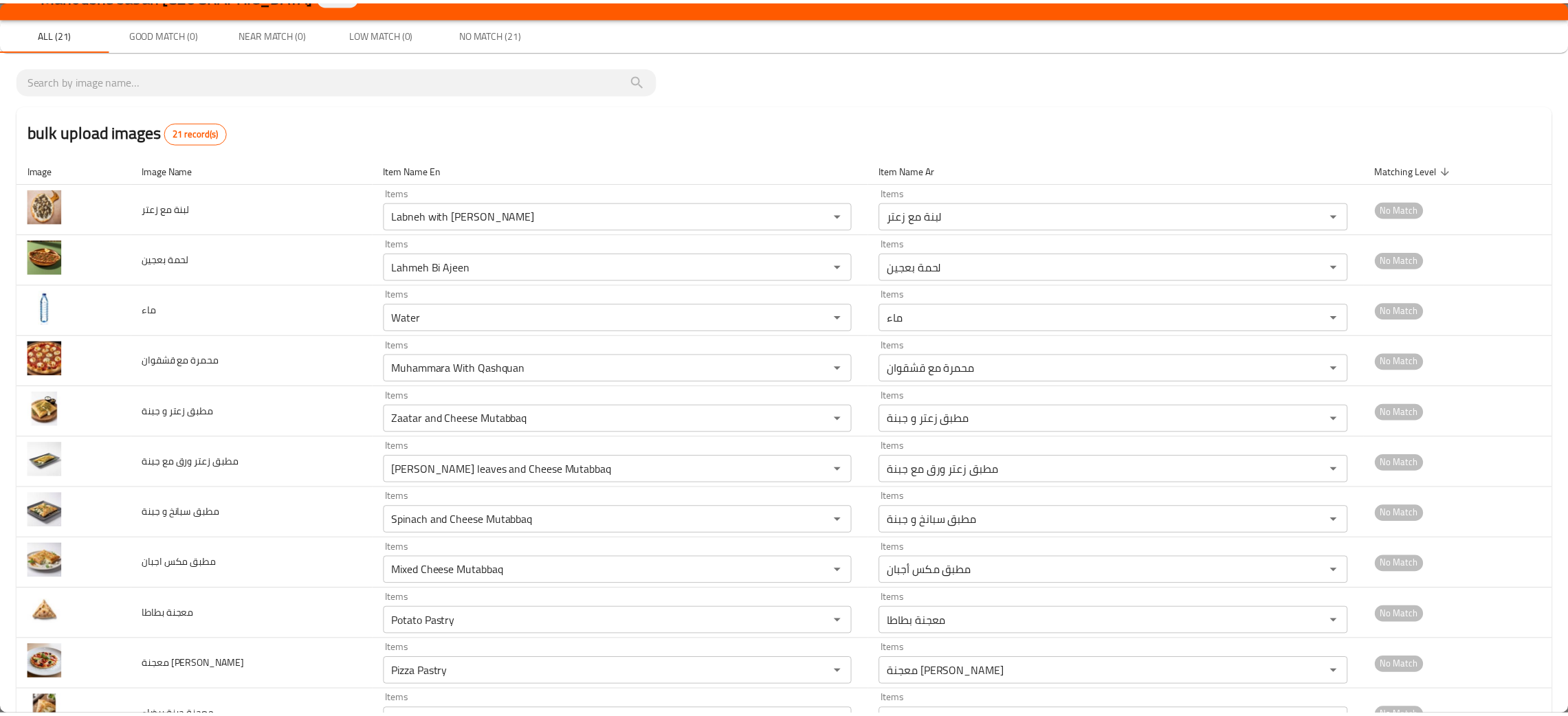
scroll to position [0, 0]
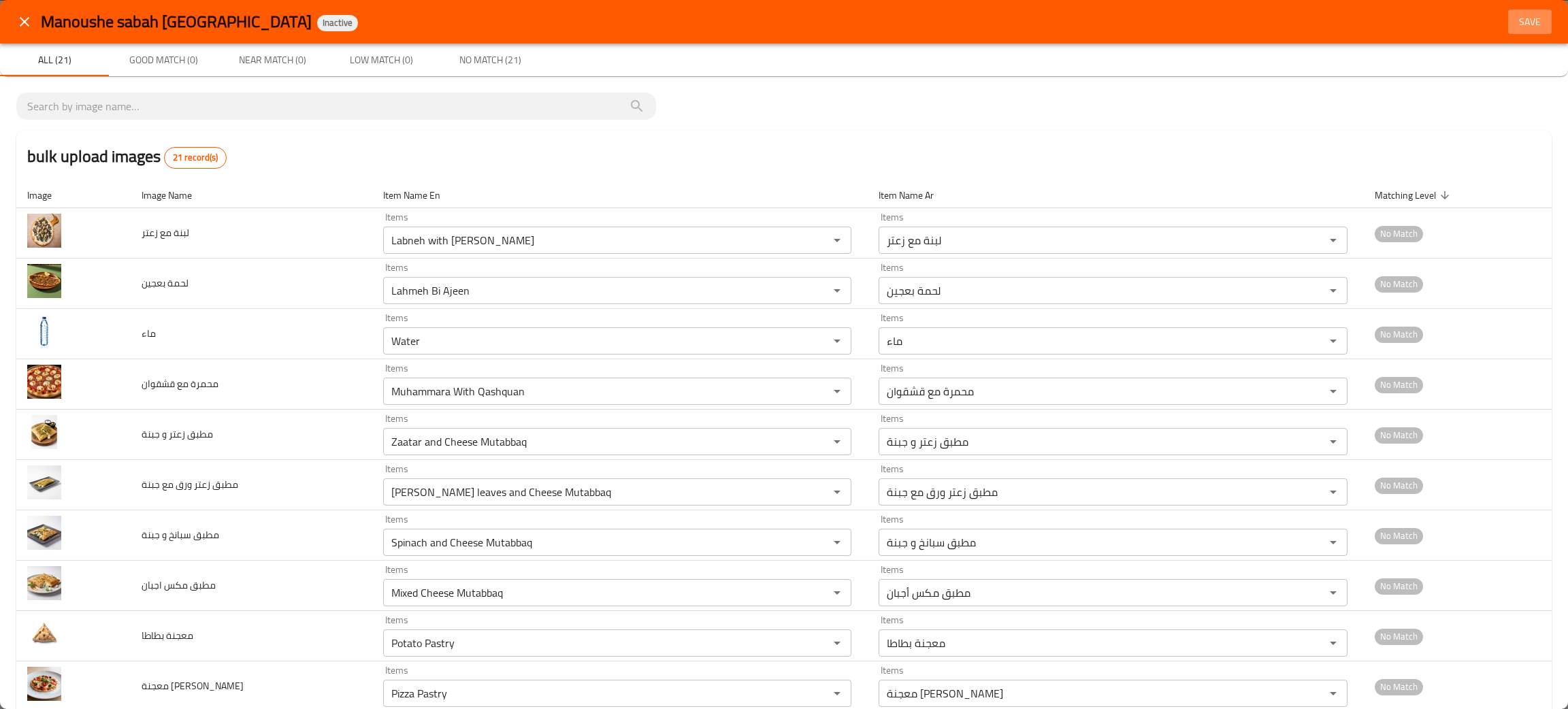
click at [1528, 16] on span "Save" at bounding box center [1530, 22] width 33 height 17
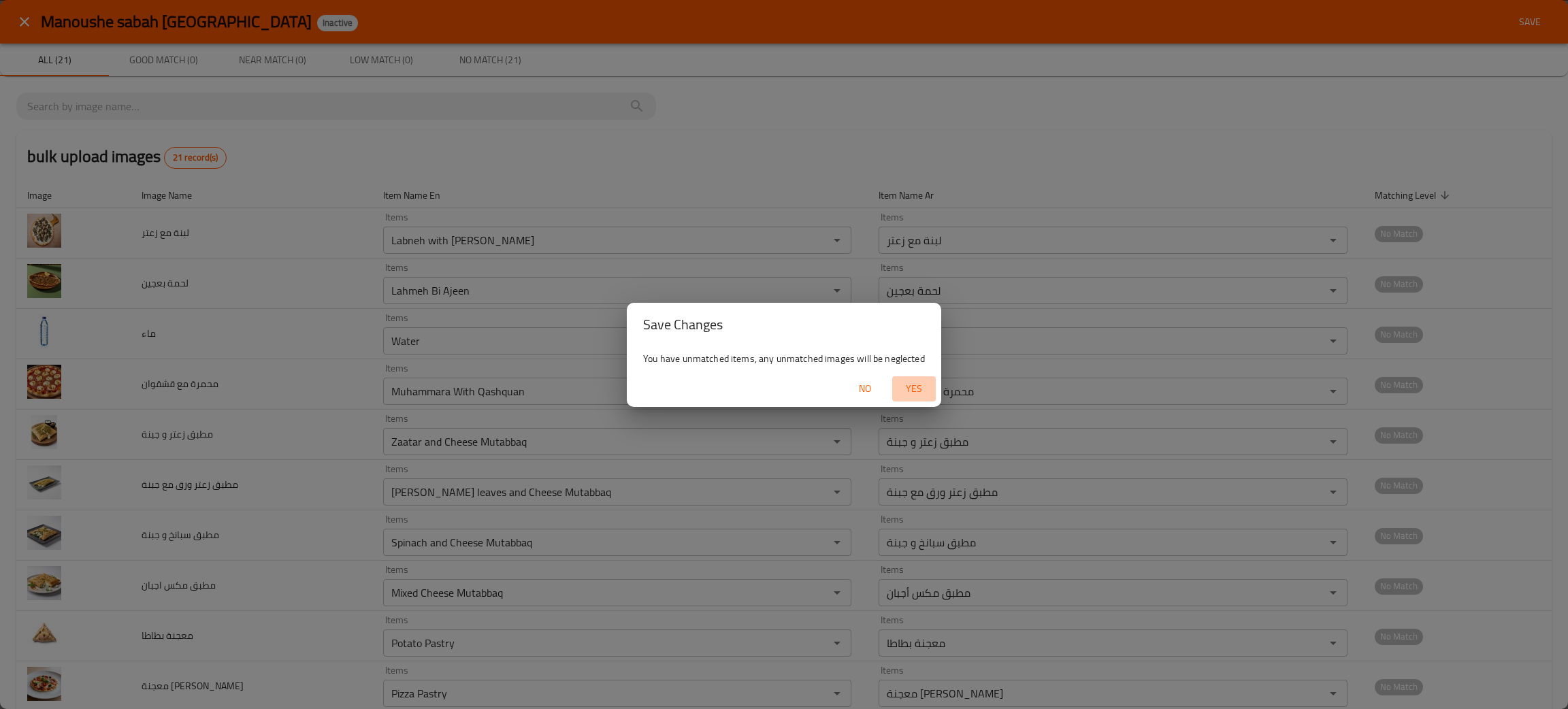
click at [915, 389] on span "Yes" at bounding box center [914, 388] width 33 height 17
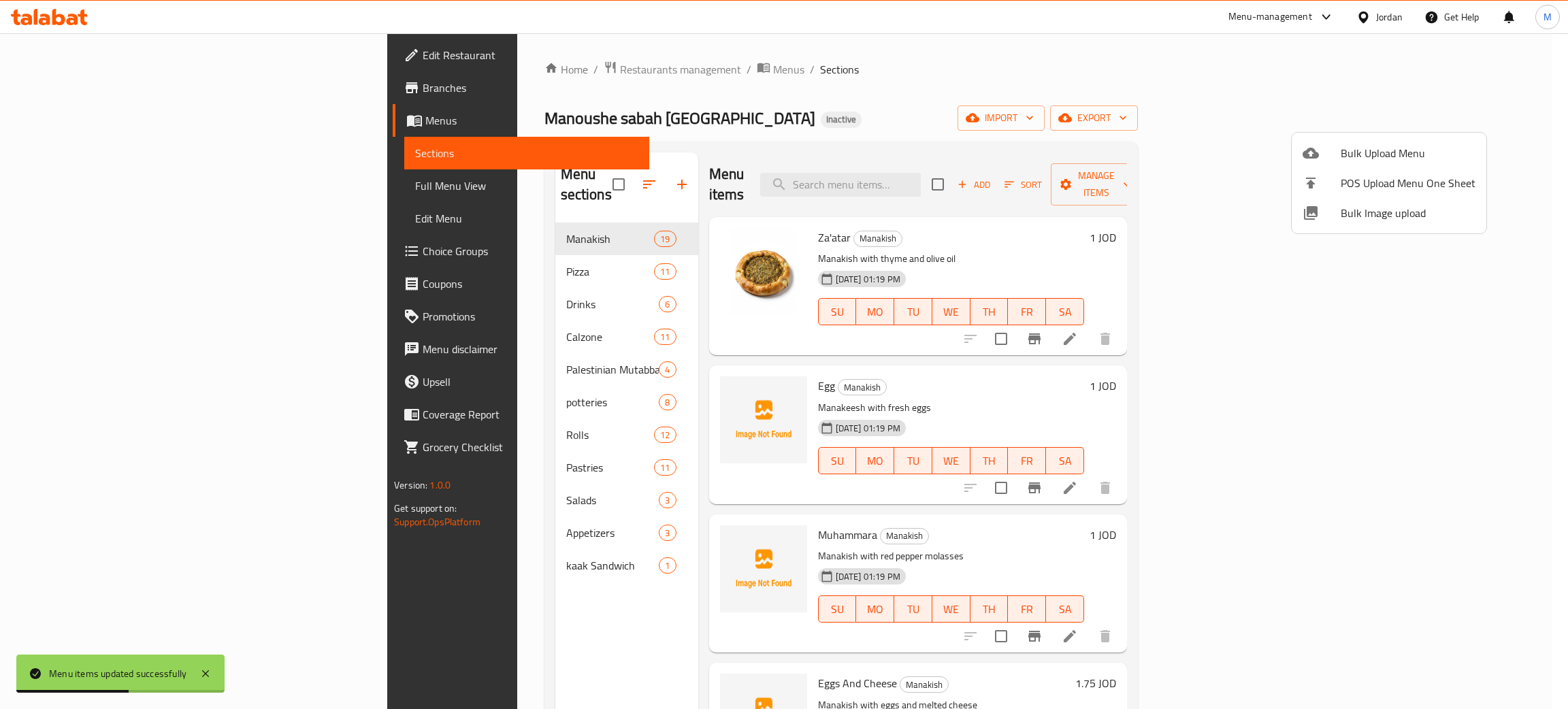
click at [542, 606] on div at bounding box center [784, 354] width 1568 height 709
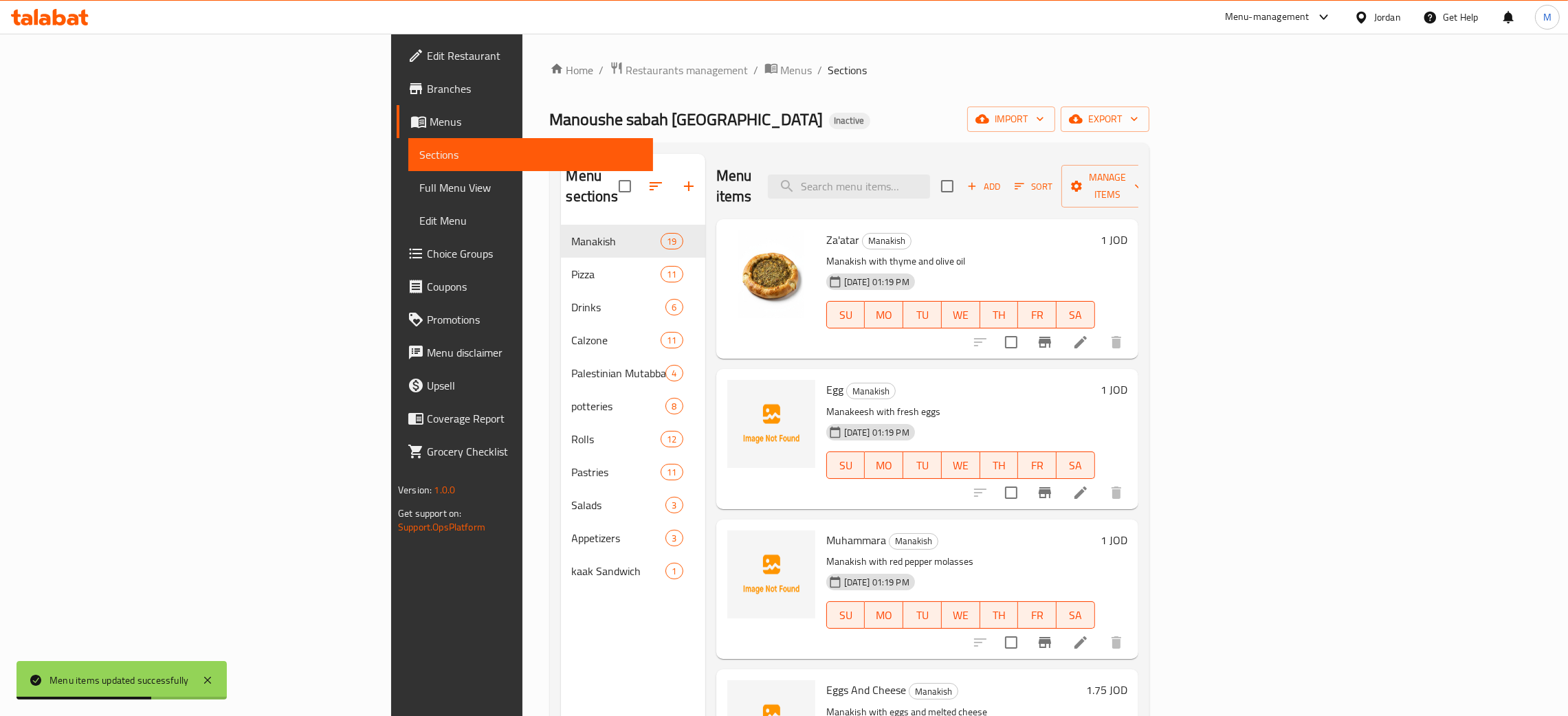
click at [561, 613] on div "Menu sections Manakish 19 Pizza 11 Drinks 6 Calzone 11 Palestinian Mutabbaq 4 p…" at bounding box center [633, 512] width 144 height 716
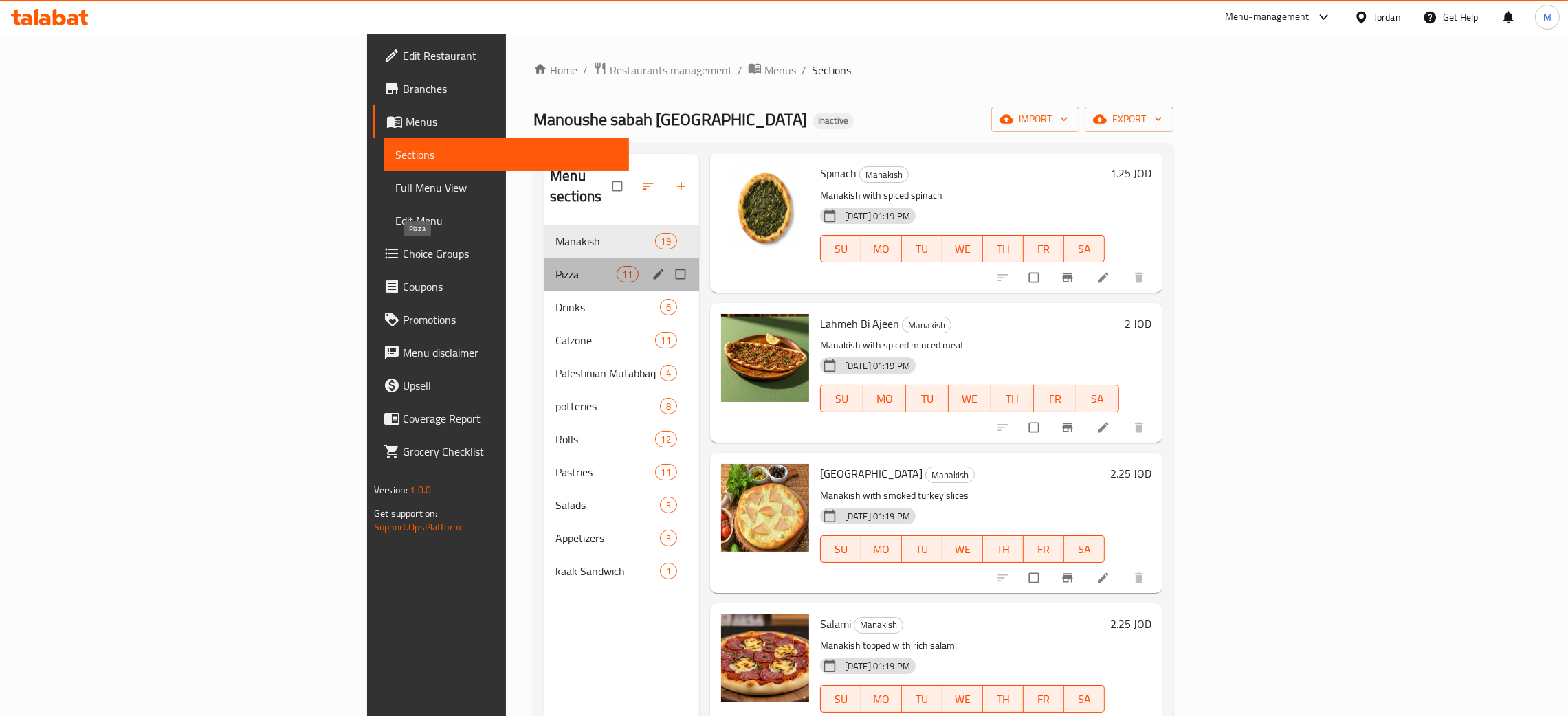
click at [556, 266] on span "Pizza" at bounding box center [586, 274] width 61 height 17
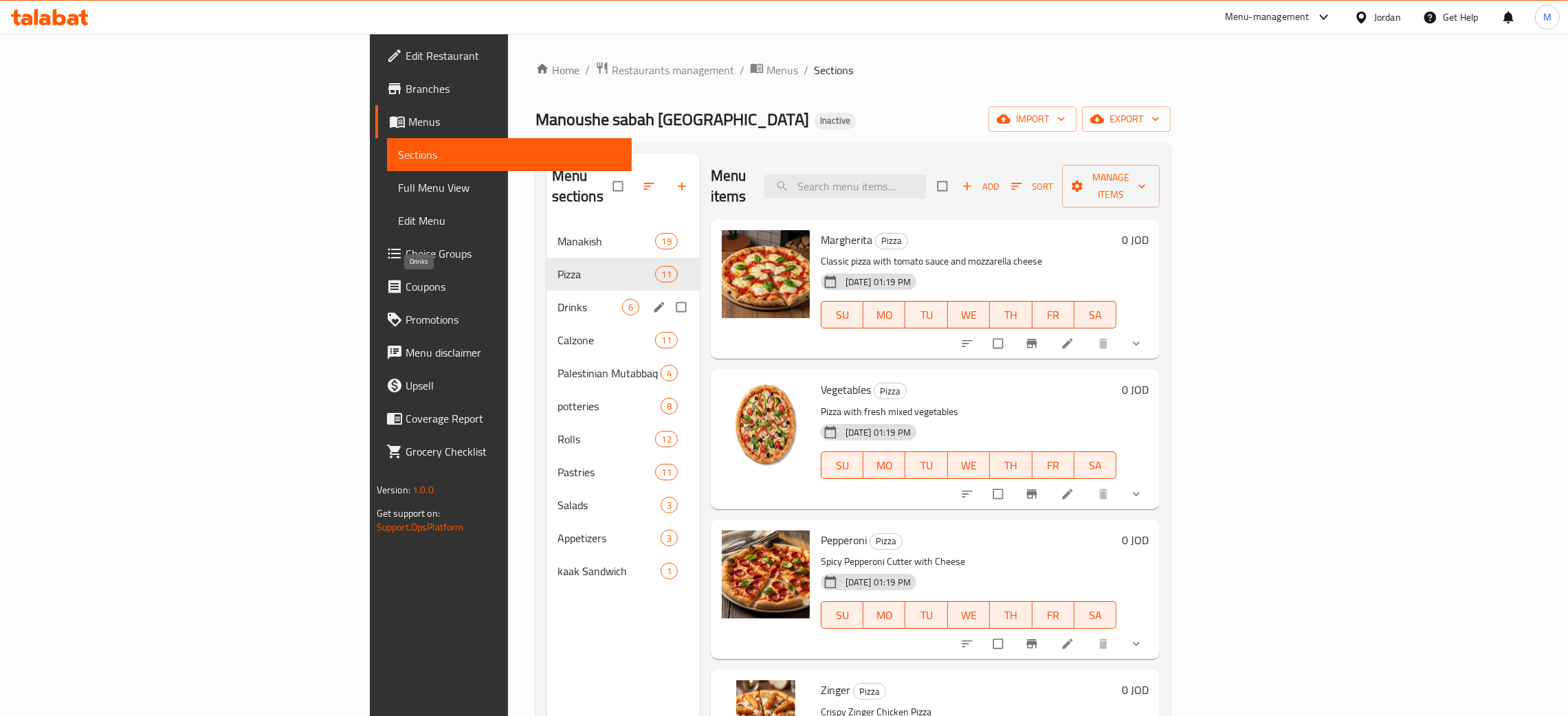
click at [558, 298] on span "Drinks" at bounding box center [590, 307] width 64 height 17
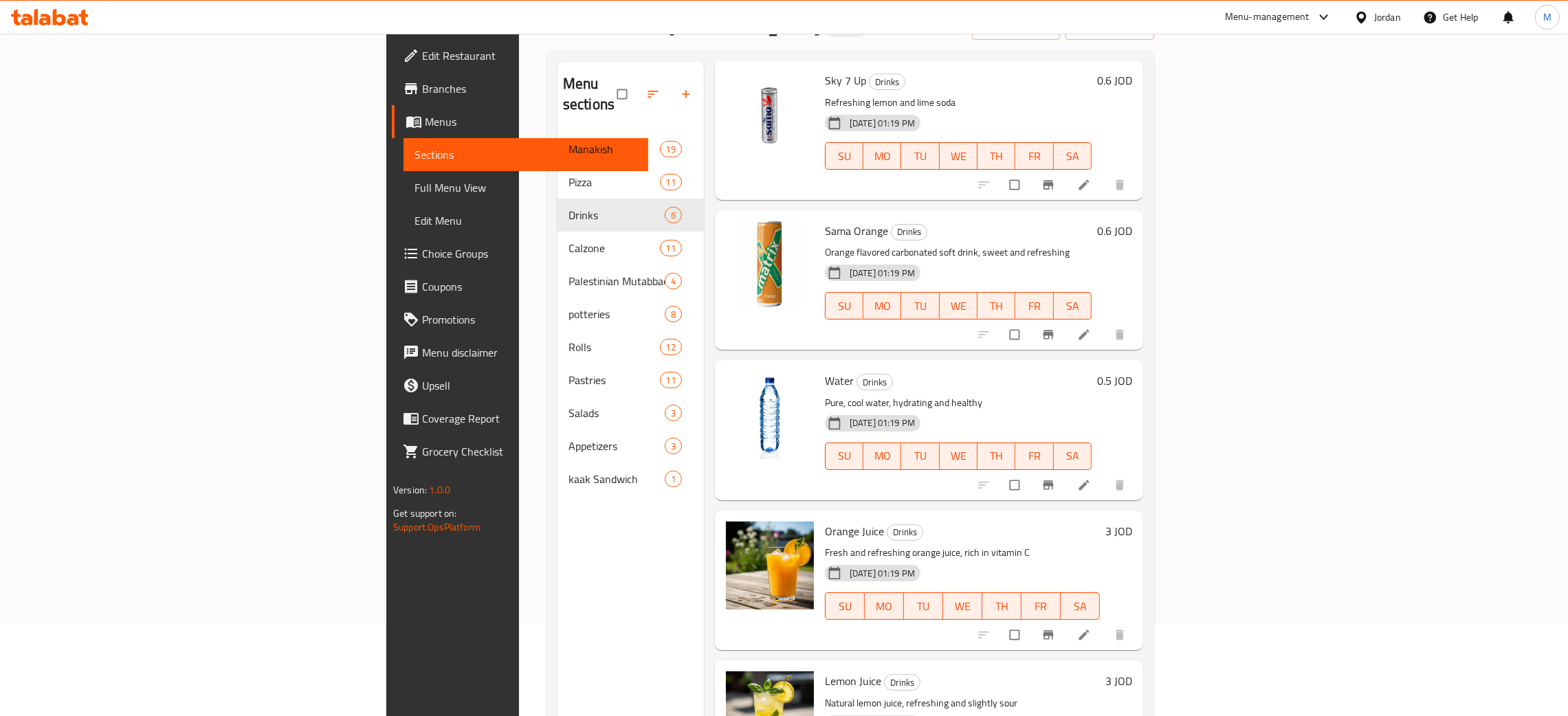
scroll to position [194, 0]
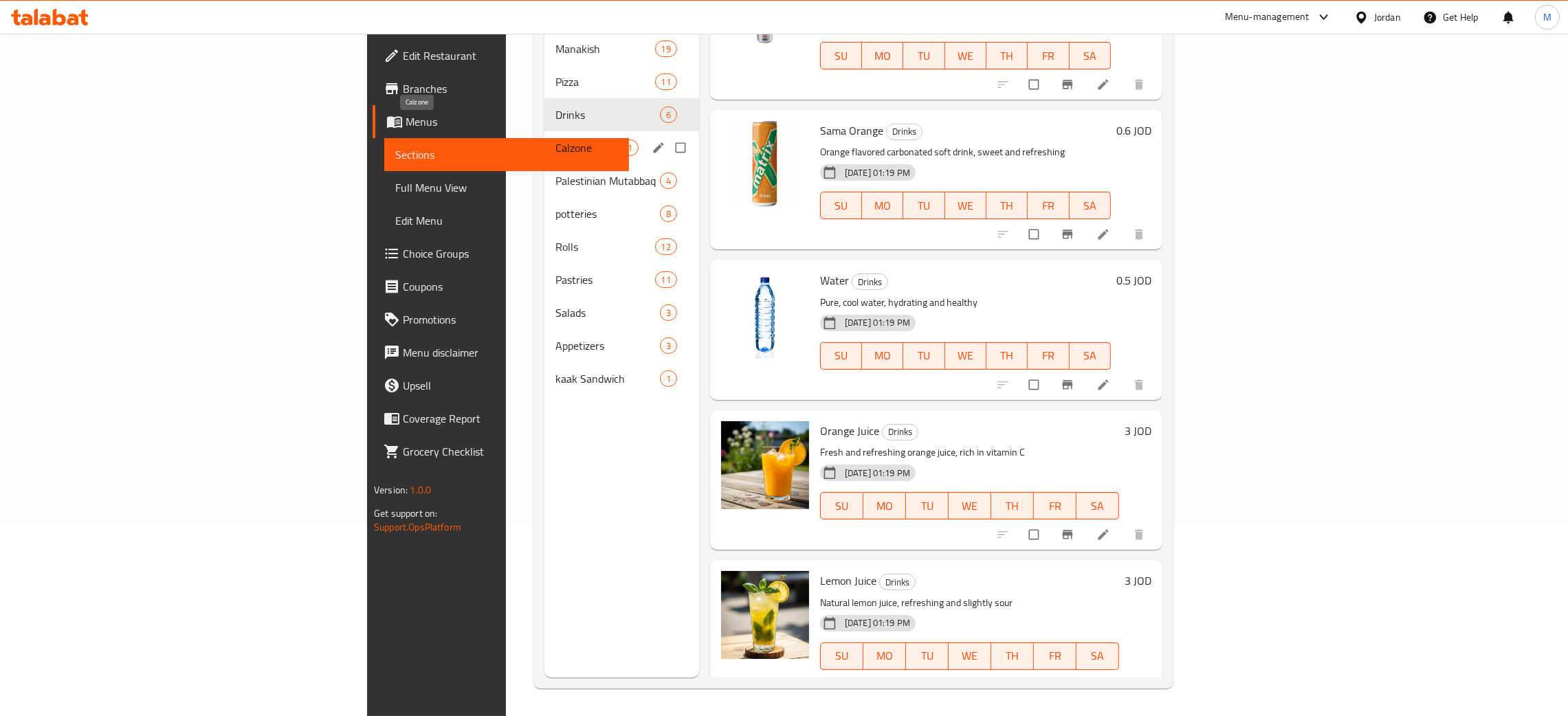
click at [556, 140] on span "Calzone" at bounding box center [586, 148] width 61 height 17
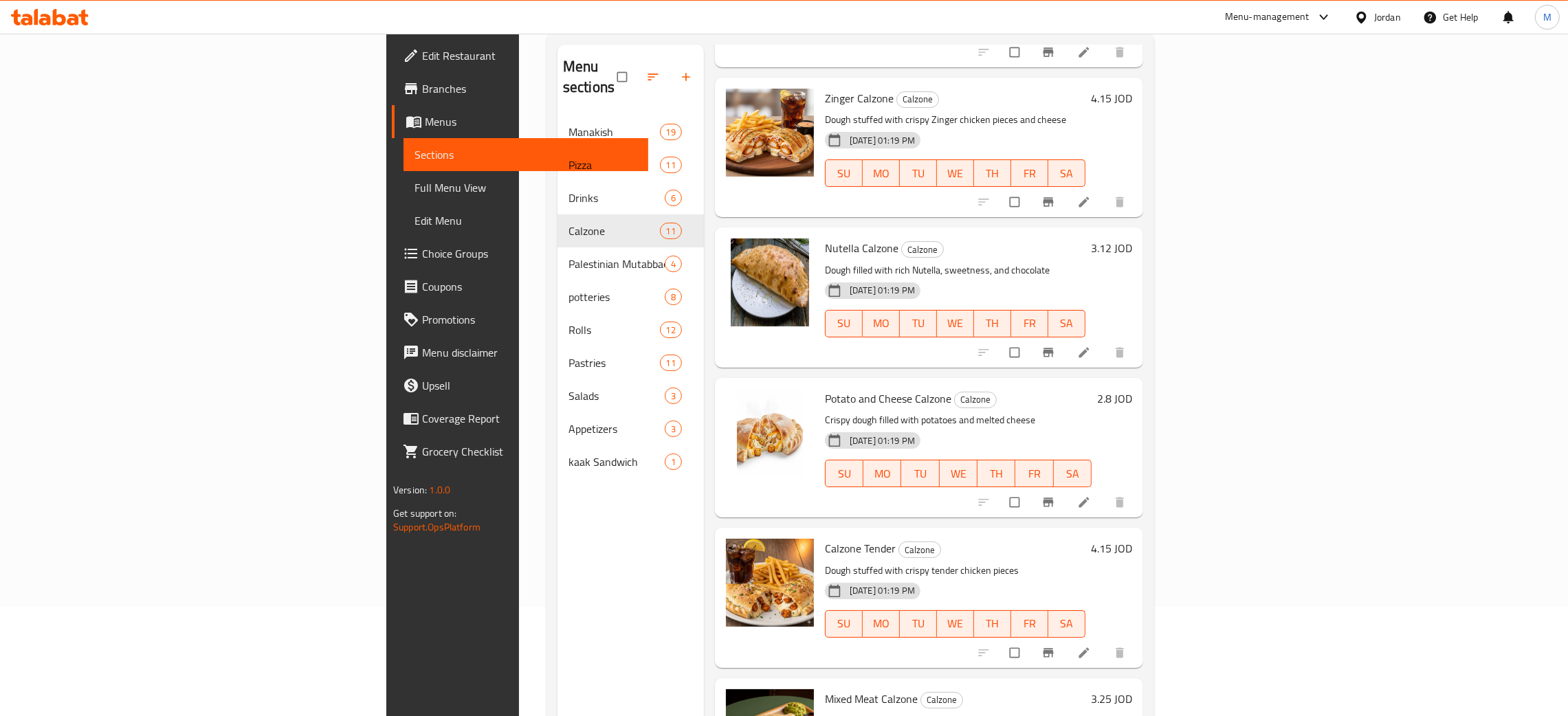
scroll to position [194, 0]
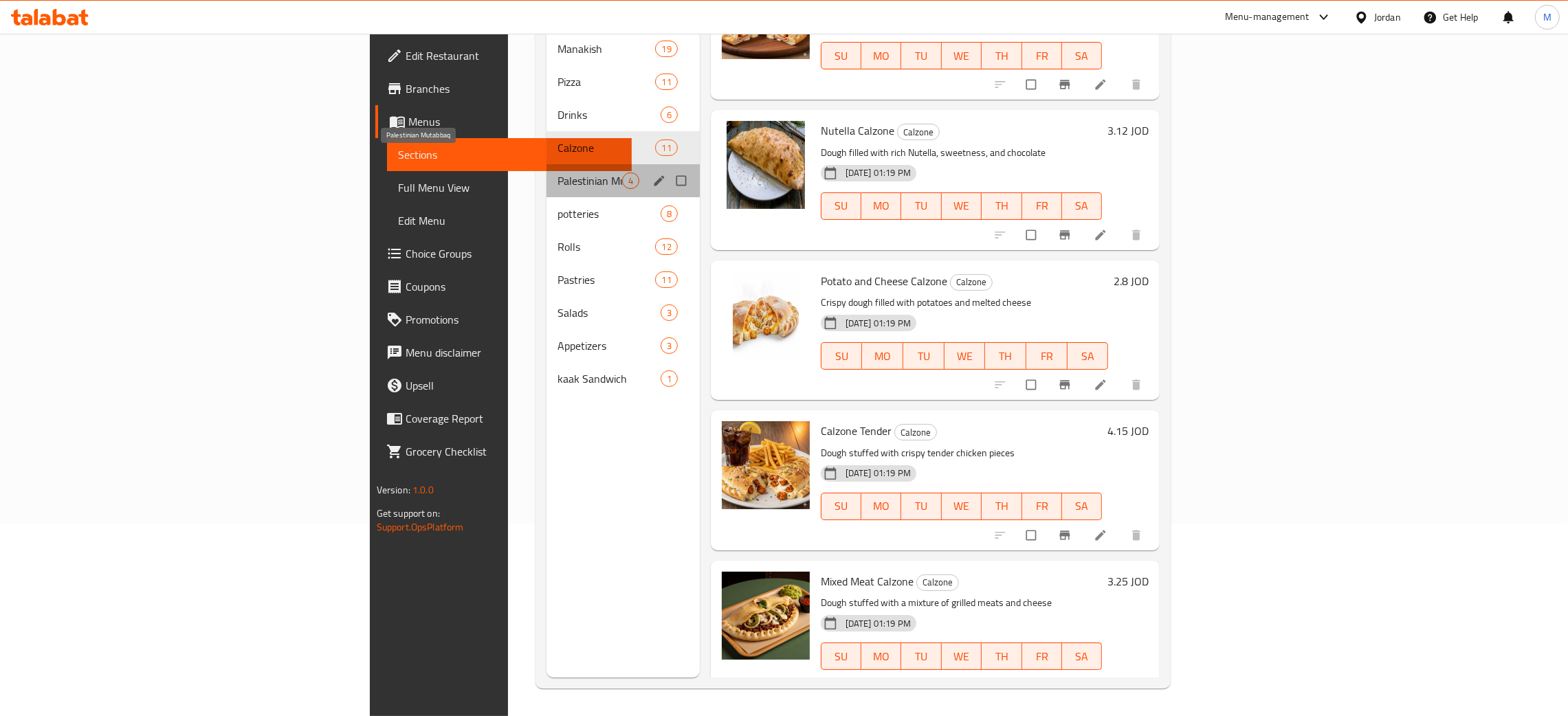
click at [558, 173] on span "Palestinian Mutabbaq" at bounding box center [590, 181] width 64 height 17
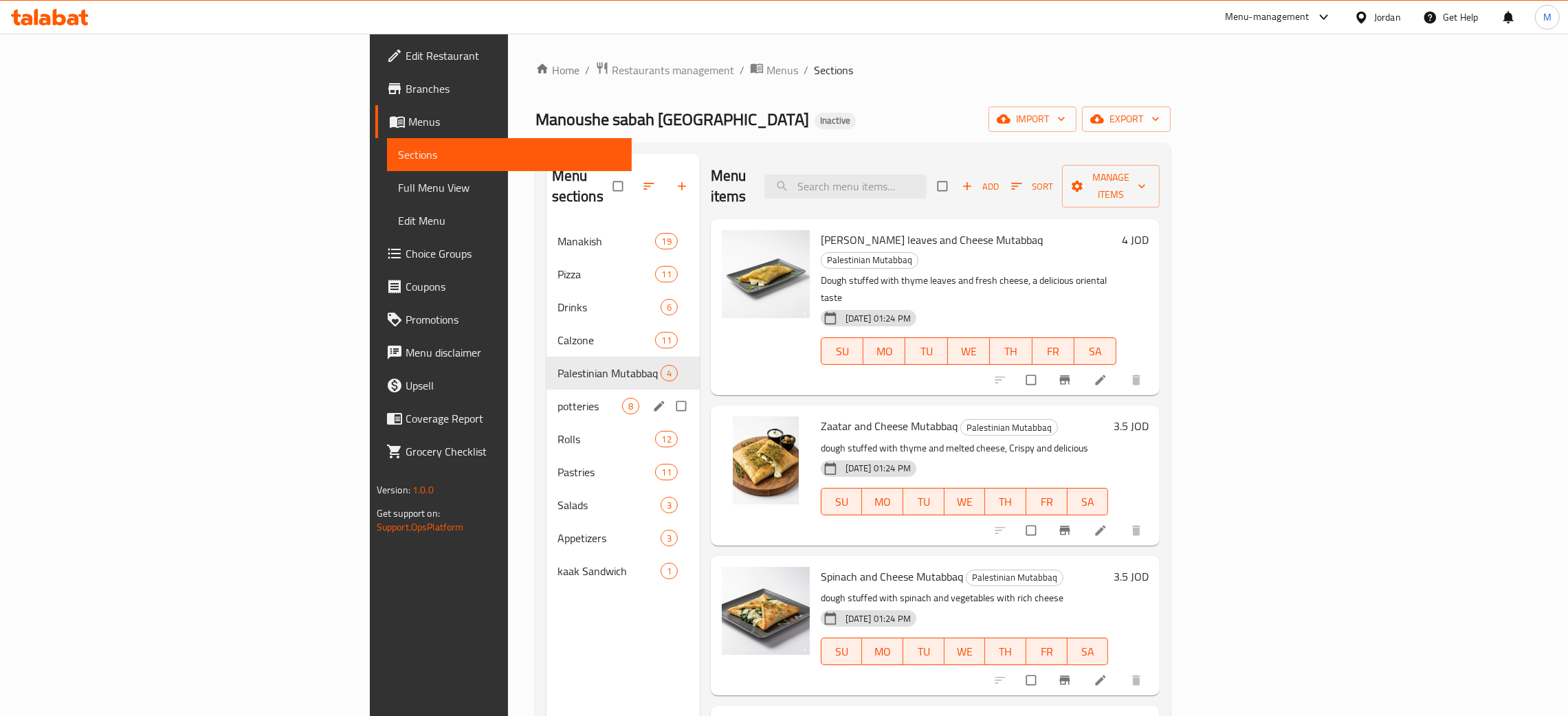
click at [547, 389] on div "potteries 8" at bounding box center [623, 406] width 153 height 33
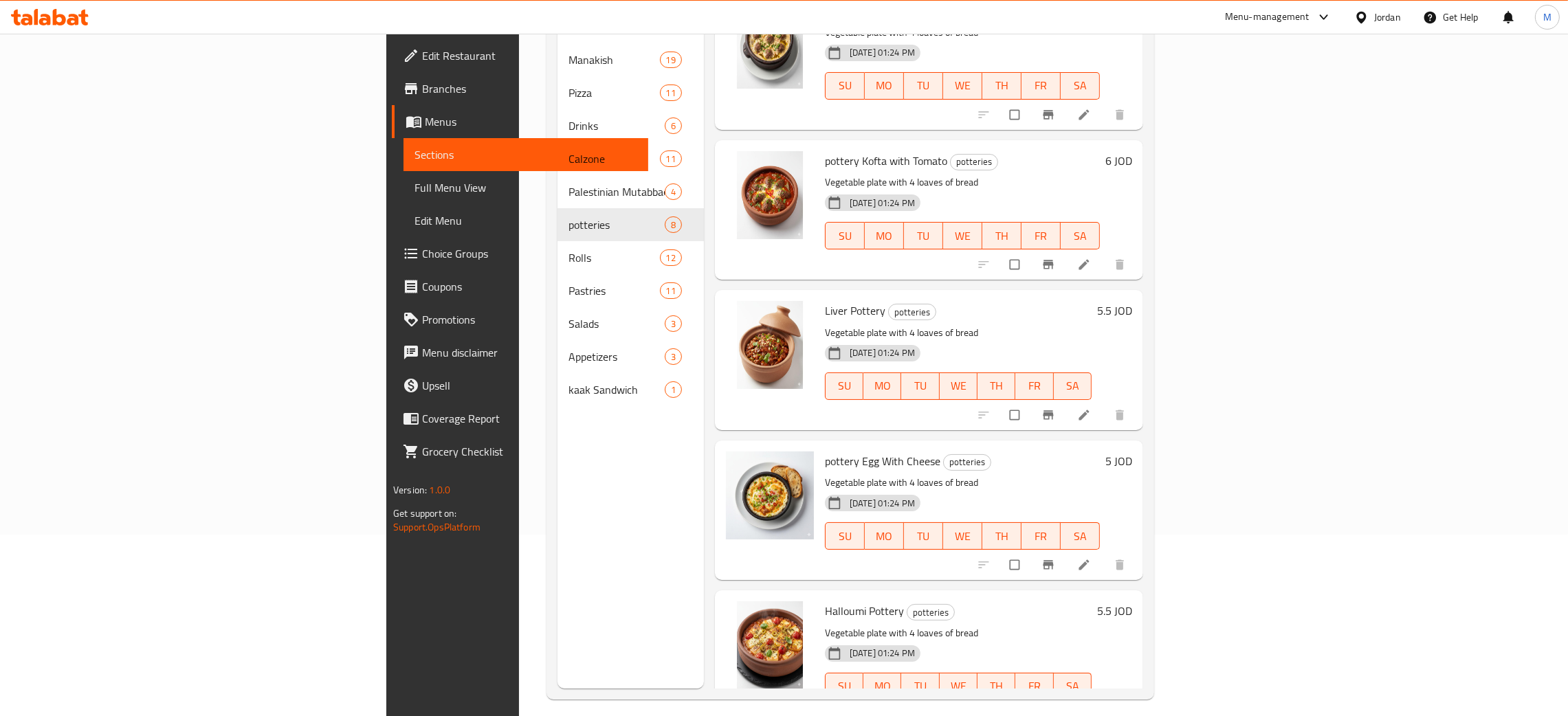
scroll to position [194, 0]
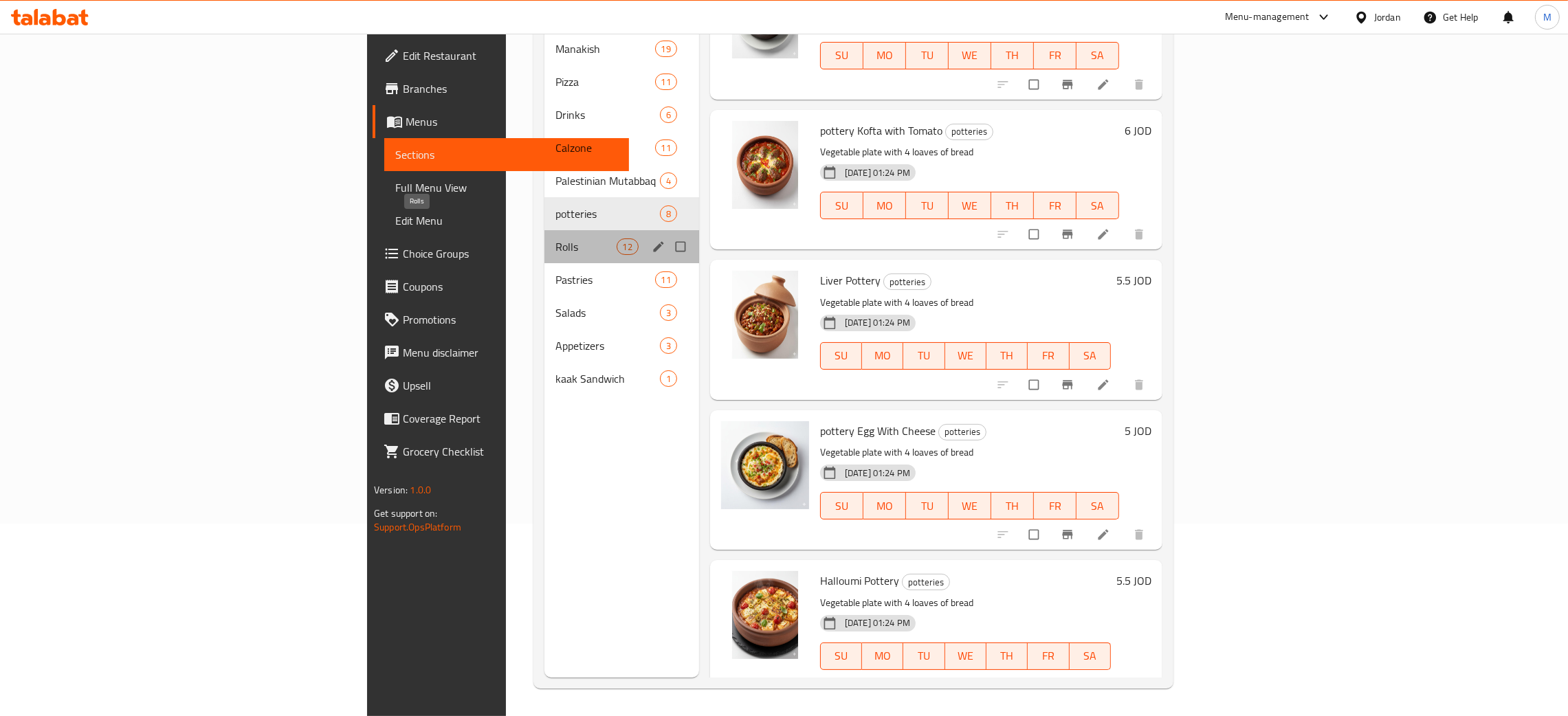
click at [556, 239] on span "Rolls" at bounding box center [586, 247] width 61 height 17
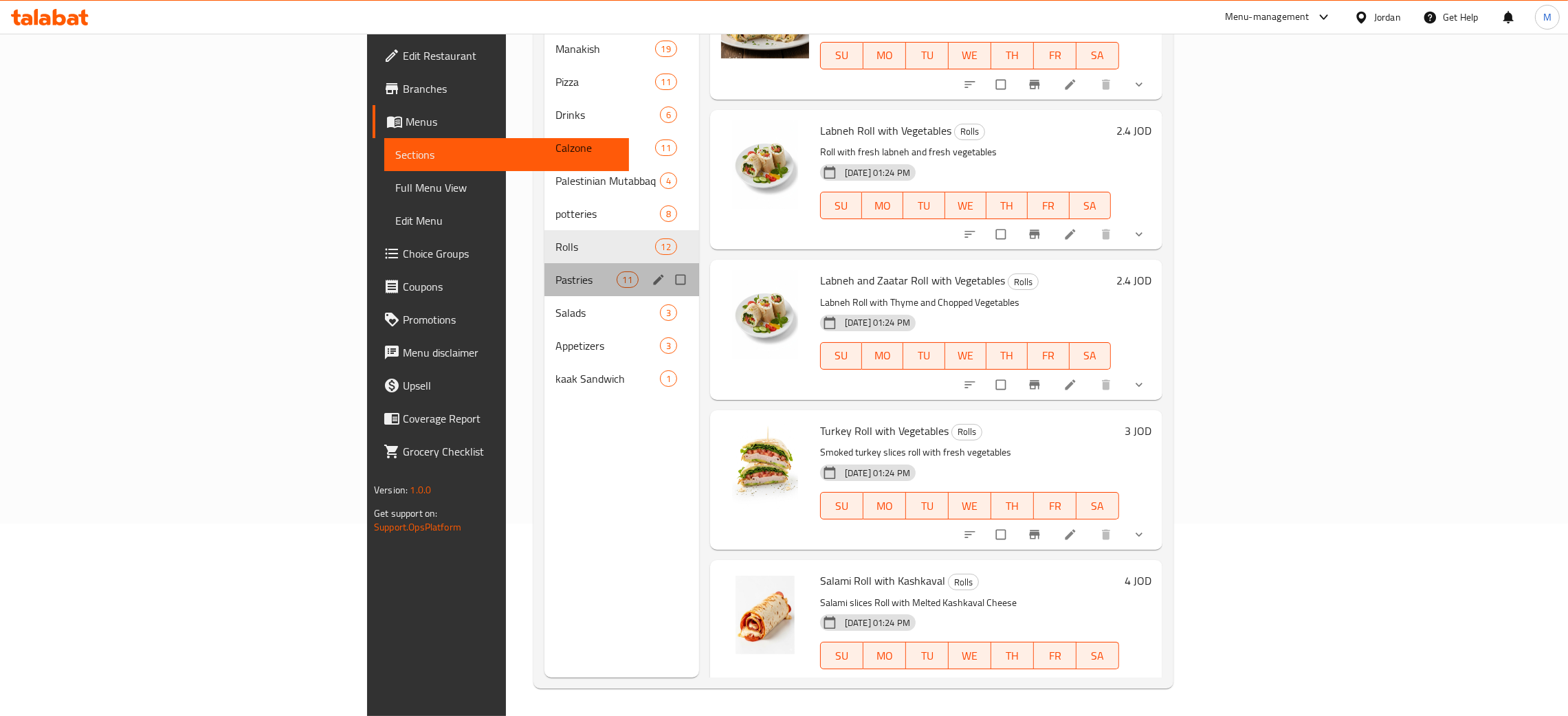
click at [545, 263] on div "Pastries 11" at bounding box center [622, 280] width 154 height 33
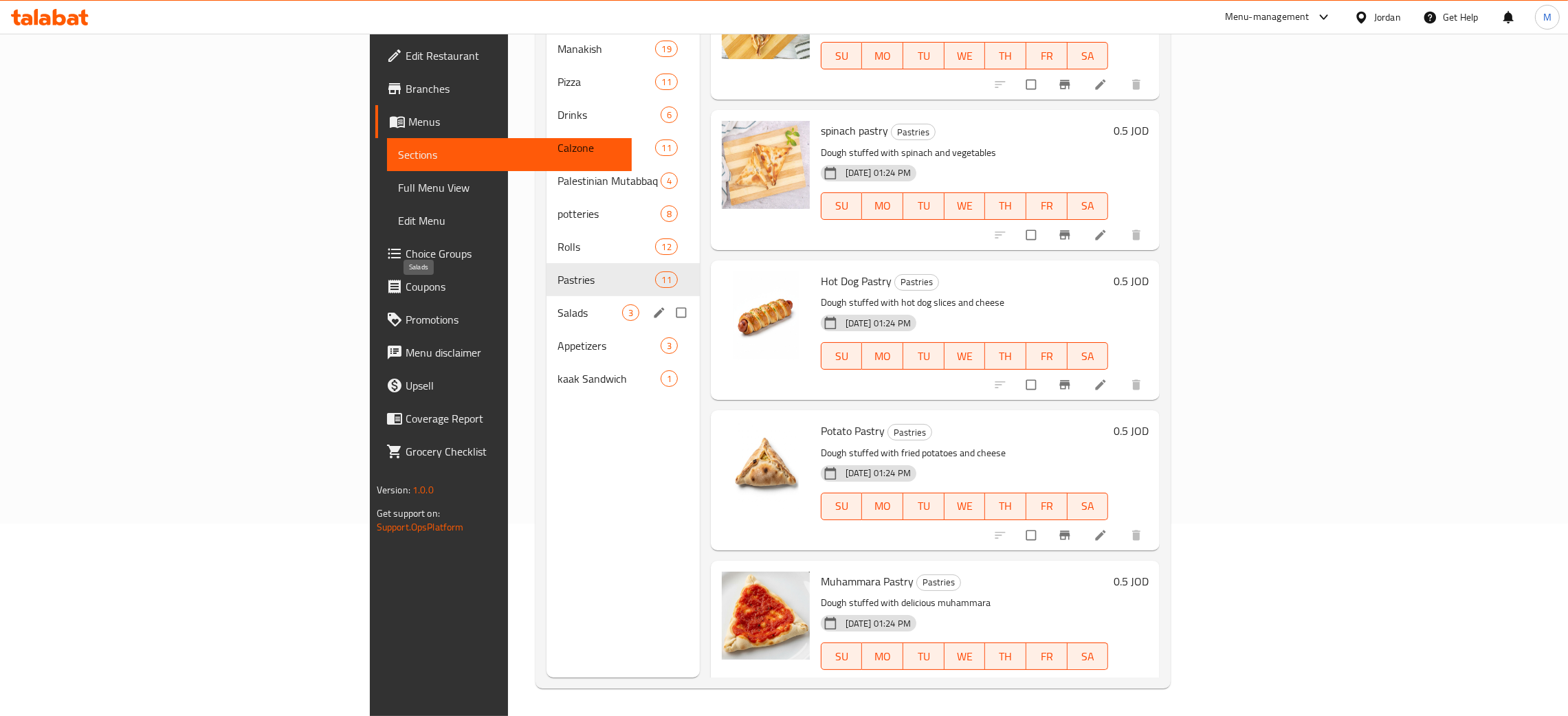
drag, startPoint x: 325, startPoint y: 285, endPoint x: 329, endPoint y: 290, distance: 6.4
click at [558, 304] on span "Salads" at bounding box center [590, 312] width 64 height 17
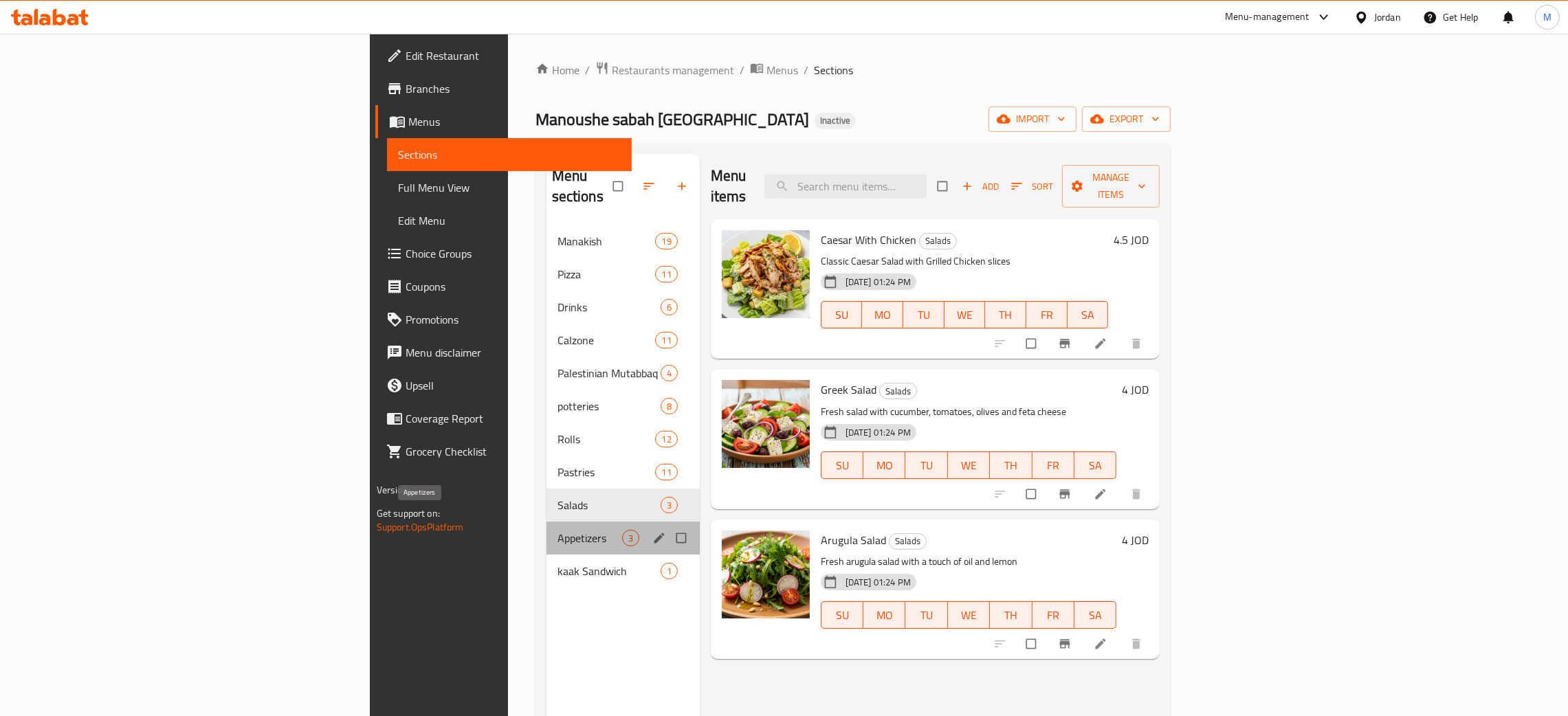
click at [558, 530] on span "Appetizers" at bounding box center [590, 538] width 64 height 17
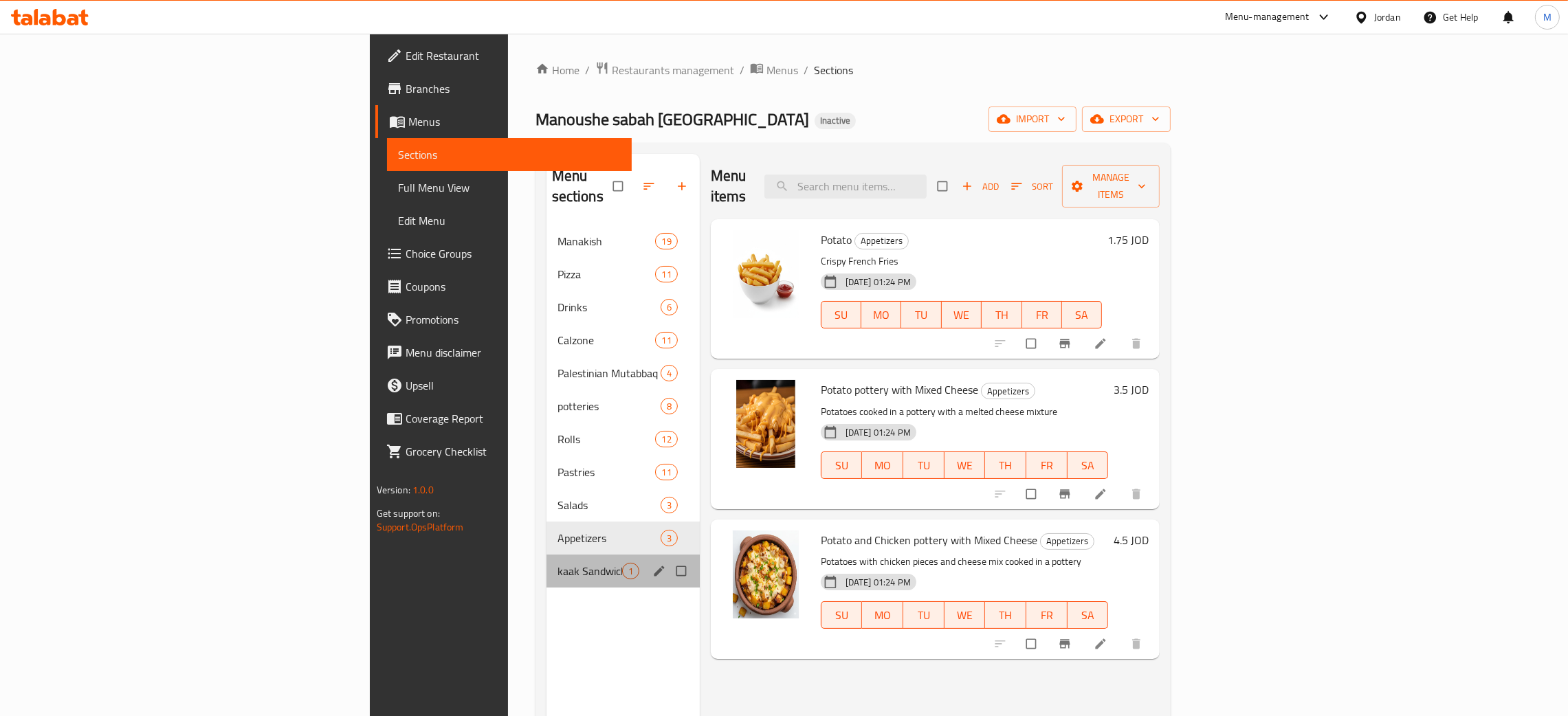
click at [547, 554] on div "kaak Sandwich 1" at bounding box center [623, 571] width 153 height 33
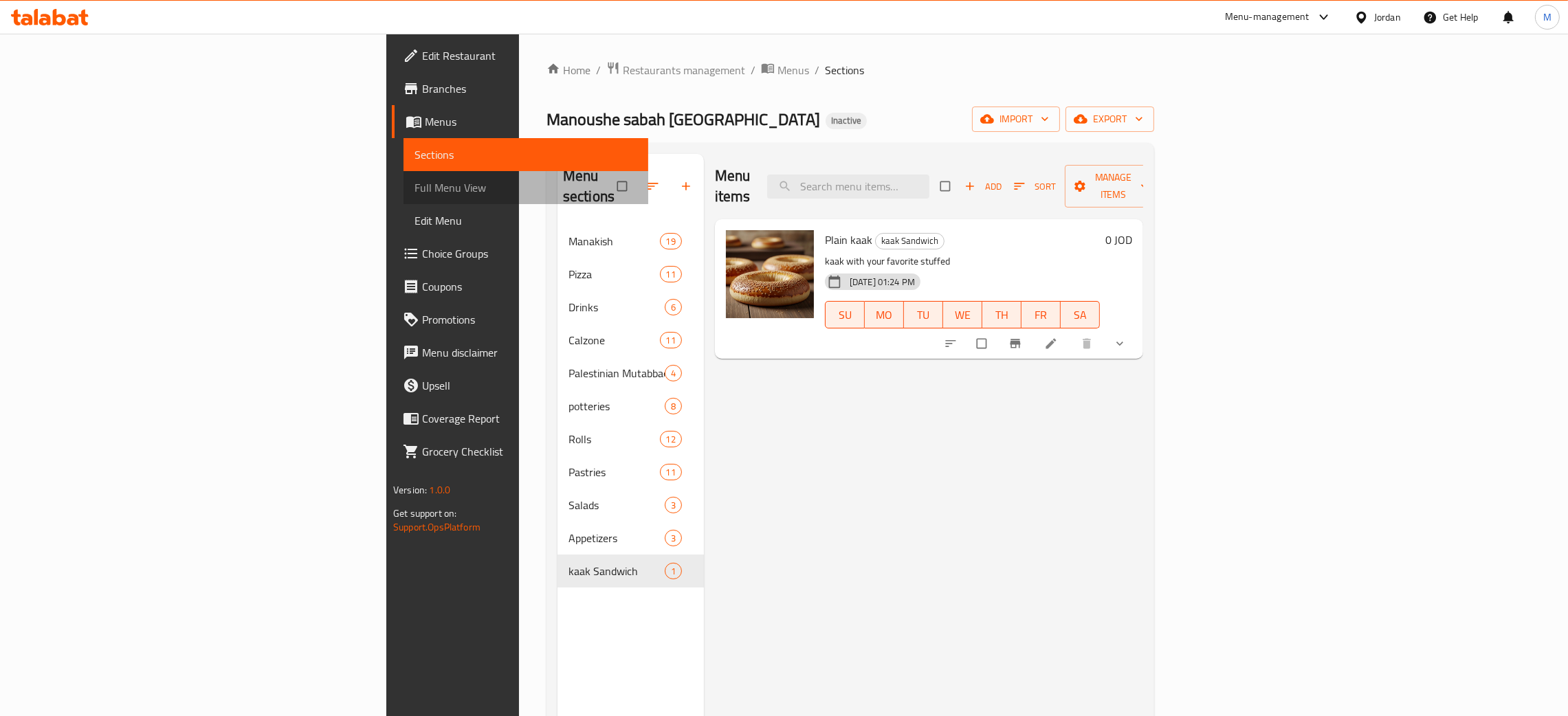
click at [414, 180] on span "Full Menu View" at bounding box center [525, 187] width 222 height 17
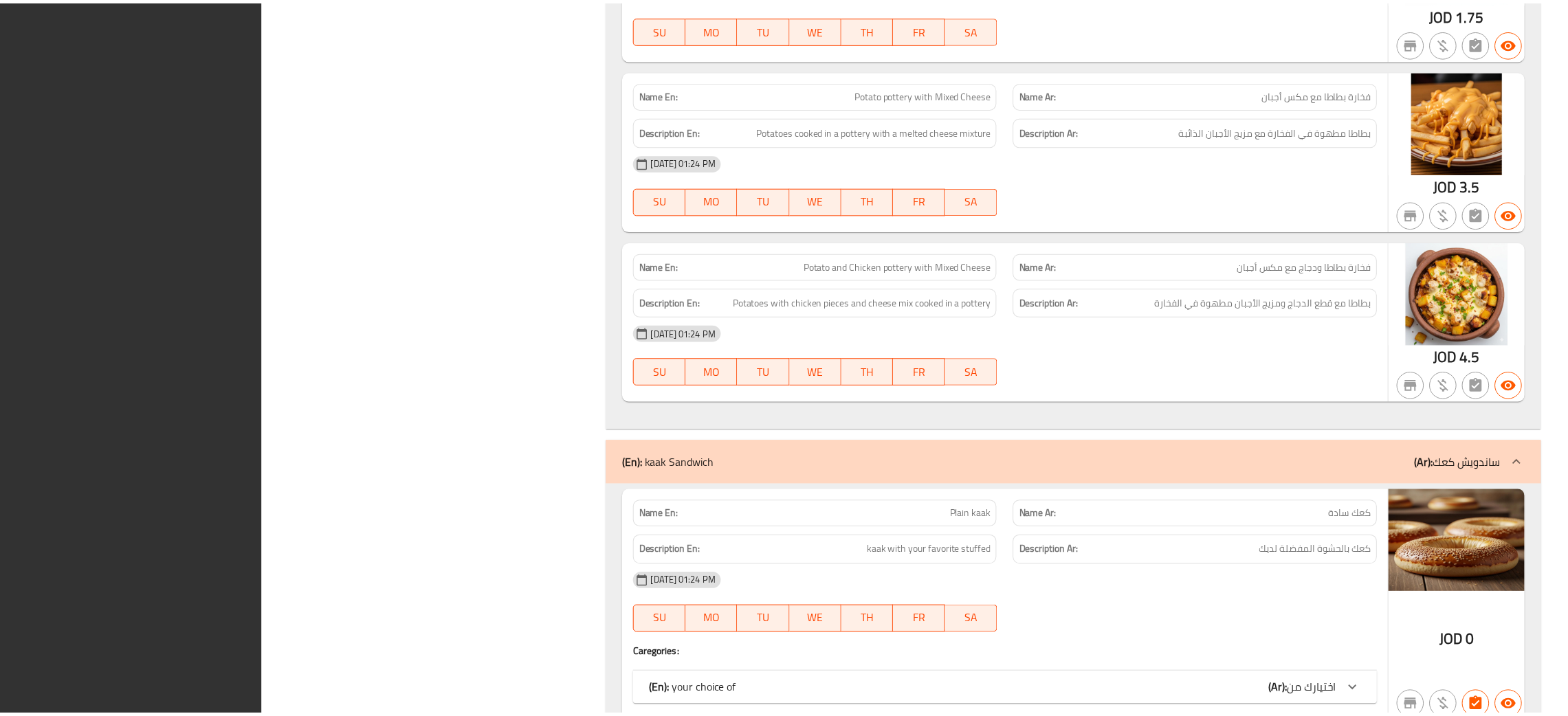
scroll to position [17413, 0]
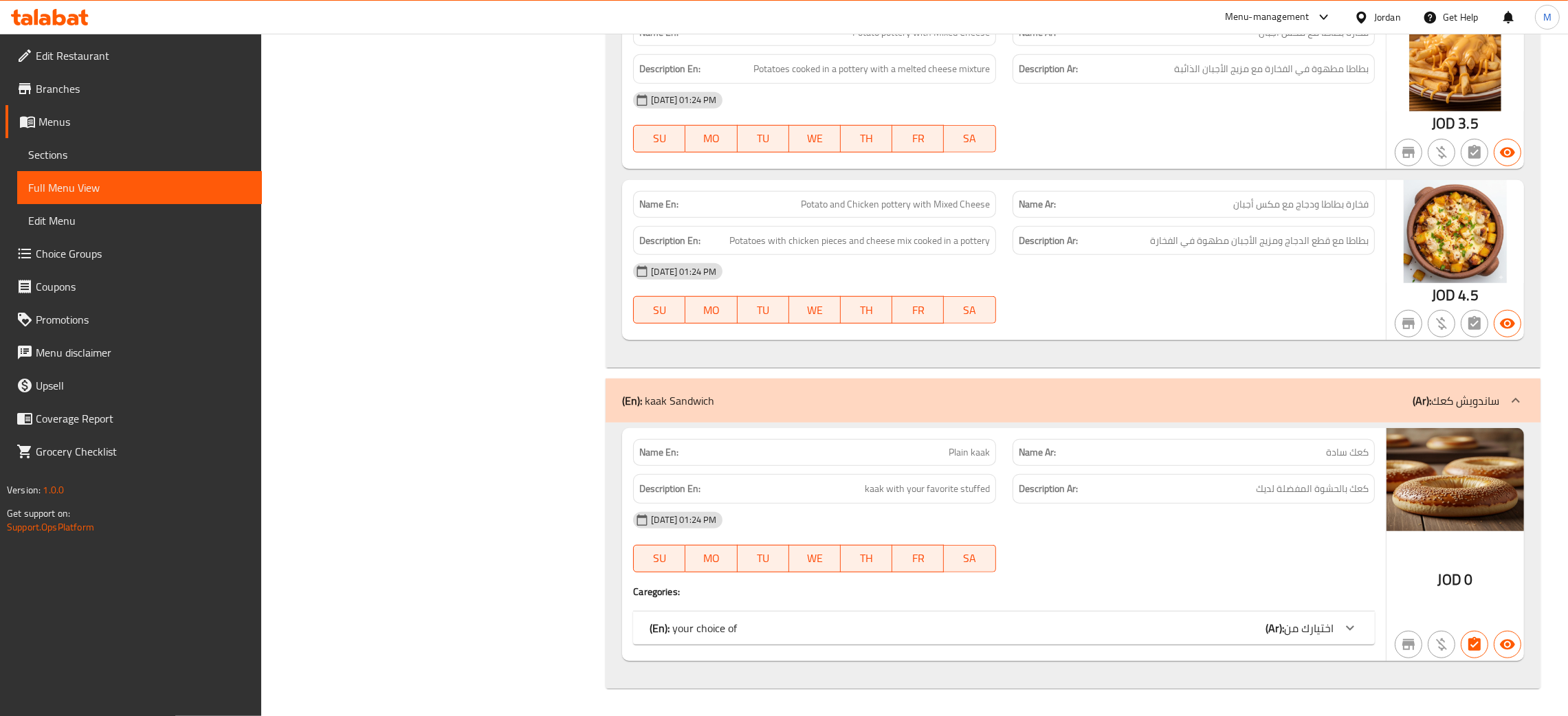
click at [85, 48] on span "Edit Restaurant" at bounding box center [143, 56] width 215 height 17
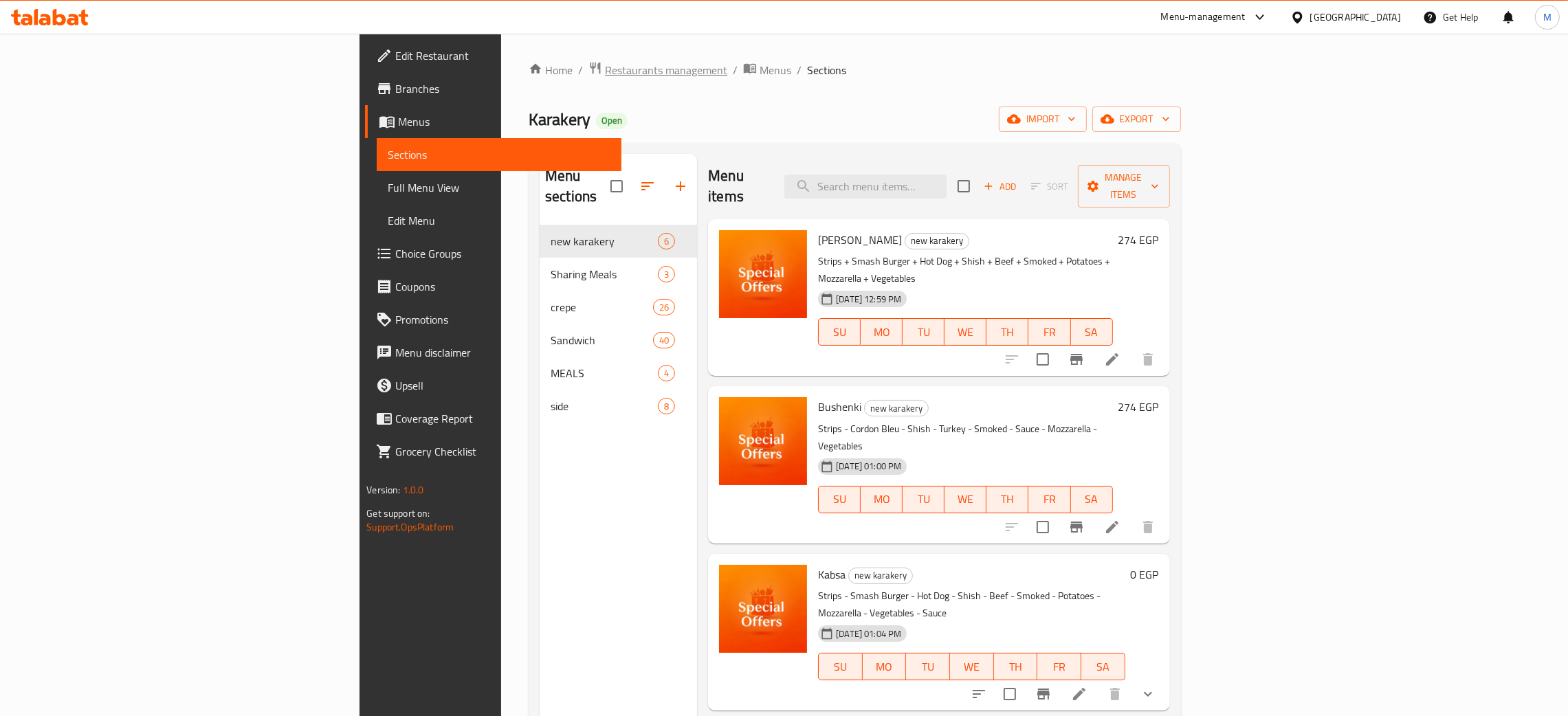
click at [604, 65] on span "Restaurants management" at bounding box center [665, 70] width 122 height 17
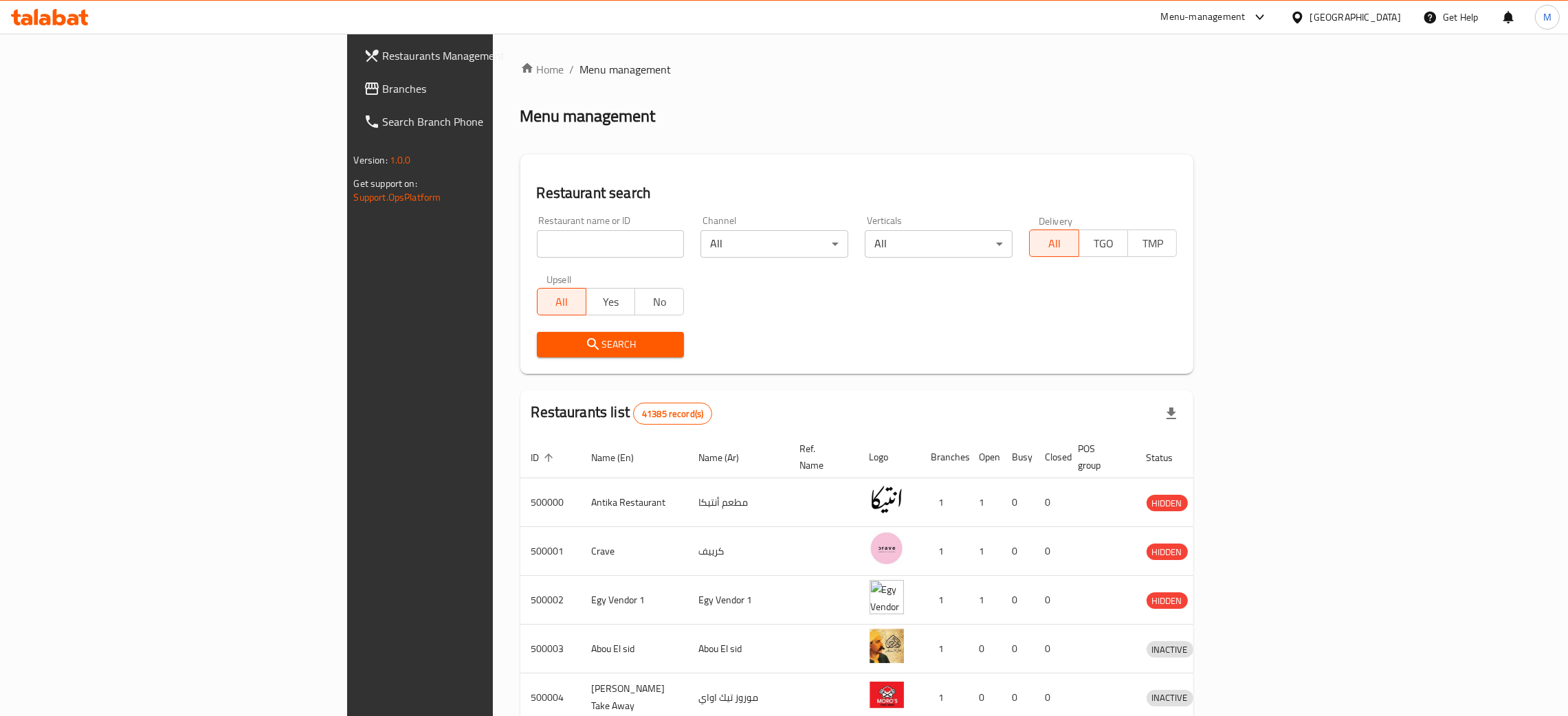
click at [383, 88] on span "Branches" at bounding box center [491, 89] width 215 height 17
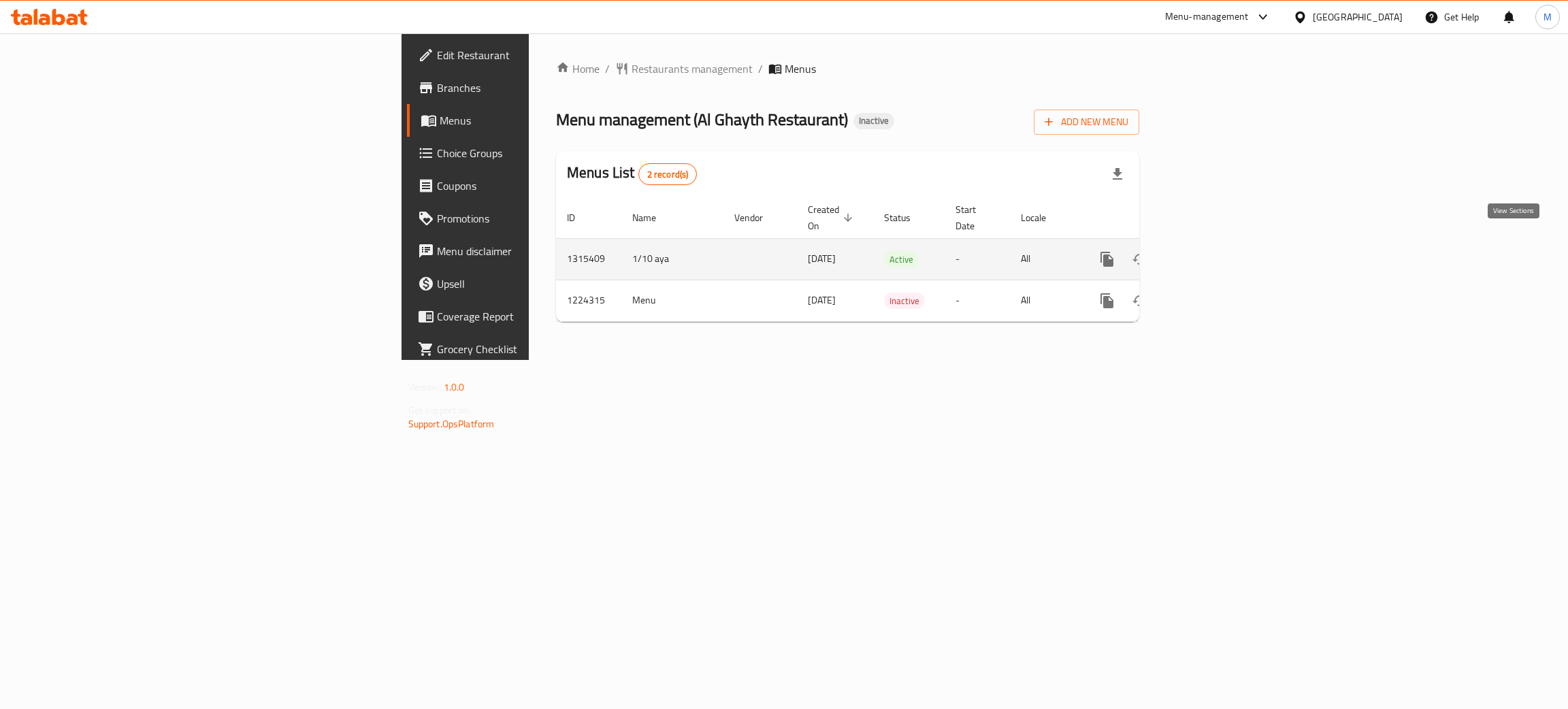
click at [1211, 253] on icon "enhanced table" at bounding box center [1204, 258] width 12 height 12
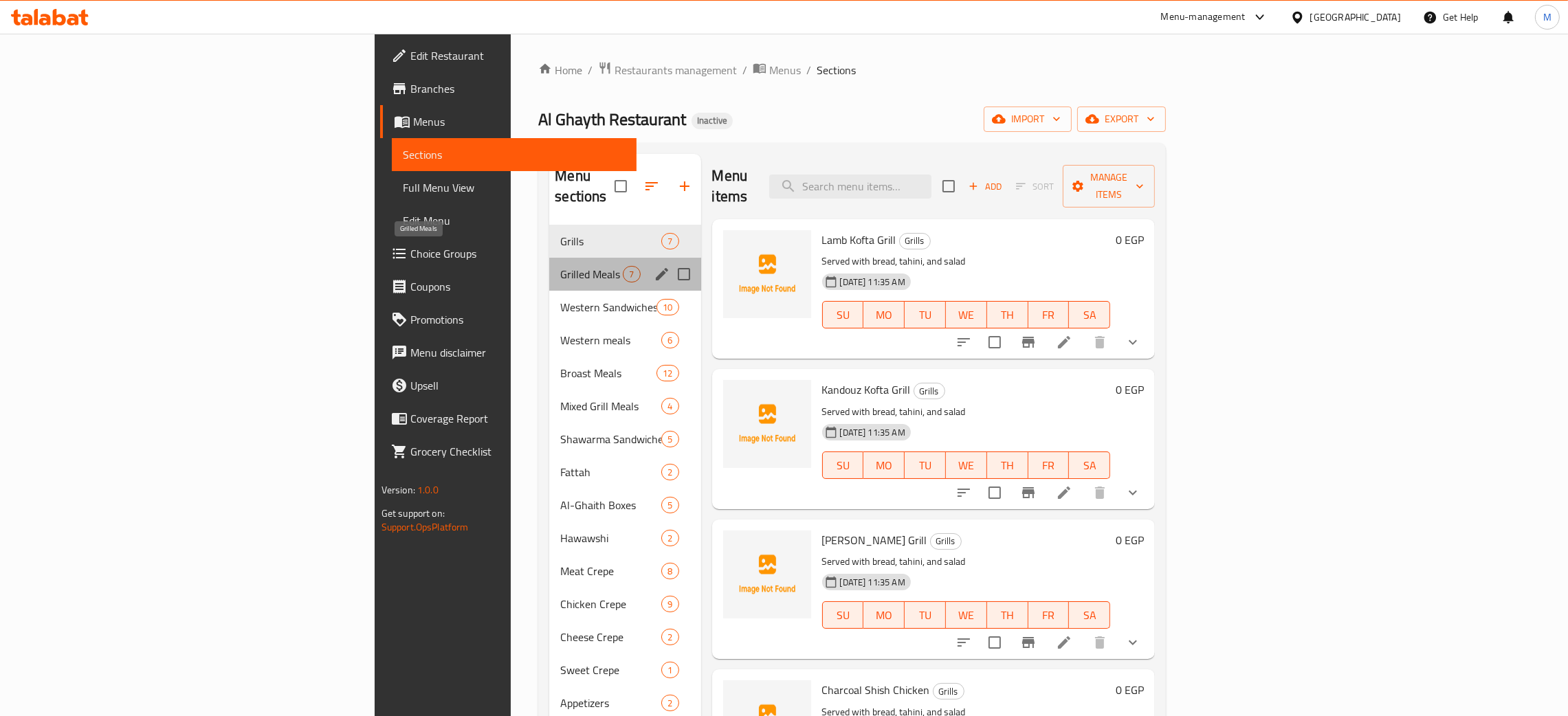
click at [560, 266] on span "Grilled Meals" at bounding box center [592, 274] width 62 height 17
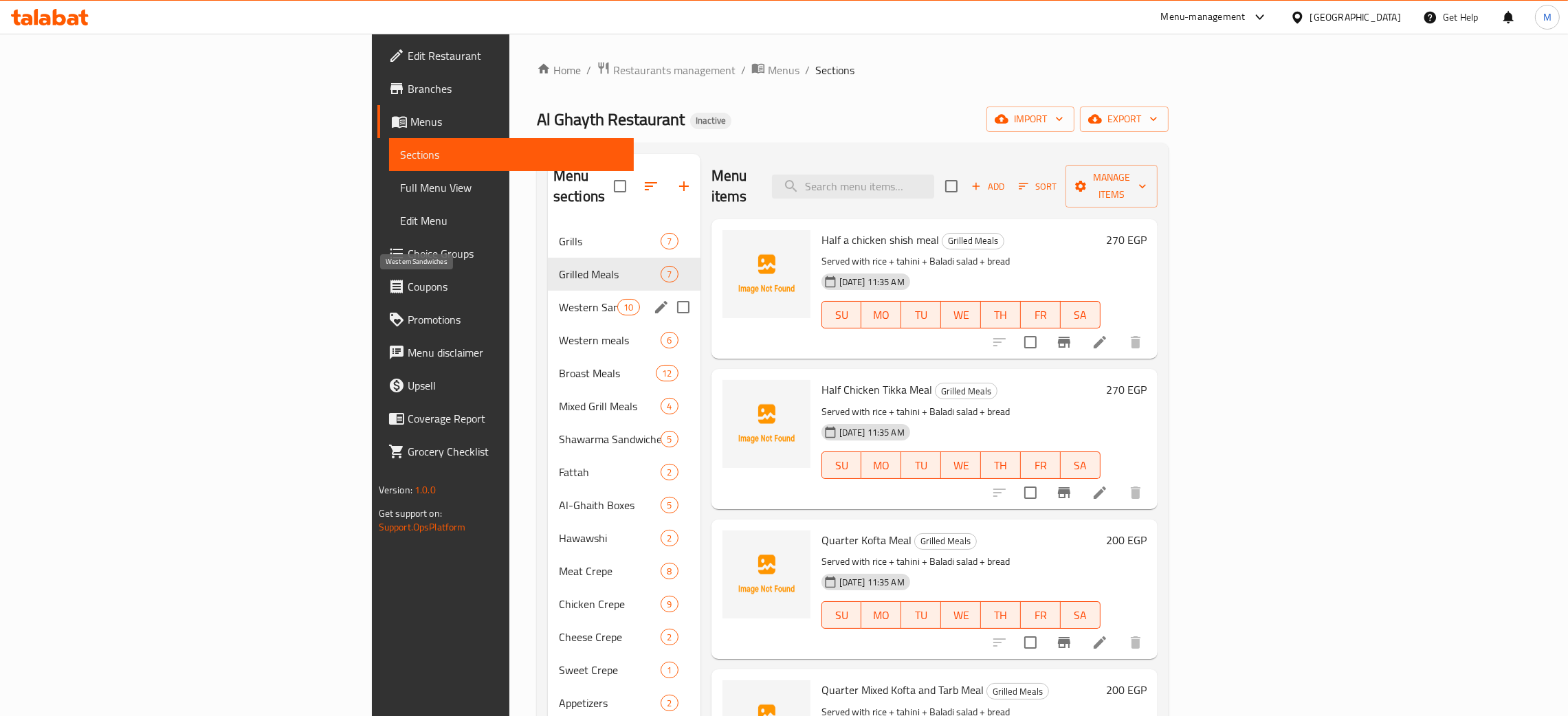
click at [558, 298] on span "Western Sandwiches" at bounding box center [588, 307] width 59 height 17
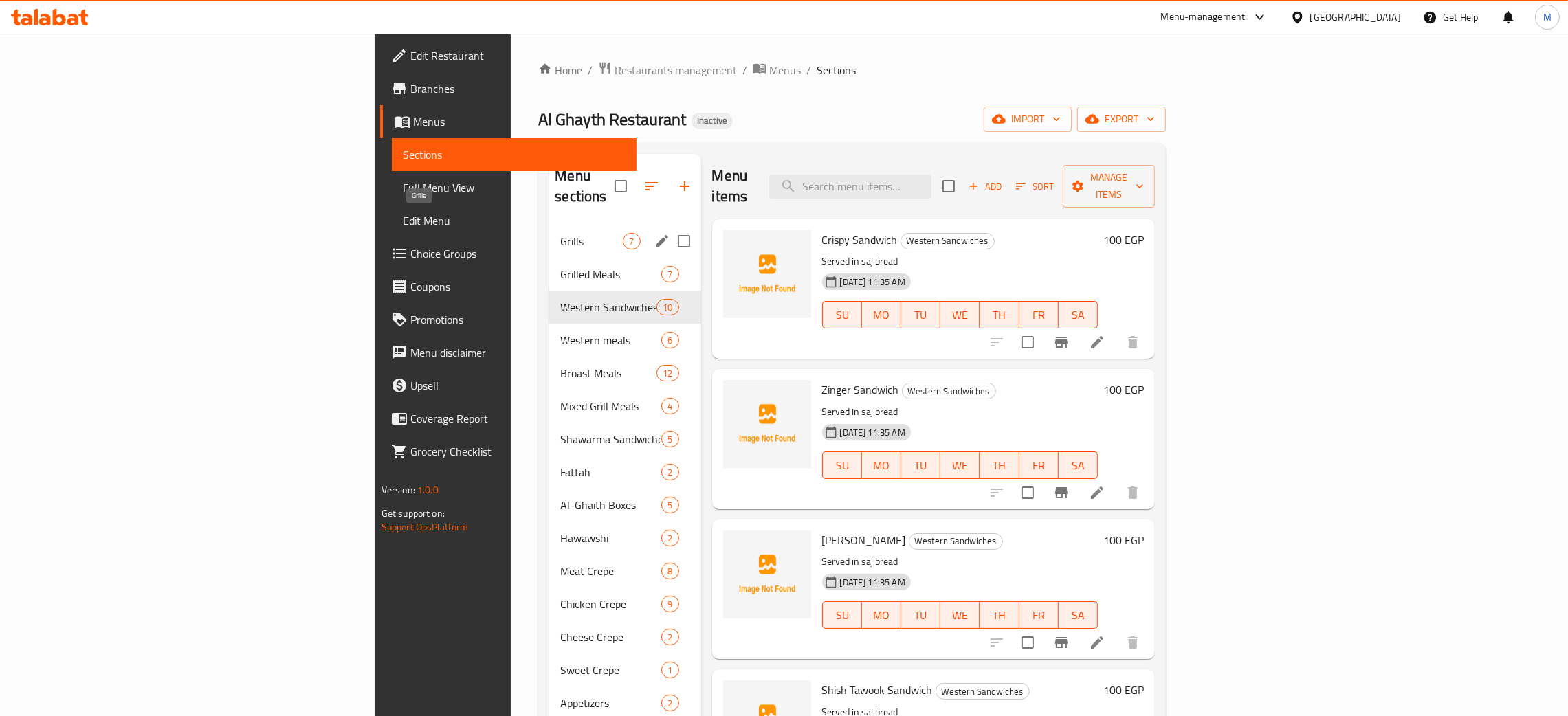
click at [560, 233] on span "Grills" at bounding box center [592, 241] width 62 height 17
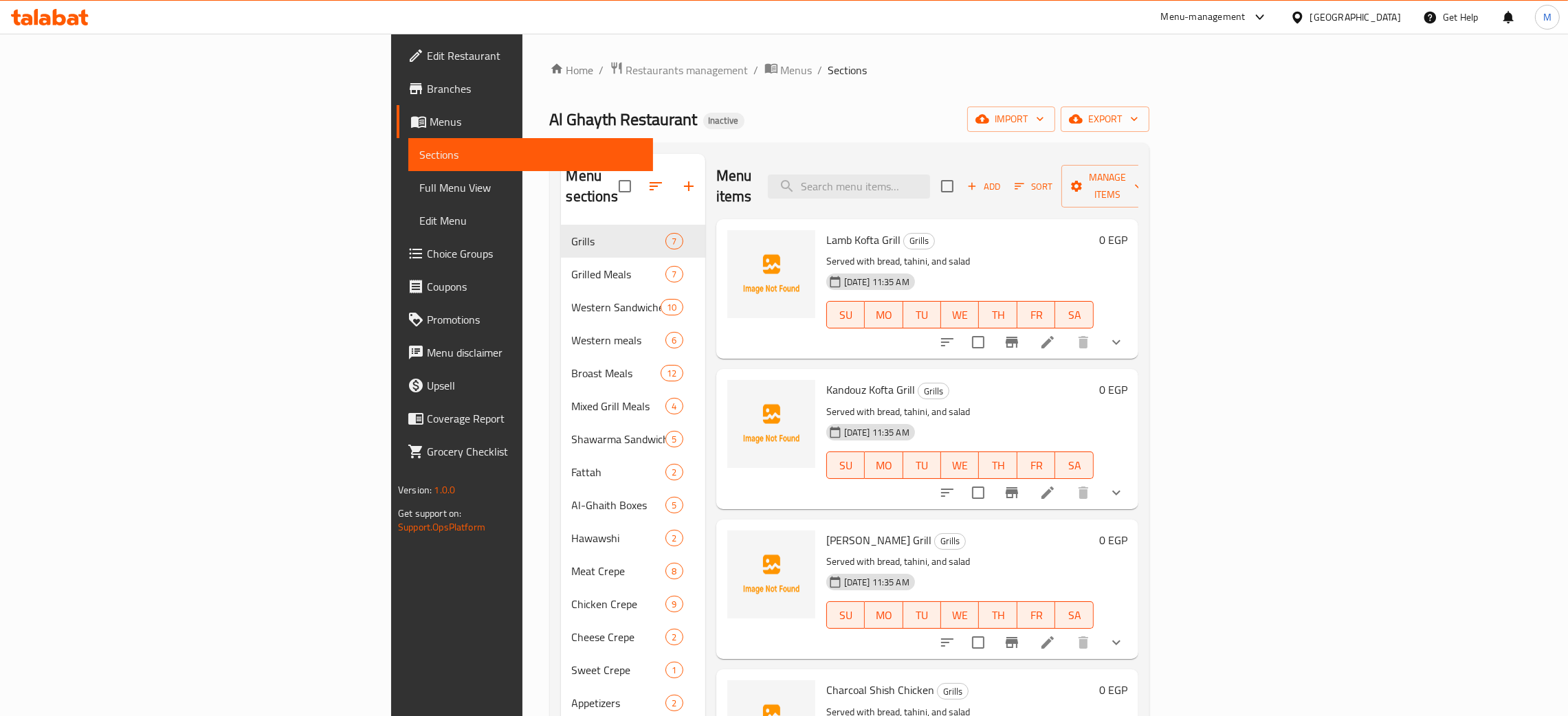
click at [971, 161] on div "Menu items Add Sort Manage items" at bounding box center [927, 186] width 422 height 65
click at [930, 174] on input "search" at bounding box center [849, 186] width 163 height 24
type input "half"
click at [1149, 106] on div "Home / Restaurants management / Menus / Sections Al Ghayth Restaurant Inactive …" at bounding box center [850, 471] width 599 height 820
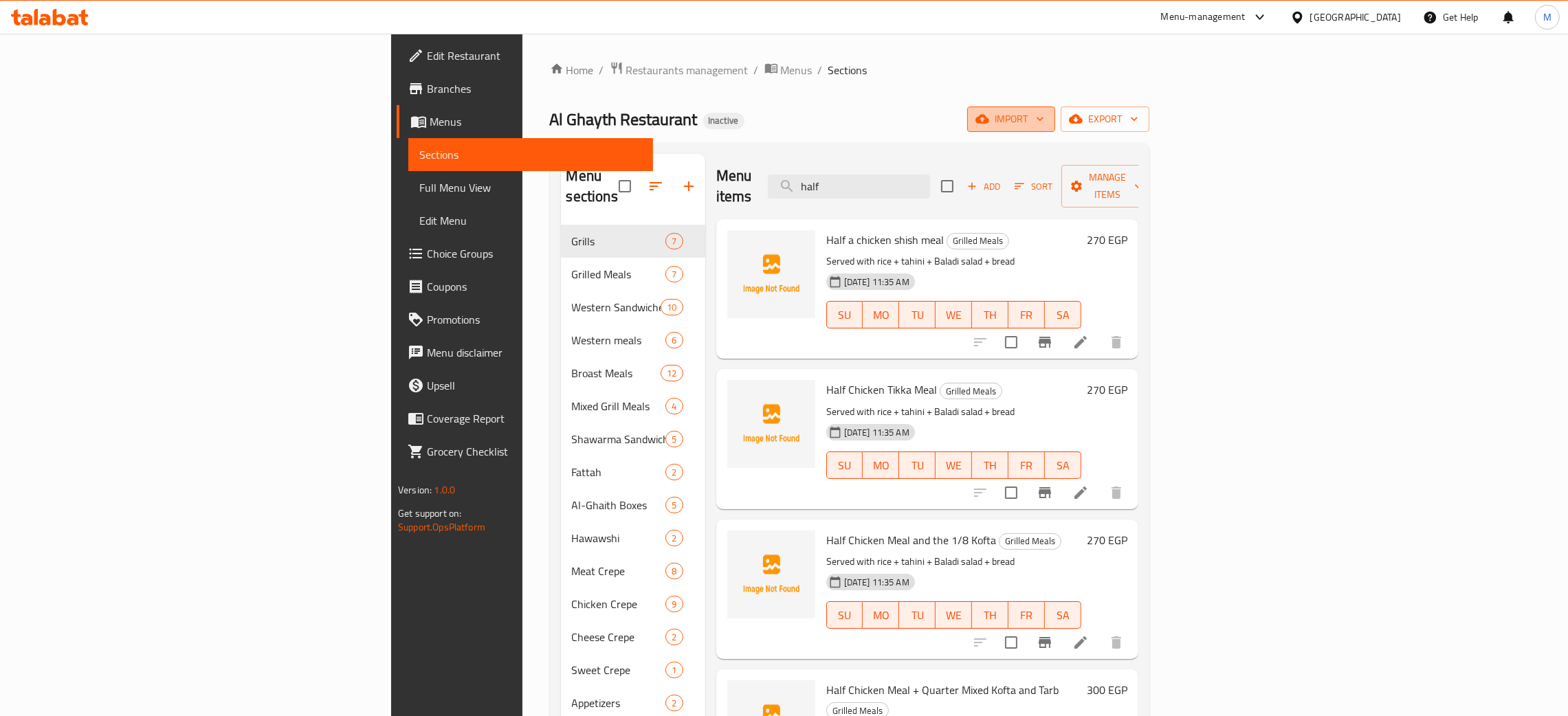
click at [1043, 121] on span "import" at bounding box center [1011, 118] width 66 height 17
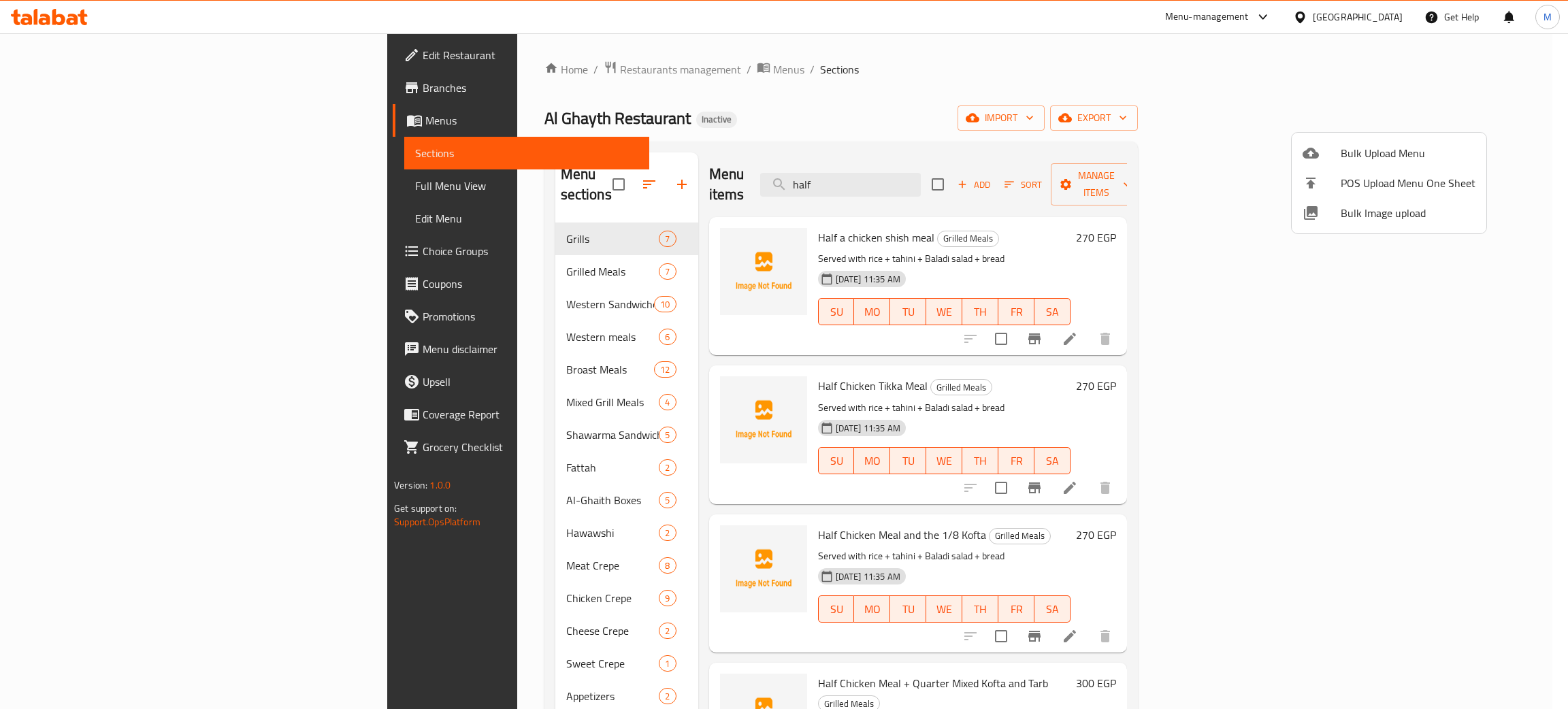
click at [1365, 217] on span "Bulk Image upload" at bounding box center [1408, 213] width 135 height 16
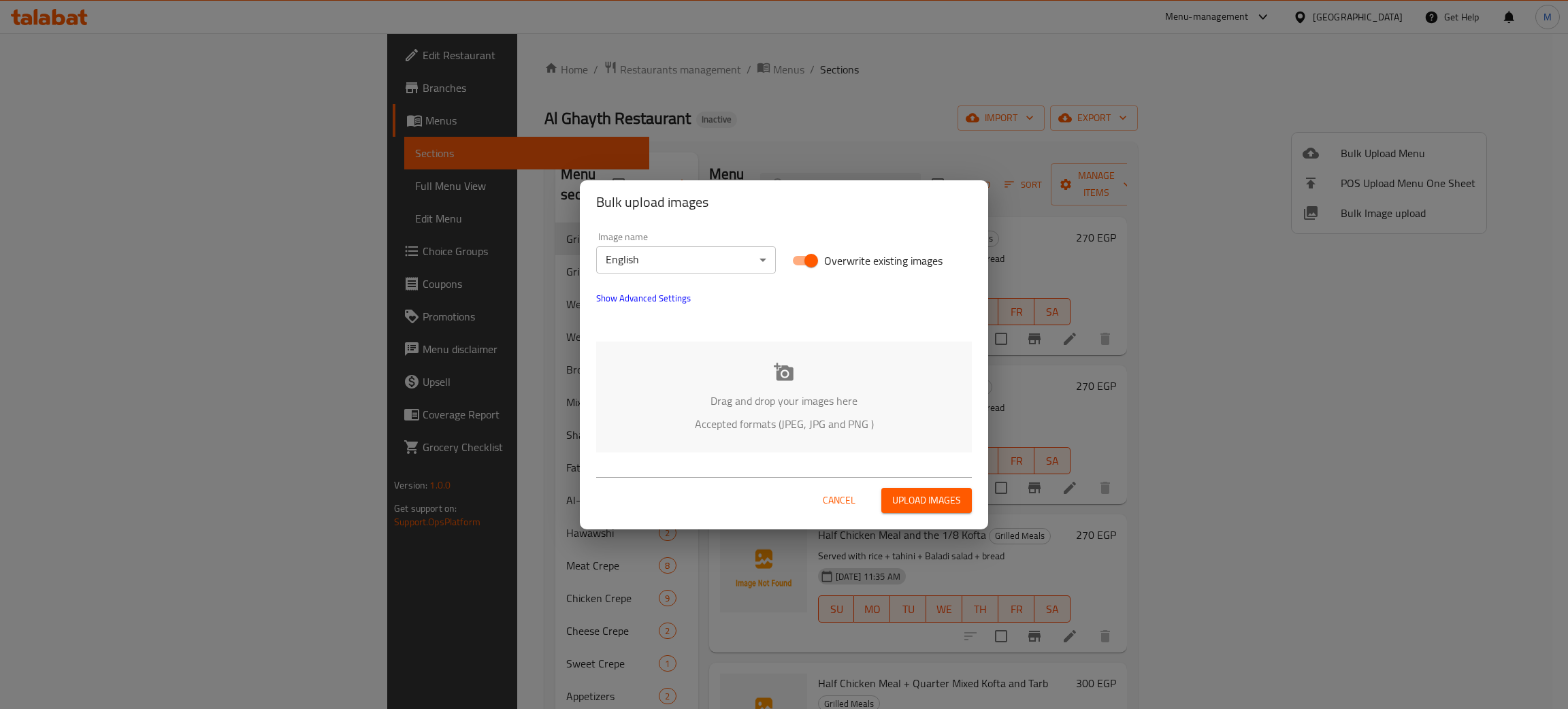
click at [809, 393] on p "Drag and drop your images here" at bounding box center [784, 401] width 335 height 16
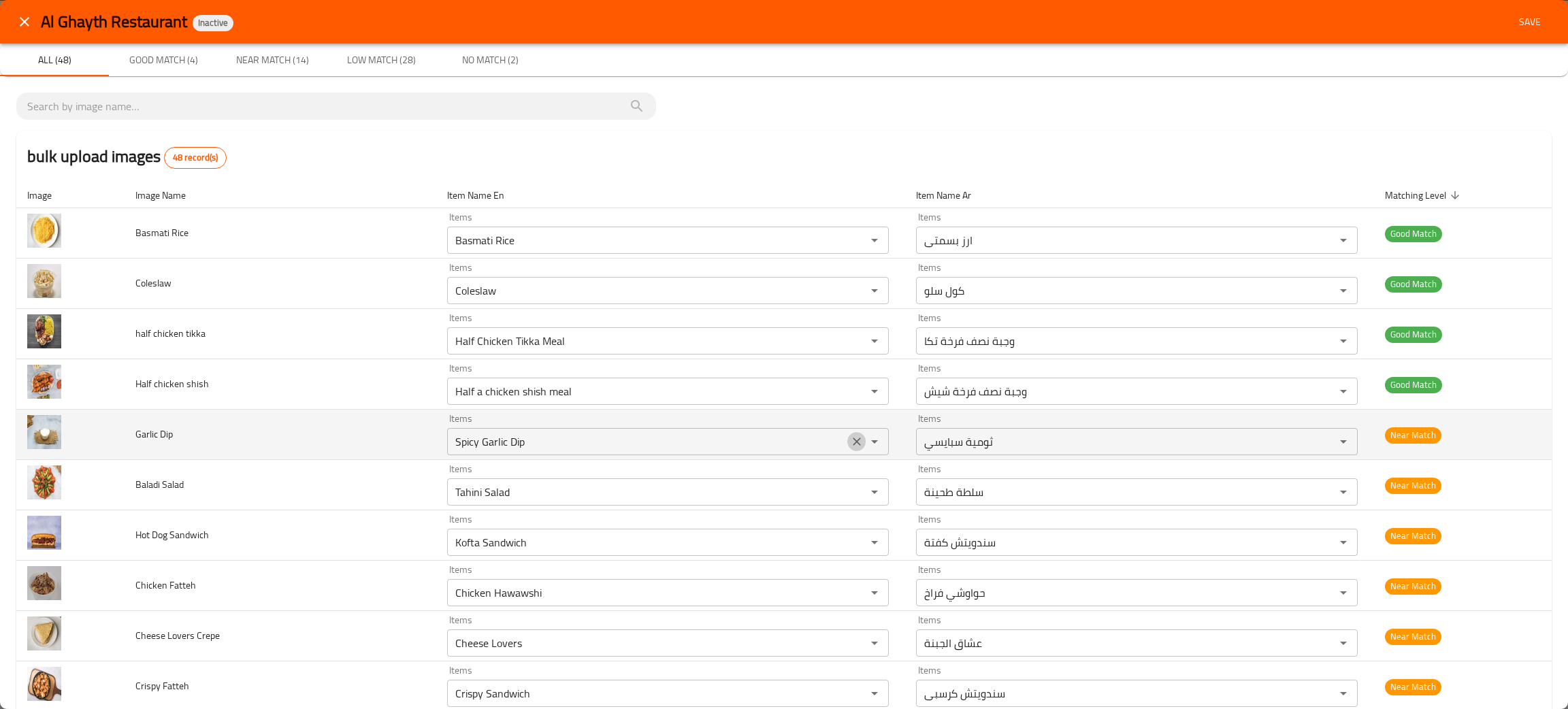
click at [849, 440] on icon "Clear" at bounding box center [856, 441] width 14 height 14
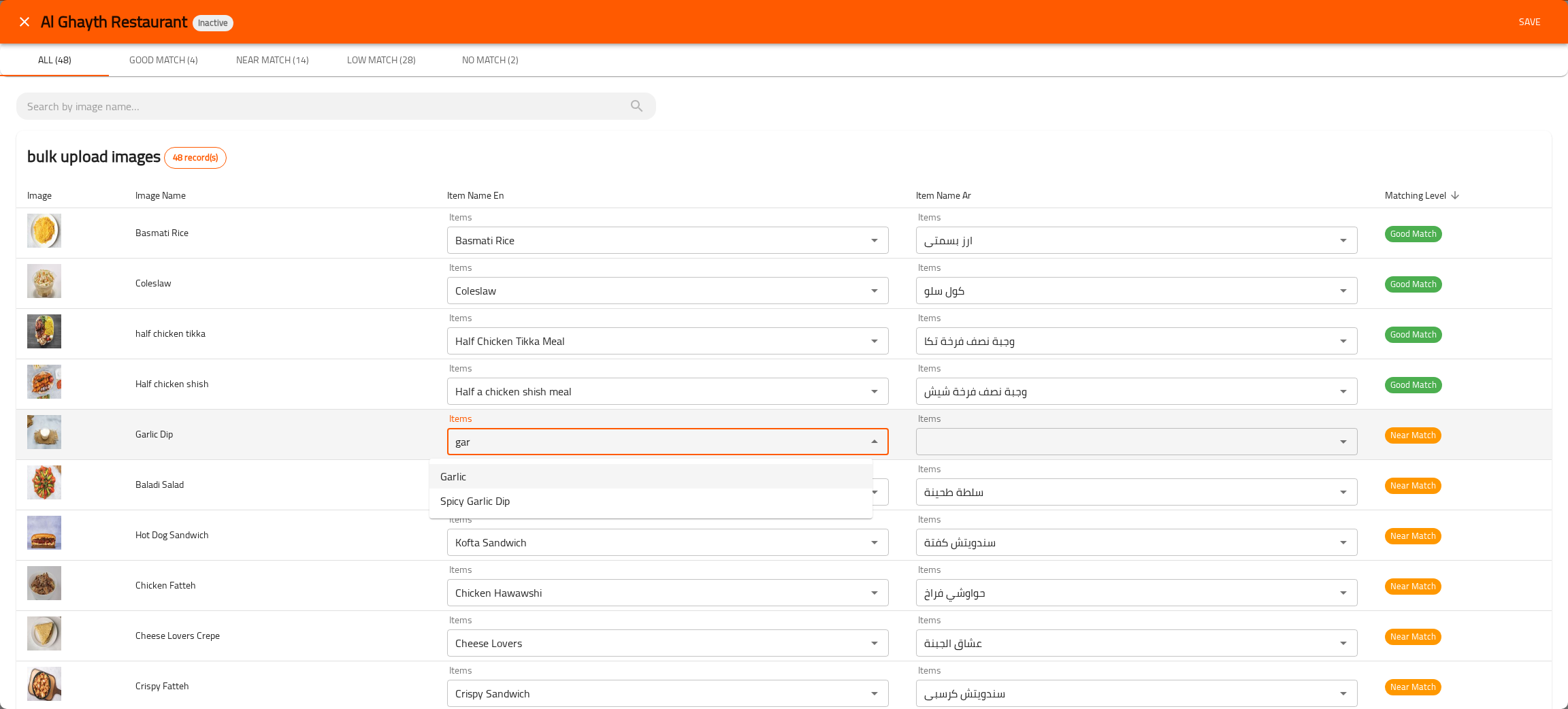
type Dip "gar"
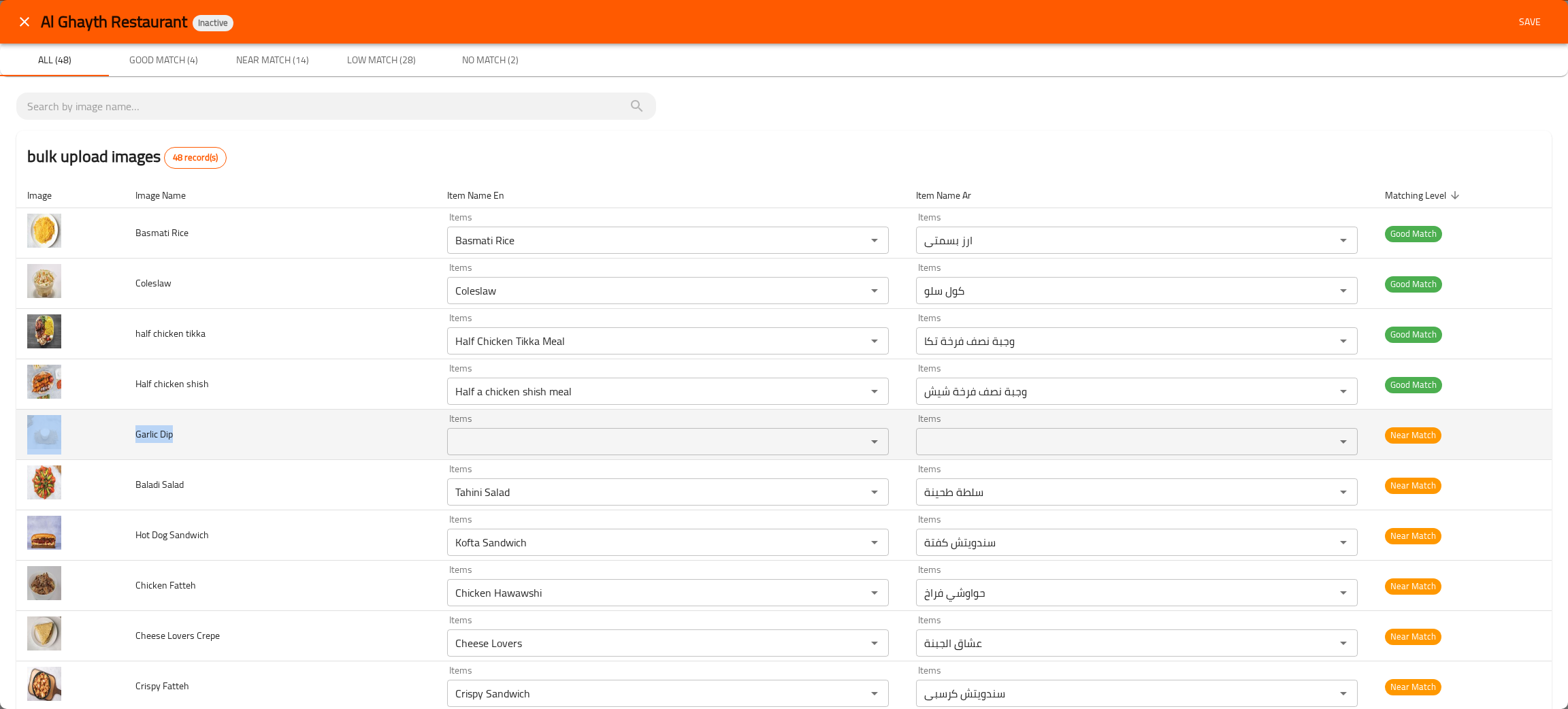
drag, startPoint x: 162, startPoint y: 446, endPoint x: 109, endPoint y: 434, distance: 54.3
click at [109, 434] on tr "Garlic Dip Items Items Items Items Near Match" at bounding box center [784, 434] width 1535 height 50
copy tr "Garlic Dip"
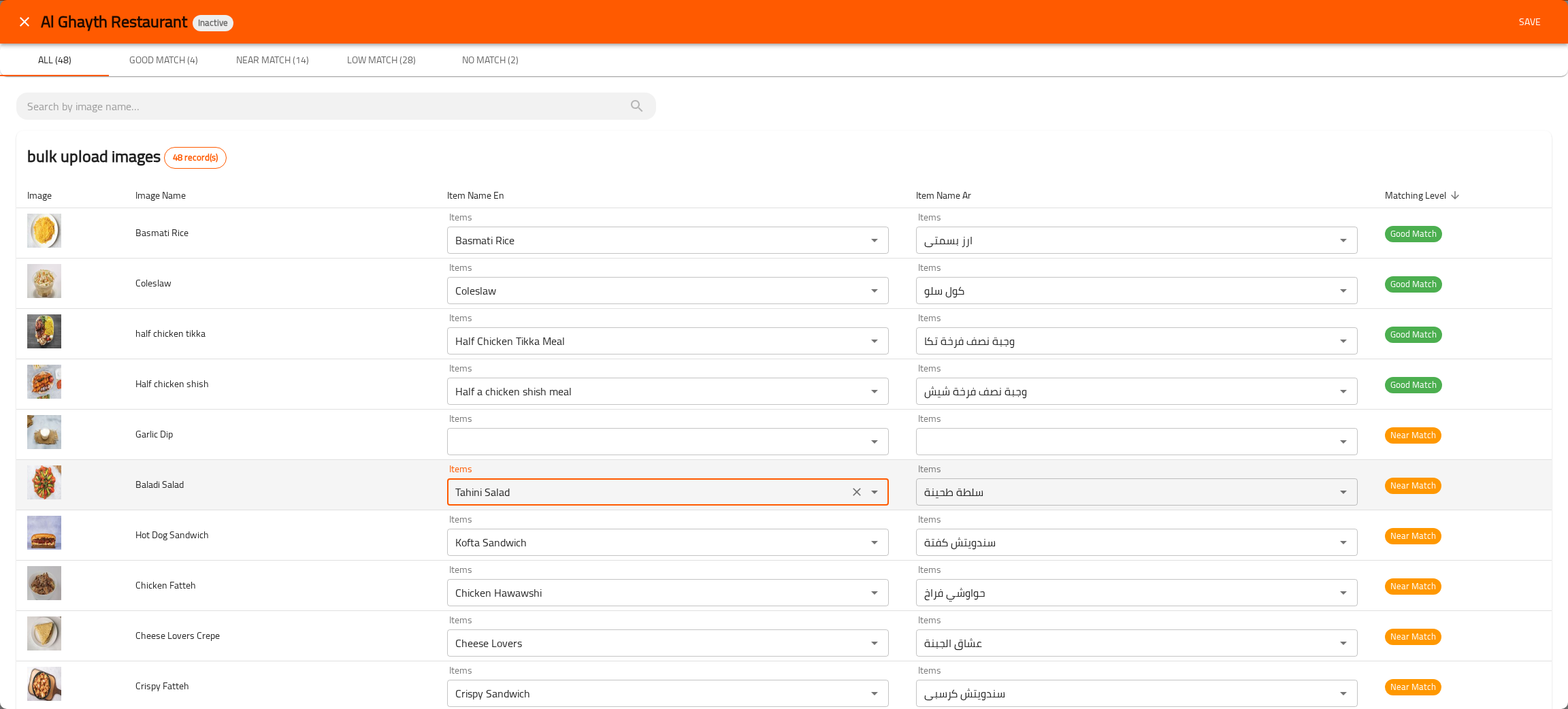
click at [487, 501] on Salad "Tahini Salad" at bounding box center [648, 491] width 393 height 19
click at [848, 491] on button "Clear" at bounding box center [856, 491] width 19 height 19
type Salad "sal"
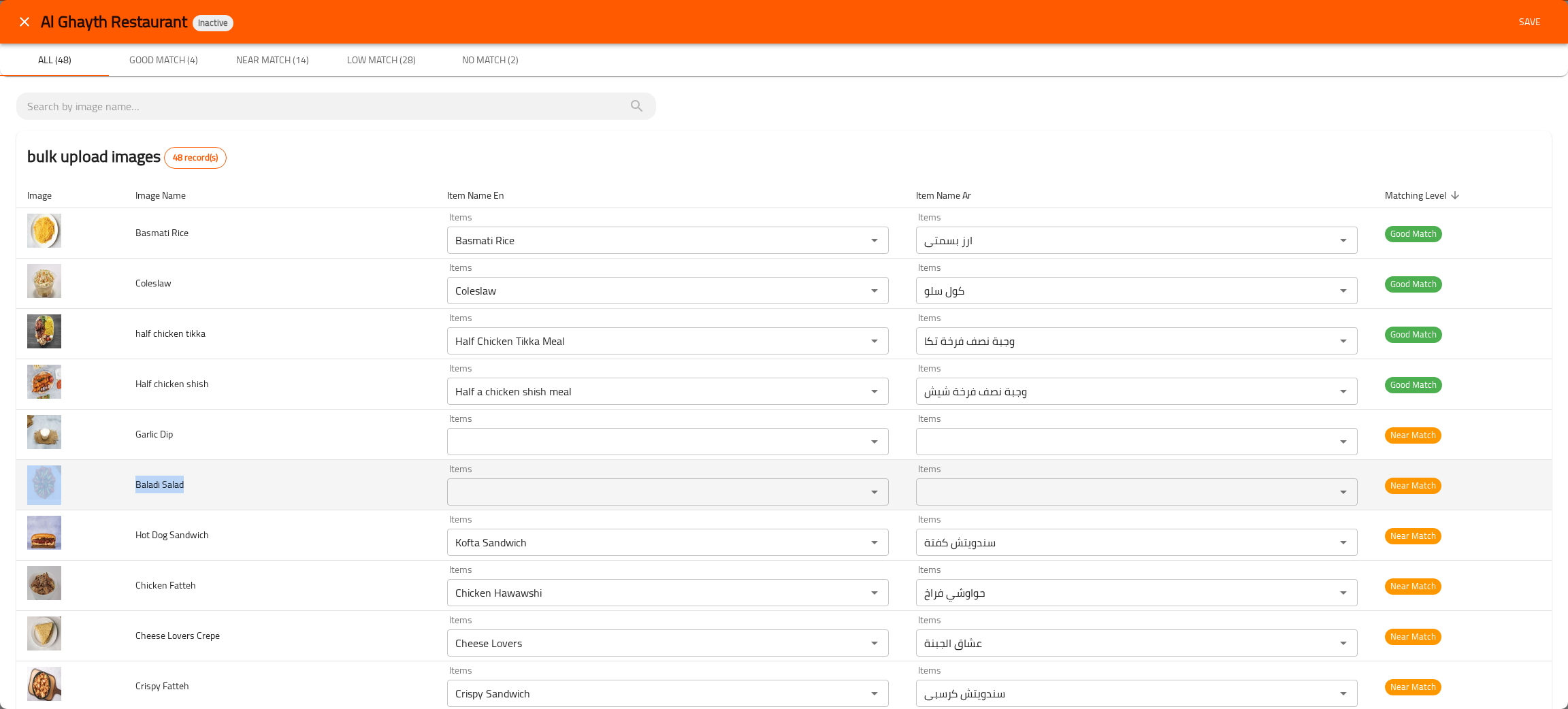
drag, startPoint x: 224, startPoint y: 494, endPoint x: 117, endPoint y: 475, distance: 108.7
click at [117, 475] on tr "Baladi Salad Items Items Items Items Near Match" at bounding box center [784, 484] width 1535 height 50
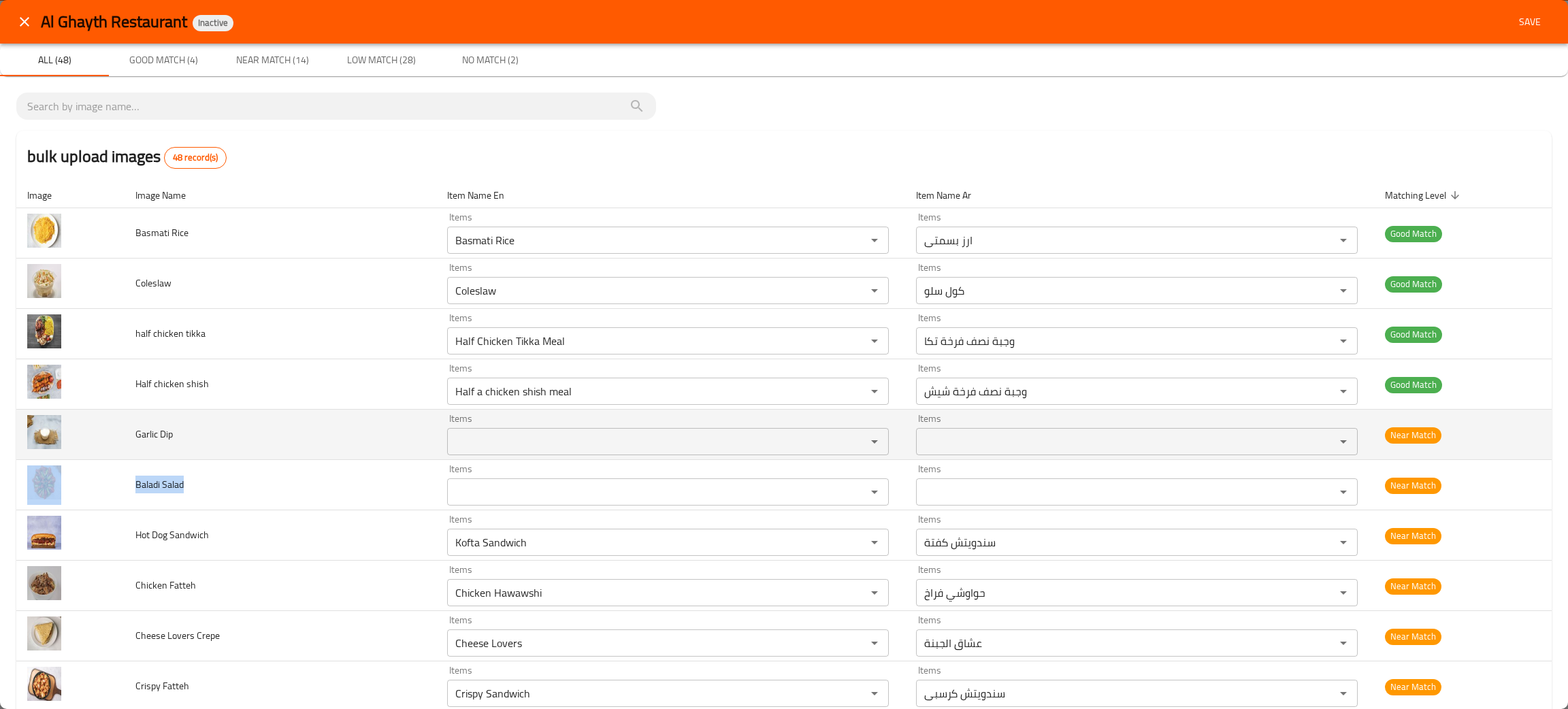
copy tr "Baladi Salad"
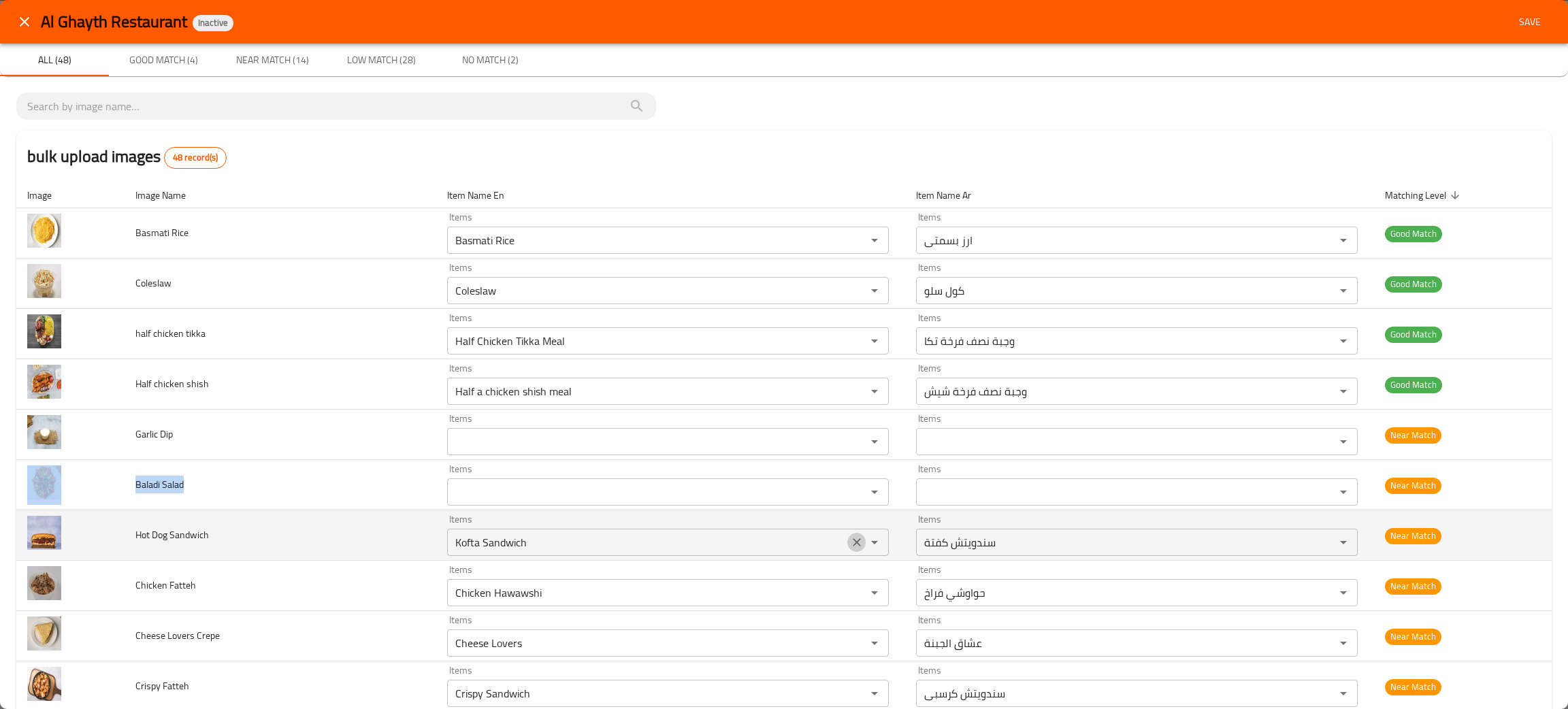
click at [849, 537] on icon "Clear" at bounding box center [856, 542] width 14 height 14
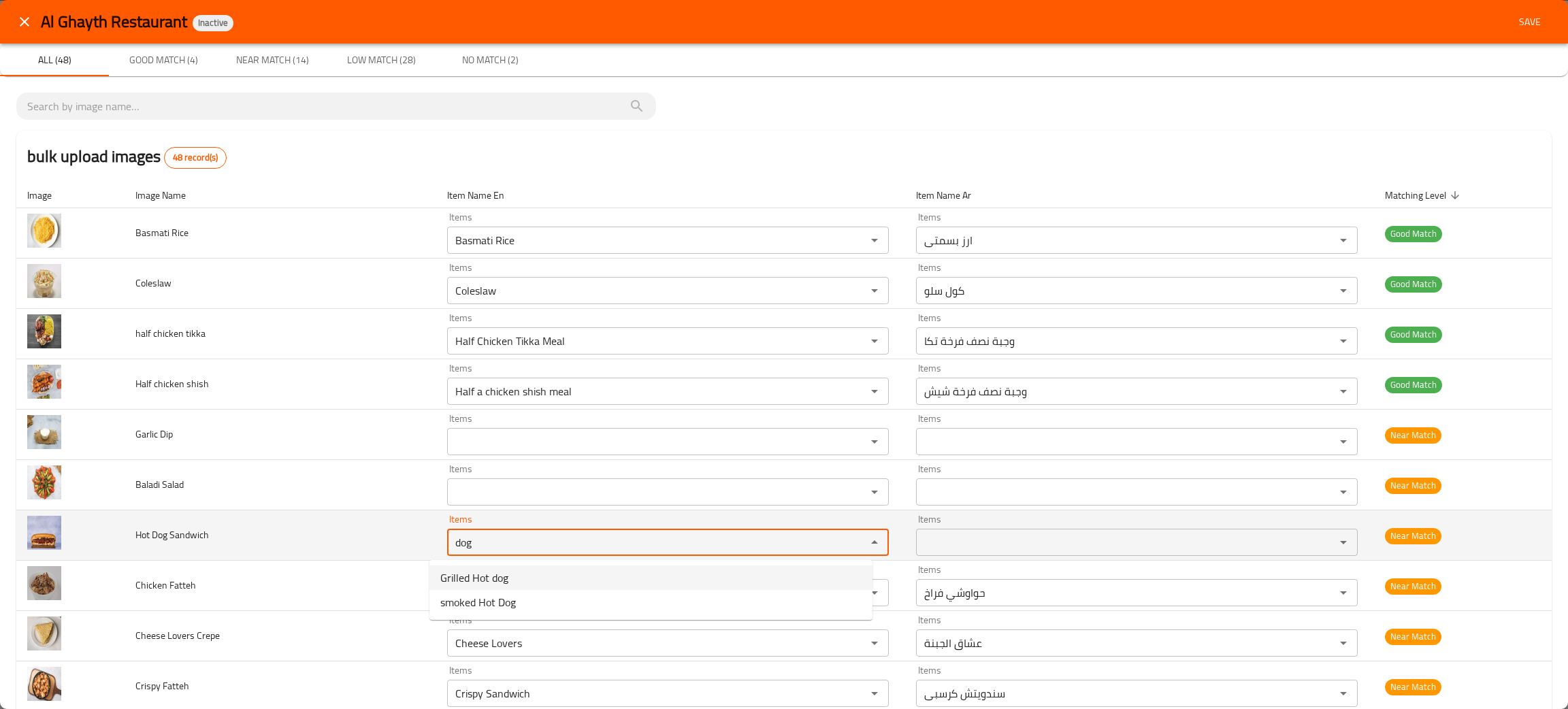
type Sandwich "dog"
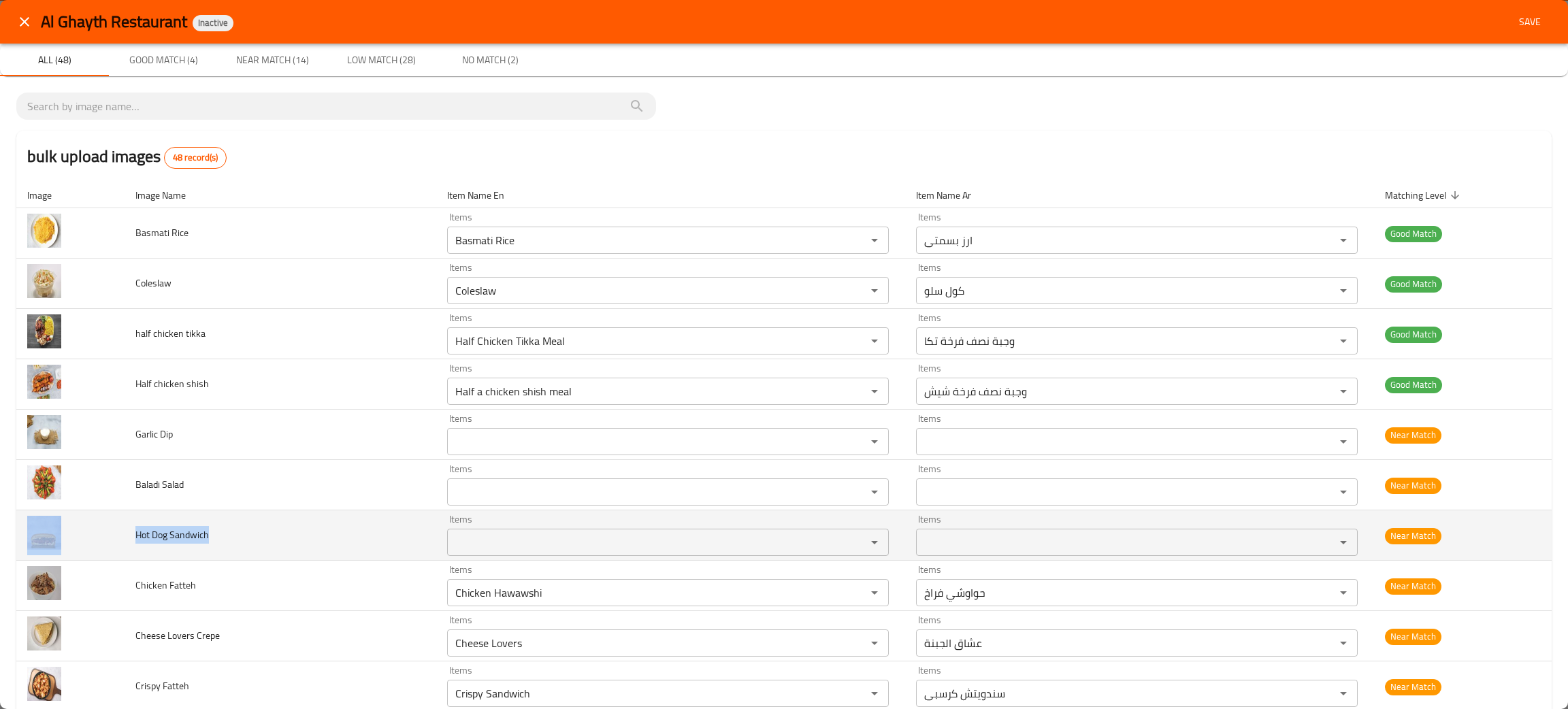
drag, startPoint x: 236, startPoint y: 544, endPoint x: 109, endPoint y: 542, distance: 127.0
click at [109, 542] on tr "Hot Dog Sandwich Items Items Items Items Near Match" at bounding box center [784, 534] width 1535 height 50
copy tr "Hot Dog Sandwich"
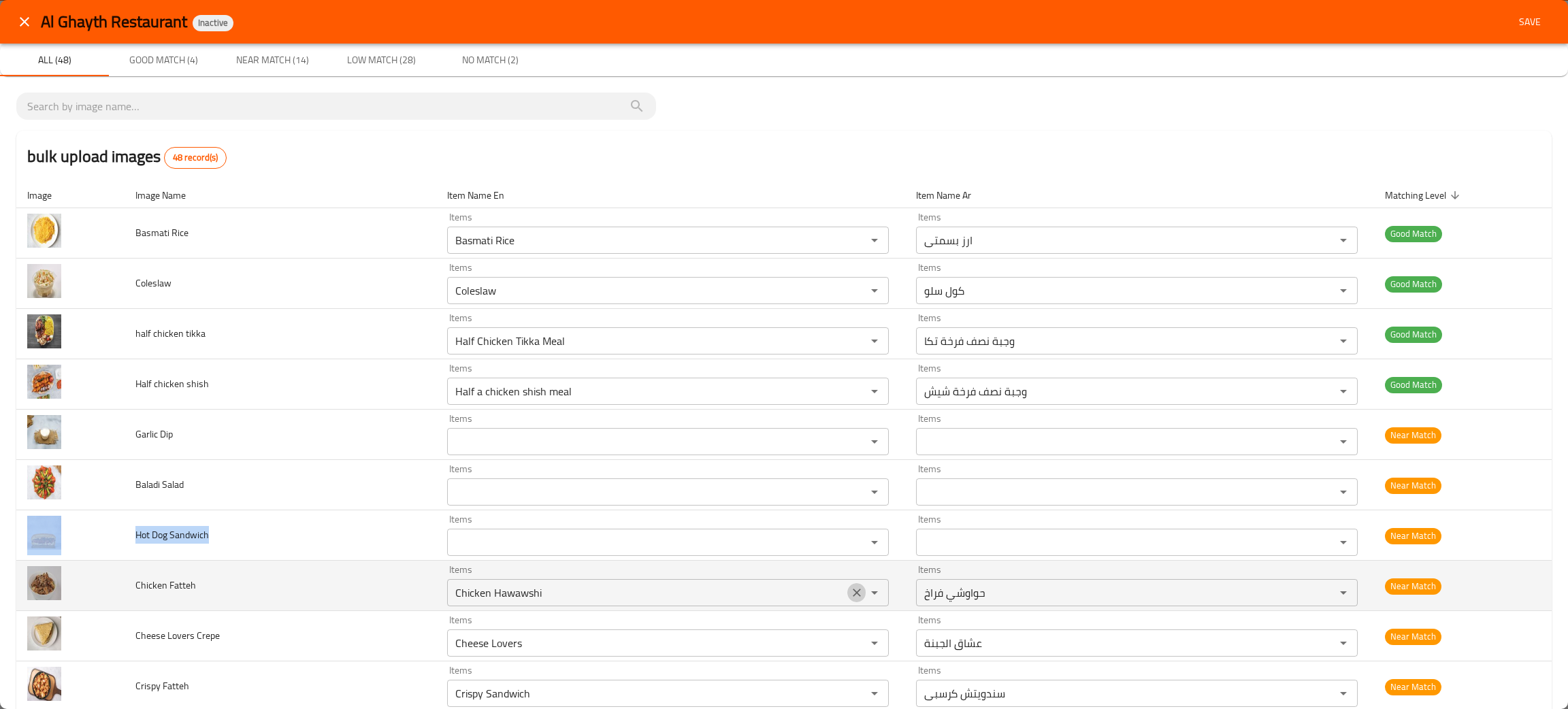
click at [849, 594] on icon "Clear" at bounding box center [856, 592] width 14 height 14
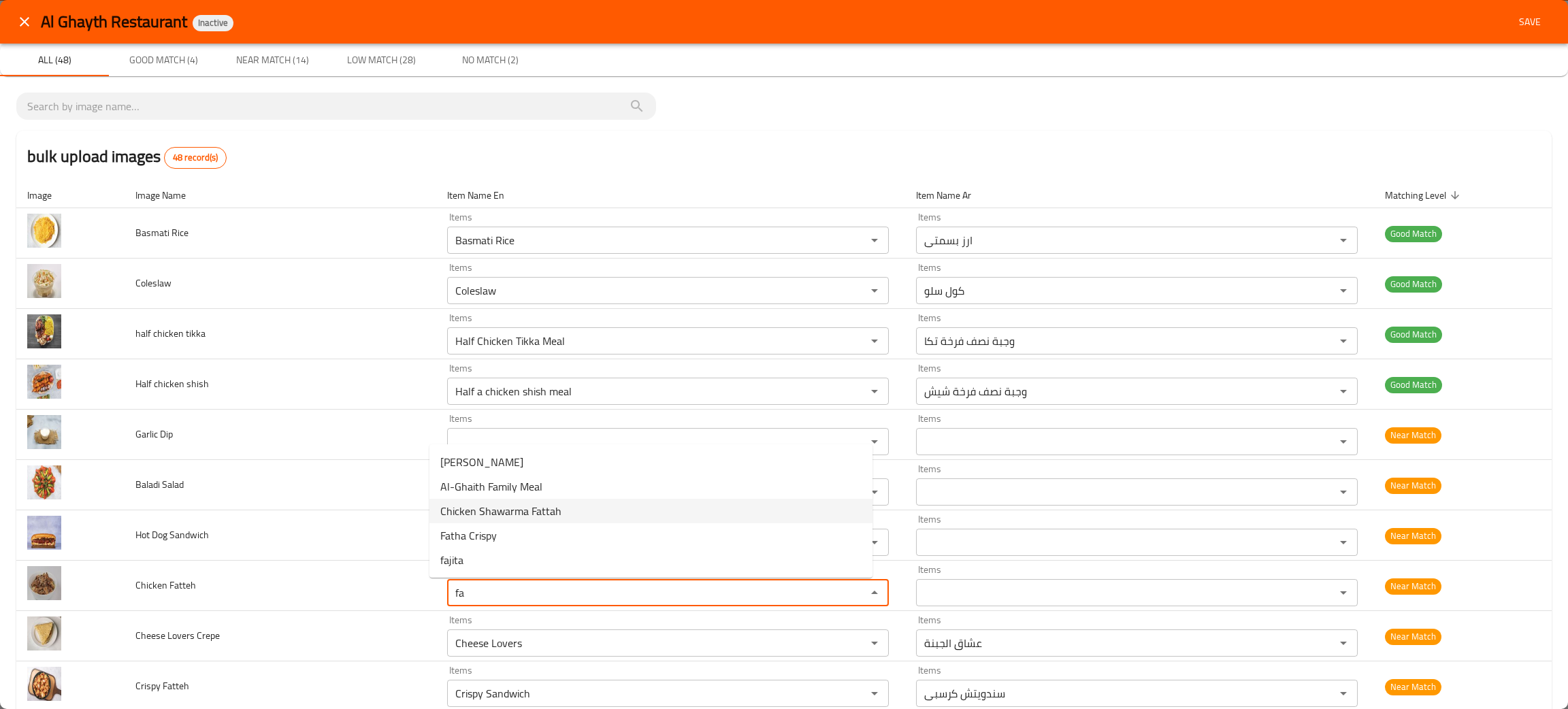
click at [544, 510] on span "Chicken Shawarma Fattah" at bounding box center [500, 511] width 121 height 16
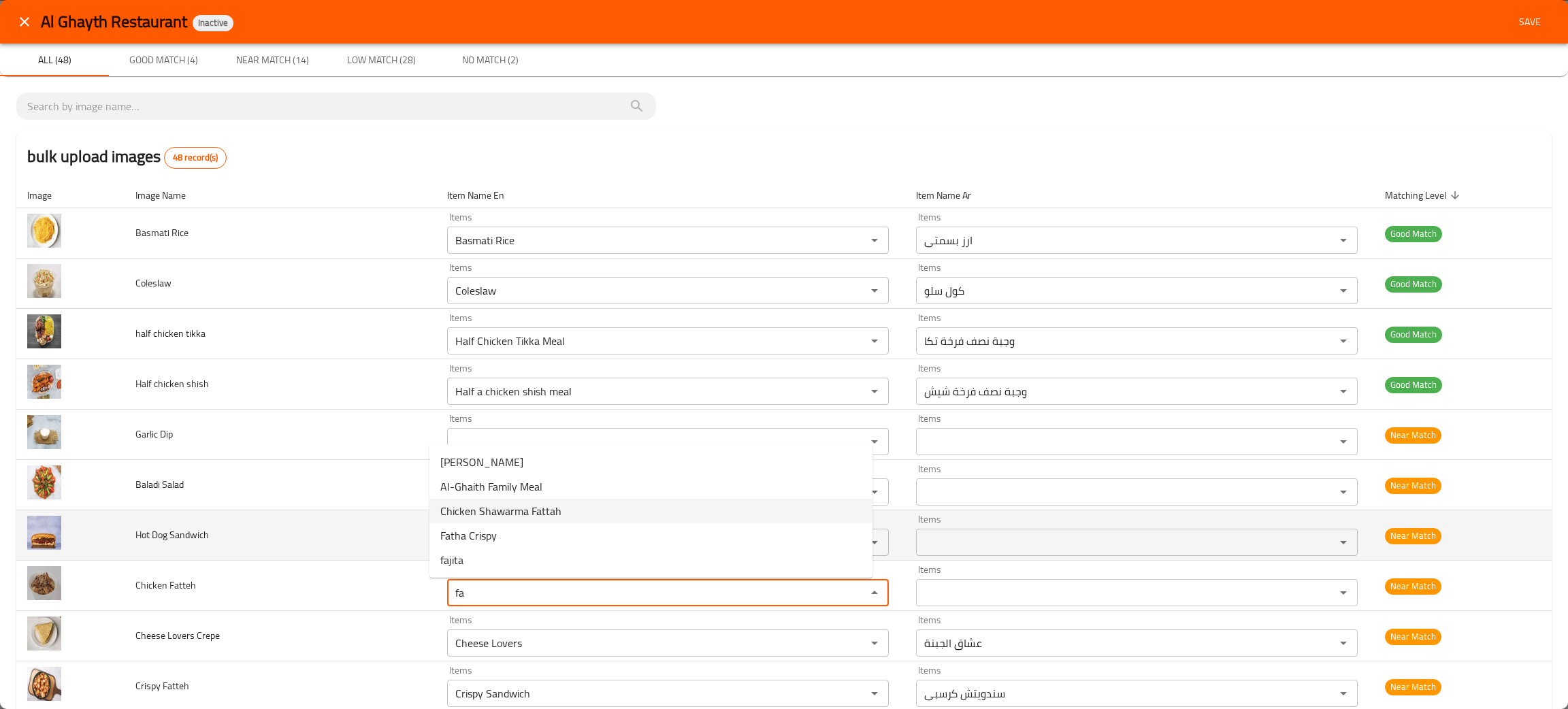
type Fatteh "Chicken Shawarma Fattah"
type Fatteh-ar "فته شاورما فراخ"
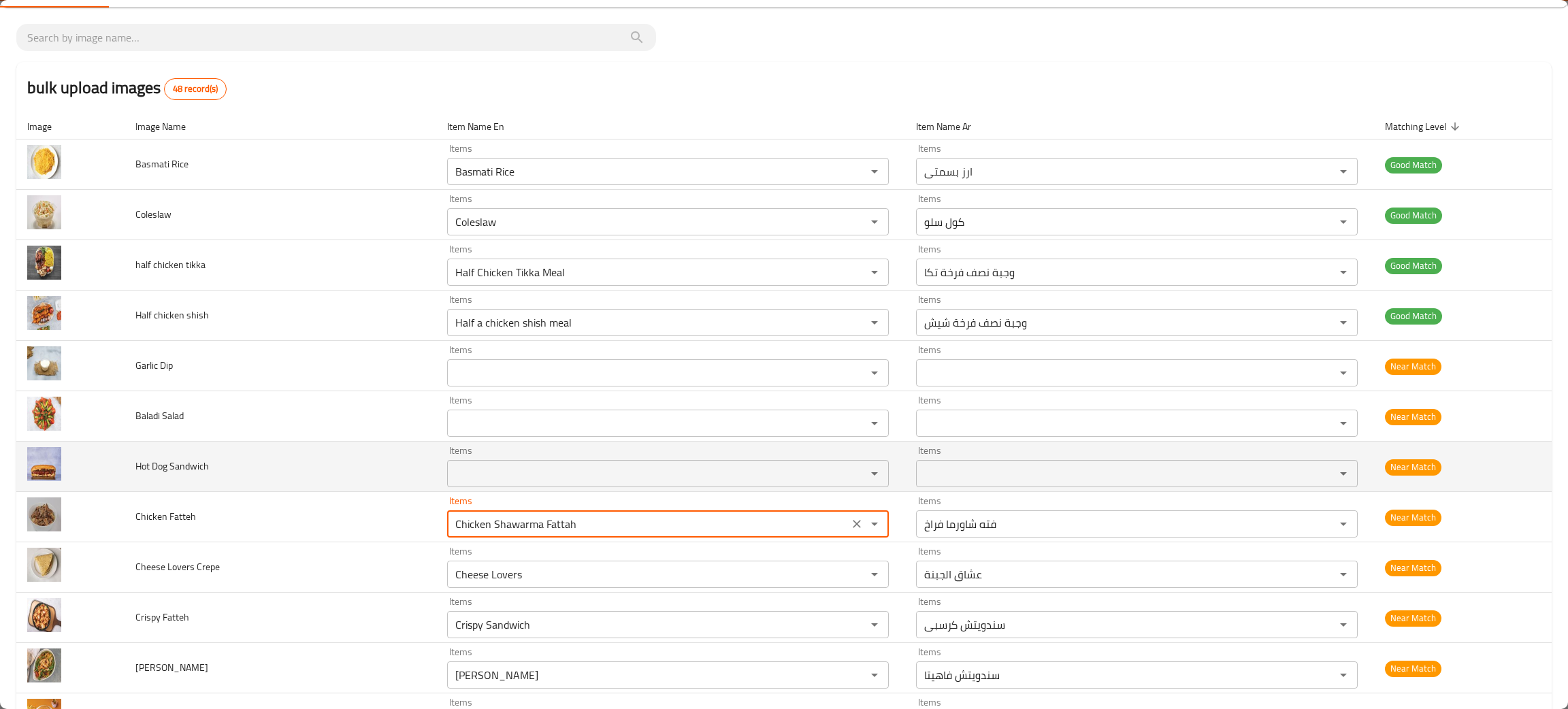
scroll to position [102, 0]
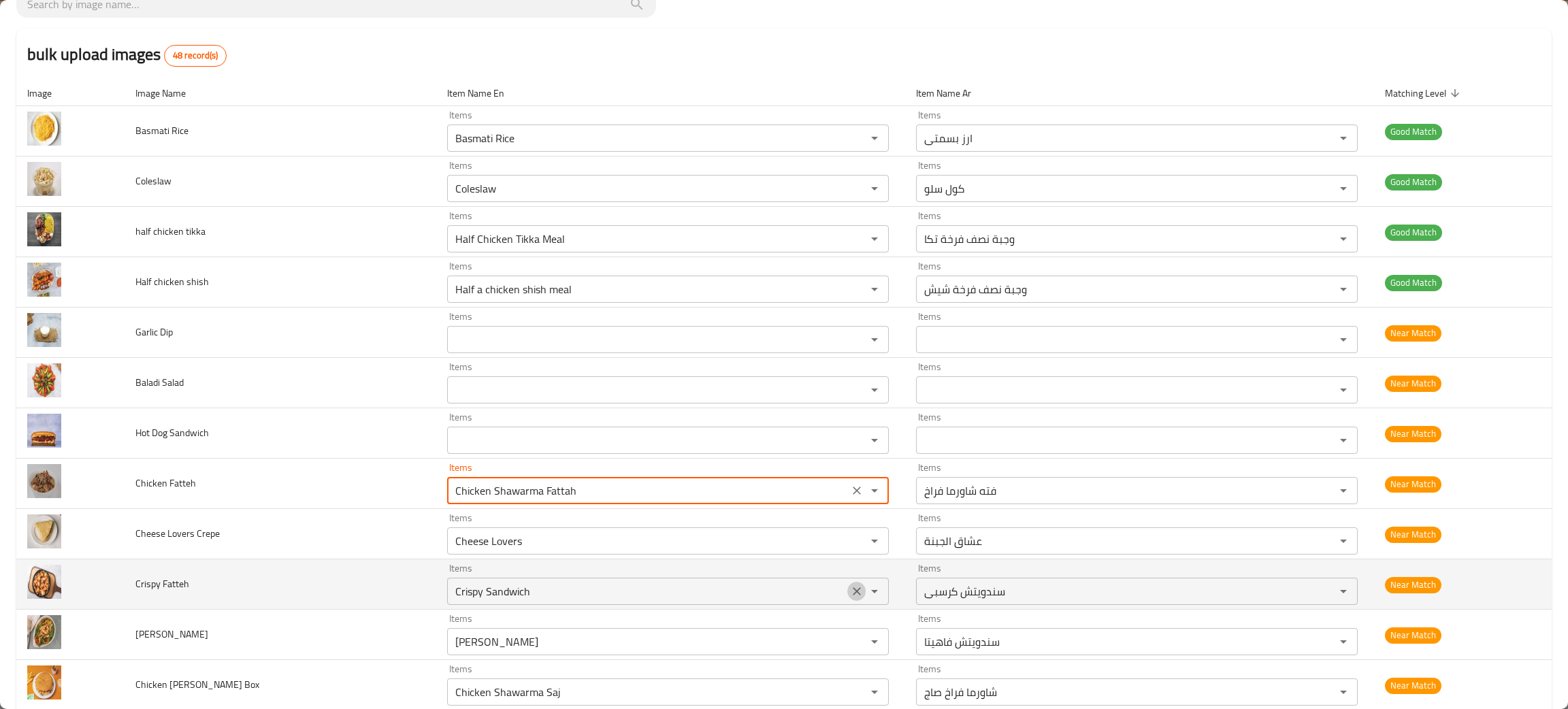
click at [852, 593] on icon "Clear" at bounding box center [856, 591] width 8 height 8
type Fatteh "Chicken Shawarma Fattah"
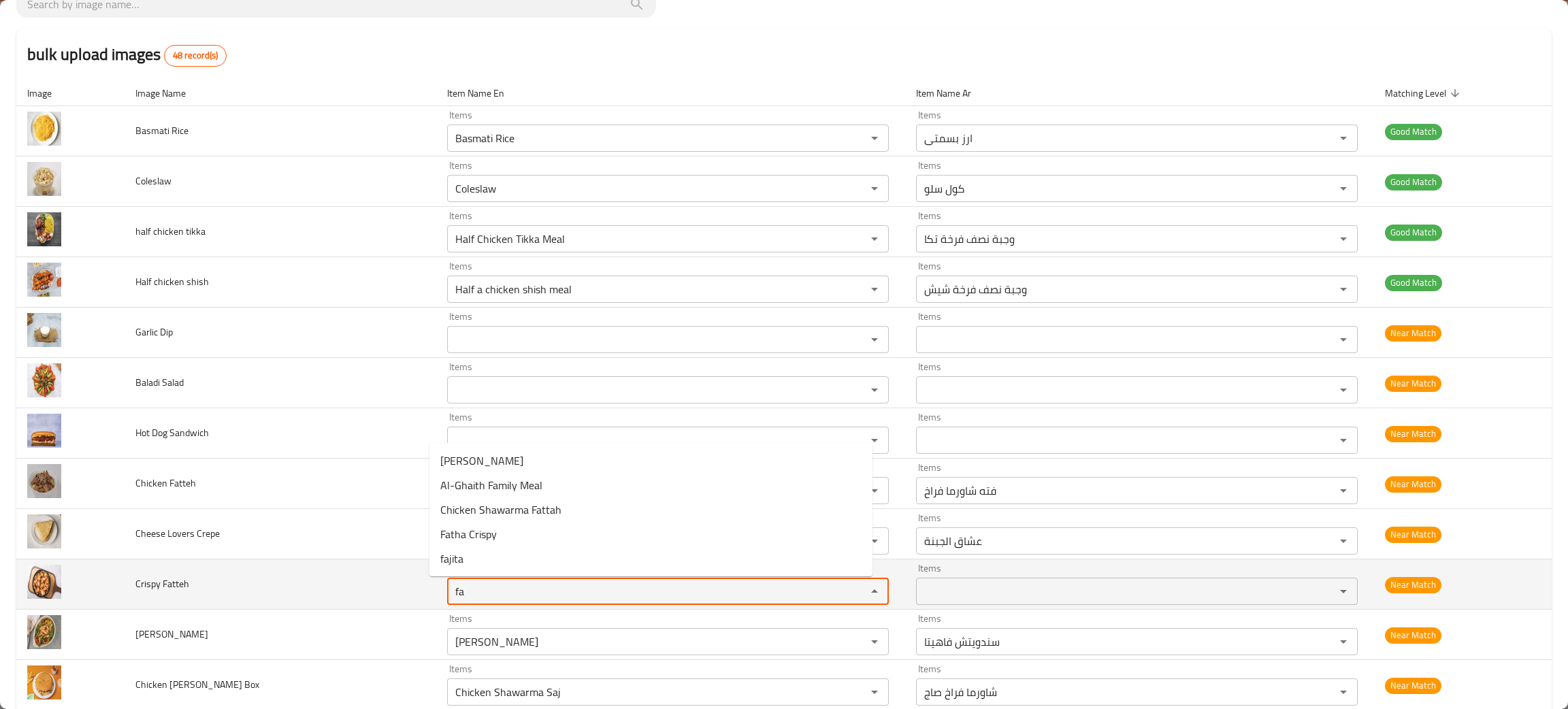
type Fatteh "f"
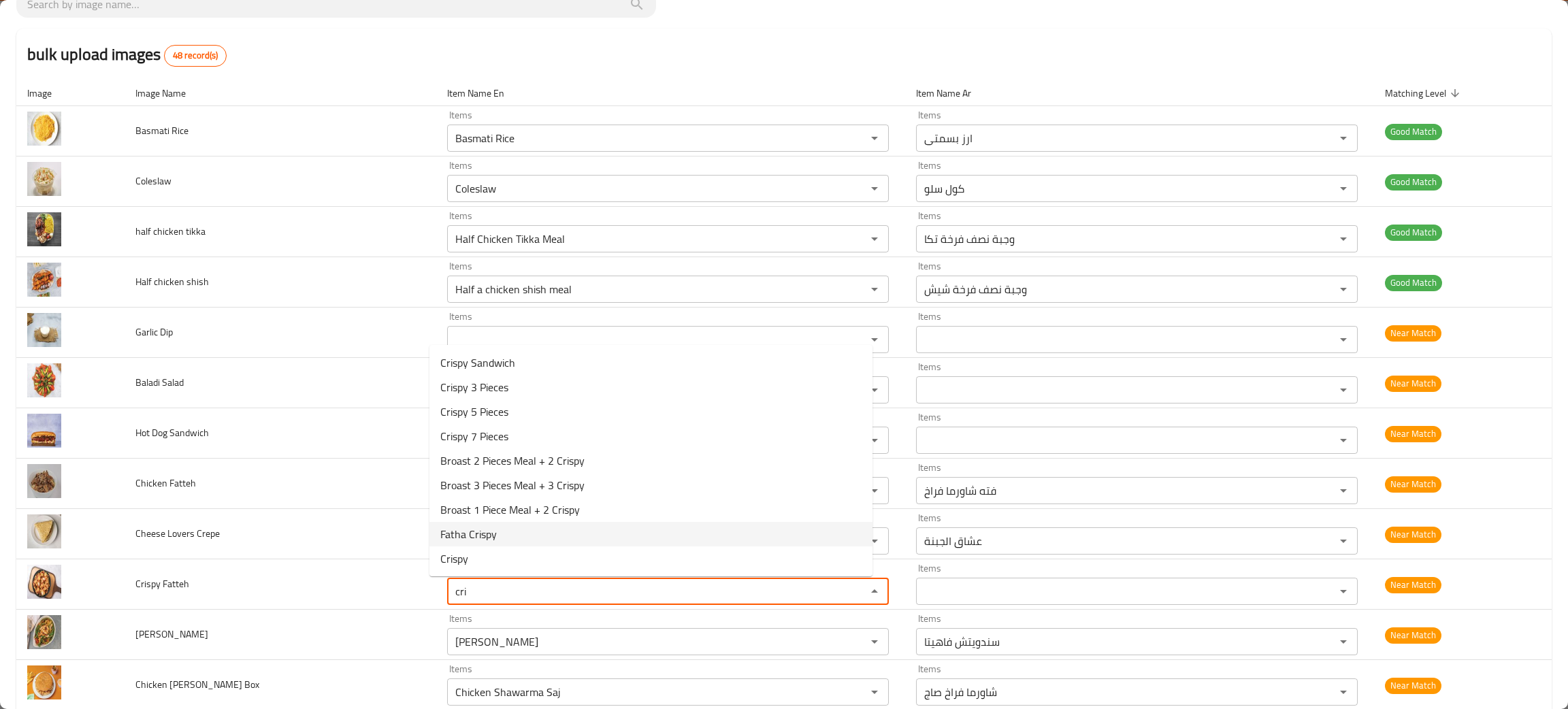
click at [489, 534] on span "Fatha Crispy" at bounding box center [468, 534] width 56 height 16
type Fatteh "Fatha Crispy"
type Fatteh-ar "فته كرسبى"
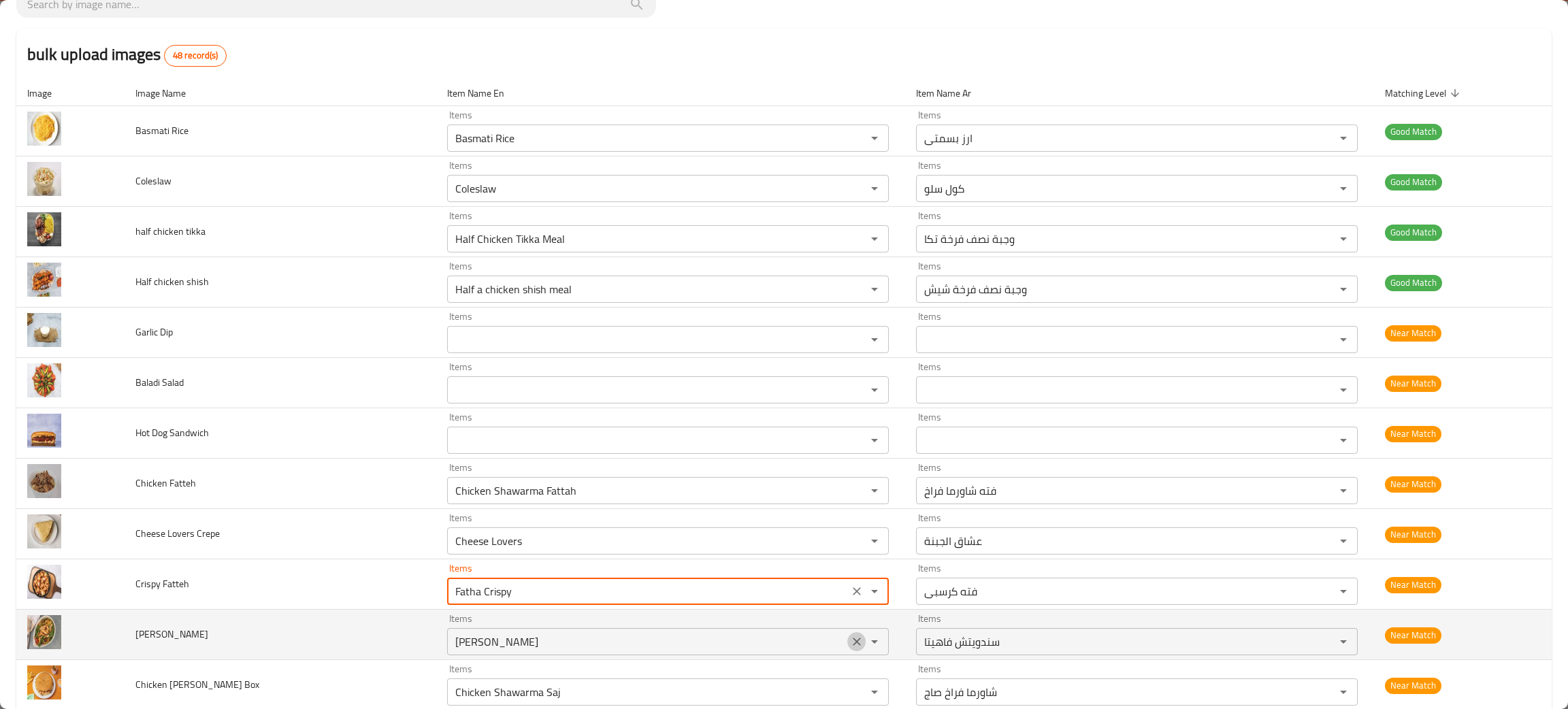
click at [849, 644] on icon "Clear" at bounding box center [856, 641] width 14 height 14
type Fatteh "Fatha Crispy"
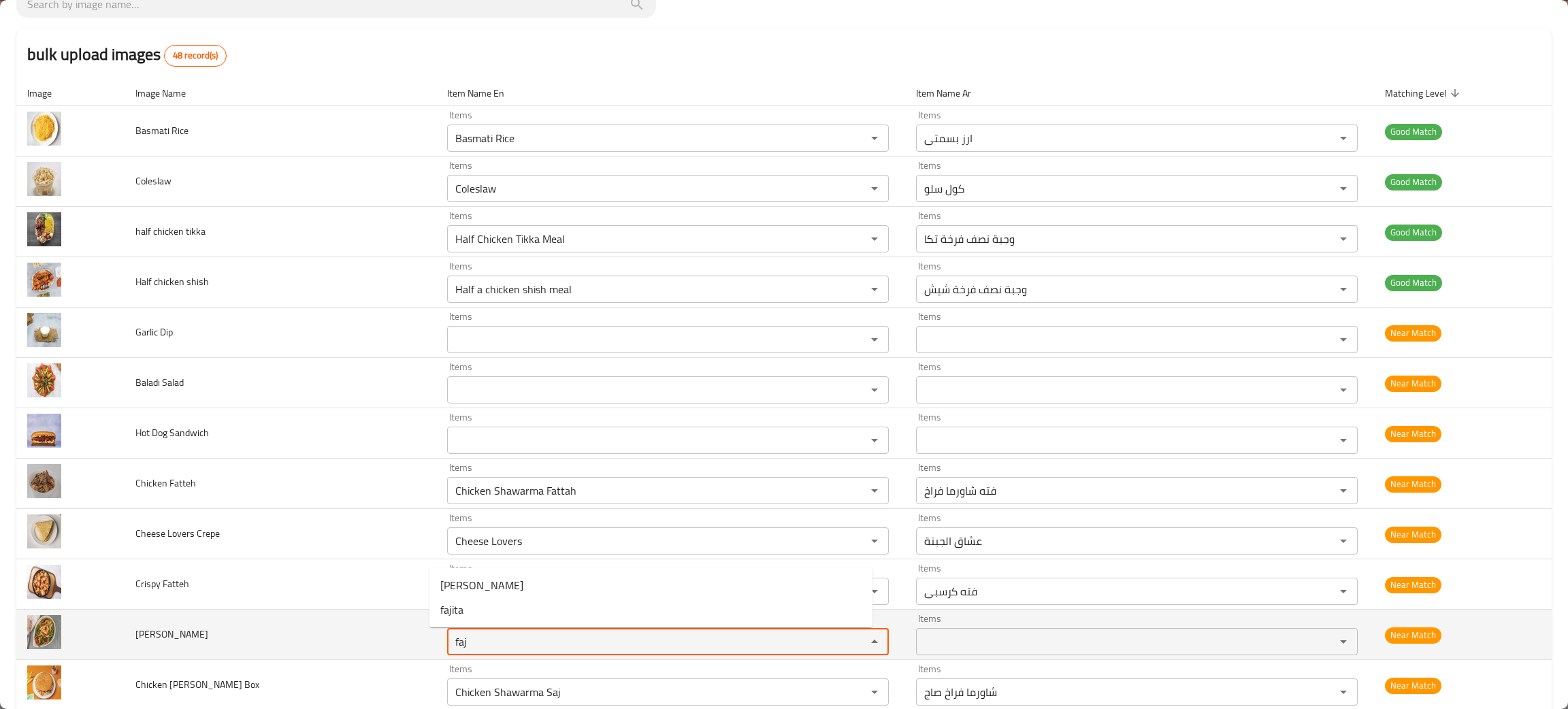
type Fatteh "faj"
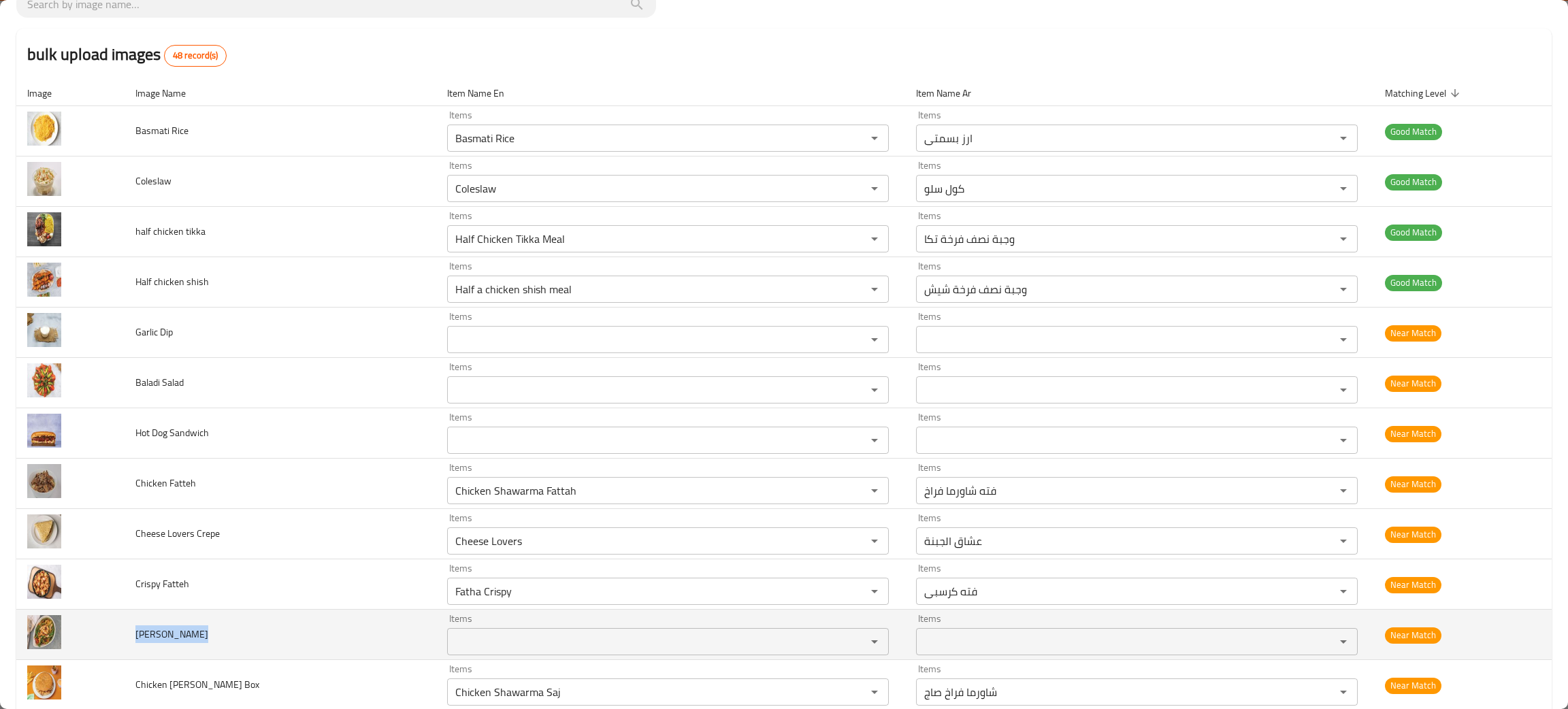
drag, startPoint x: 194, startPoint y: 636, endPoint x: 130, endPoint y: 648, distance: 65.1
click at [129, 648] on td "[PERSON_NAME]" at bounding box center [280, 634] width 312 height 50
copy span "[PERSON_NAME]"
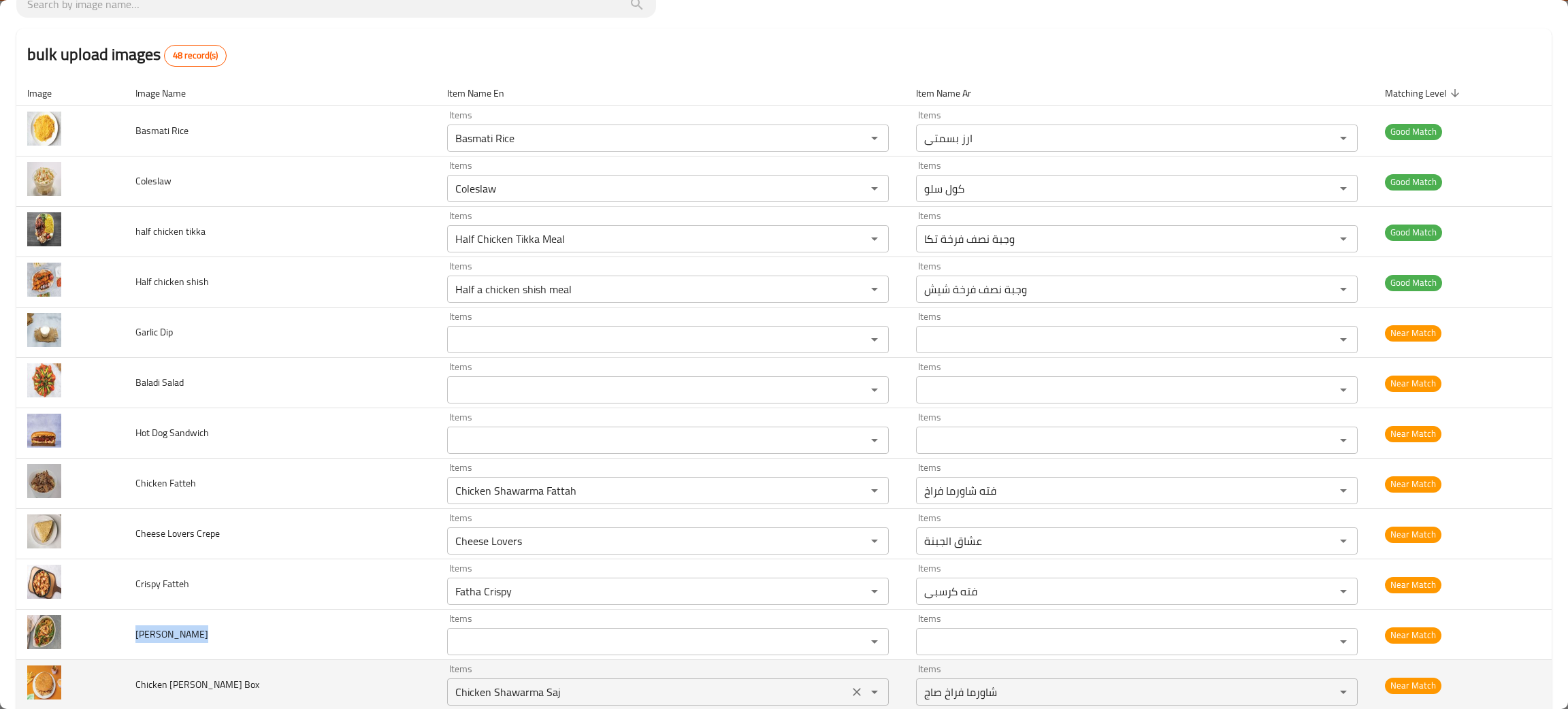
click at [866, 697] on icon "Open" at bounding box center [874, 692] width 16 height 16
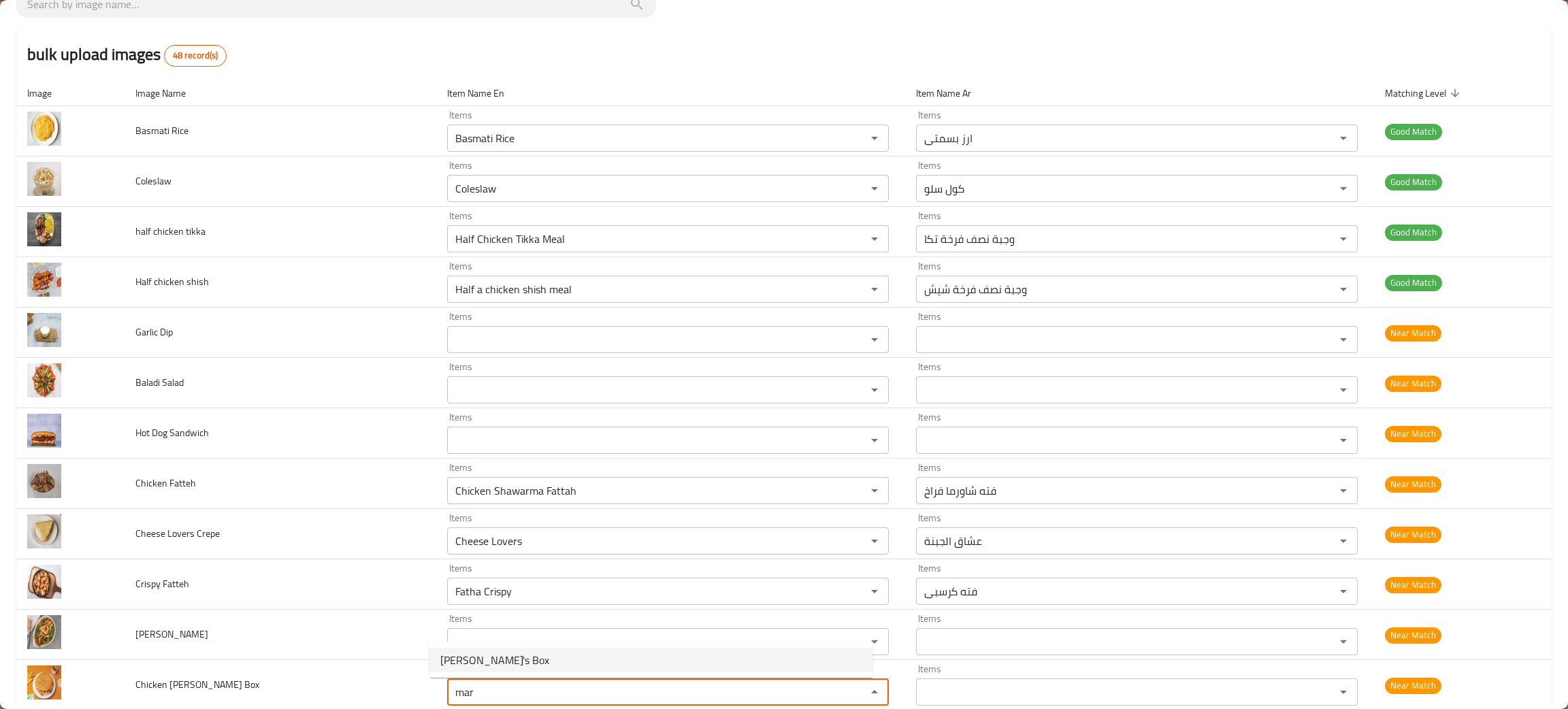
click at [478, 655] on span "[PERSON_NAME]'s Box" at bounding box center [495, 660] width 109 height 16
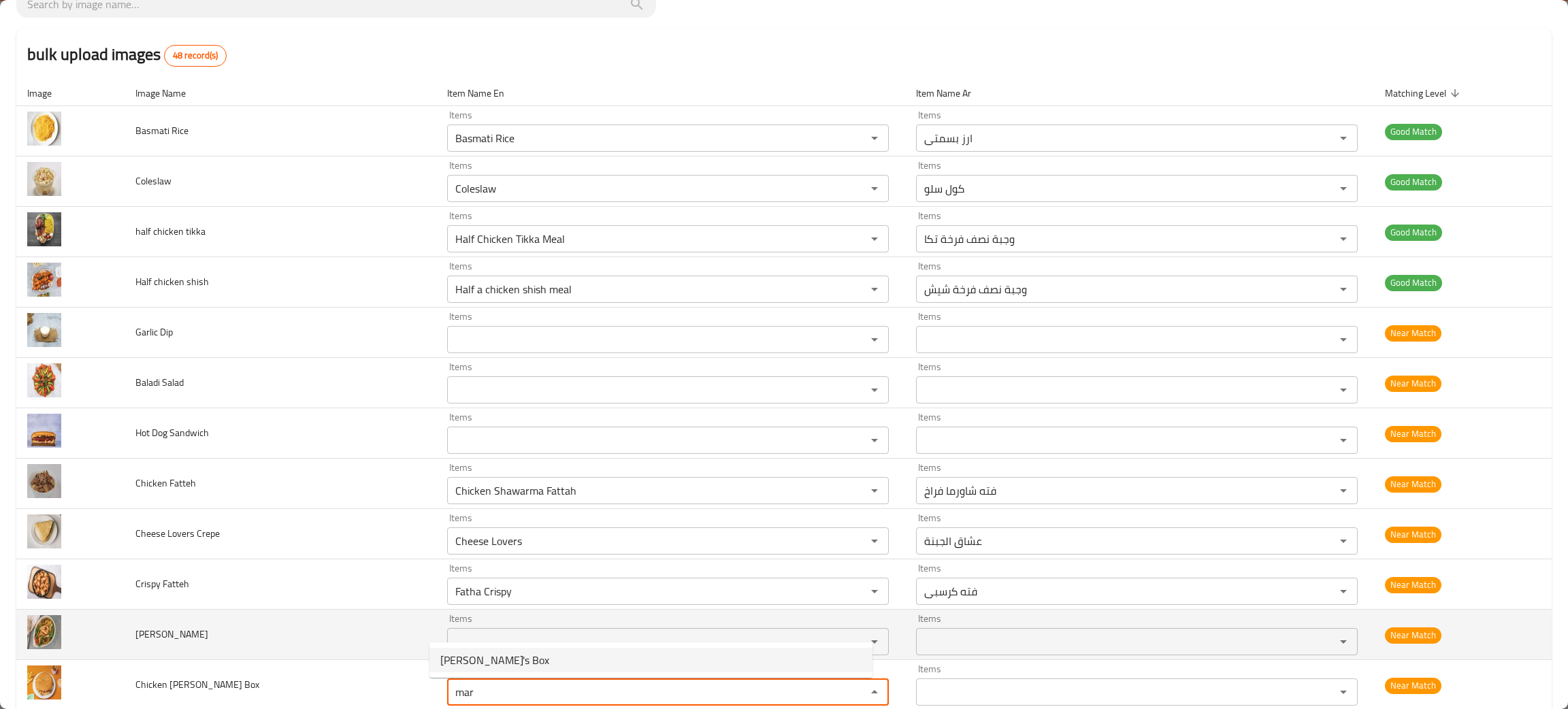
type Box "[PERSON_NAME]'s Box"
type Box-ar "بوكس الماريا"
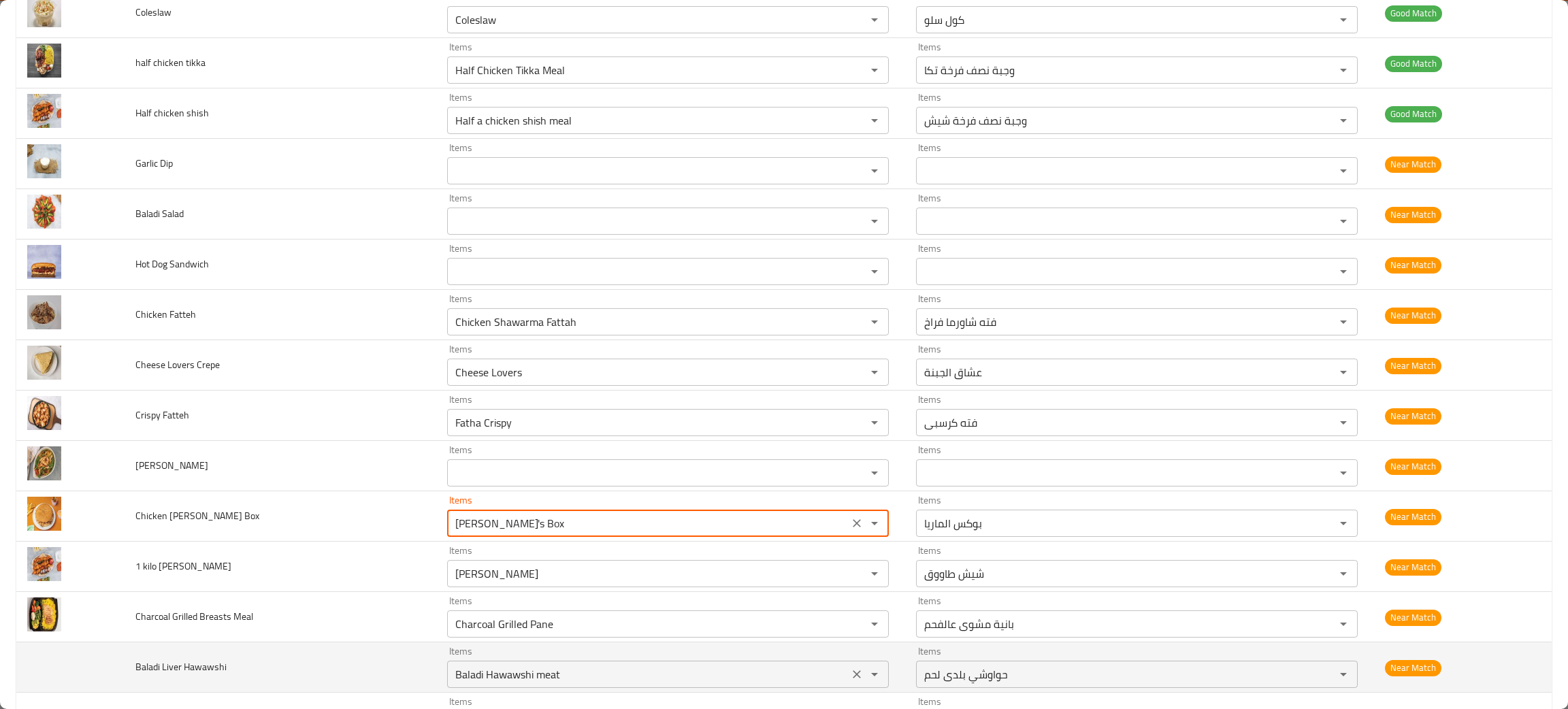
scroll to position [305, 0]
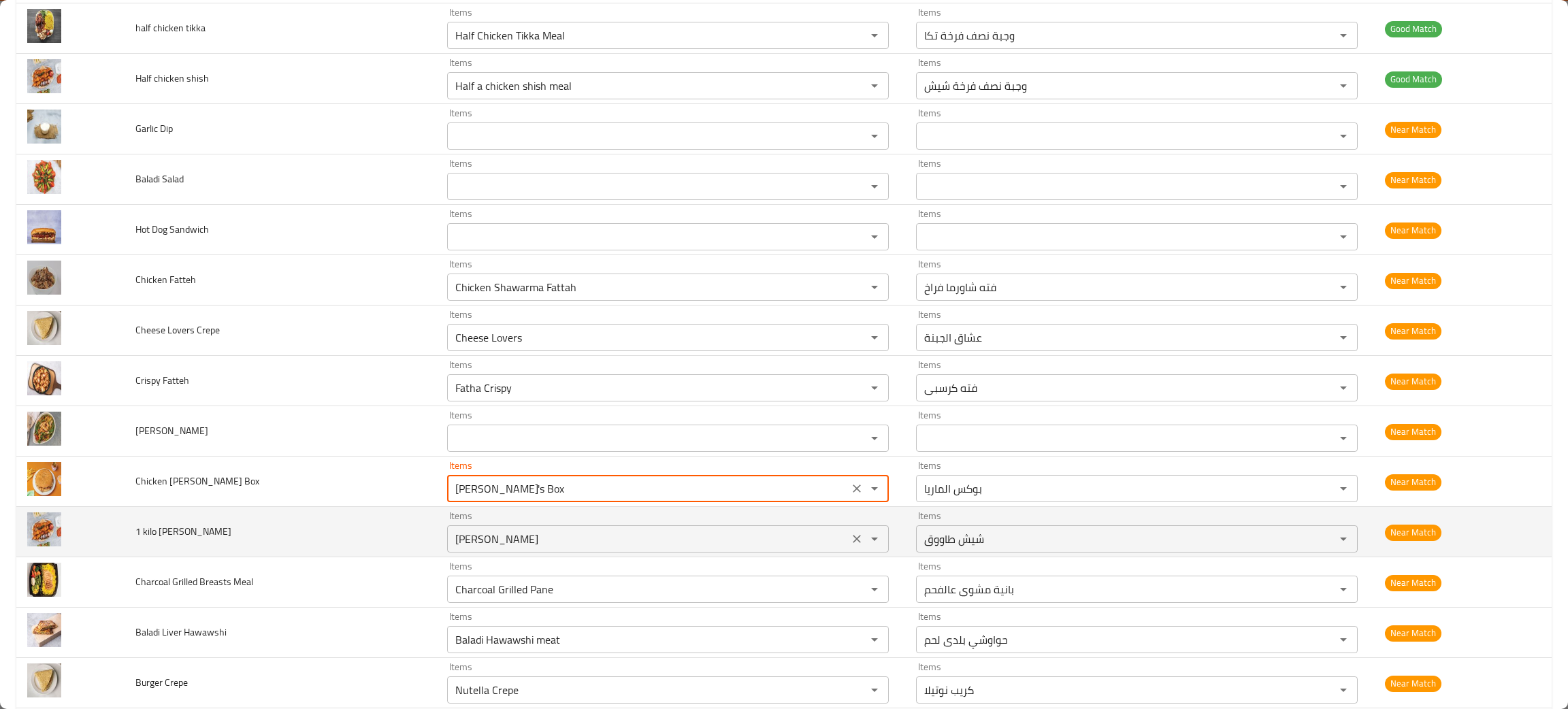
click at [849, 536] on icon "Clear" at bounding box center [856, 538] width 14 height 14
type Box "[PERSON_NAME]'s Box"
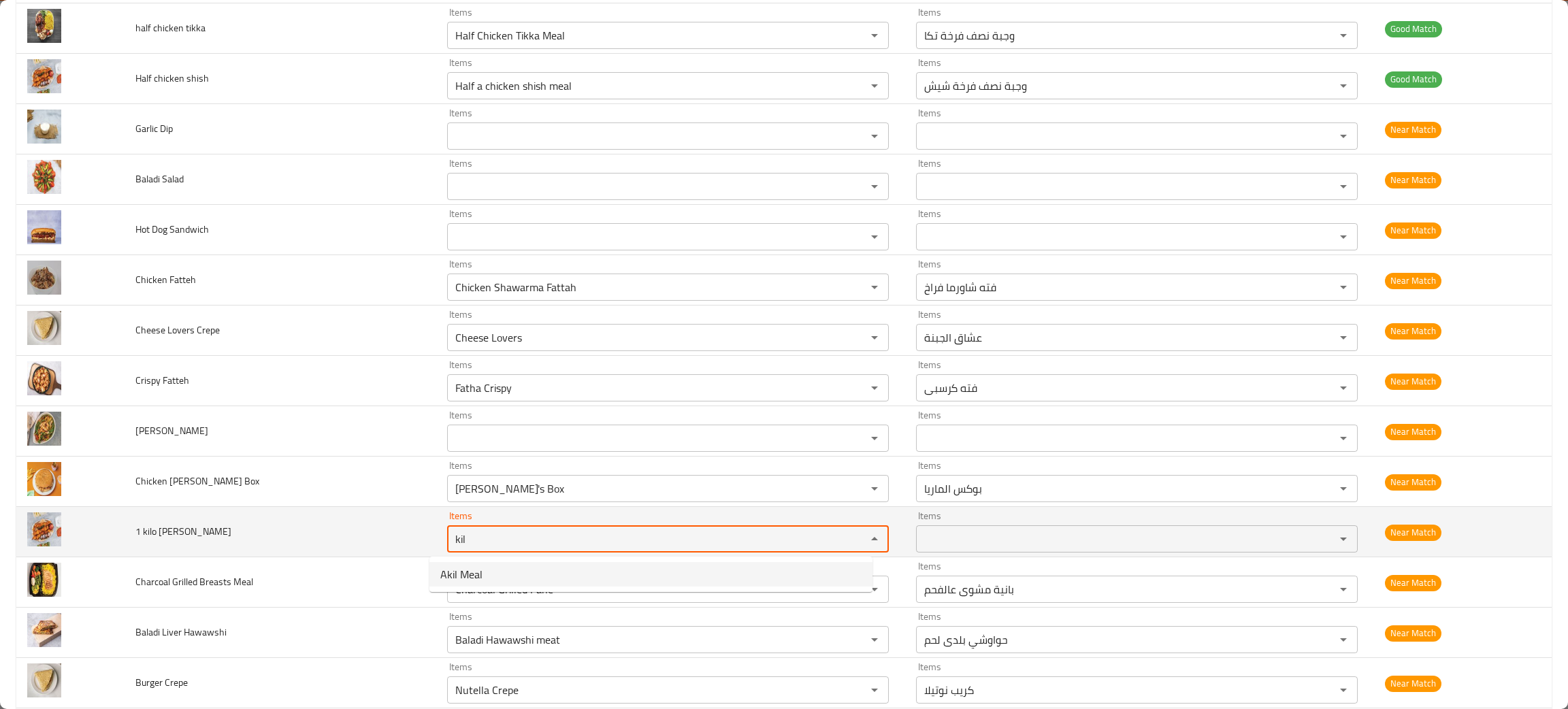
type Tawook "kil"
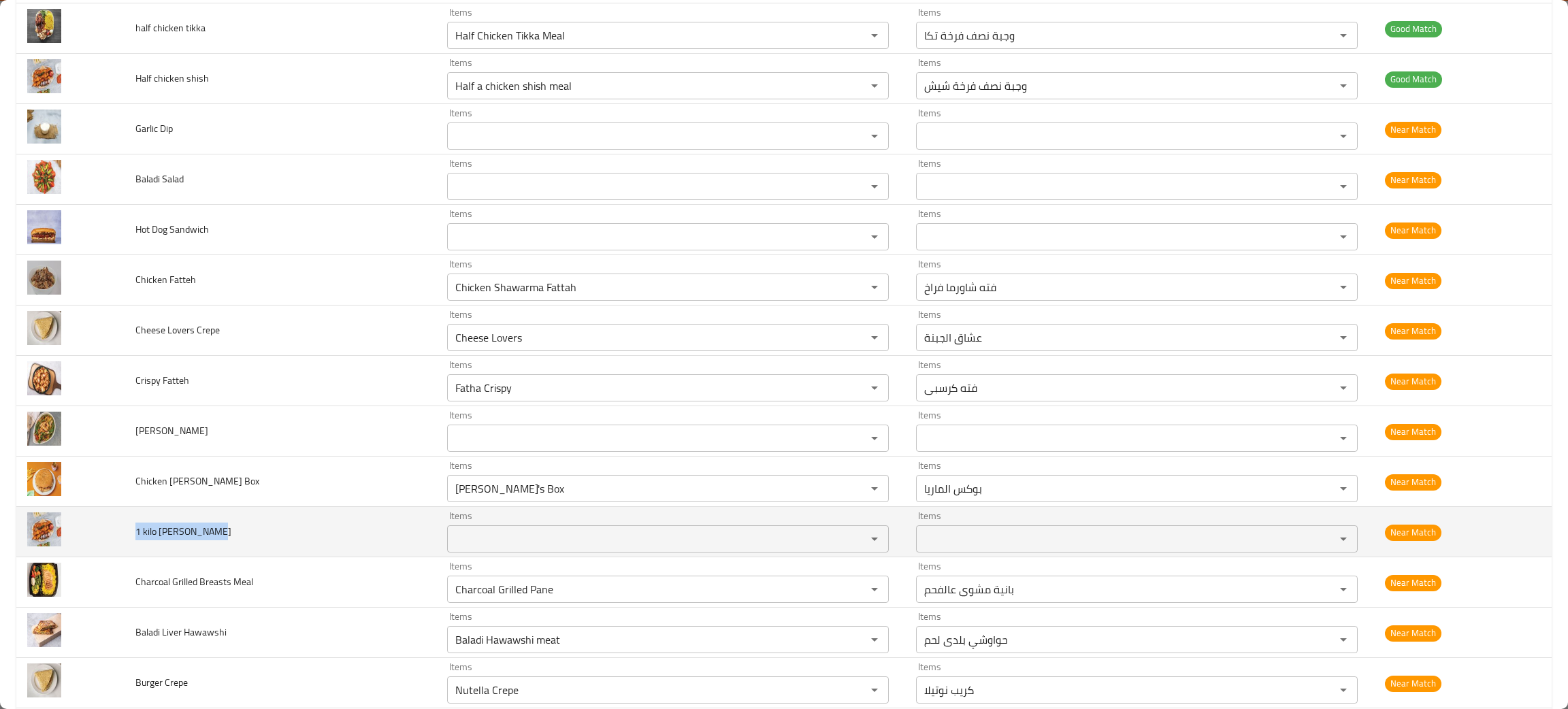
drag, startPoint x: 260, startPoint y: 542, endPoint x: 137, endPoint y: 509, distance: 127.3
click at [137, 509] on td "1 kilo [PERSON_NAME]" at bounding box center [280, 531] width 312 height 50
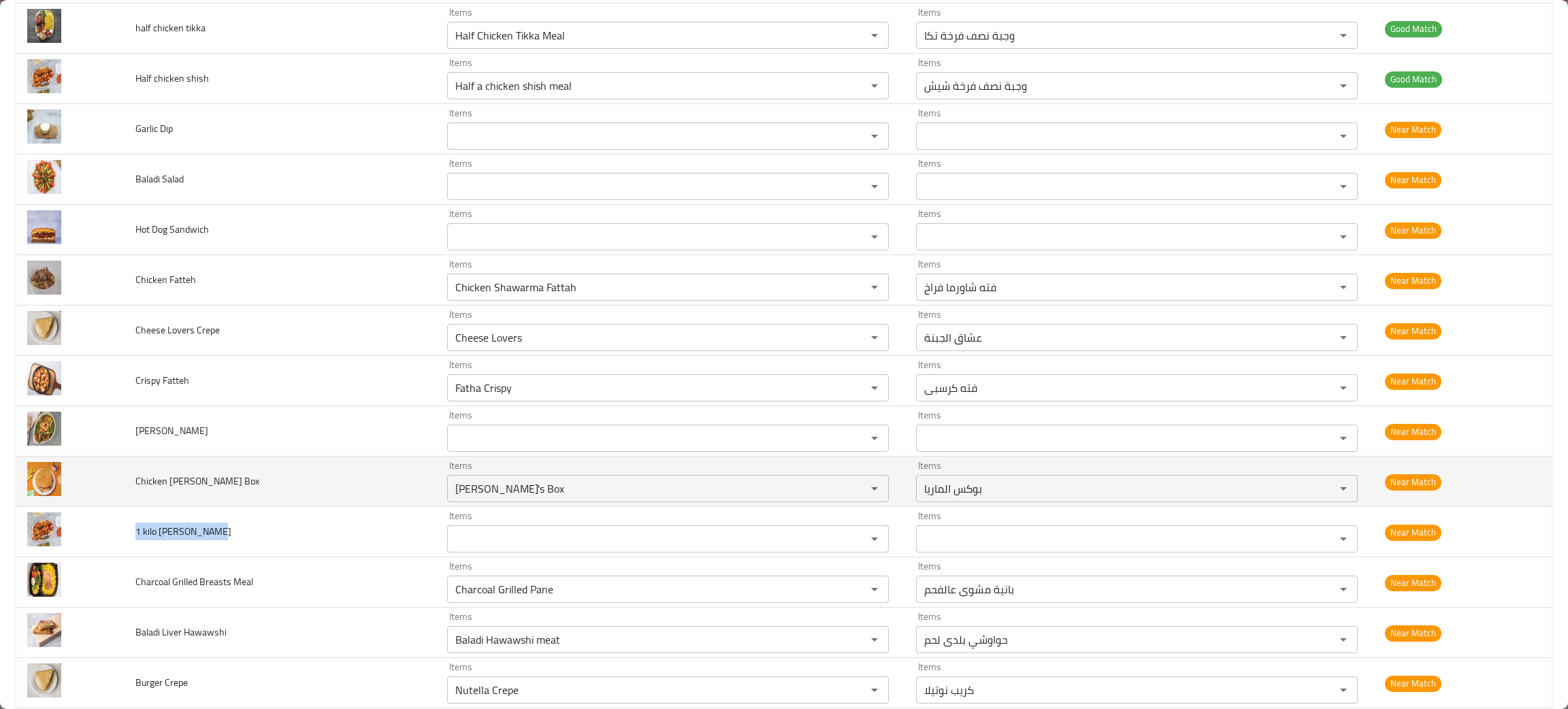
copy span "1 kilo [PERSON_NAME]"
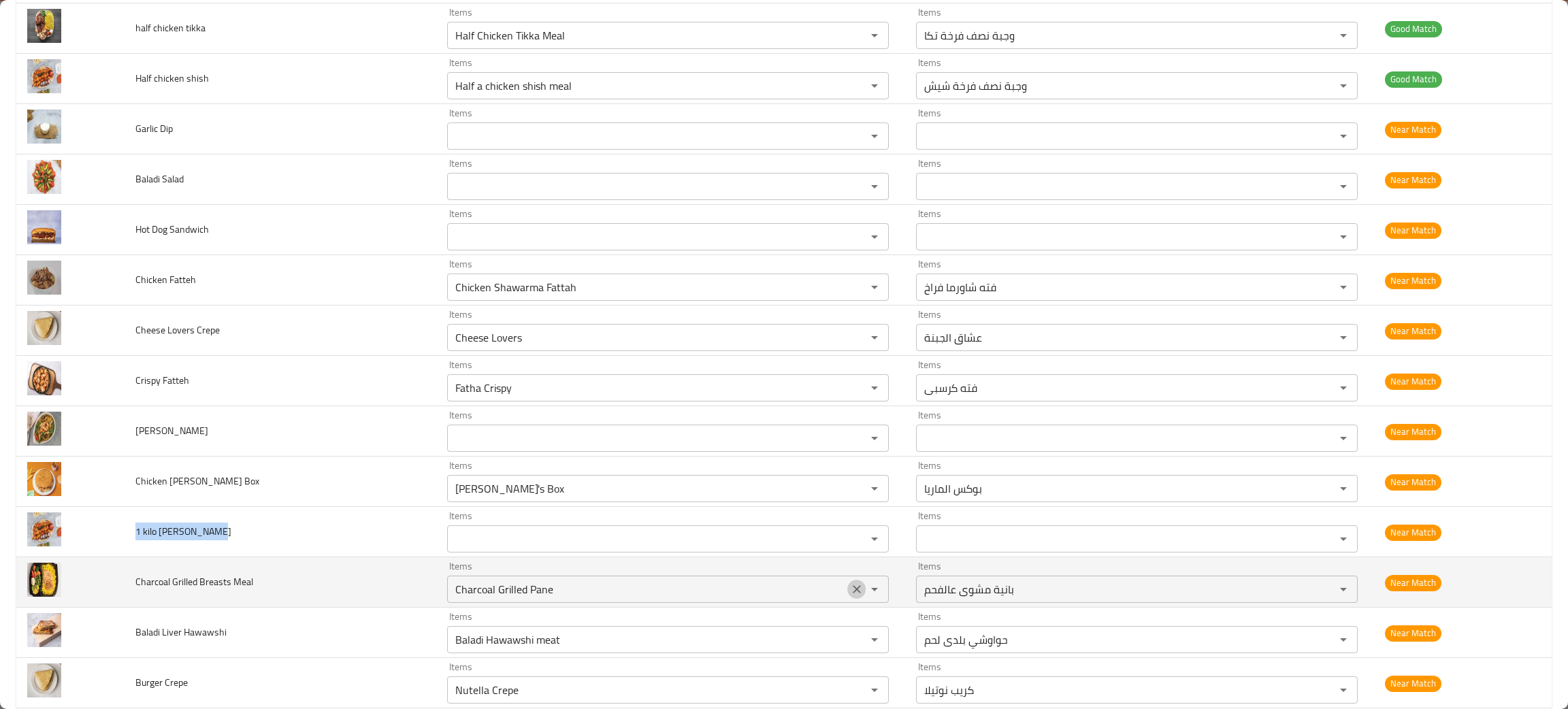
click at [849, 590] on icon "Clear" at bounding box center [856, 588] width 14 height 14
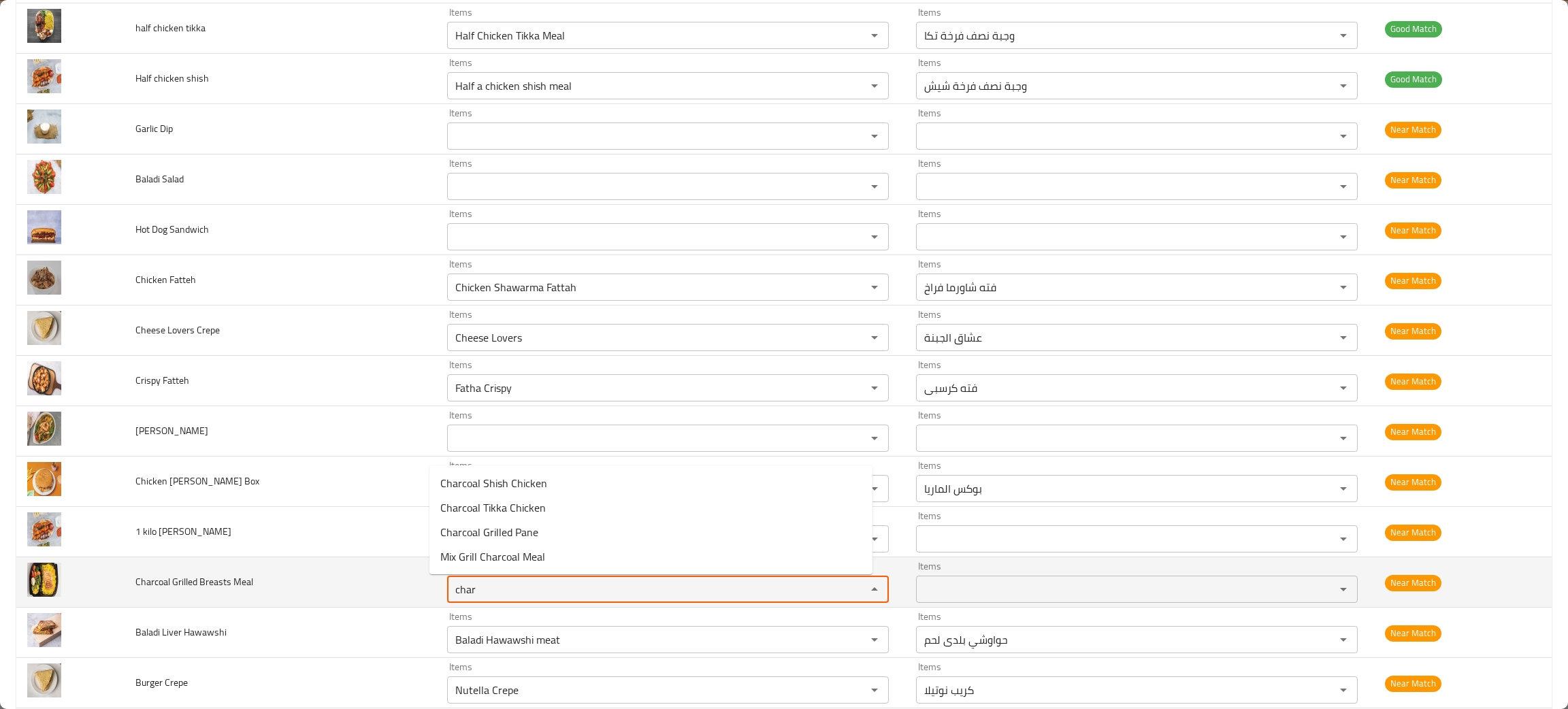
type Meal "char"
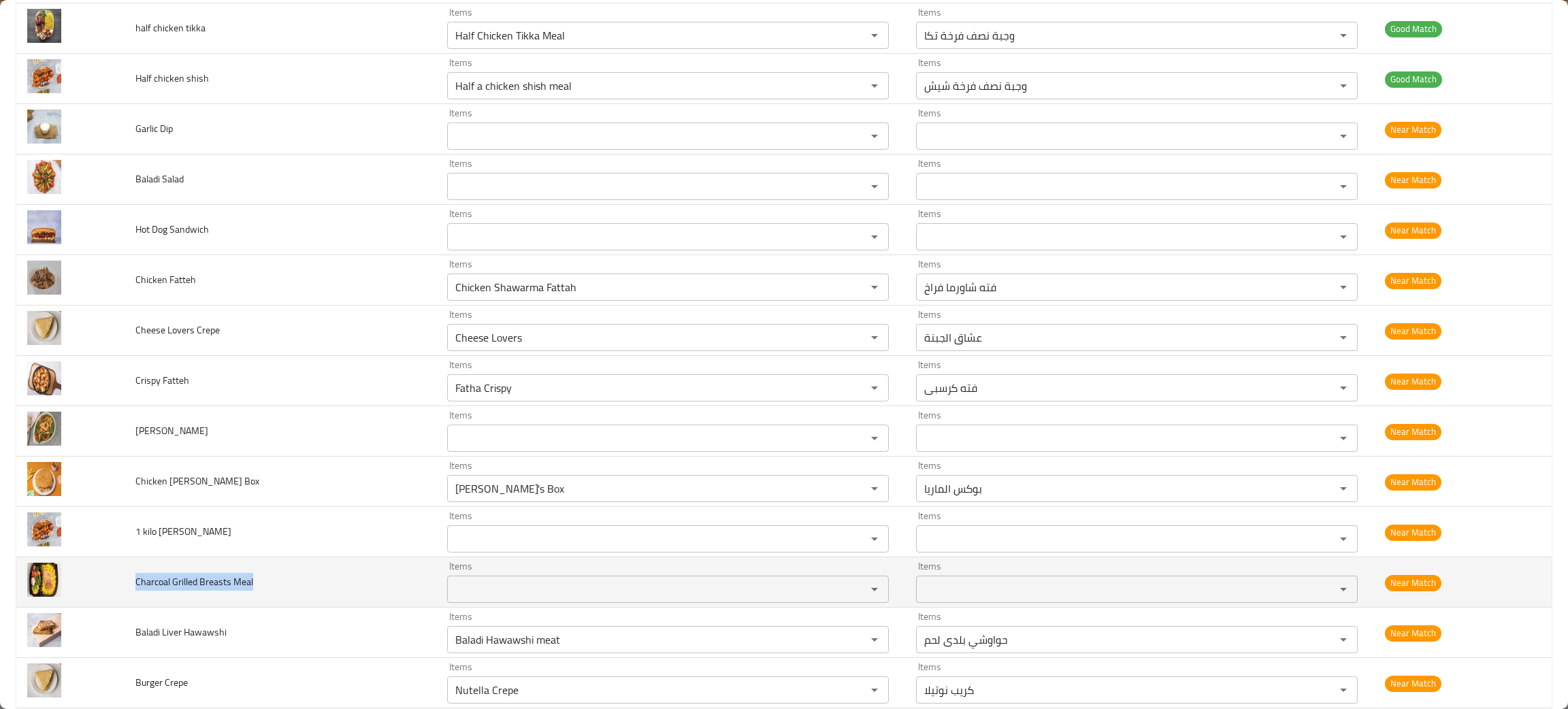
drag, startPoint x: 283, startPoint y: 579, endPoint x: 133, endPoint y: 599, distance: 151.3
click at [133, 599] on td "Charcoal Grilled Breasts Meal" at bounding box center [280, 582] width 312 height 50
copy span "Charcoal Grilled Breasts Meal"
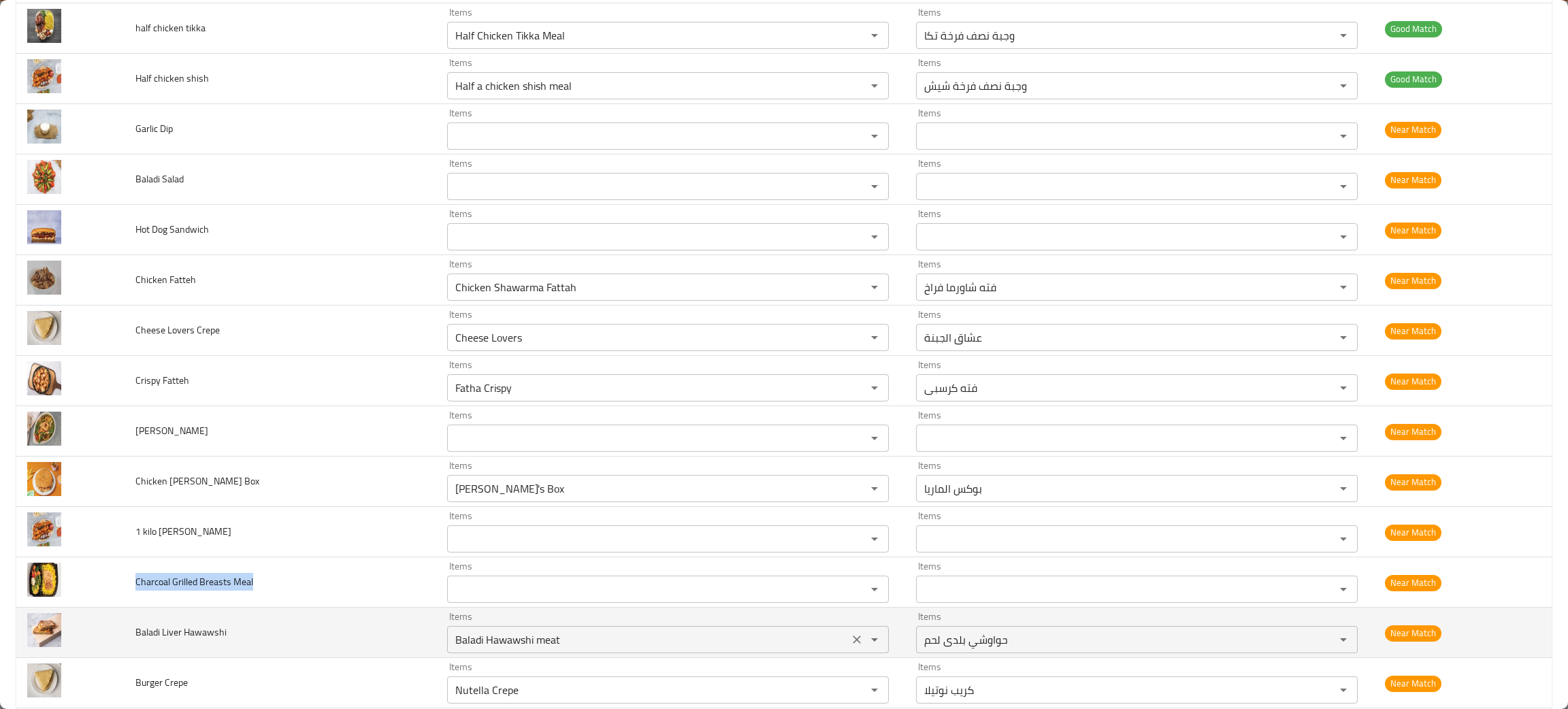
click at [852, 639] on icon "Clear" at bounding box center [856, 639] width 8 height 8
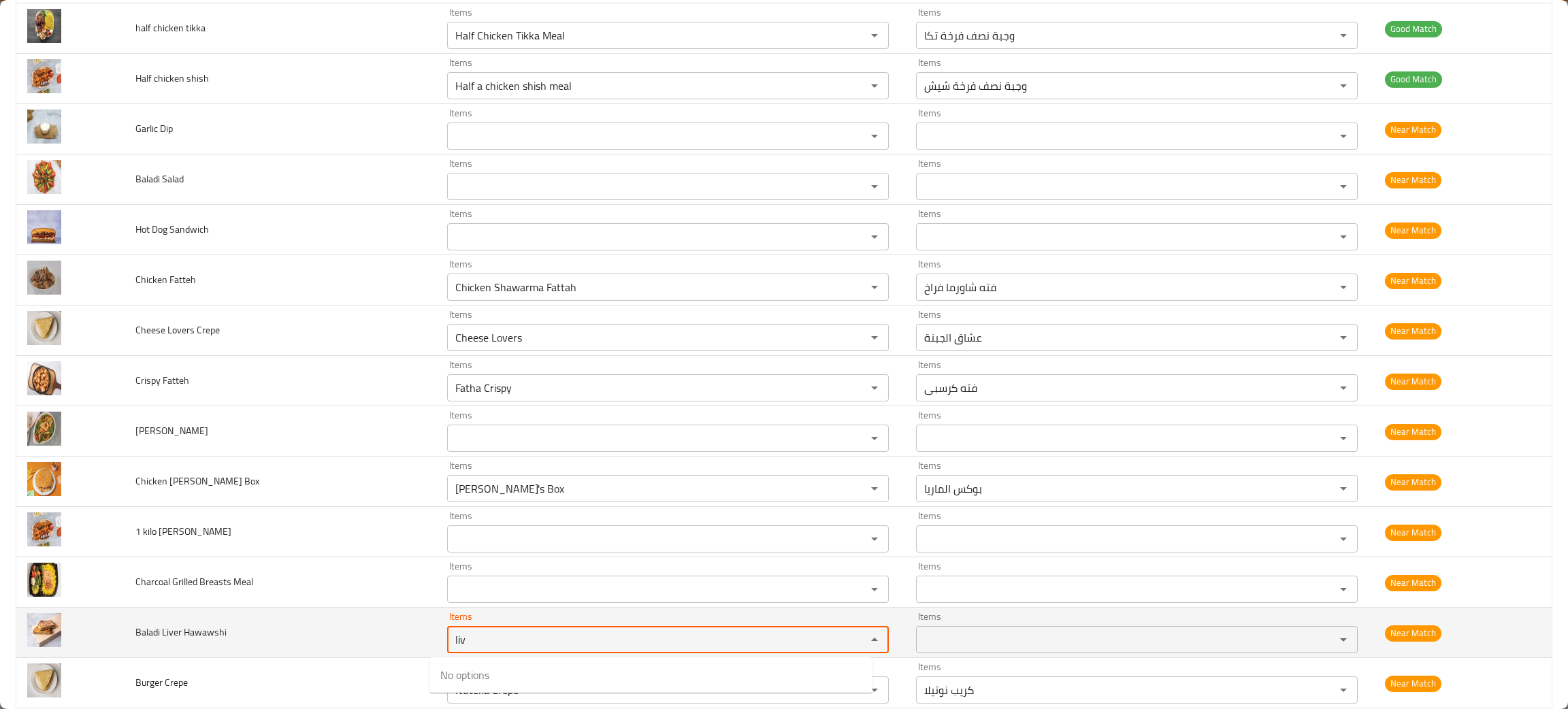
type Hawawshi "liv"
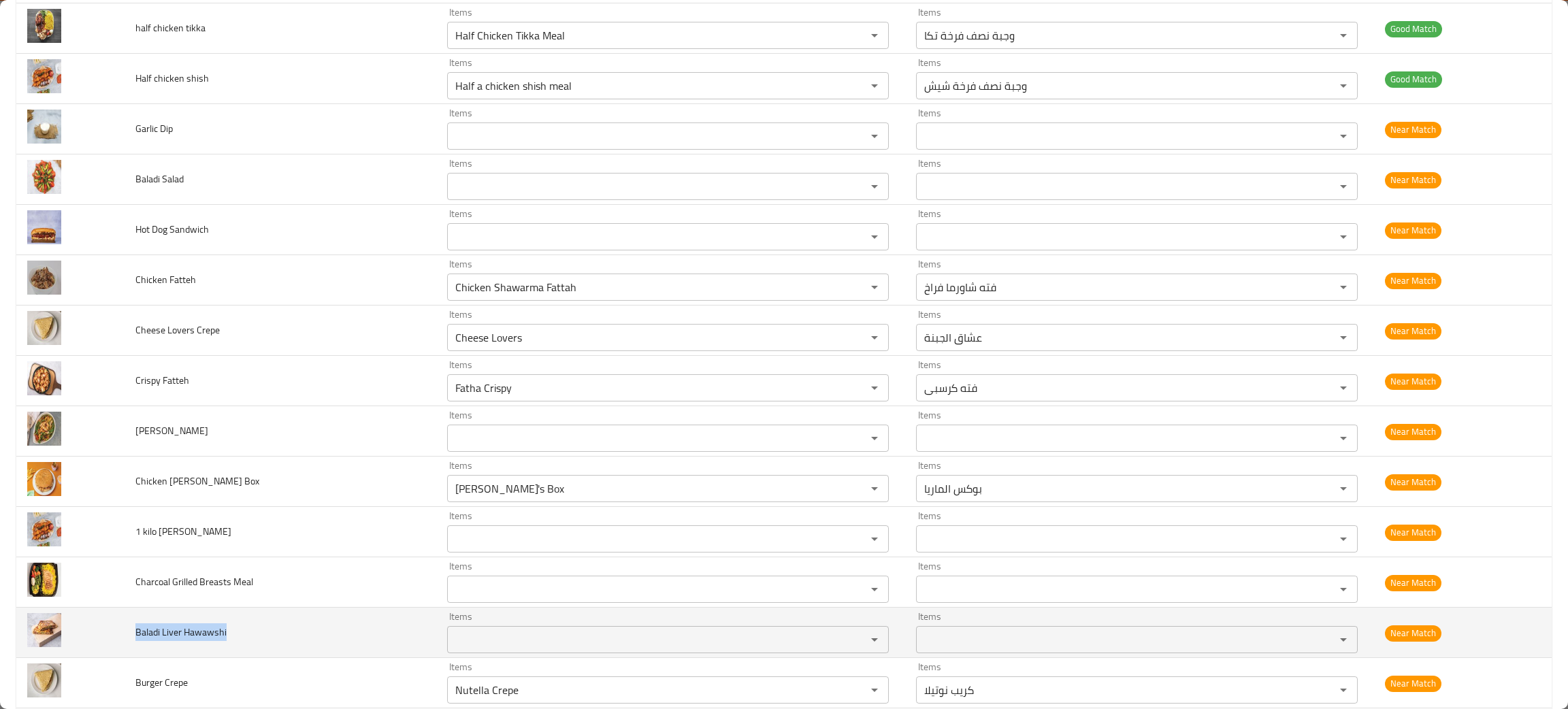
drag, startPoint x: 250, startPoint y: 652, endPoint x: 124, endPoint y: 641, distance: 126.5
click at [125, 641] on td "Baladi Liver Hawawshi" at bounding box center [280, 632] width 312 height 50
copy span "Baladi Liver Hawawshi"
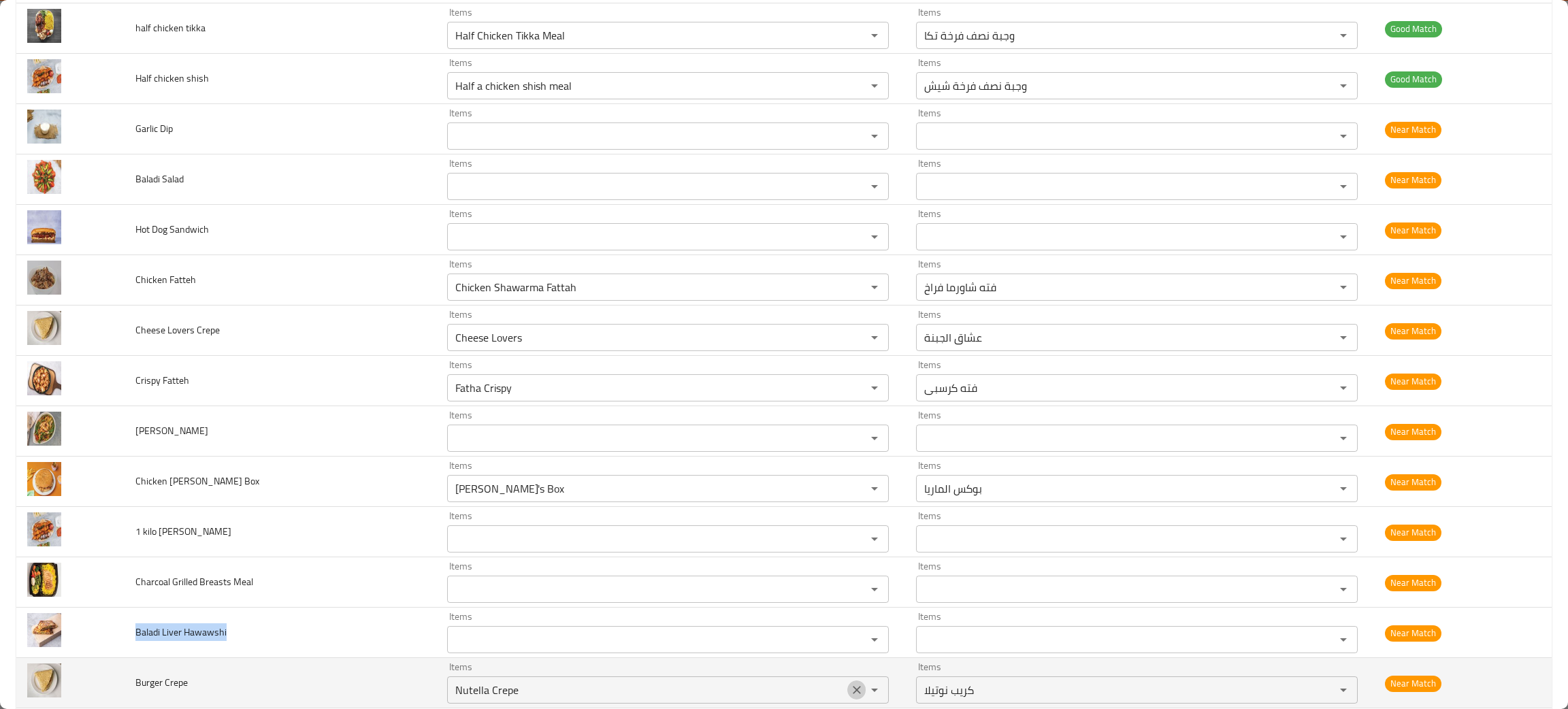
click at [852, 693] on icon "Clear" at bounding box center [856, 689] width 8 height 8
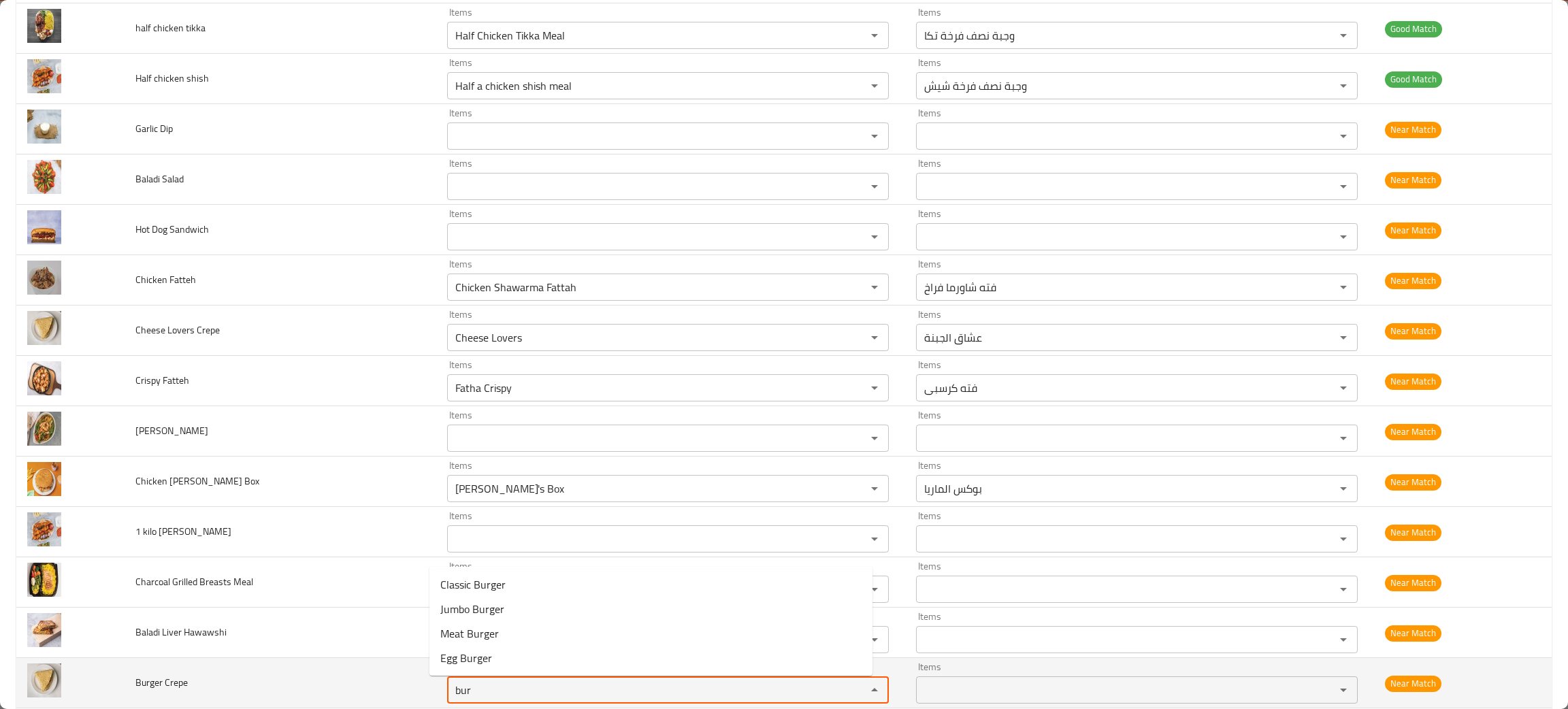
type Crepe "bur"
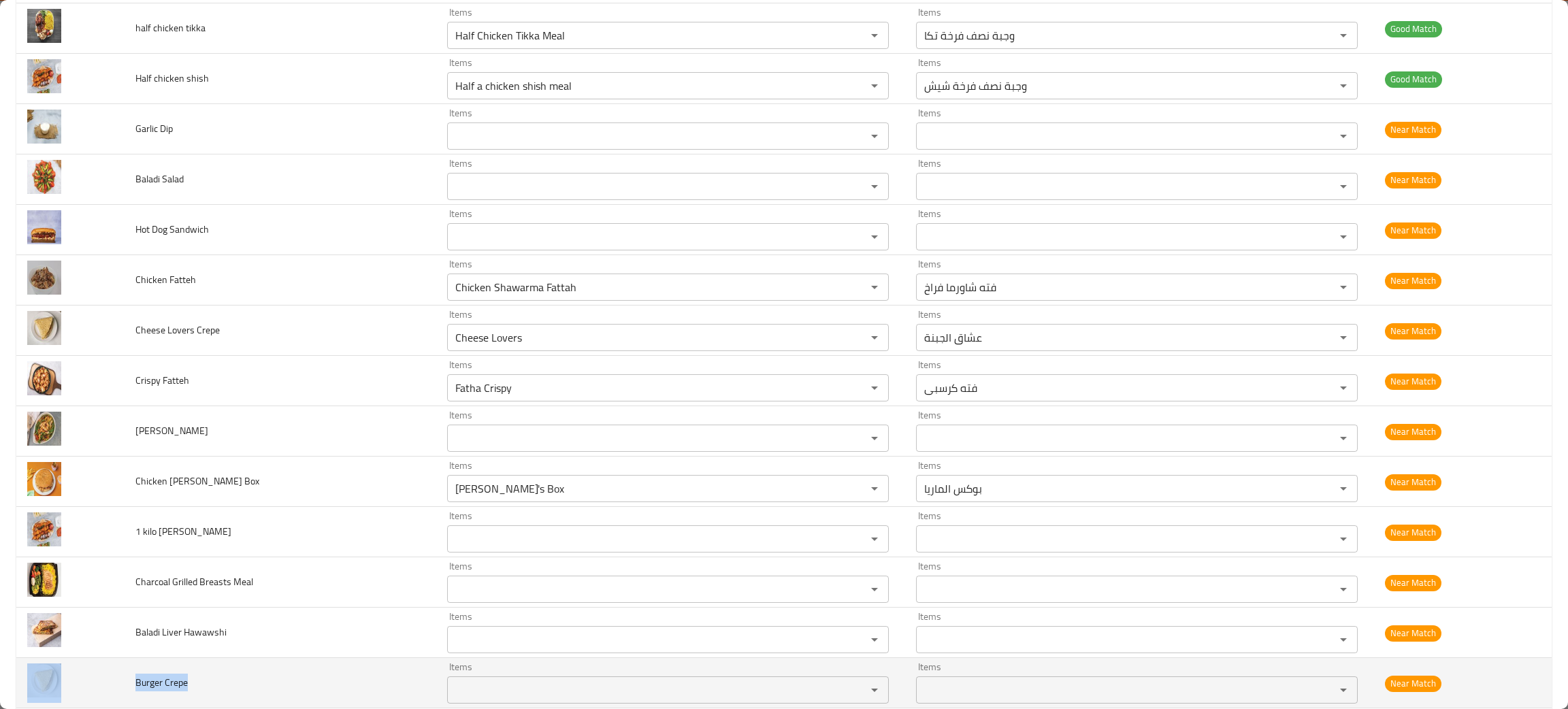
drag, startPoint x: 206, startPoint y: 690, endPoint x: 104, endPoint y: 684, distance: 102.2
click at [104, 684] on tr "Burger Crepe Items Items Items Items Near Match" at bounding box center [784, 682] width 1535 height 50
copy tr "Burger Crepe"
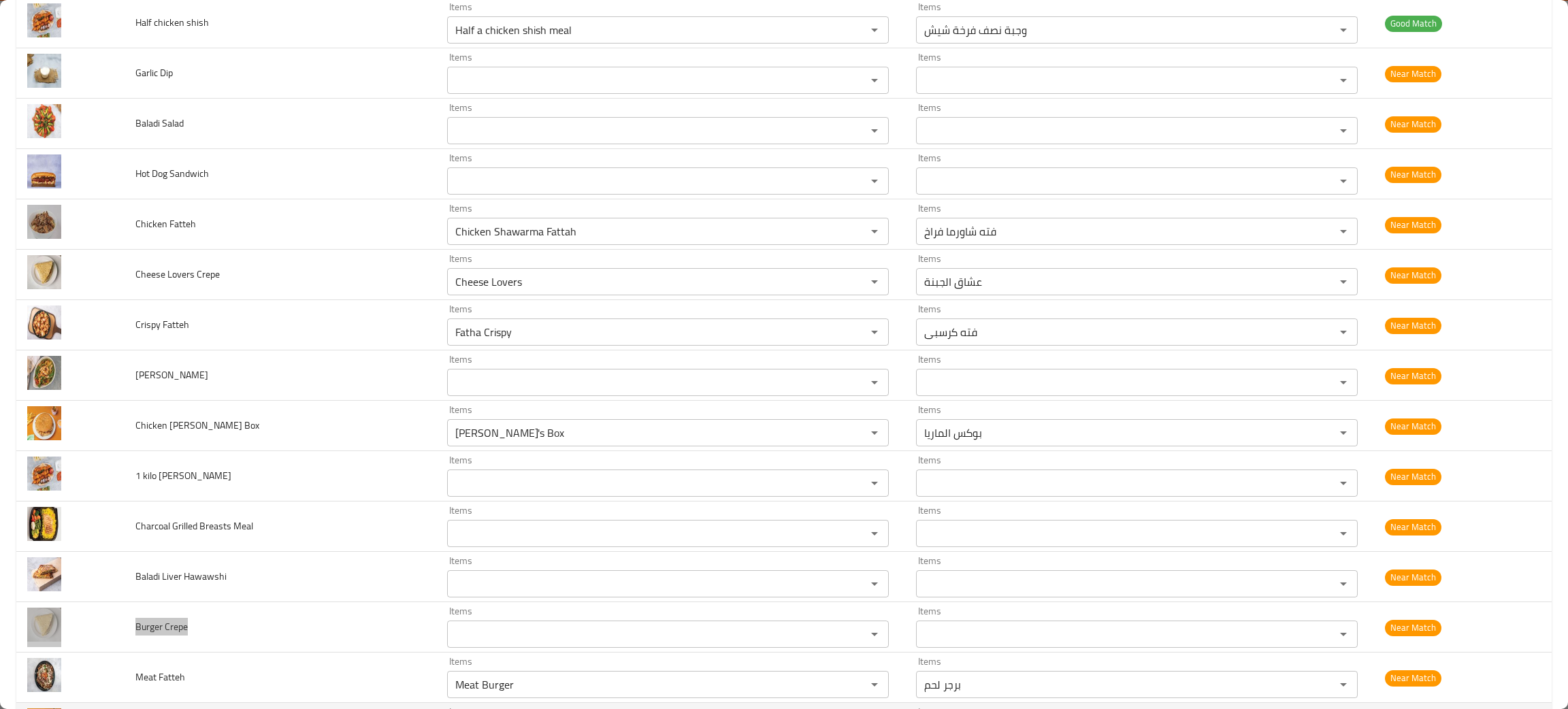
scroll to position [509, 0]
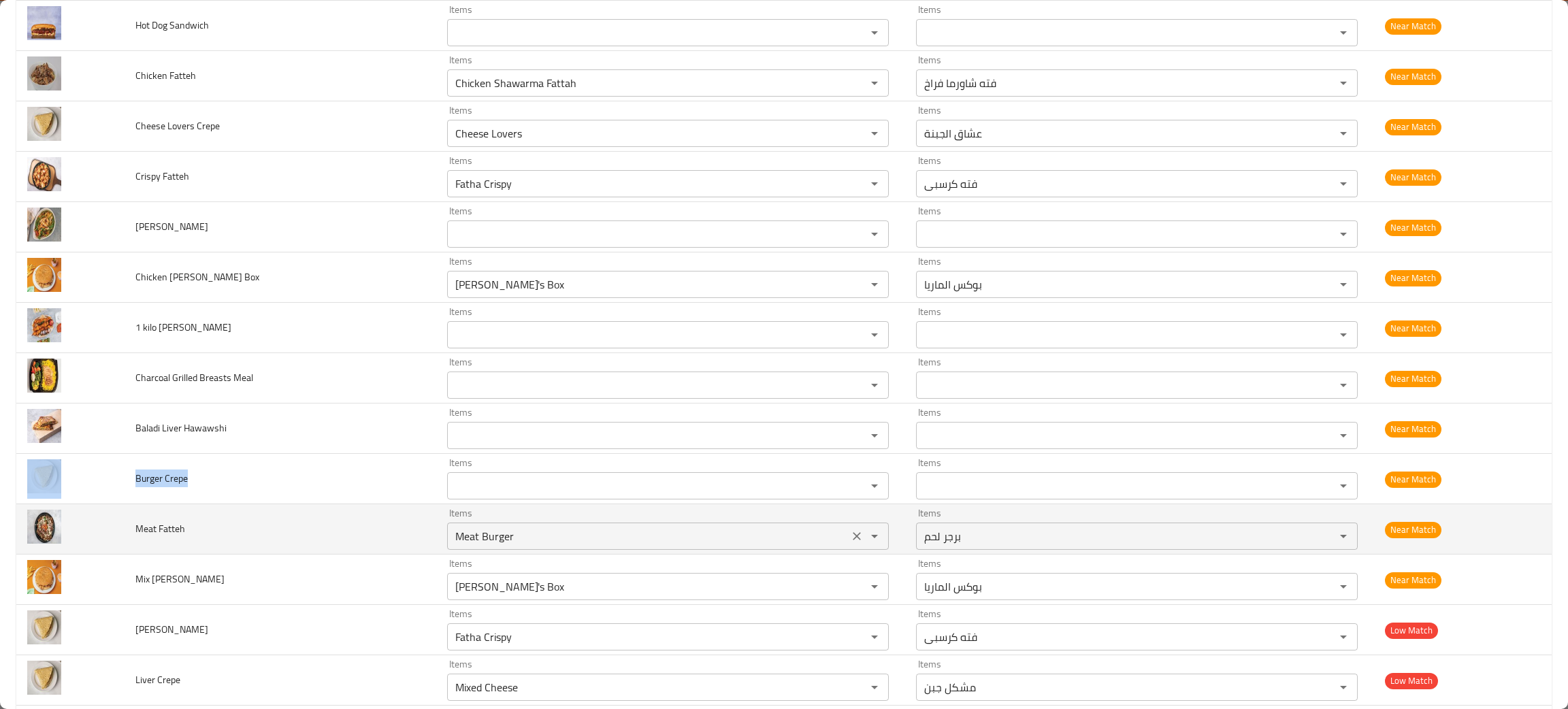
click at [849, 536] on icon "Clear" at bounding box center [856, 535] width 14 height 14
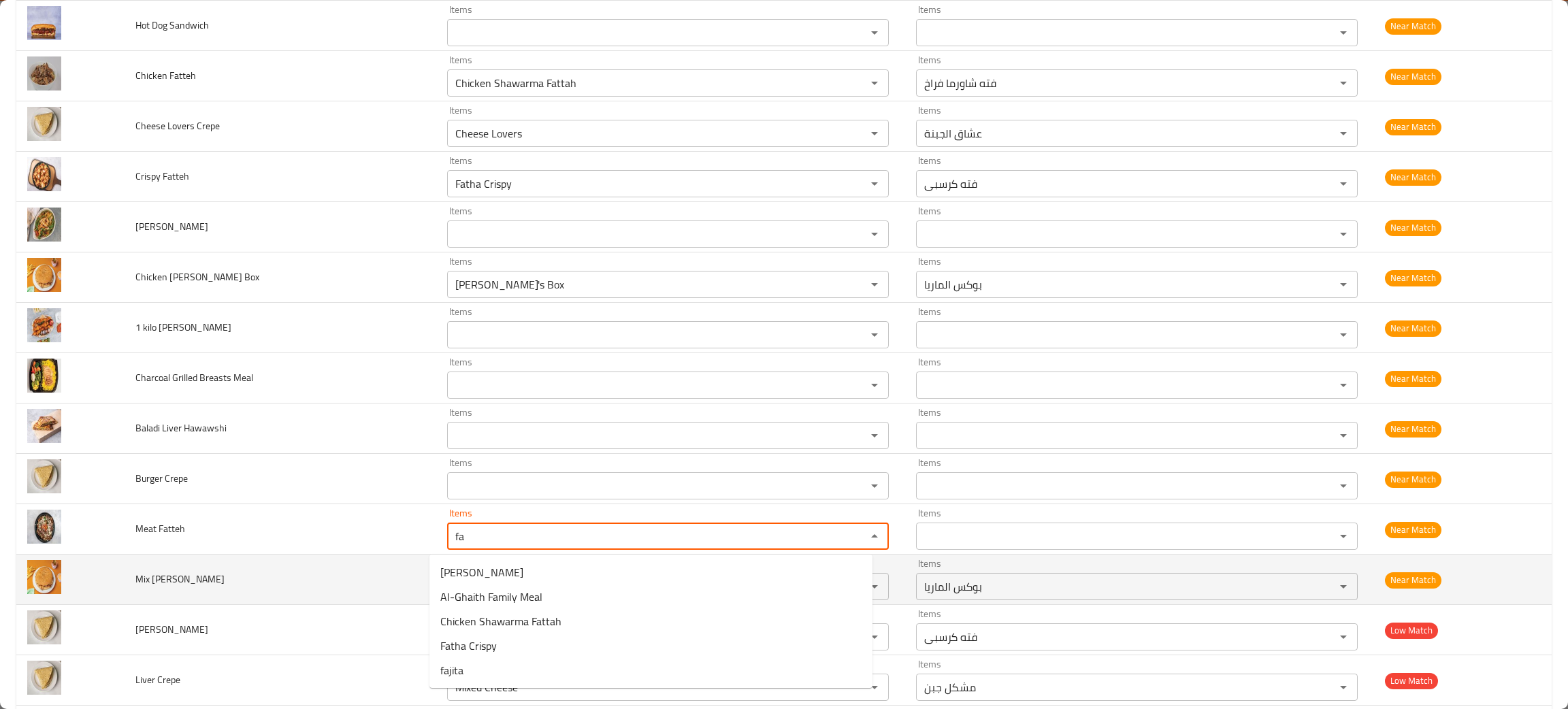
type Fatteh "f"
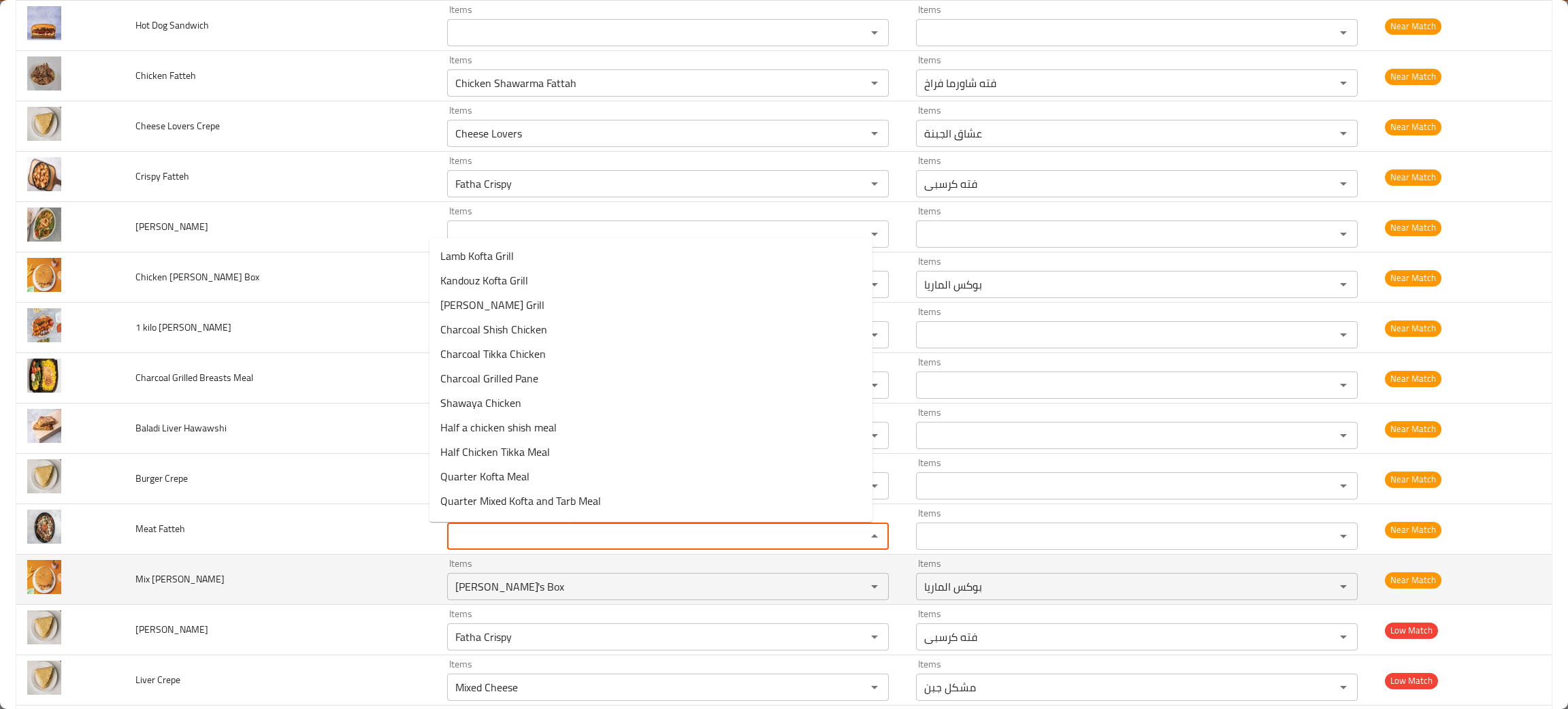
click at [275, 567] on td "Mix Maria Box" at bounding box center [280, 579] width 312 height 50
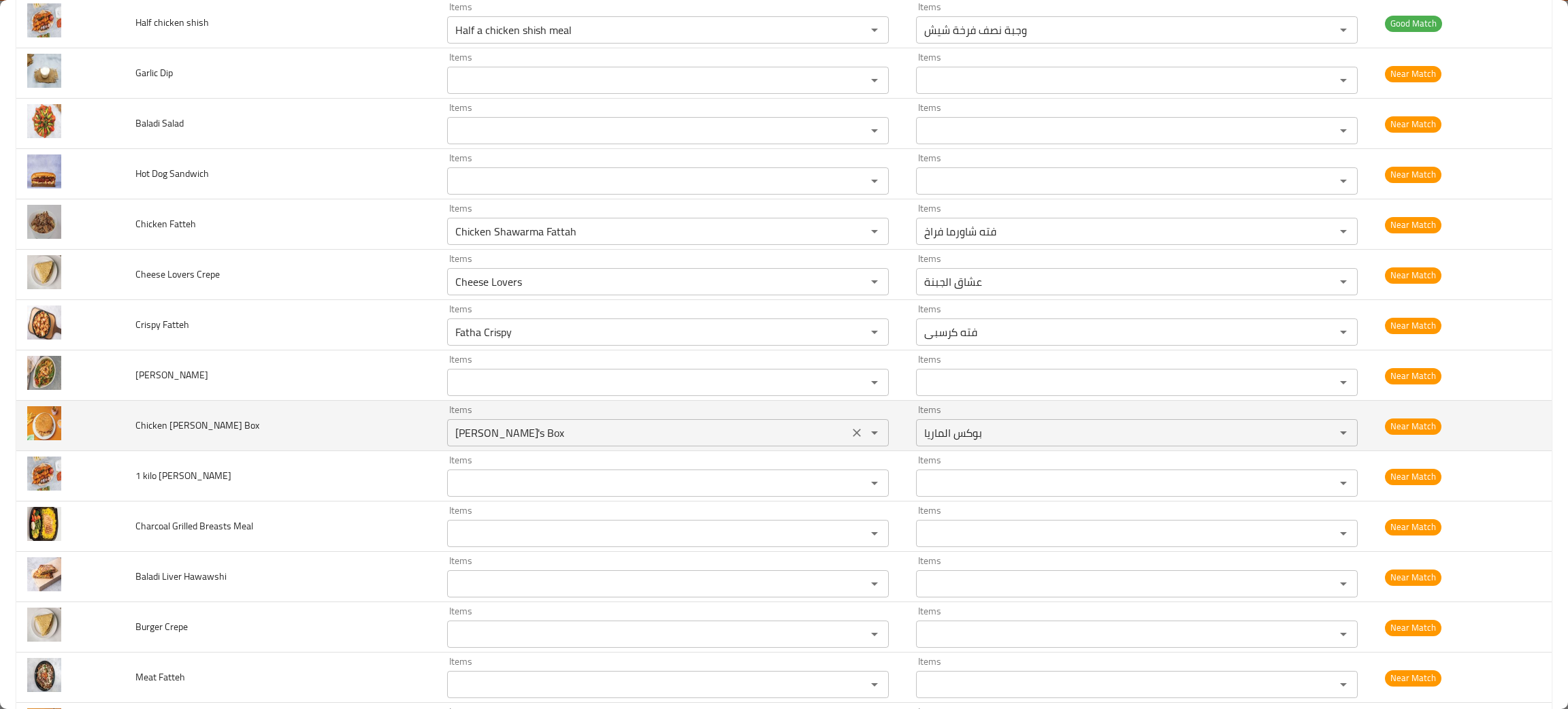
scroll to position [408, 0]
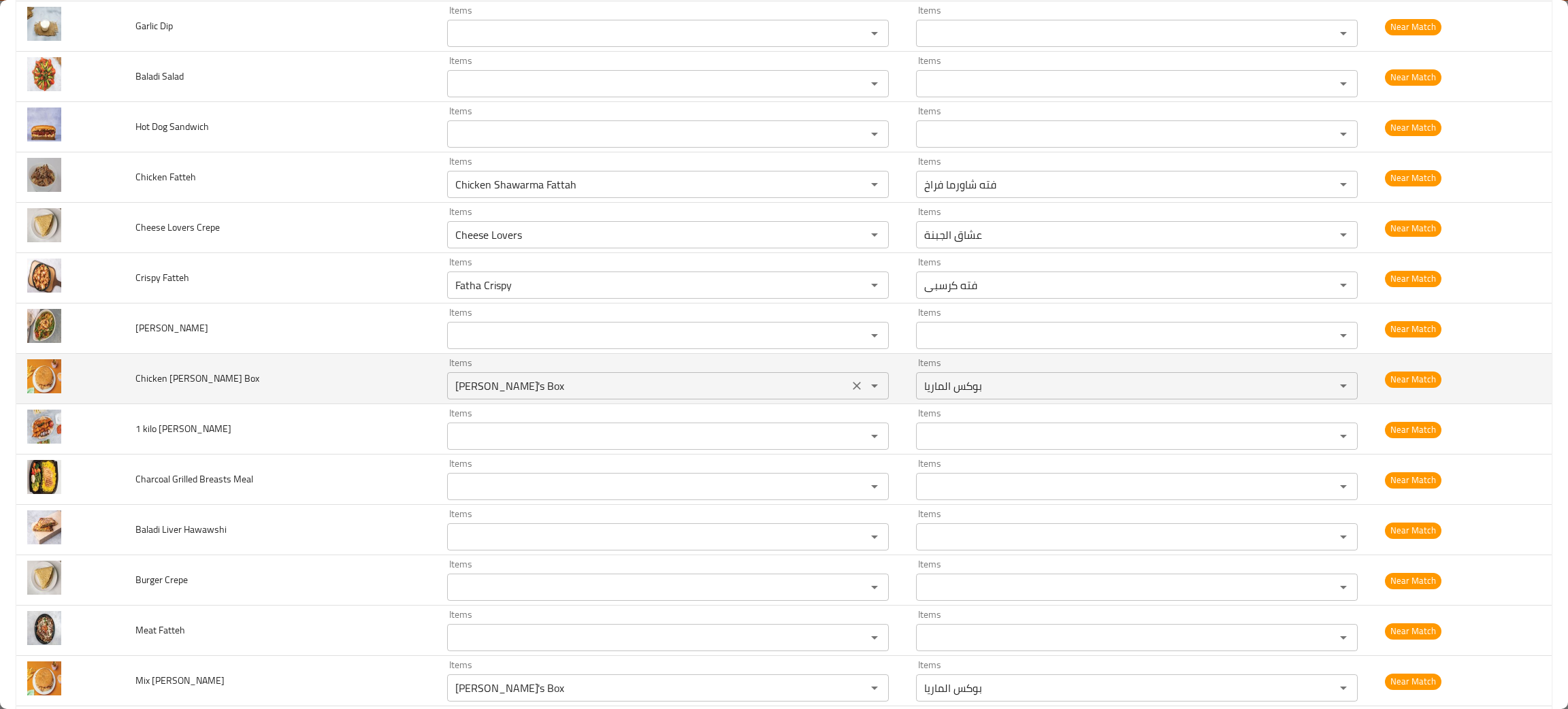
click at [852, 385] on icon "Clear" at bounding box center [856, 385] width 8 height 8
drag, startPoint x: 217, startPoint y: 382, endPoint x: 117, endPoint y: 381, distance: 100.0
click at [117, 381] on tr "Chicken Maria Box Items Items Items Items Near Match" at bounding box center [784, 378] width 1535 height 50
copy tr "Chicken Maria Box"
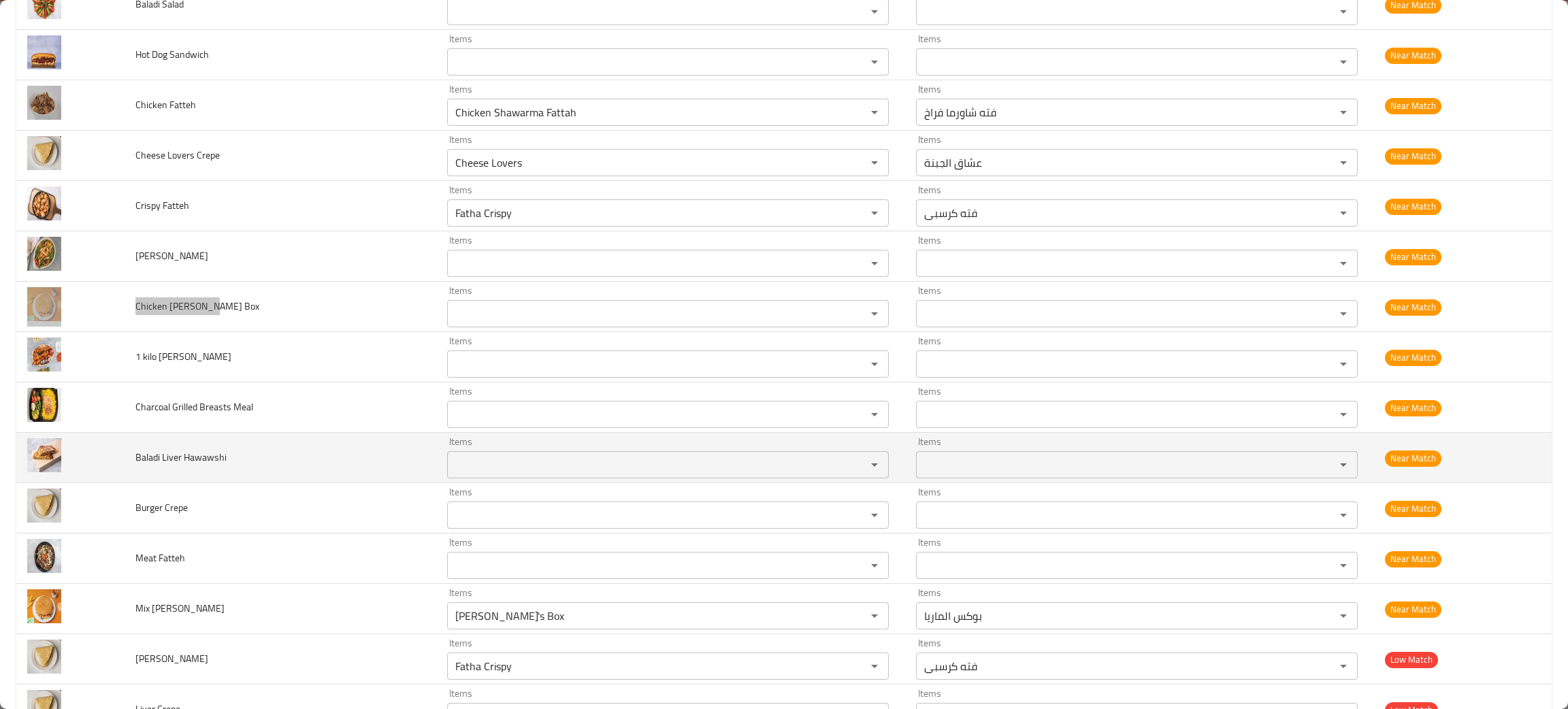
scroll to position [509, 0]
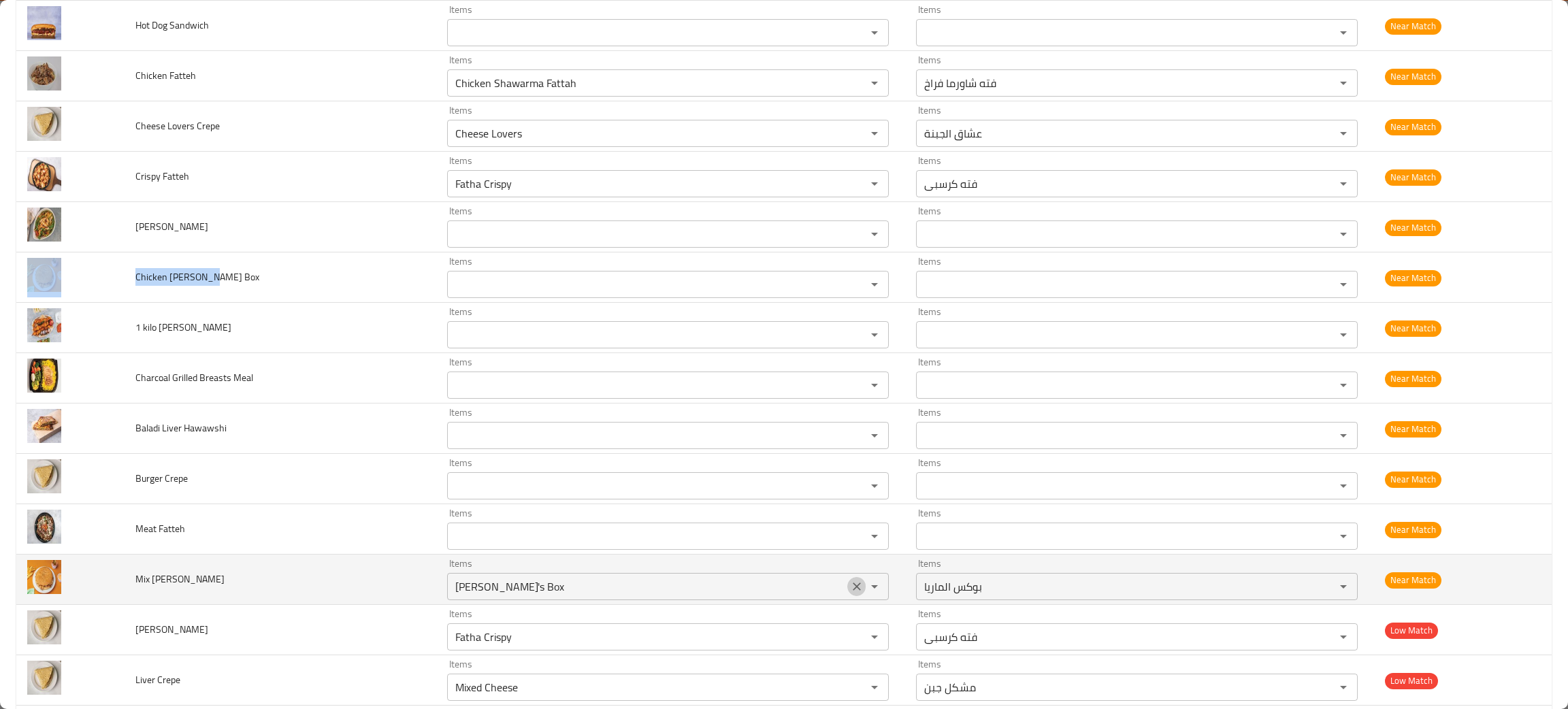
click at [849, 586] on icon "Clear" at bounding box center [856, 585] width 14 height 14
drag, startPoint x: 203, startPoint y: 571, endPoint x: 119, endPoint y: 574, distance: 84.1
click at [119, 574] on tr "Mix Maria Box Items Items Items Items Near Match" at bounding box center [784, 579] width 1535 height 50
copy tr "Mix Maria Box"
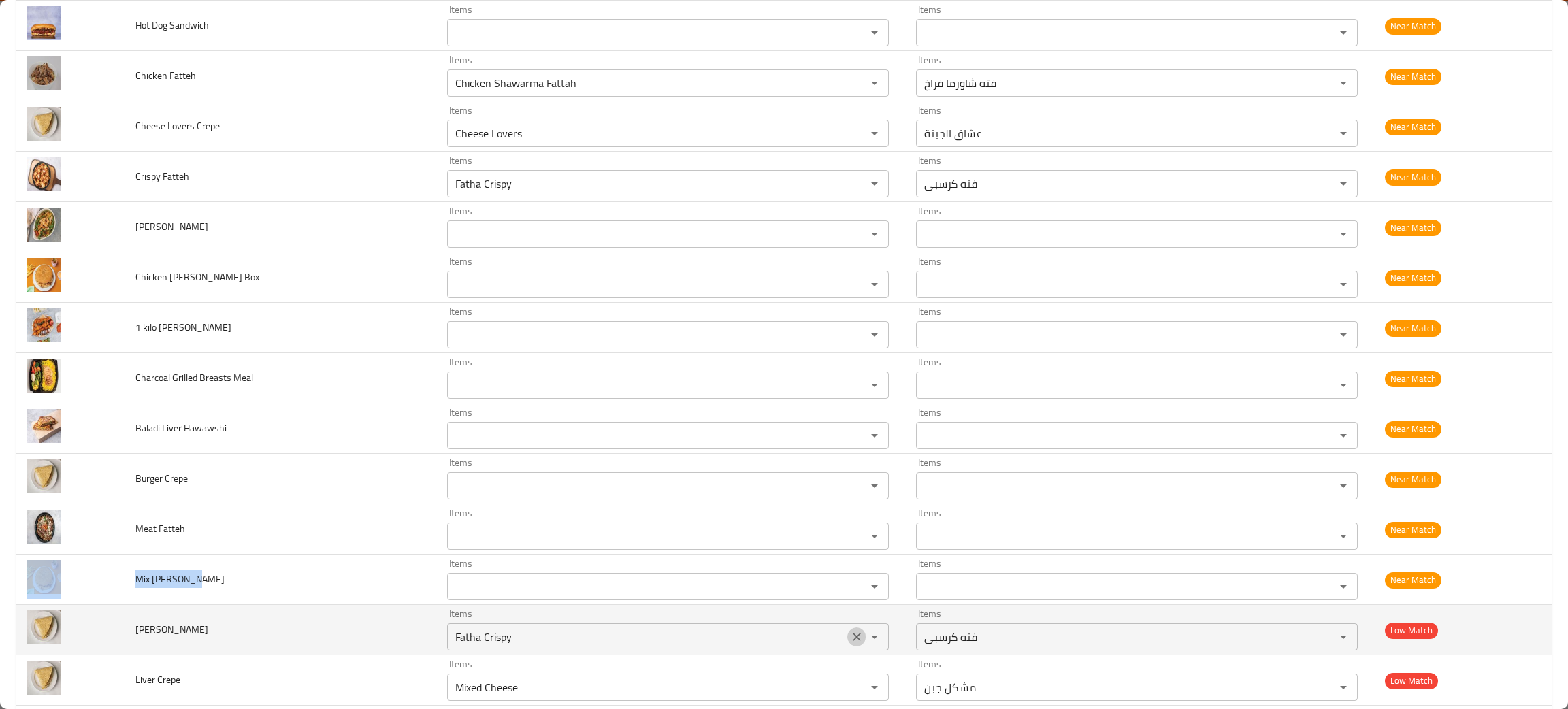
click at [852, 639] on icon "Clear" at bounding box center [856, 636] width 8 height 8
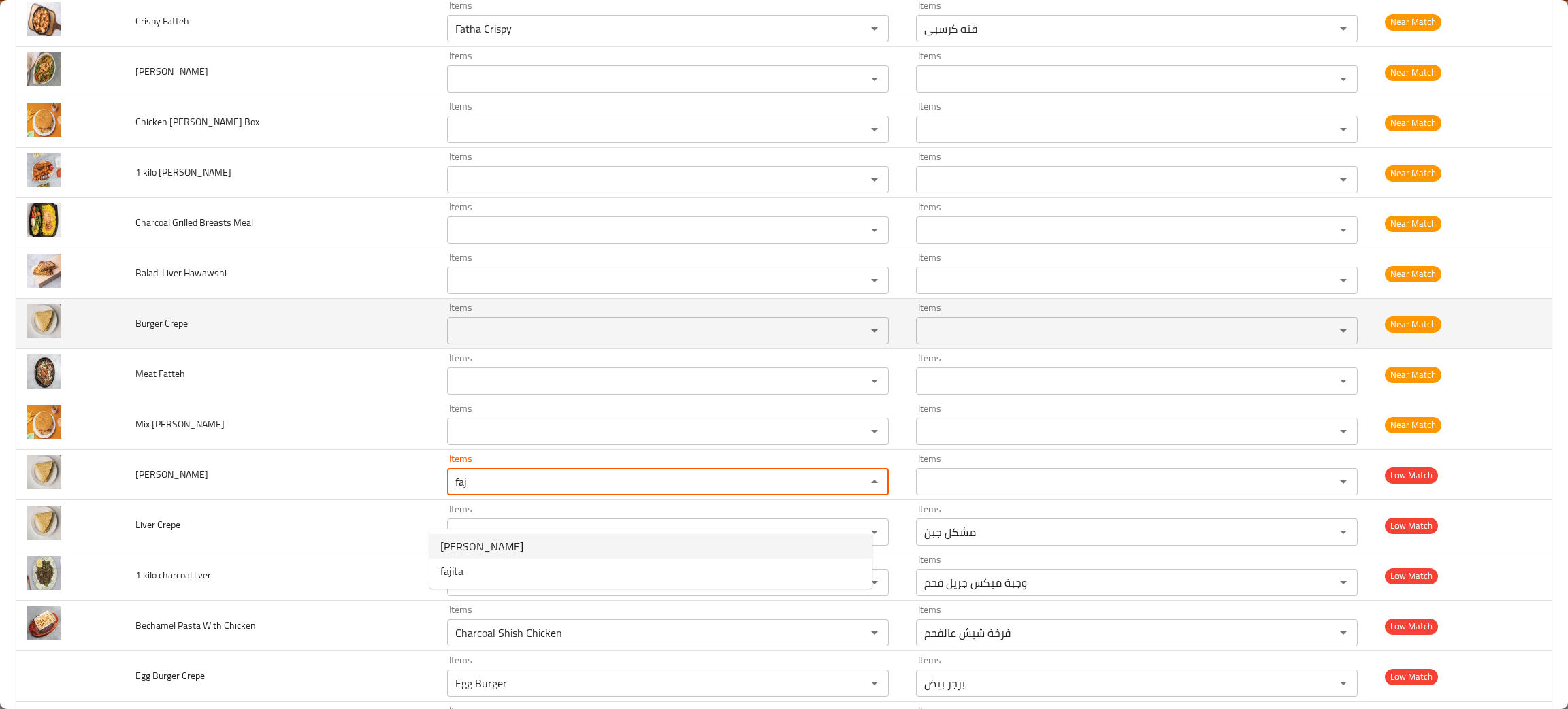
scroll to position [714, 0]
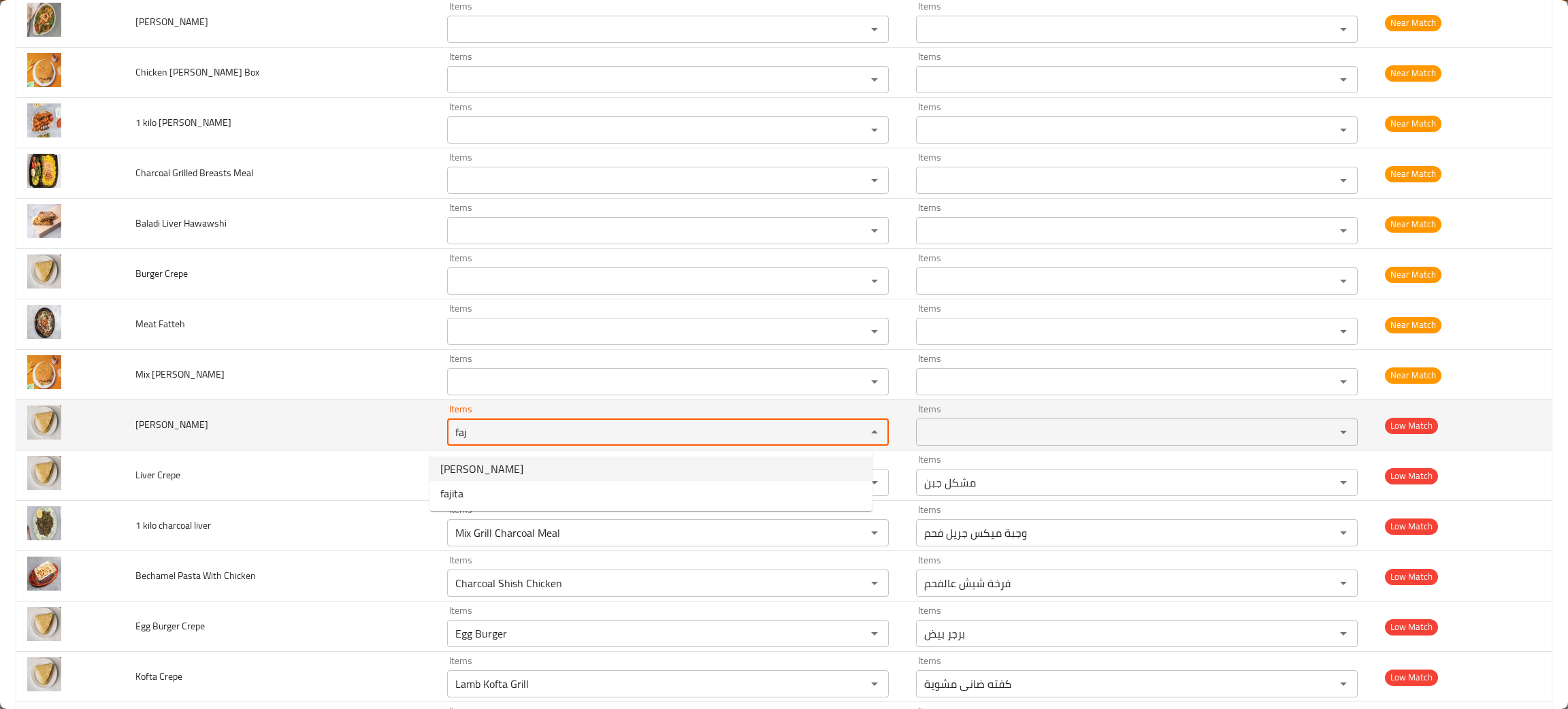
type Crepe "faj"
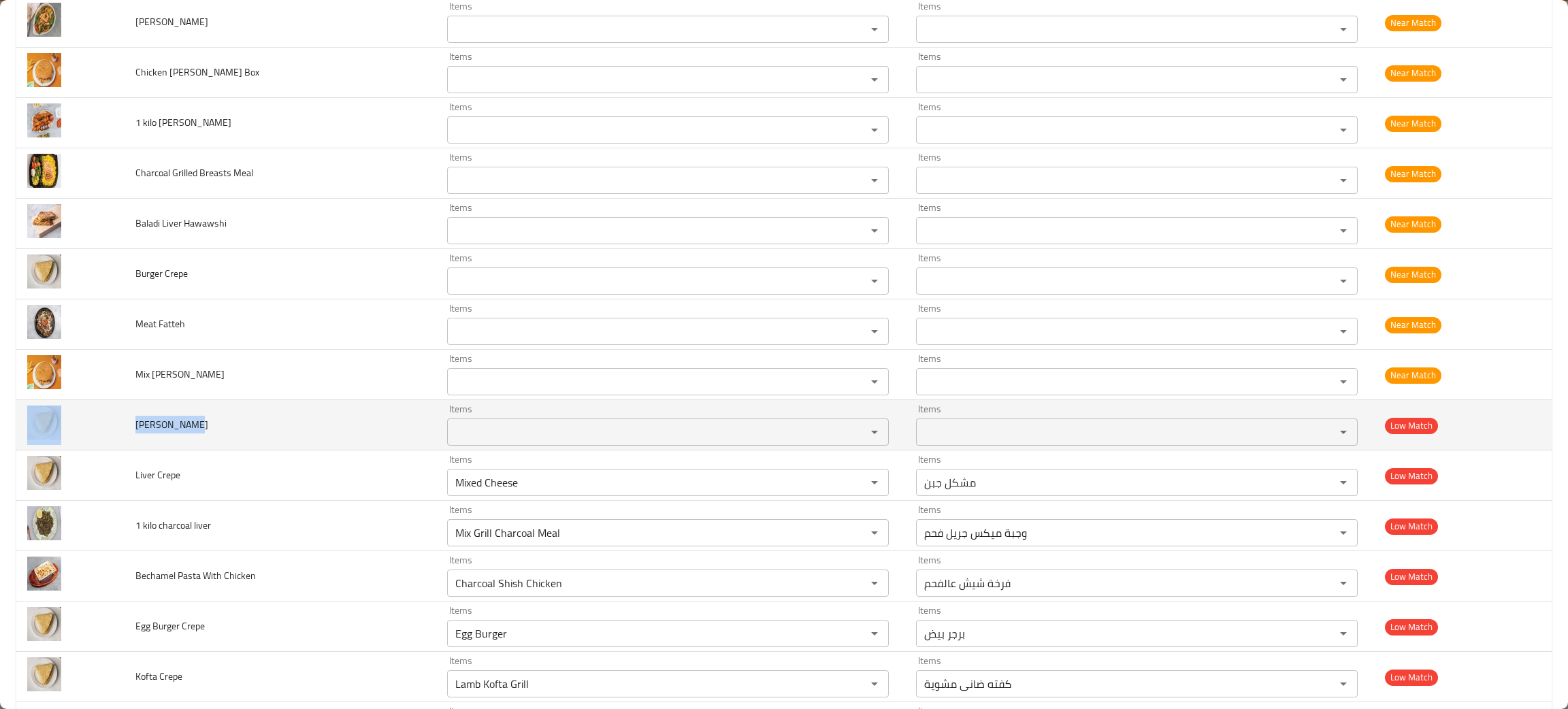
drag, startPoint x: 191, startPoint y: 419, endPoint x: 99, endPoint y: 406, distance: 92.9
click at [92, 405] on tr "Fajita Crepe Items Items Items Items Low Match" at bounding box center [784, 424] width 1535 height 50
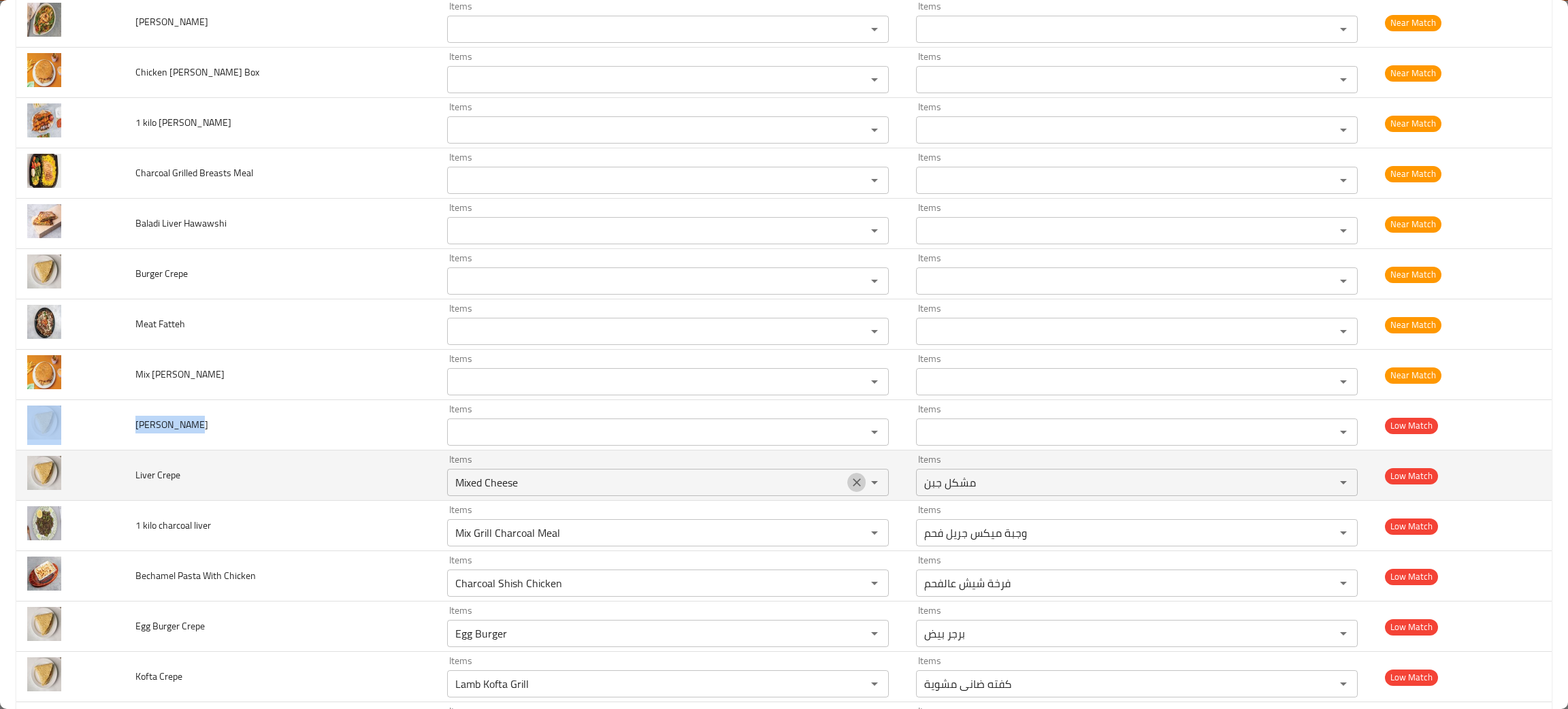
click at [849, 484] on icon "Clear" at bounding box center [856, 482] width 14 height 14
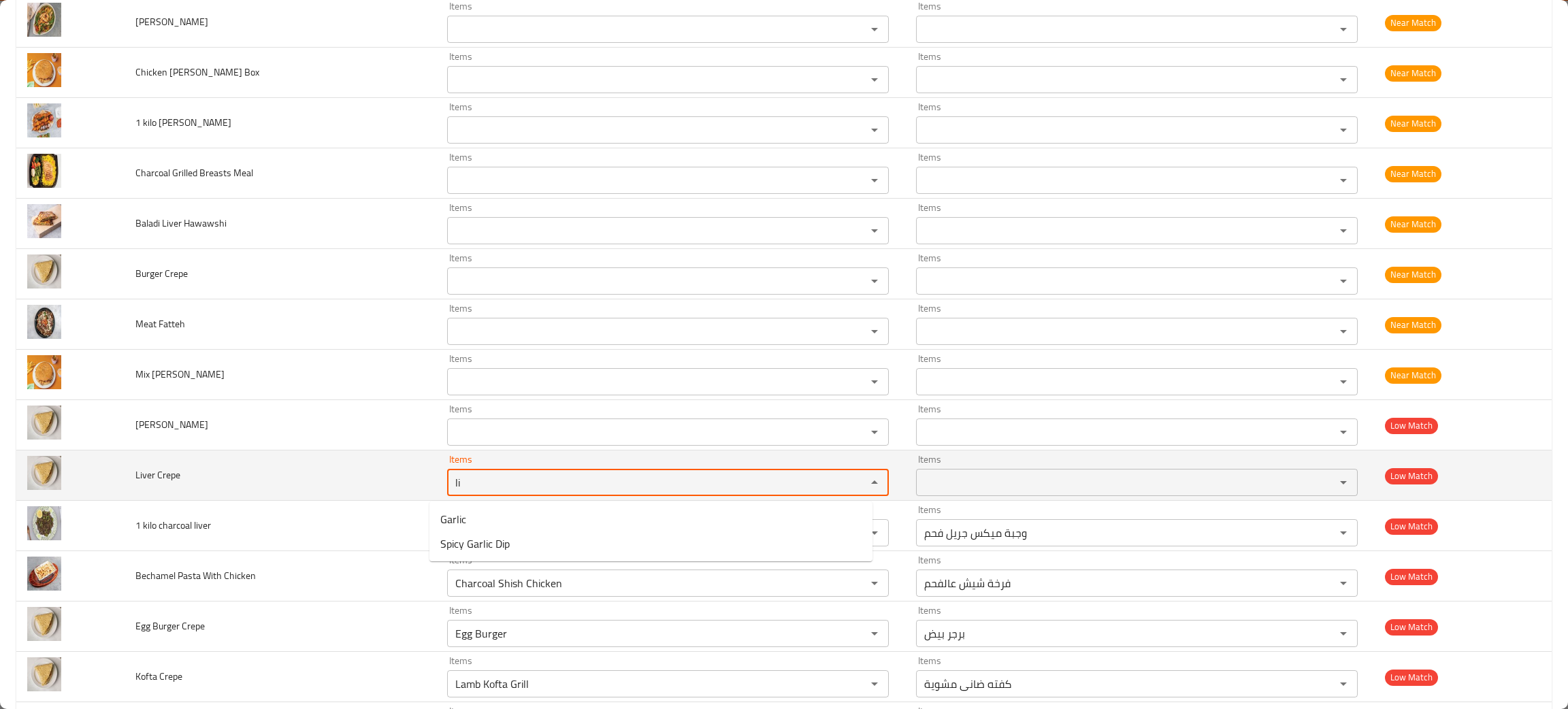
type Crepe "li"
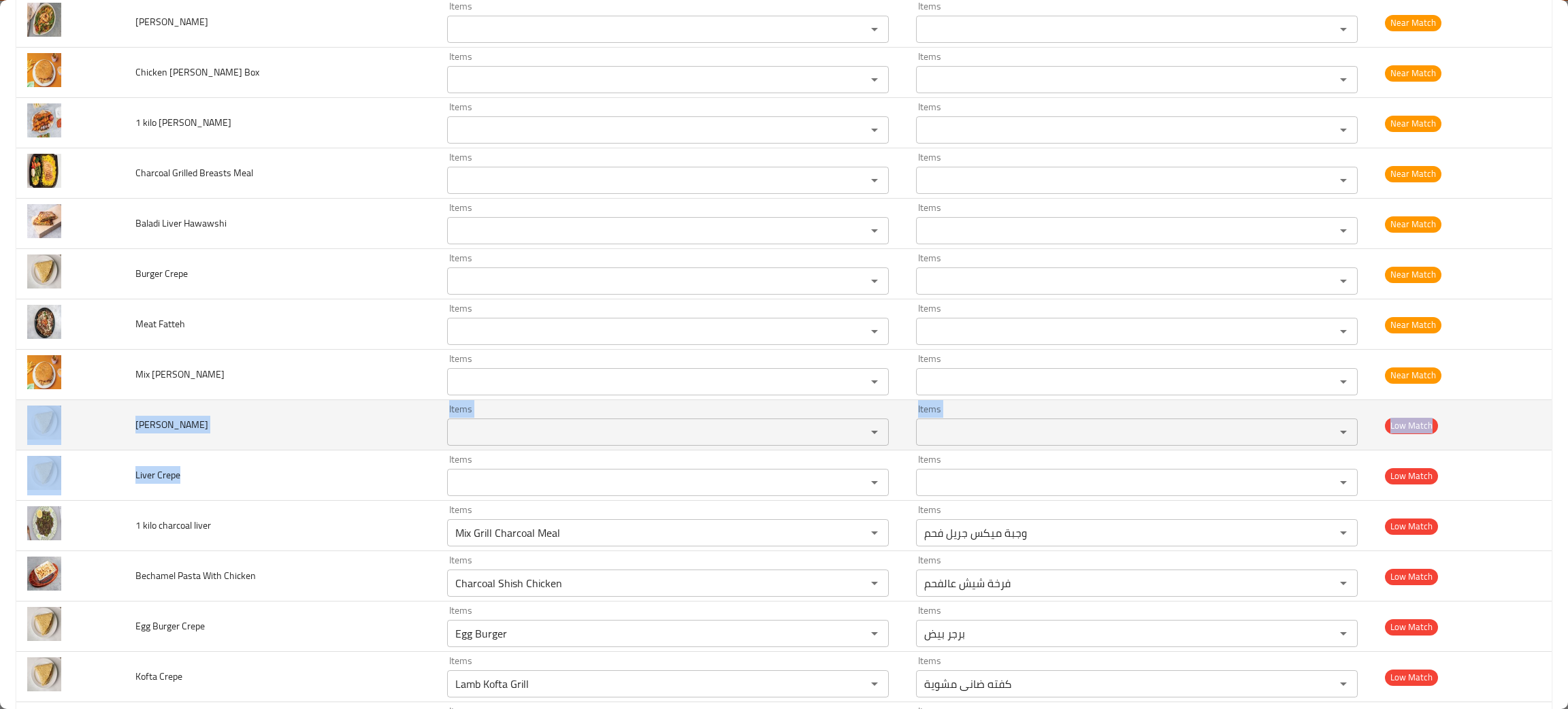
drag, startPoint x: 215, startPoint y: 474, endPoint x: 99, endPoint y: 450, distance: 118.5
click at [99, 450] on tbody "Basmati Rice Items Basmati Rice Items Items ارز بسمتى Items Good Match Coleslaw…" at bounding box center [784, 702] width 1535 height 2416
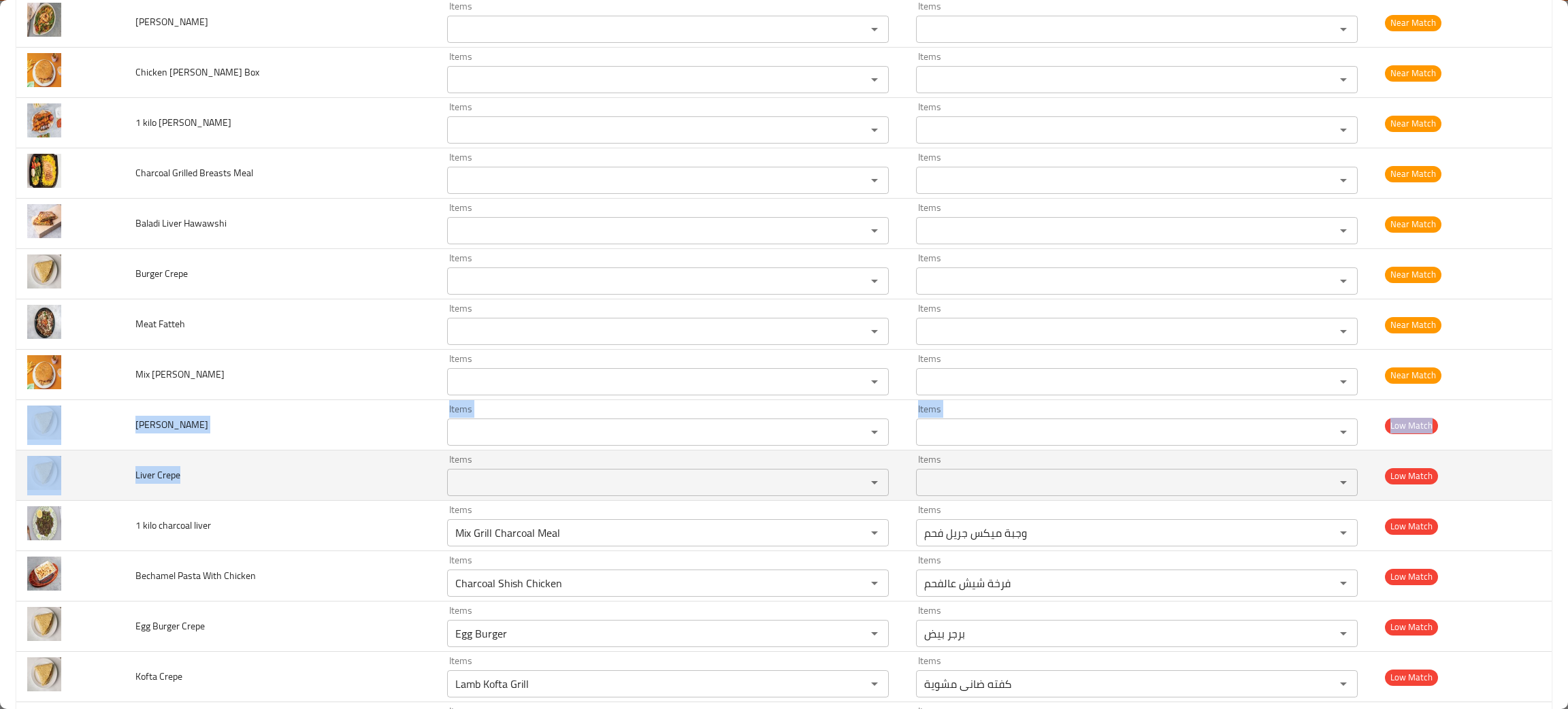
click at [227, 476] on td "Liver Crepe" at bounding box center [280, 474] width 312 height 50
drag, startPoint x: 205, startPoint y: 480, endPoint x: 133, endPoint y: 483, distance: 72.1
click at [133, 483] on td "Liver Crepe" at bounding box center [280, 474] width 312 height 50
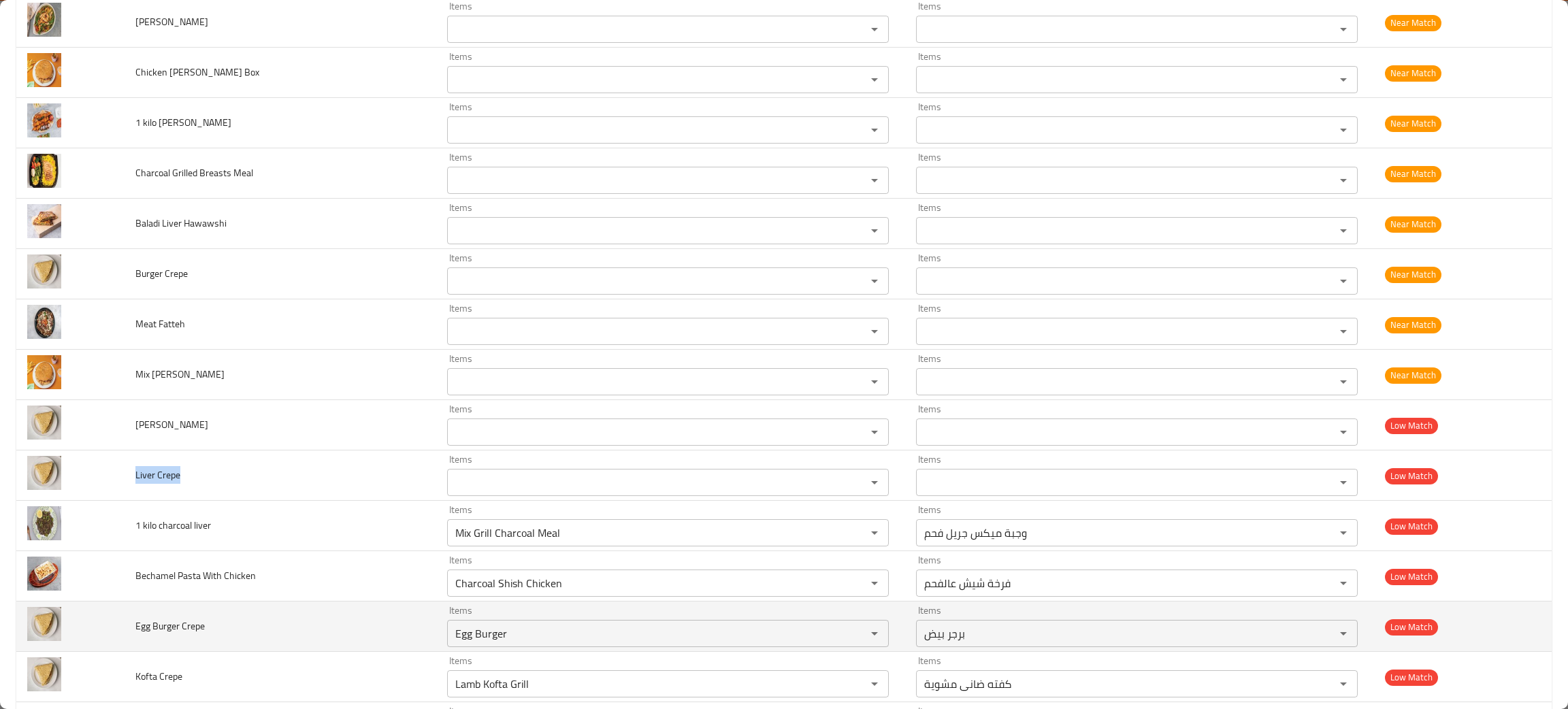
drag, startPoint x: 842, startPoint y: 534, endPoint x: 91, endPoint y: 643, distance: 758.9
click at [852, 534] on icon "Clear" at bounding box center [856, 532] width 8 height 8
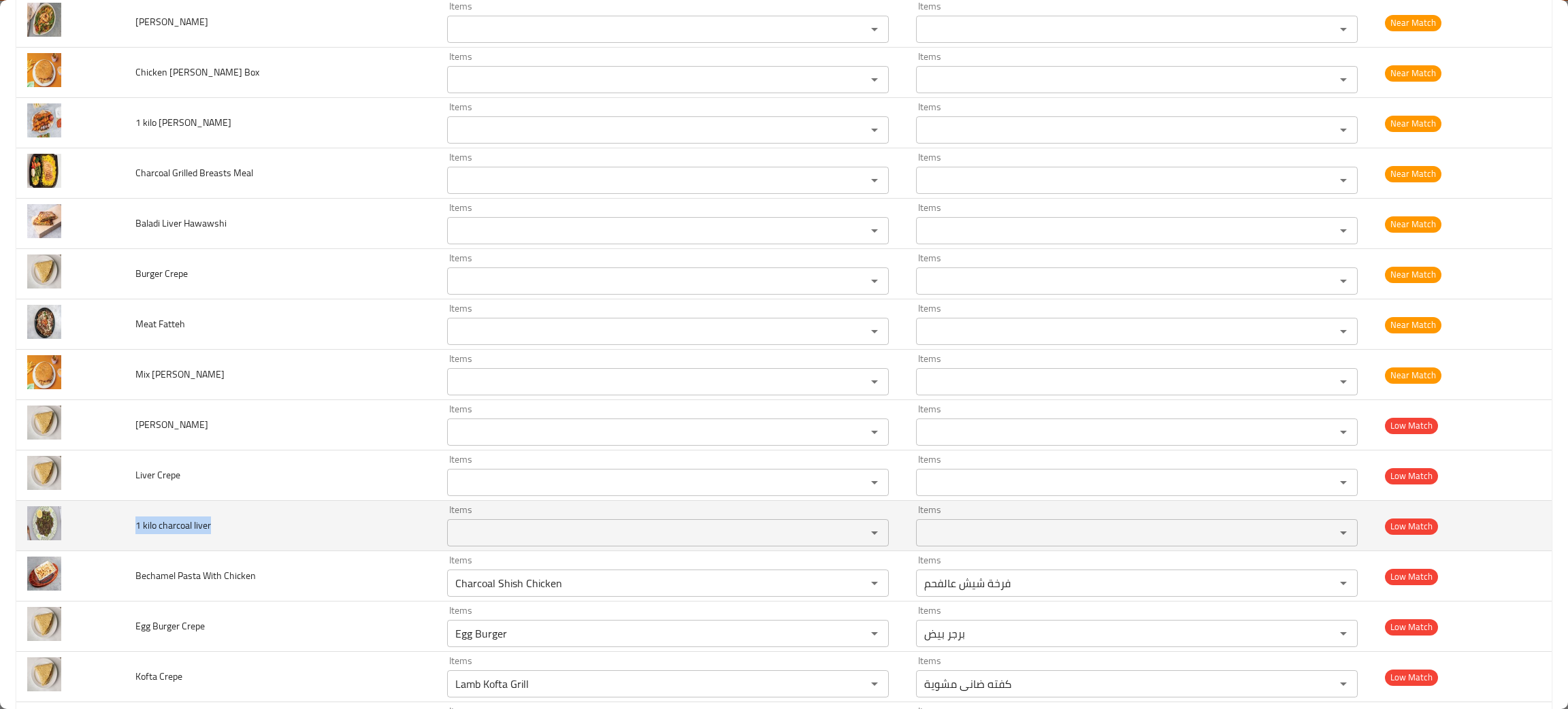
drag, startPoint x: 259, startPoint y: 537, endPoint x: 125, endPoint y: 534, distance: 134.0
click at [125, 534] on td "1 kilo charcoal liver" at bounding box center [280, 525] width 312 height 50
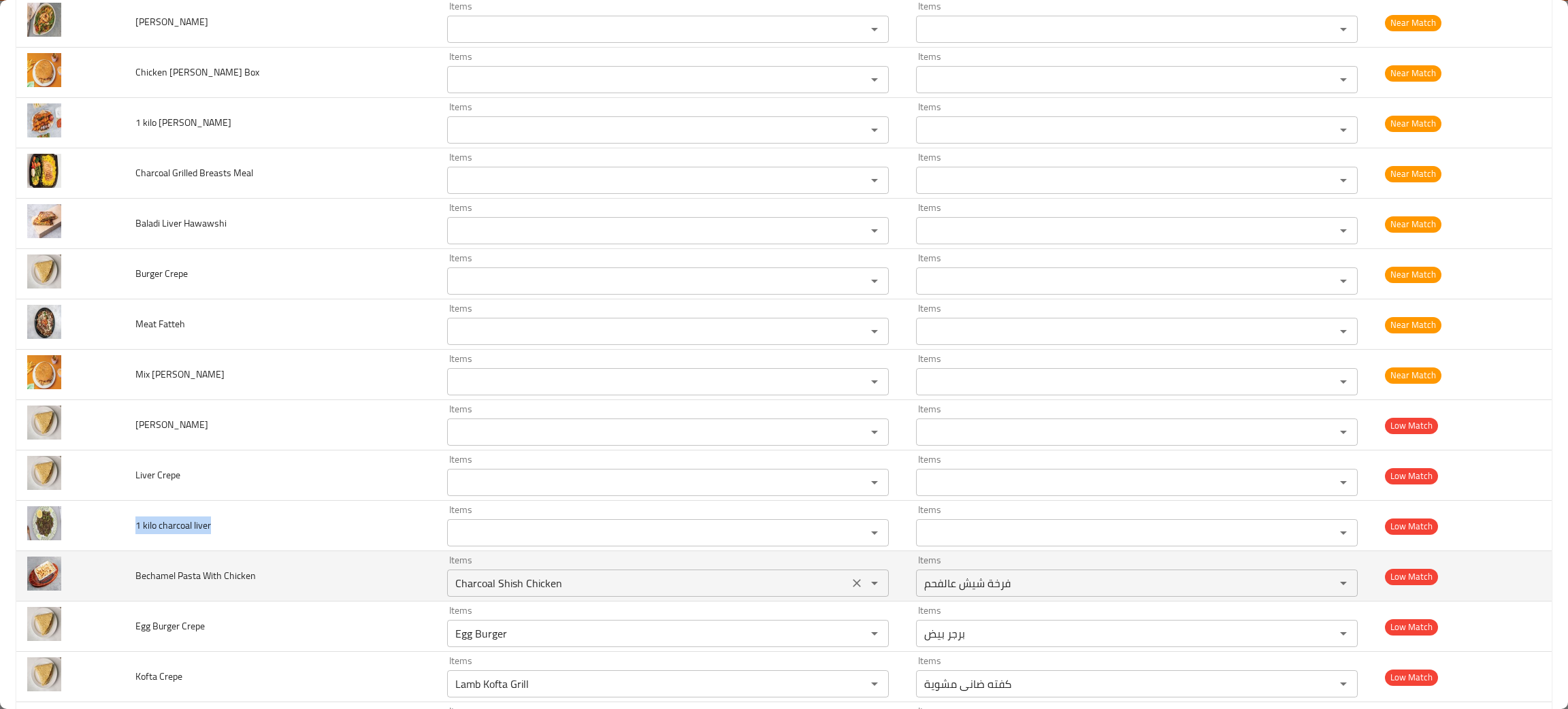
click at [837, 574] on div "Charcoal Shish Chicken Items" at bounding box center [668, 583] width 442 height 27
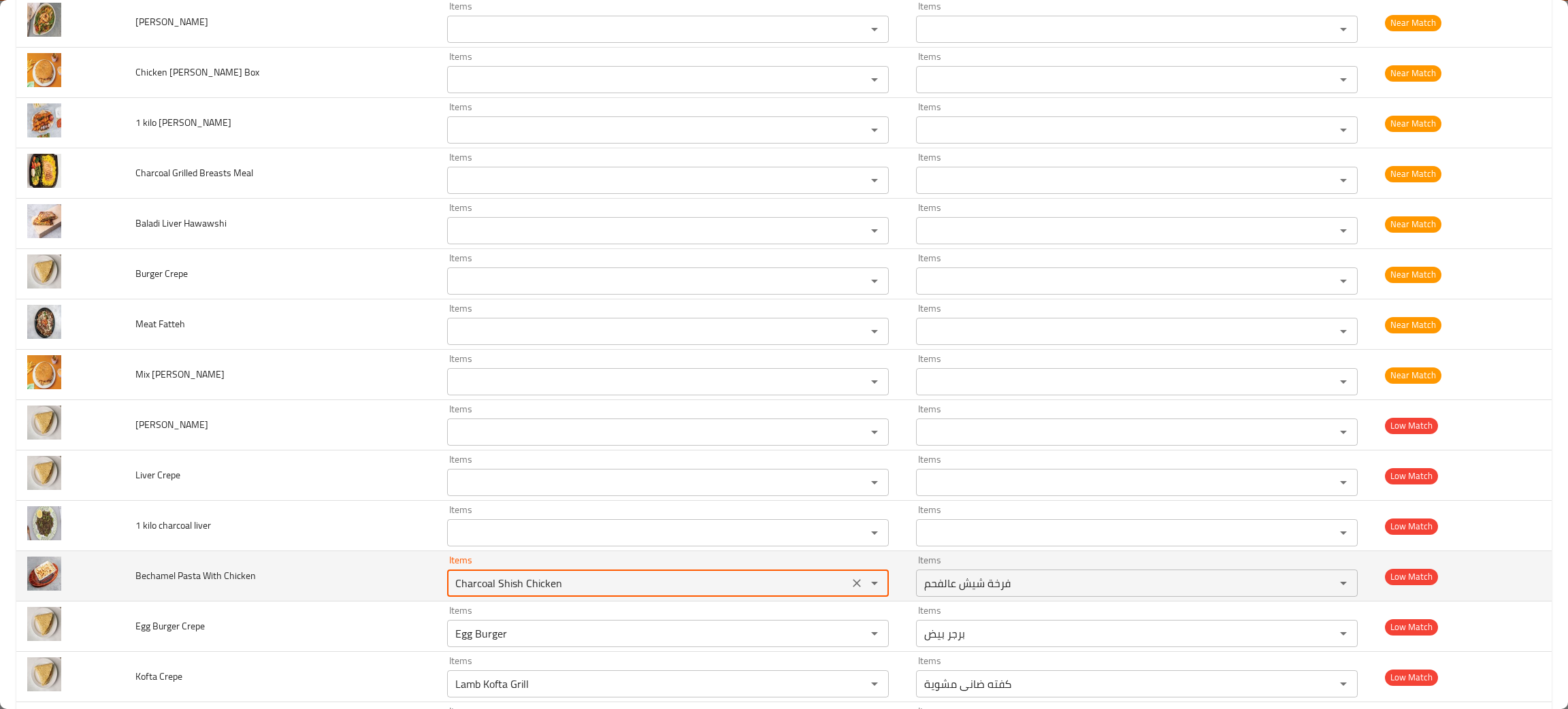
click at [849, 582] on icon "Clear" at bounding box center [856, 583] width 14 height 14
type Chicken "pas"
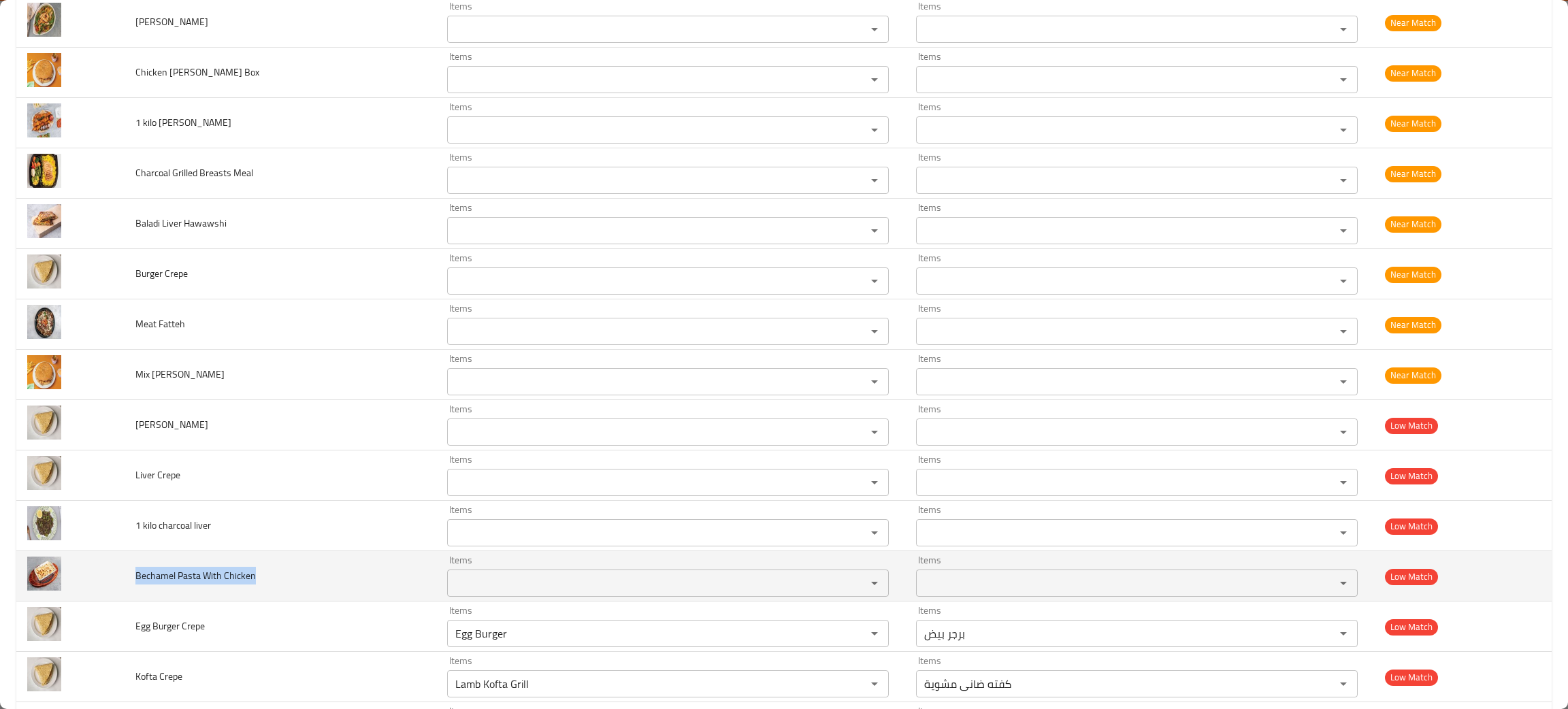
drag, startPoint x: 283, startPoint y: 585, endPoint x: 132, endPoint y: 579, distance: 151.1
click at [132, 579] on td "Bechamel Pasta With Chicken" at bounding box center [280, 575] width 312 height 50
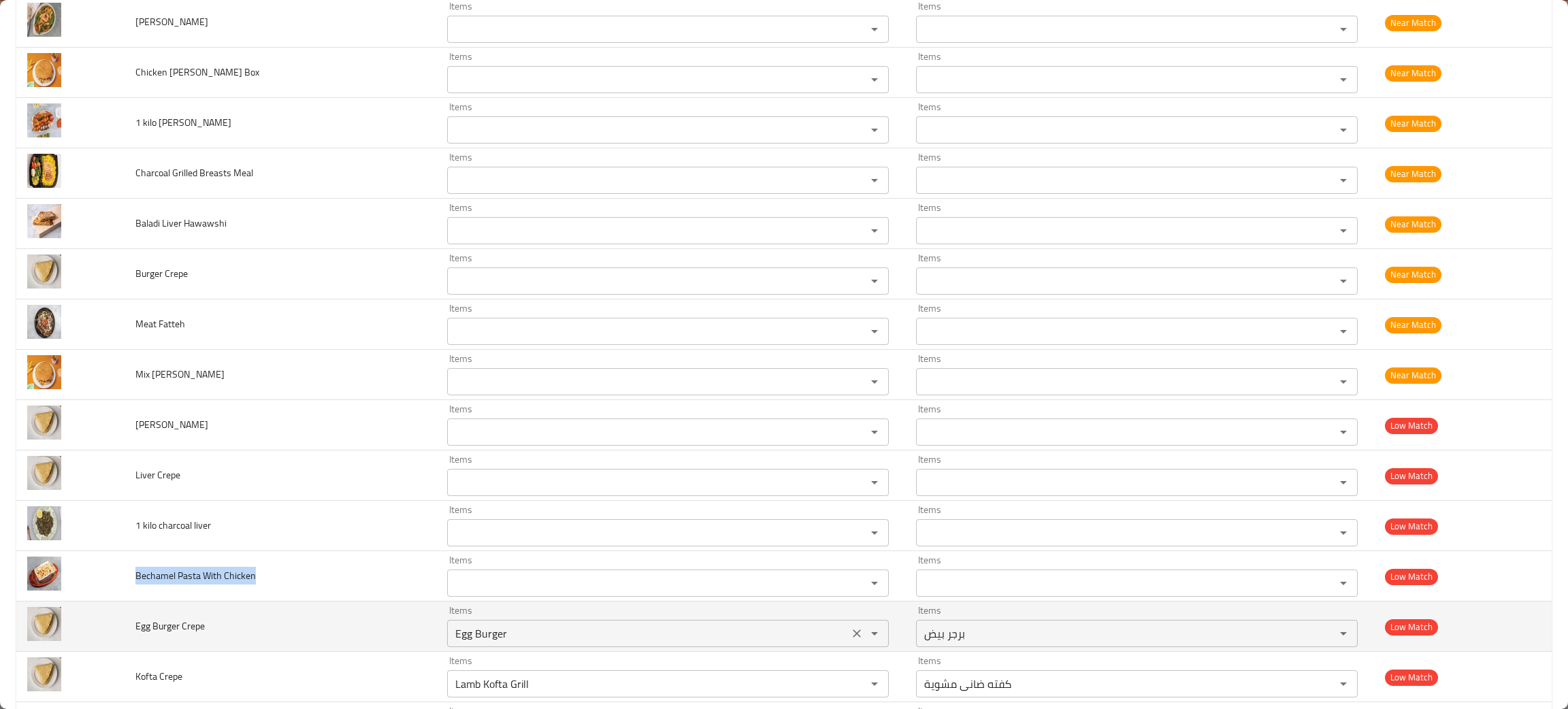
drag, startPoint x: 837, startPoint y: 635, endPoint x: 704, endPoint y: 608, distance: 135.7
click at [849, 635] on icon "Clear" at bounding box center [856, 633] width 14 height 14
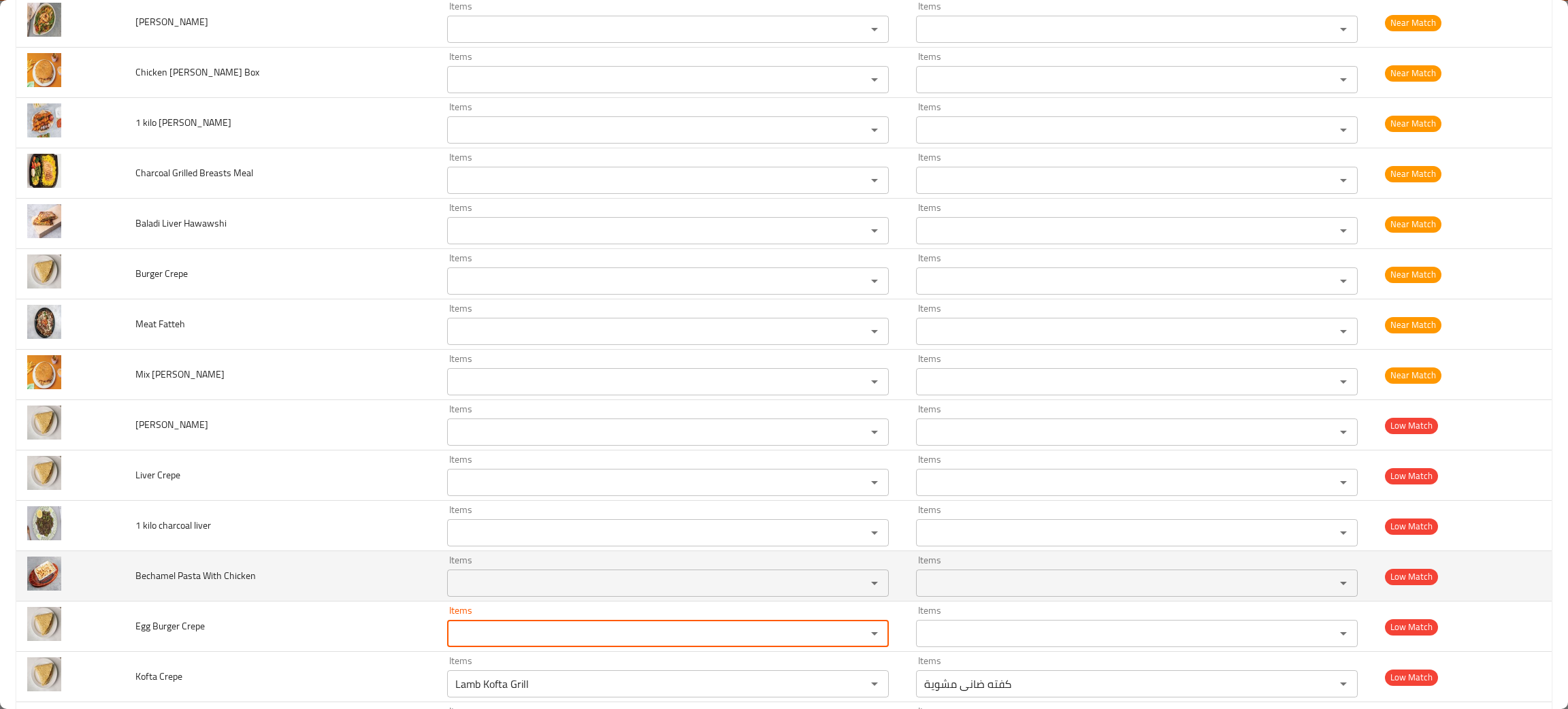
scroll to position [816, 0]
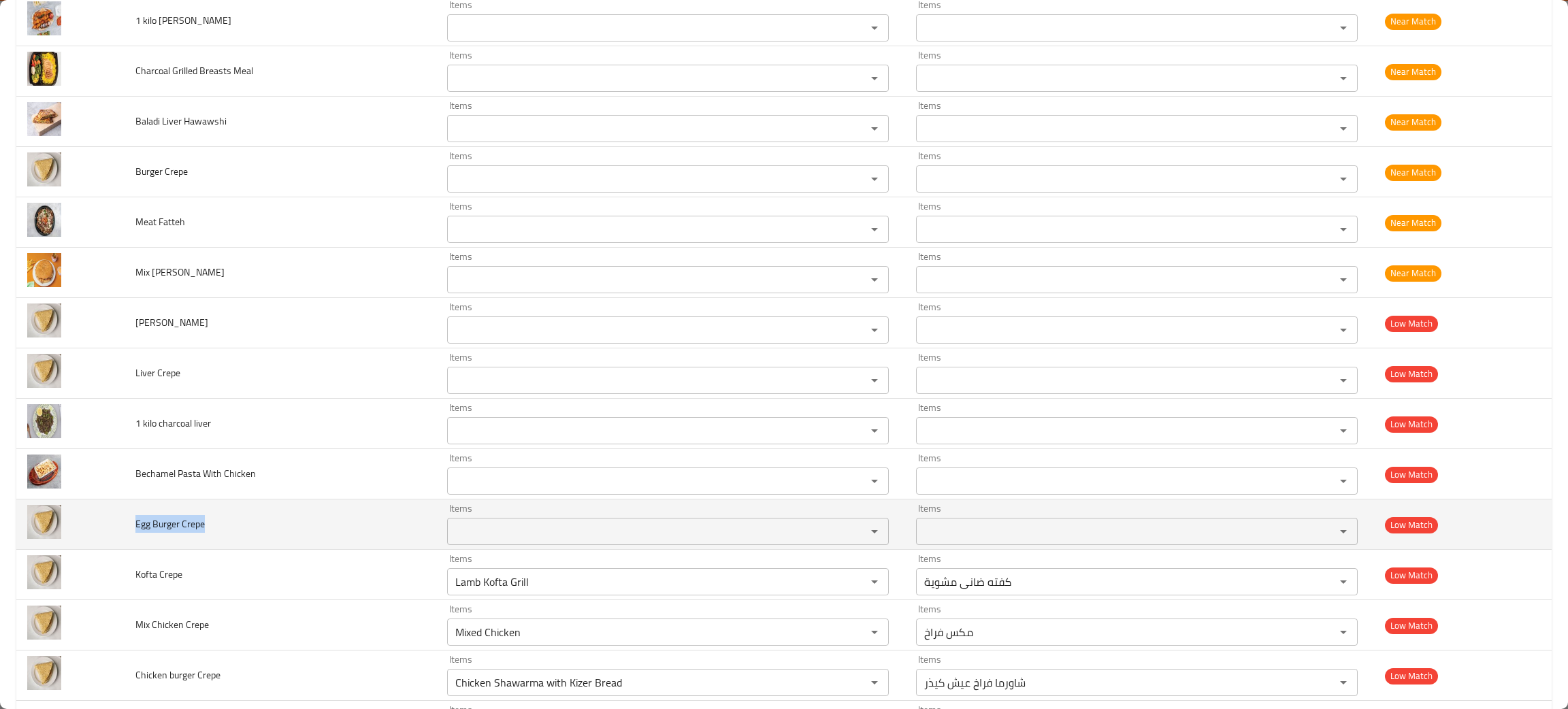
drag, startPoint x: 246, startPoint y: 539, endPoint x: 125, endPoint y: 531, distance: 121.3
click at [125, 531] on td "Egg Burger Crepe" at bounding box center [280, 524] width 312 height 50
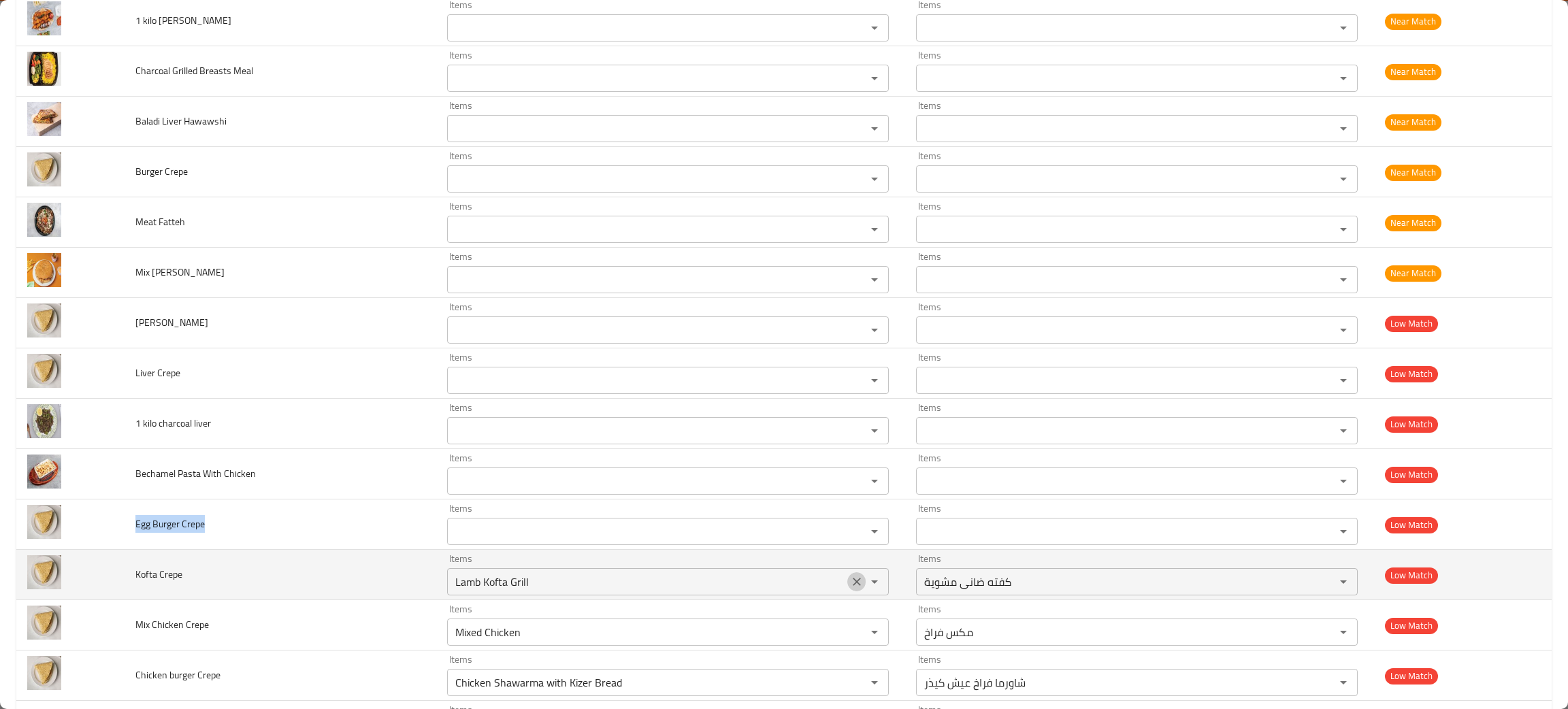
click at [849, 587] on icon "Clear" at bounding box center [856, 581] width 14 height 14
drag, startPoint x: 199, startPoint y: 585, endPoint x: 83, endPoint y: 581, distance: 116.1
click at [83, 581] on tr "Kofta Crepe Items Items Items Items Low Match" at bounding box center [784, 574] width 1535 height 50
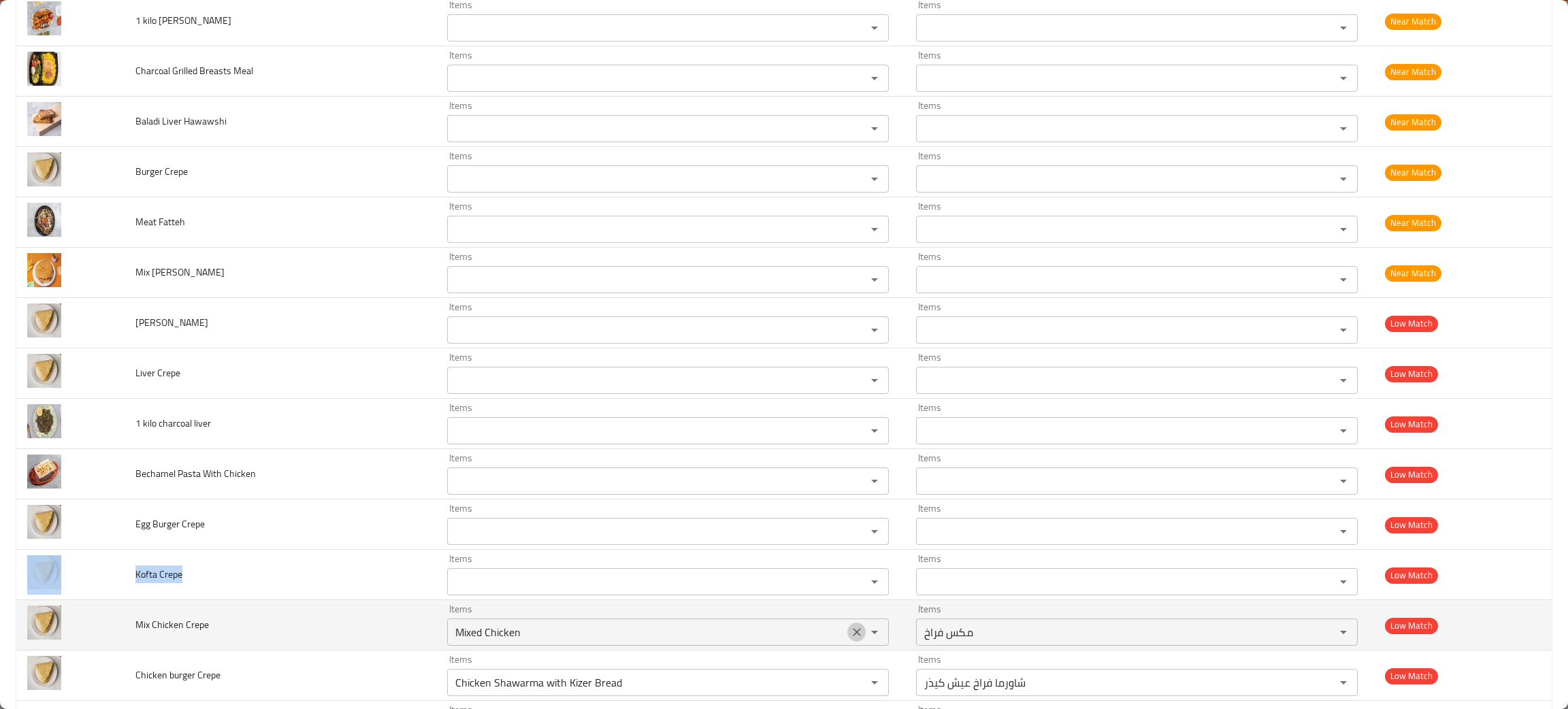
click at [849, 628] on icon "Clear" at bounding box center [856, 632] width 14 height 14
drag, startPoint x: 254, startPoint y: 643, endPoint x: 122, endPoint y: 639, distance: 132.1
click at [122, 639] on tr "Mix Chicken Crepe Items Items Items Items Low Match" at bounding box center [784, 624] width 1535 height 50
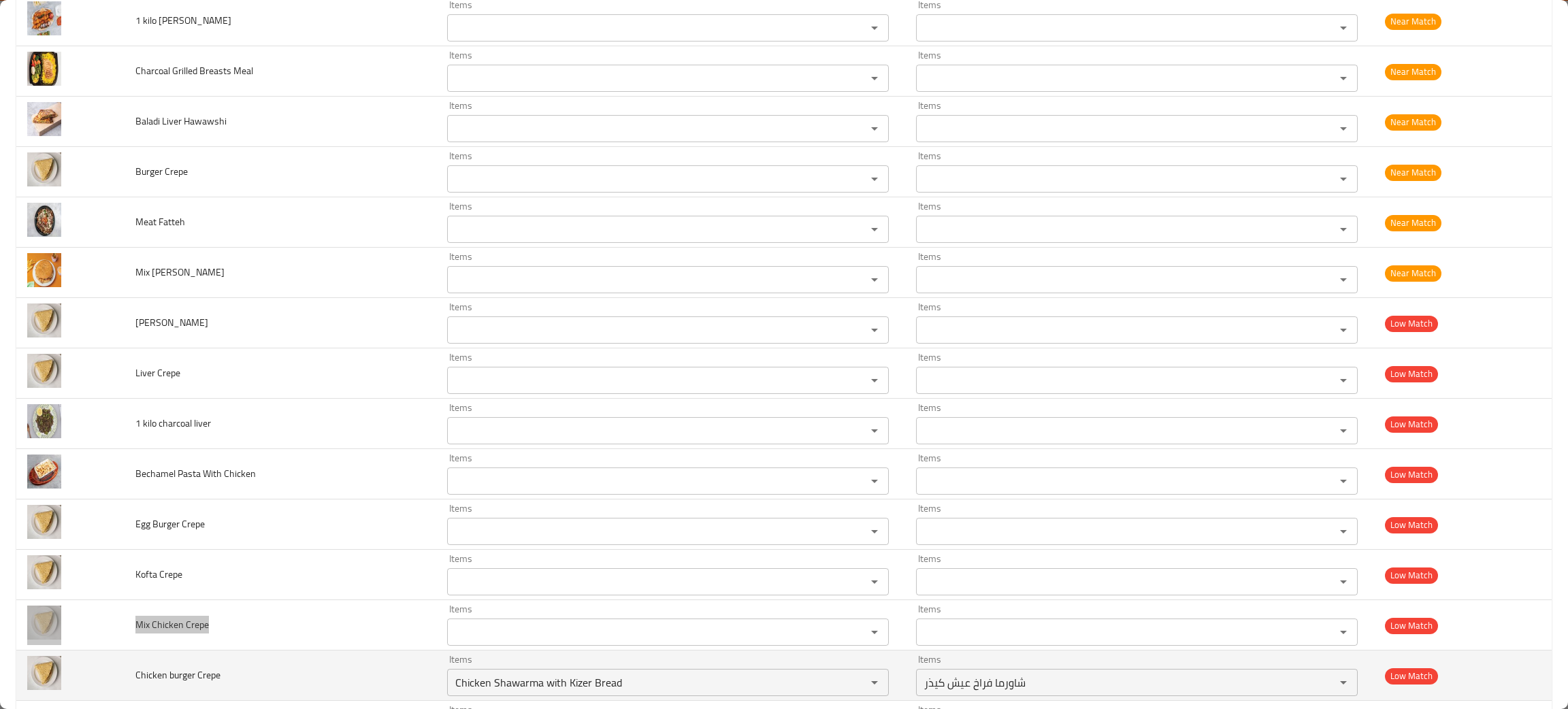
scroll to position [917, 0]
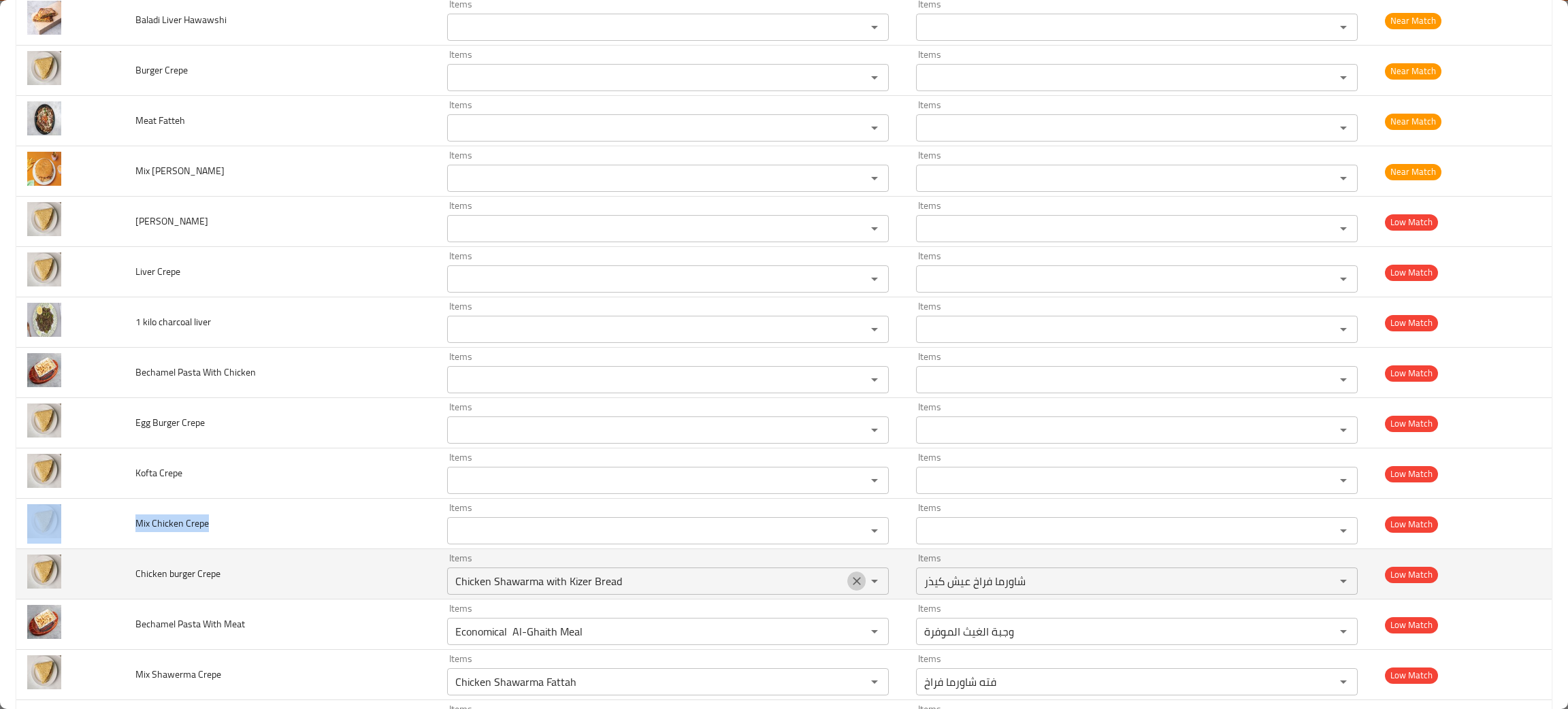
click at [849, 579] on icon "Clear" at bounding box center [856, 580] width 14 height 14
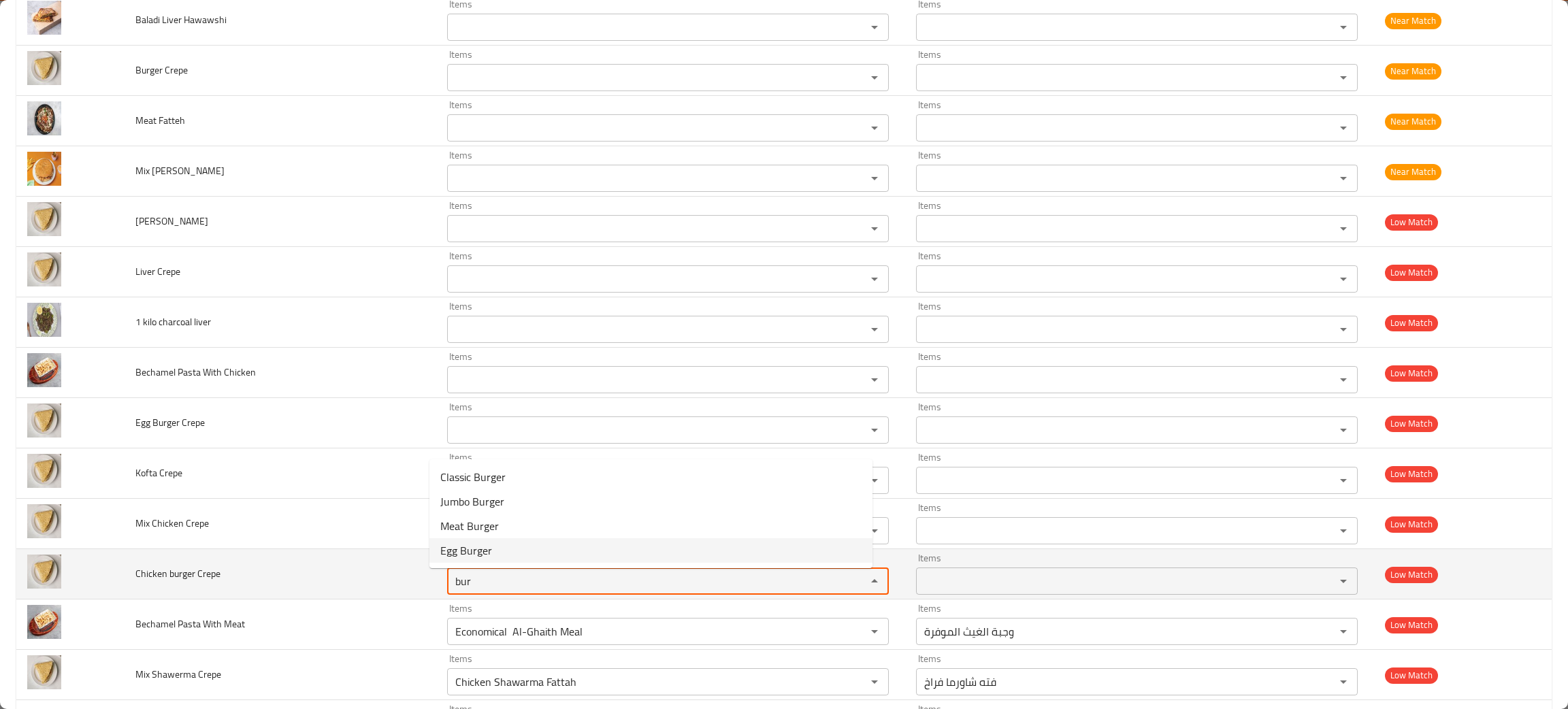
type Crepe "bur"
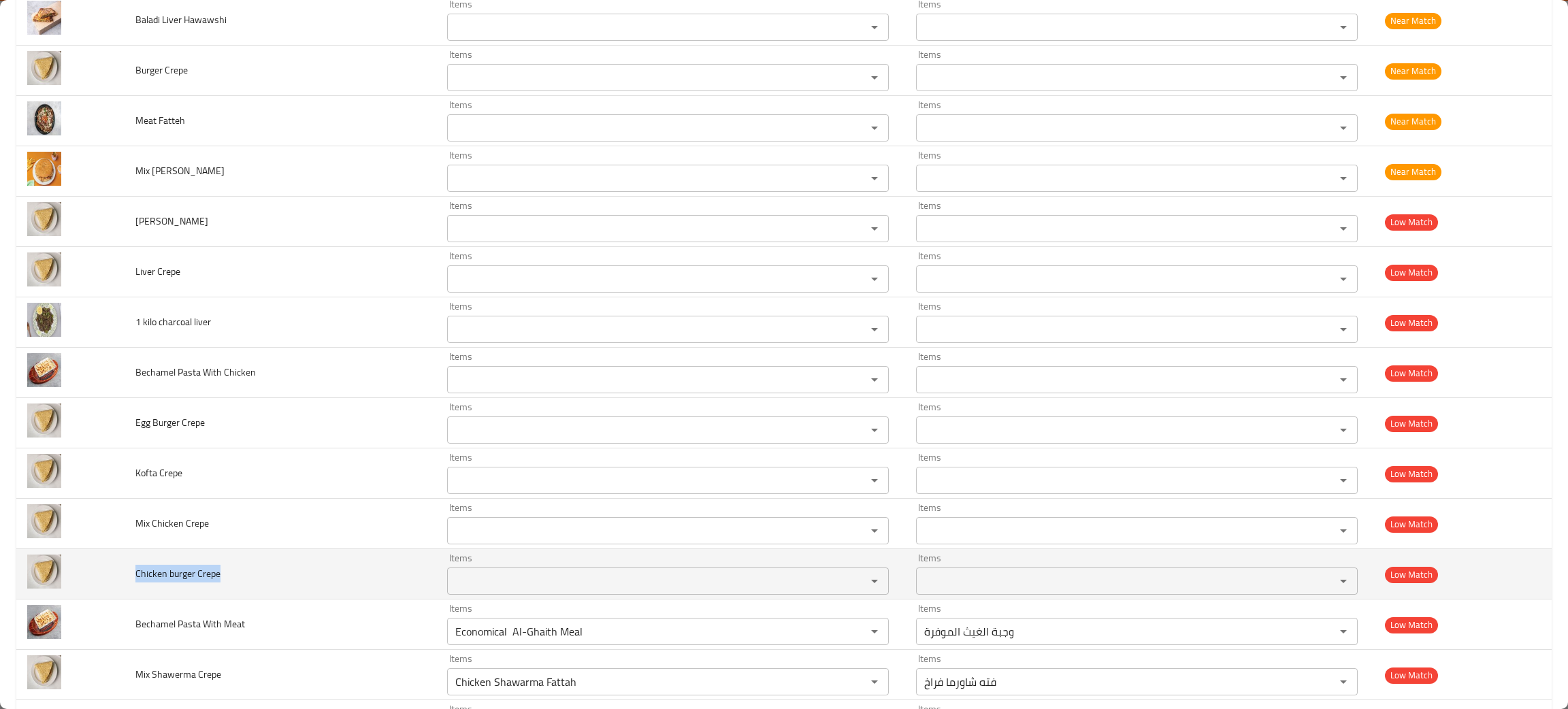
drag, startPoint x: 231, startPoint y: 585, endPoint x: 124, endPoint y: 590, distance: 107.1
click at [125, 590] on td "Chicken burger Crepe" at bounding box center [280, 574] width 312 height 50
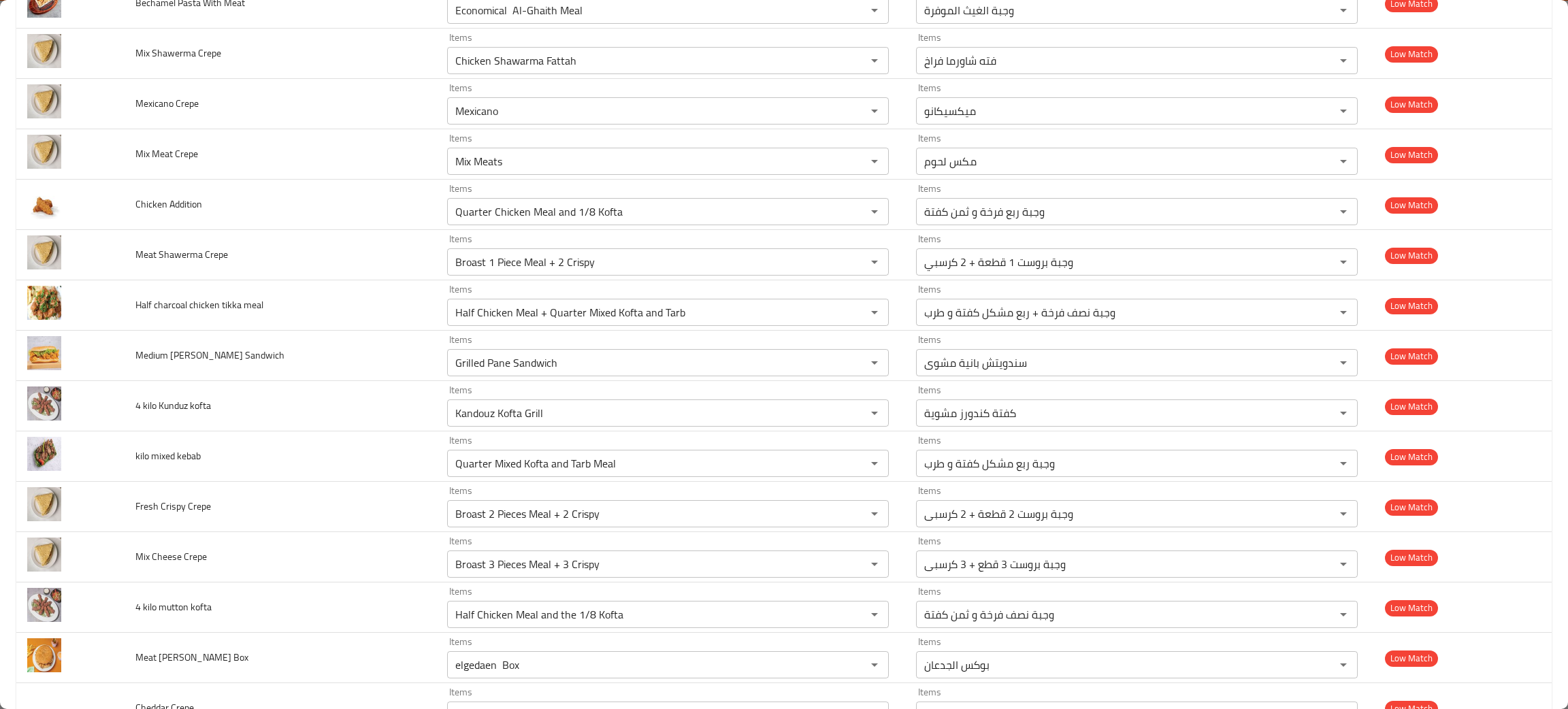
scroll to position [1147, 0]
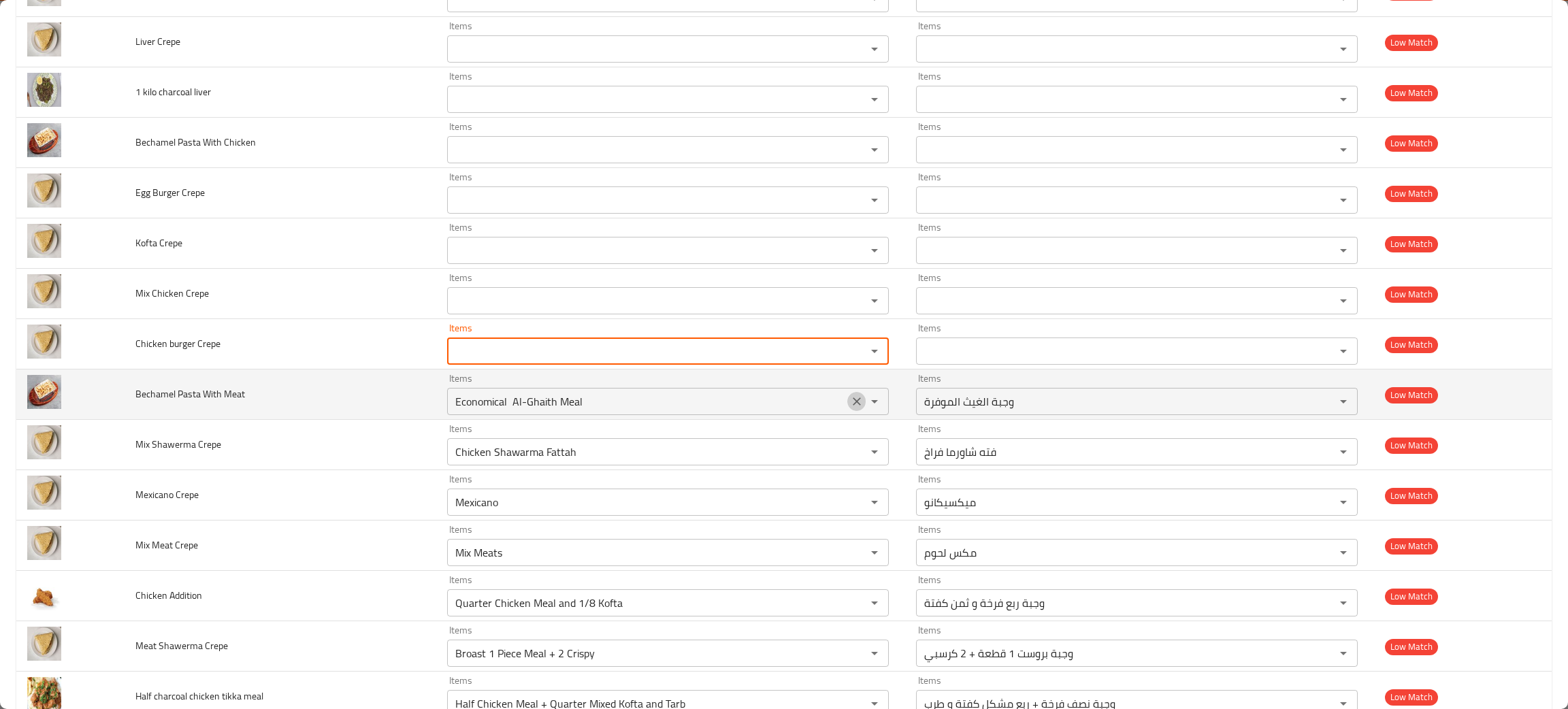
click at [852, 402] on icon "Clear" at bounding box center [856, 401] width 8 height 8
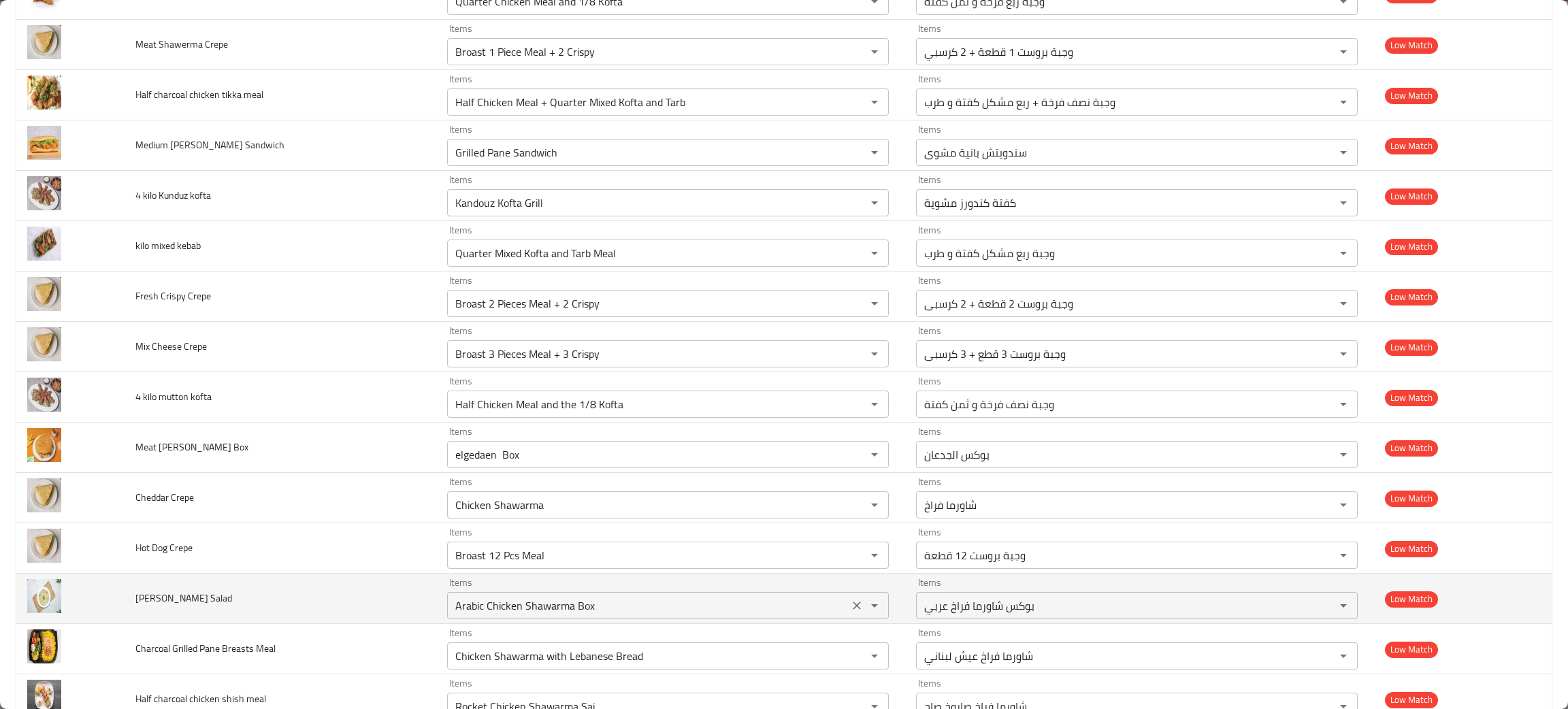
scroll to position [1949, 0]
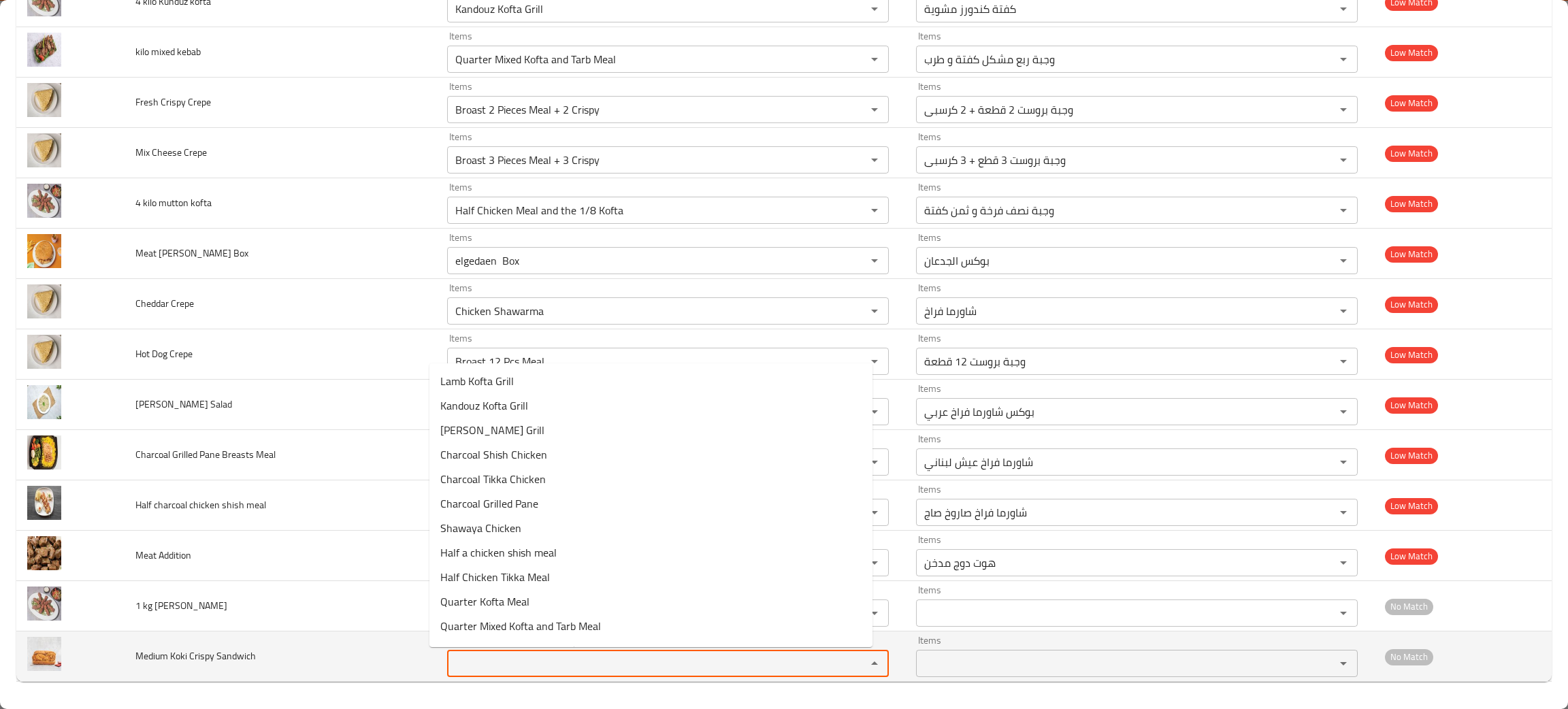
click at [479, 664] on Sandwich "Items" at bounding box center [648, 663] width 393 height 19
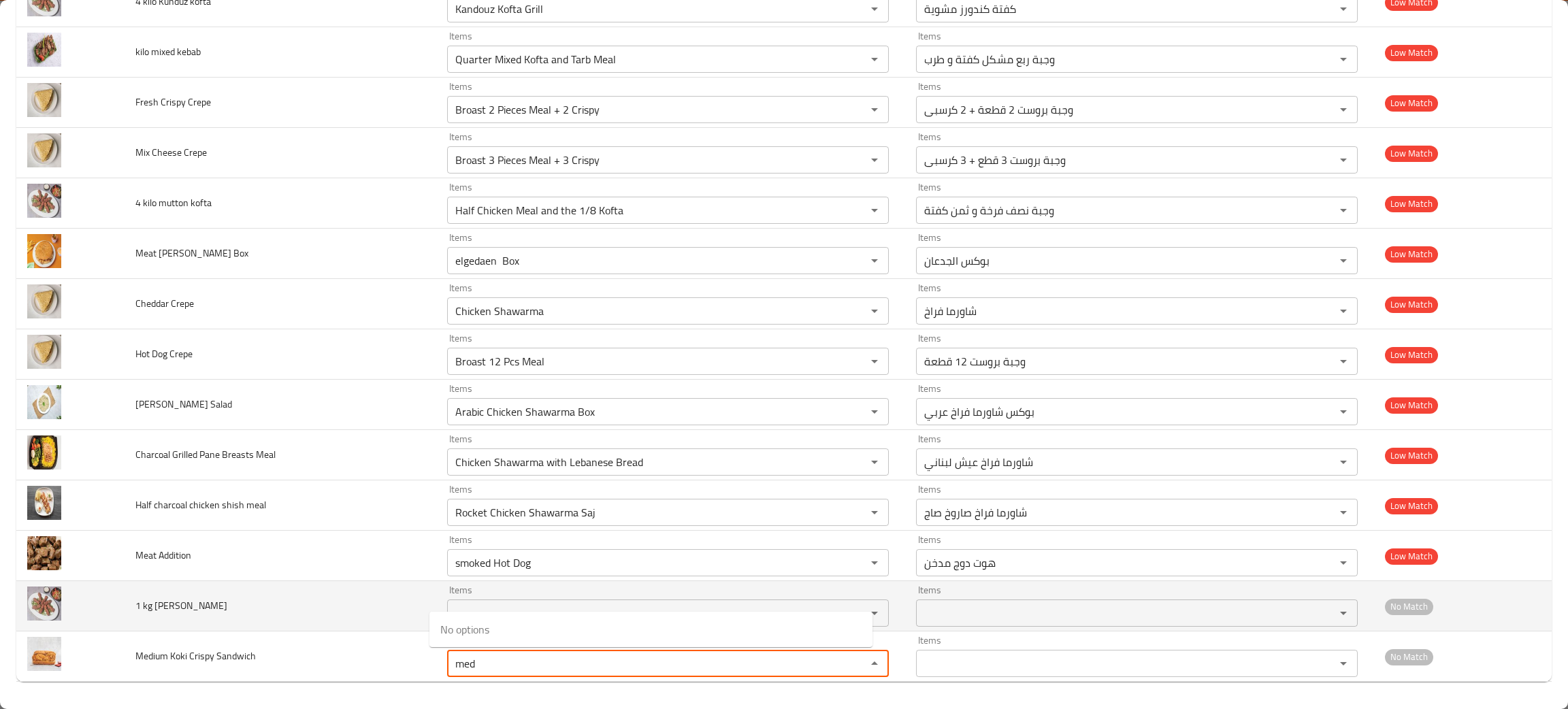
type Sandwich "med"
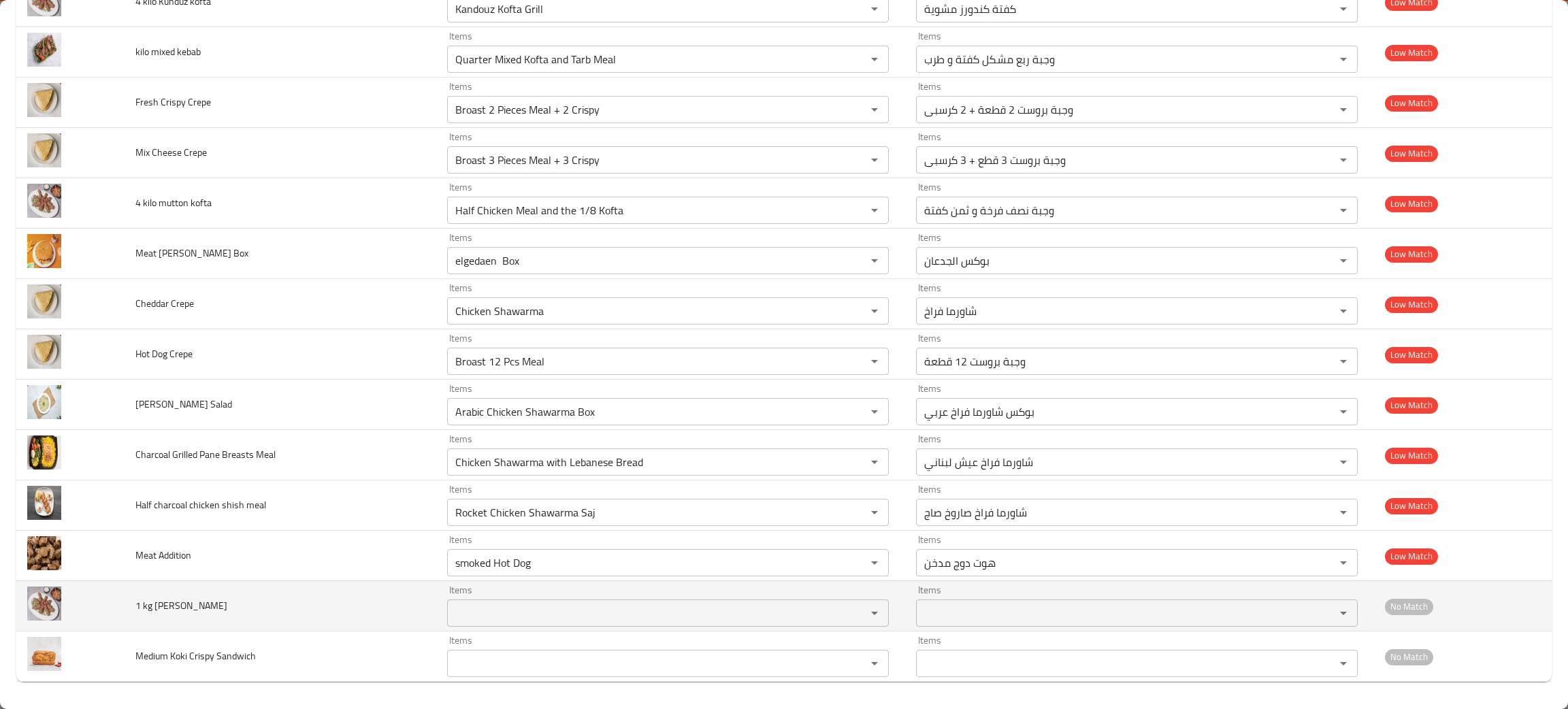
click at [368, 626] on td "1 kg Kofta Kunduz" at bounding box center [280, 605] width 312 height 50
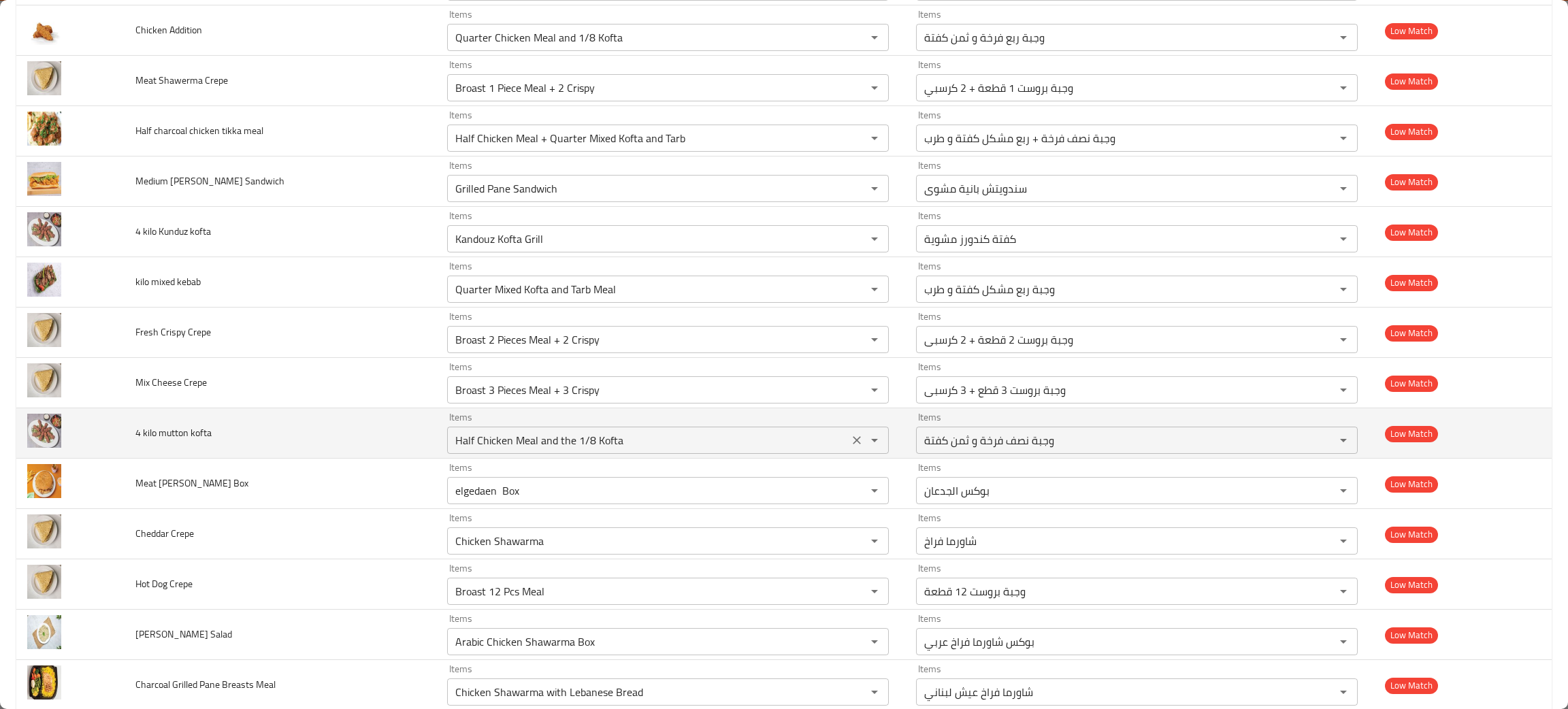
scroll to position [1846, 0]
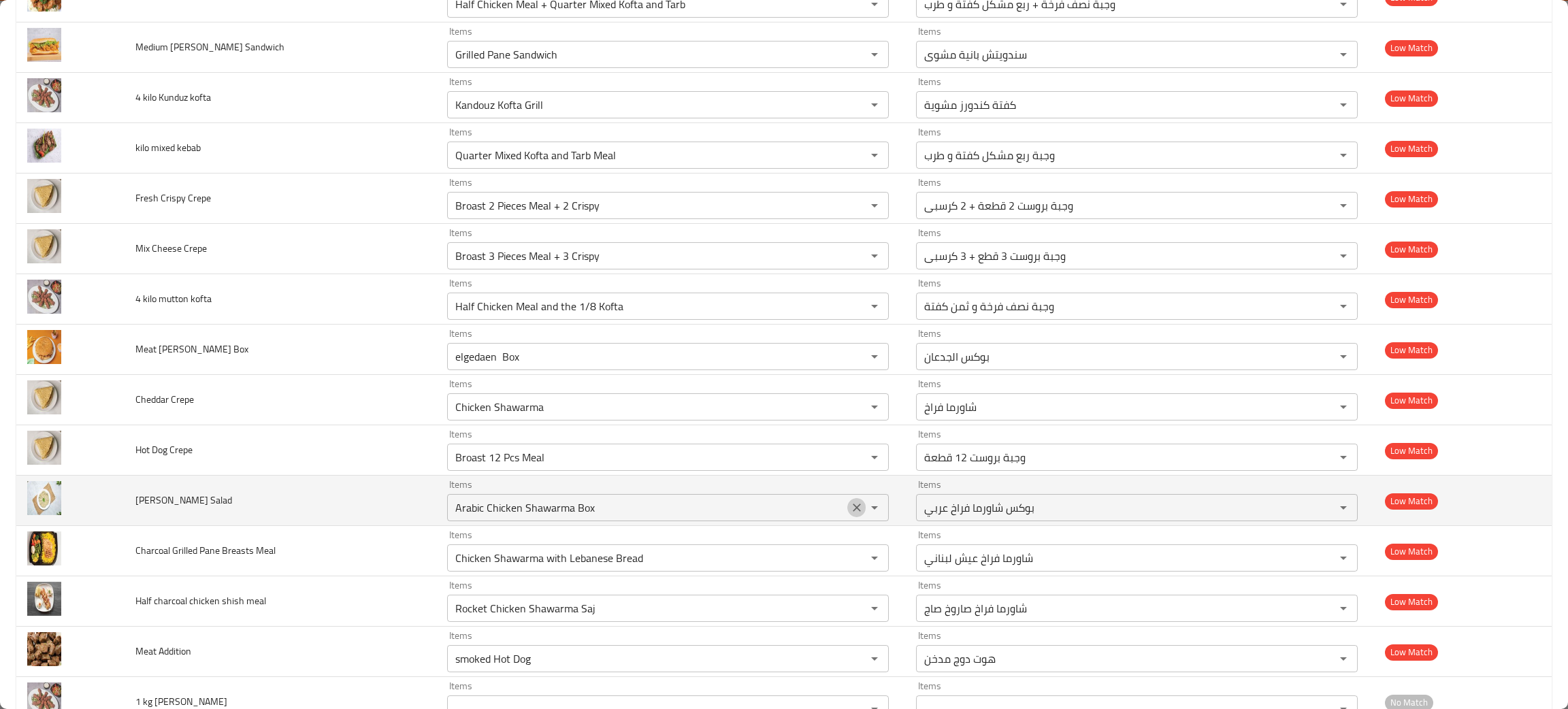
click at [849, 514] on icon "Clear" at bounding box center [856, 507] width 14 height 14
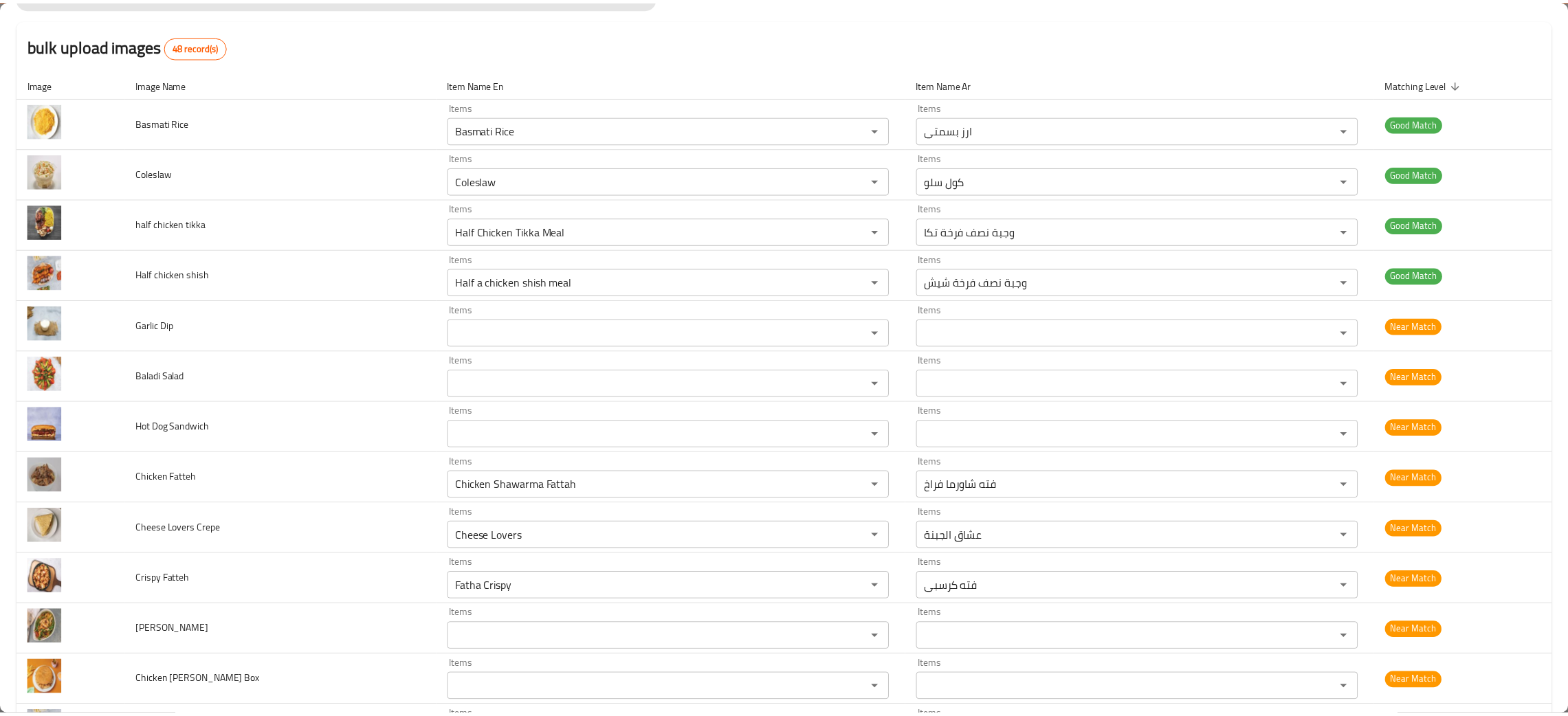
scroll to position [0, 0]
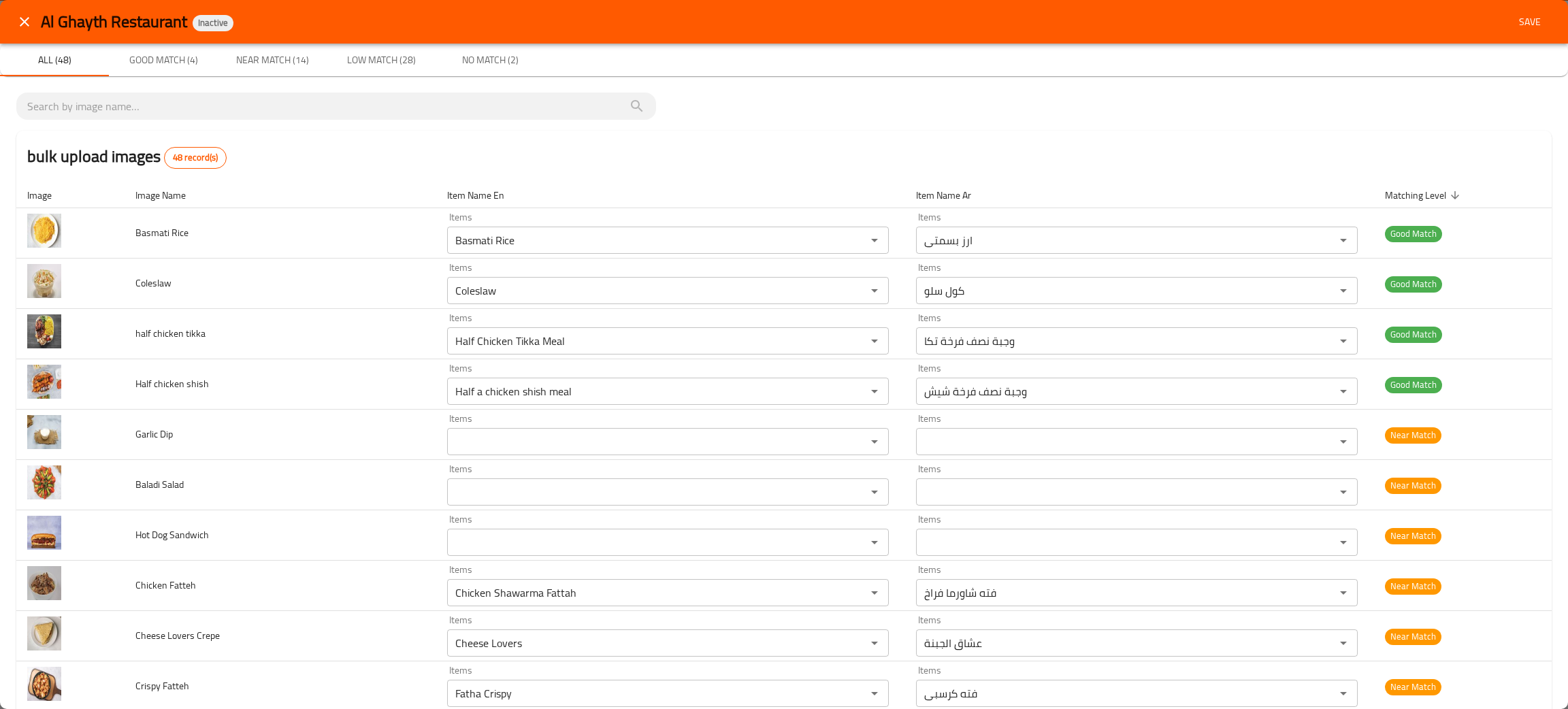
type Salad "ba"
click at [17, 15] on icon "close" at bounding box center [25, 22] width 16 height 16
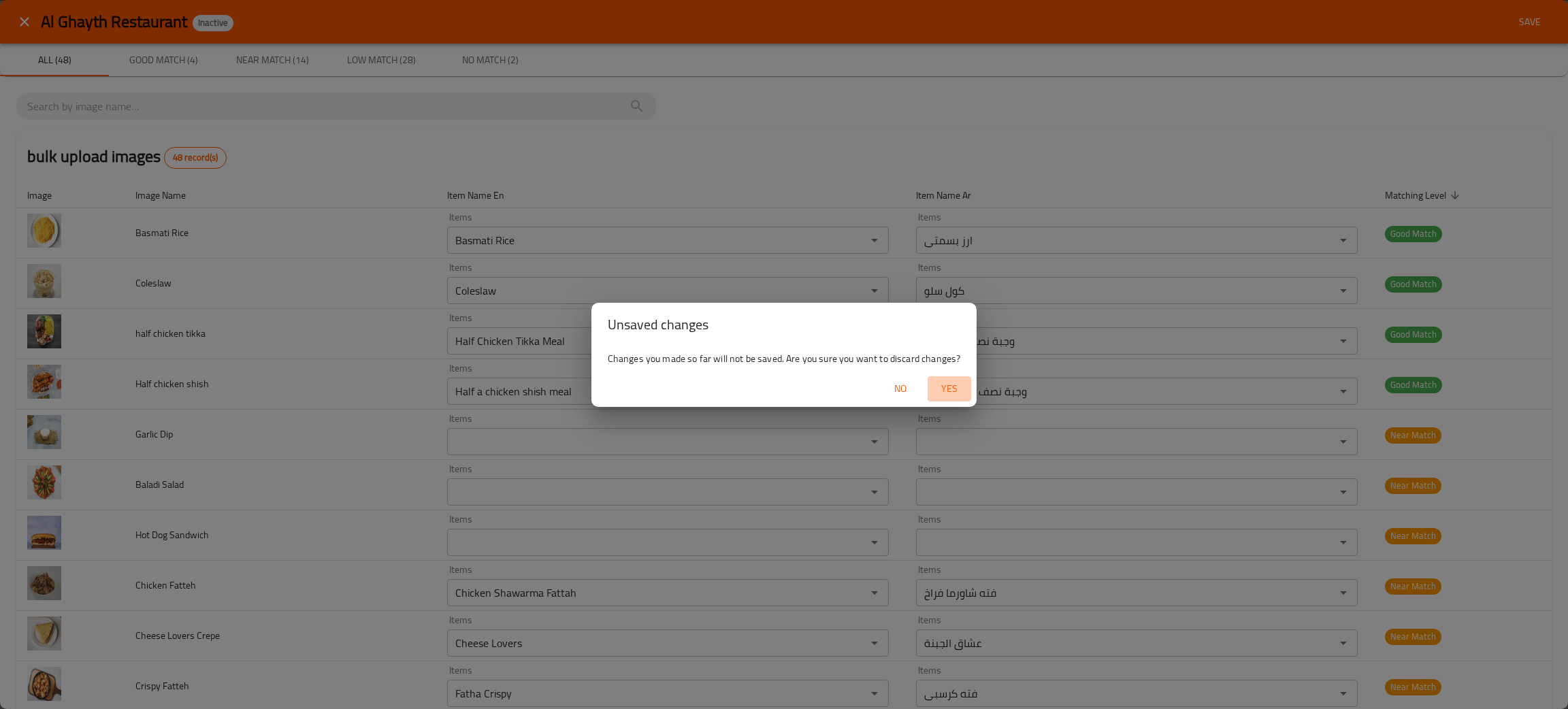
click at [954, 389] on span "Yes" at bounding box center [950, 388] width 33 height 17
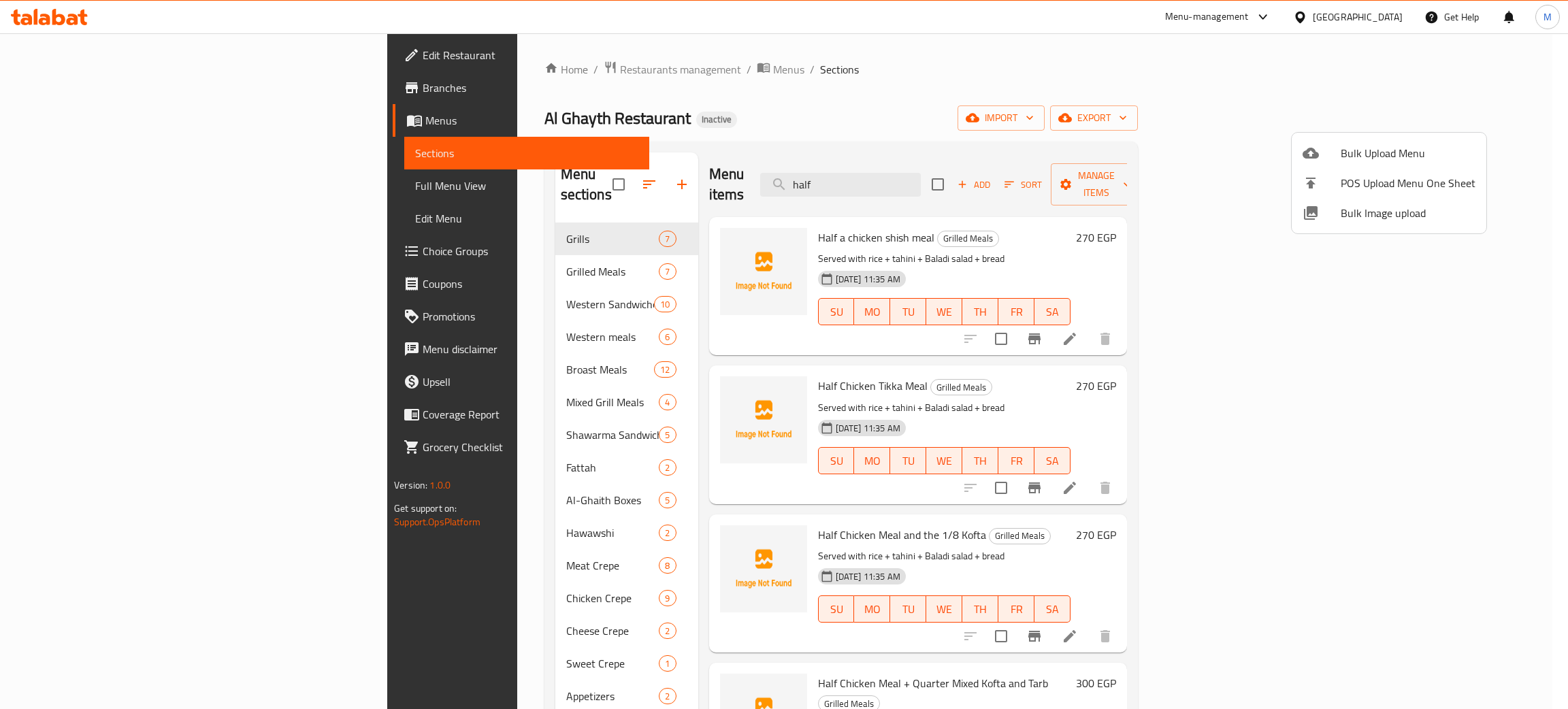
click at [950, 167] on div at bounding box center [784, 354] width 1568 height 709
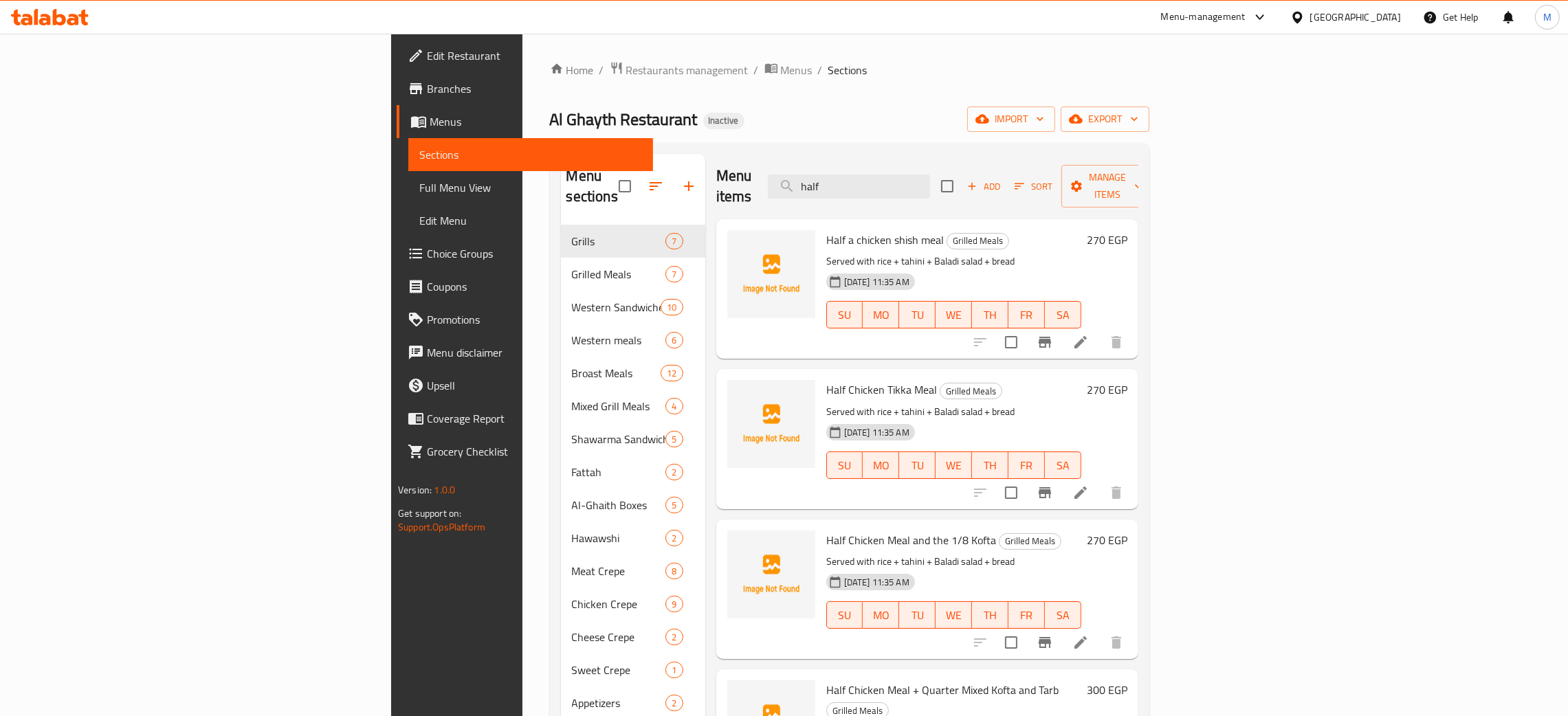
click at [930, 174] on input "half" at bounding box center [849, 186] width 163 height 24
type input "h"
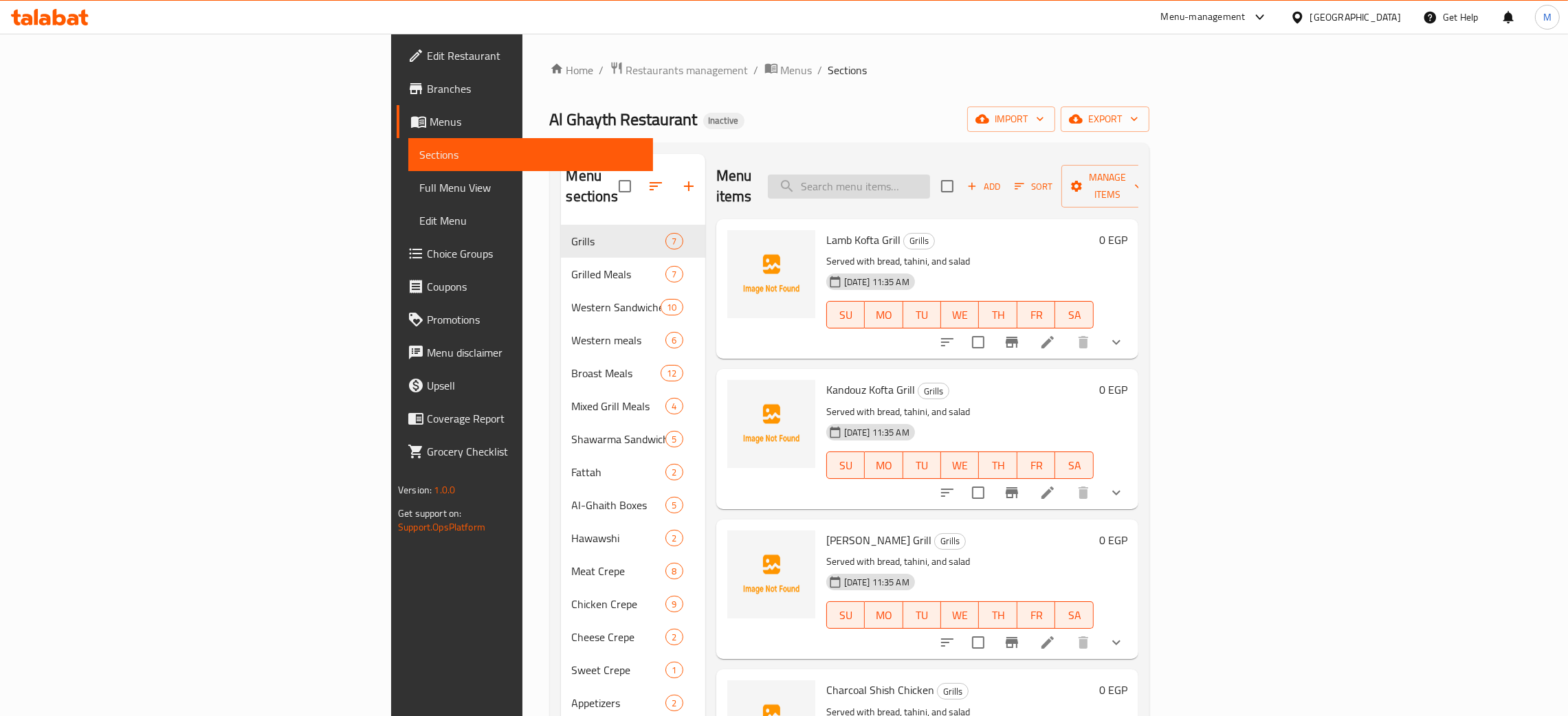
click at [930, 176] on input "search" at bounding box center [849, 186] width 163 height 24
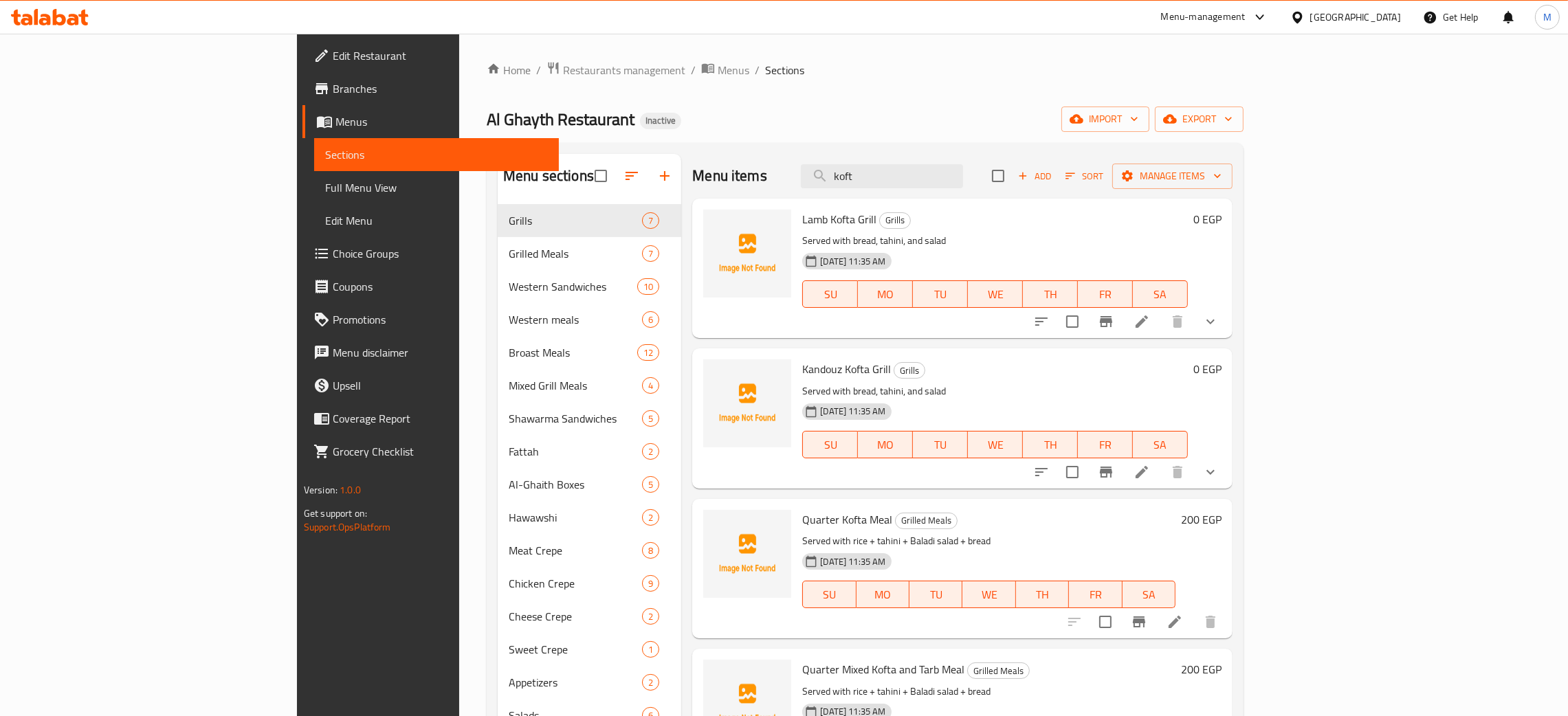
type input "koft"
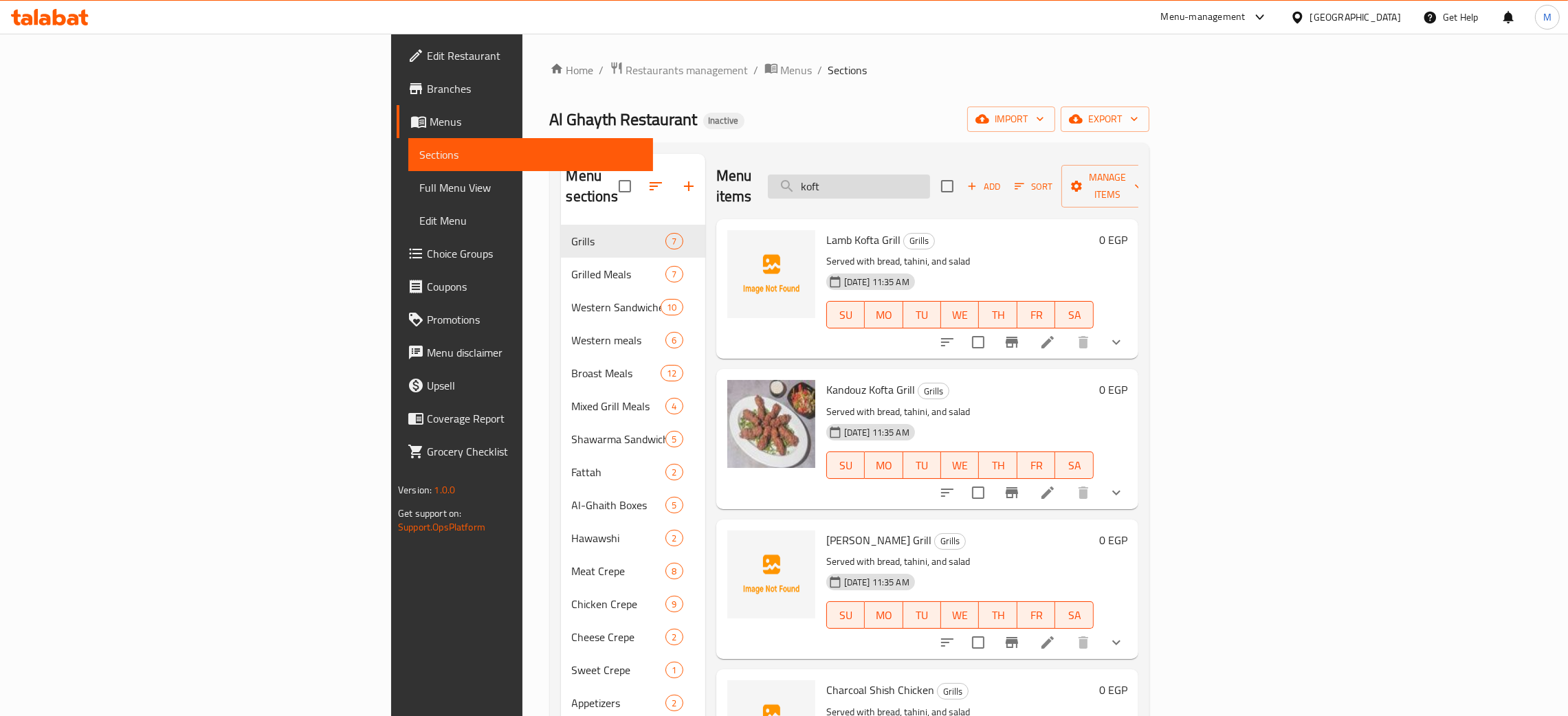
drag, startPoint x: 970, startPoint y: 179, endPoint x: 923, endPoint y: 188, distance: 47.9
click at [900, 191] on div "Menu items koft Add Sort Manage items" at bounding box center [927, 186] width 422 height 65
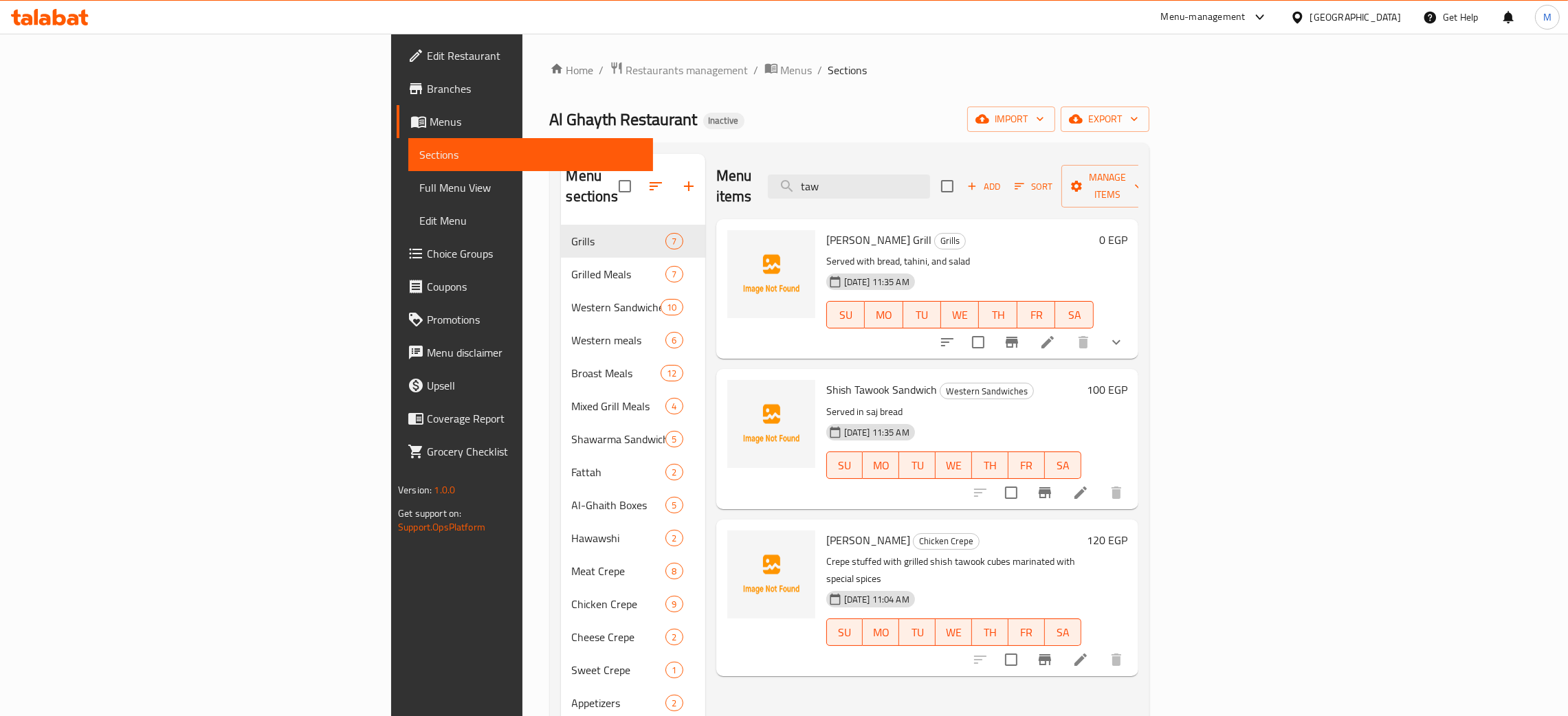
type input "taw"
click at [764, 417] on icon at bounding box center [771, 423] width 14 height 14
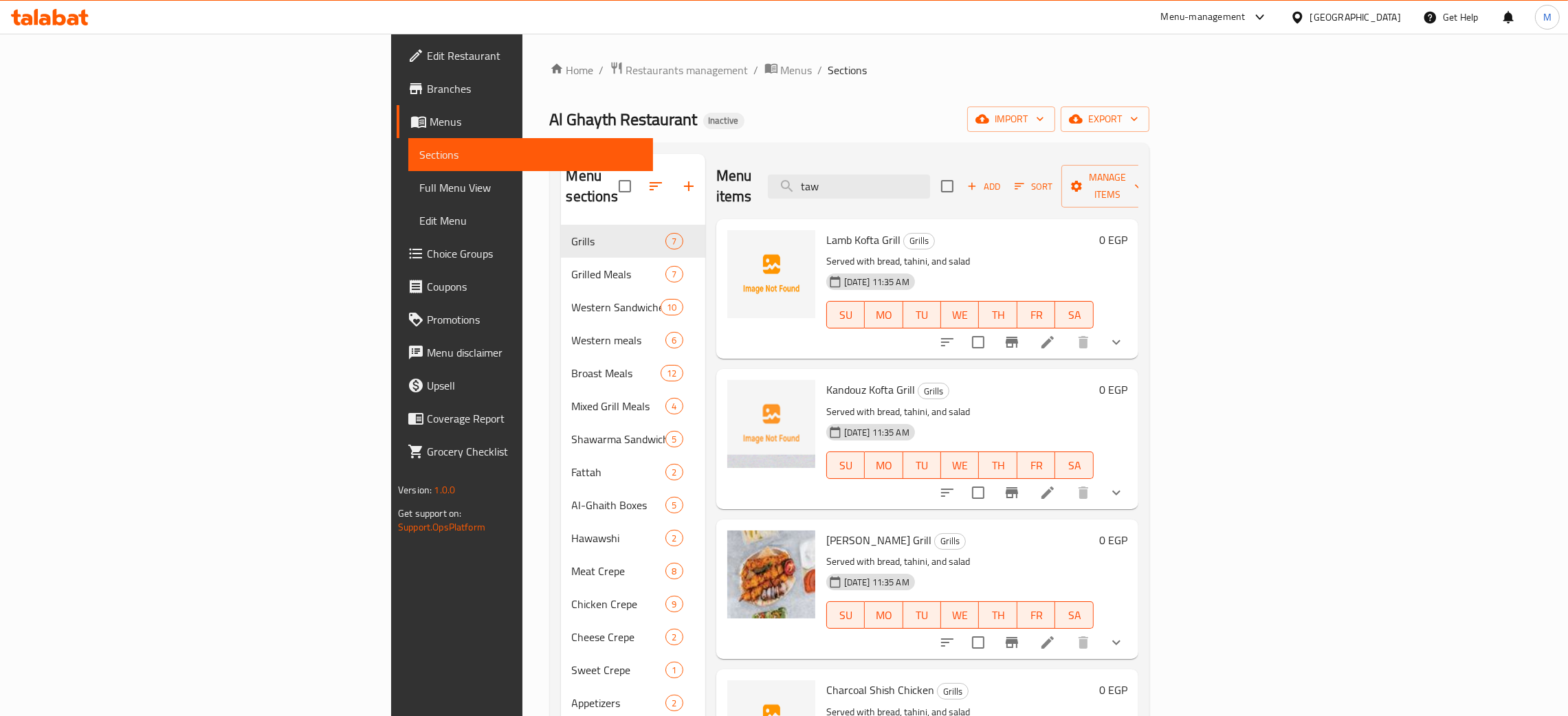
drag, startPoint x: 971, startPoint y: 168, endPoint x: 906, endPoint y: 149, distance: 67.7
click at [897, 162] on div "Menu items taw Add Sort Manage items" at bounding box center [927, 186] width 422 height 65
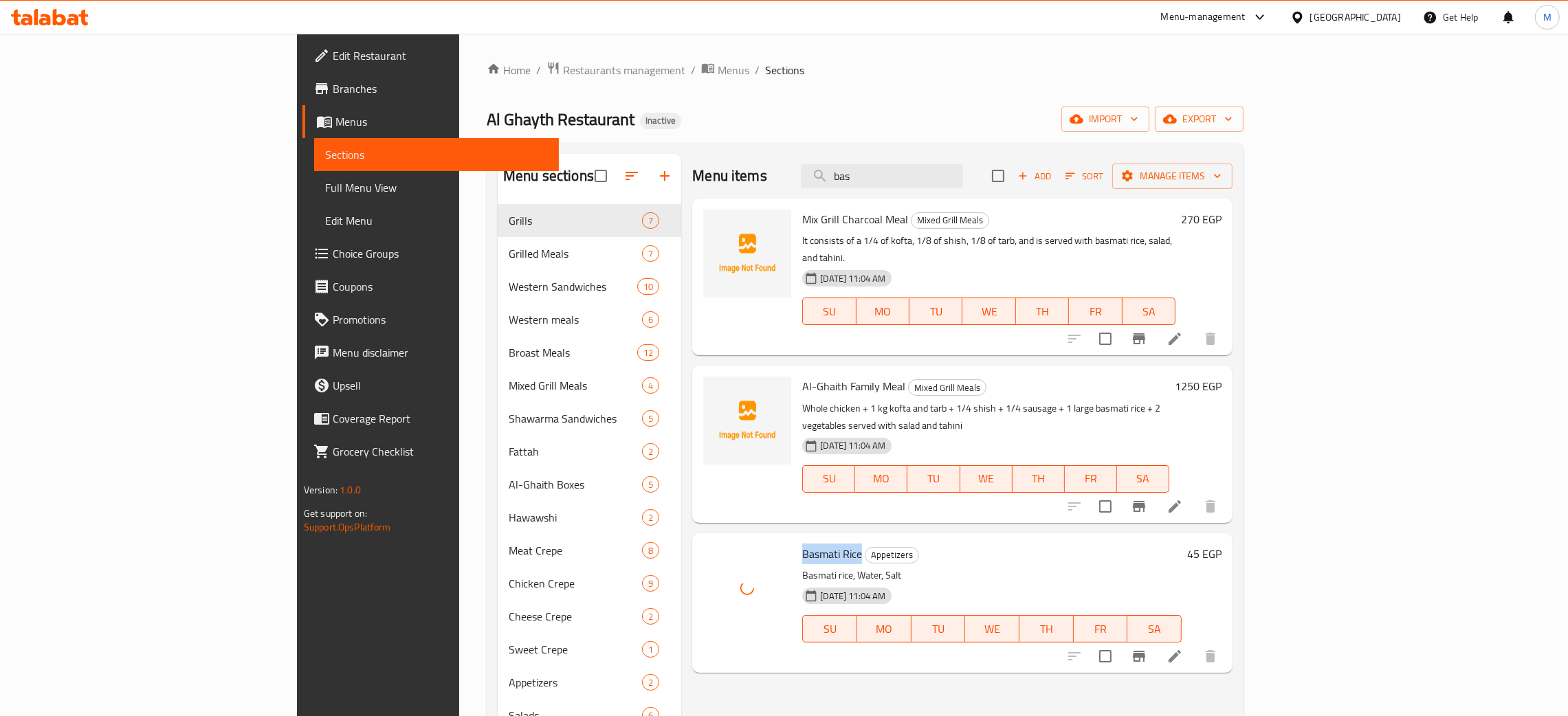
drag, startPoint x: 787, startPoint y: 514, endPoint x: 725, endPoint y: 517, distance: 62.1
click at [796, 539] on div "Basmati Rice Appetizers Basmati rice, Water, Salt 01-10-2025 11:04 AM SU MO TU …" at bounding box center [991, 603] width 390 height 129
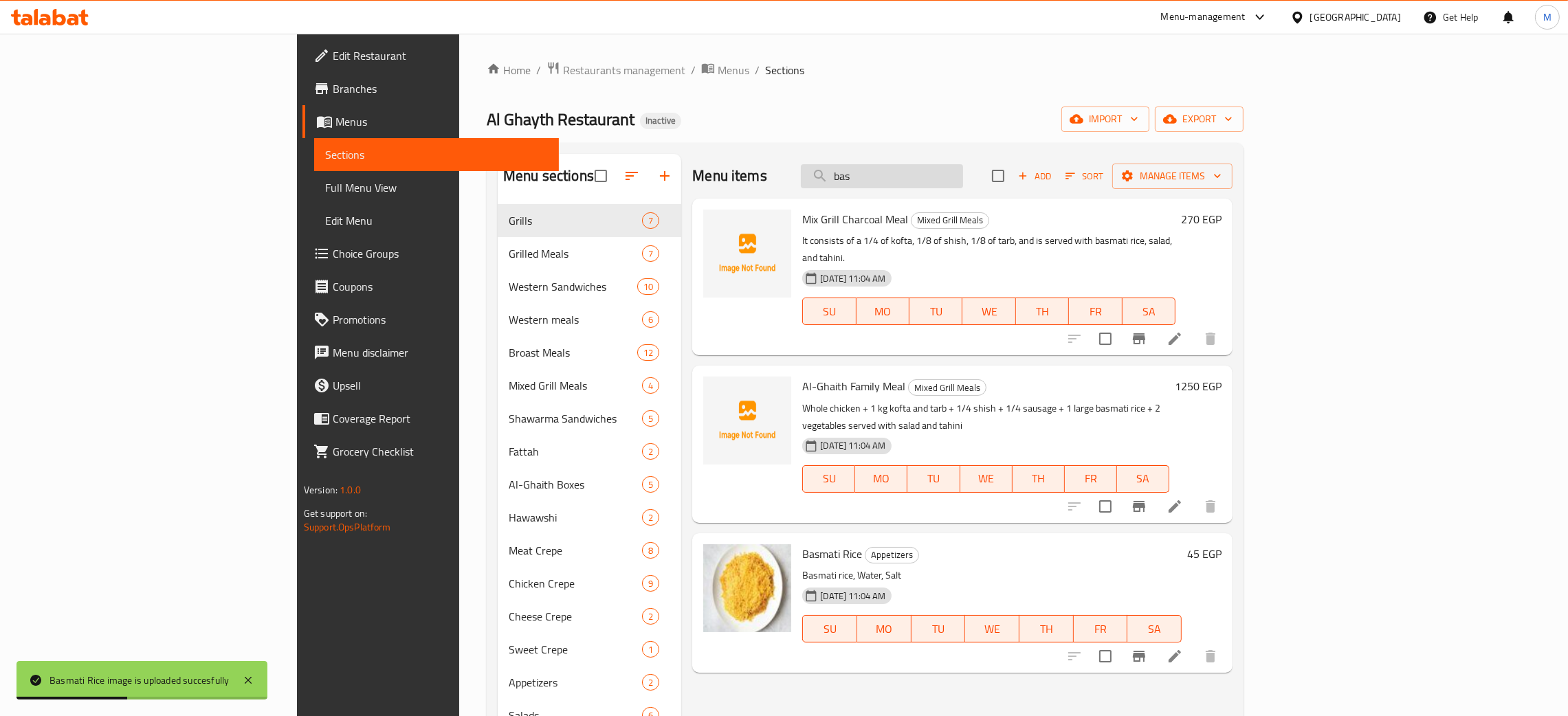
click at [963, 176] on input "bas" at bounding box center [882, 176] width 163 height 24
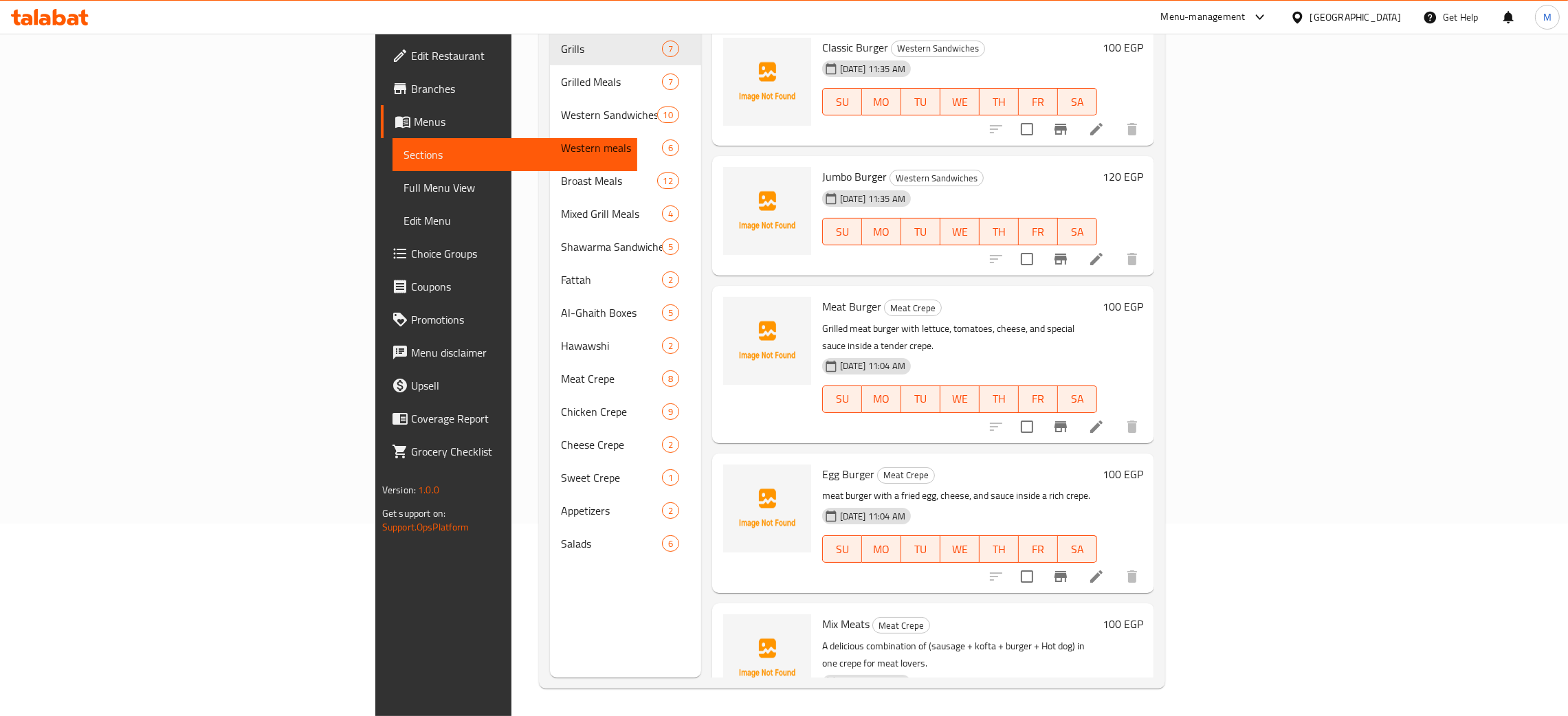
type input "bur"
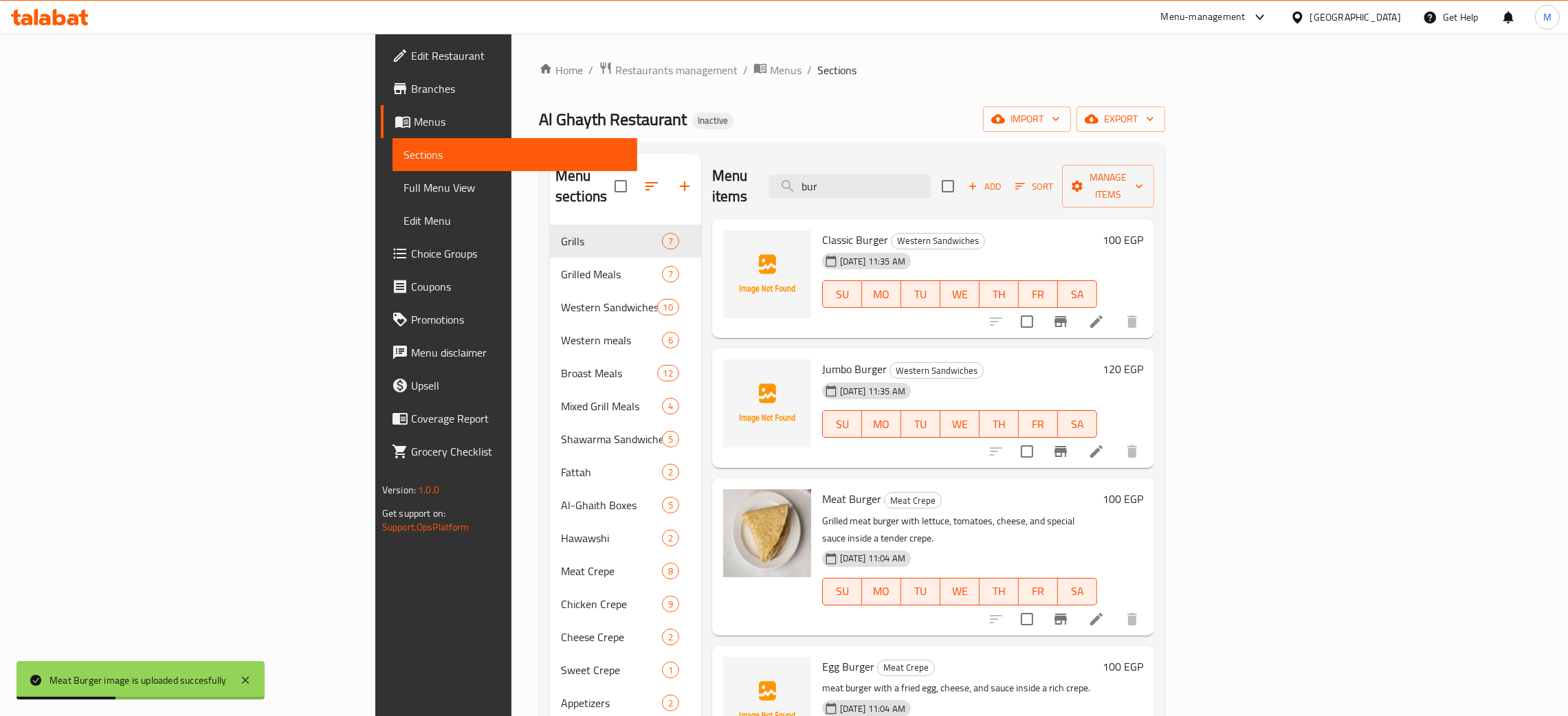
drag, startPoint x: 956, startPoint y: 176, endPoint x: 880, endPoint y: 151, distance: 80.0
click at [871, 160] on div "Menu items bur Add Sort Manage items" at bounding box center [932, 186] width 442 height 65
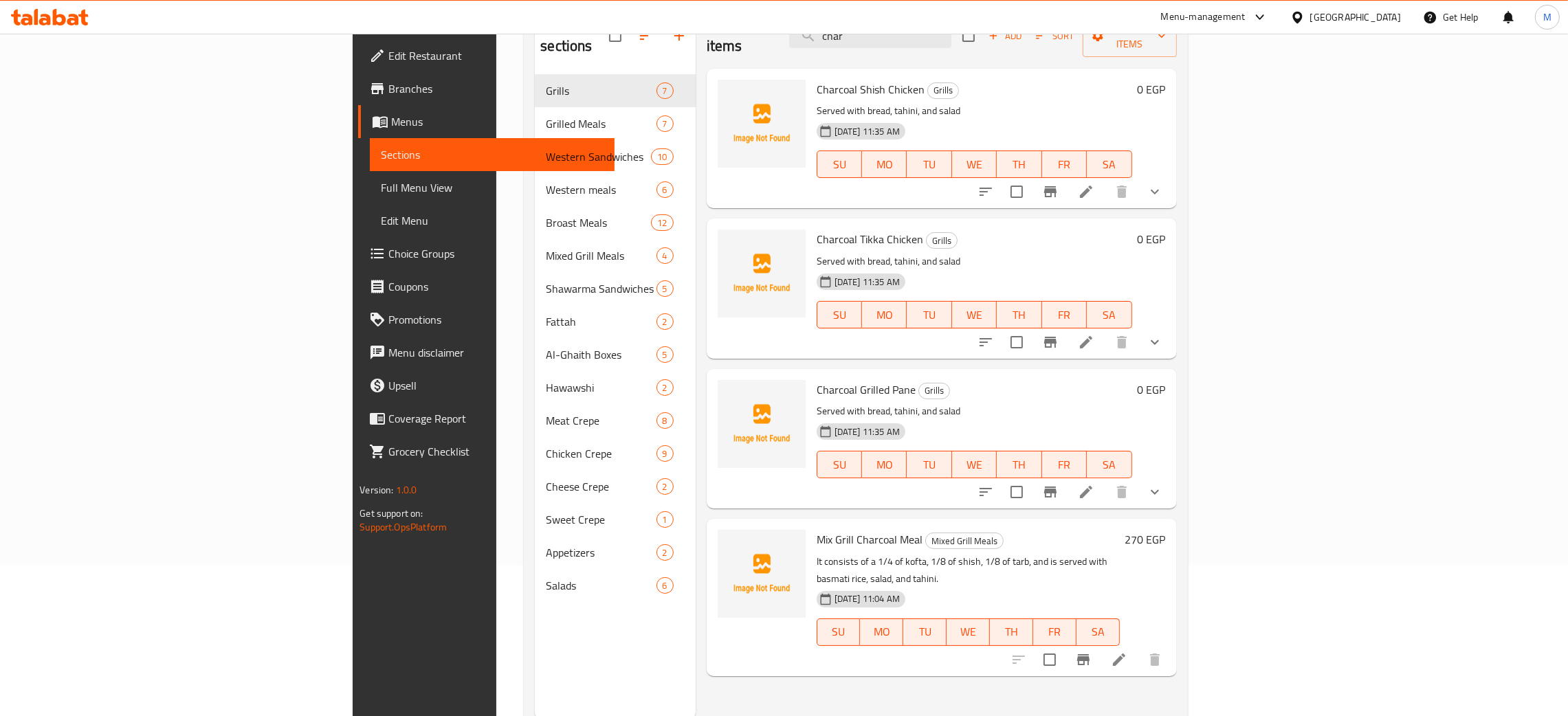
scroll to position [194, 0]
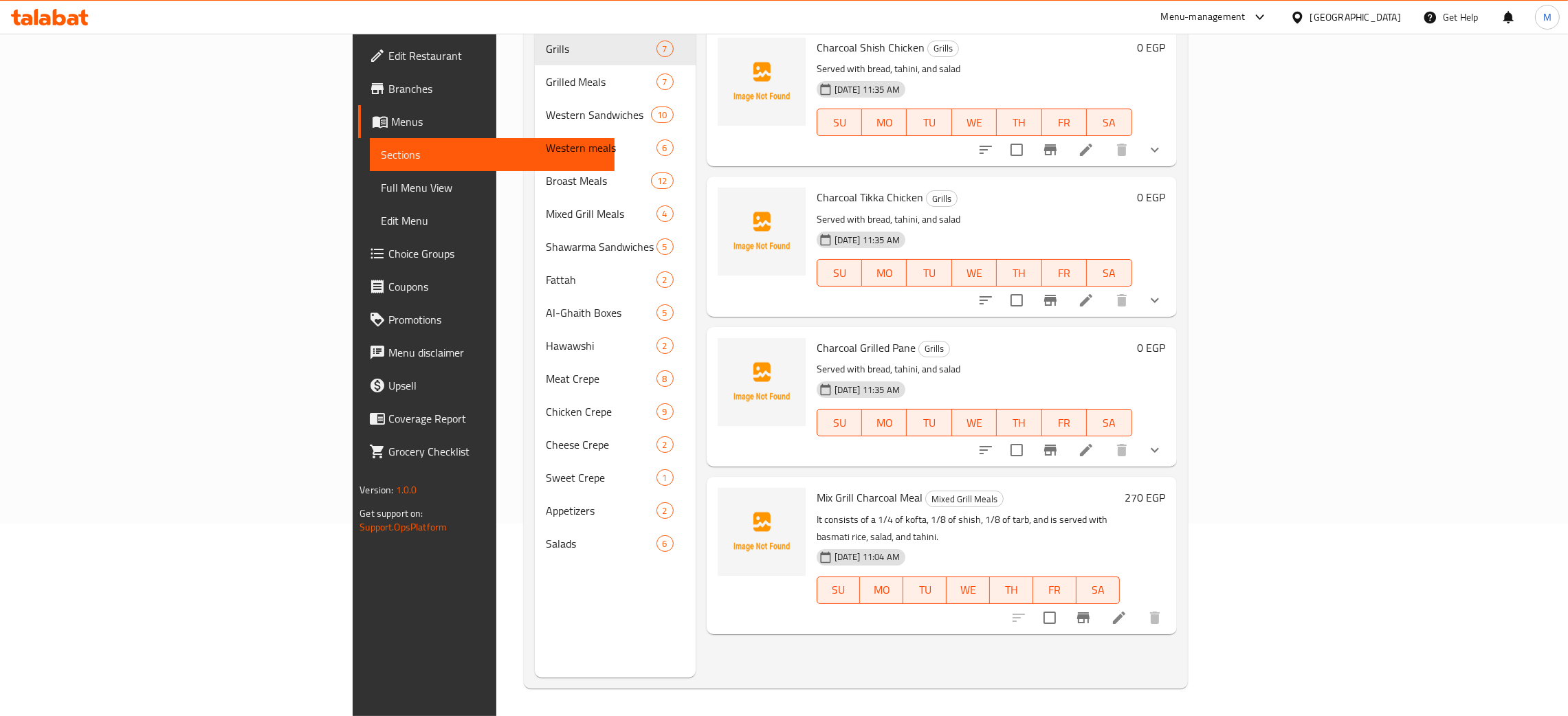
type input "char"
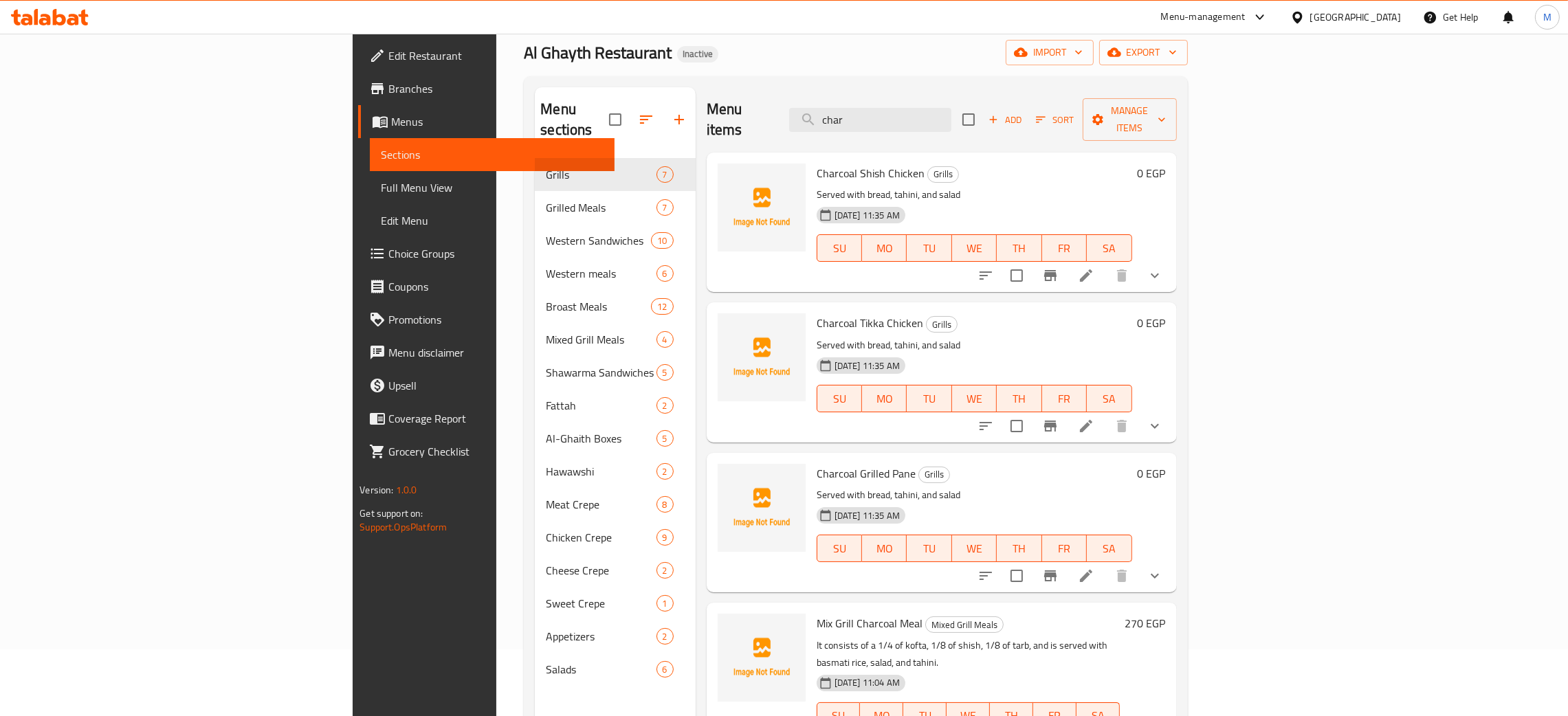
scroll to position [103, 0]
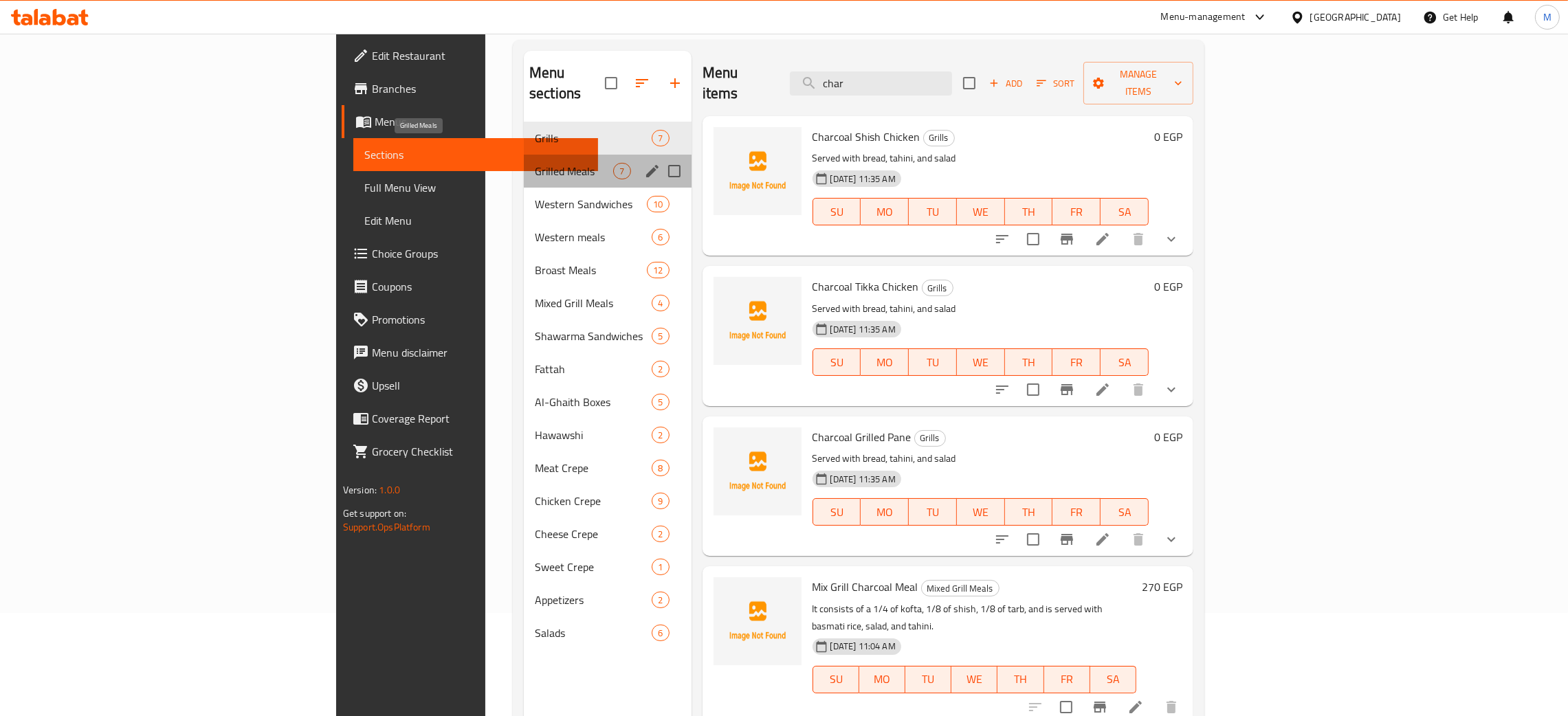
click at [535, 162] on span "Grilled Meals" at bounding box center [573, 171] width 78 height 17
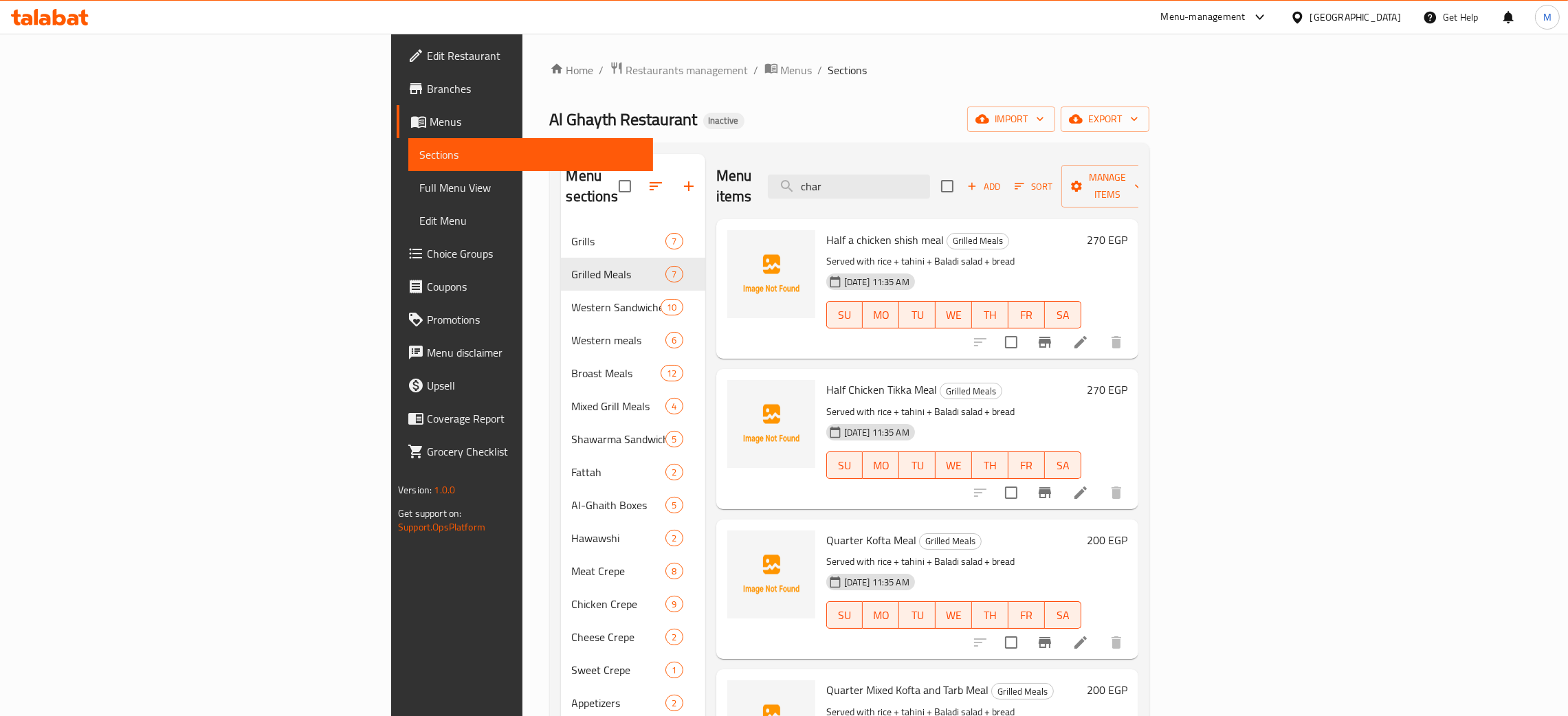
drag, startPoint x: 959, startPoint y: 189, endPoint x: 856, endPoint y: 156, distance: 108.2
click at [856, 156] on div "Menu items char Add Sort Manage items" at bounding box center [927, 186] width 422 height 65
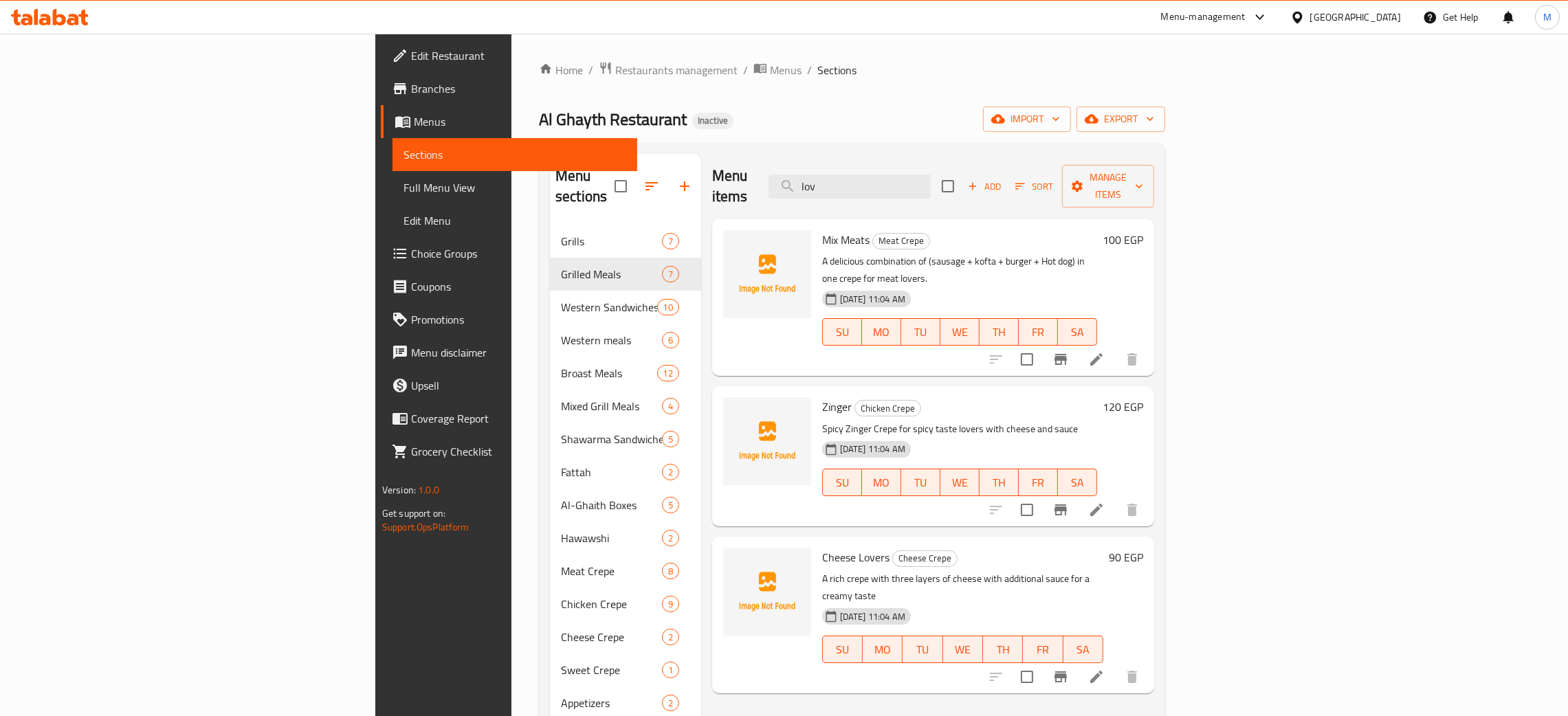
type input "lov"
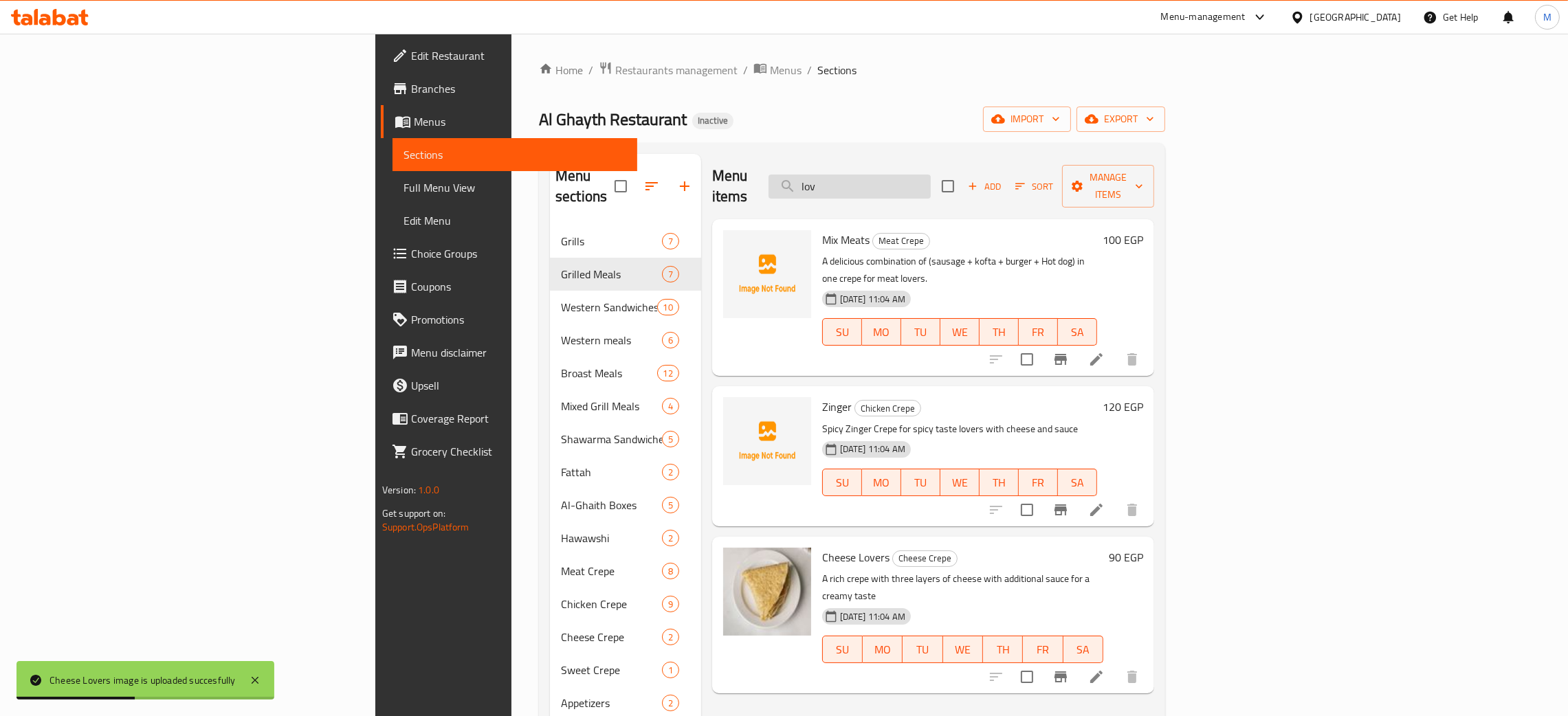
drag, startPoint x: 970, startPoint y: 176, endPoint x: 924, endPoint y: 168, distance: 46.7
click at [924, 174] on input "lov" at bounding box center [849, 186] width 163 height 24
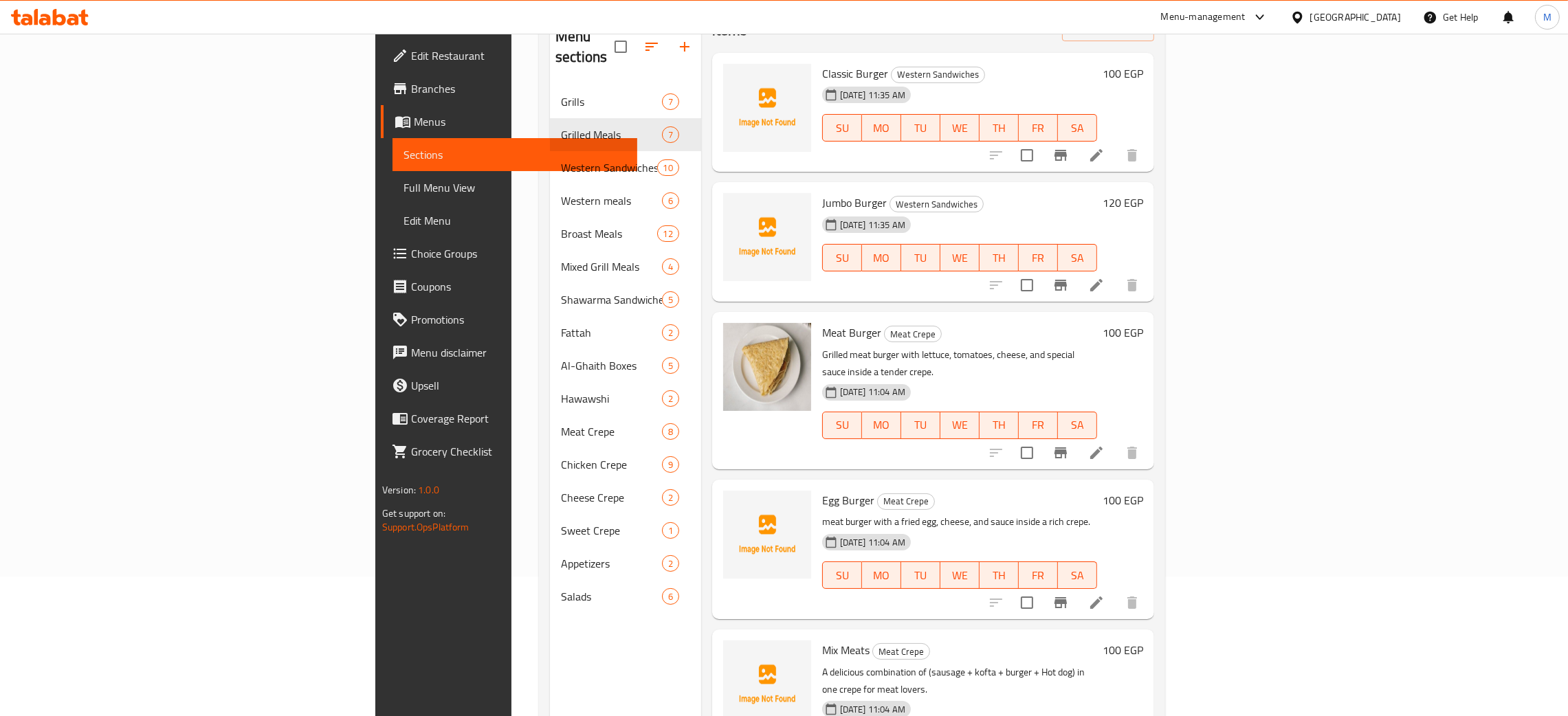
scroll to position [194, 0]
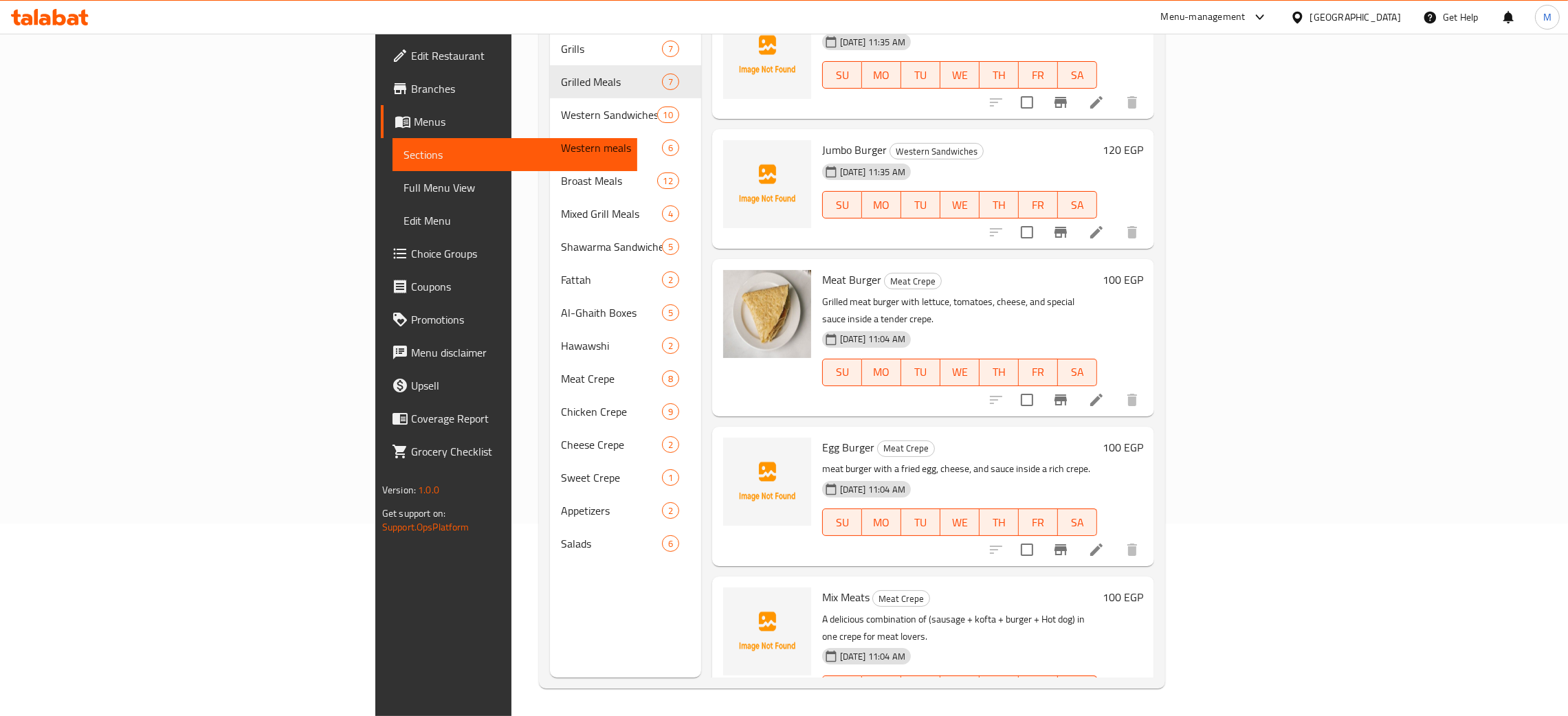
type input "bur"
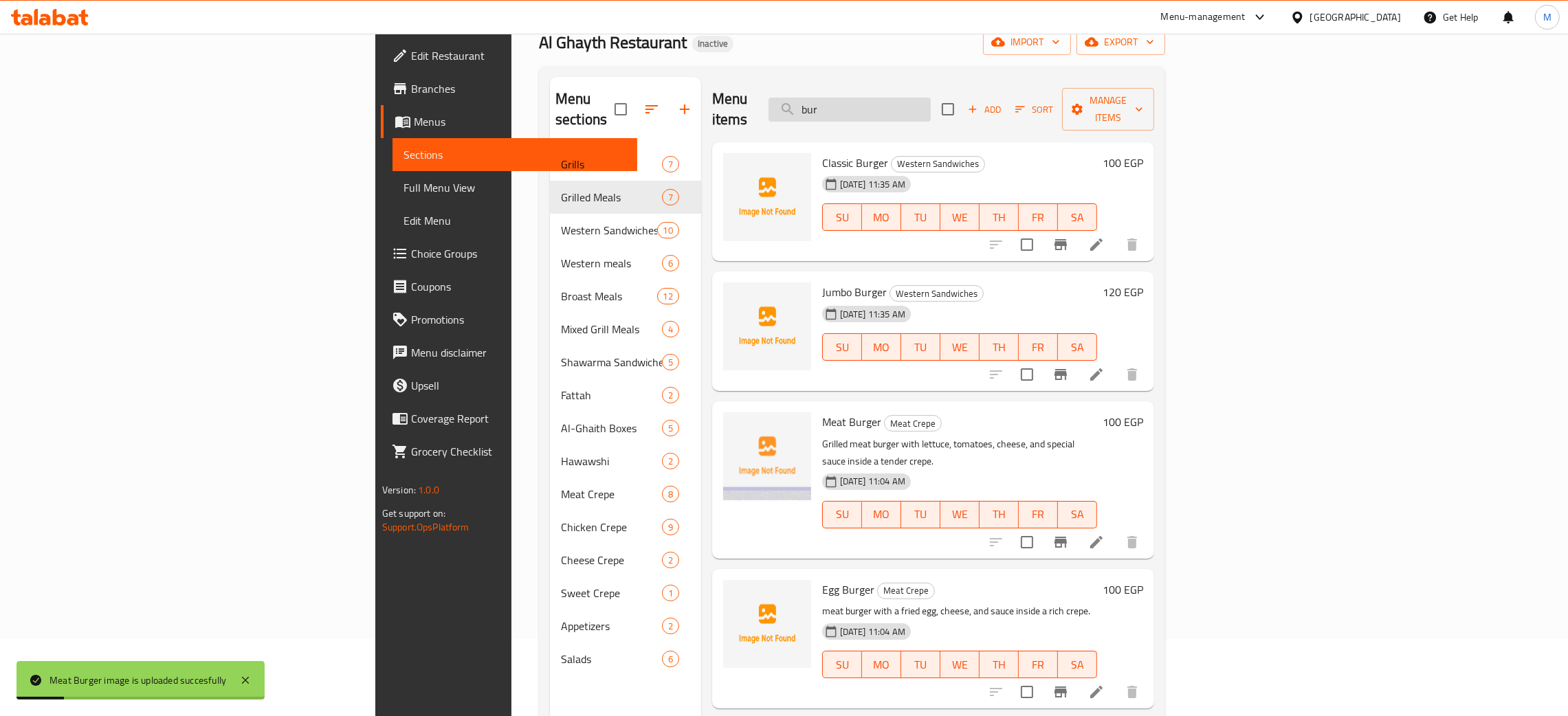
scroll to position [0, 0]
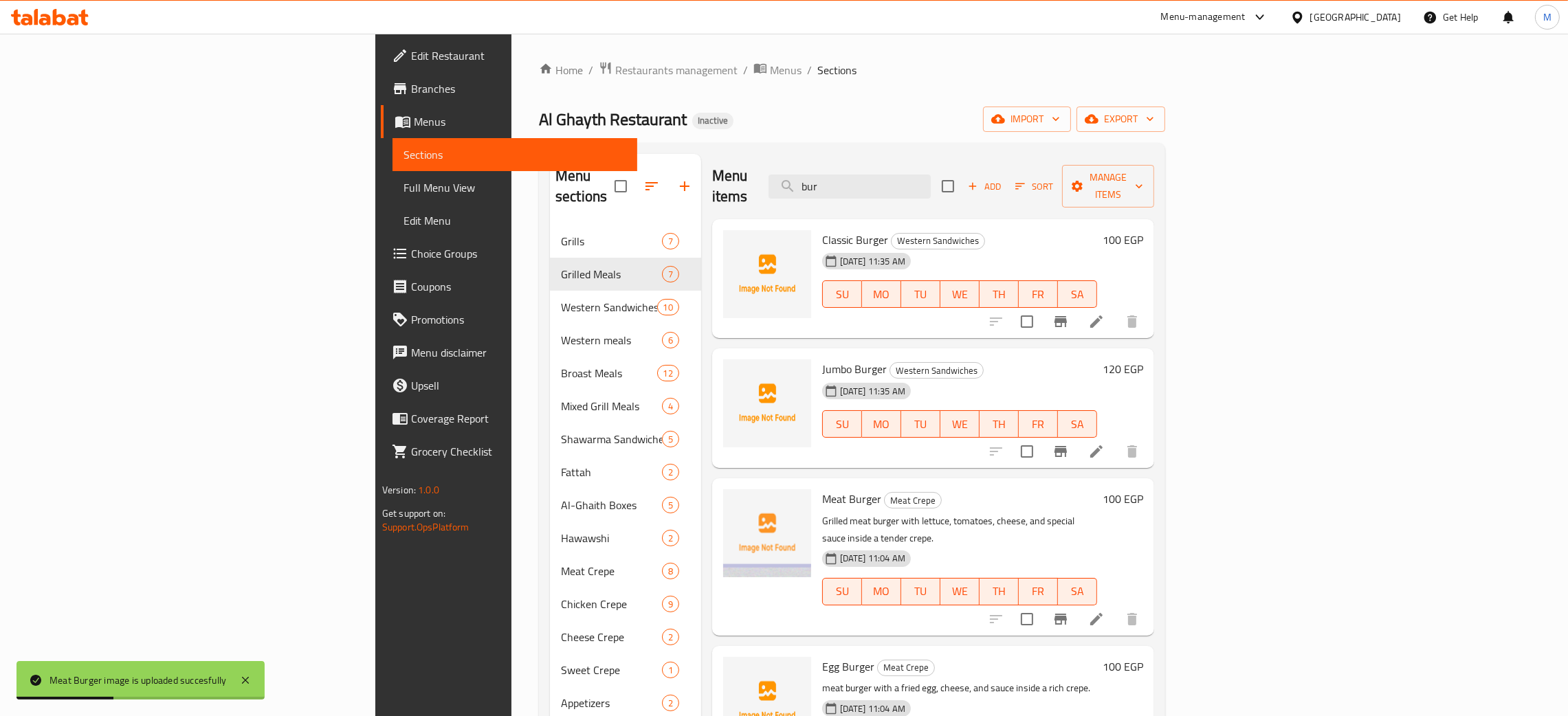
drag, startPoint x: 982, startPoint y: 179, endPoint x: 884, endPoint y: 152, distance: 101.7
click at [884, 152] on div "Menu sections Grills 7 Grilled Meals 7 Western Sandwiches 10 Western meals 6 Br…" at bounding box center [852, 512] width 626 height 738
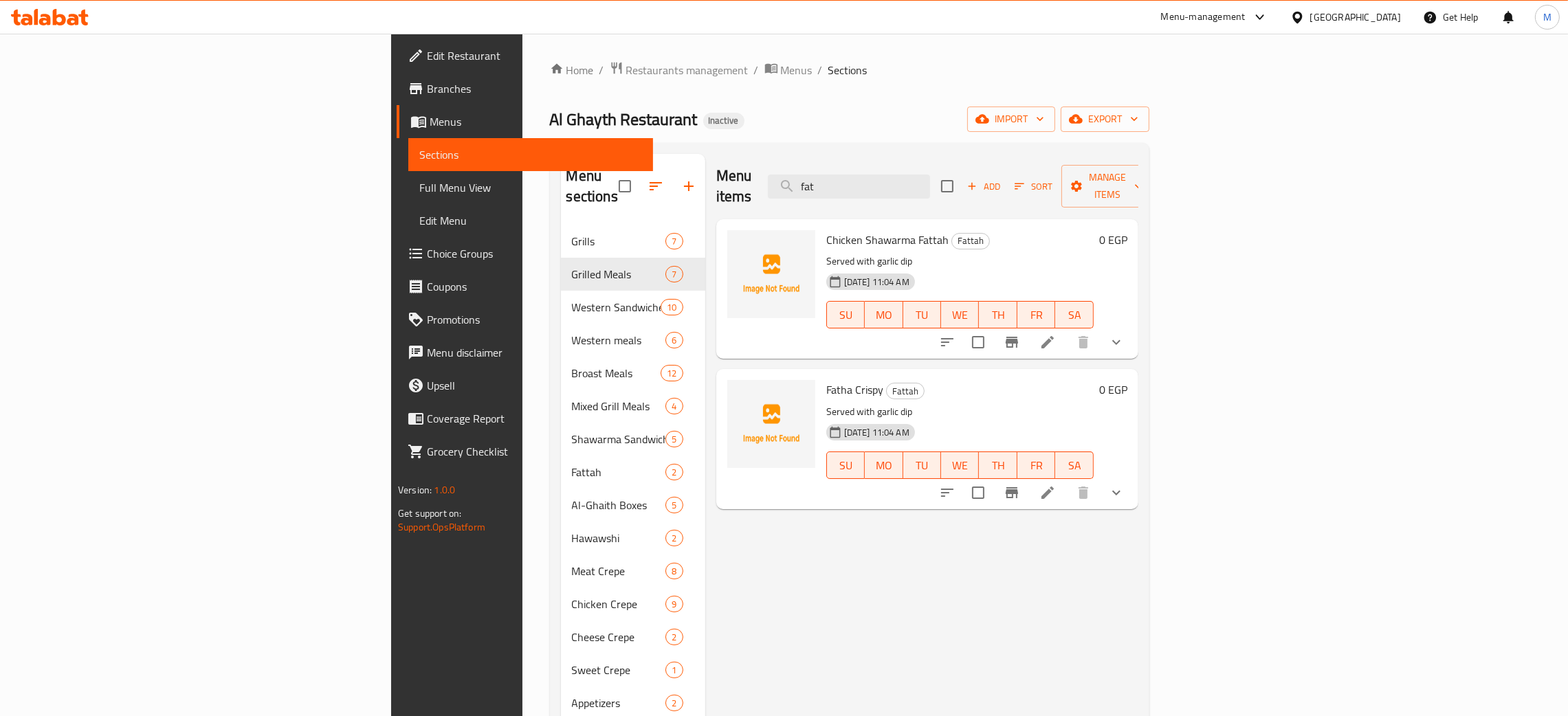
type input "fat"
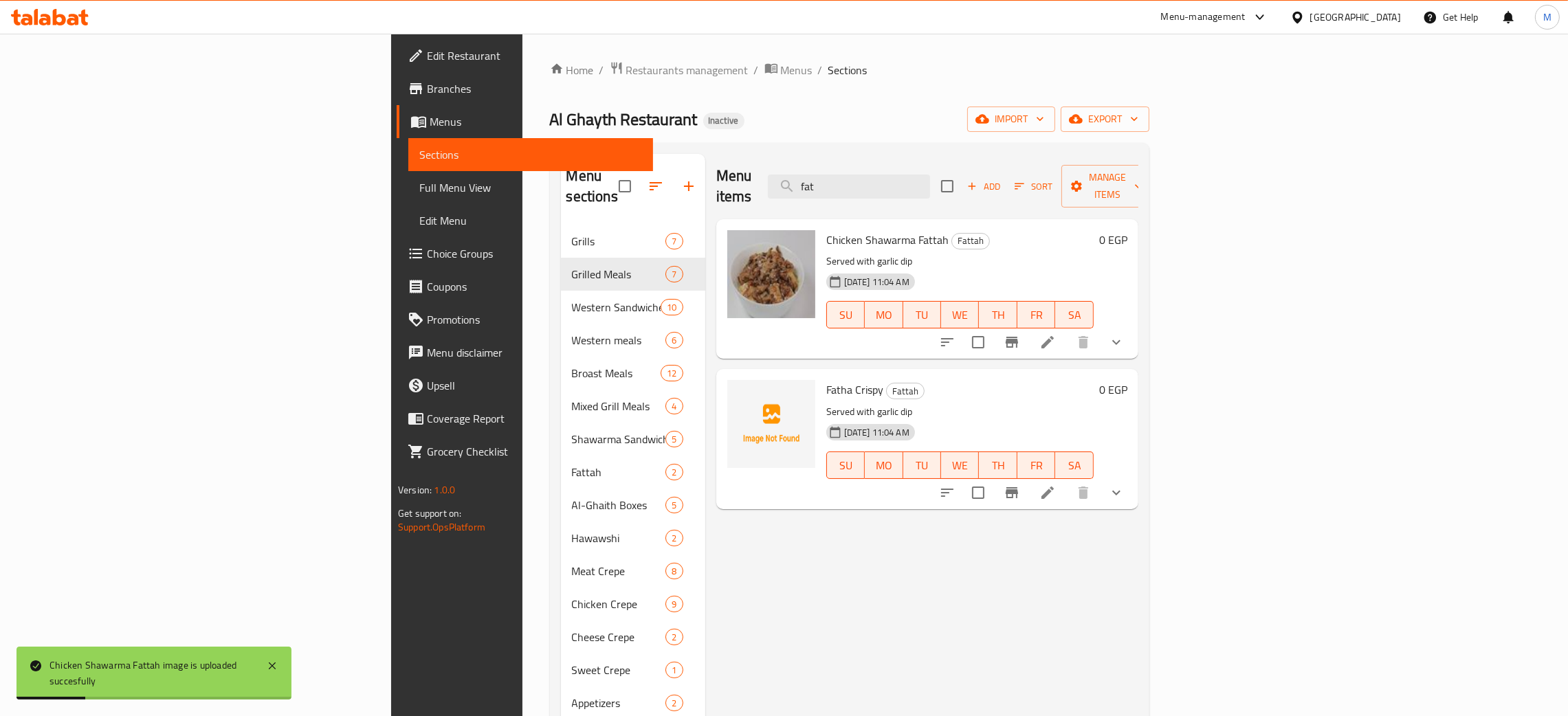
drag, startPoint x: 987, startPoint y: 183, endPoint x: 925, endPoint y: 208, distance: 66.9
click at [925, 208] on div "Menu items fat Add Sort Manage items Chicken Shawarma Fattah Fattah Served with…" at bounding box center [921, 512] width 433 height 716
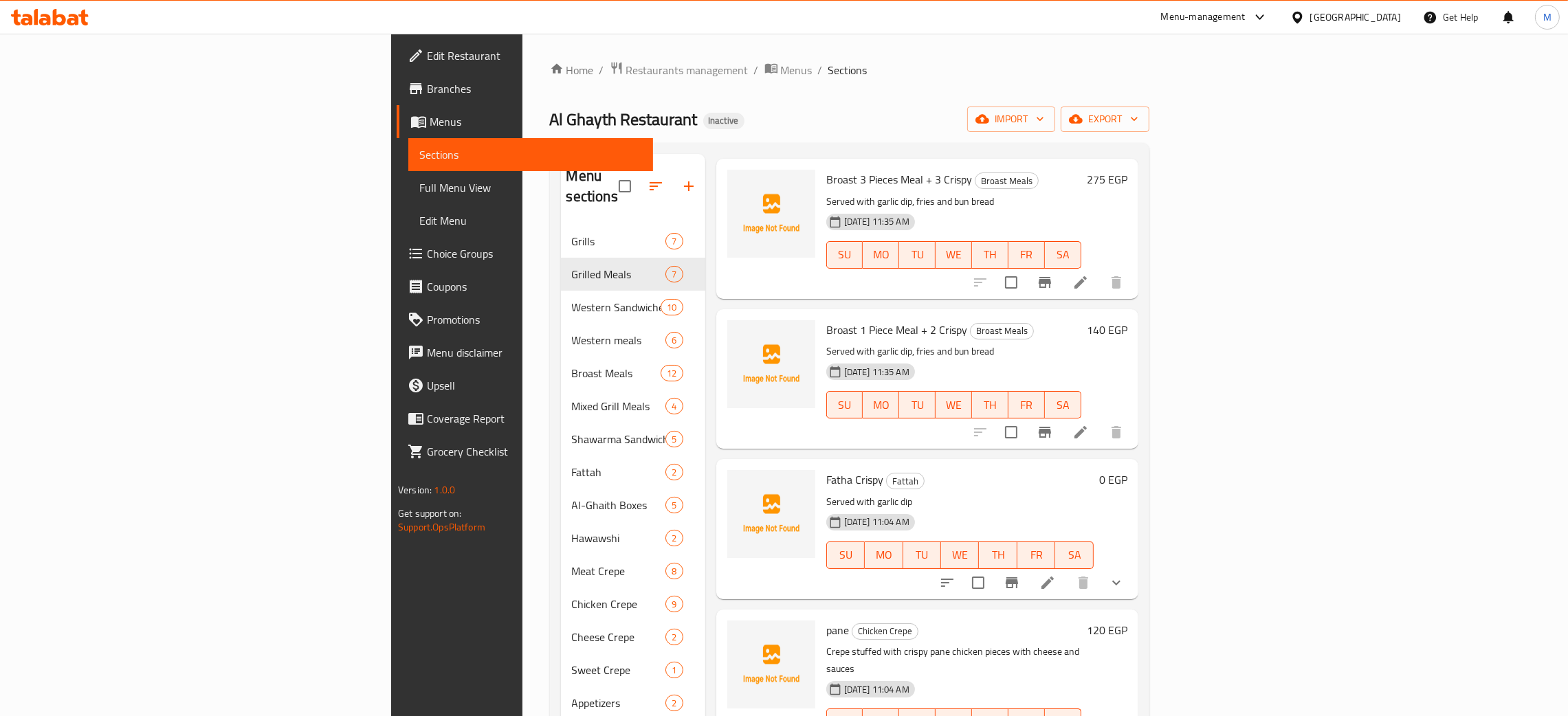
scroll to position [824, 0]
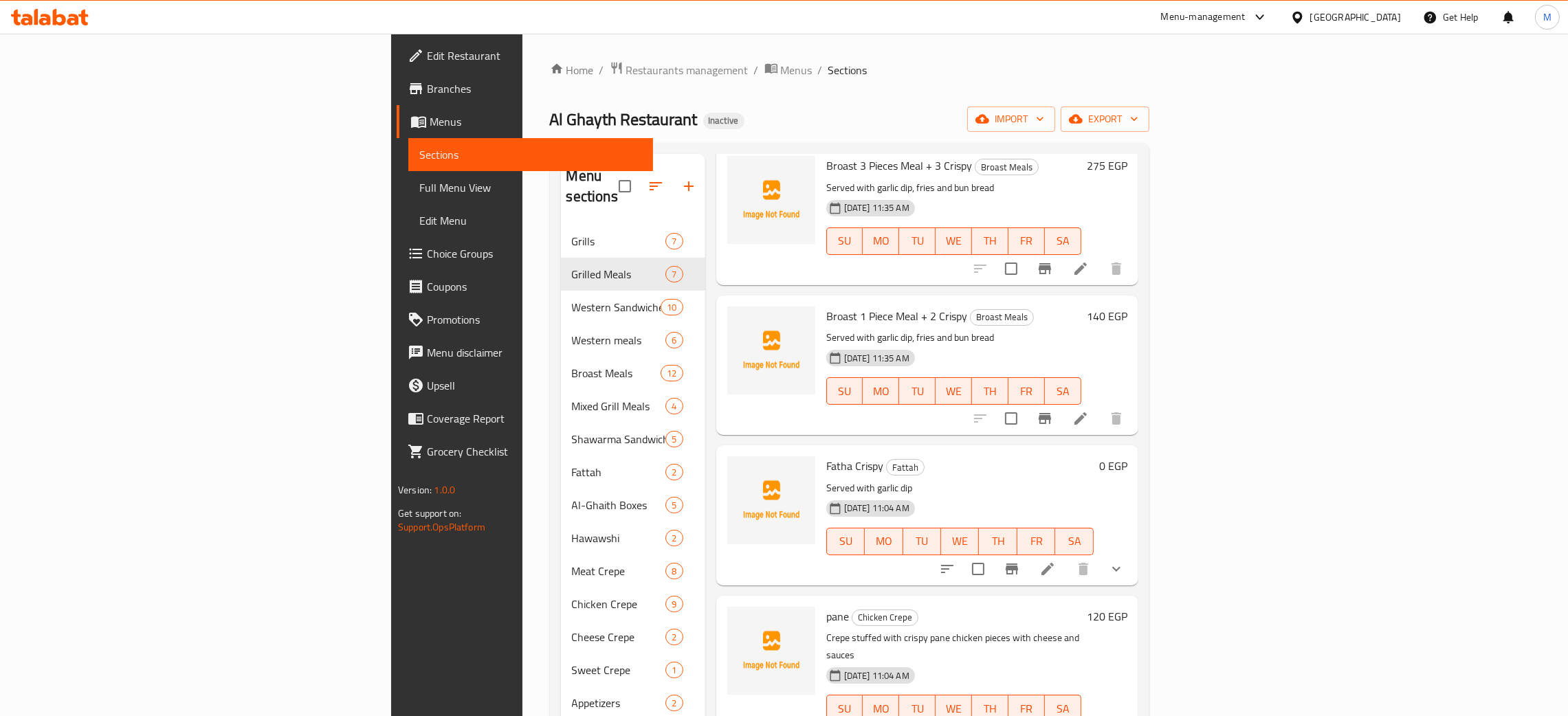
type input "cri"
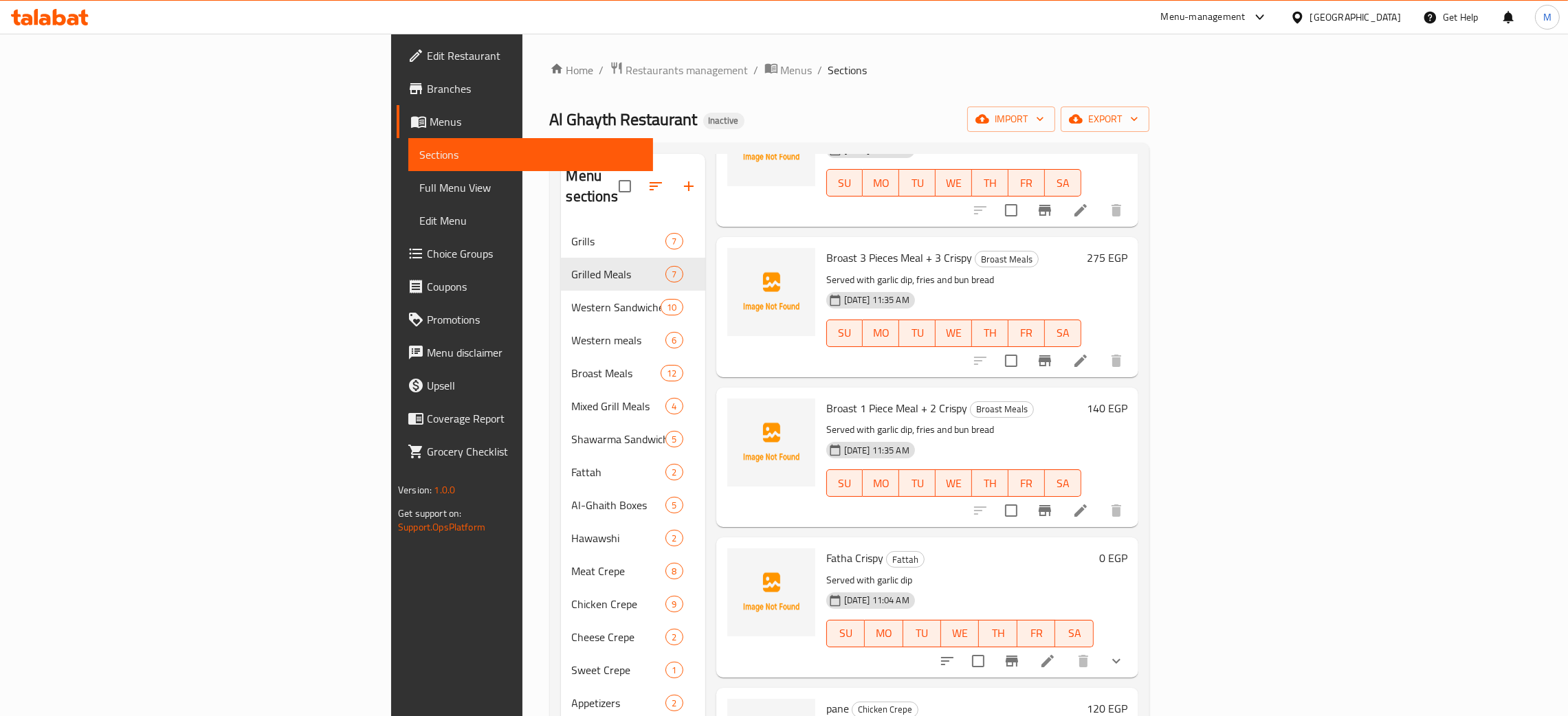
scroll to position [725, 0]
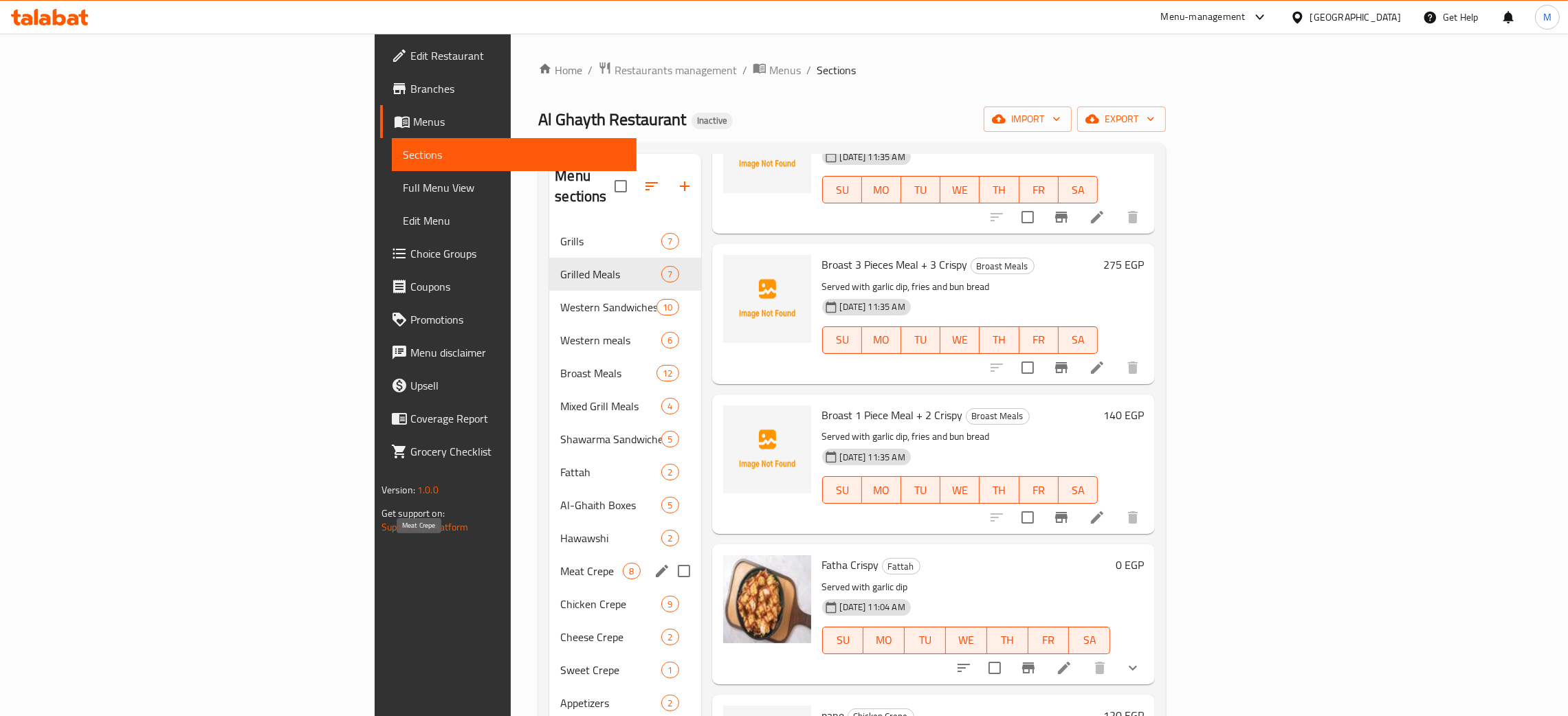
click at [560, 563] on span "Meat Crepe" at bounding box center [592, 571] width 62 height 17
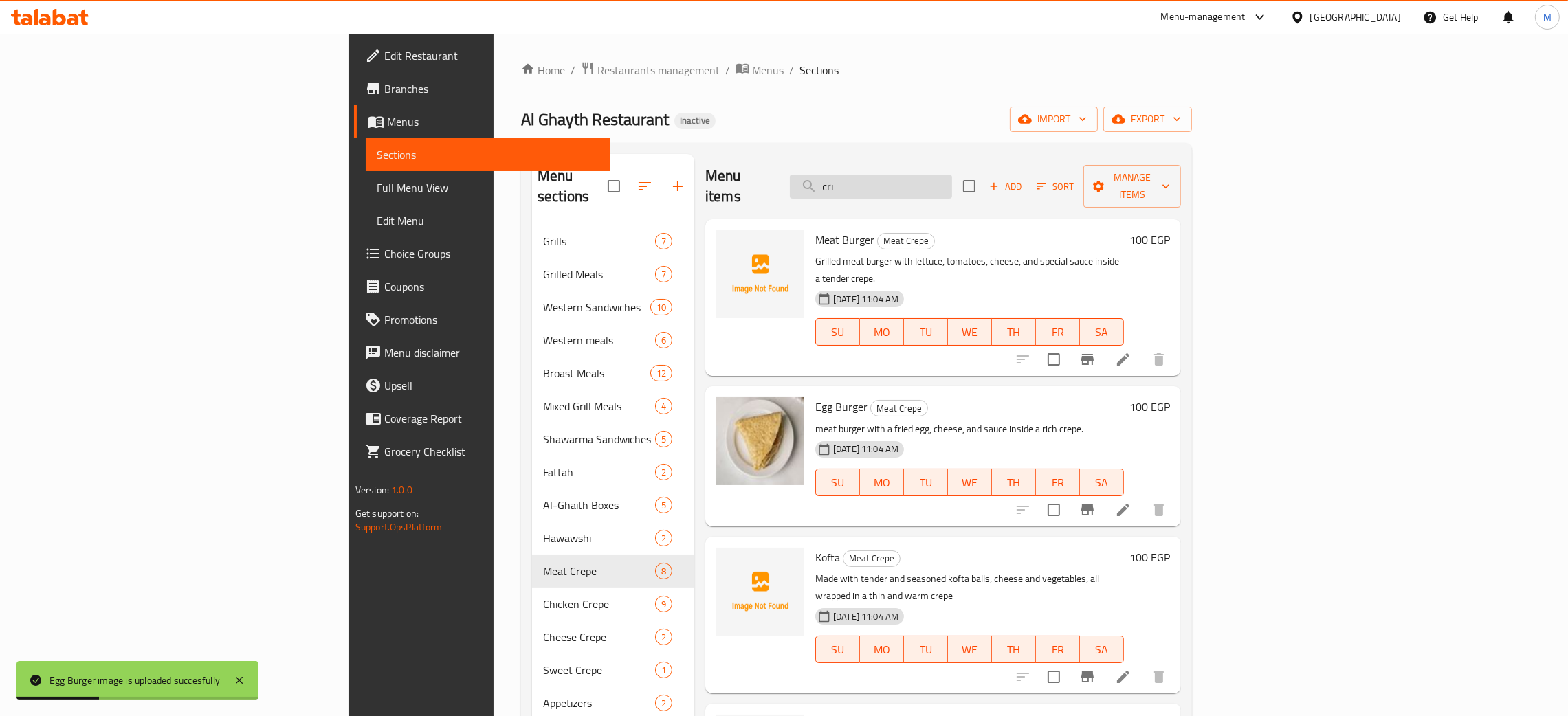
drag, startPoint x: 955, startPoint y: 171, endPoint x: 913, endPoint y: 166, distance: 42.3
click at [913, 174] on input "cri" at bounding box center [871, 186] width 163 height 24
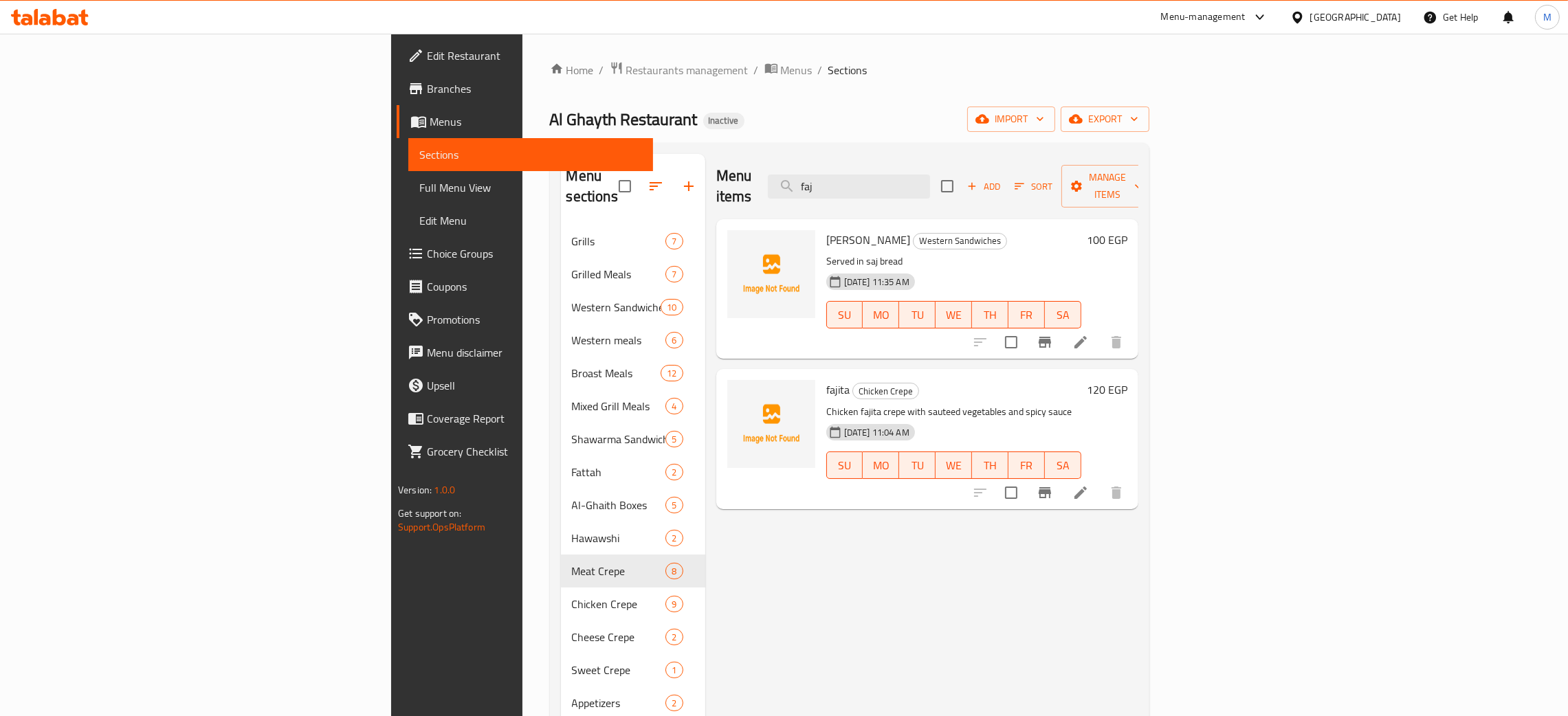
type input "faj"
drag, startPoint x: 968, startPoint y: 179, endPoint x: 913, endPoint y: 173, distance: 55.3
click at [913, 174] on input "faj" at bounding box center [849, 186] width 163 height 24
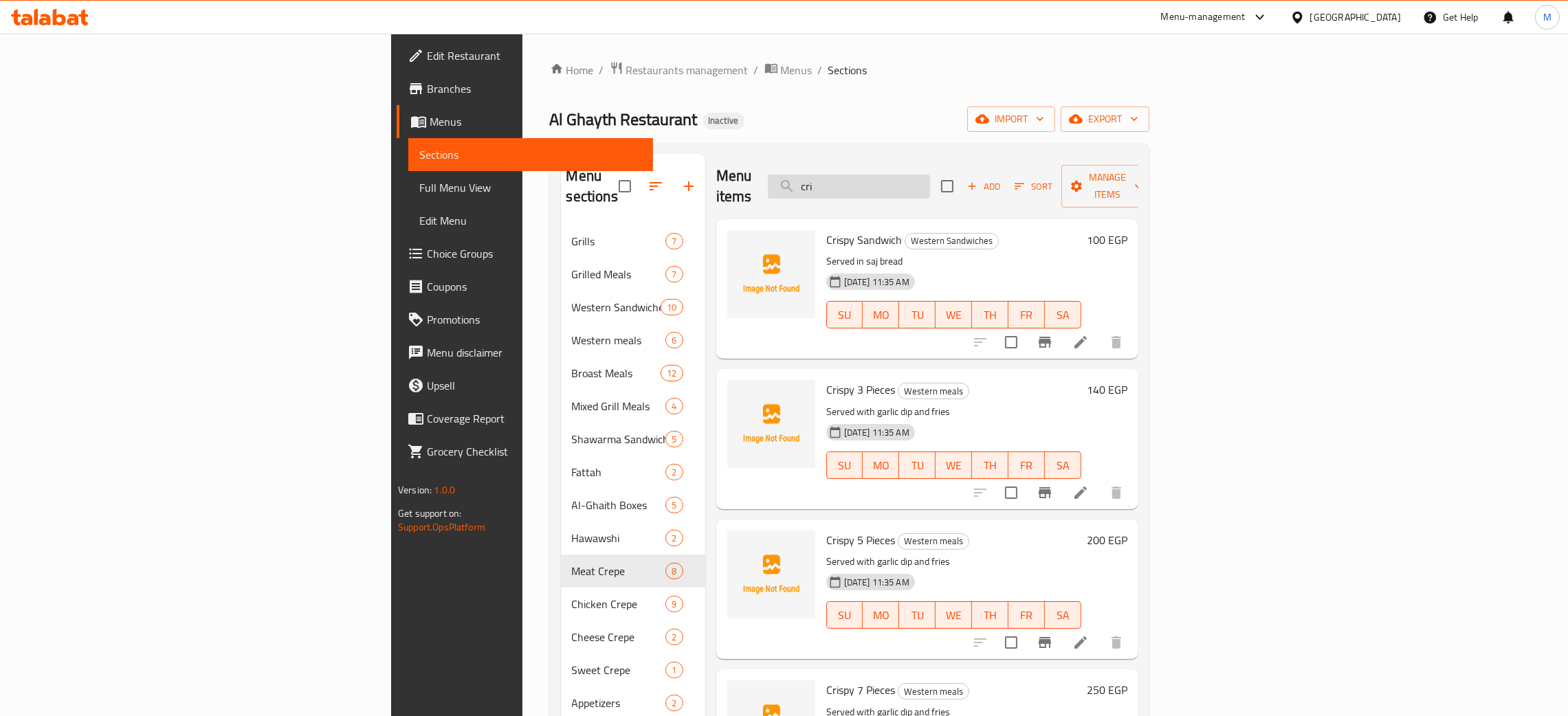
click at [930, 180] on input "cri" at bounding box center [849, 186] width 163 height 24
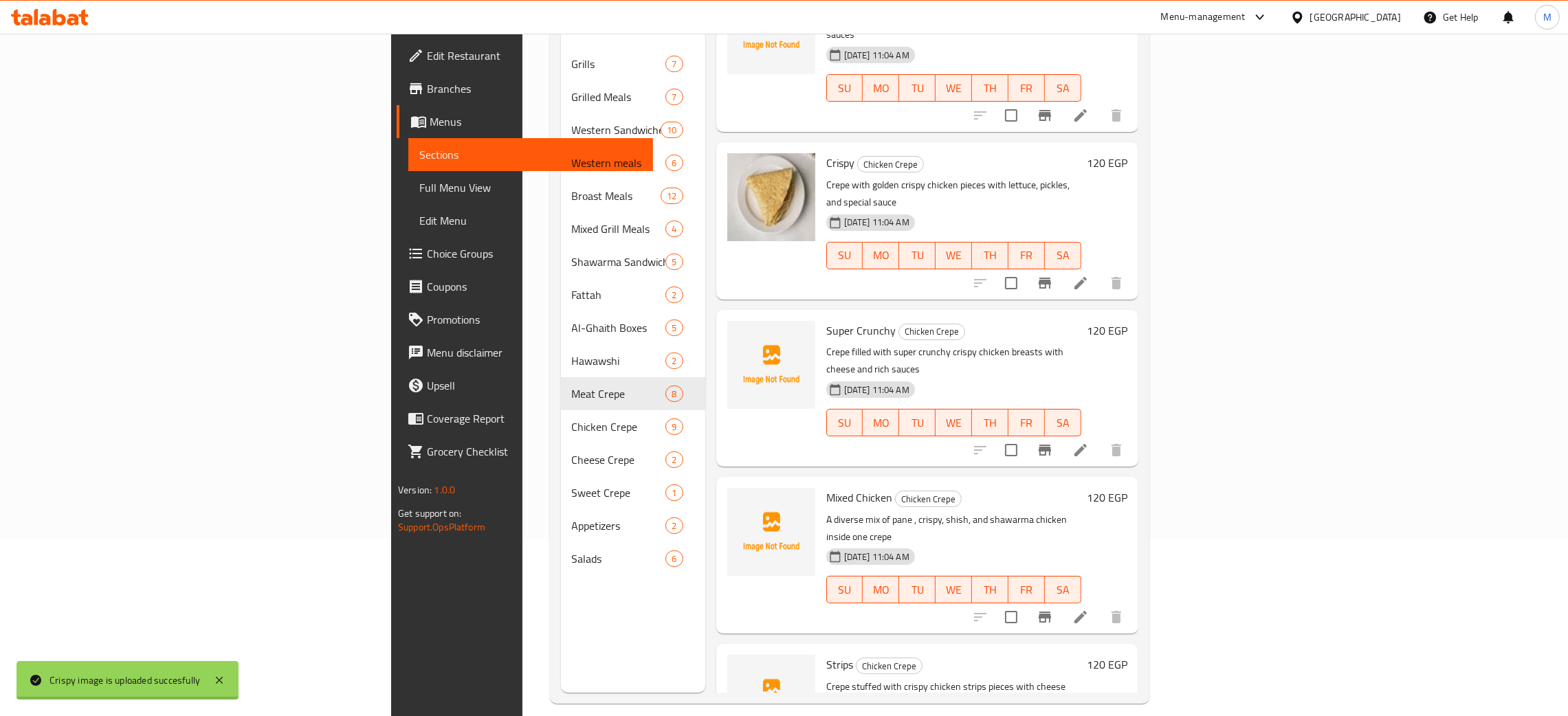
scroll to position [194, 0]
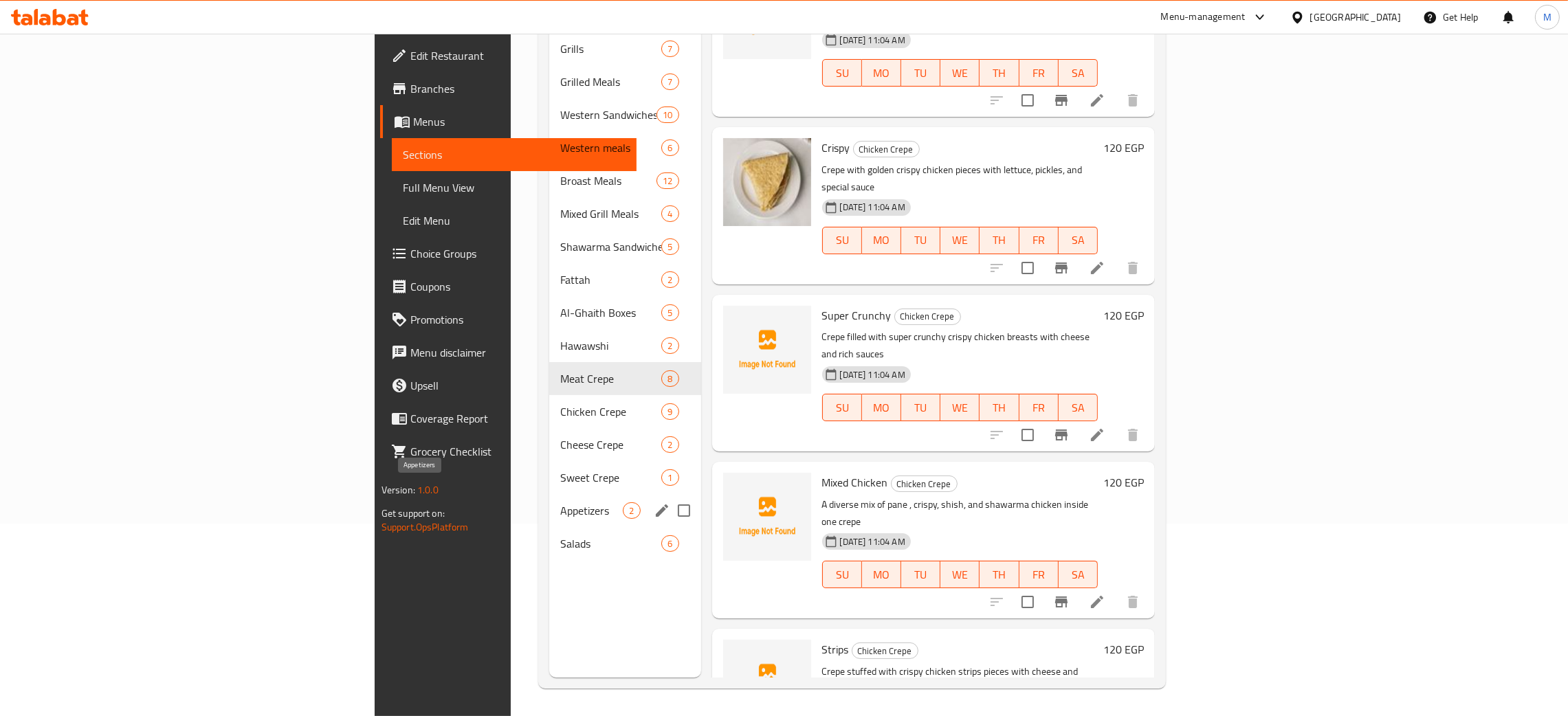
click at [560, 502] on span "Appetizers" at bounding box center [592, 510] width 62 height 17
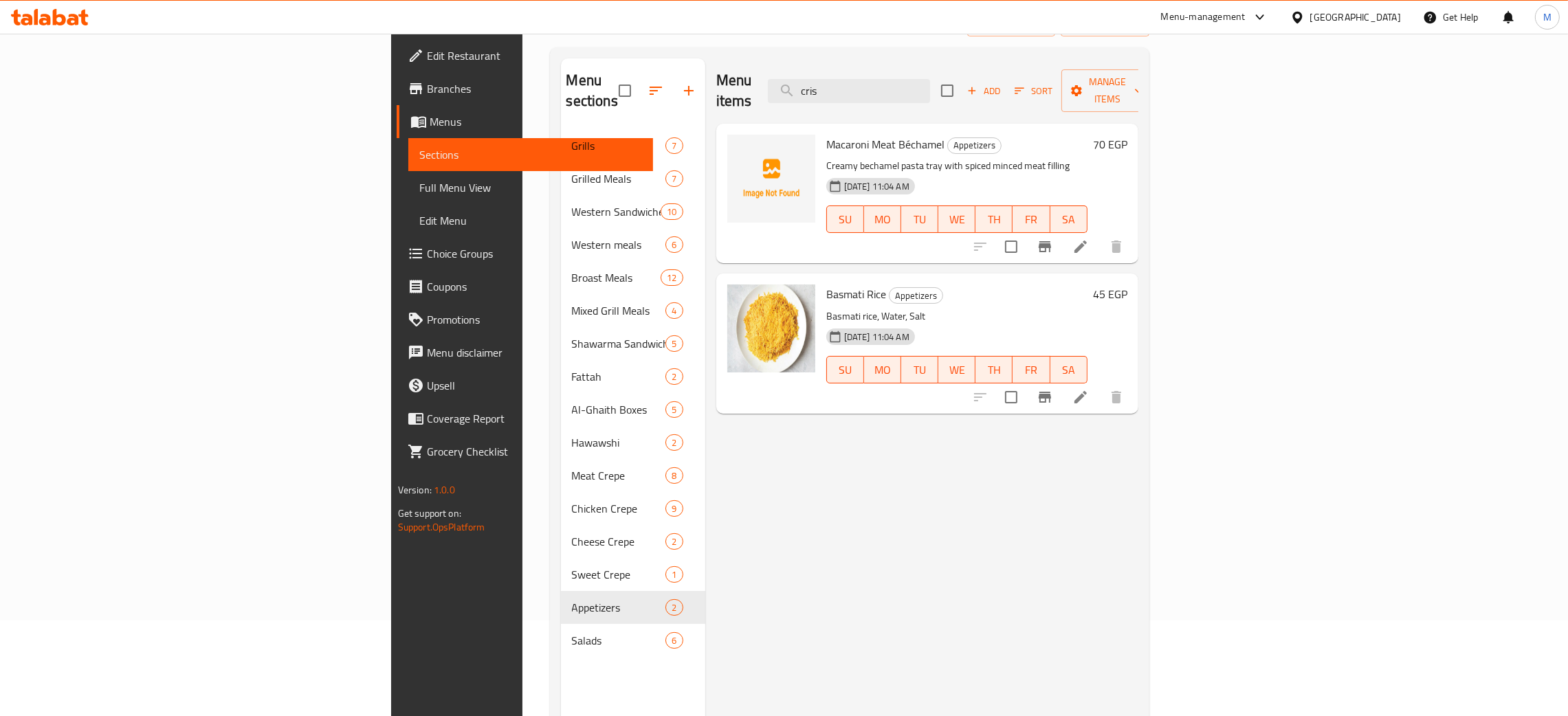
scroll to position [91, 0]
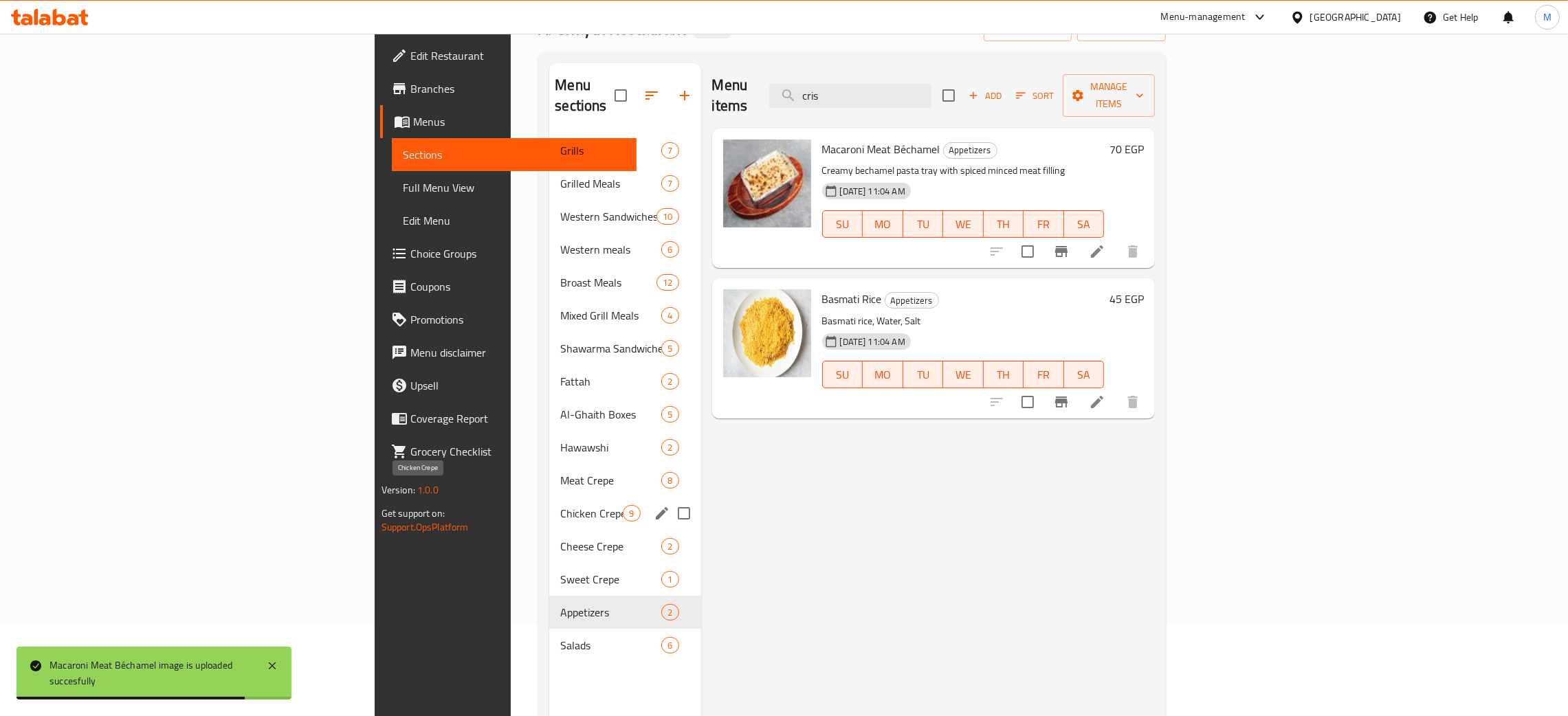
click at [560, 505] on span "Chicken Crepe" at bounding box center [592, 513] width 62 height 17
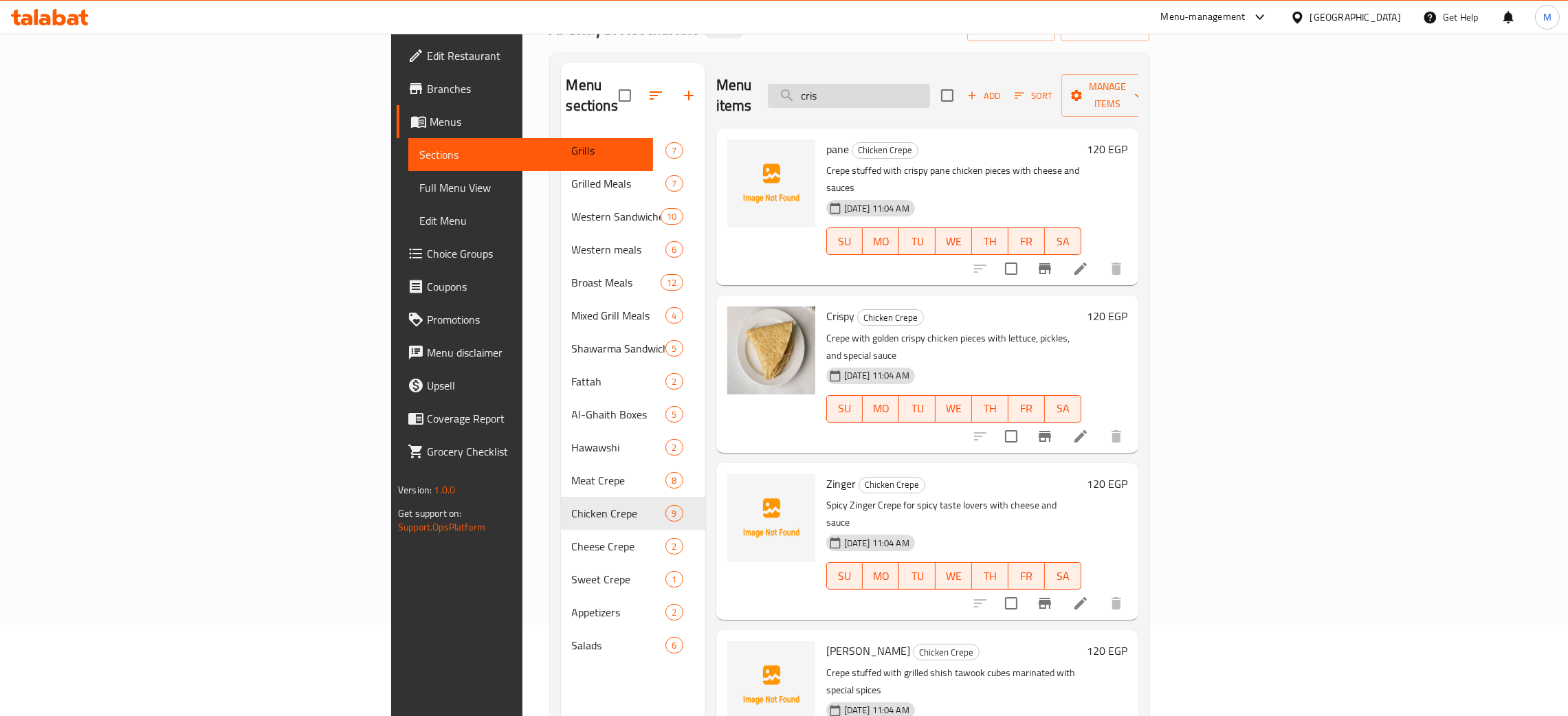
drag, startPoint x: 952, startPoint y: 77, endPoint x: 946, endPoint y: 73, distance: 7.2
click at [930, 84] on input "cris" at bounding box center [849, 95] width 163 height 24
type input "c"
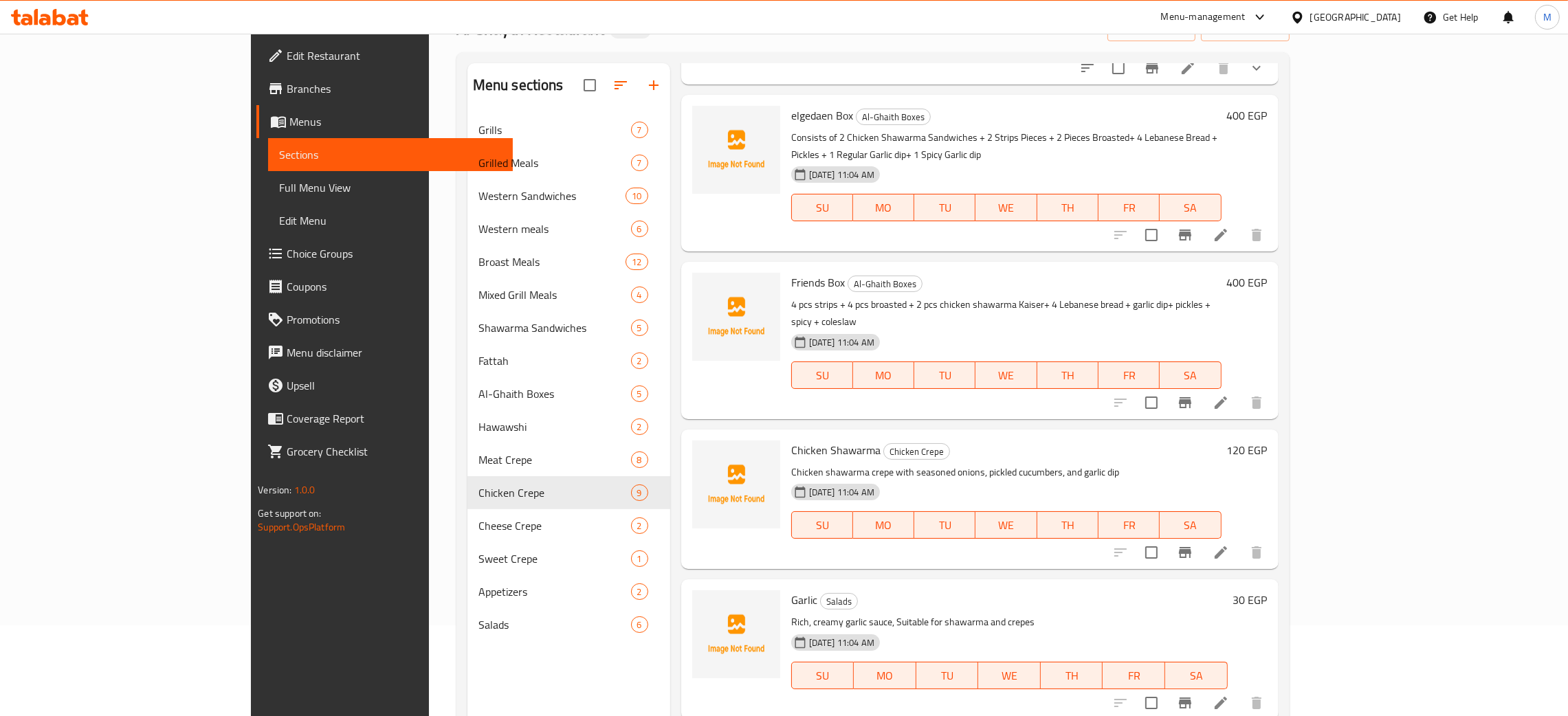
scroll to position [3967, 0]
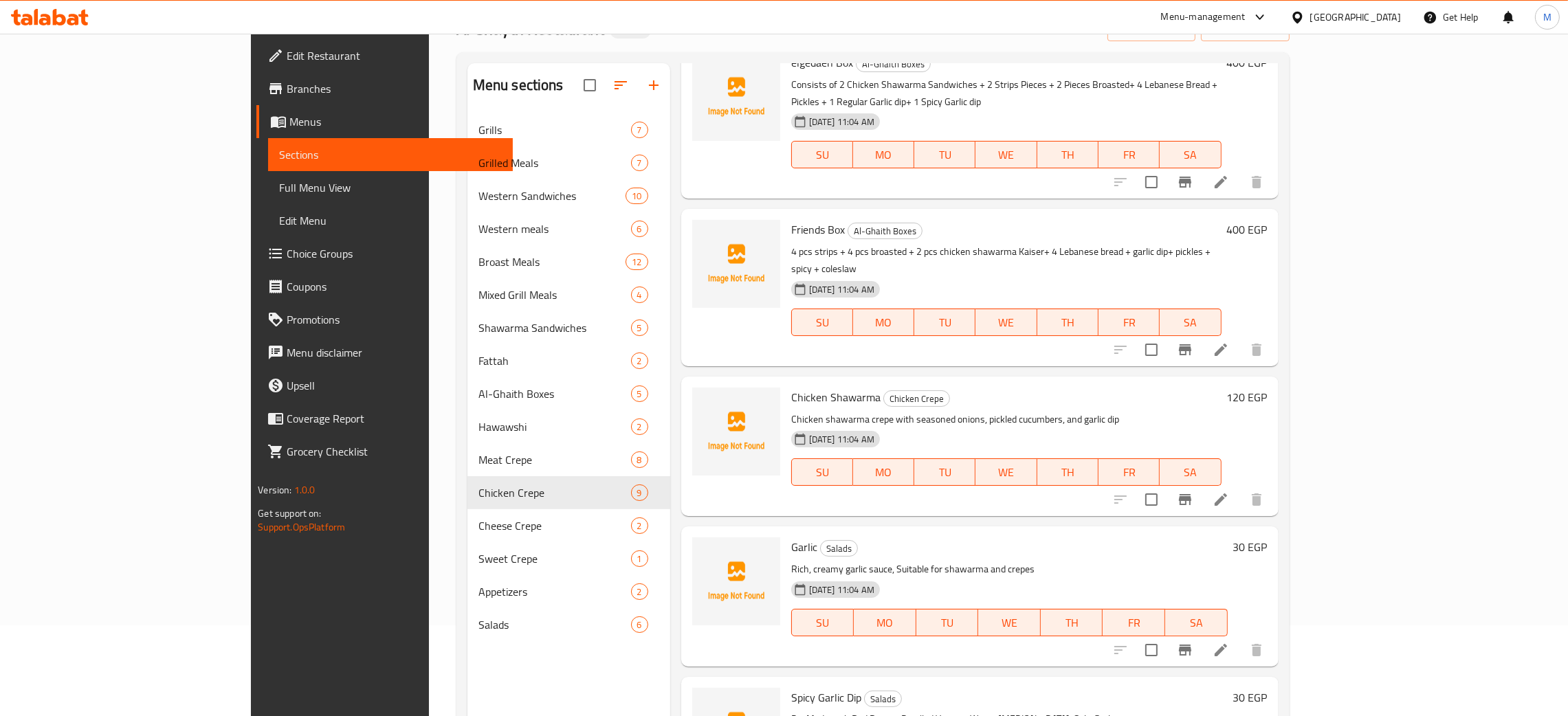
type input "gar"
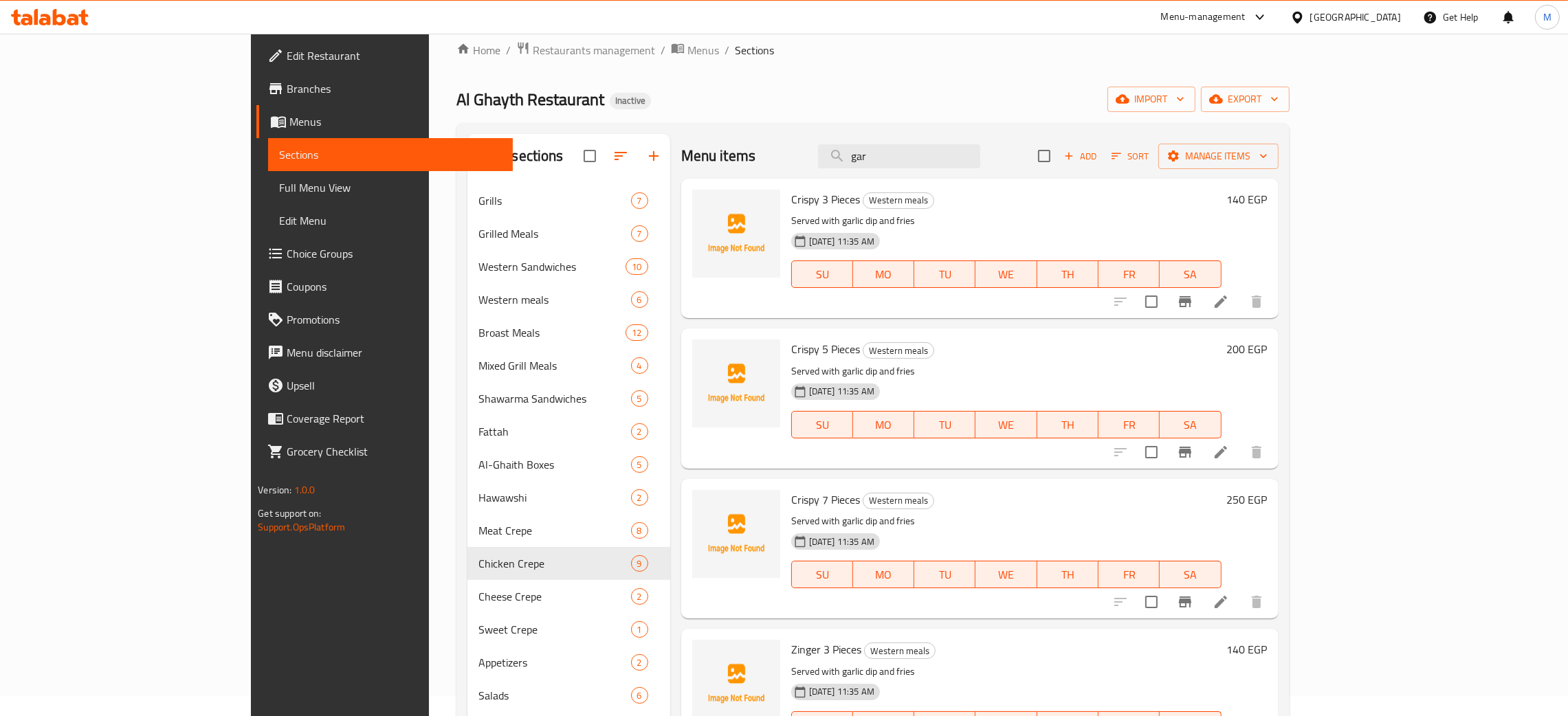
scroll to position [0, 0]
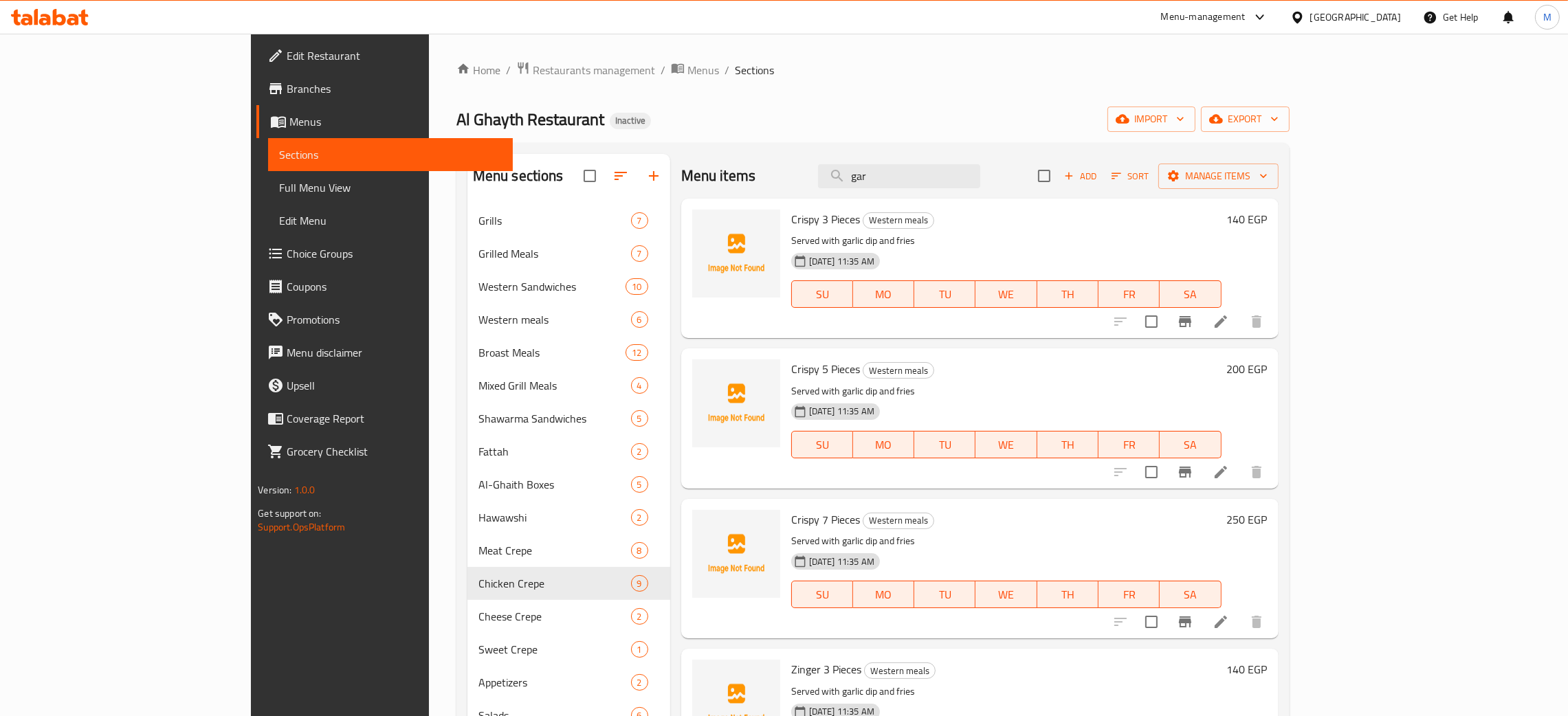
drag, startPoint x: 976, startPoint y: 177, endPoint x: 882, endPoint y: 180, distance: 94.0
click at [882, 180] on div "Menu items gar Add Sort Manage items" at bounding box center [979, 176] width 597 height 45
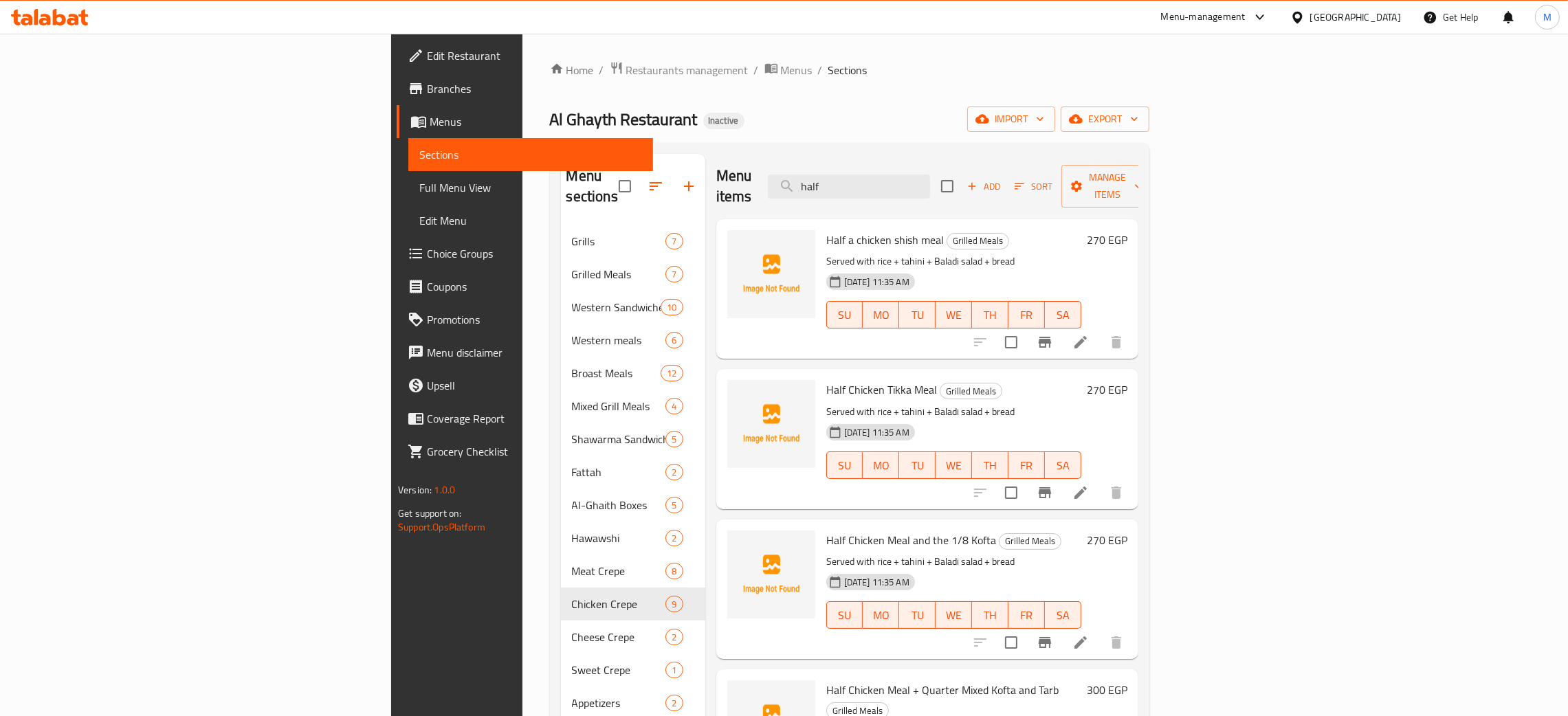
type input "half"
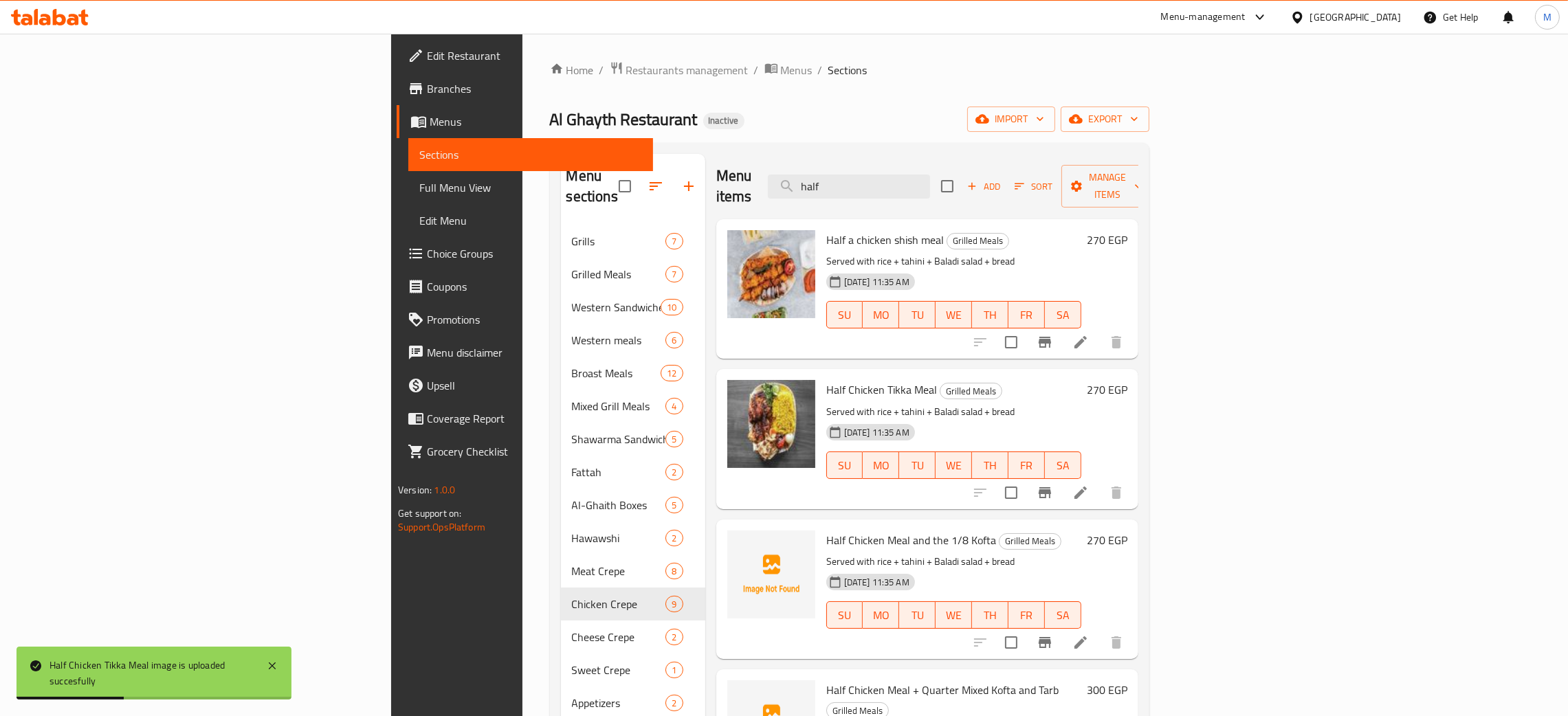
drag, startPoint x: 970, startPoint y: 175, endPoint x: 874, endPoint y: 173, distance: 96.0
click at [874, 173] on div "Menu items half Add Sort Manage items" at bounding box center [927, 186] width 422 height 65
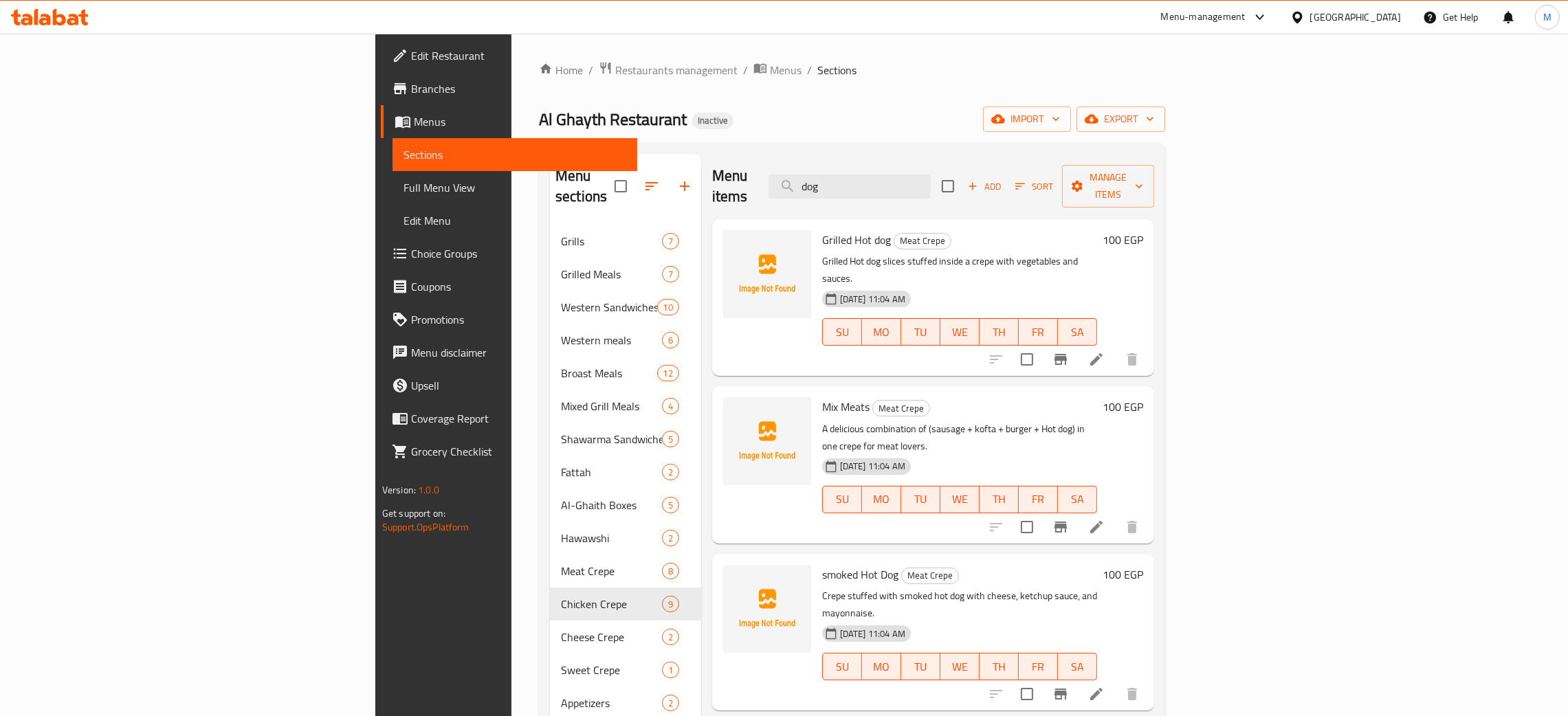
type input "dog"
drag, startPoint x: 984, startPoint y: 183, endPoint x: 883, endPoint y: 148, distance: 106.9
click at [883, 148] on div "Menu sections Grills 7 Grilled Meals 7 Western Sandwiches 10 Western meals 6 Br…" at bounding box center [852, 512] width 626 height 738
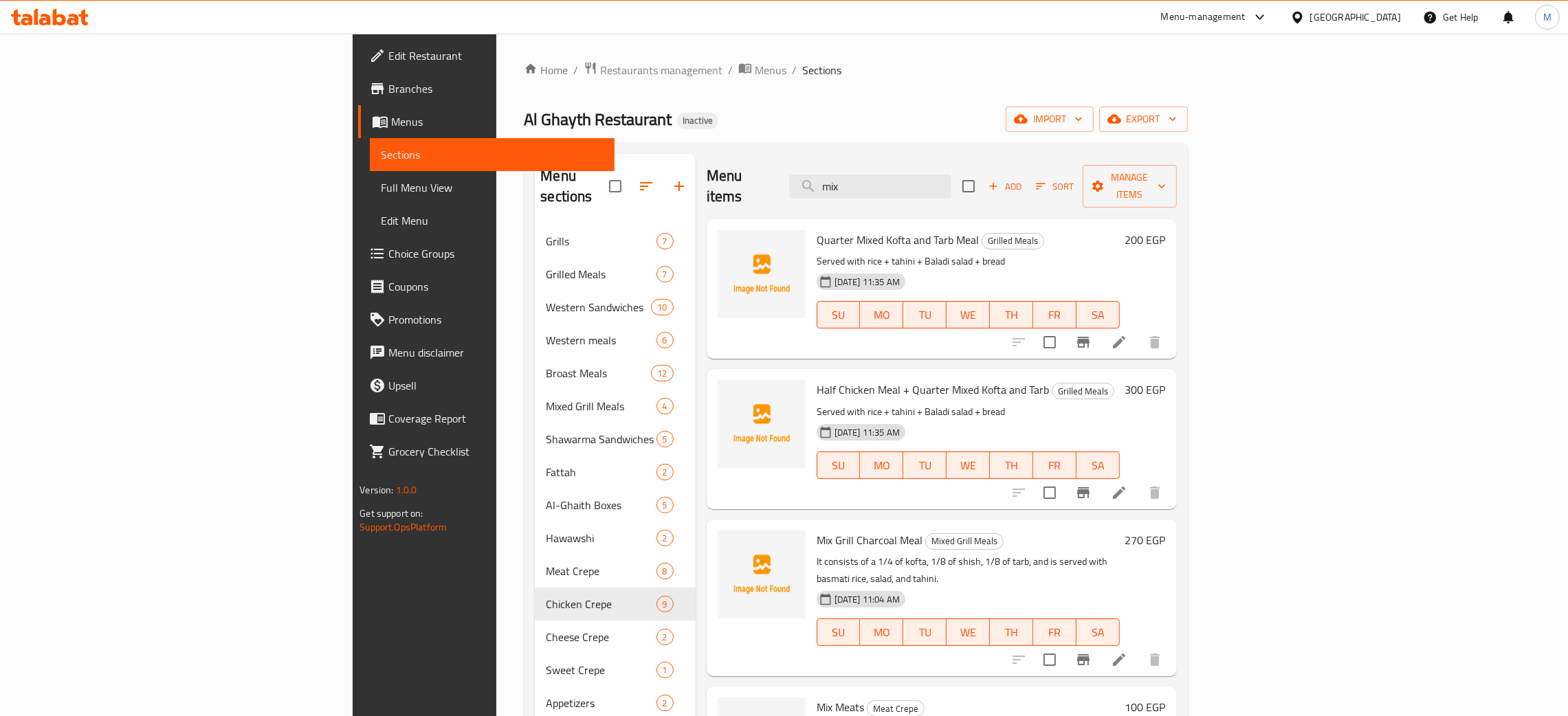
type input "mix"
drag, startPoint x: 976, startPoint y: 176, endPoint x: 889, endPoint y: 155, distance: 89.5
click at [889, 154] on div "Menu items mix Add Sort Manage items" at bounding box center [942, 186] width 470 height 65
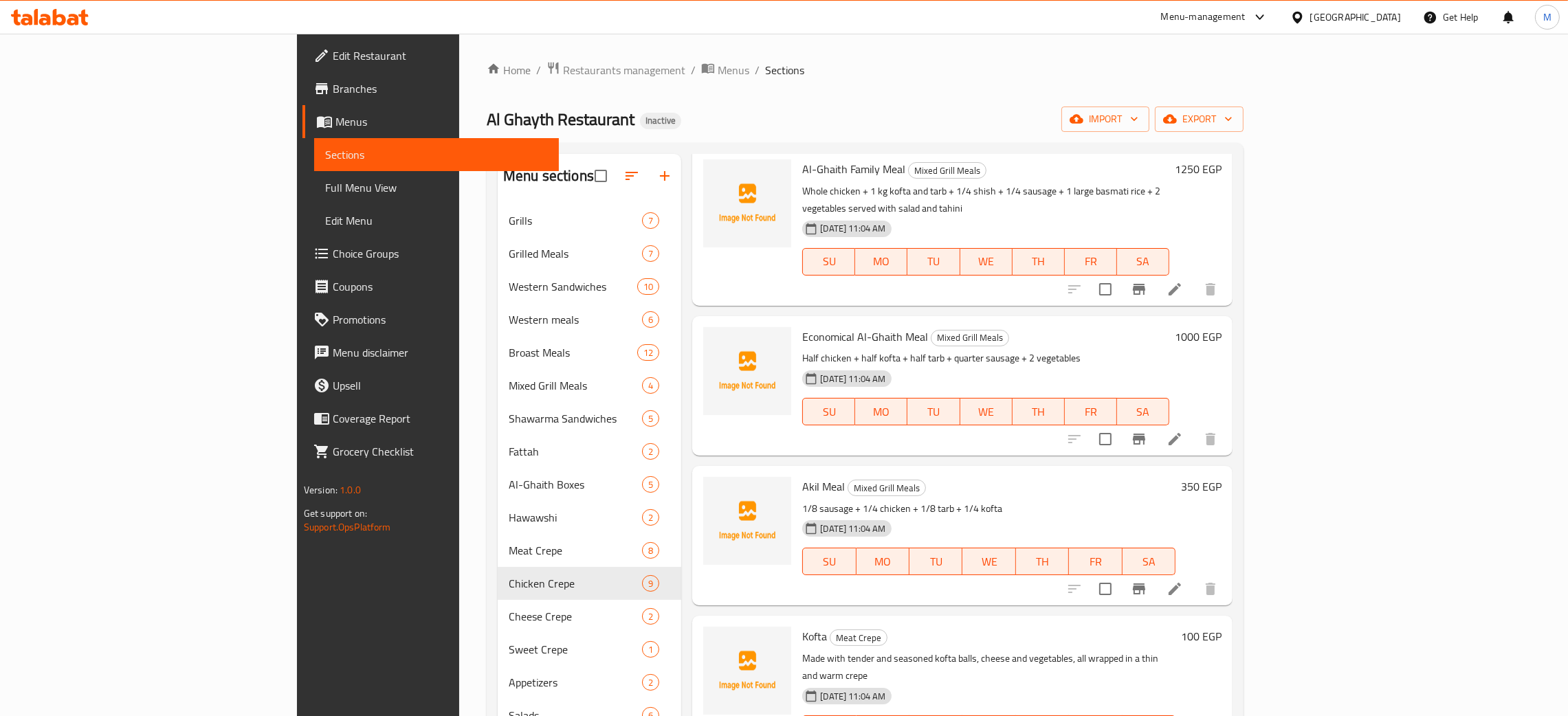
scroll to position [103, 0]
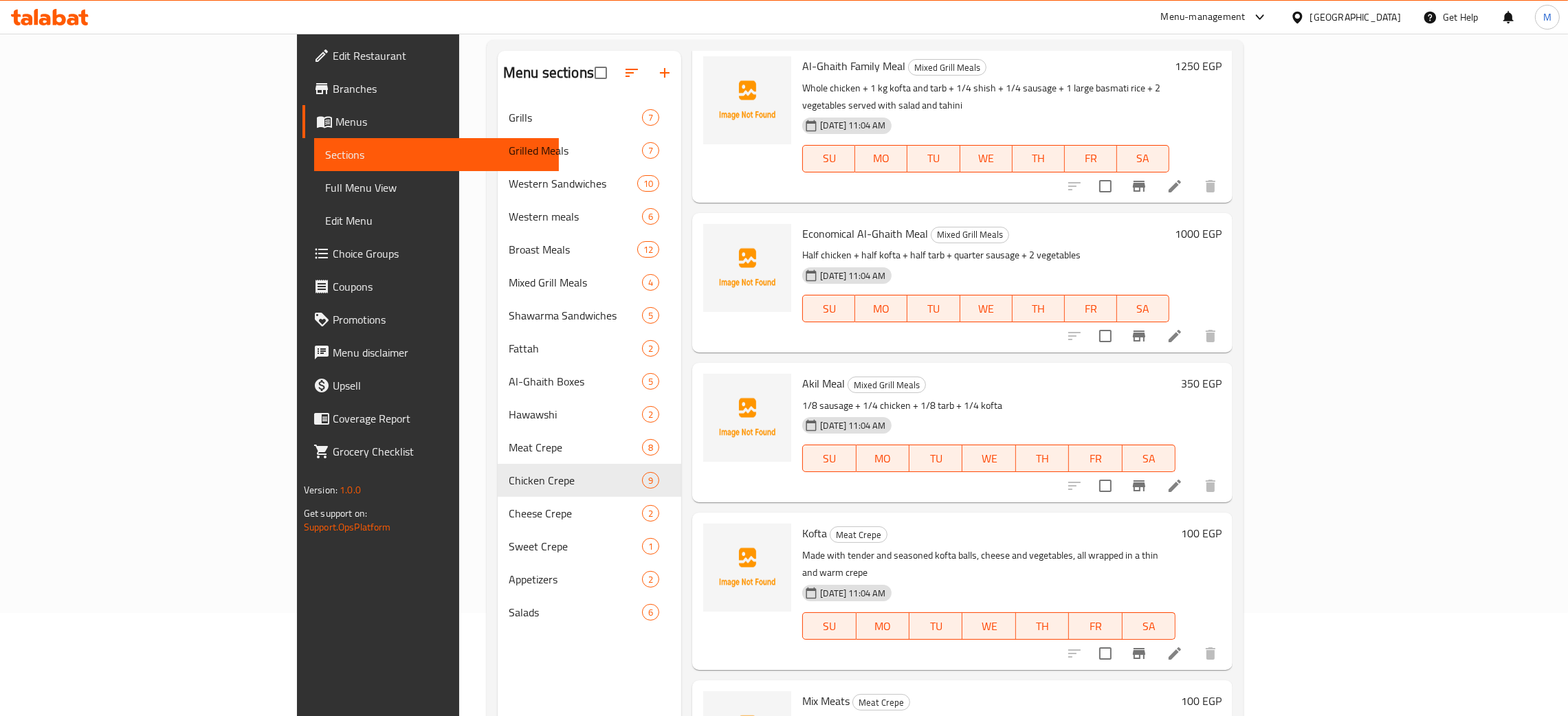
type input "kof"
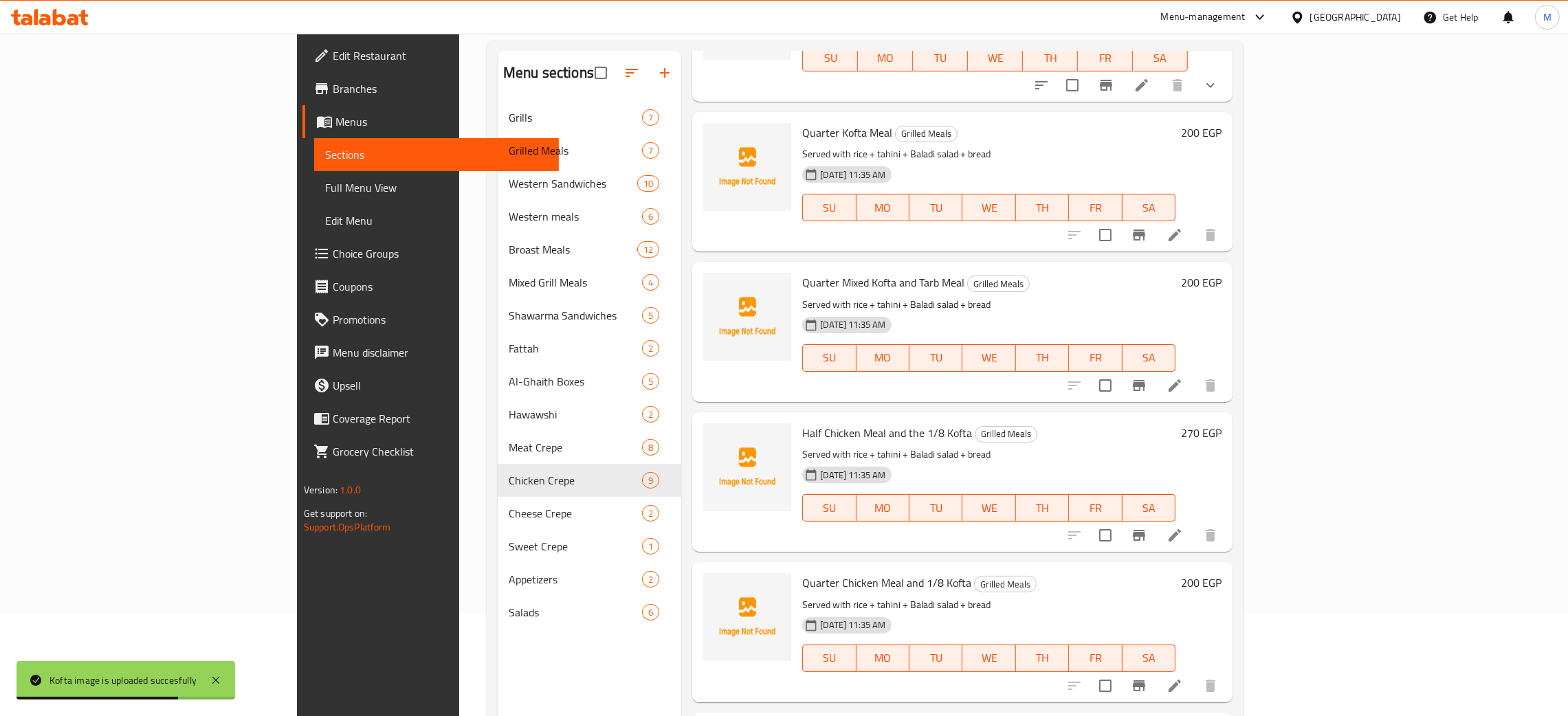
scroll to position [0, 0]
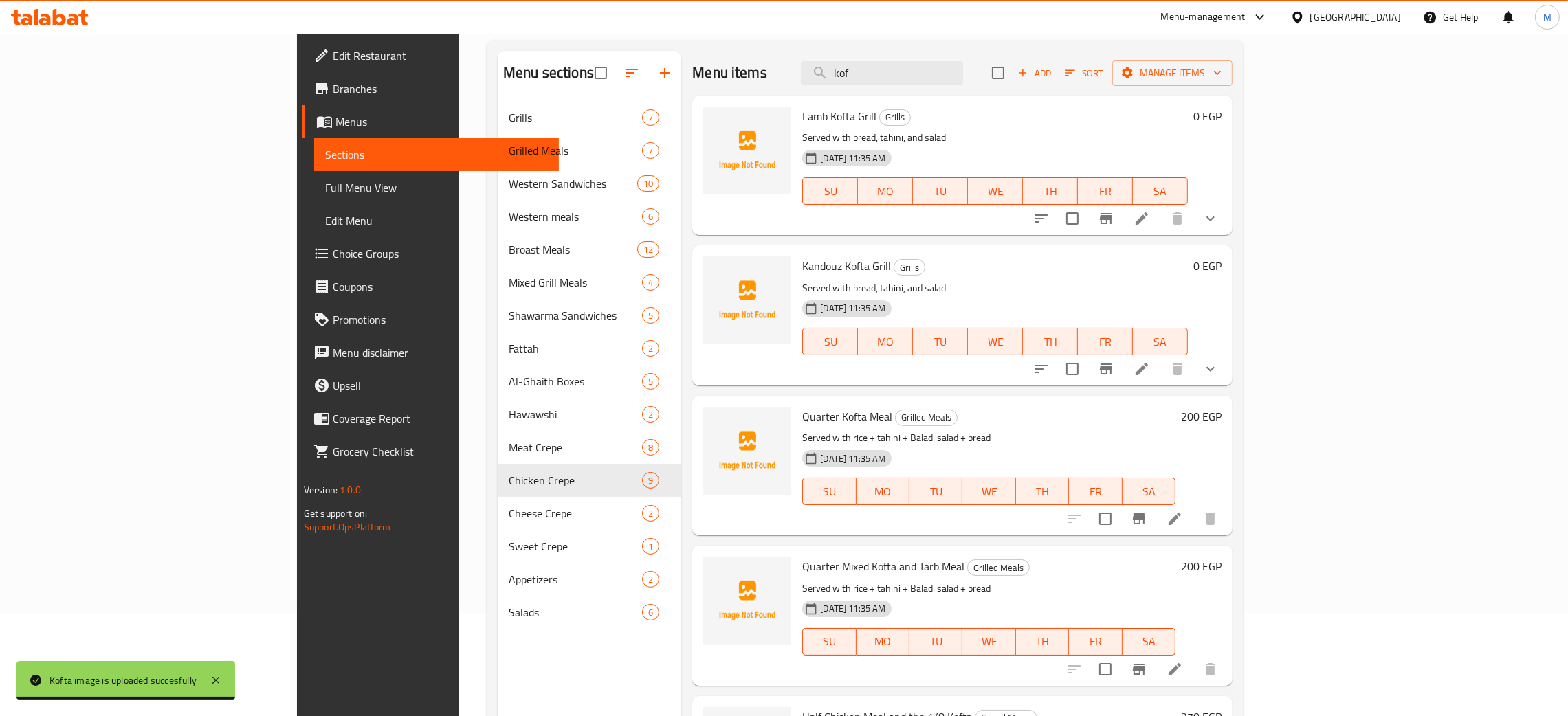
drag, startPoint x: 973, startPoint y: 84, endPoint x: 840, endPoint y: 45, distance: 138.6
click at [840, 45] on div "Menu sections Grills 7 Grilled Meals 7 Western Sandwiches 10 Western meals 6 Br…" at bounding box center [865, 408] width 757 height 738
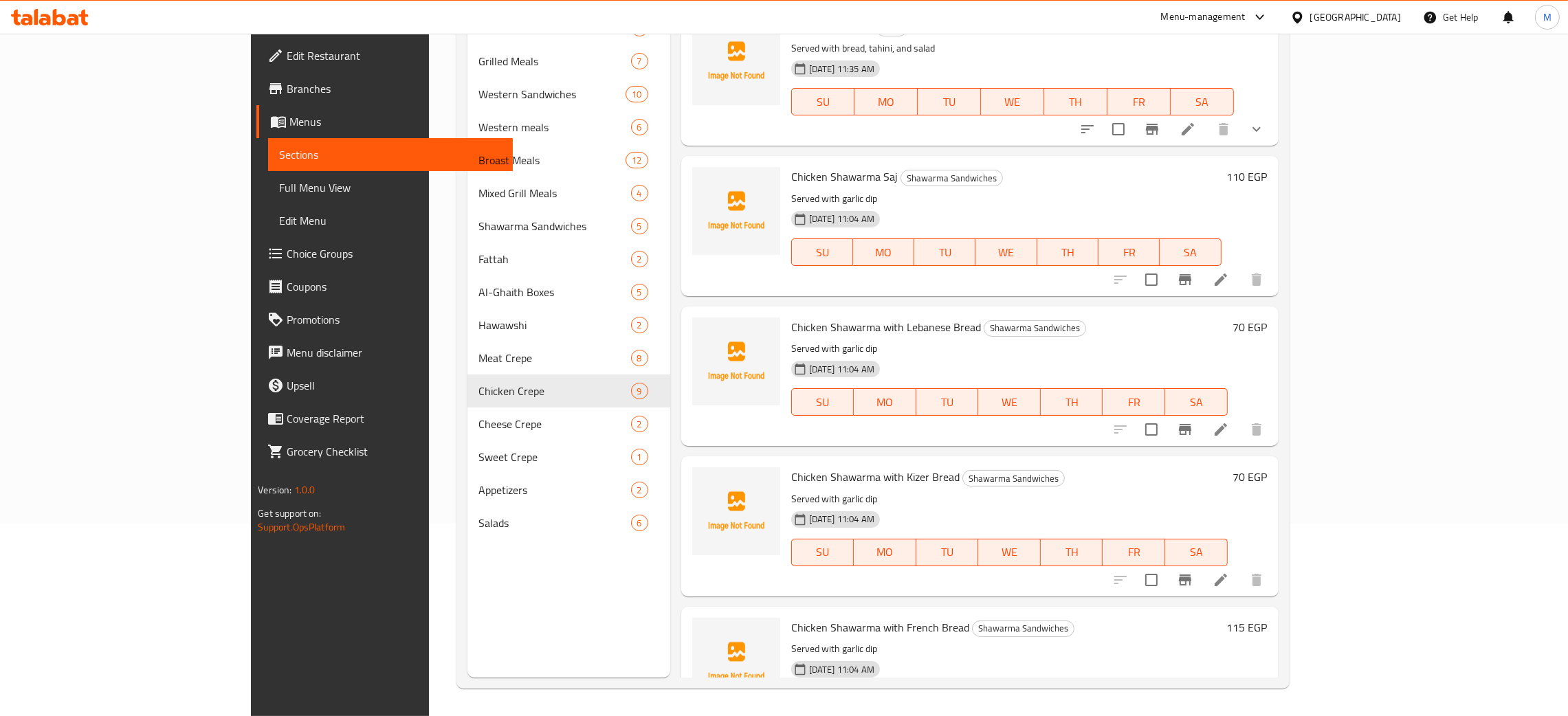
type input "sha"
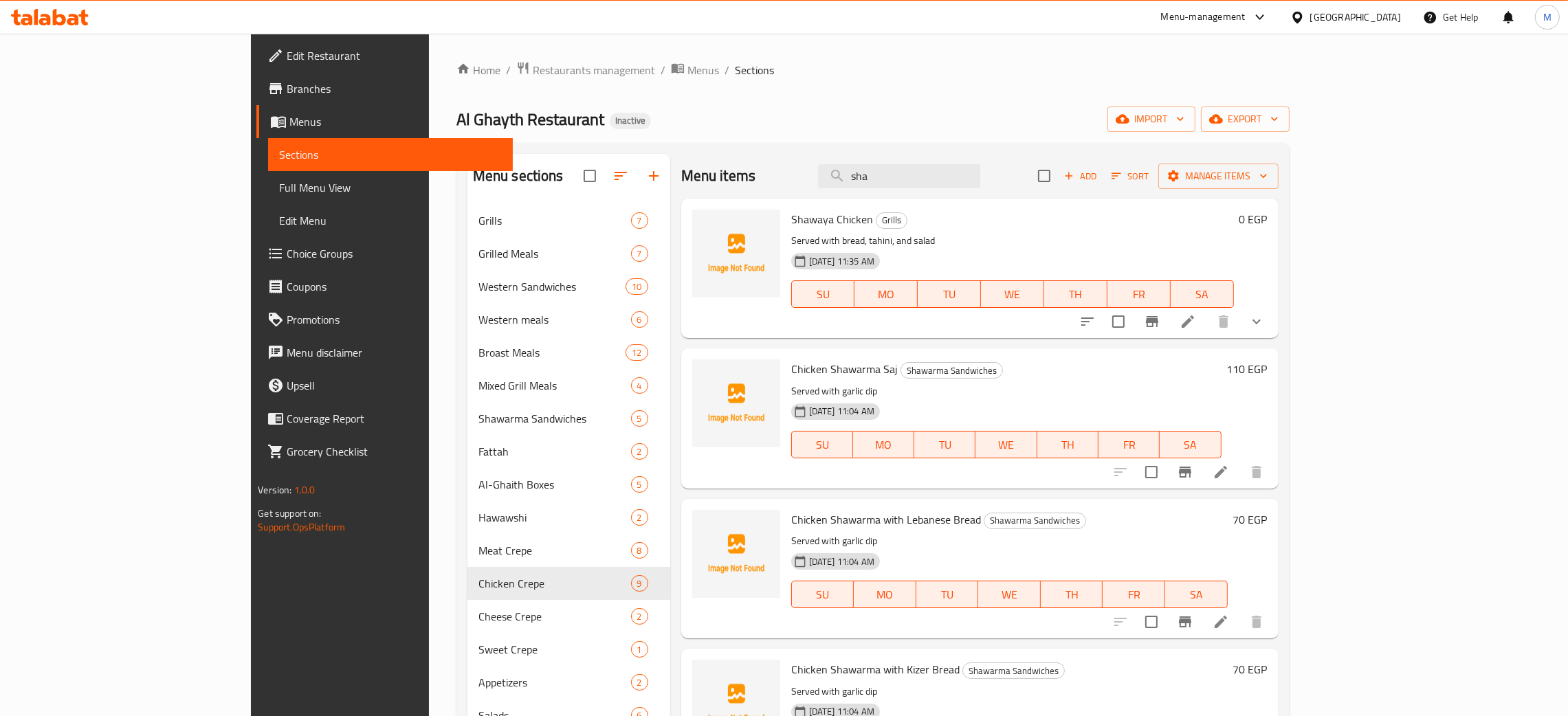
drag, startPoint x: 967, startPoint y: 185, endPoint x: 894, endPoint y: 173, distance: 74.0
click at [894, 173] on div "Menu items sha Add Sort Manage items" at bounding box center [979, 176] width 597 height 45
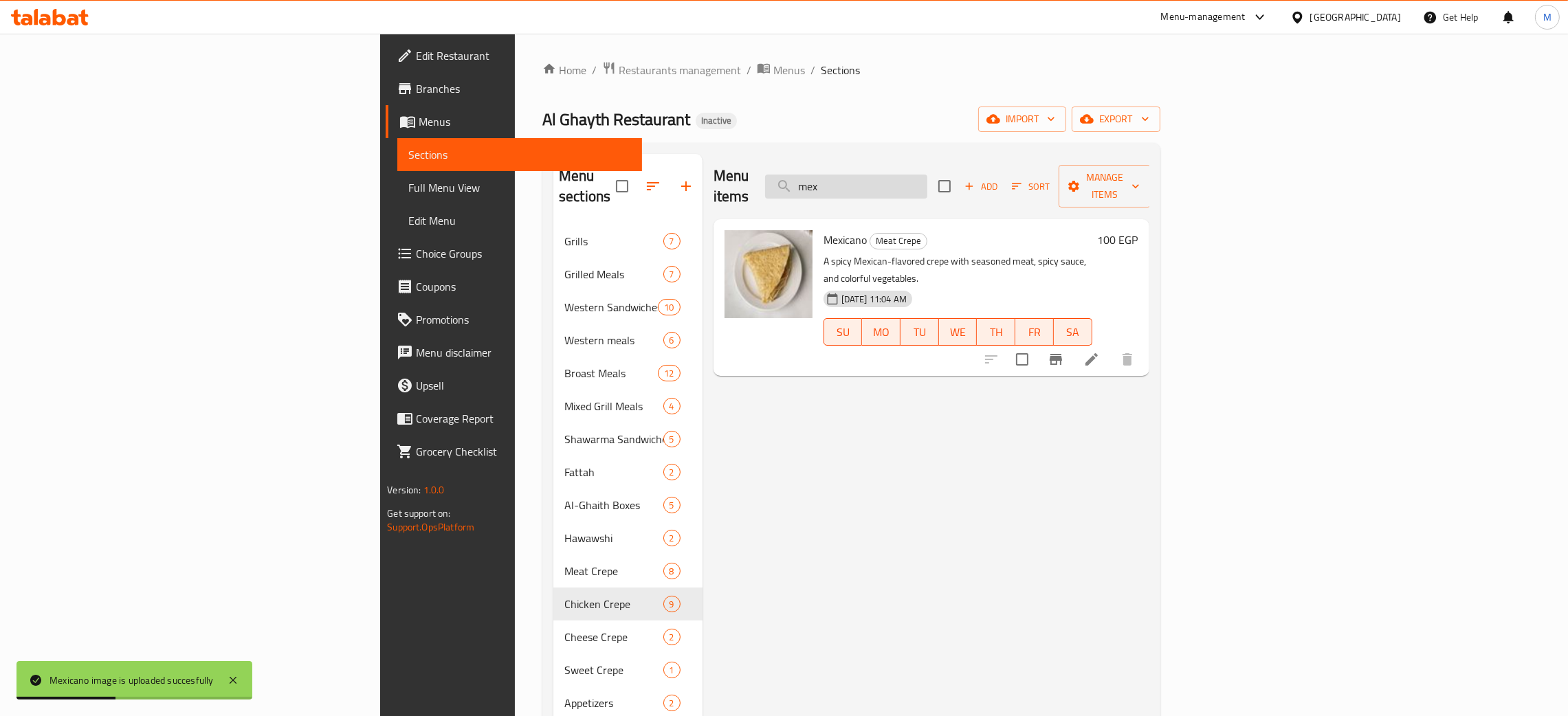
drag, startPoint x: 987, startPoint y: 183, endPoint x: 917, endPoint y: 184, distance: 70.0
click at [917, 184] on input "mex" at bounding box center [846, 186] width 163 height 24
click at [927, 176] on input "mex" at bounding box center [846, 186] width 163 height 24
click at [927, 174] on input "mex" at bounding box center [846, 186] width 163 height 24
click at [927, 175] on input "mex" at bounding box center [846, 186] width 163 height 24
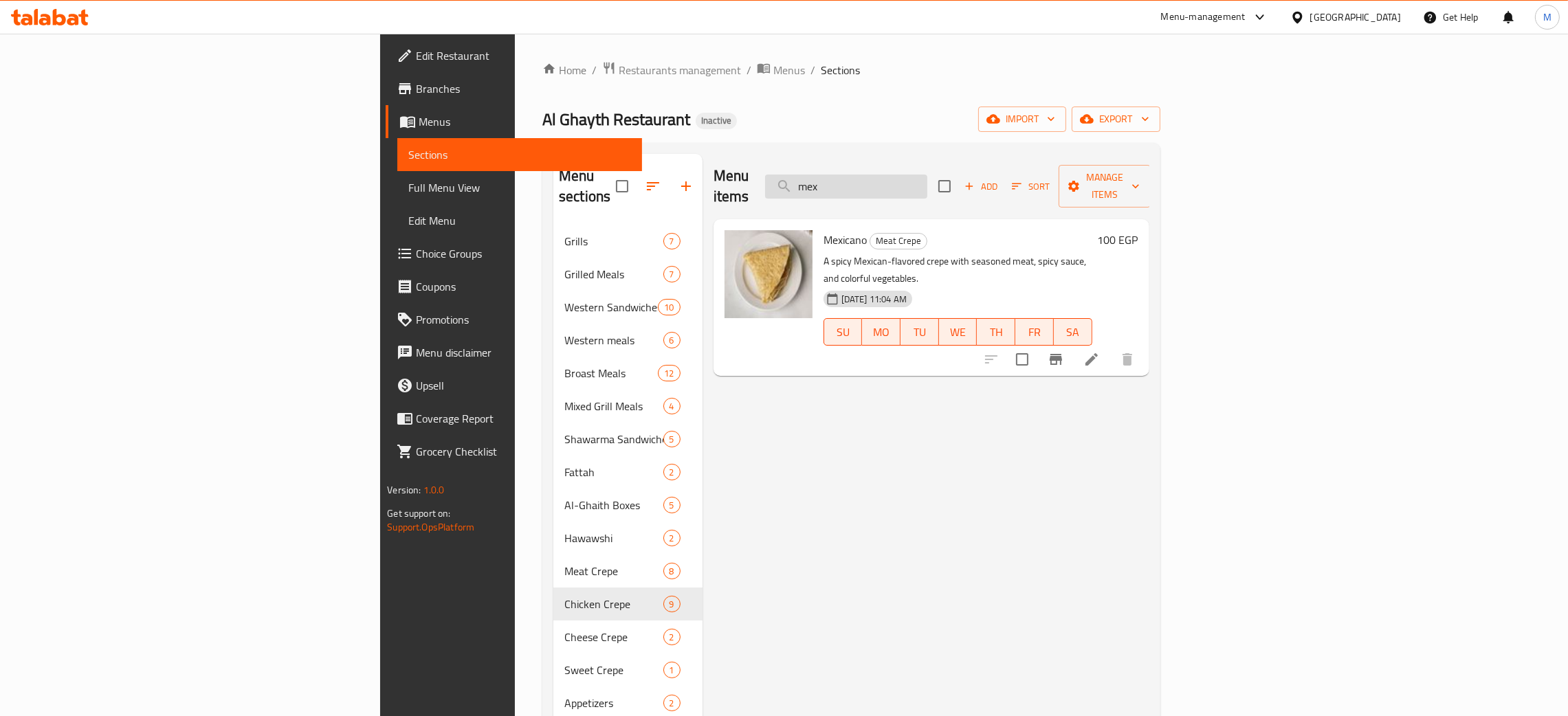
click at [927, 175] on input "mex" at bounding box center [846, 186] width 163 height 24
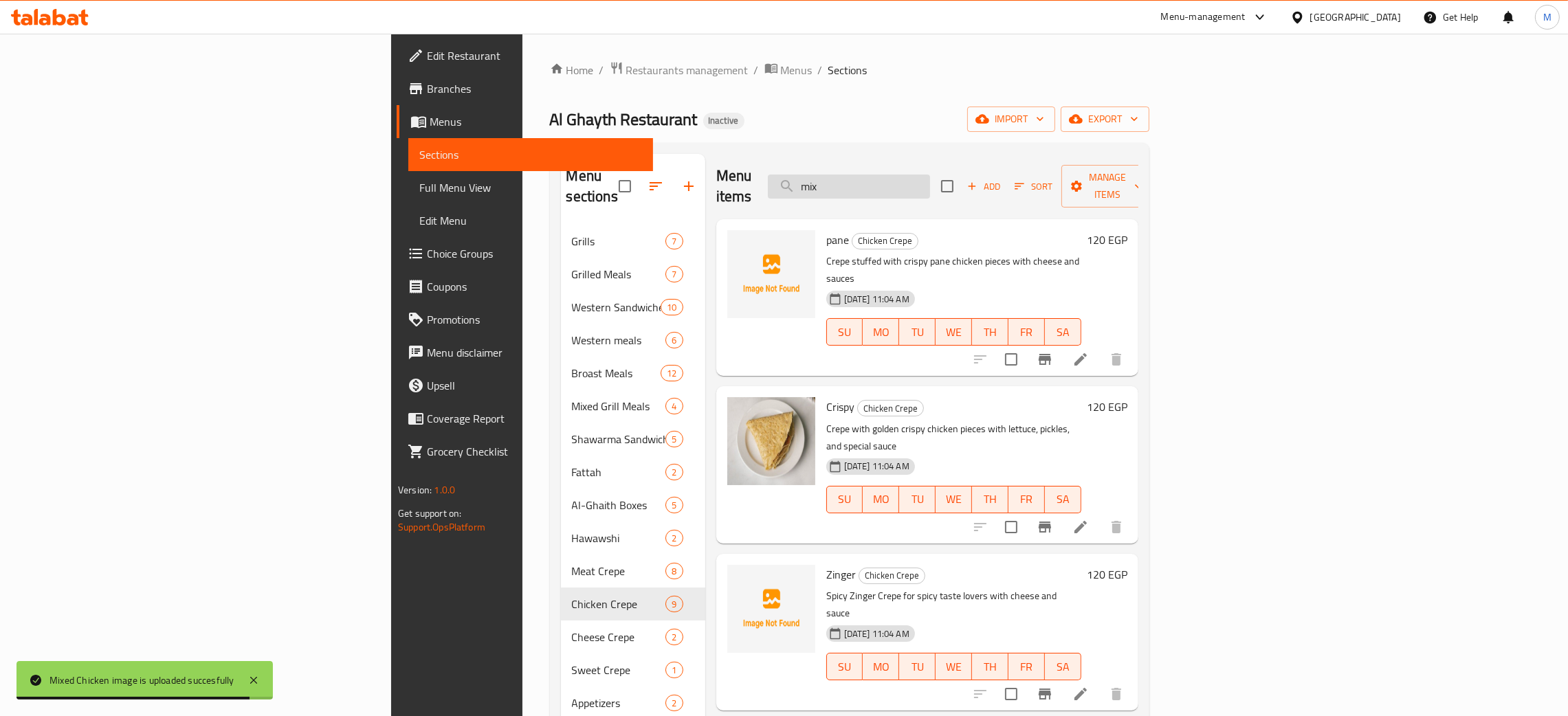
click at [930, 179] on input "mix" at bounding box center [849, 186] width 163 height 24
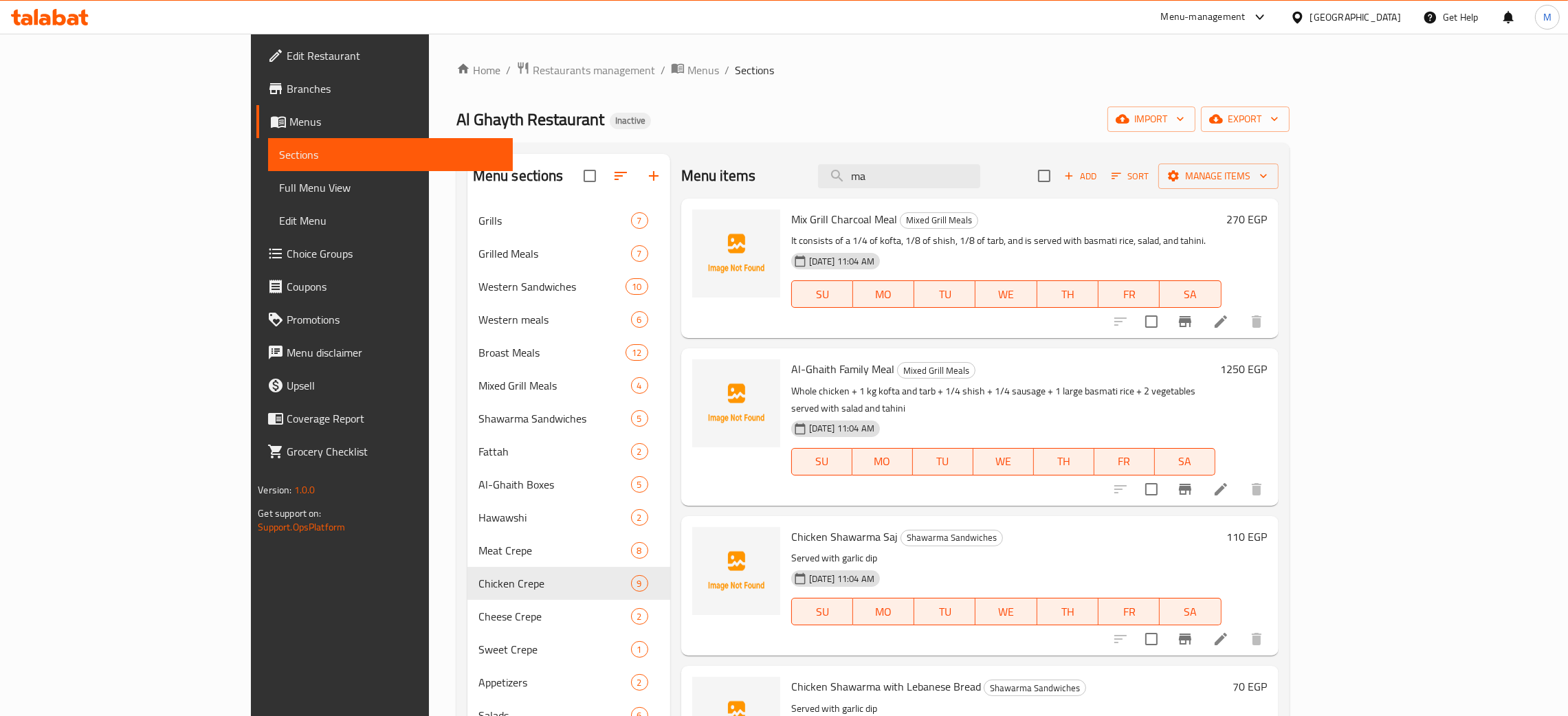
type input "mah"
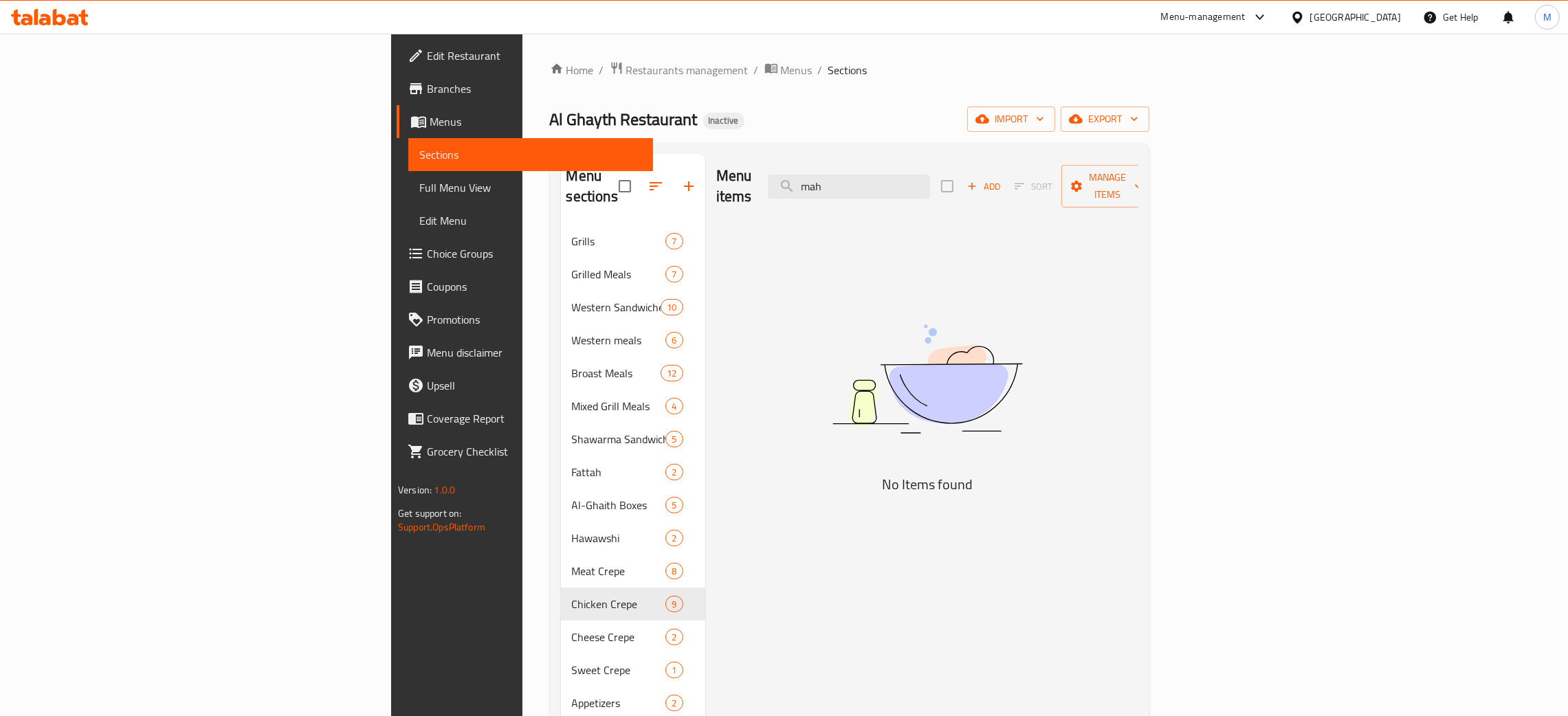
drag, startPoint x: 987, startPoint y: 185, endPoint x: 834, endPoint y: 154, distance: 156.1
click at [834, 154] on div "Menu items mah Add Sort Manage items" at bounding box center [927, 186] width 422 height 65
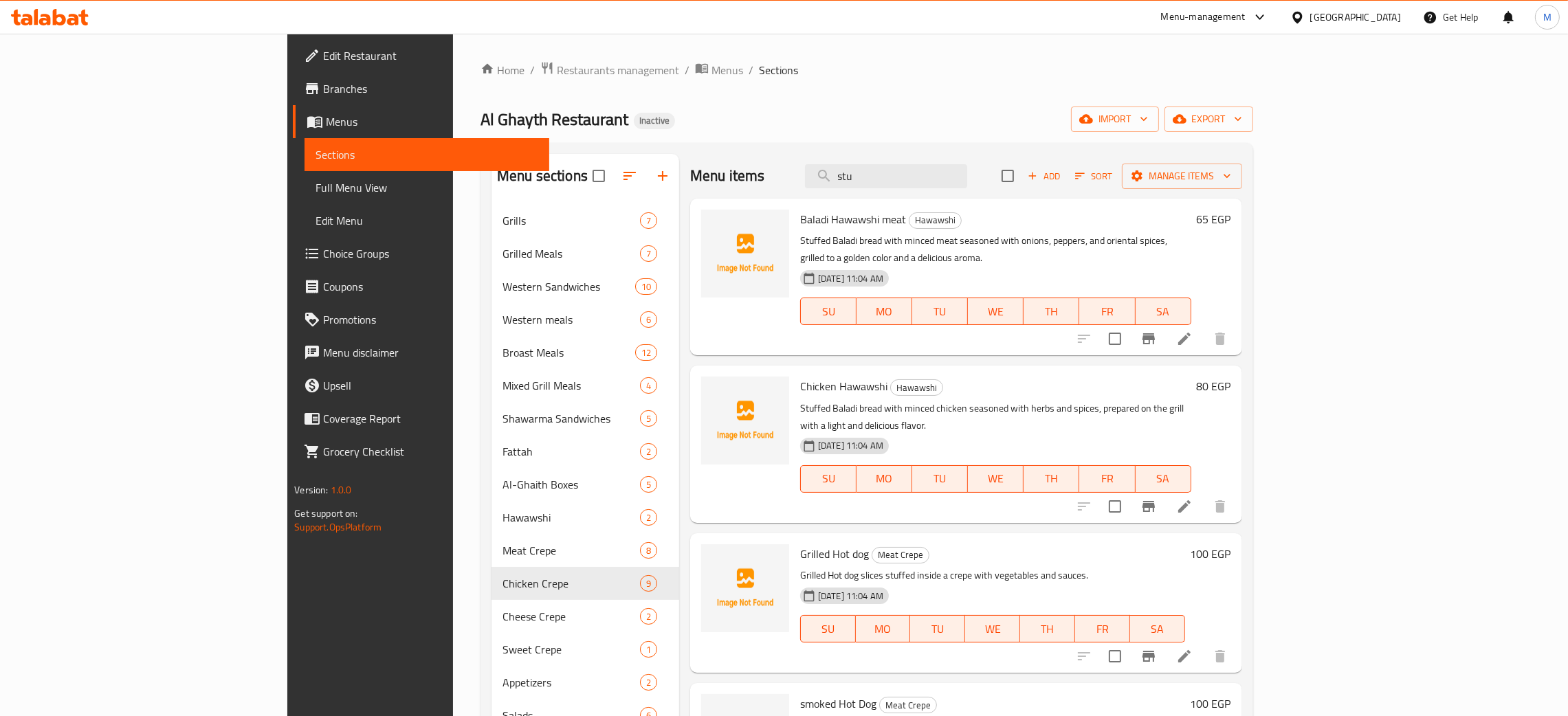
type input "stu"
drag, startPoint x: 973, startPoint y: 179, endPoint x: 889, endPoint y: 174, distance: 84.1
click at [890, 174] on div "Menu items stu Add Sort Manage items" at bounding box center [965, 176] width 552 height 45
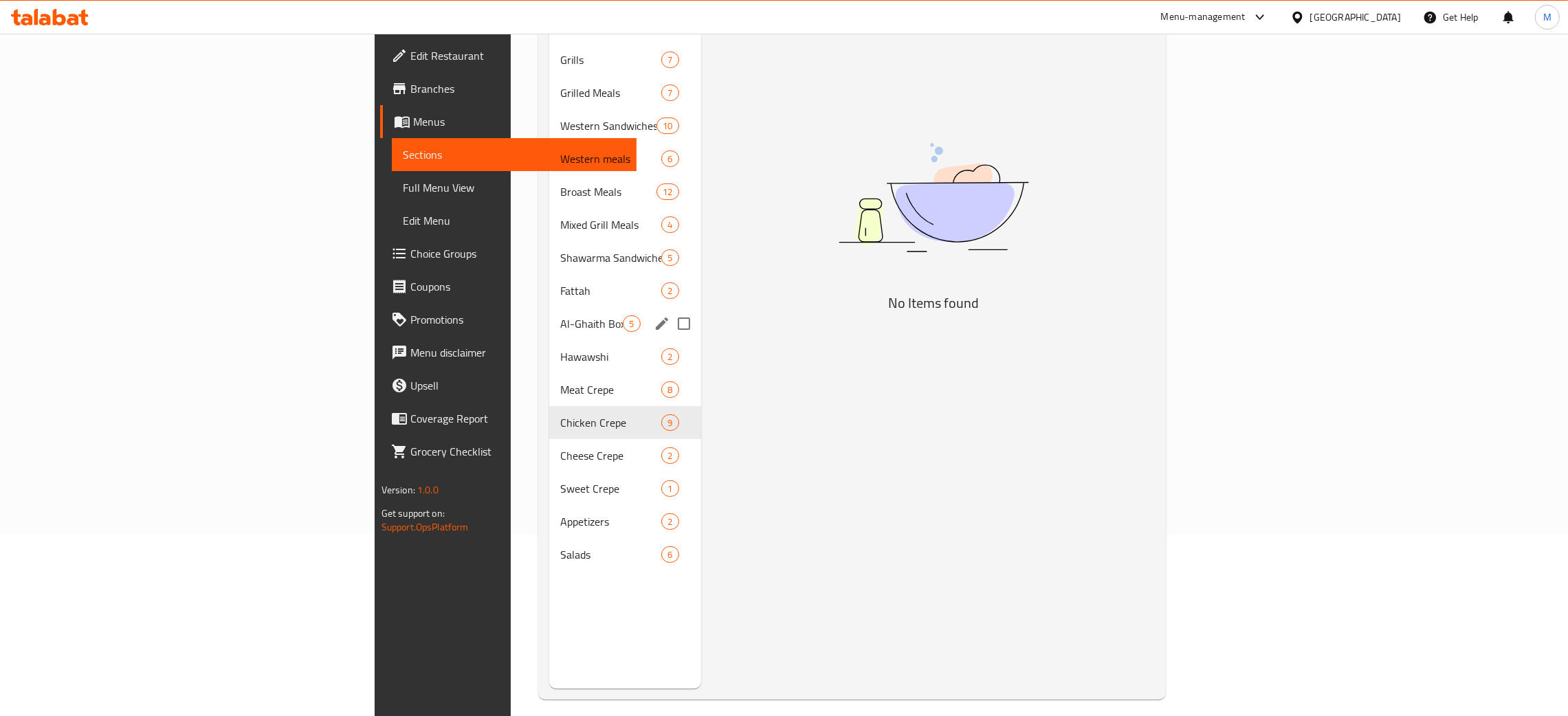
scroll to position [194, 0]
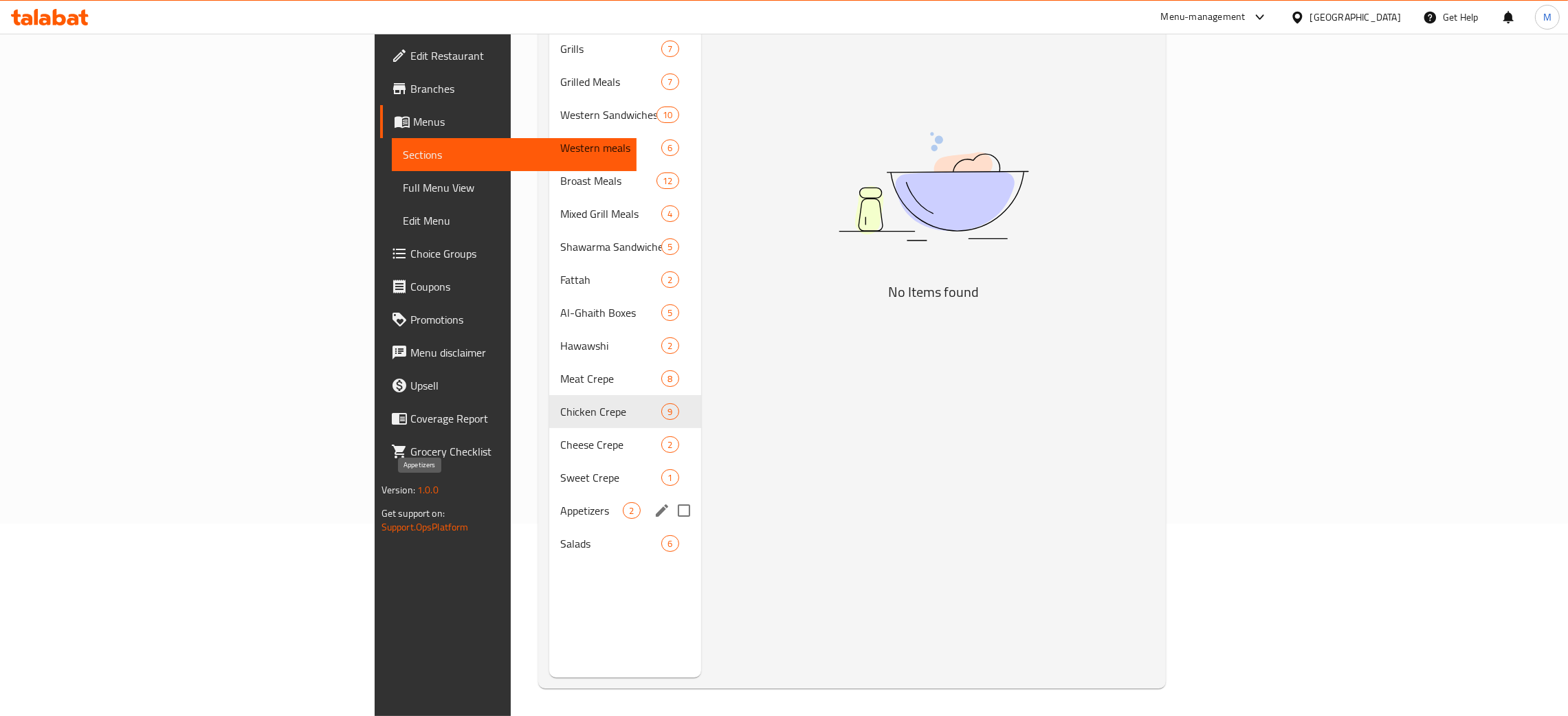
type input "mol"
click at [560, 502] on span "Appetizers" at bounding box center [592, 510] width 62 height 17
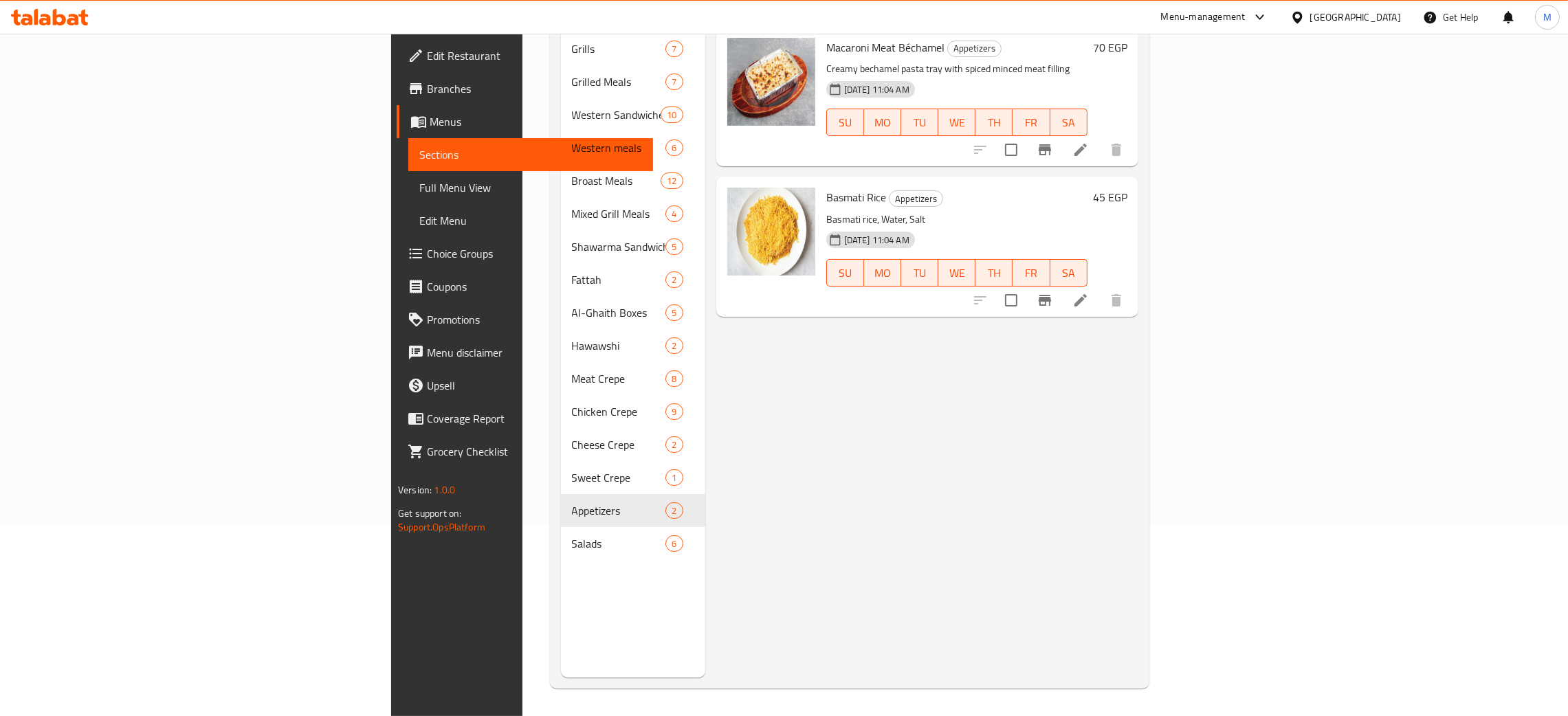
scroll to position [91, 0]
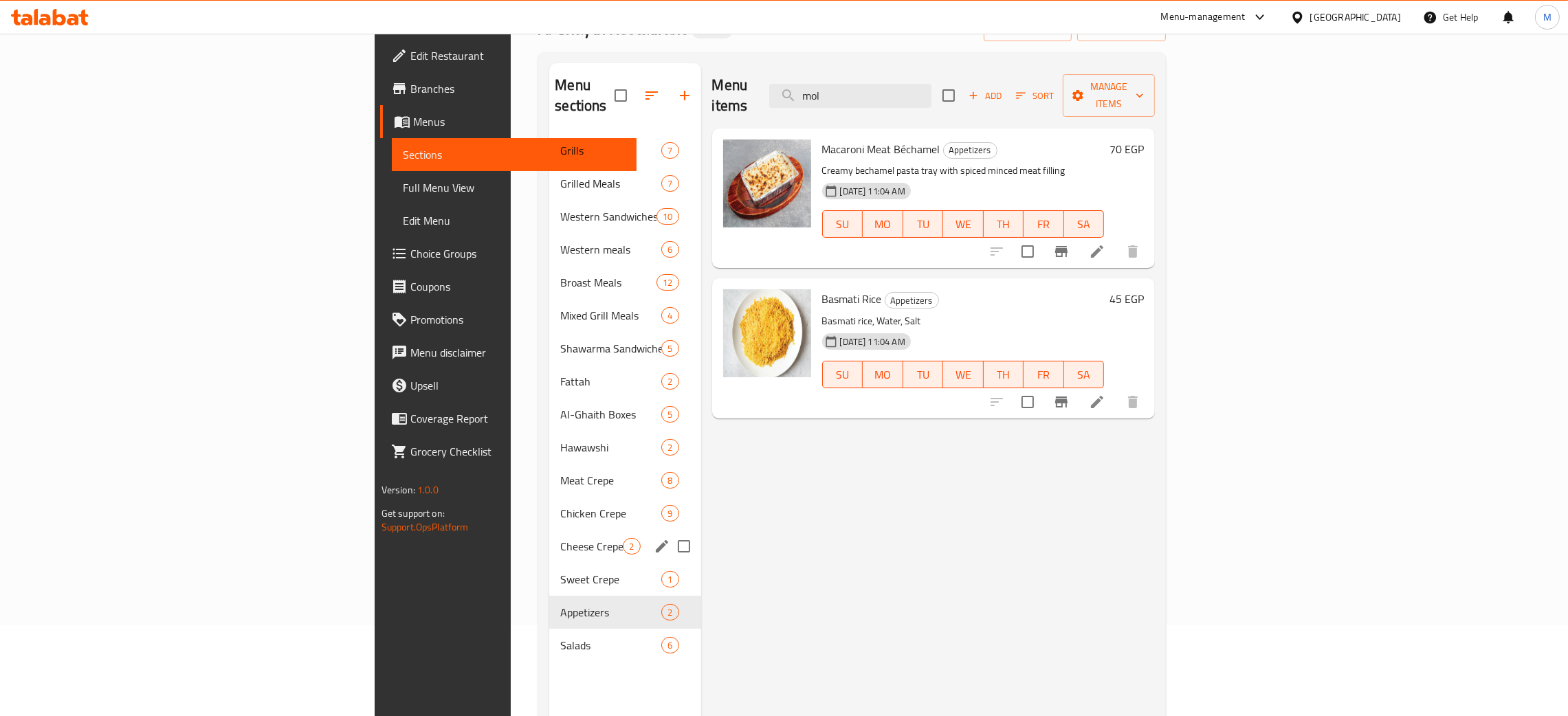
click at [549, 530] on div "Cheese Crepe 2" at bounding box center [625, 546] width 152 height 33
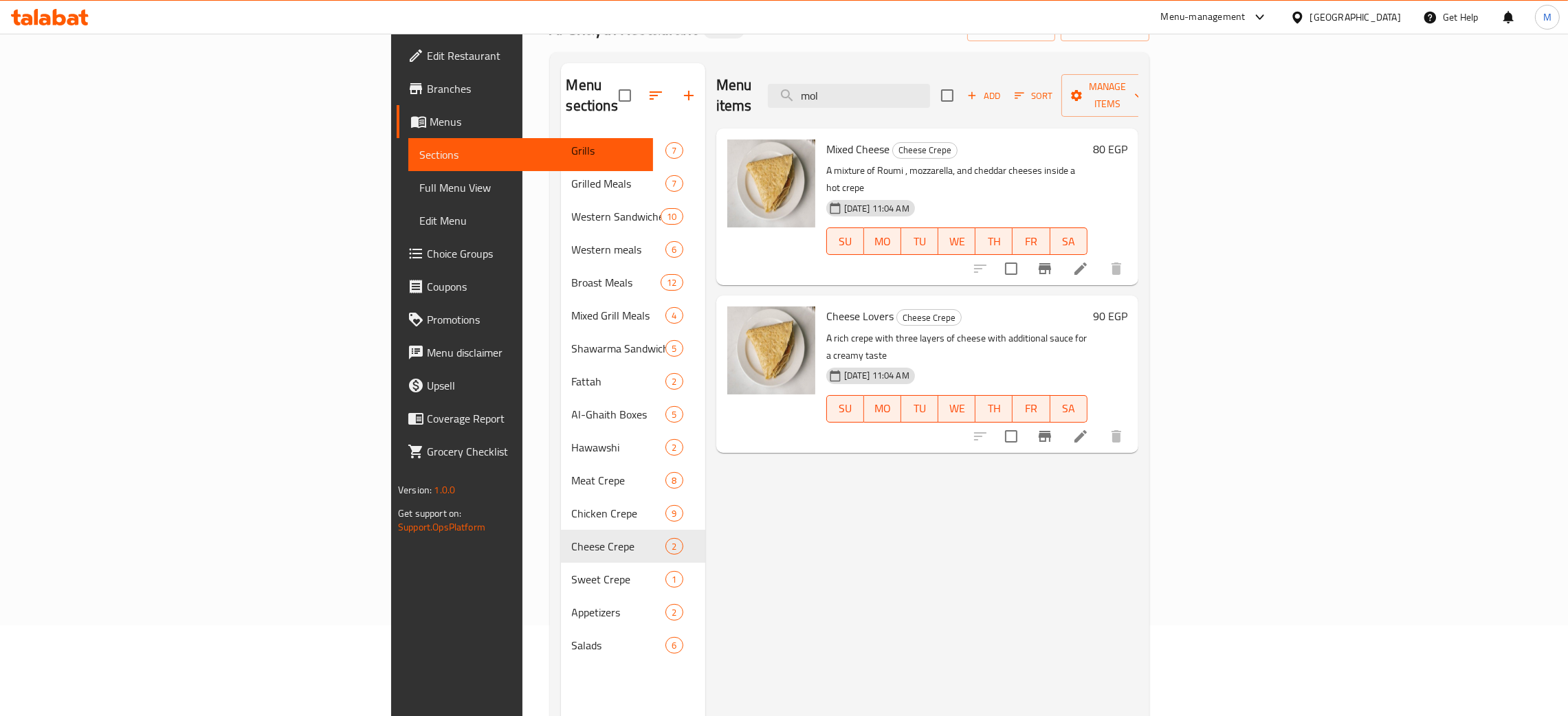
drag, startPoint x: 938, startPoint y: 78, endPoint x: 886, endPoint y: 70, distance: 52.6
click at [886, 70] on div "Menu items mol Add Sort Manage items" at bounding box center [927, 95] width 422 height 65
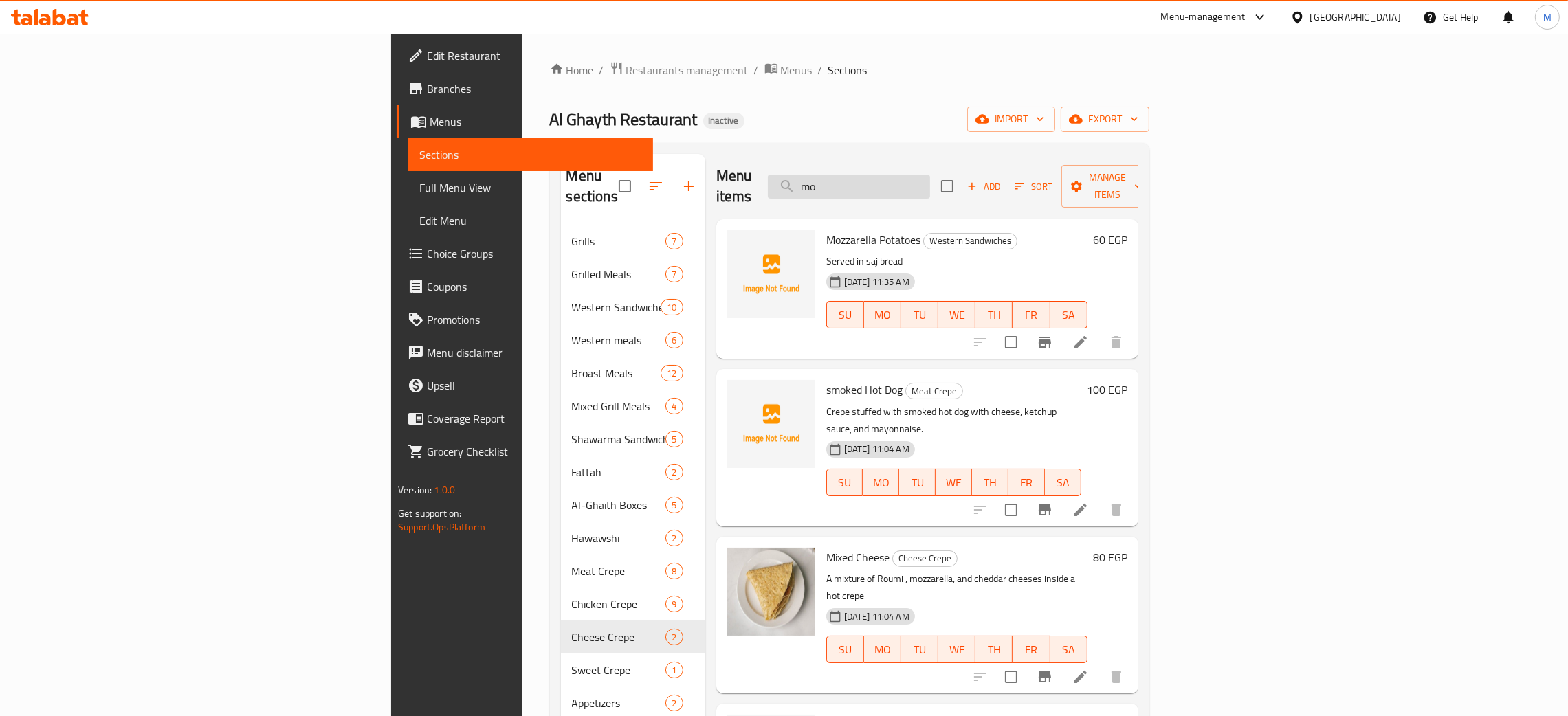
click at [930, 180] on input "mo" at bounding box center [849, 186] width 163 height 24
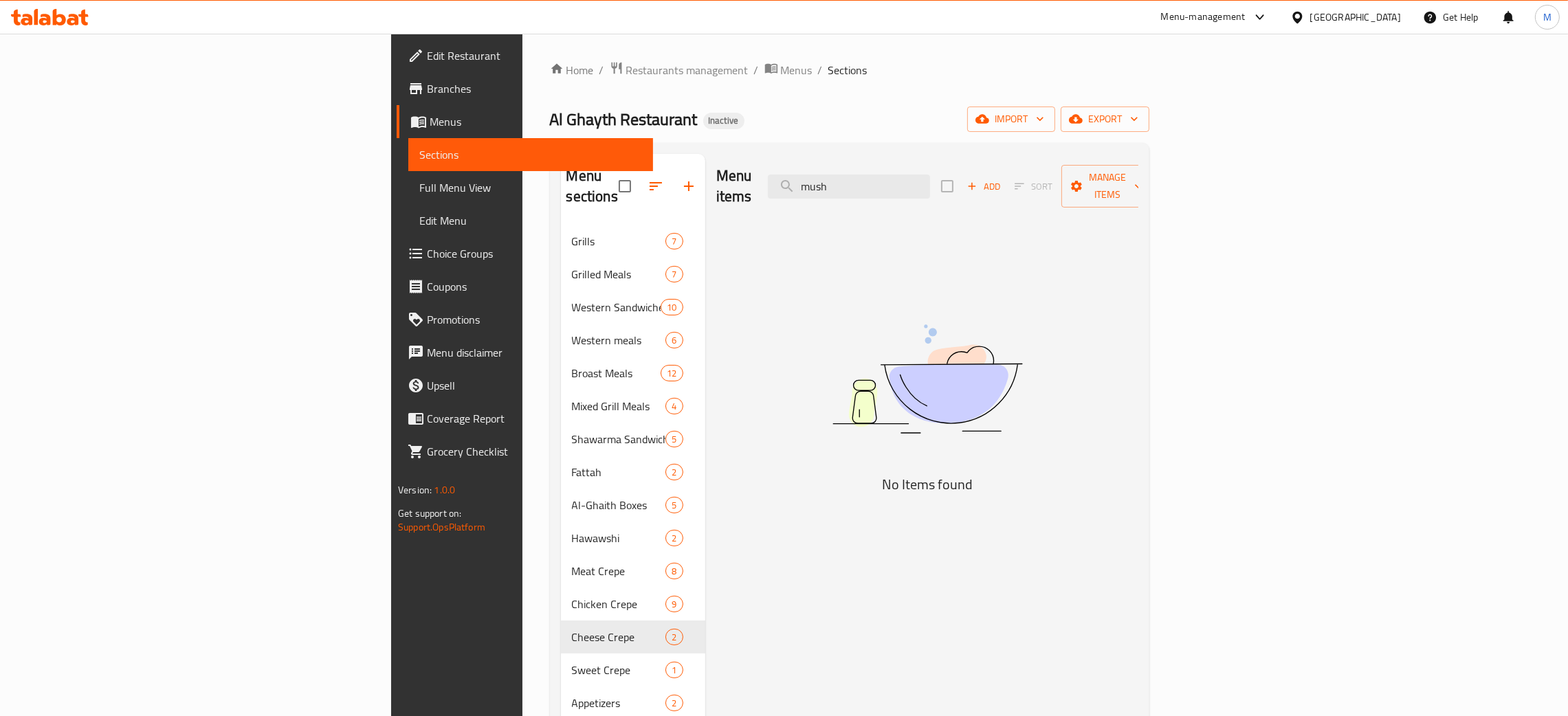
type input "mush"
drag, startPoint x: 1020, startPoint y: 180, endPoint x: 784, endPoint y: 140, distance: 239.4
click at [784, 140] on div "Home / Restaurants management / Menus / Sections Al Ghayth Restaurant Inactive …" at bounding box center [850, 471] width 599 height 820
type input "orz"
drag, startPoint x: 1005, startPoint y: 180, endPoint x: 919, endPoint y: 176, distance: 86.1
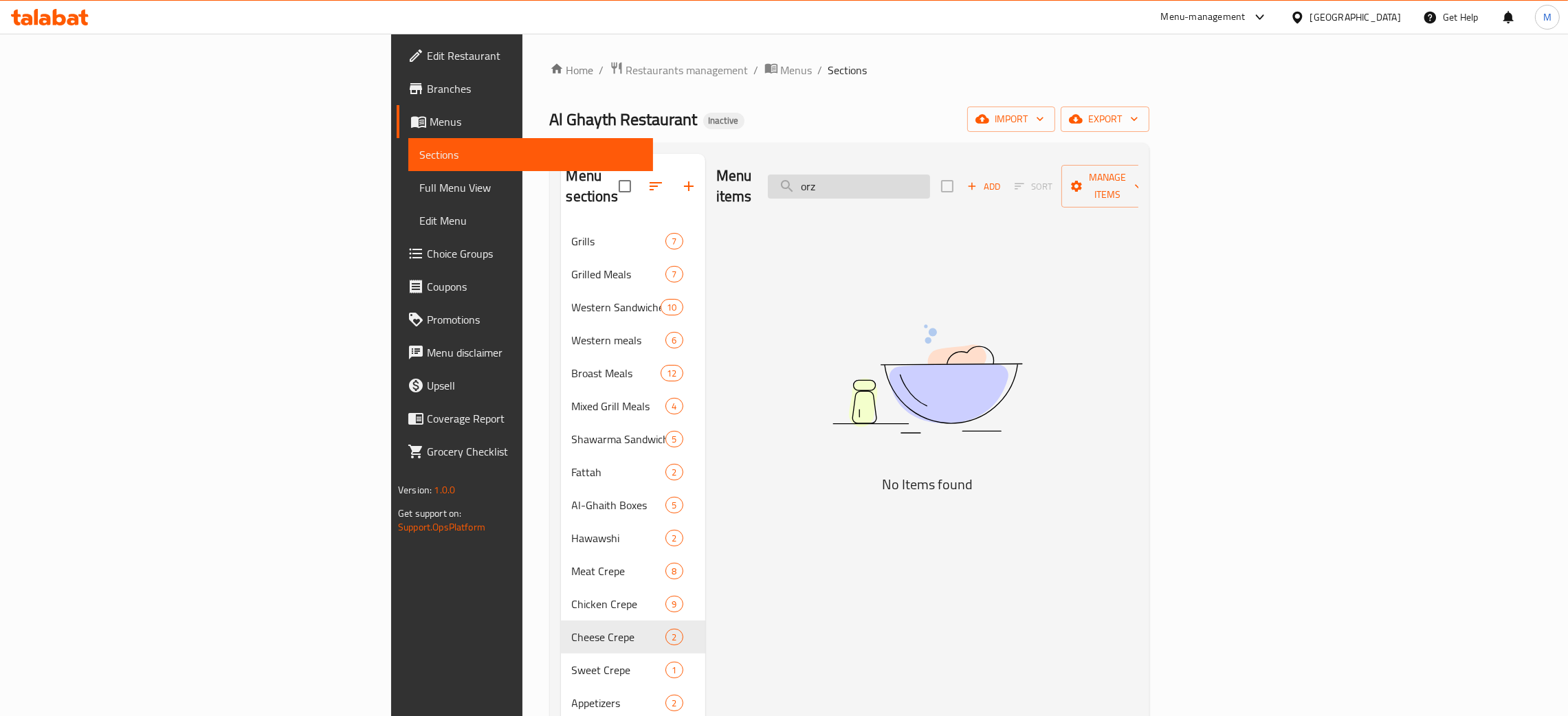
click at [921, 177] on input "orz" at bounding box center [849, 186] width 163 height 24
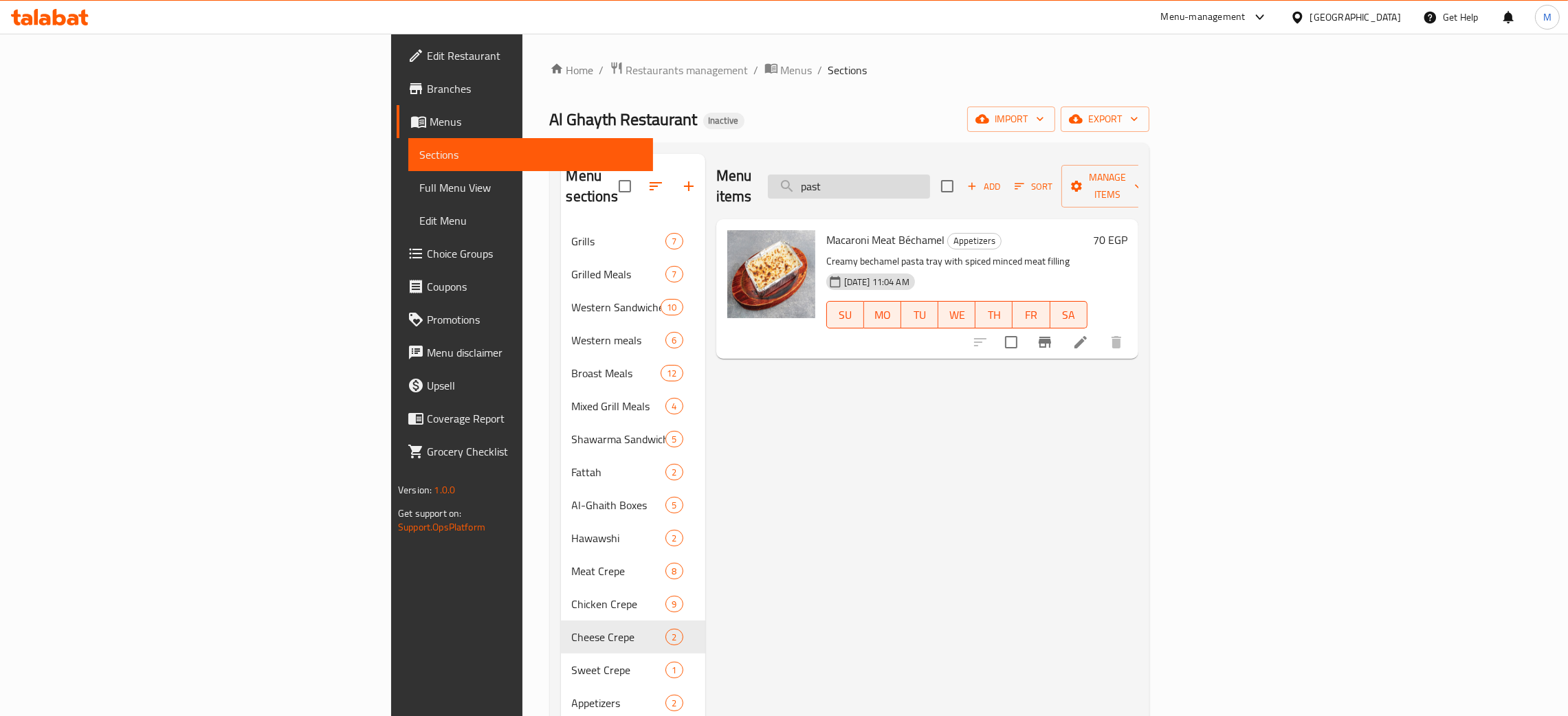
type input "past"
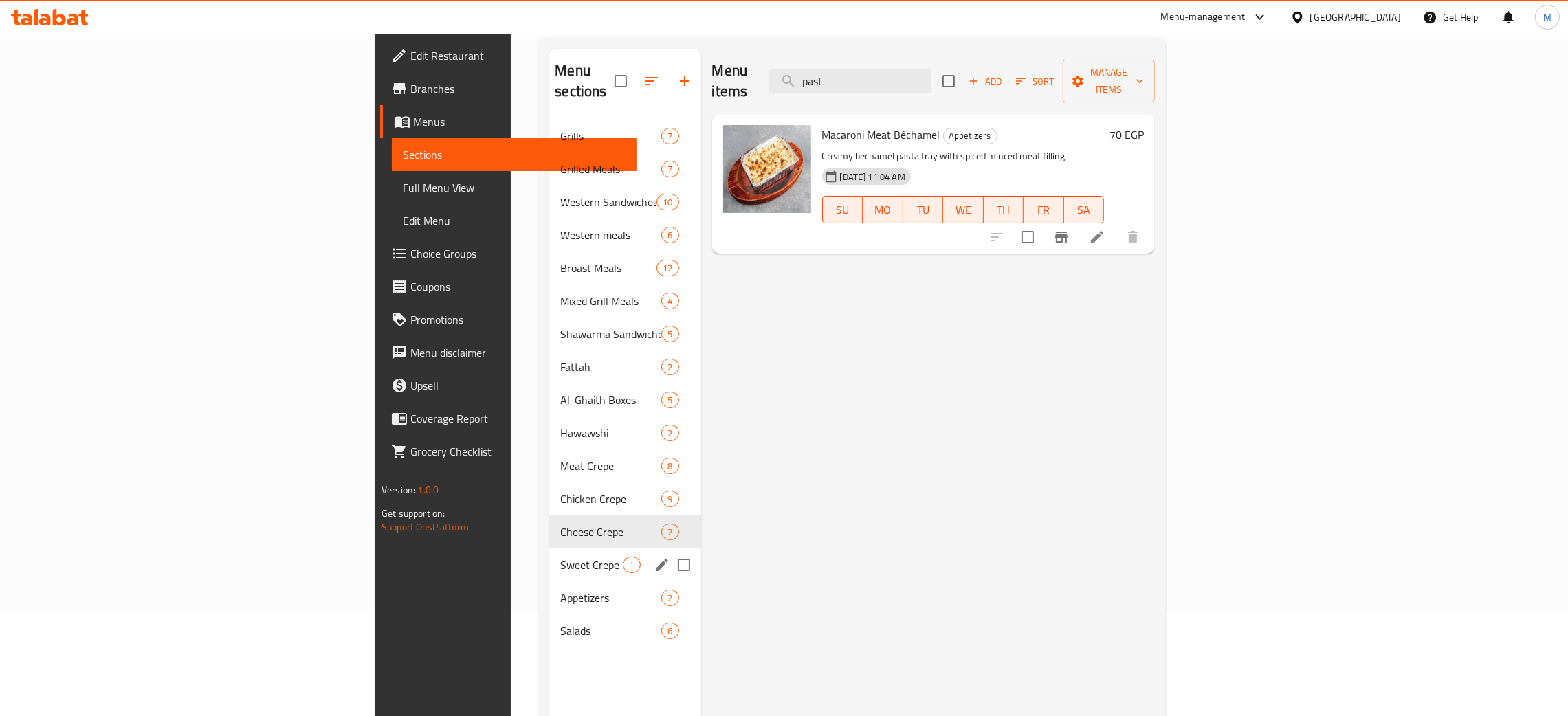
scroll to position [194, 0]
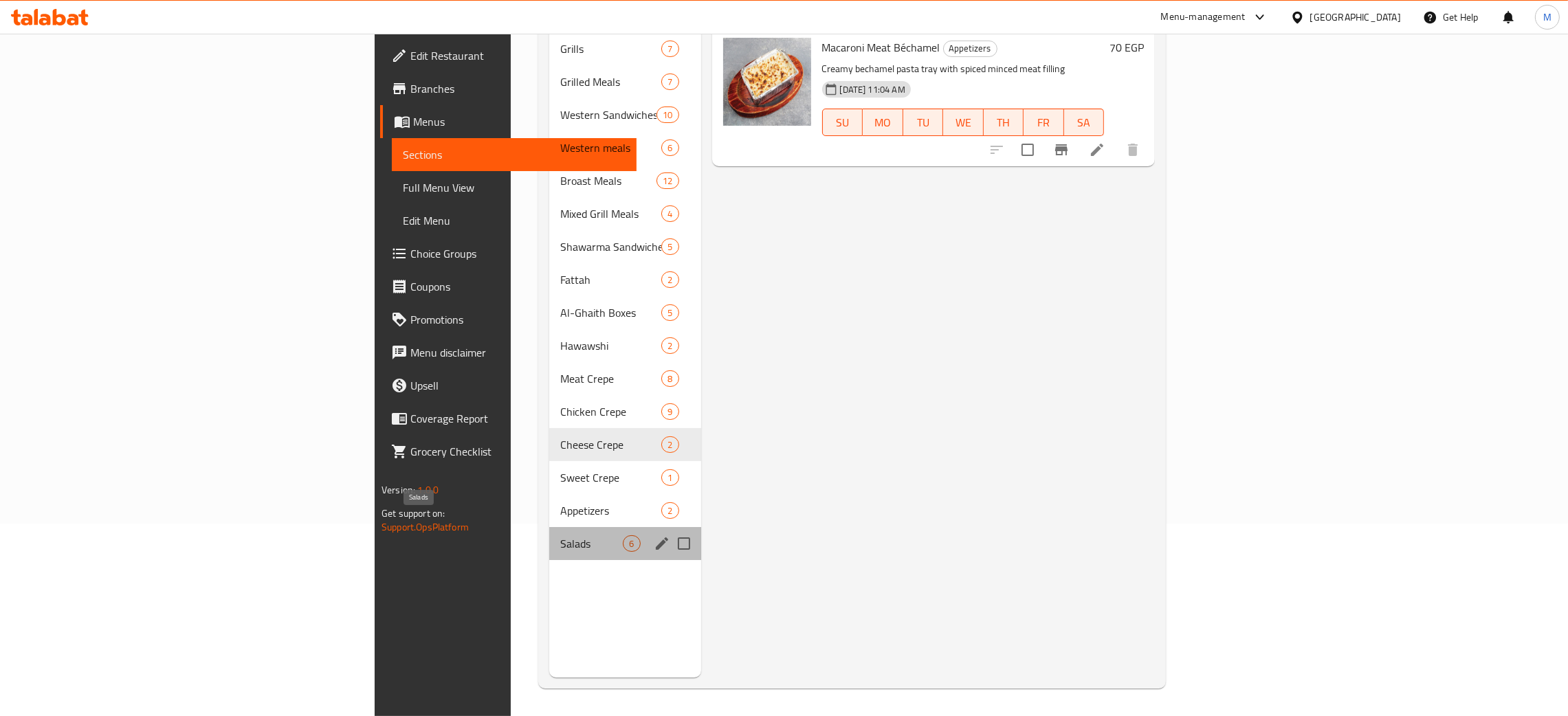
click at [560, 535] on span "Salads" at bounding box center [592, 543] width 62 height 17
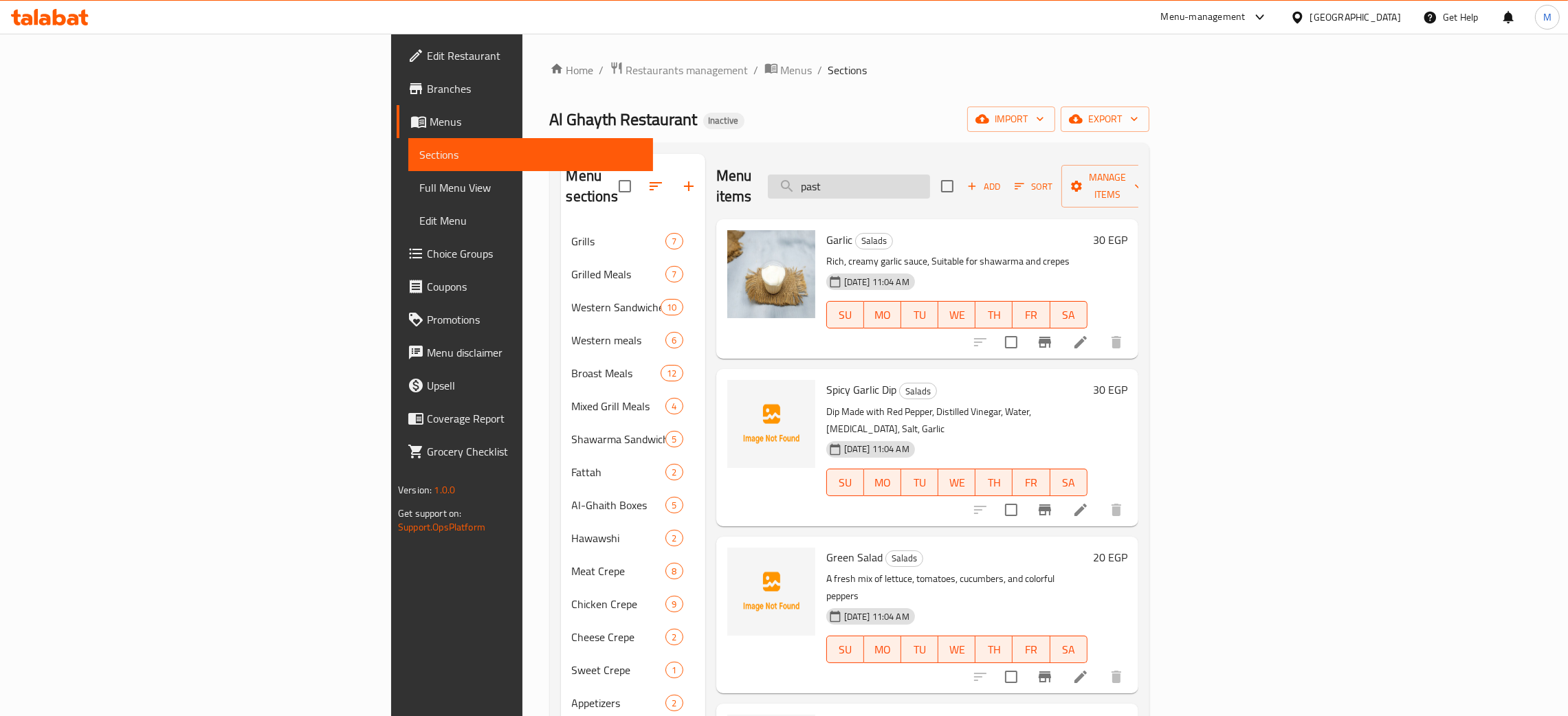
drag, startPoint x: 978, startPoint y: 171, endPoint x: 921, endPoint y: 175, distance: 57.1
click at [921, 175] on input "past" at bounding box center [849, 186] width 163 height 24
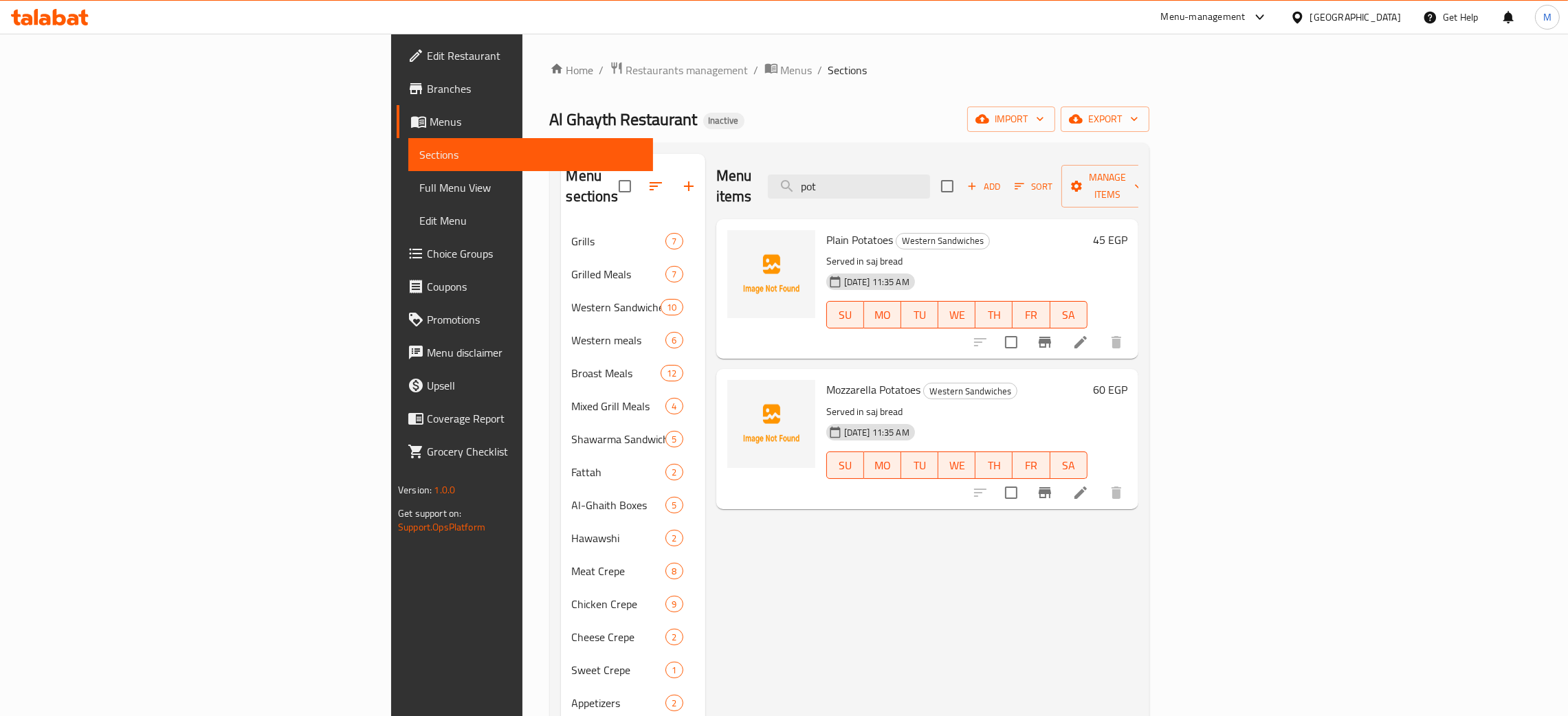
type input "pot"
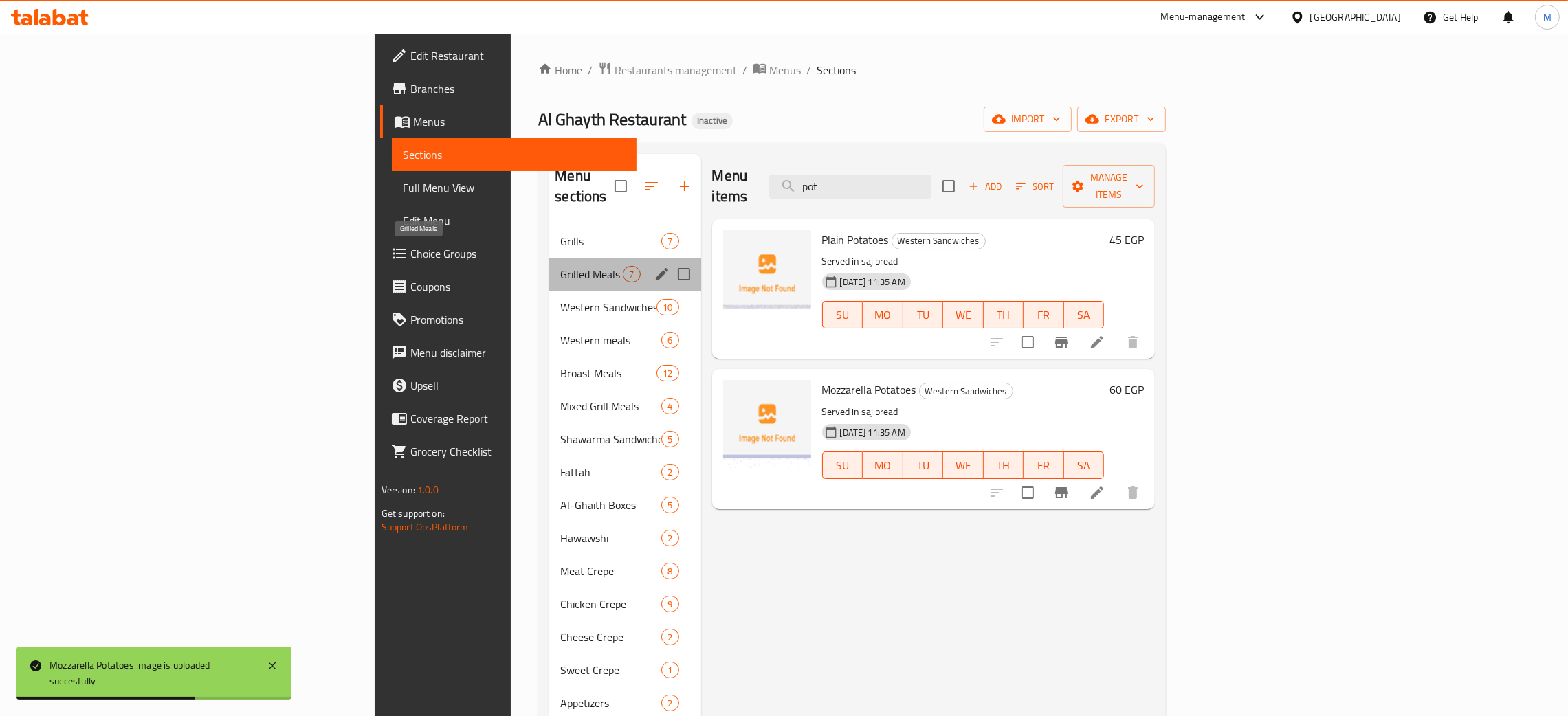
click at [560, 266] on span "Grilled Meals" at bounding box center [592, 274] width 62 height 17
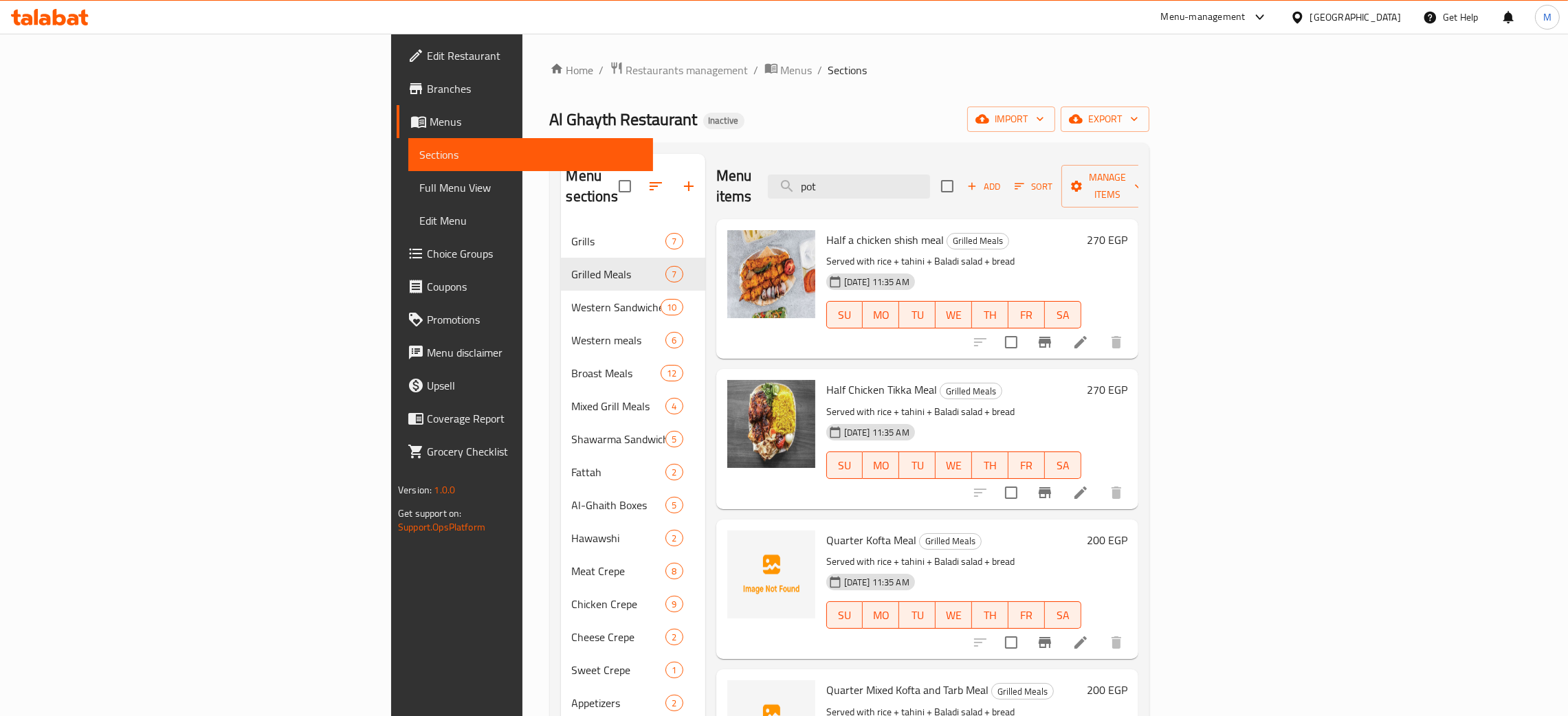
drag, startPoint x: 982, startPoint y: 179, endPoint x: 864, endPoint y: 176, distance: 118.0
click at [864, 176] on div "Menu items pot Add Sort Manage items" at bounding box center [927, 186] width 422 height 65
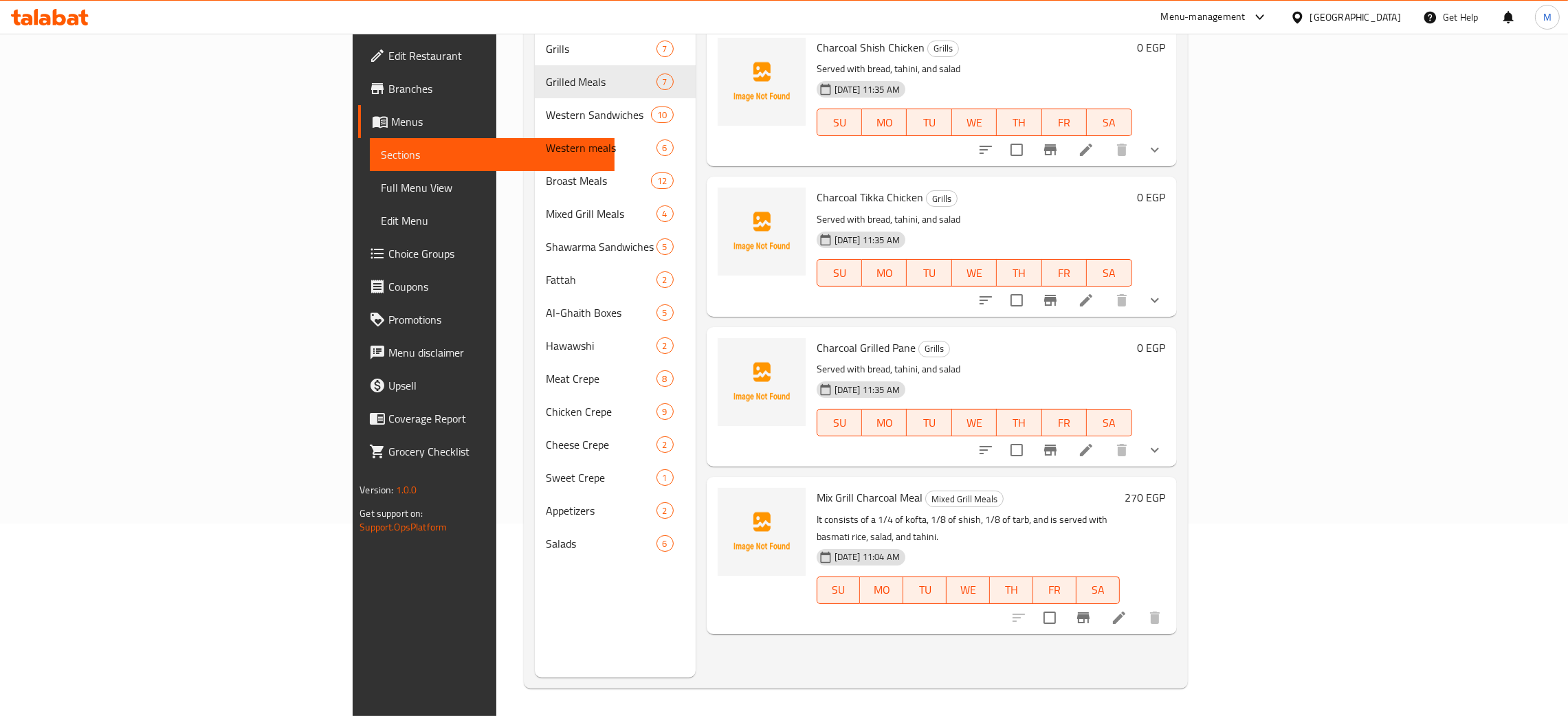
scroll to position [91, 0]
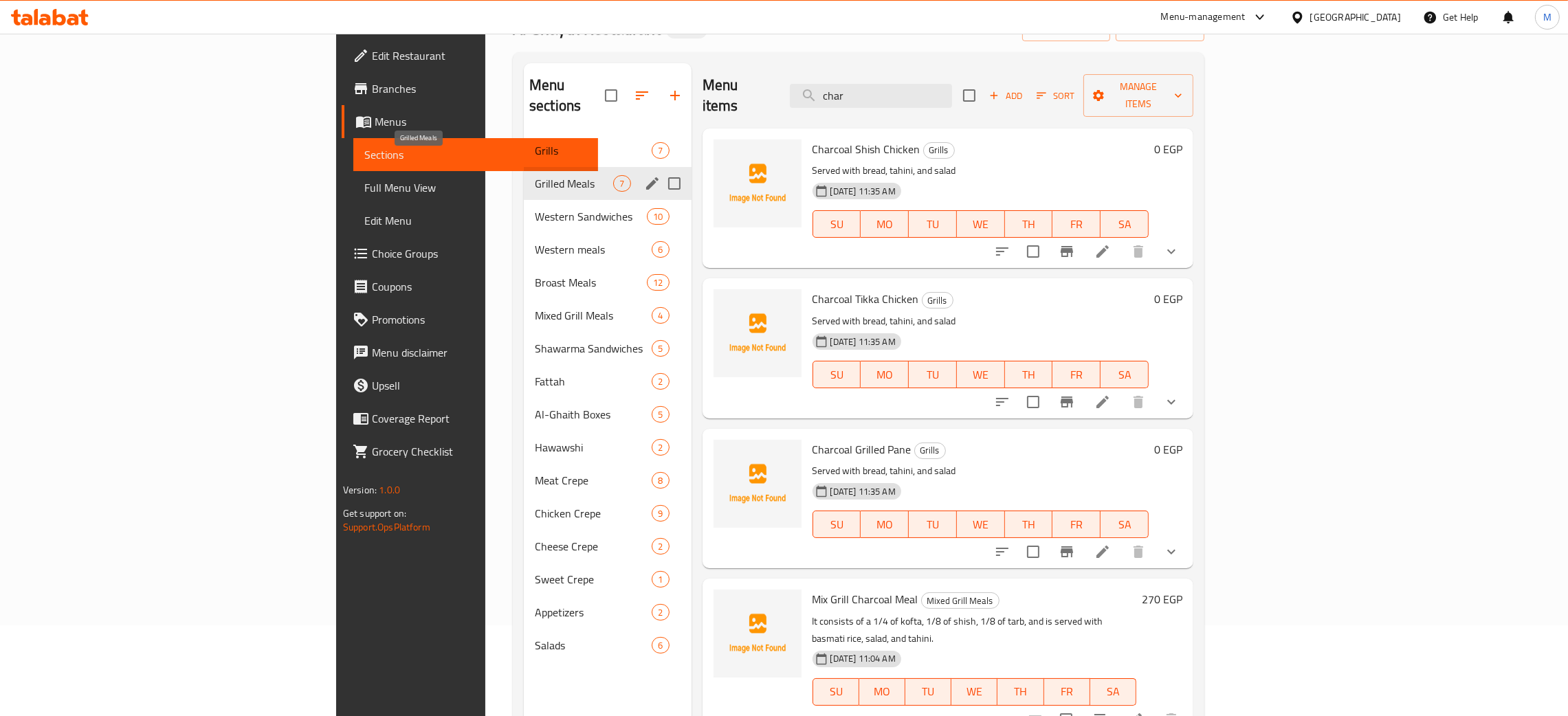
type input "char"
click at [535, 175] on span "Grilled Meals" at bounding box center [573, 184] width 78 height 17
click at [535, 142] on span "Grills" at bounding box center [573, 151] width 78 height 17
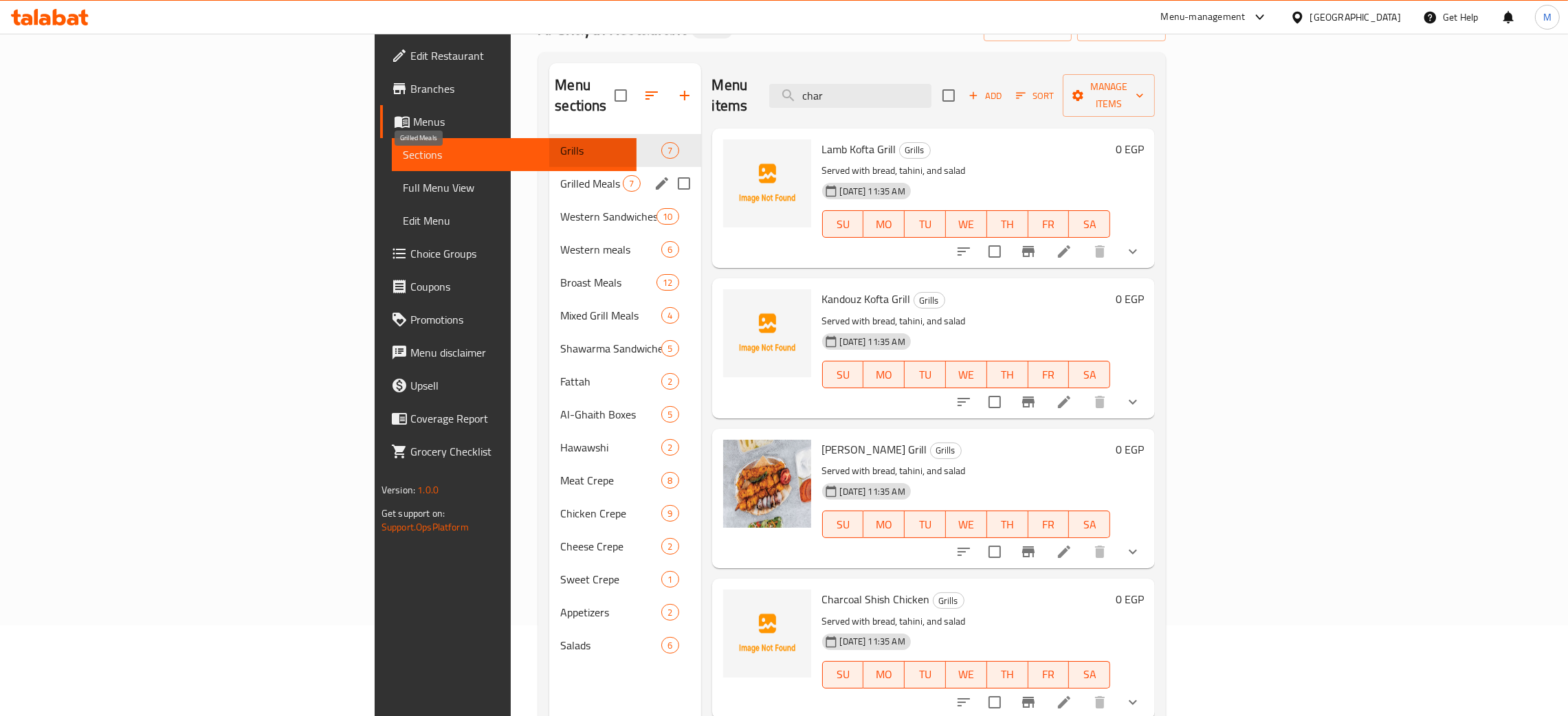
click at [560, 175] on span "Grilled Meals" at bounding box center [592, 184] width 62 height 17
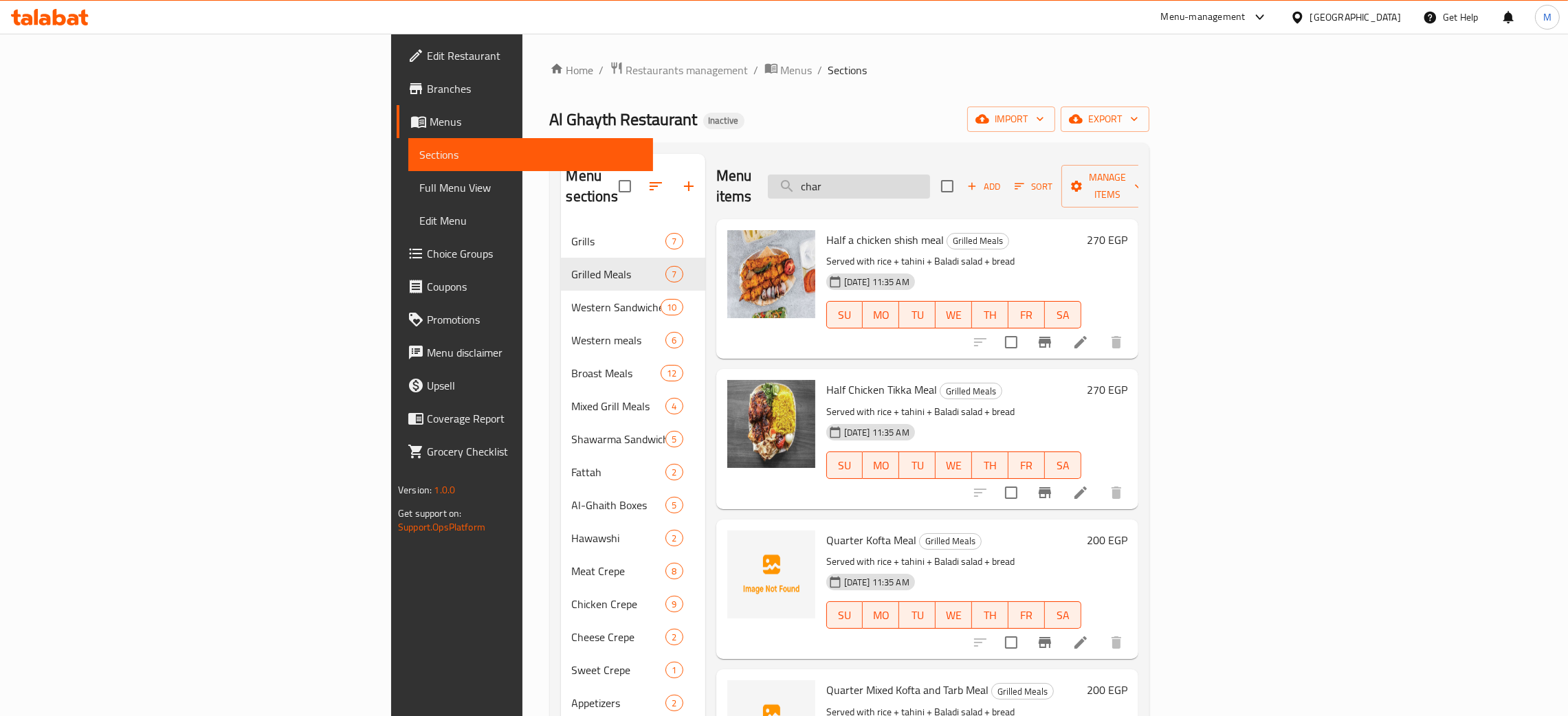
drag, startPoint x: 995, startPoint y: 179, endPoint x: 916, endPoint y: 179, distance: 79.0
click at [916, 179] on input "char" at bounding box center [849, 186] width 163 height 24
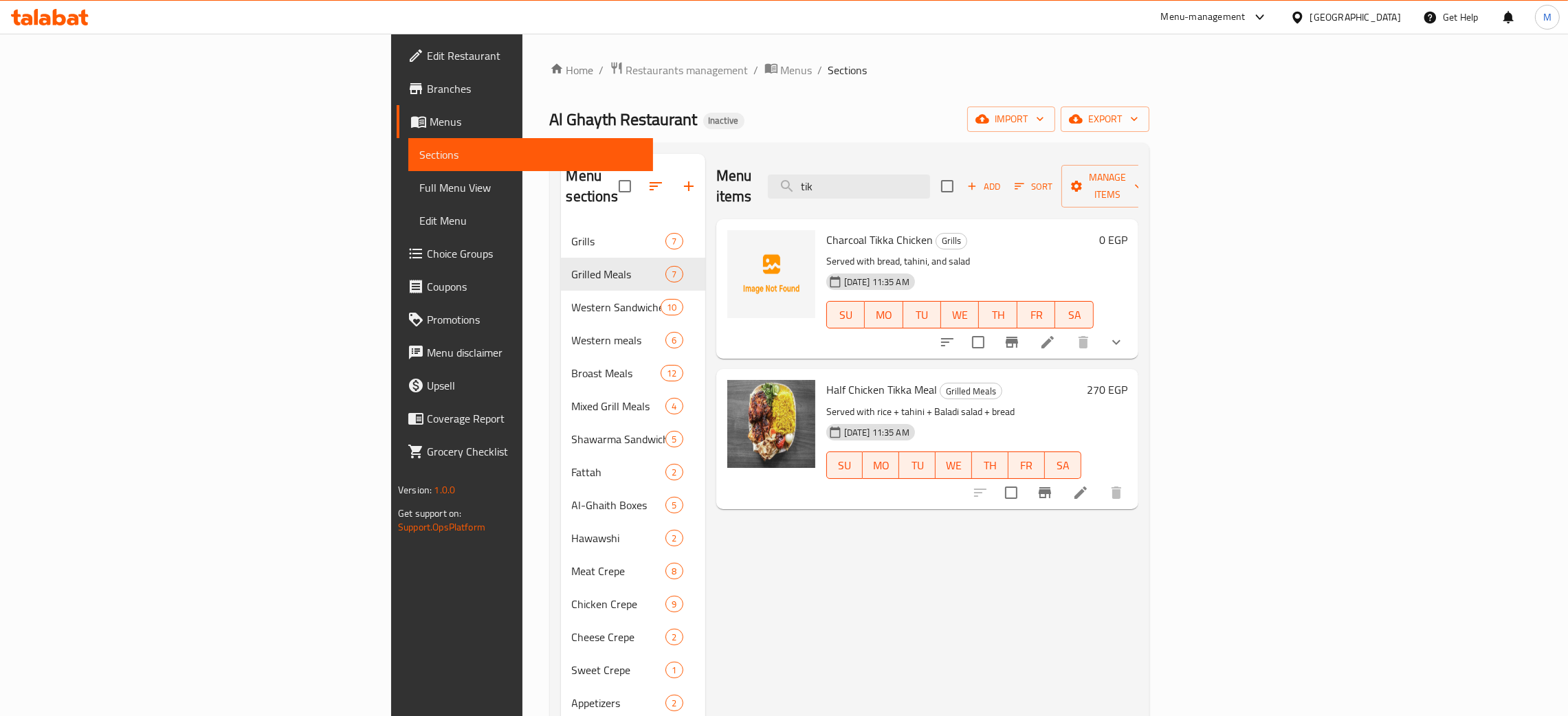
type input "tik"
drag, startPoint x: 987, startPoint y: 172, endPoint x: 905, endPoint y: 176, distance: 82.1
click at [905, 176] on div "Menu items tik Add Sort Manage items" at bounding box center [927, 186] width 422 height 65
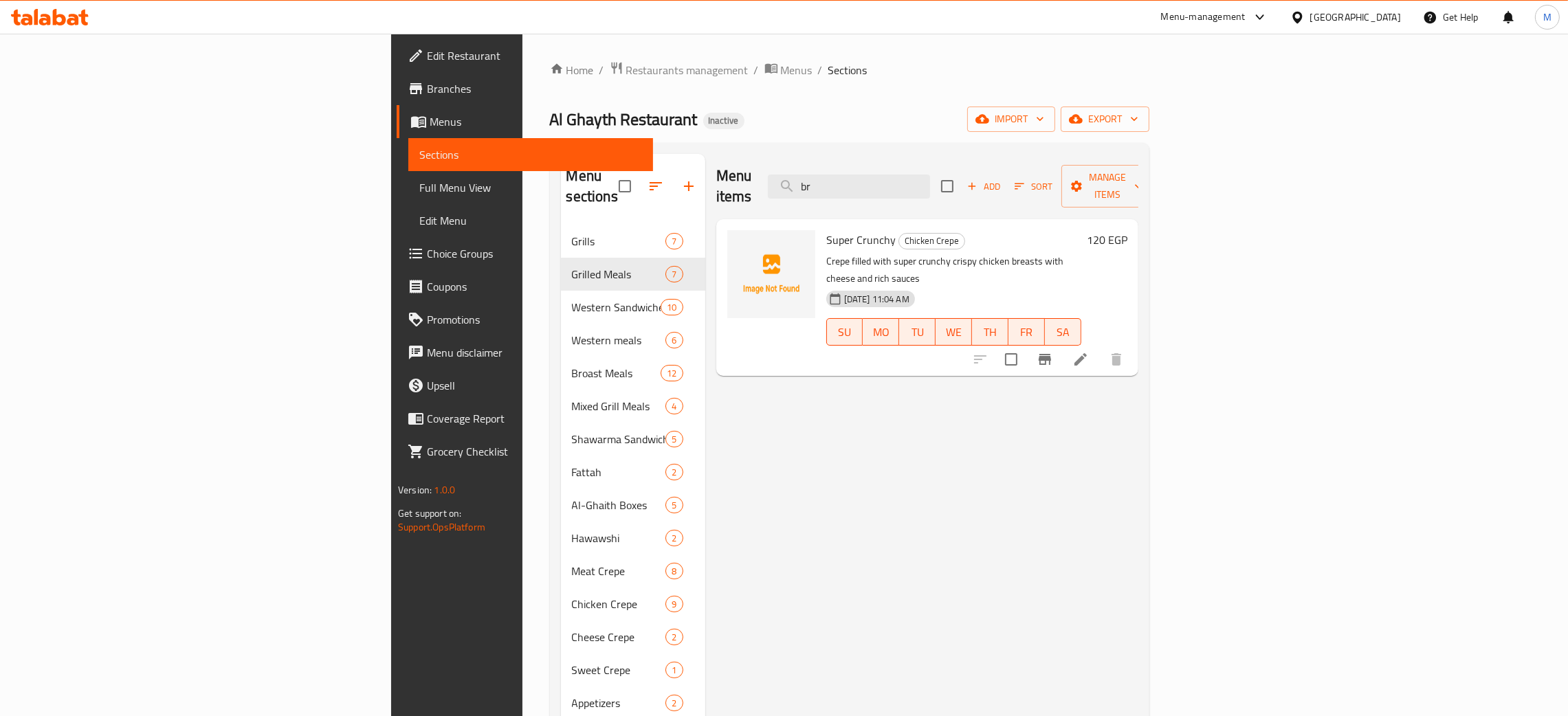
type input "b"
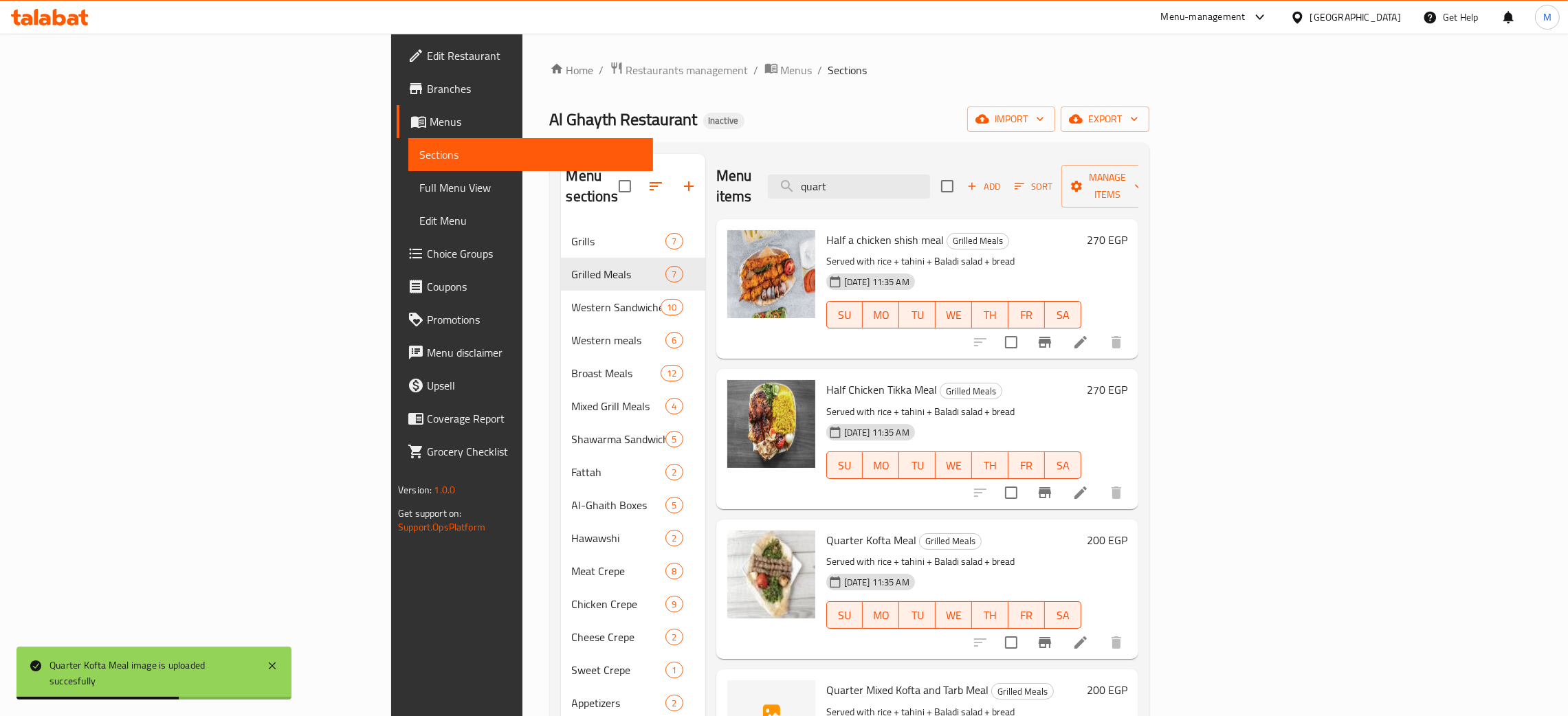
drag, startPoint x: 984, startPoint y: 184, endPoint x: 886, endPoint y: 187, distance: 98.0
click at [886, 185] on div "Menu items quart Add Sort Manage items" at bounding box center [927, 186] width 422 height 65
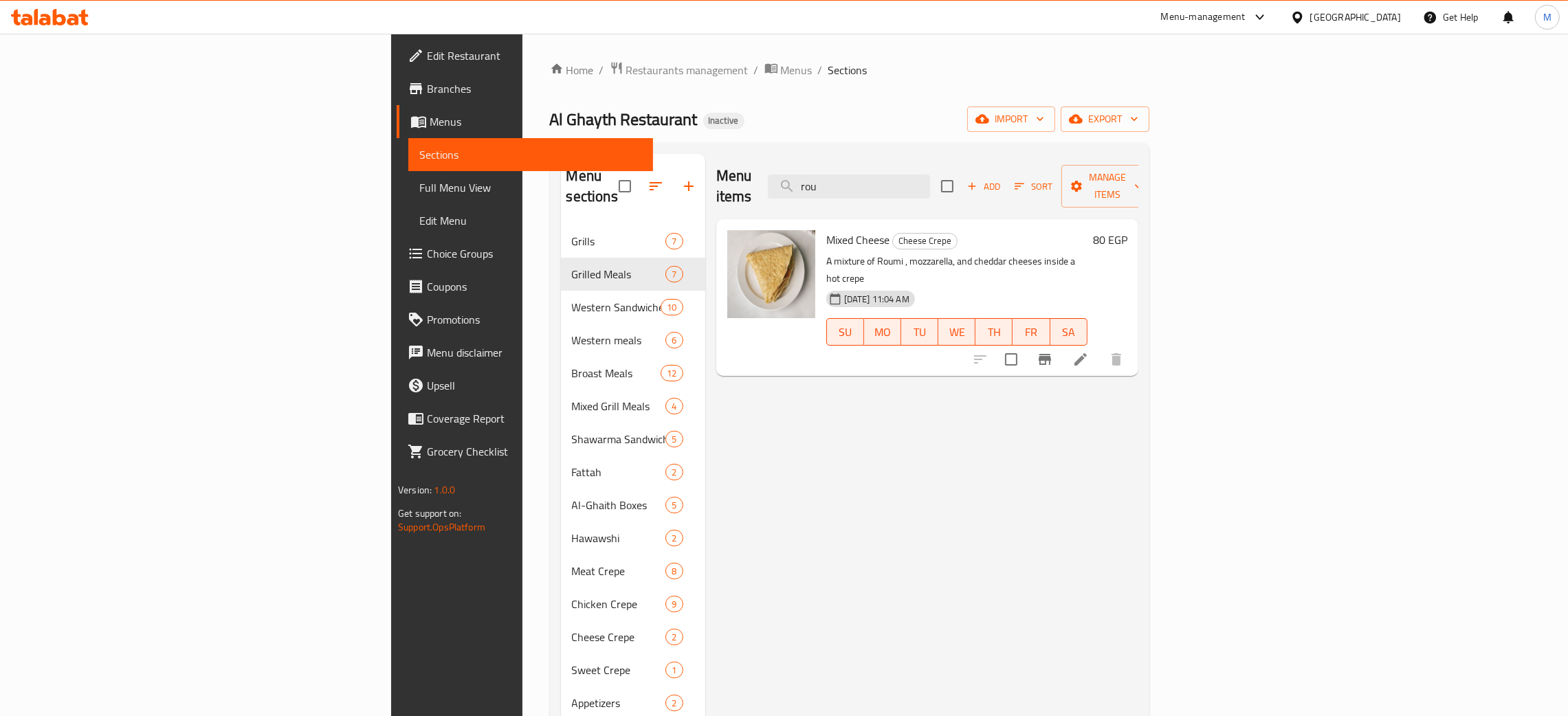
type input "rou"
click at [930, 183] on input "rou" at bounding box center [849, 186] width 163 height 24
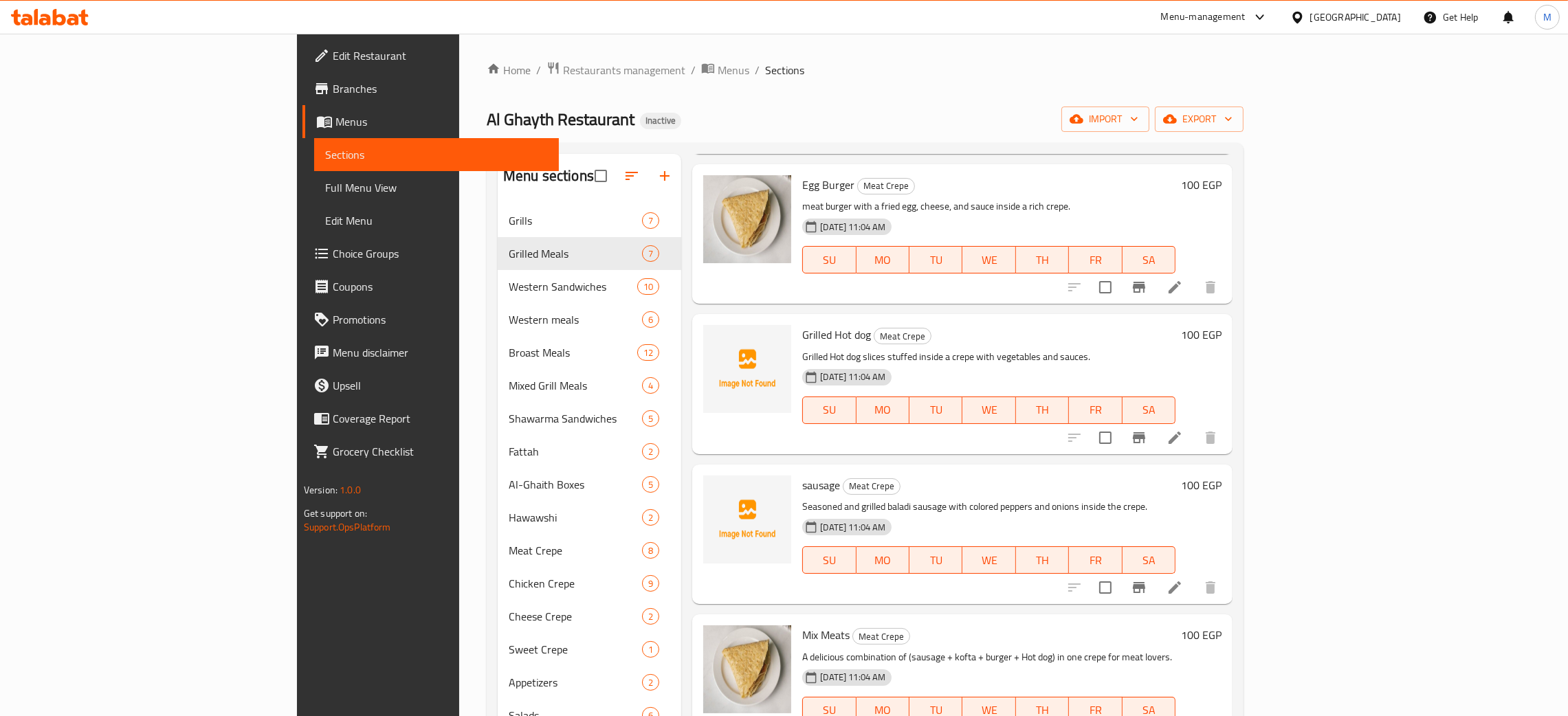
scroll to position [654, 0]
type input "sau"
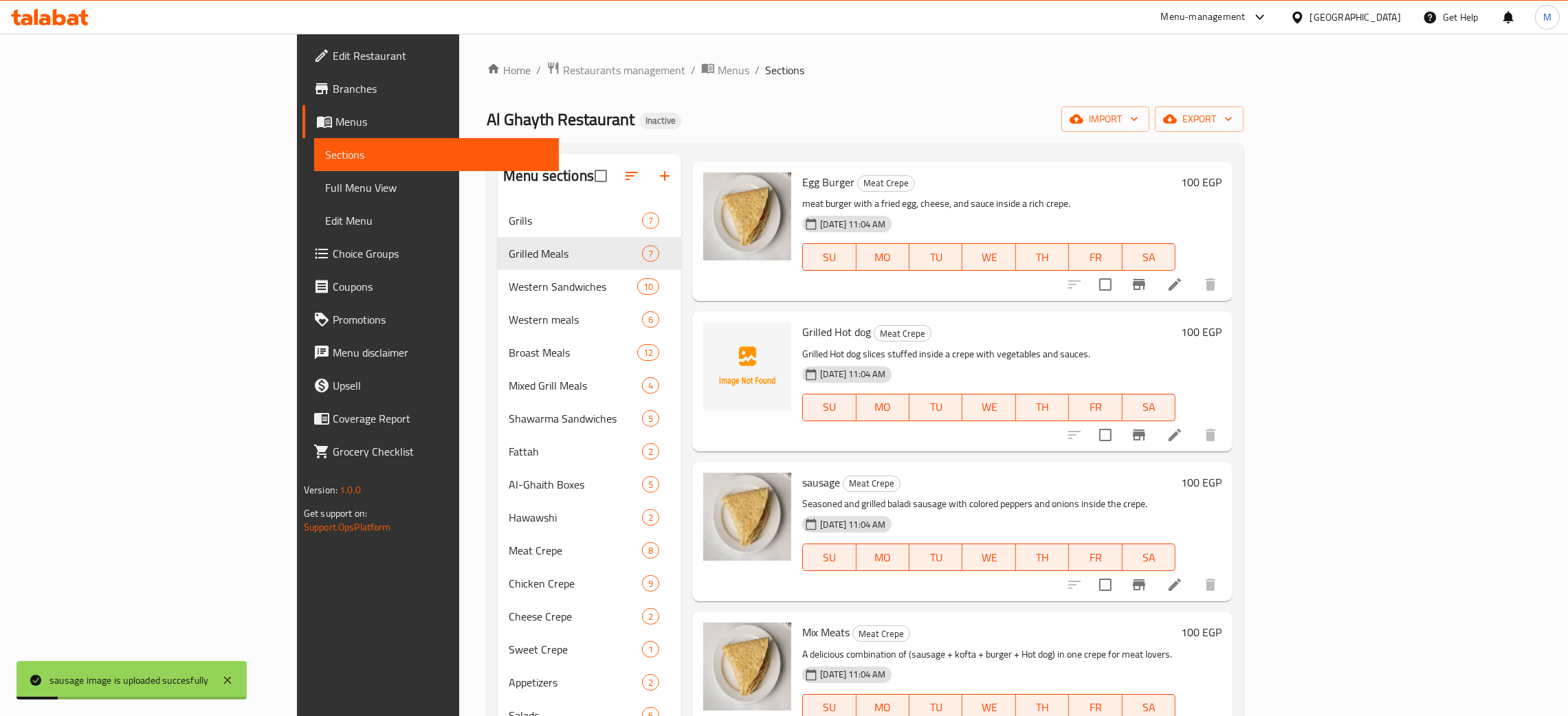
scroll to position [0, 0]
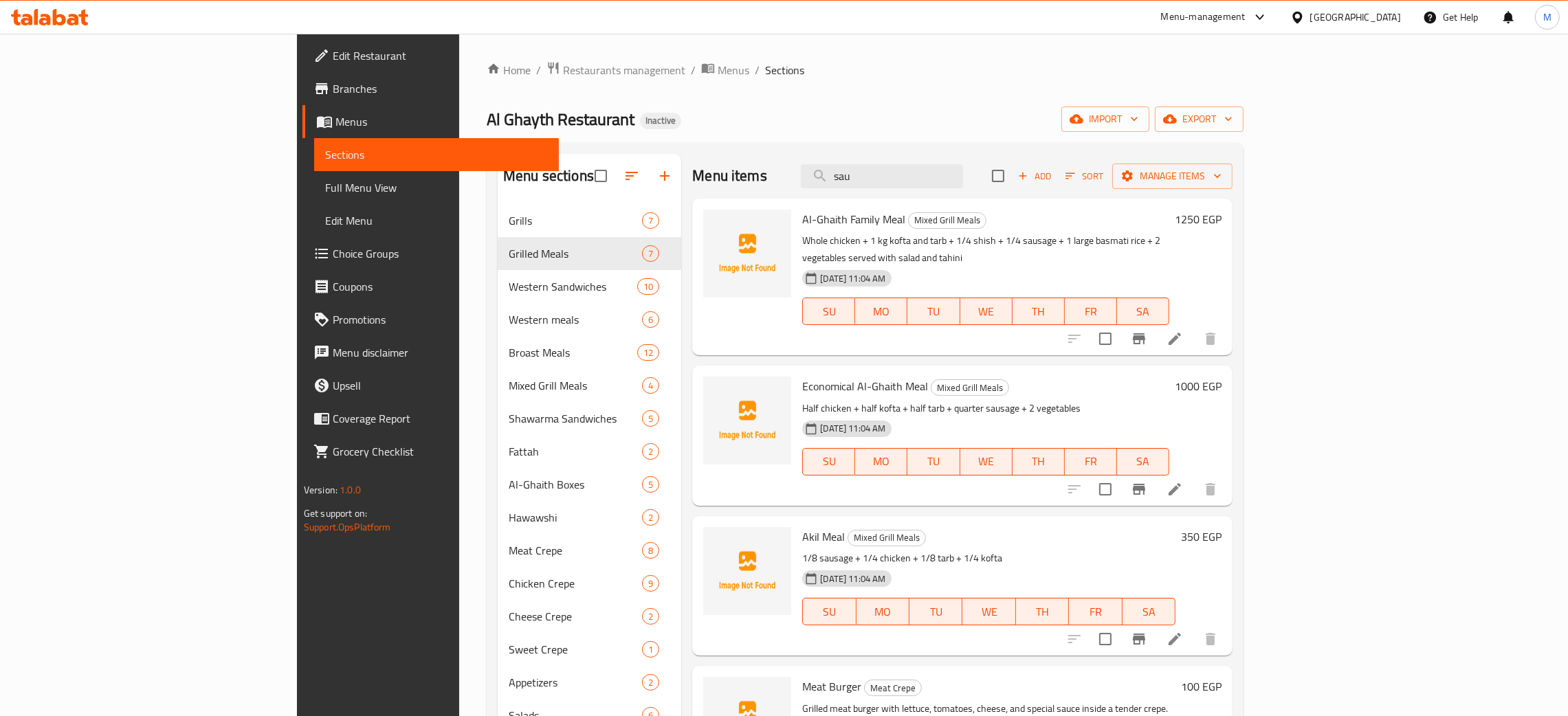
drag, startPoint x: 959, startPoint y: 185, endPoint x: 896, endPoint y: 162, distance: 67.1
click at [896, 162] on div "Menu items sau Add Sort Manage items" at bounding box center [962, 176] width 540 height 45
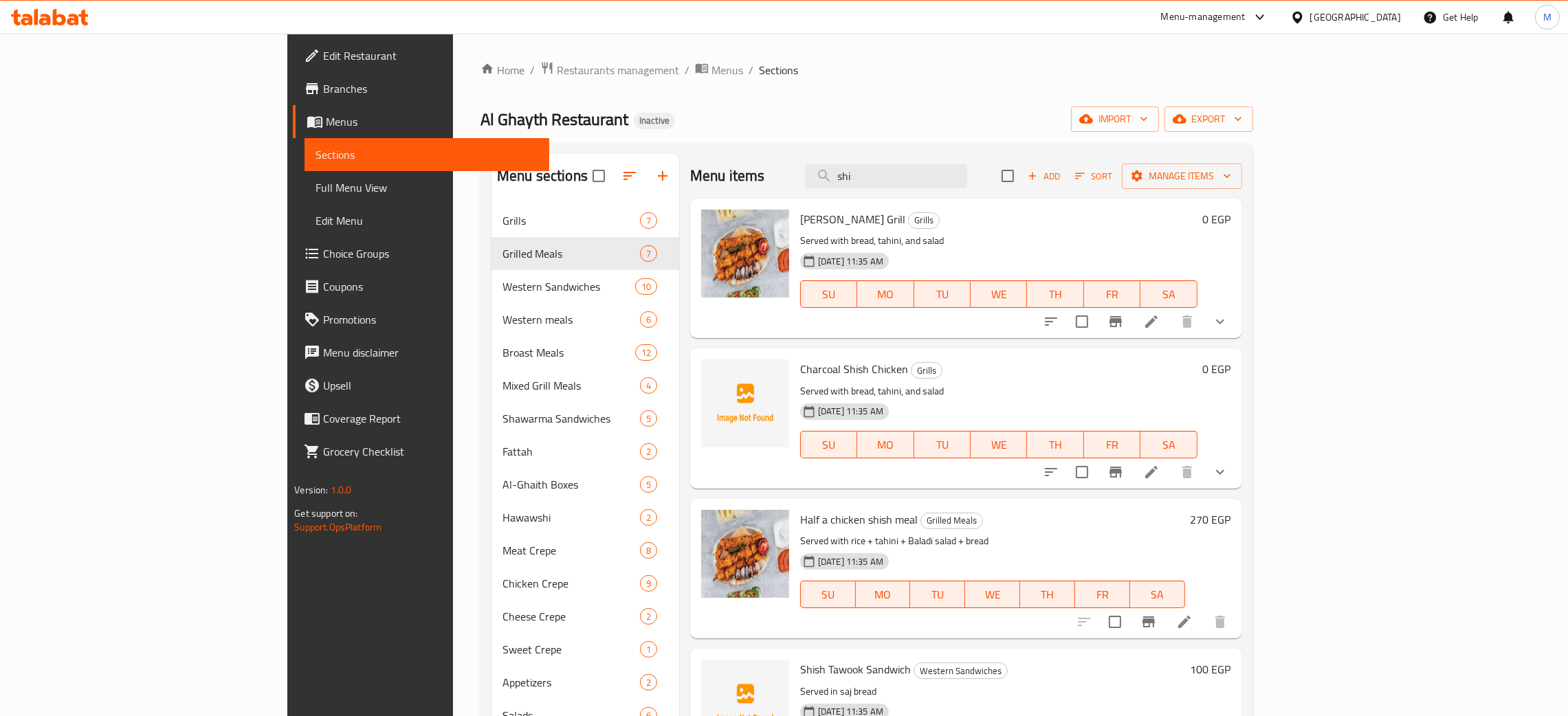
type input "shi"
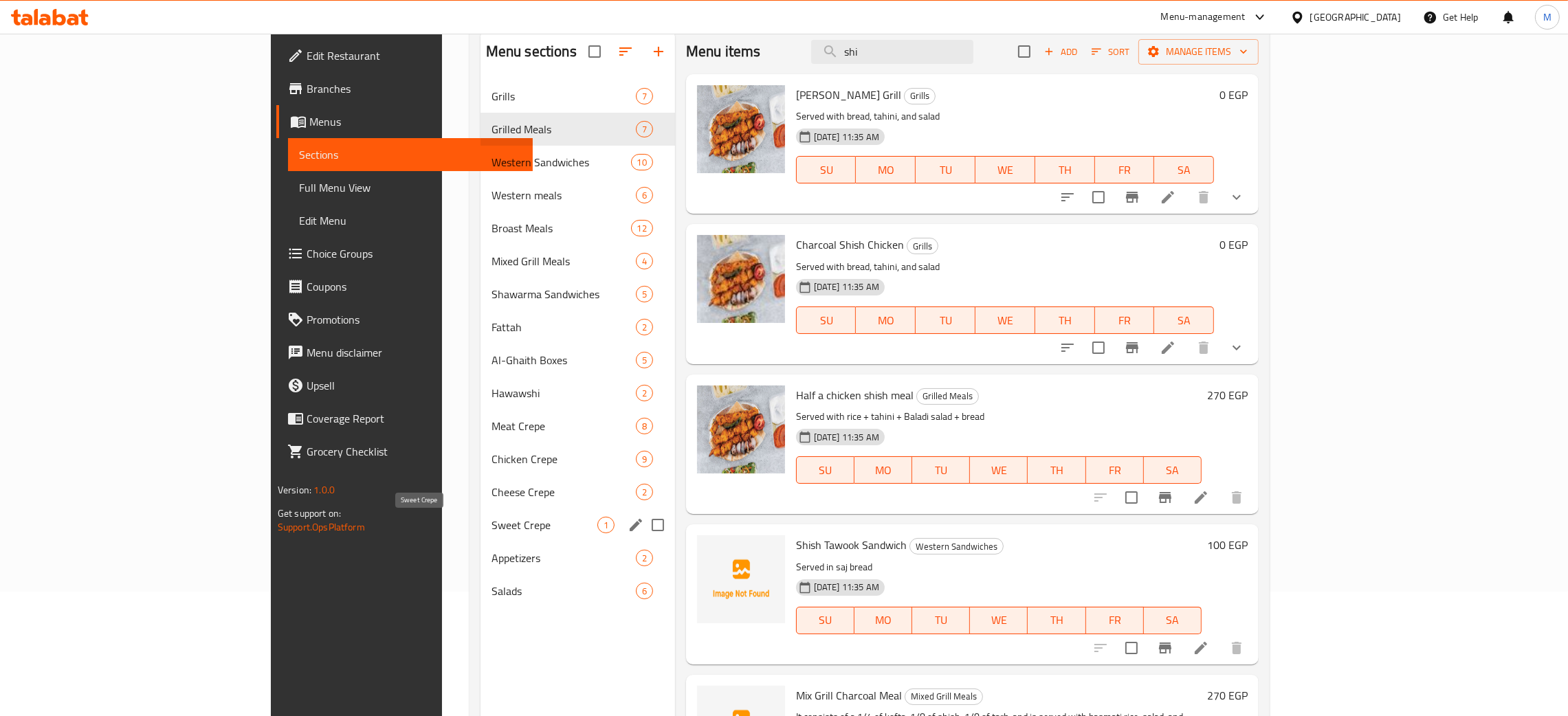
scroll to position [194, 0]
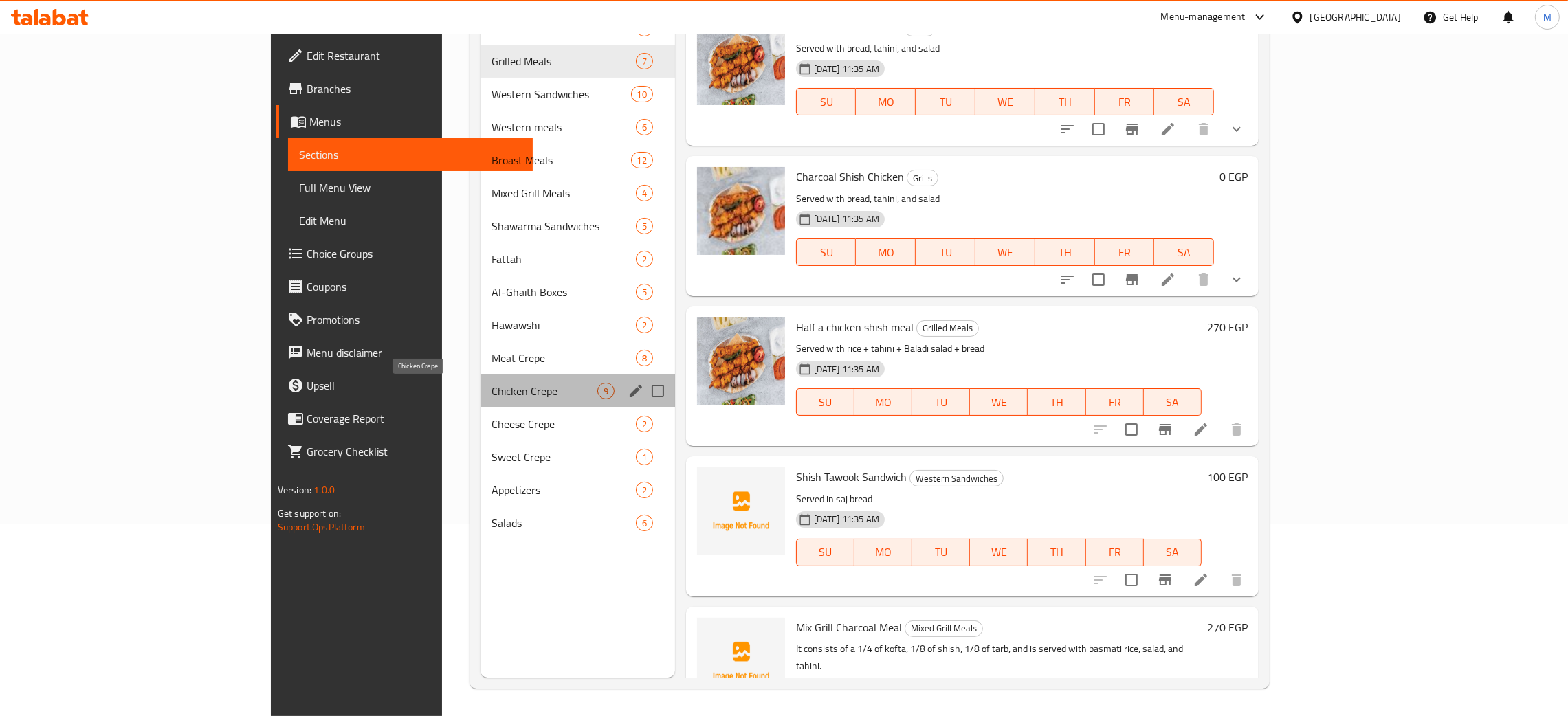
click at [491, 387] on span "Chicken Crepe" at bounding box center [544, 391] width 106 height 17
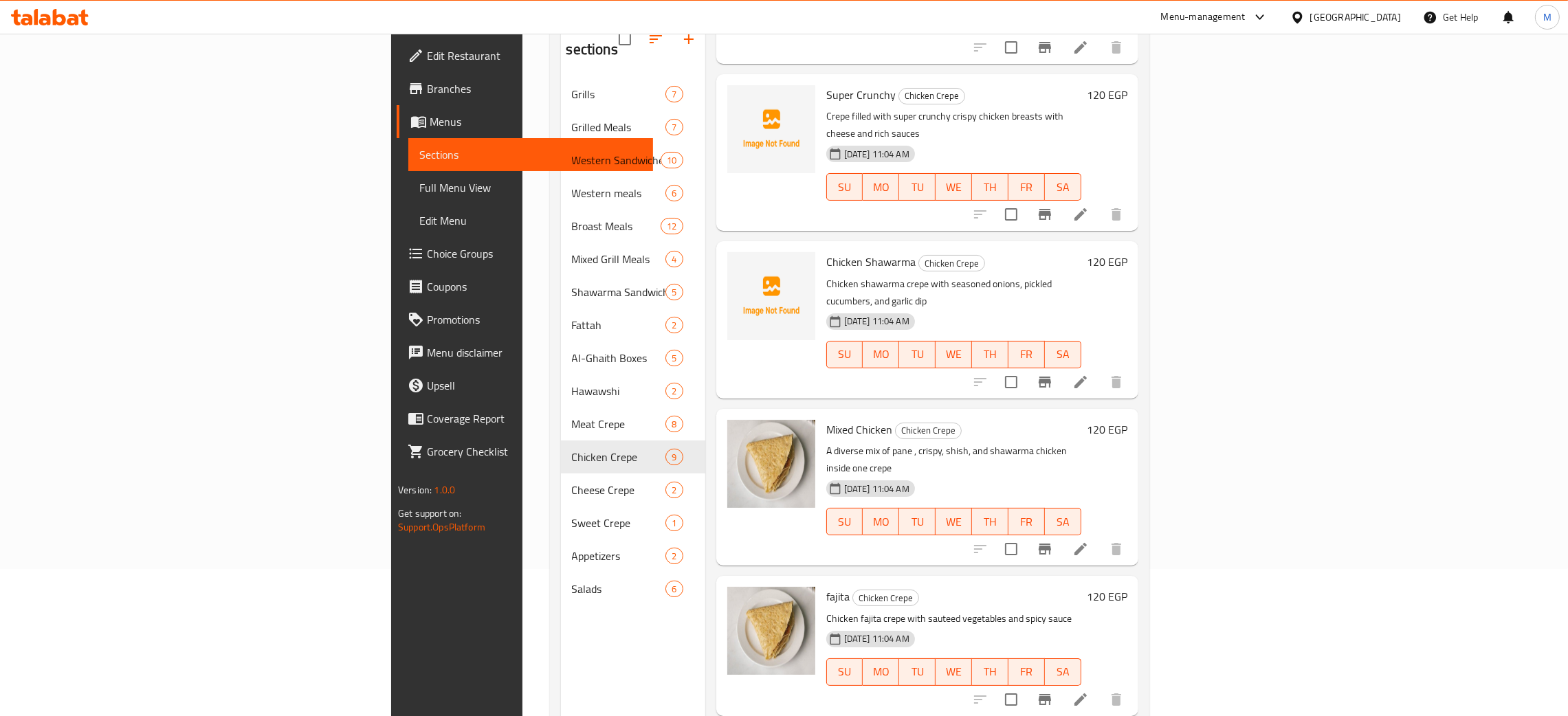
scroll to position [194, 0]
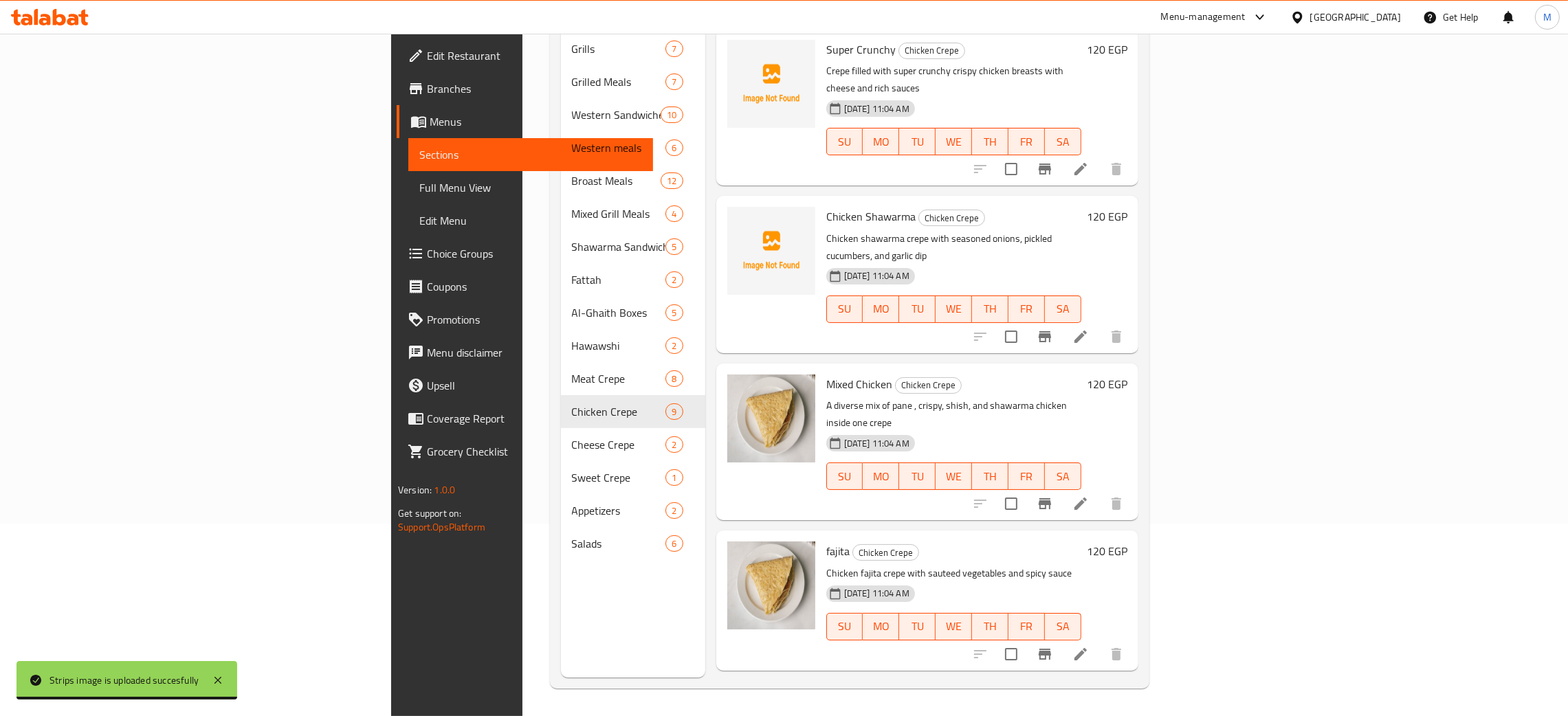
click at [570, 643] on div "Menu sections Grills 7 Grilled Meals 7 Western Sandwiches 10 Western meals 6 Br…" at bounding box center [633, 319] width 144 height 716
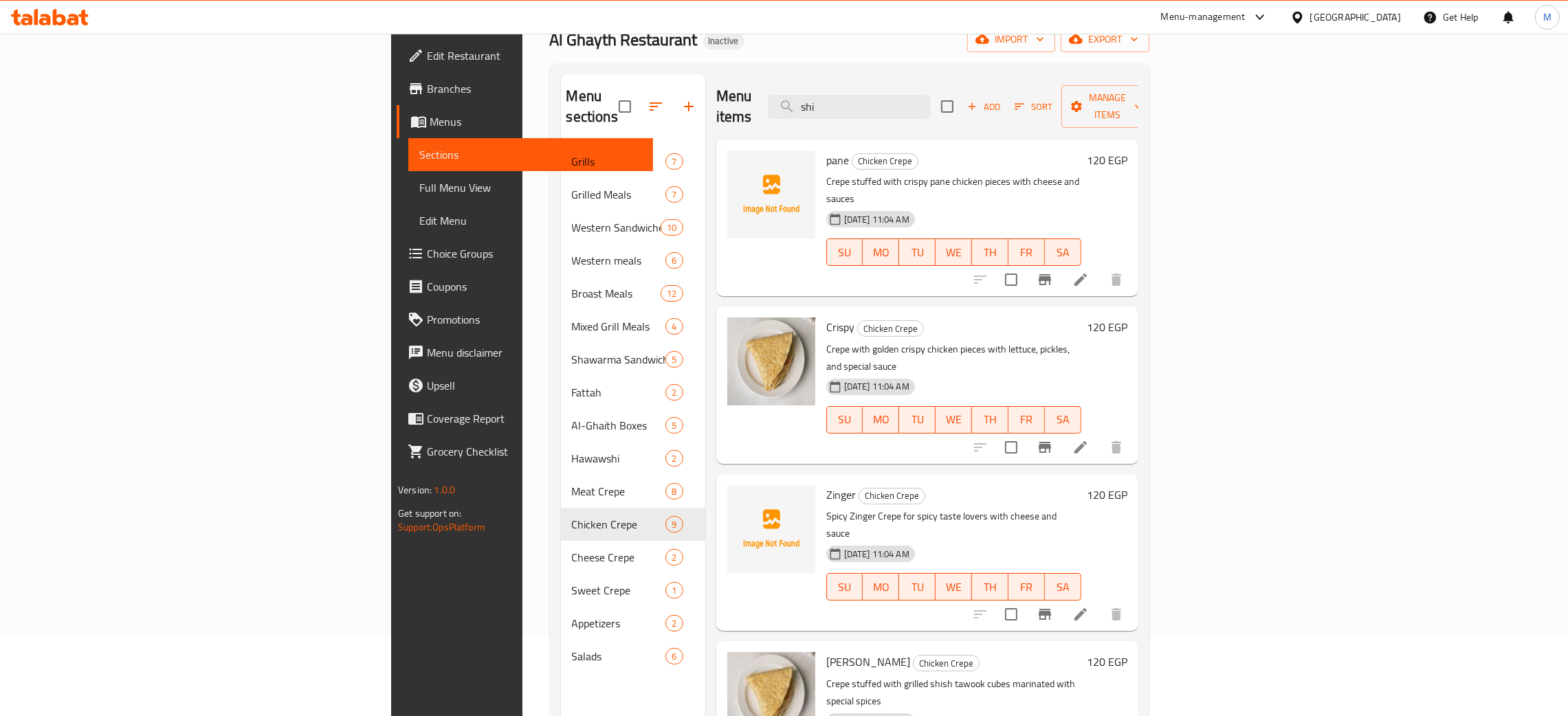
scroll to position [0, 0]
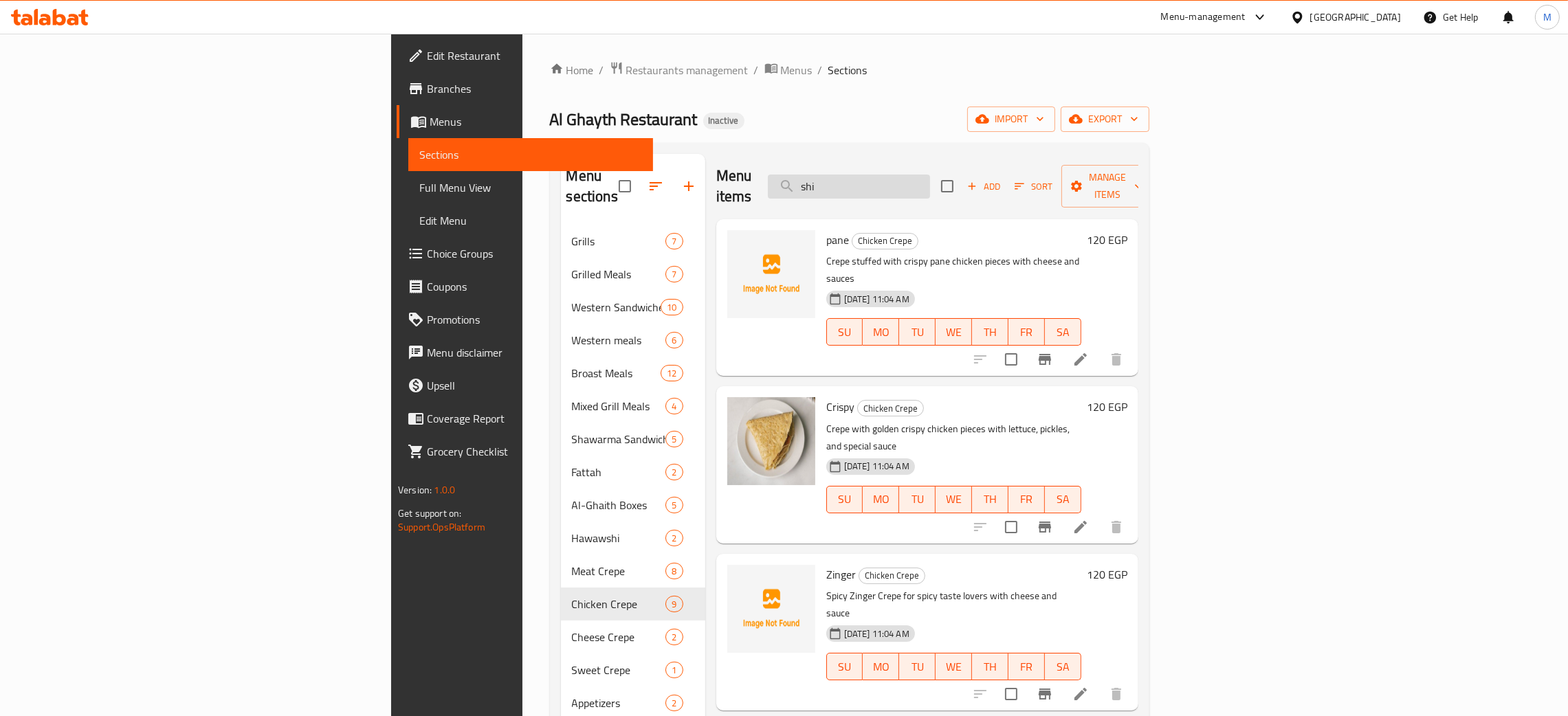
click at [930, 183] on input "shi" at bounding box center [849, 186] width 163 height 24
drag, startPoint x: 964, startPoint y: 175, endPoint x: 908, endPoint y: 175, distance: 56.0
click at [908, 175] on input "shi" at bounding box center [849, 186] width 163 height 24
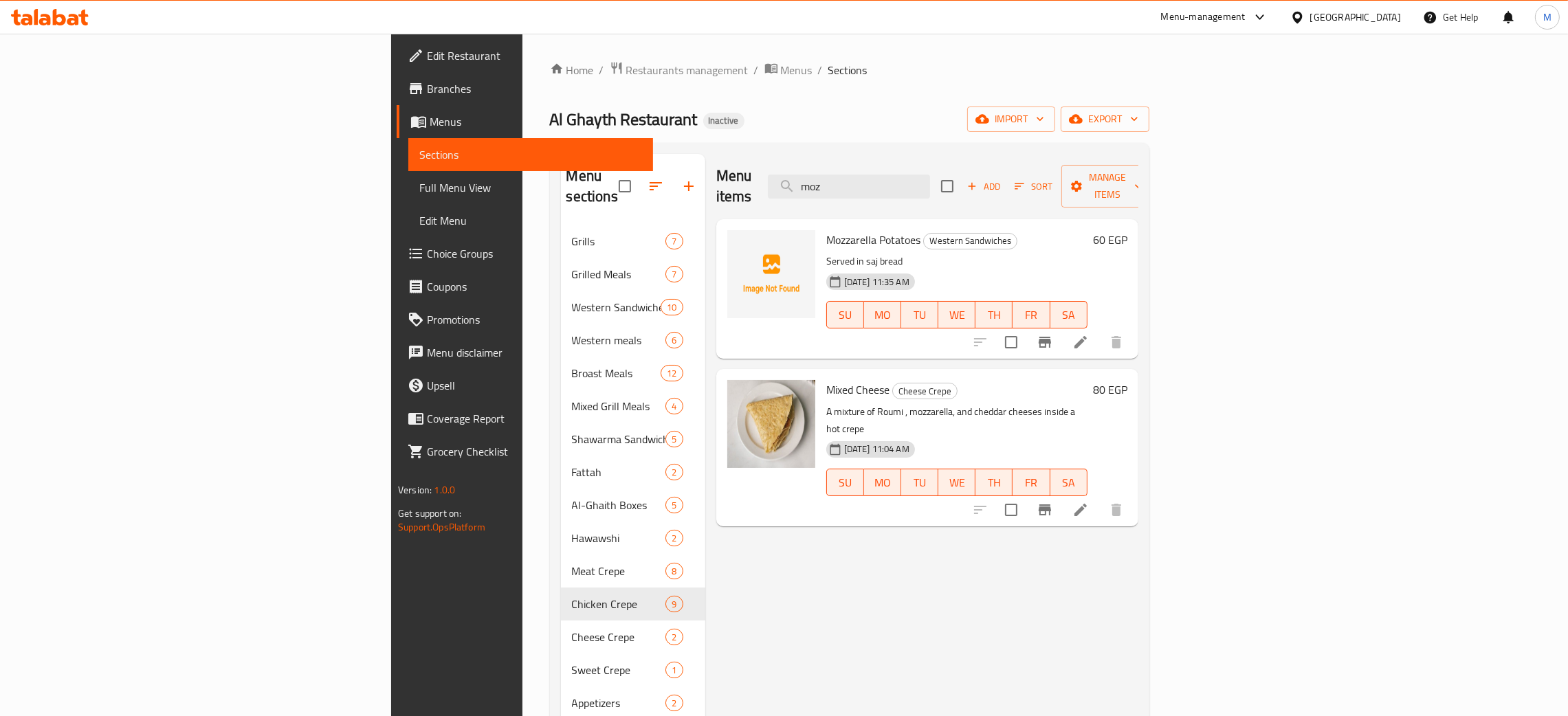
type input "moz"
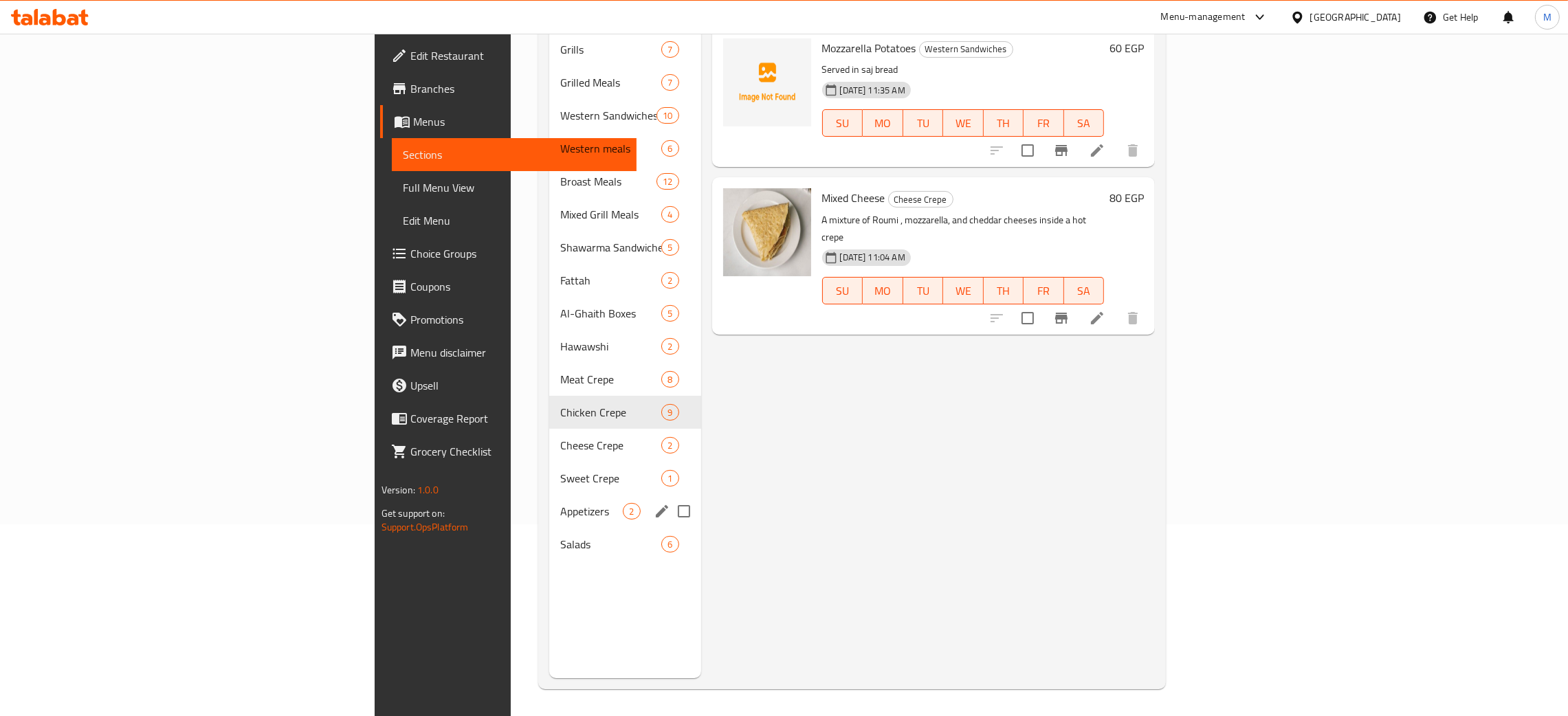
scroll to position [194, 0]
click at [560, 502] on span "Appetizers" at bounding box center [592, 510] width 62 height 17
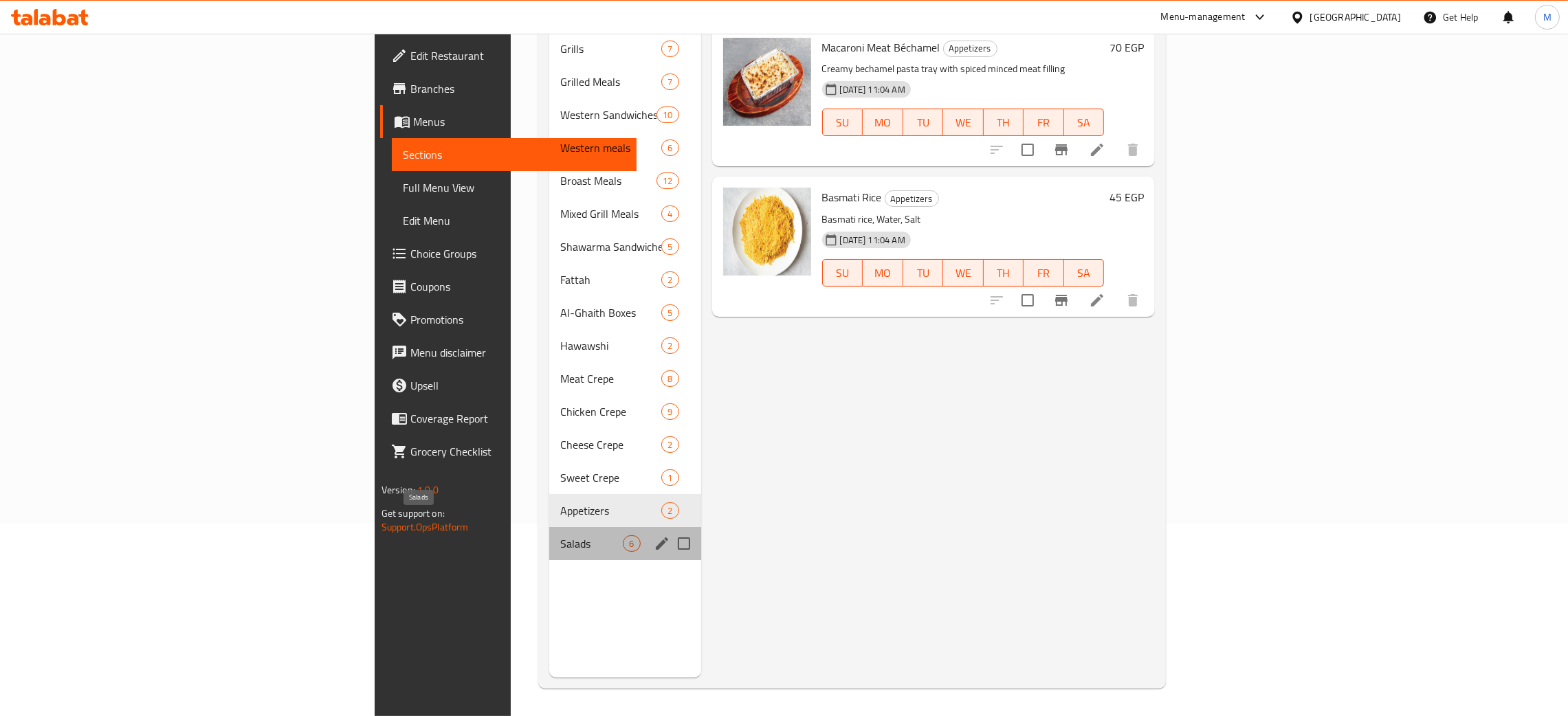
click at [560, 535] on span "Salads" at bounding box center [592, 543] width 62 height 17
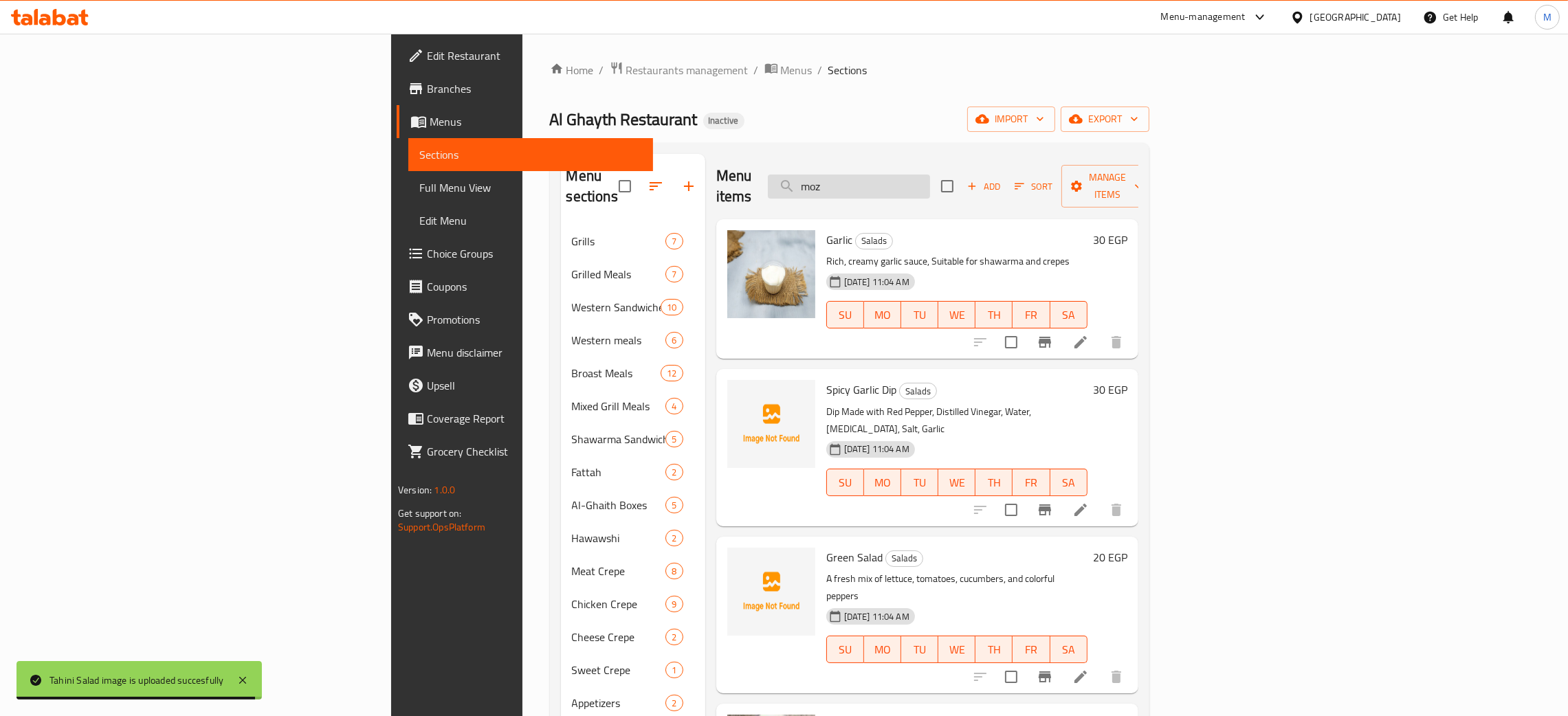
drag, startPoint x: 964, startPoint y: 184, endPoint x: 919, endPoint y: 174, distance: 46.1
click at [919, 174] on input "moz" at bounding box center [849, 186] width 163 height 24
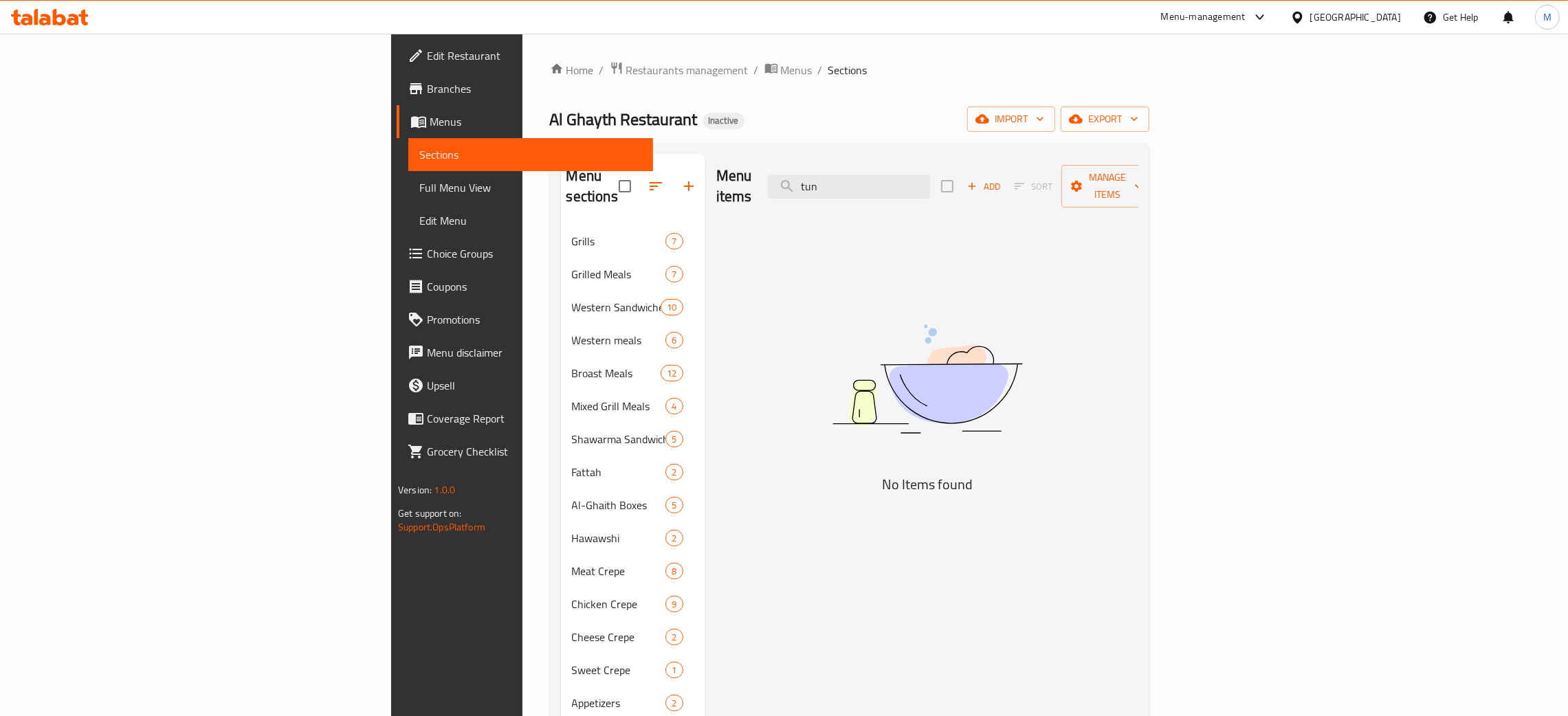
type input "tun"
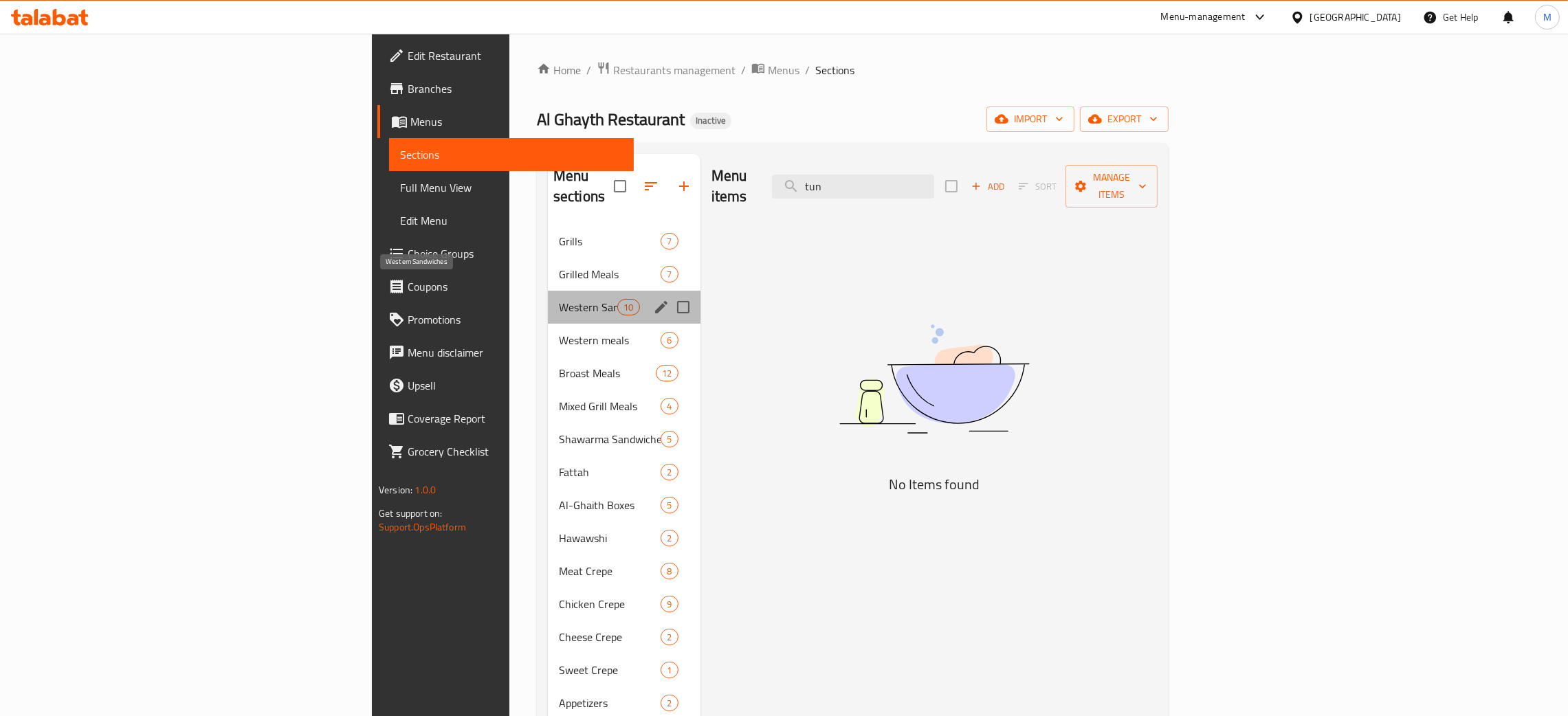
click at [558, 298] on span "Western Sandwiches" at bounding box center [588, 307] width 59 height 17
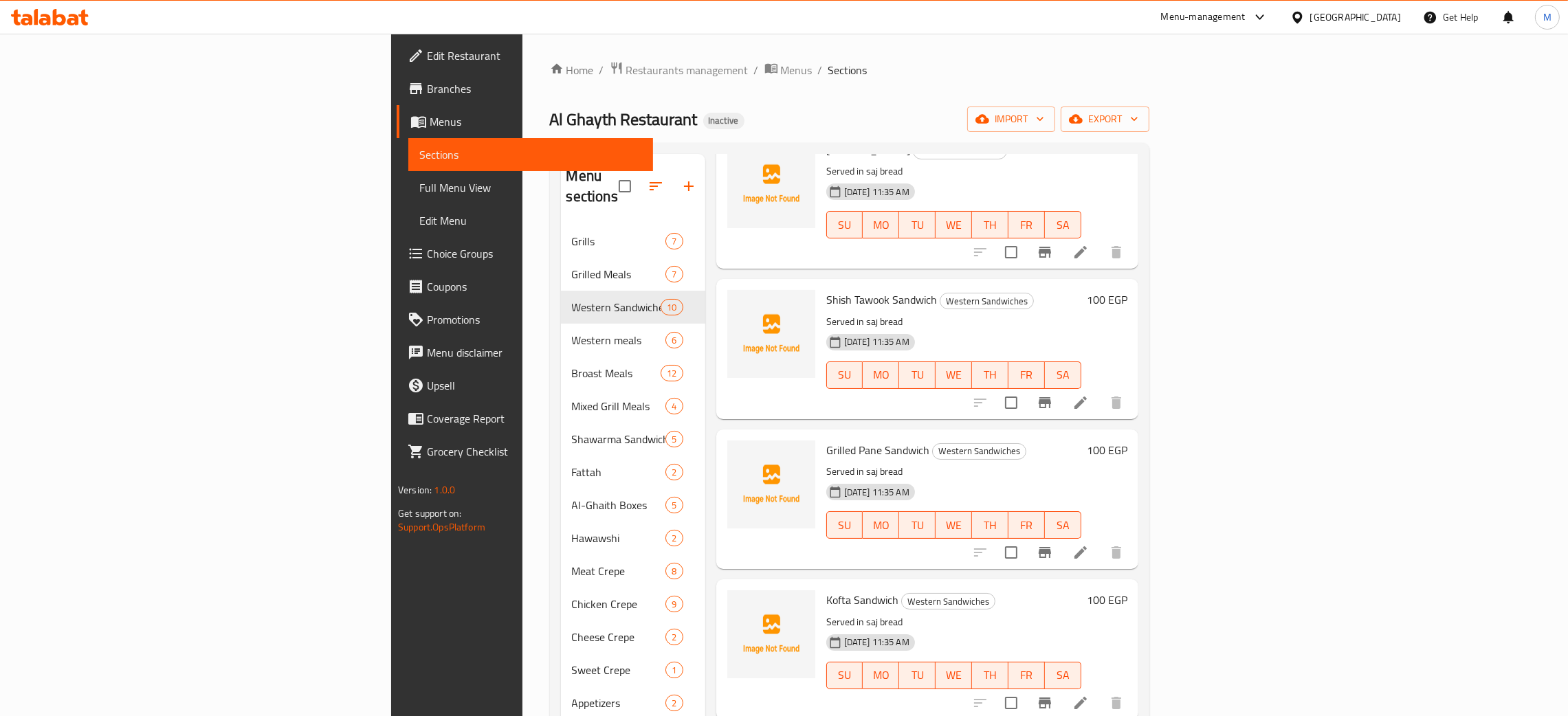
scroll to position [514, 0]
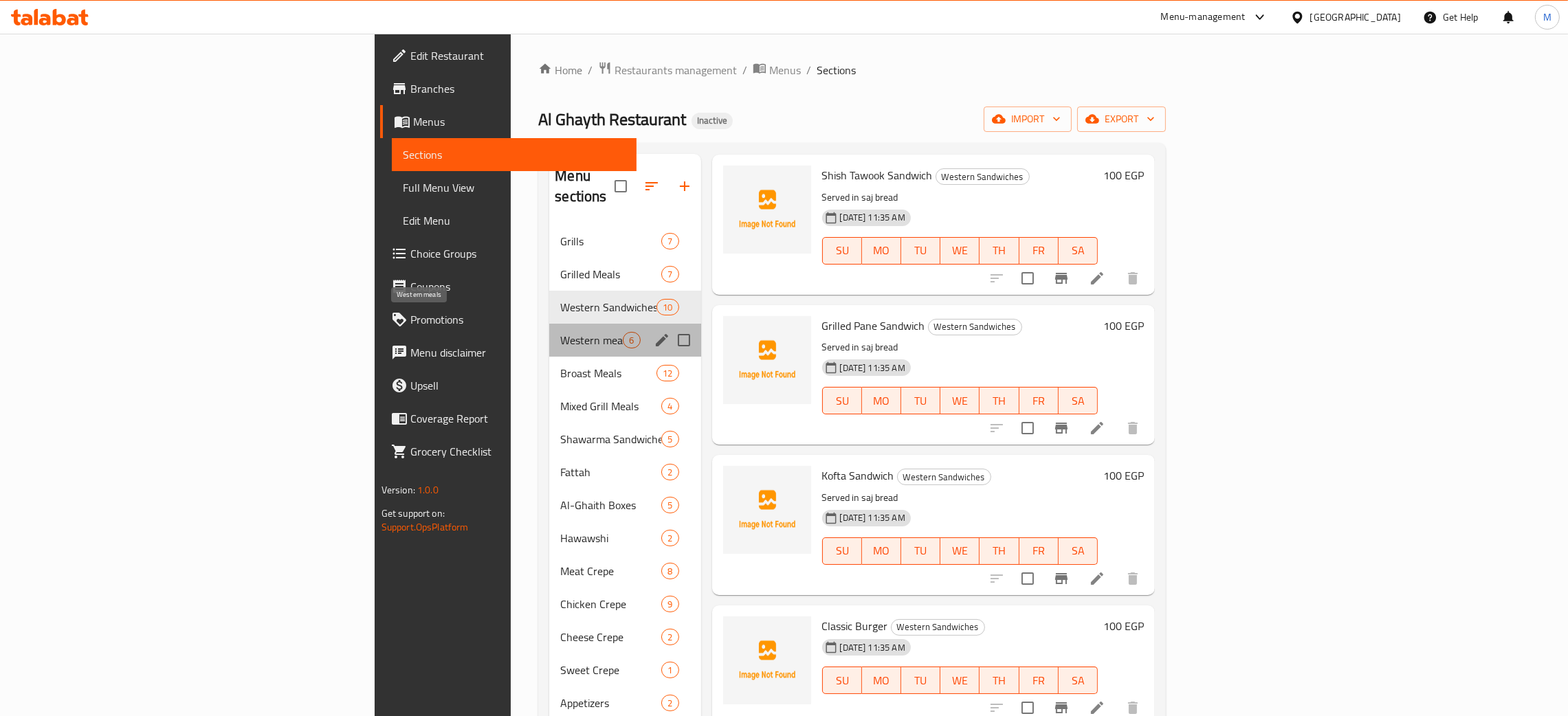
click at [560, 331] on span "Western meals" at bounding box center [592, 340] width 62 height 17
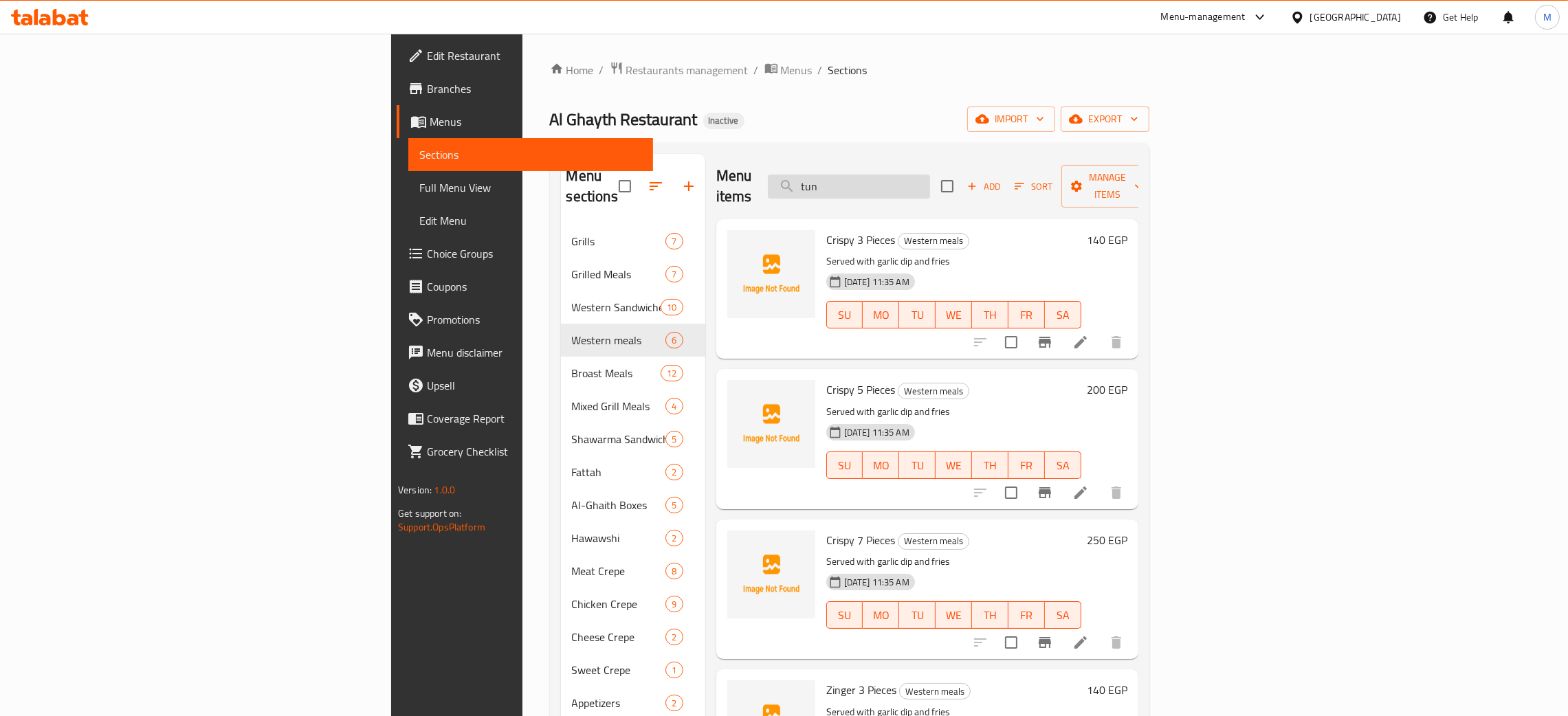
drag, startPoint x: 968, startPoint y: 175, endPoint x: 917, endPoint y: 173, distance: 51.0
click at [917, 174] on input "tun" at bounding box center [849, 186] width 163 height 24
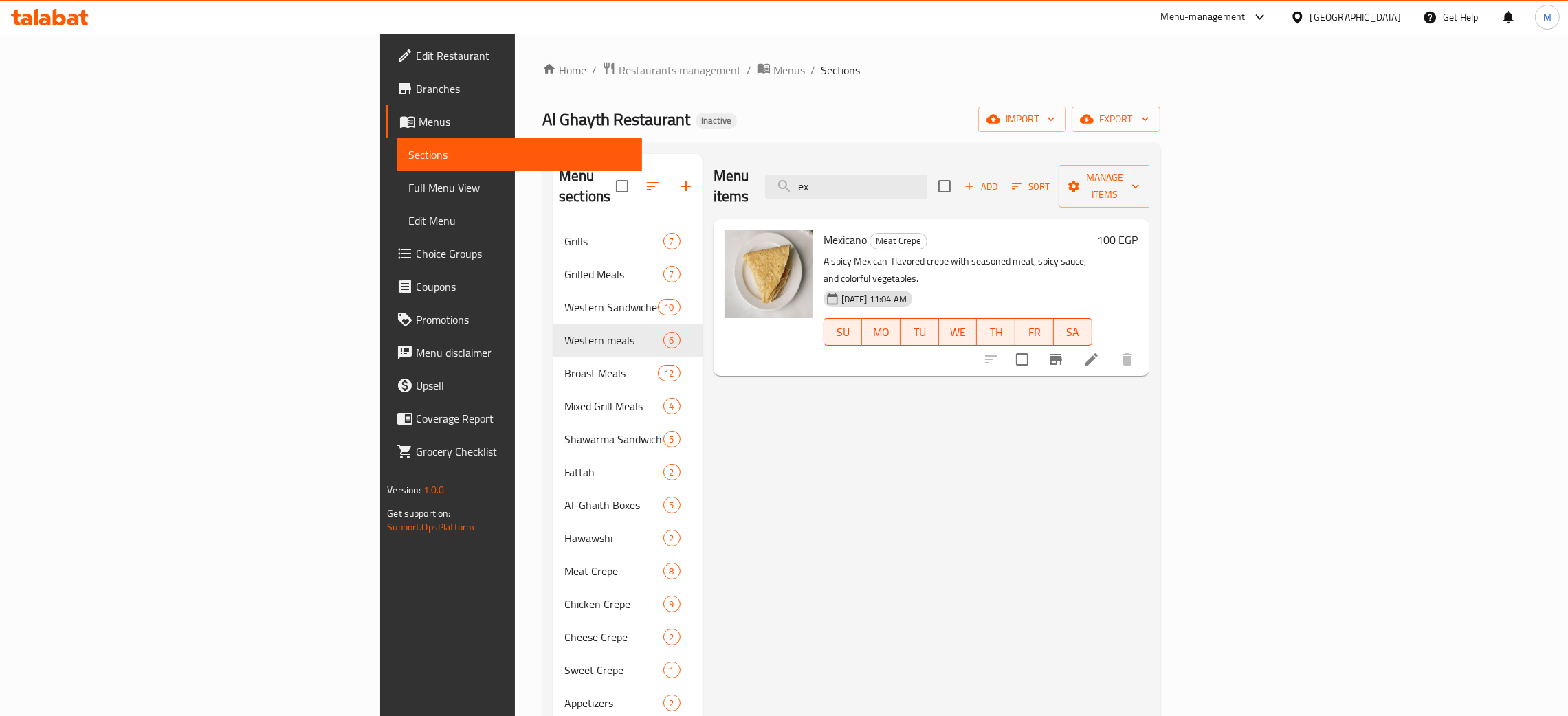
type input "ex"
drag, startPoint x: 938, startPoint y: 176, endPoint x: 915, endPoint y: 173, distance: 23.2
click at [915, 174] on input "ex" at bounding box center [846, 186] width 163 height 24
click at [927, 174] on input "ex" at bounding box center [846, 186] width 163 height 24
drag, startPoint x: 964, startPoint y: 182, endPoint x: 918, endPoint y: 179, distance: 46.1
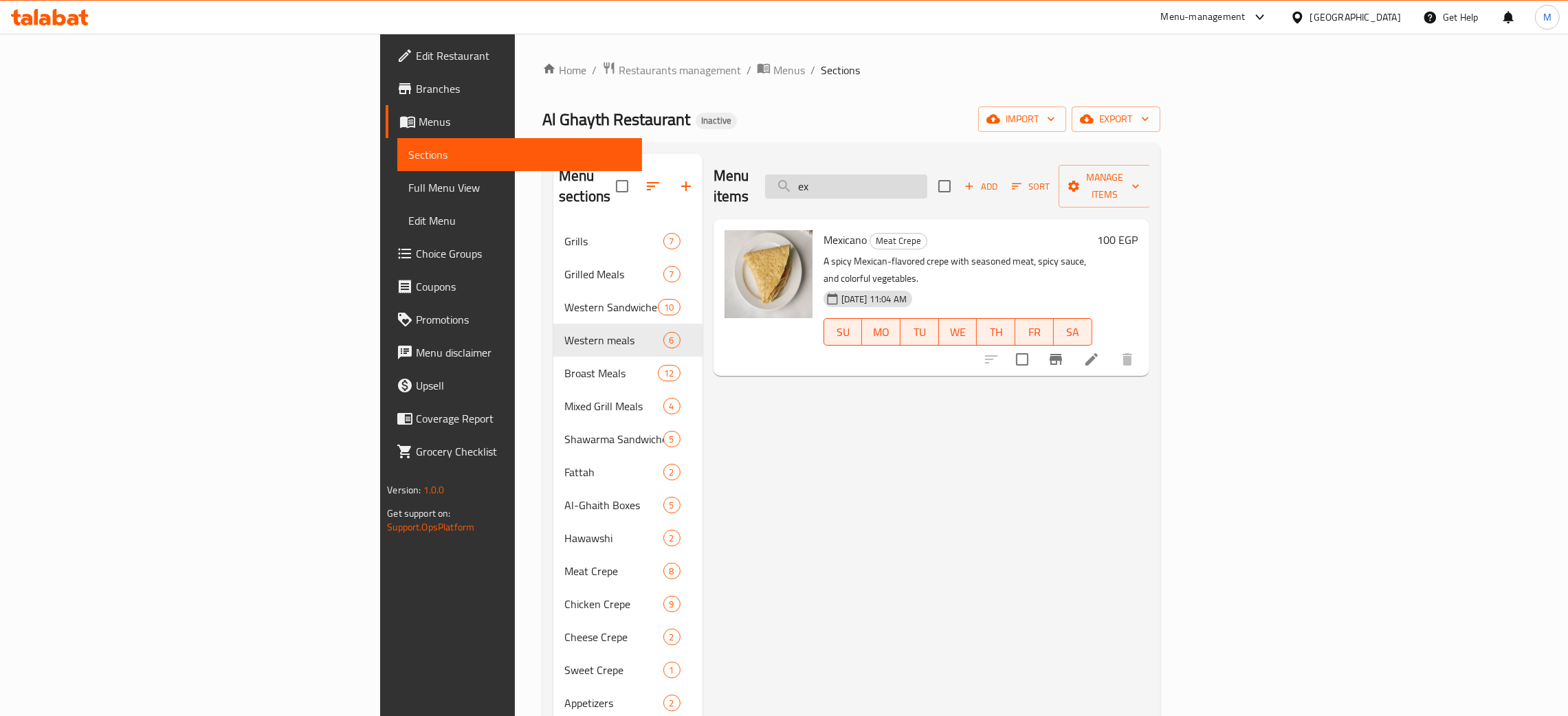
click at [918, 179] on input "ex" at bounding box center [846, 186] width 163 height 24
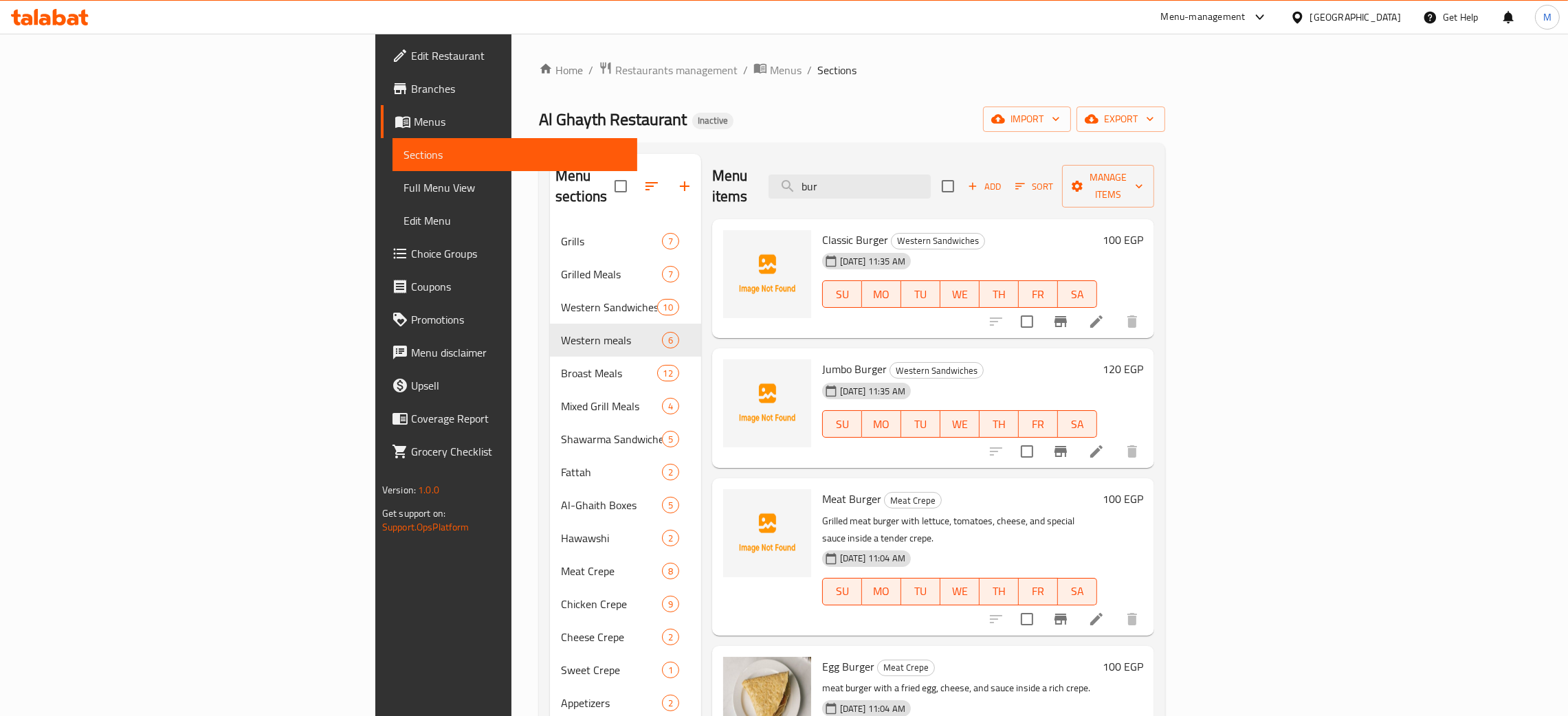
type input "bur"
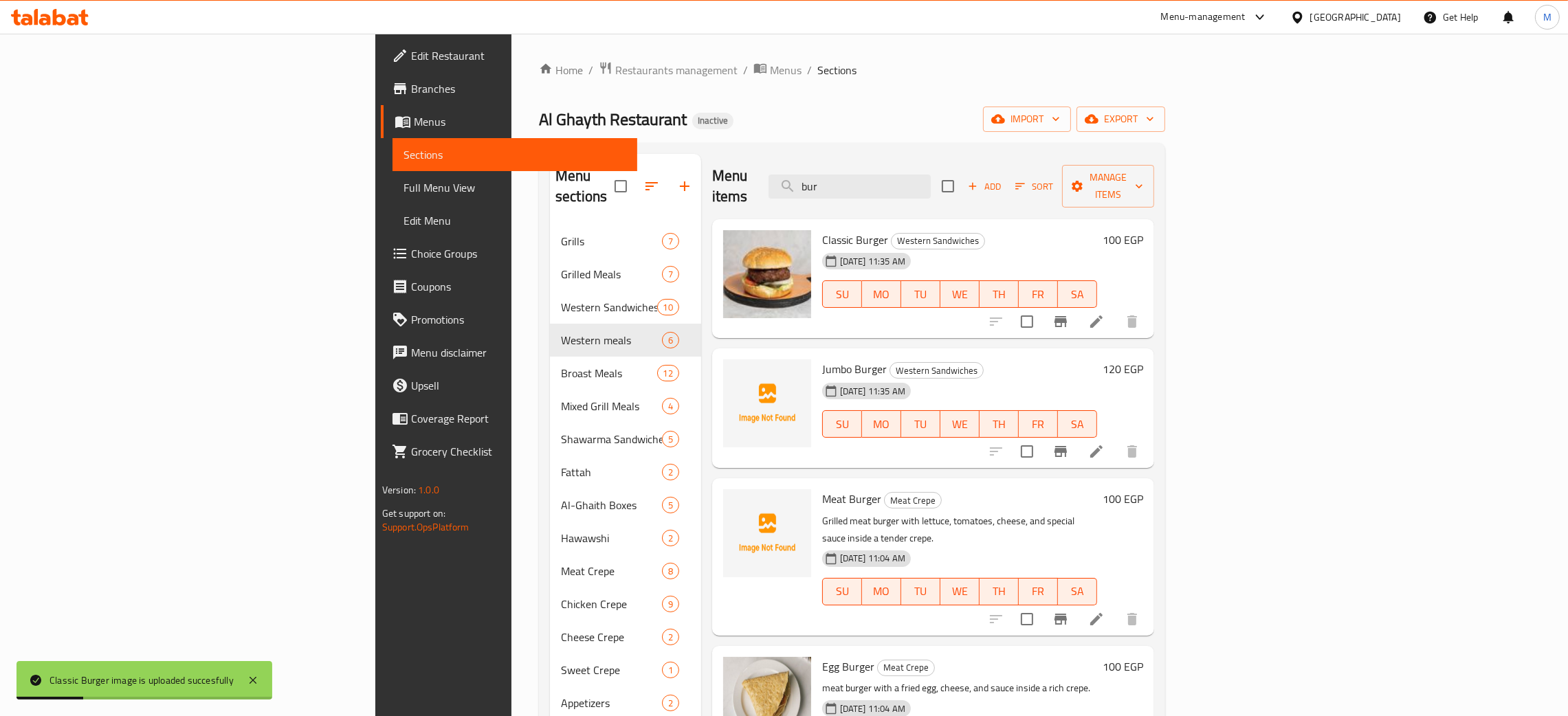
drag, startPoint x: 976, startPoint y: 173, endPoint x: 916, endPoint y: 163, distance: 60.8
click at [916, 163] on div "Menu items bur Add Sort Manage items" at bounding box center [932, 186] width 442 height 65
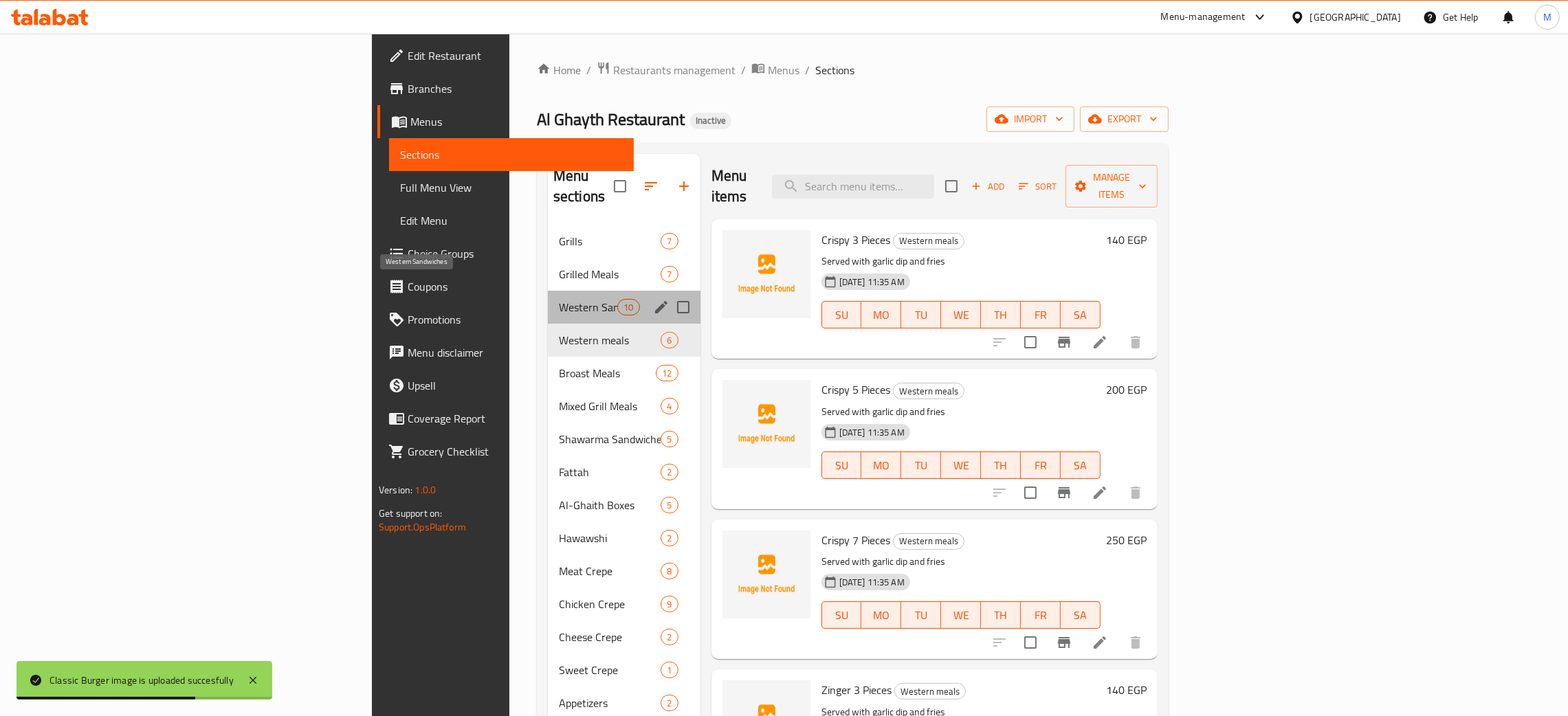
click at [558, 298] on span "Western Sandwiches" at bounding box center [588, 307] width 59 height 17
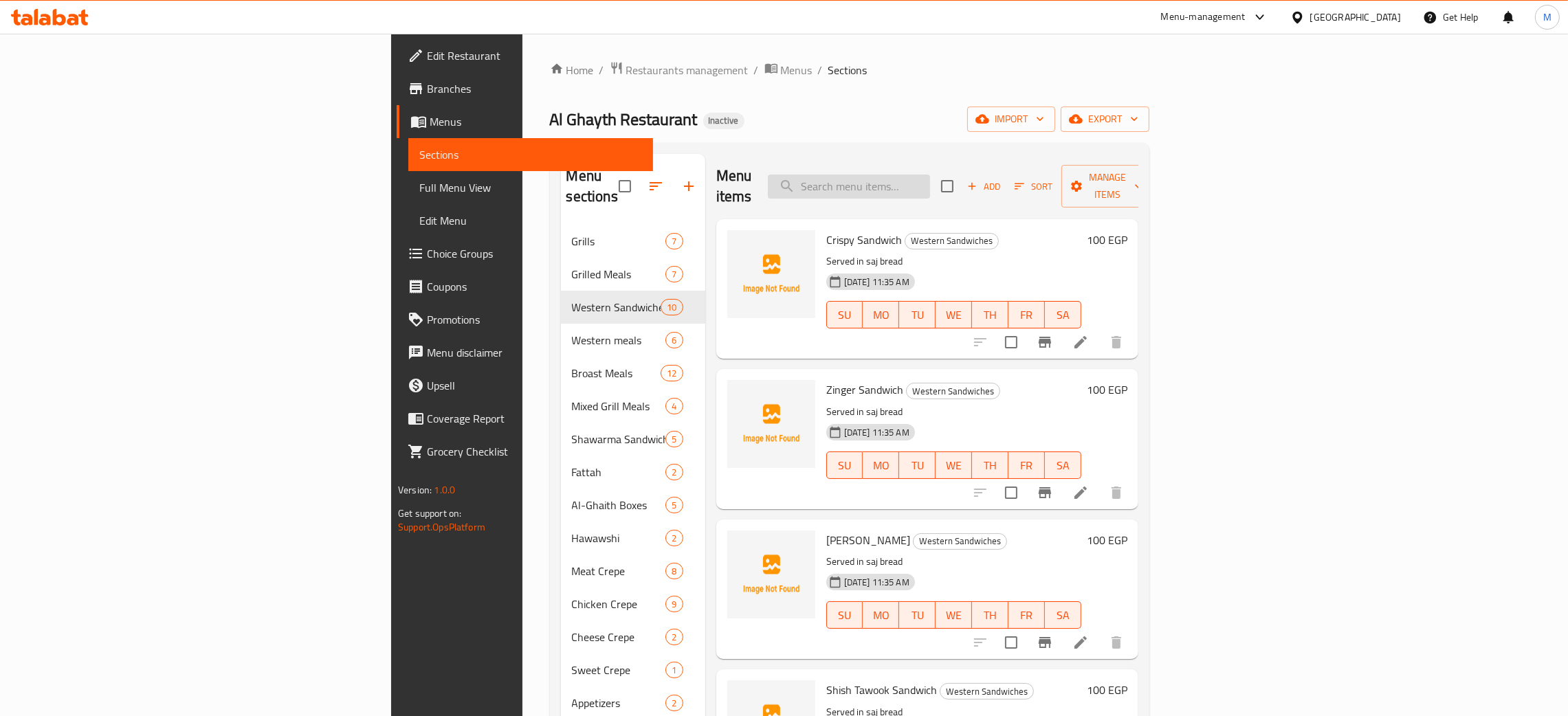
click at [930, 175] on input "search" at bounding box center [849, 186] width 163 height 24
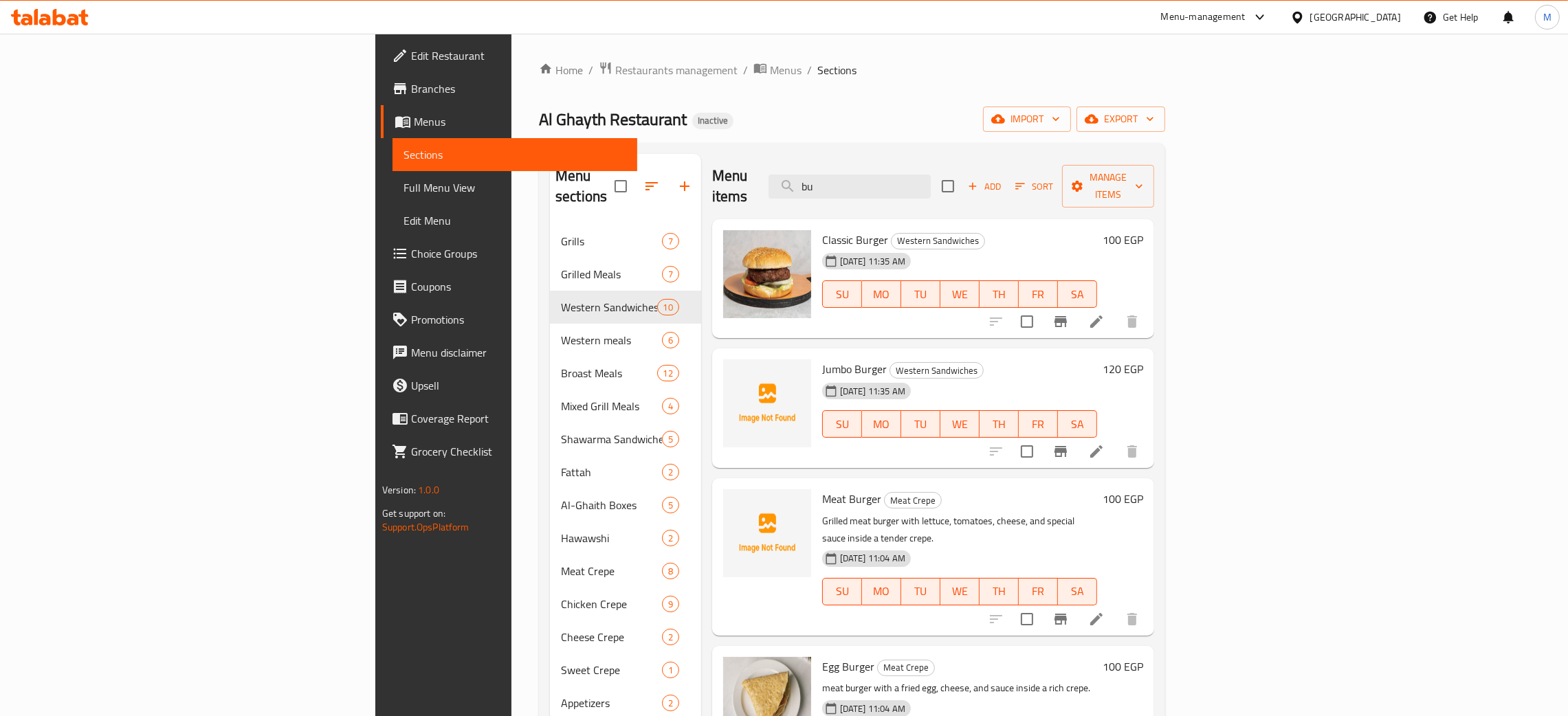
type input "b"
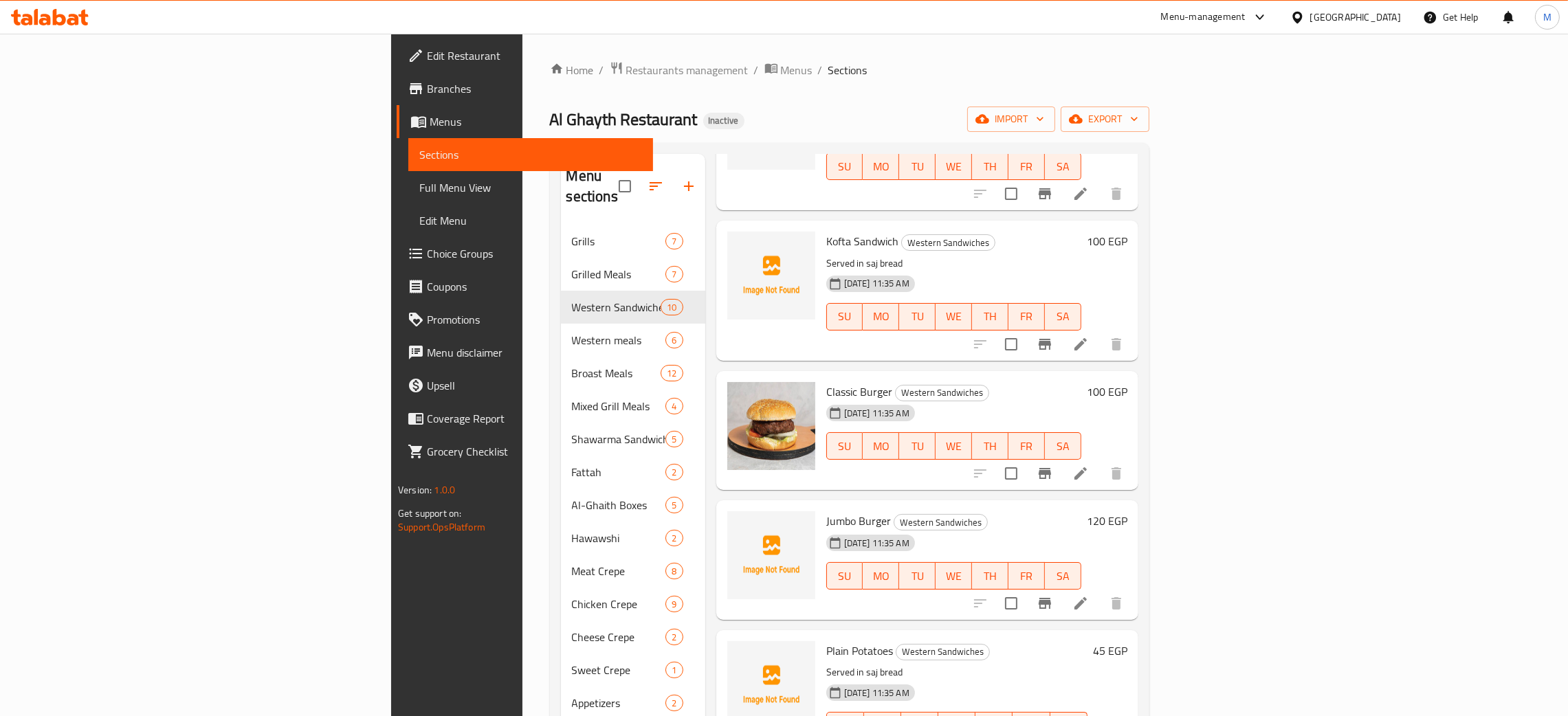
scroll to position [777, 0]
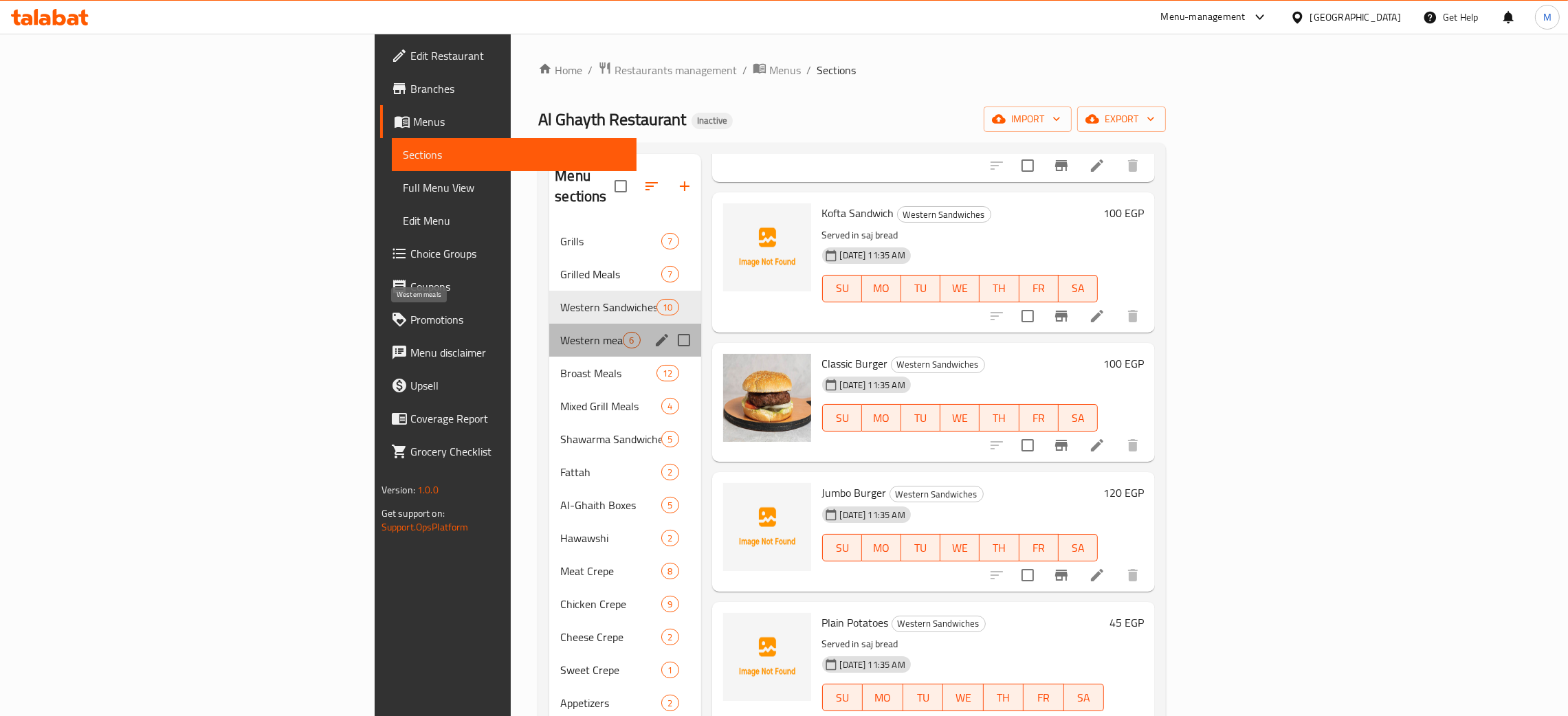
click at [560, 331] on span "Western meals" at bounding box center [592, 340] width 62 height 17
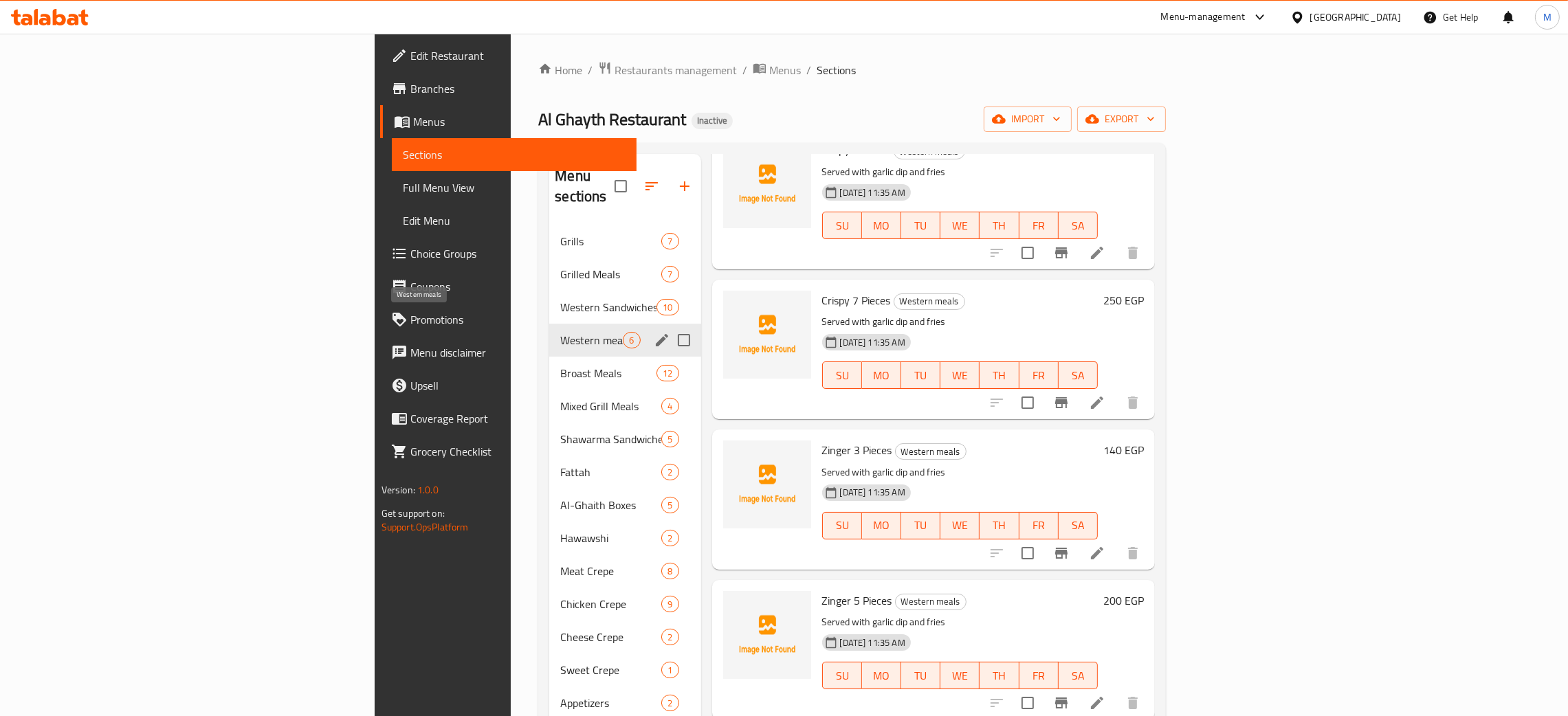
scroll to position [217, 0]
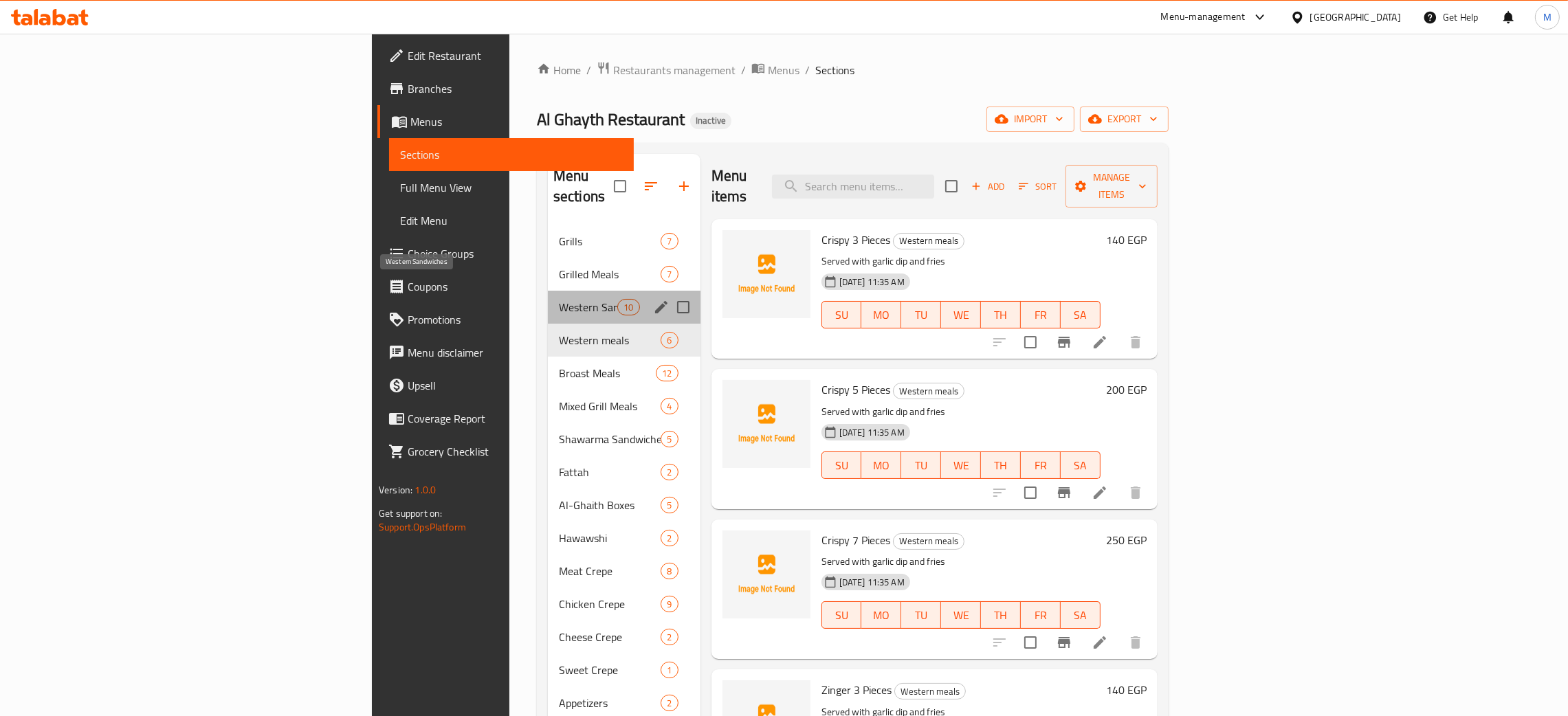
click at [558, 298] on span "Western Sandwiches" at bounding box center [588, 307] width 59 height 17
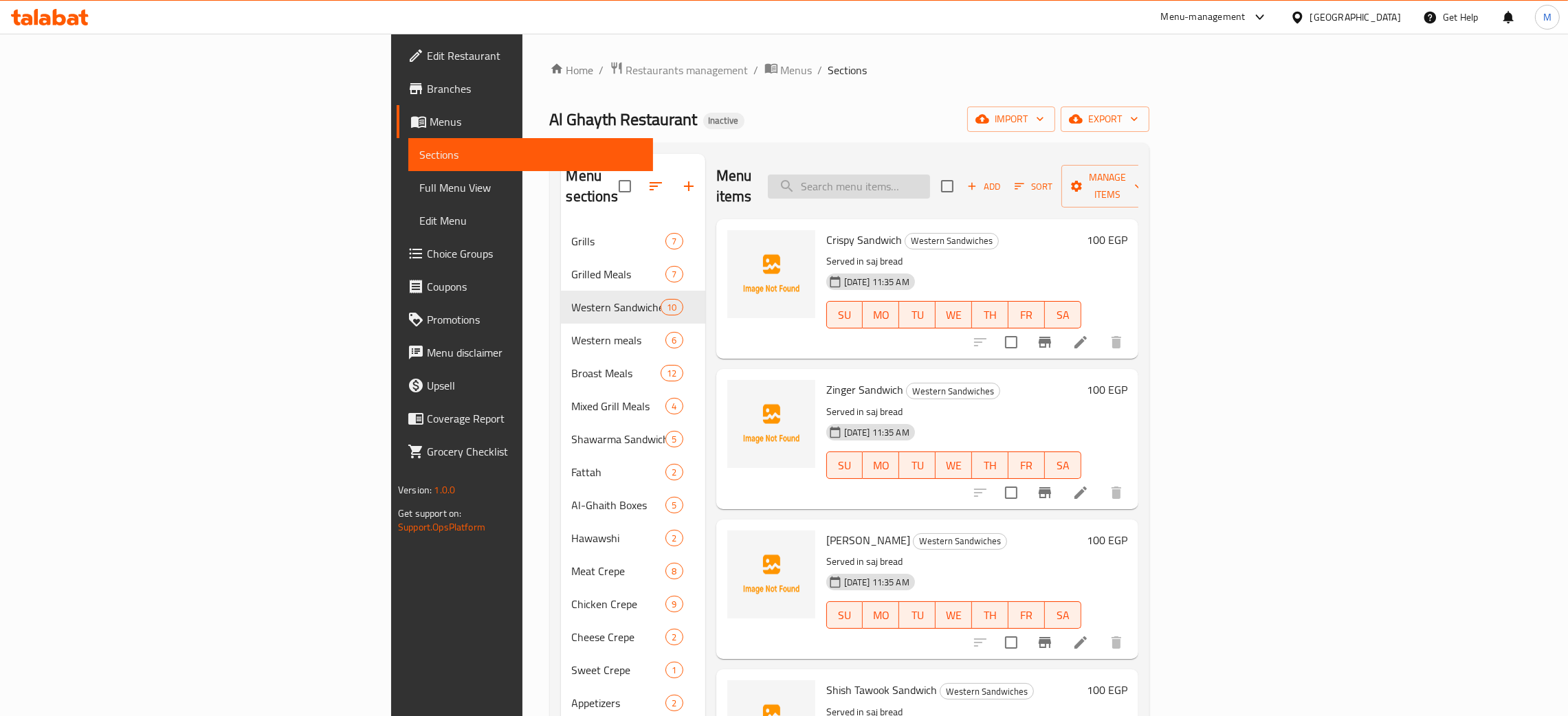
click at [930, 175] on input "search" at bounding box center [849, 186] width 163 height 24
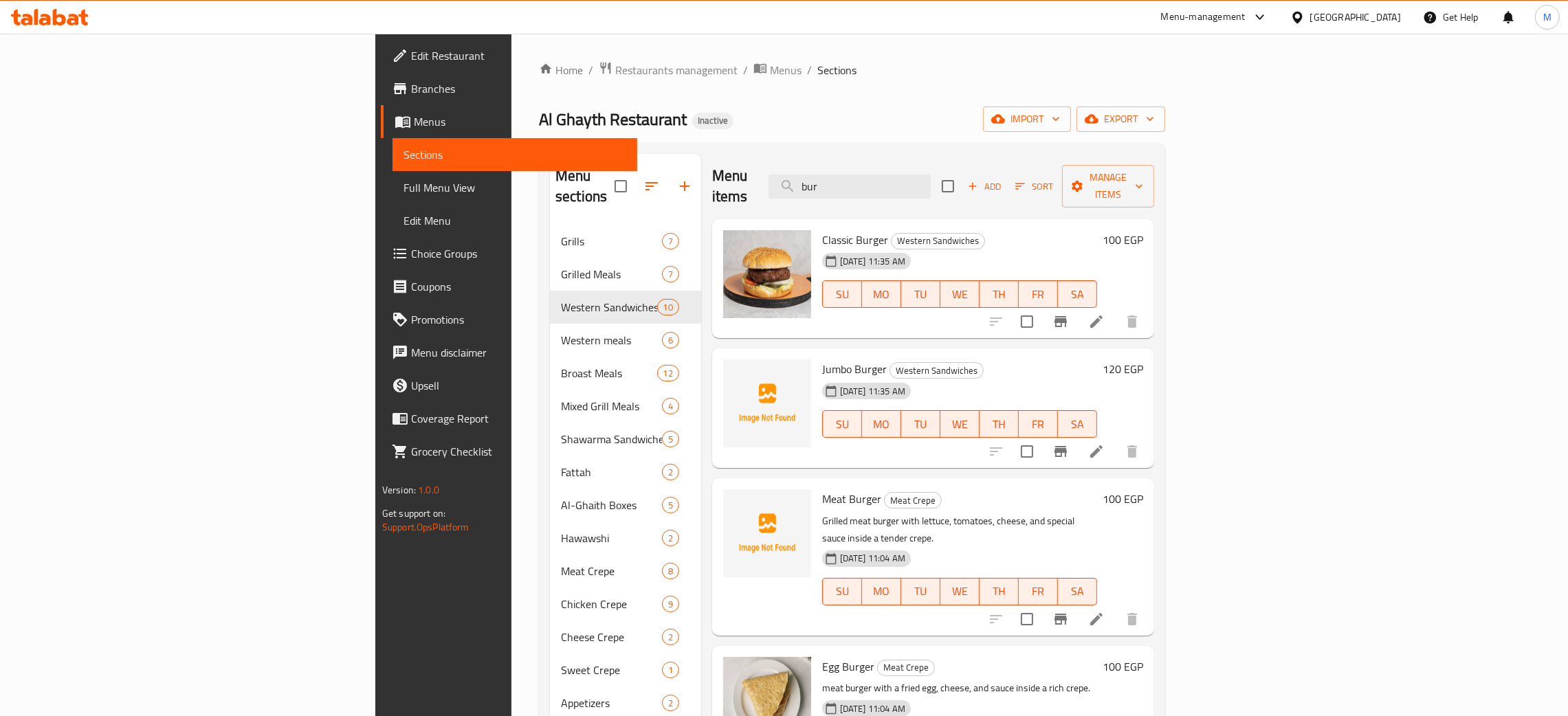
type input "bur"
click at [863, 103] on div "Home / Restaurants management / Menus / Sections Al Ghayth Restaurant Inactive …" at bounding box center [852, 471] width 626 height 820
drag, startPoint x: 985, startPoint y: 162, endPoint x: 924, endPoint y: 162, distance: 61.0
click at [924, 162] on div "Menu items bur Add Sort Manage items" at bounding box center [932, 186] width 442 height 65
drag, startPoint x: 964, startPoint y: 179, endPoint x: 887, endPoint y: 173, distance: 77.2
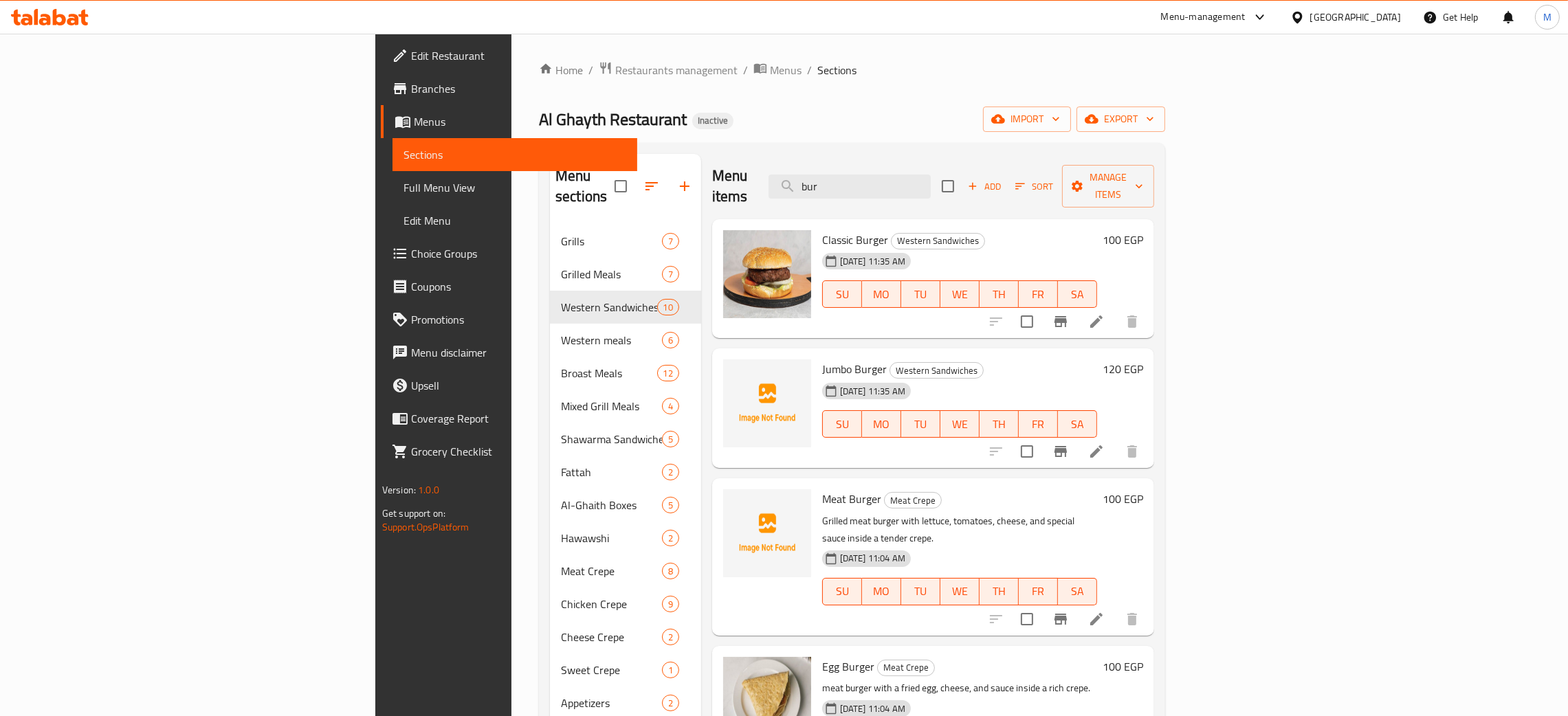
click at [887, 173] on div "Menu items bur Add Sort Manage items" at bounding box center [932, 186] width 442 height 65
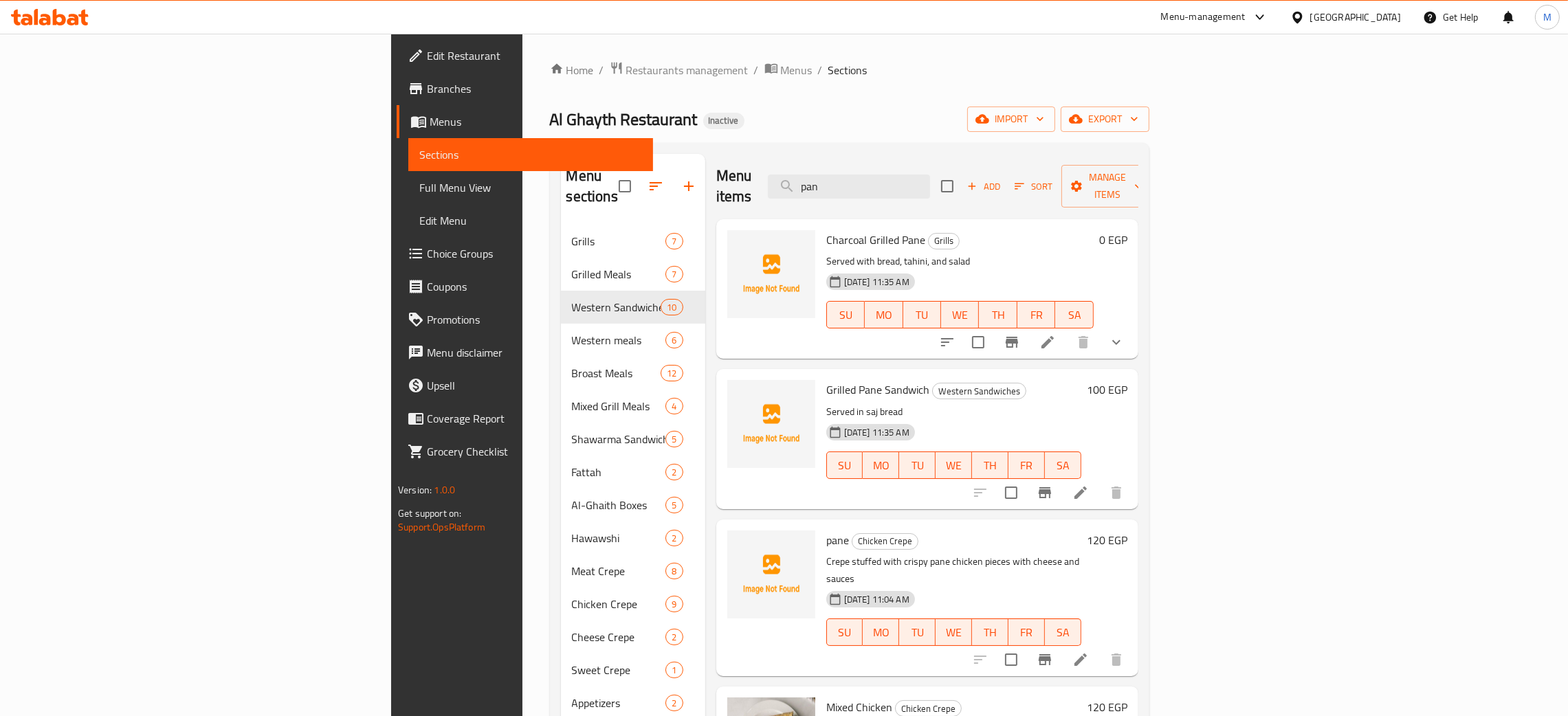
type input "pan"
click at [419, 181] on span "Full Menu View" at bounding box center [530, 187] width 222 height 17
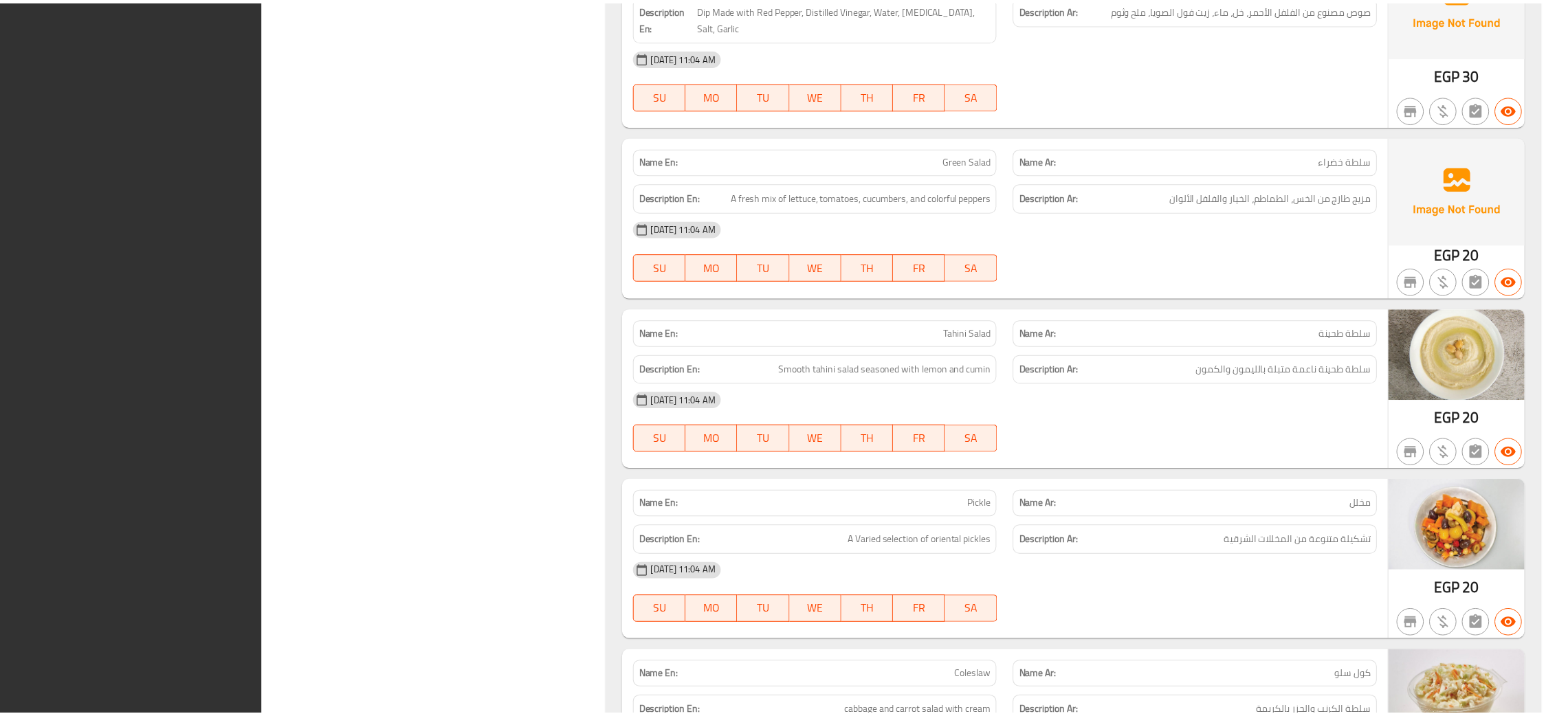
scroll to position [16902, 0]
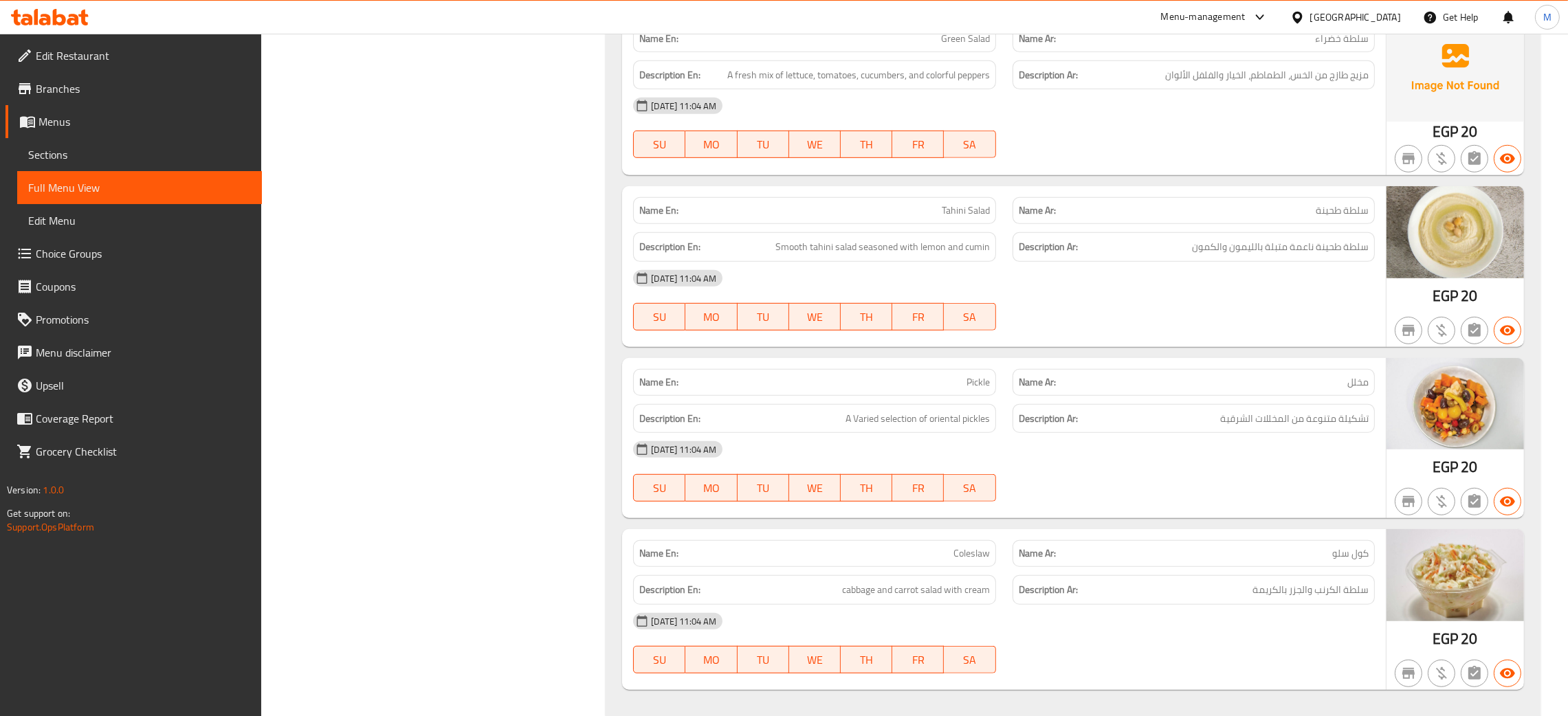
click at [51, 56] on span "Edit Restaurant" at bounding box center [143, 56] width 215 height 17
